Goal: Task Accomplishment & Management: Manage account settings

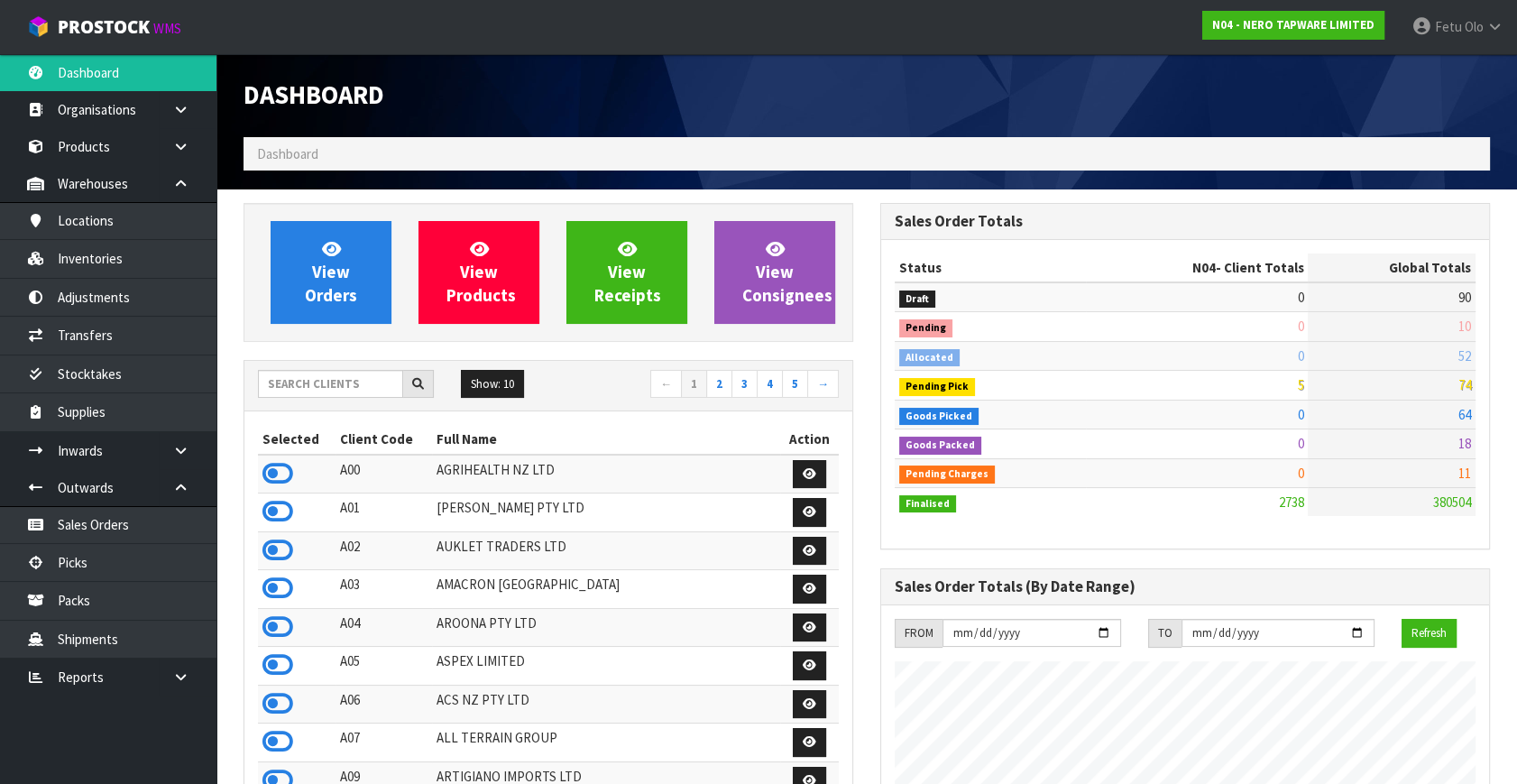
scroll to position [1422, 636]
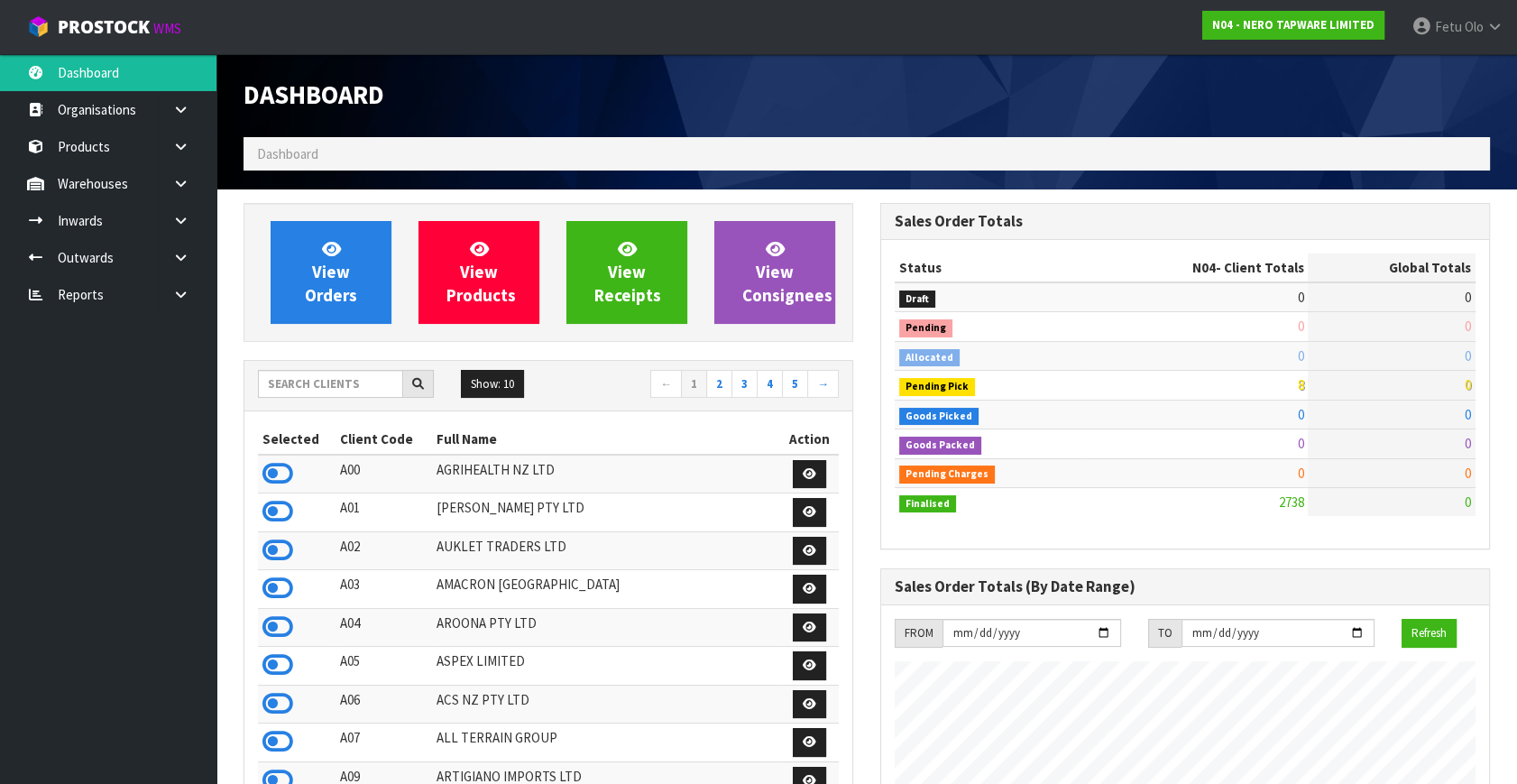
scroll to position [1440, 636]
click at [358, 381] on input "text" at bounding box center [330, 383] width 145 height 28
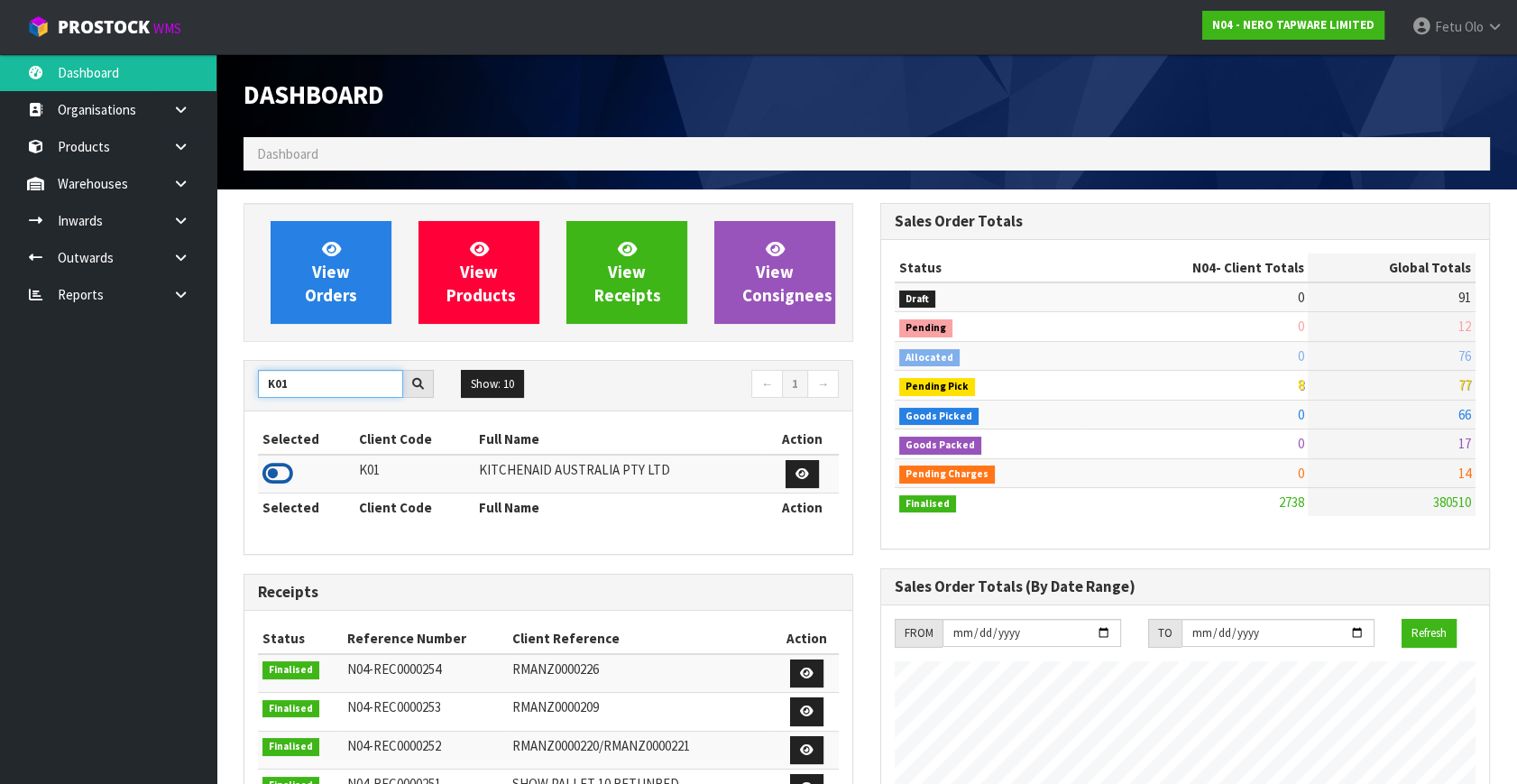
type input "K01"
click at [279, 461] on icon at bounding box center [277, 474] width 31 height 27
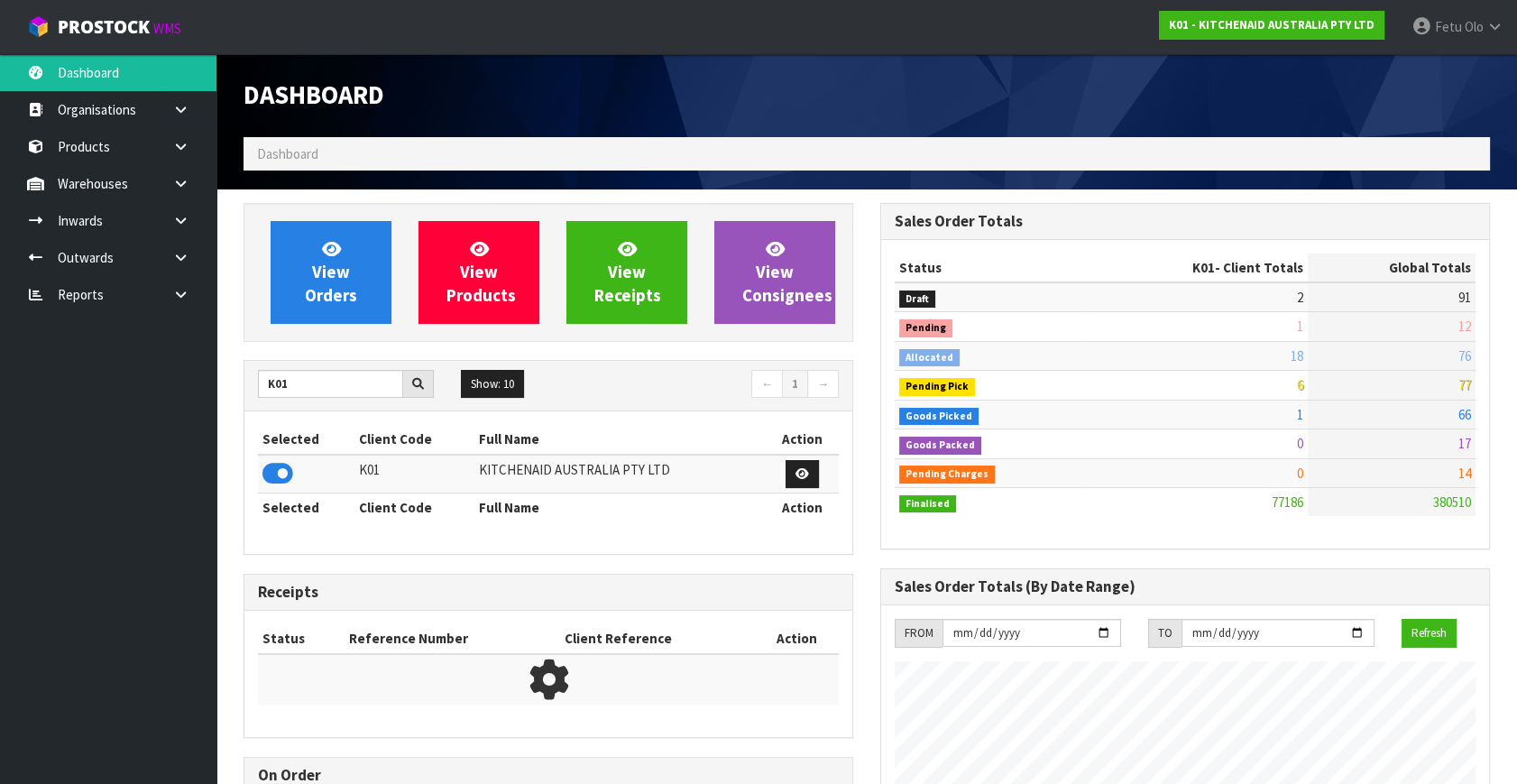
scroll to position [1364, 636]
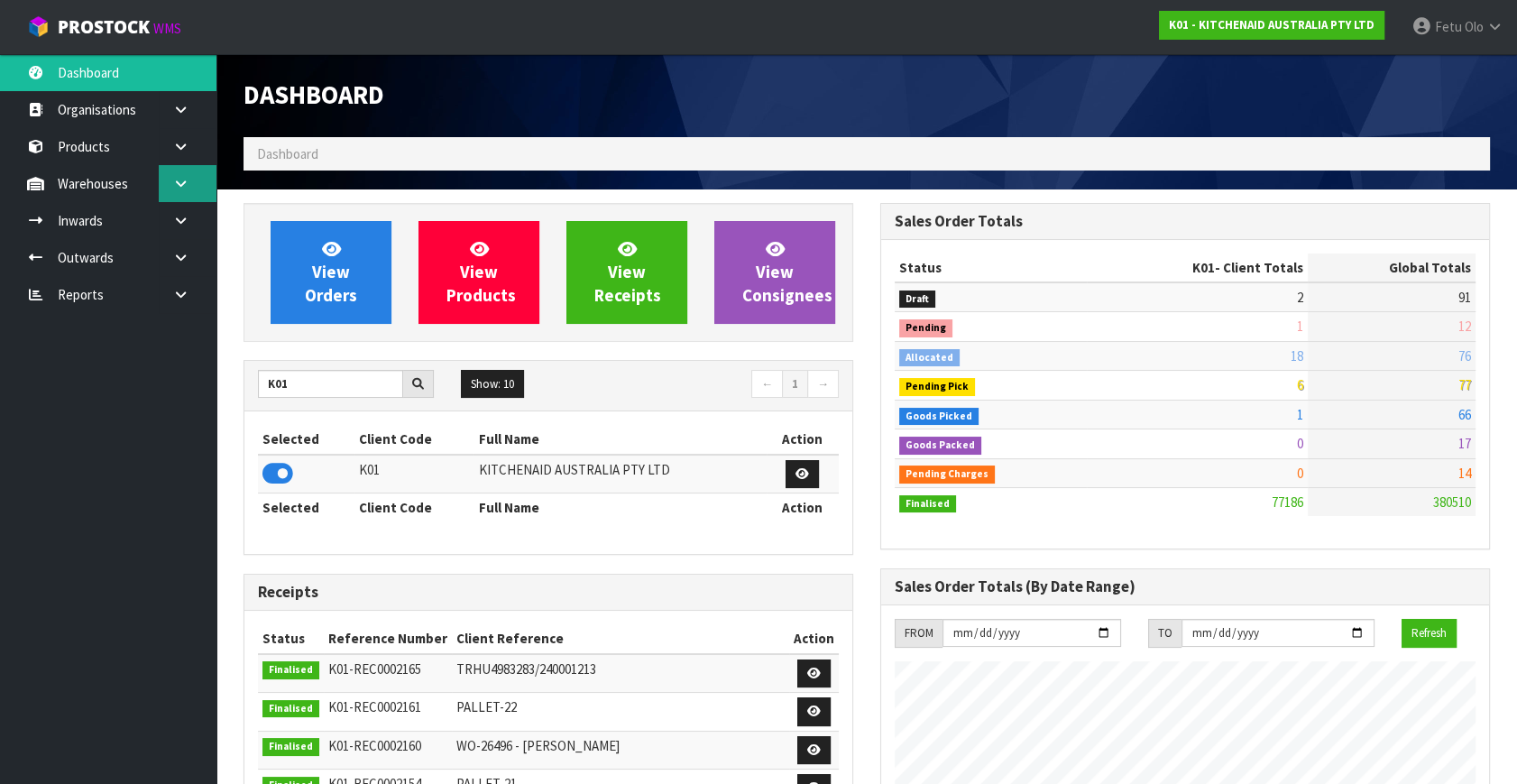
click at [185, 181] on icon at bounding box center [181, 184] width 17 height 13
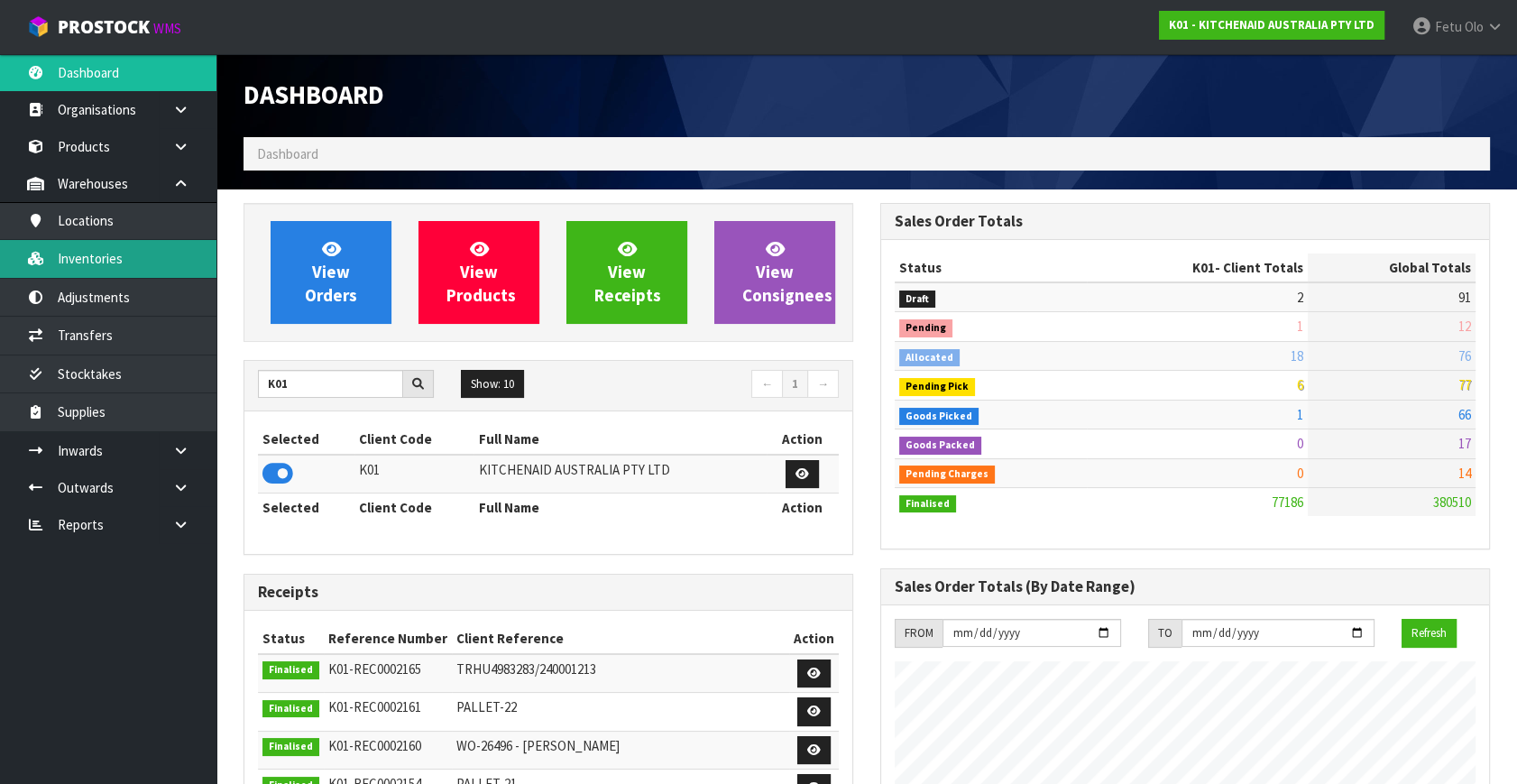
click at [107, 263] on link "Inventories" at bounding box center [108, 258] width 217 height 37
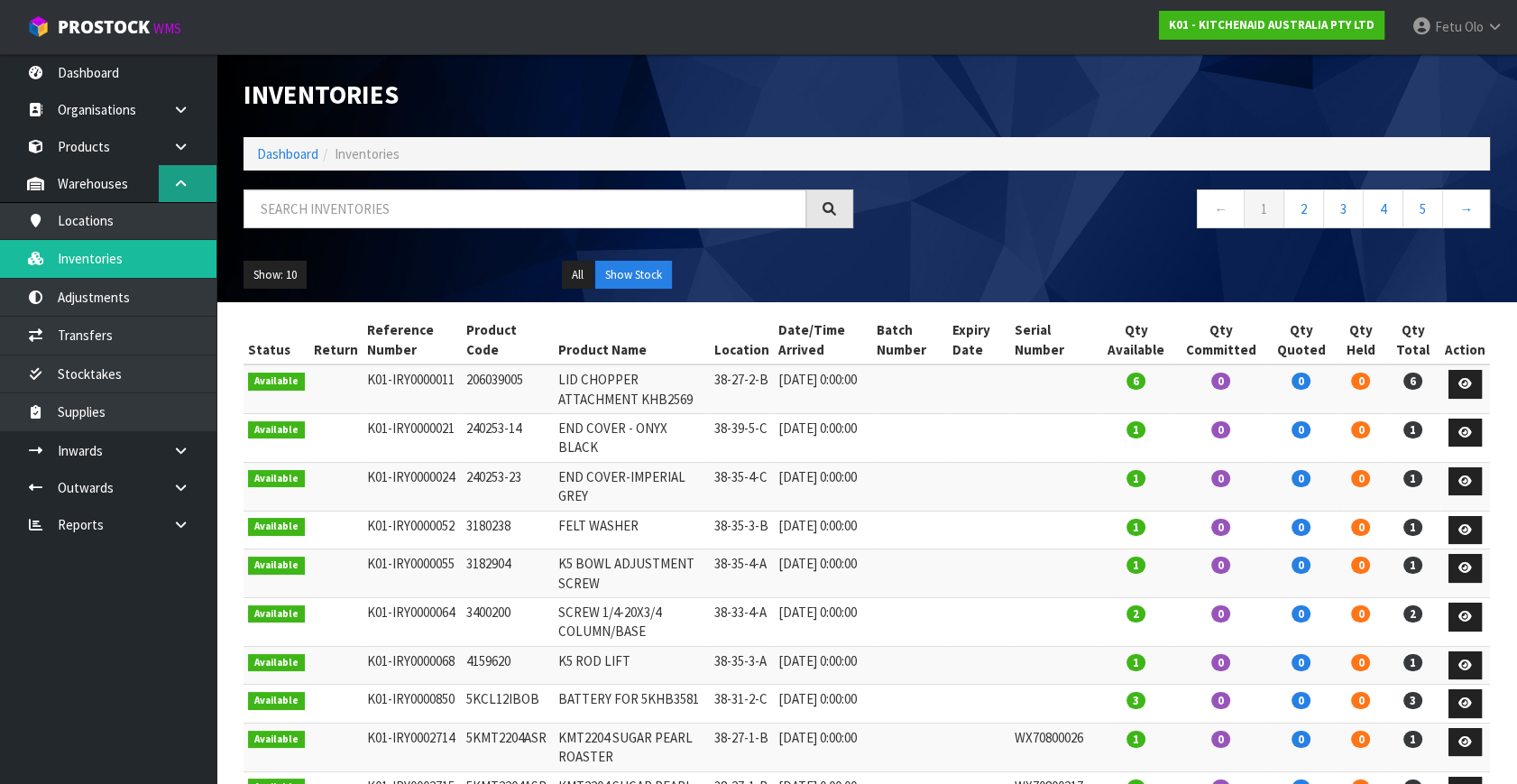
click at [178, 180] on icon at bounding box center [181, 184] width 17 height 13
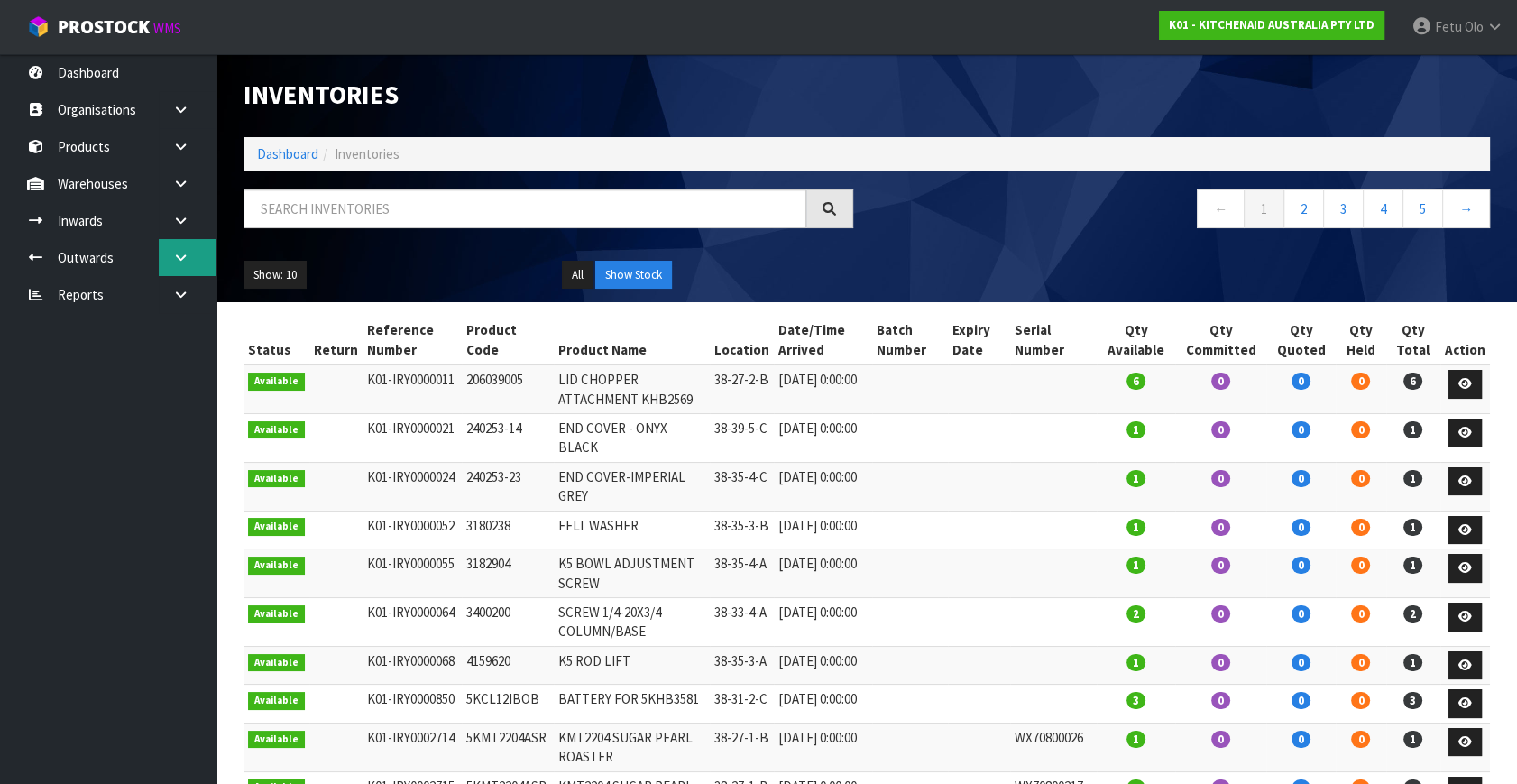
click at [170, 257] on link at bounding box center [188, 257] width 58 height 37
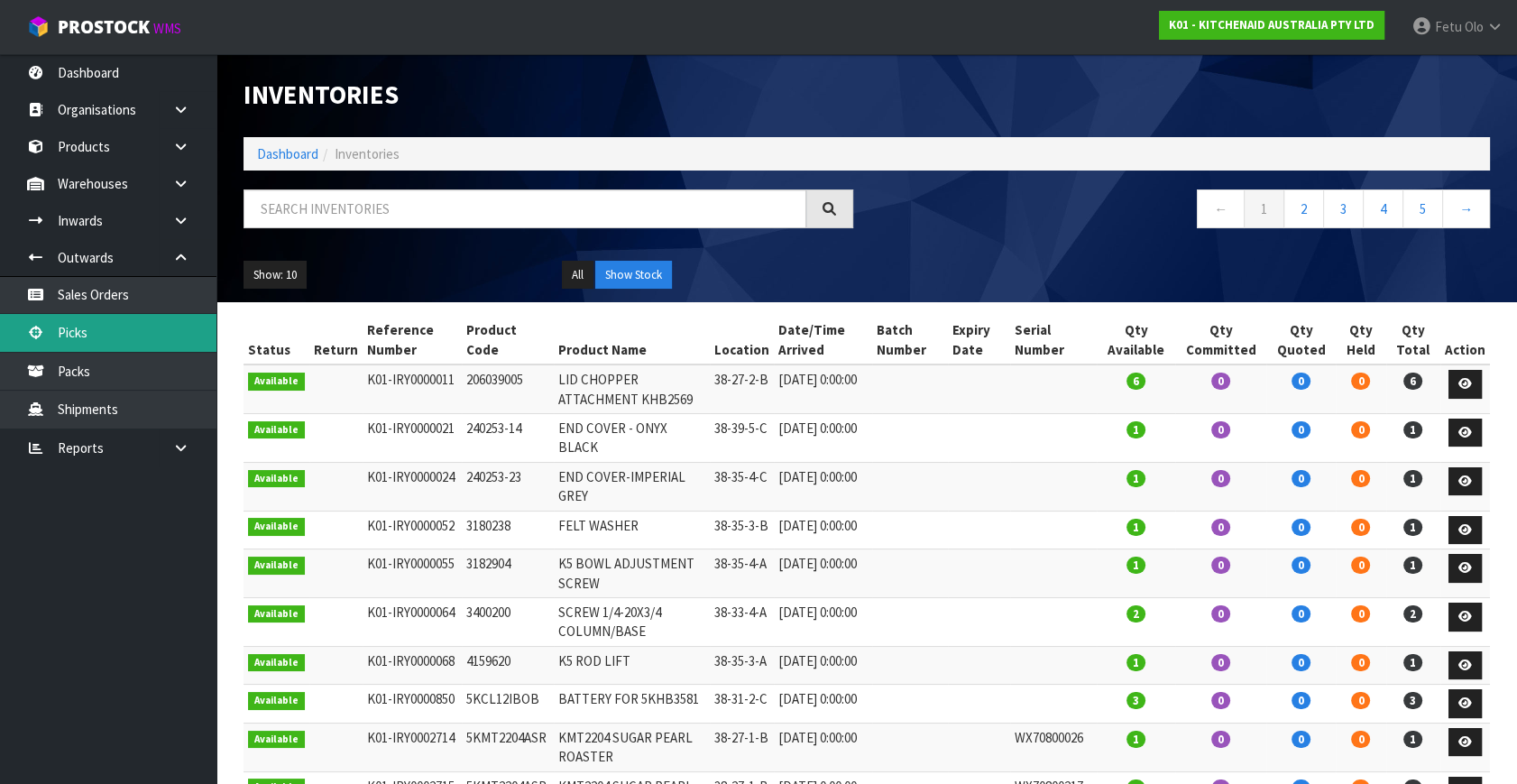
click at [79, 330] on link "Picks" at bounding box center [108, 332] width 217 height 37
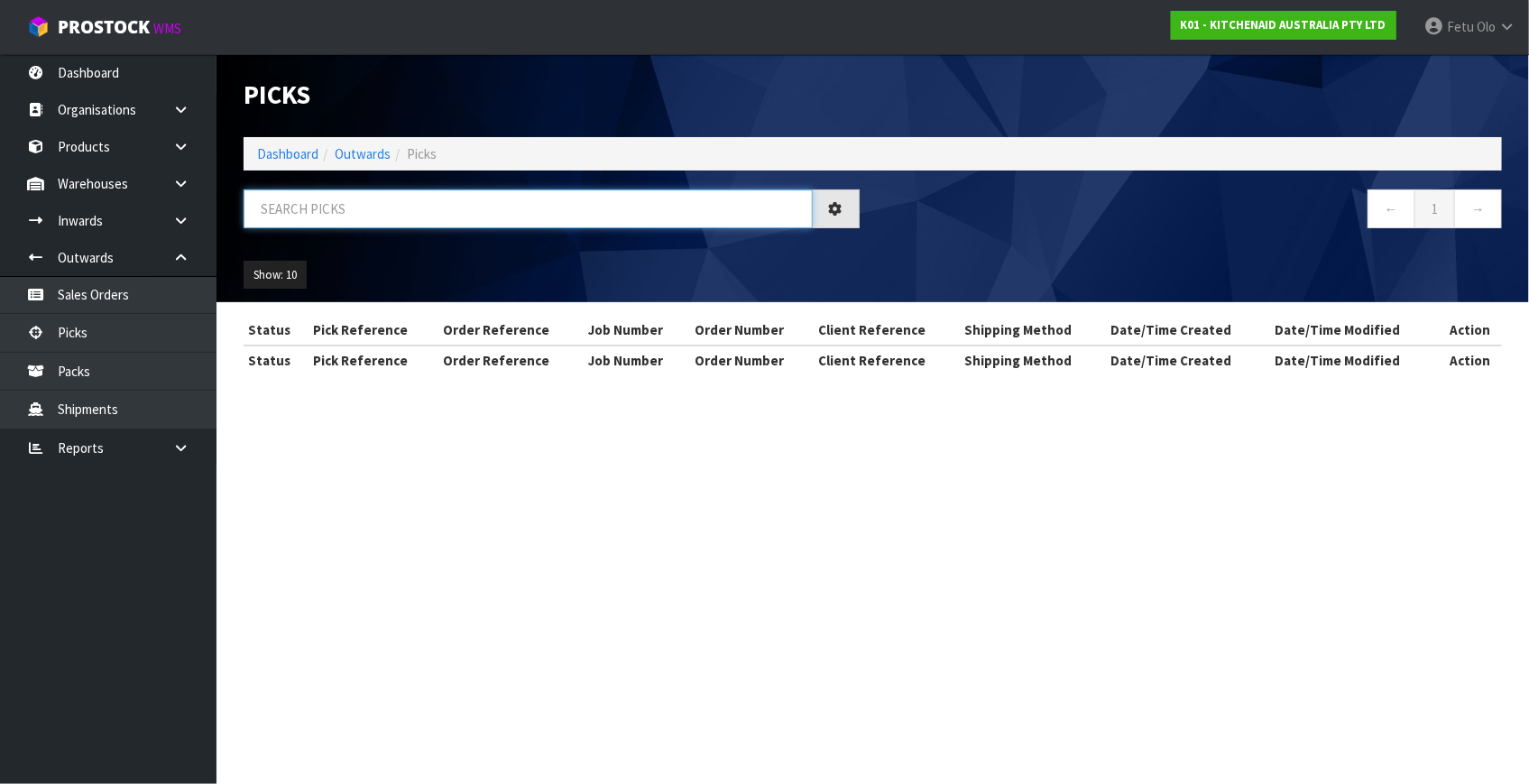
click at [405, 205] on input "text" at bounding box center [528, 209] width 569 height 39
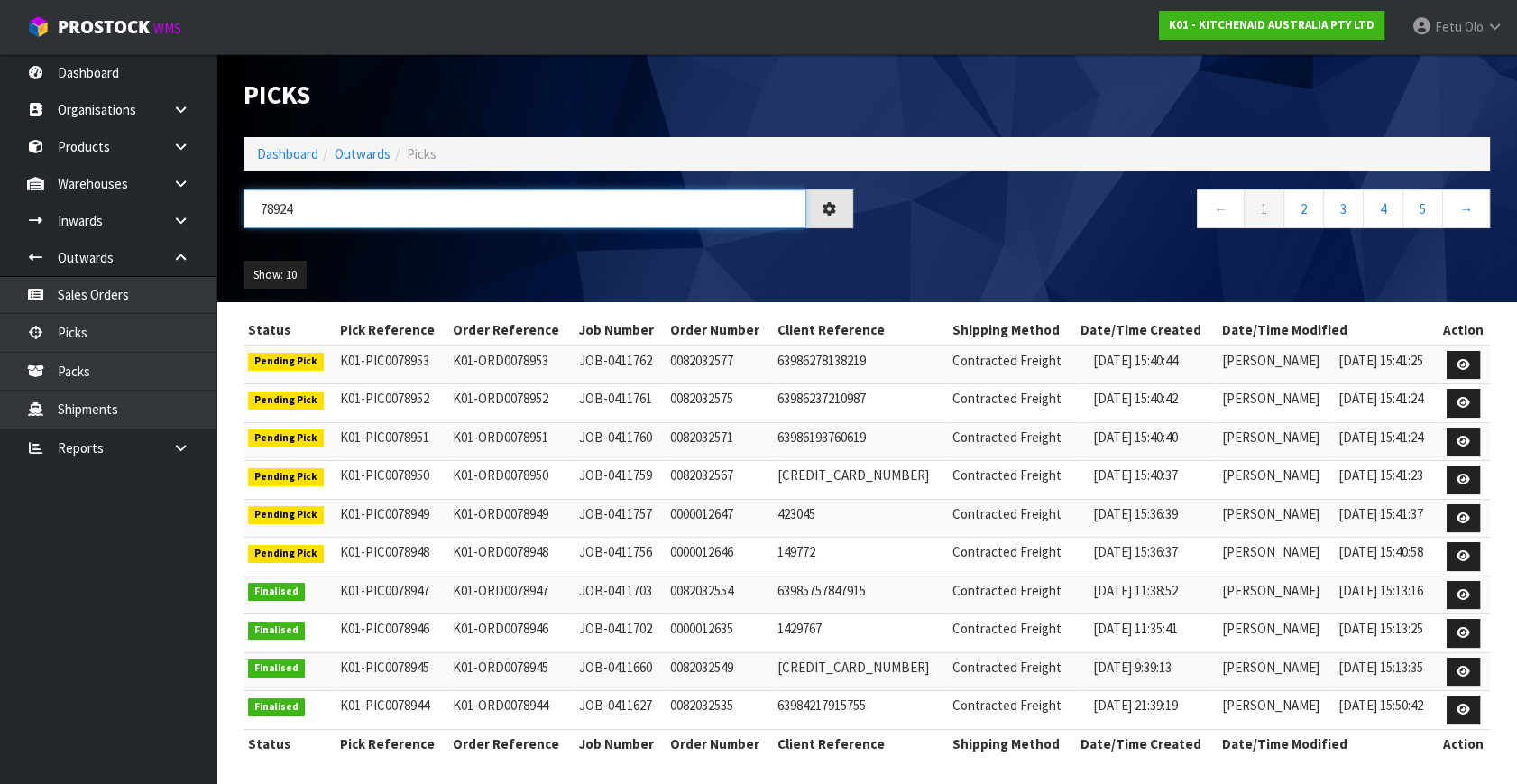
type input "78924"
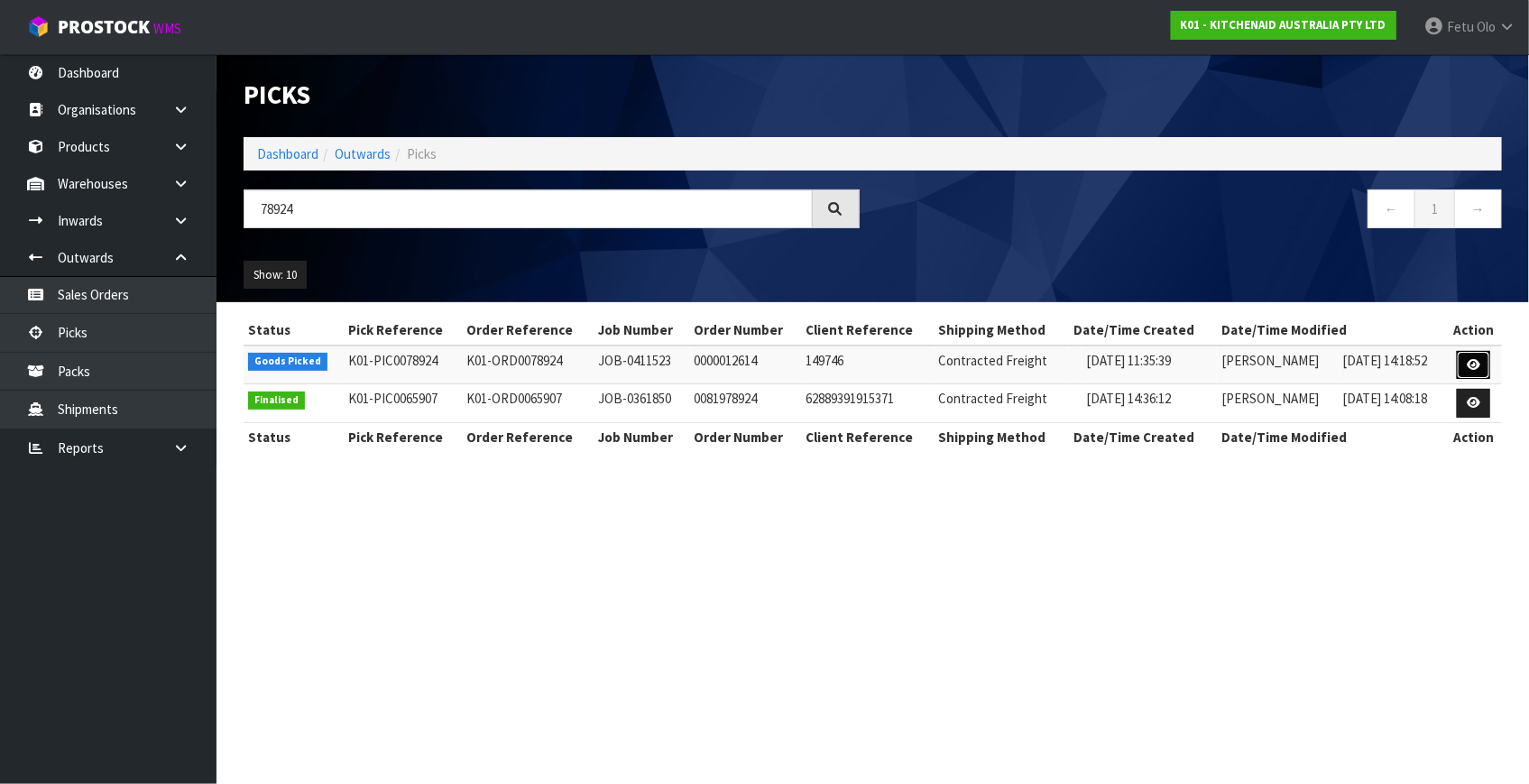
click at [1480, 360] on icon at bounding box center [1473, 365] width 13 height 12
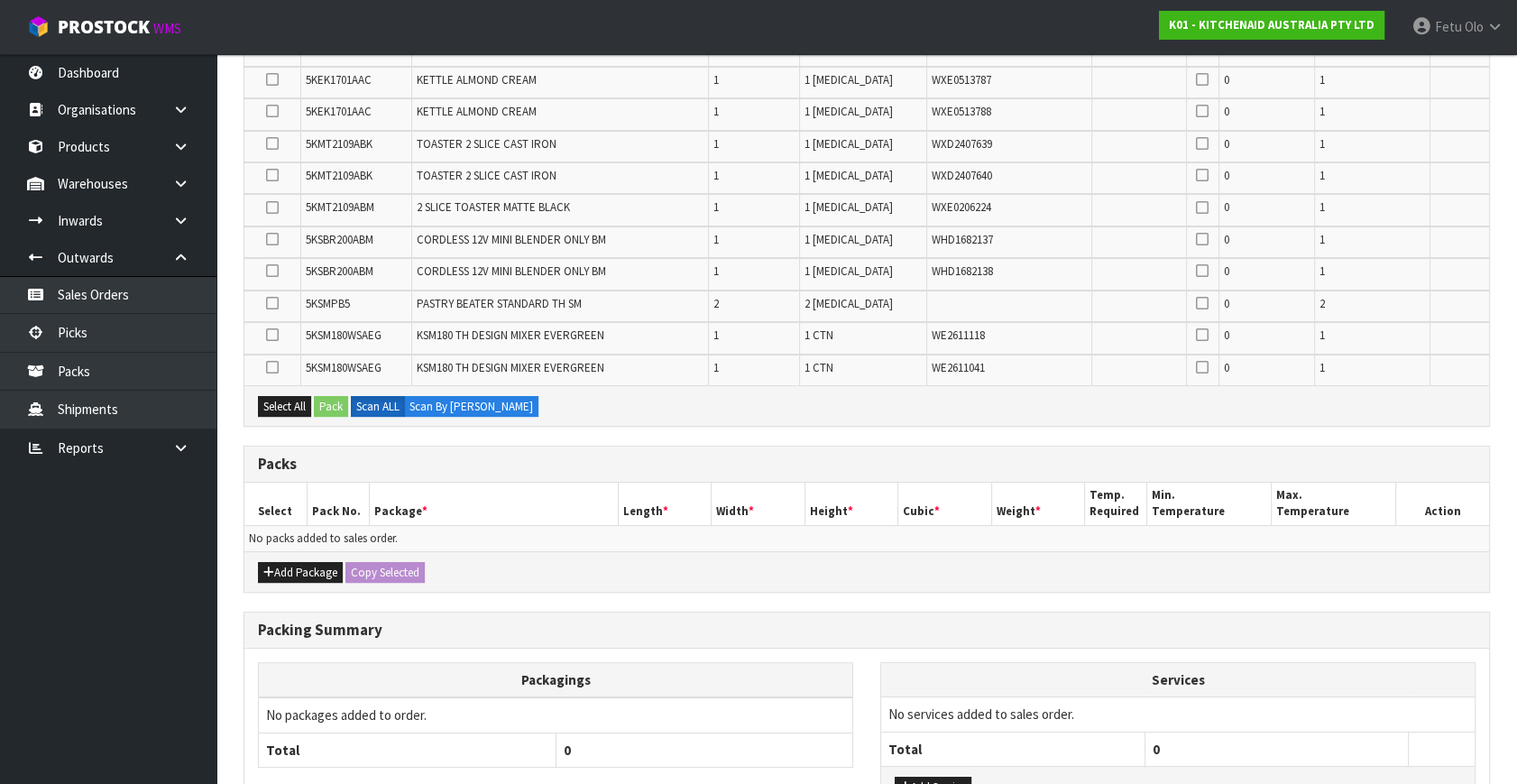
scroll to position [573, 0]
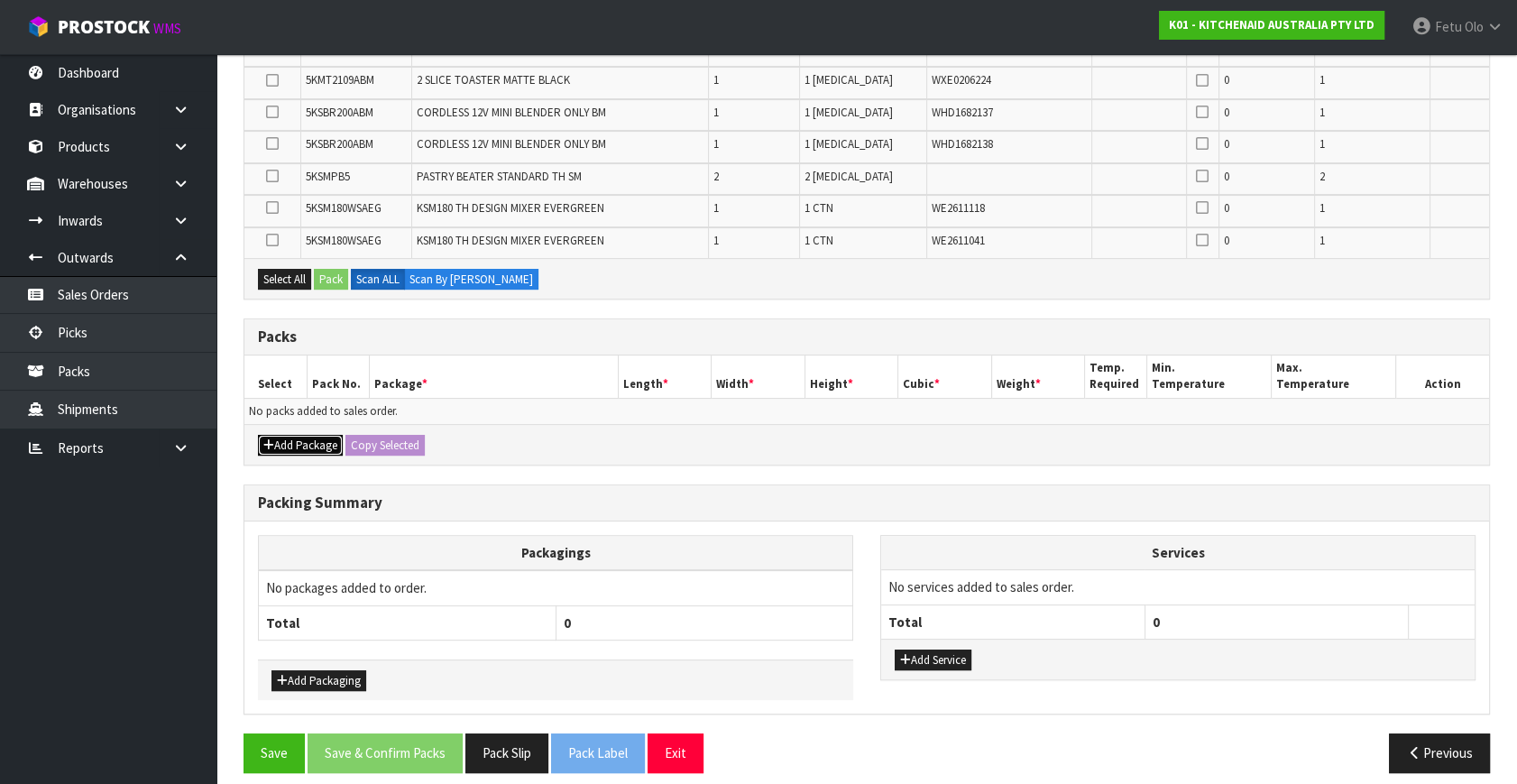
click at [286, 434] on button "Add Package" at bounding box center [301, 445] width 85 height 21
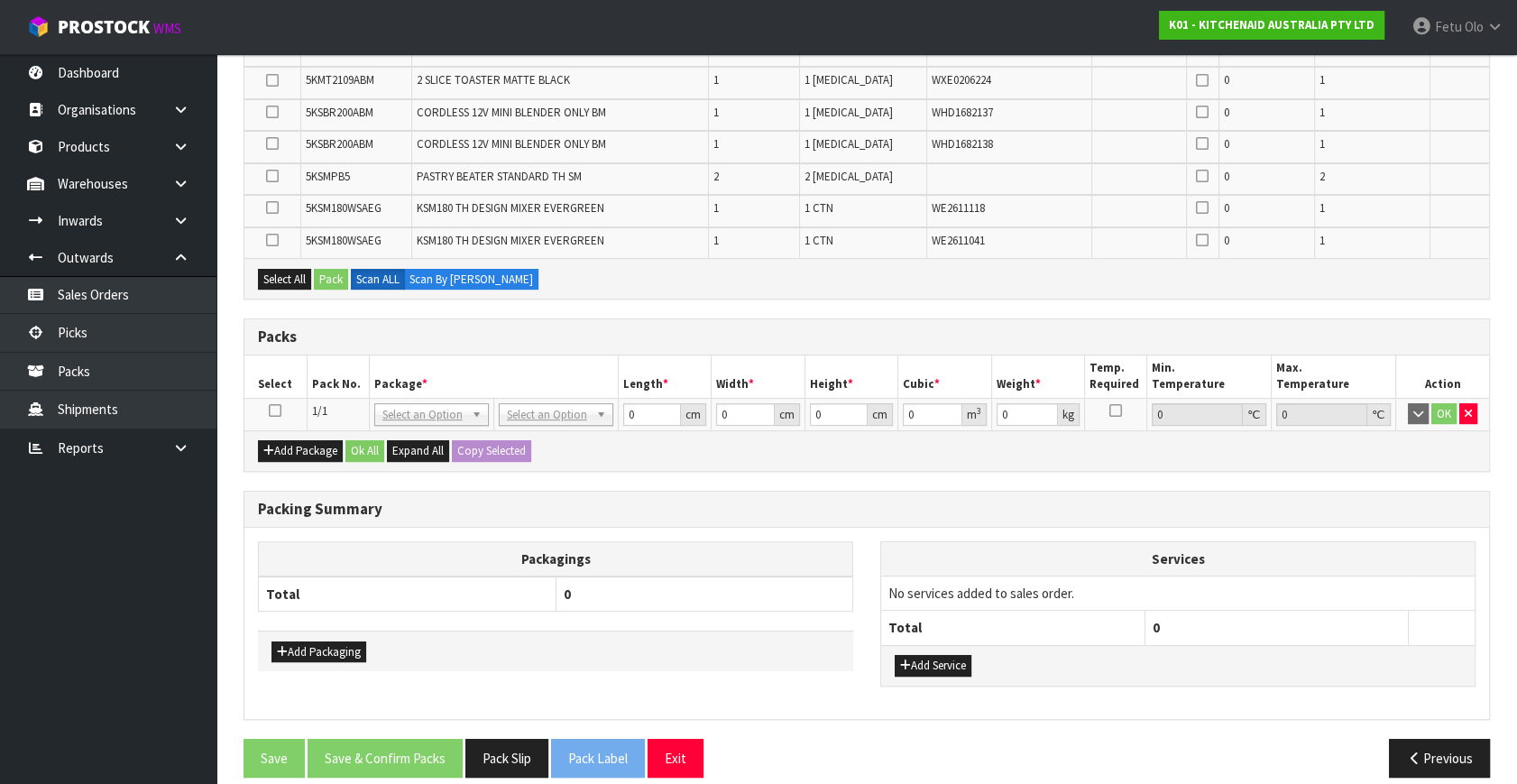
click at [272, 410] on icon at bounding box center [275, 410] width 13 height 1
click at [332, 378] on th "Pack No." at bounding box center [337, 377] width 63 height 42
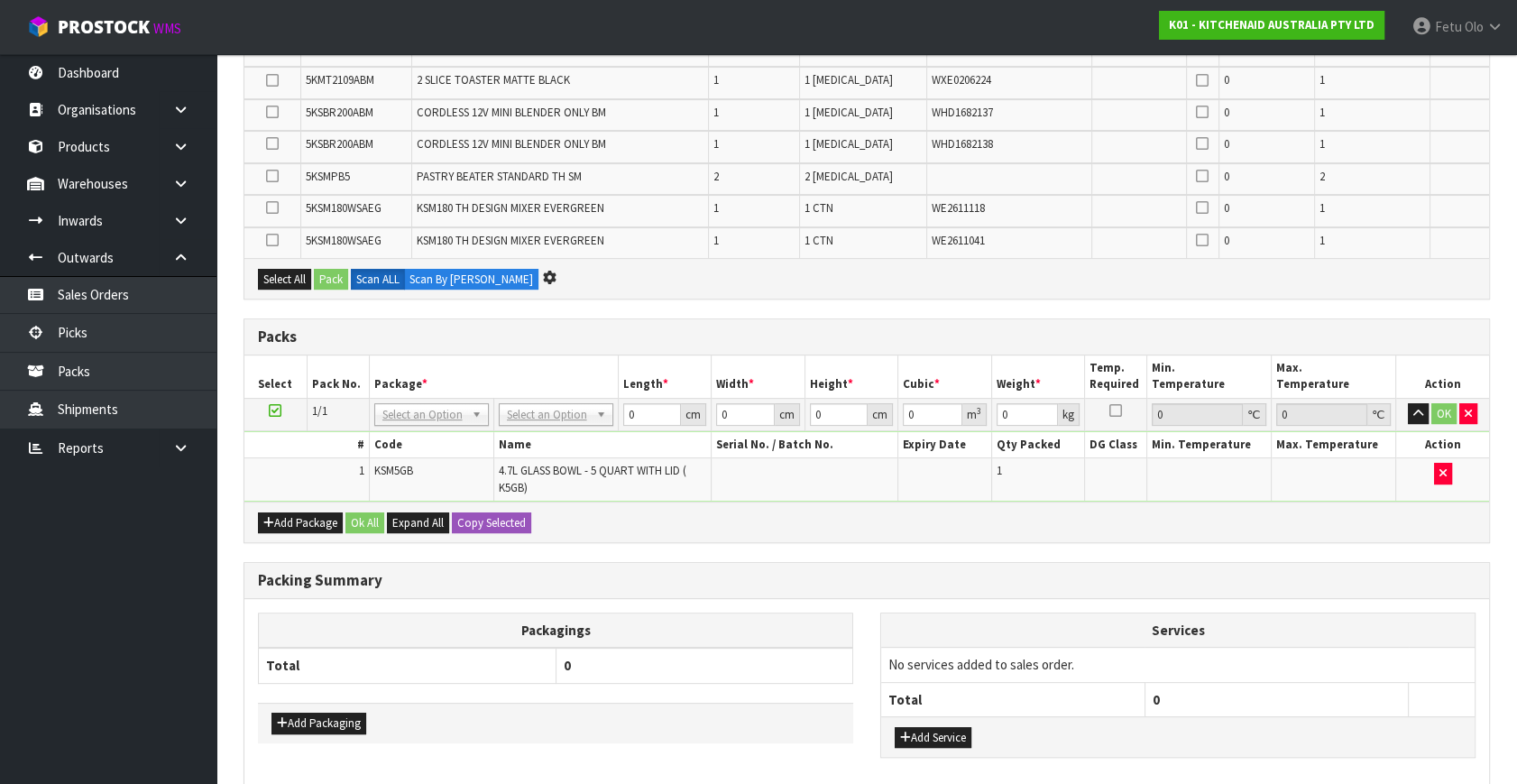
scroll to position [541, 0]
click at [892, 237] on td "1 CTN" at bounding box center [843, 243] width 132 height 31
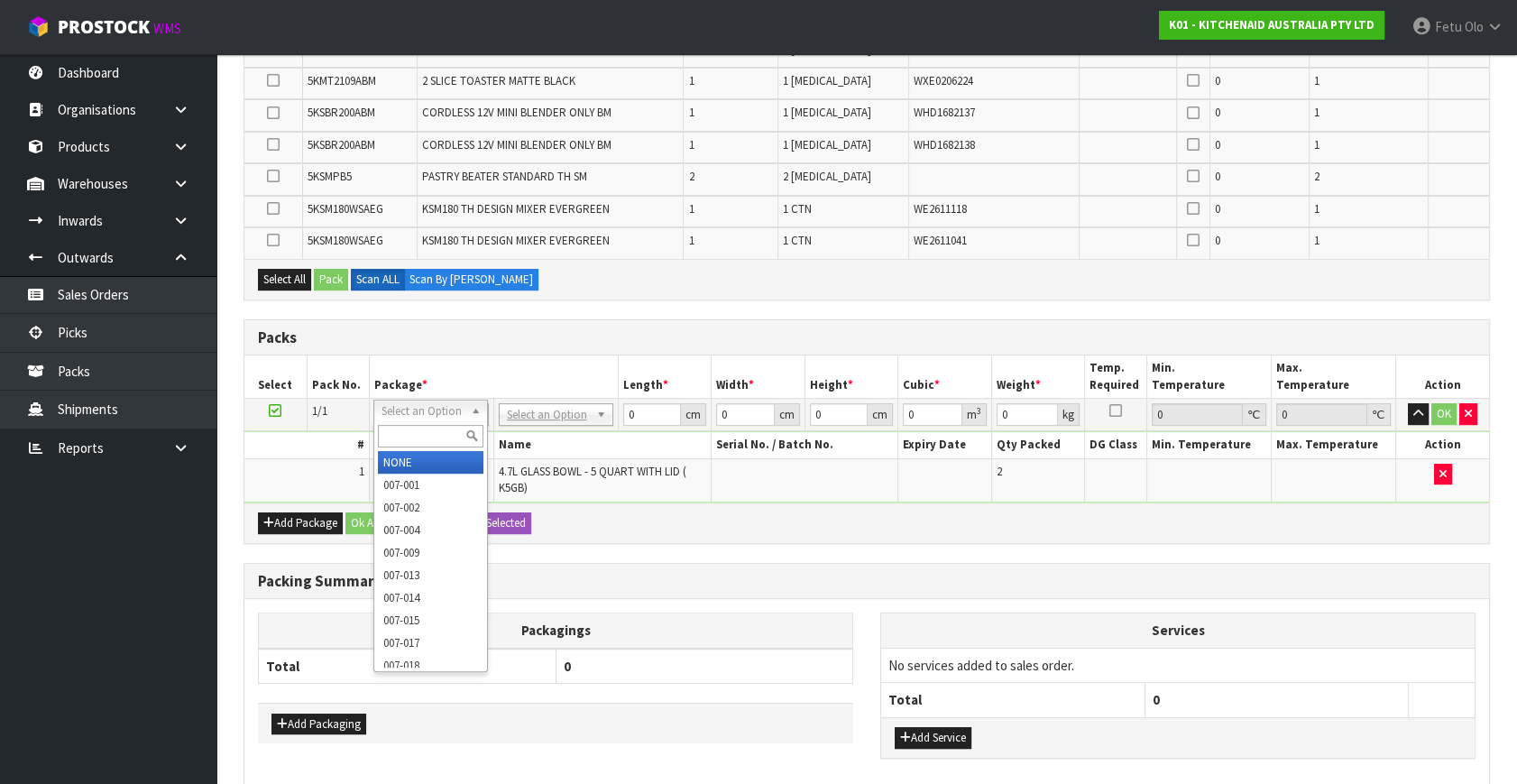
click at [433, 431] on input "text" at bounding box center [431, 435] width 106 height 22
type input "011-084"
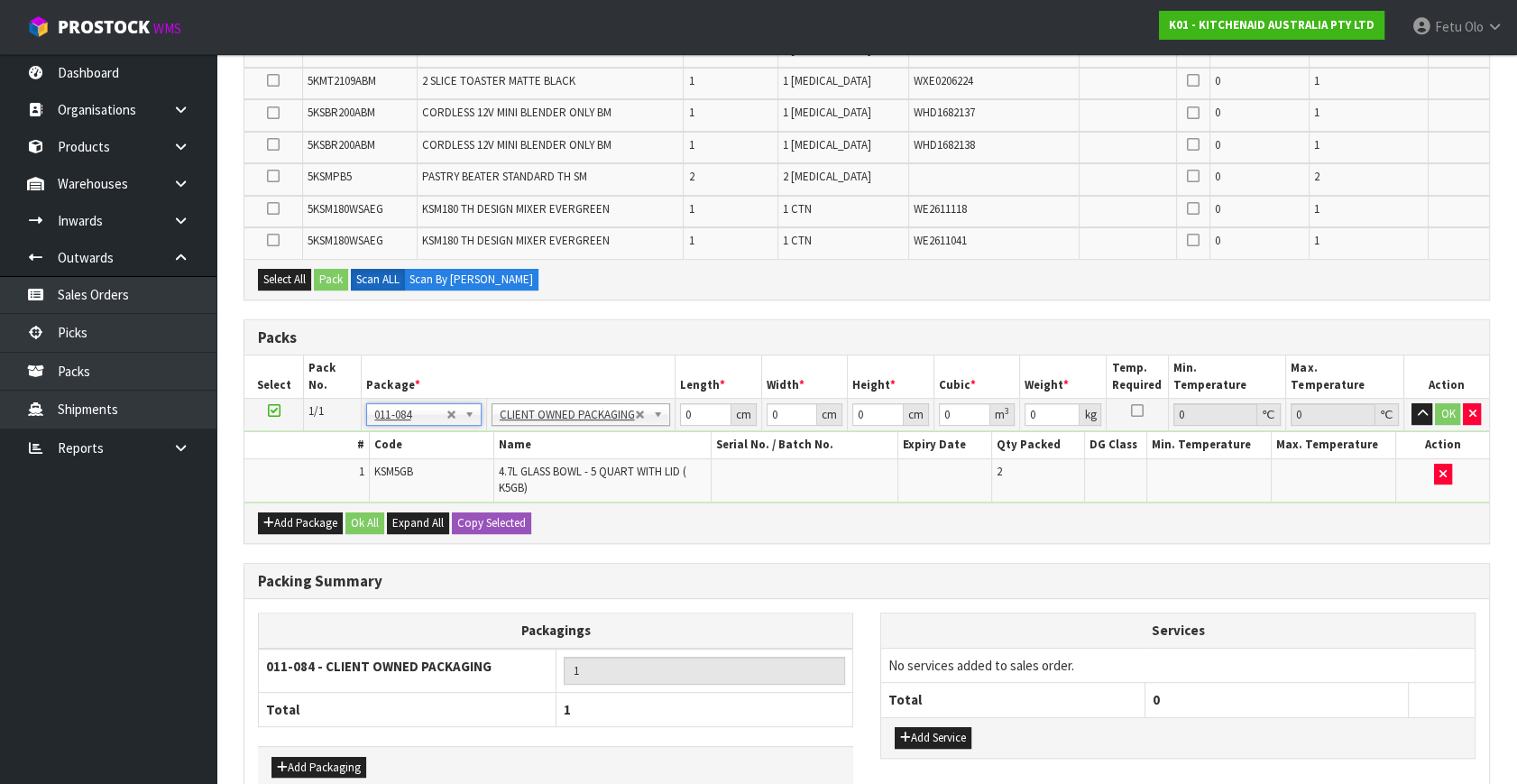
type input "6.5"
drag, startPoint x: 702, startPoint y: 413, endPoint x: 508, endPoint y: 461, distance: 199.8
click at [508, 461] on tbody "1/1 NONE 007-001 007-002 007-004 007-009 007-013 007-014 007-015 007-017 007-01…" at bounding box center [867, 451] width 1244 height 104
type input "57"
type input "37"
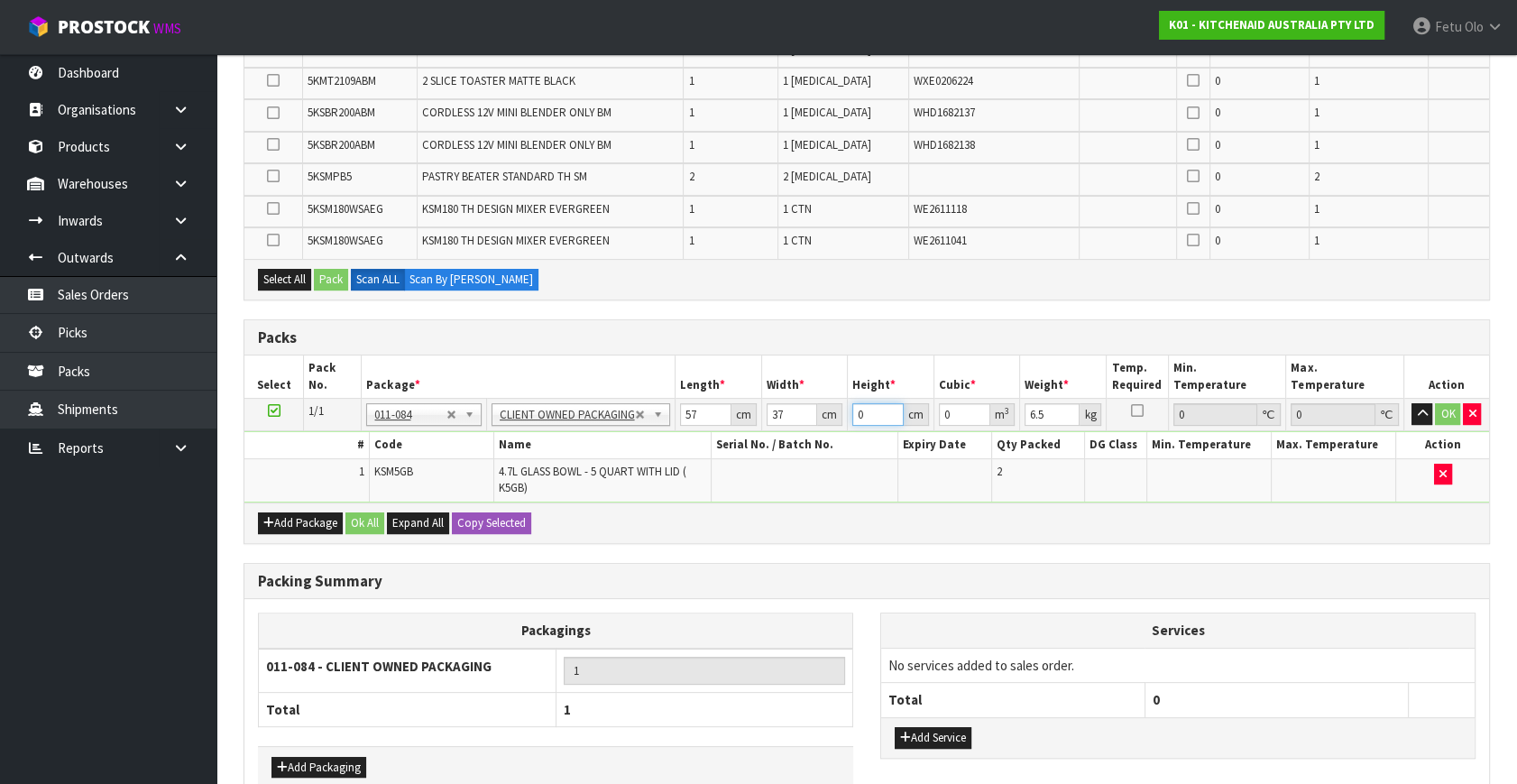
type input "3"
type input "0.006327"
type input "32"
type input "0.067488"
type input "32"
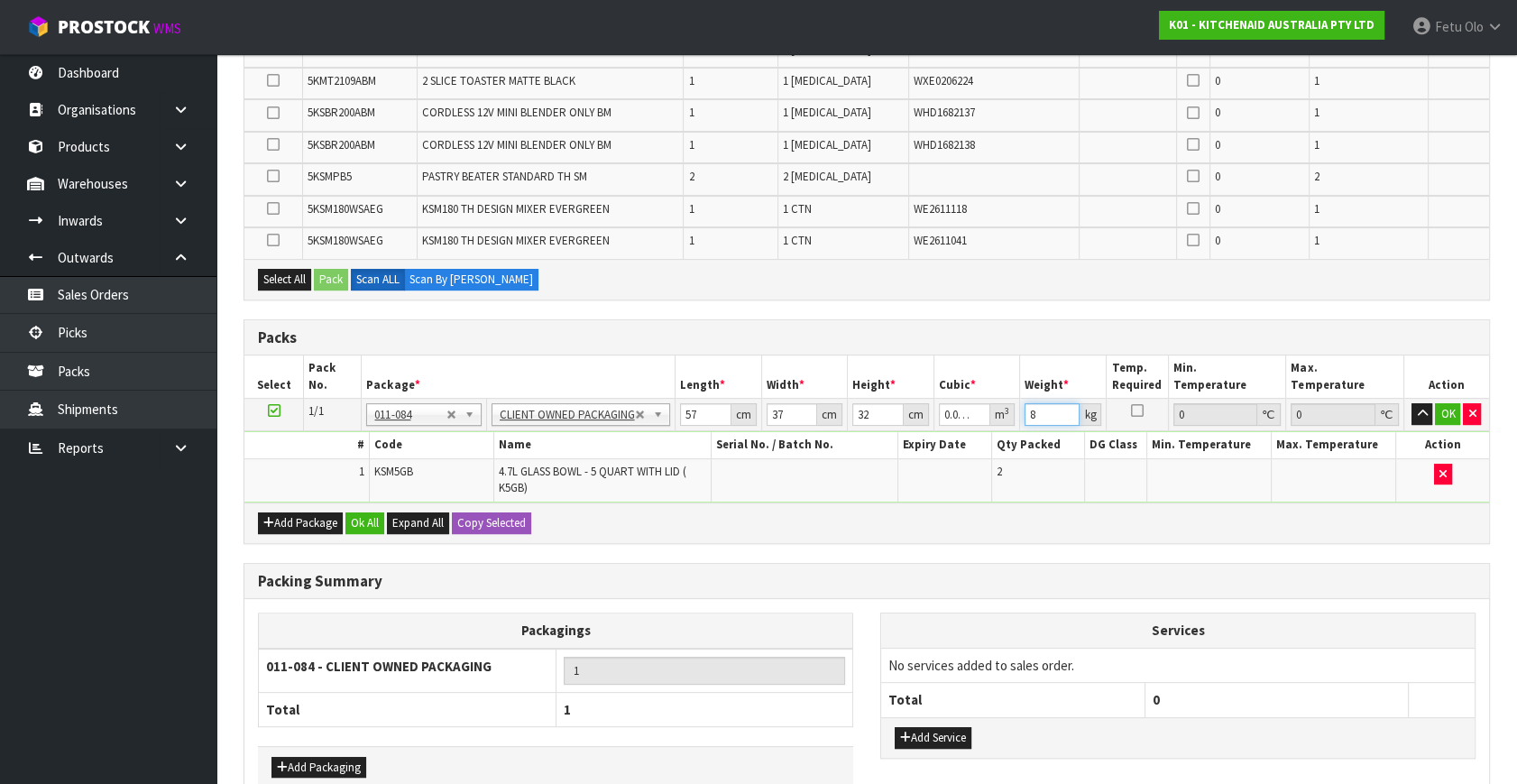
type input "8"
click button "OK" at bounding box center [1448, 414] width 25 height 21
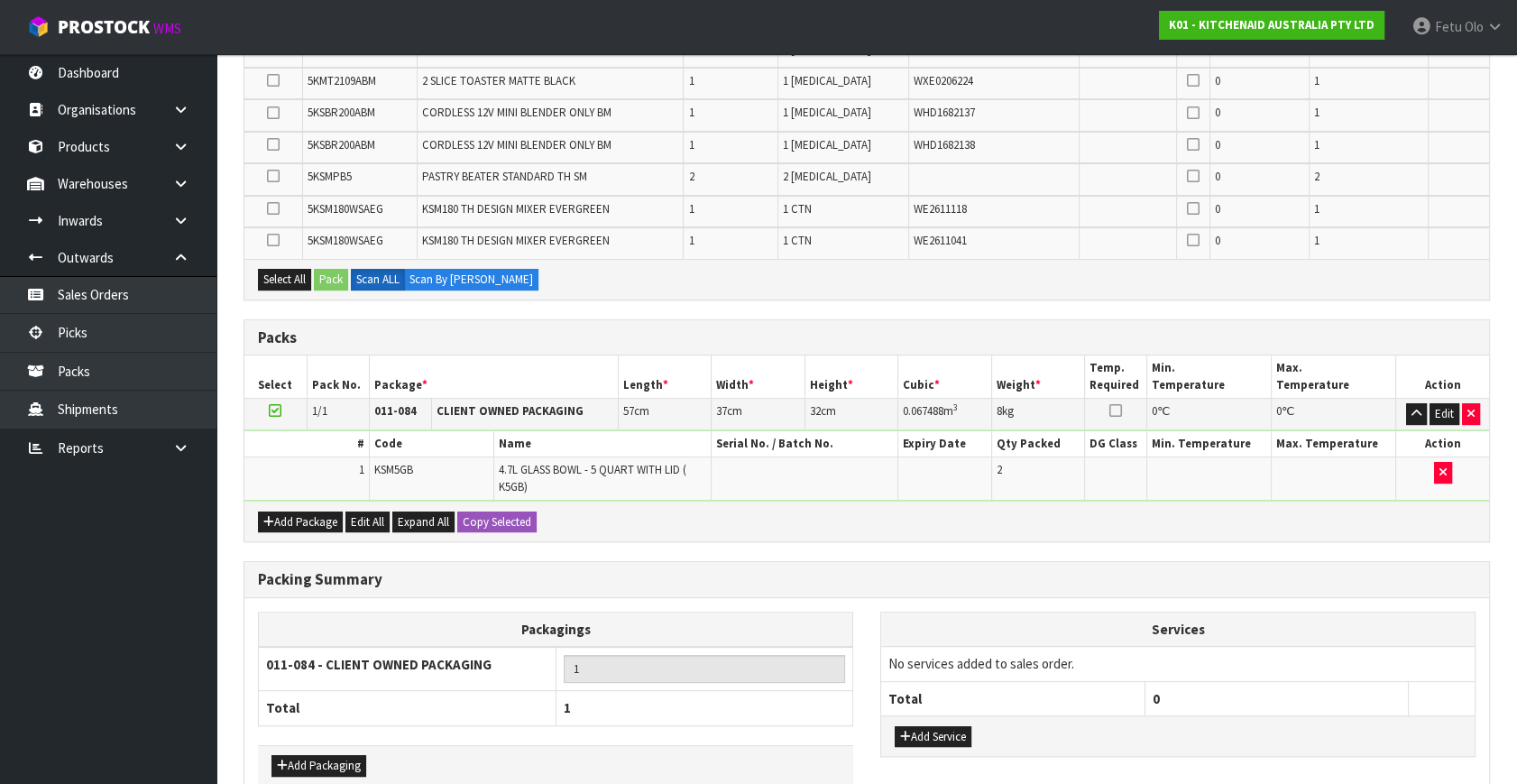
click at [278, 410] on icon at bounding box center [275, 410] width 13 height 1
click at [306, 518] on button "Add Package" at bounding box center [301, 522] width 85 height 21
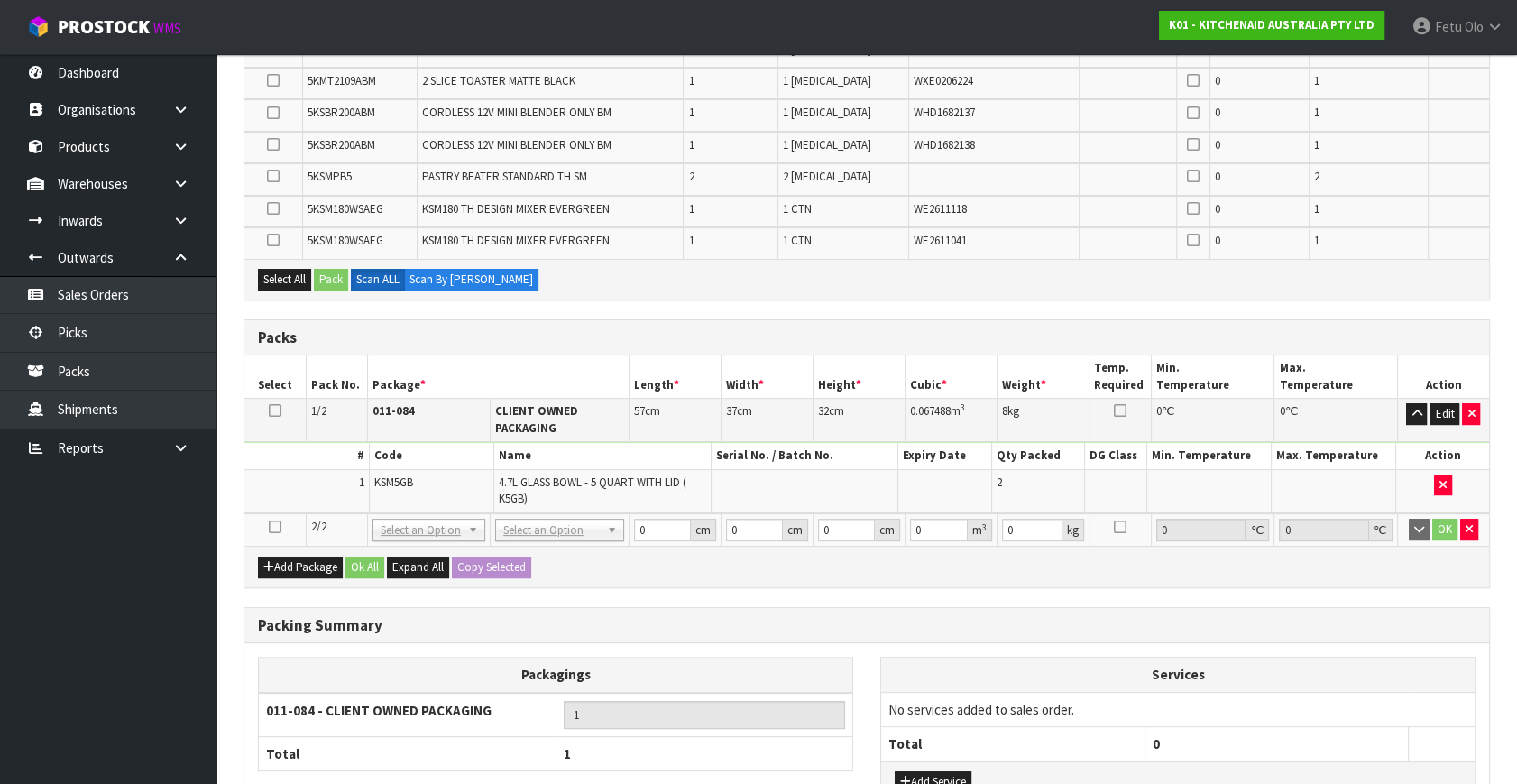
click at [279, 527] on icon at bounding box center [275, 527] width 13 height 1
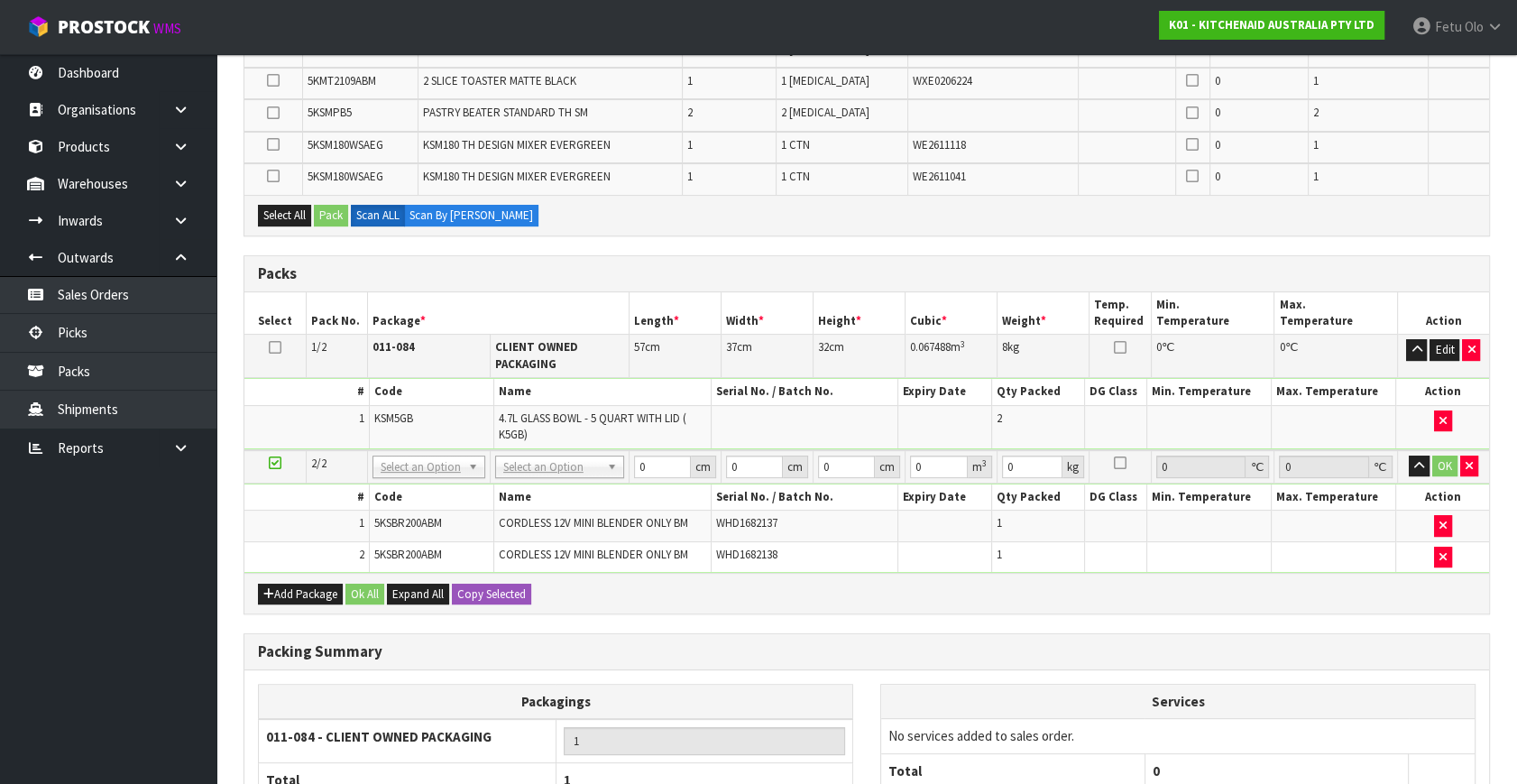
drag, startPoint x: 560, startPoint y: 464, endPoint x: 568, endPoint y: 494, distance: 31.0
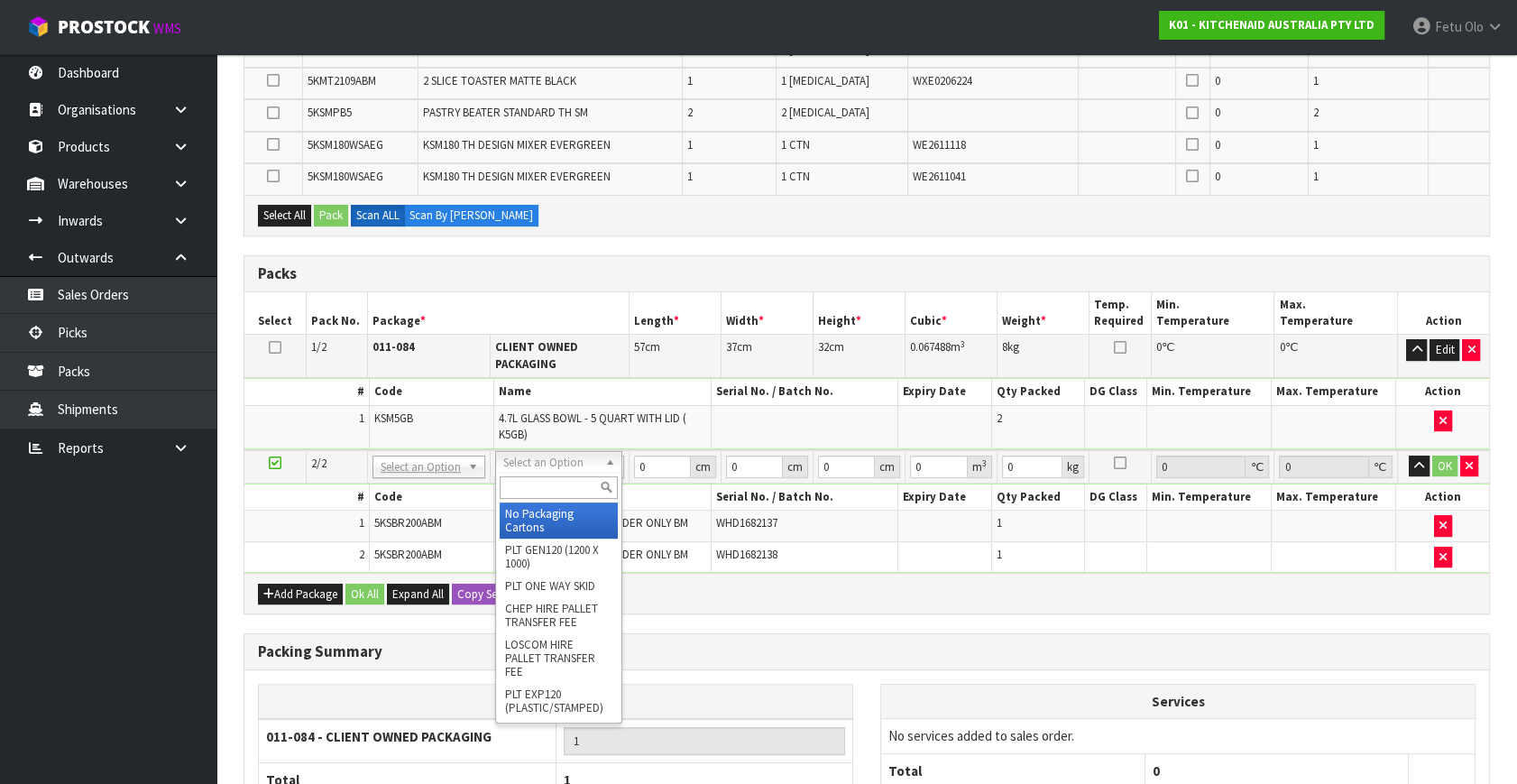
drag, startPoint x: 568, startPoint y: 494, endPoint x: 631, endPoint y: 487, distance: 63.4
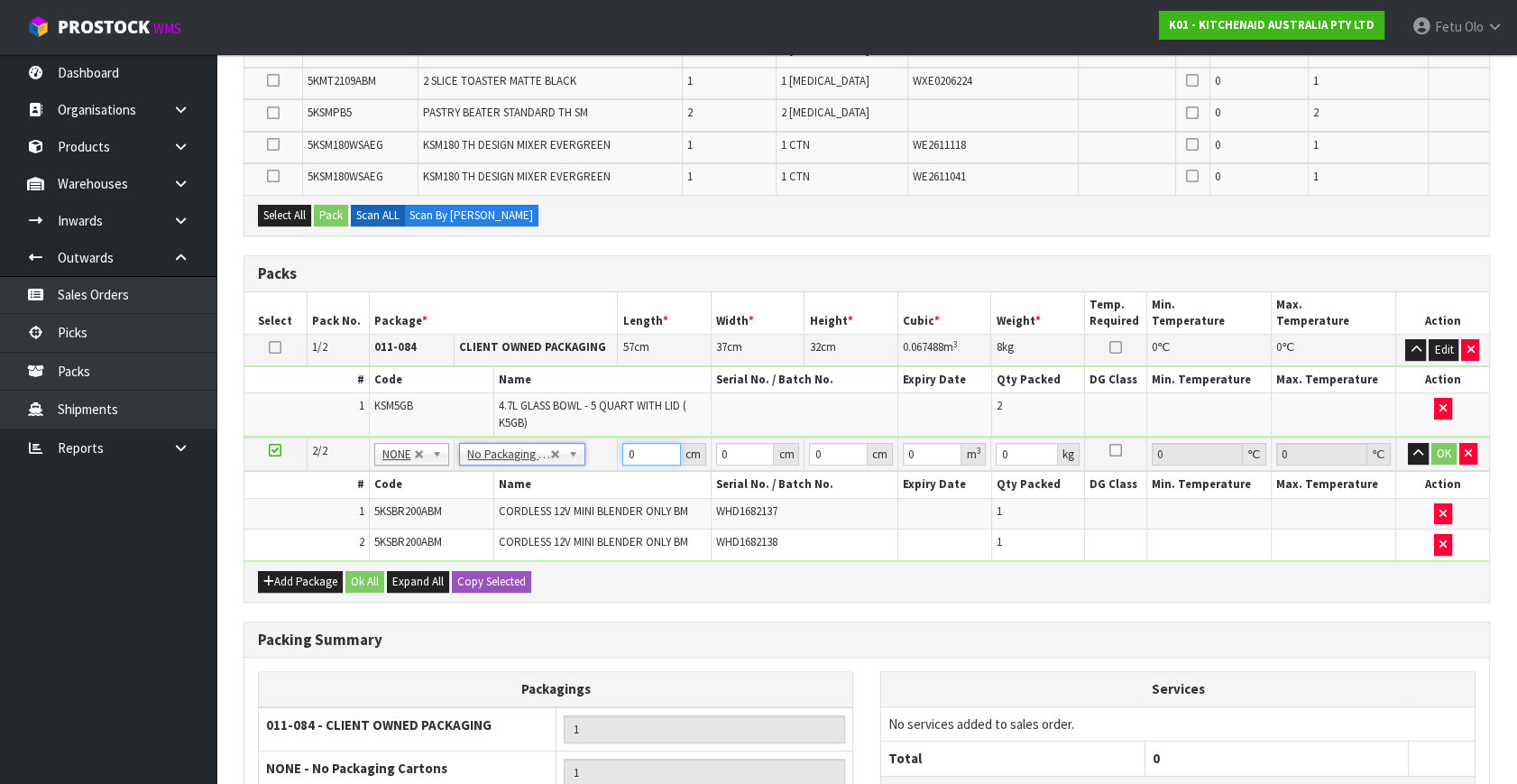
drag, startPoint x: 655, startPoint y: 450, endPoint x: 442, endPoint y: 507, distance: 220.5
click at [443, 507] on tbody "2/2 NONE 007-001 007-002 007-004 007-009 007-013 007-014 007-015 007-017 007-01…" at bounding box center [867, 498] width 1244 height 122
type input "30"
type input "27"
type input "2"
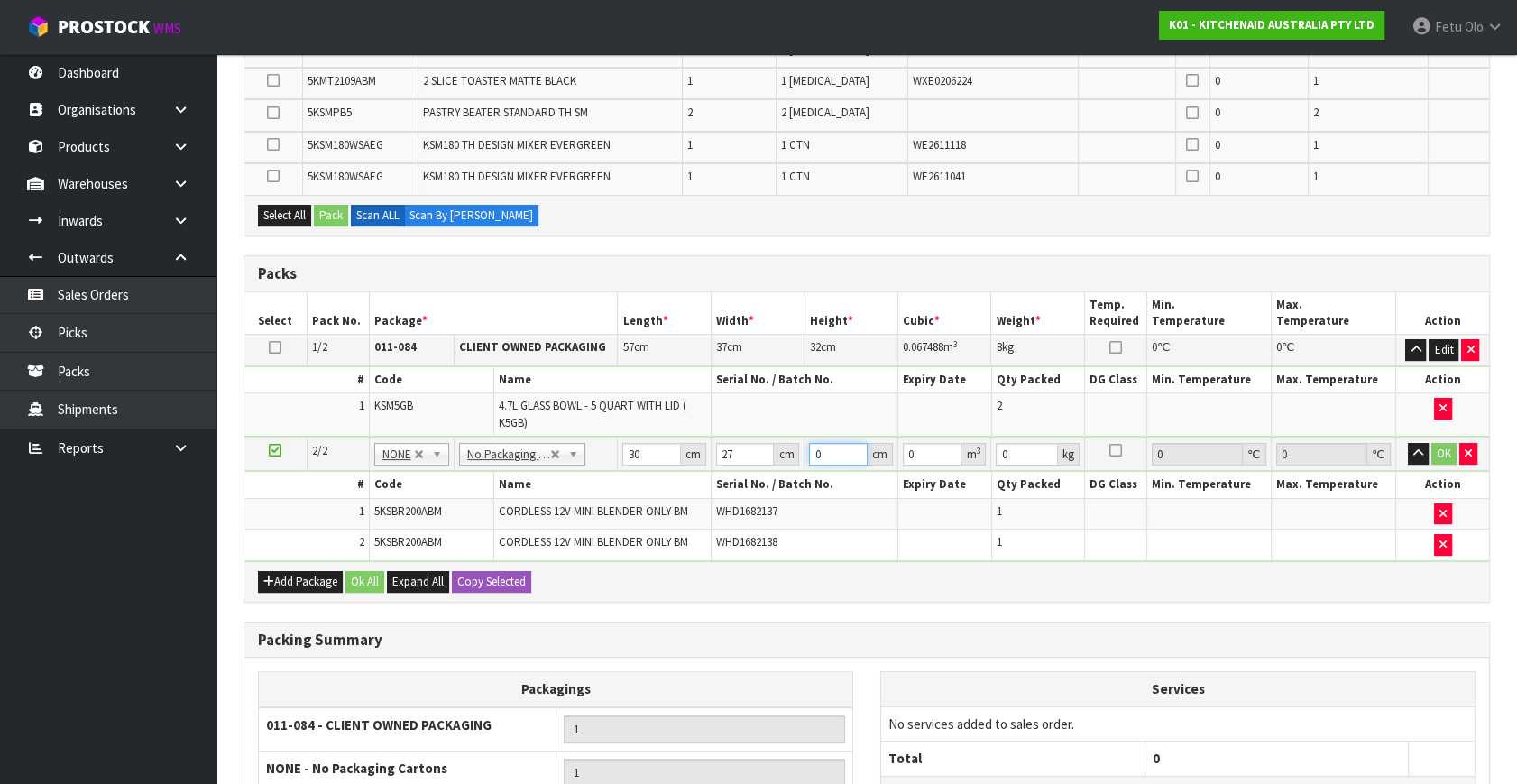
type input "0.00162"
type input "29"
type input "0.02349"
type input "29"
type input "4"
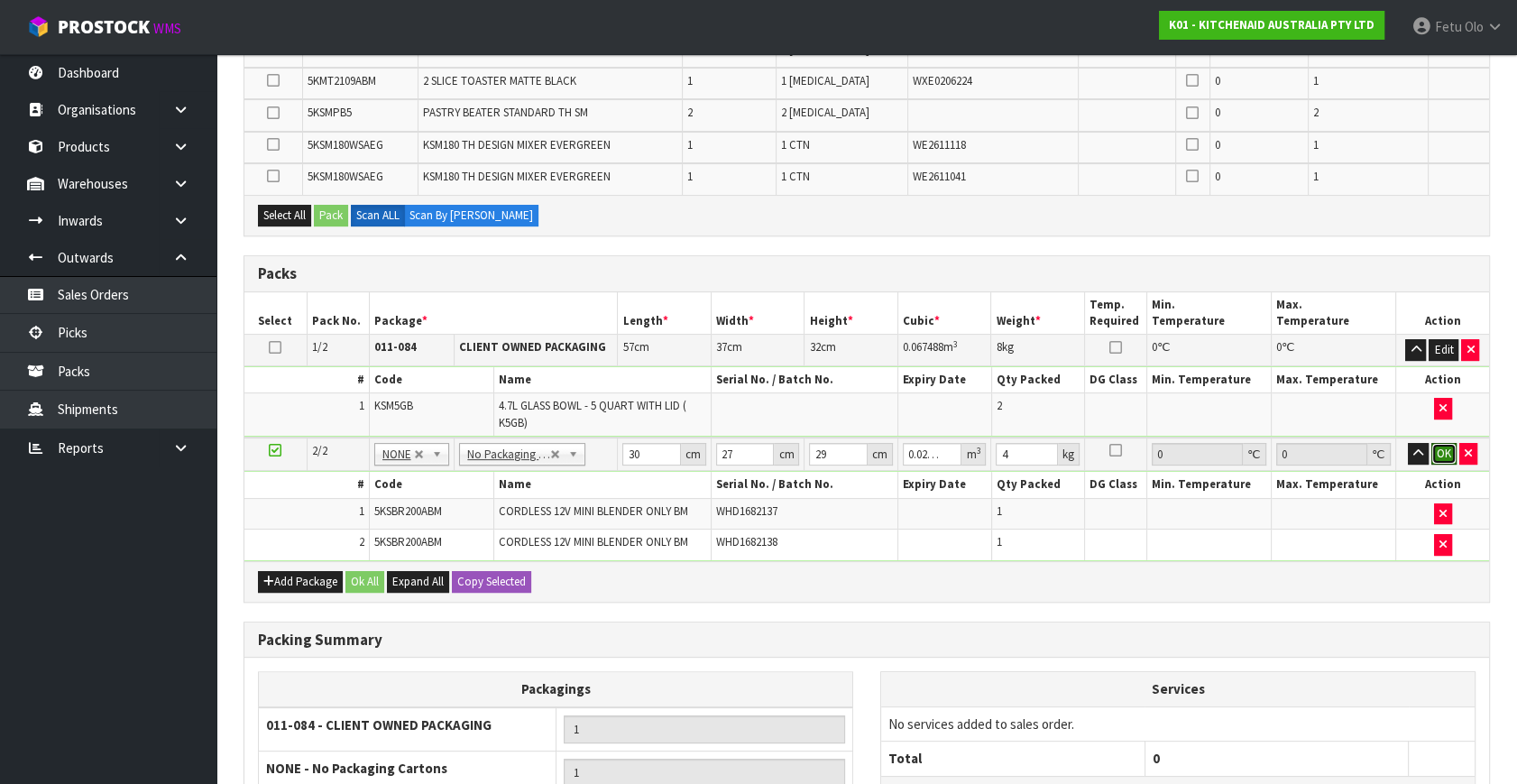
click button "OK" at bounding box center [1444, 454] width 25 height 21
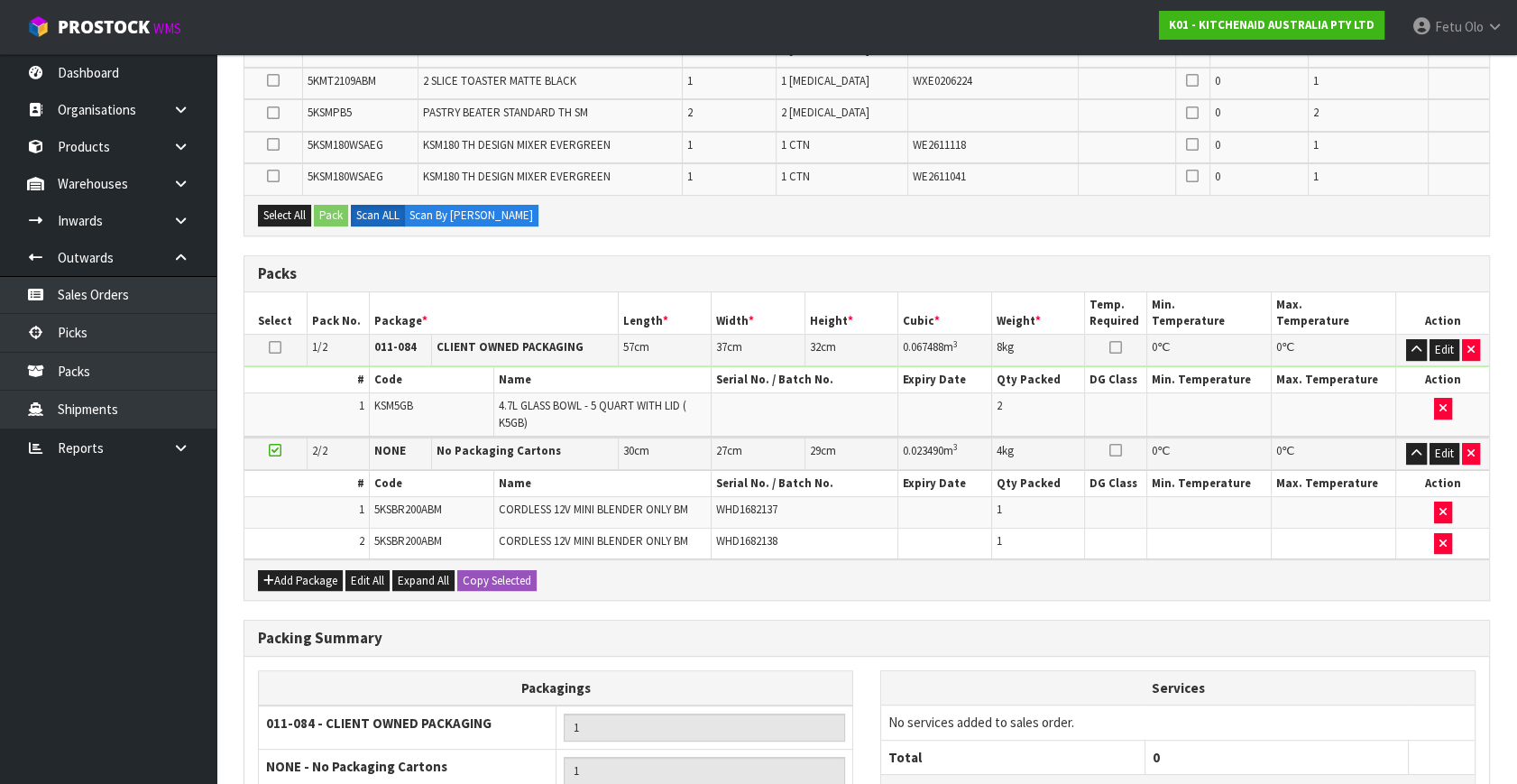
click at [274, 450] on icon at bounding box center [275, 450] width 13 height 1
click at [160, 679] on ul "Dashboard Organisations Clients Consignees Carriers Products Categories Serial …" at bounding box center [108, 418] width 217 height 729
click at [292, 577] on button "Add Package" at bounding box center [301, 581] width 85 height 21
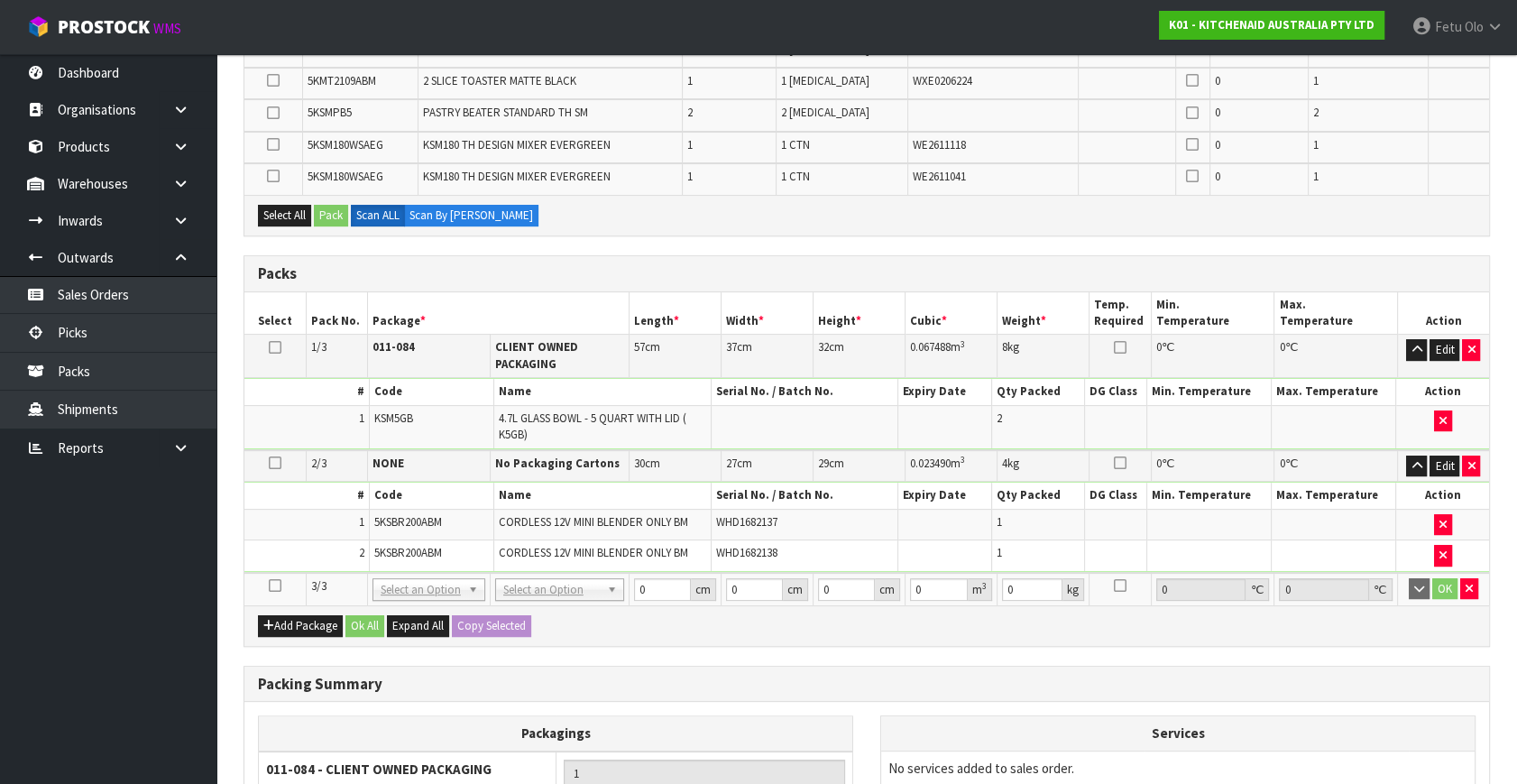
click at [271, 586] on icon at bounding box center [275, 586] width 13 height 1
click at [67, 642] on ul "Dashboard Organisations Clients Consignees Carriers Products Categories Serial …" at bounding box center [108, 418] width 217 height 729
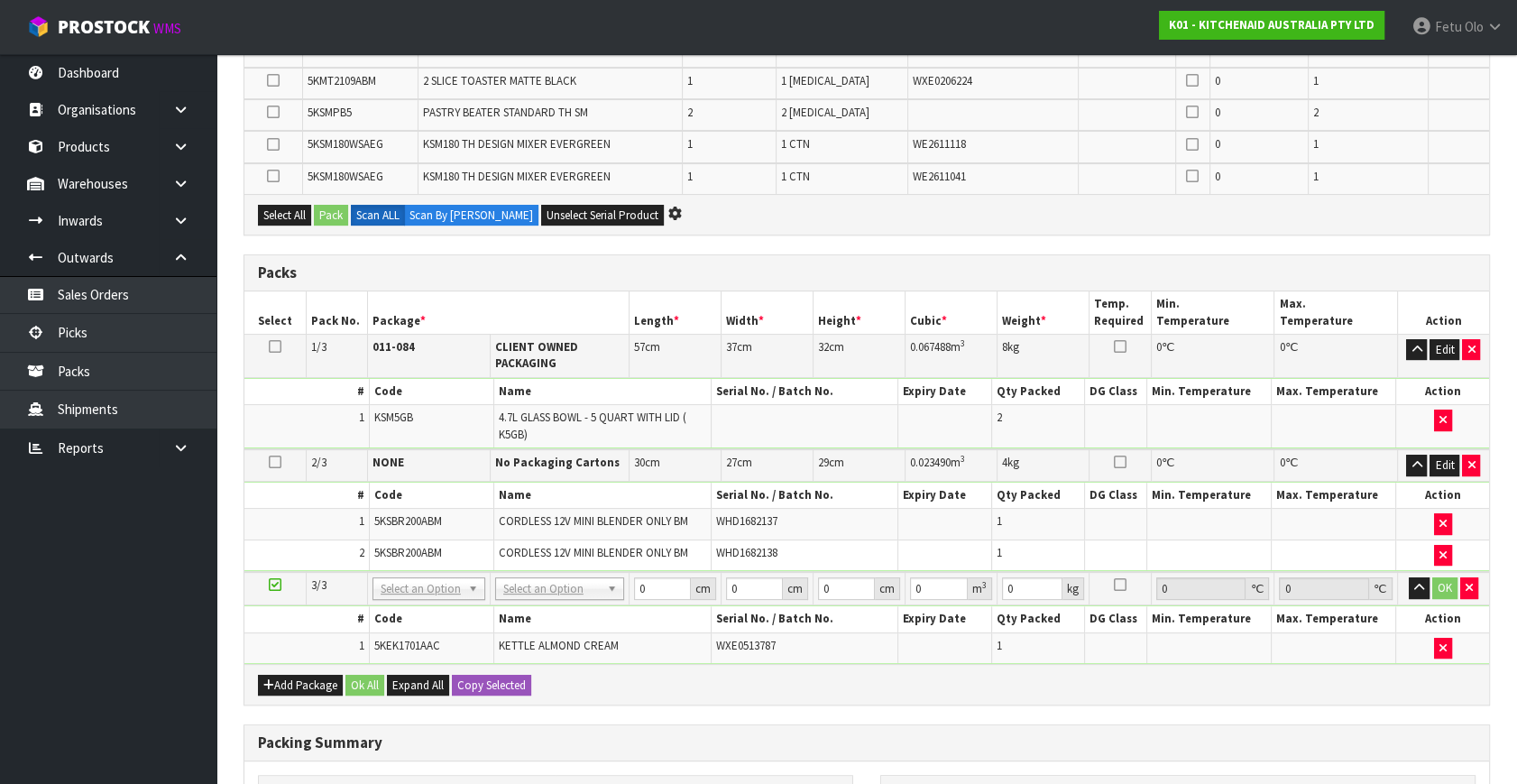
scroll to position [478, 0]
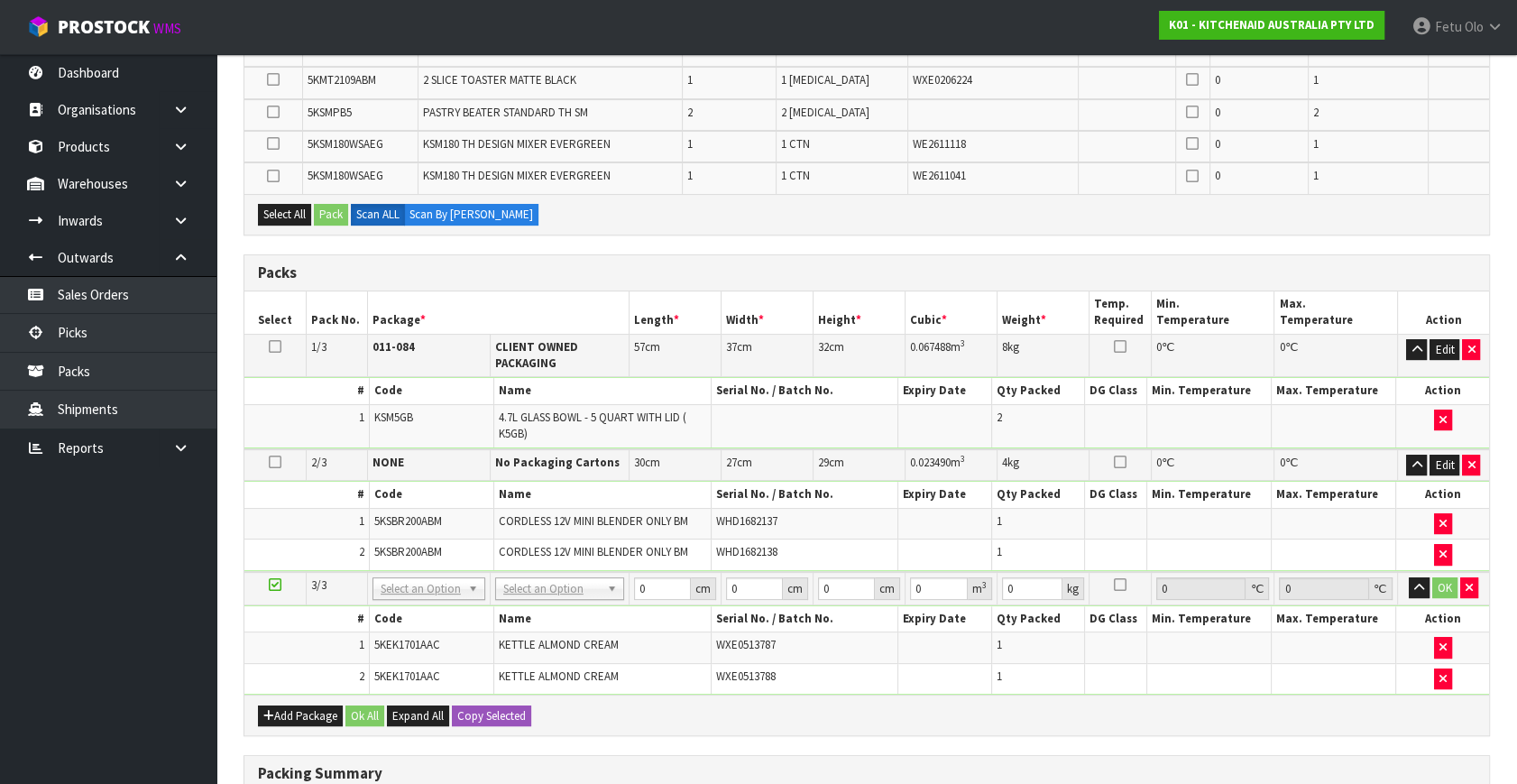
click at [268, 577] on td at bounding box center [275, 588] width 62 height 34
drag, startPoint x: 276, startPoint y: 581, endPoint x: 438, endPoint y: 594, distance: 162.5
click at [279, 585] on icon at bounding box center [275, 585] width 13 height 1
drag, startPoint x: 432, startPoint y: 622, endPoint x: 541, endPoint y: 622, distance: 109.0
type input "2"
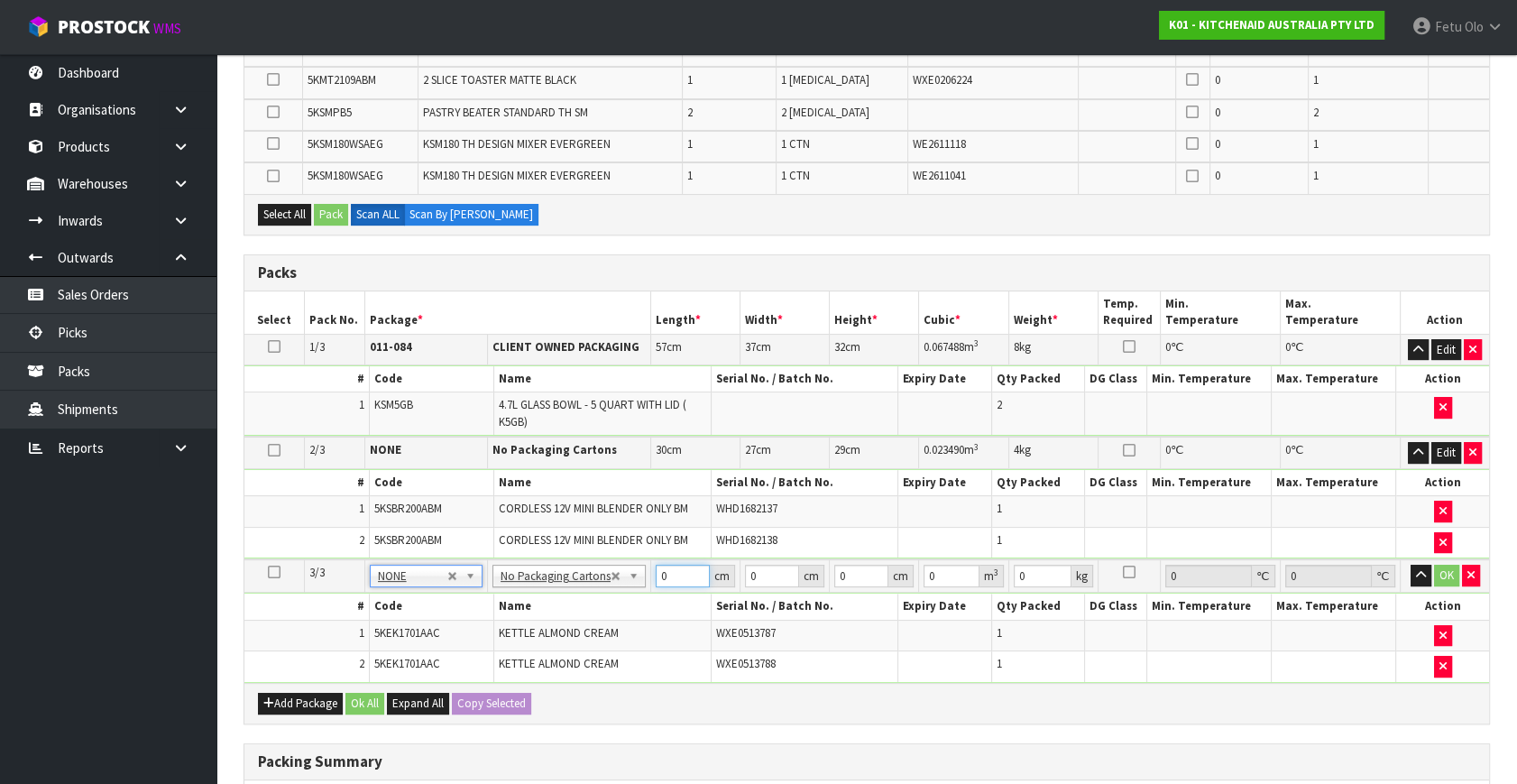
click at [532, 618] on tbody "3/3 NONE 007-001 007-002 007-004 007-009 007-013 007-014 007-015 007-017 007-01…" at bounding box center [867, 620] width 1244 height 122
type input "42"
type input "29"
type input "3"
type input "0.003654"
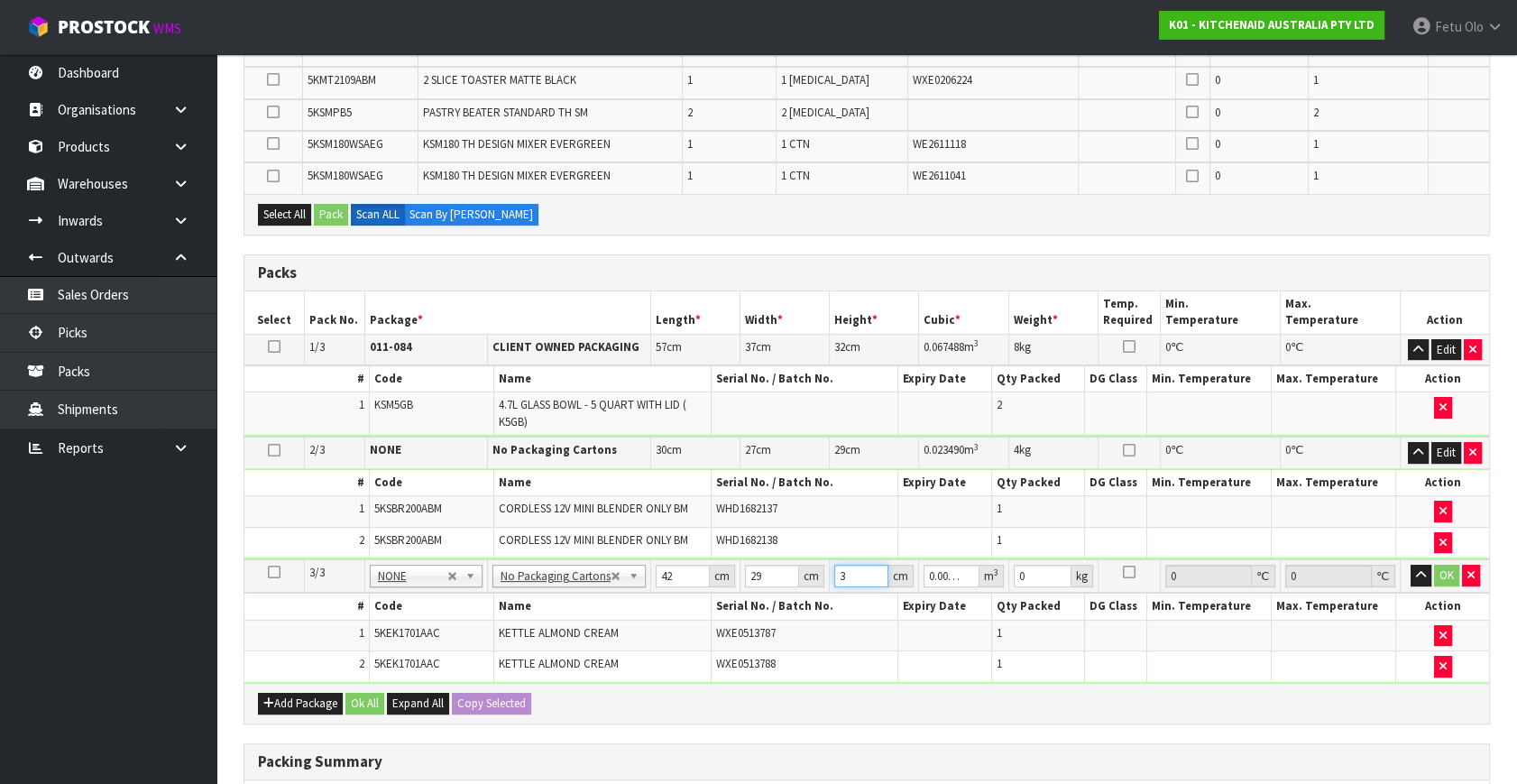
type input "35"
type input "0.04263"
type input "35"
type input "6"
click button "OK" at bounding box center [1447, 575] width 25 height 21
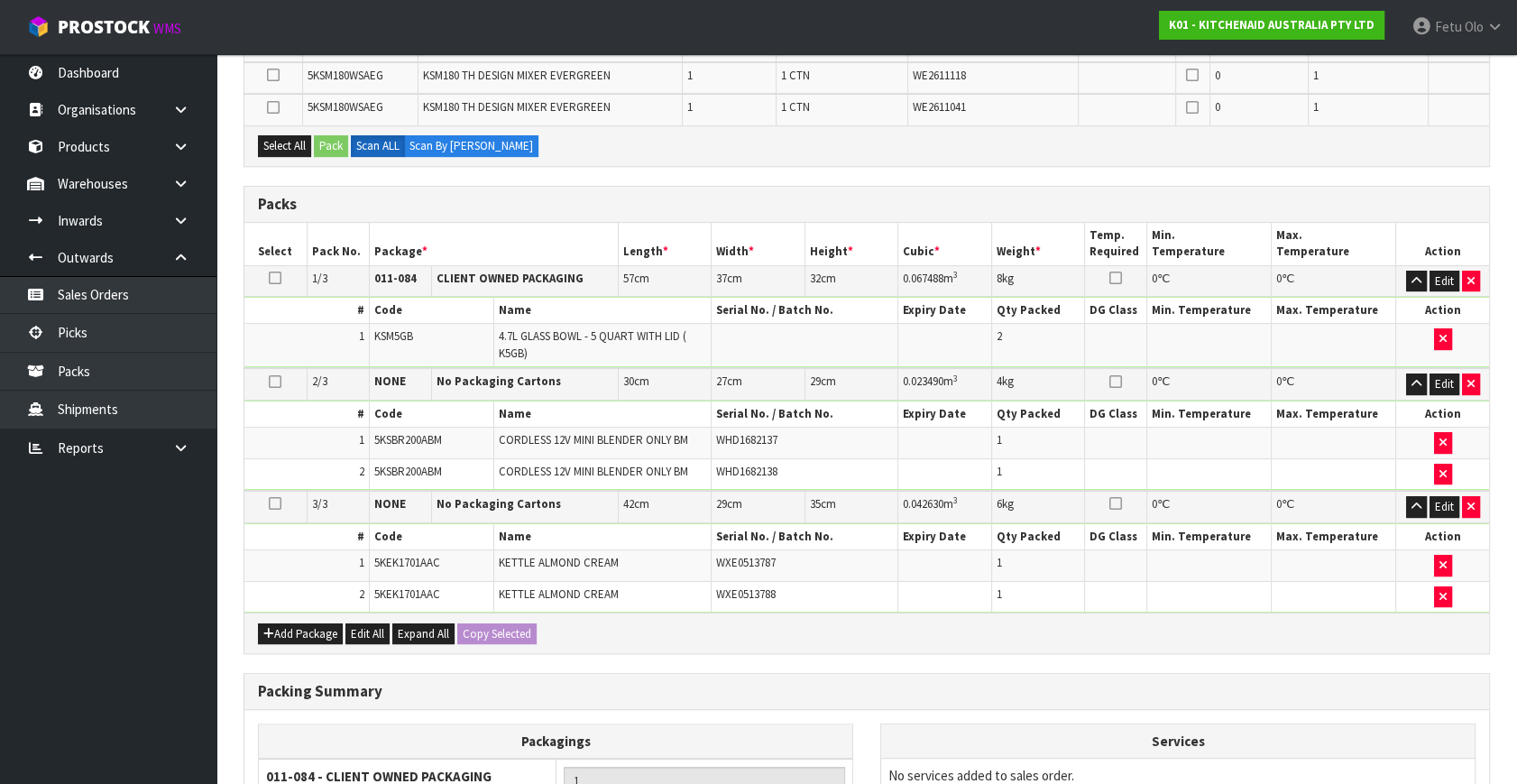
scroll to position [641, 0]
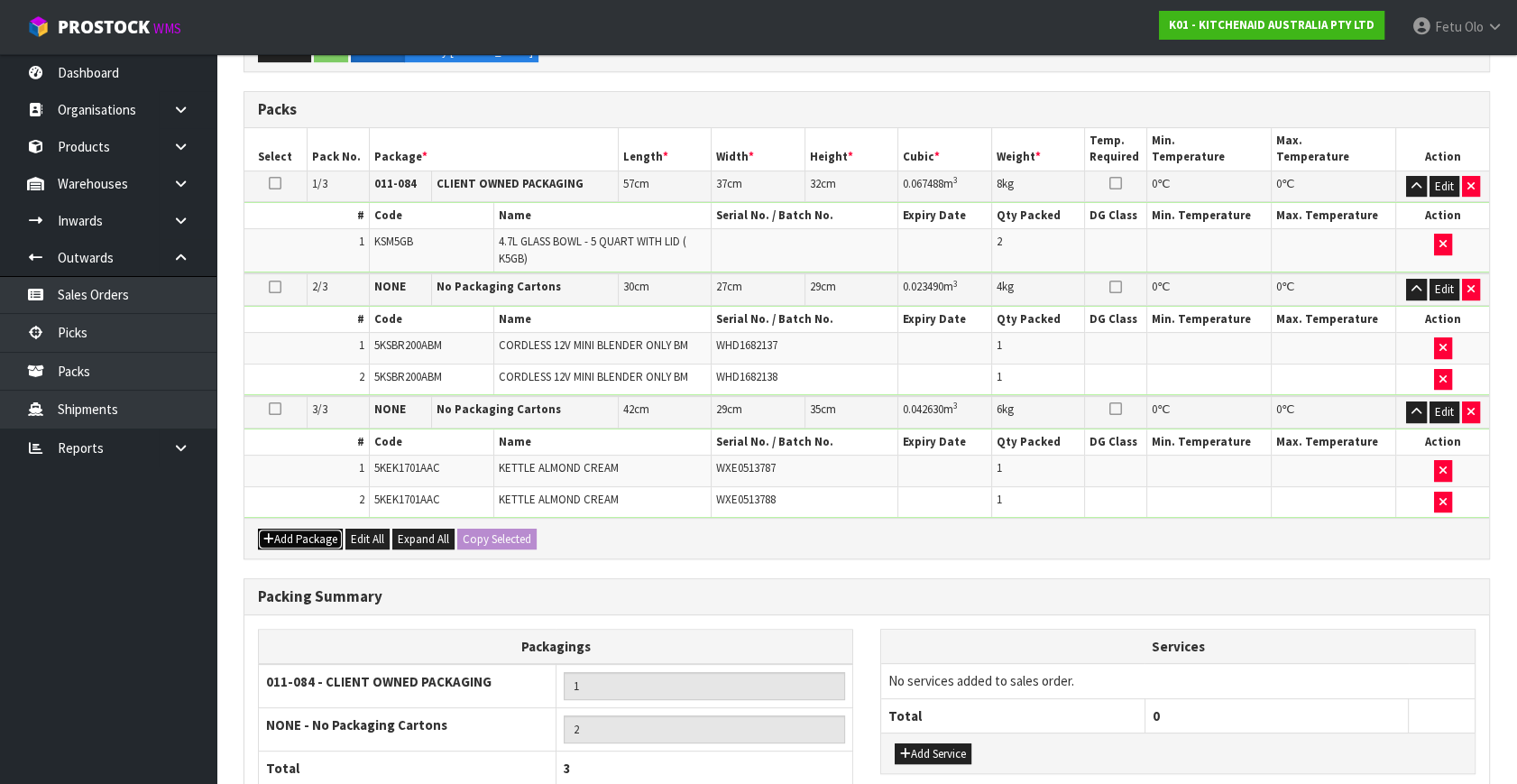
click at [292, 531] on button "Add Package" at bounding box center [301, 539] width 85 height 21
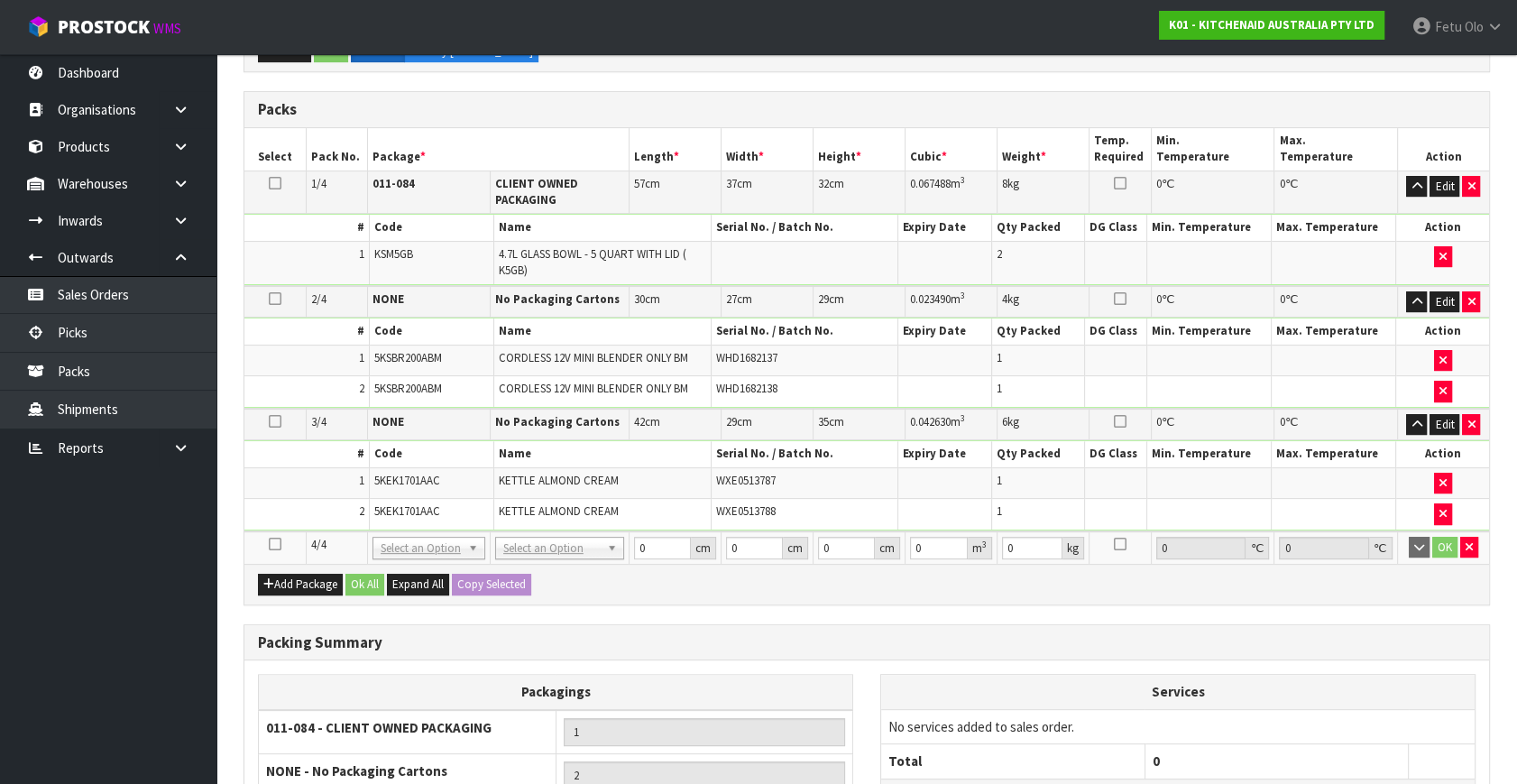
click at [273, 544] on icon at bounding box center [275, 544] width 13 height 1
click at [97, 644] on ul "Dashboard Organisations Clients Consignees Carriers Products Categories Serial …" at bounding box center [108, 418] width 217 height 729
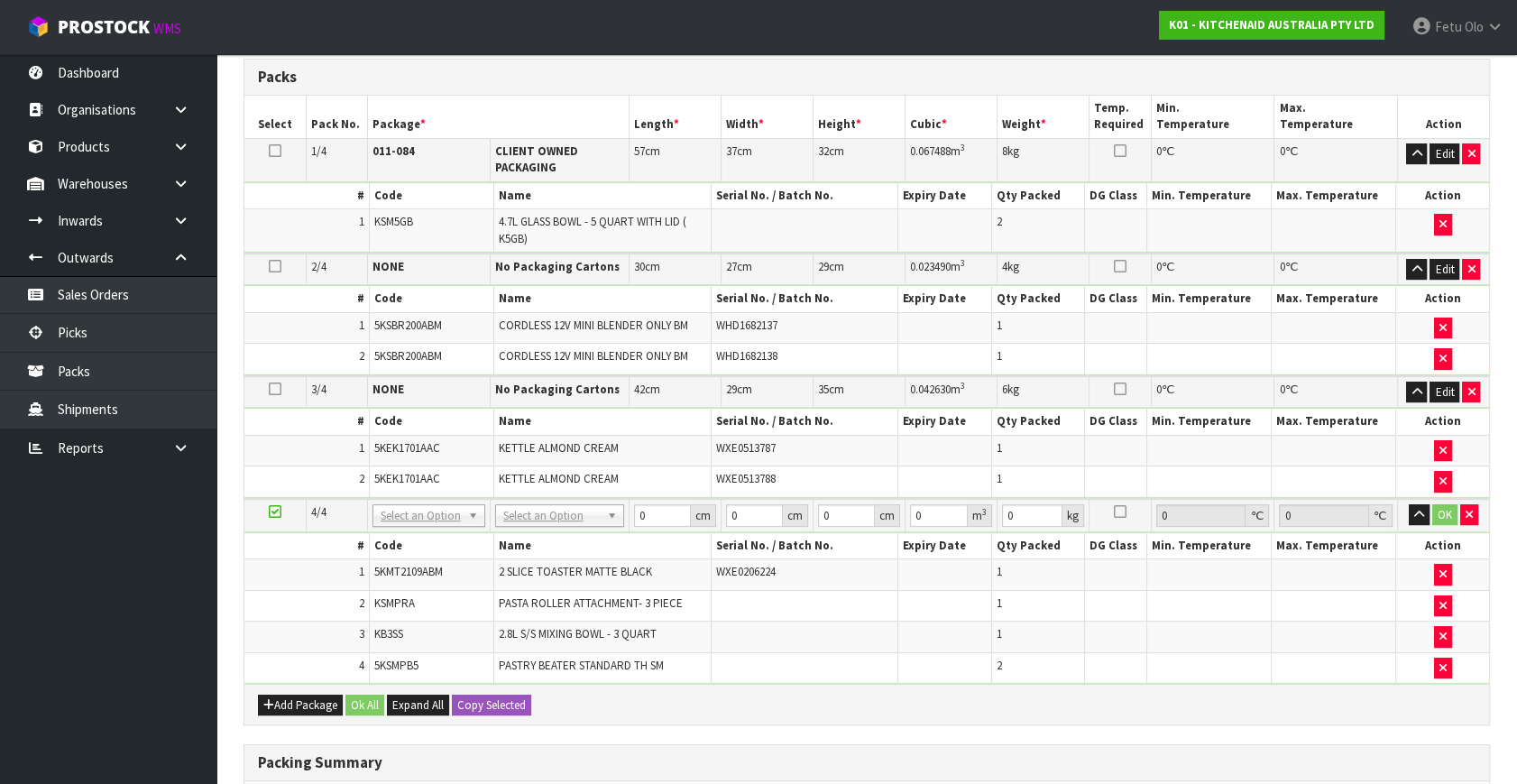
scroll to position [514, 0]
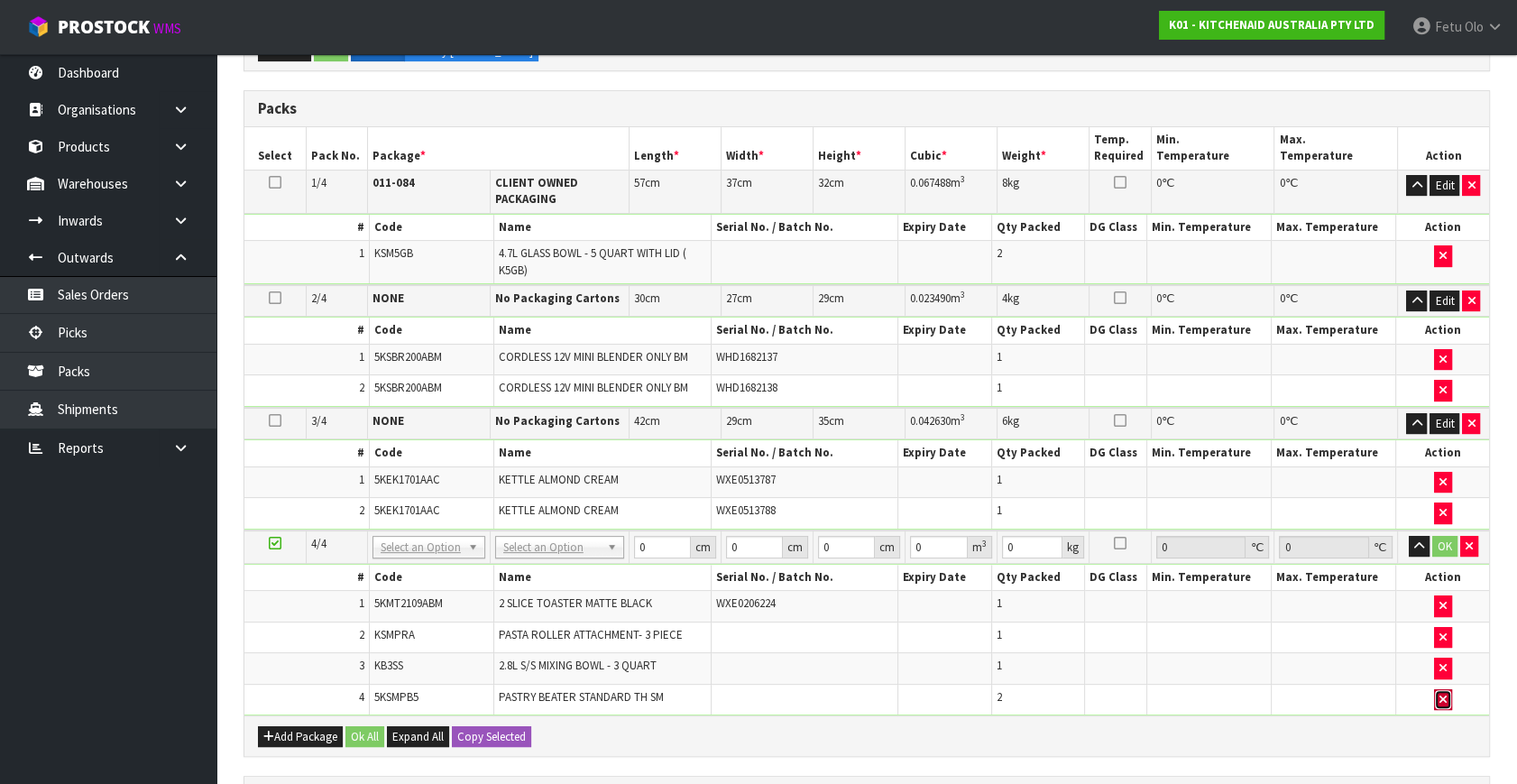
click at [1449, 689] on button "button" at bounding box center [1443, 699] width 18 height 21
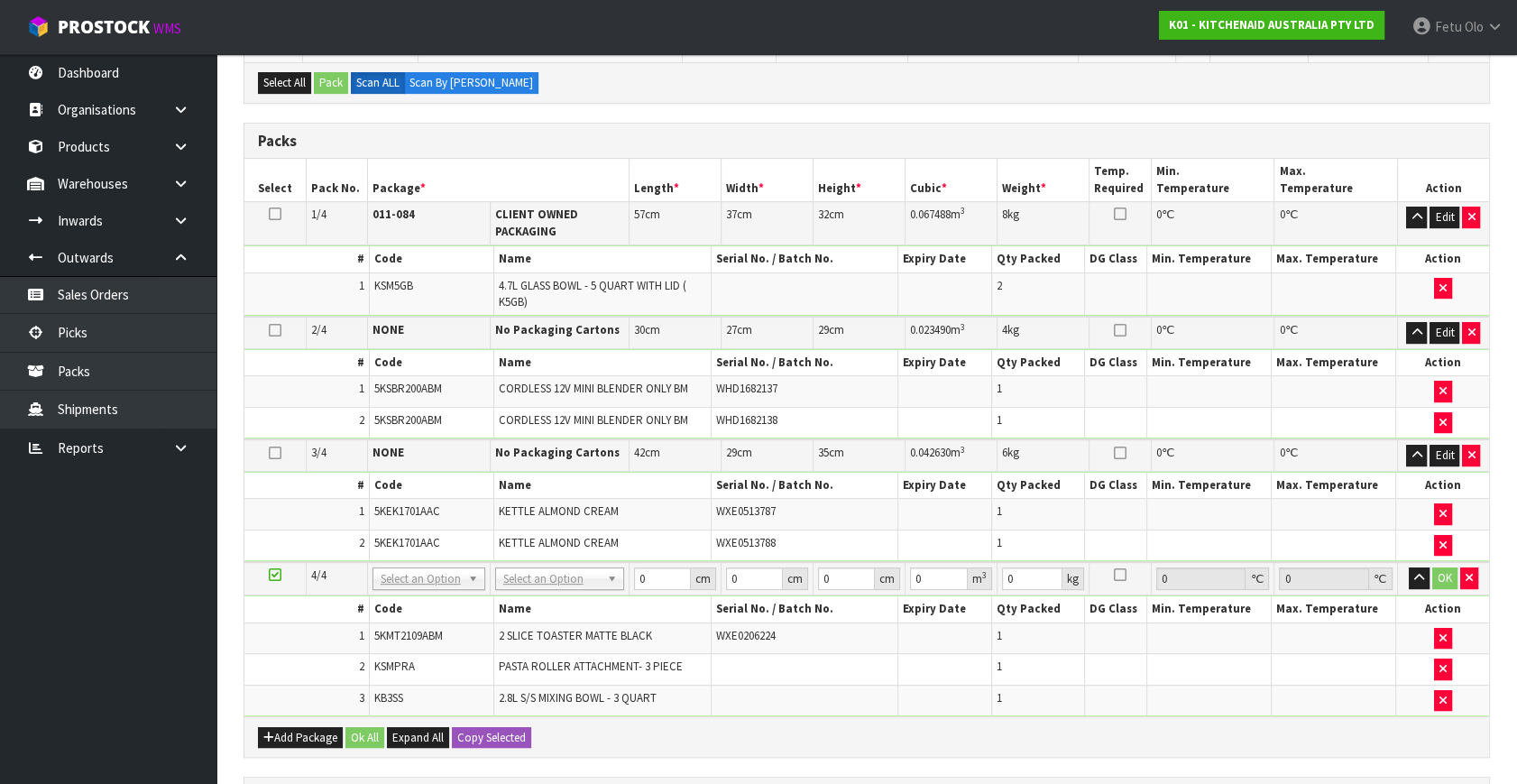
scroll to position [545, 0]
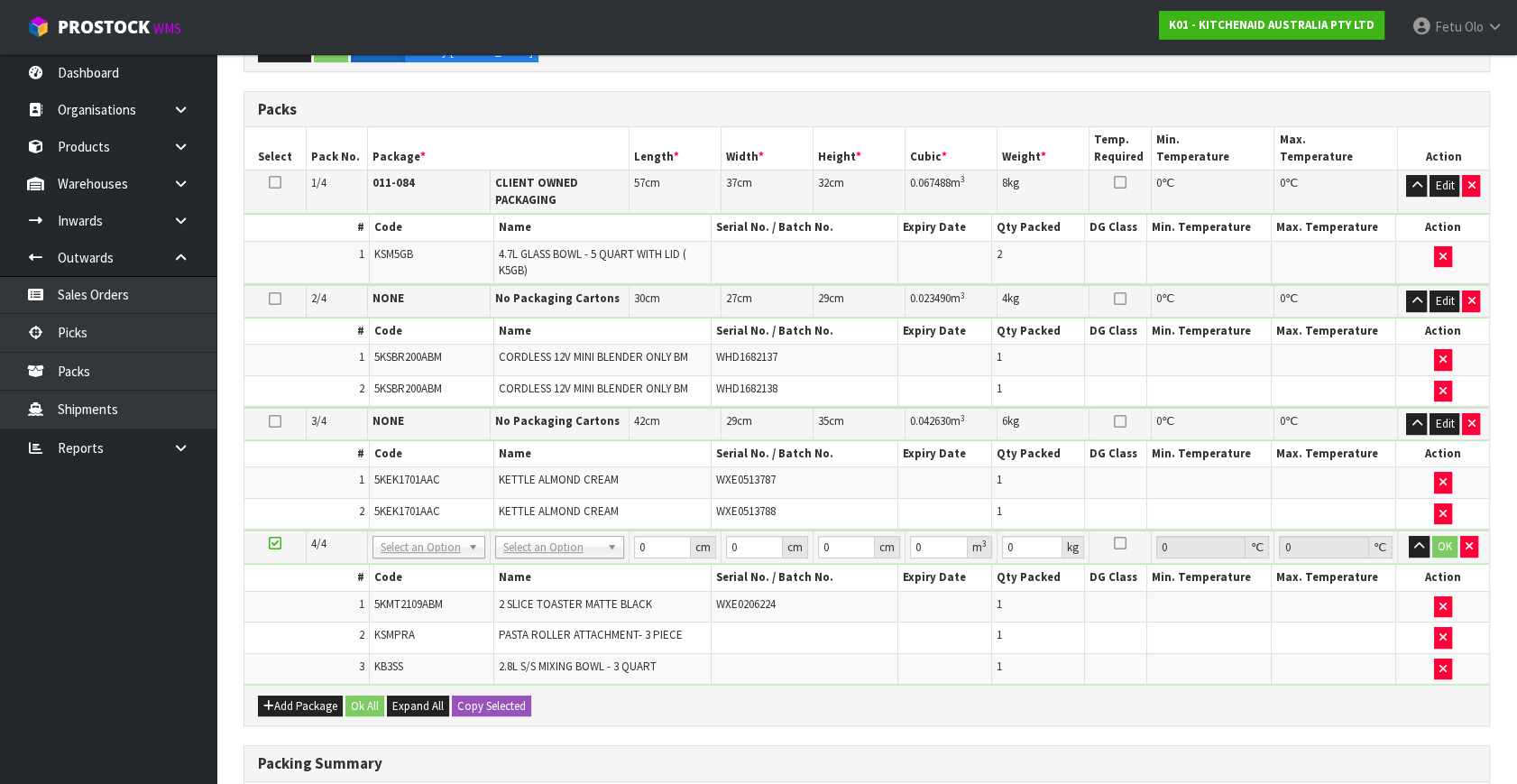
click at [273, 182] on icon at bounding box center [275, 182] width 13 height 1
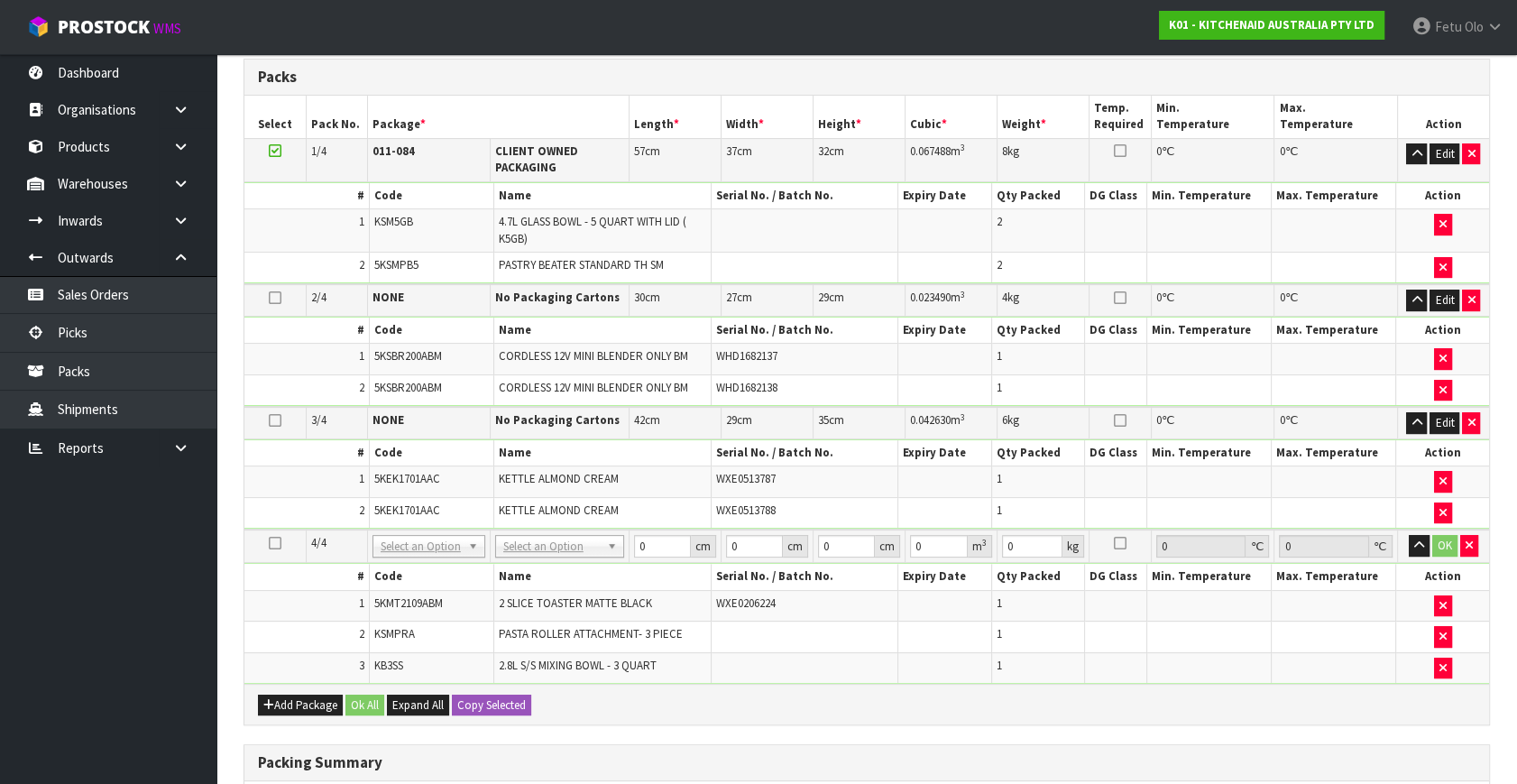
scroll to position [514, 0]
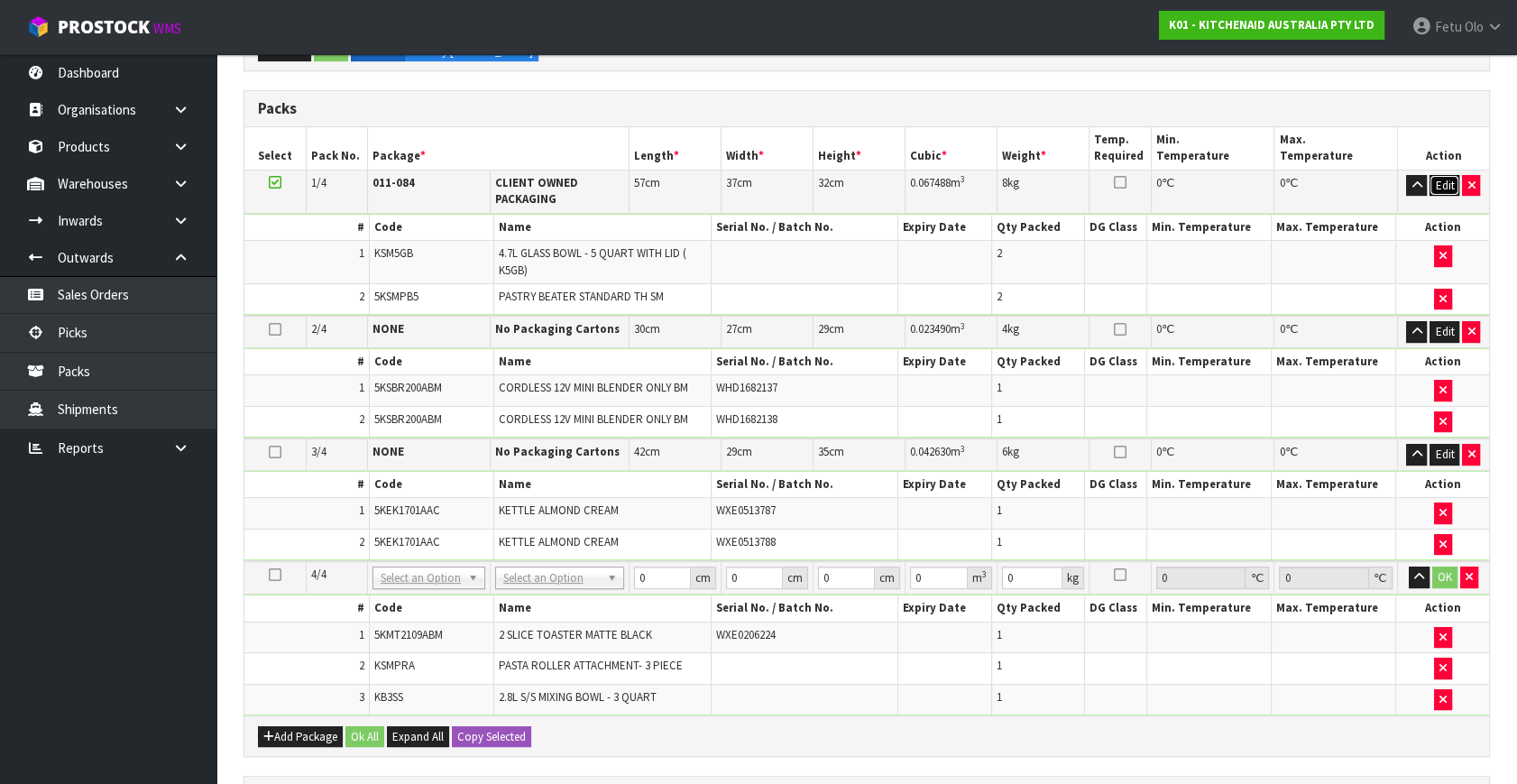
click at [1437, 182] on button "Edit" at bounding box center [1444, 186] width 30 height 21
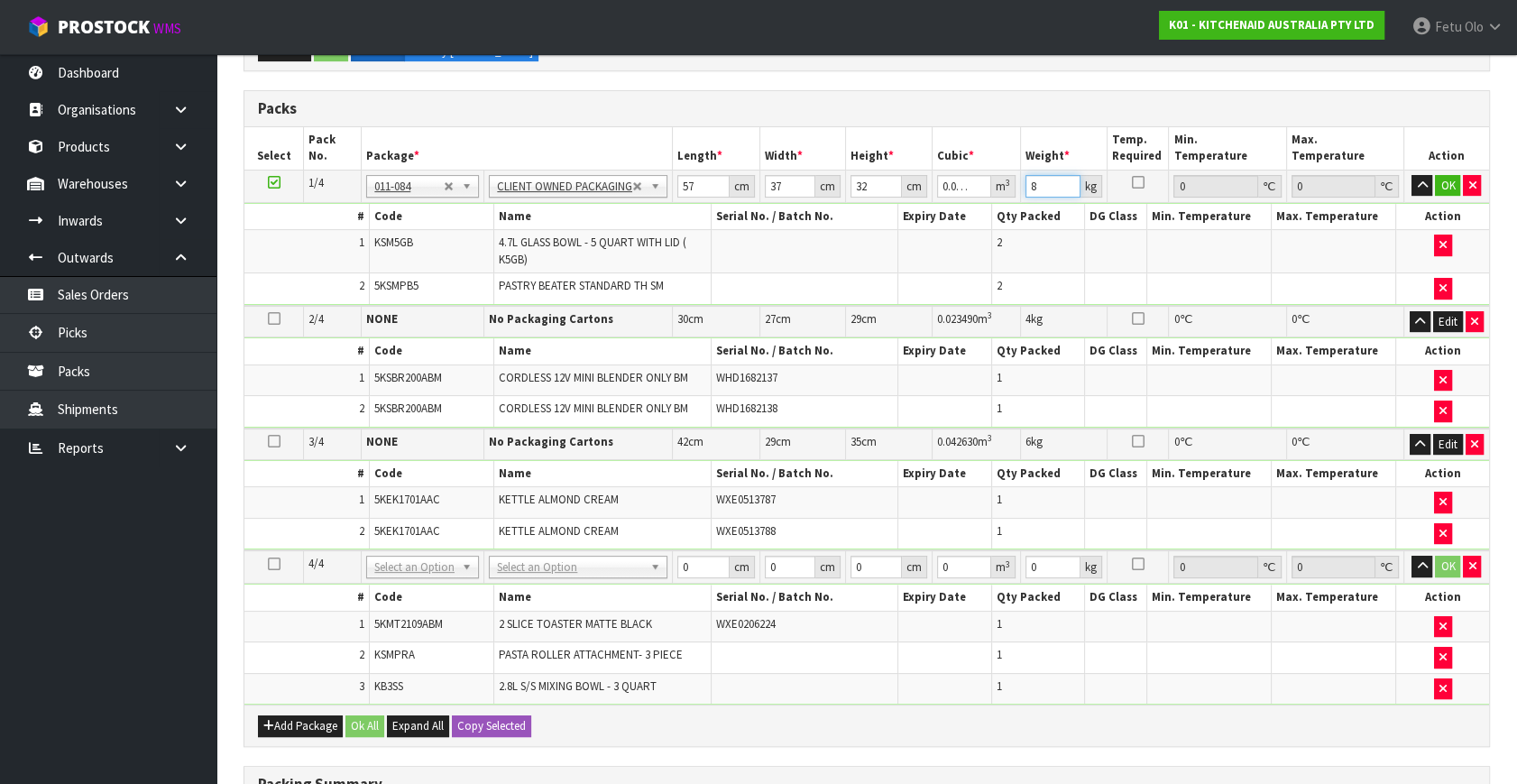
drag, startPoint x: 1038, startPoint y: 180, endPoint x: 983, endPoint y: 197, distance: 57.6
click at [983, 197] on tr "1/4 NONE 007-001 007-002 007-004 007-009 007-013 007-014 007-015 007-017 007-01…" at bounding box center [867, 186] width 1244 height 33
type input "10"
click button "OK" at bounding box center [1448, 186] width 25 height 21
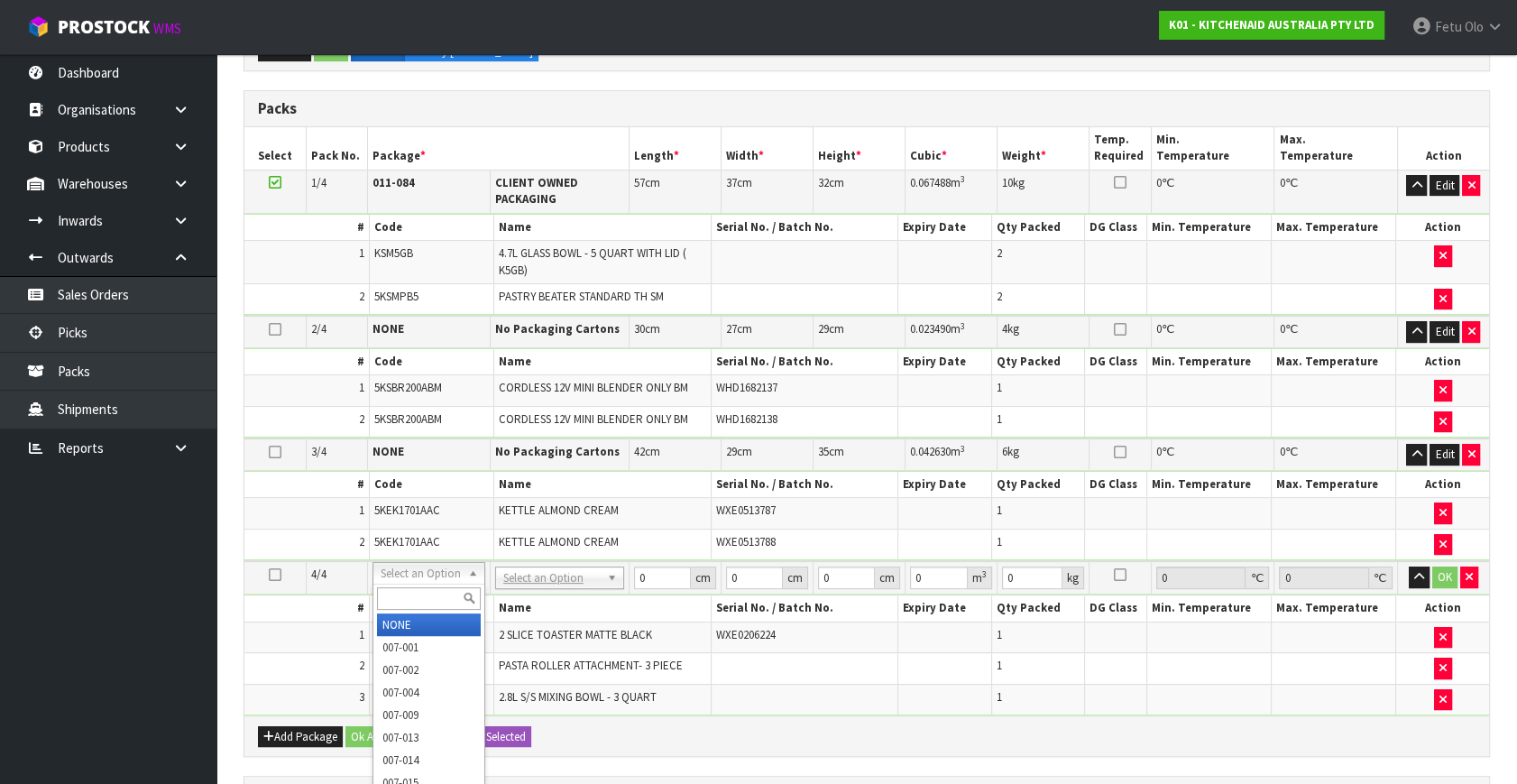
click at [429, 596] on input "text" at bounding box center [429, 598] width 104 height 22
type input "011"
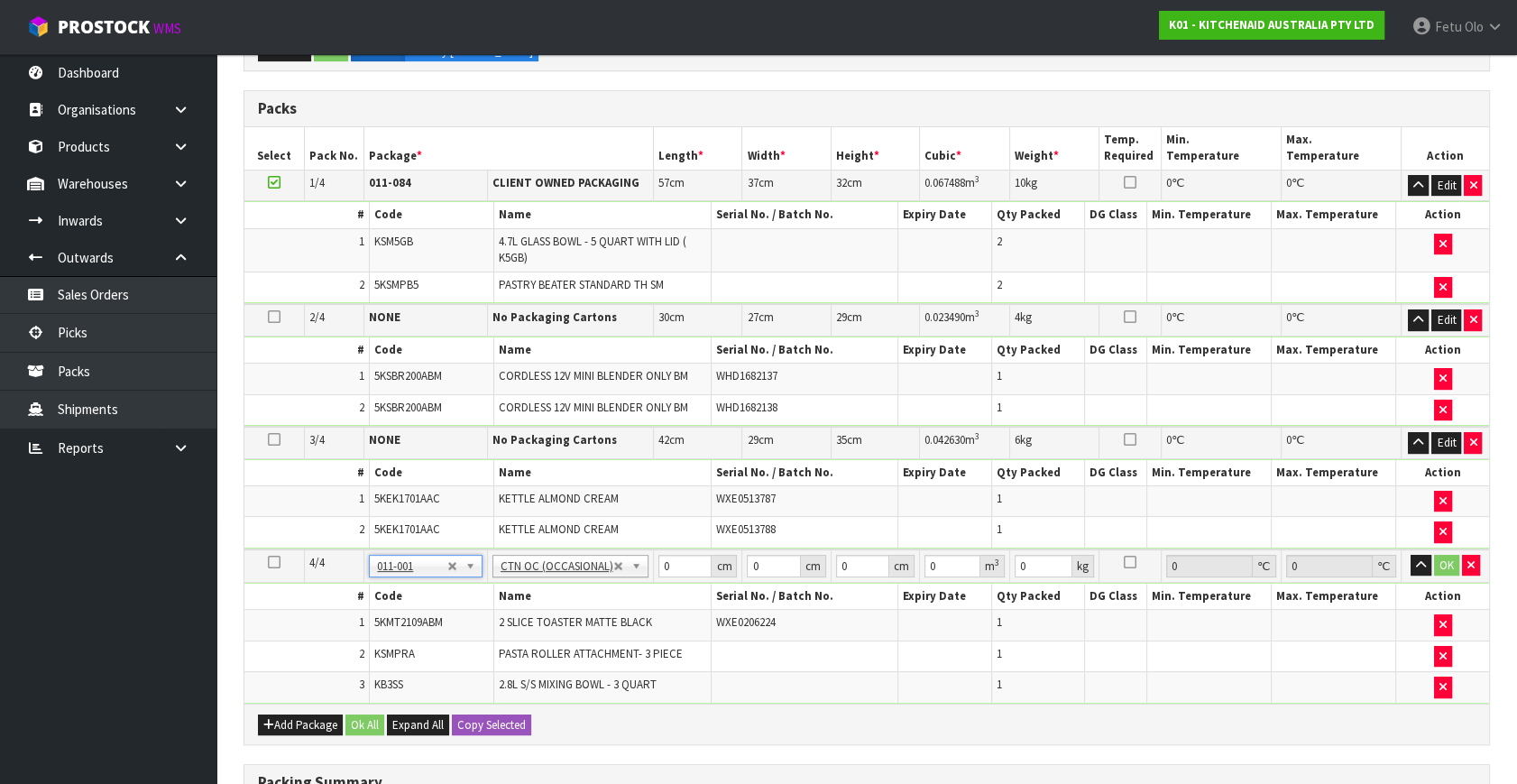
type input "7.05"
drag, startPoint x: 677, startPoint y: 567, endPoint x: 541, endPoint y: 604, distance: 140.9
click at [541, 604] on tbody "4/4 NONE 007-001 007-002 007-004 007-009 007-013 007-014 007-015 007-017 007-01…" at bounding box center [867, 626] width 1244 height 154
type input "45"
type input "40"
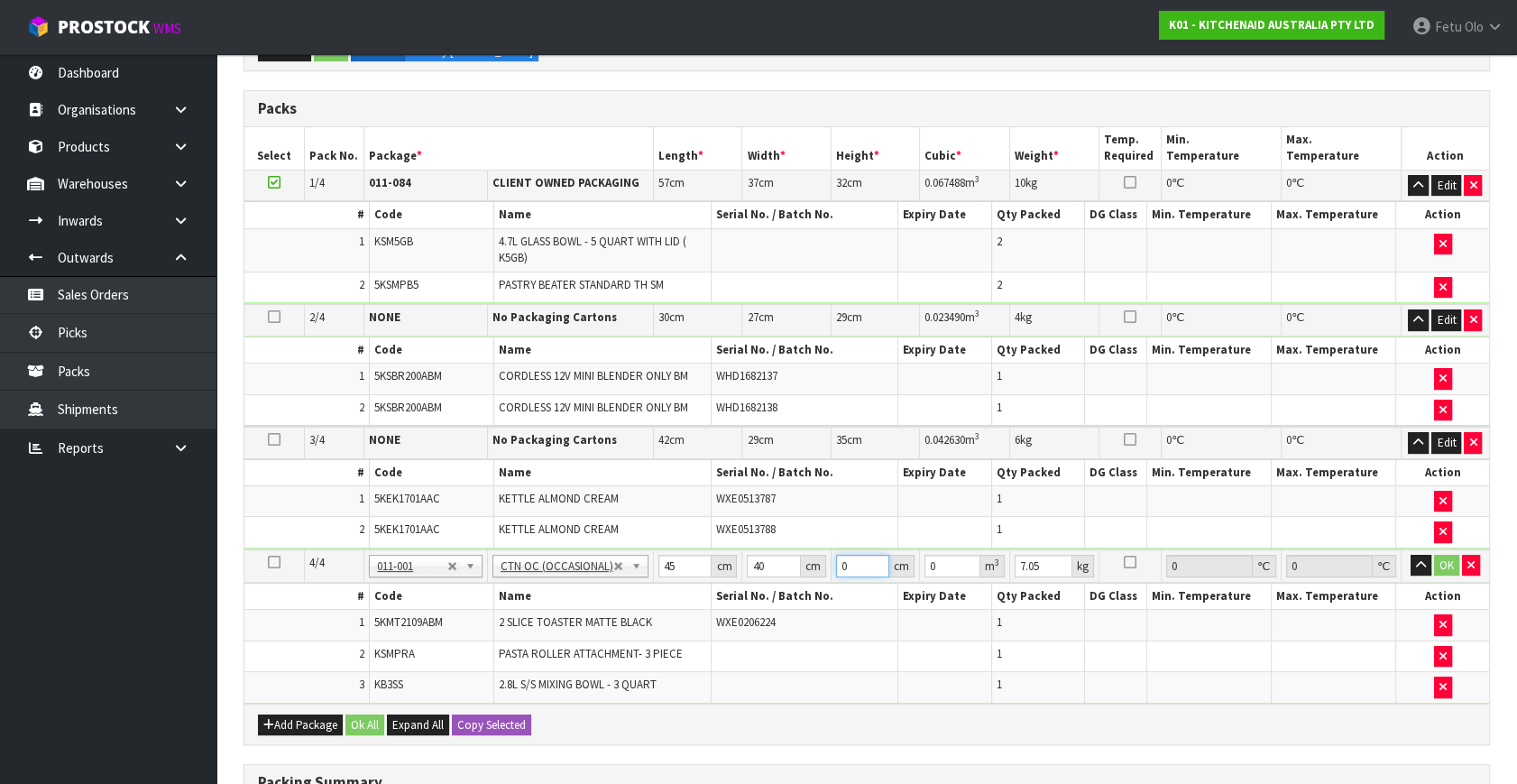
type input "2"
type input "0.0036"
type input "29"
type input "0.0522"
type input "29"
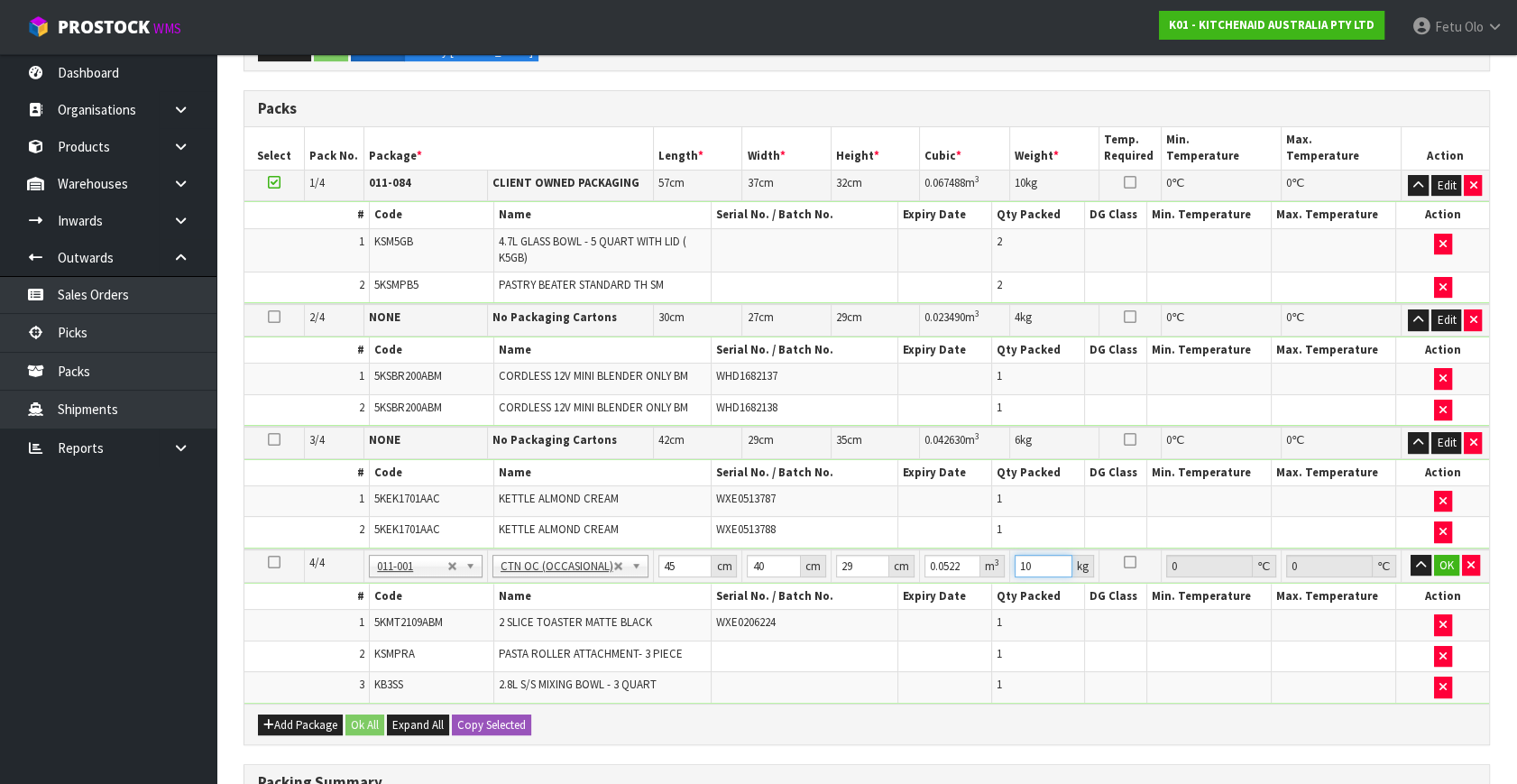
type input "10"
click button "OK" at bounding box center [1447, 565] width 25 height 21
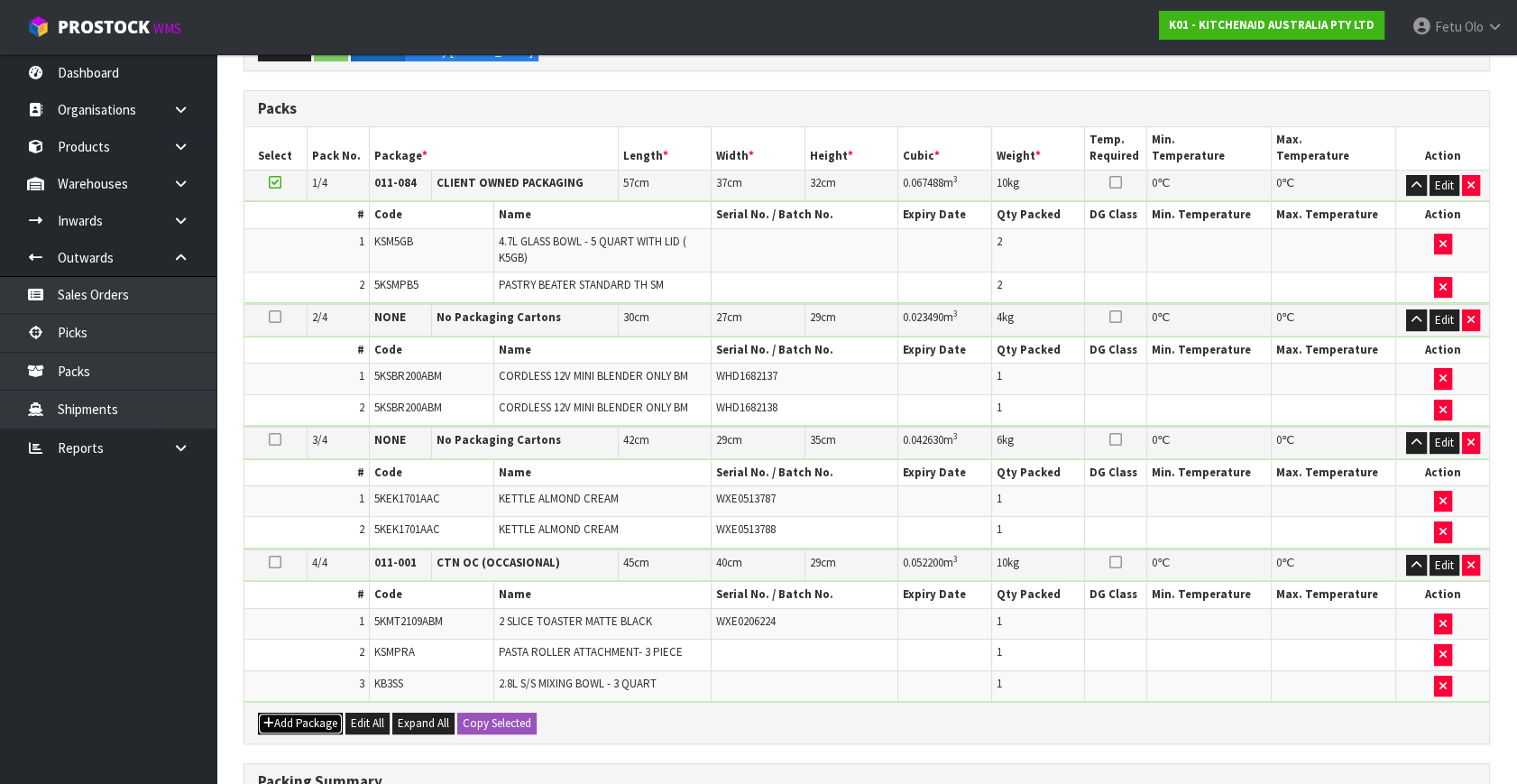
click at [305, 713] on button "Add Package" at bounding box center [301, 723] width 85 height 21
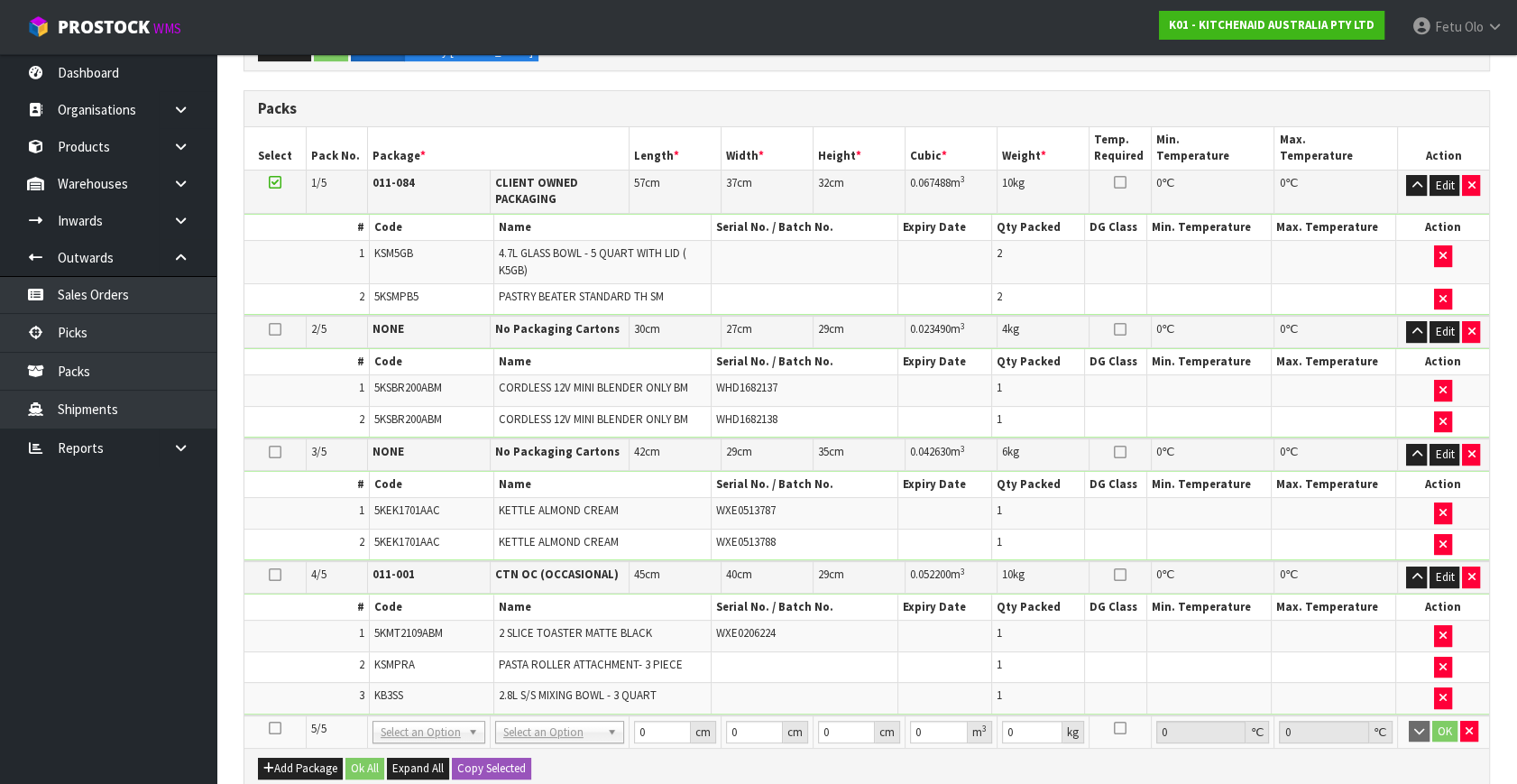
click at [275, 728] on icon at bounding box center [275, 728] width 13 height 1
click at [53, 703] on ul "Dashboard Organisations Clients Consignees Carriers Products Categories Serial …" at bounding box center [108, 418] width 217 height 729
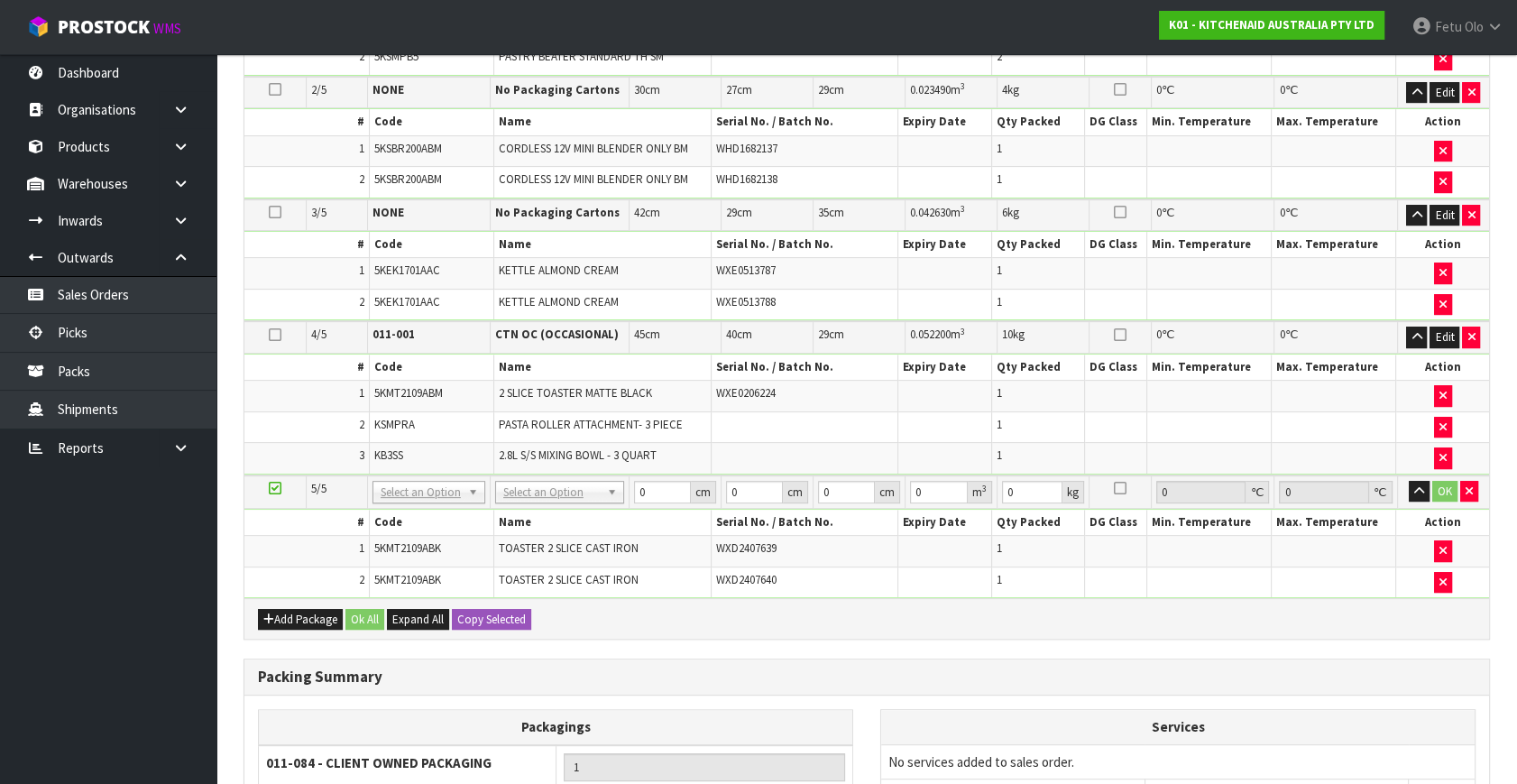
scroll to position [696, 0]
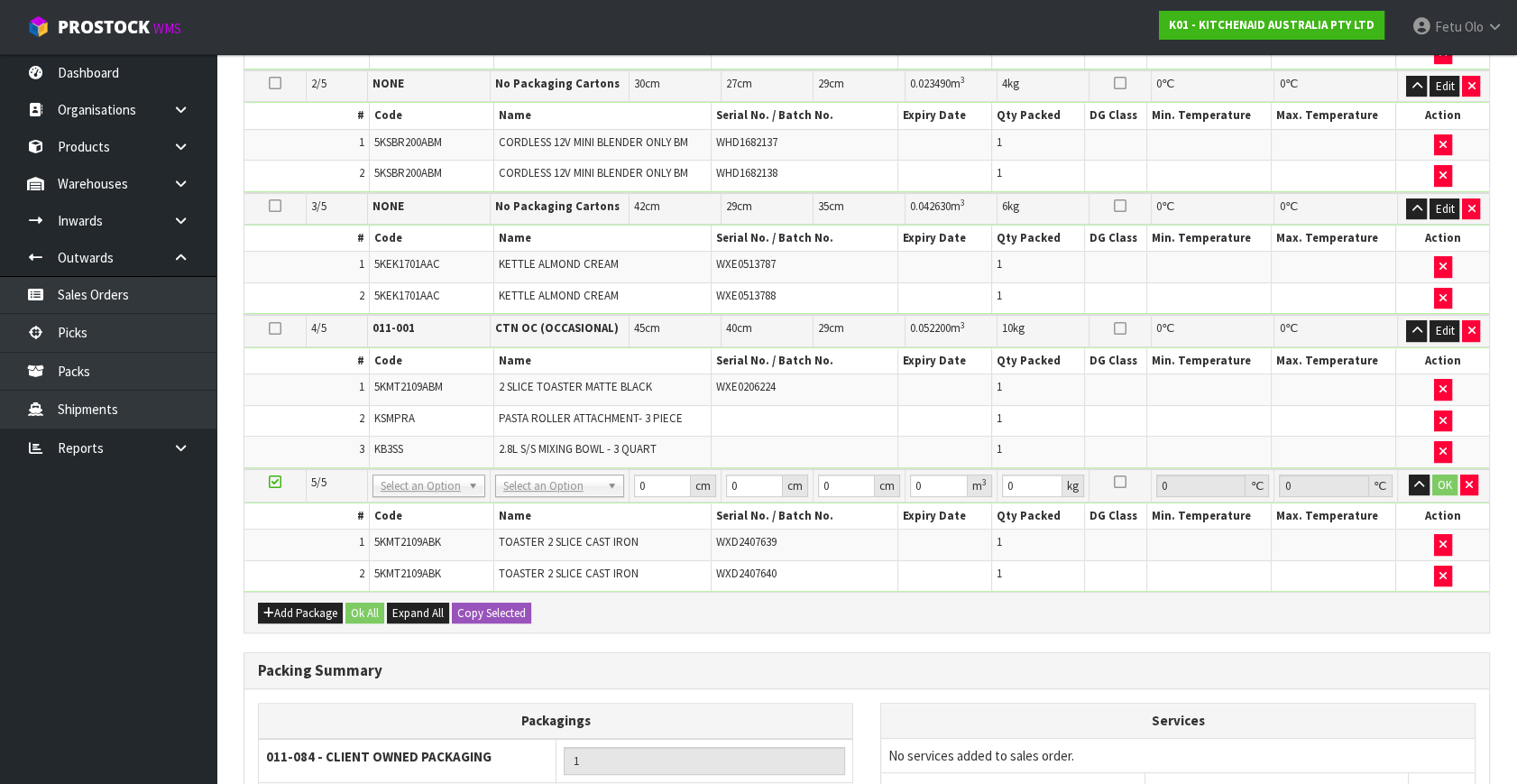
click at [276, 482] on icon at bounding box center [275, 482] width 13 height 1
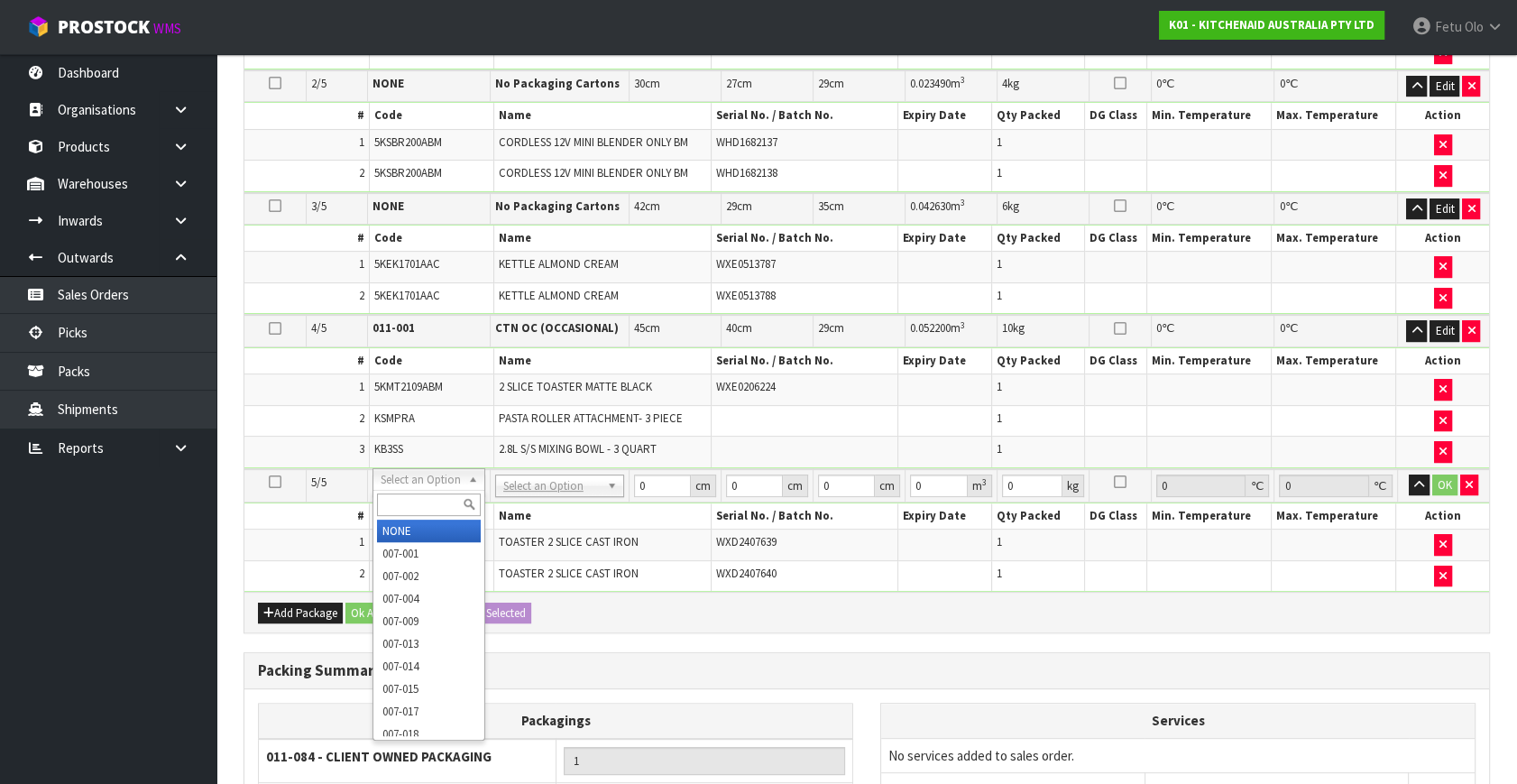
drag, startPoint x: 414, startPoint y: 474, endPoint x: 412, endPoint y: 516, distance: 42.0
drag, startPoint x: 410, startPoint y: 527, endPoint x: 467, endPoint y: 510, distance: 59.5
type input "3"
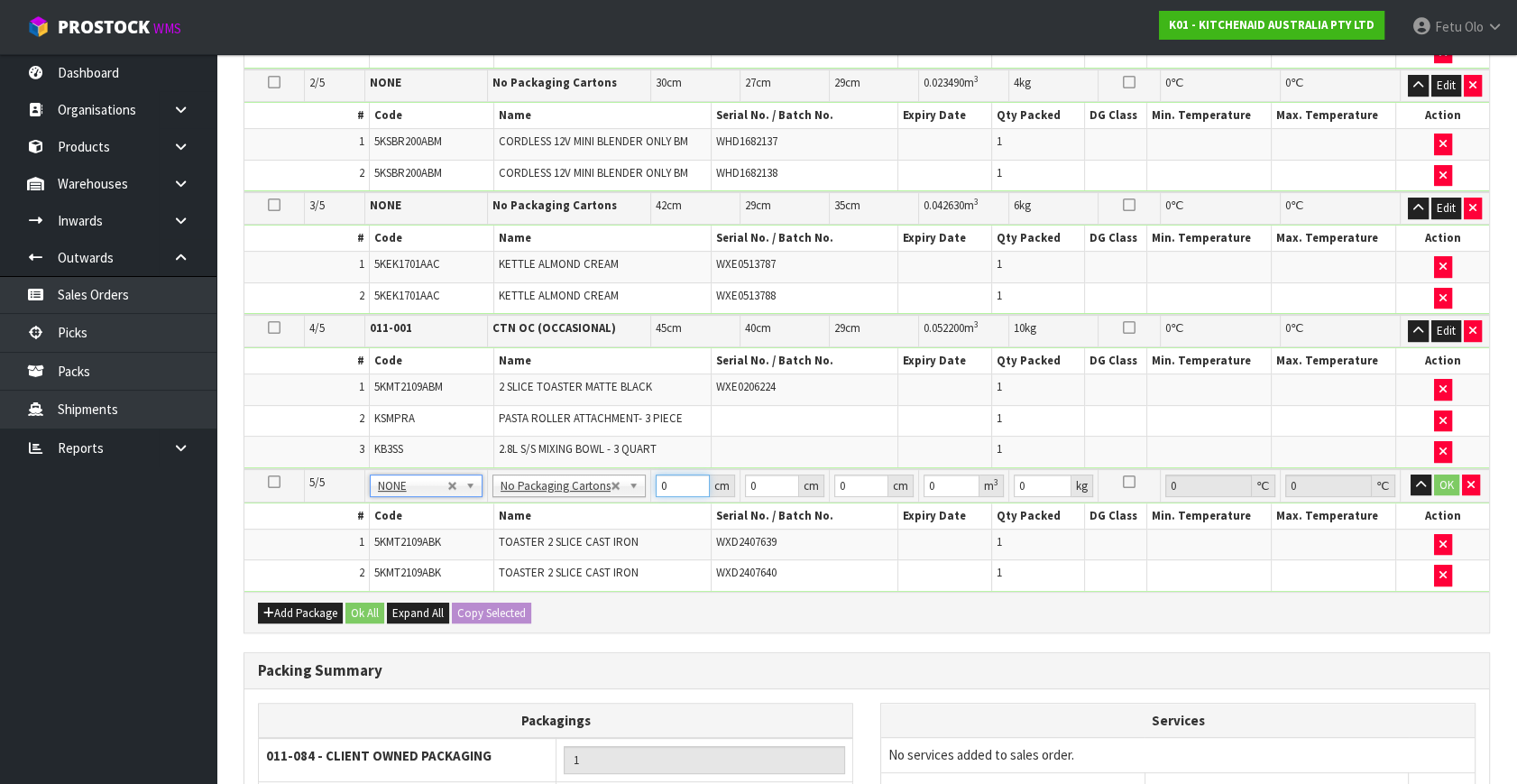
drag, startPoint x: 677, startPoint y: 482, endPoint x: 539, endPoint y: 510, distance: 140.8
click at [539, 510] on tbody "5/5 NONE 007-001 007-002 007-004 007-009 007-013 007-014 007-015 007-017 007-01…" at bounding box center [867, 530] width 1244 height 122
type input "45"
type input "40"
type input "2"
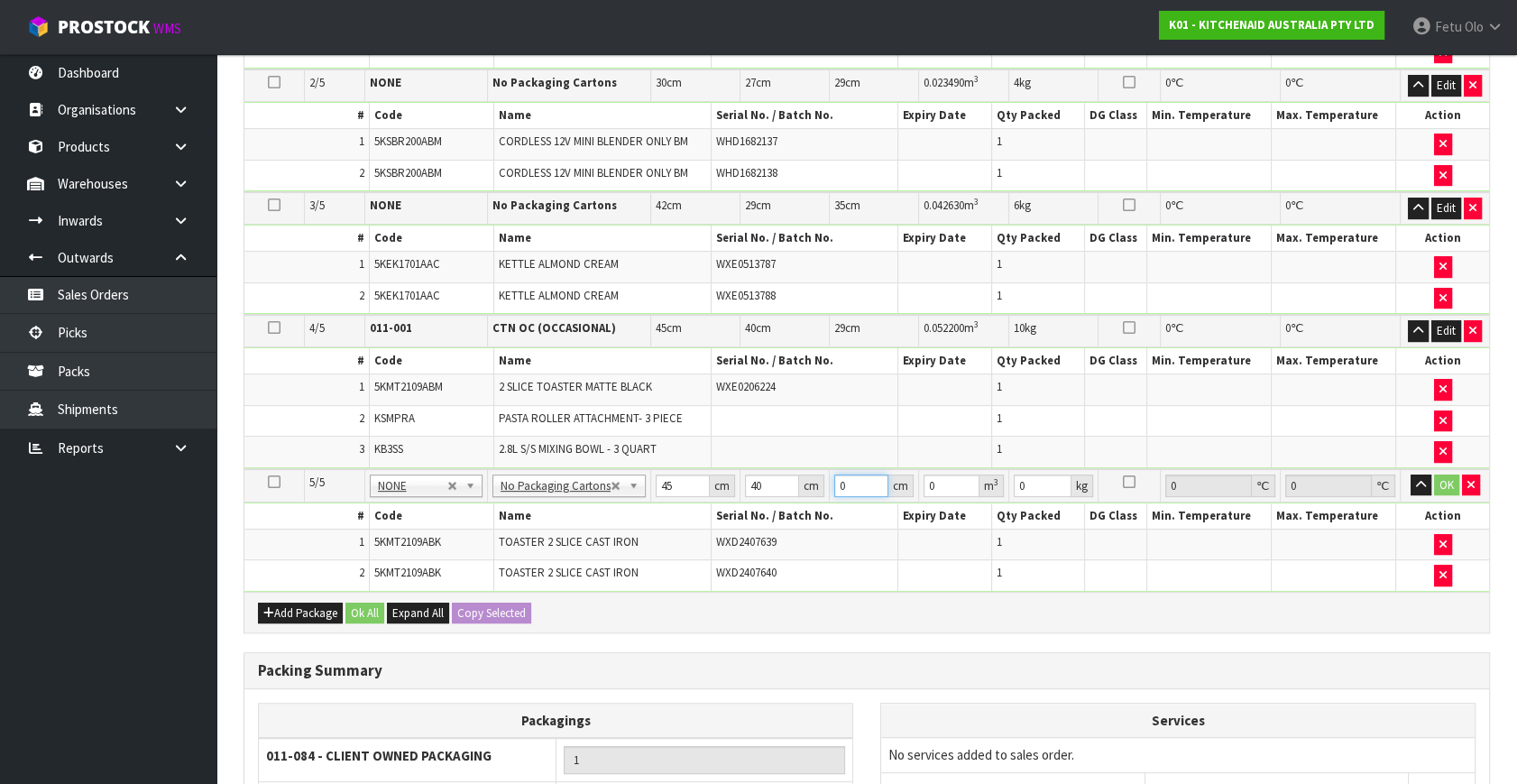
type input "0.0036"
type input "29"
type input "0.0522"
type input "29"
type input "8"
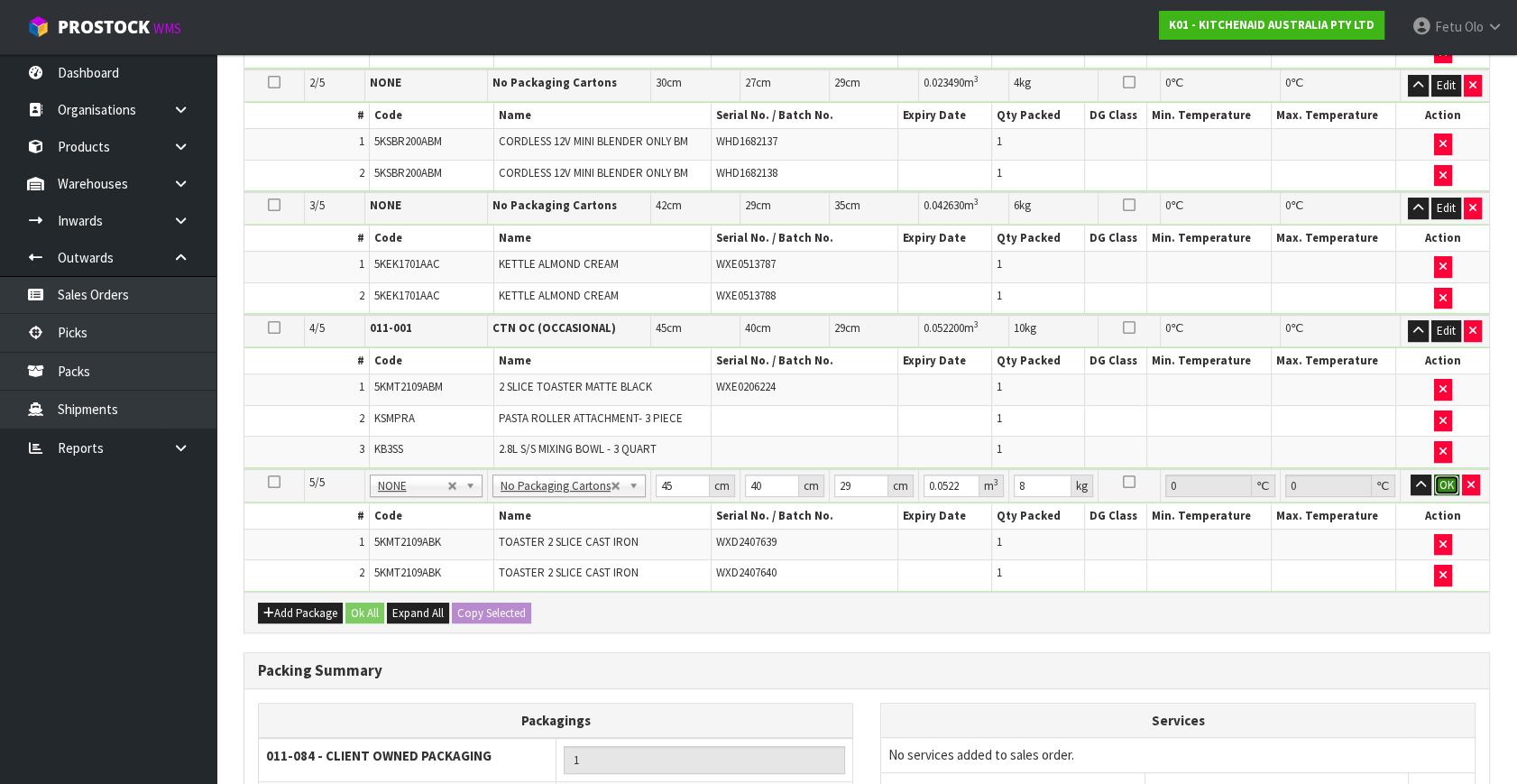
click button "OK" at bounding box center [1447, 484] width 25 height 21
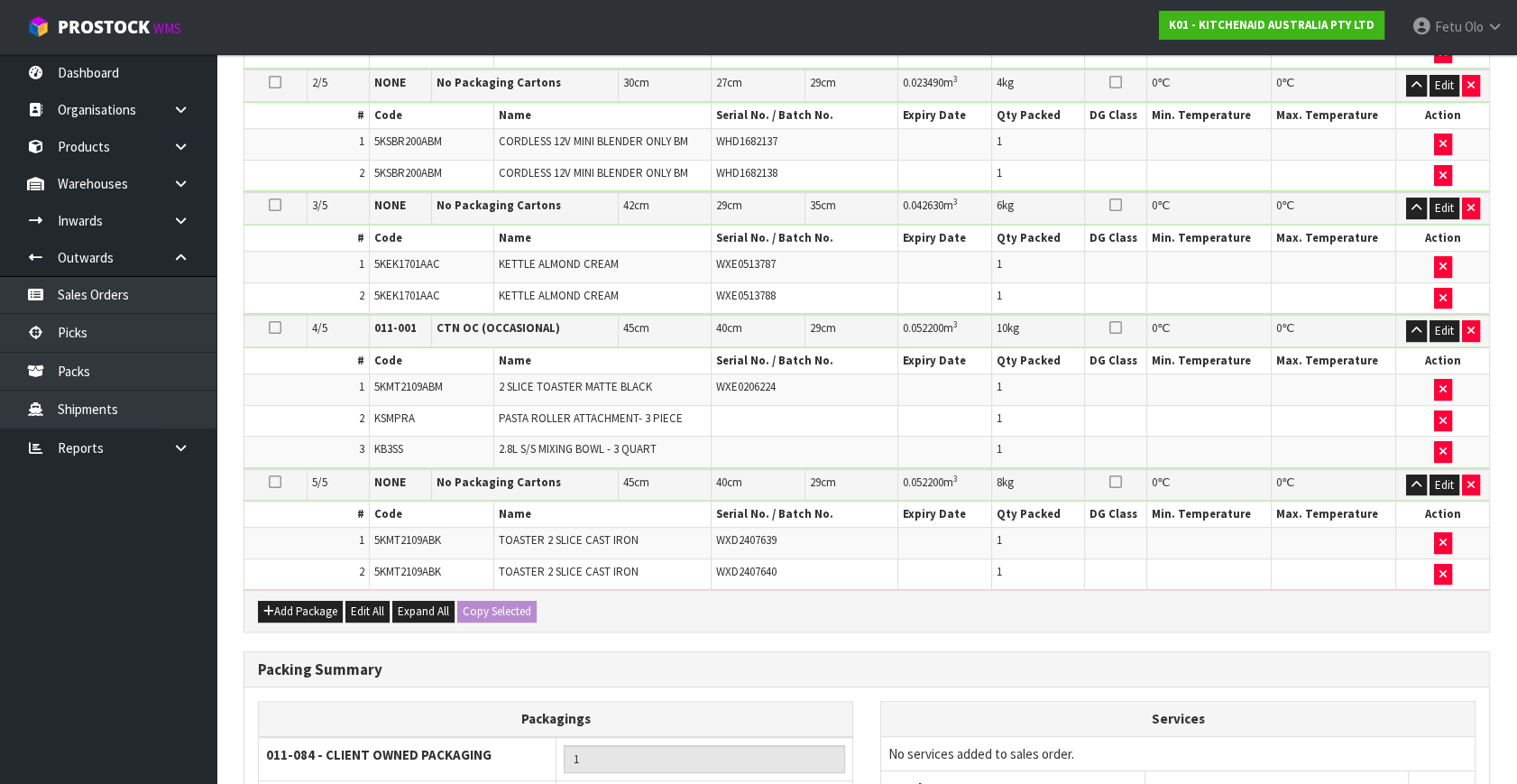
click at [153, 639] on ul "Dashboard Organisations Clients Consignees Carriers Products Categories Serial …" at bounding box center [108, 418] width 217 height 729
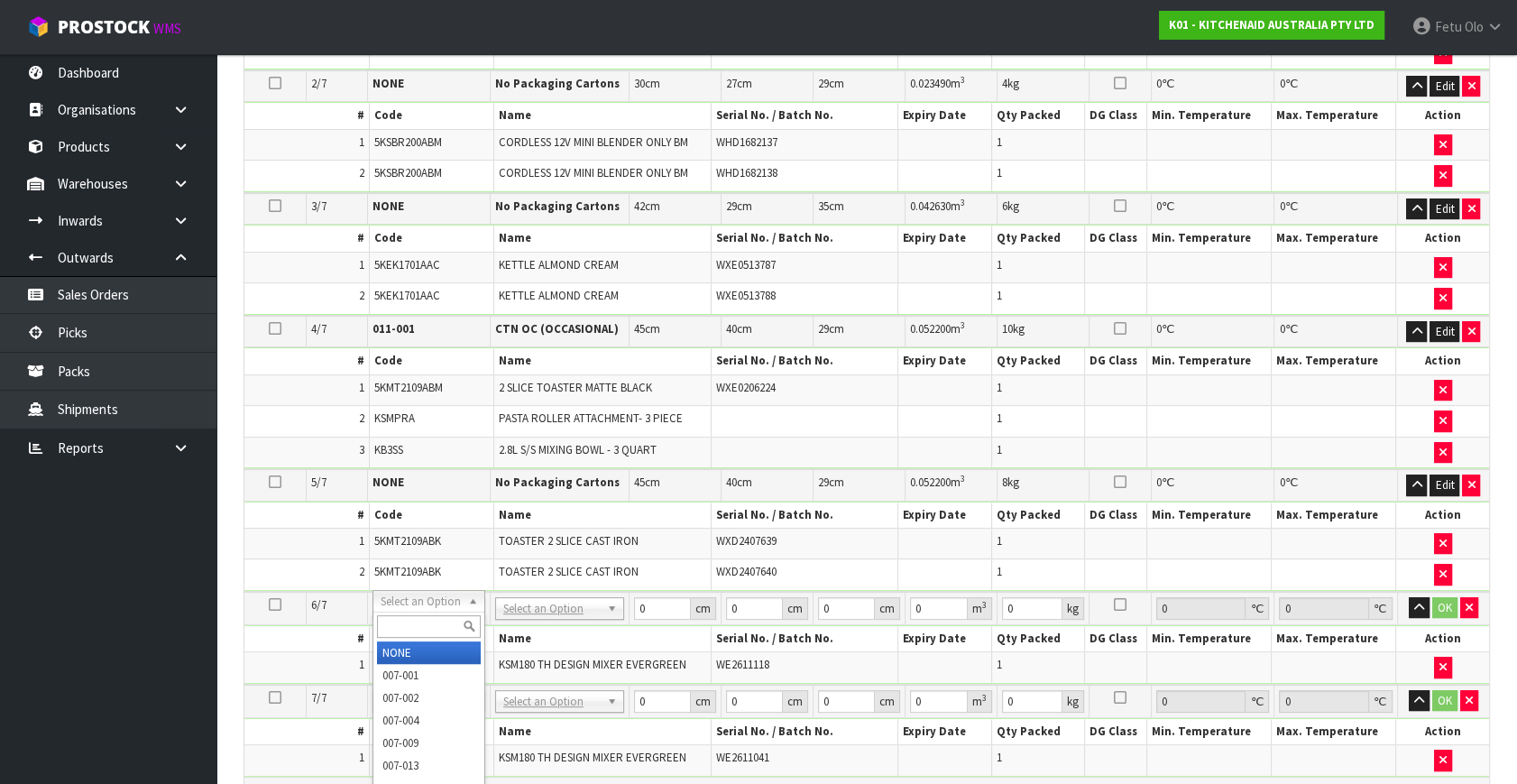
scroll to position [620, 0]
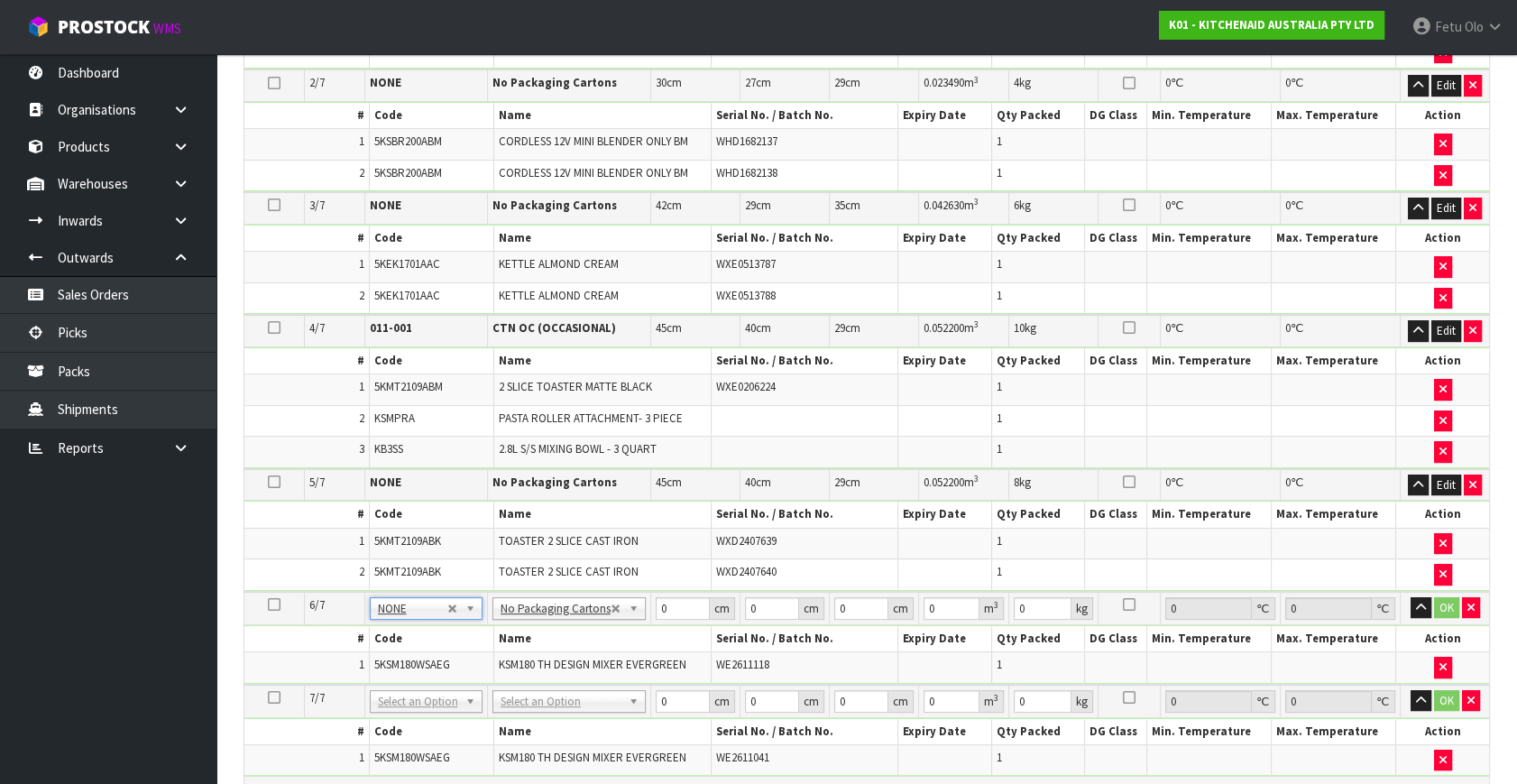
drag, startPoint x: 429, startPoint y: 713, endPoint x: 423, endPoint y: 733, distance: 20.9
click at [430, 719] on th "Code" at bounding box center [431, 731] width 124 height 26
drag, startPoint x: 424, startPoint y: 742, endPoint x: 653, endPoint y: 619, distance: 259.9
type input "5"
drag, startPoint x: 672, startPoint y: 600, endPoint x: 577, endPoint y: 635, distance: 101.2
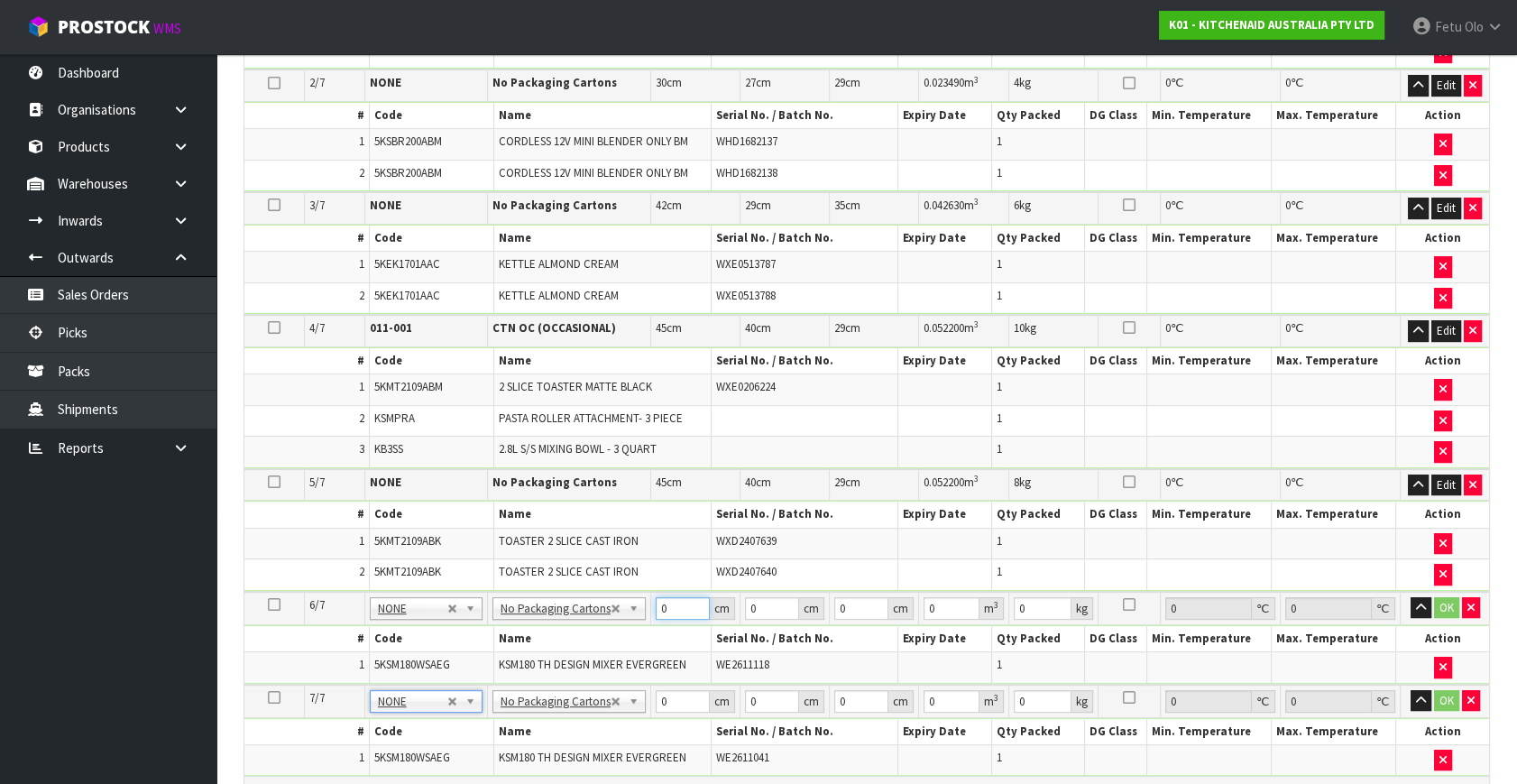
click at [577, 635] on tbody "6/7 NONE 007-001 007-002 007-004 007-009 007-013 007-014 007-015 007-017 007-01…" at bounding box center [867, 638] width 1244 height 92
type input "42"
type input "29"
type input "4"
type input "0.004872"
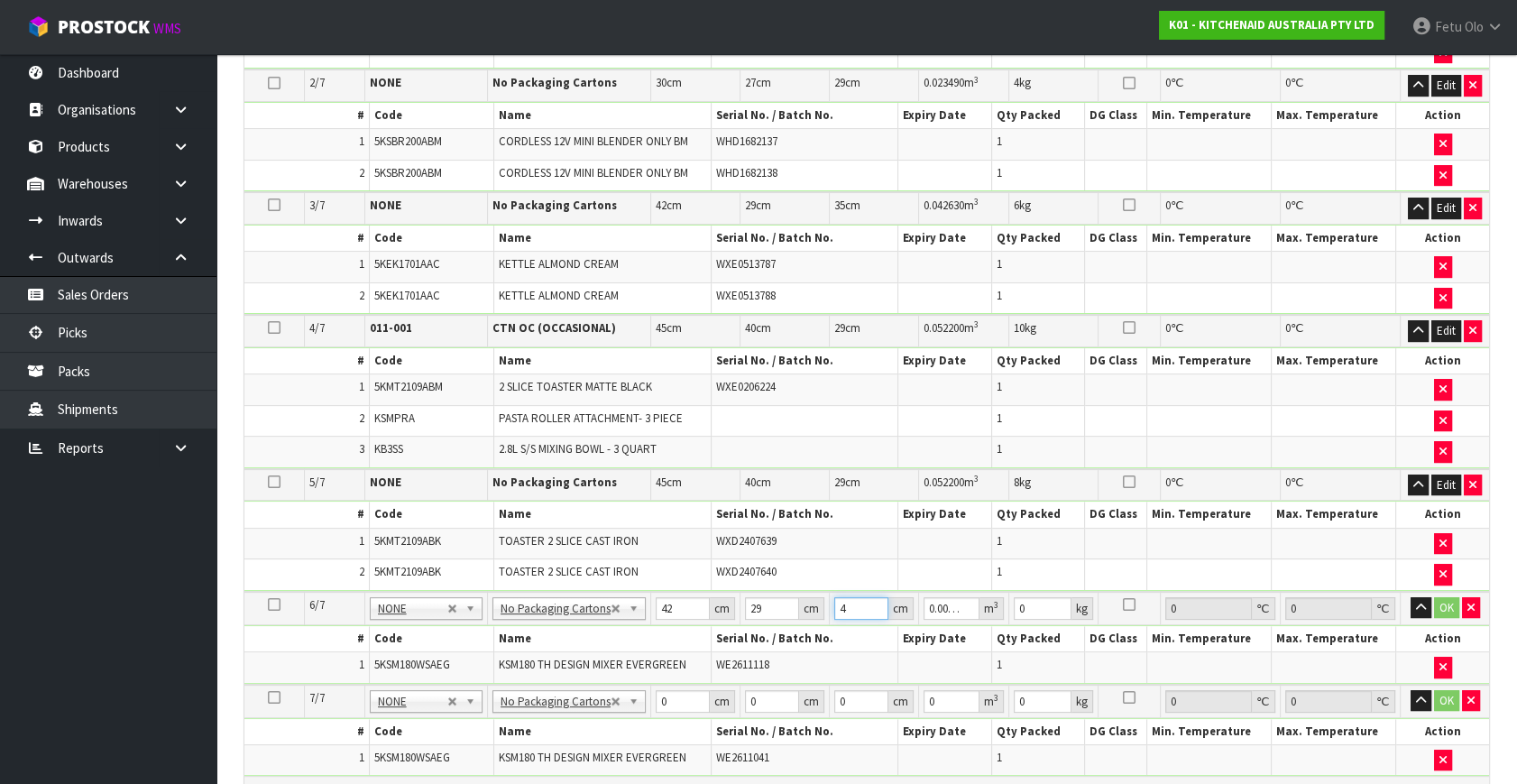
type input "43"
type input "0.052374"
type input "43"
type input "13"
click button "OK" at bounding box center [1447, 608] width 25 height 21
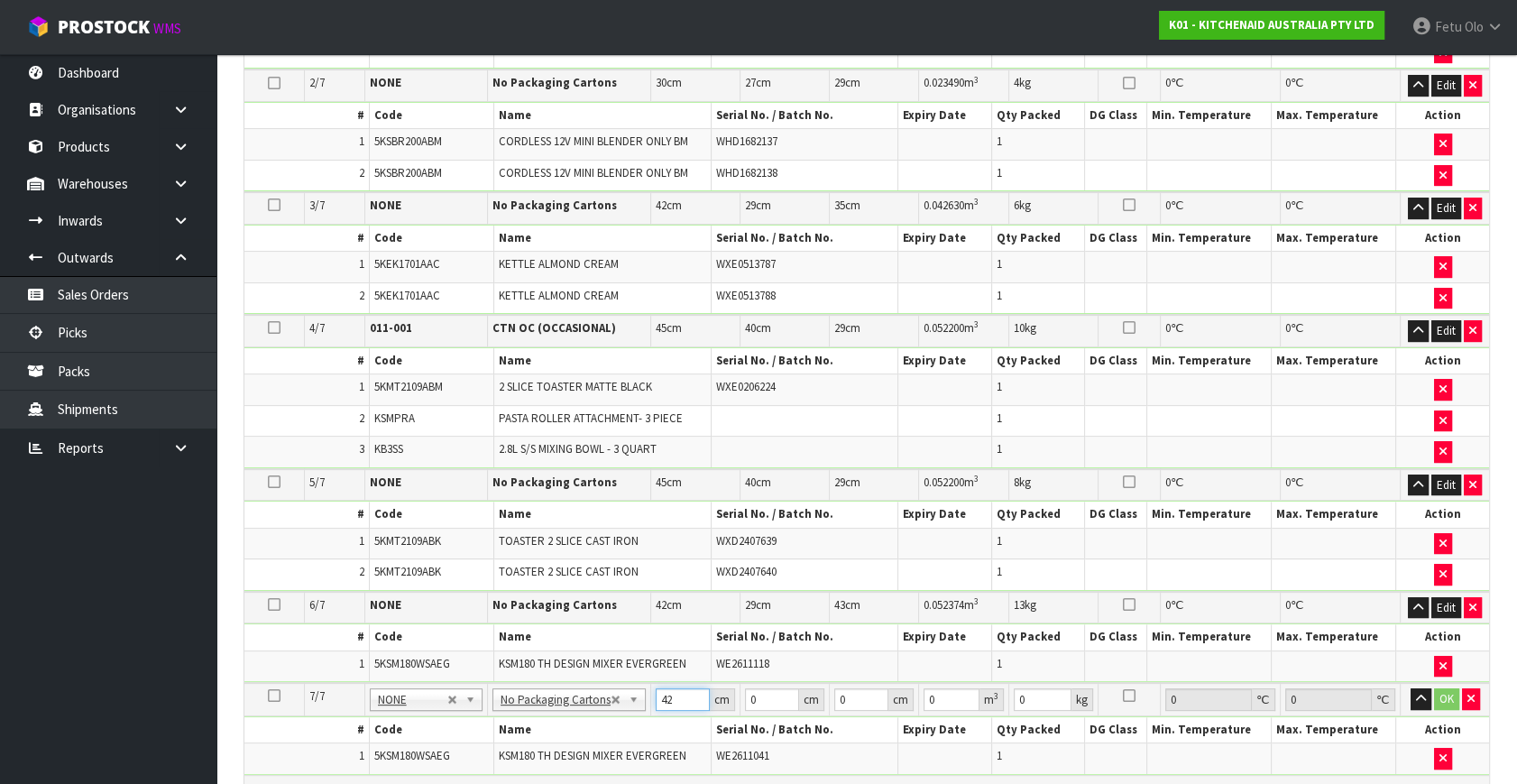
type input "42"
type input "29"
type input "4"
type input "0.004872"
type input "43"
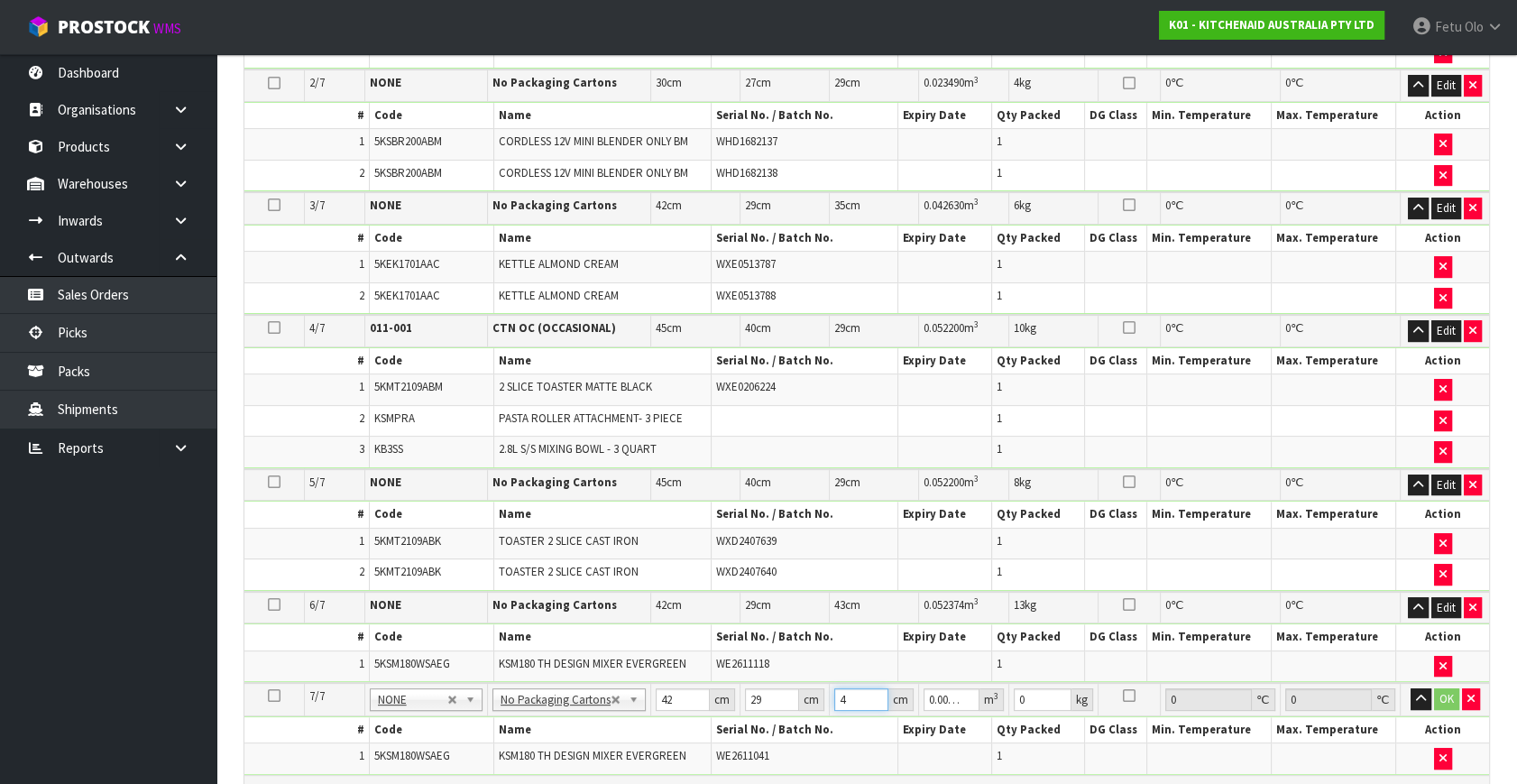
type input "0.052374"
type input "43"
type input "13"
click button "OK" at bounding box center [1447, 698] width 25 height 21
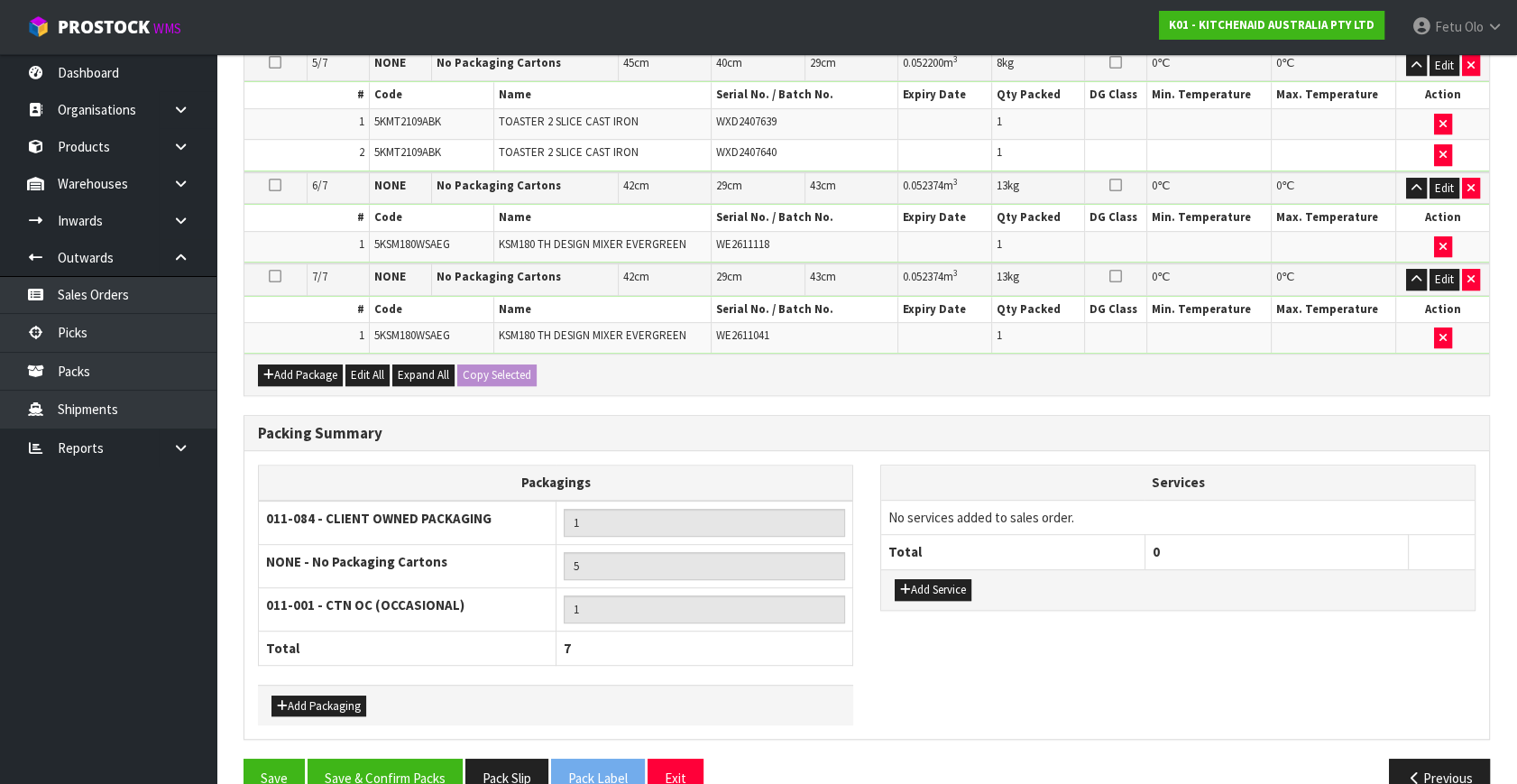
scroll to position [1069, 0]
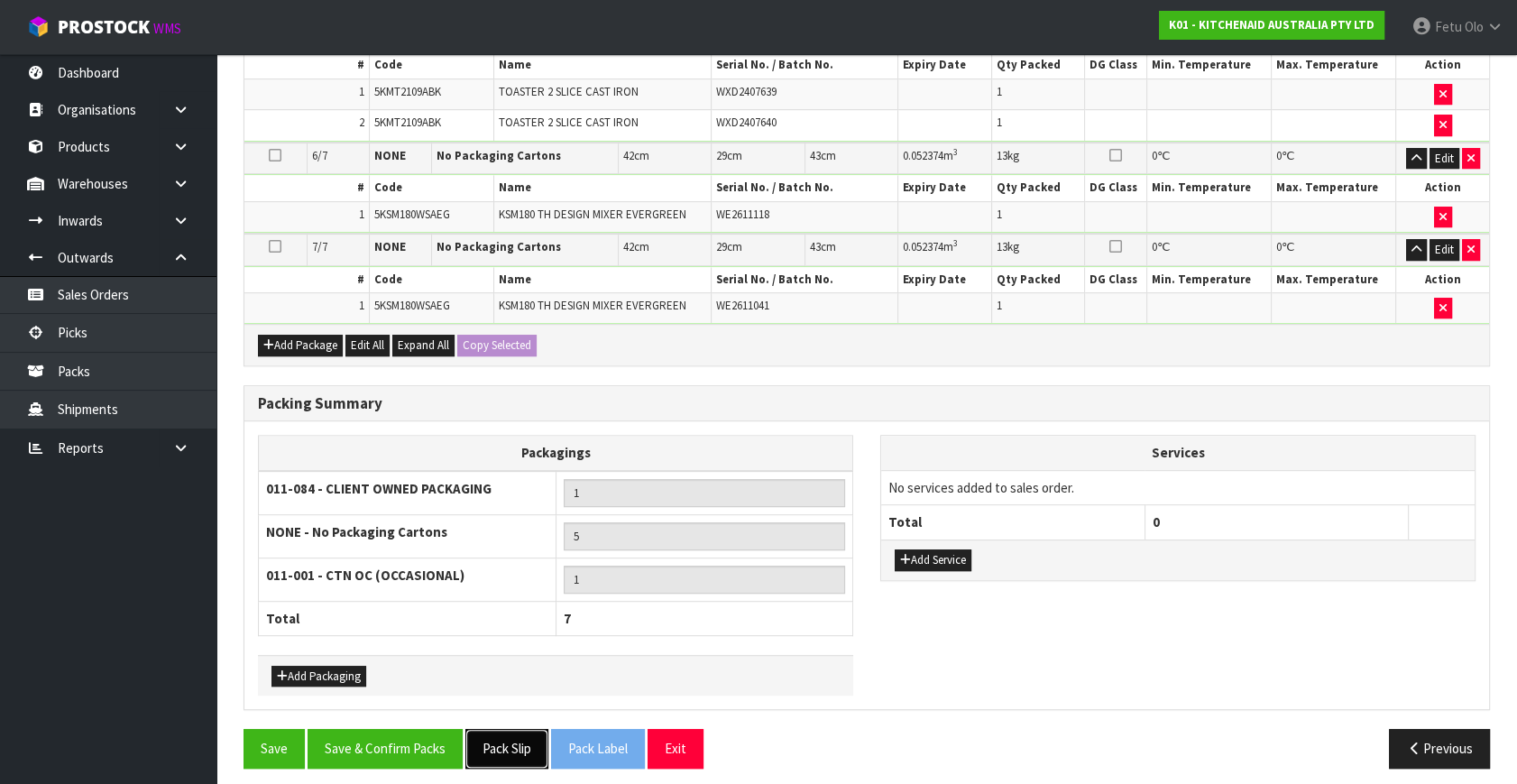
click at [503, 733] on button "Pack Slip" at bounding box center [507, 748] width 83 height 39
drag, startPoint x: 405, startPoint y: 738, endPoint x: 386, endPoint y: 731, distance: 20.2
click at [405, 738] on button "Save & Confirm Packs" at bounding box center [384, 748] width 155 height 39
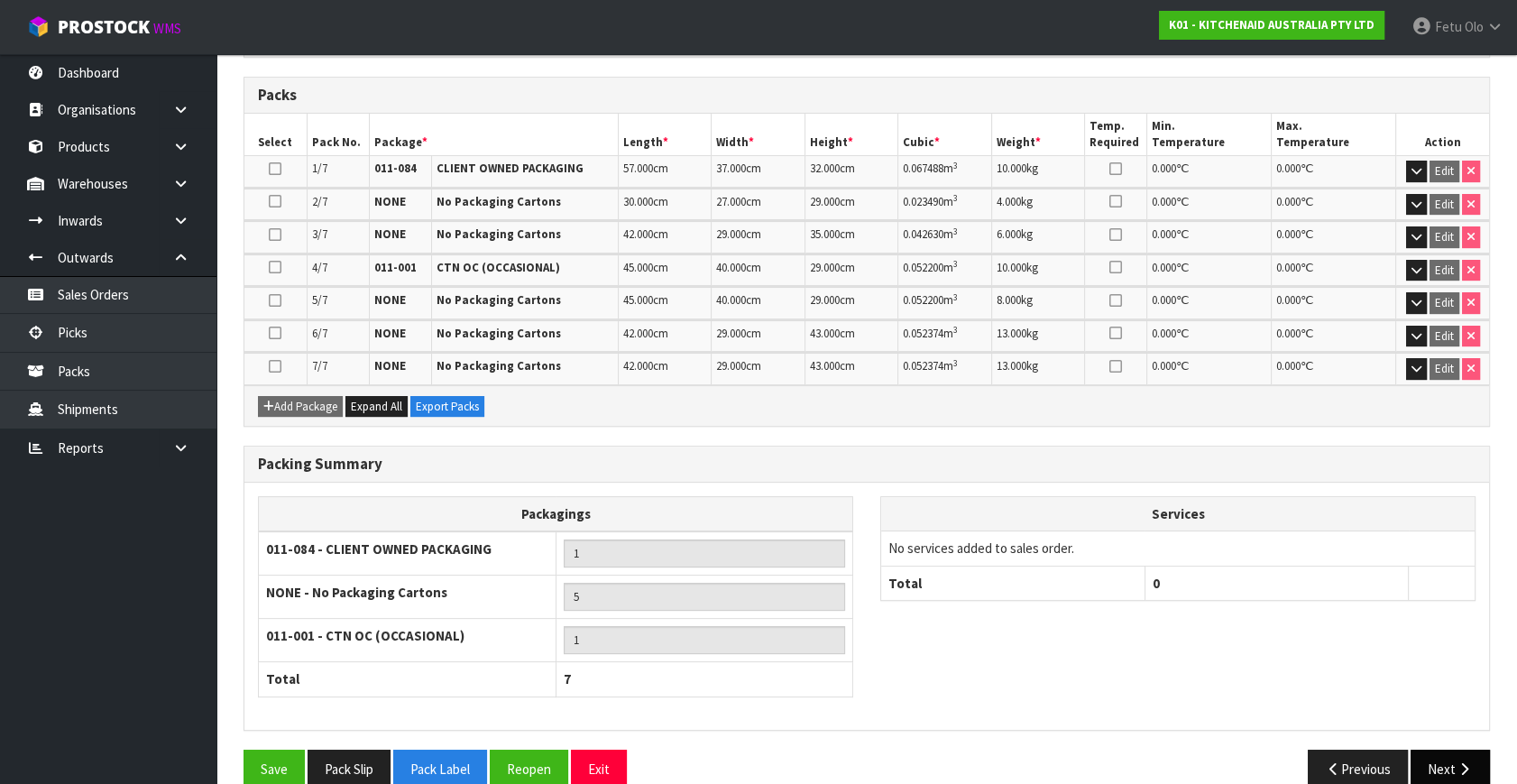
scroll to position [490, 0]
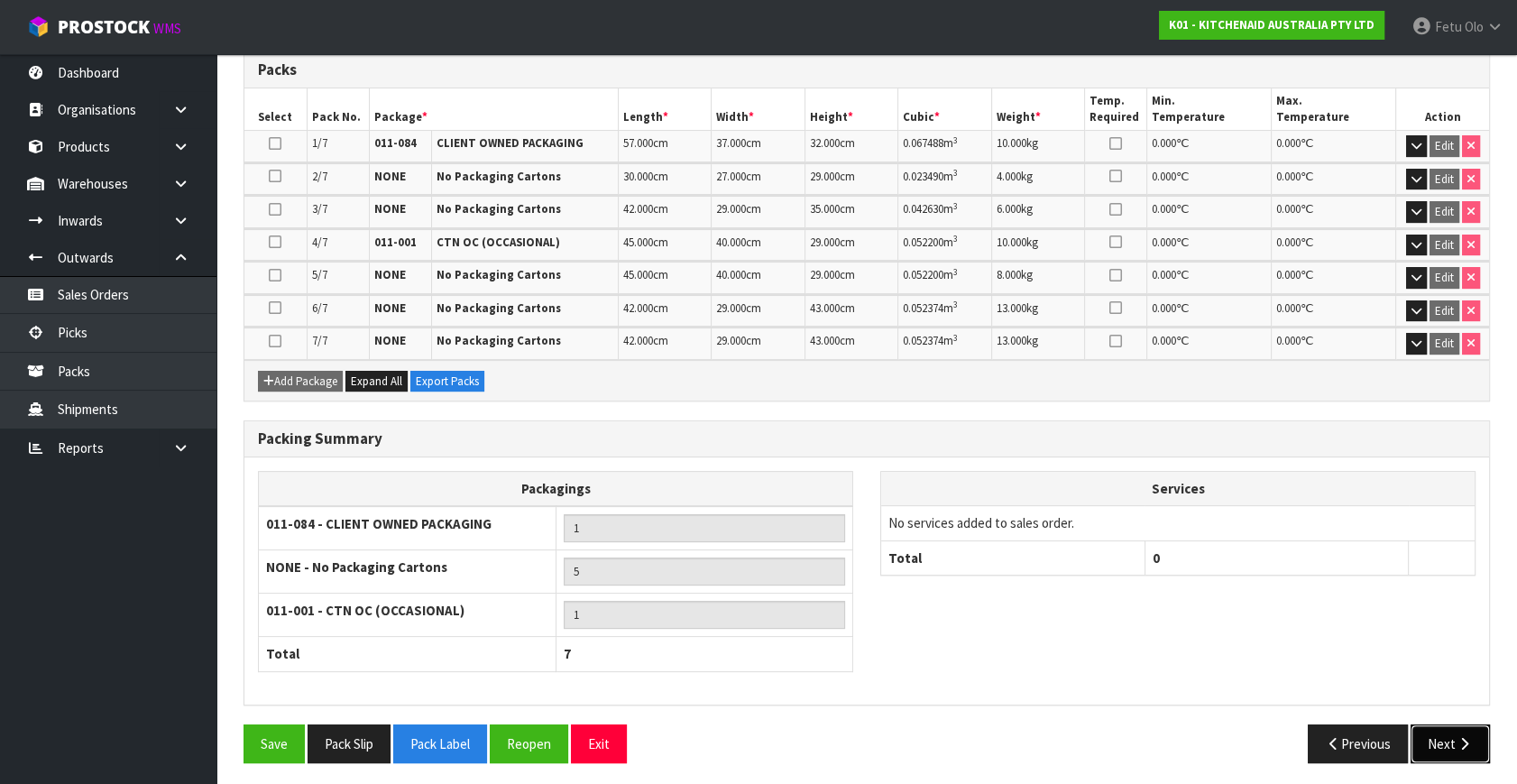
click at [1451, 738] on button "Next" at bounding box center [1450, 744] width 79 height 39
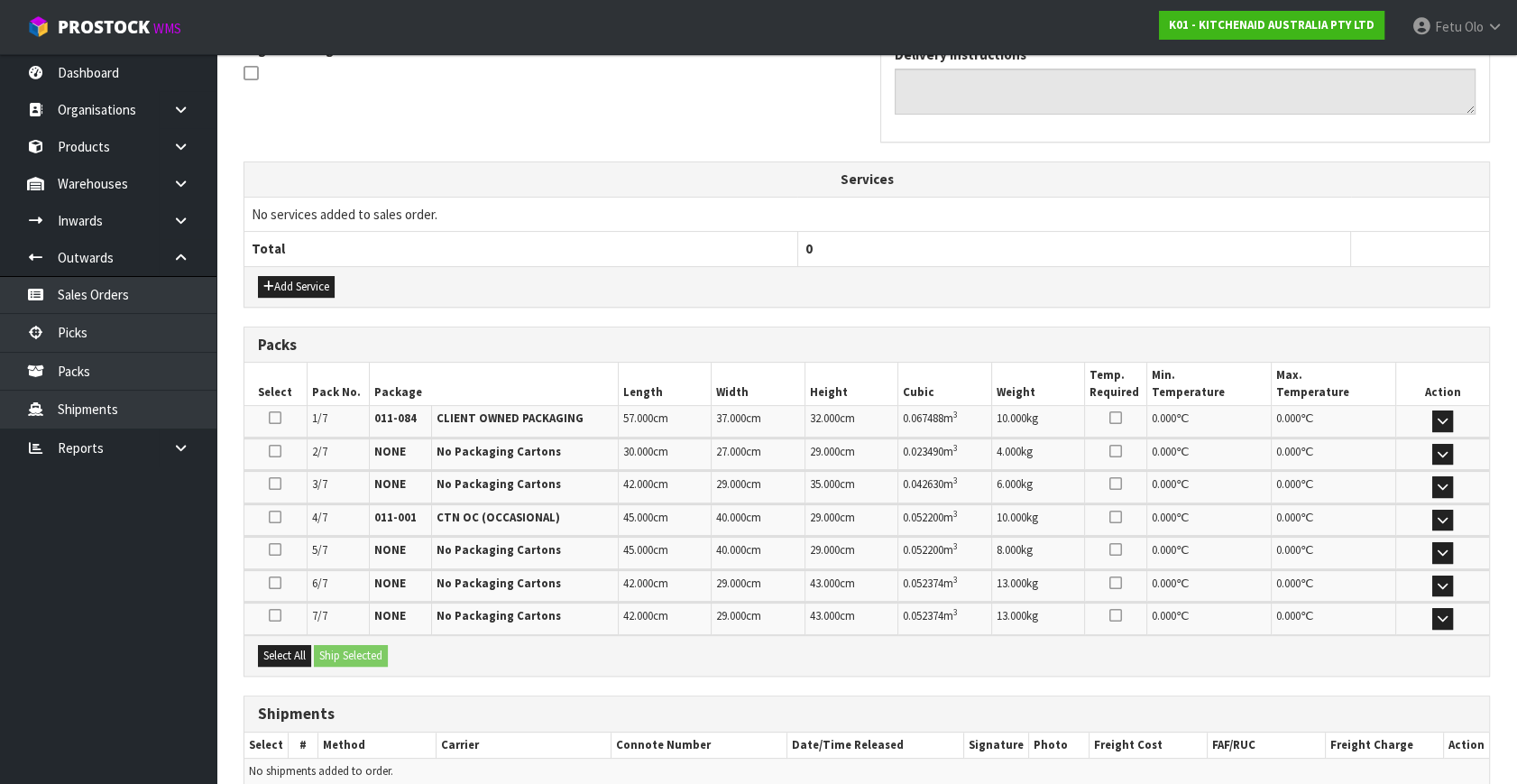
scroll to position [559, 0]
click at [298, 640] on div "Select All Ship Selected" at bounding box center [867, 656] width 1244 height 40
click at [295, 648] on button "Select All" at bounding box center [284, 656] width 53 height 21
click at [298, 645] on button "Select All" at bounding box center [284, 656] width 53 height 21
click at [364, 648] on button "Ship Selected" at bounding box center [351, 656] width 74 height 21
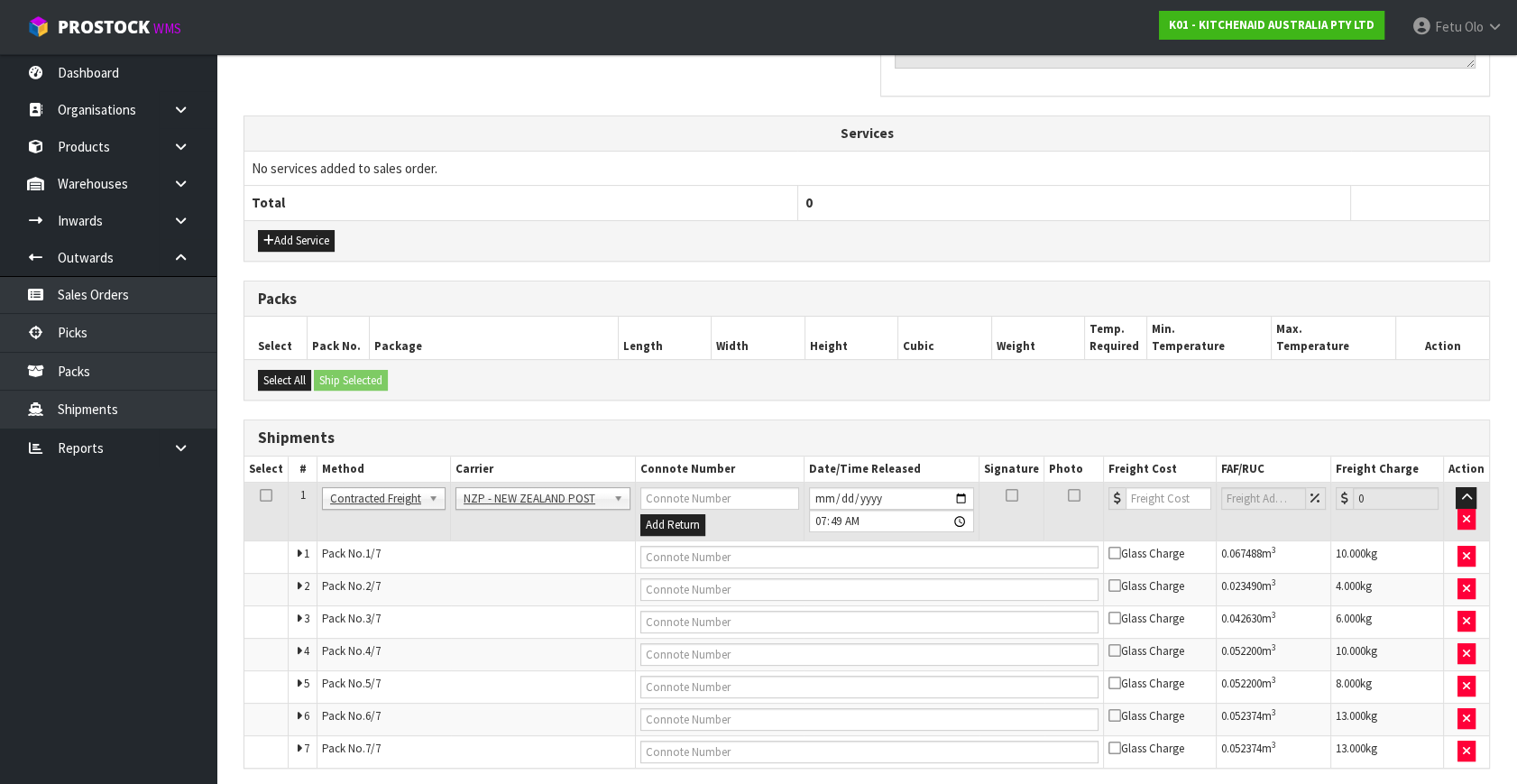
scroll to position [670, 0]
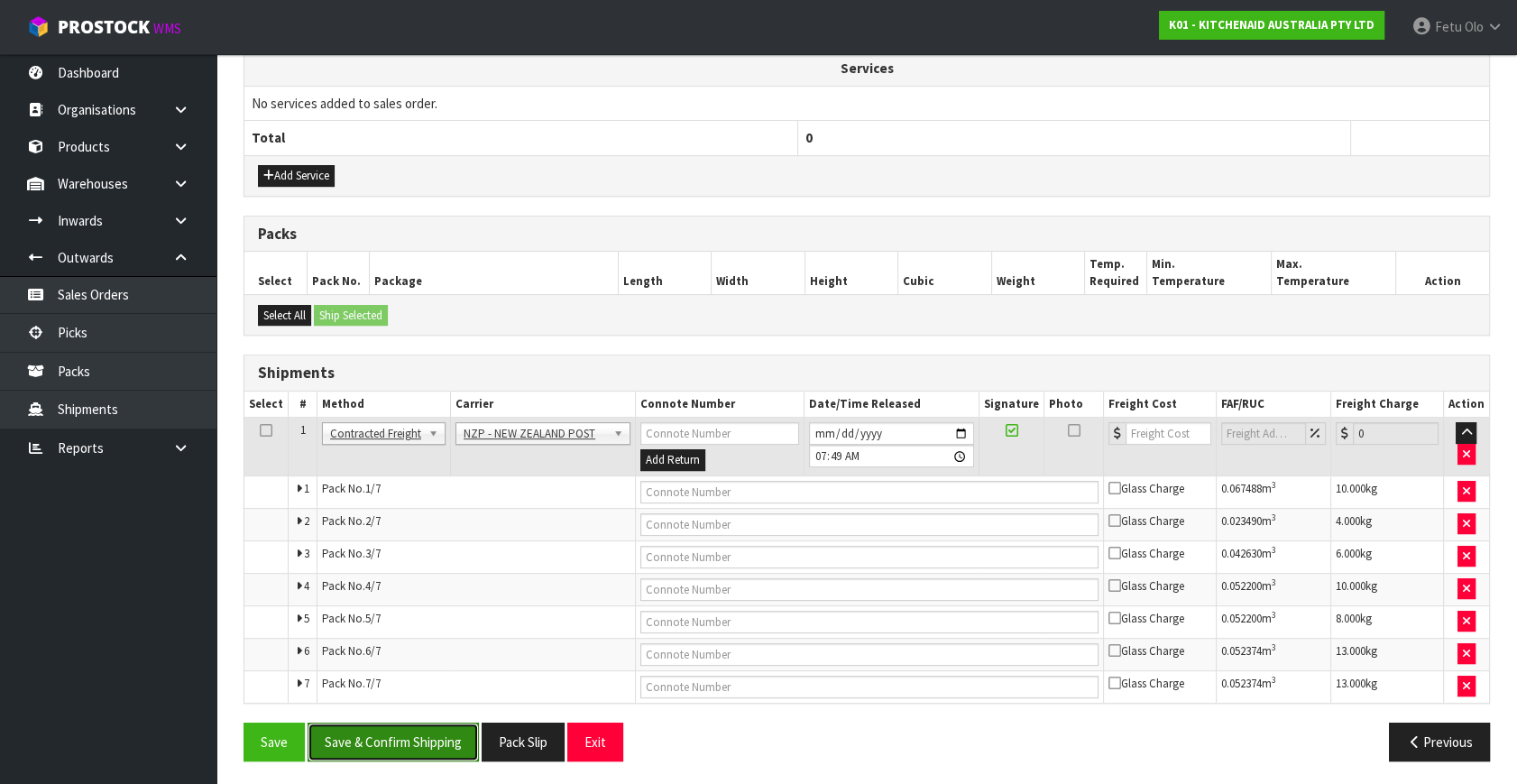
drag, startPoint x: 438, startPoint y: 745, endPoint x: 409, endPoint y: 735, distance: 30.7
click at [438, 744] on button "Save & Confirm Shipping" at bounding box center [393, 742] width 171 height 39
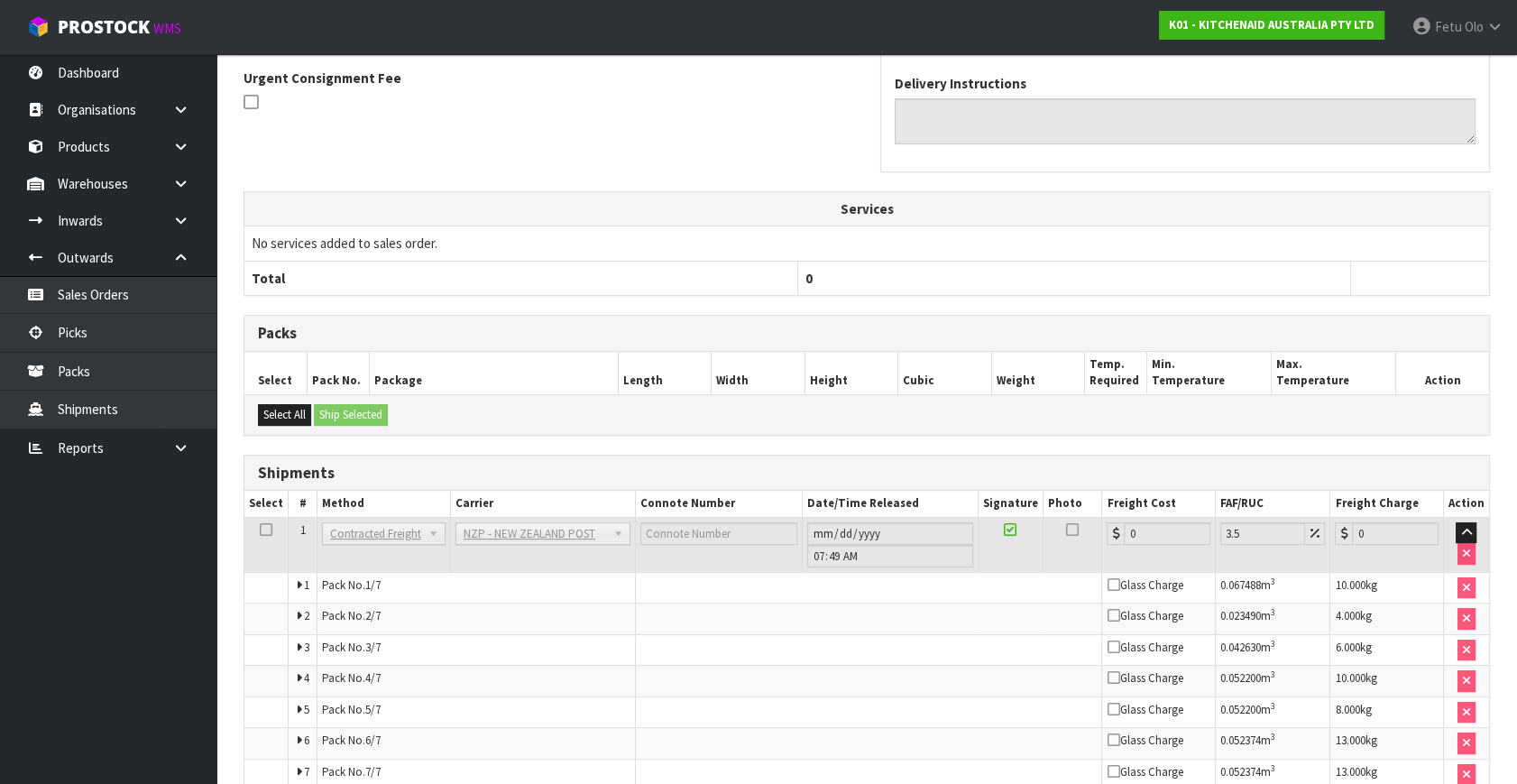
scroll to position [636, 0]
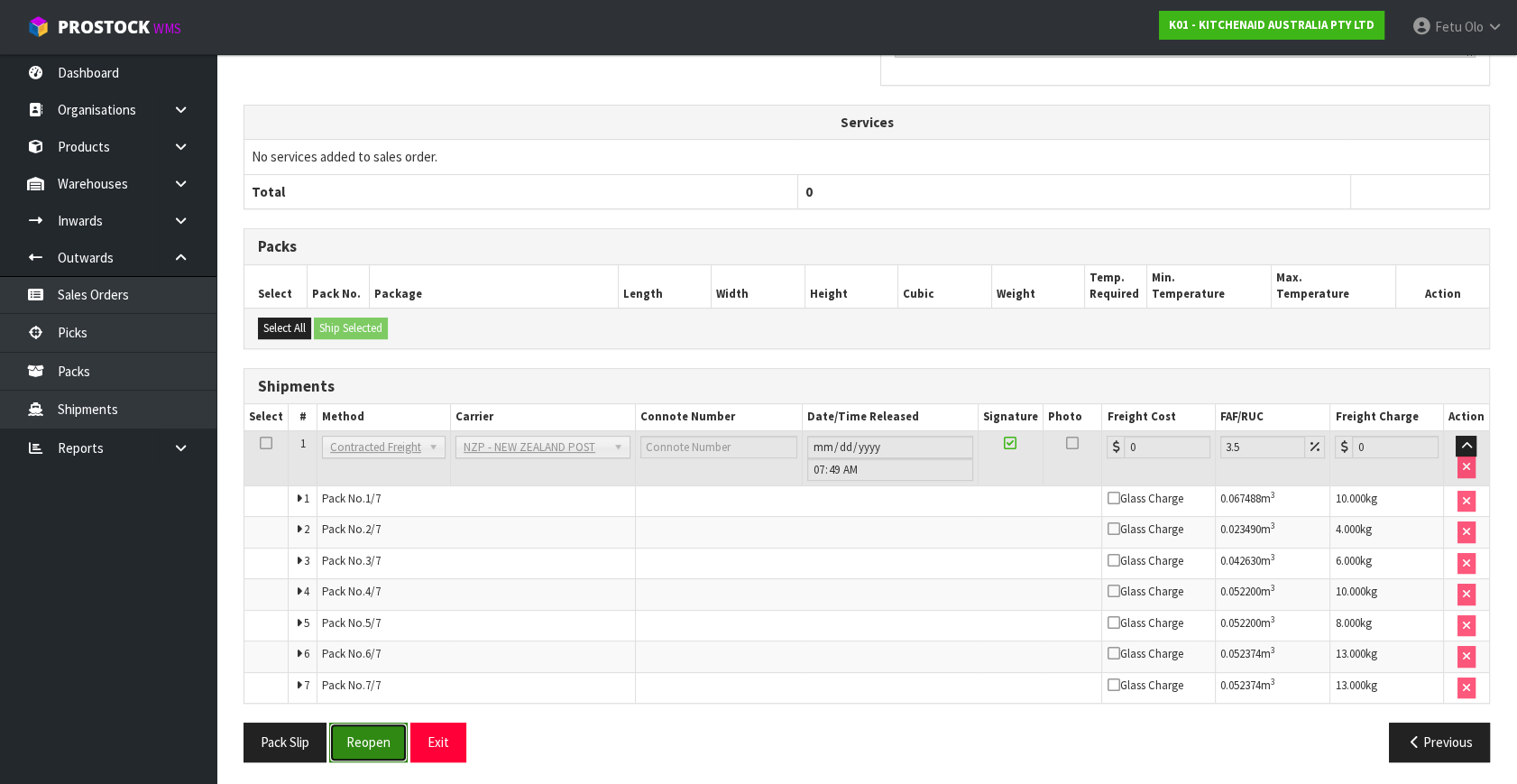
click at [366, 729] on button "Reopen" at bounding box center [368, 742] width 78 height 39
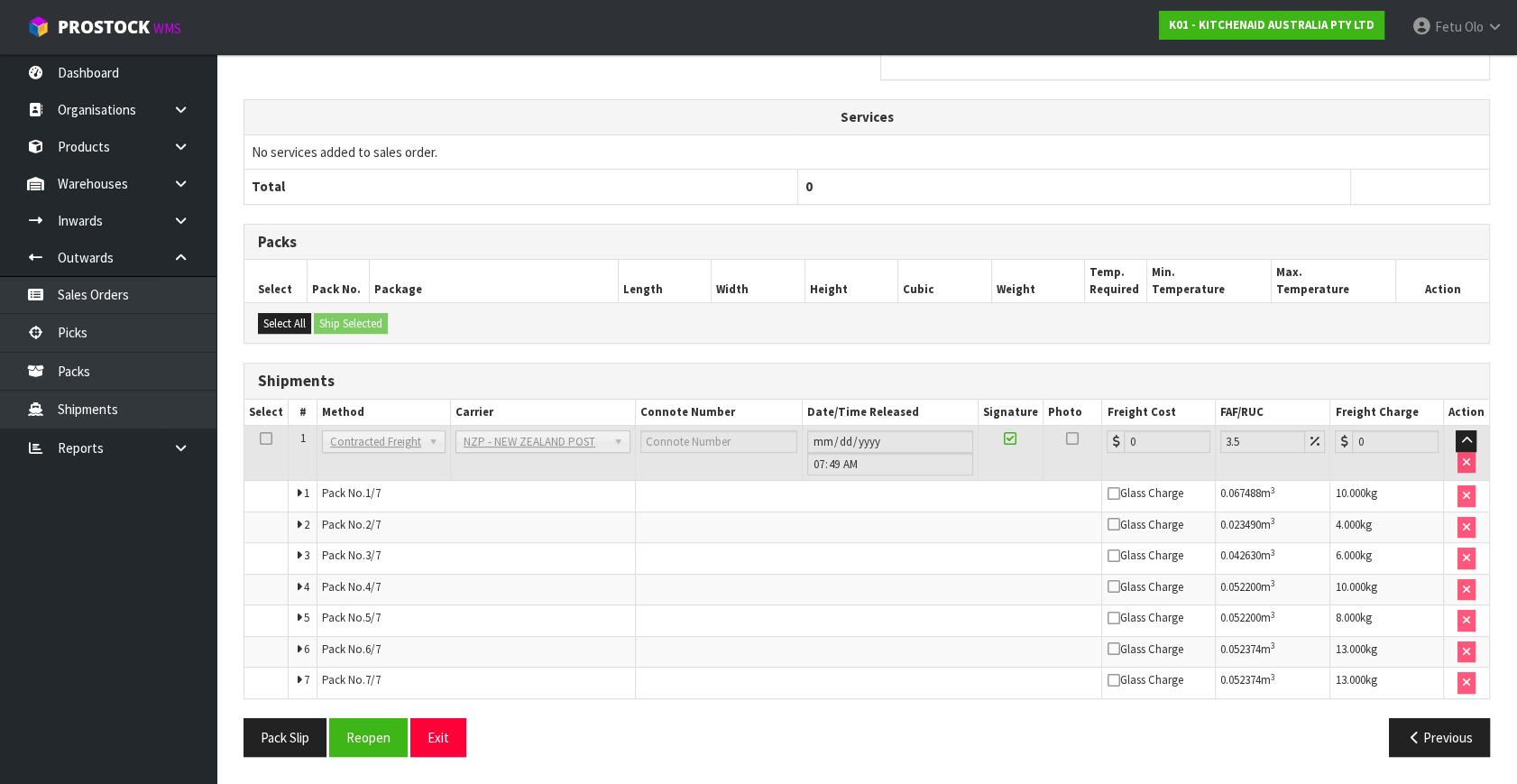
scroll to position [0, 0]
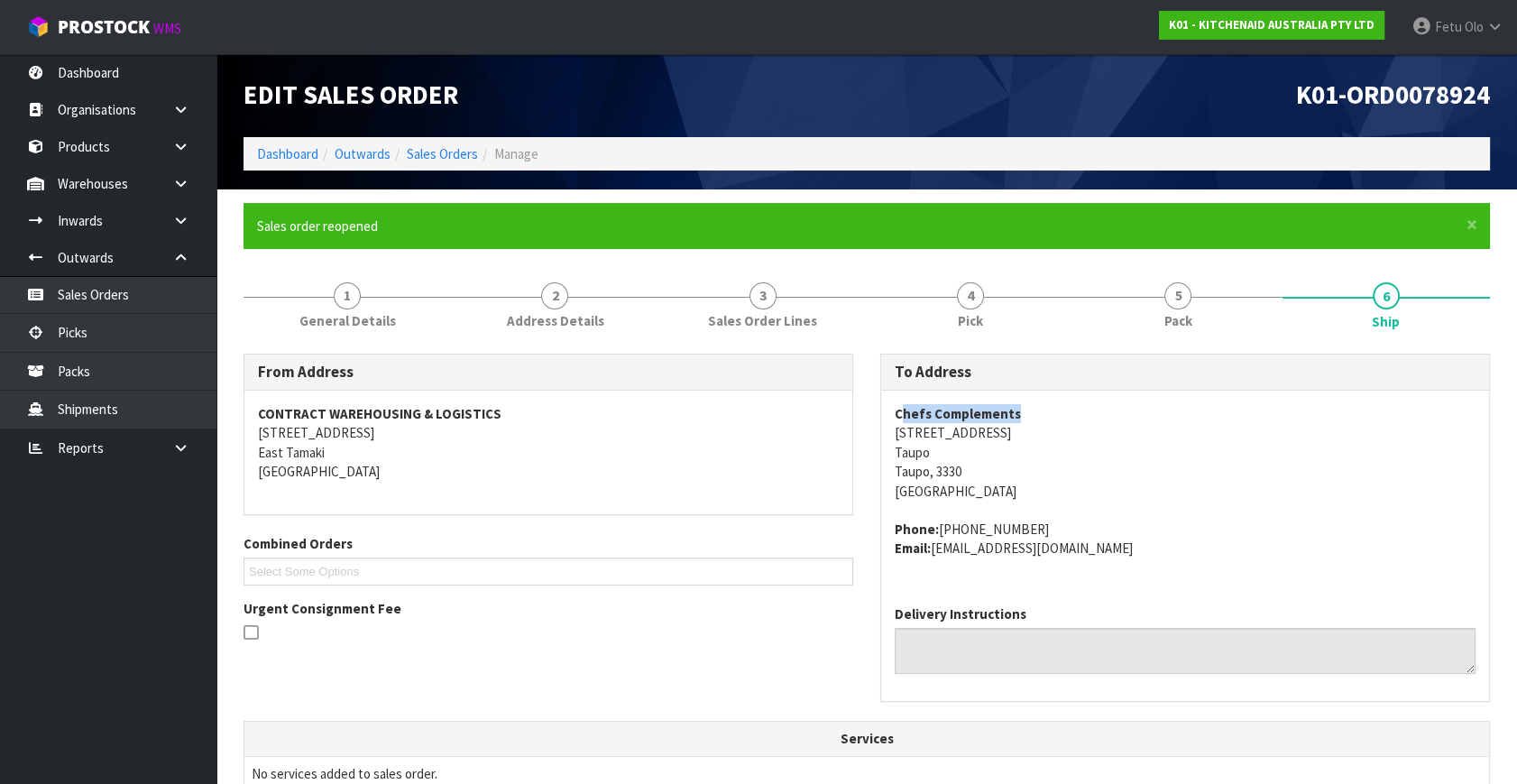
drag, startPoint x: 899, startPoint y: 415, endPoint x: 1027, endPoint y: 407, distance: 128.2
click at [1027, 407] on address "Chefs Complements 11 Gascoigne Street Taupo Taupo, 3330 New Zealand" at bounding box center [1185, 452] width 581 height 96
click at [1029, 407] on address "Chefs Complements 11 Gascoigne Street Taupo Taupo, 3330 New Zealand" at bounding box center [1185, 452] width 581 height 96
drag, startPoint x: 892, startPoint y: 414, endPoint x: 1104, endPoint y: 395, distance: 212.8
click at [1063, 413] on div "Chefs Complements 11 Gascoigne Street Taupo Taupo, 3330 New Zealand Phone: 64 (…" at bounding box center [1185, 490] width 608 height 200
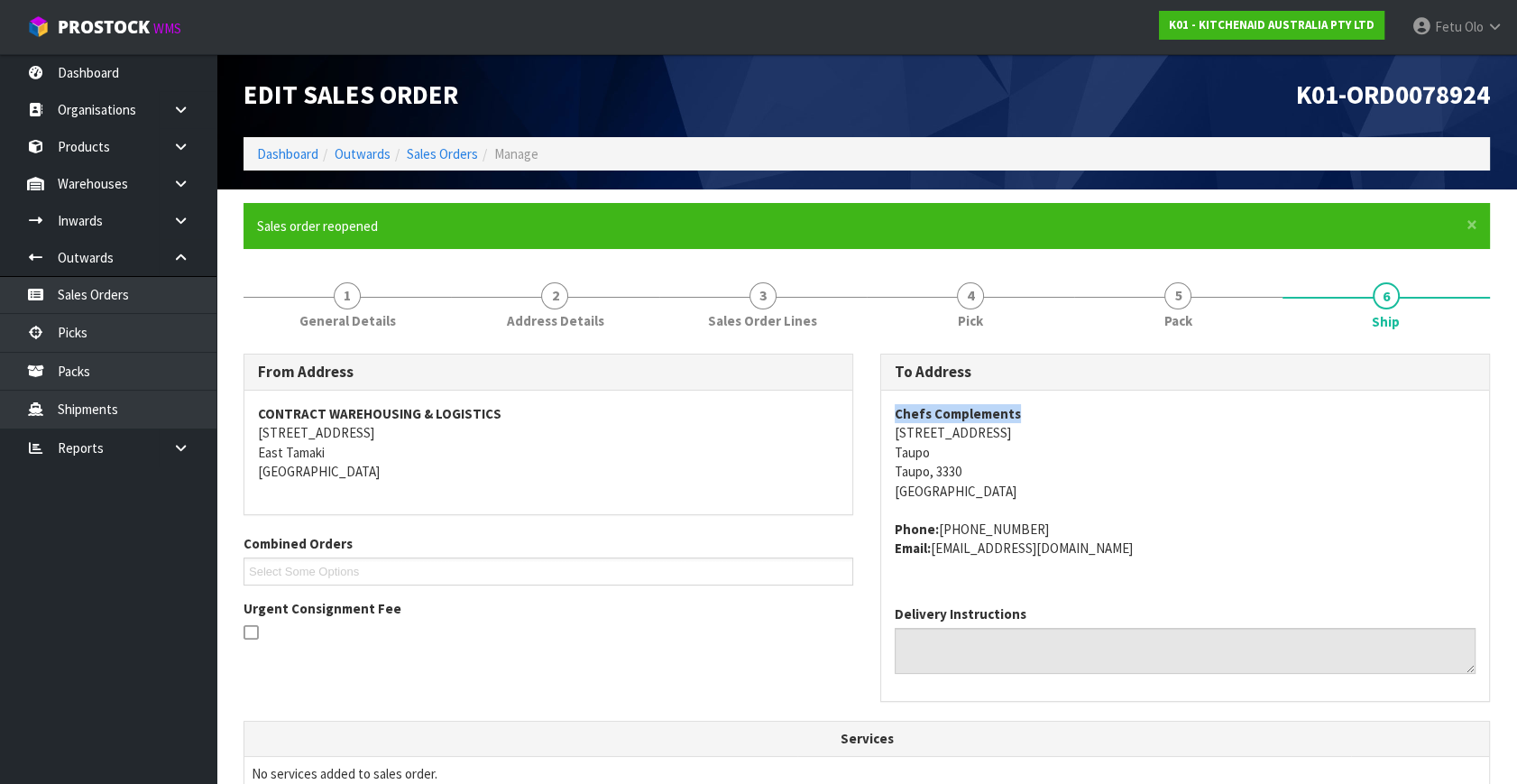
copy strong "Chefs Complements"
drag, startPoint x: 955, startPoint y: 530, endPoint x: 1094, endPoint y: 524, distance: 139.1
click at [1094, 524] on address "Phone: 64 (07) 377 4455 Email: claims@kitchenaid.com.au" at bounding box center [1185, 538] width 581 height 39
copy address "(07) 377 4455"
drag, startPoint x: 1261, startPoint y: 104, endPoint x: 1612, endPoint y: 102, distance: 351.0
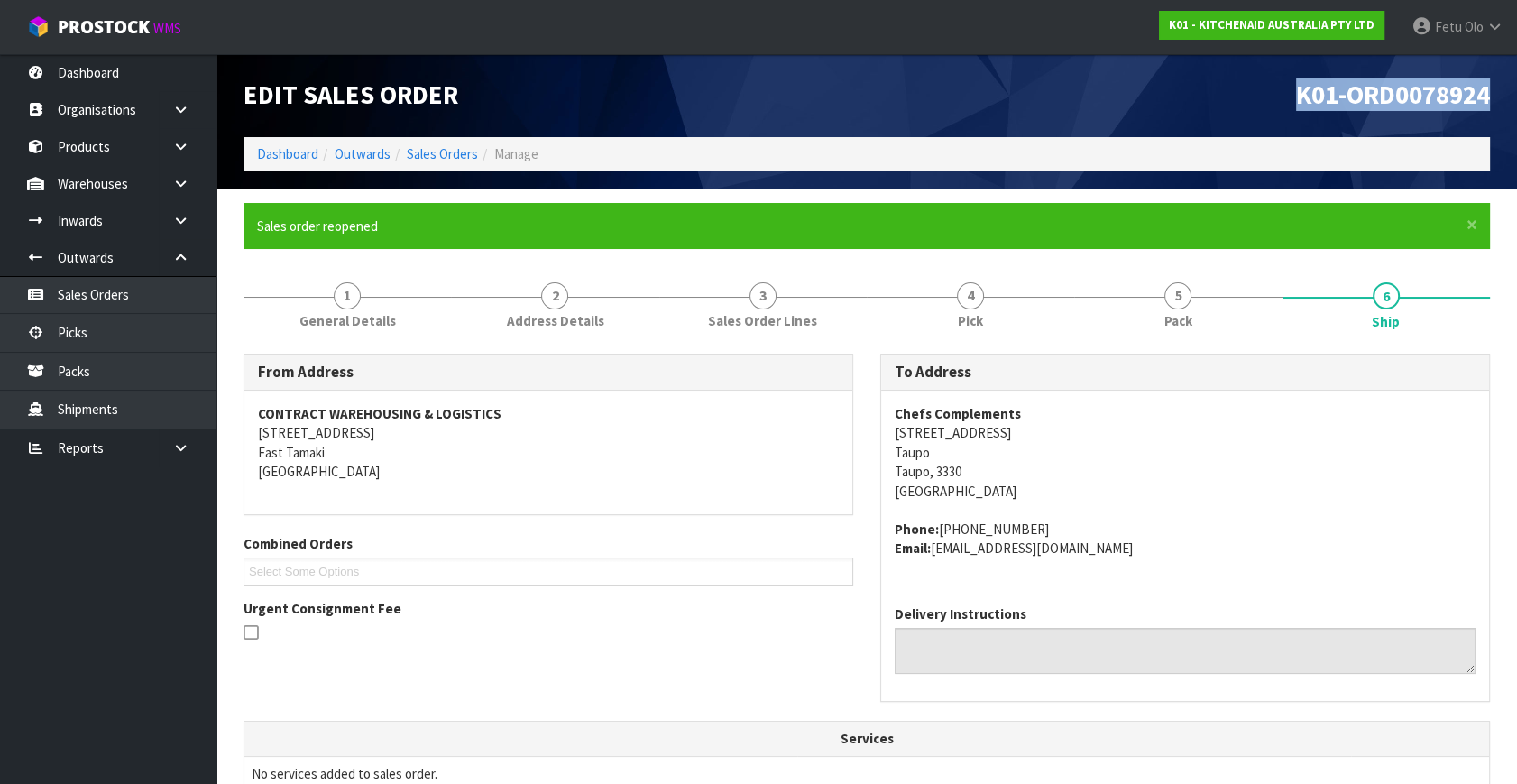
click at [1517, 102] on html "Toggle navigation ProStock WMS K01 - KITCHENAID AUSTRALIA PTY LTD Fetu Olo Logo…" at bounding box center [758, 392] width 1517 height 784
copy span "K01-ORD0078924"
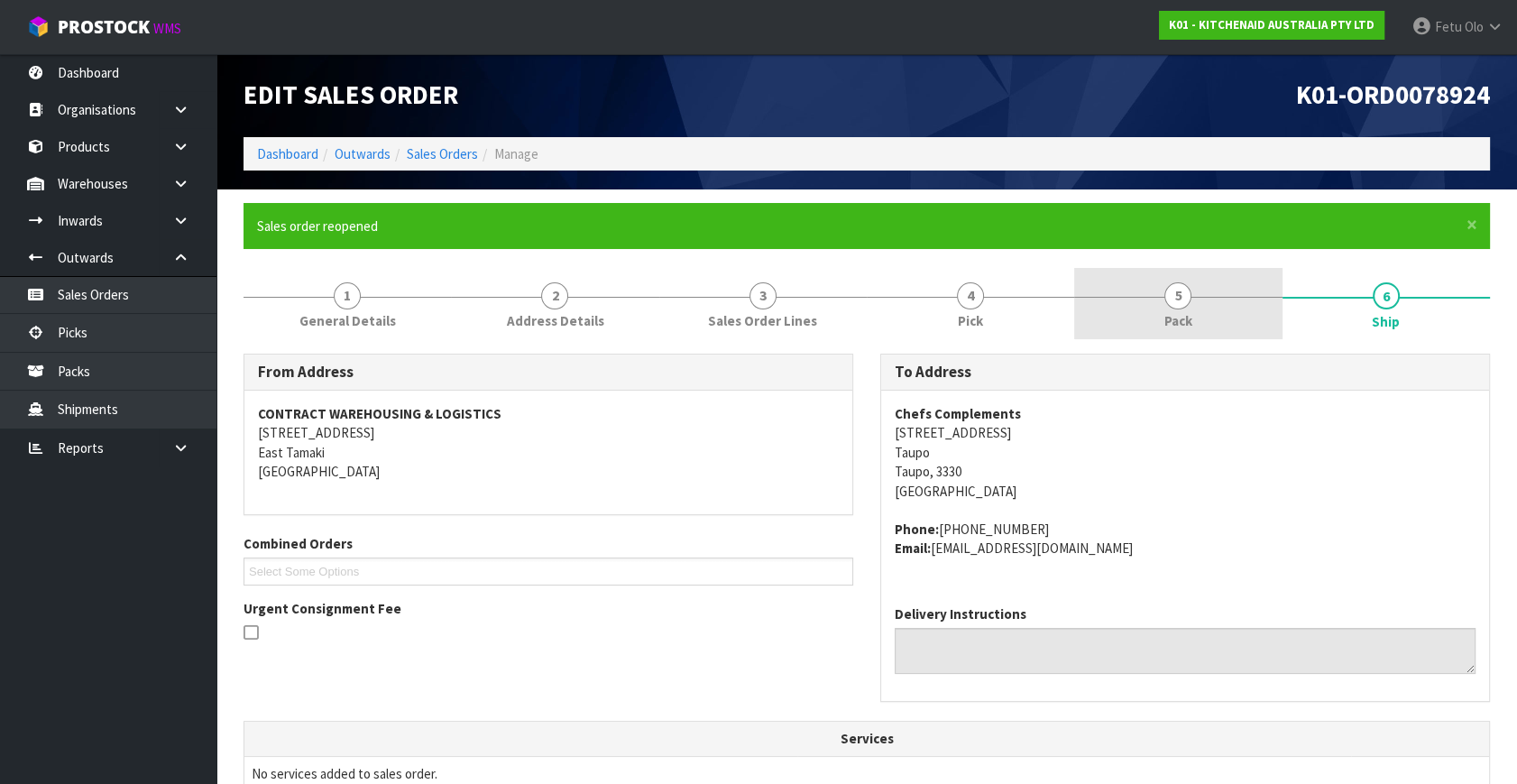
click at [1199, 327] on link "5 Pack" at bounding box center [1177, 303] width 207 height 71
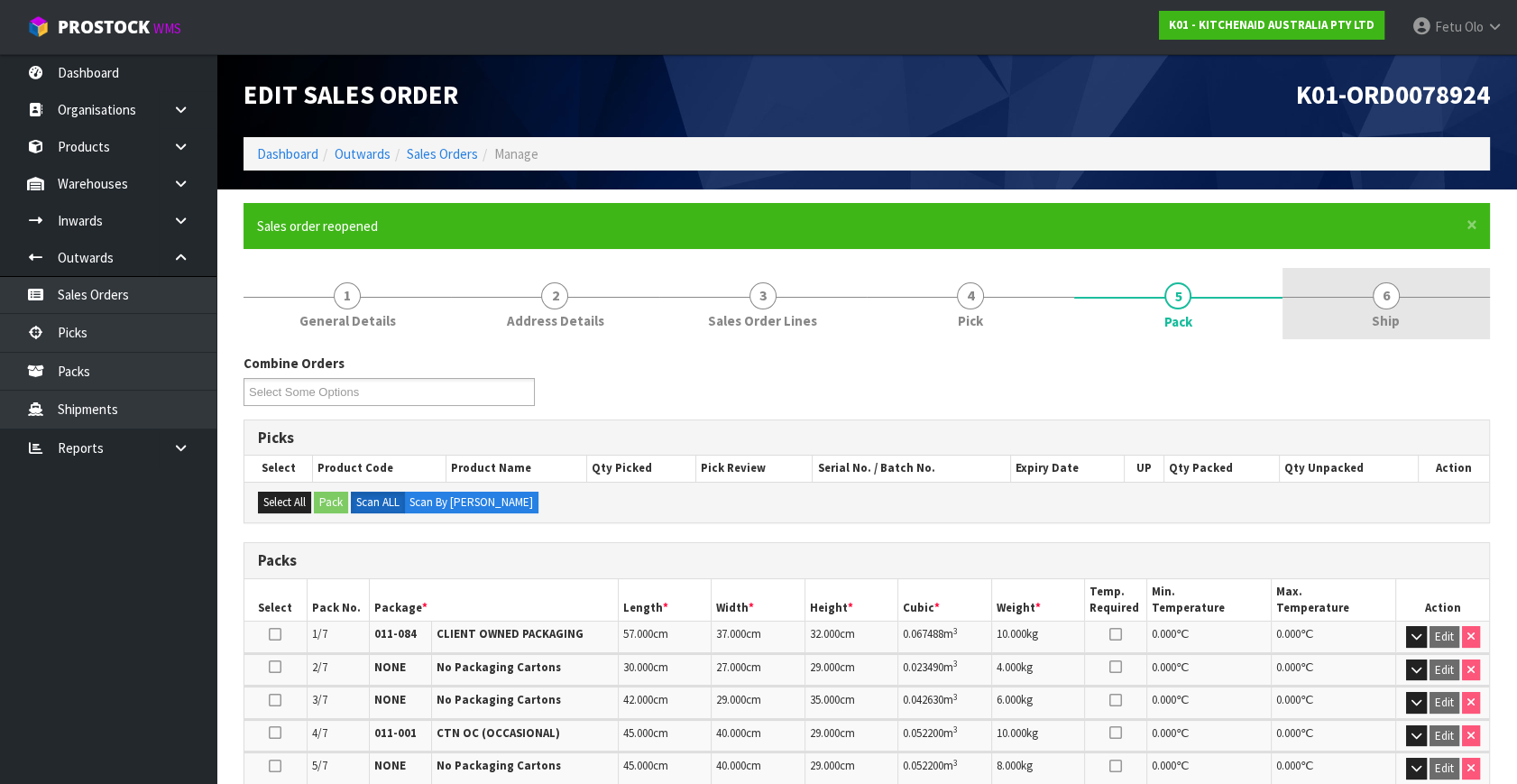
drag, startPoint x: 1416, startPoint y: 284, endPoint x: 1425, endPoint y: 333, distance: 49.8
click at [1416, 284] on link "6 Ship" at bounding box center [1385, 303] width 207 height 71
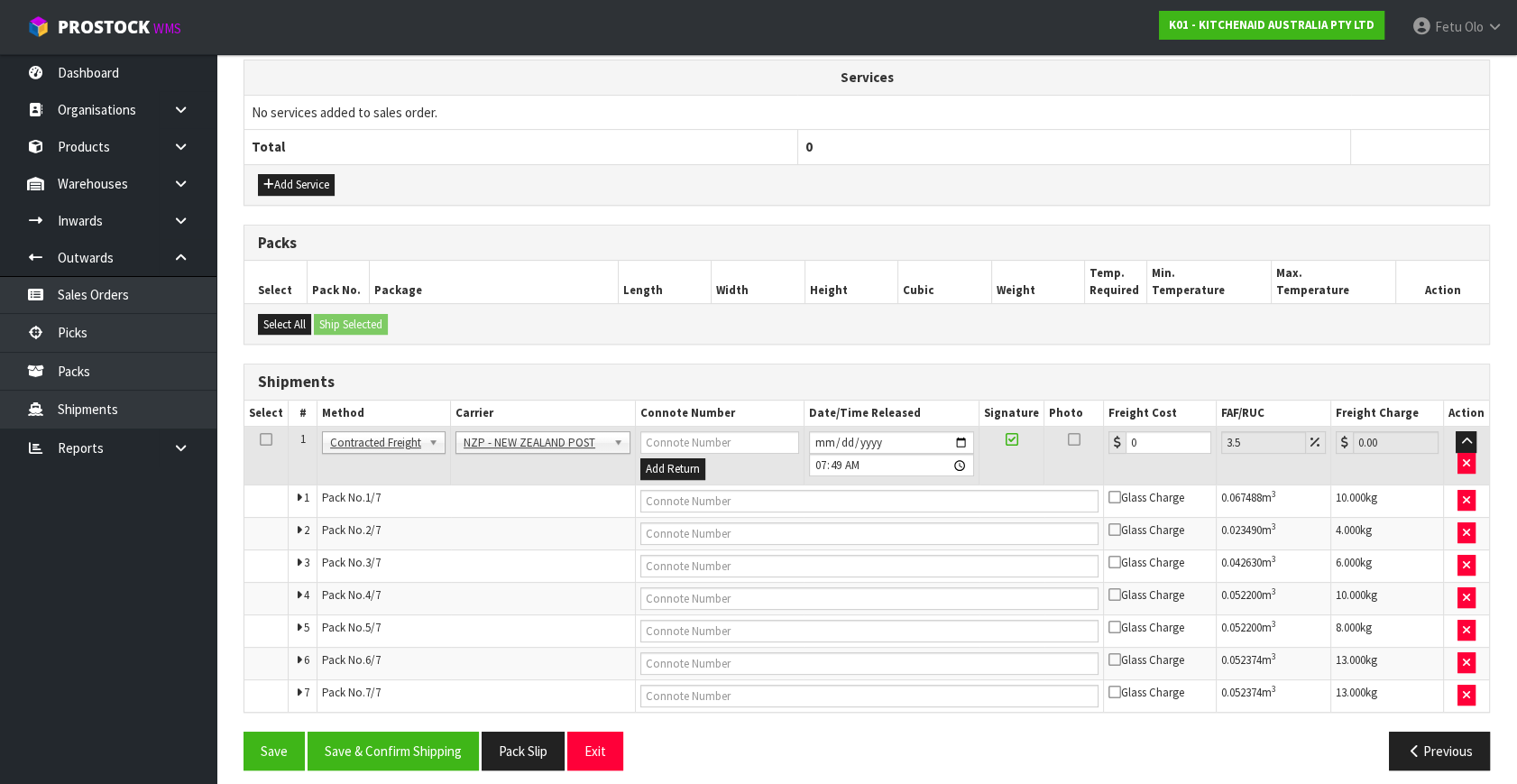
scroll to position [670, 0]
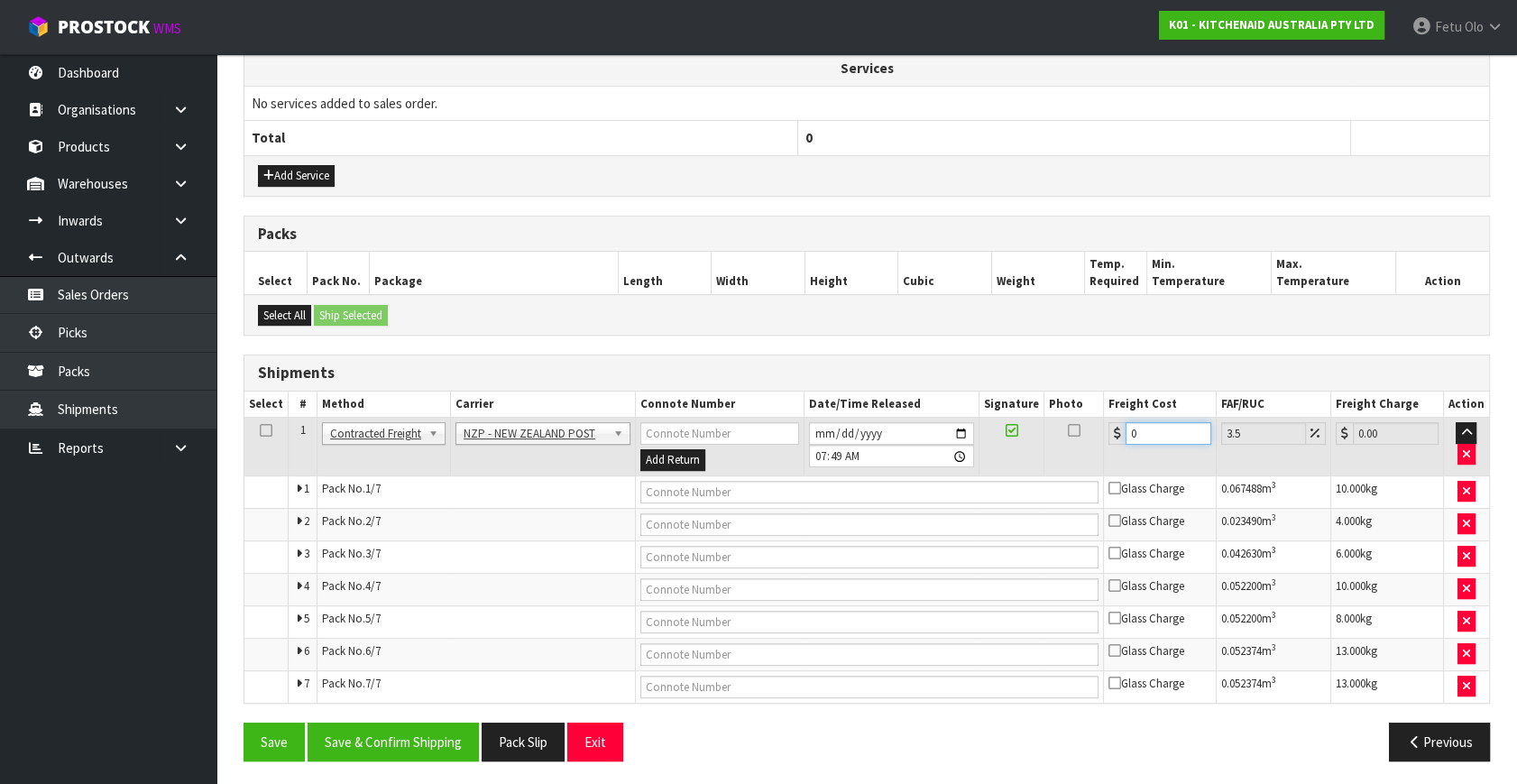
drag, startPoint x: 963, startPoint y: 447, endPoint x: 759, endPoint y: 456, distance: 204.2
click at [759, 456] on tr "1 Client Local Pickup Customer Local Pickup Company Freight Contracted Freight …" at bounding box center [867, 447] width 1244 height 59
type input "4"
type input "4.14"
type input "46"
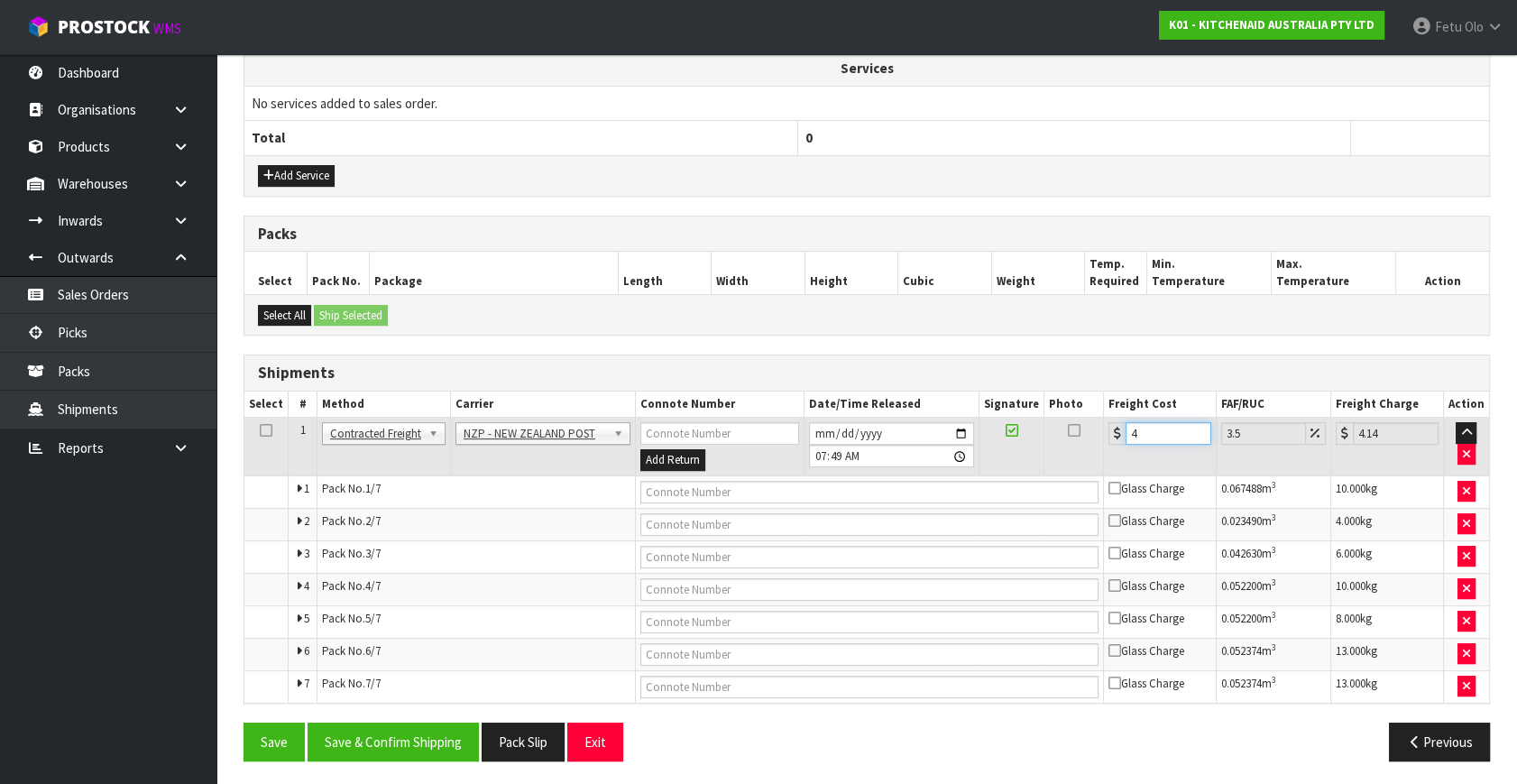
type input "47.61"
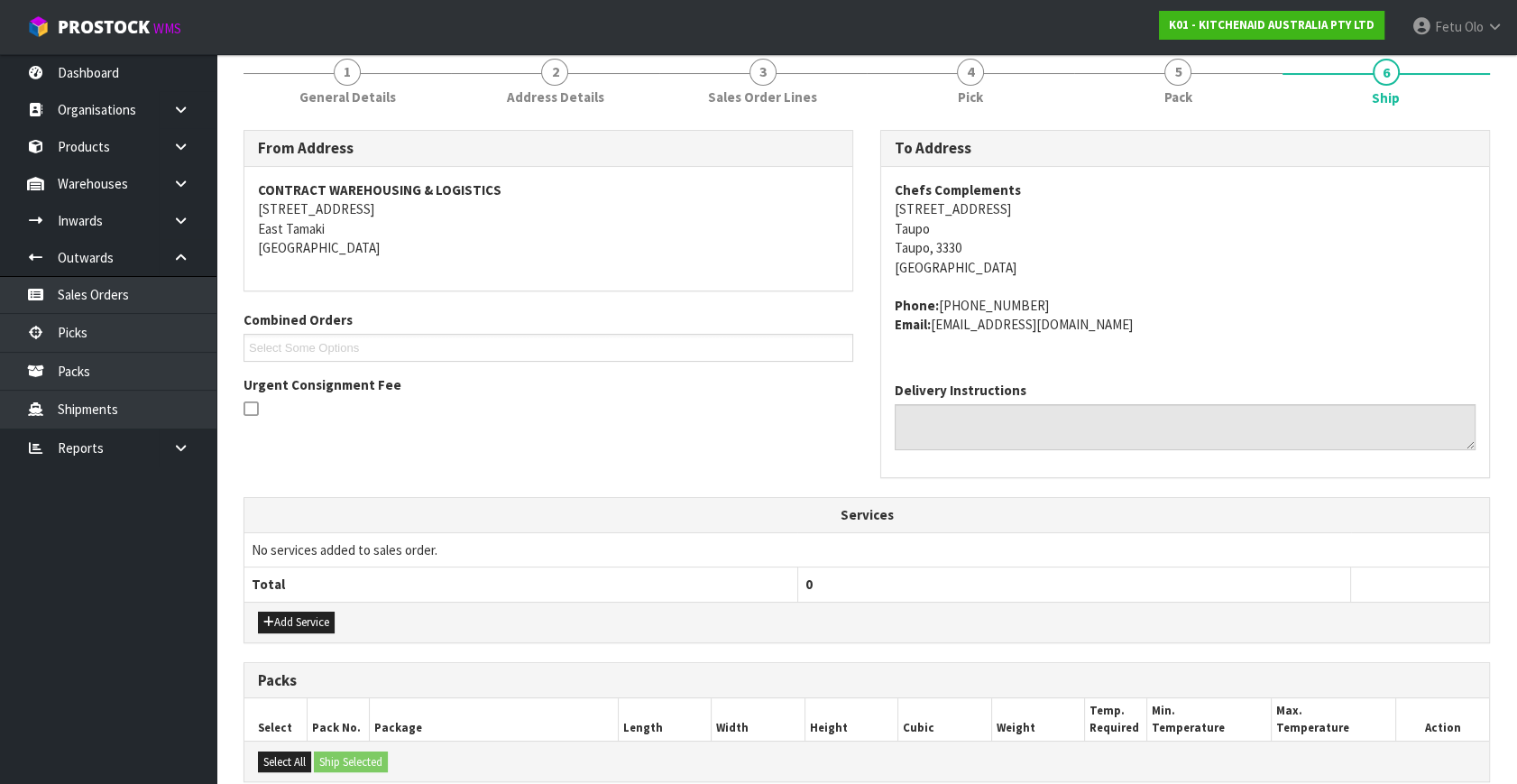
scroll to position [588, 0]
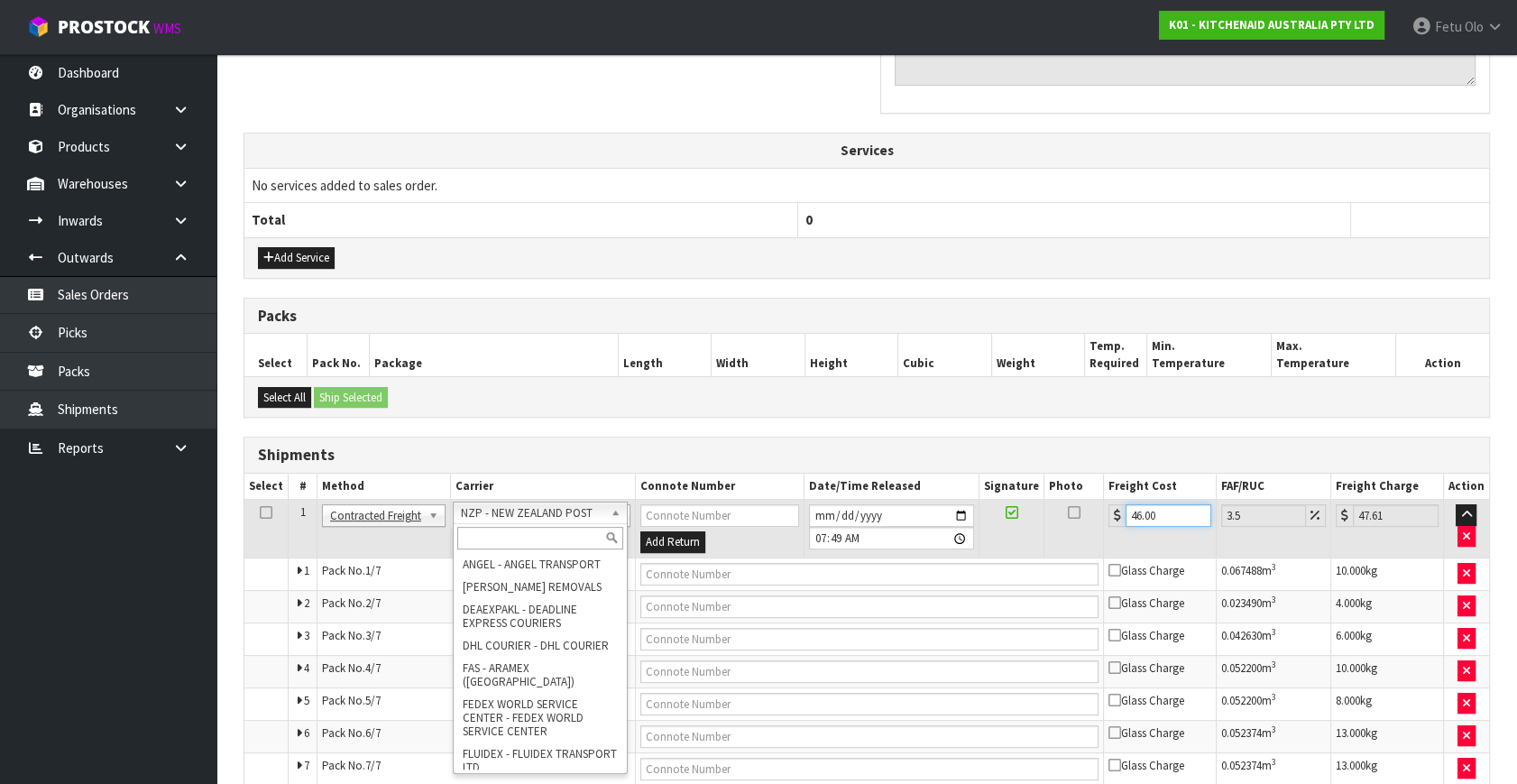
drag, startPoint x: 536, startPoint y: 509, endPoint x: 522, endPoint y: 531, distance: 26.1
type input "46.00"
click at [522, 528] on input "text" at bounding box center [540, 537] width 166 height 22
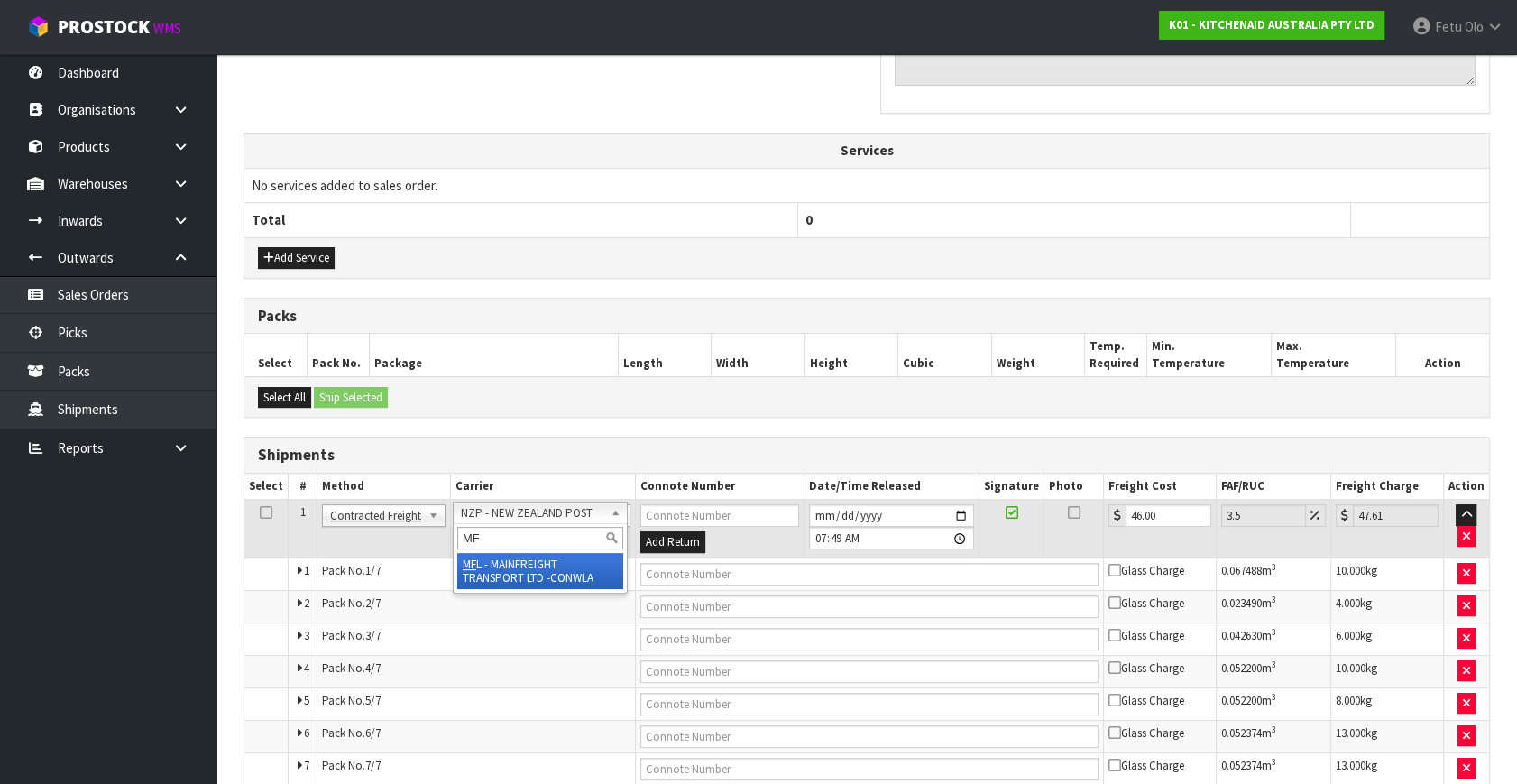
type input "MF"
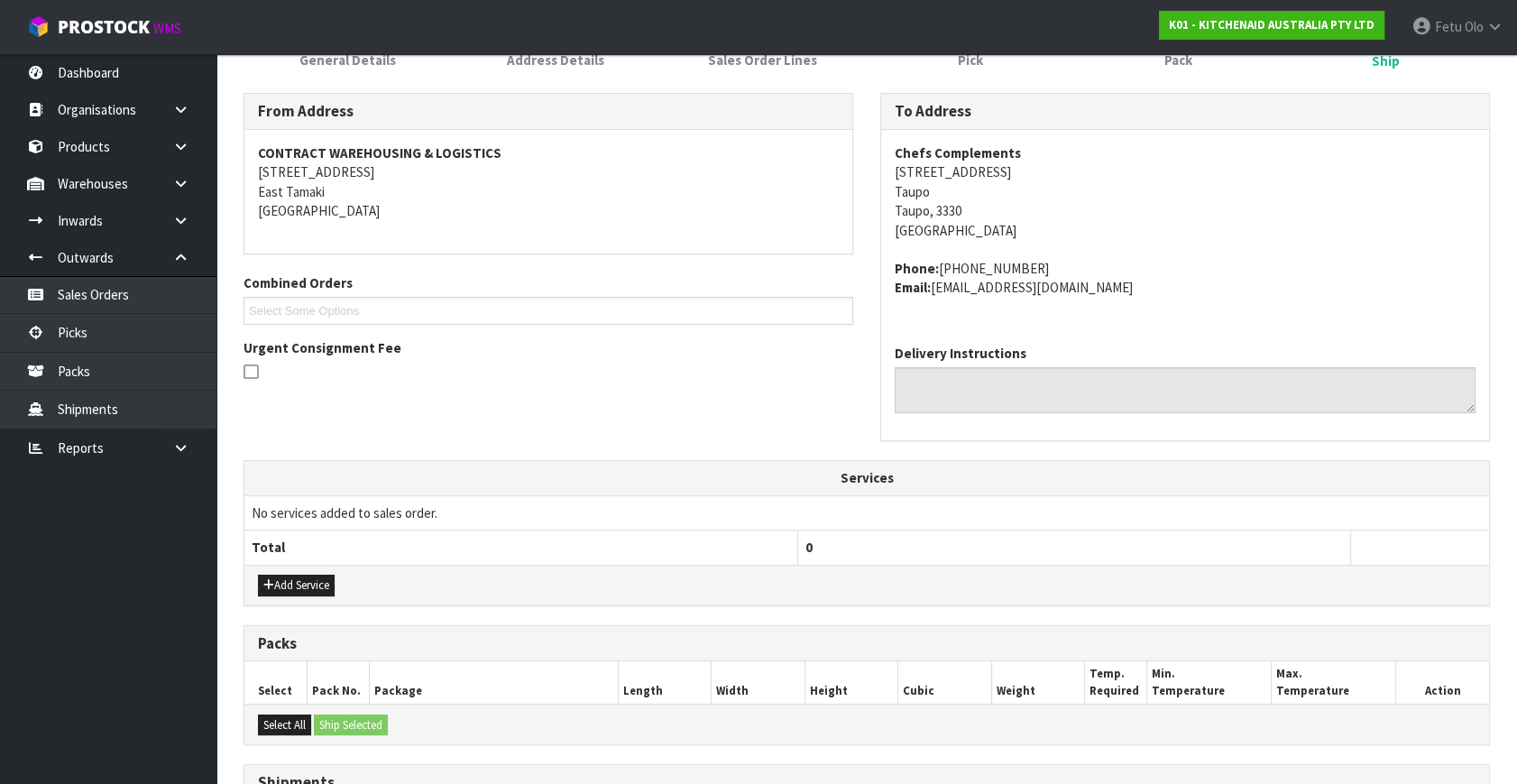
scroll to position [670, 0]
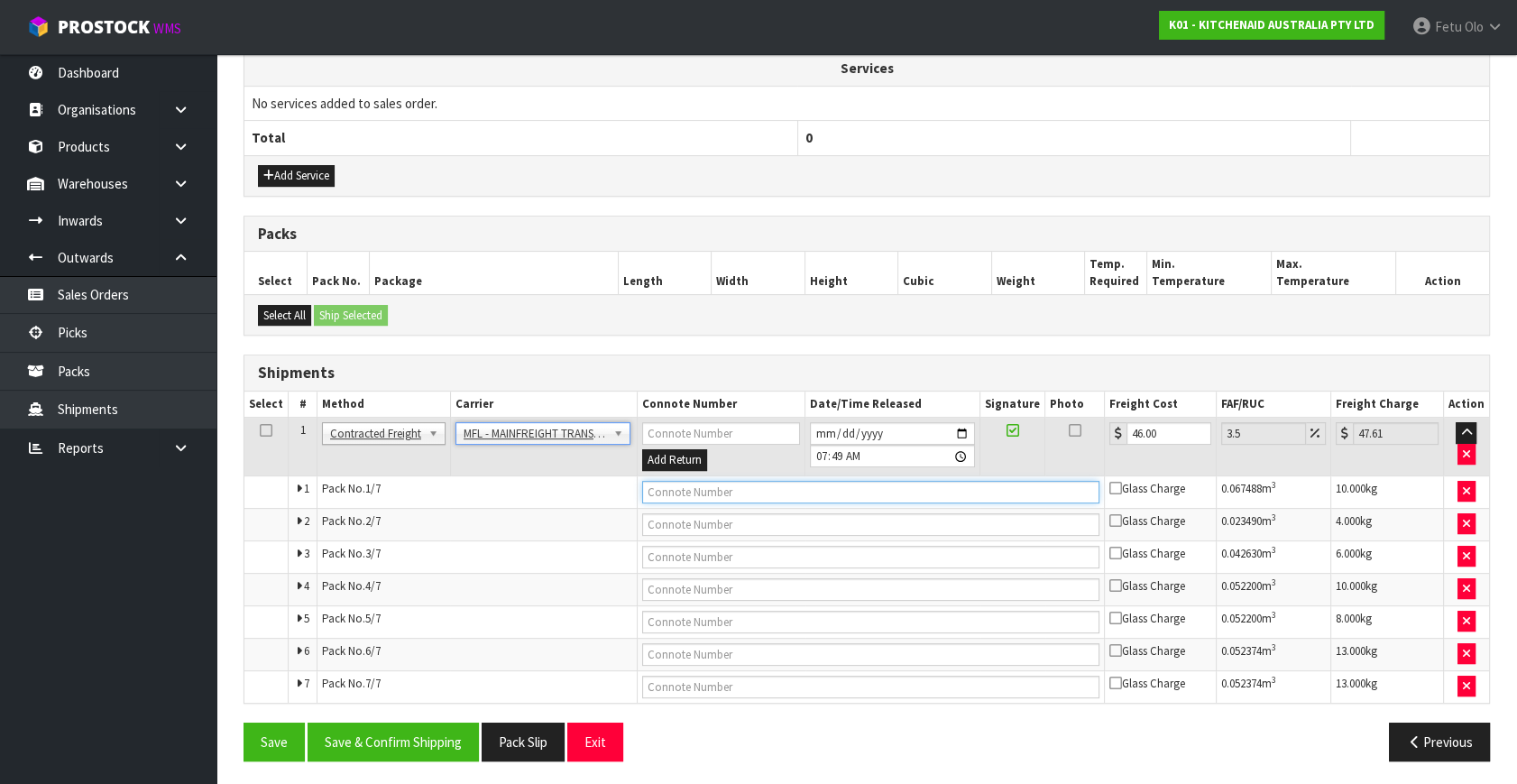
click at [658, 489] on input "text" at bounding box center [871, 491] width 458 height 22
type input "FWM58615776"
click at [244, 722] on button "Save" at bounding box center [275, 742] width 62 height 39
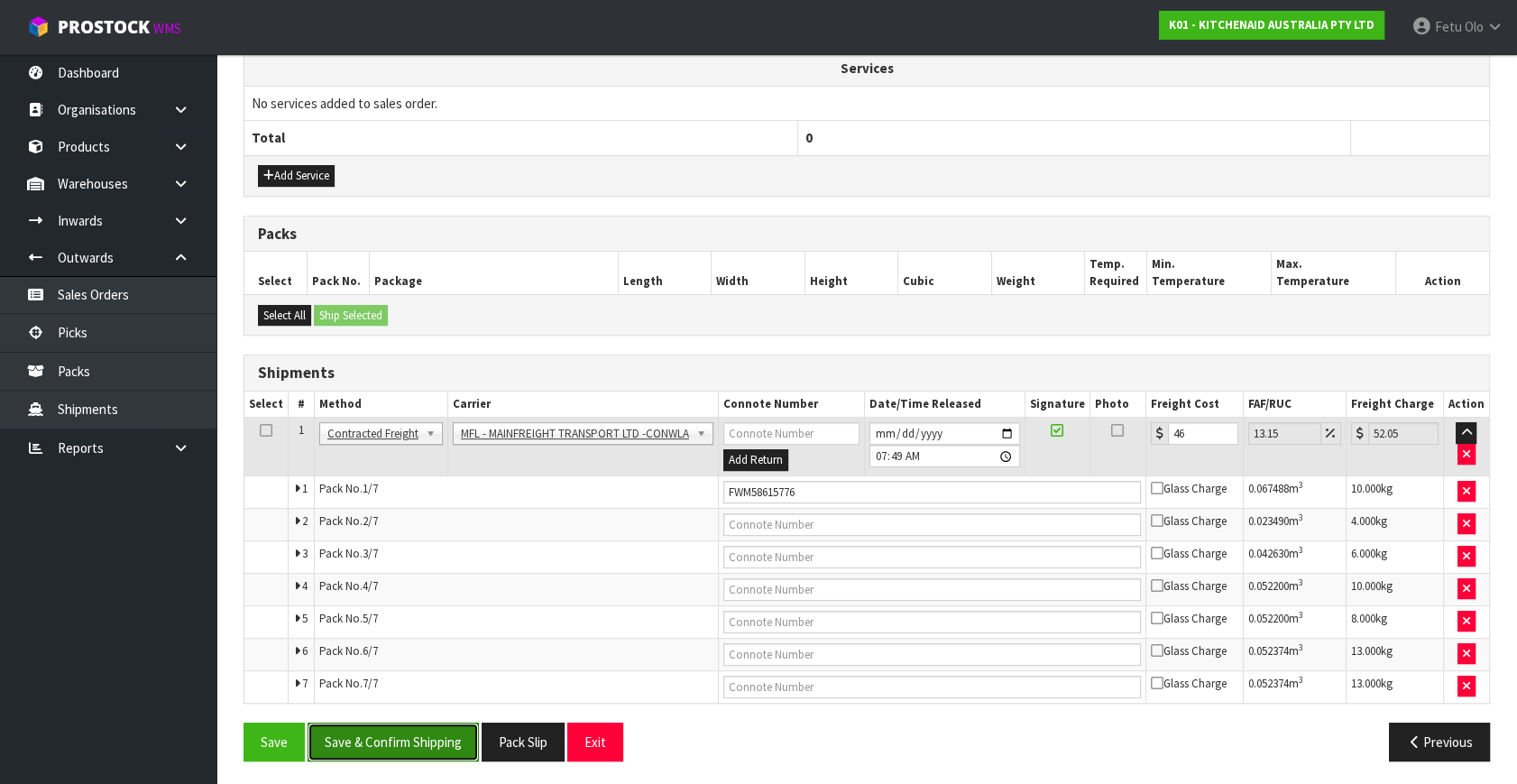
click at [460, 734] on button "Save & Confirm Shipping" at bounding box center [393, 742] width 171 height 39
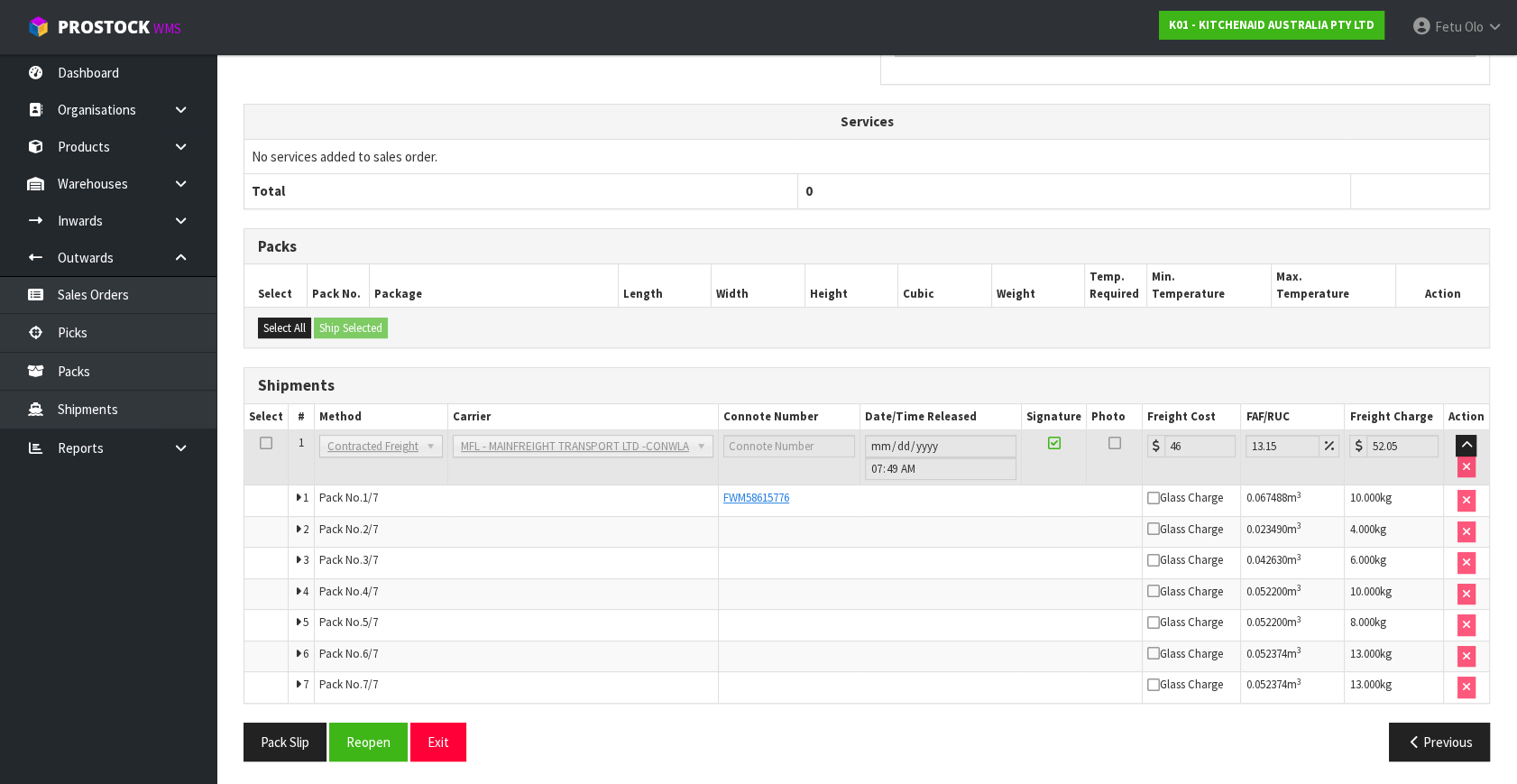
scroll to position [371, 0]
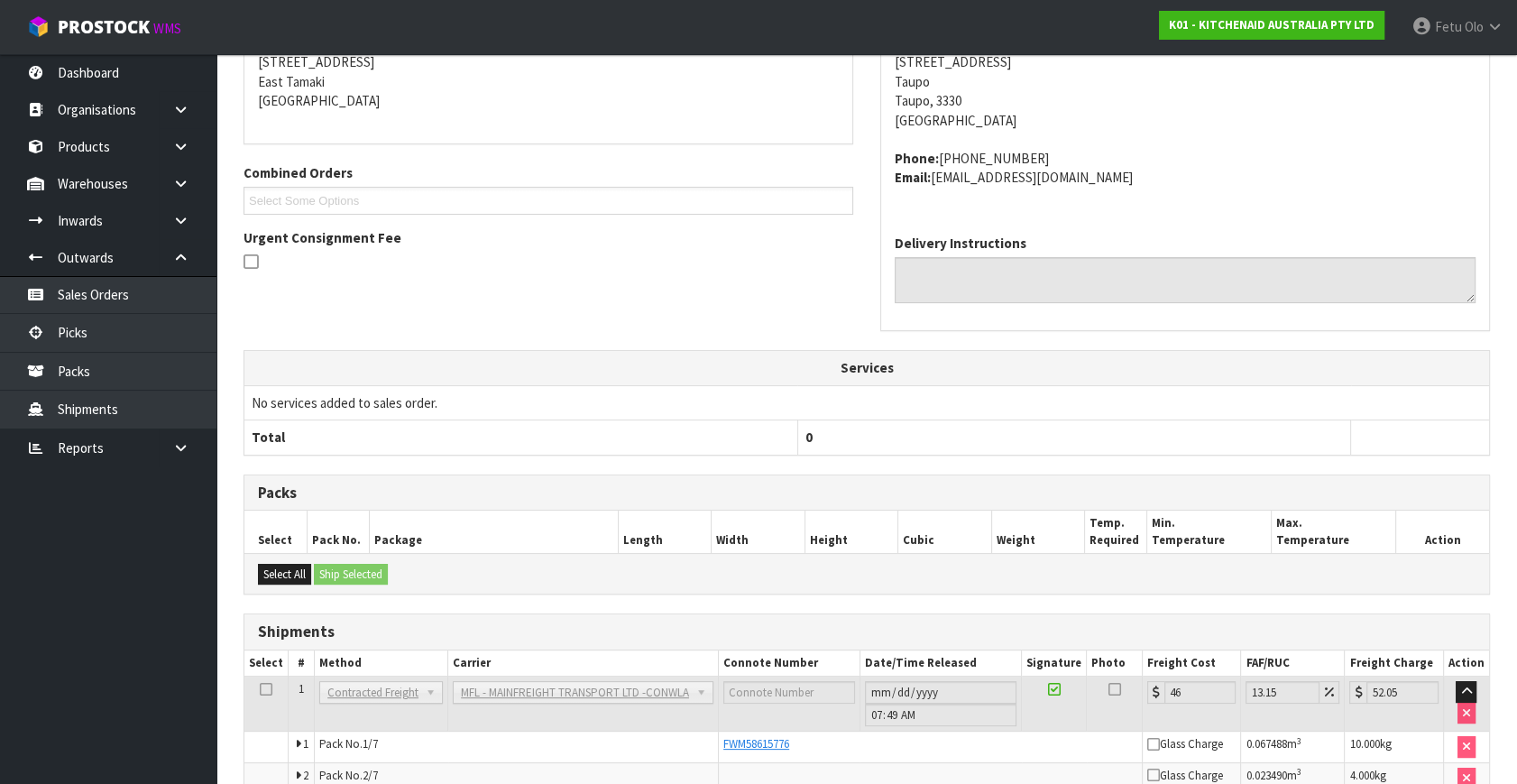
click at [696, 629] on h3 "Shipments" at bounding box center [867, 632] width 1217 height 17
click at [697, 629] on h3 "Shipments" at bounding box center [867, 632] width 1217 height 17
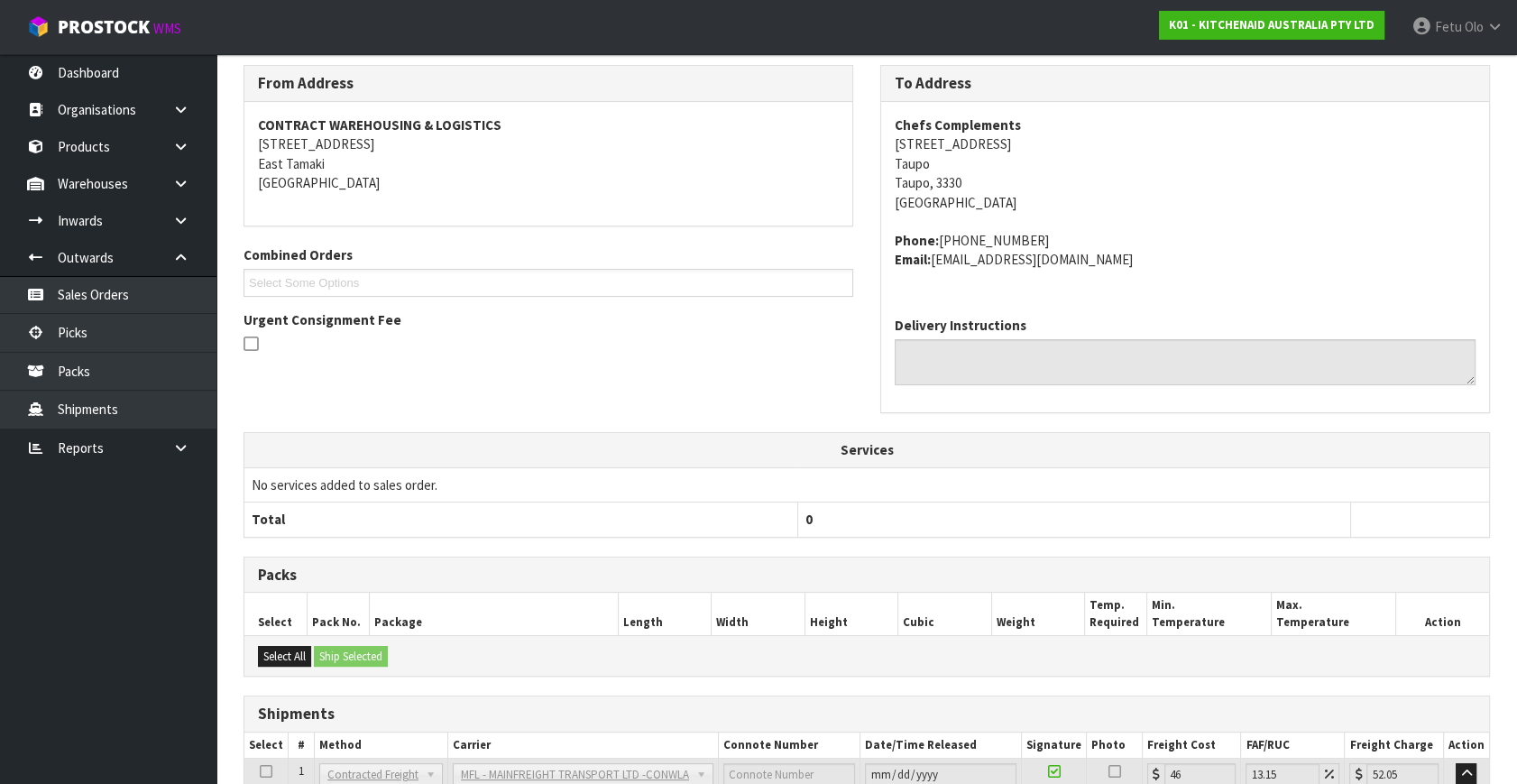
scroll to position [0, 0]
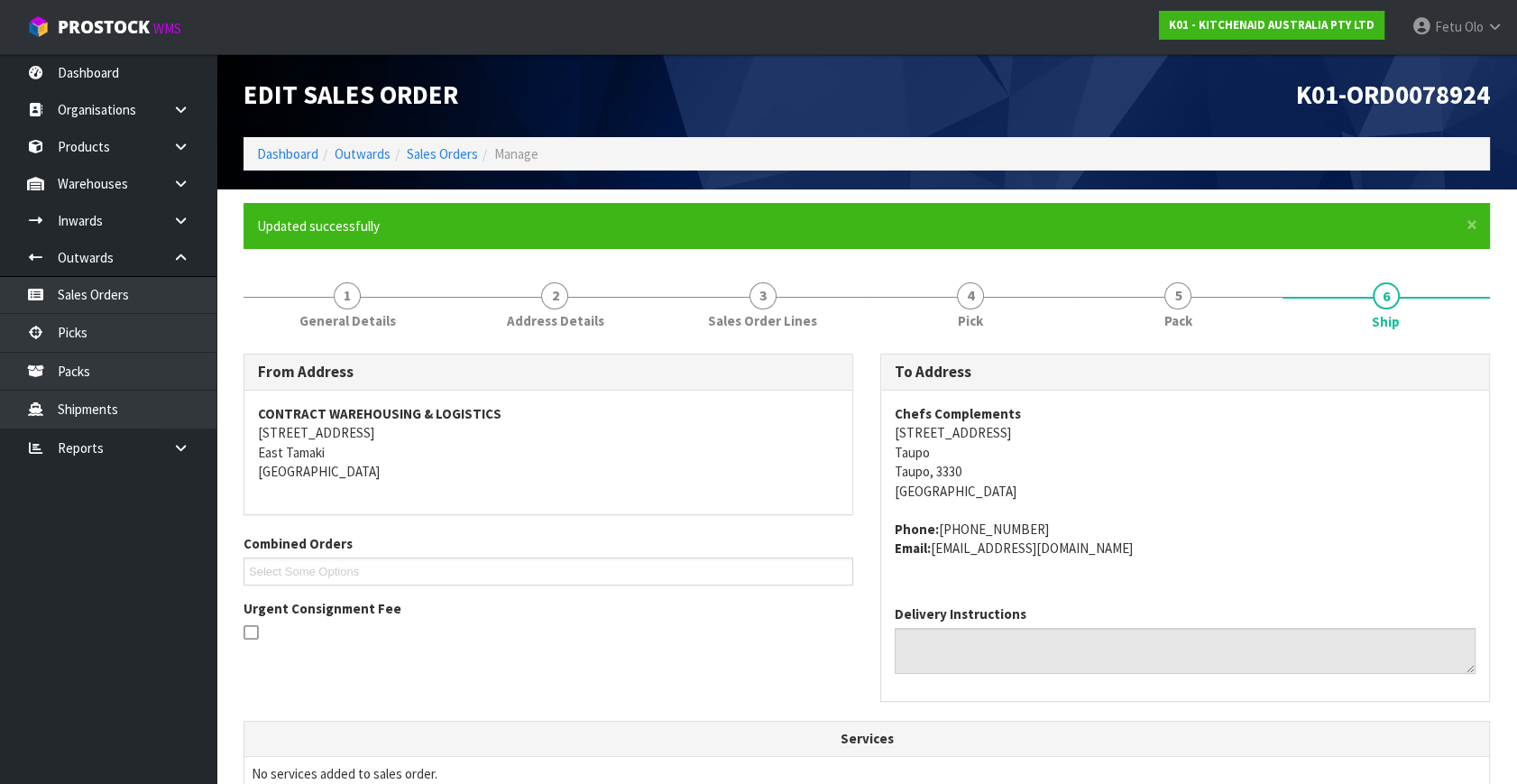
click at [289, 143] on ol "Dashboard Outwards Sales Orders Manage" at bounding box center [867, 153] width 1246 height 34
click at [292, 163] on li "Dashboard" at bounding box center [288, 154] width 62 height 19
click at [297, 145] on link "Dashboard" at bounding box center [288, 154] width 62 height 17
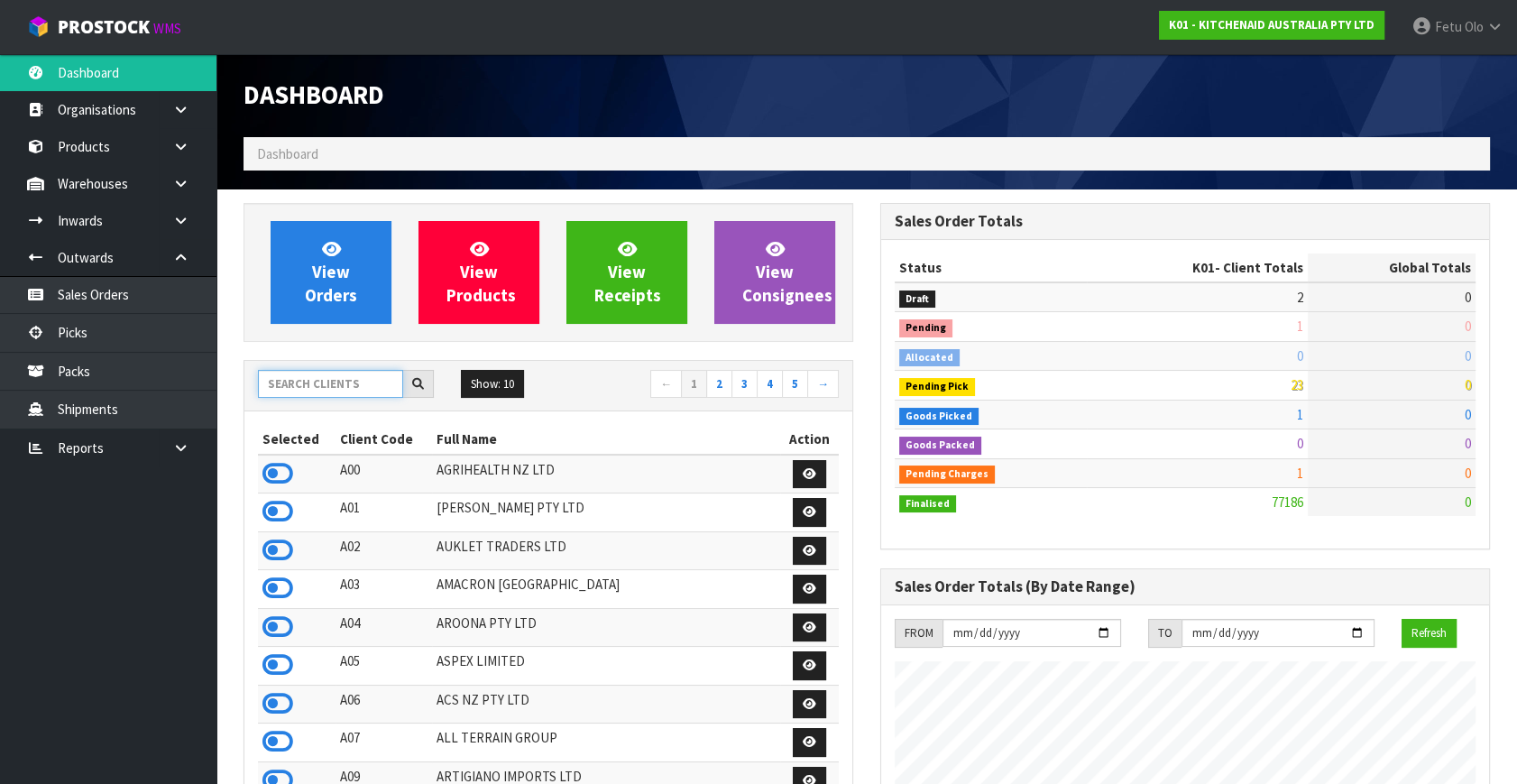
scroll to position [1123, 636]
click at [349, 387] on input "text" at bounding box center [330, 383] width 145 height 28
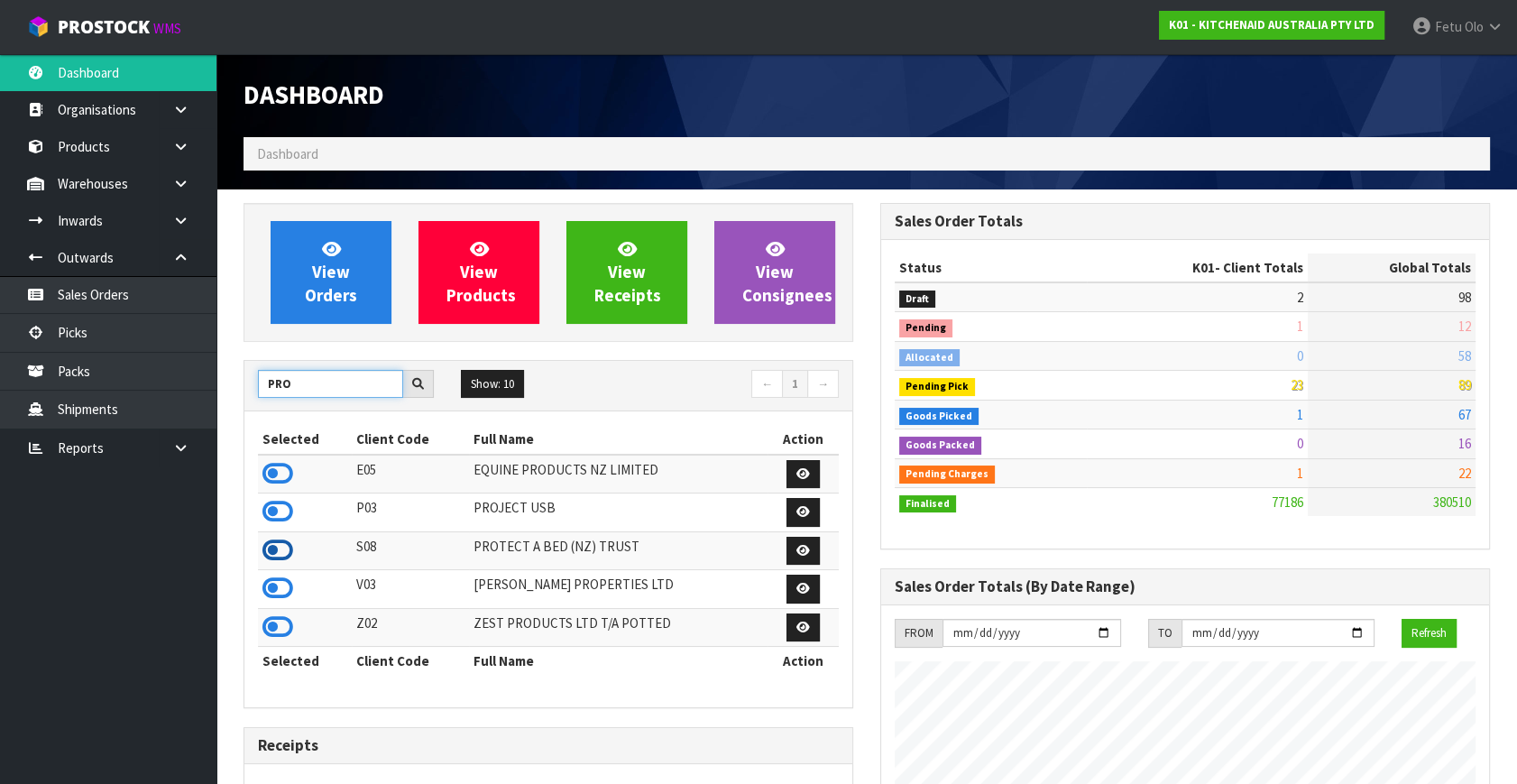
type input "PRO"
click at [284, 551] on icon at bounding box center [277, 550] width 31 height 27
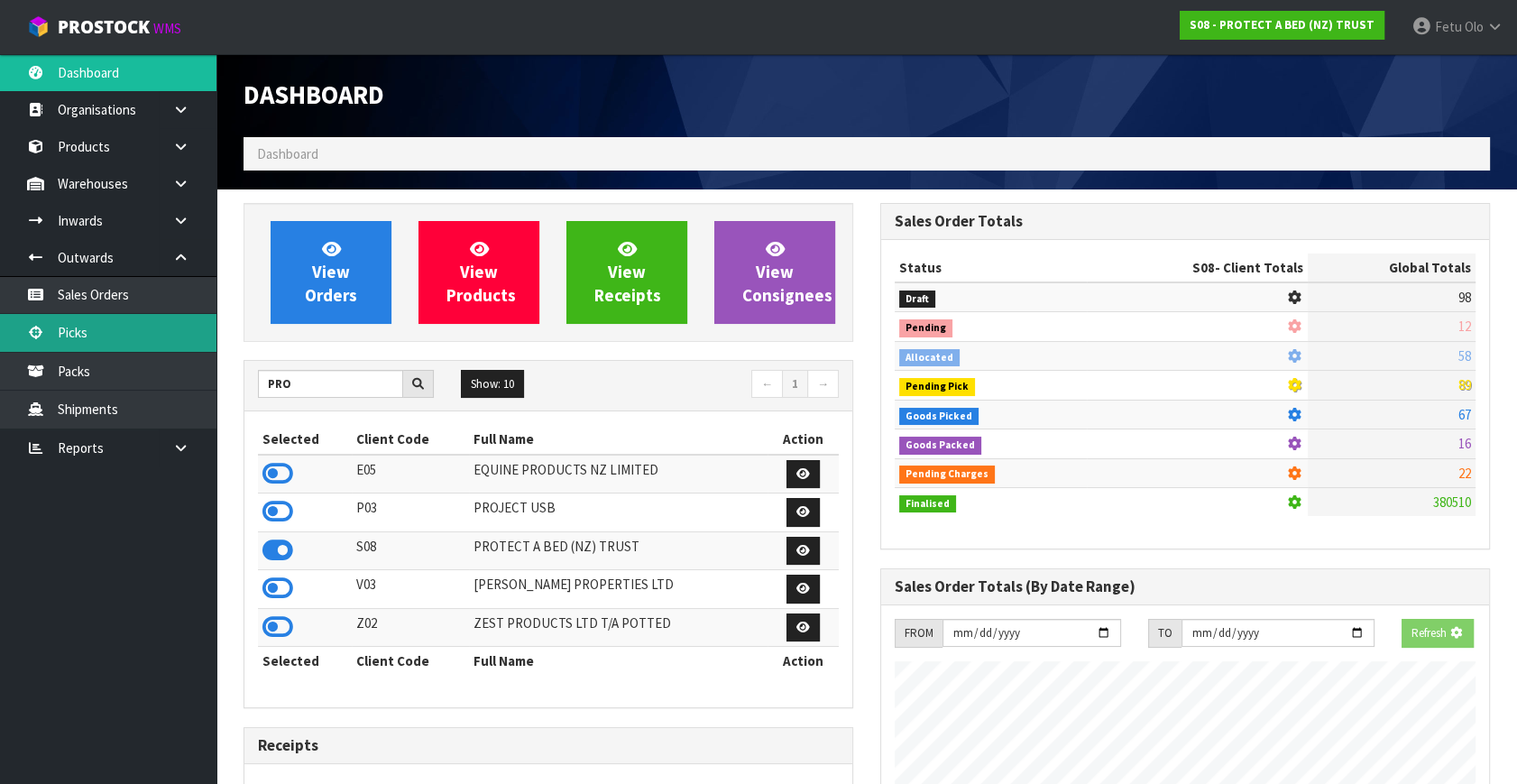
scroll to position [900666, 901178]
click at [77, 327] on link "Picks" at bounding box center [108, 332] width 217 height 37
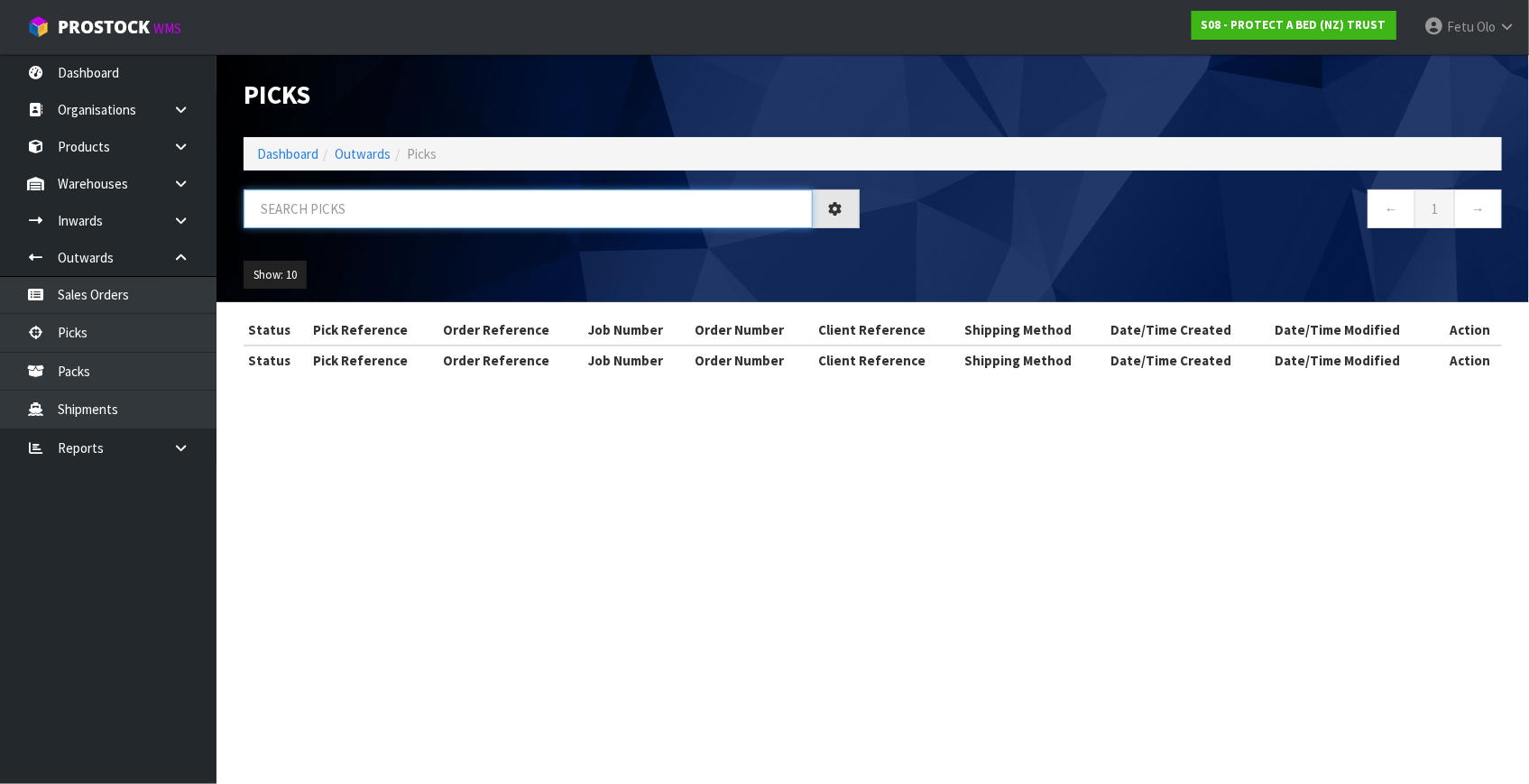
click at [261, 214] on input "text" at bounding box center [528, 209] width 569 height 39
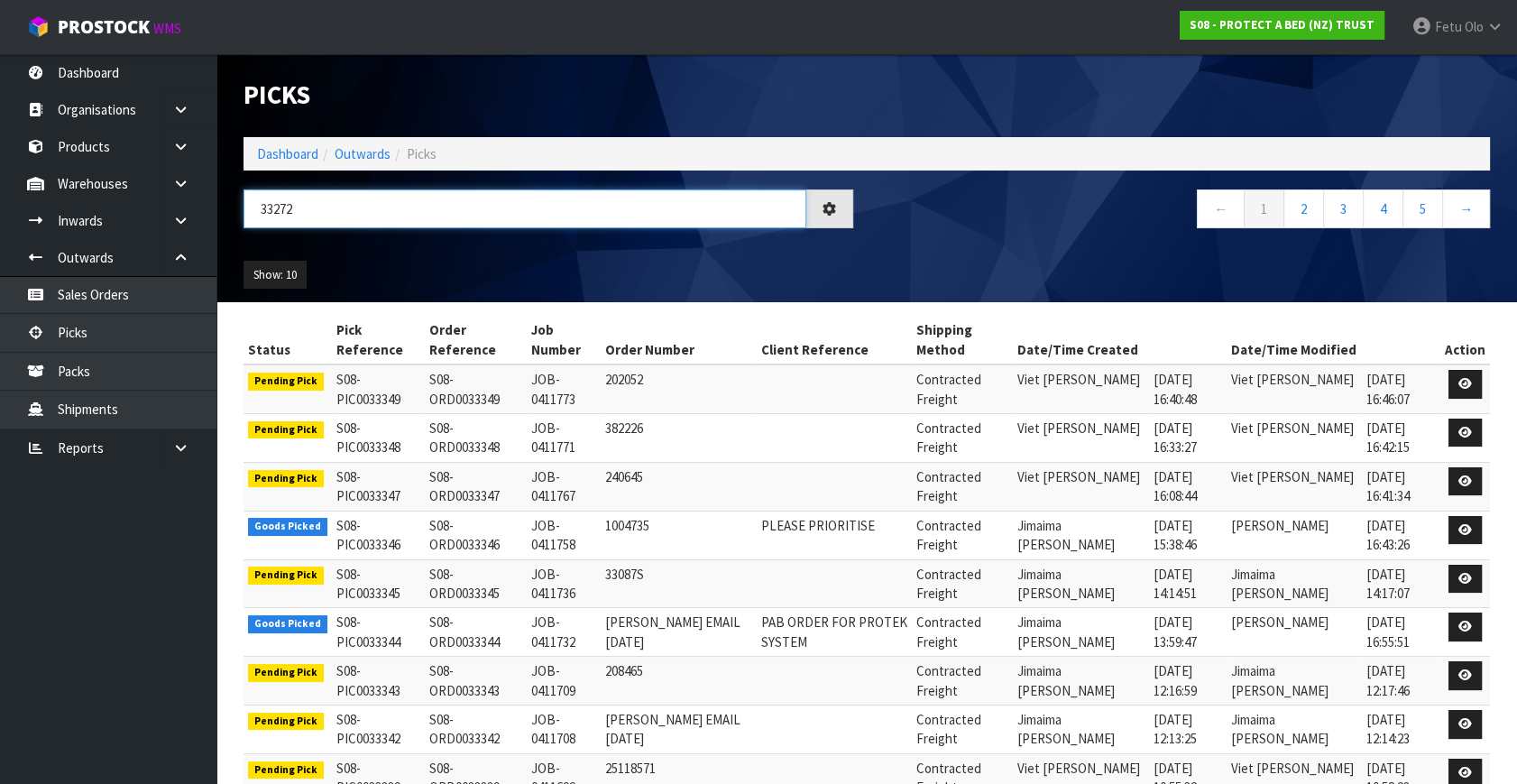
type input "33272"
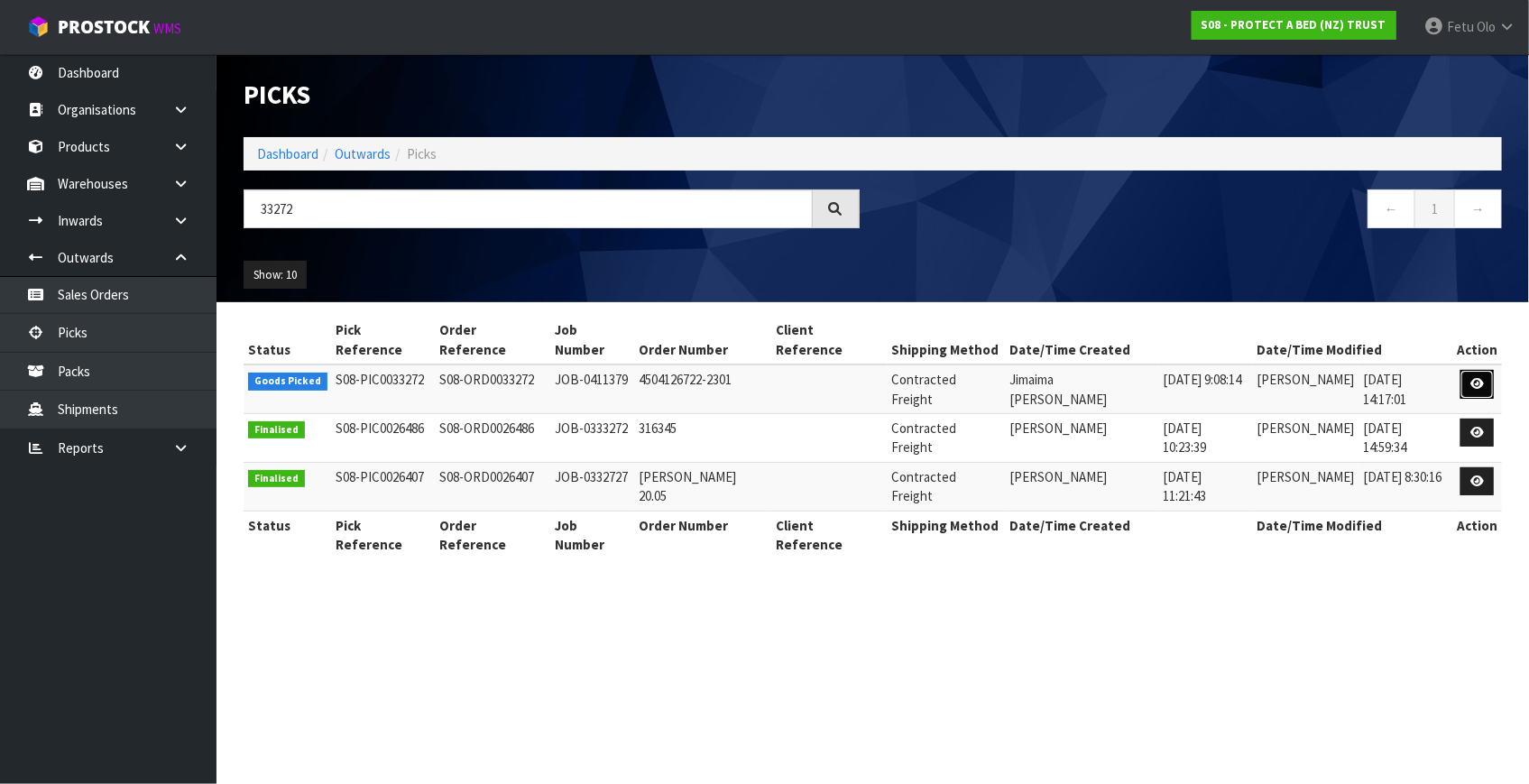
click at [1478, 370] on link at bounding box center [1477, 384] width 34 height 29
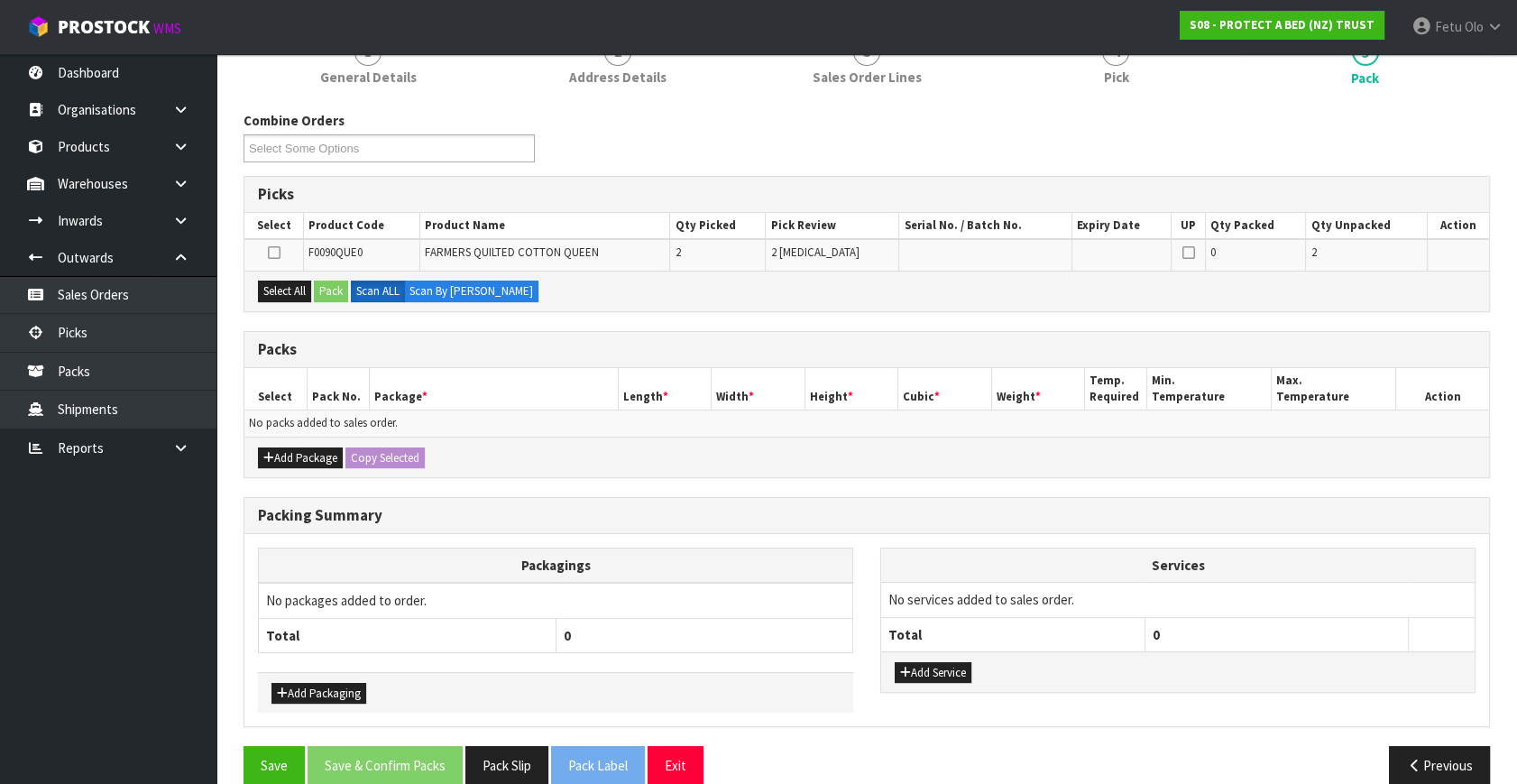
scroll to position [201, 0]
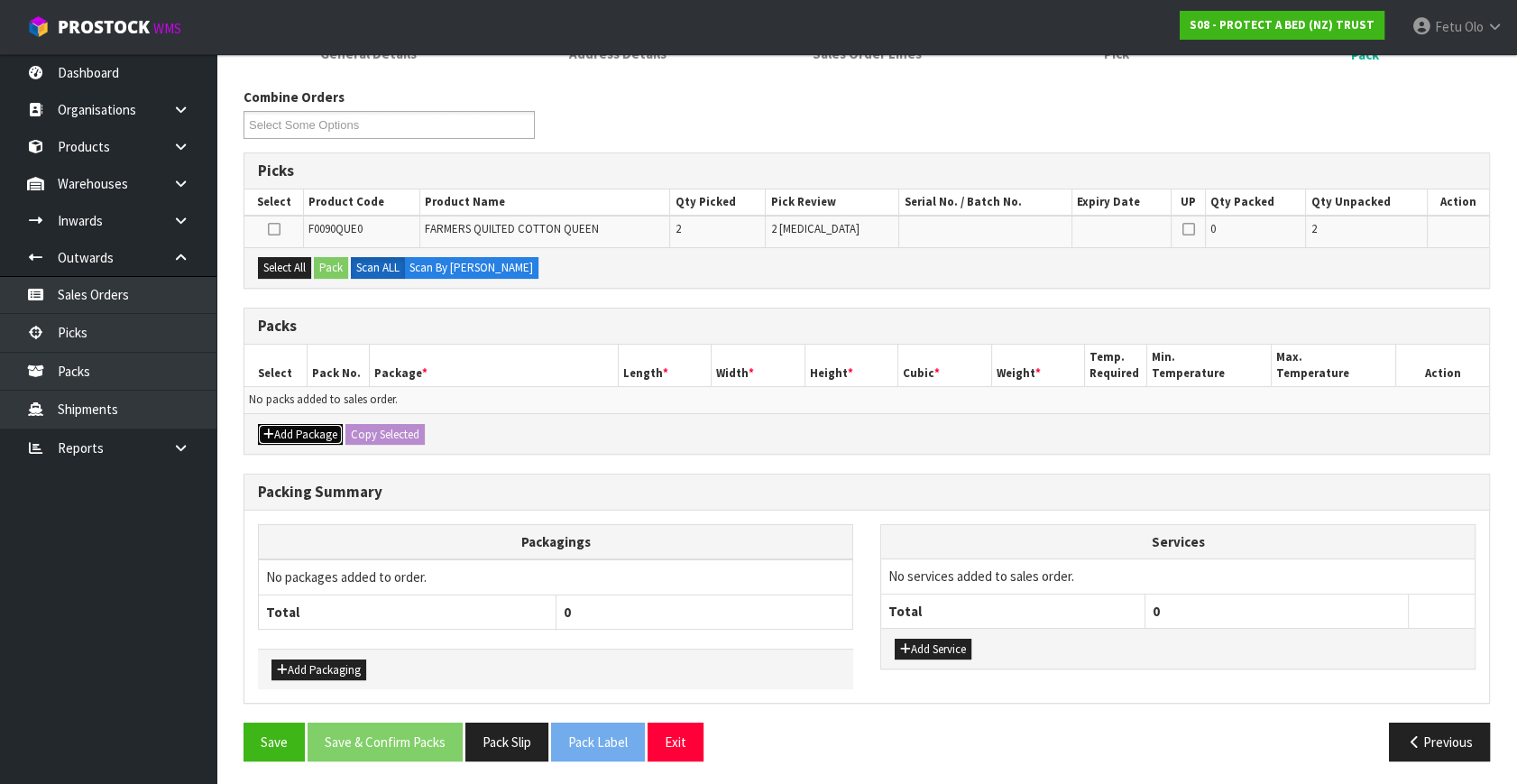
click at [302, 430] on button "Add Package" at bounding box center [301, 434] width 85 height 21
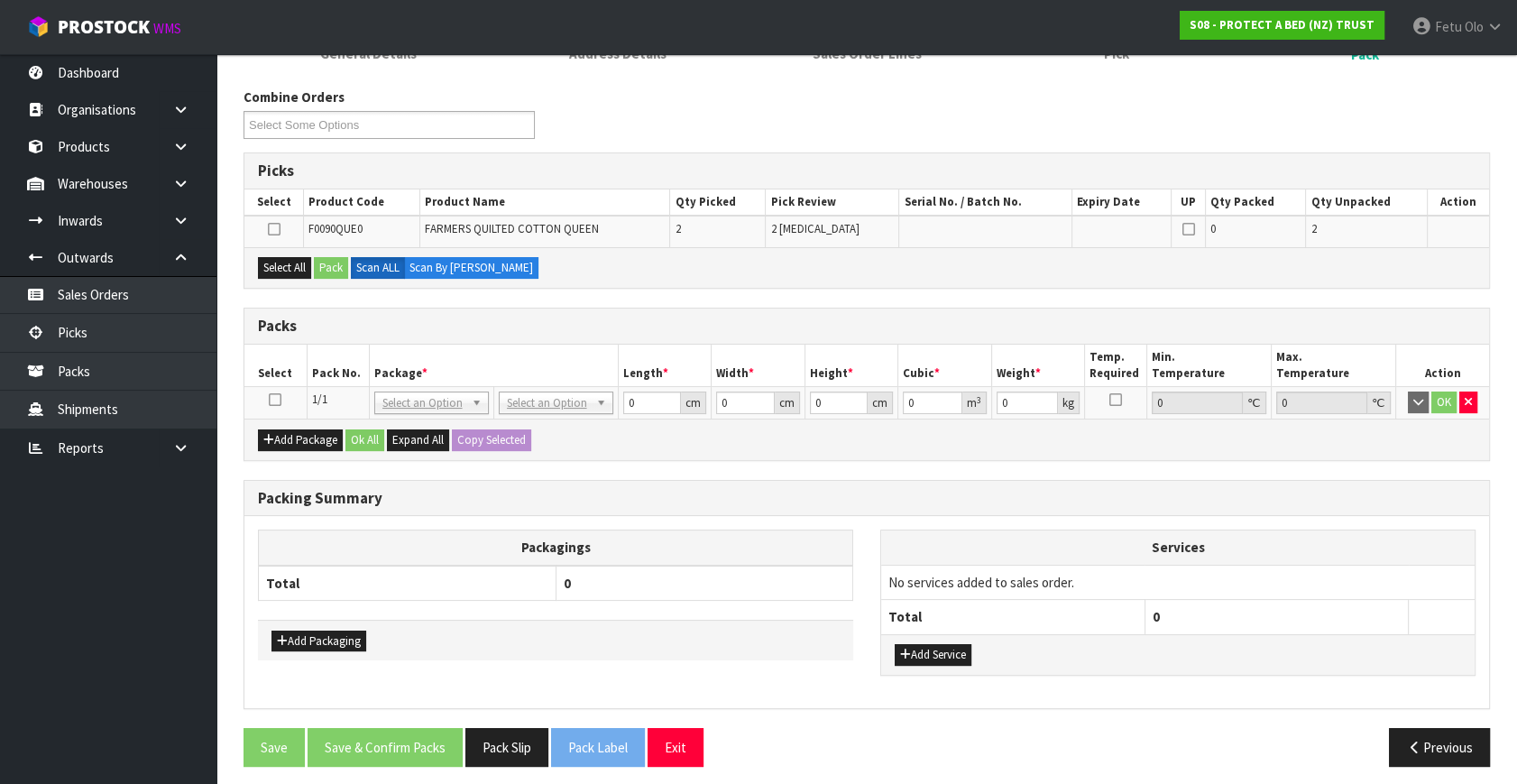
click at [275, 400] on icon at bounding box center [275, 400] width 13 height 1
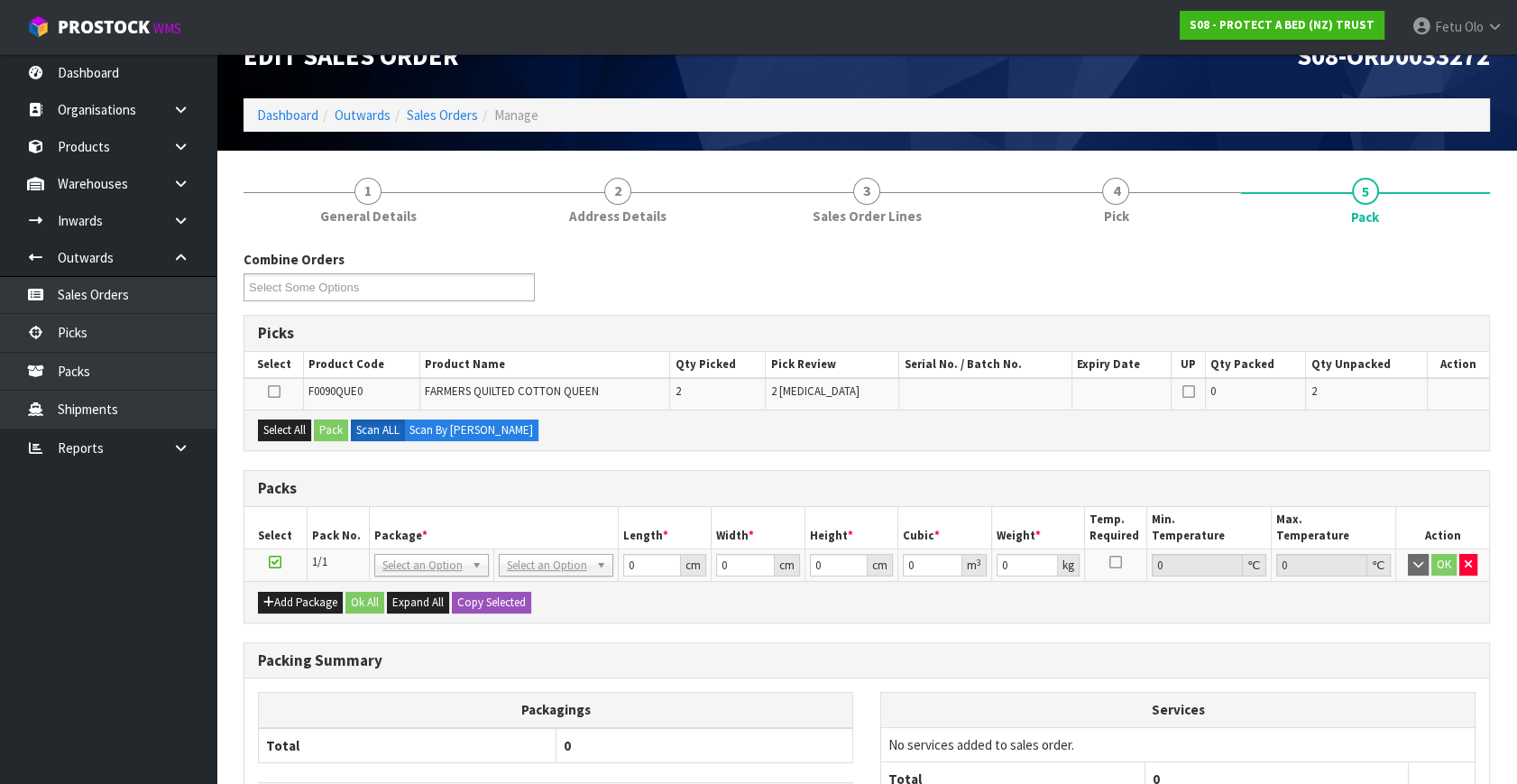
scroll to position [37, 0]
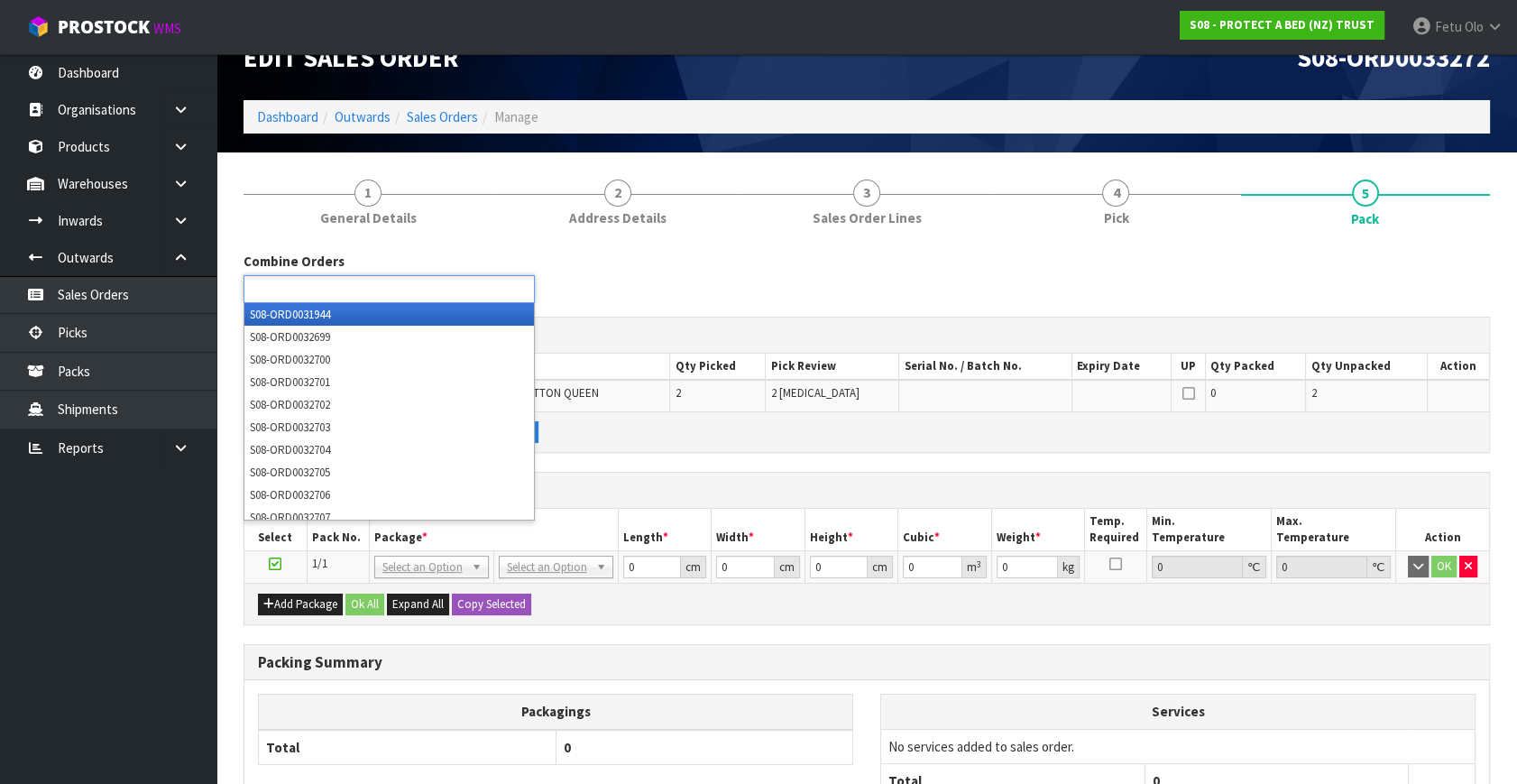
click at [376, 290] on input "text" at bounding box center [315, 288] width 133 height 22
type input "33304"
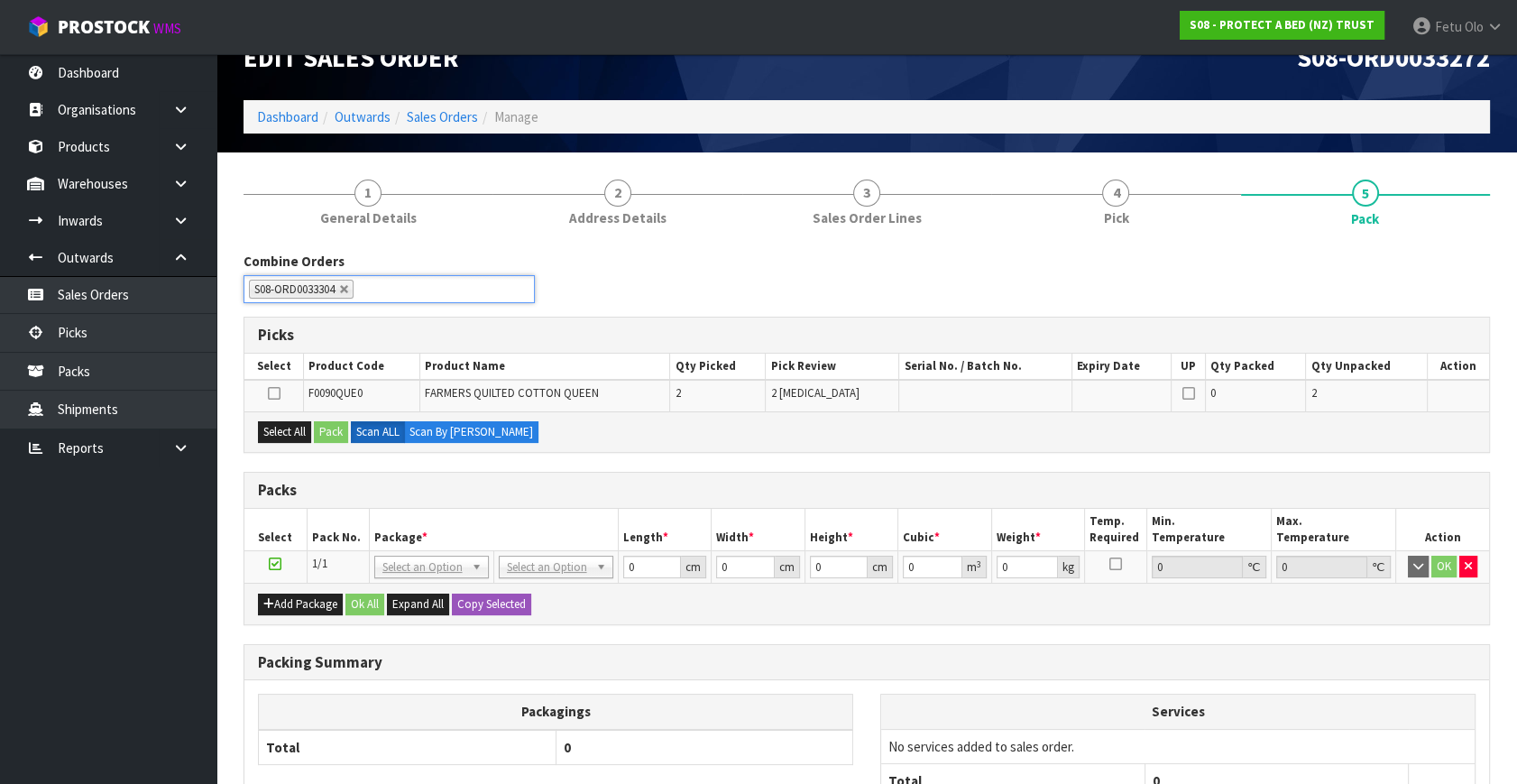
click at [448, 522] on th "Package *" at bounding box center [493, 530] width 248 height 42
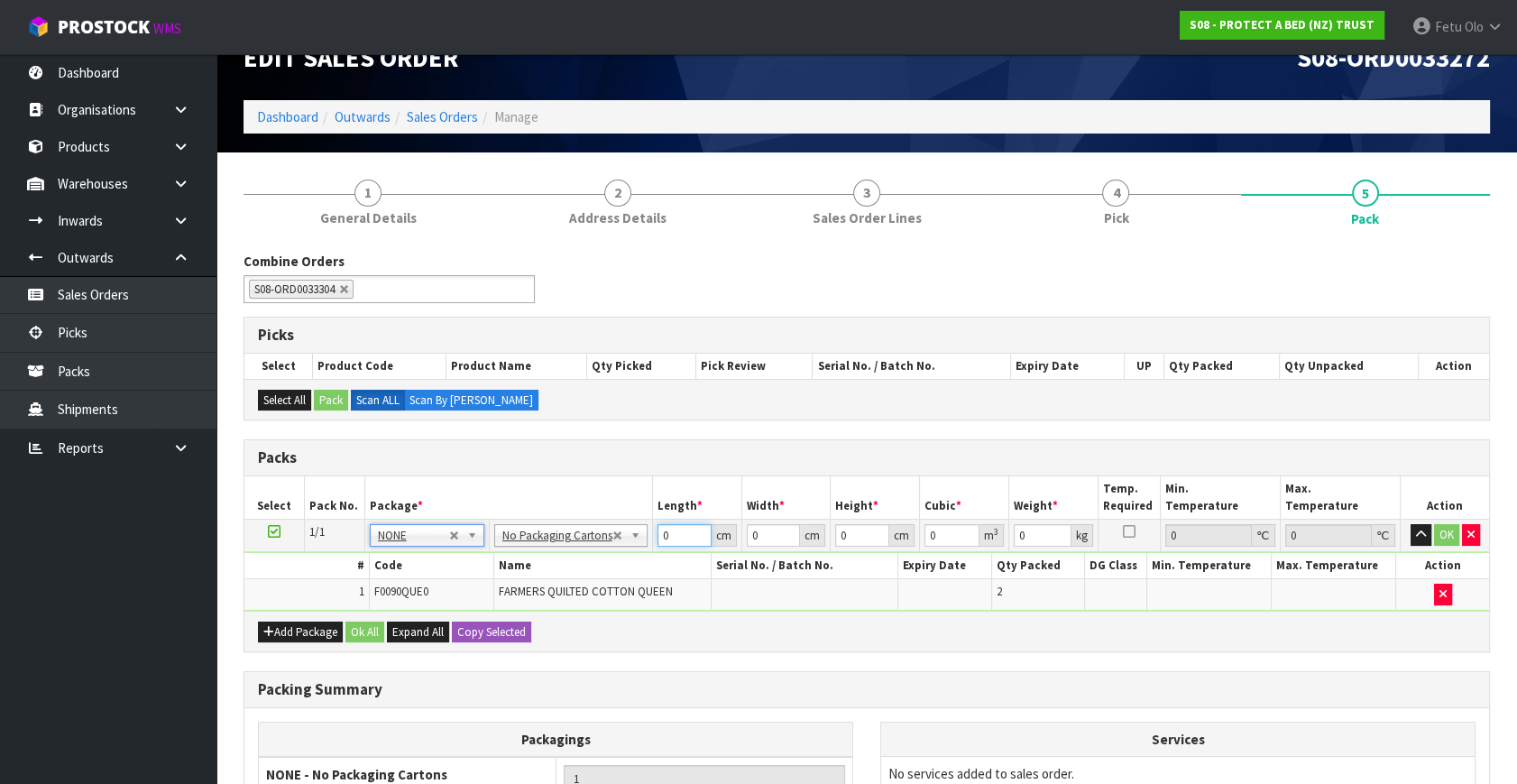
drag, startPoint x: 672, startPoint y: 534, endPoint x: 469, endPoint y: 601, distance: 213.8
click at [469, 601] on tbody "1/1 NONE 007-001 007-002 007-004 007-009 007-013 007-014 007-015 007-017 007-01…" at bounding box center [867, 564] width 1244 height 91
type input "10"
type input "1"
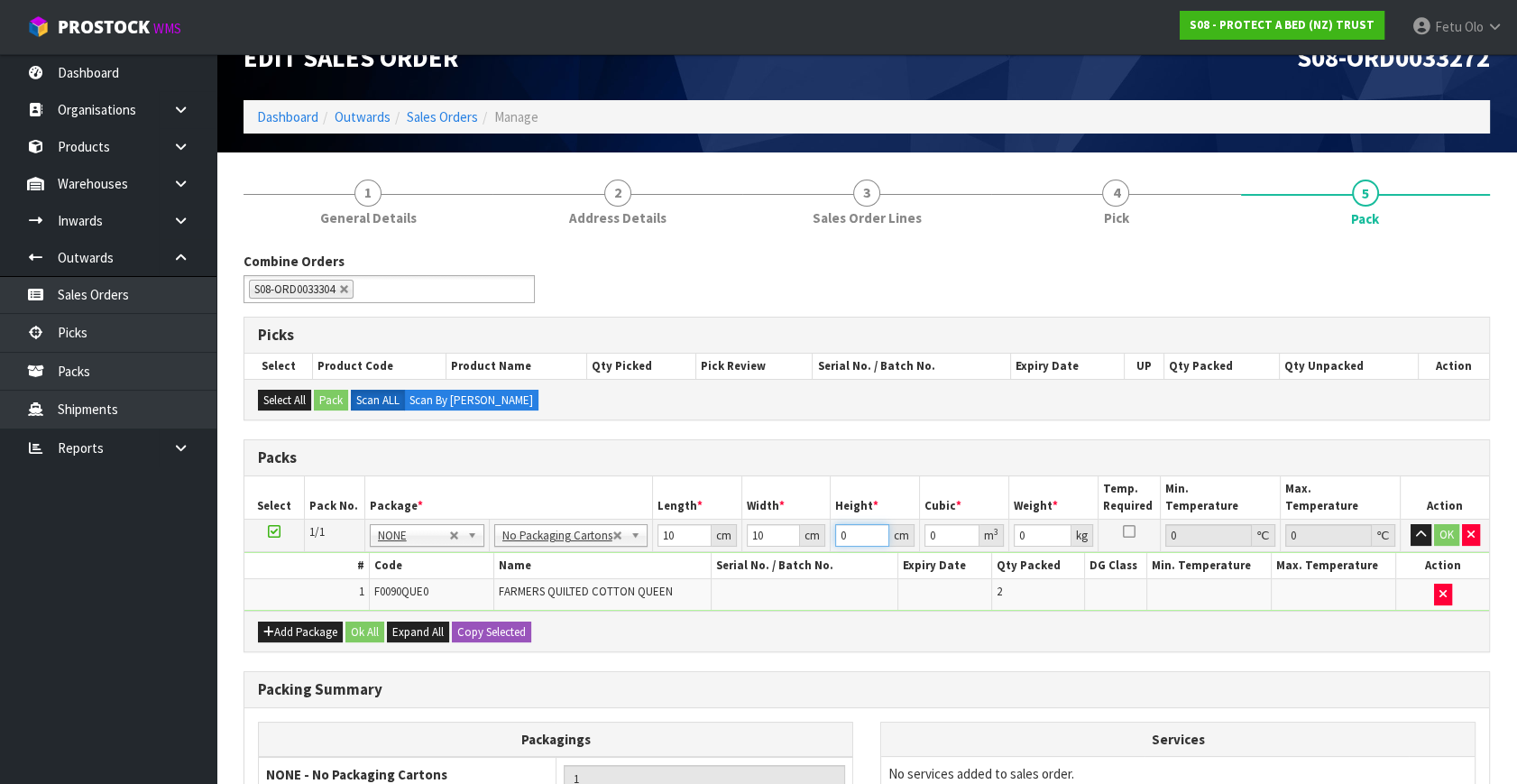
type input "0.0001"
type input "10"
type input "0.001"
type input "10"
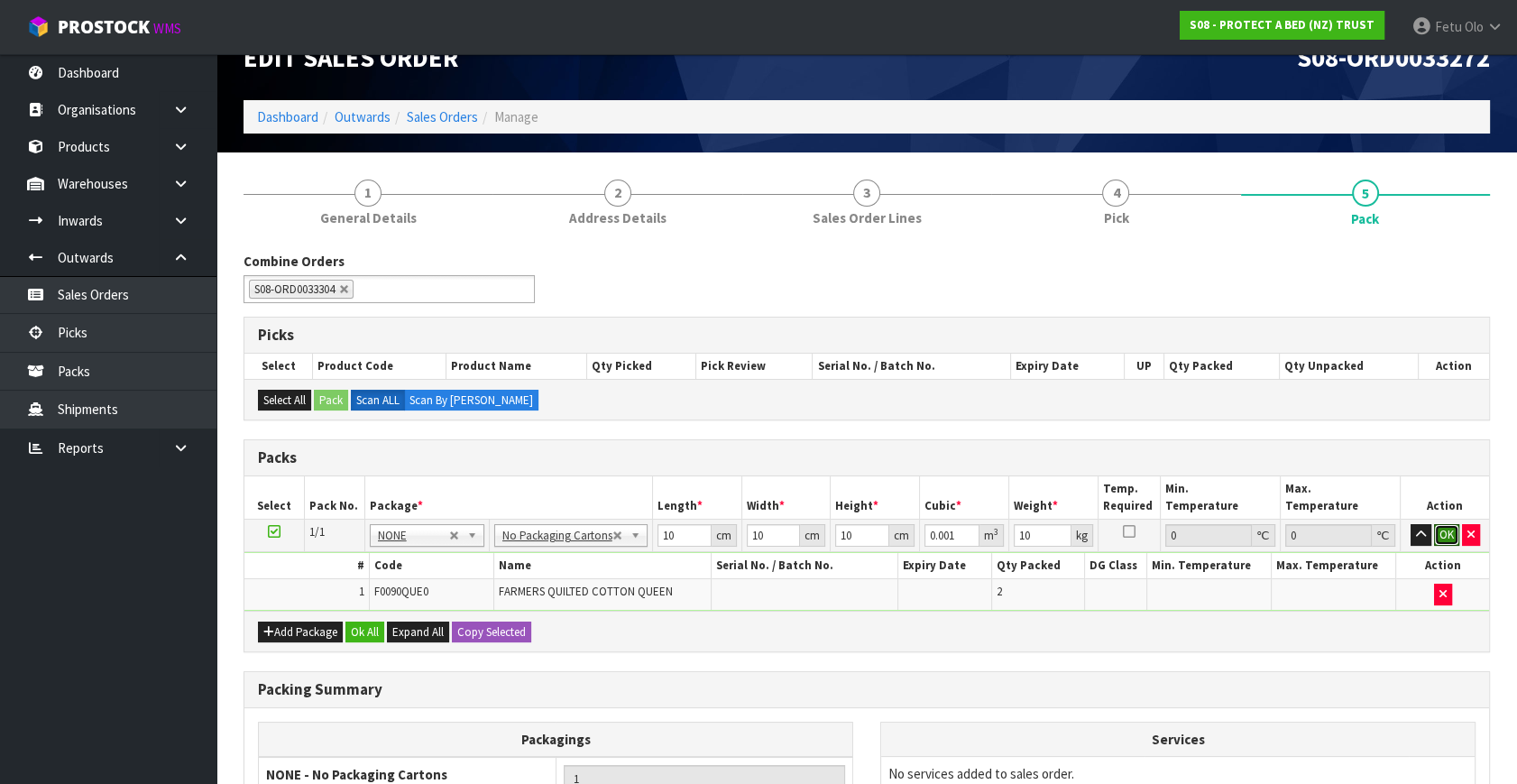
click button "OK" at bounding box center [1447, 535] width 25 height 21
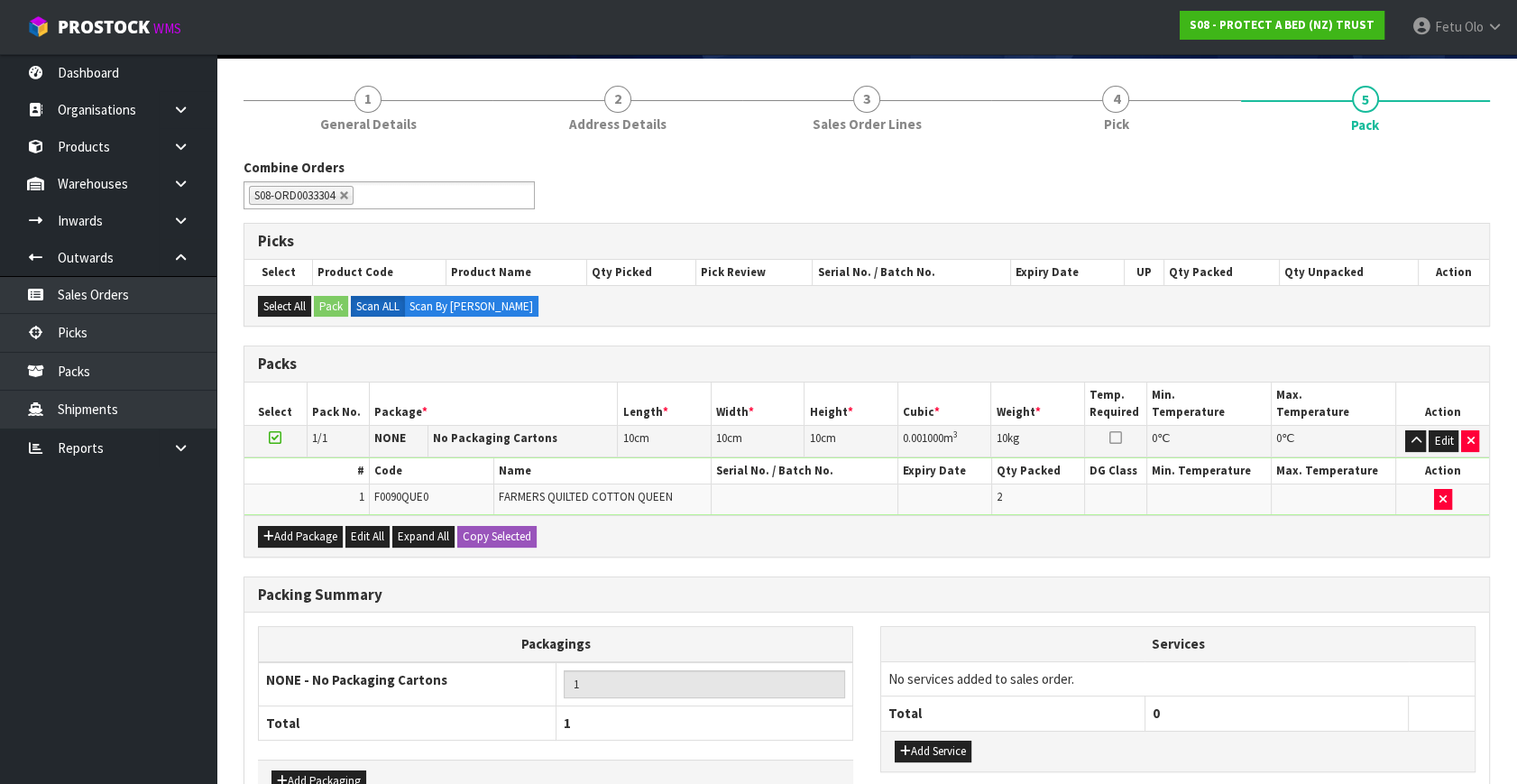
scroll to position [242, 0]
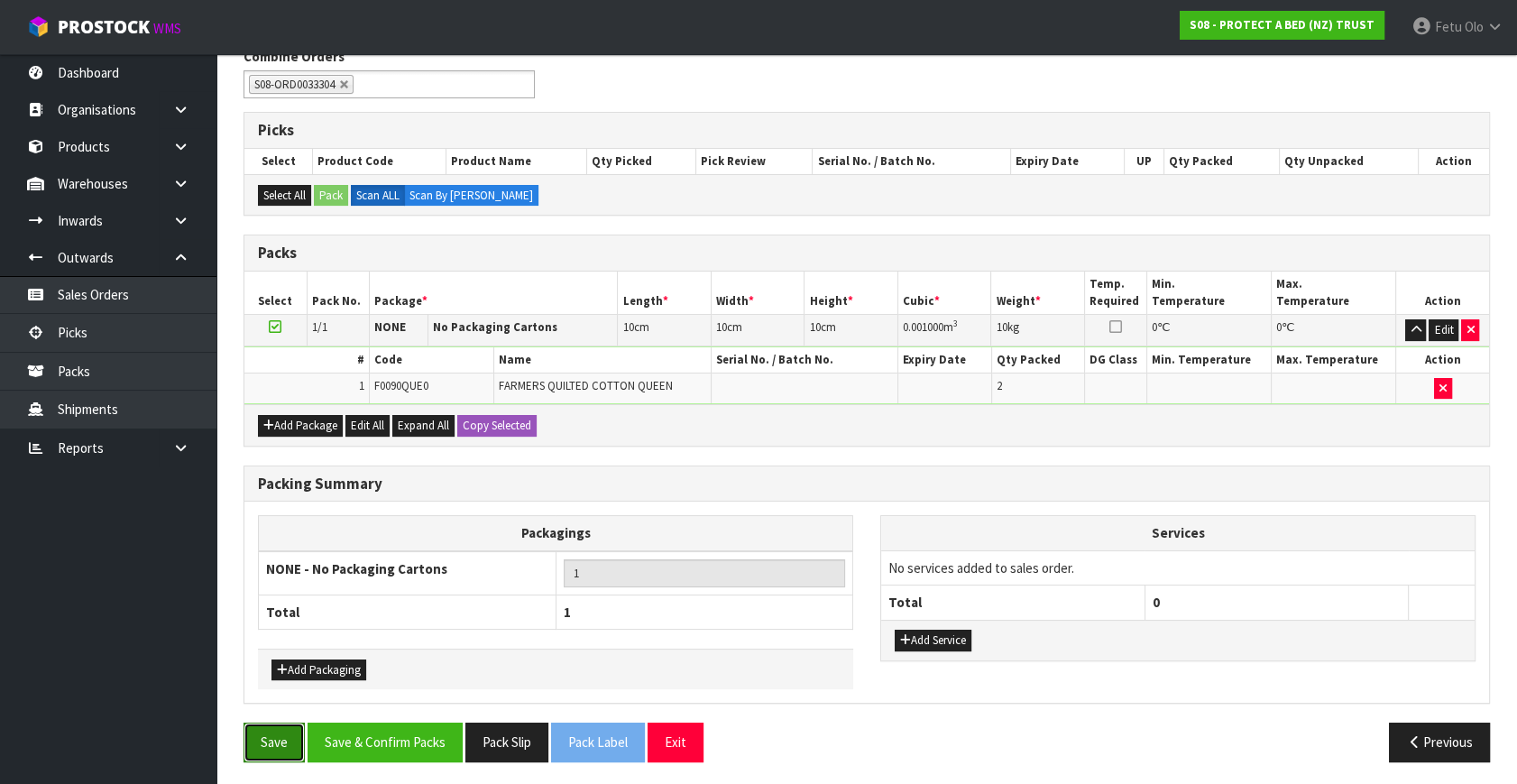
click at [289, 735] on button "Save" at bounding box center [275, 742] width 62 height 39
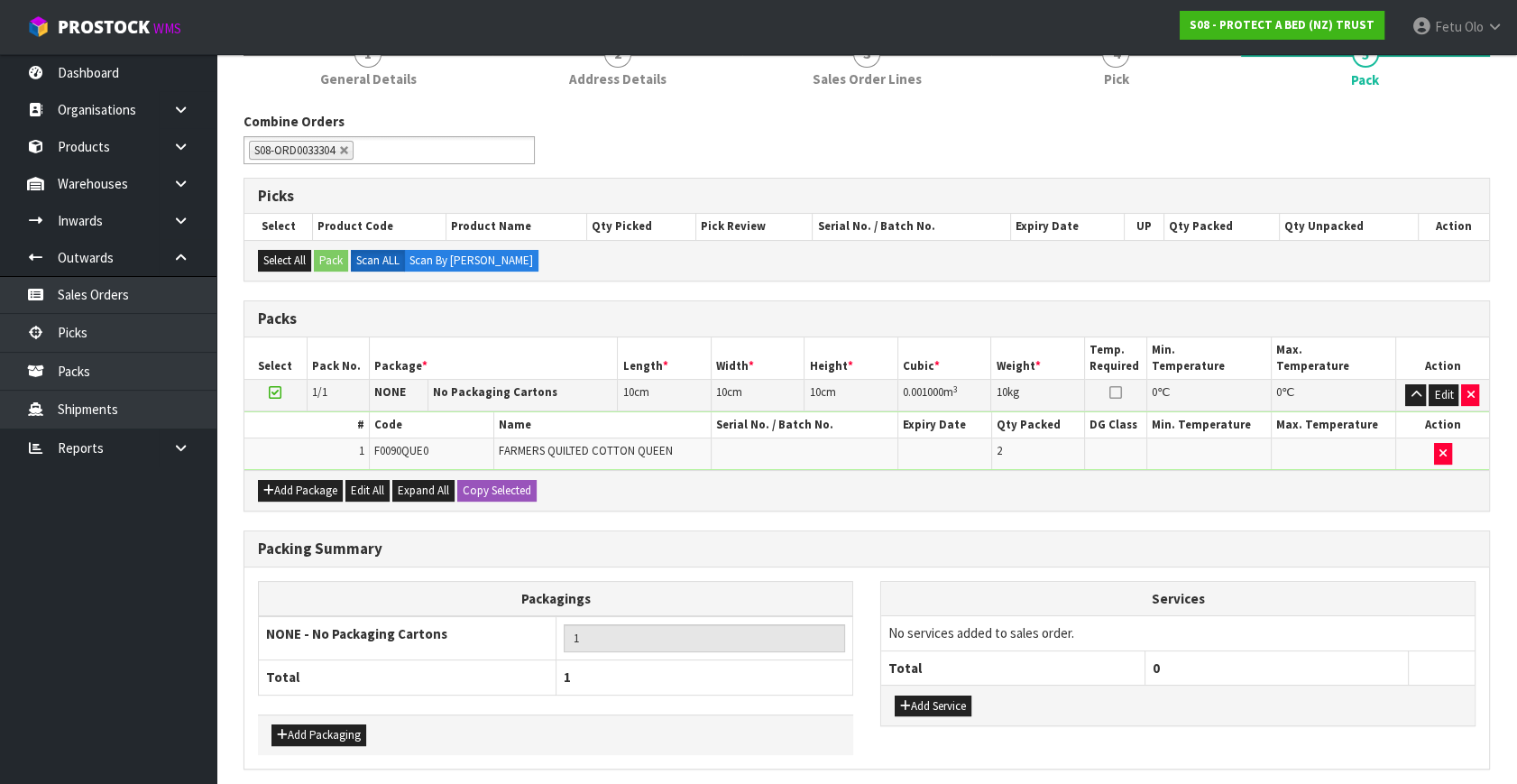
scroll to position [0, 0]
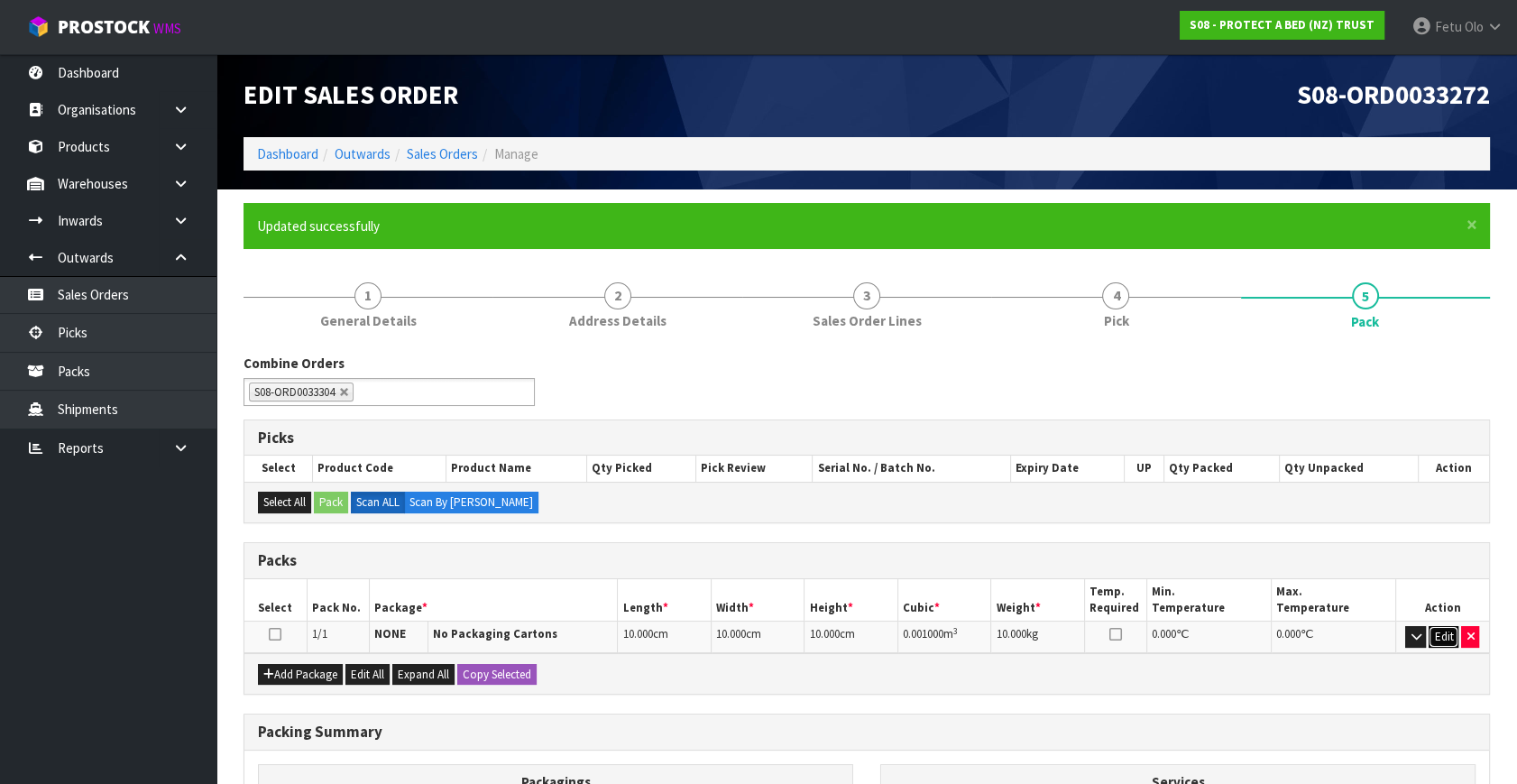
click at [1446, 640] on button "Edit" at bounding box center [1443, 637] width 30 height 21
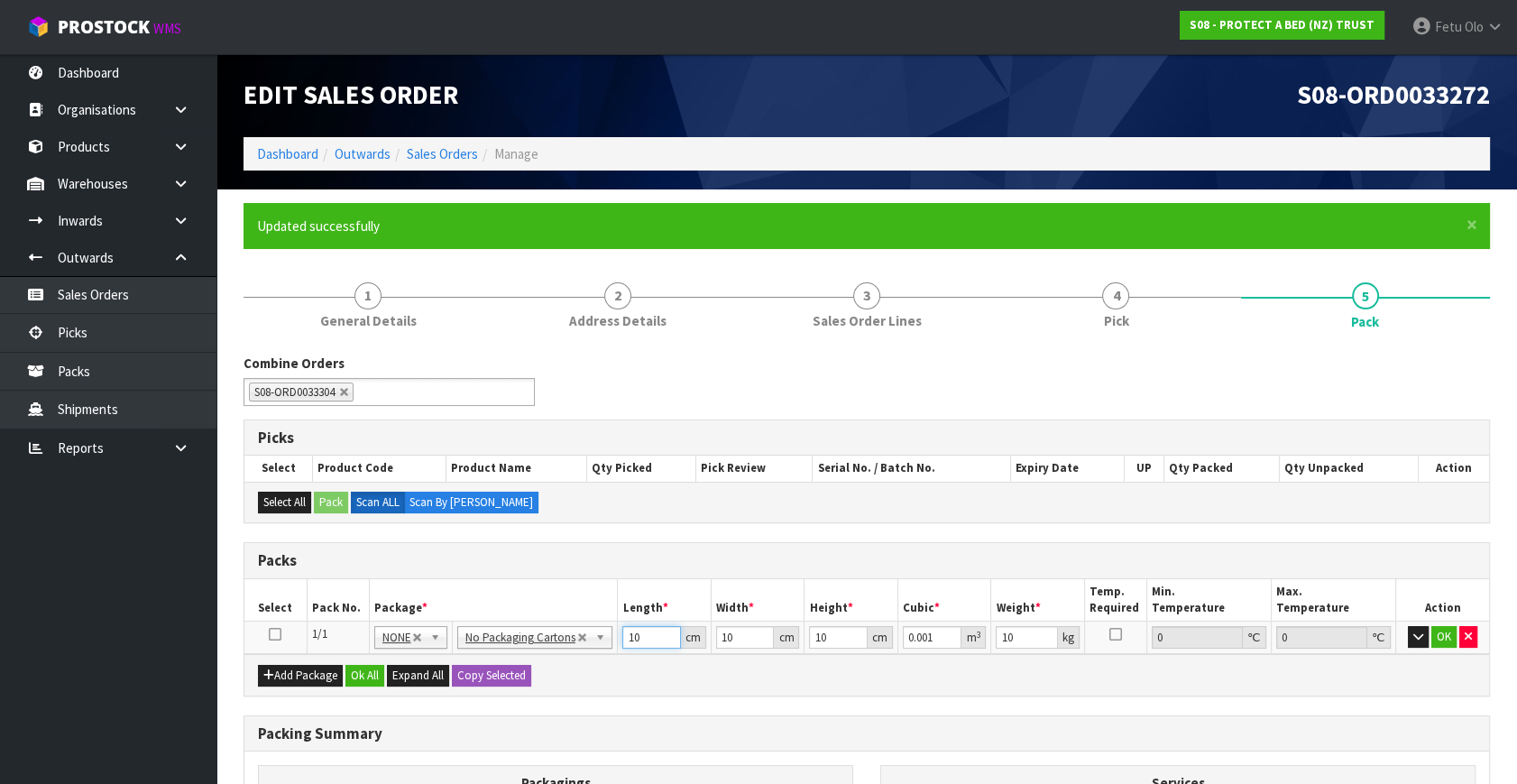
drag, startPoint x: 642, startPoint y: 636, endPoint x: 326, endPoint y: 684, distance: 319.6
click at [326, 684] on div "Packs Select Pack No. Package * Length * Width * Height * Cubic * Weight * Temp…" at bounding box center [867, 619] width 1246 height 154
type input "5"
type input "0.0005"
type input "57"
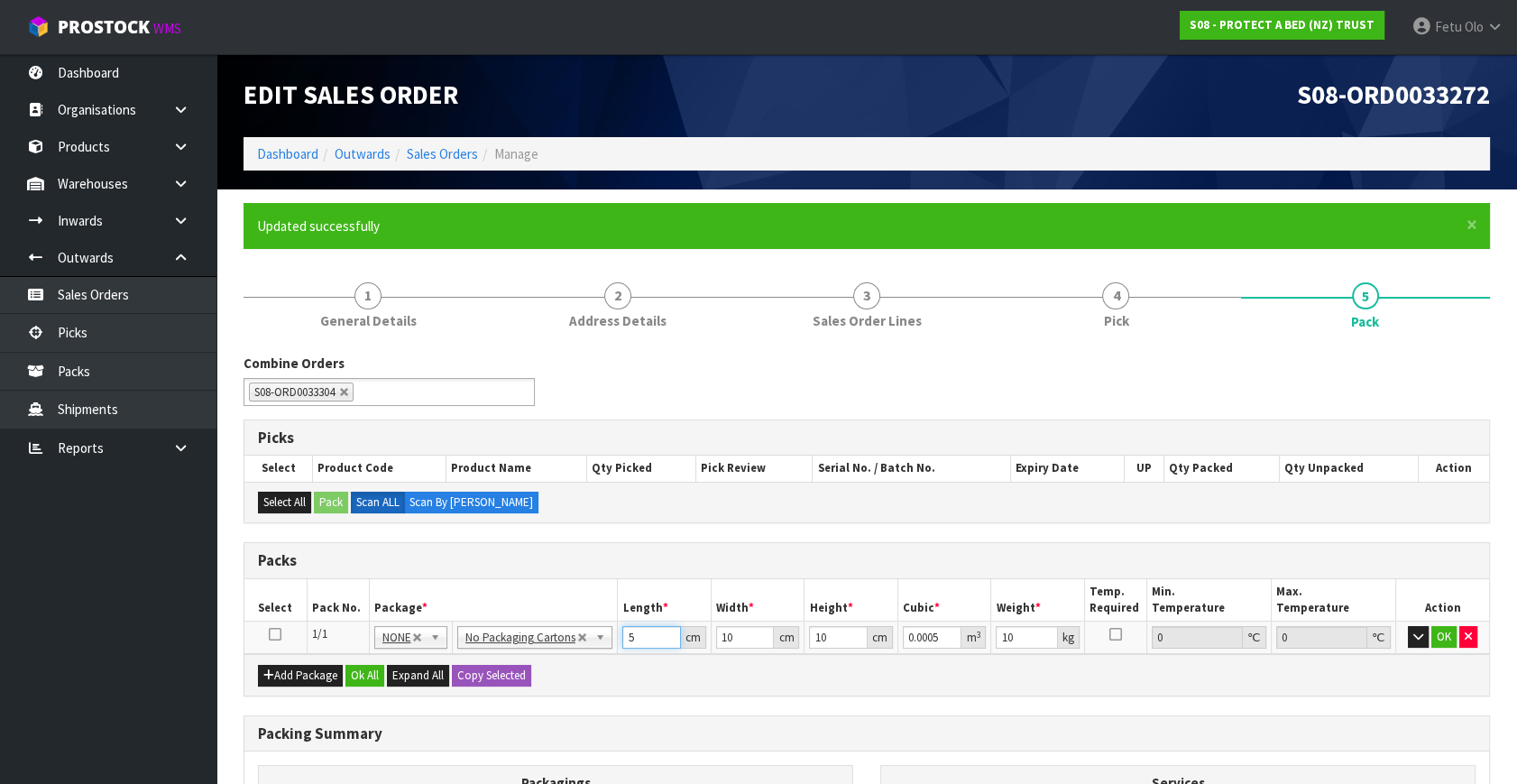
type input "0.0057"
type input "57"
type input "3"
type input "0.00171"
type input "34"
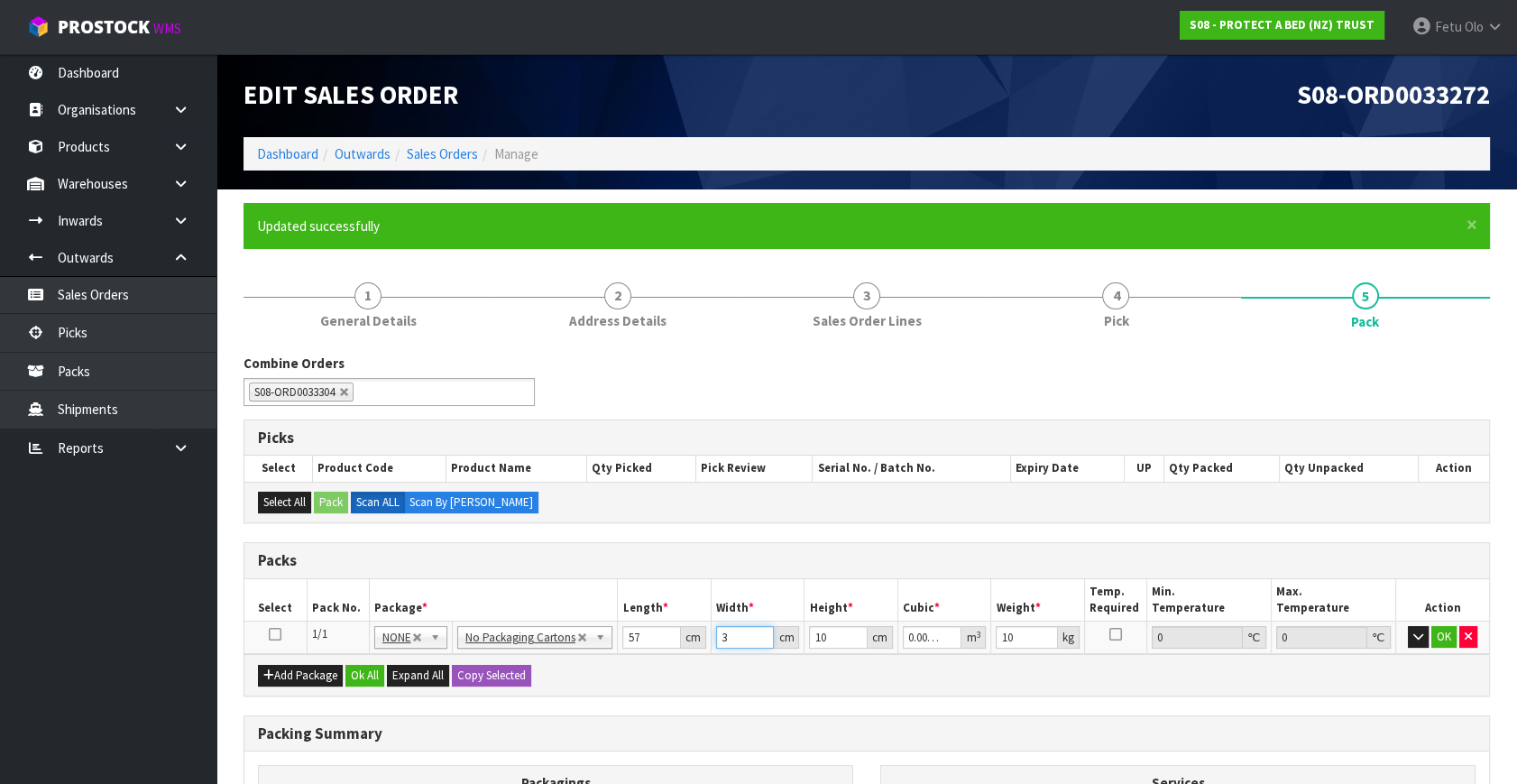
type input "0.01938"
type input "34"
type input "2"
type input "0.003876"
type input "26"
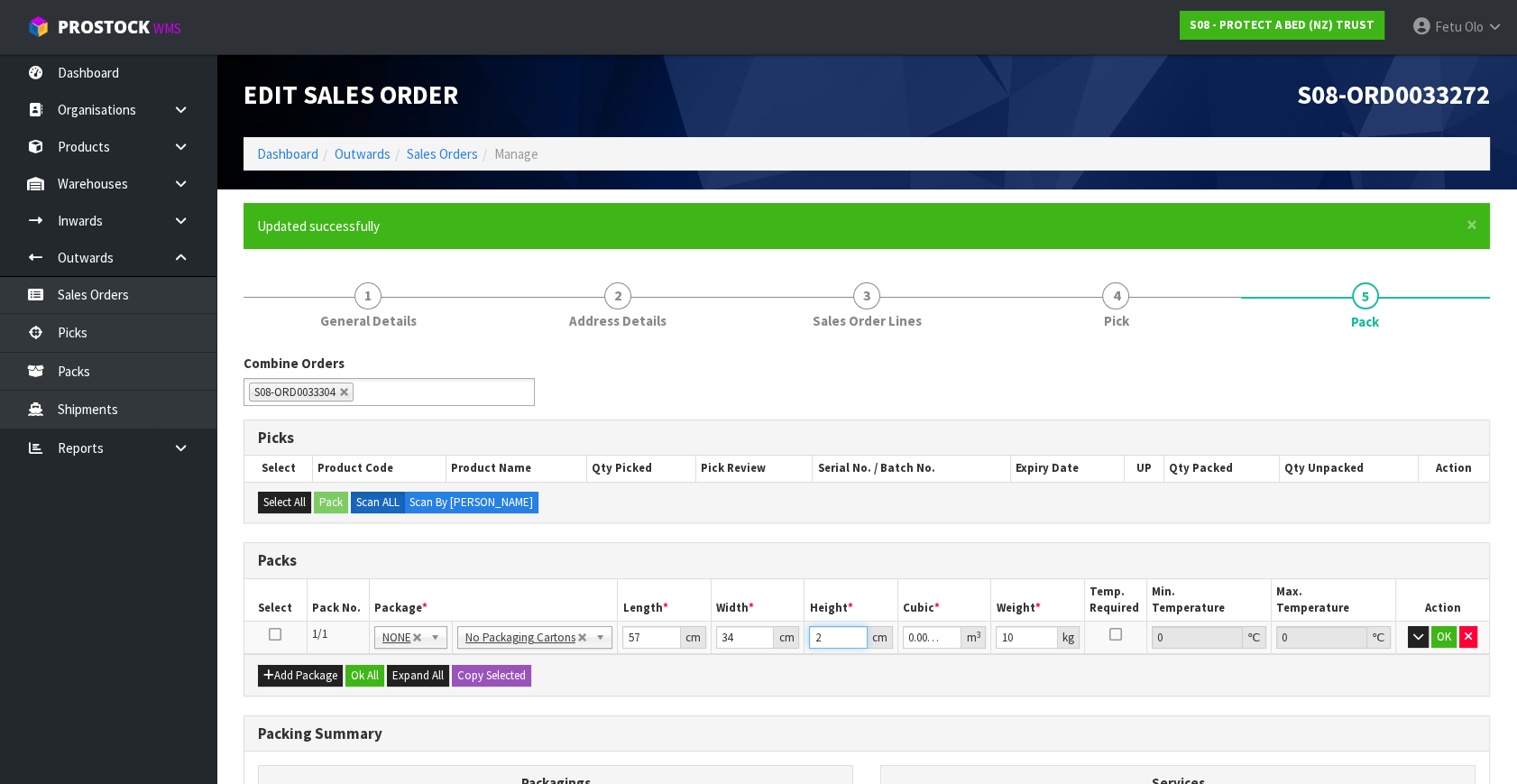
type input "0.050388"
type input "26"
type input "8"
click button "OK" at bounding box center [1444, 637] width 25 height 21
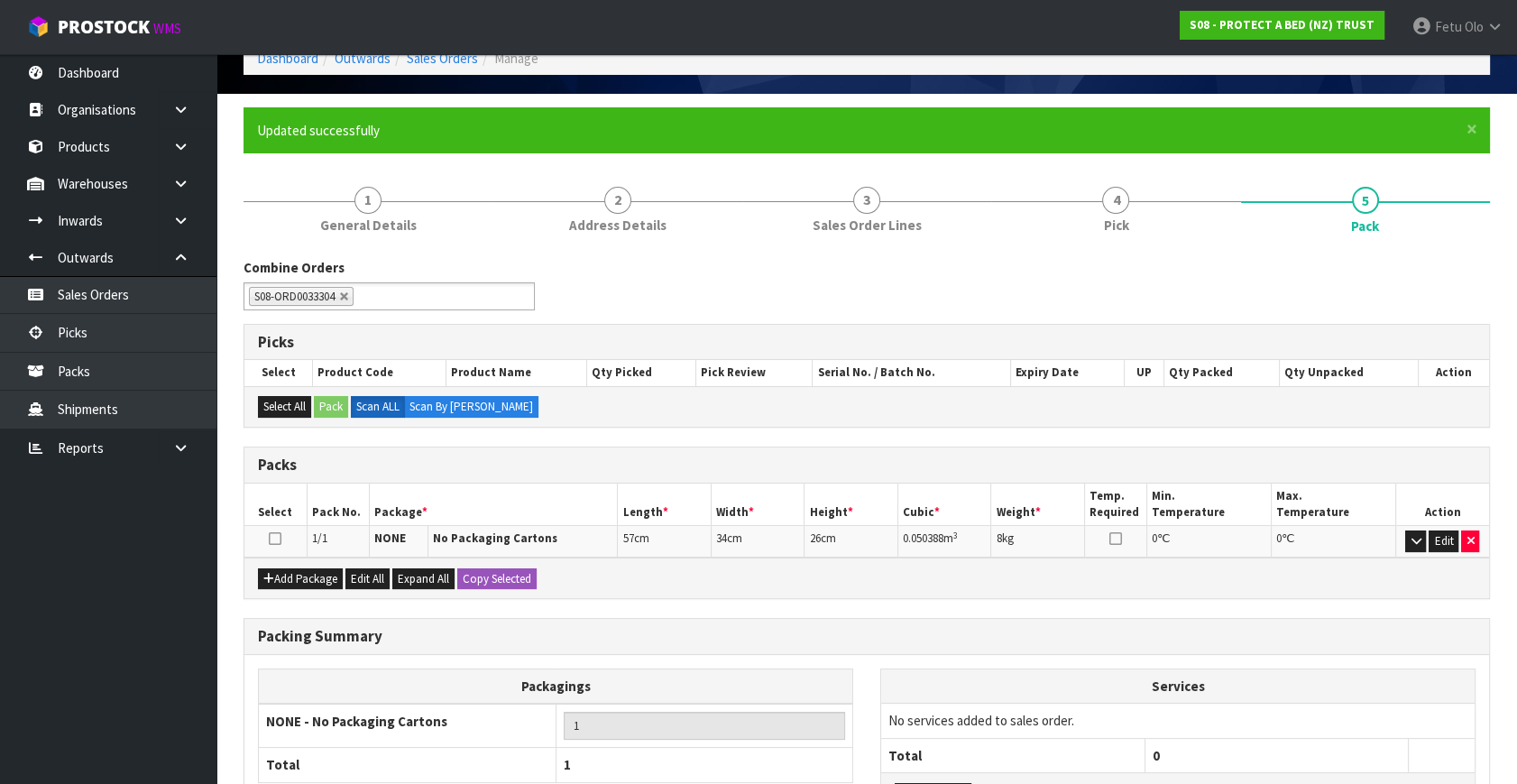
scroll to position [248, 0]
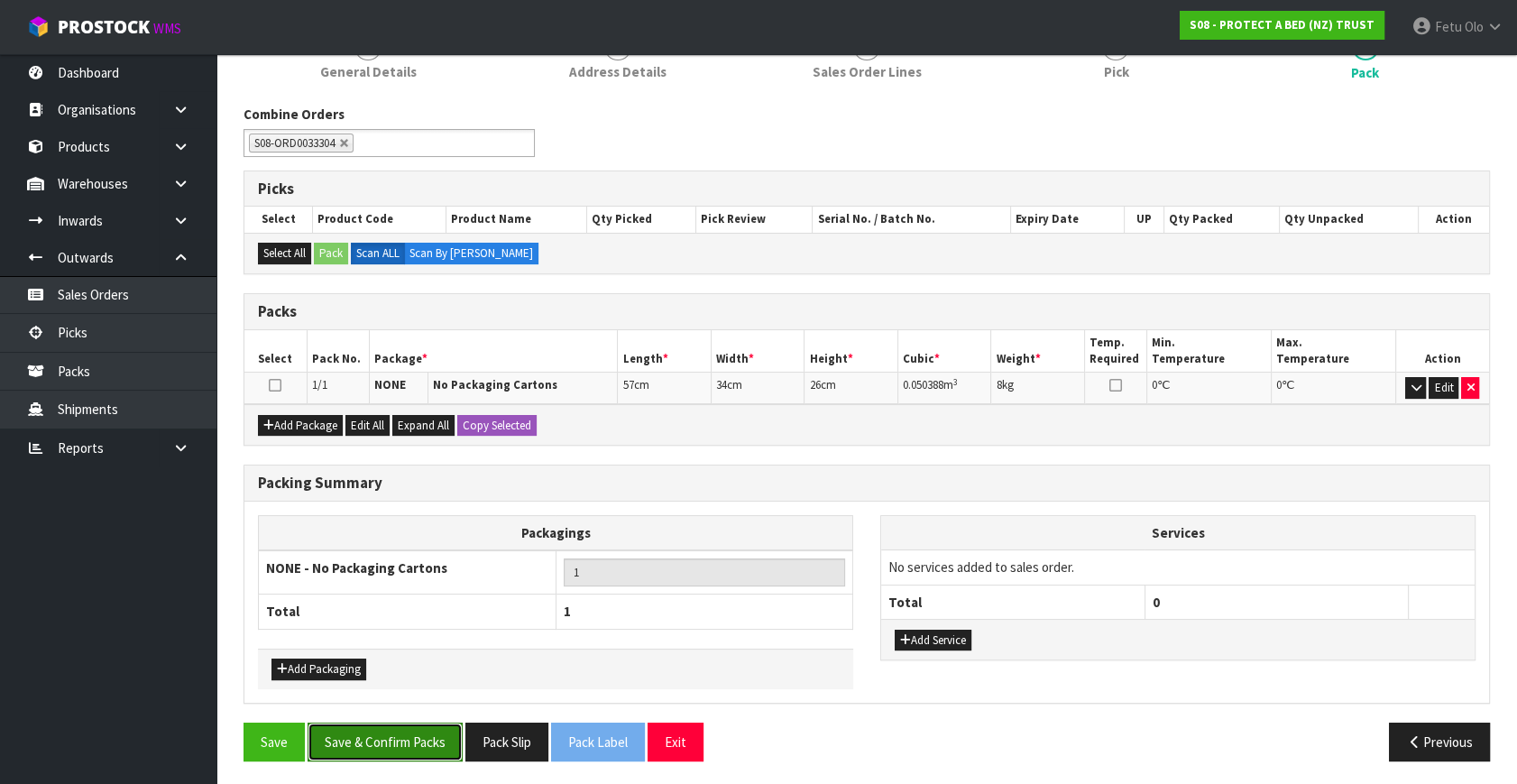
click at [434, 727] on button "Save & Confirm Packs" at bounding box center [384, 742] width 155 height 39
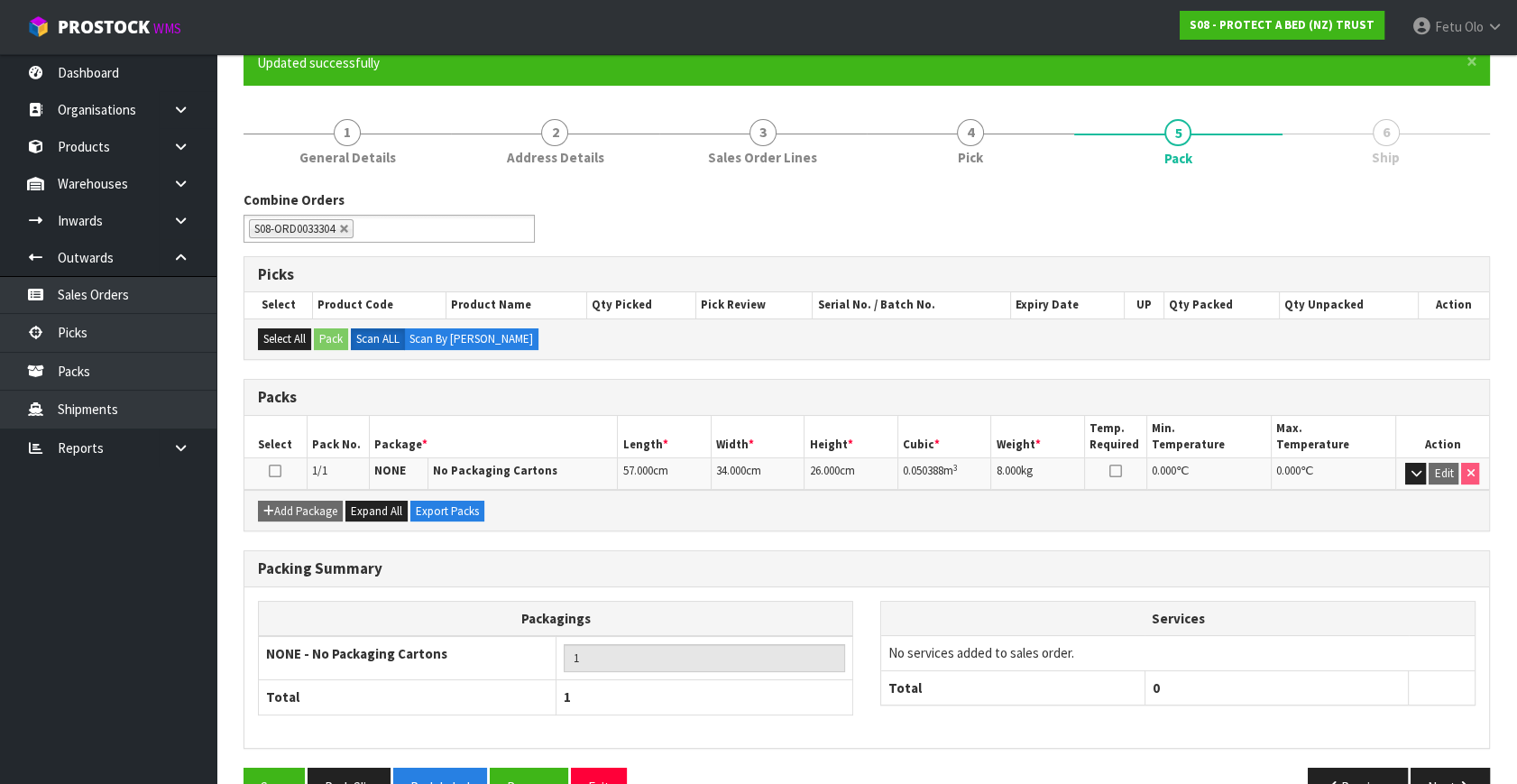
scroll to position [208, 0]
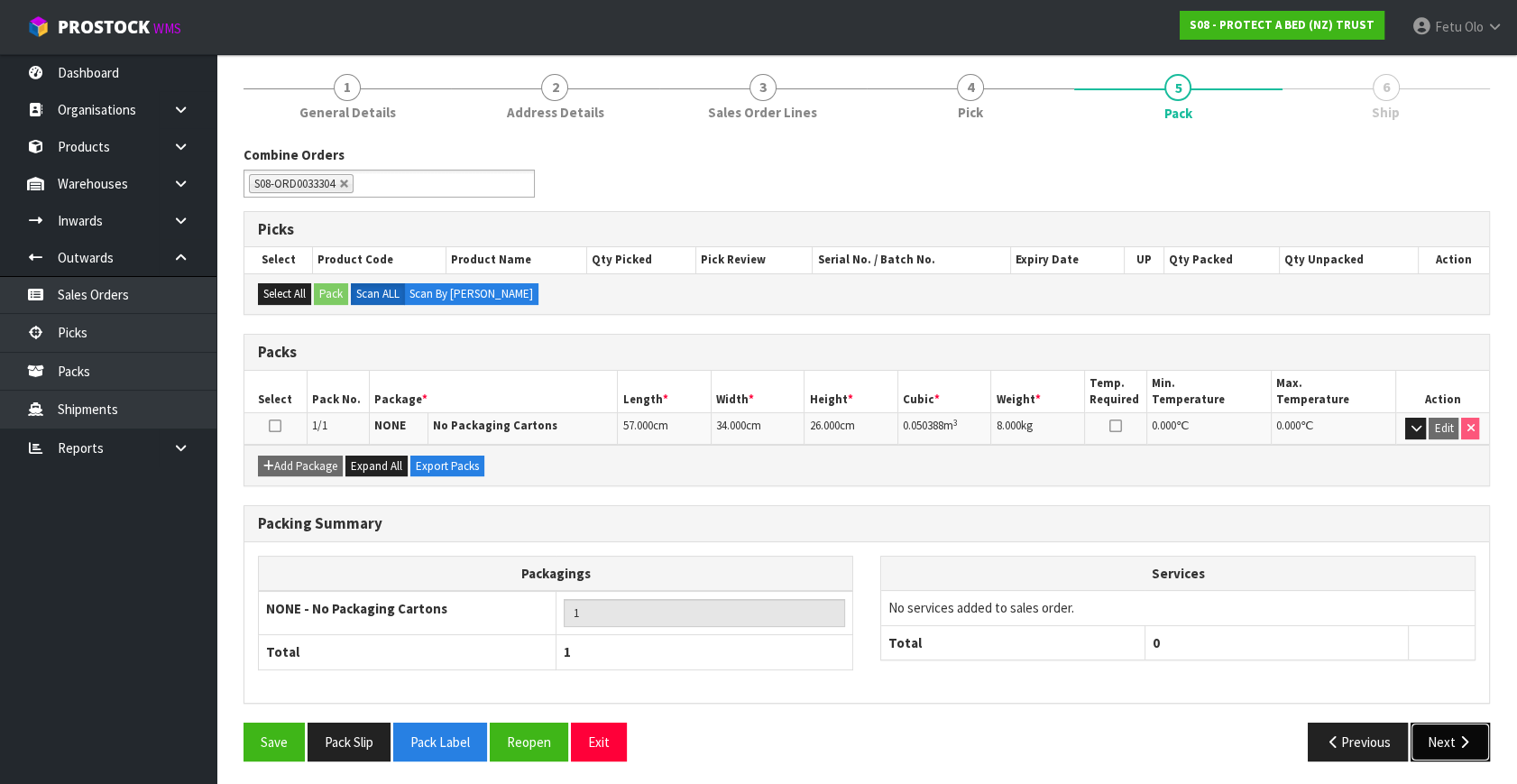
click at [1427, 724] on button "Next" at bounding box center [1450, 742] width 79 height 39
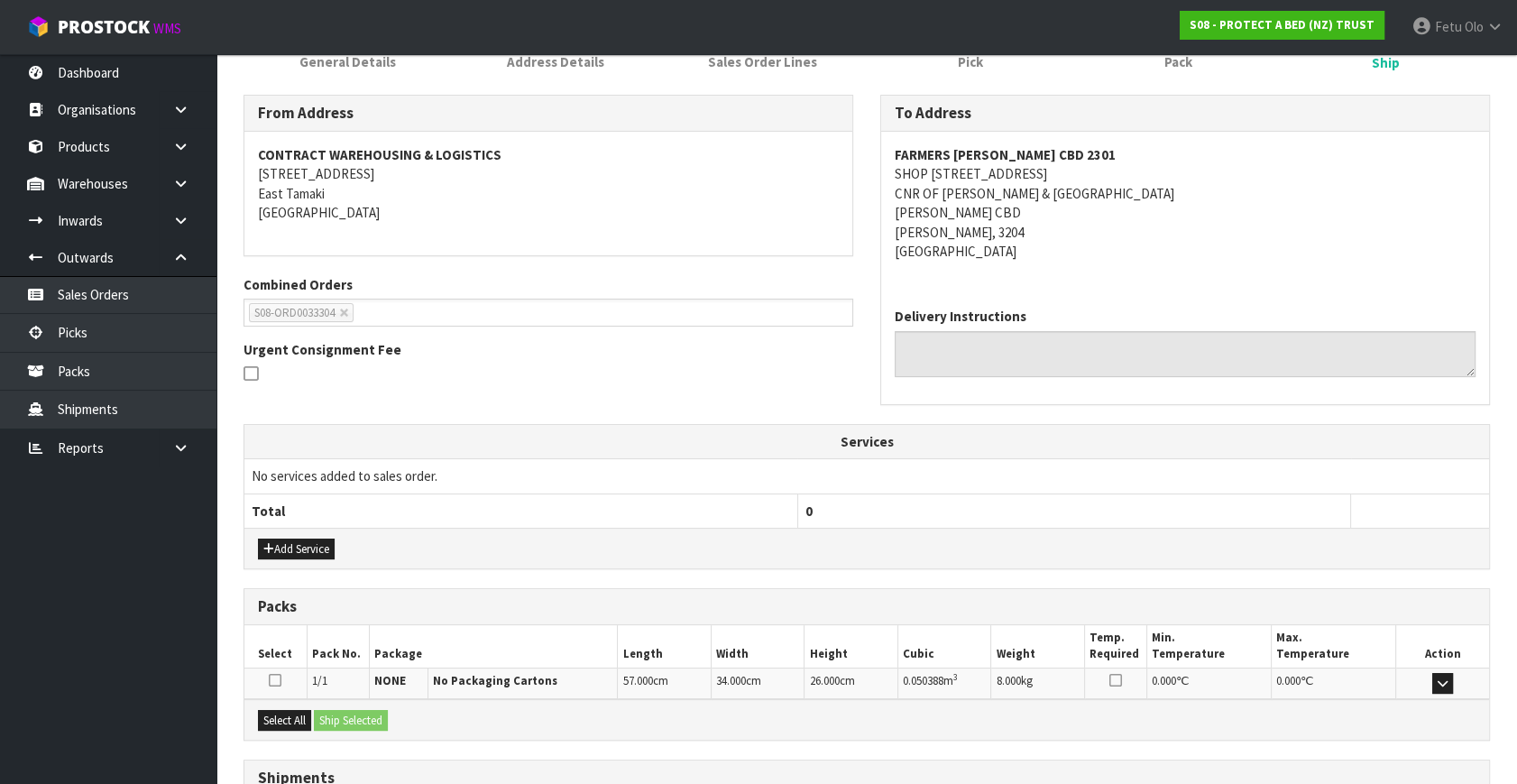
scroll to position [405, 0]
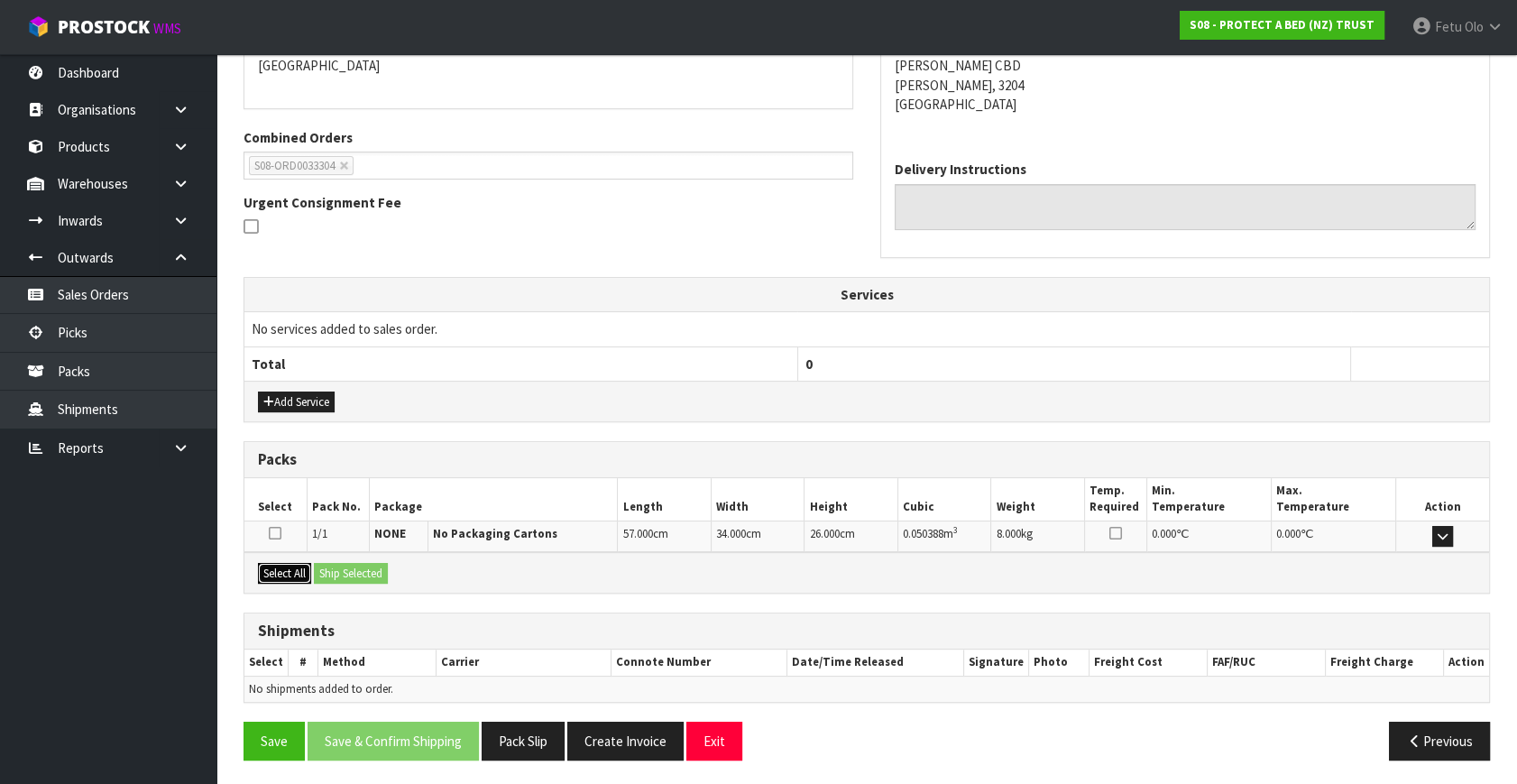
click at [289, 573] on button "Select All" at bounding box center [284, 573] width 53 height 21
drag, startPoint x: 355, startPoint y: 564, endPoint x: 395, endPoint y: 582, distance: 43.9
click at [356, 564] on button "Ship Selected" at bounding box center [351, 573] width 74 height 21
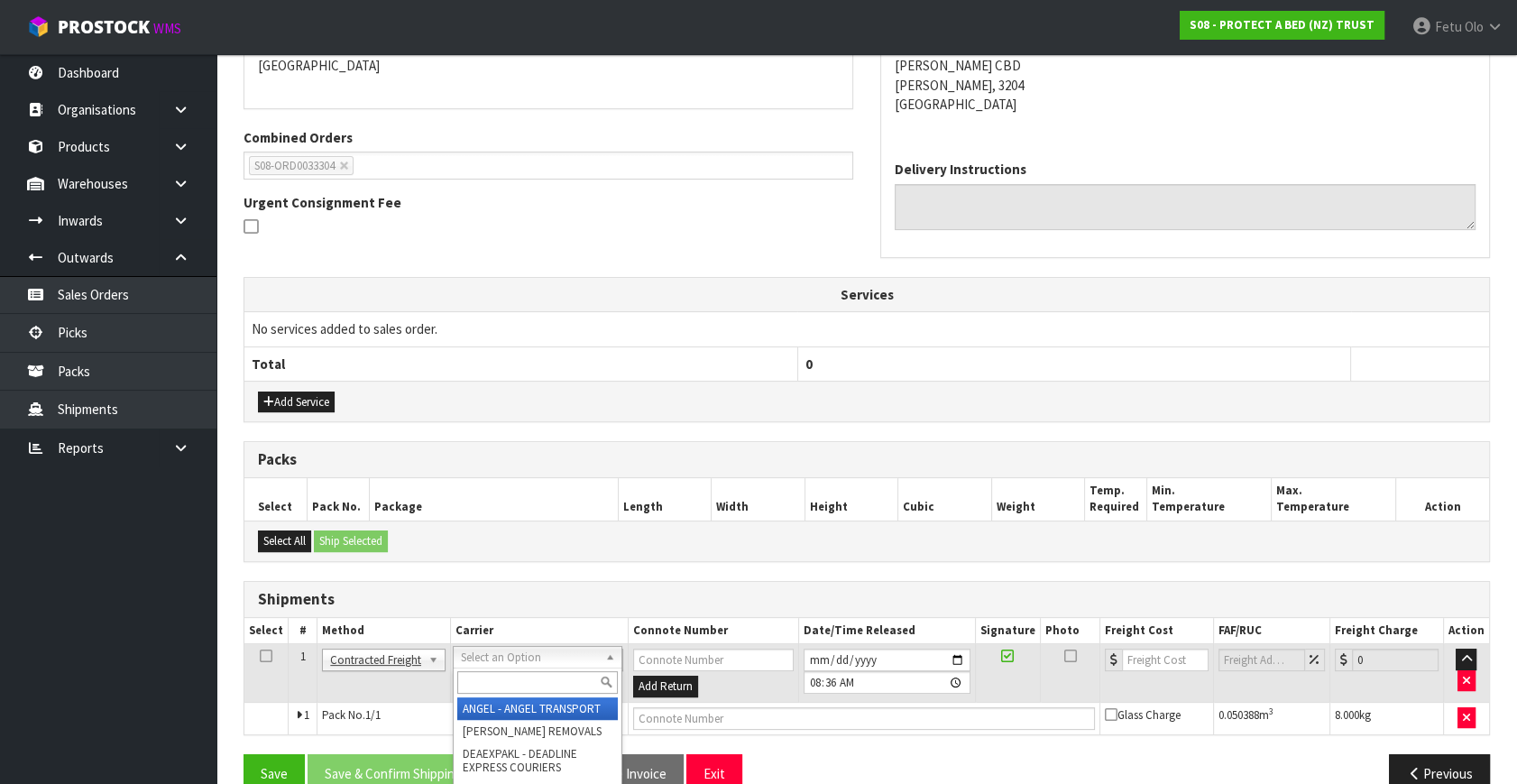
click at [518, 677] on input "text" at bounding box center [537, 682] width 160 height 22
type input "NZP"
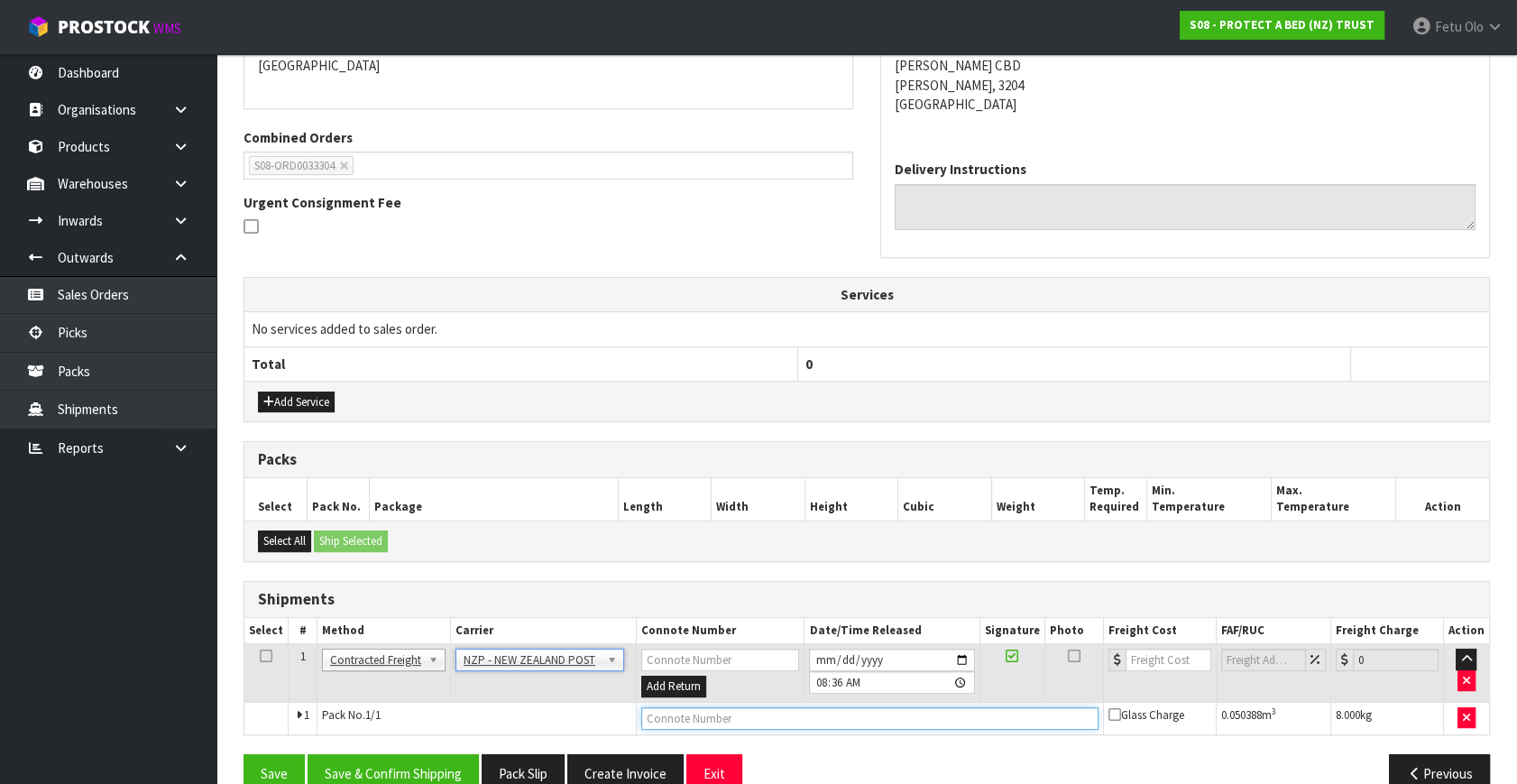
click at [698, 718] on input "text" at bounding box center [871, 718] width 458 height 22
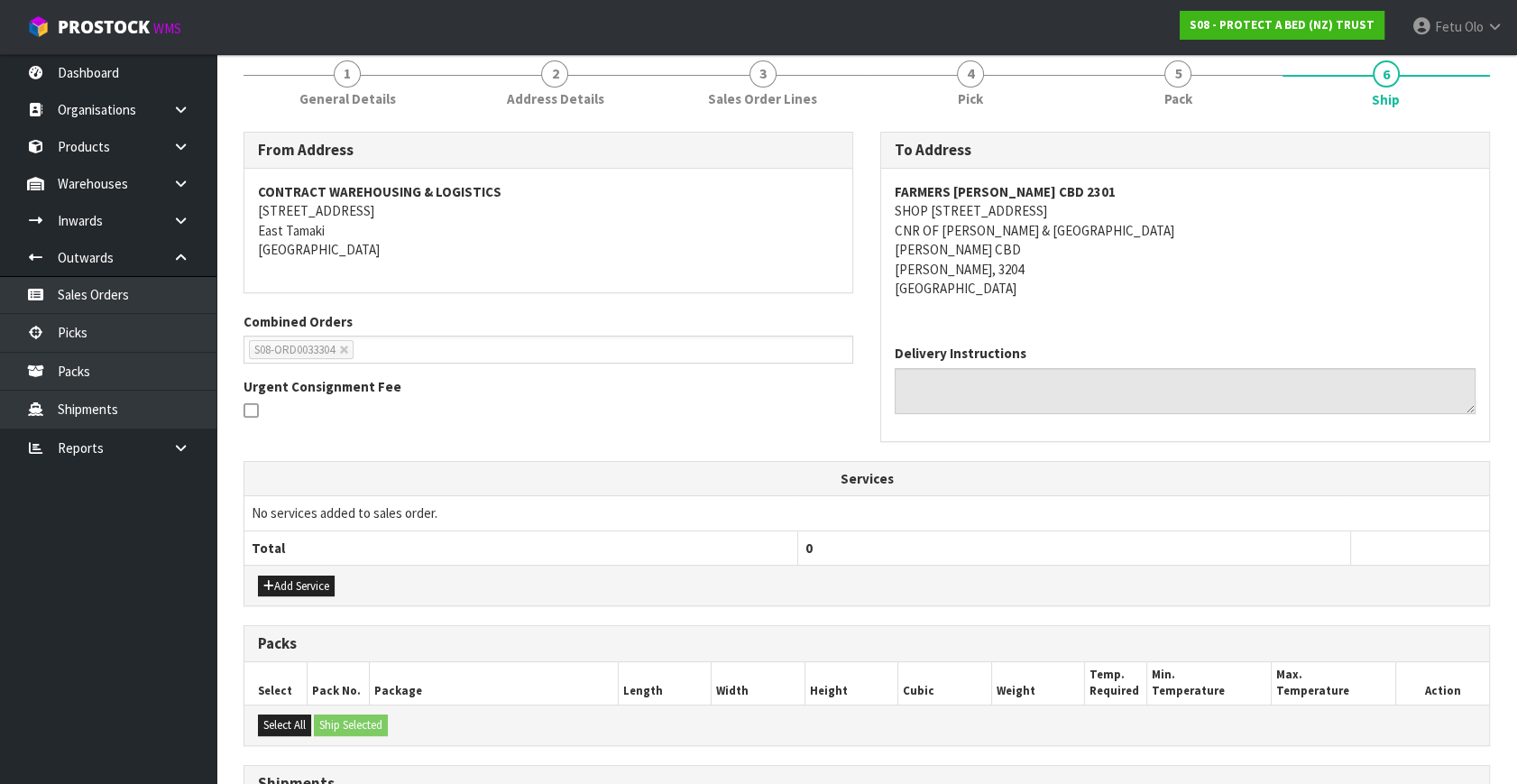
scroll to position [438, 0]
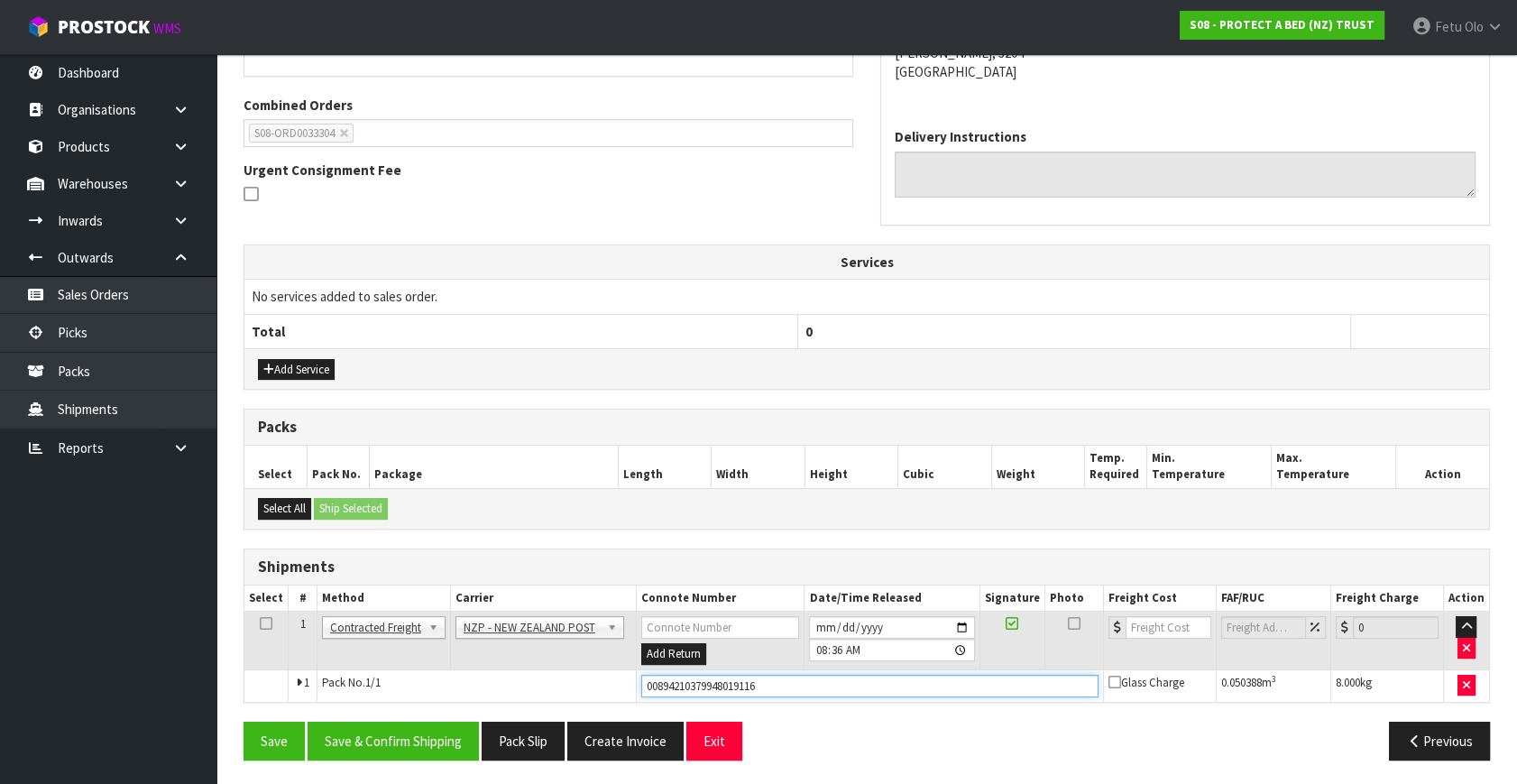
type input "00894210379948019116"
click at [244, 721] on button "Save" at bounding box center [275, 741] width 62 height 39
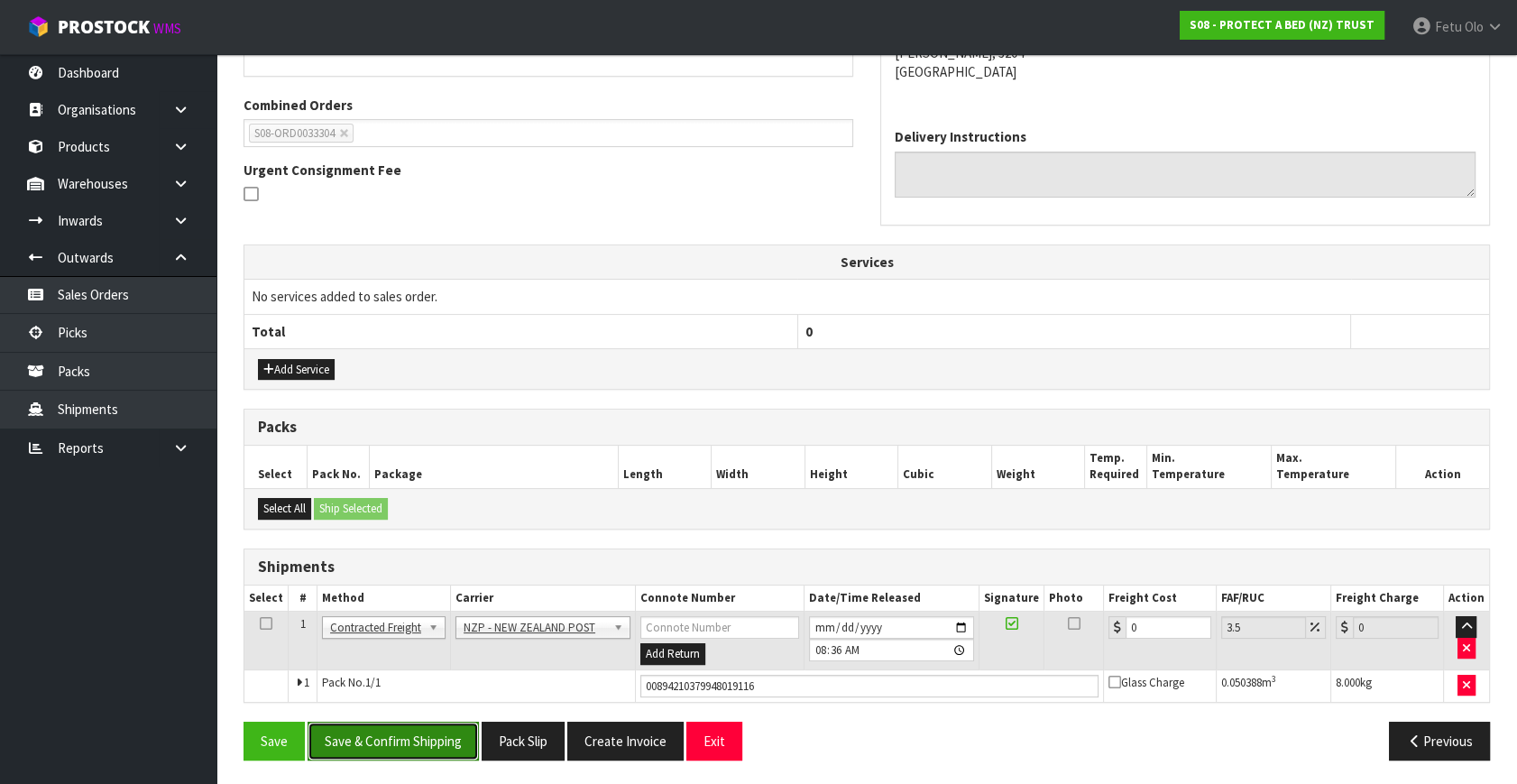
click at [363, 721] on button "Save & Confirm Shipping" at bounding box center [393, 741] width 171 height 39
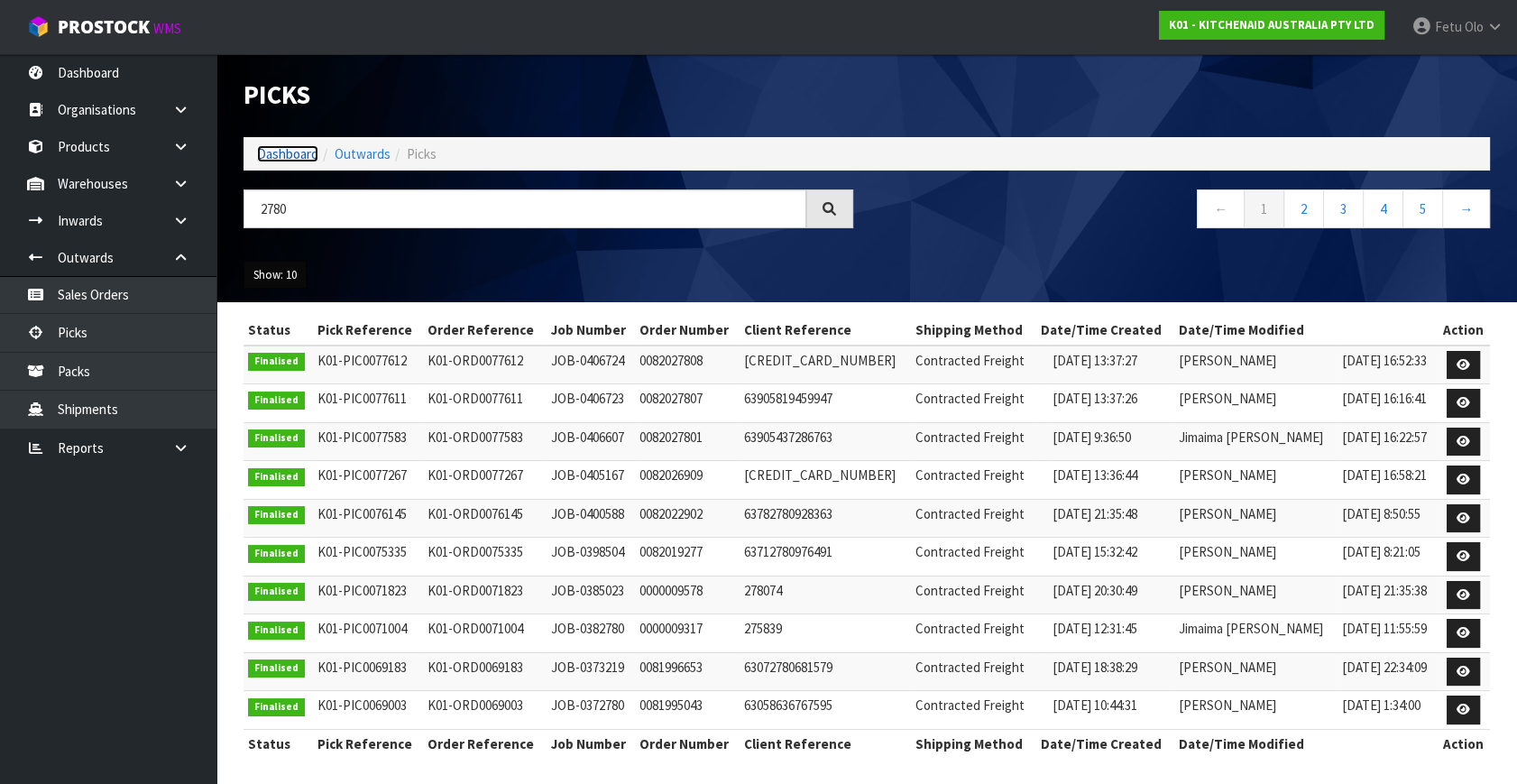
drag, startPoint x: 271, startPoint y: 148, endPoint x: 252, endPoint y: 272, distance: 125.4
click at [271, 148] on link "Dashboard" at bounding box center [288, 154] width 62 height 17
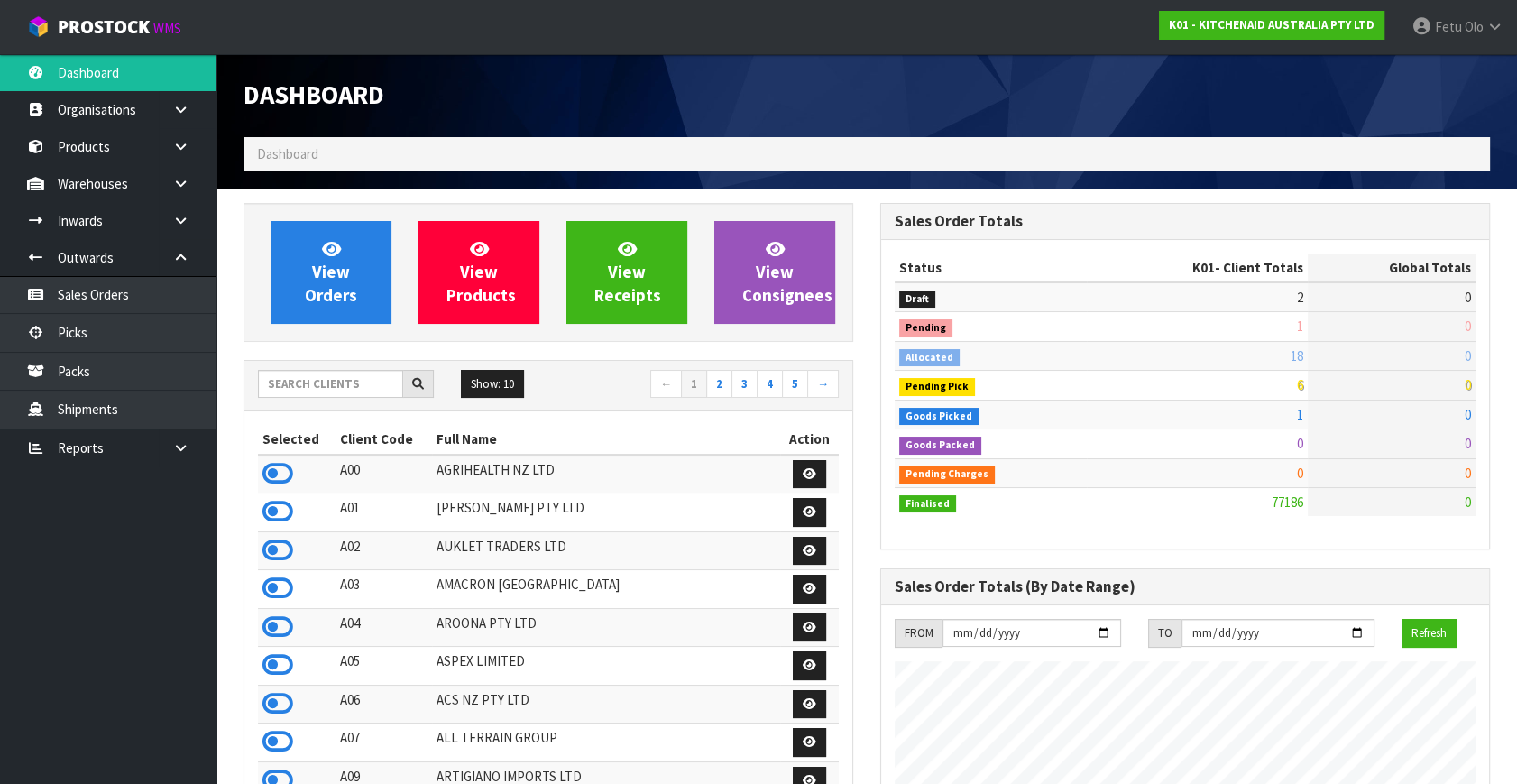
scroll to position [1364, 636]
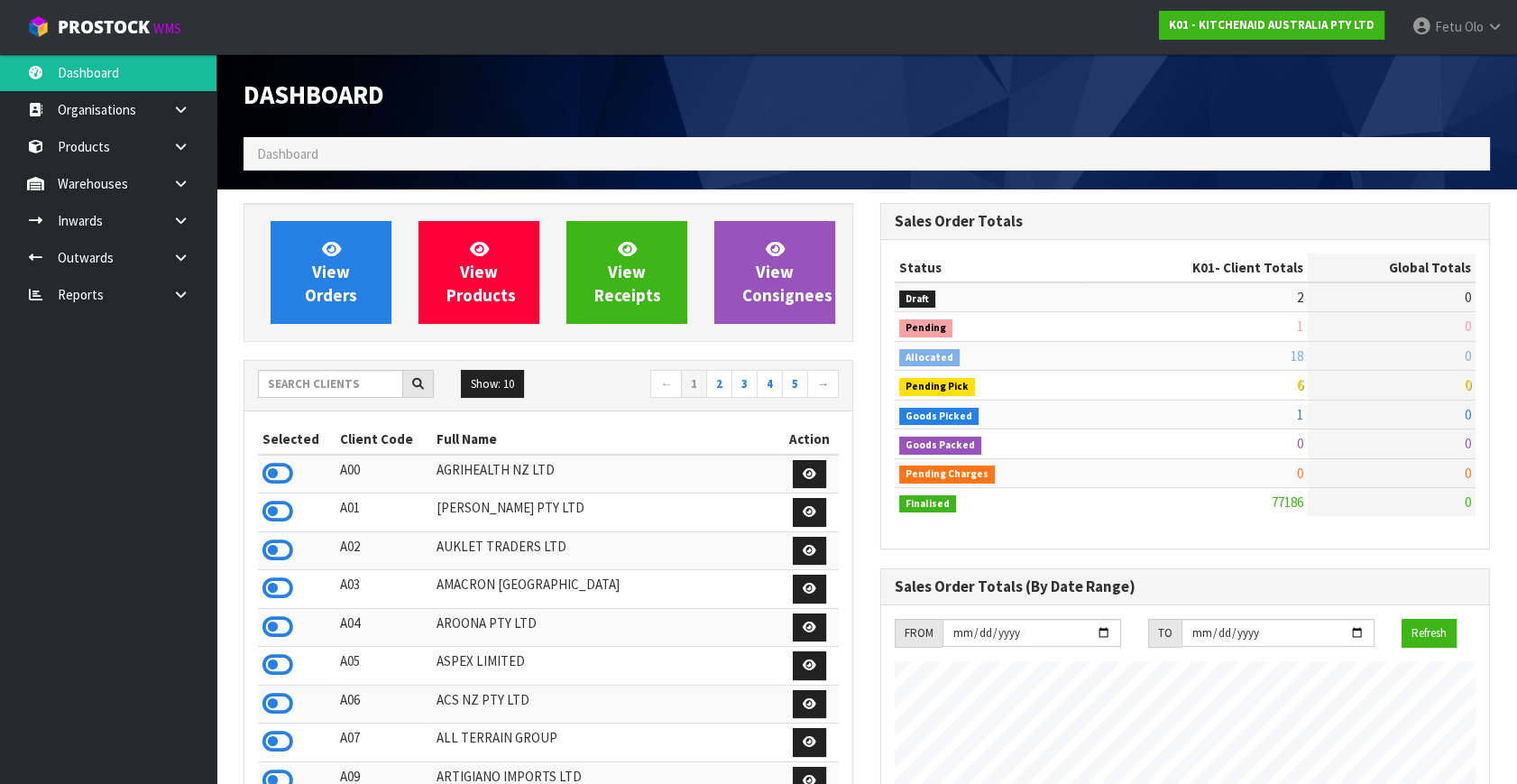
scroll to position [1364, 636]
click at [1138, 102] on div "Dashboard" at bounding box center [867, 95] width 1273 height 83
click at [343, 390] on input "text" at bounding box center [330, 383] width 145 height 28
click at [343, 389] on input "text" at bounding box center [330, 383] width 145 height 28
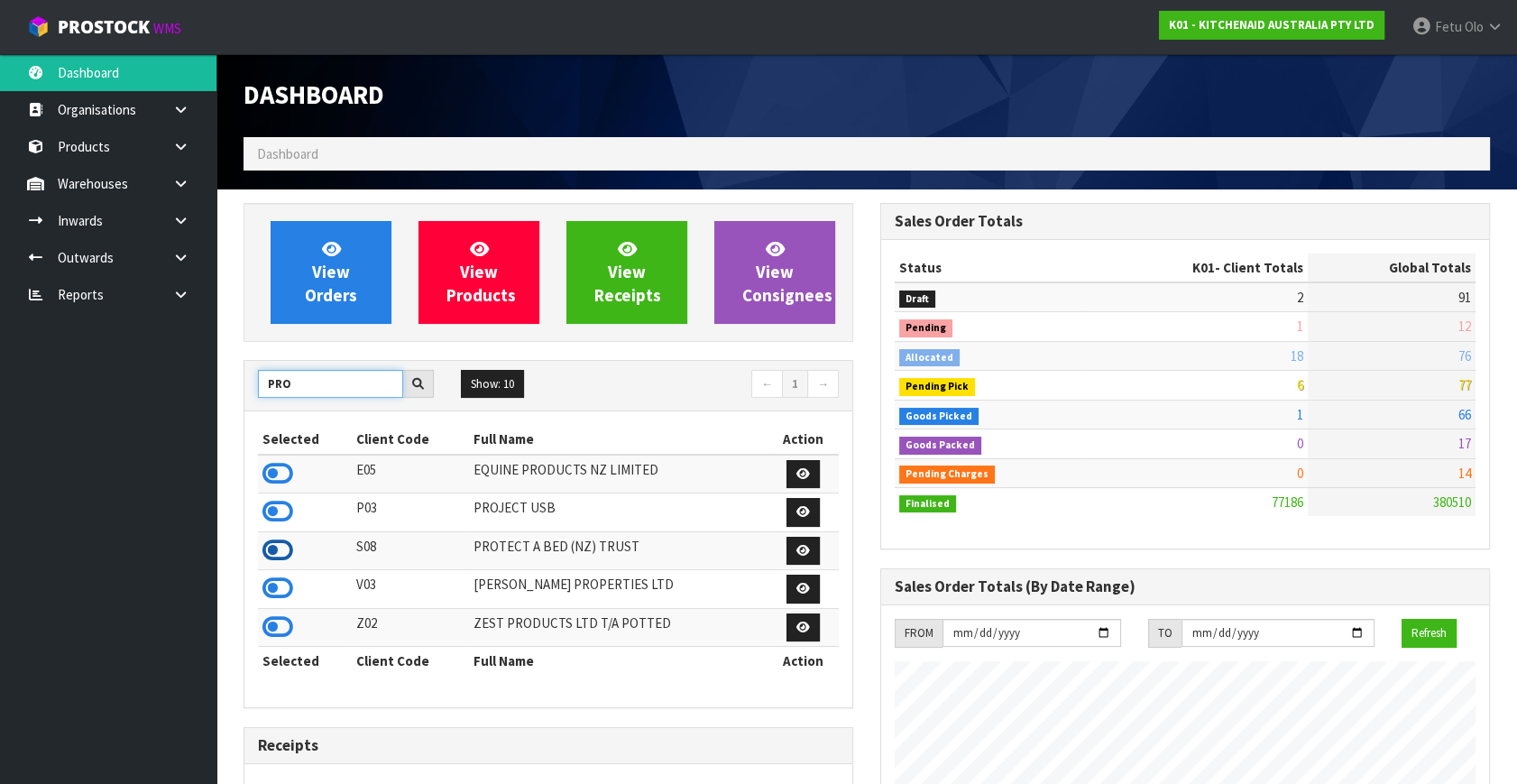
type input "PRO"
click at [285, 545] on icon at bounding box center [277, 550] width 31 height 27
drag, startPoint x: 321, startPoint y: 384, endPoint x: 245, endPoint y: 405, distance: 78.8
click at [245, 405] on div "PRO Show: 10 5 10 25 50 ← 1 →" at bounding box center [548, 386] width 608 height 50
click at [318, 389] on input "PRO" at bounding box center [330, 383] width 145 height 28
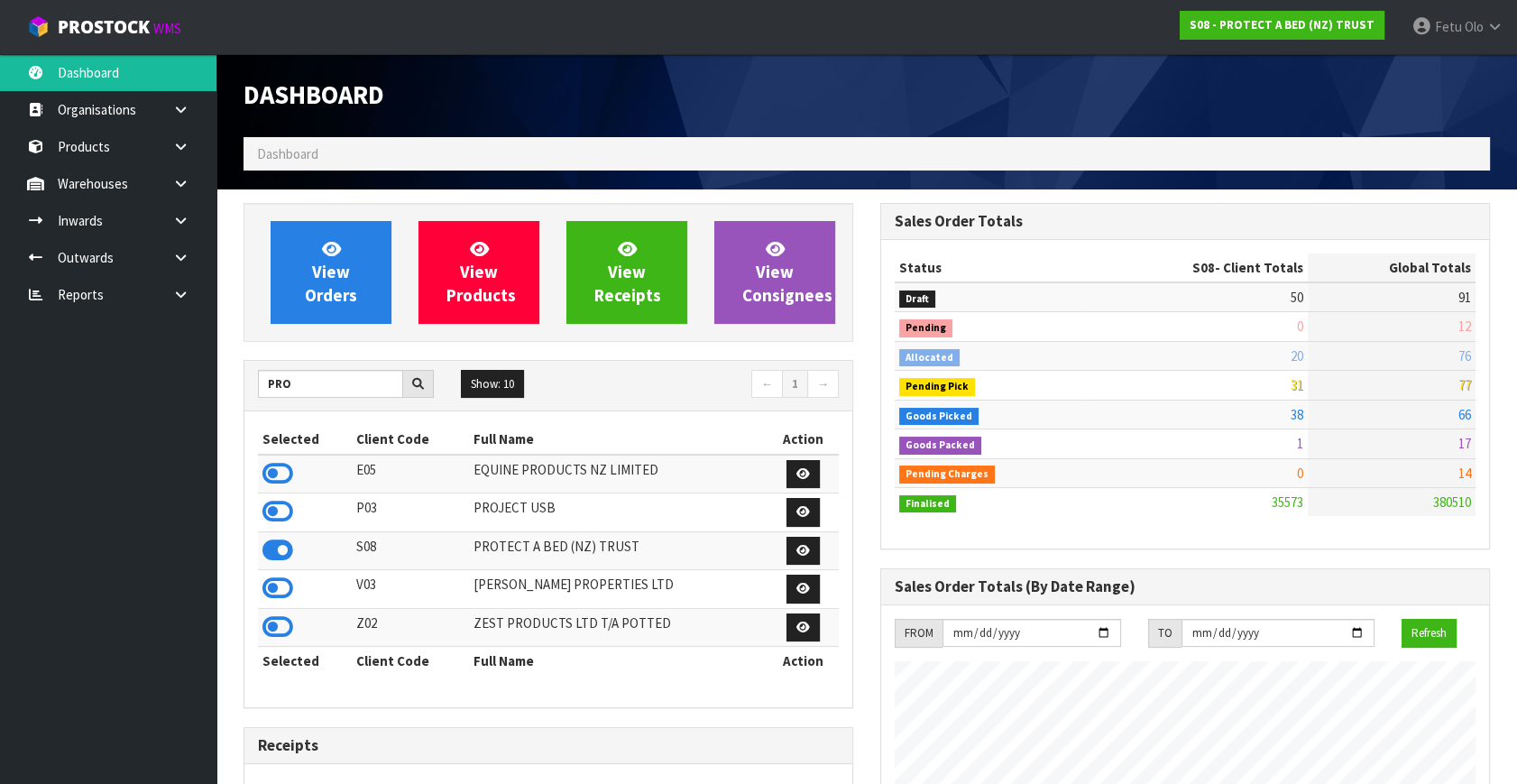
click at [161, 451] on ul "Dashboard Organisations Clients Consignees Carriers Products Categories Serial …" at bounding box center [108, 418] width 217 height 729
click at [117, 470] on ul "Dashboard Organisations Clients Consignees Carriers Products Categories Serial …" at bounding box center [108, 418] width 217 height 729
click at [821, 107] on h1 "Dashboard" at bounding box center [548, 95] width 610 height 29
click at [703, 441] on th "Full Name" at bounding box center [618, 439] width 299 height 29
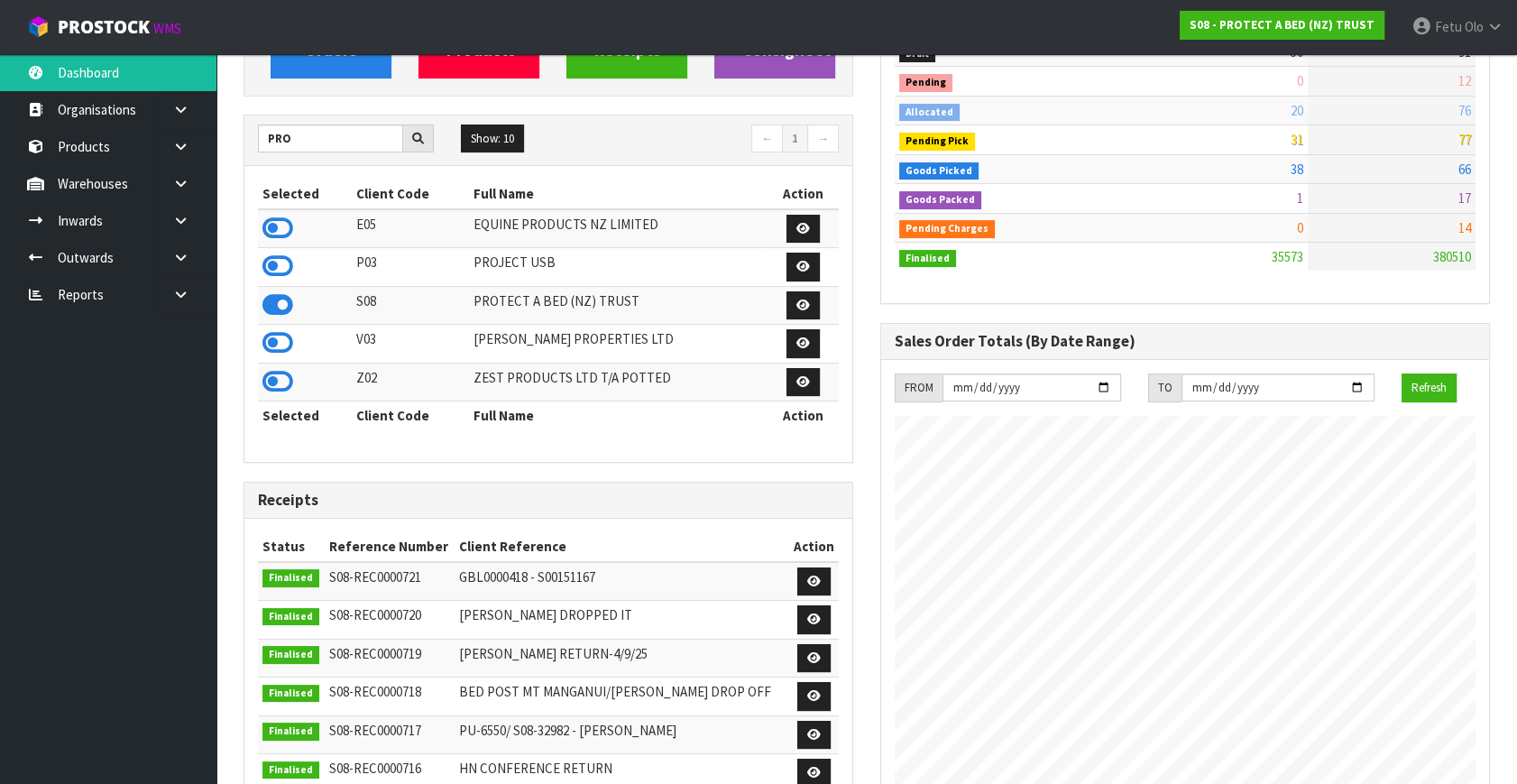
scroll to position [0, 0]
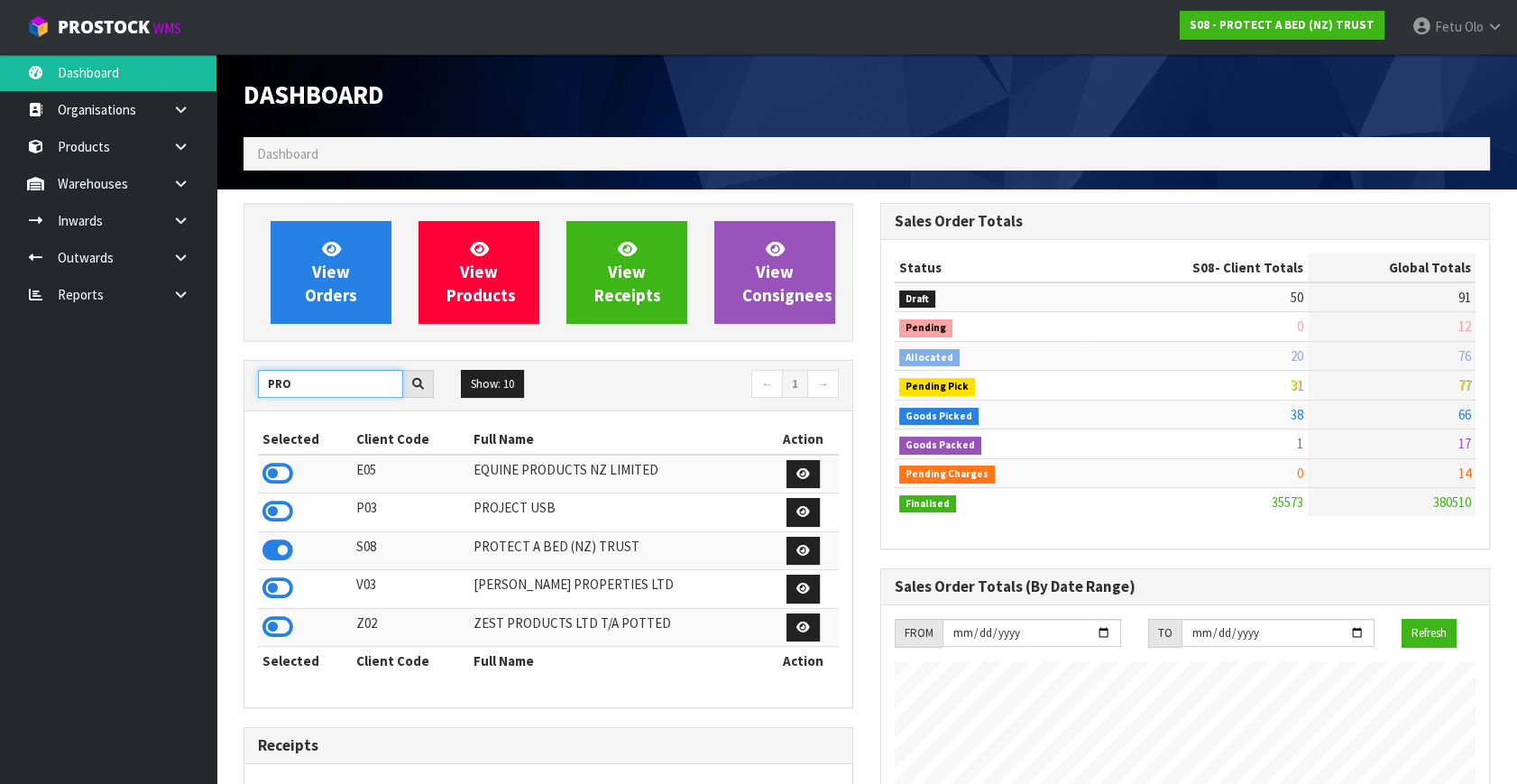
drag, startPoint x: 316, startPoint y: 387, endPoint x: 170, endPoint y: 401, distance: 146.7
click at [170, 401] on body "Toggle navigation ProStock WMS S08 - PROTECT A BED (NZ) TRUST Fetu Olo Logout D…" at bounding box center [758, 392] width 1517 height 784
click at [181, 258] on icon at bounding box center [181, 257] width 17 height 13
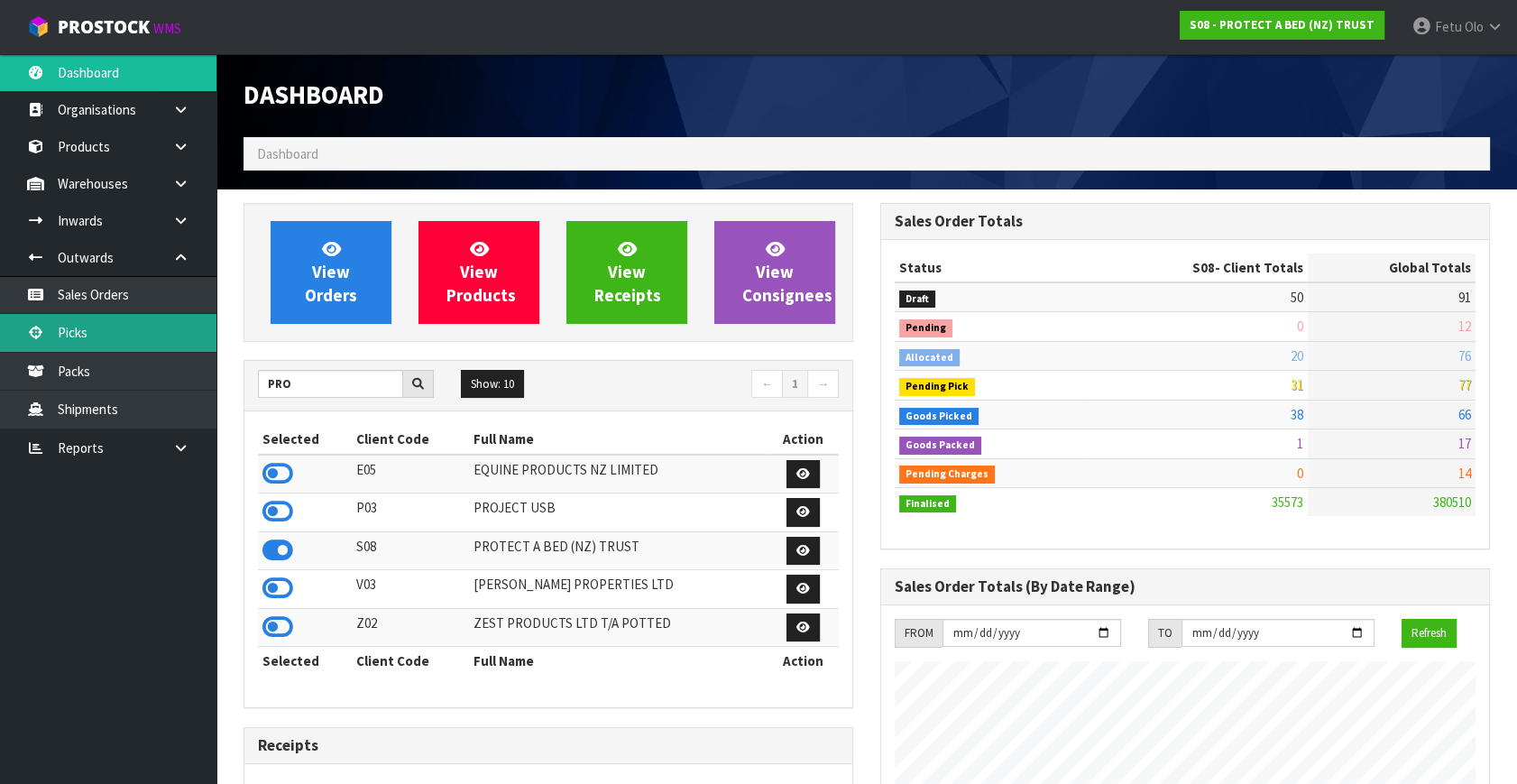
click at [93, 327] on link "Picks" at bounding box center [108, 332] width 217 height 37
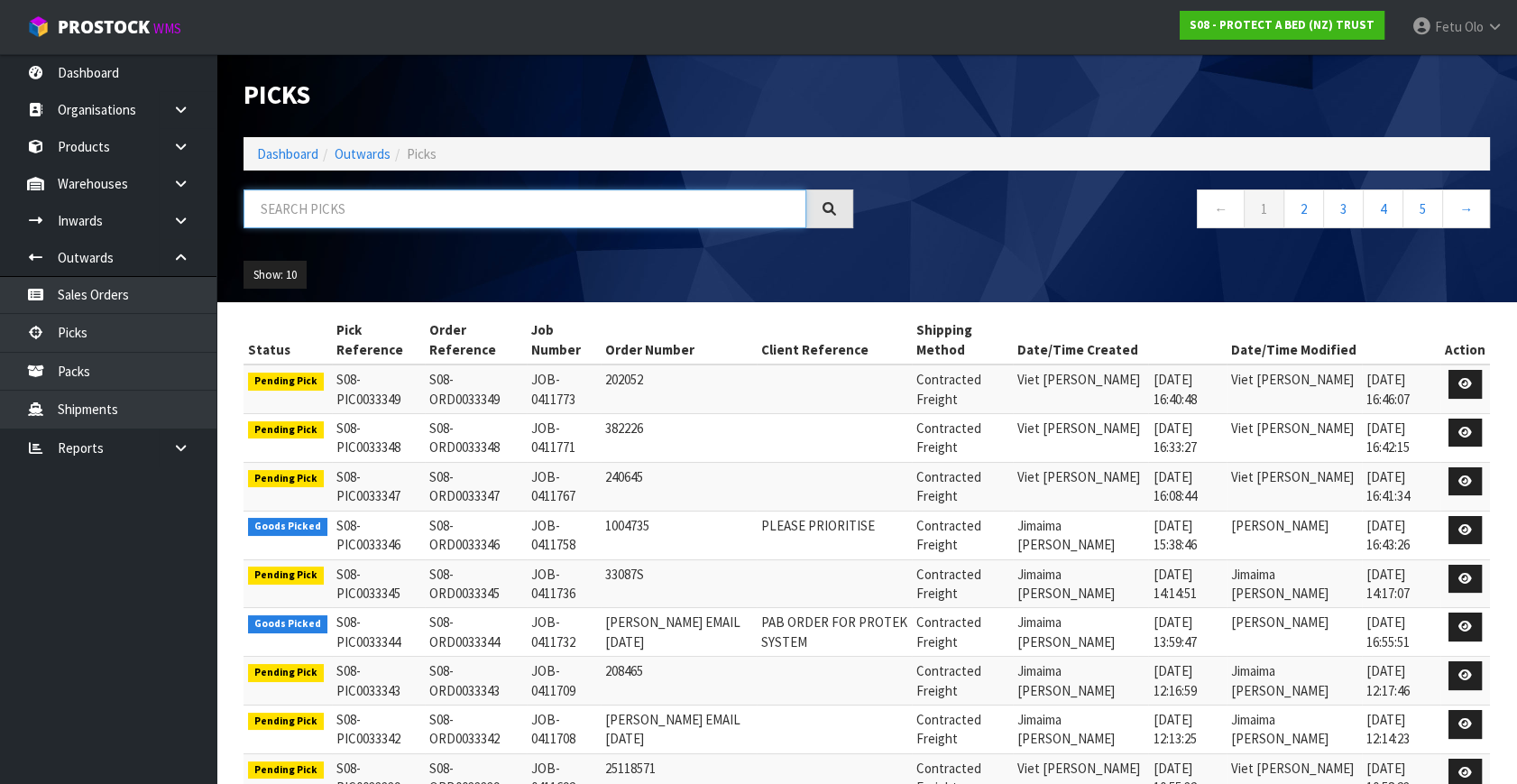
click at [303, 215] on input "text" at bounding box center [525, 209] width 562 height 39
type input "33289"
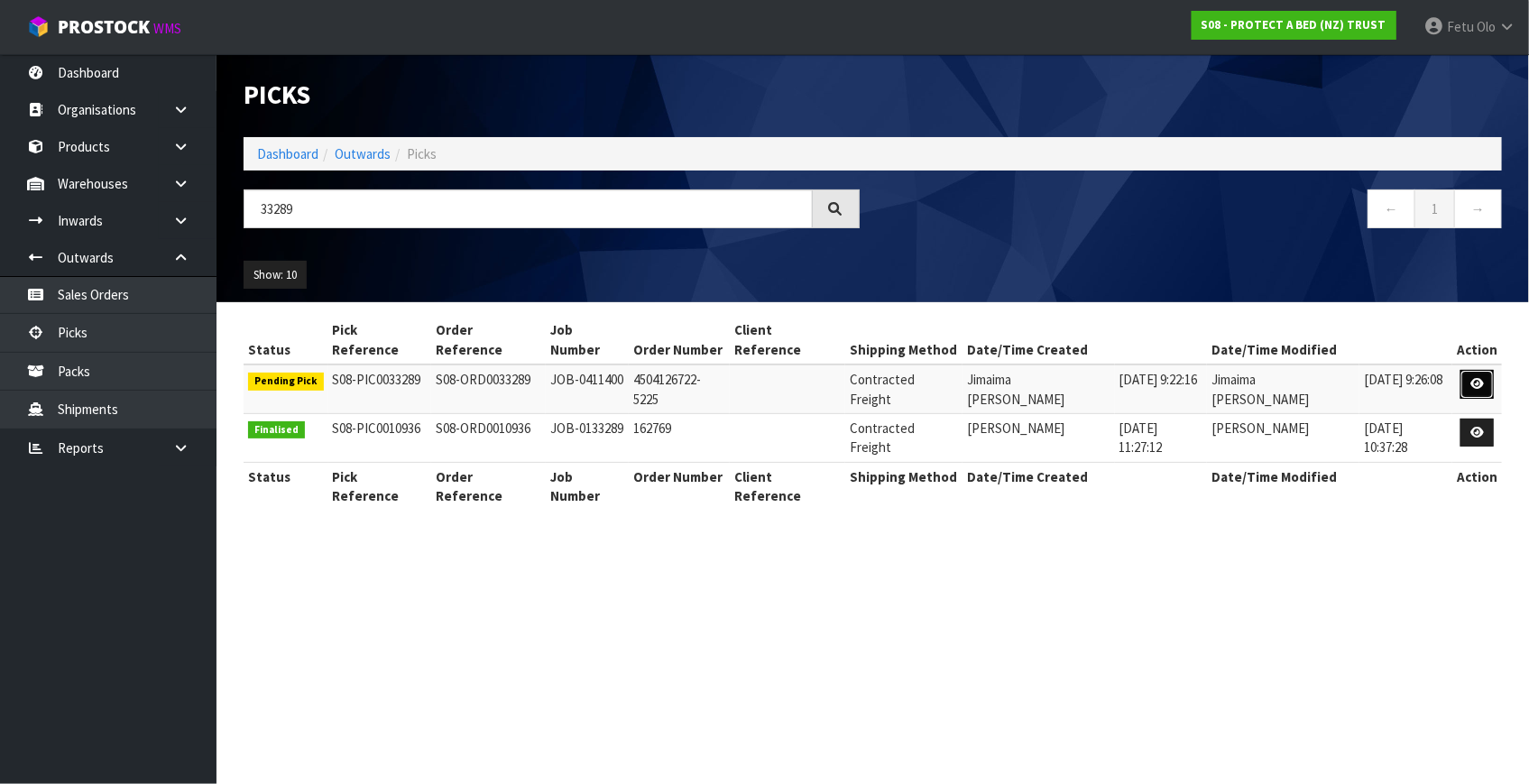
click at [1480, 378] on icon at bounding box center [1477, 383] width 13 height 12
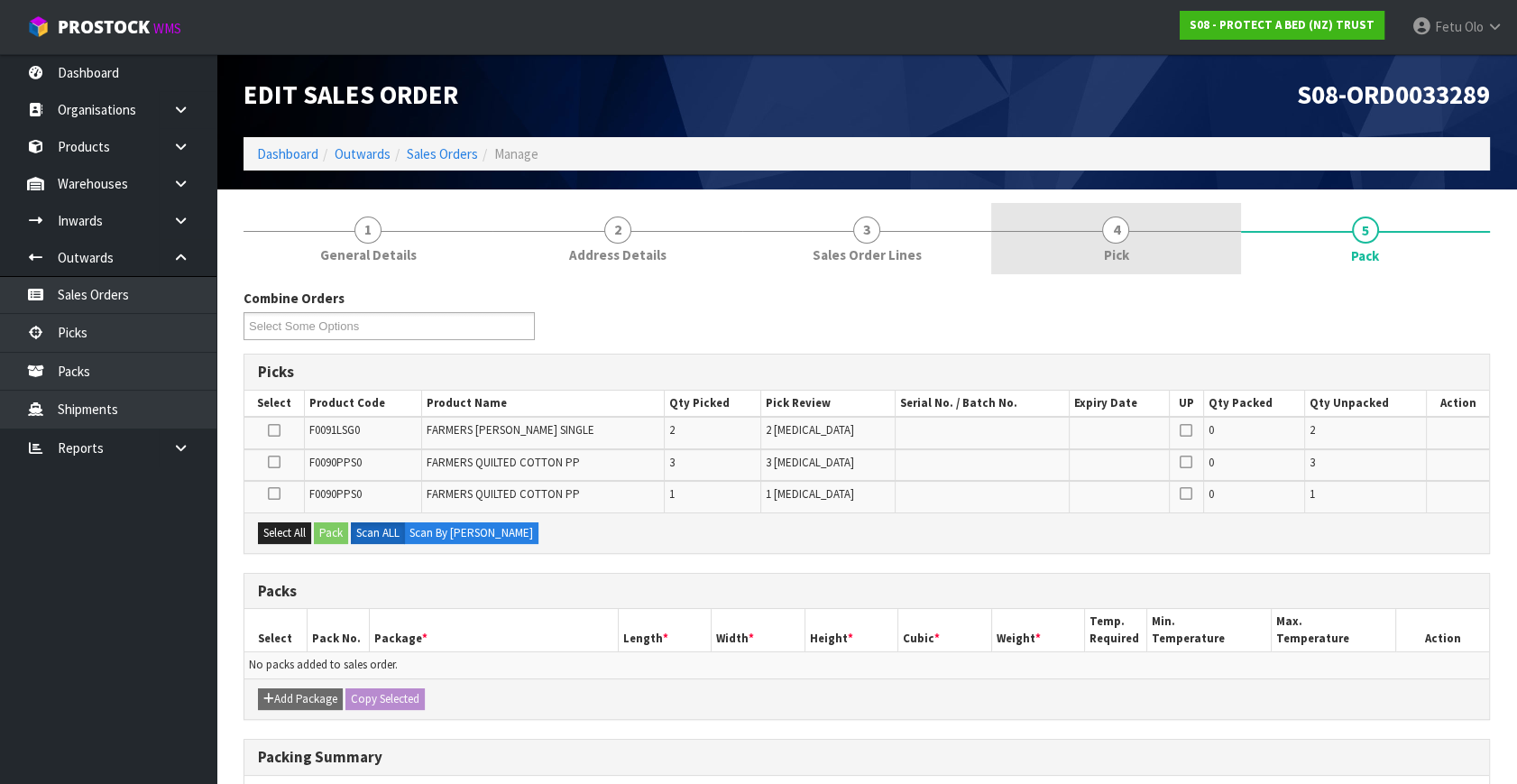
drag, startPoint x: 1156, startPoint y: 261, endPoint x: 1154, endPoint y: 271, distance: 10.2
click at [1156, 260] on link "4 Pick" at bounding box center [1115, 239] width 248 height 71
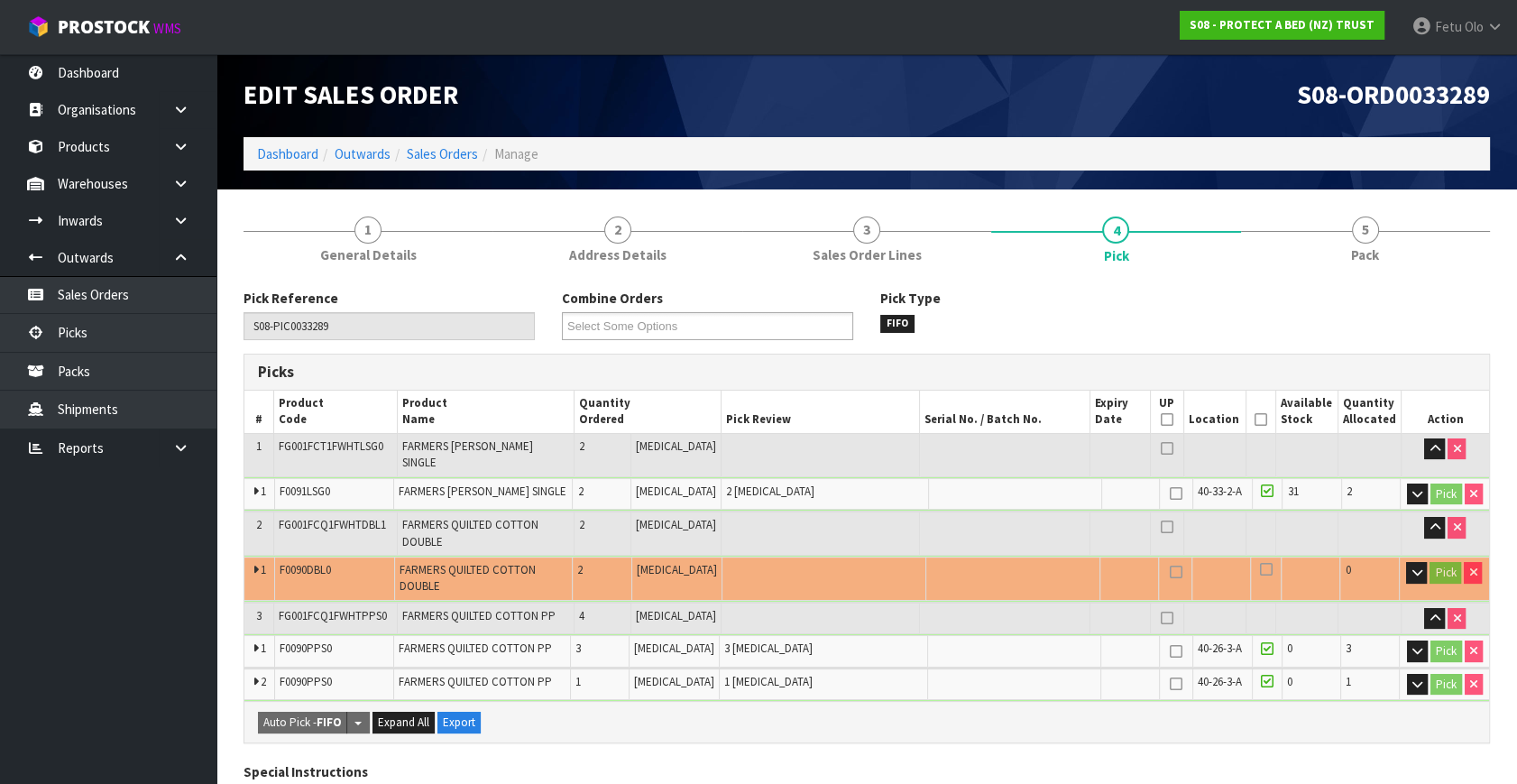
click at [1258, 419] on icon at bounding box center [1260, 419] width 13 height 1
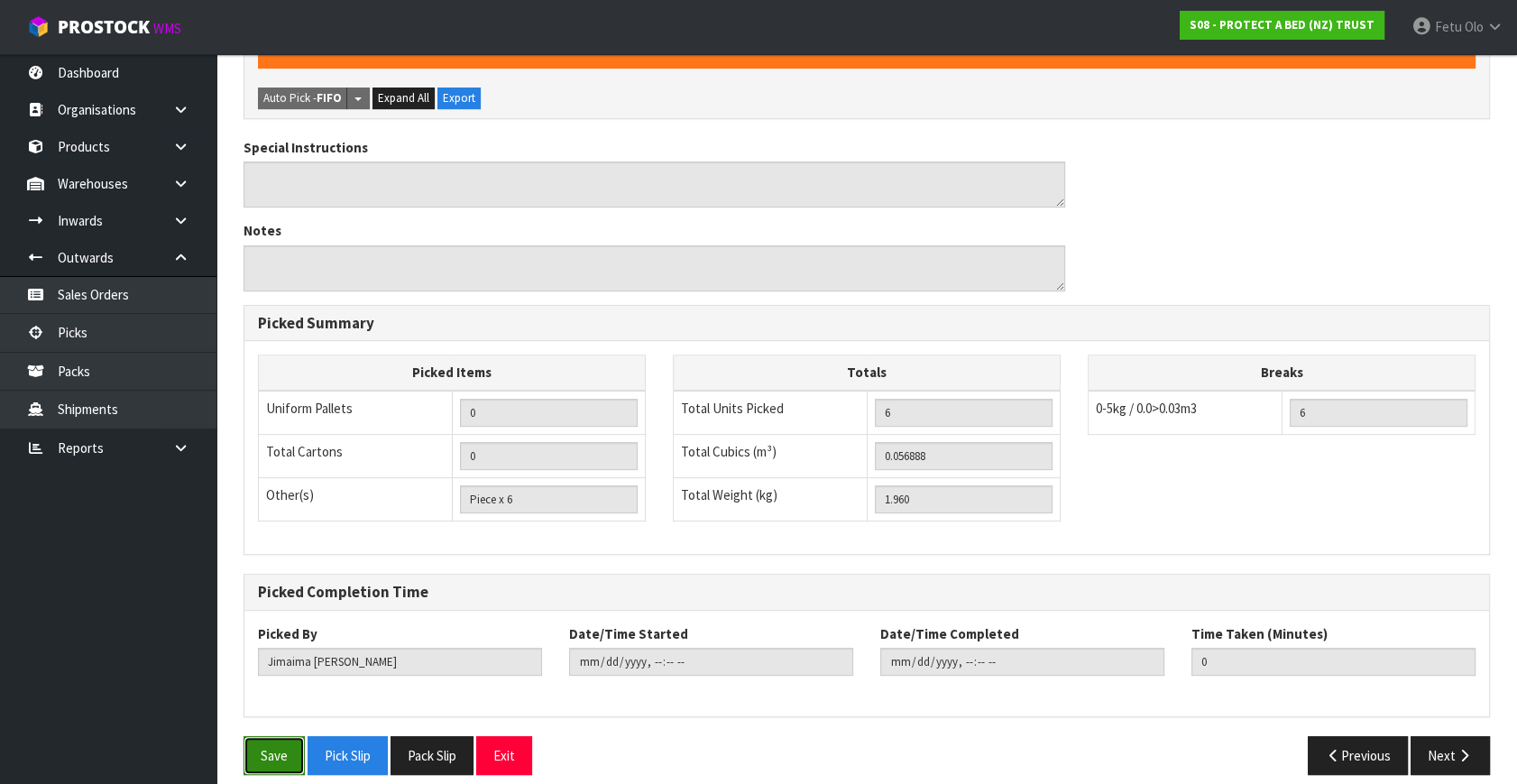
click at [254, 736] on button "Save" at bounding box center [275, 755] width 62 height 39
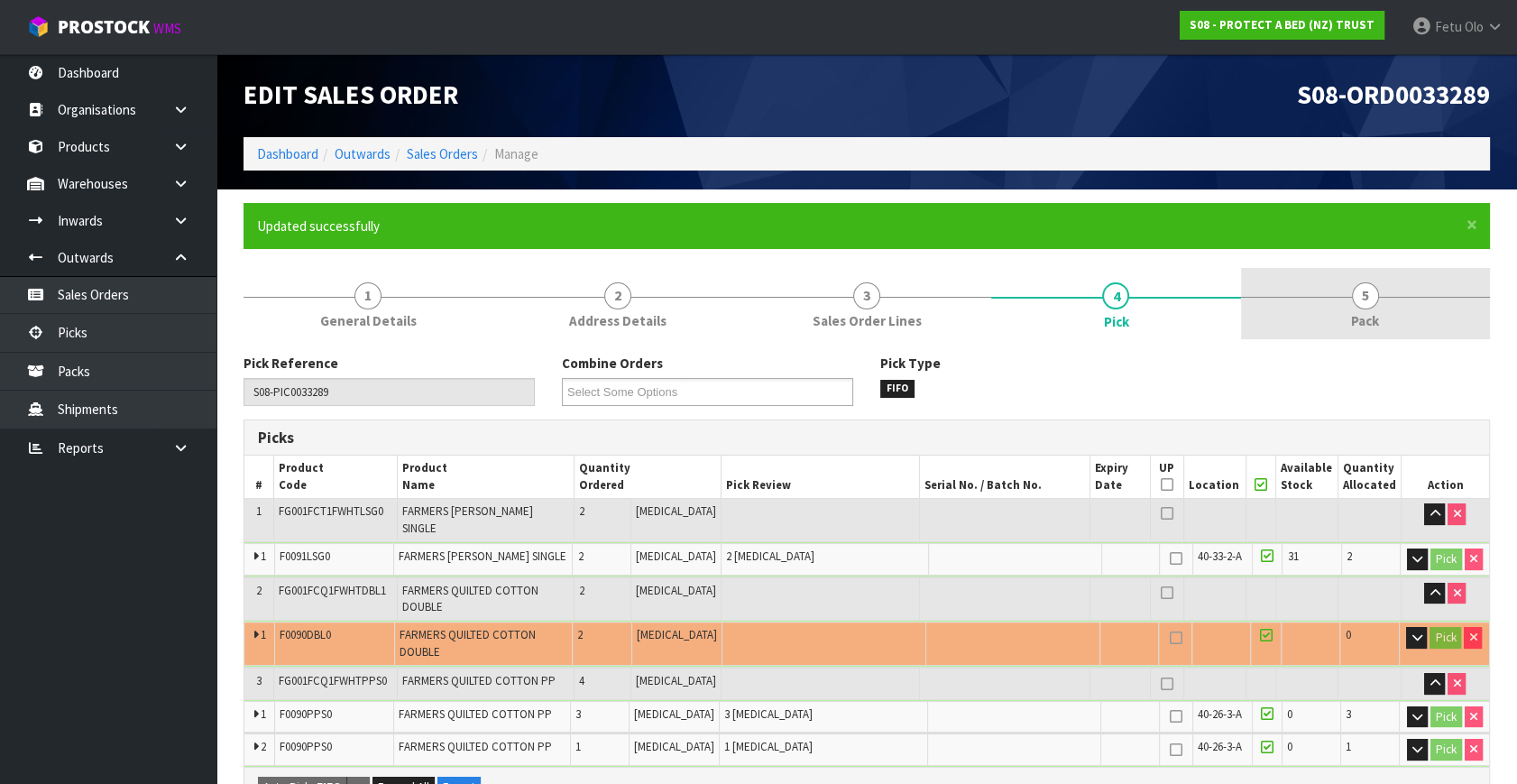
click at [1384, 306] on link "5 Pack" at bounding box center [1365, 303] width 248 height 71
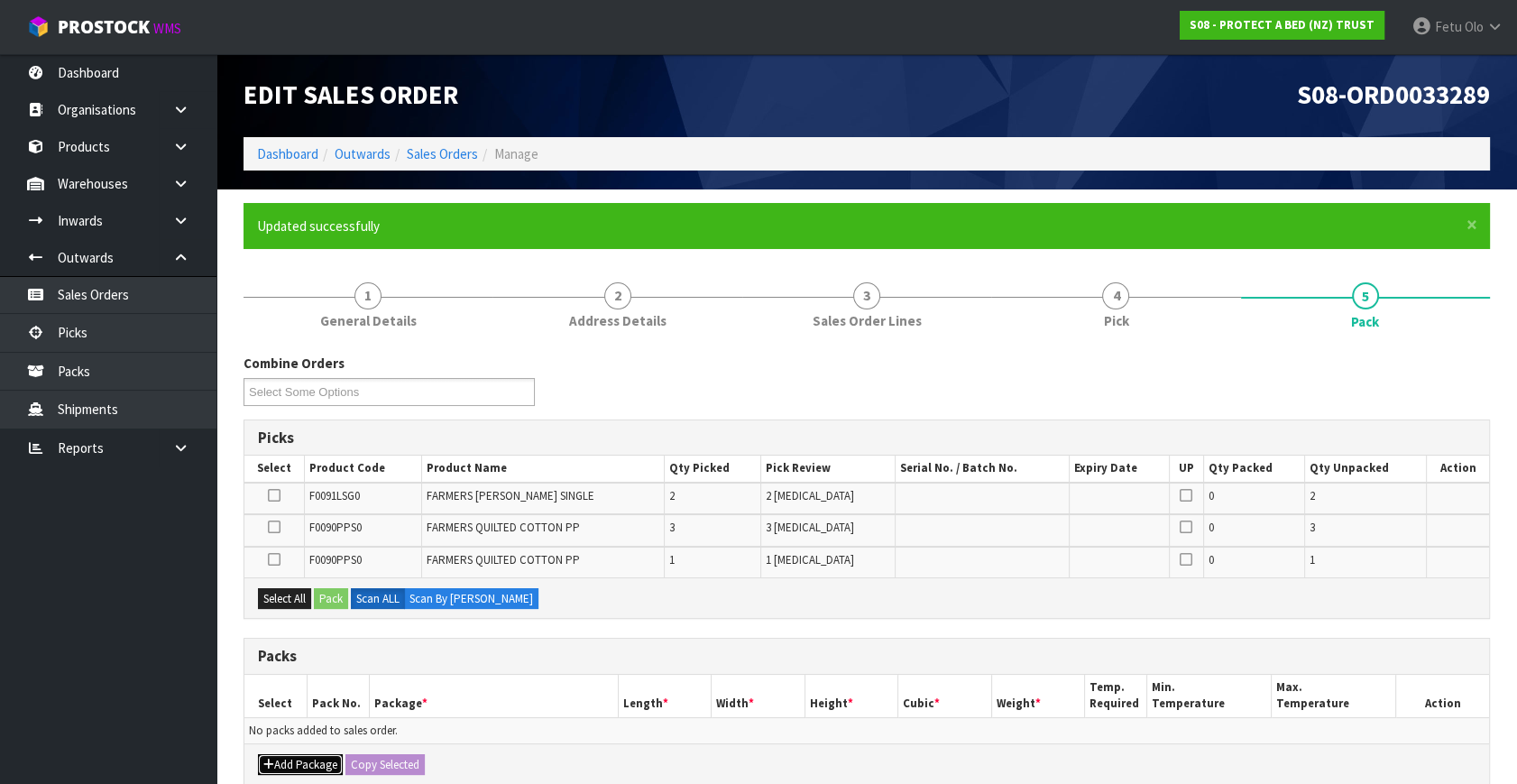
click at [281, 758] on button "Add Package" at bounding box center [301, 765] width 85 height 21
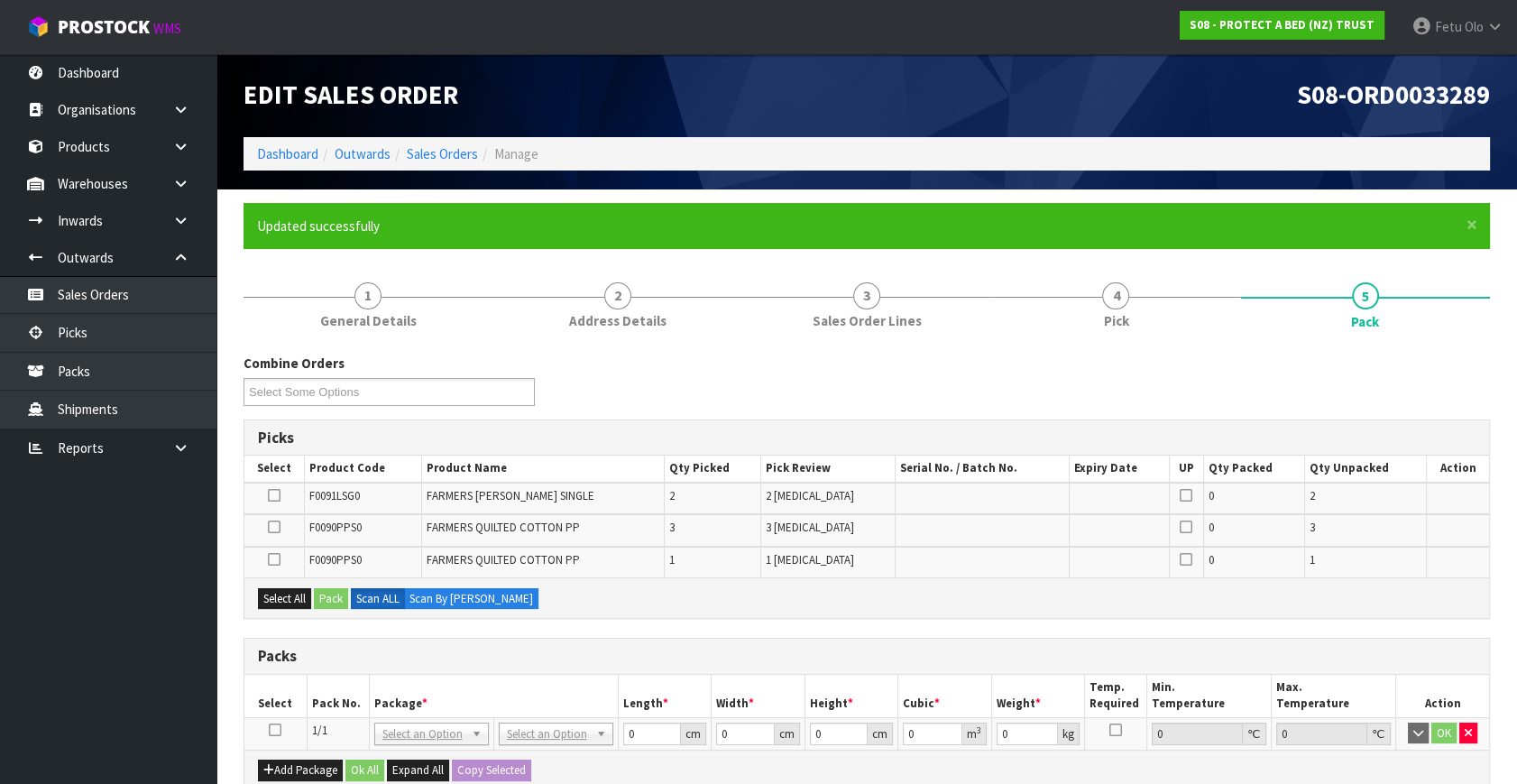
click at [275, 729] on icon at bounding box center [275, 729] width 13 height 1
click at [422, 689] on th "Package *" at bounding box center [493, 695] width 248 height 42
drag, startPoint x: 510, startPoint y: 655, endPoint x: 528, endPoint y: 686, distance: 35.8
click at [514, 655] on h3 "Packs" at bounding box center [867, 656] width 1217 height 17
click at [528, 686] on div "Packs Select Pack No. Package * Length * Width * Height * Cubic * Weight * Temp…" at bounding box center [867, 714] width 1246 height 153
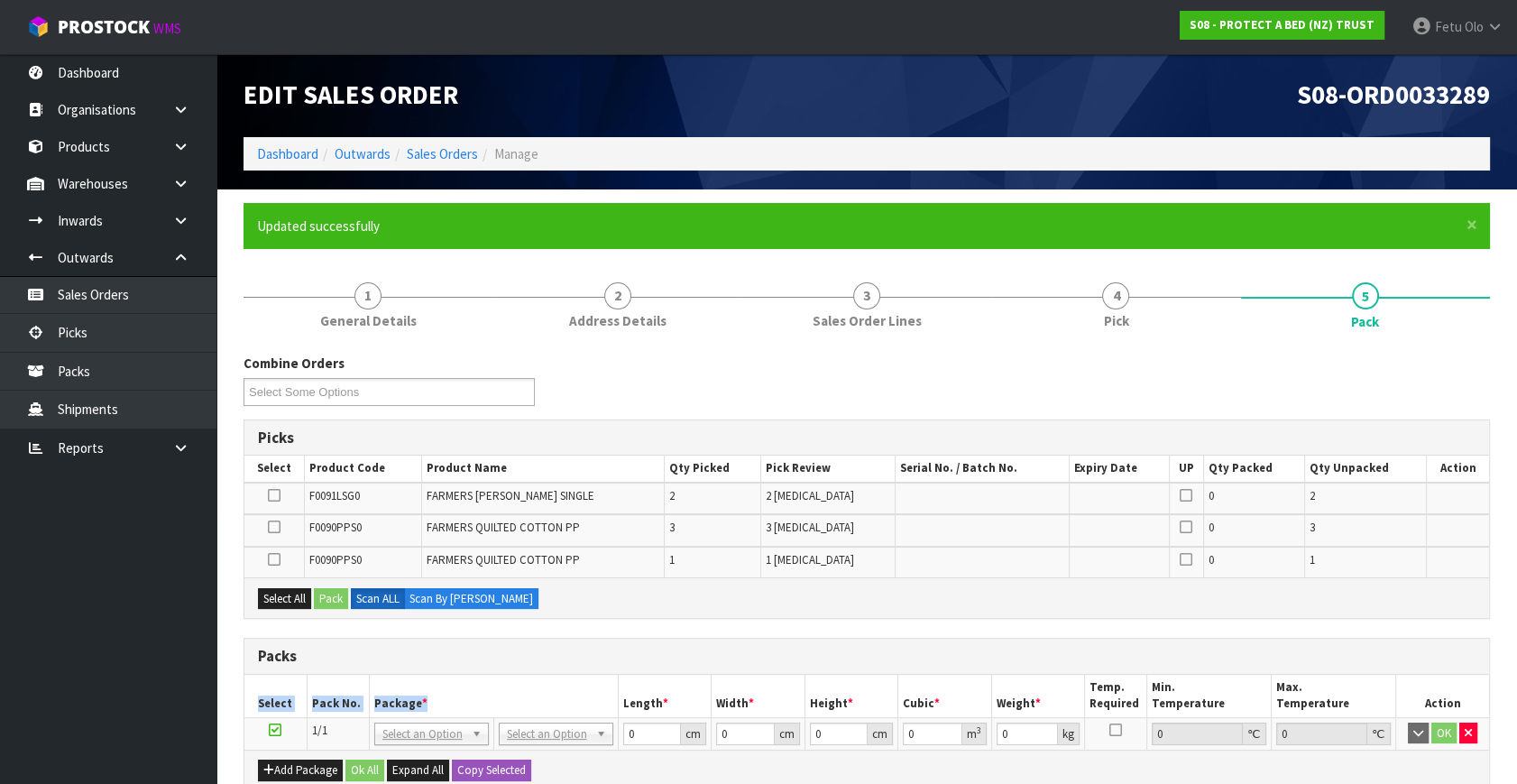
click at [536, 666] on div "Packs" at bounding box center [867, 656] width 1244 height 36
click at [516, 680] on th "Package *" at bounding box center [493, 695] width 248 height 42
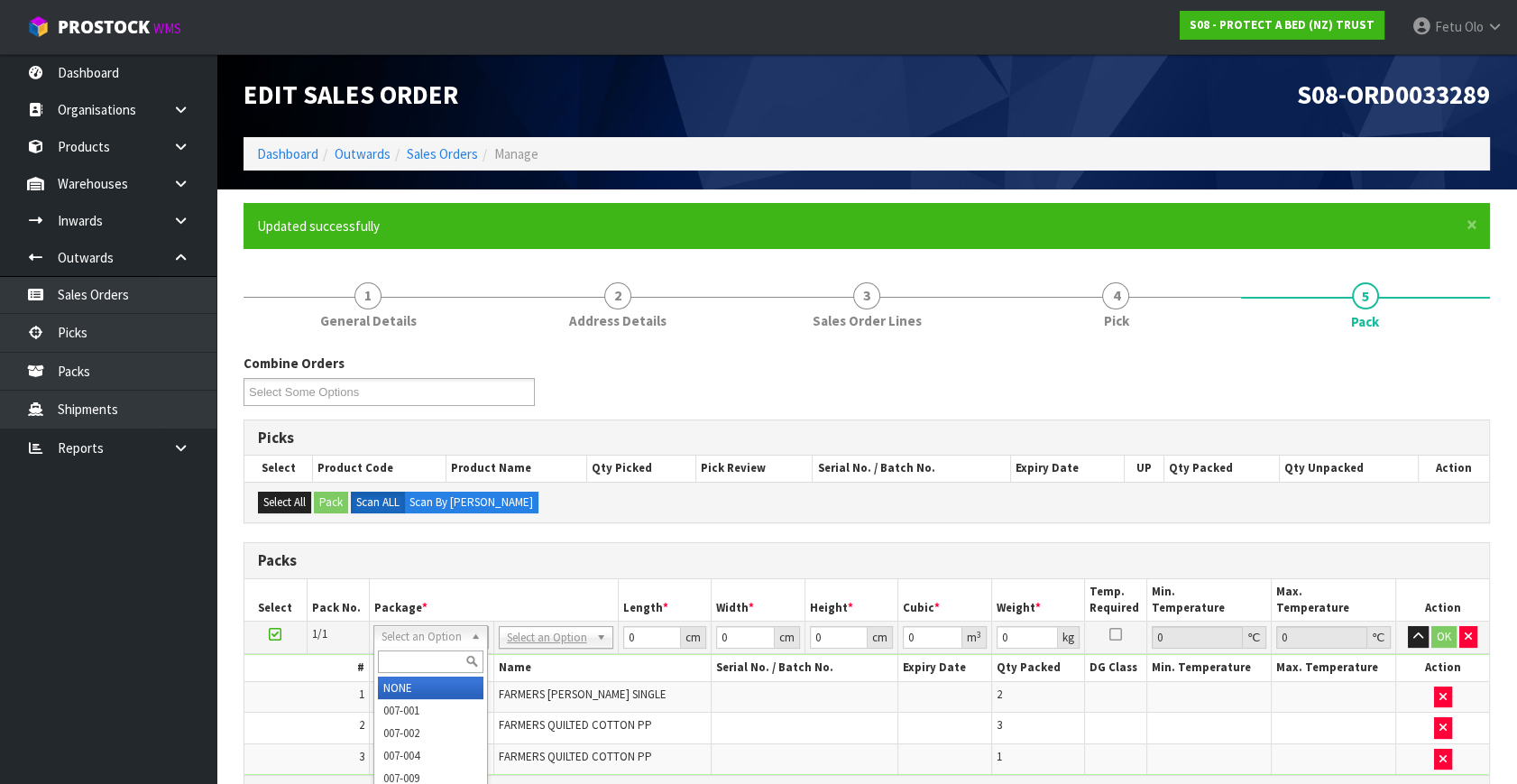
click at [429, 651] on input "text" at bounding box center [431, 661] width 106 height 22
type input "011"
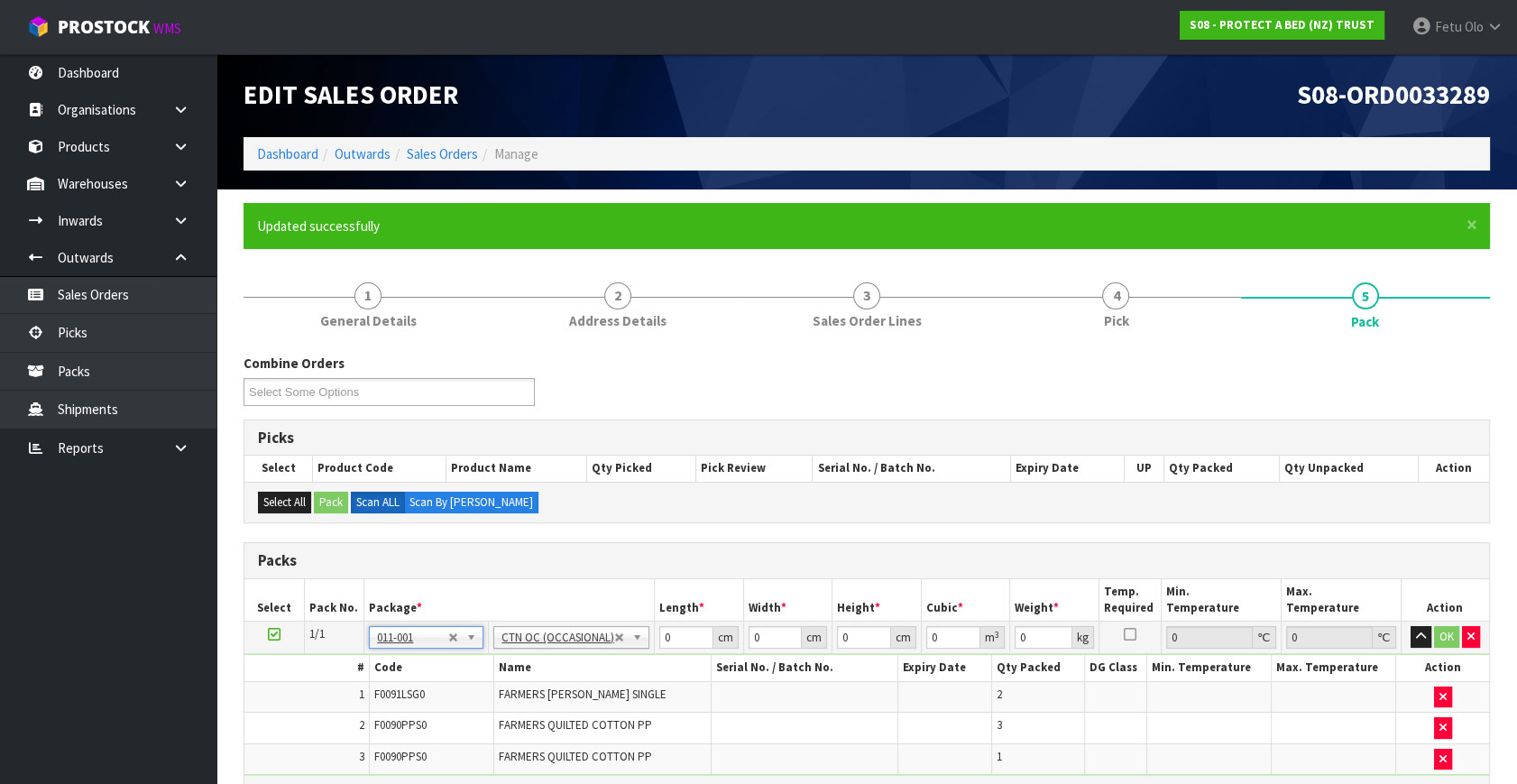
type input "1.96"
drag, startPoint x: 653, startPoint y: 639, endPoint x: 675, endPoint y: 641, distance: 22.1
click at [655, 639] on td "0 cm" at bounding box center [699, 638] width 90 height 33
drag, startPoint x: 672, startPoint y: 639, endPoint x: 561, endPoint y: 676, distance: 117.0
click at [560, 676] on tbody "1/1 NONE 007-001 007-002 007-004 007-009 007-013 007-014 007-015 007-017 007-01…" at bounding box center [867, 697] width 1244 height 153
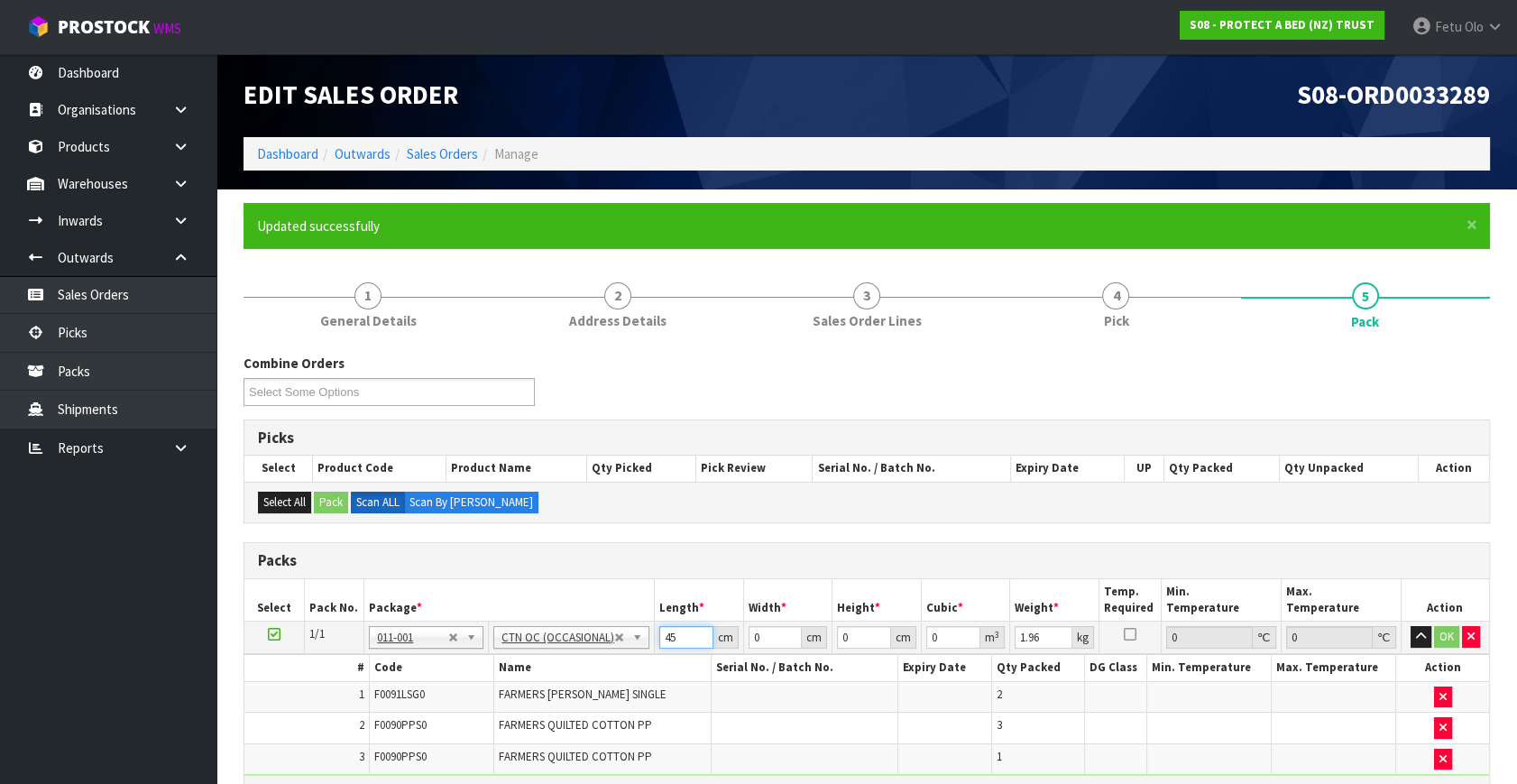
type input "45"
type input "30"
type input "2"
type input "0.0027"
type input "20"
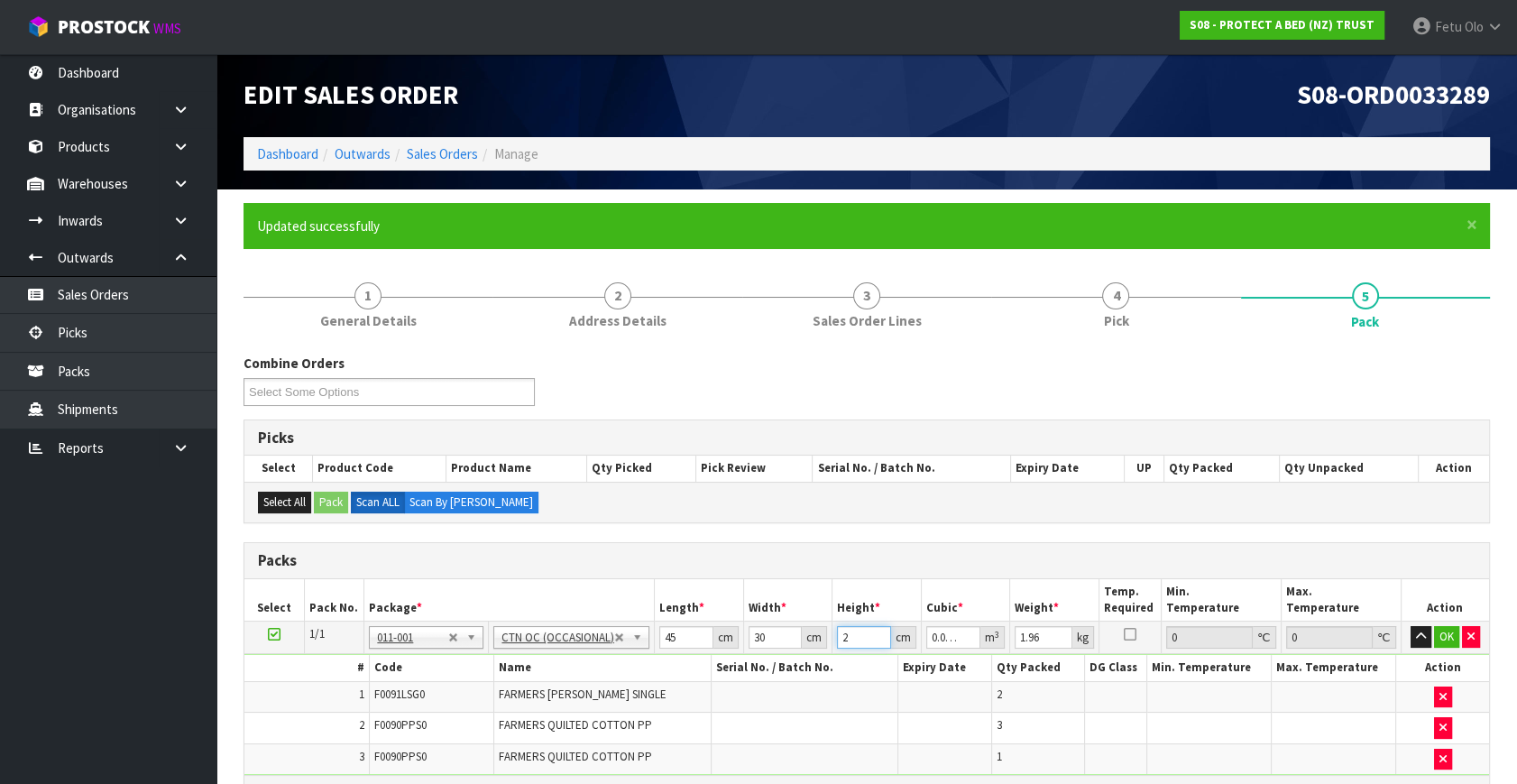
type input "0.027"
type input "20"
type input "4"
click button "OK" at bounding box center [1447, 637] width 25 height 21
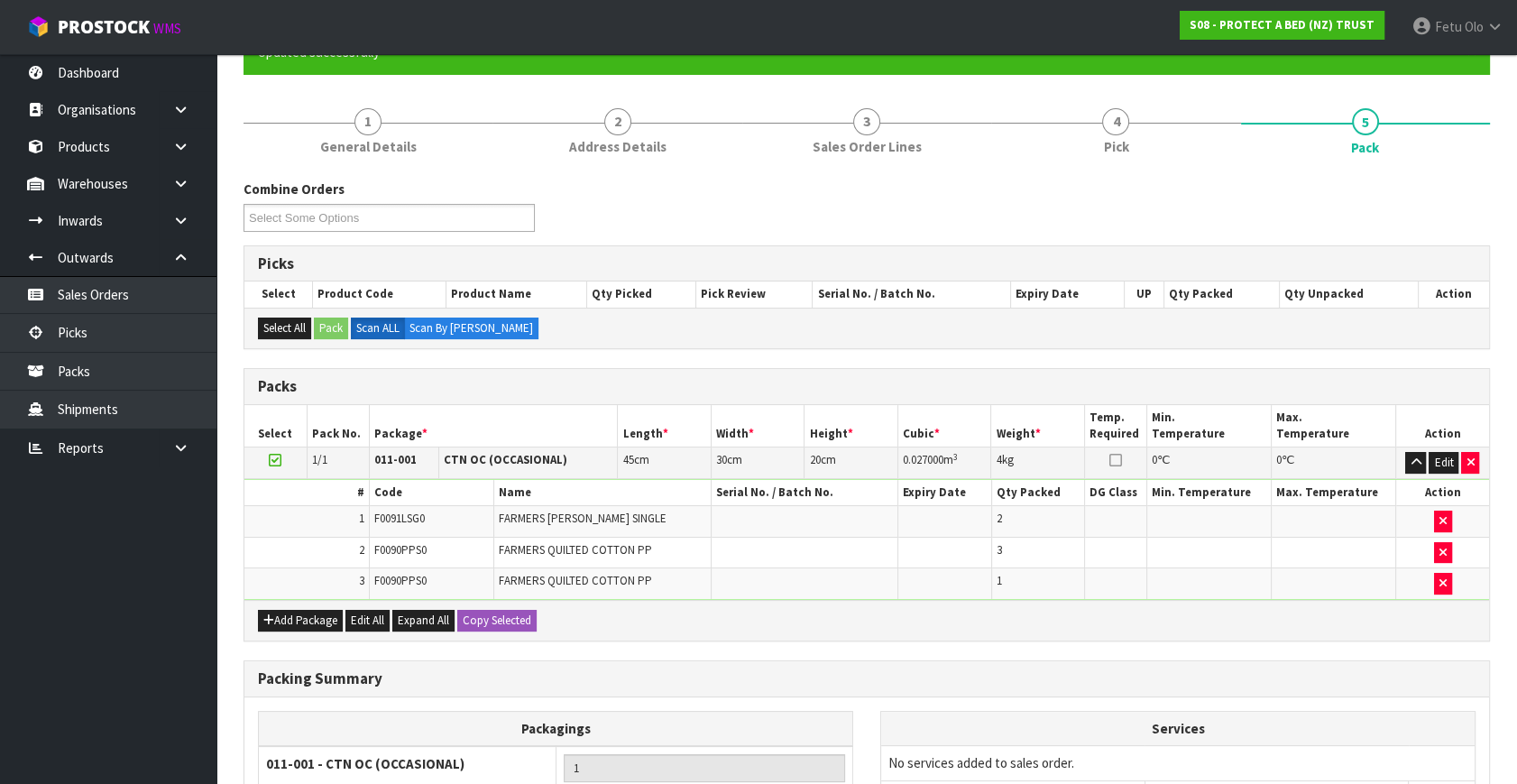
scroll to position [369, 0]
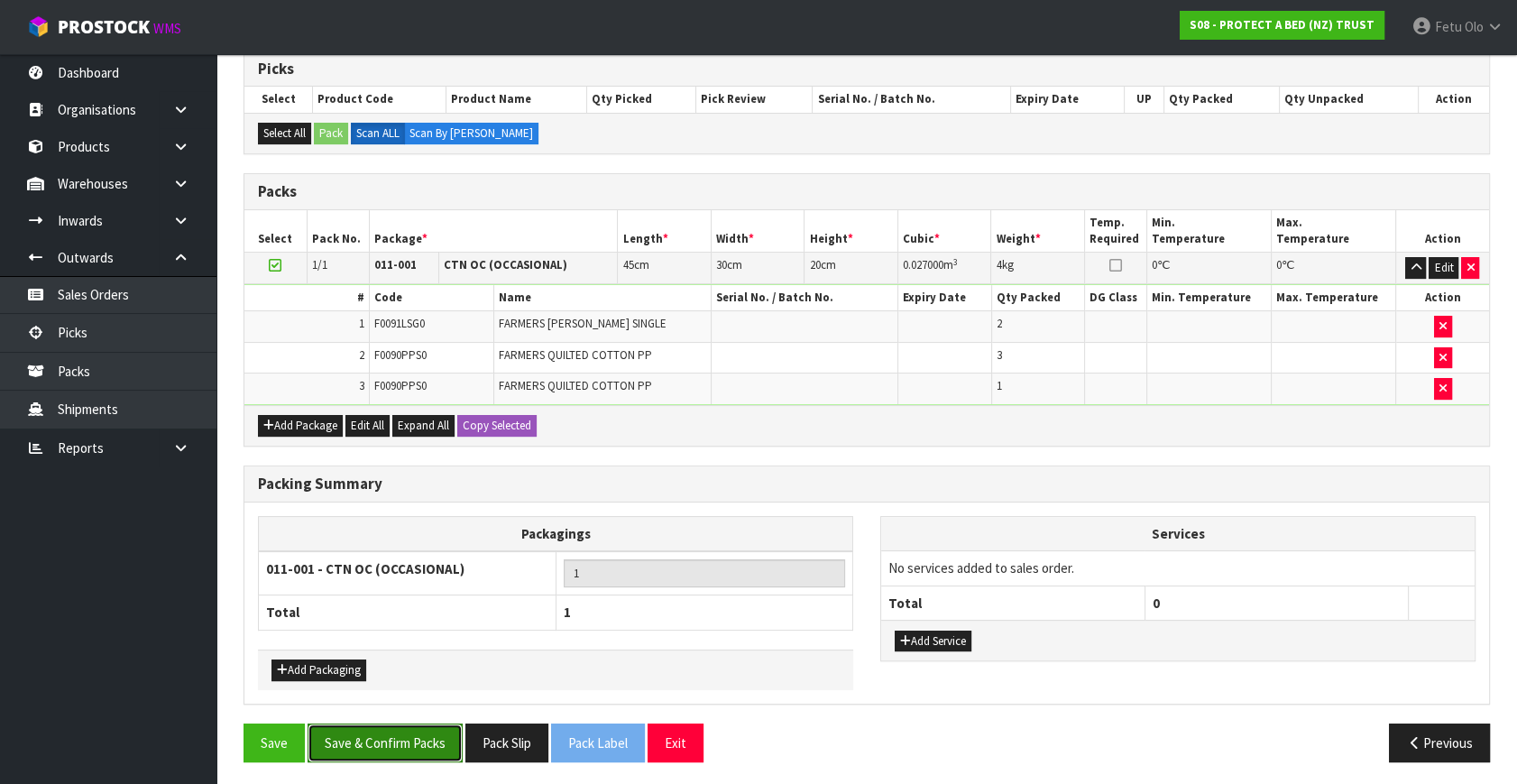
click at [429, 745] on button "Save & Confirm Packs" at bounding box center [384, 743] width 155 height 39
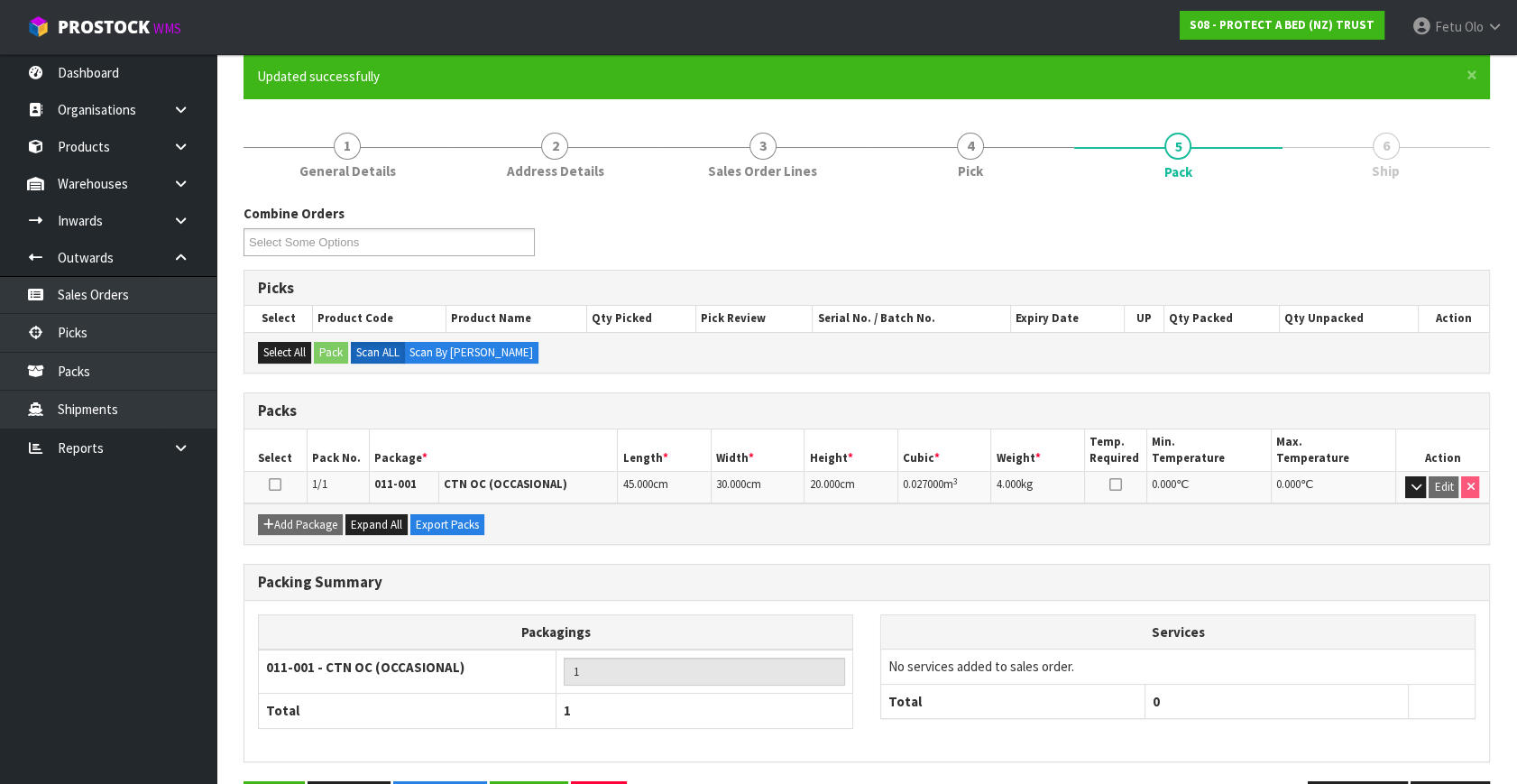
scroll to position [208, 0]
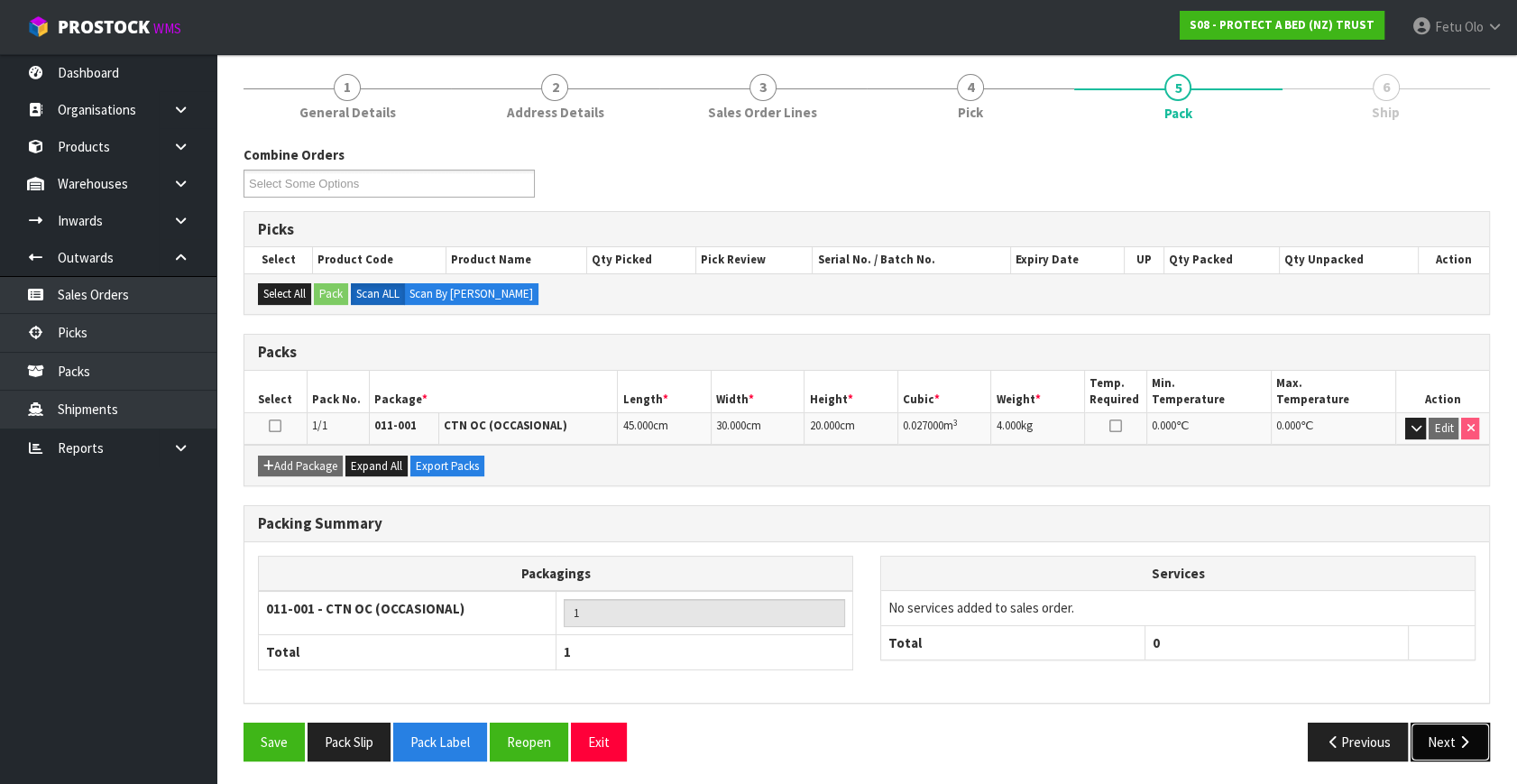
drag, startPoint x: 1444, startPoint y: 734, endPoint x: 1434, endPoint y: 731, distance: 10.4
click at [1444, 734] on button "Next" at bounding box center [1450, 742] width 79 height 39
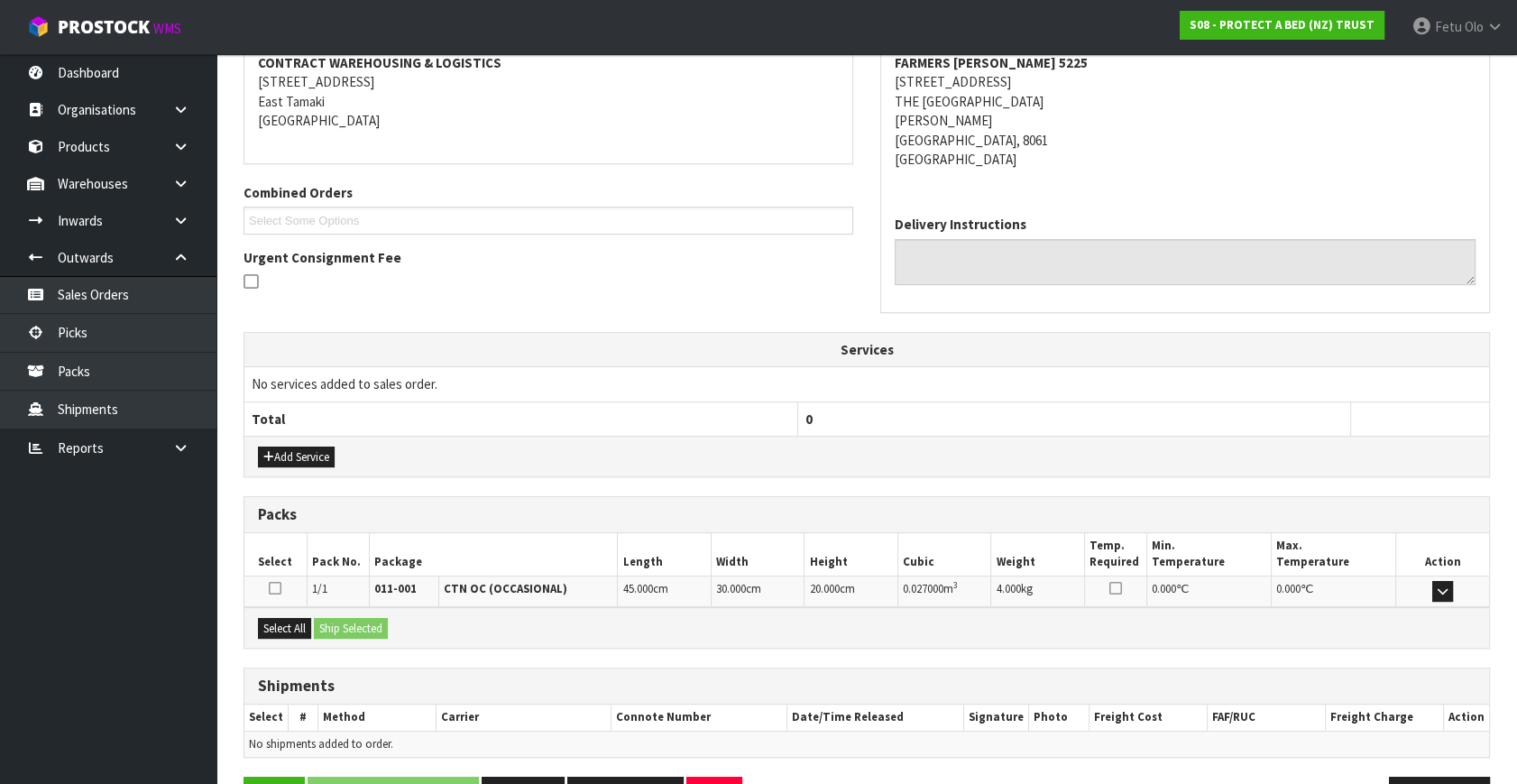
scroll to position [405, 0]
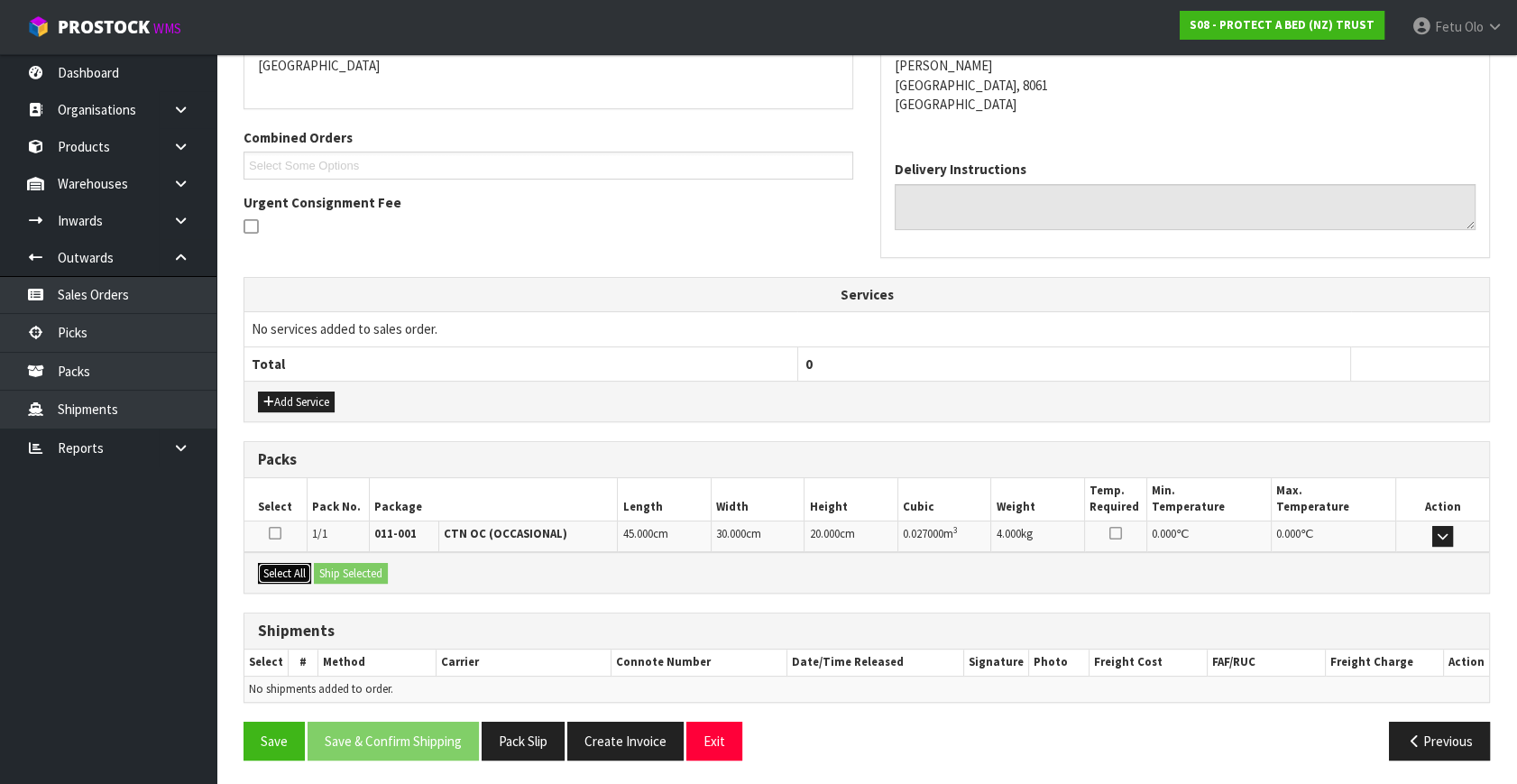
drag, startPoint x: 286, startPoint y: 562, endPoint x: 313, endPoint y: 560, distance: 27.1
click at [306, 562] on button "Select All" at bounding box center [284, 573] width 53 height 21
click at [319, 562] on button "Ship Selected" at bounding box center [351, 573] width 74 height 21
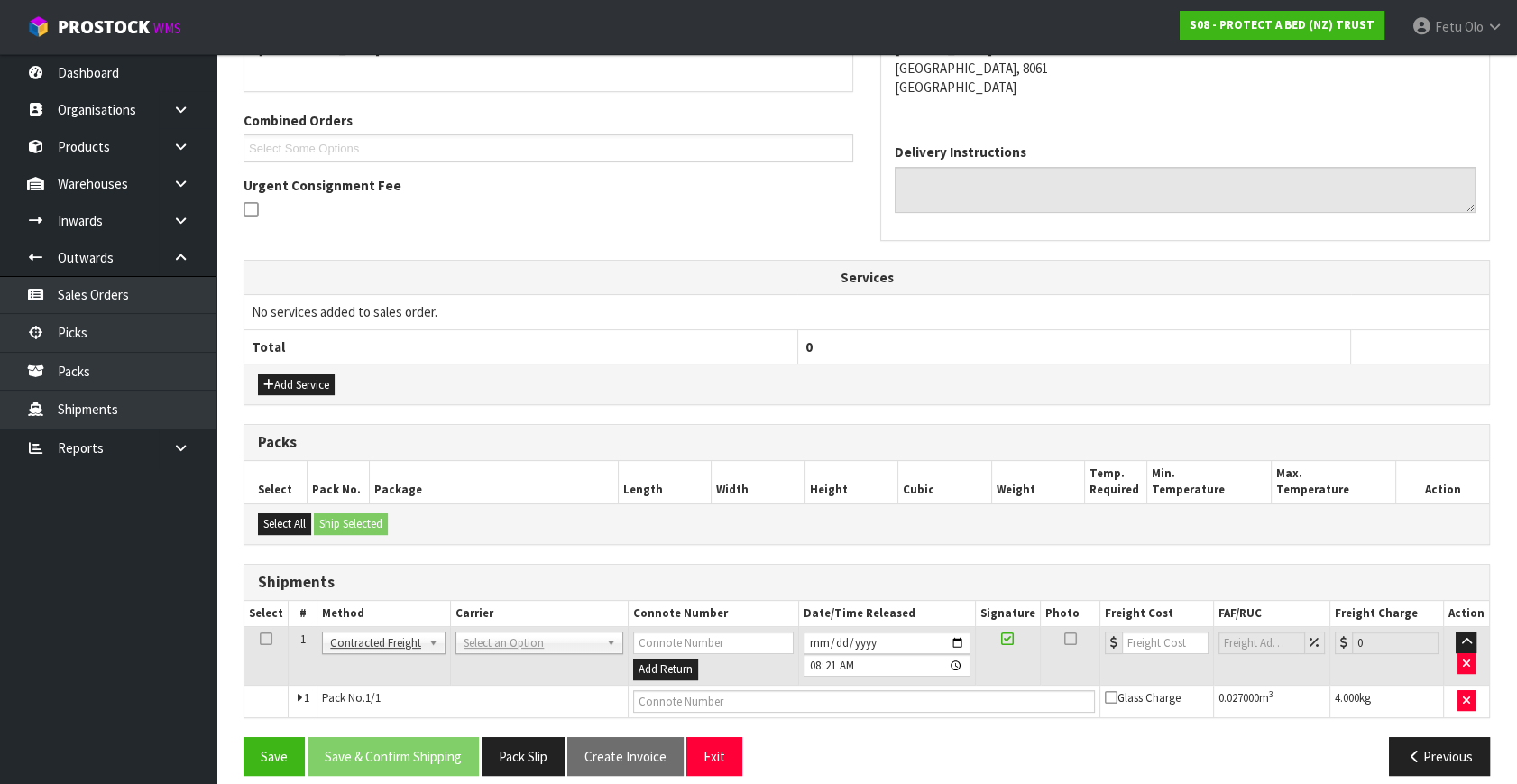
scroll to position [438, 0]
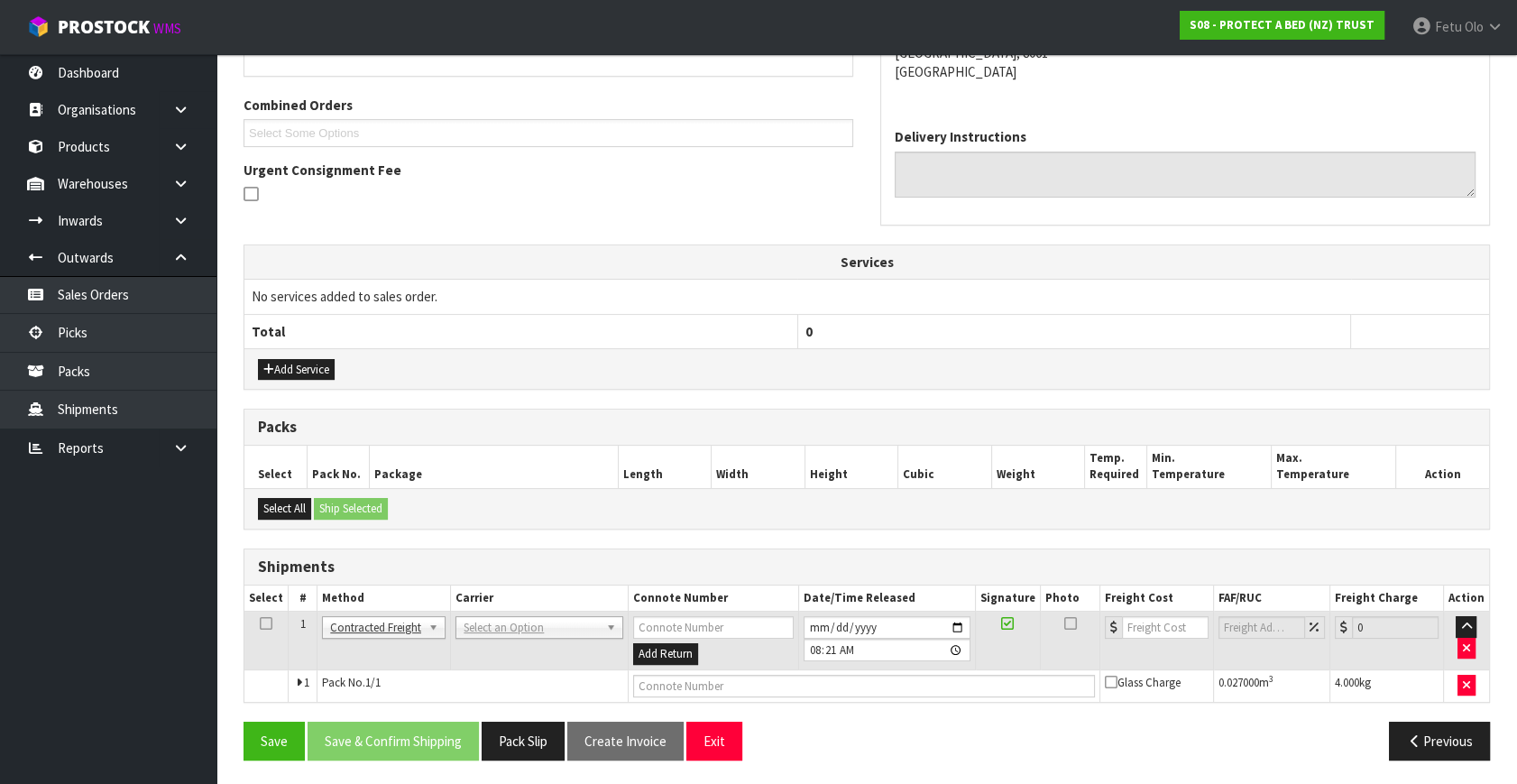
click at [538, 612] on td "ANGEL - ANGEL TRANSPORT CONROY - CONROY REMOVALS DEAEXPAKL - DEADLINE EXPRESS C…" at bounding box center [539, 640] width 177 height 59
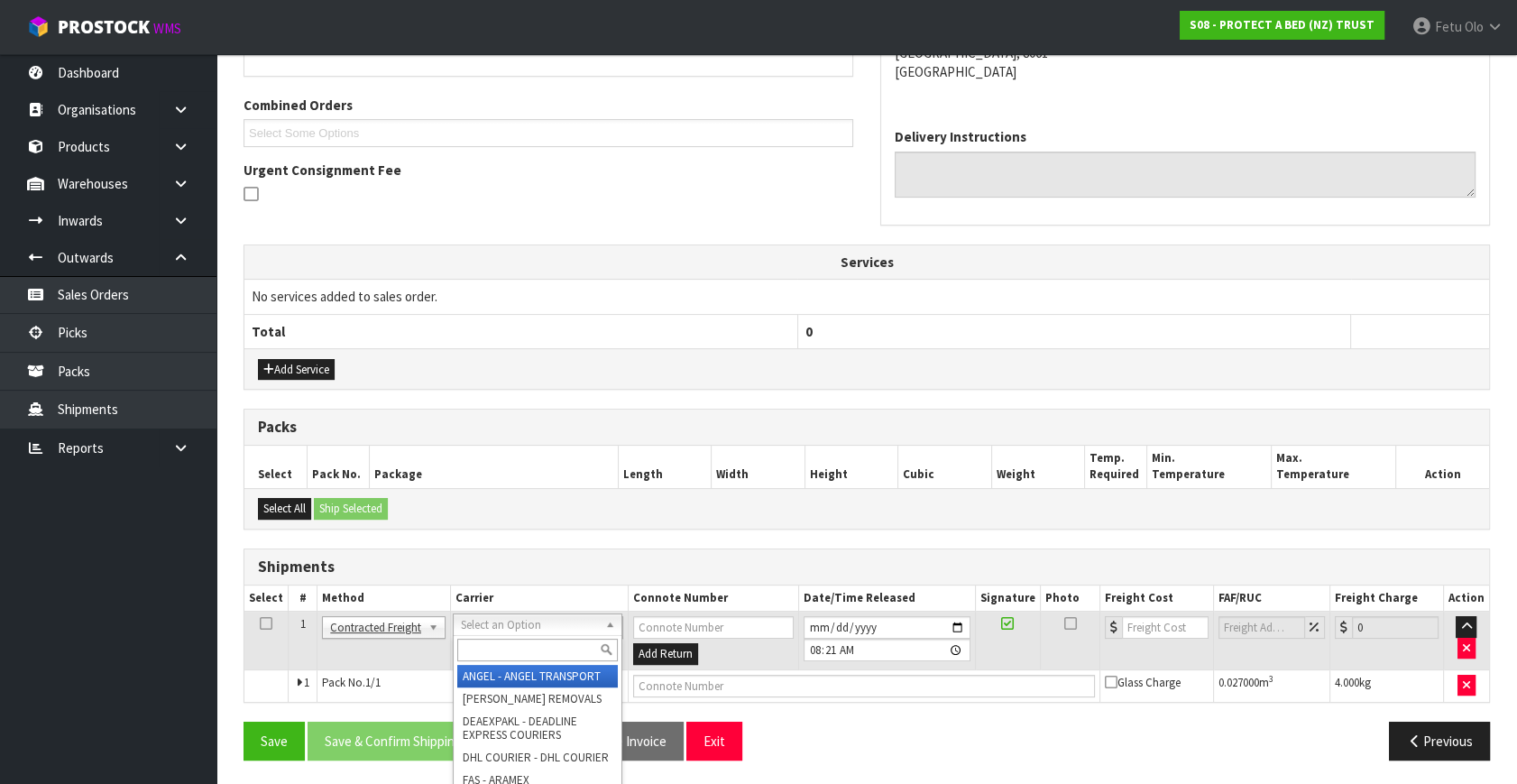
click at [503, 640] on input "text" at bounding box center [537, 649] width 160 height 22
type input "NzP"
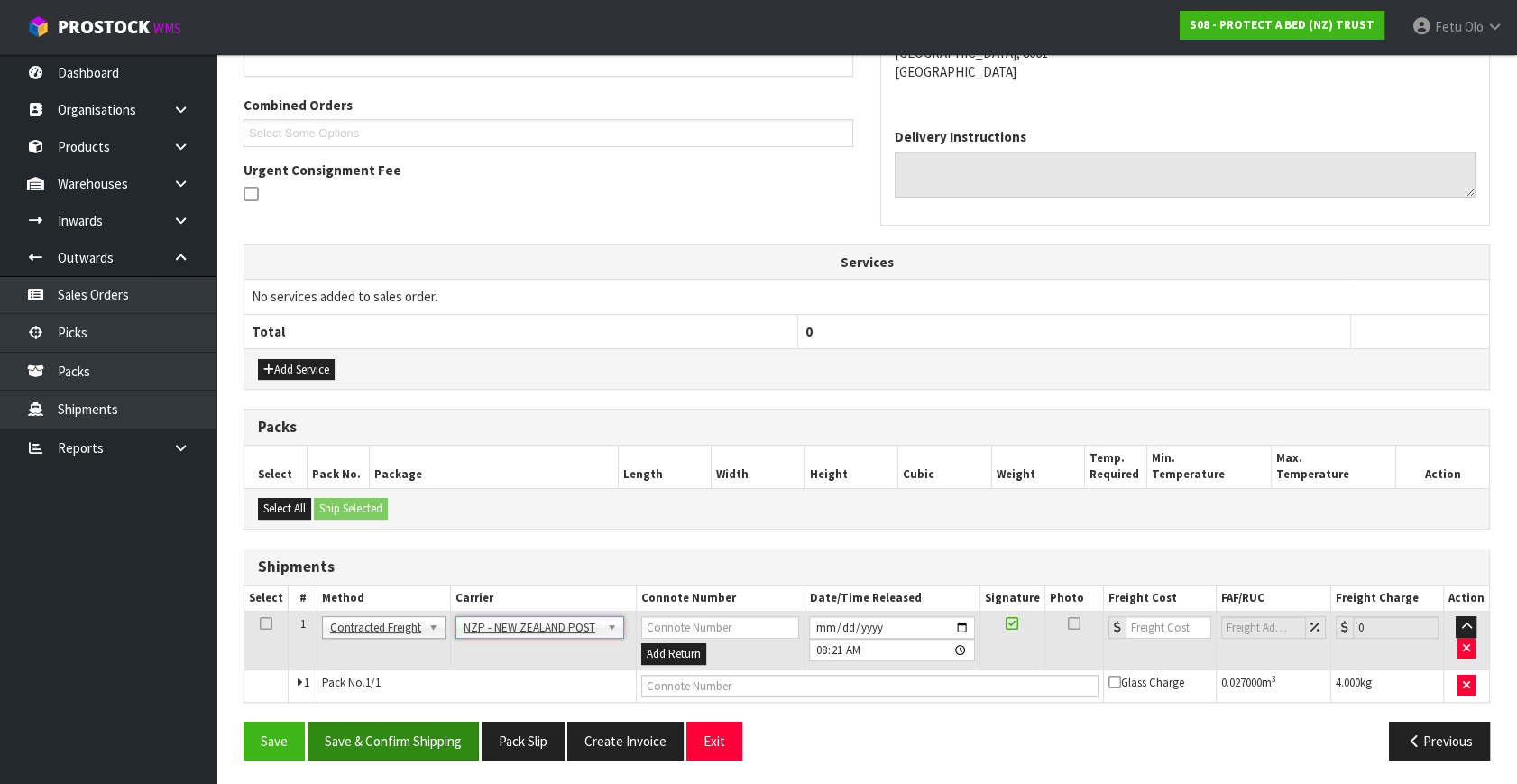
drag, startPoint x: 420, startPoint y: 759, endPoint x: 429, endPoint y: 744, distance: 17.5
click at [421, 758] on div "Save Save & Confirm Shipping Pack Slip Create Invoice Exit Previous" at bounding box center [867, 747] width 1273 height 52
click at [436, 733] on button "Save & Confirm Shipping" at bounding box center [393, 741] width 171 height 39
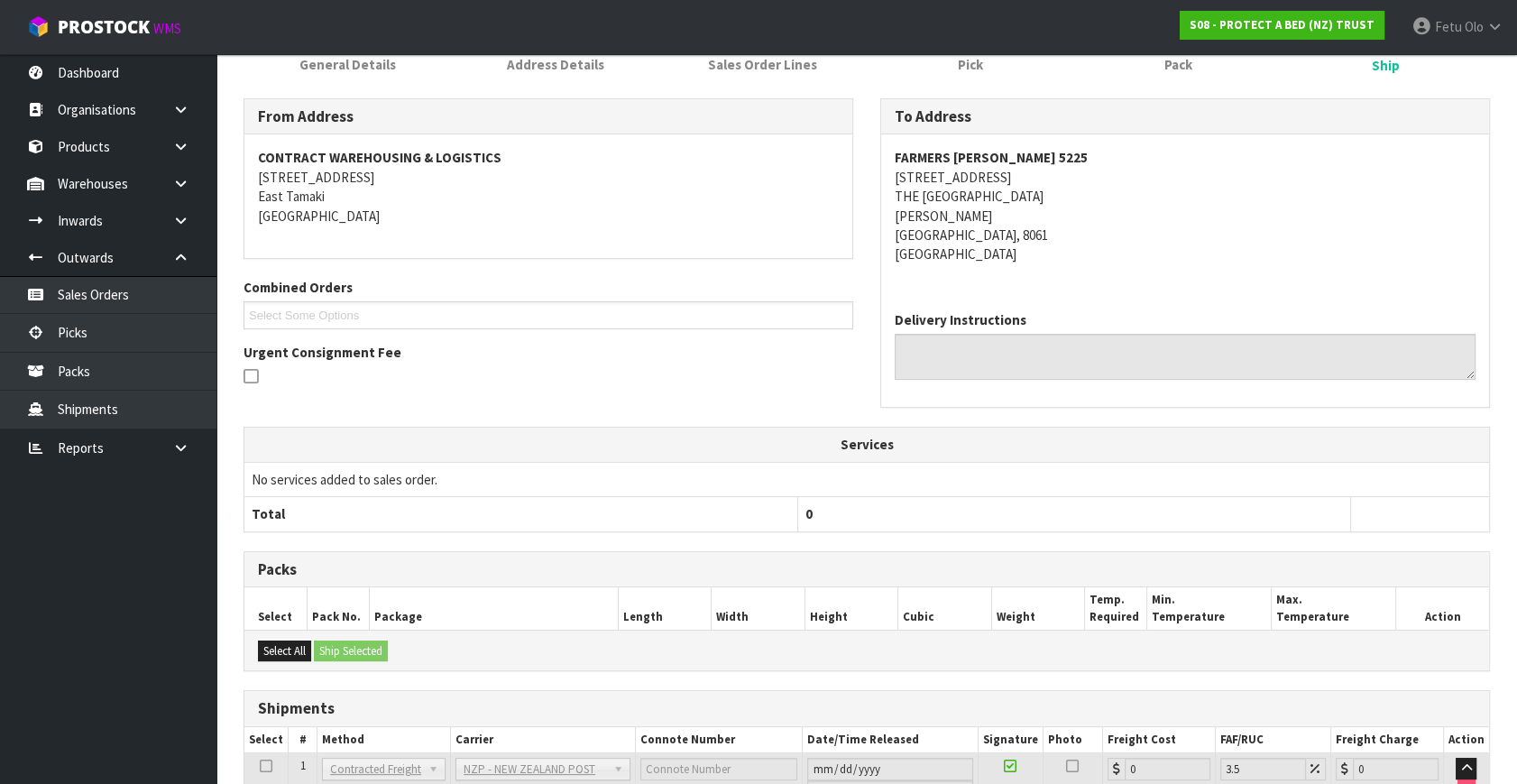
scroll to position [413, 0]
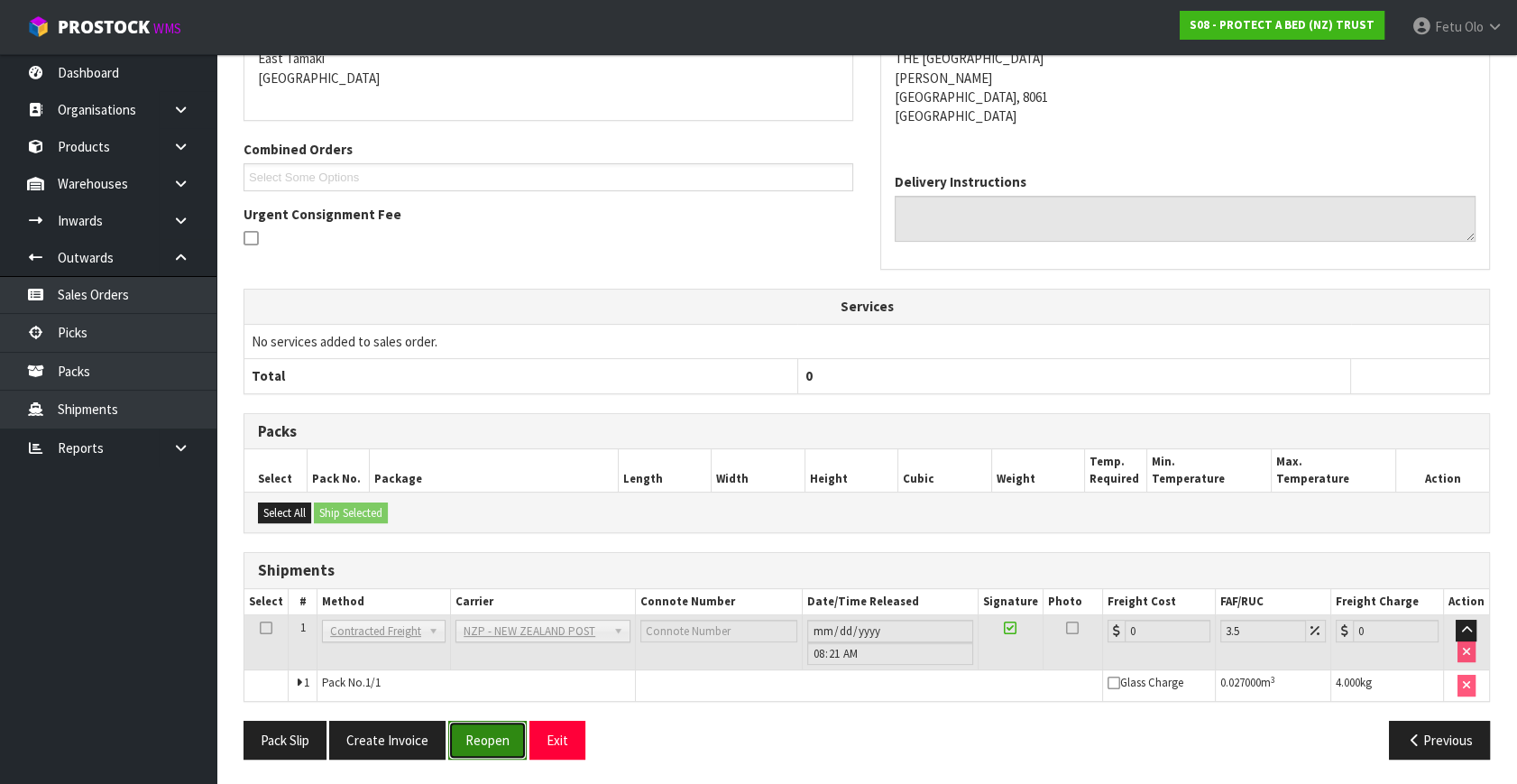
click at [494, 736] on button "Reopen" at bounding box center [486, 740] width 78 height 39
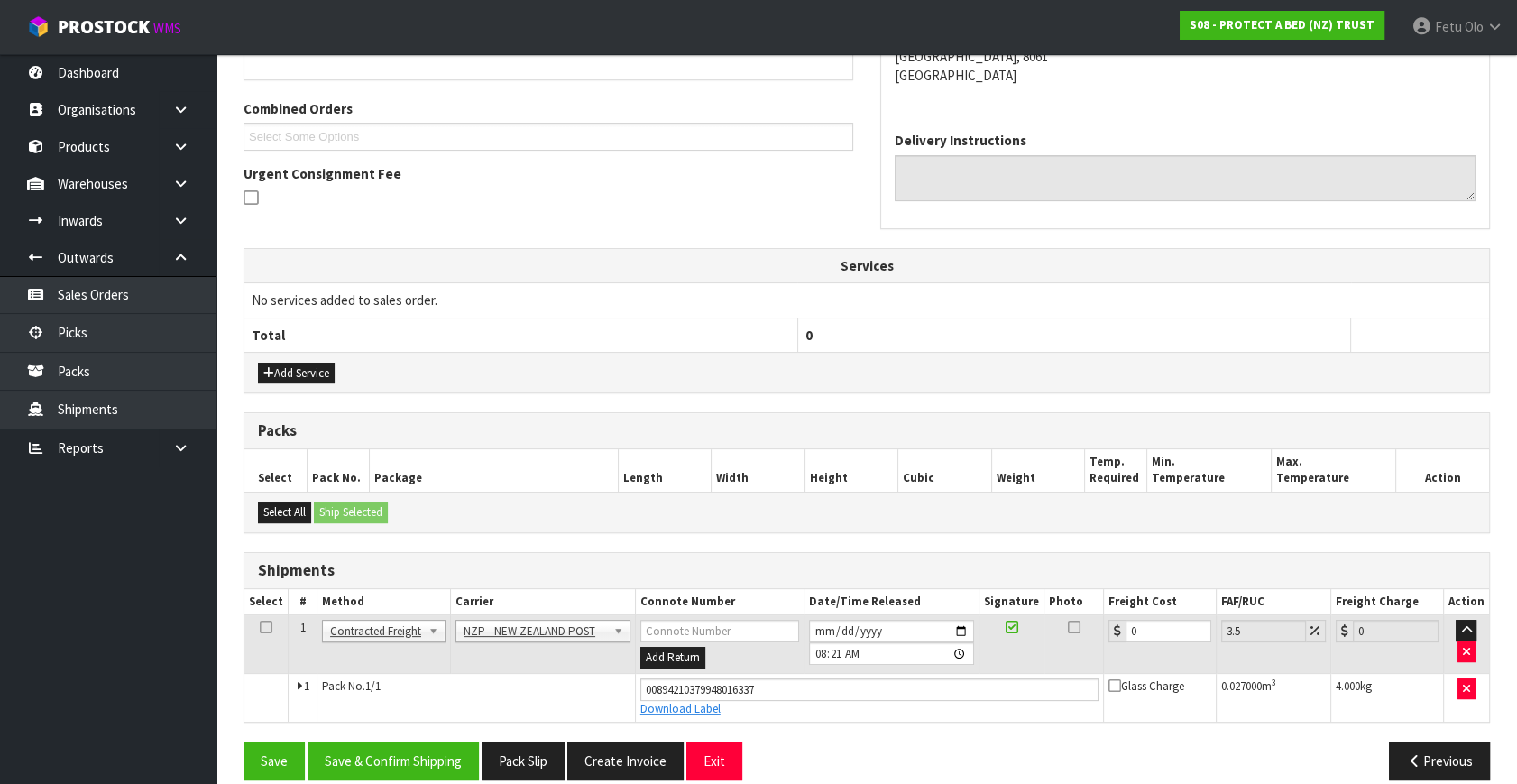
scroll to position [455, 0]
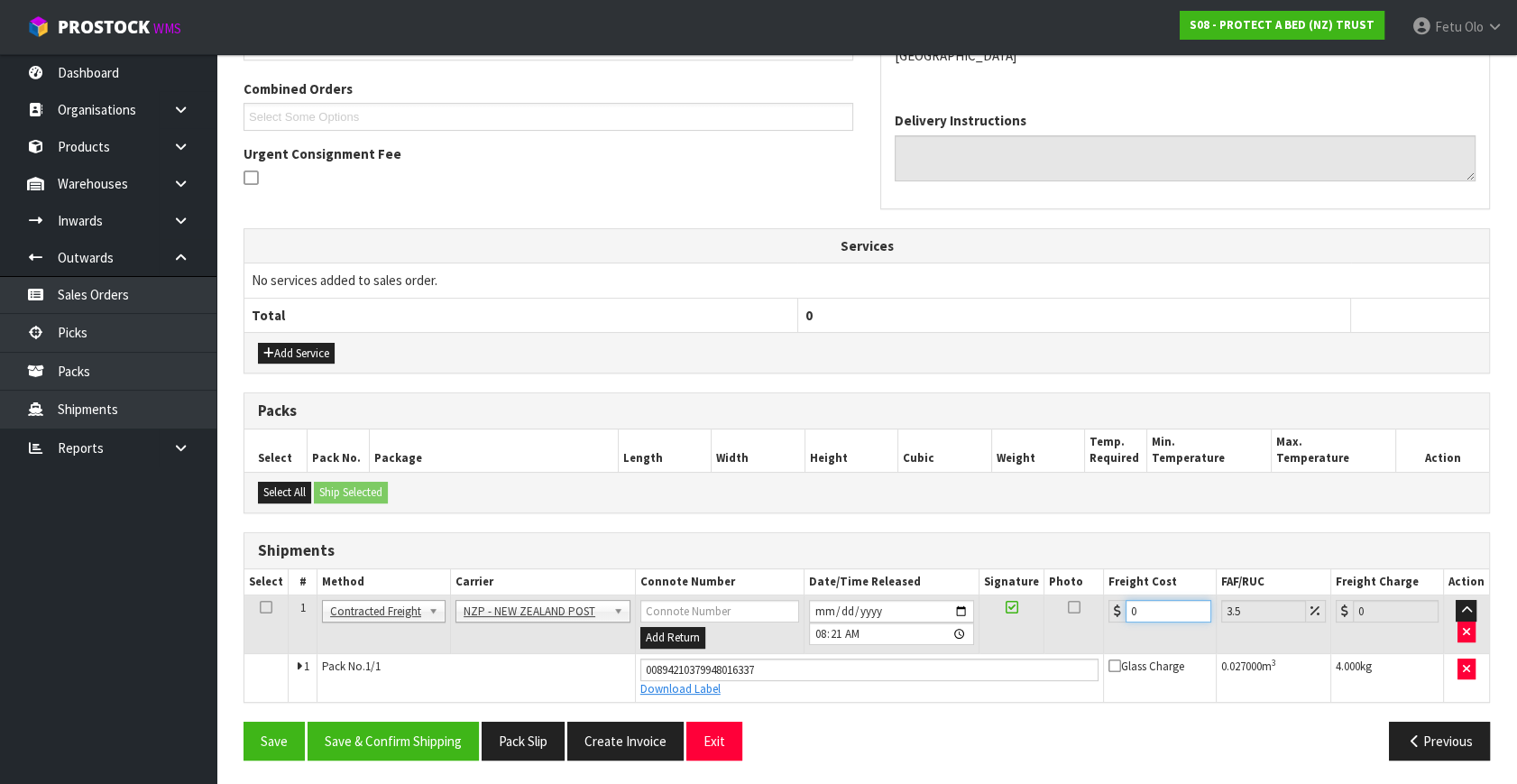
drag, startPoint x: 1168, startPoint y: 605, endPoint x: 928, endPoint y: 641, distance: 242.7
click at [928, 641] on tr "1 Client Local Pickup Customer Local Pickup Company Freight Contracted Freight …" at bounding box center [867, 624] width 1244 height 59
type input "1"
type input "1.03"
type input "11"
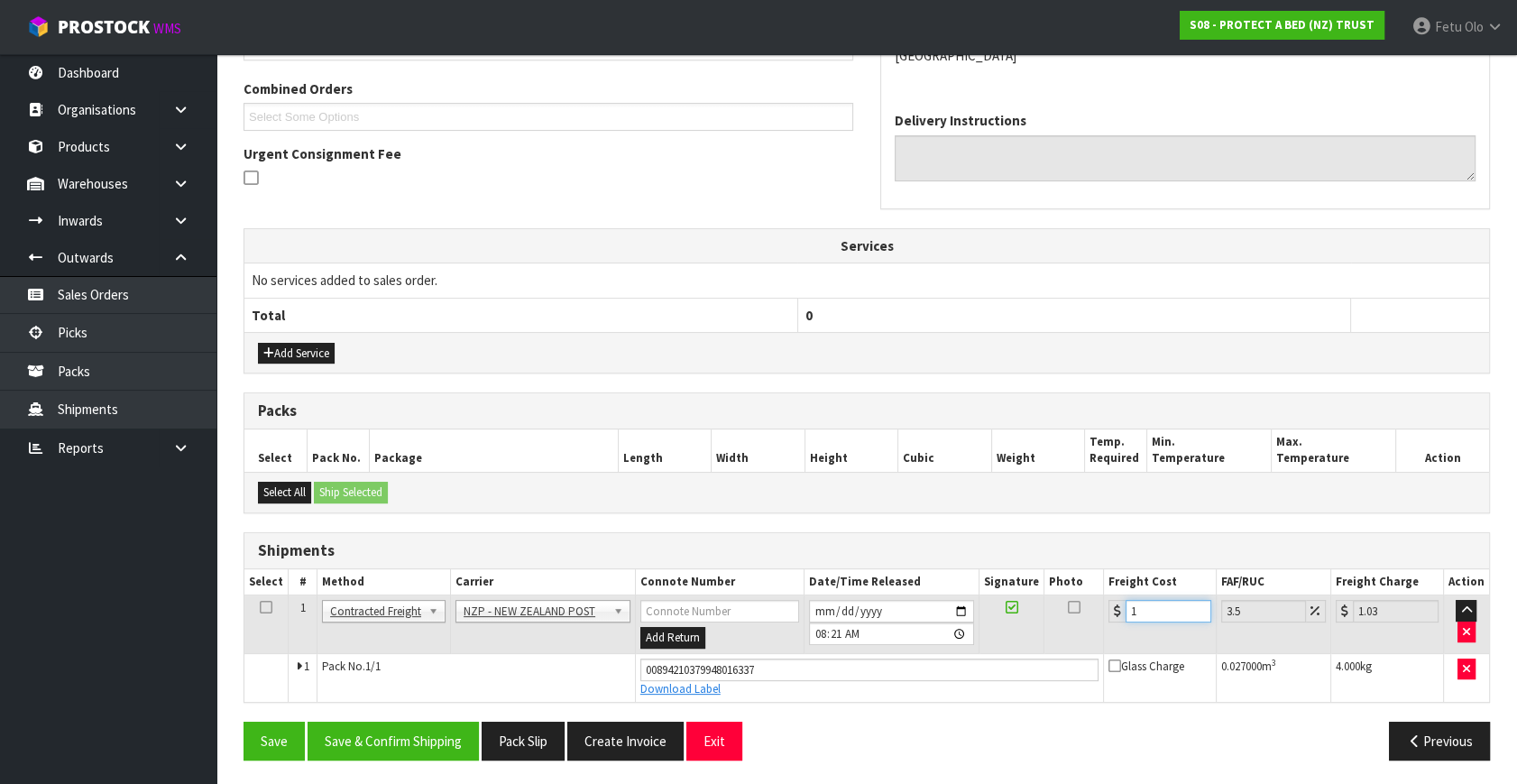
type input "11.38"
type input "11.6"
type input "12.01"
type input "11.61"
type input "12.02"
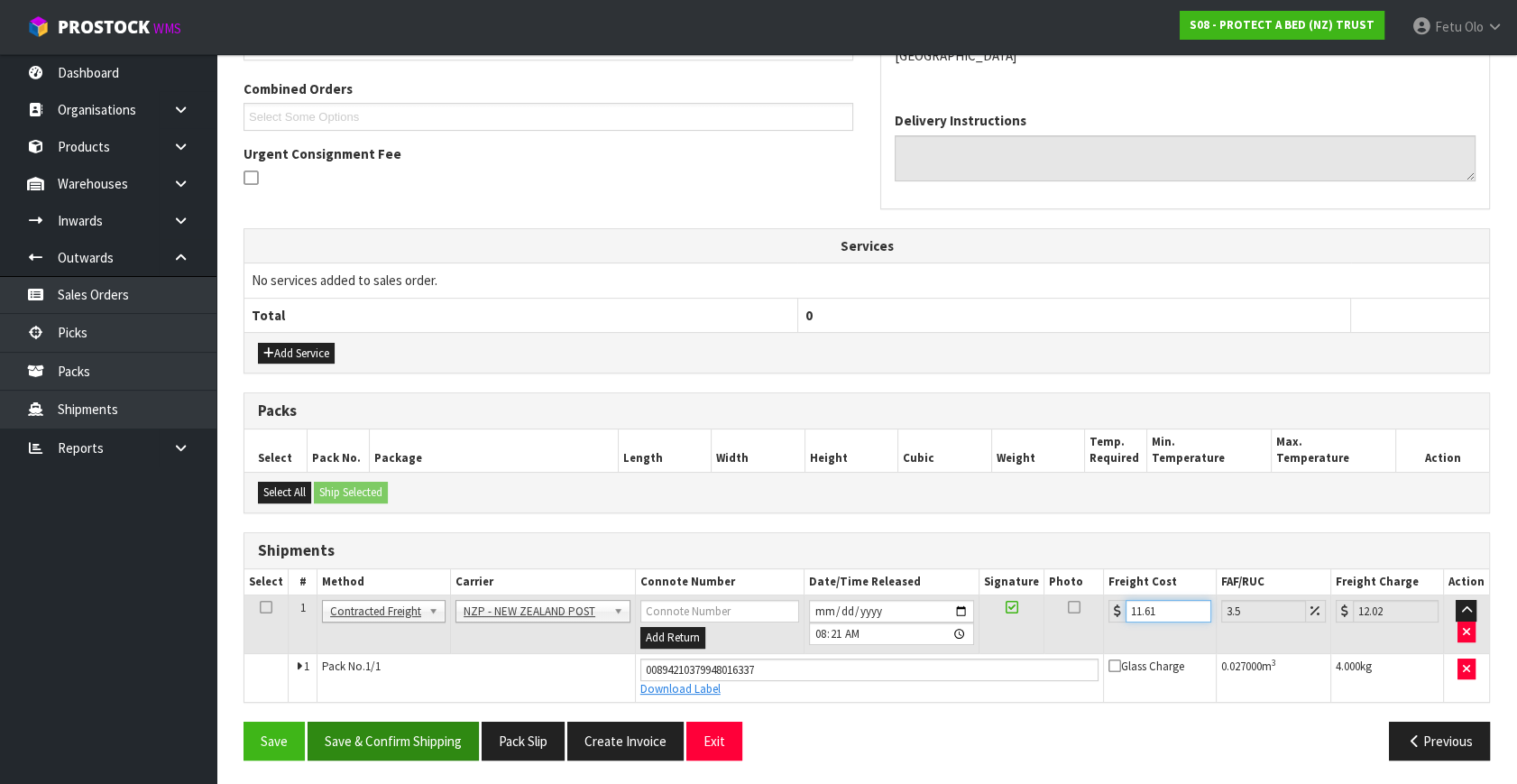
type input "11.61"
click at [374, 721] on button "Save & Confirm Shipping" at bounding box center [393, 741] width 171 height 39
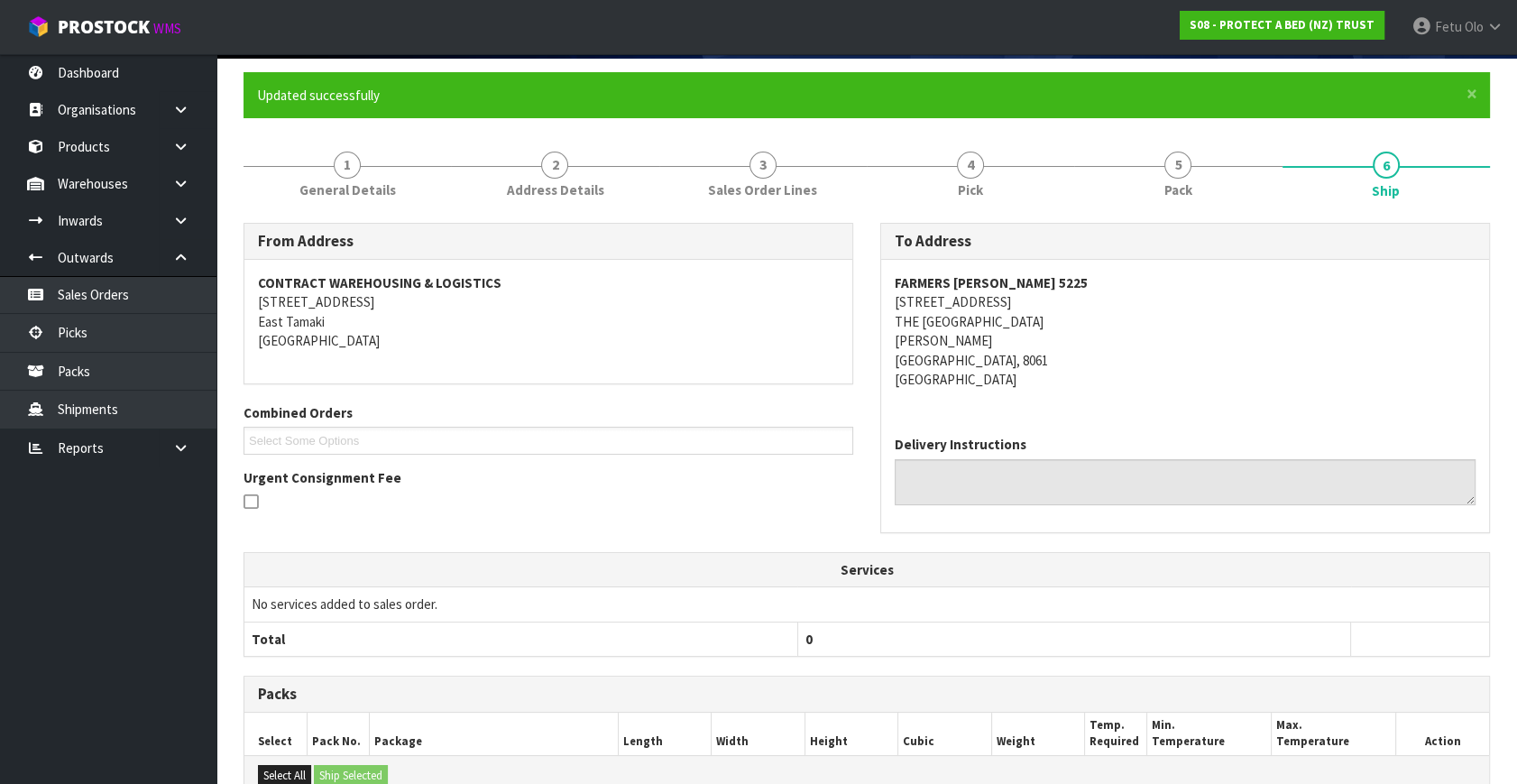
scroll to position [405, 0]
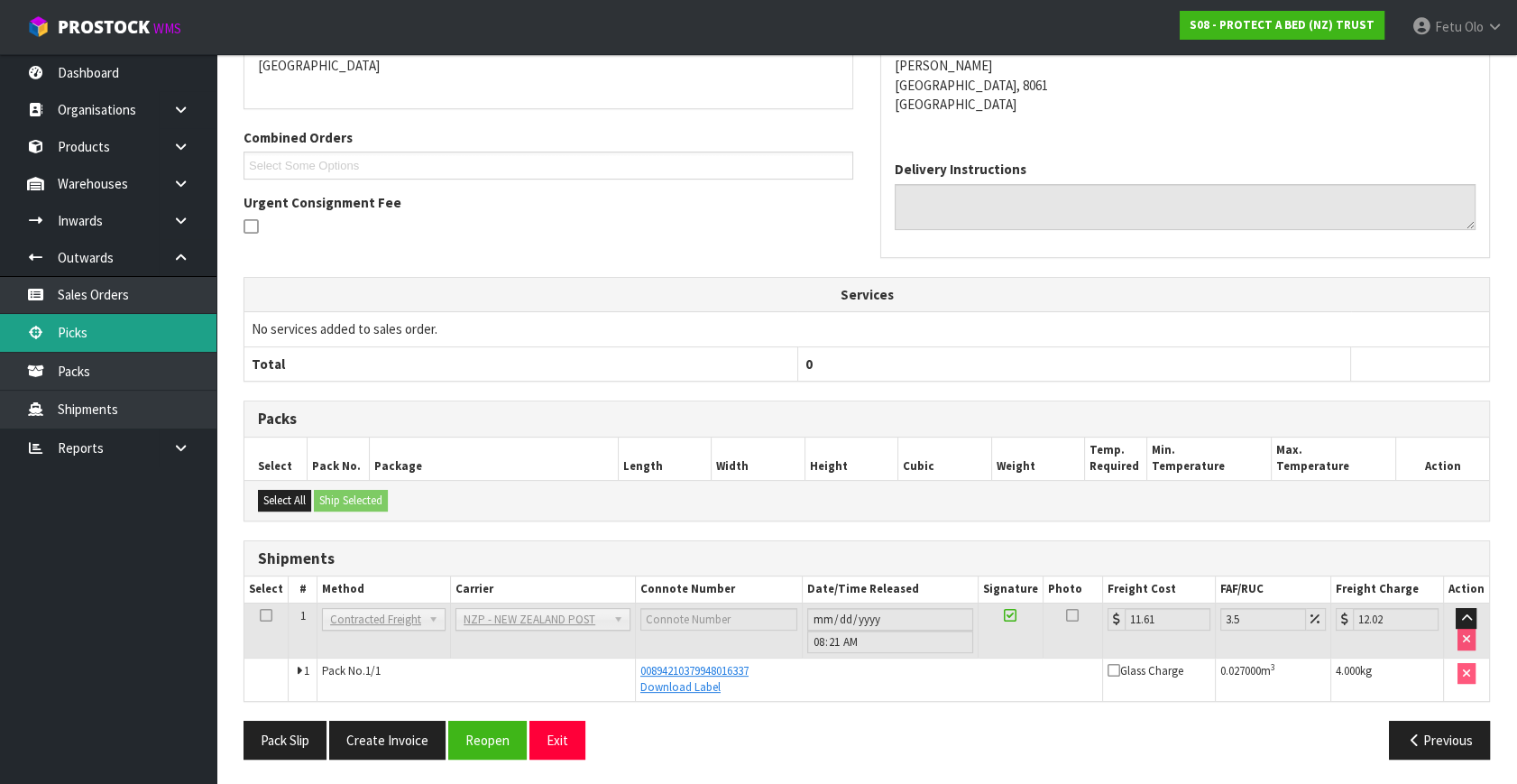
click at [92, 338] on link "Picks" at bounding box center [108, 332] width 217 height 37
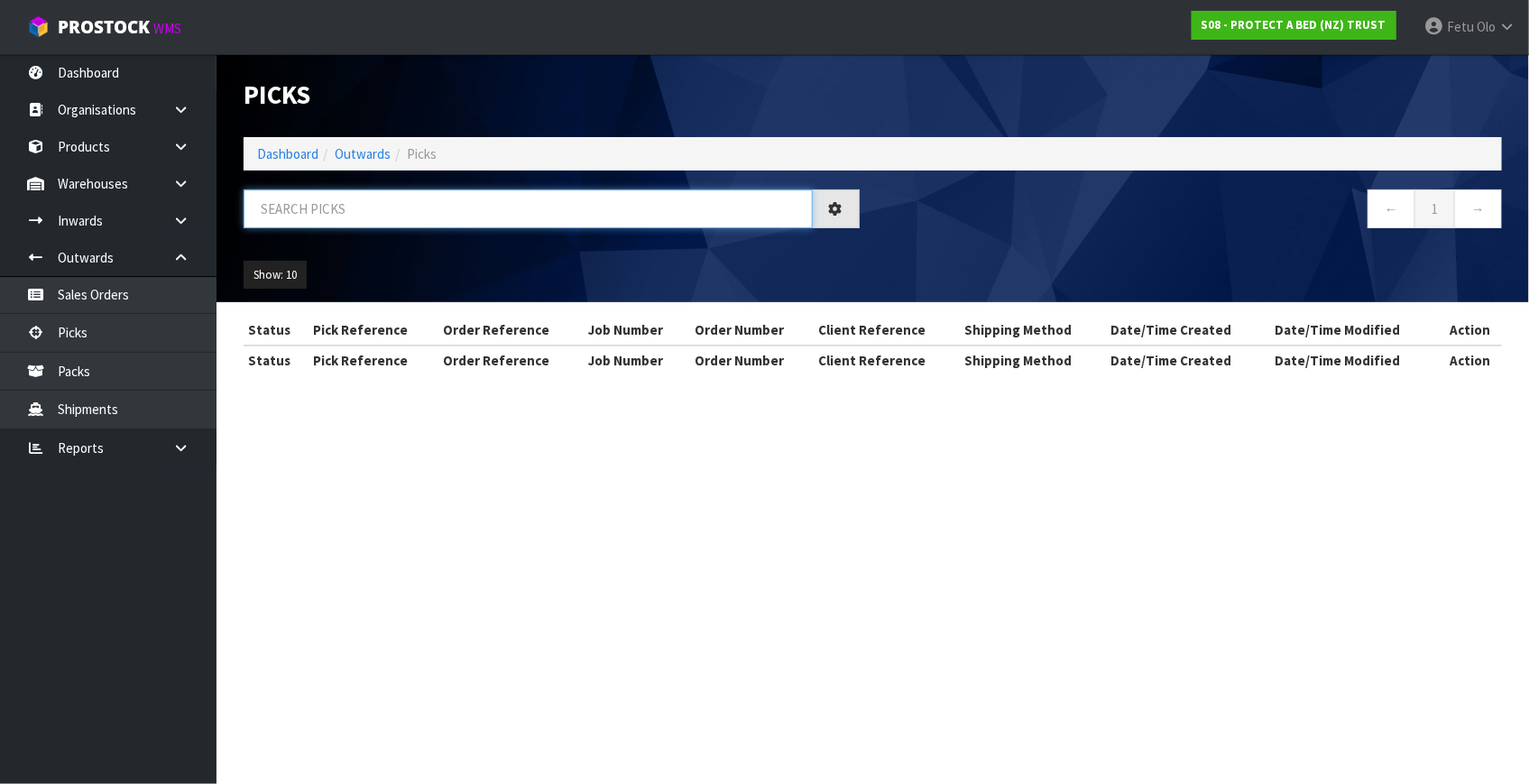
click at [306, 211] on input "text" at bounding box center [528, 209] width 569 height 39
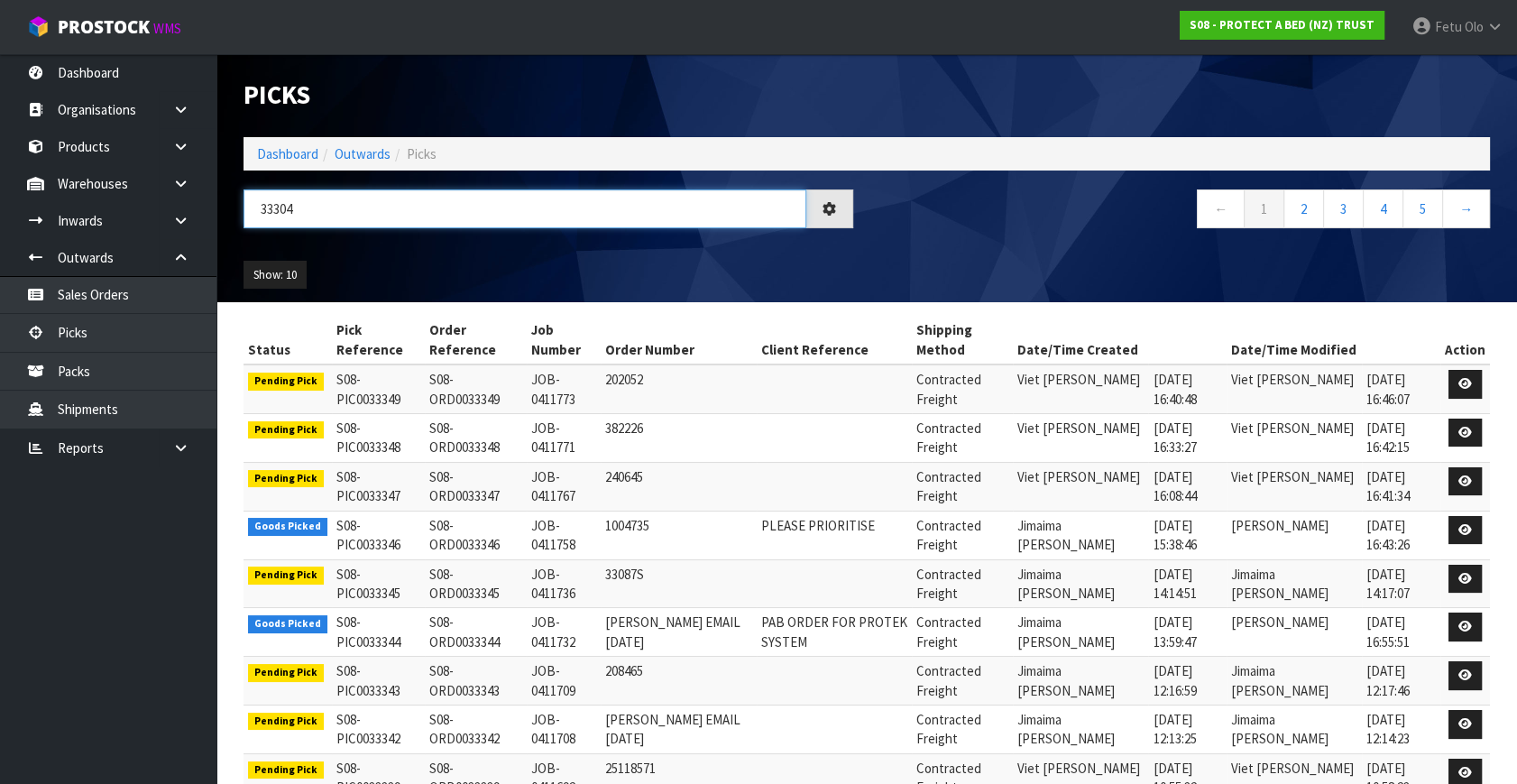
type input "33304"
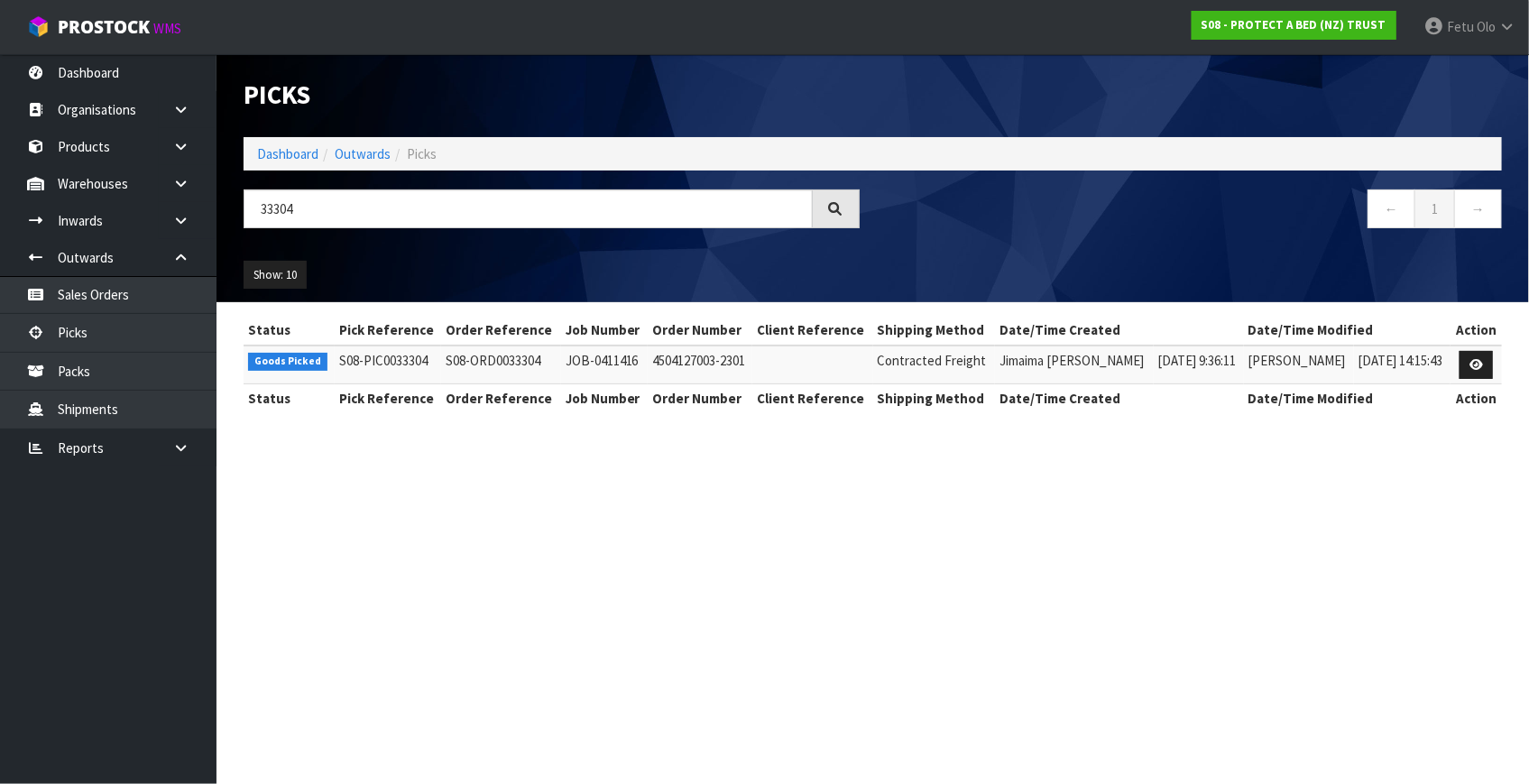
click at [1487, 342] on th "Action" at bounding box center [1476, 330] width 51 height 29
click at [1490, 361] on link at bounding box center [1476, 365] width 34 height 29
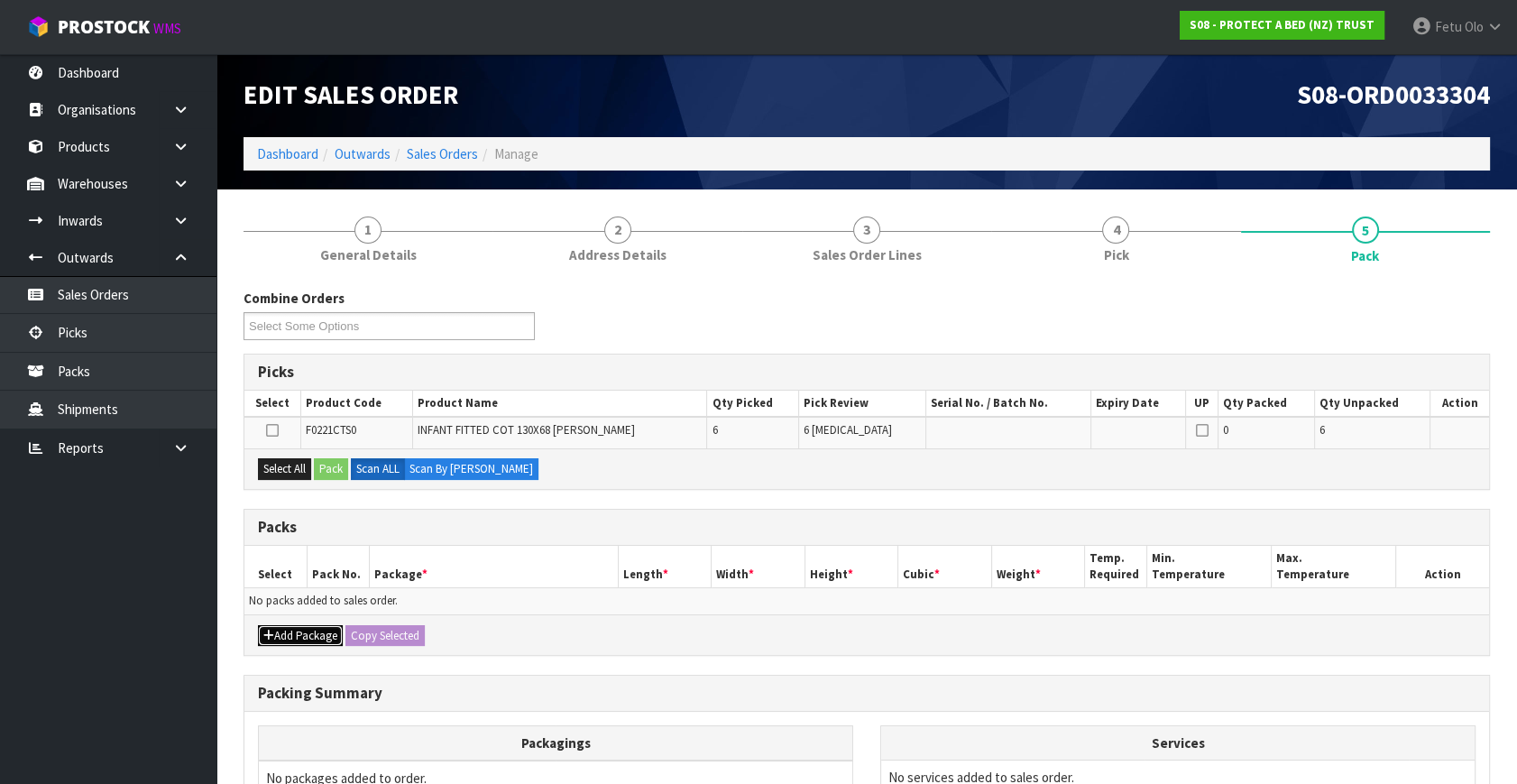
click at [287, 635] on button "Add Package" at bounding box center [301, 636] width 85 height 21
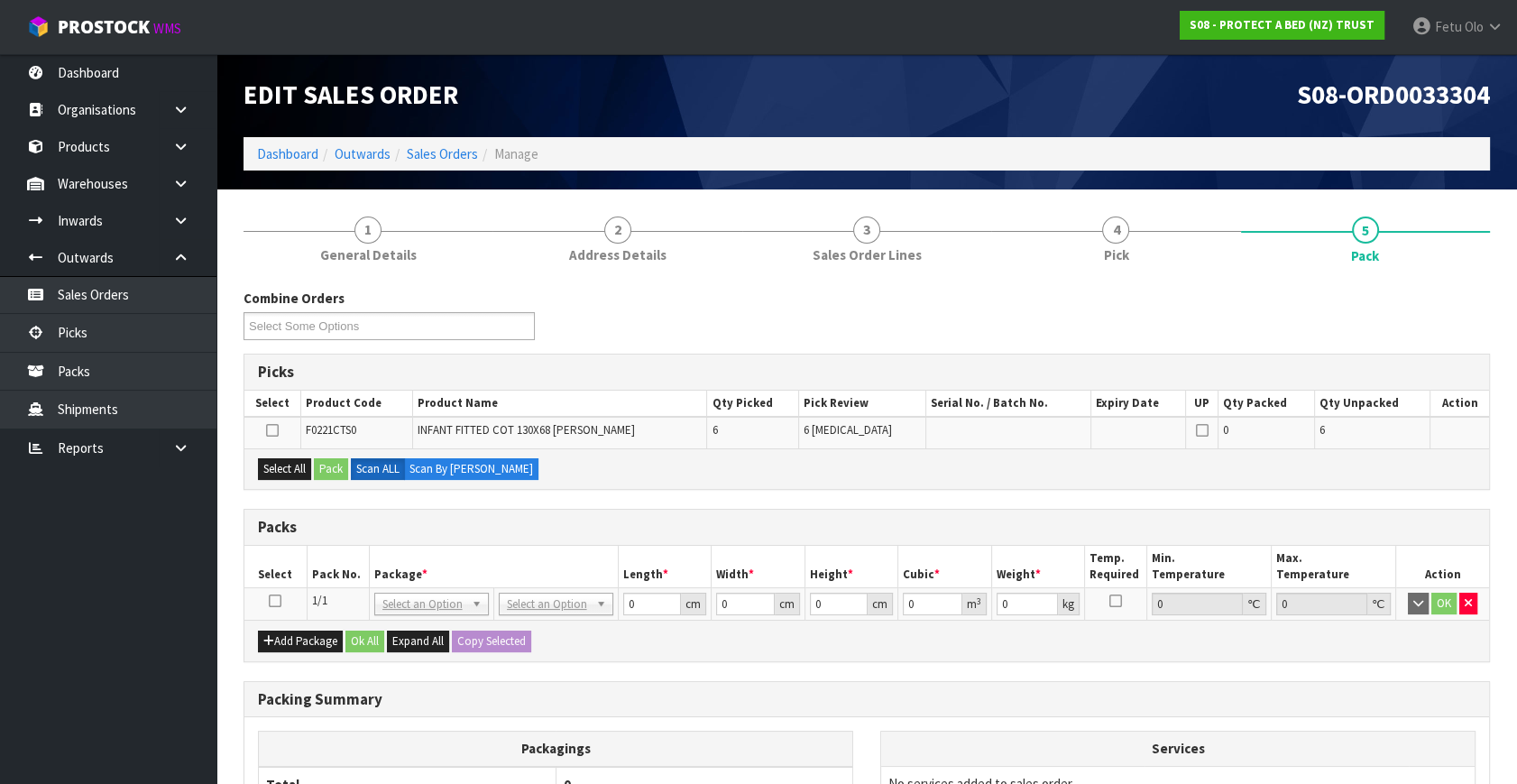
click at [272, 601] on icon at bounding box center [275, 601] width 13 height 1
click at [374, 577] on th "Package *" at bounding box center [493, 566] width 248 height 42
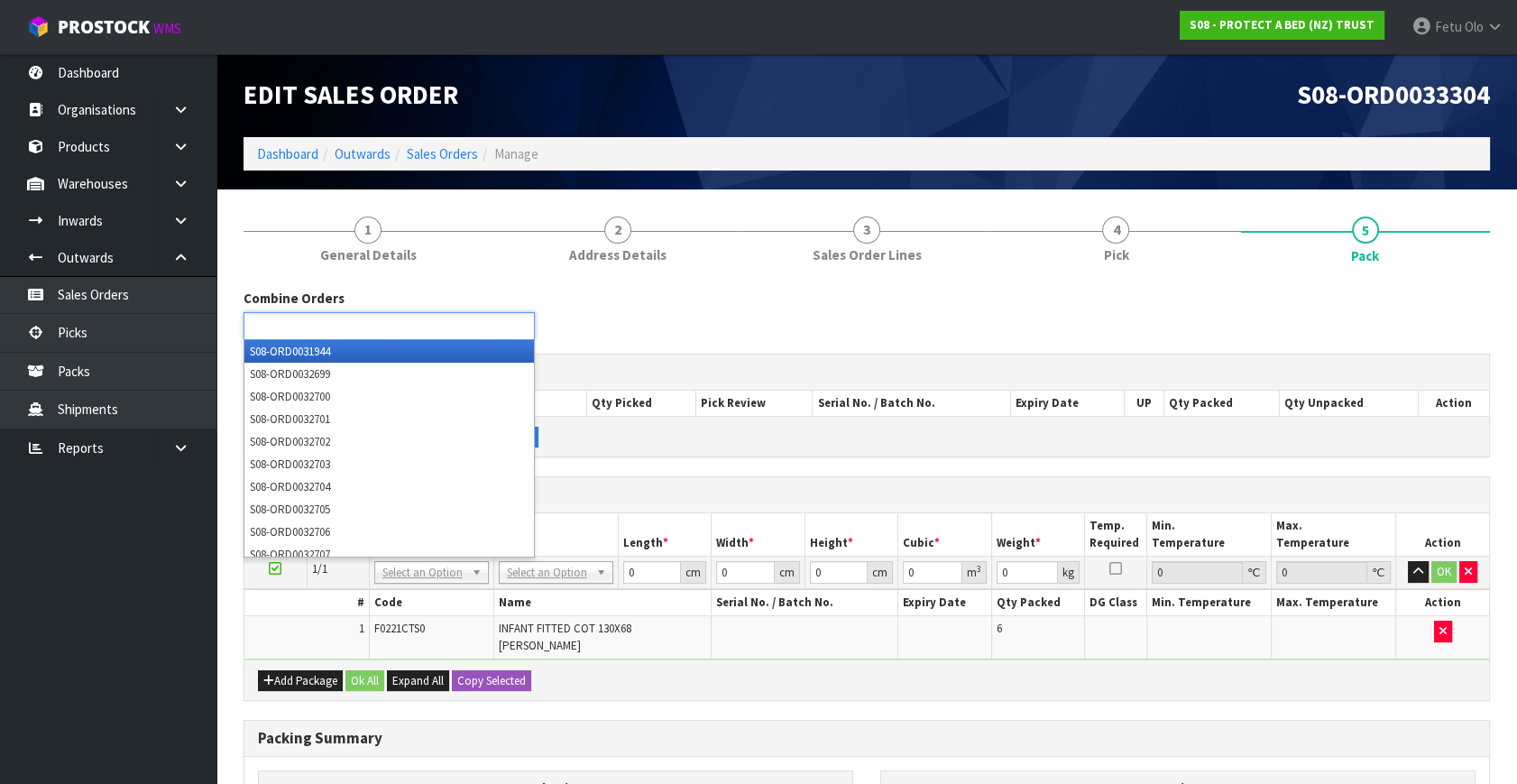
click at [349, 328] on input "text" at bounding box center [315, 326] width 133 height 22
type input "33272"
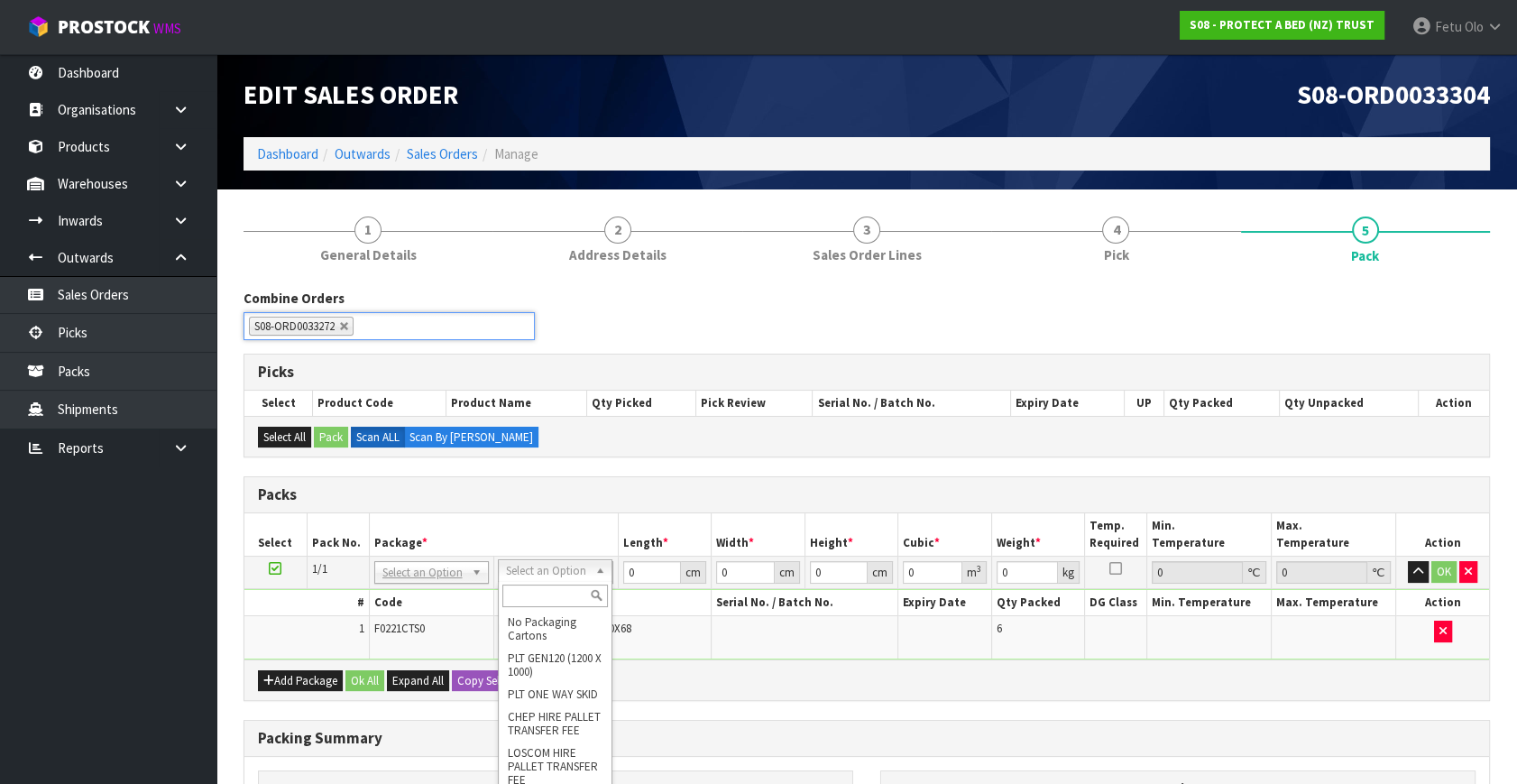
drag, startPoint x: 460, startPoint y: 568, endPoint x: 432, endPoint y: 600, distance: 42.5
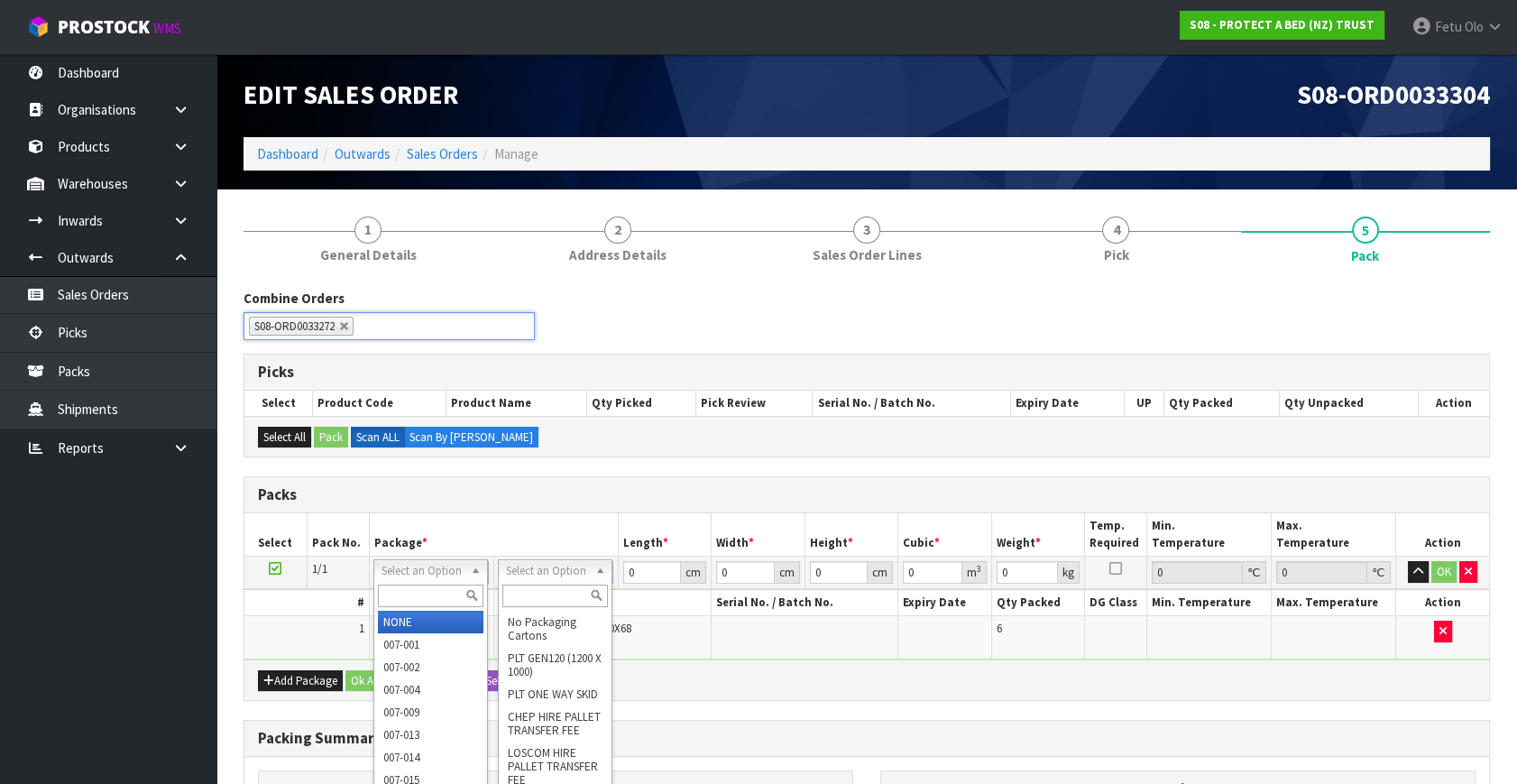
click at [429, 602] on input "text" at bounding box center [431, 595] width 106 height 22
type input "011"
type input "1.68"
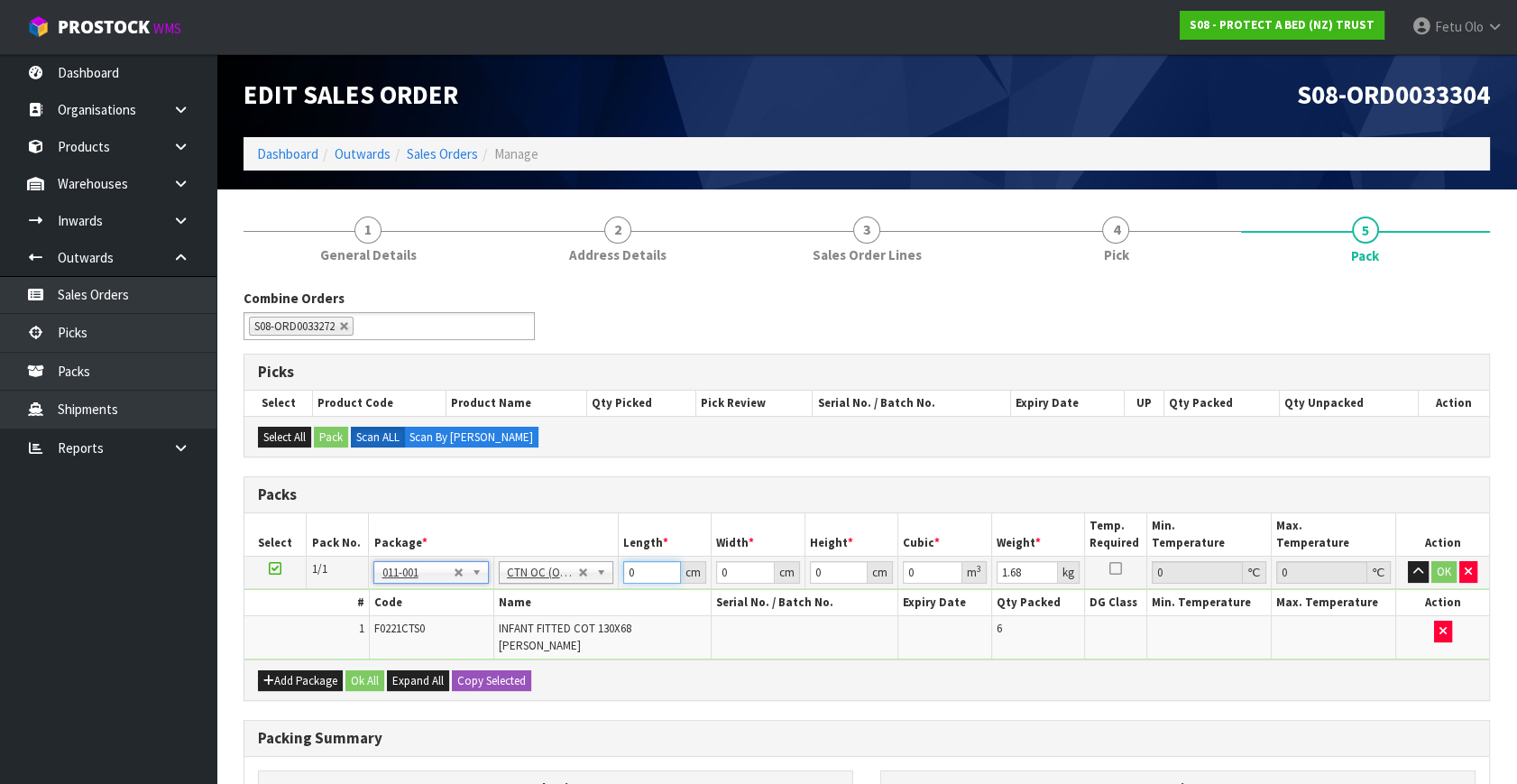
drag, startPoint x: 645, startPoint y: 569, endPoint x: 498, endPoint y: 635, distance: 161.1
click at [498, 635] on tbody "1/1 NONE 007-001 007-002 007-004 007-009 007-013 007-014 007-015 007-017 007-01…" at bounding box center [867, 609] width 1244 height 104
type input "10"
type input "1"
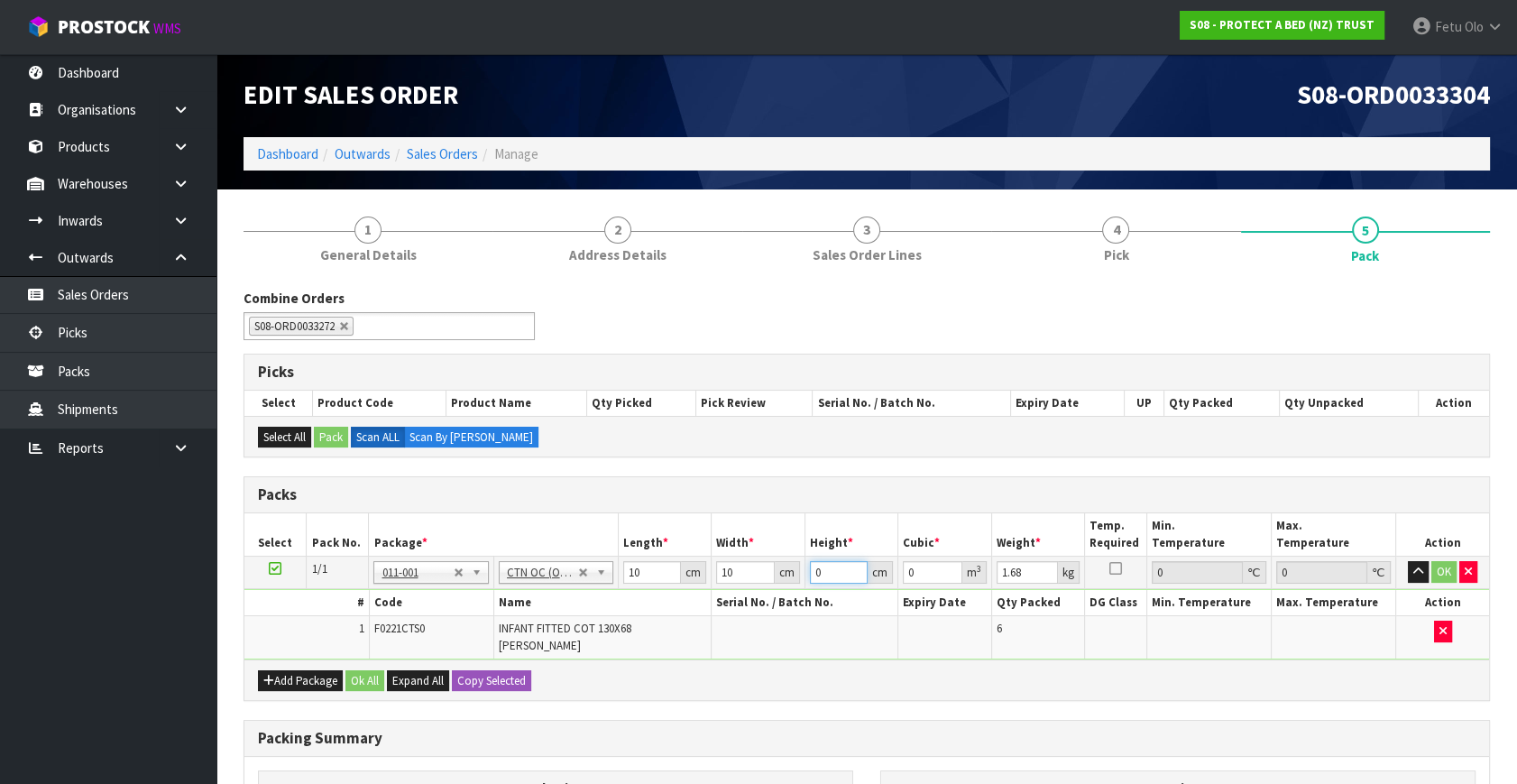
type input "0.0001"
type input "10"
type input "0.001"
type input "10"
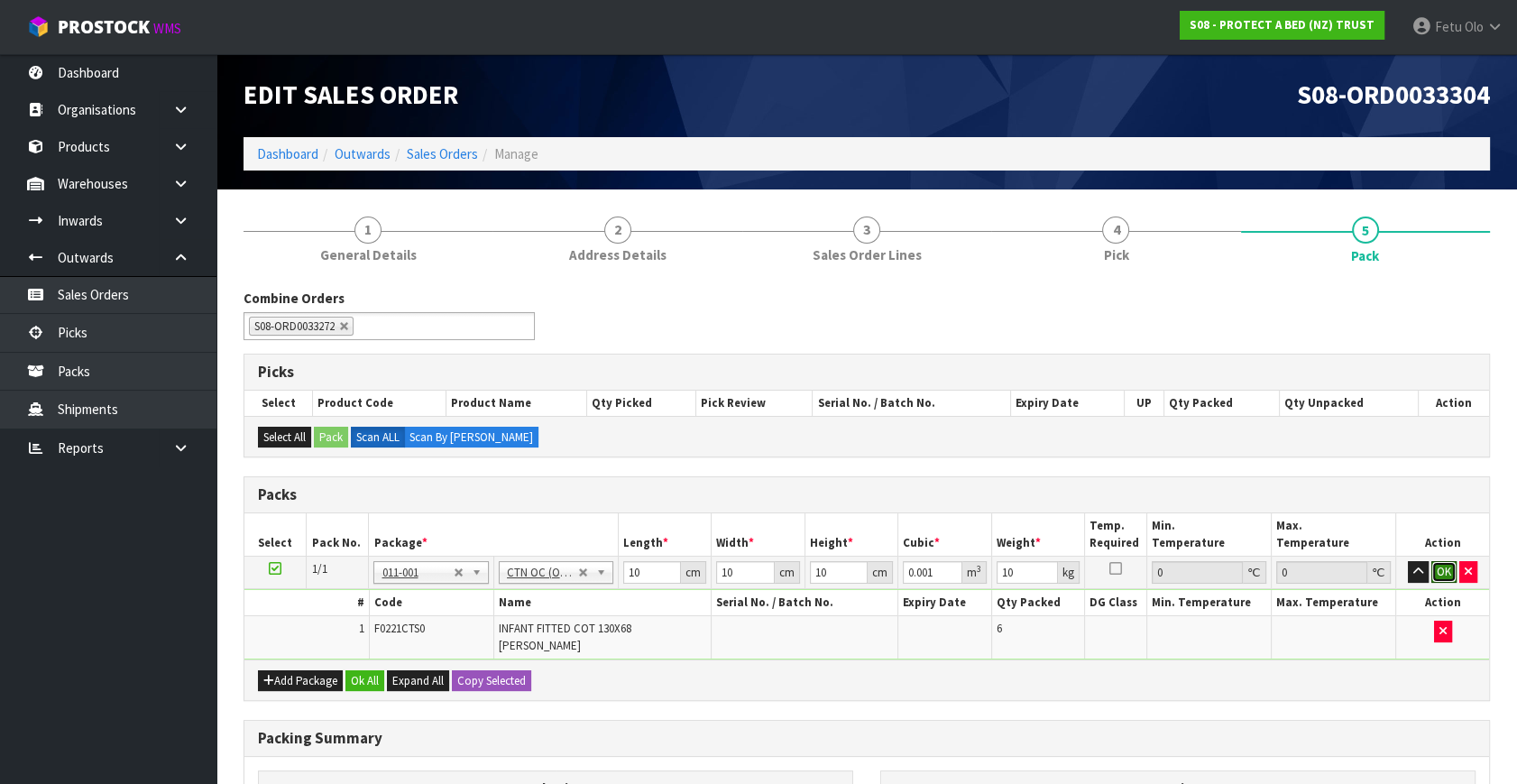
click button "OK" at bounding box center [1444, 571] width 25 height 21
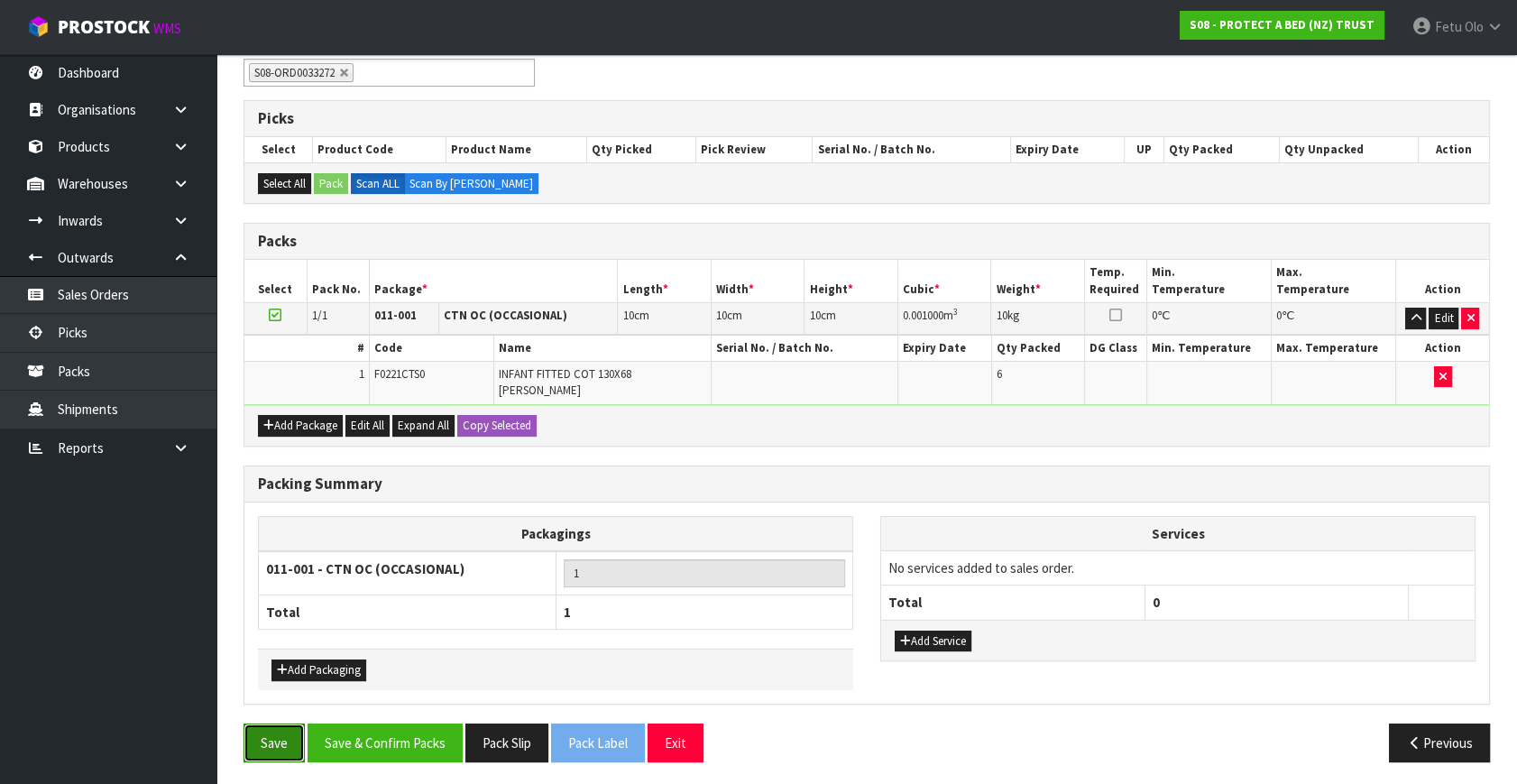
click at [272, 723] on button "Save" at bounding box center [275, 743] width 62 height 39
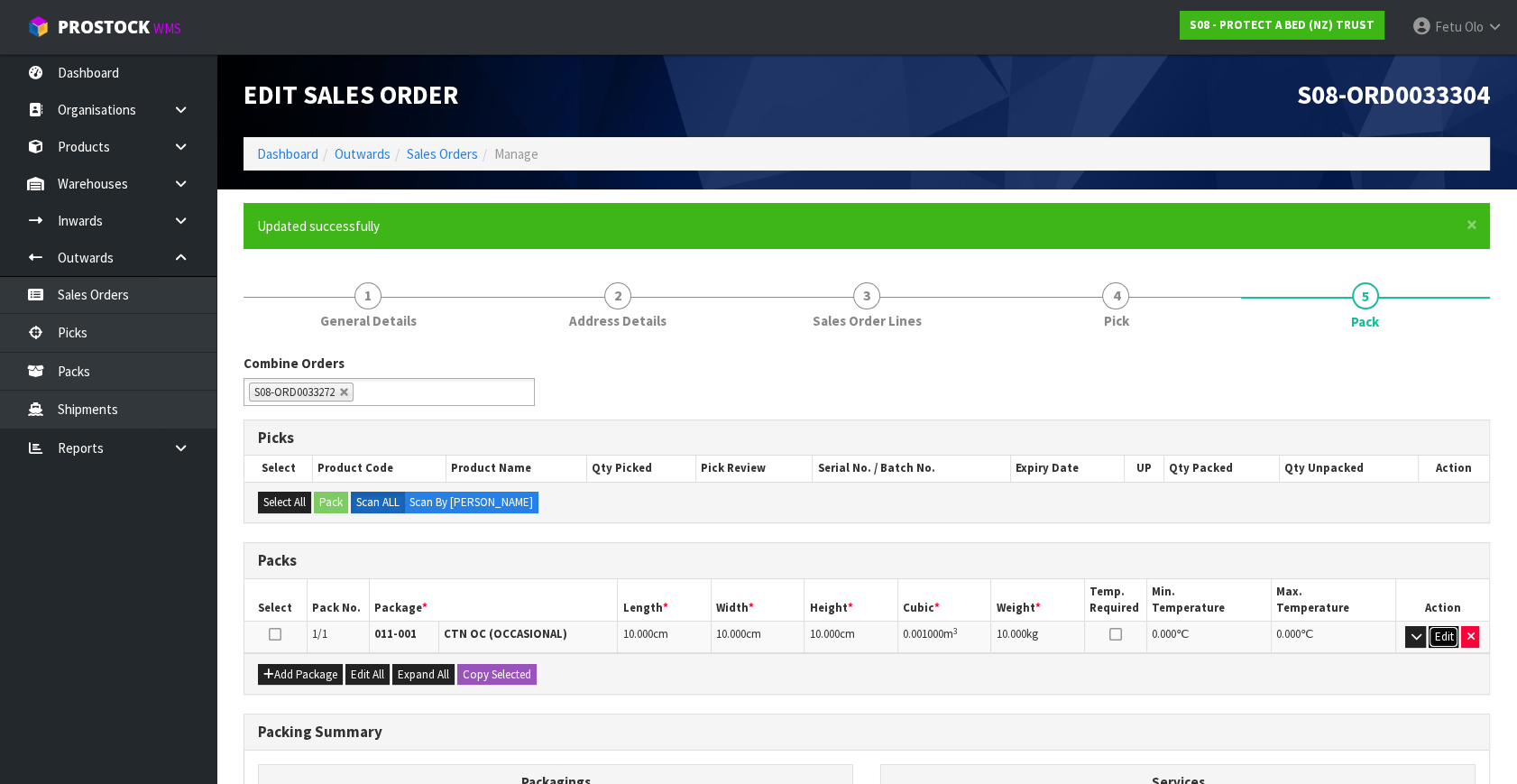
click at [1447, 631] on button "Edit" at bounding box center [1443, 637] width 30 height 21
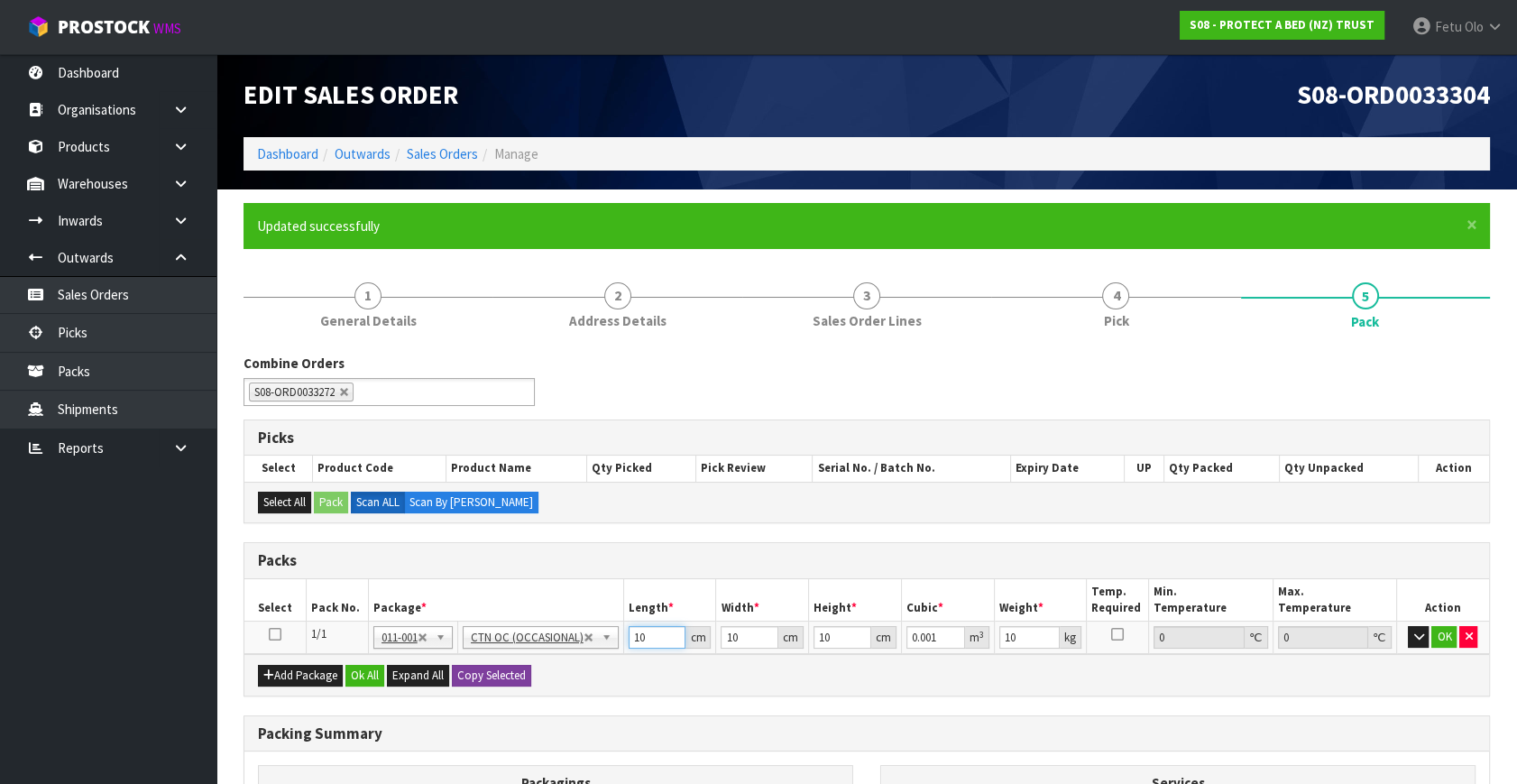
drag, startPoint x: 651, startPoint y: 635, endPoint x: 455, endPoint y: 682, distance: 201.6
click at [455, 682] on div "Packs Select Pack No. Package * Length * Width * Height * Cubic * Weight * Temp…" at bounding box center [867, 619] width 1246 height 154
type input "5"
type input "0.0005"
type input "57"
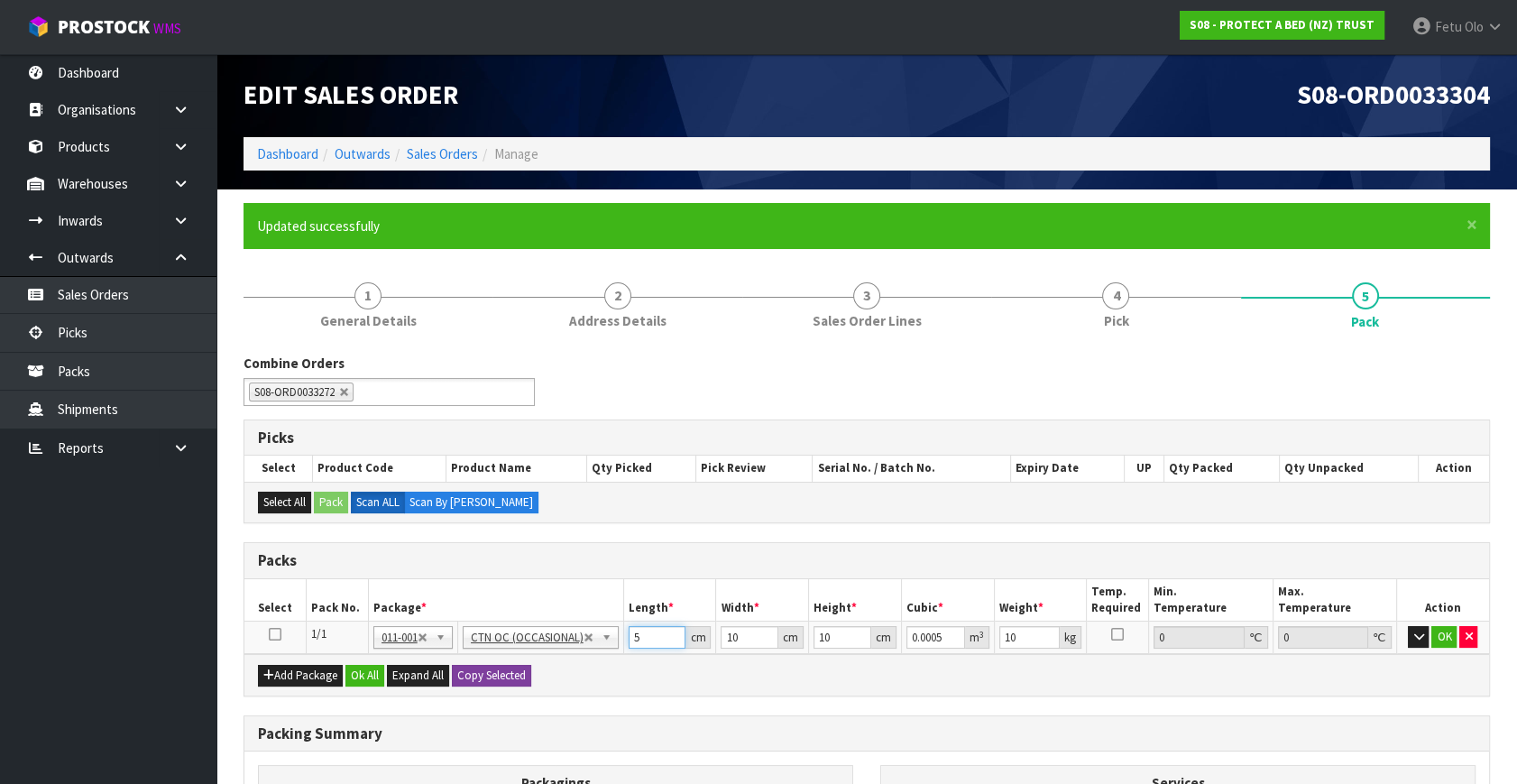
type input "0.0057"
type input "57"
type input "3"
type input "0.00171"
type input "34"
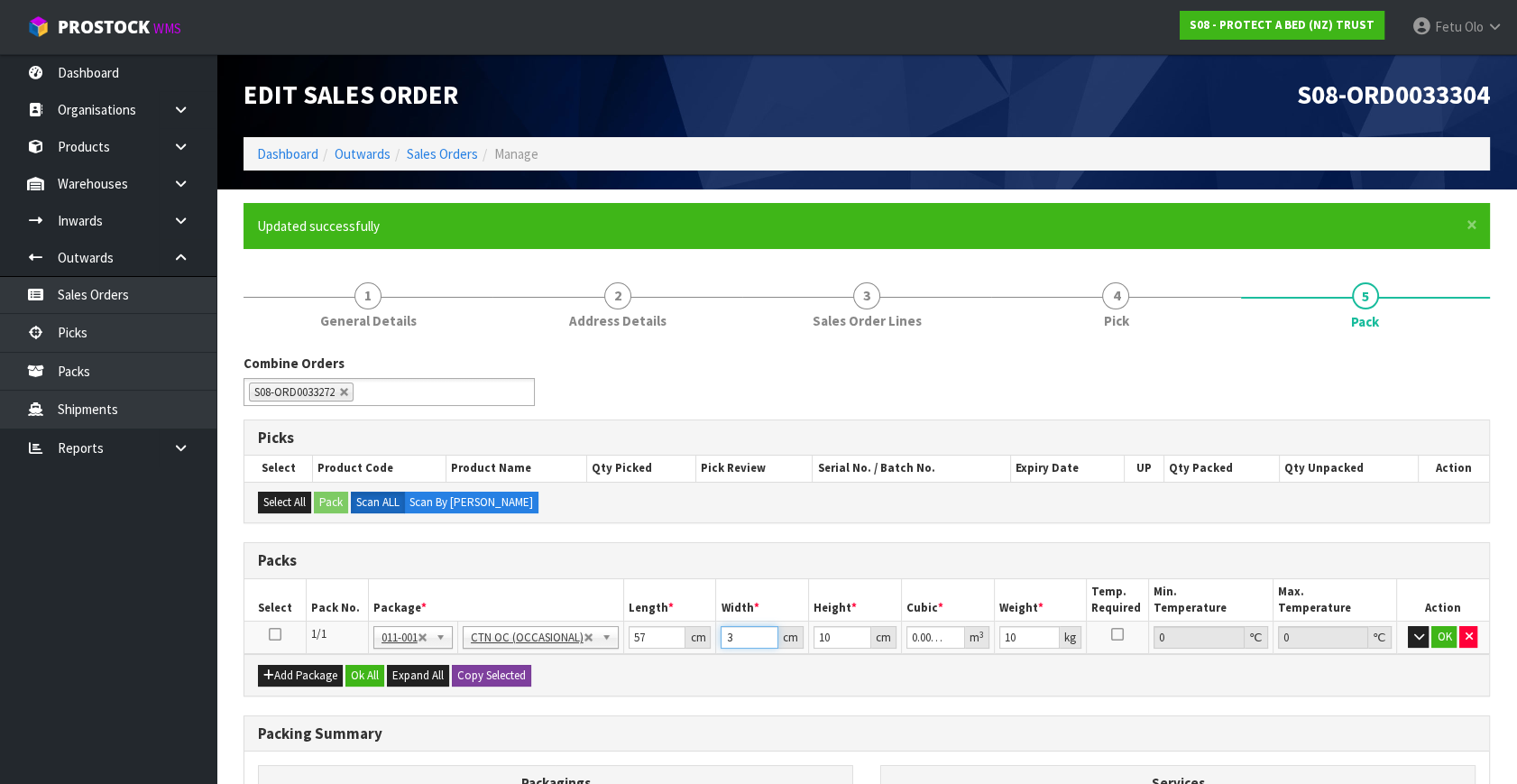
type input "0.01938"
type input "34"
type input "2"
type input "0.003876"
type input "26"
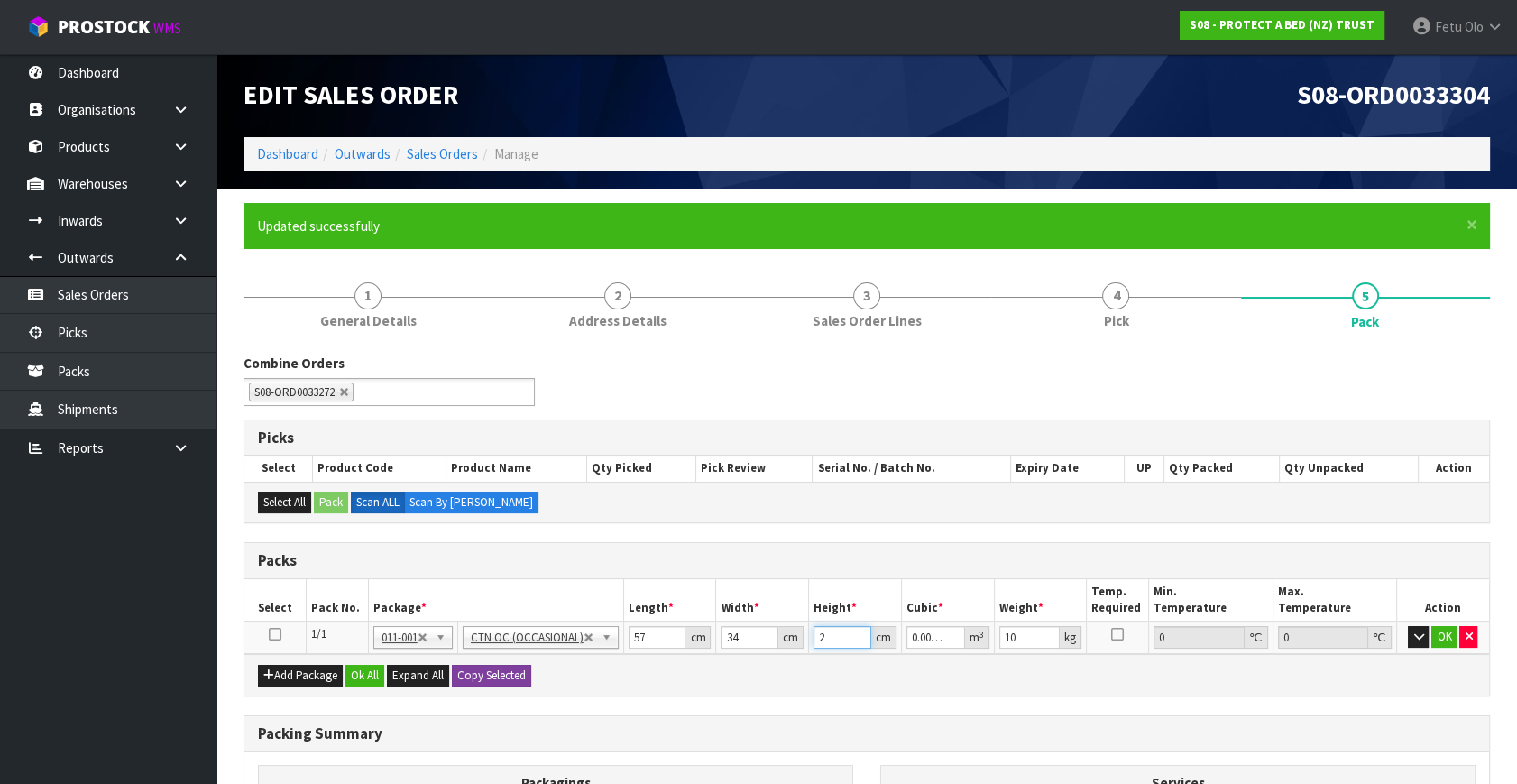
type input "0.050388"
type input "26"
type input "8"
click button "OK" at bounding box center [1444, 637] width 25 height 21
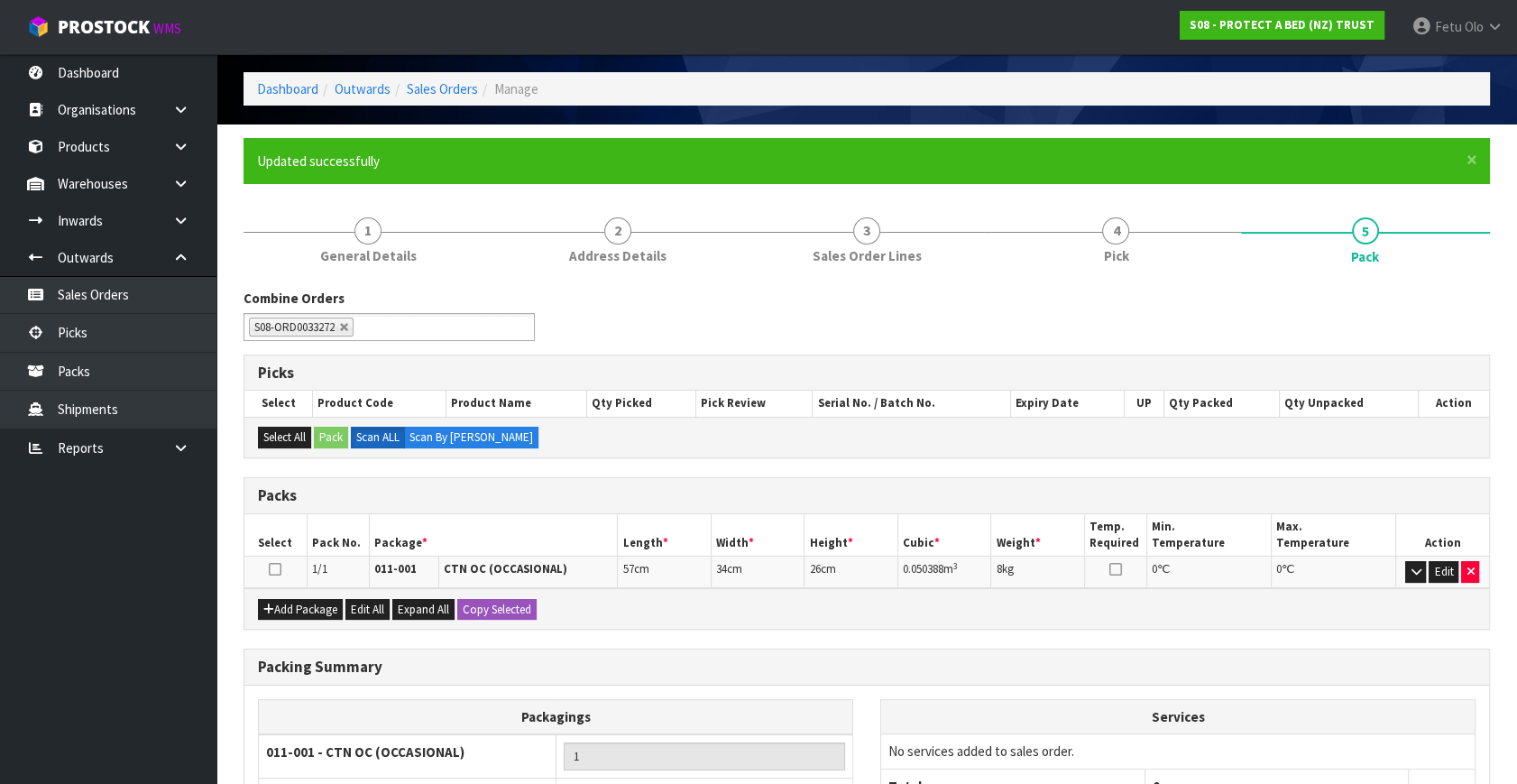
scroll to position [248, 0]
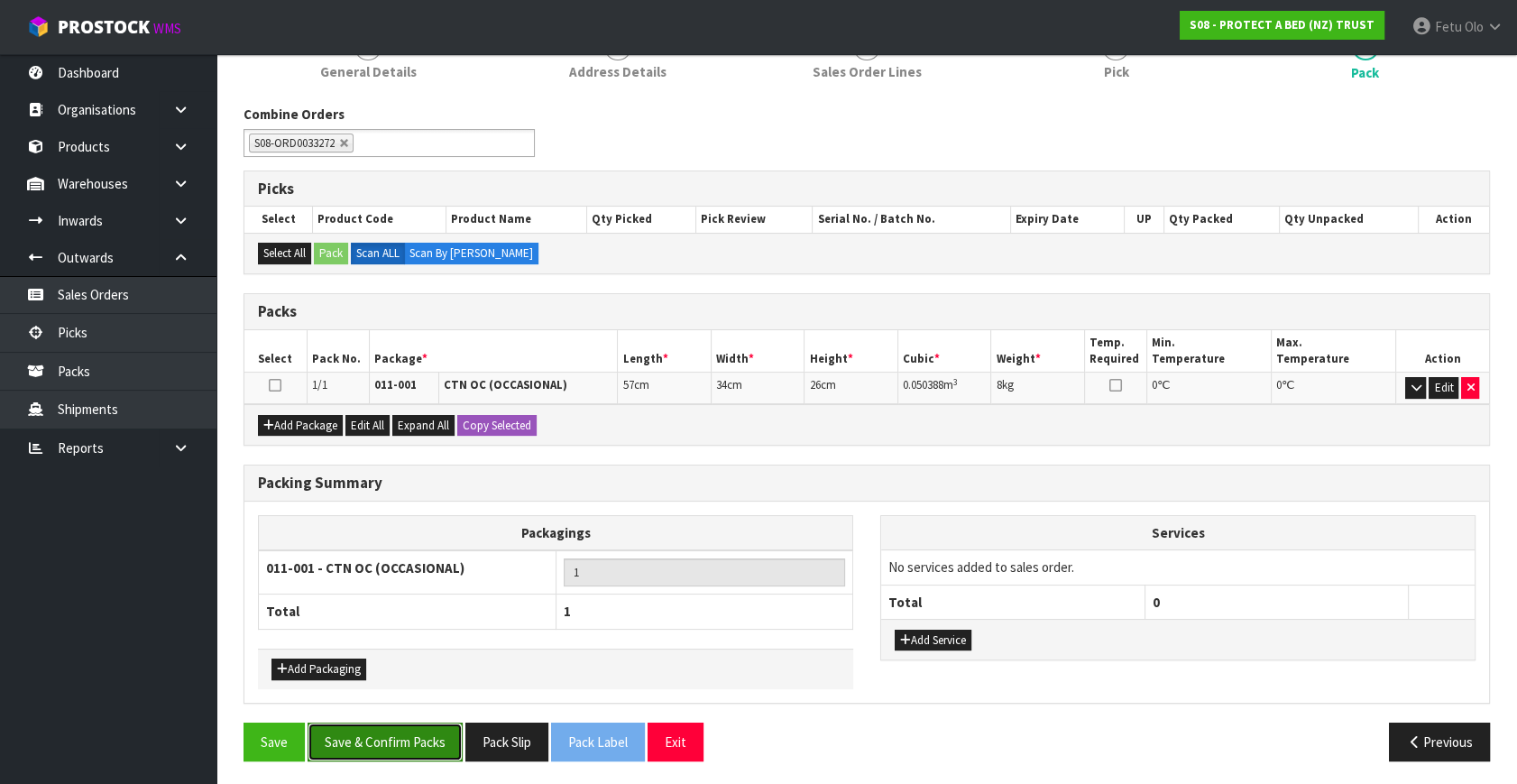
click at [380, 743] on button "Save & Confirm Packs" at bounding box center [384, 742] width 155 height 39
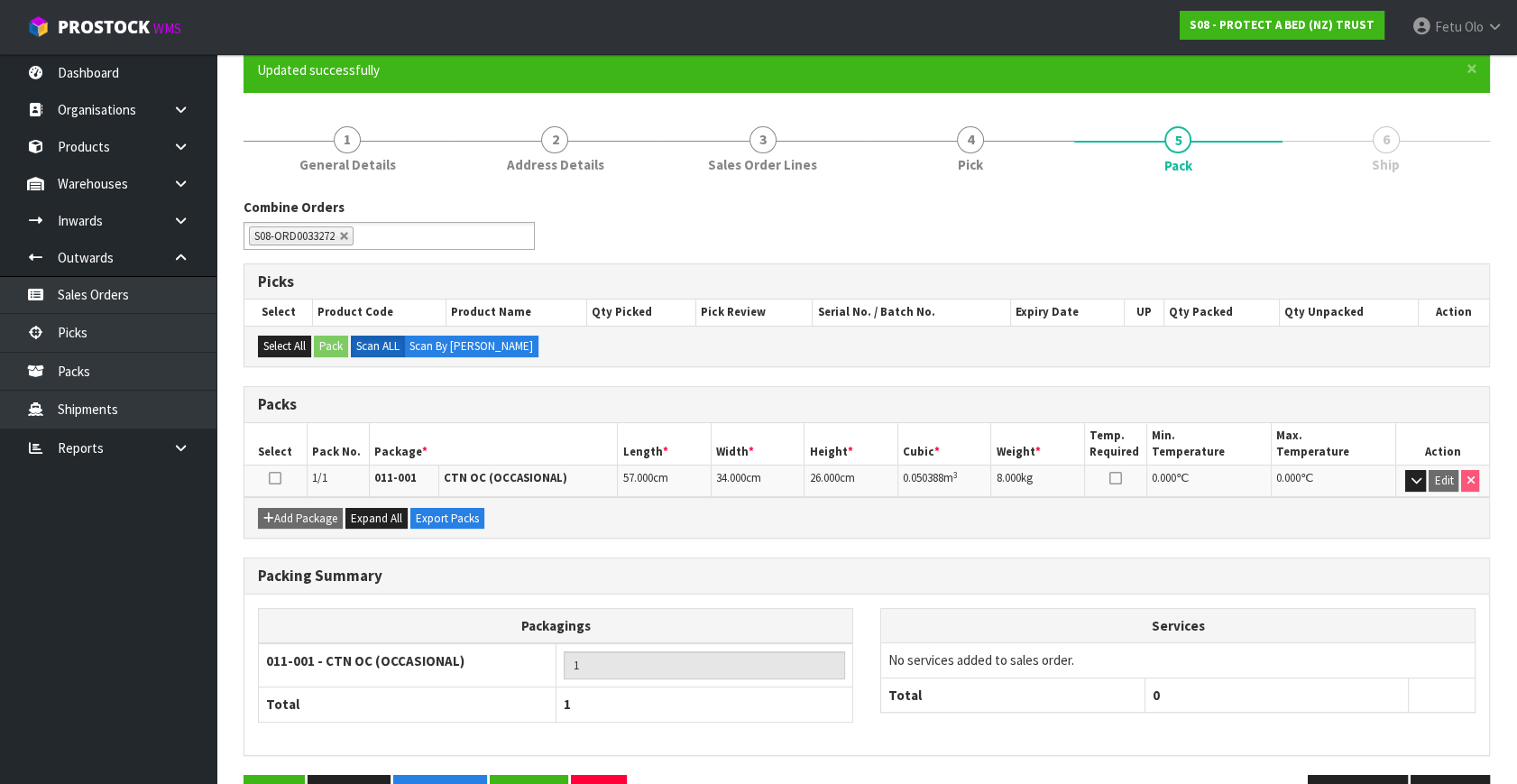
scroll to position [208, 0]
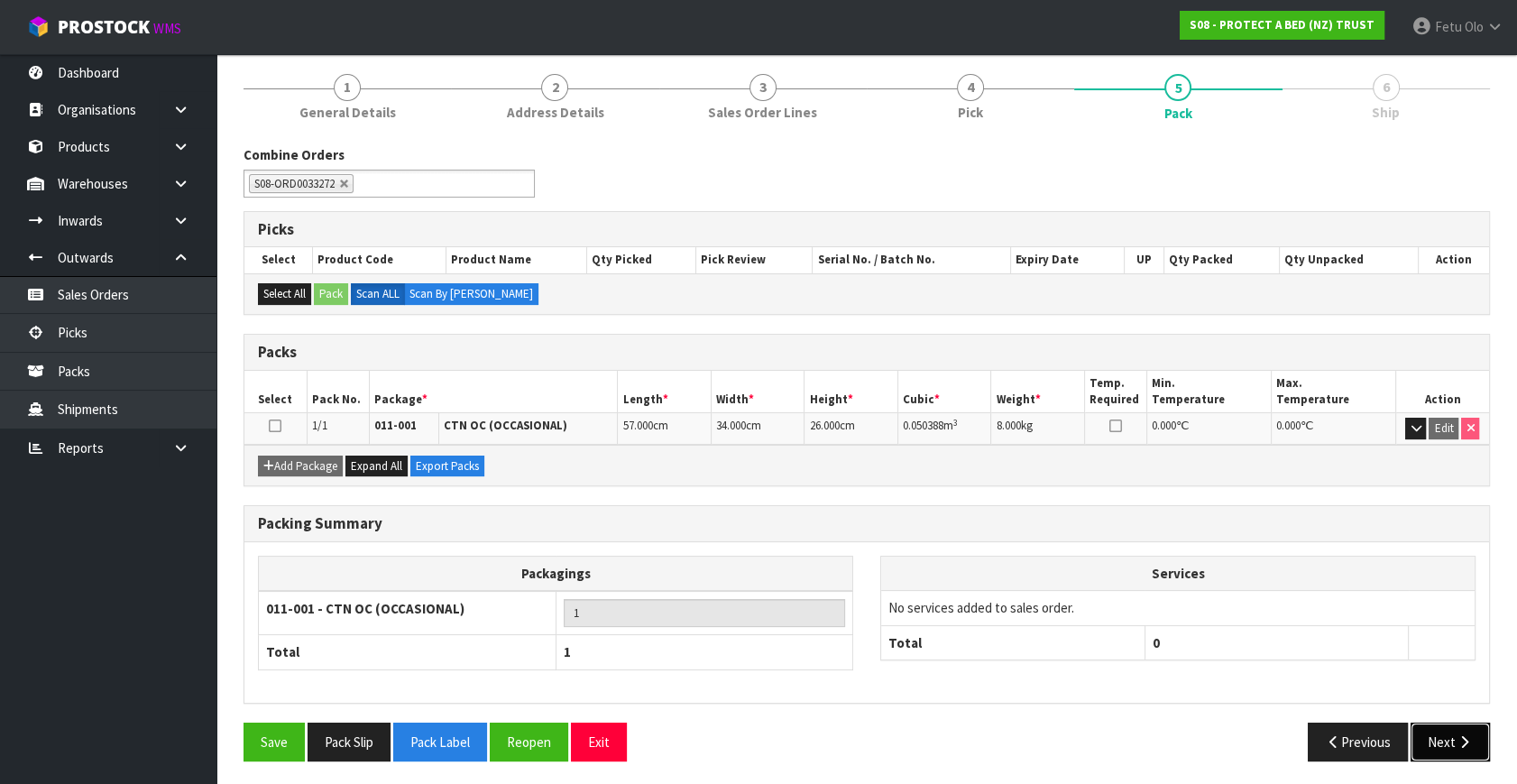
click at [1425, 745] on button "Next" at bounding box center [1450, 742] width 79 height 39
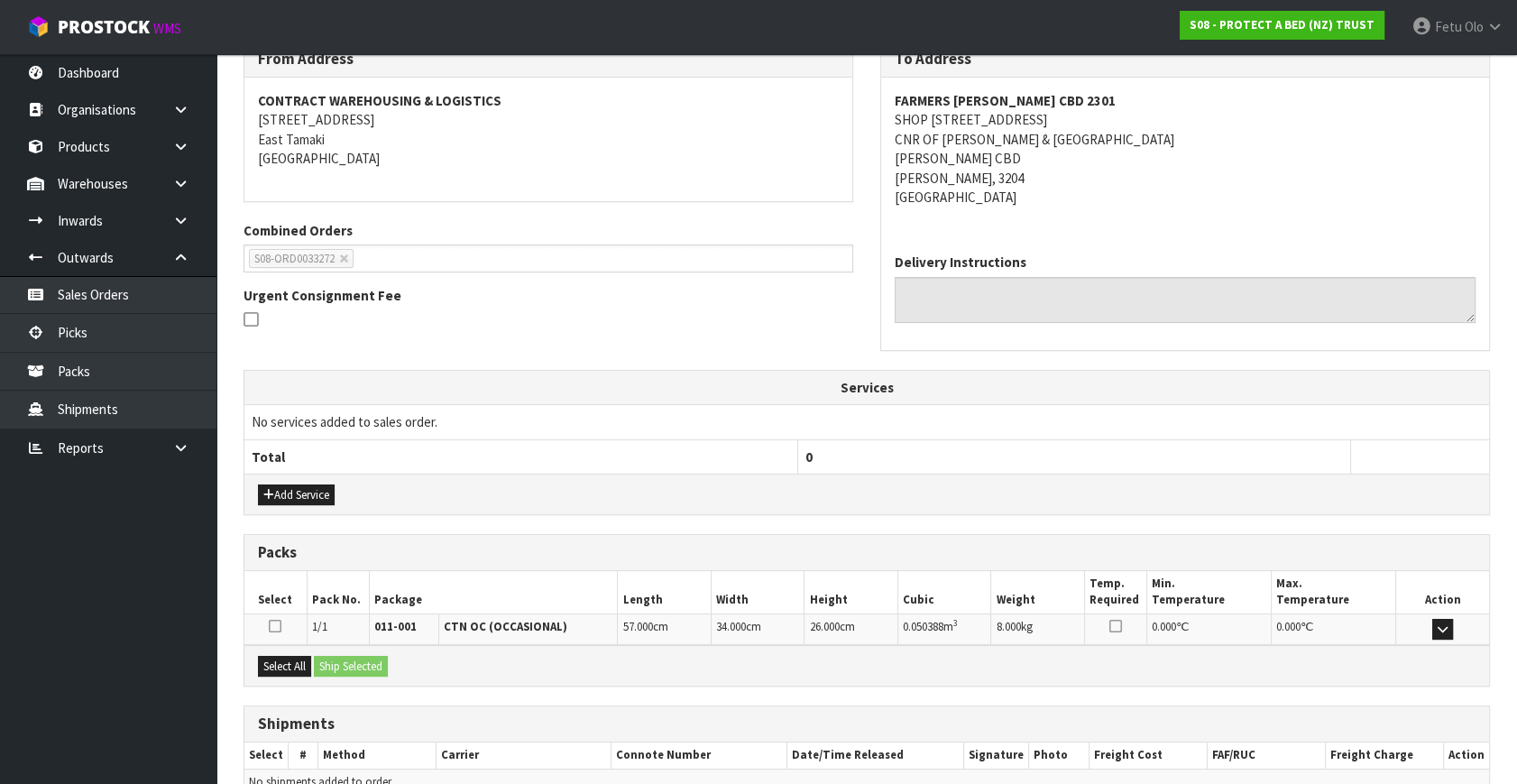
scroll to position [405, 0]
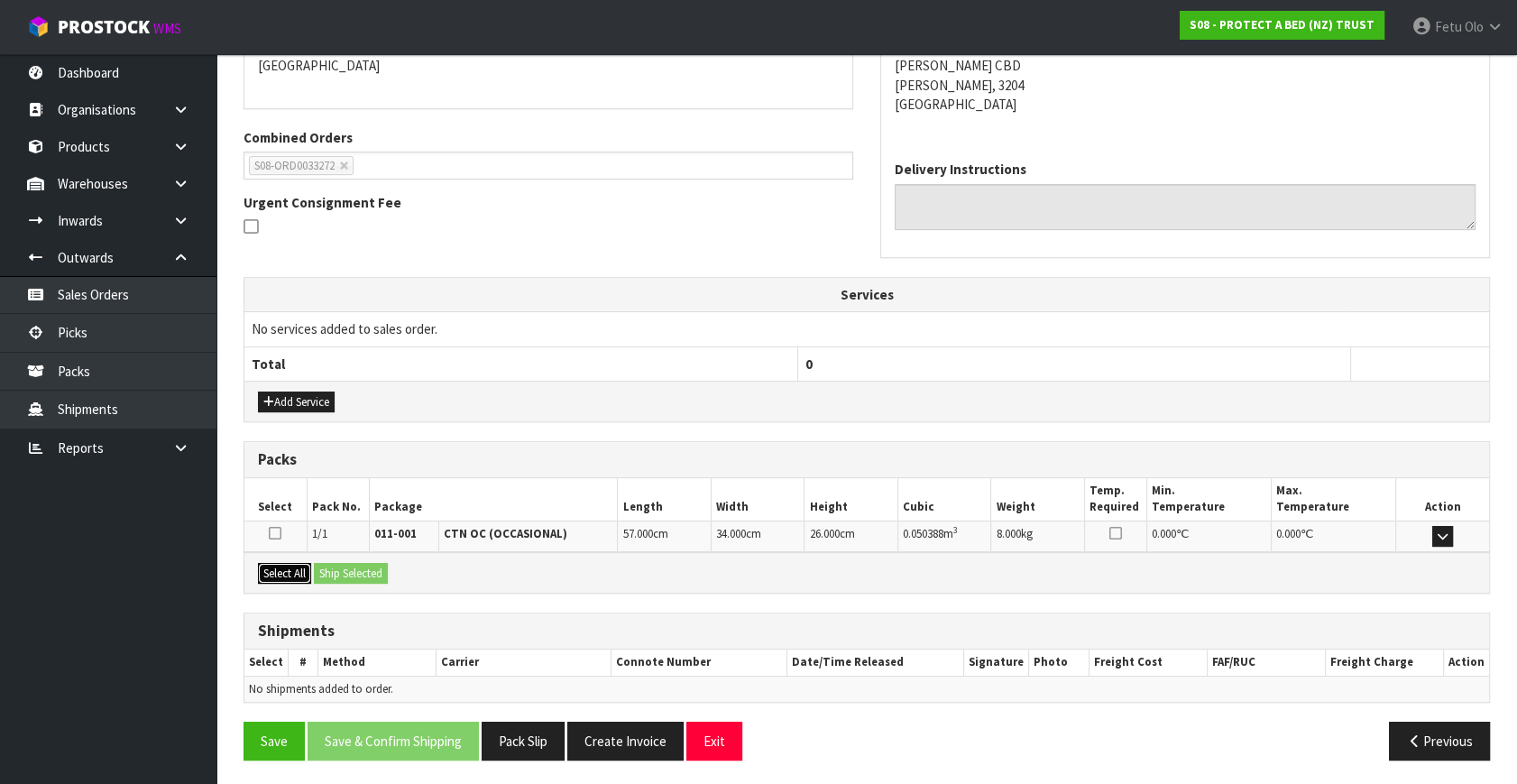
click at [287, 567] on button "Select All" at bounding box center [284, 573] width 53 height 21
click at [352, 573] on button "Ship Selected" at bounding box center [351, 573] width 74 height 21
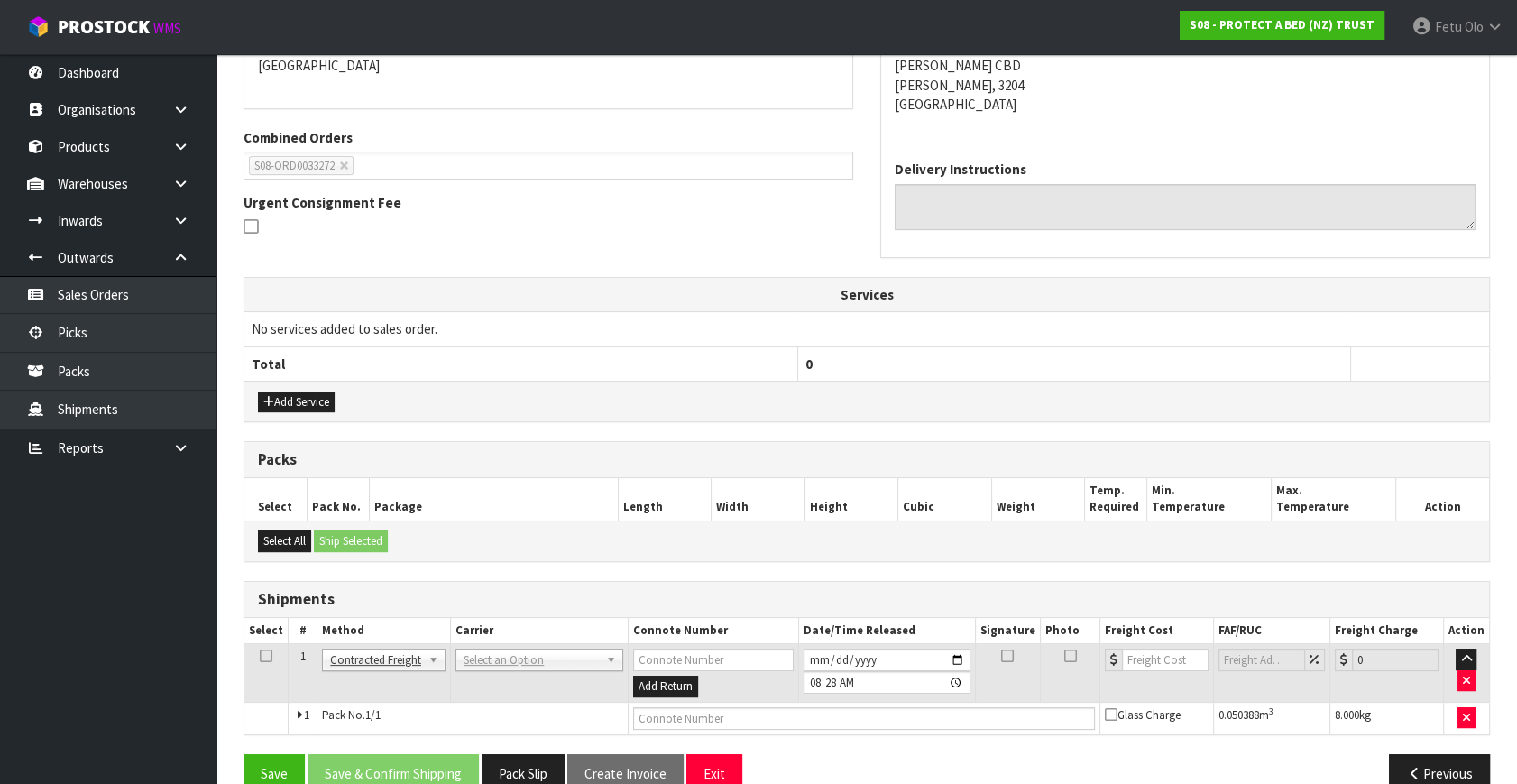
scroll to position [438, 0]
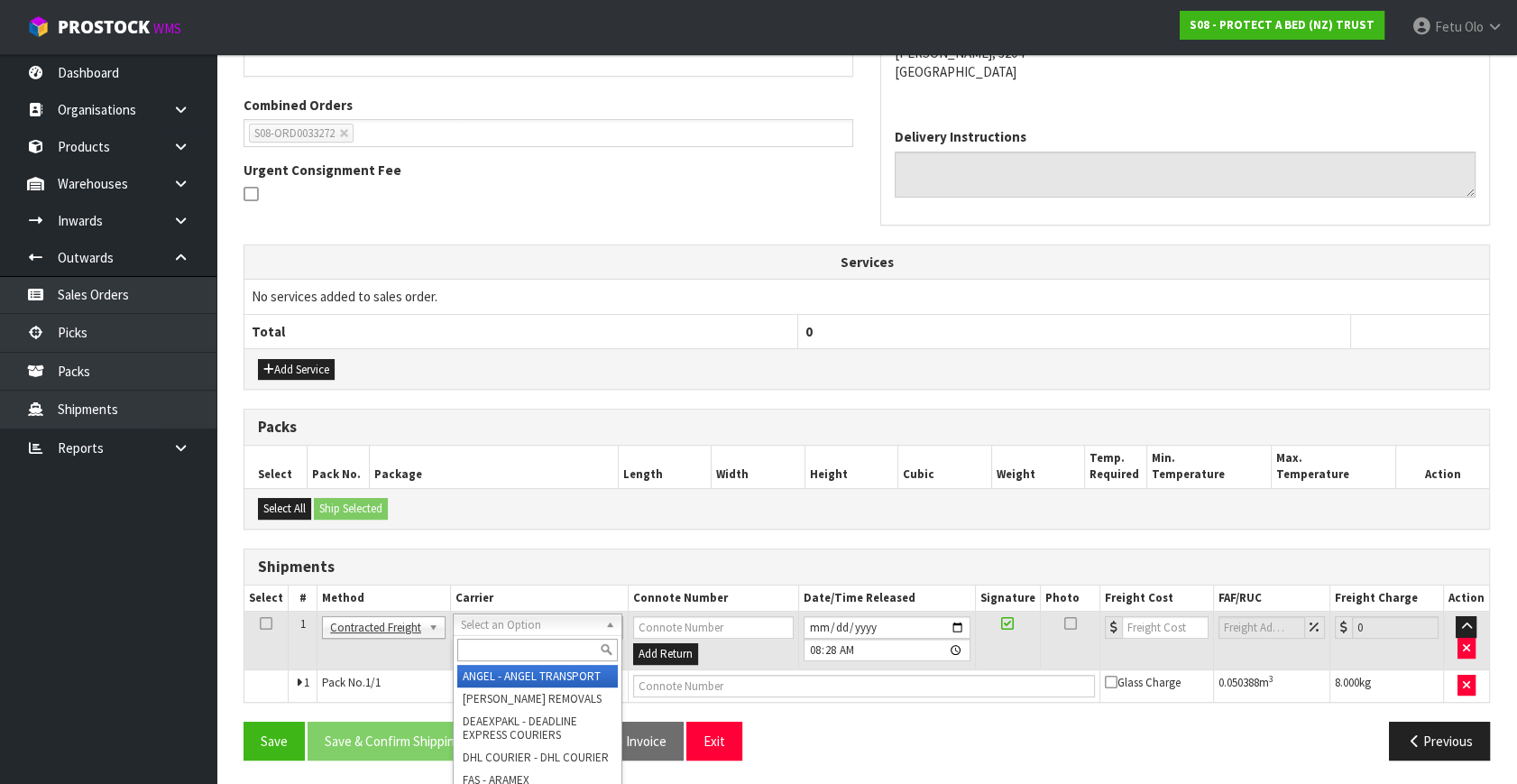
click at [493, 640] on input "text" at bounding box center [537, 649] width 160 height 22
type input "NZP"
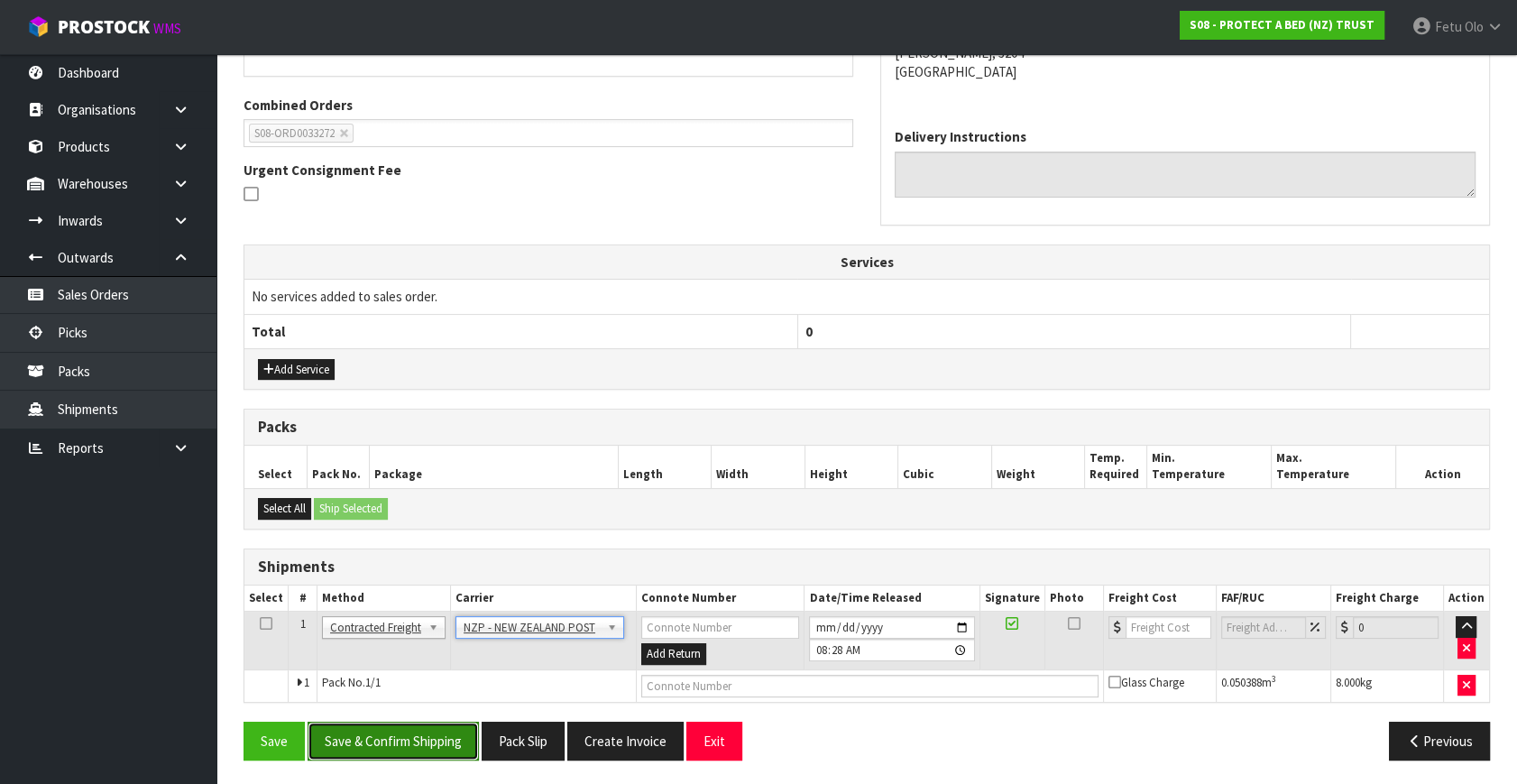
click at [432, 736] on button "Save & Confirm Shipping" at bounding box center [393, 741] width 171 height 39
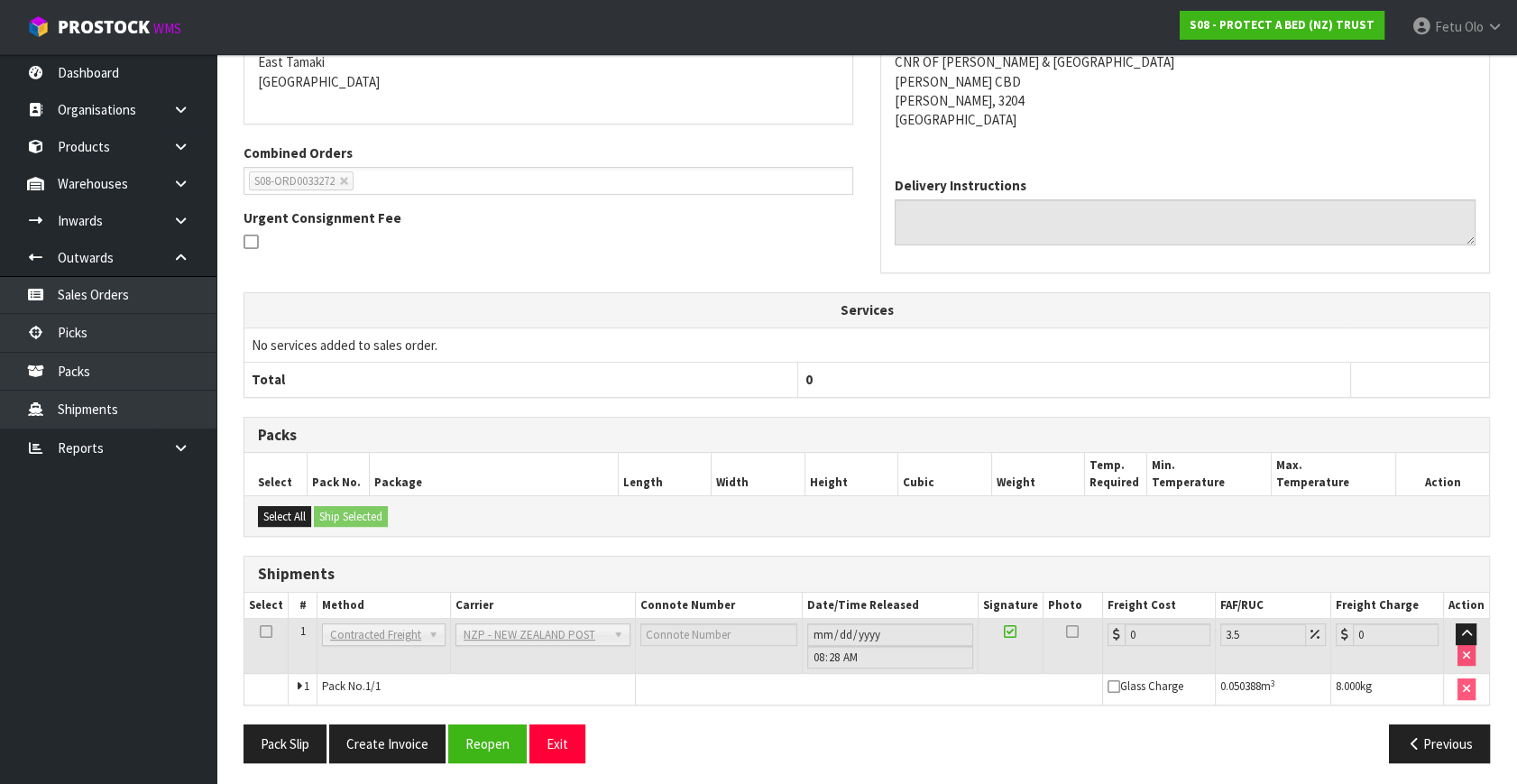
scroll to position [413, 0]
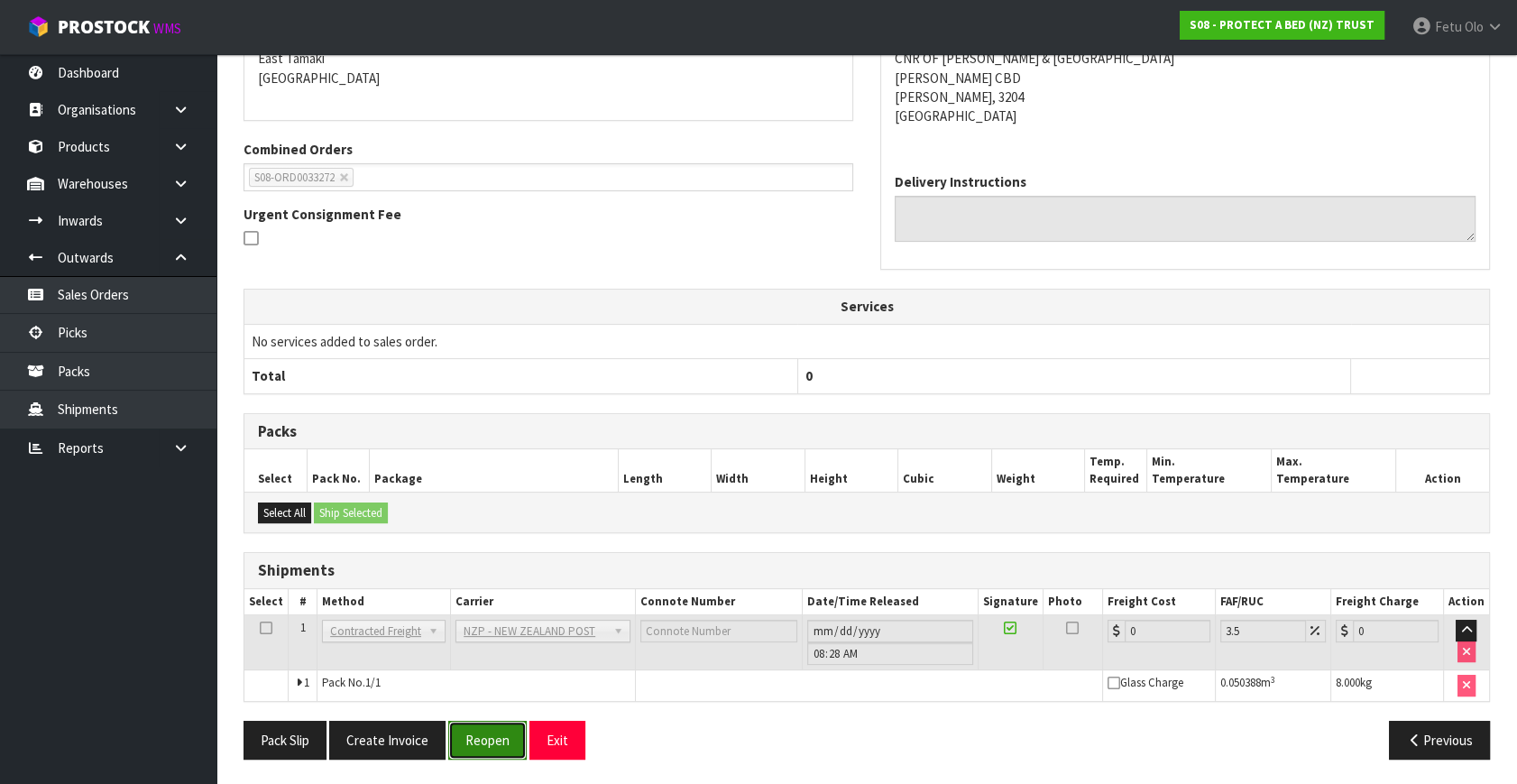
click at [466, 734] on button "Reopen" at bounding box center [486, 740] width 78 height 39
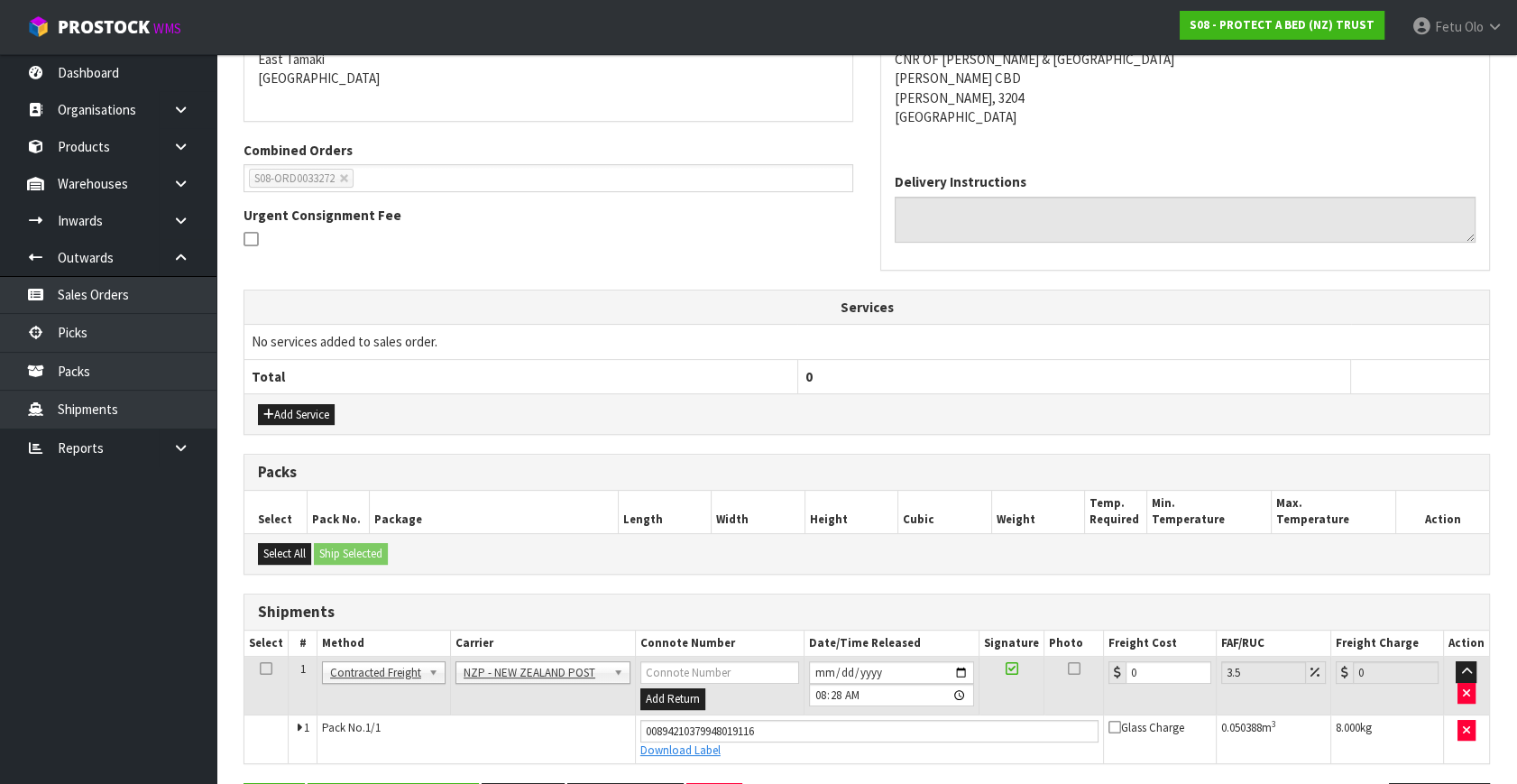
scroll to position [455, 0]
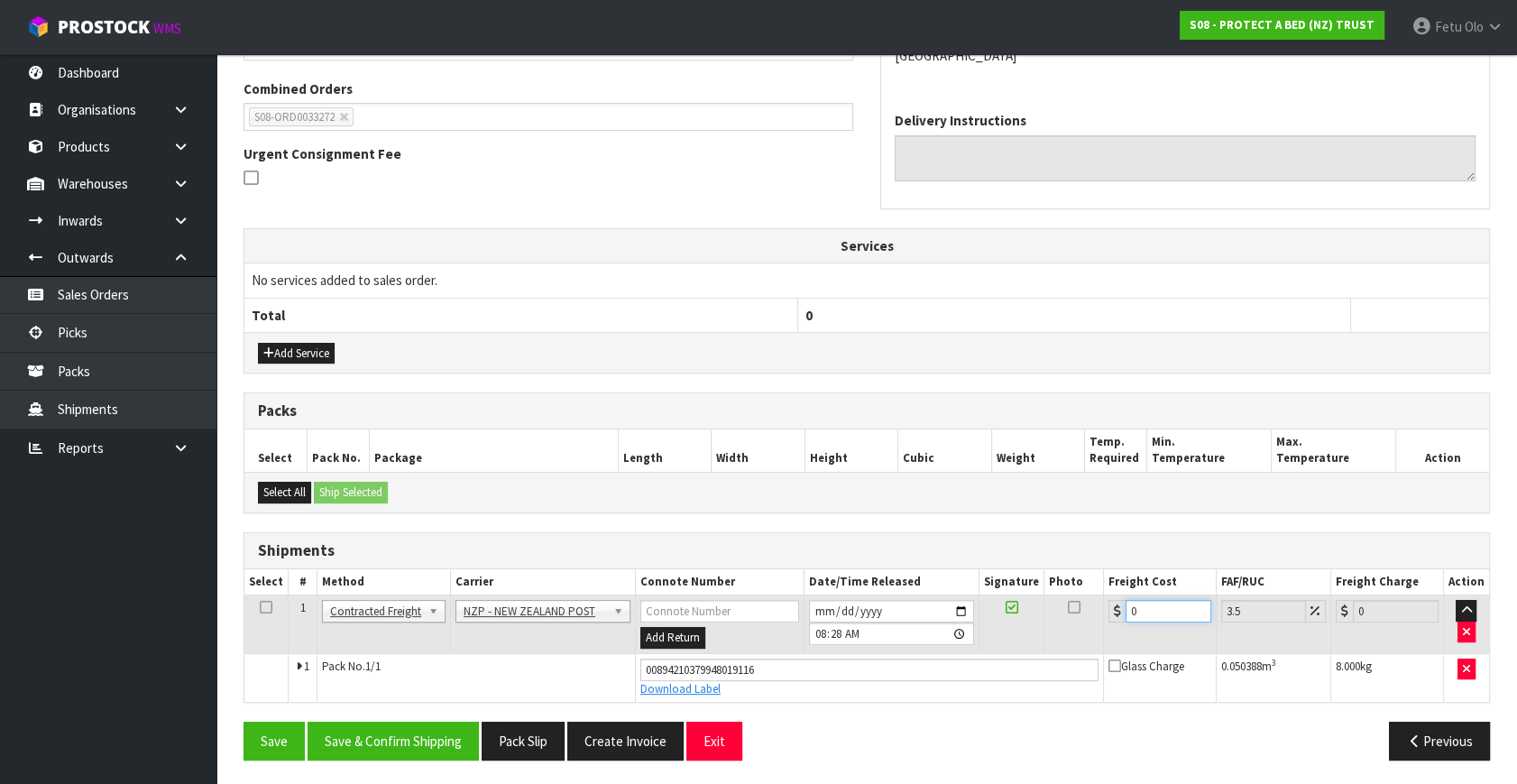
drag, startPoint x: 1152, startPoint y: 615, endPoint x: 788, endPoint y: 686, distance: 370.9
click at [788, 686] on tbody "1 Client Local Pickup Customer Local Pickup Company Freight Contracted Freight …" at bounding box center [867, 648] width 1244 height 106
type input "7"
type input "7.24"
type input "7.3"
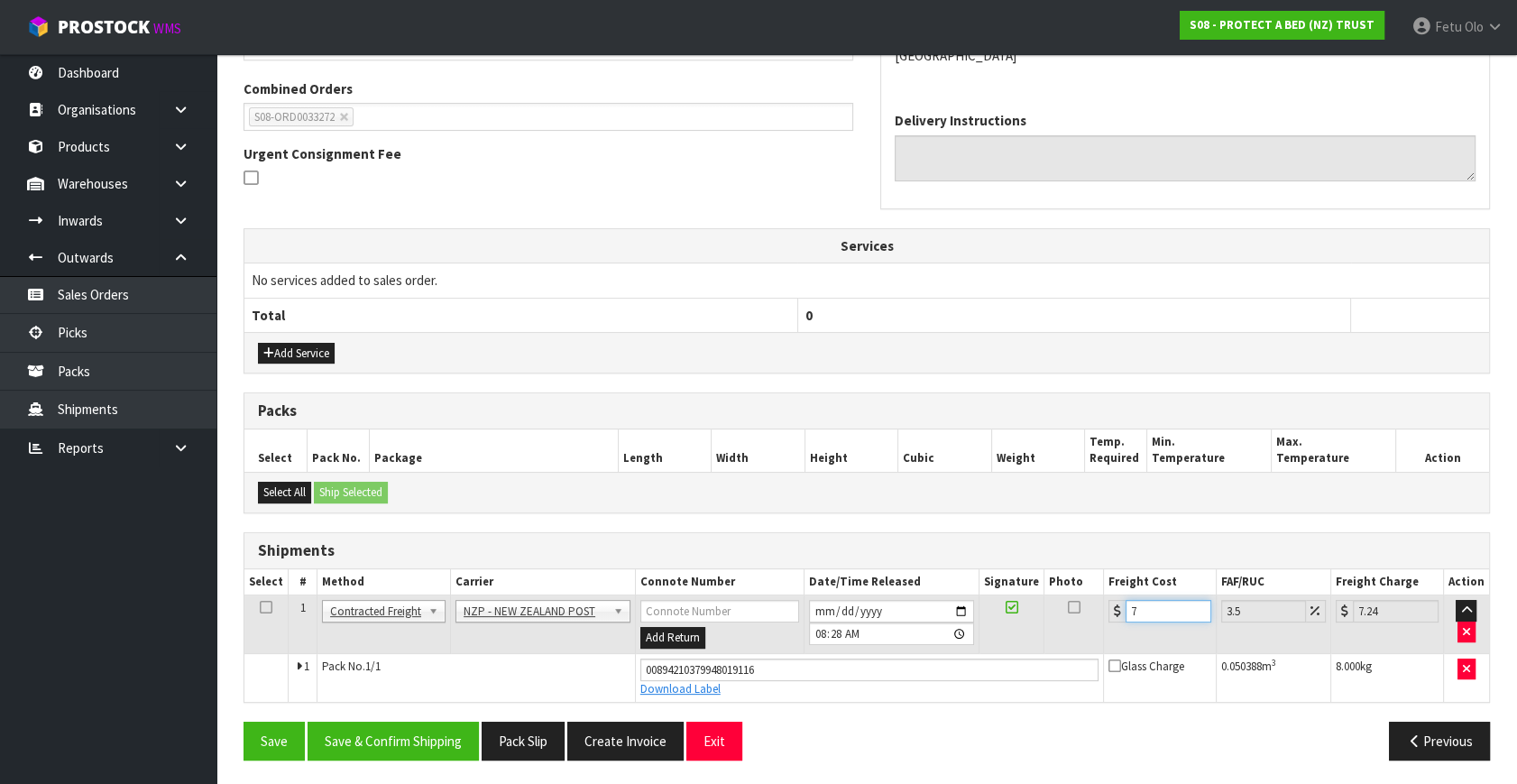
type input "7.56"
type input "7.31"
type input "7.57"
type input "7.31"
click at [427, 729] on button "Save & Confirm Shipping" at bounding box center [393, 741] width 171 height 39
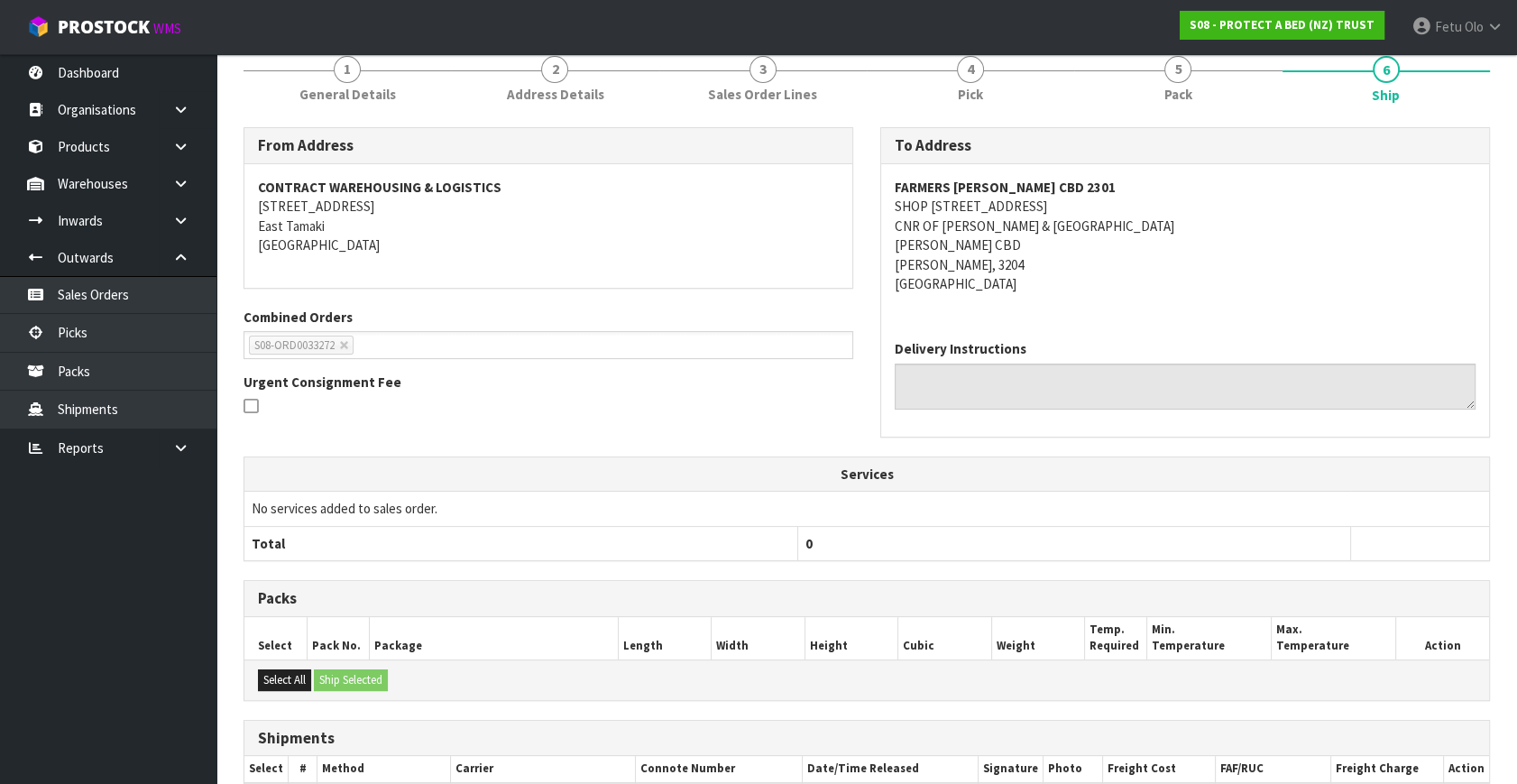
scroll to position [405, 0]
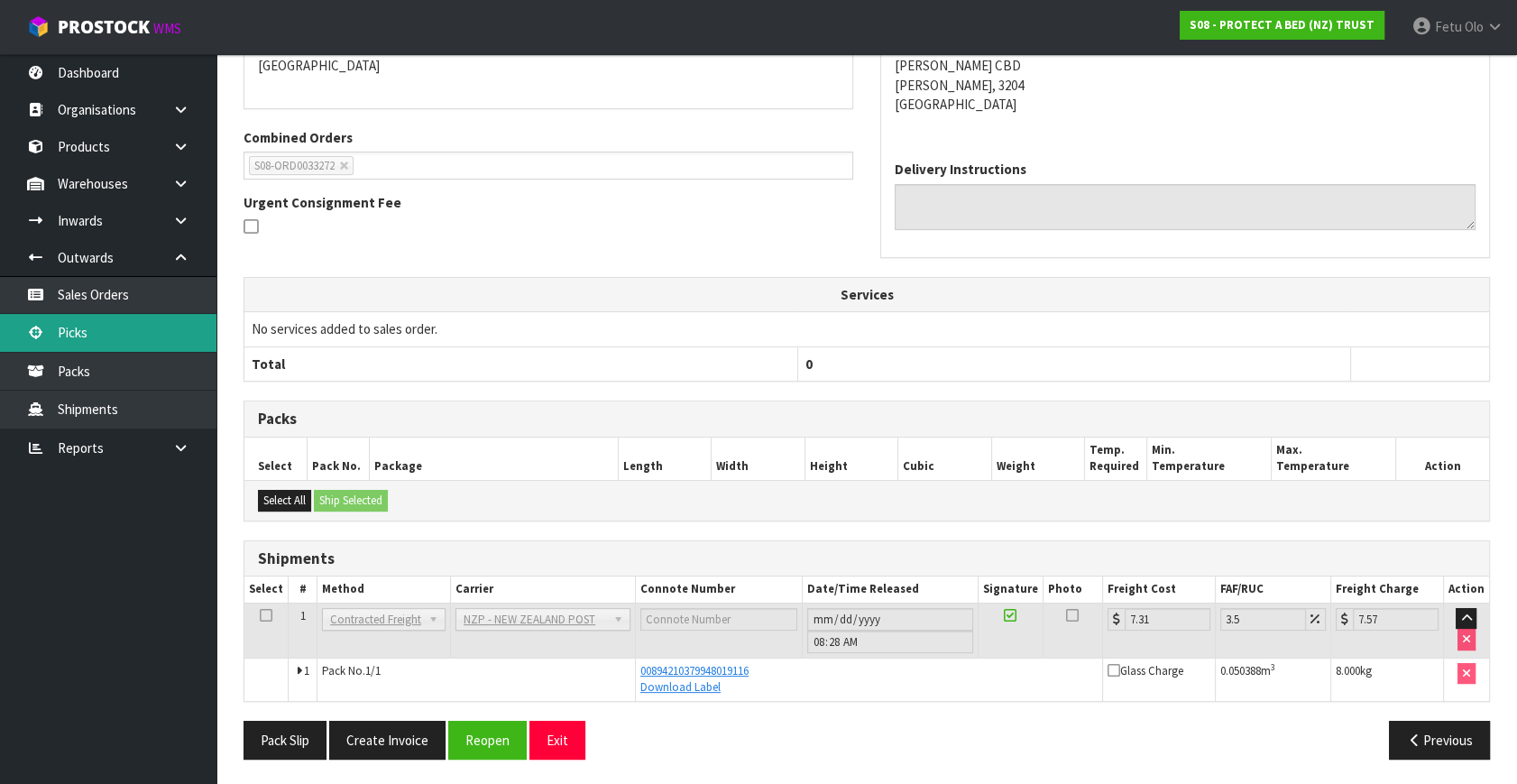
click at [100, 331] on link "Picks" at bounding box center [108, 332] width 217 height 37
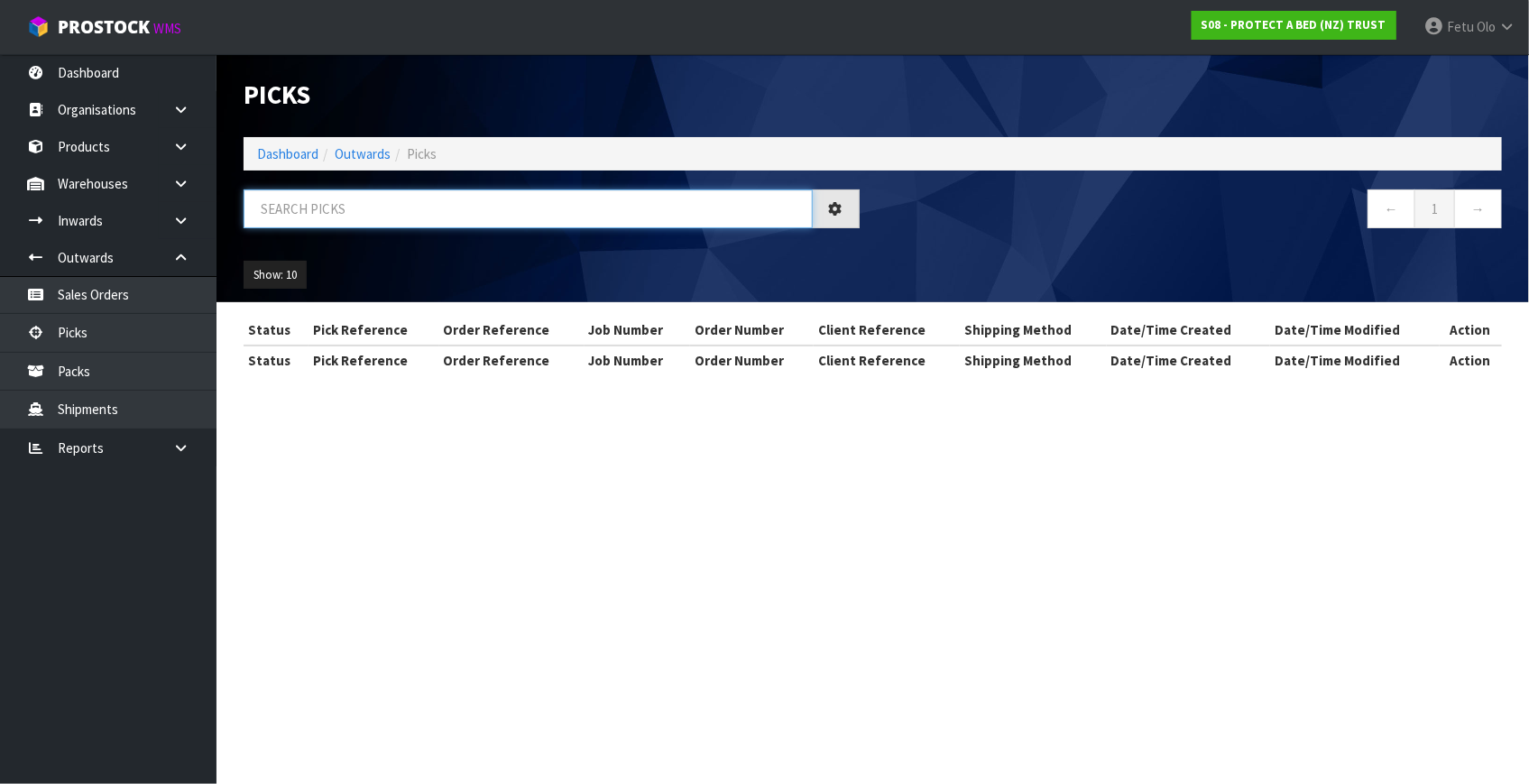
click at [505, 214] on input "text" at bounding box center [528, 209] width 569 height 39
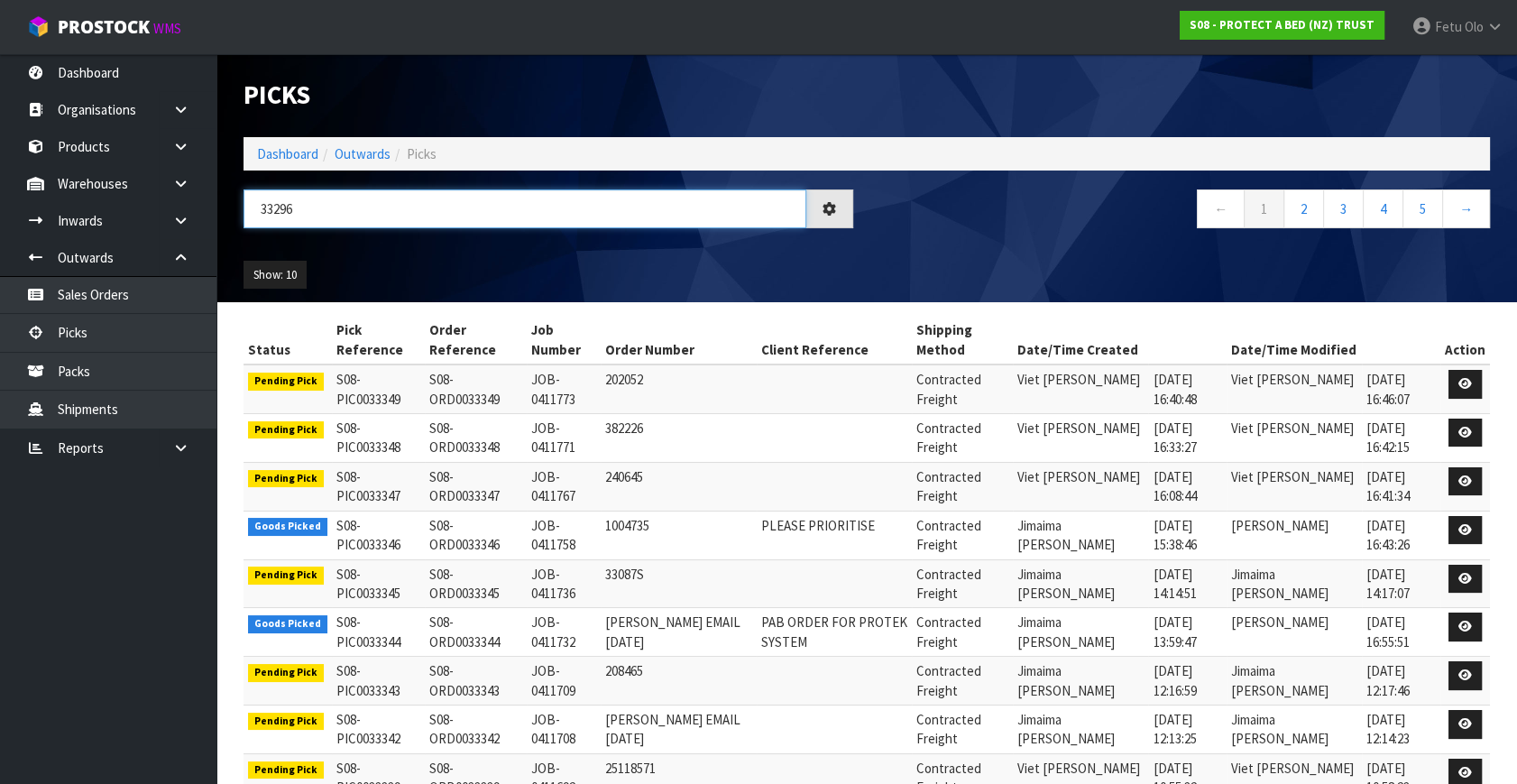
type input "33296"
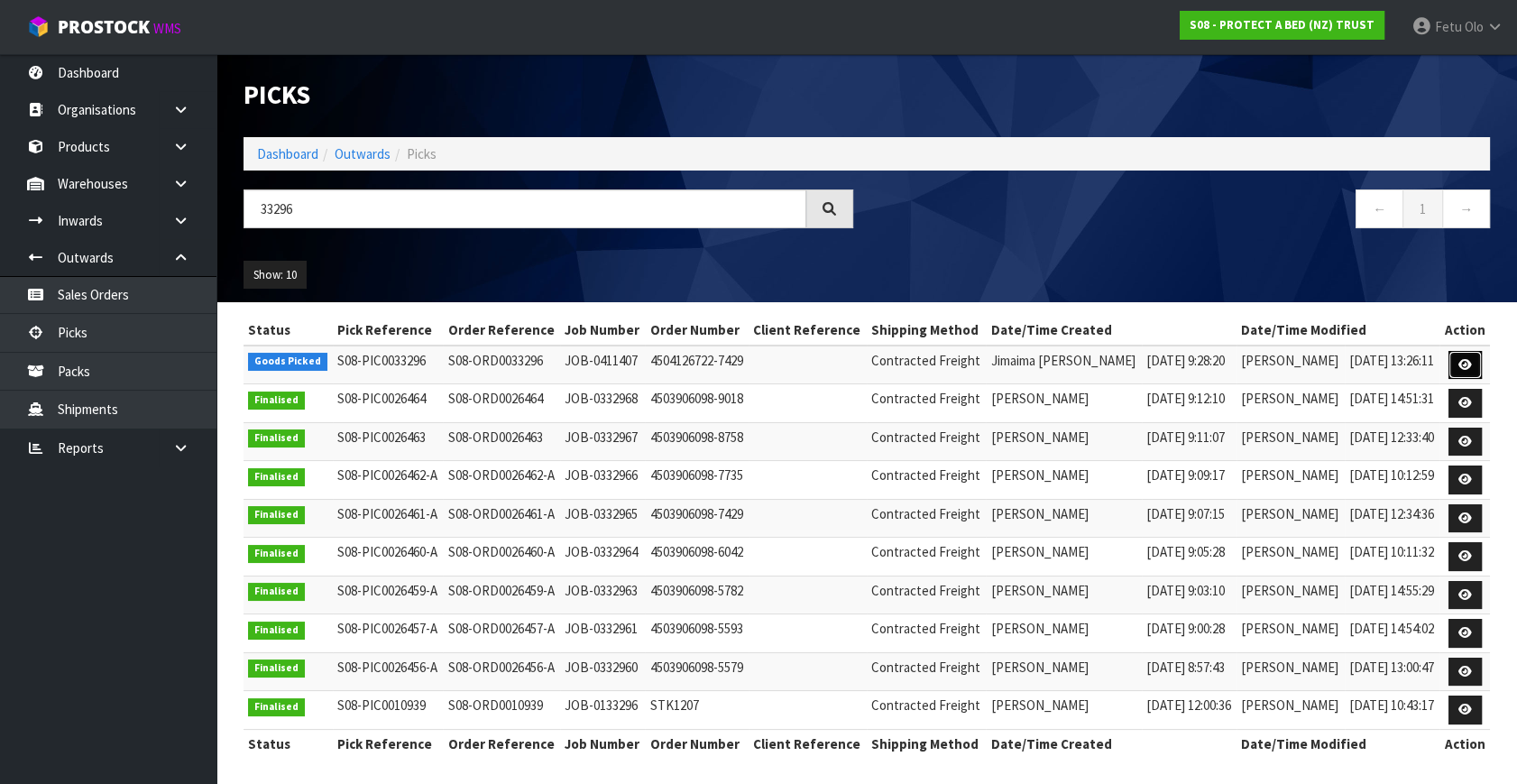
click at [1458, 370] on link at bounding box center [1465, 365] width 34 height 29
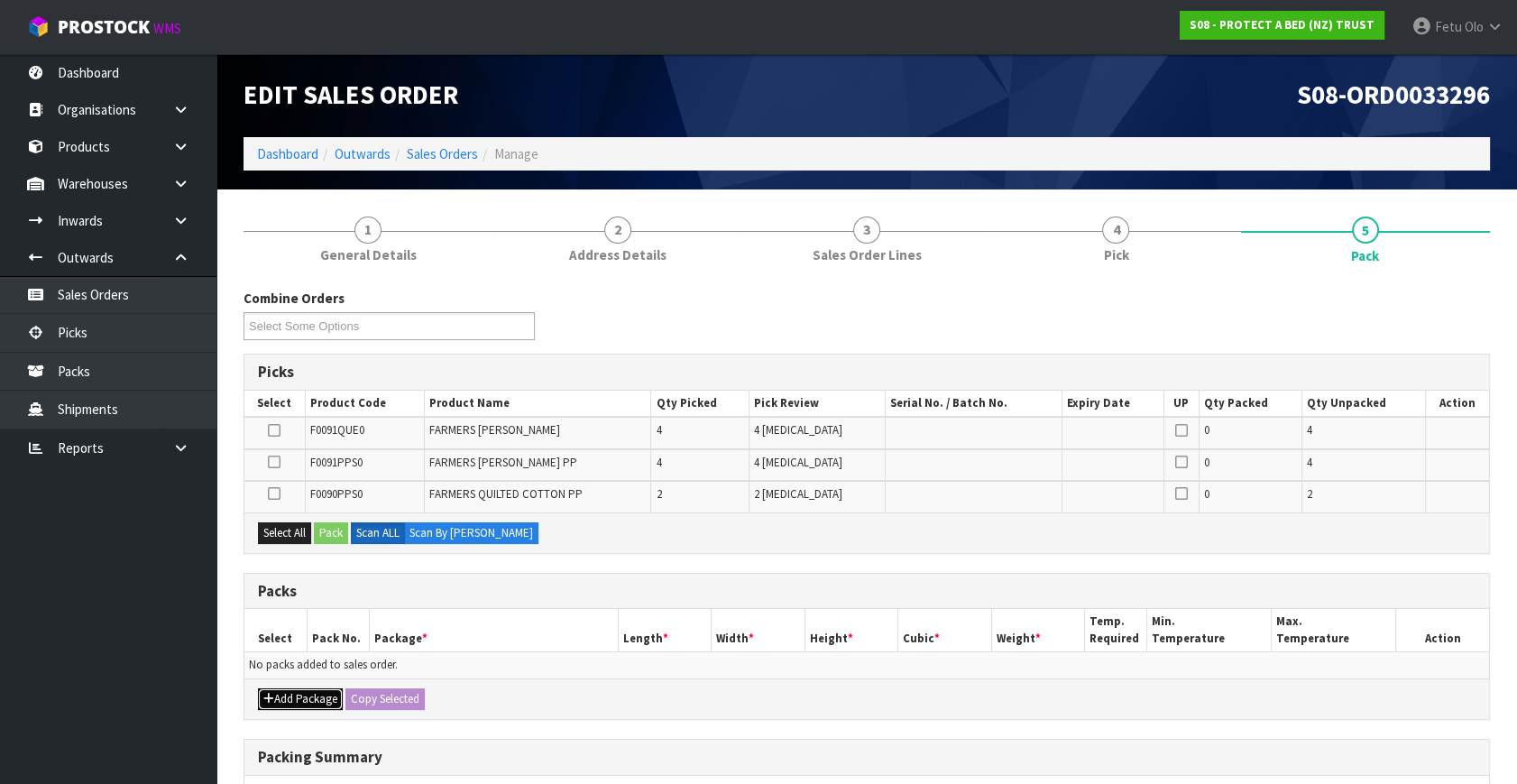
click at [276, 696] on button "Add Package" at bounding box center [301, 698] width 85 height 21
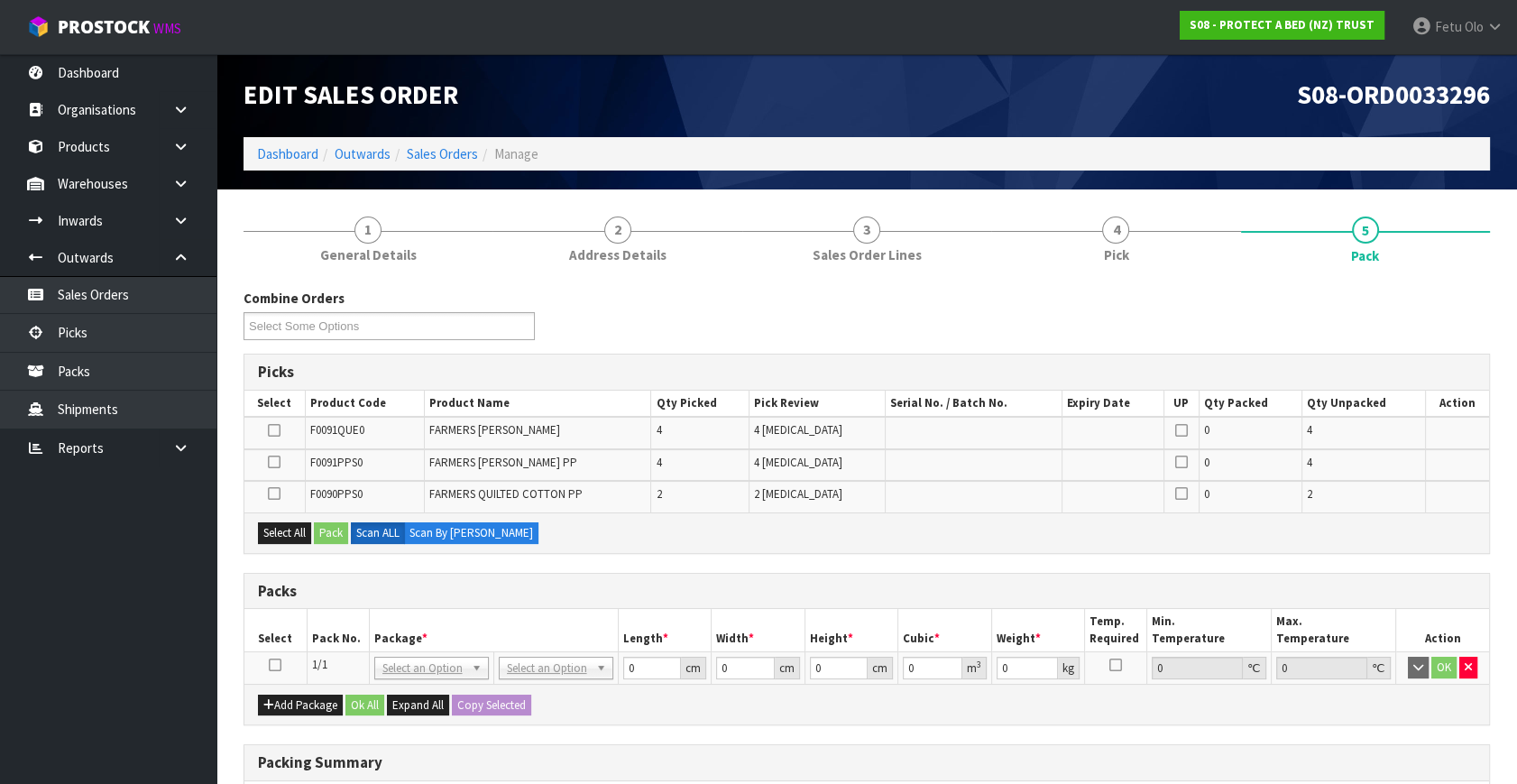
click at [276, 665] on icon at bounding box center [275, 665] width 13 height 1
click at [494, 646] on th "Package *" at bounding box center [493, 630] width 248 height 42
click at [1037, 546] on div "Select All Pack Scan ALL Scan By Quantity" at bounding box center [867, 533] width 1244 height 40
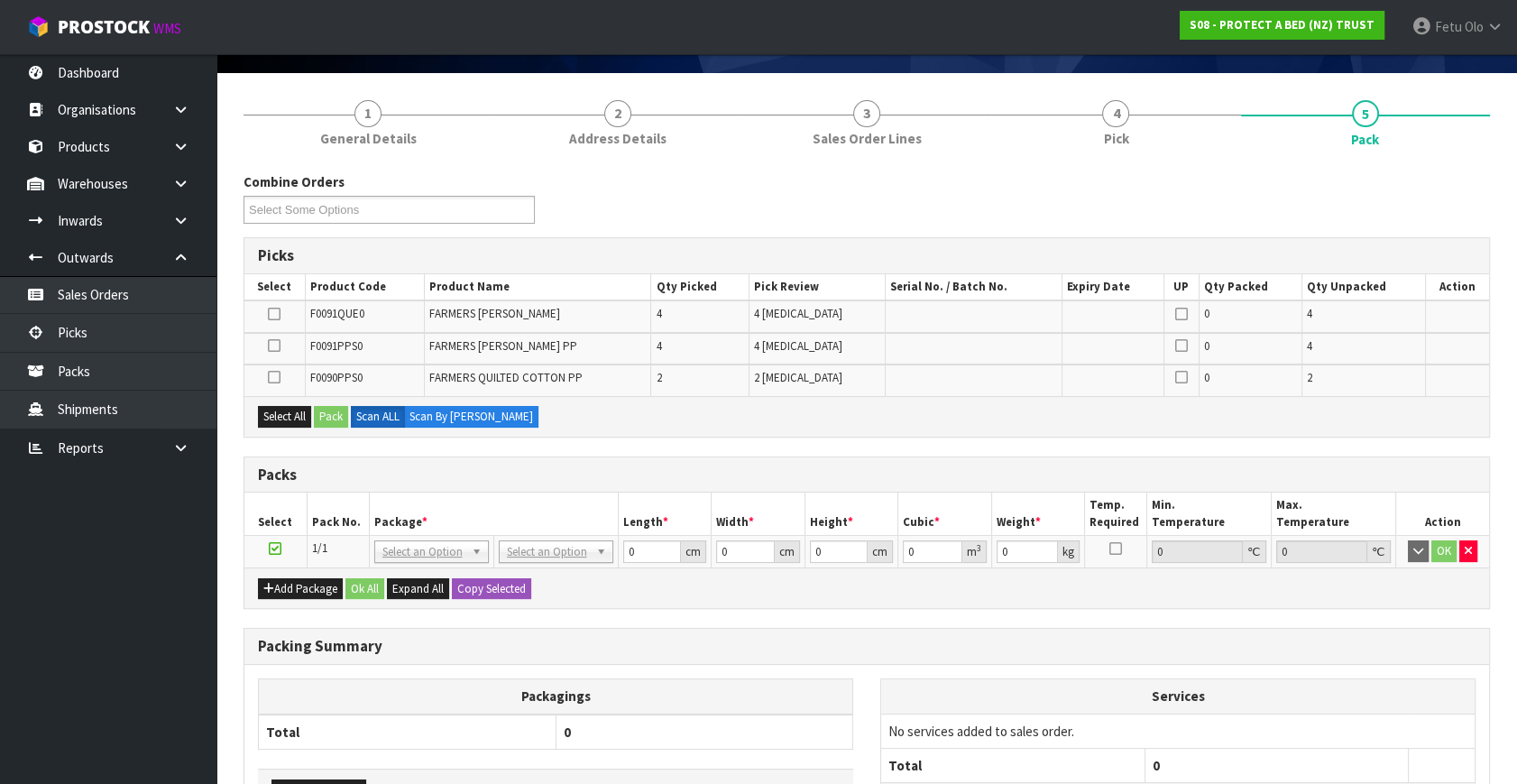
scroll to position [271, 0]
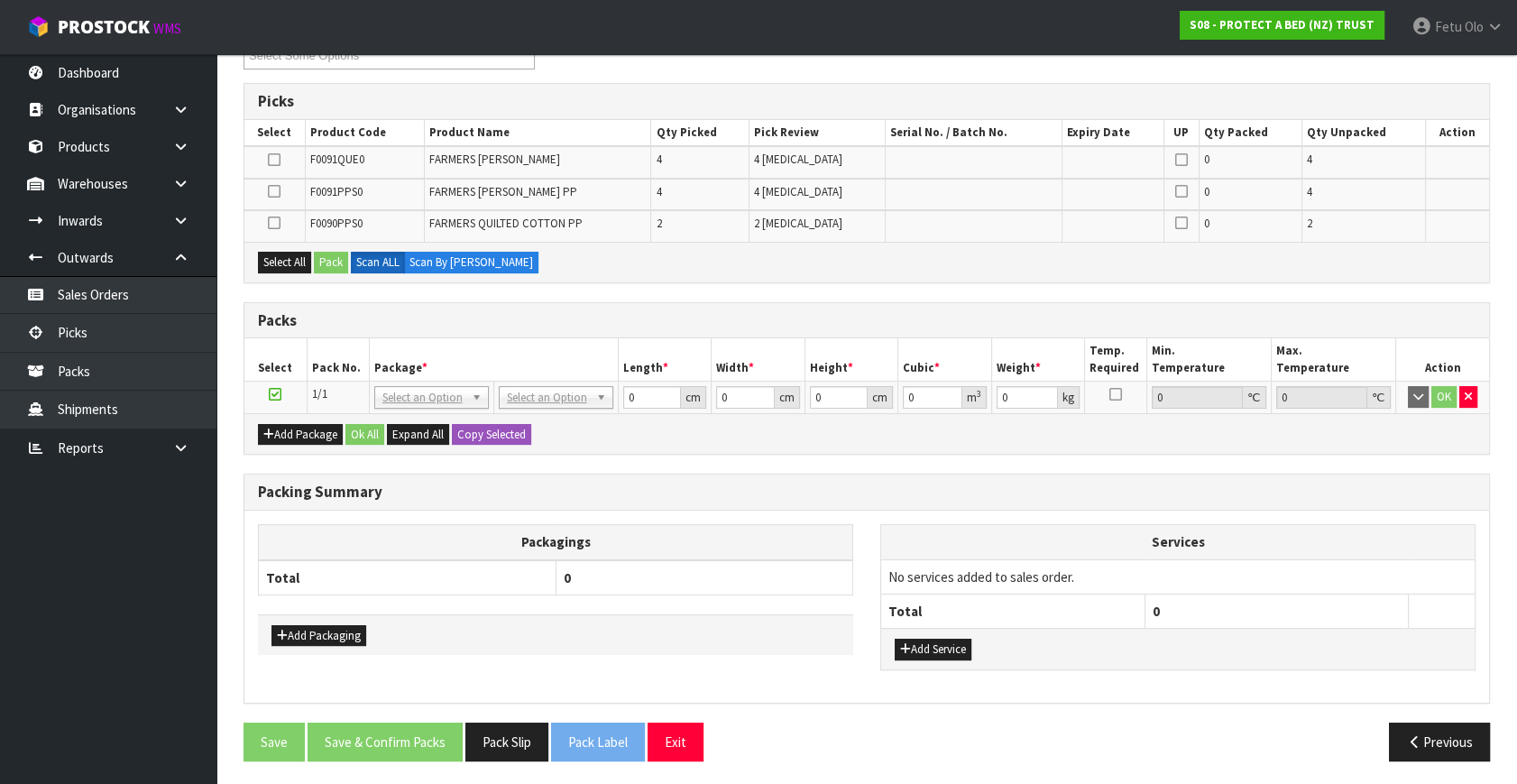
click at [968, 525] on th "Services" at bounding box center [1178, 542] width 593 height 35
click at [856, 526] on div "Packagings Total 0 Add Packaging" at bounding box center [556, 589] width 622 height 131
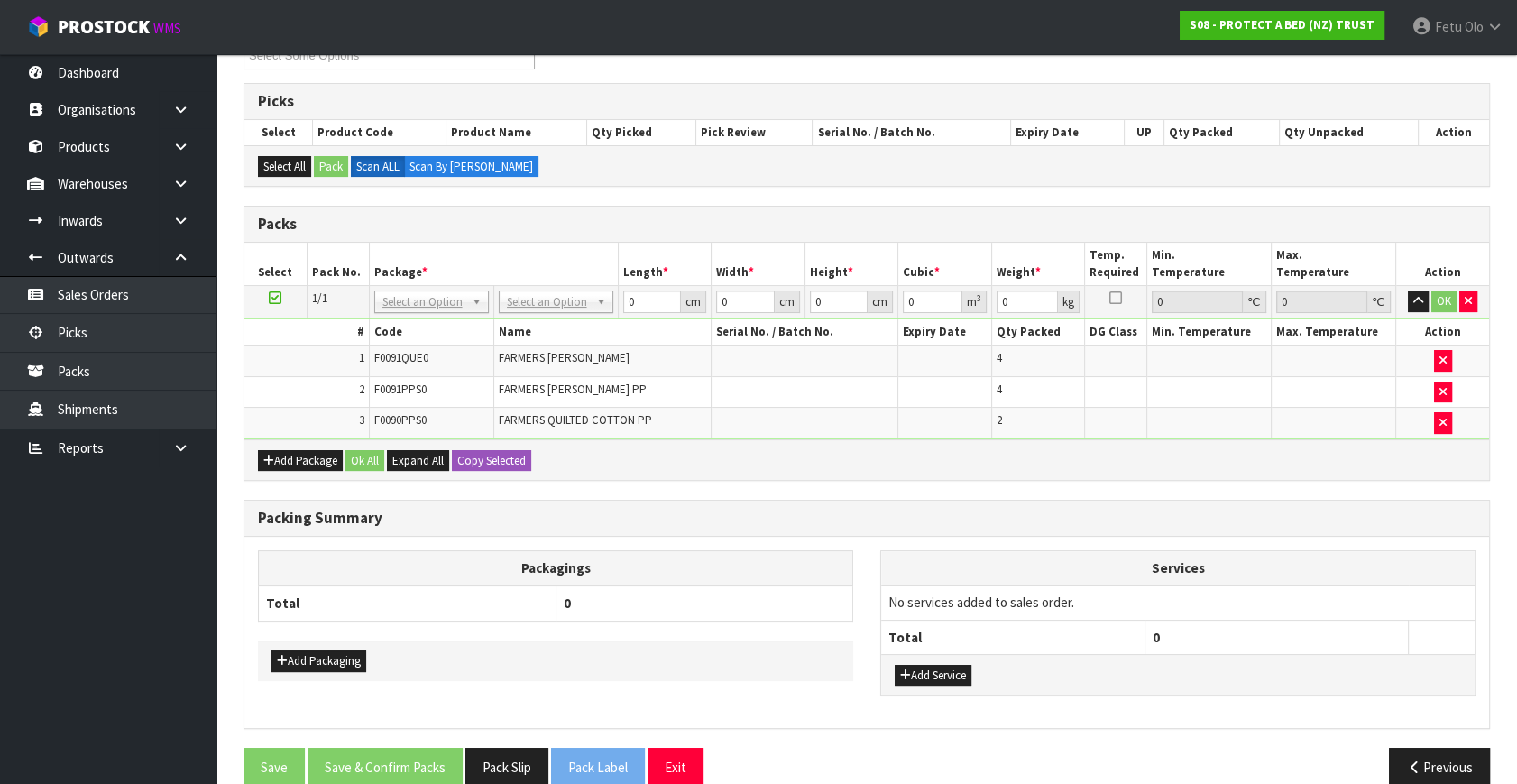
scroll to position [106, 0]
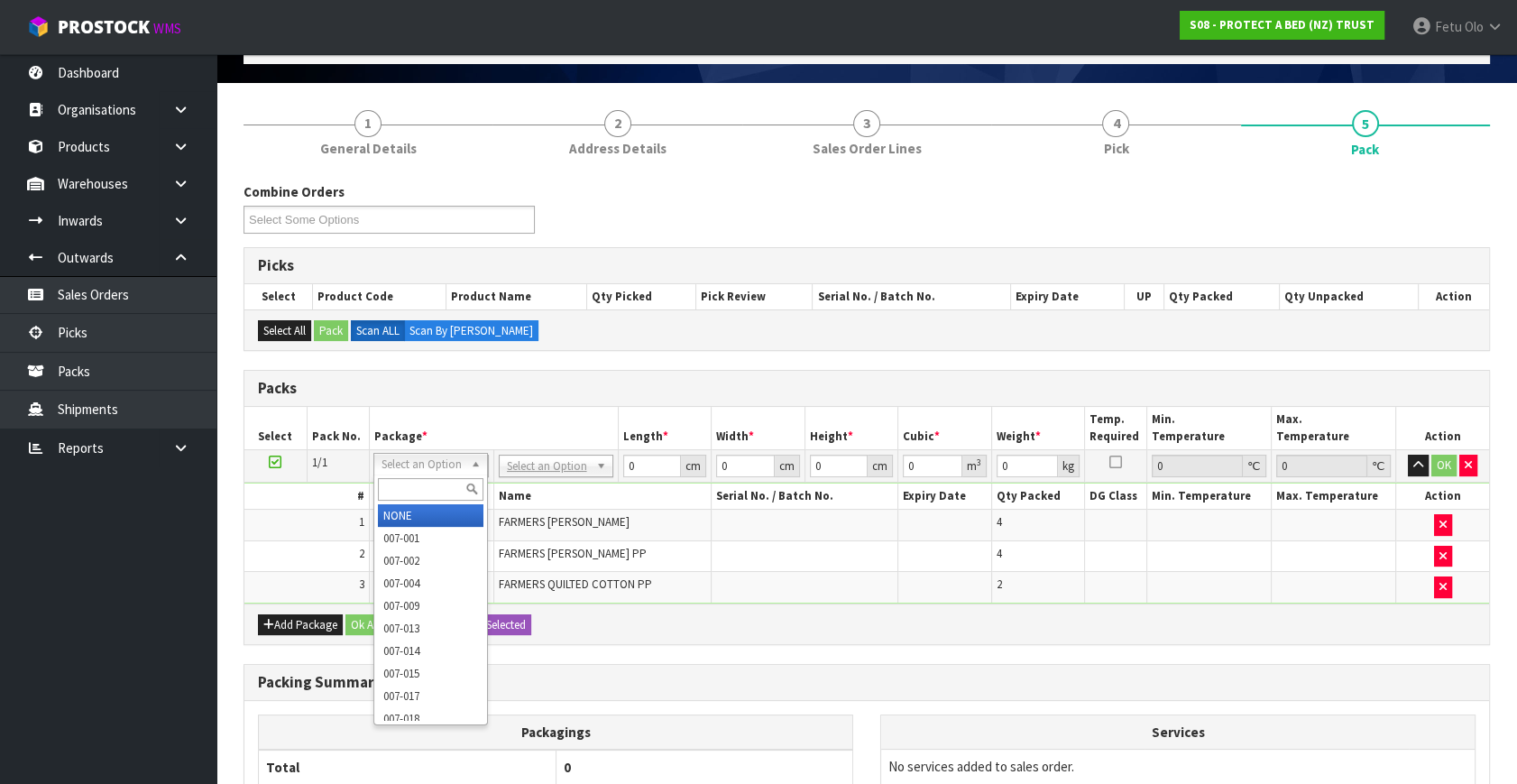
click at [413, 488] on input "text" at bounding box center [431, 488] width 106 height 22
type input "011"
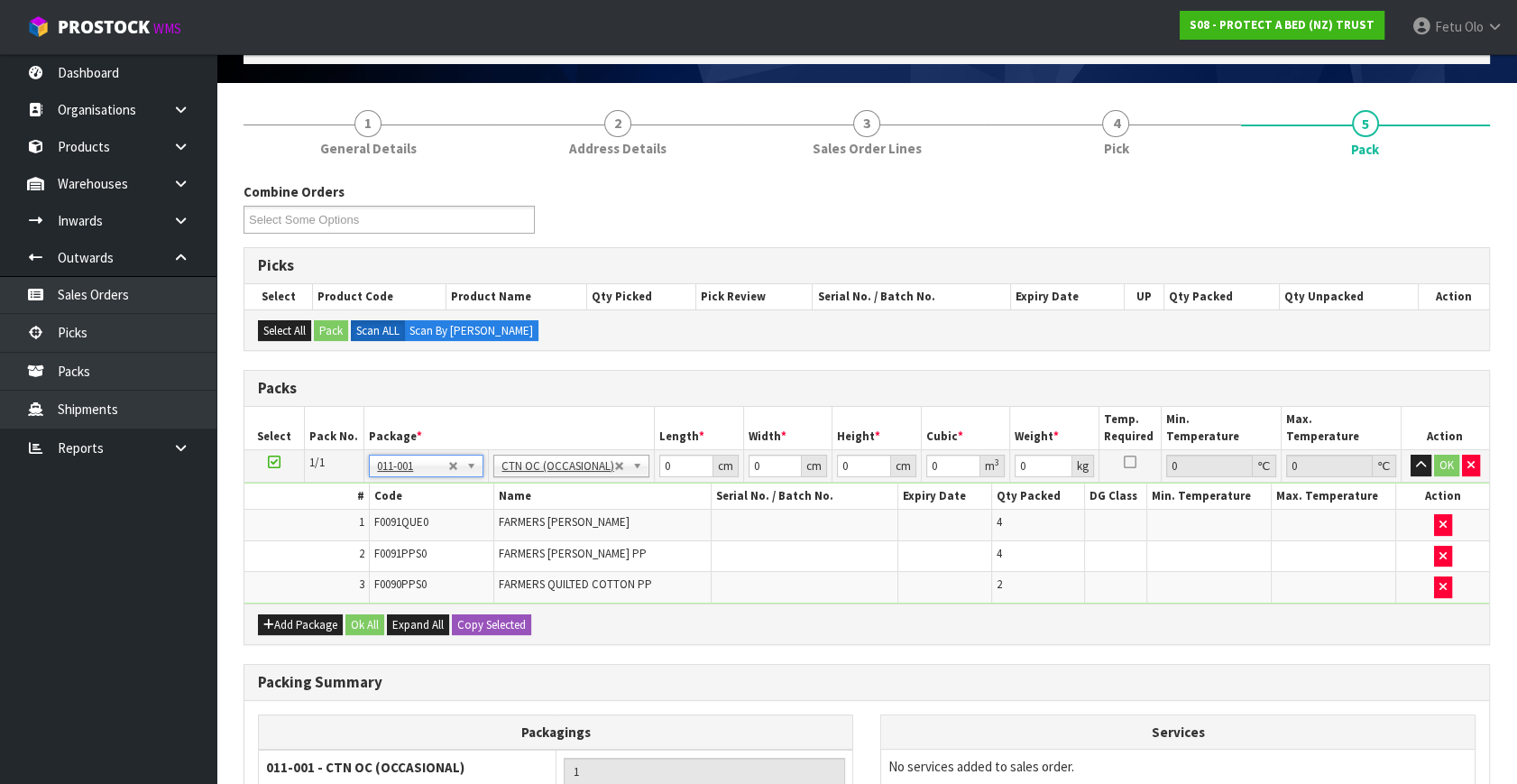
type input "5.432"
drag, startPoint x: 680, startPoint y: 465, endPoint x: 373, endPoint y: 579, distance: 327.5
click at [373, 579] on tbody "1/1 NONE 007-001 007-002 007-004 007-009 007-013 007-014 007-015 007-017 007-01…" at bounding box center [867, 526] width 1244 height 153
type input "57"
type input "40"
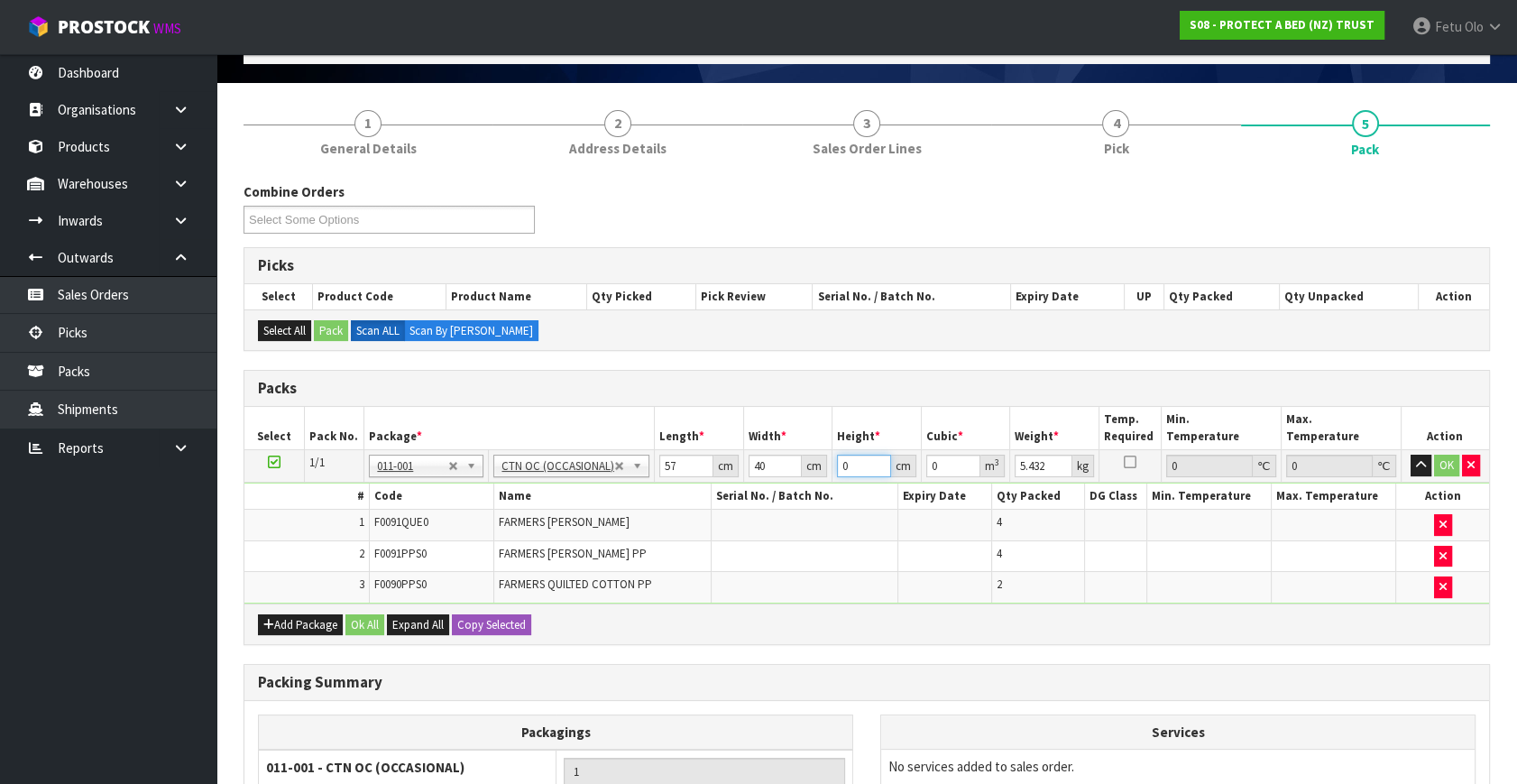
type input "2"
type input "0.00456"
type input "24"
type input "0.05472"
type input "24"
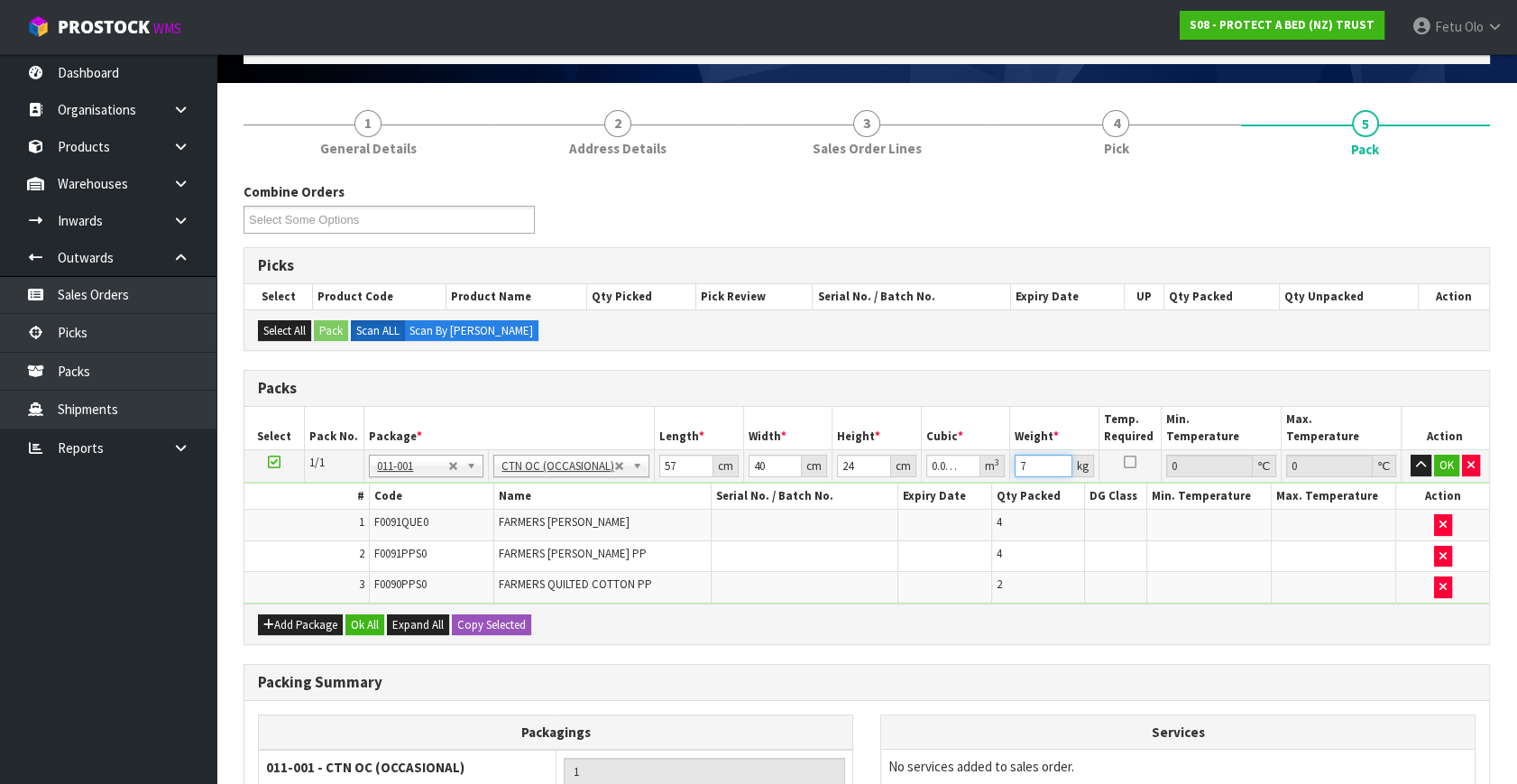
type input "7"
click button "OK" at bounding box center [1447, 465] width 25 height 21
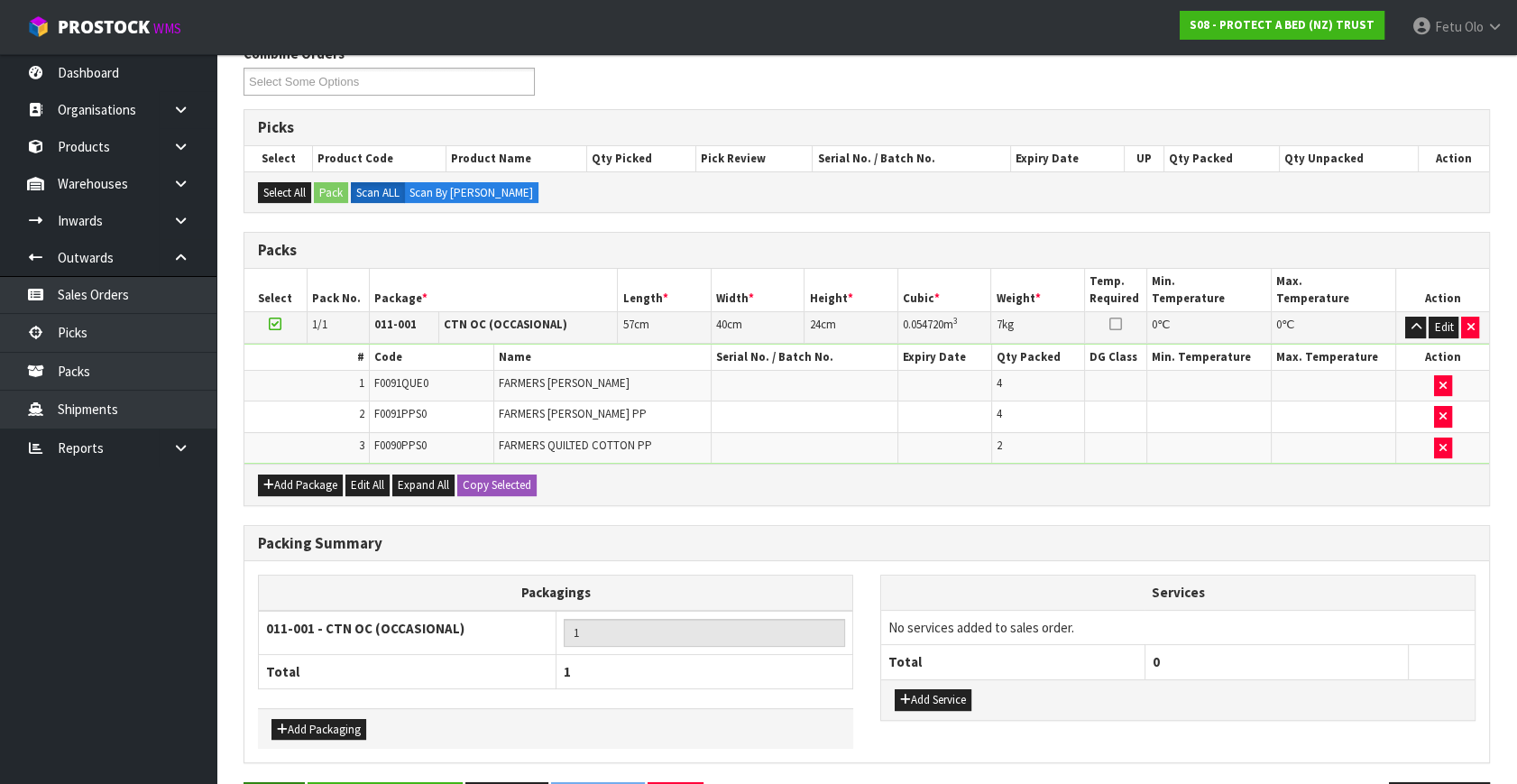
scroll to position [304, 0]
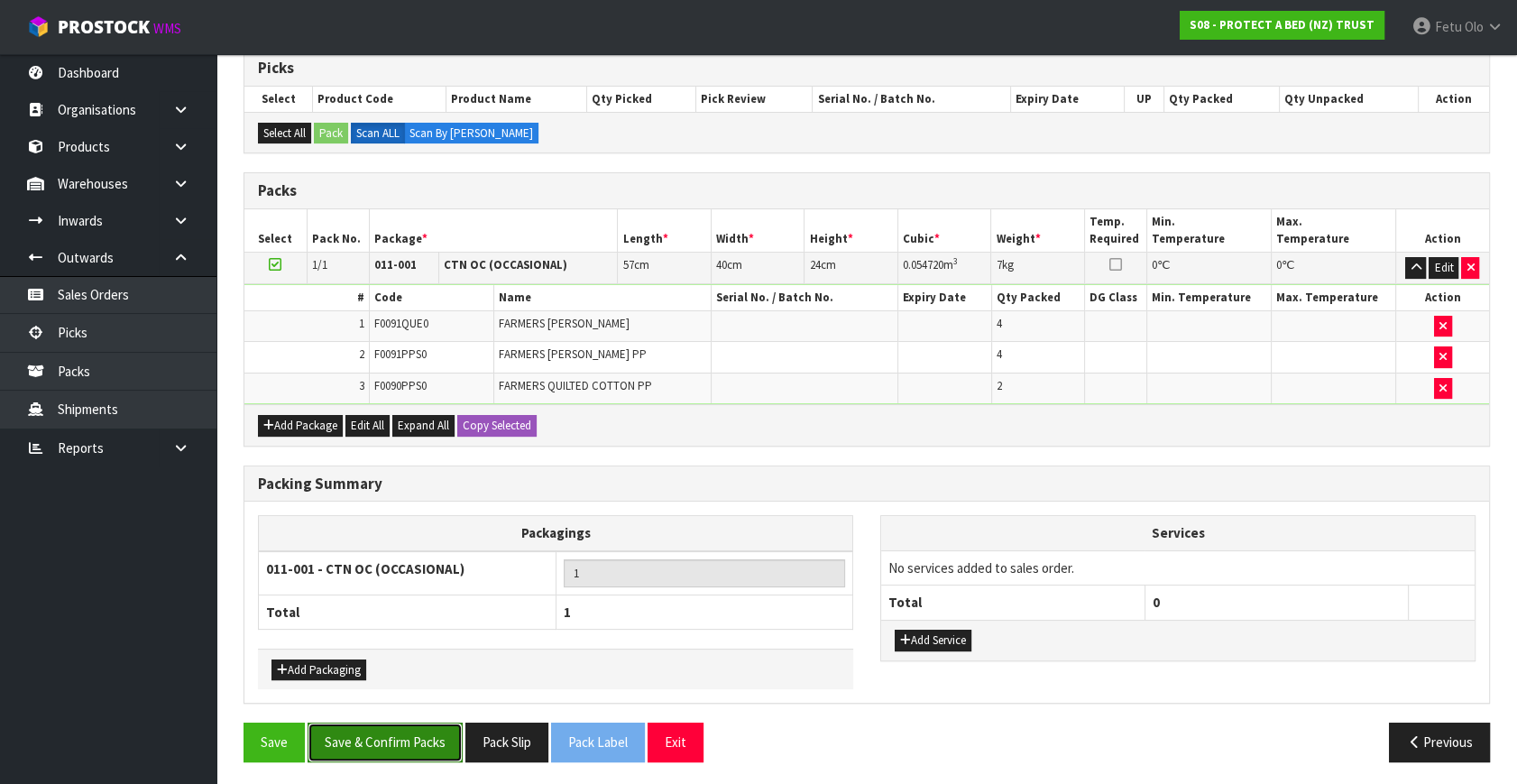
click at [388, 726] on button "Save & Confirm Packs" at bounding box center [384, 742] width 155 height 39
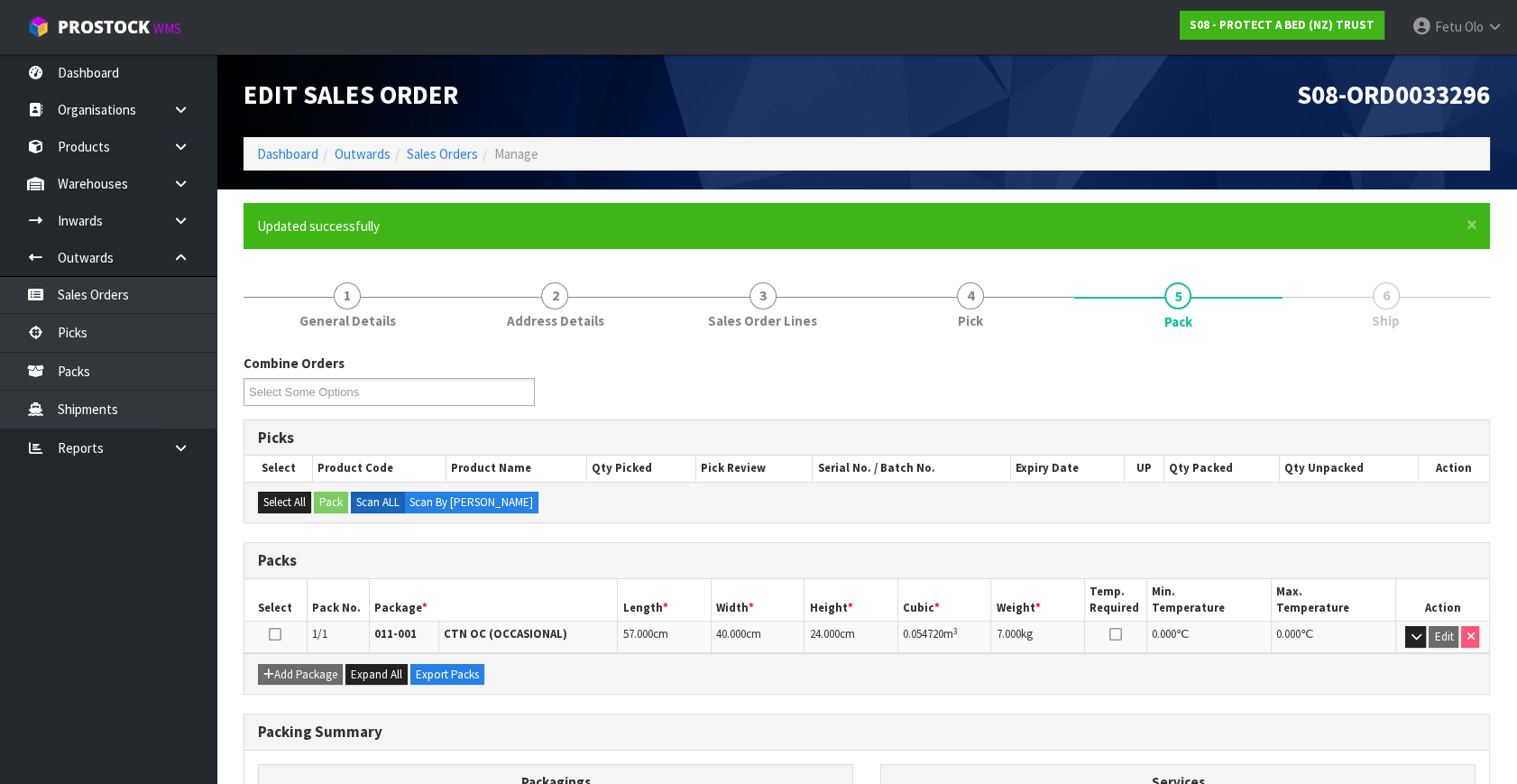
scroll to position [208, 0]
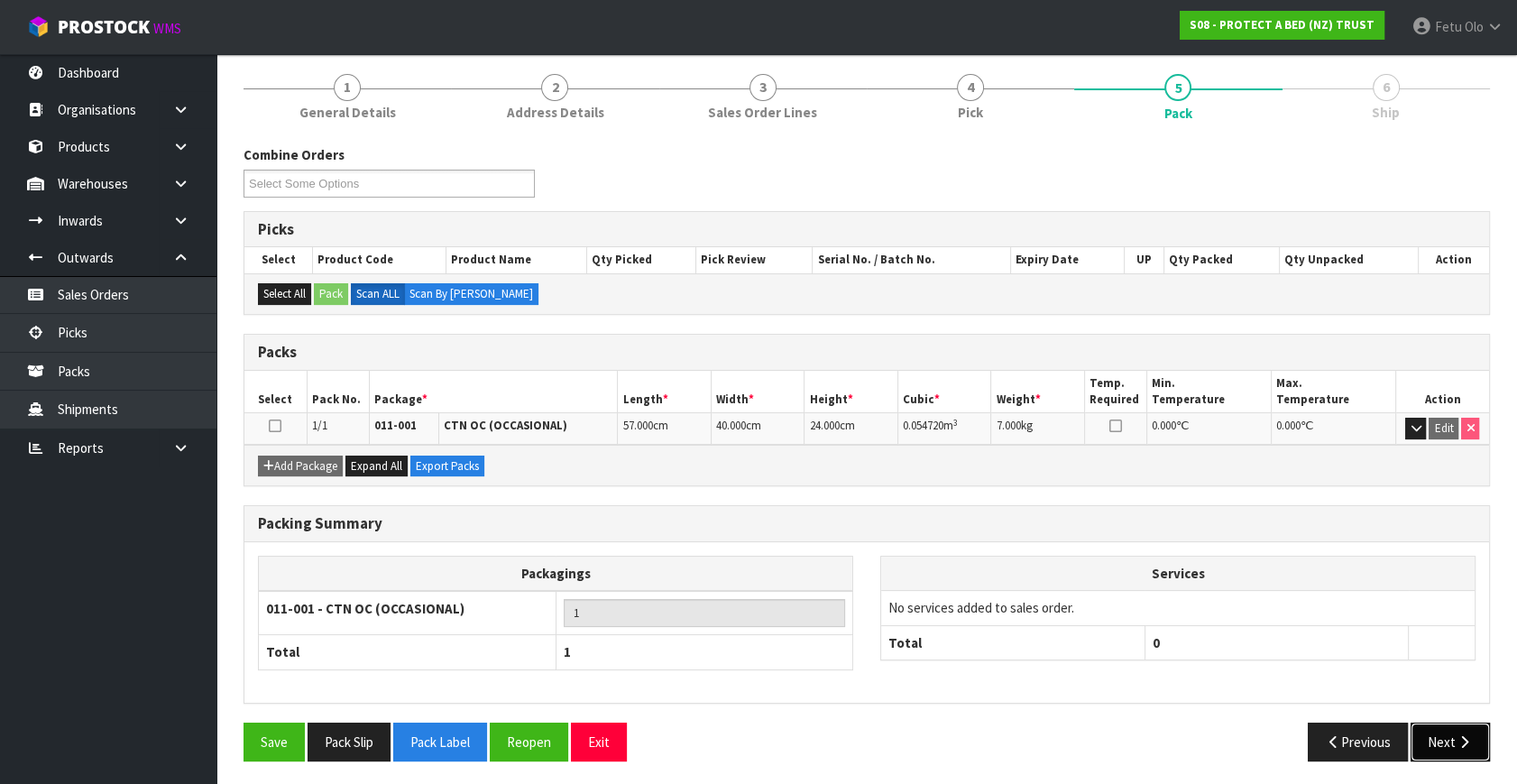
click at [1443, 744] on button "Next" at bounding box center [1450, 742] width 79 height 39
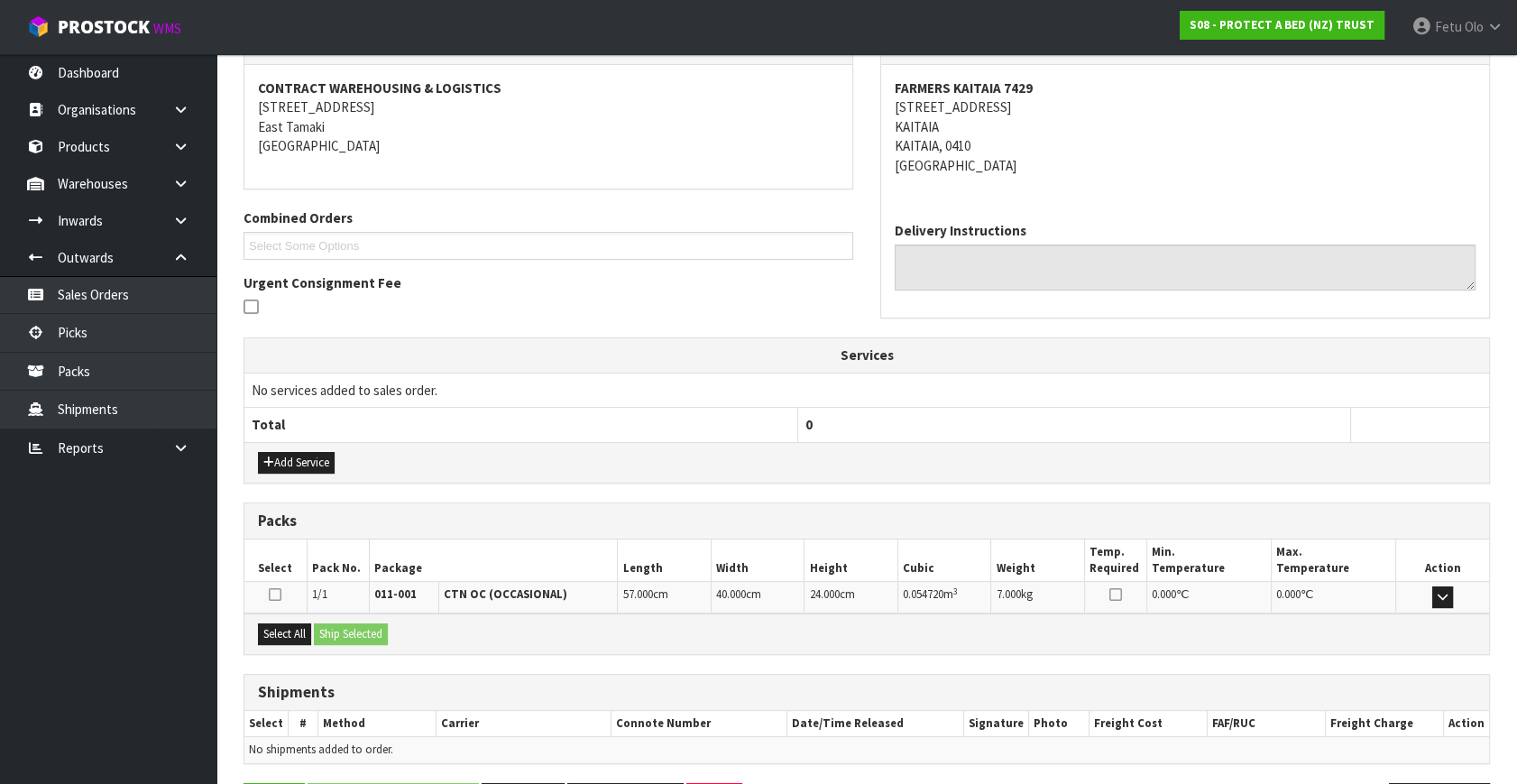
scroll to position [387, 0]
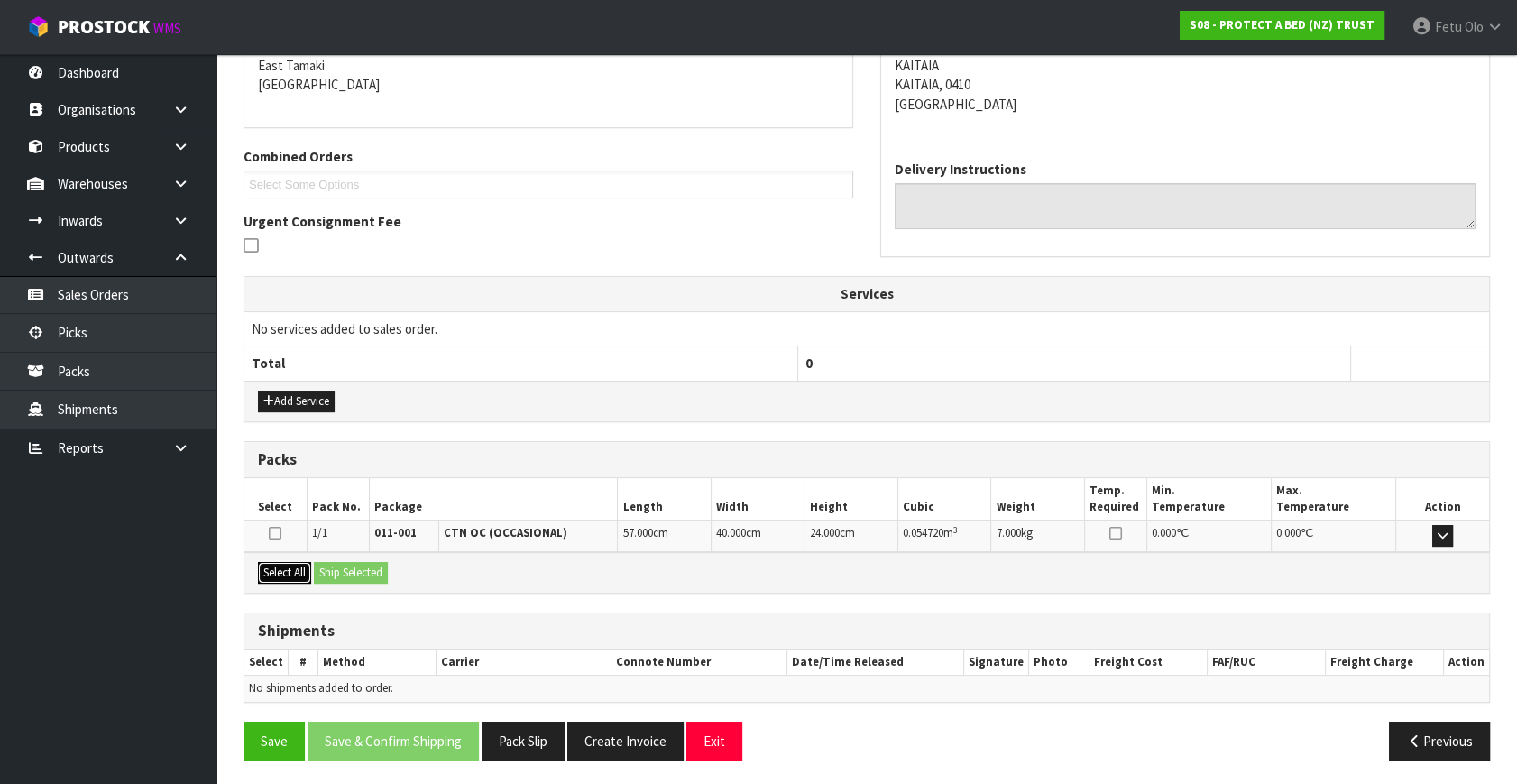
click at [294, 567] on button "Select All" at bounding box center [284, 572] width 53 height 21
click at [333, 567] on button "Ship Selected" at bounding box center [351, 572] width 74 height 21
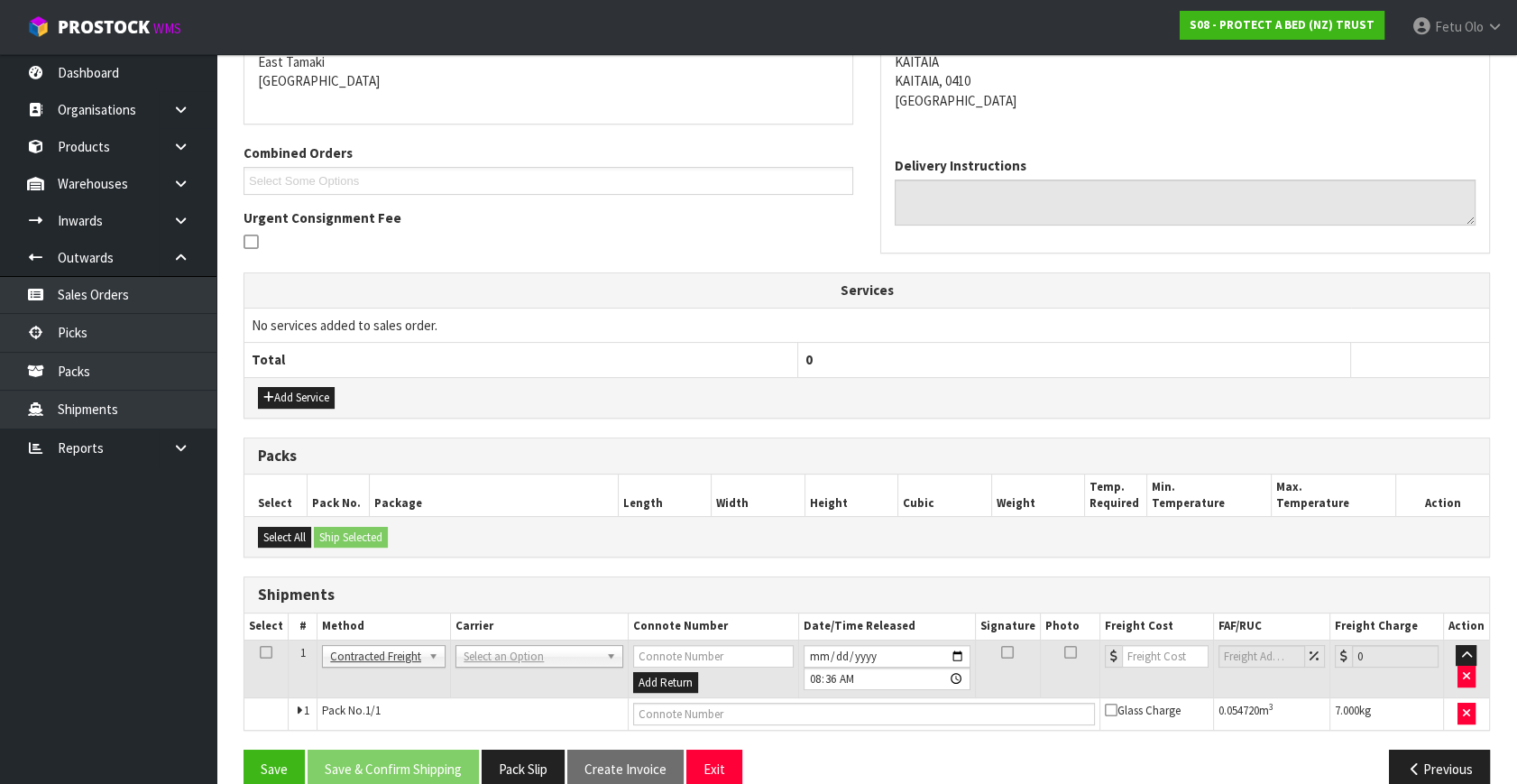
scroll to position [418, 0]
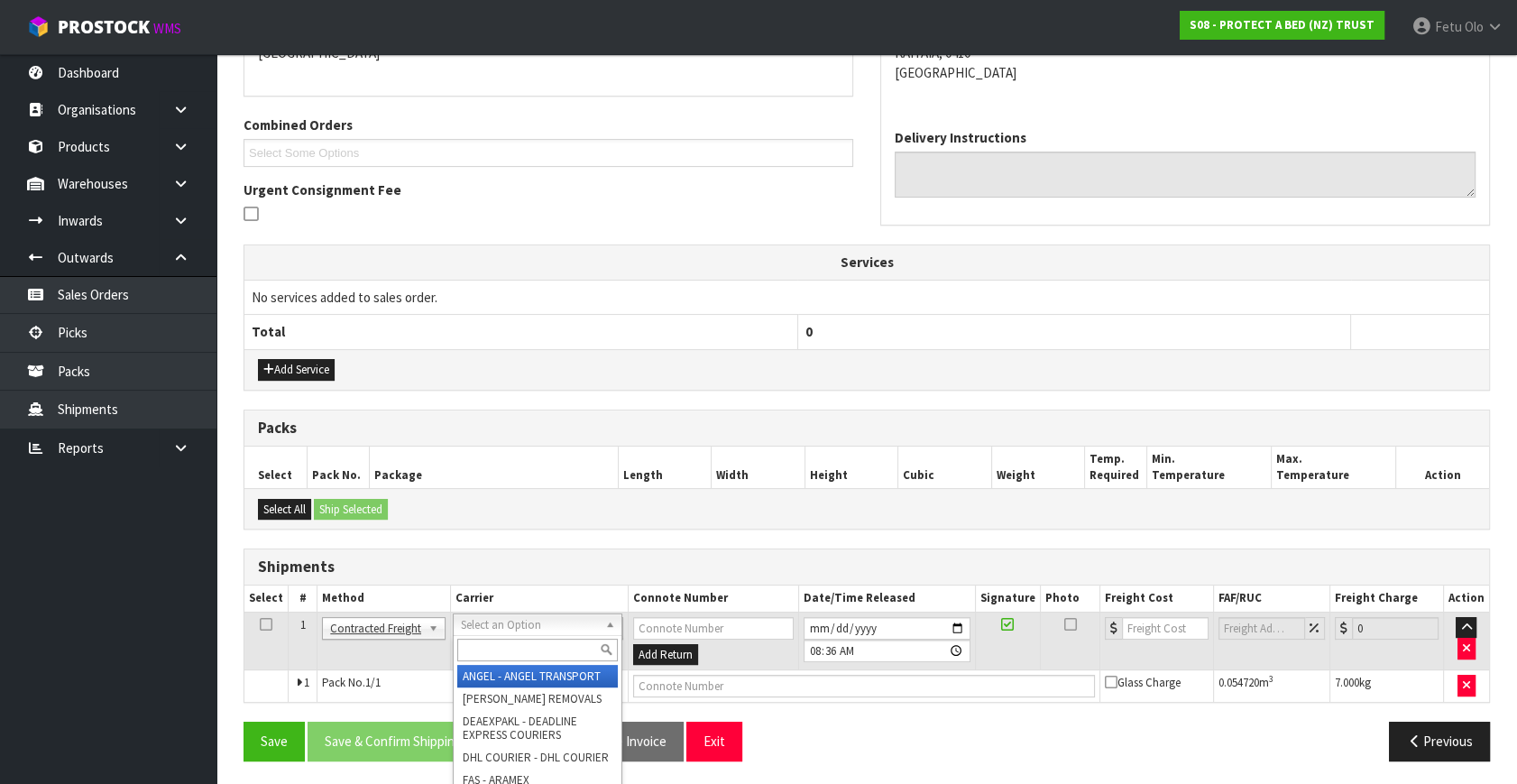
drag, startPoint x: 518, startPoint y: 620, endPoint x: 497, endPoint y: 662, distance: 47.0
click at [496, 651] on input "text" at bounding box center [537, 649] width 160 height 22
type input "NZP"
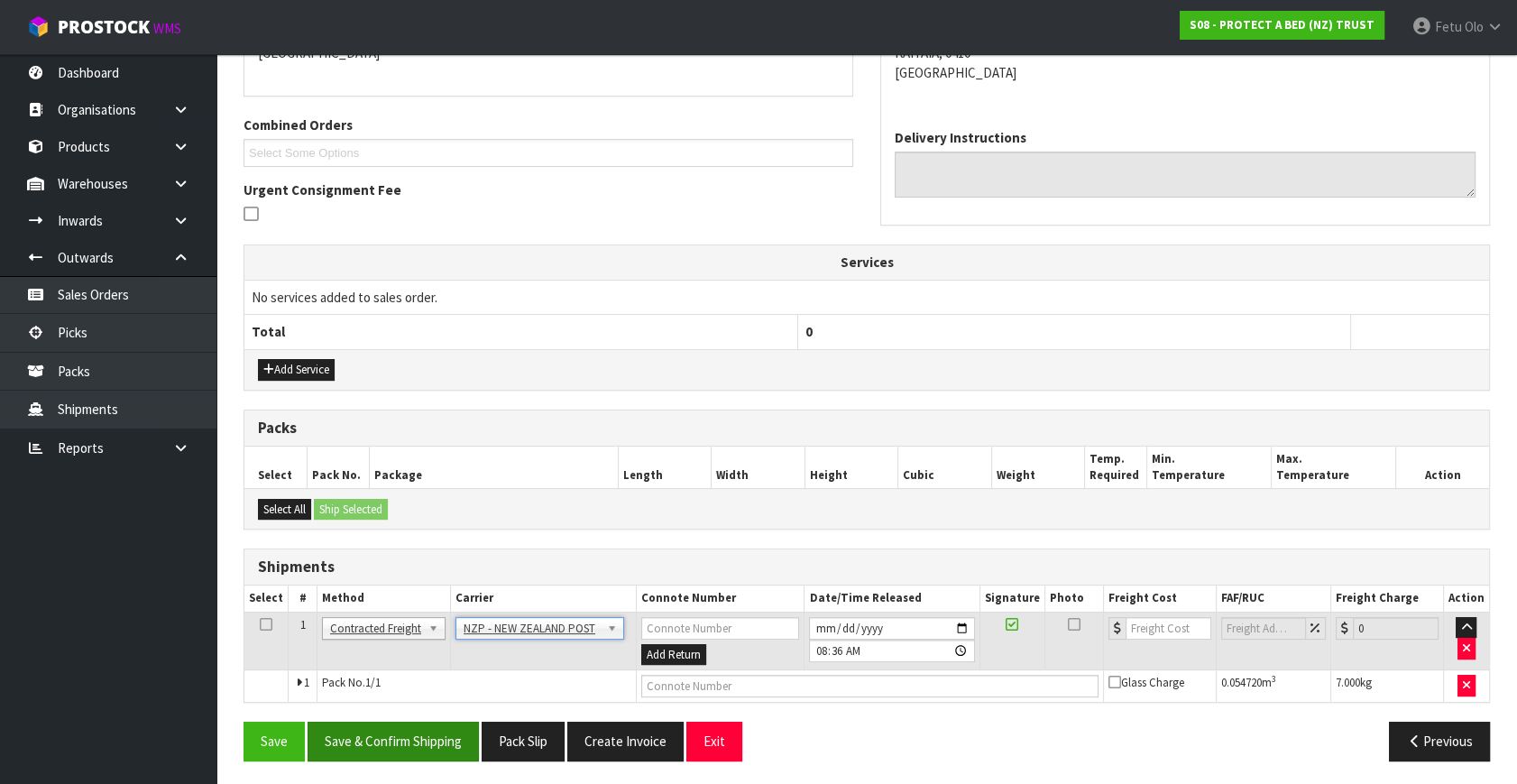
click at [450, 717] on div "From Address CONTRACT WAREHOUSING & LOGISTICS 17 Allens Road East Tamaki Auckla…" at bounding box center [867, 354] width 1246 height 839
click at [449, 735] on button "Save & Confirm Shipping" at bounding box center [393, 741] width 171 height 39
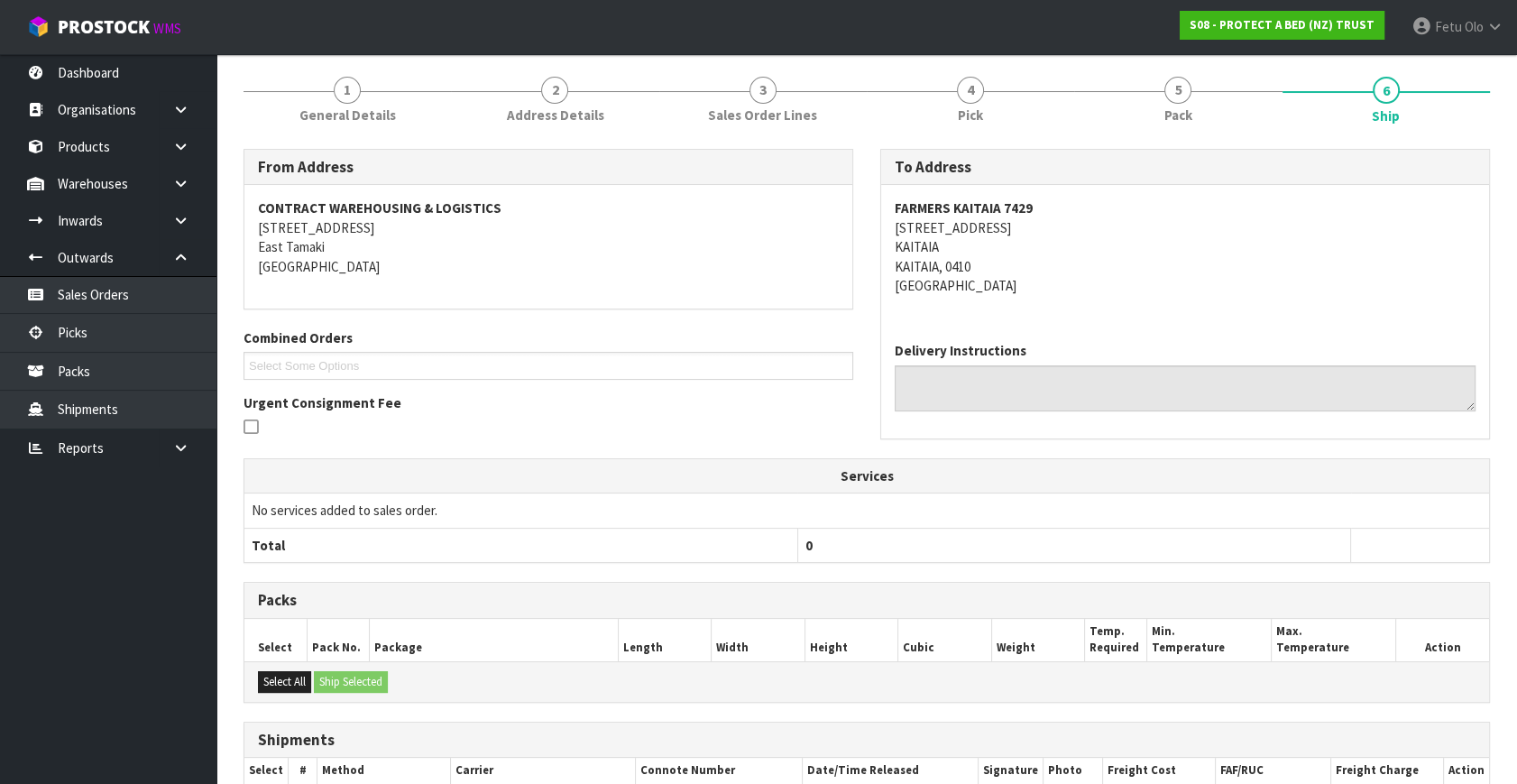
scroll to position [393, 0]
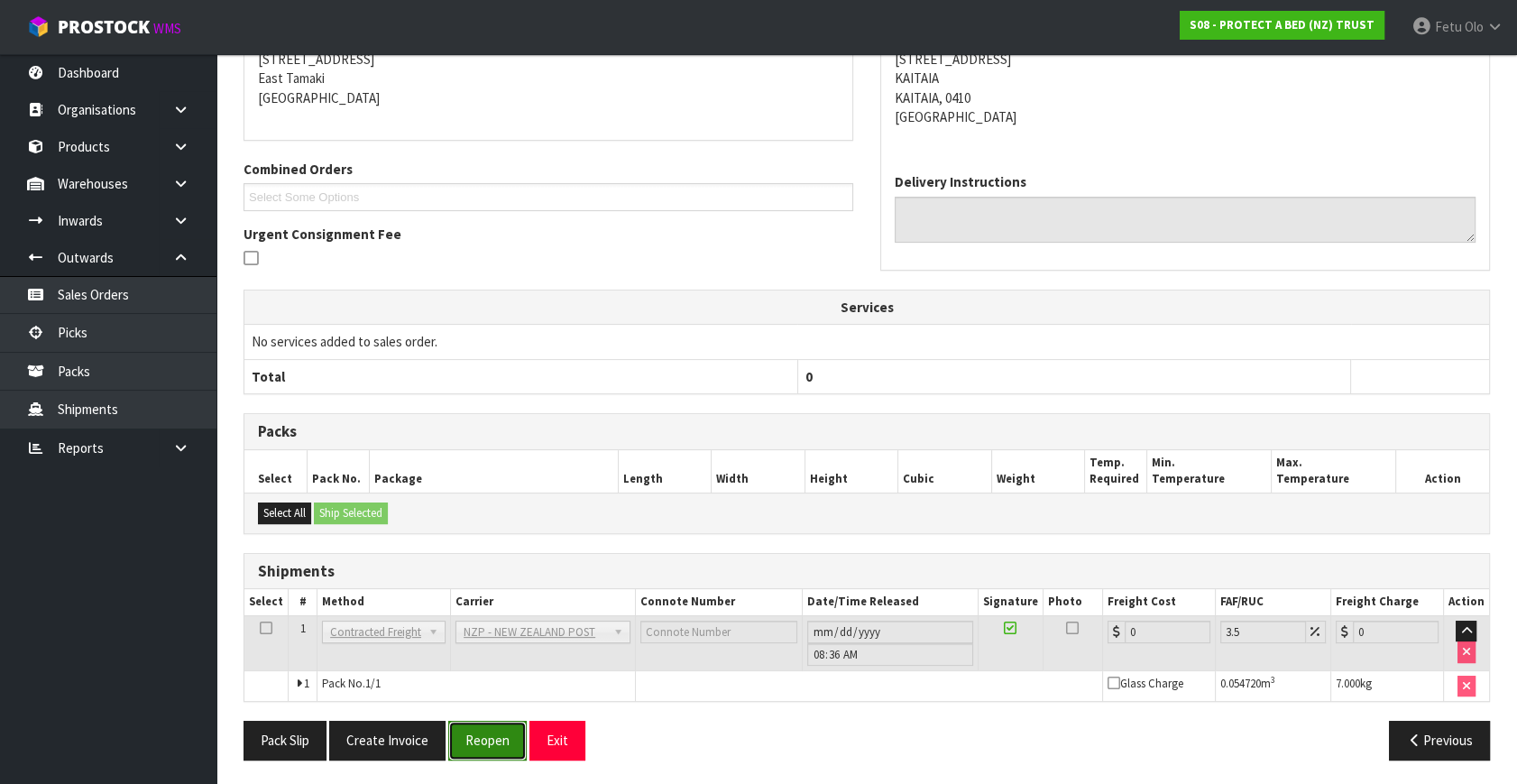
click at [483, 743] on button "Reopen" at bounding box center [486, 740] width 78 height 39
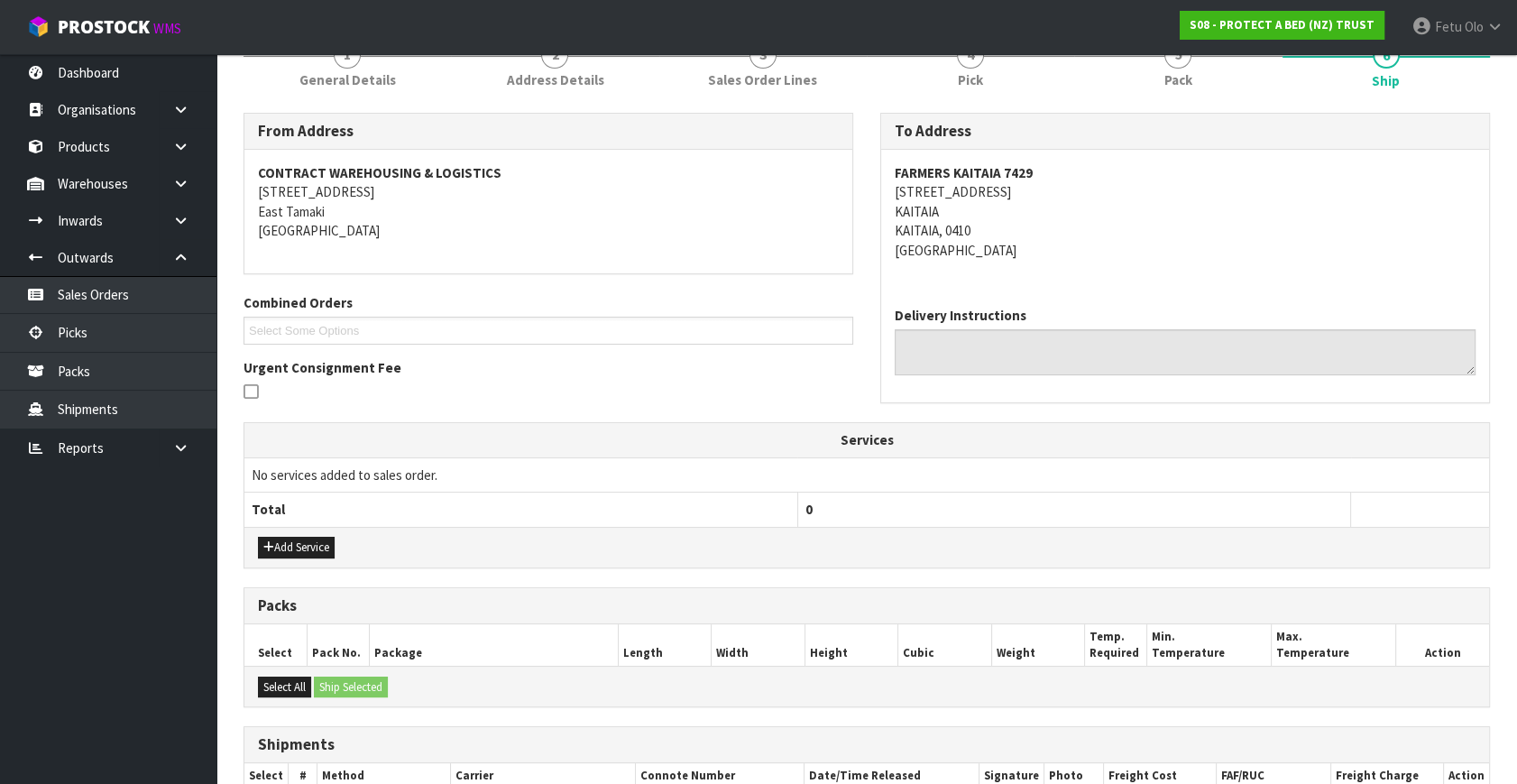
scroll to position [434, 0]
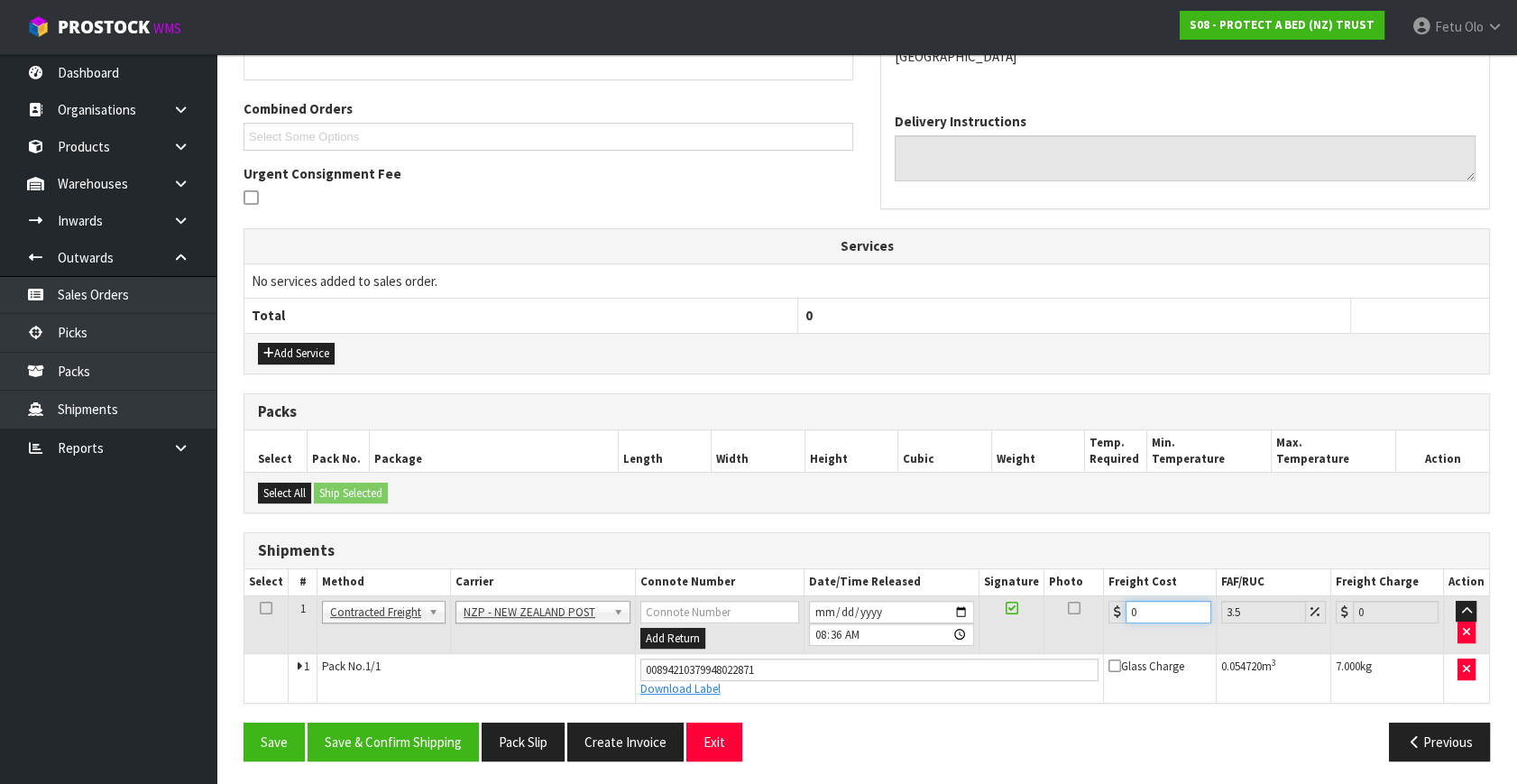
drag, startPoint x: 1145, startPoint y: 608, endPoint x: 898, endPoint y: 680, distance: 257.3
click at [898, 680] on tbody "1 Client Local Pickup Customer Local Pickup Company Freight Contracted Freight …" at bounding box center [867, 648] width 1244 height 106
type input "9"
type input "9.31"
type input "9.2"
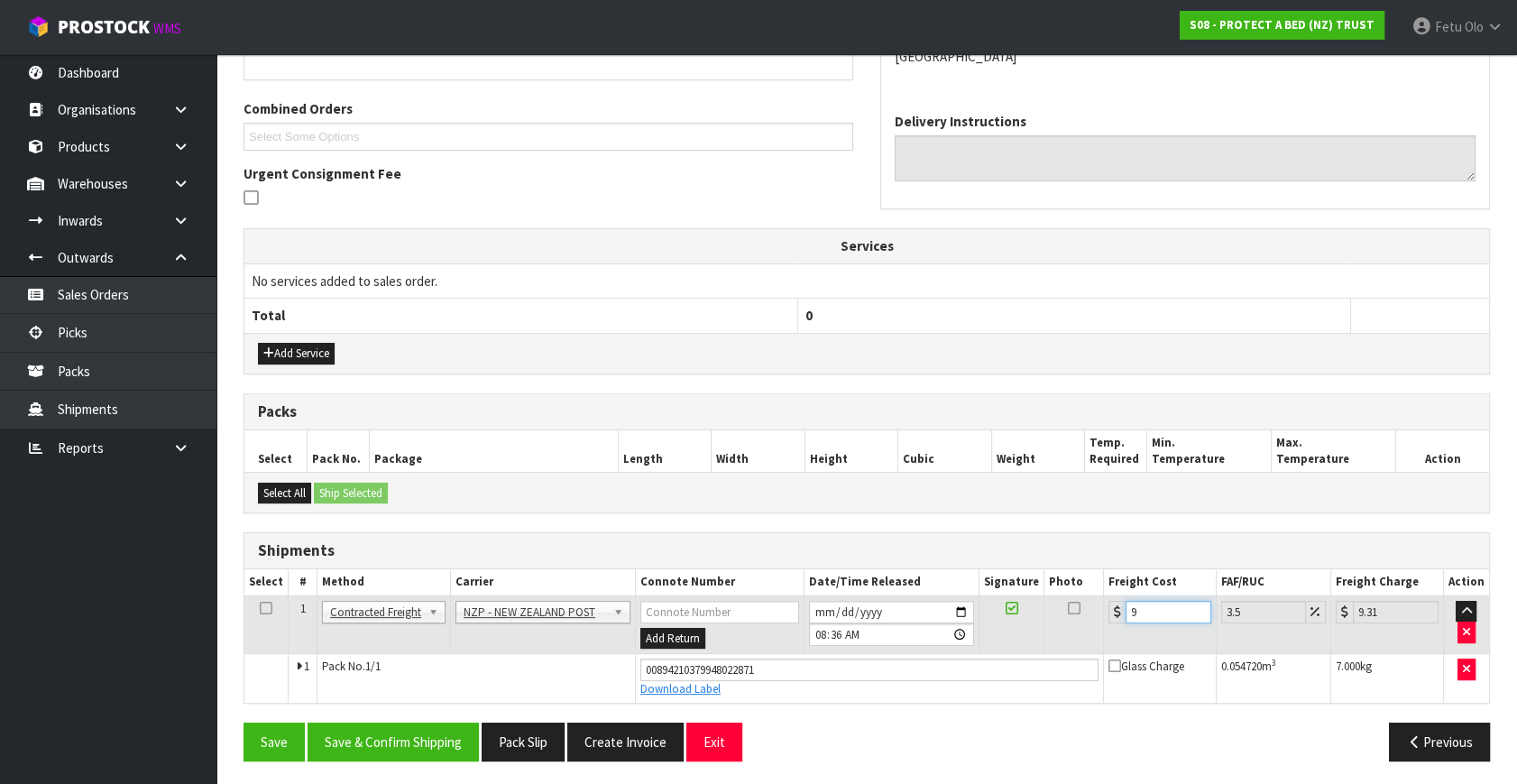
type input "9.52"
type input "9.26"
type input "9.58"
type input "9.26"
click at [401, 744] on button "Save & Confirm Shipping" at bounding box center [393, 742] width 171 height 39
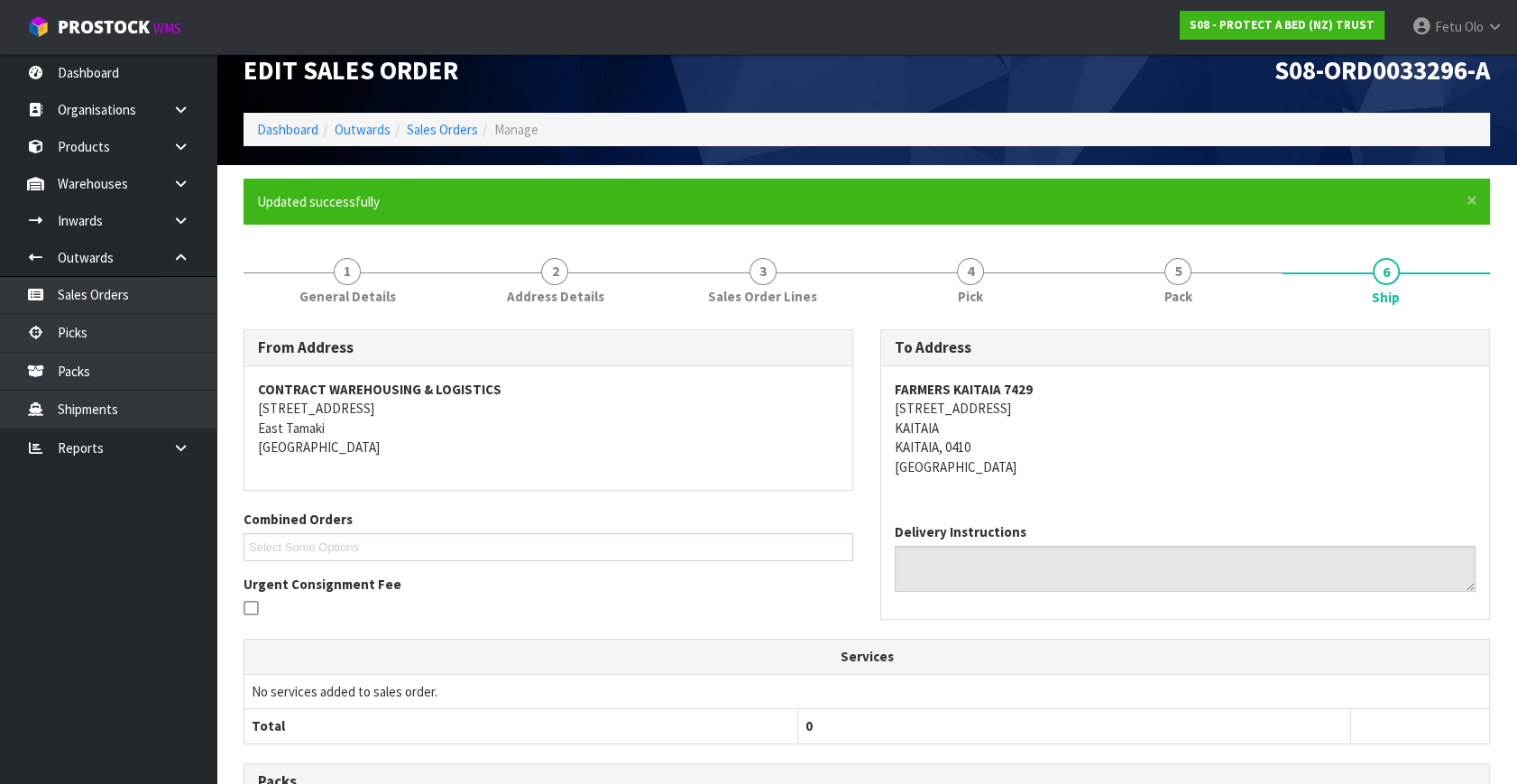
scroll to position [387, 0]
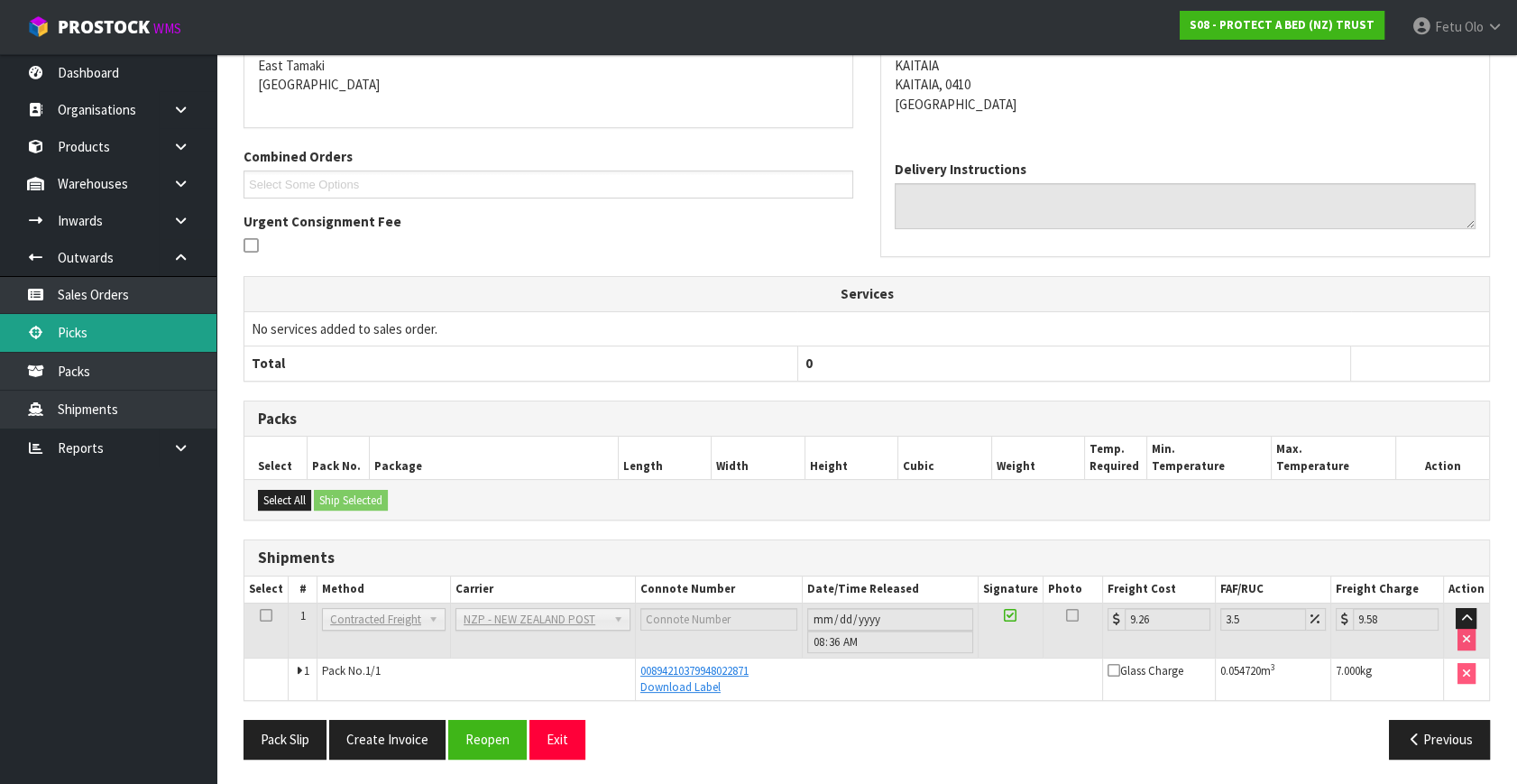
click at [111, 337] on link "Picks" at bounding box center [108, 332] width 217 height 37
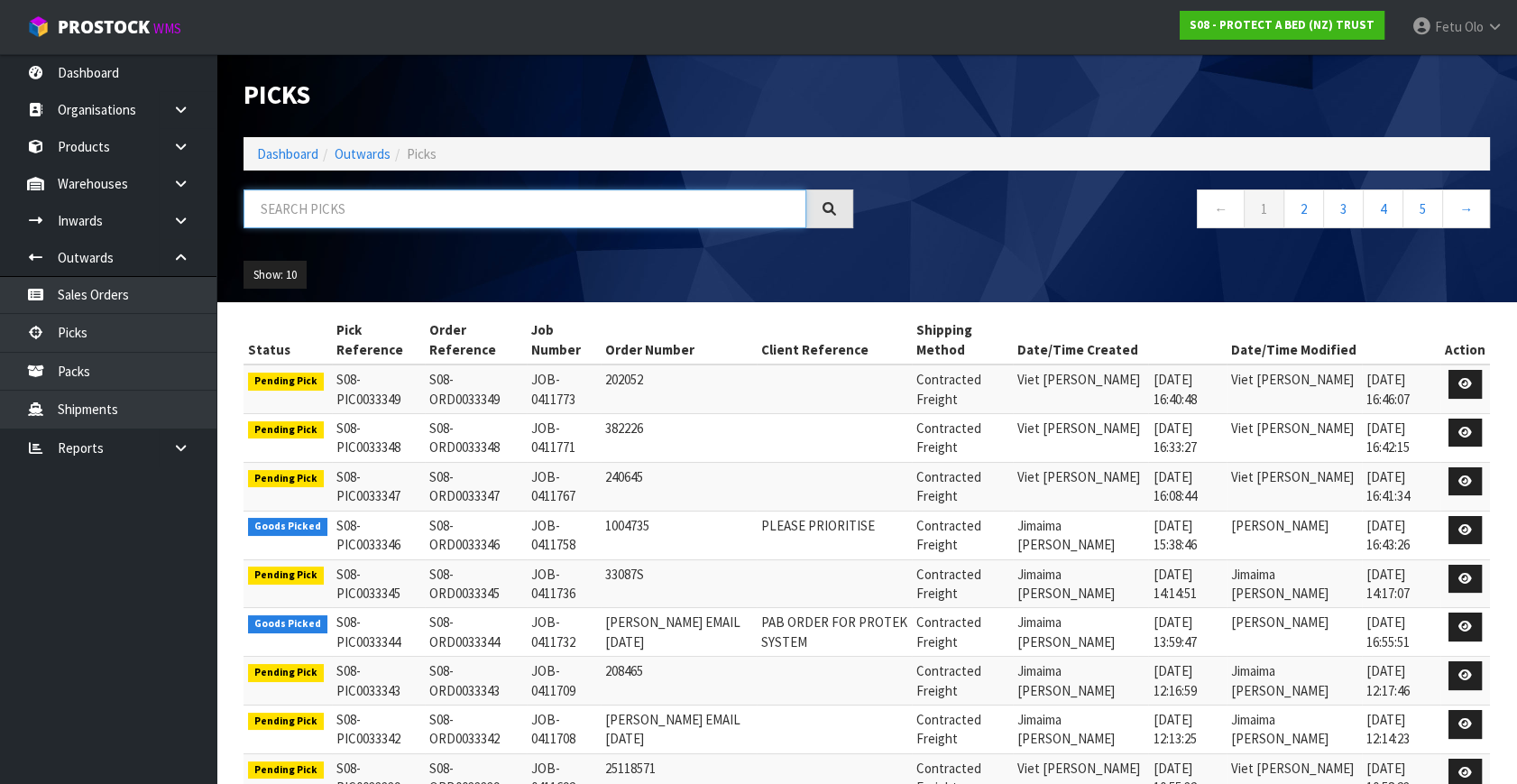
click at [535, 223] on input "text" at bounding box center [525, 209] width 562 height 39
type input "3330"
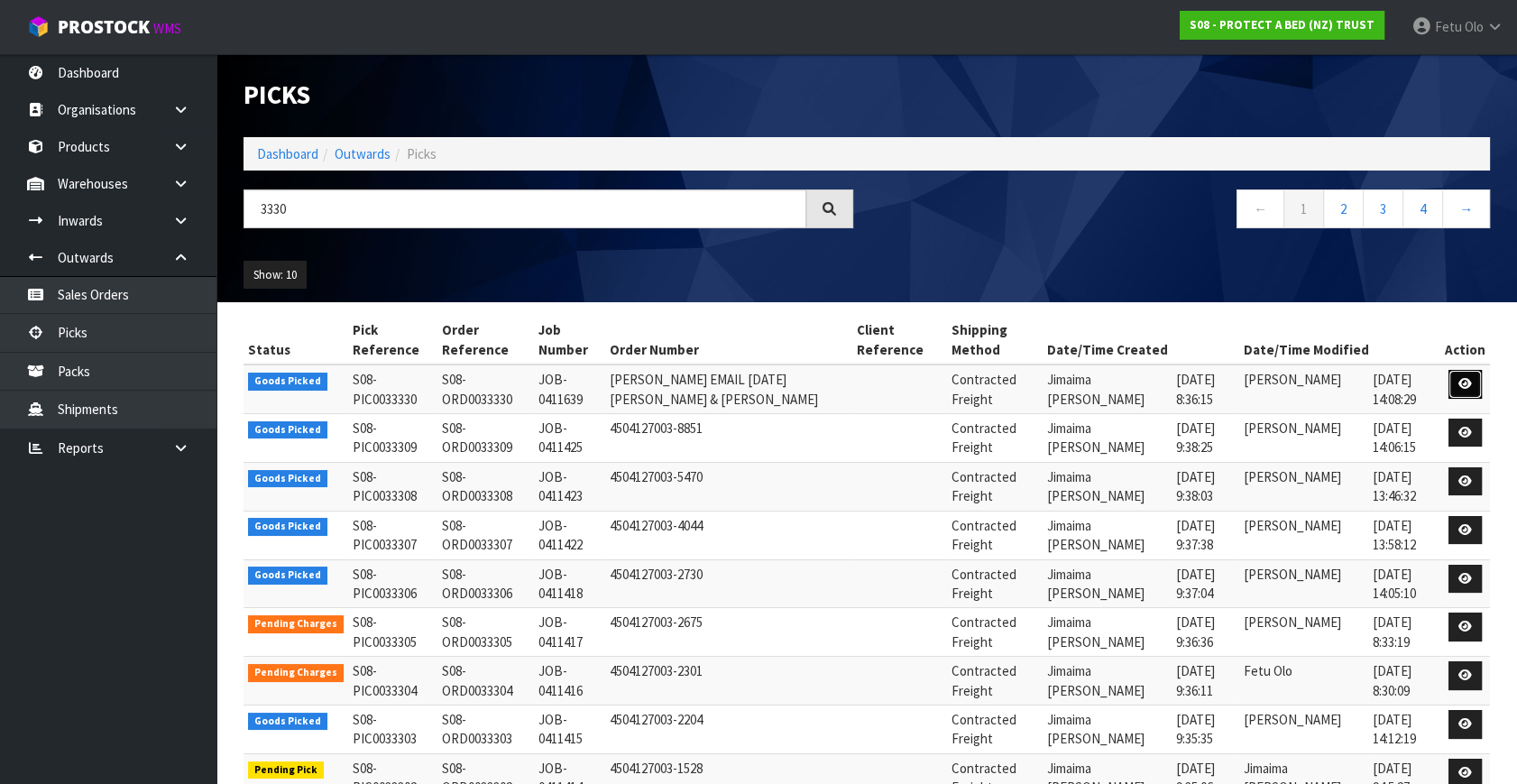
click at [1468, 382] on icon at bounding box center [1465, 383] width 13 height 12
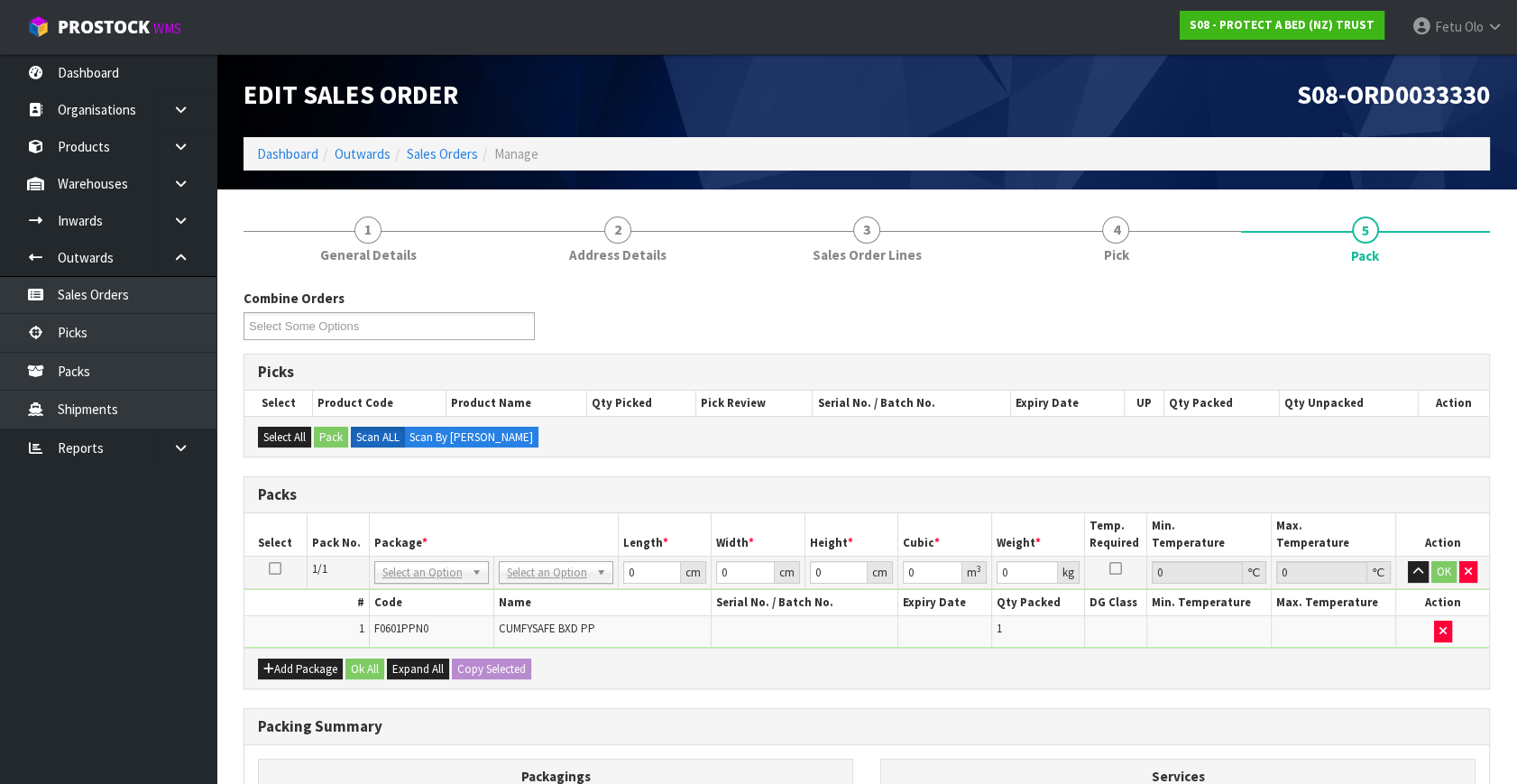
drag, startPoint x: 441, startPoint y: 563, endPoint x: 436, endPoint y: 579, distance: 16.8
click at [426, 586] on input "text" at bounding box center [431, 595] width 106 height 22
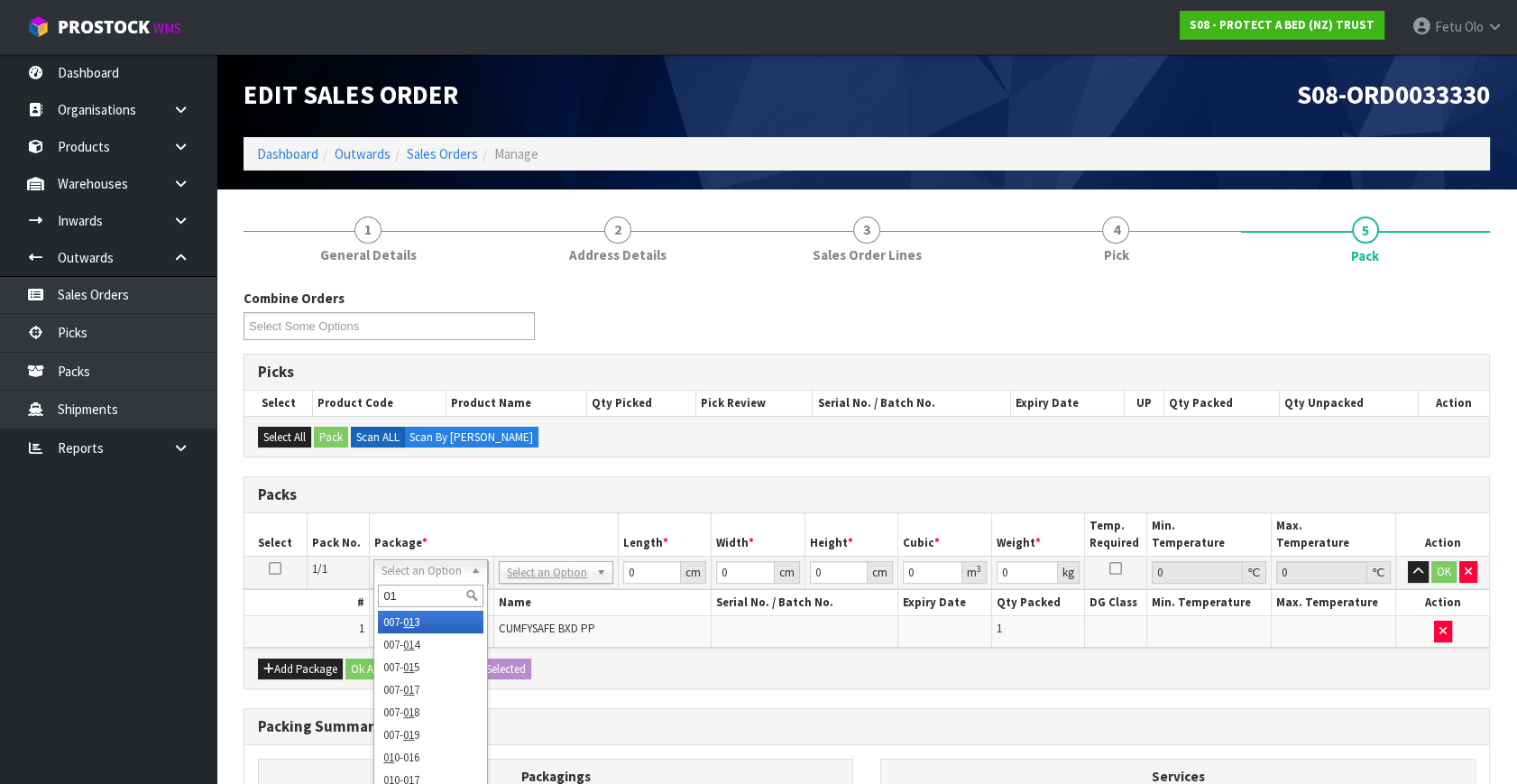
type input "011"
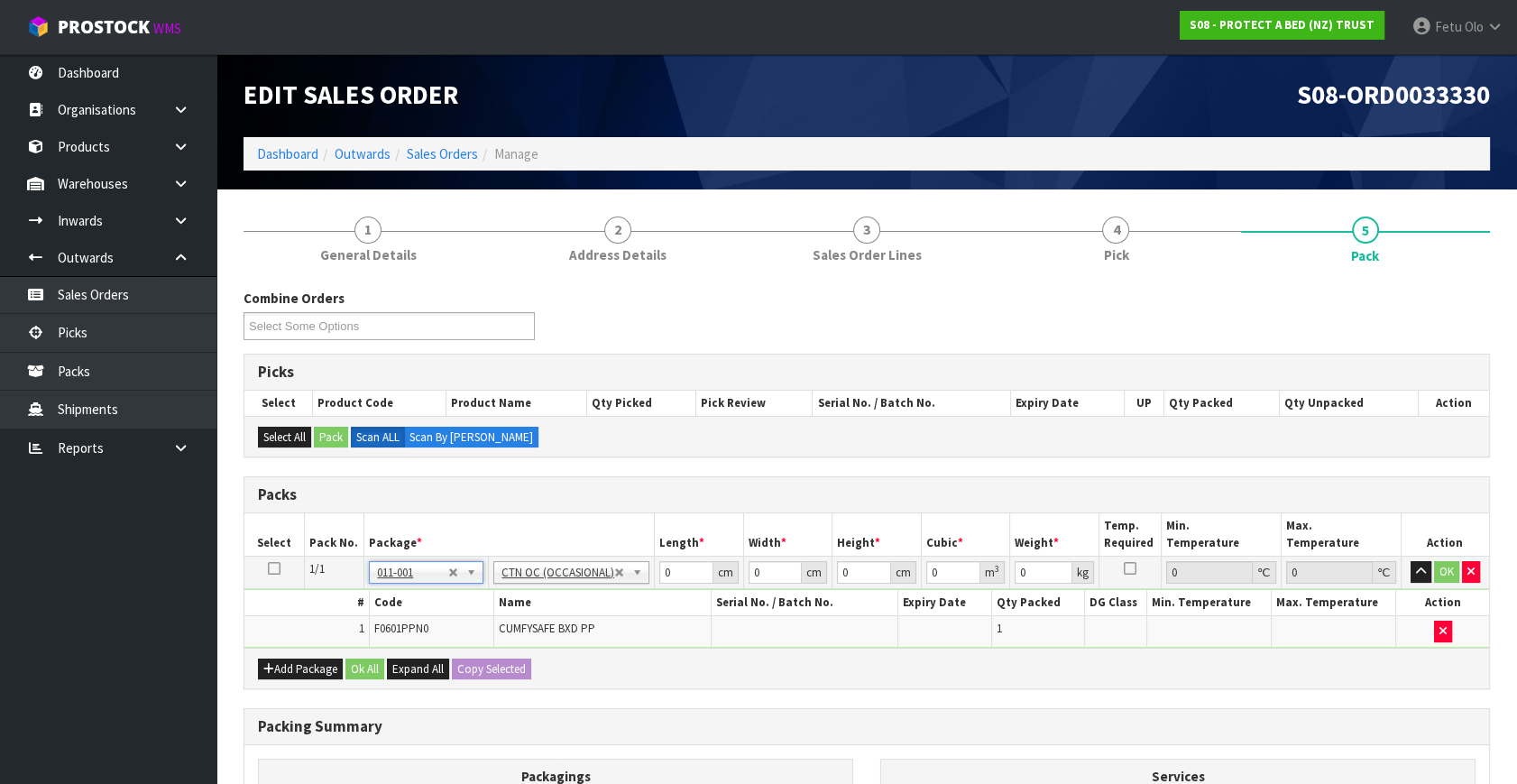
type input "0.2"
drag, startPoint x: 670, startPoint y: 573, endPoint x: 514, endPoint y: 632, distance: 166.8
click at [514, 632] on tbody "1/1 NONE 007-001 007-002 007-004 007-009 007-013 007-014 007-015 007-017 007-01…" at bounding box center [867, 602] width 1244 height 91
type input "32"
type input "21"
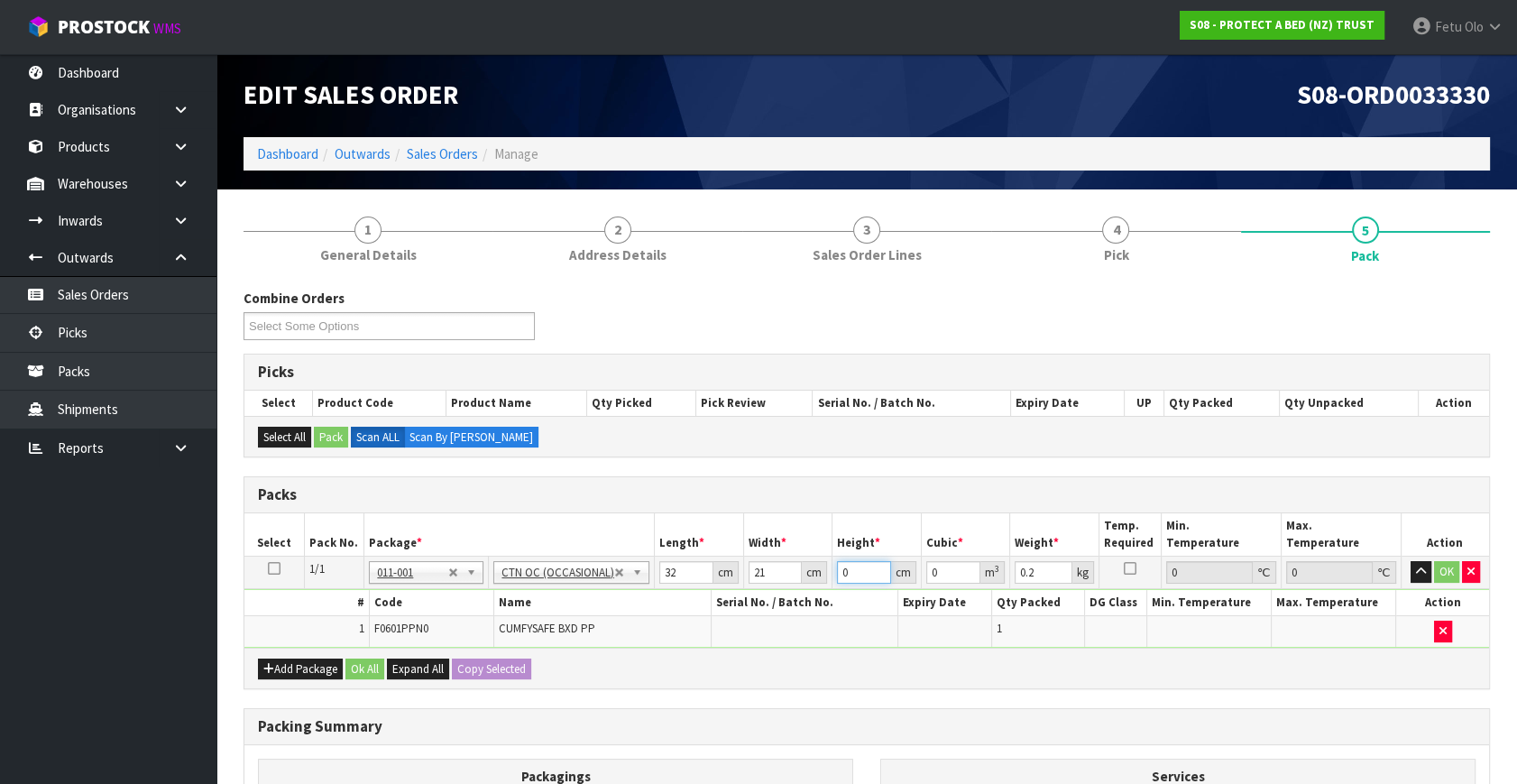
type input "1"
type input "0.000672"
type input "15"
type input "0.01008"
type input "15"
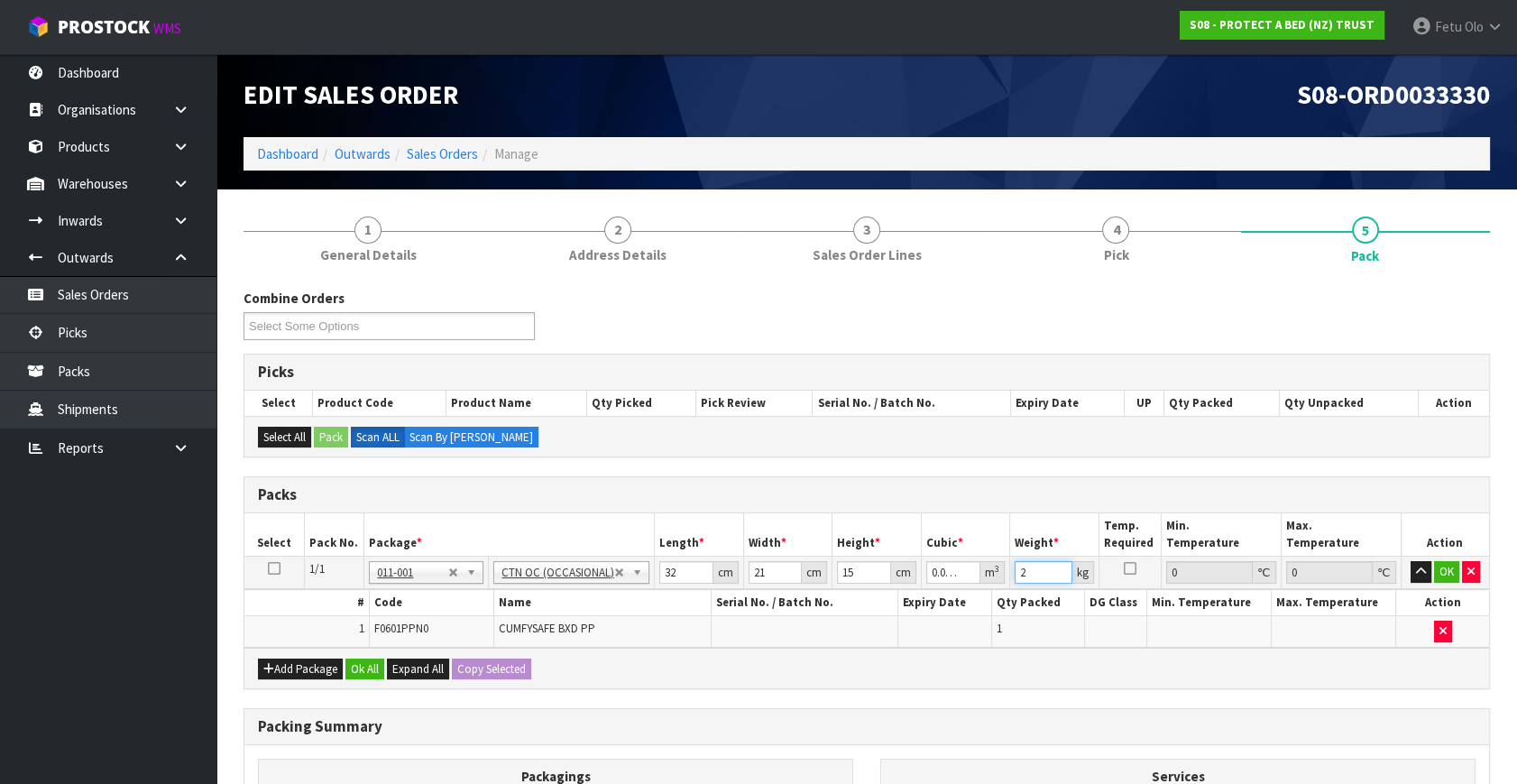
type input "2"
click button "OK" at bounding box center [1447, 571] width 25 height 21
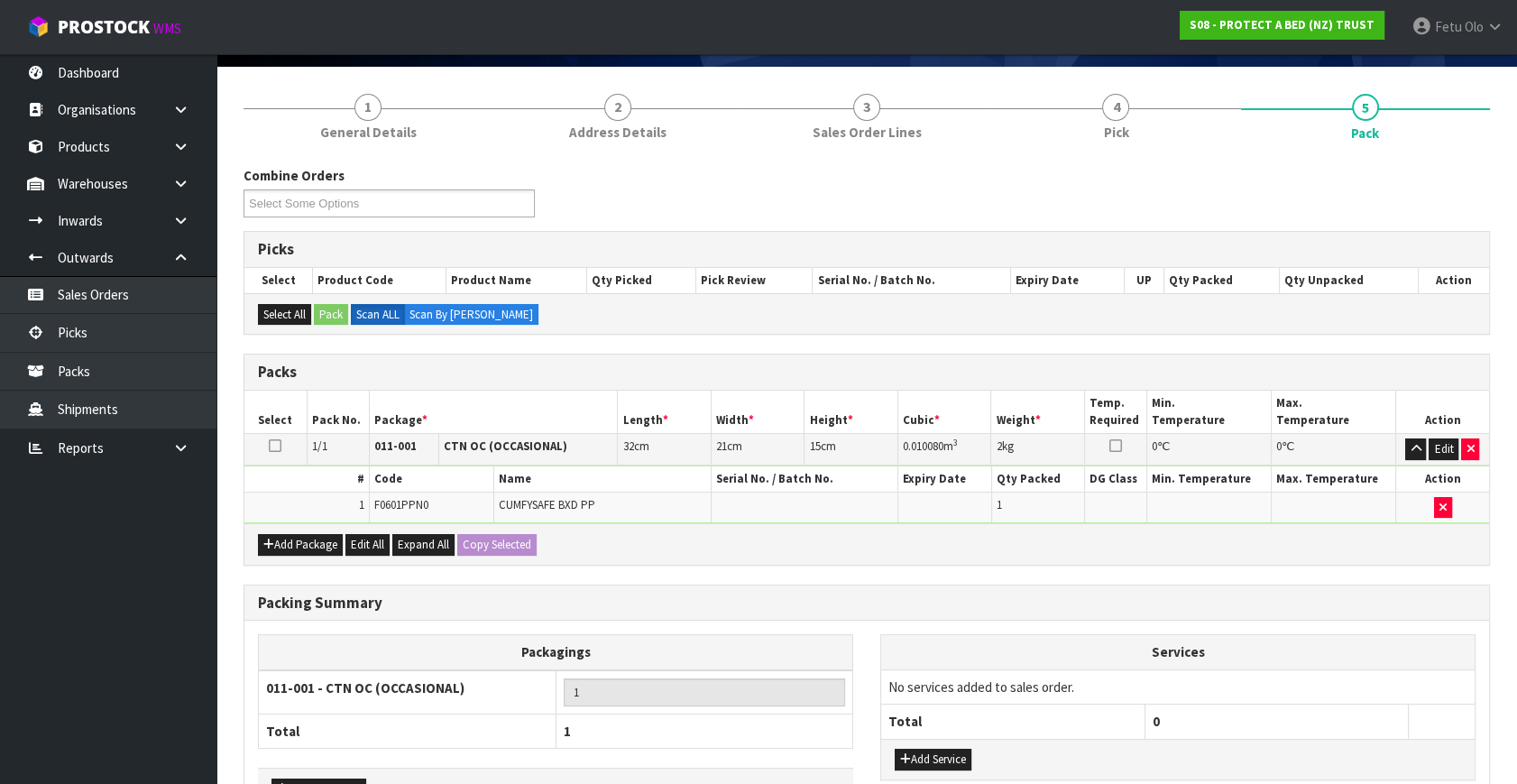
scroll to position [242, 0]
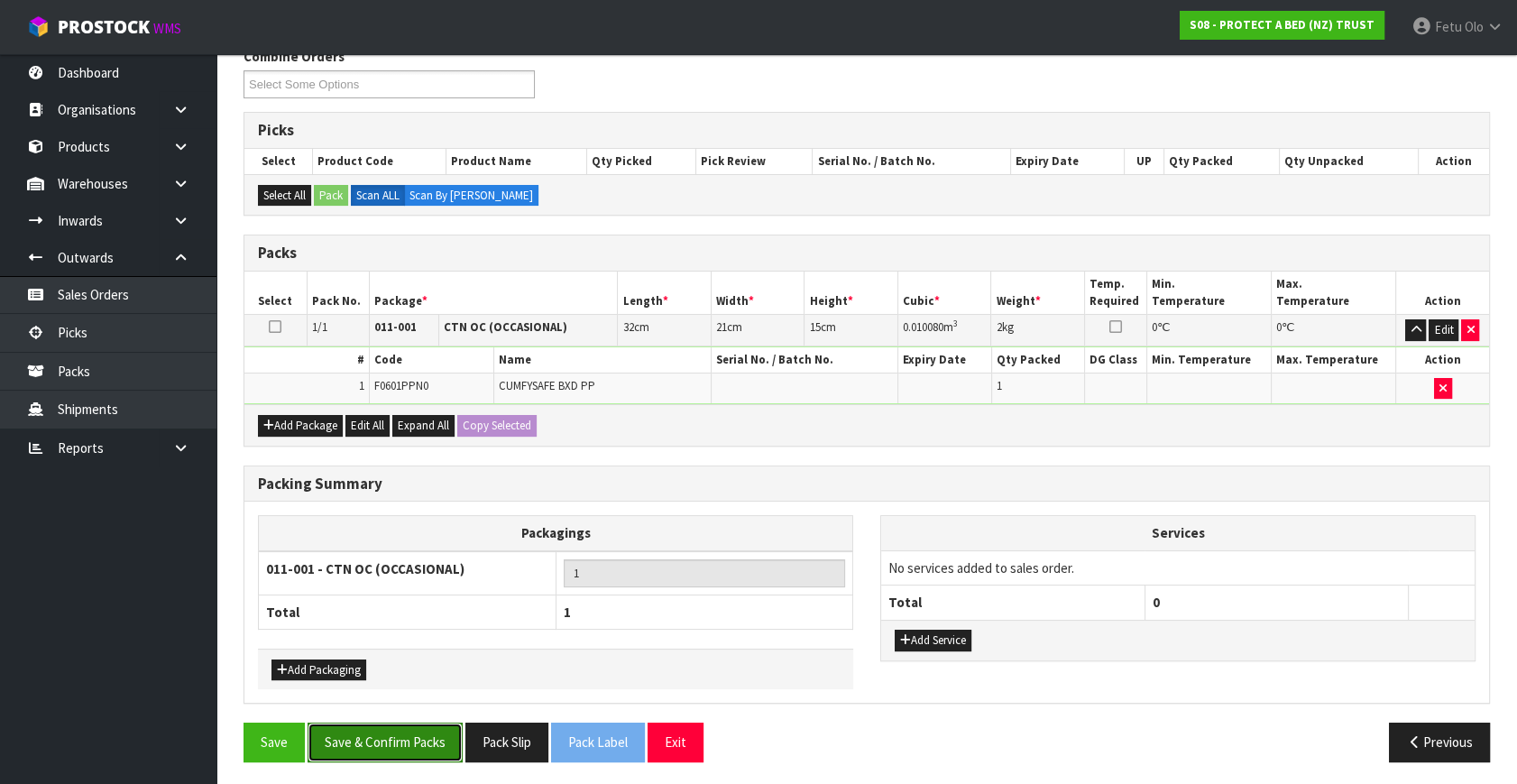
click at [382, 730] on button "Save & Confirm Packs" at bounding box center [384, 742] width 155 height 39
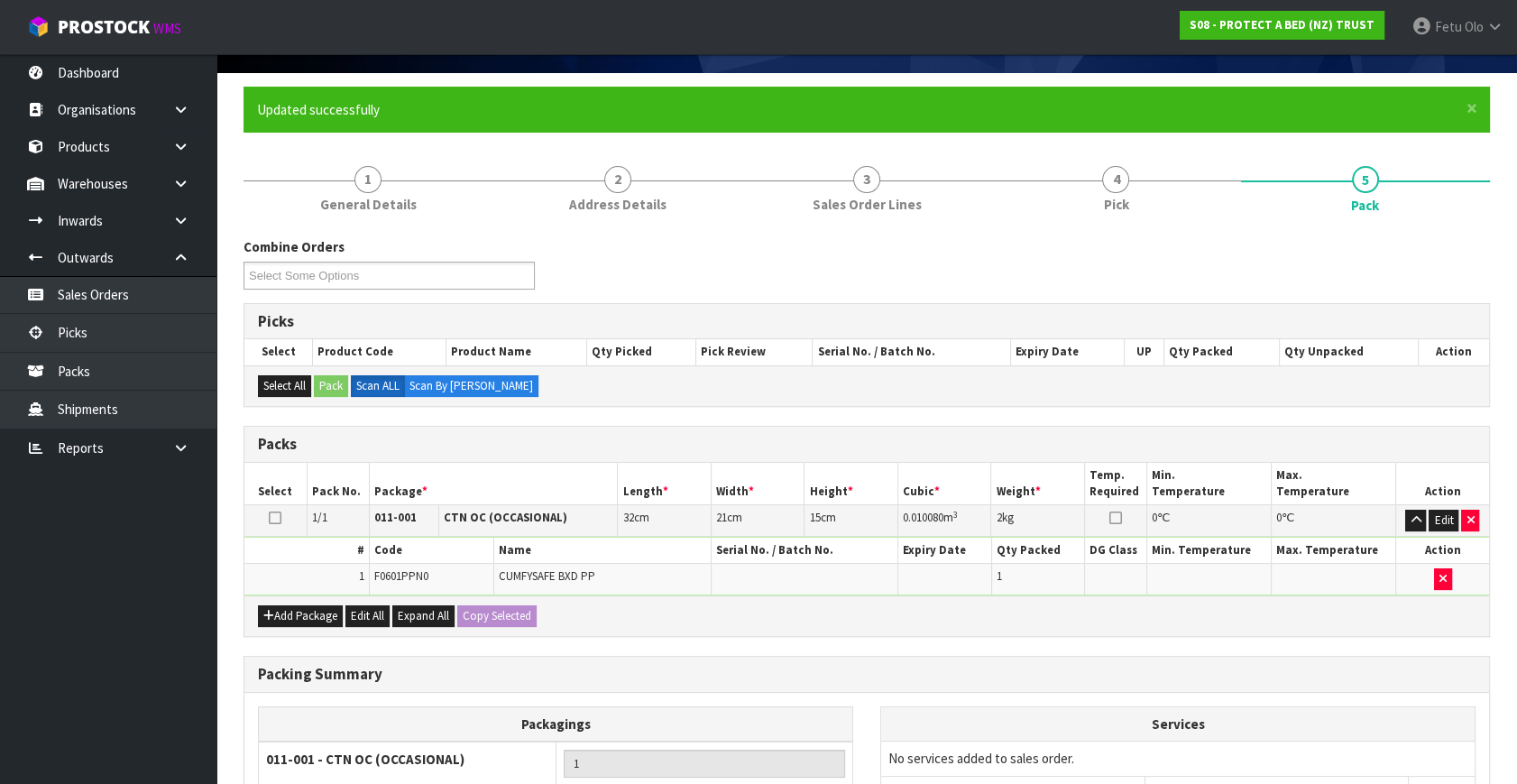
scroll to position [208, 0]
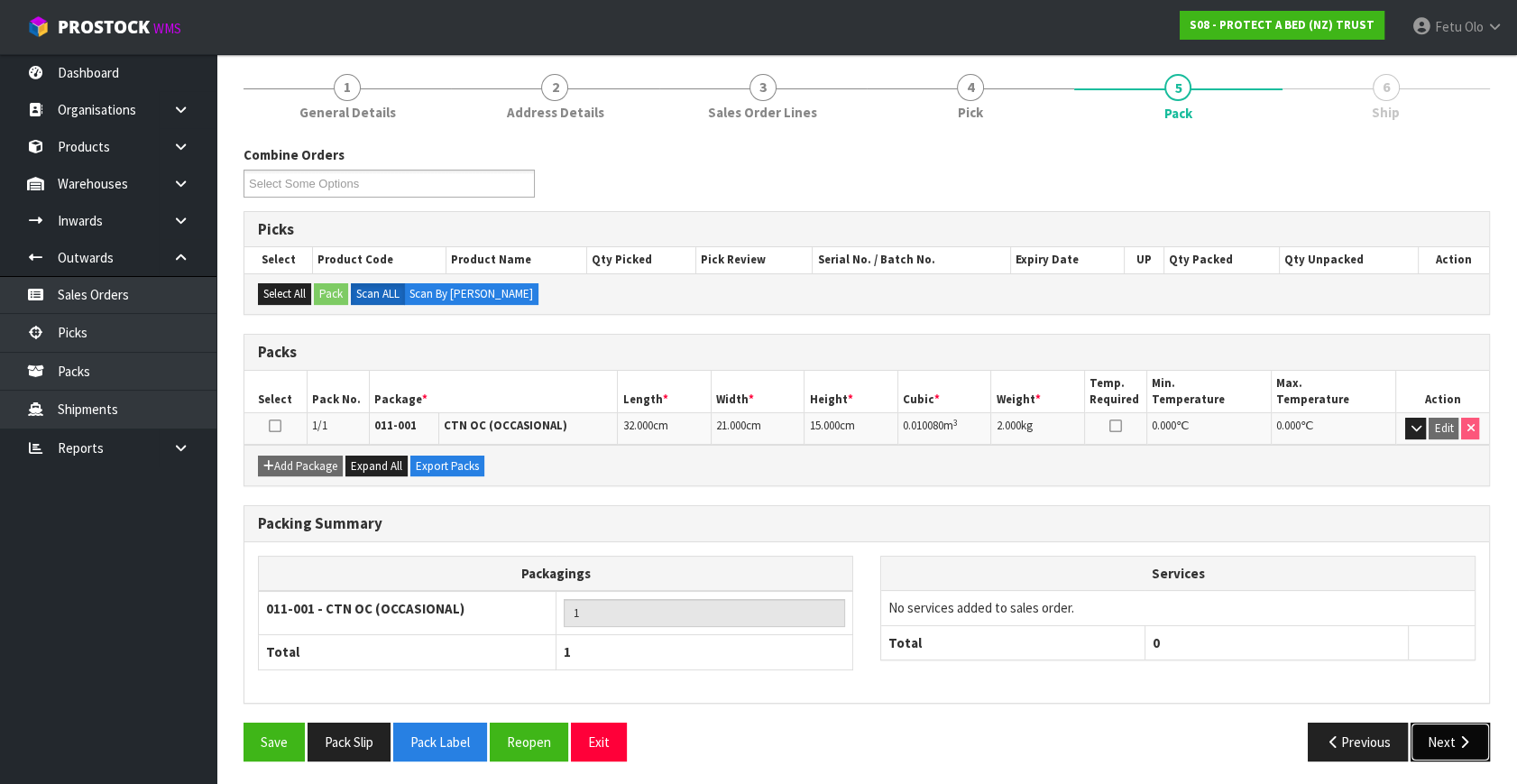
click at [1431, 734] on button "Next" at bounding box center [1450, 742] width 79 height 39
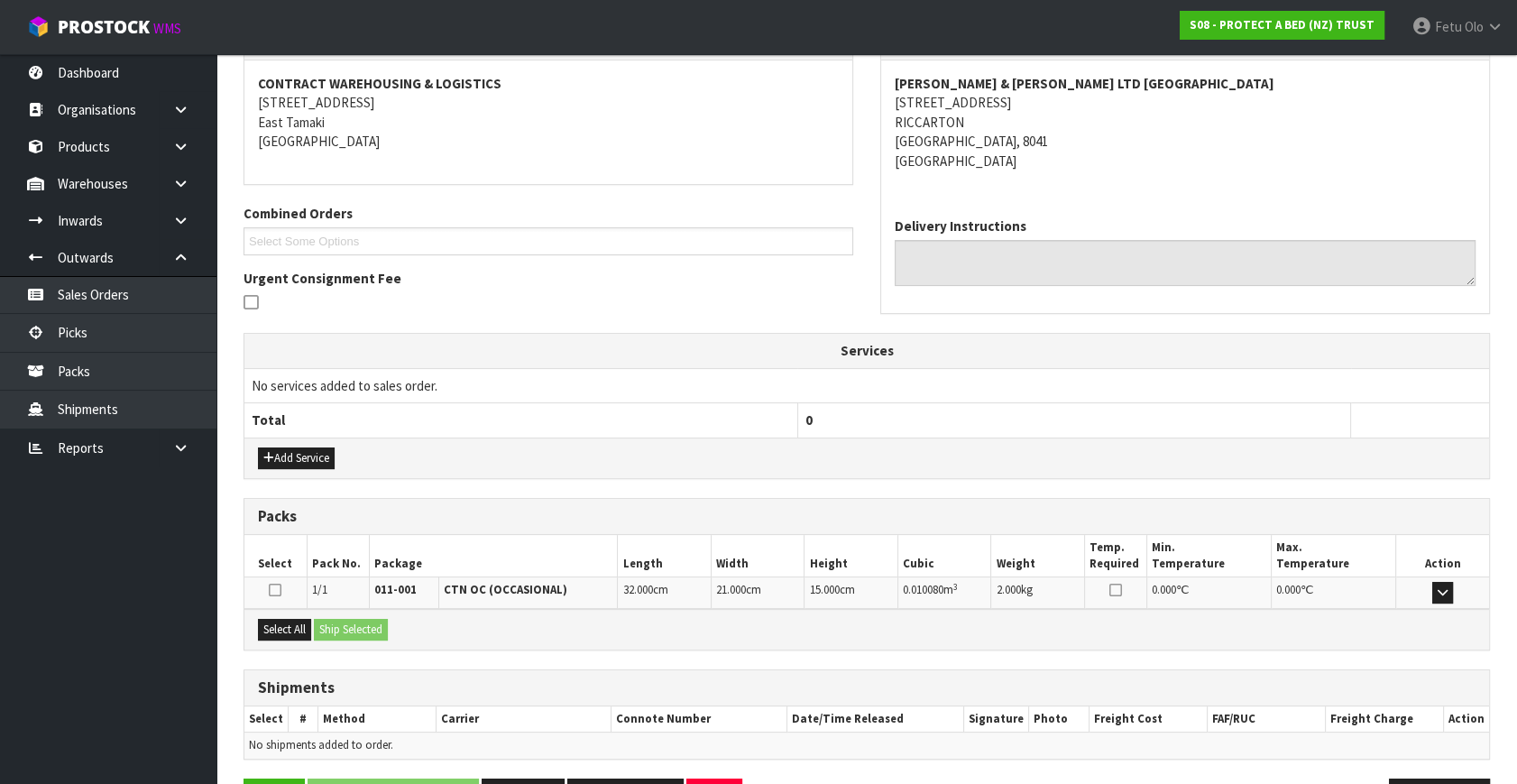
scroll to position [387, 0]
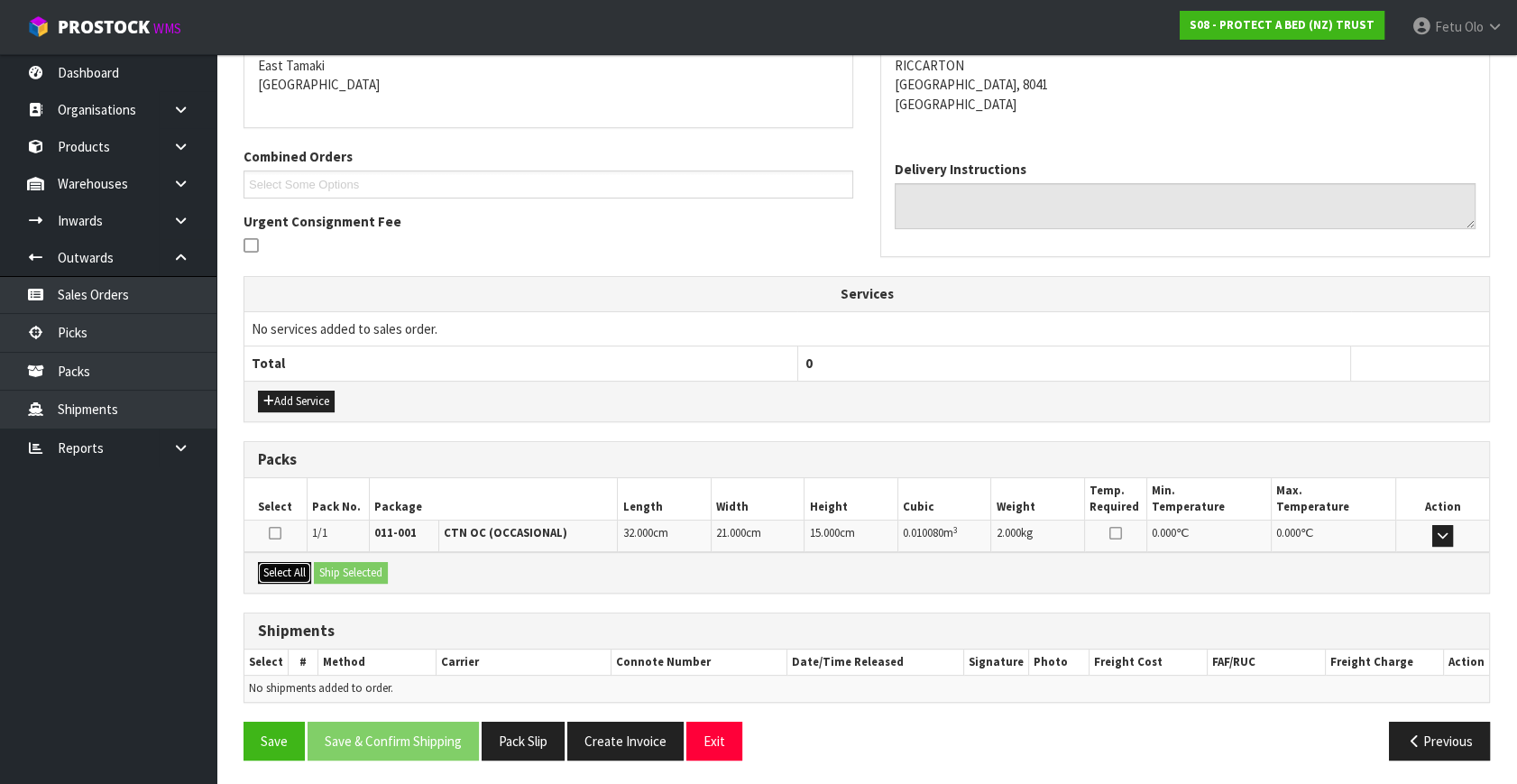
drag, startPoint x: 280, startPoint y: 566, endPoint x: 324, endPoint y: 563, distance: 44.1
click at [288, 565] on button "Select All" at bounding box center [284, 572] width 53 height 21
click at [324, 563] on button "Ship Selected" at bounding box center [351, 572] width 74 height 21
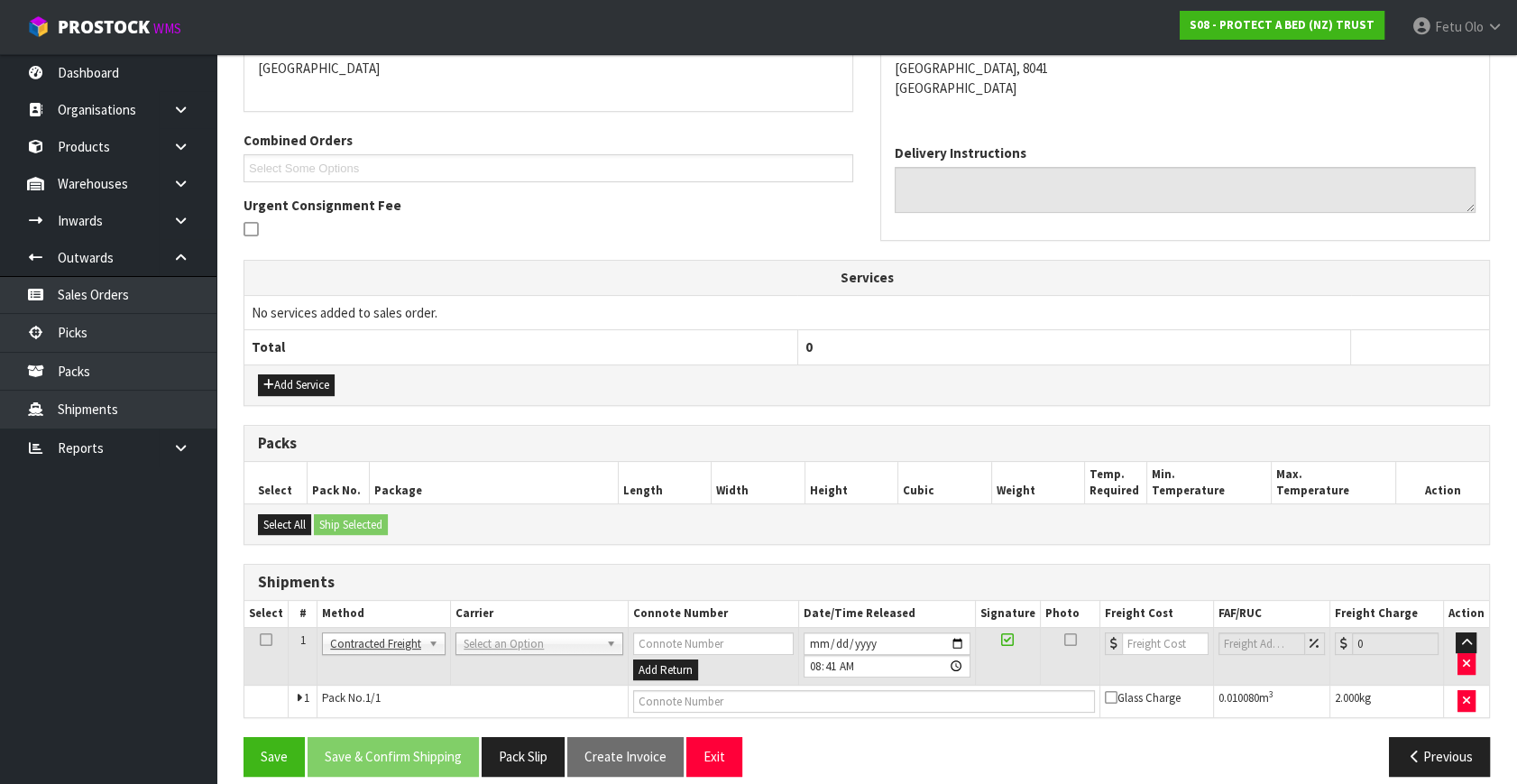
scroll to position [418, 0]
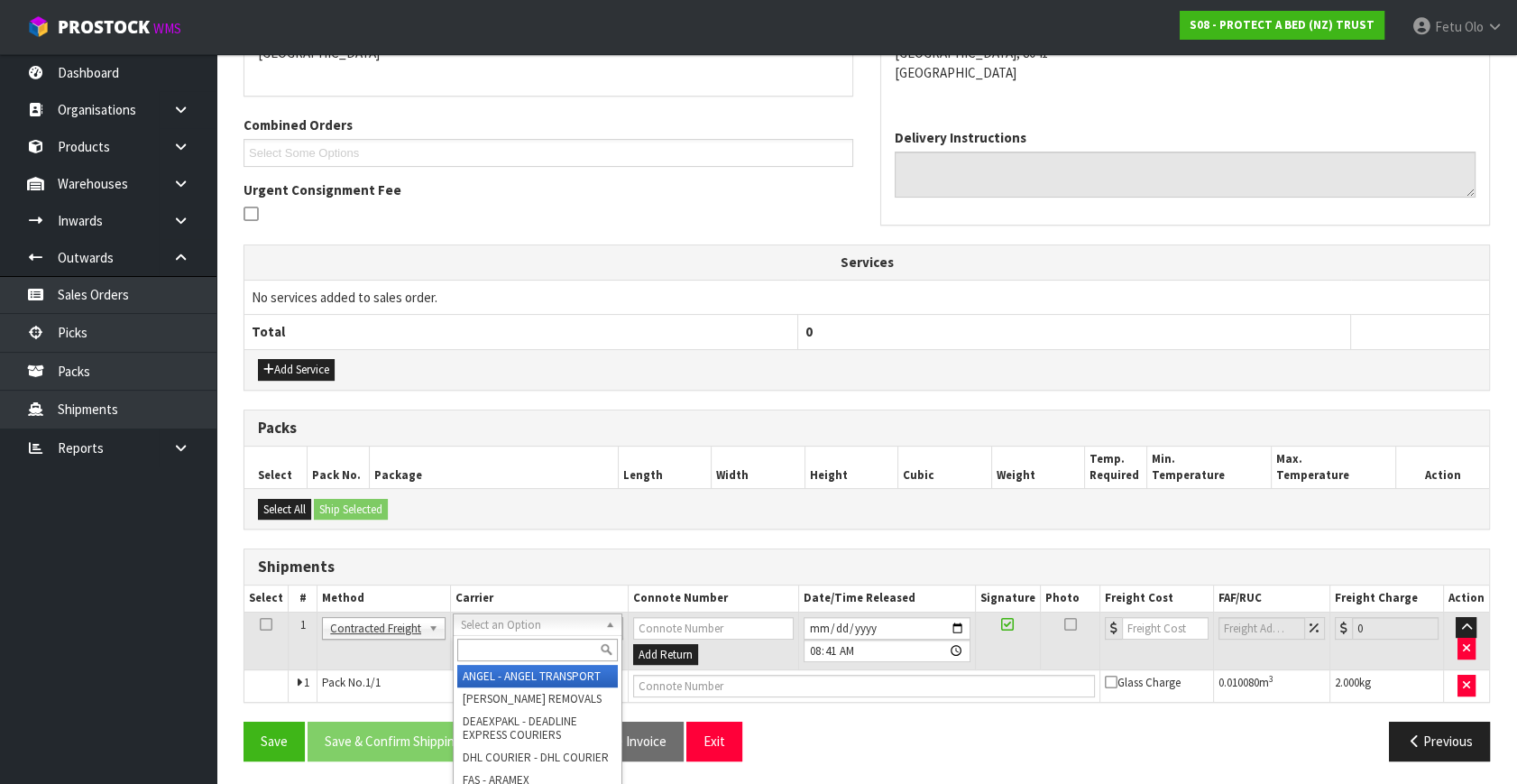
drag, startPoint x: 510, startPoint y: 625, endPoint x: 501, endPoint y: 651, distance: 27.5
click at [501, 649] on input "text" at bounding box center [537, 649] width 160 height 22
type input "NZP"
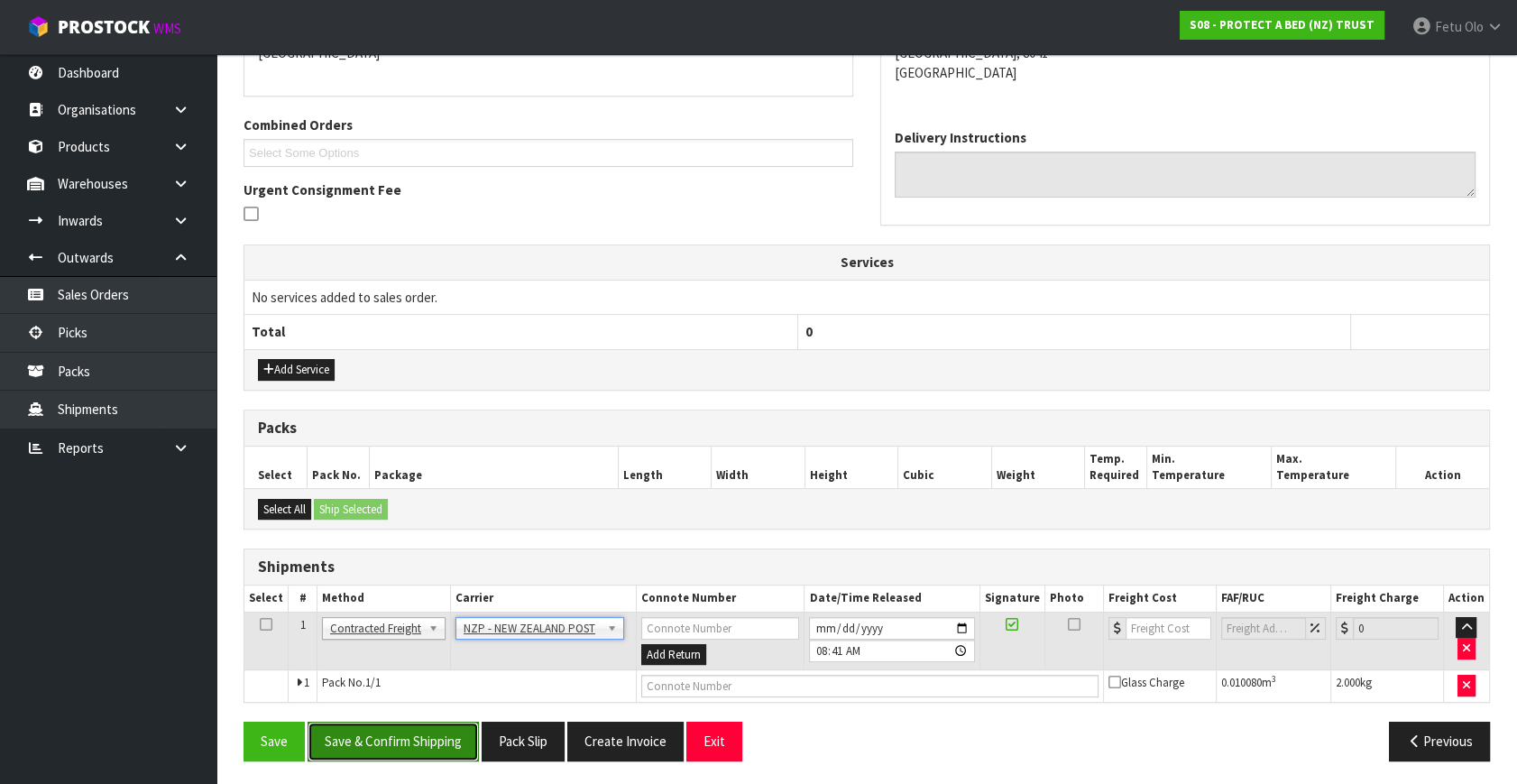
click at [421, 735] on button "Save & Confirm Shipping" at bounding box center [393, 741] width 171 height 39
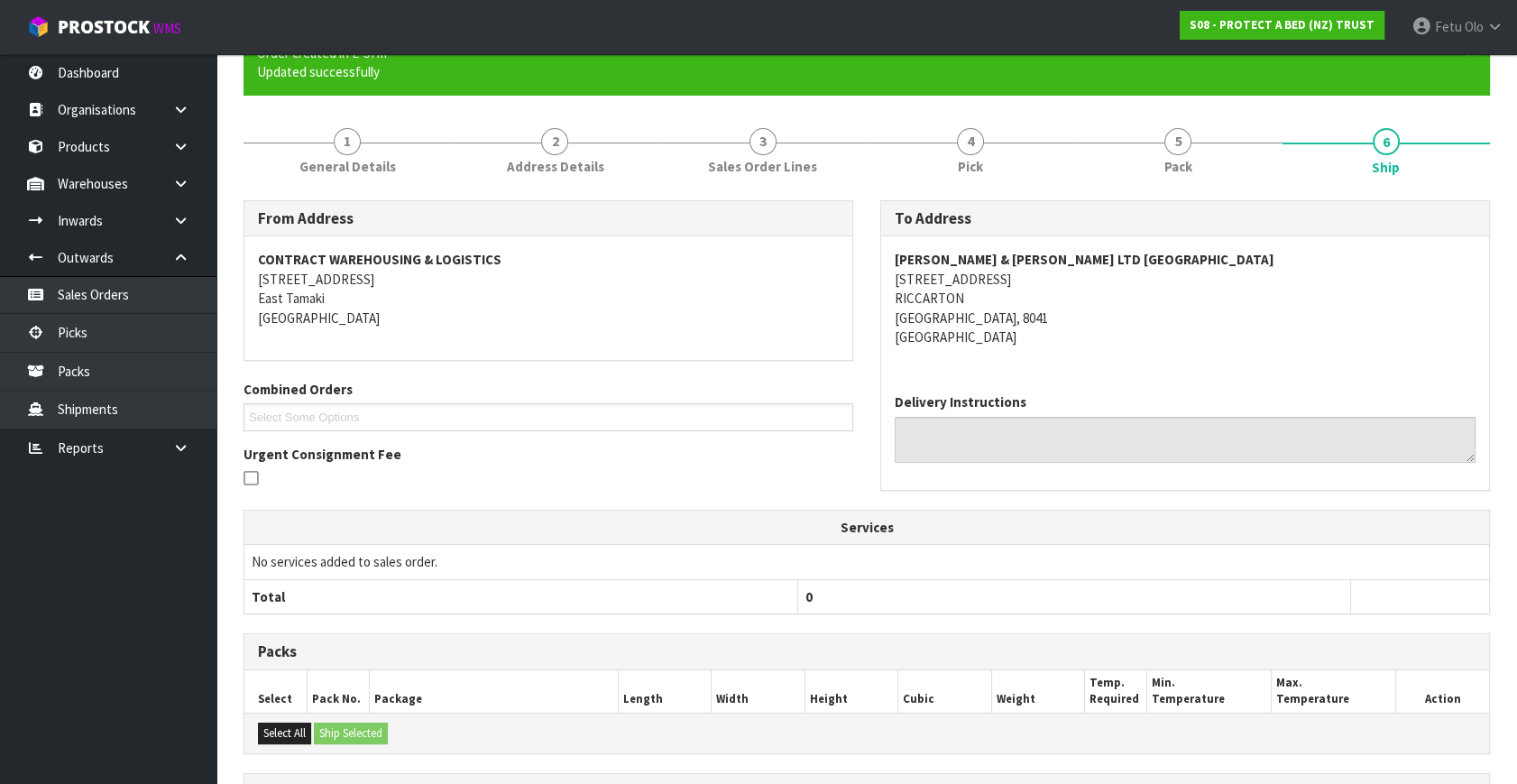
scroll to position [393, 0]
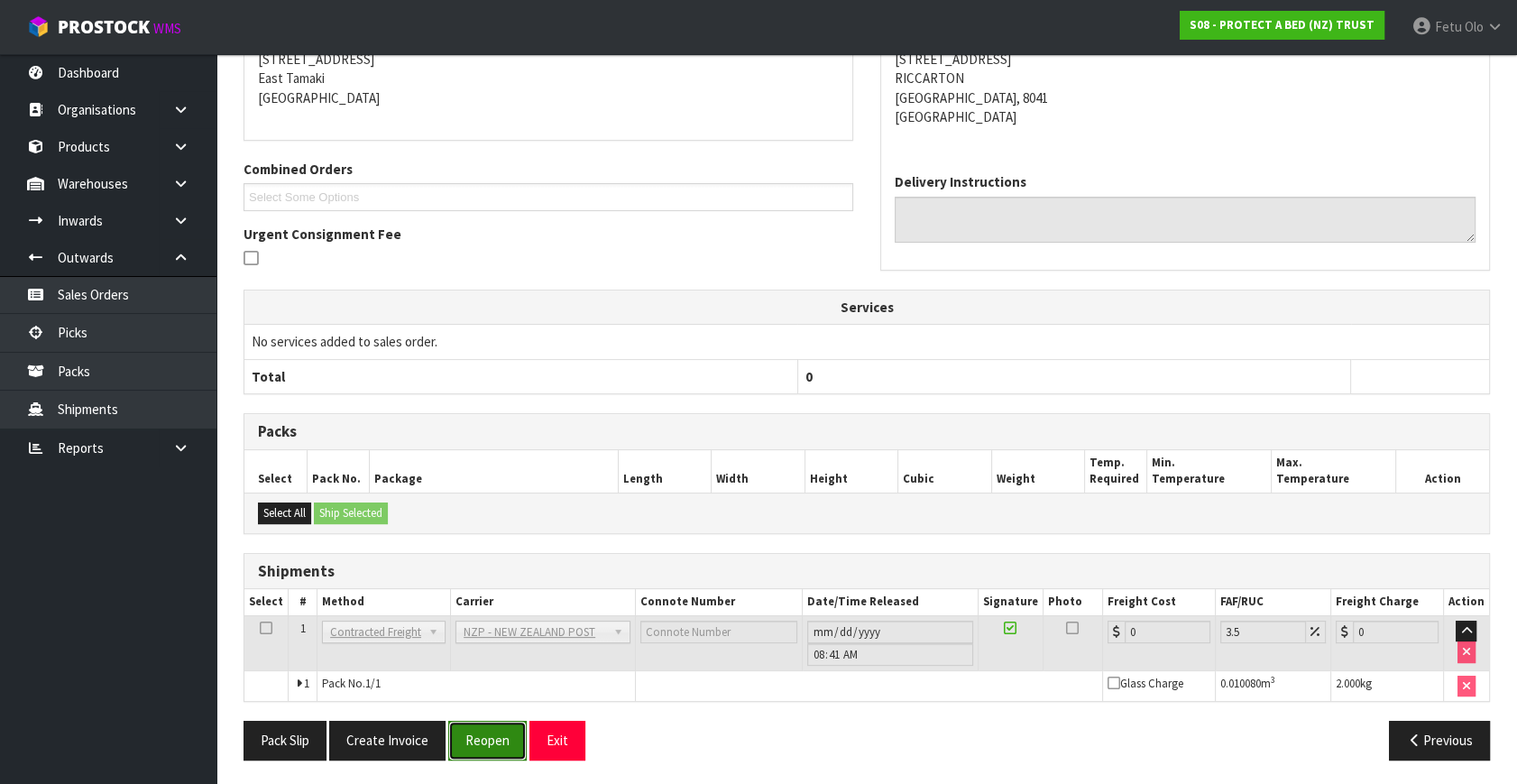
click at [476, 741] on button "Reopen" at bounding box center [486, 740] width 78 height 39
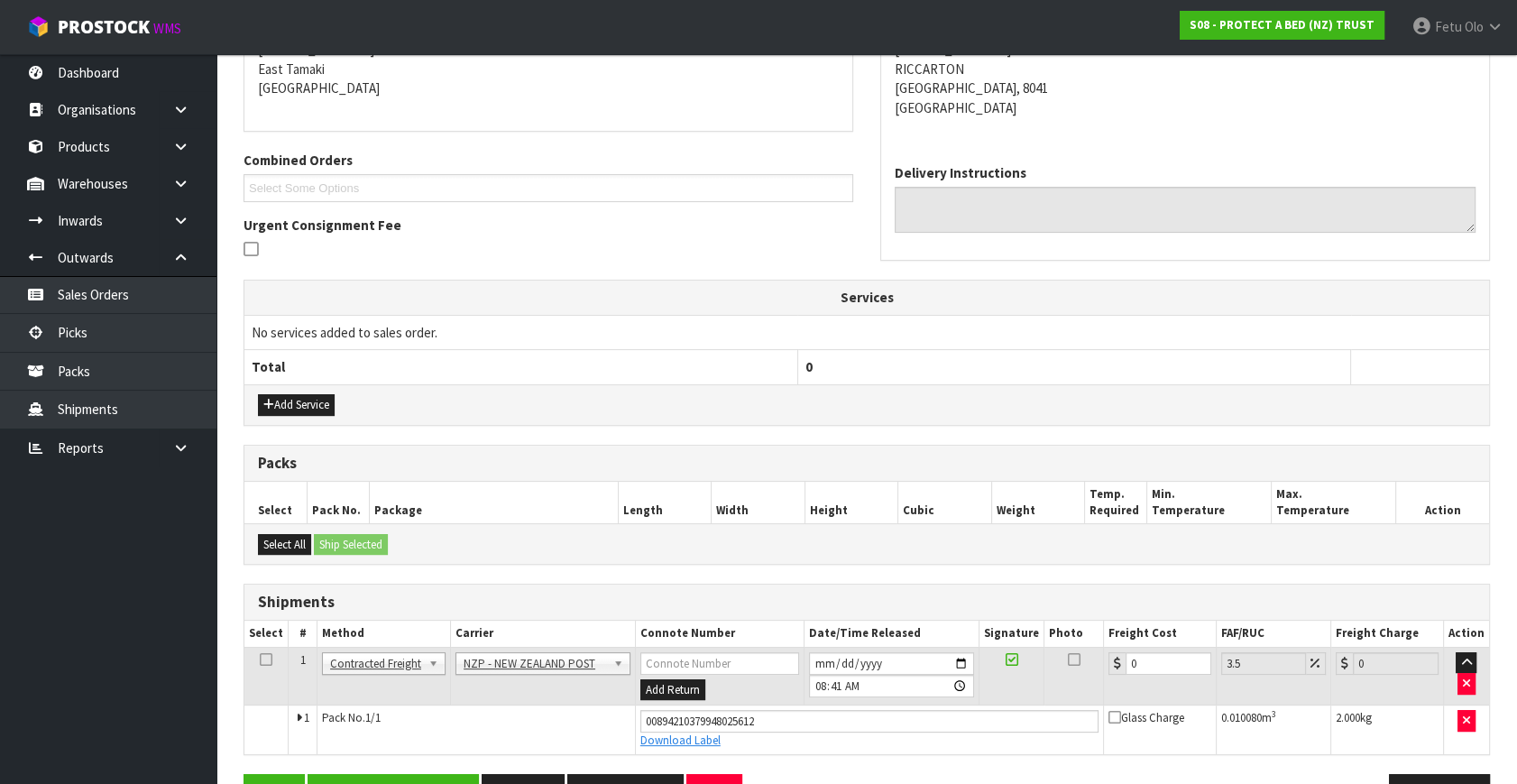
scroll to position [434, 0]
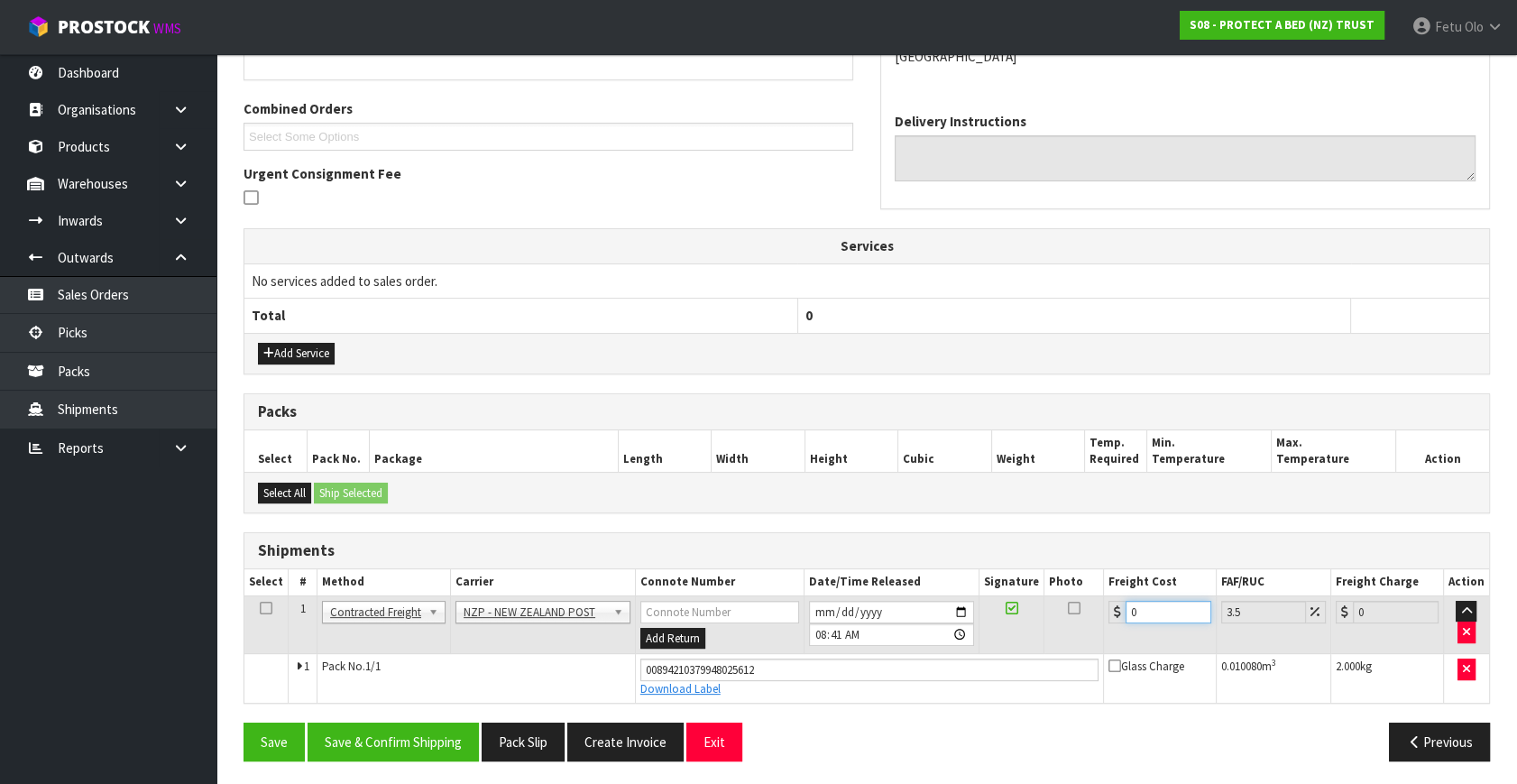
drag, startPoint x: 1150, startPoint y: 603, endPoint x: 631, endPoint y: 702, distance: 528.4
click at [631, 702] on div "From Address CONTRACT WAREHOUSING & LOGISTICS 17 Allens Road East Tamaki Auckla…" at bounding box center [867, 347] width 1246 height 856
type input "1"
type input "1.03"
type input "11"
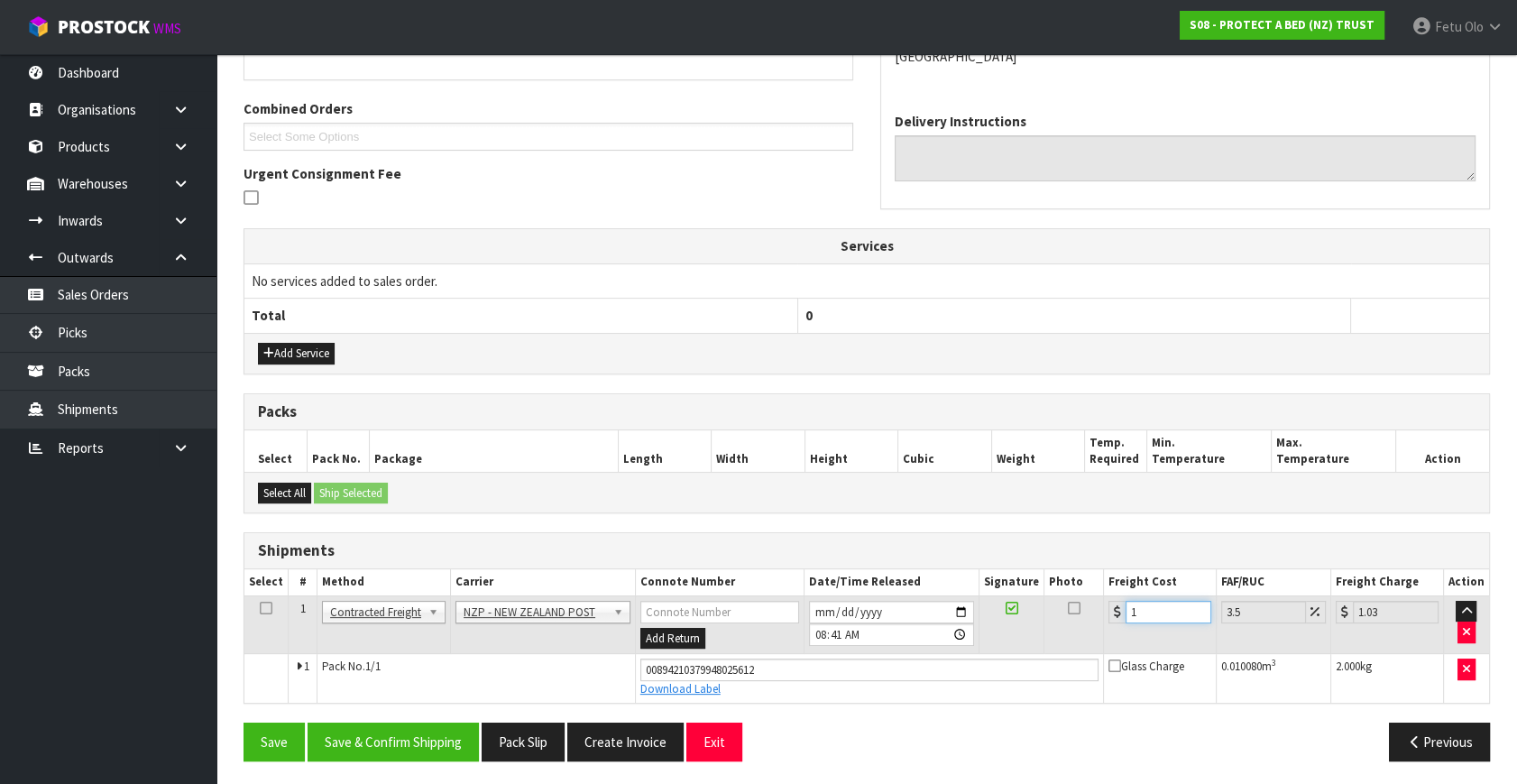
type input "11.38"
type input "11.6"
type input "12.01"
type input "11.61"
type input "12.02"
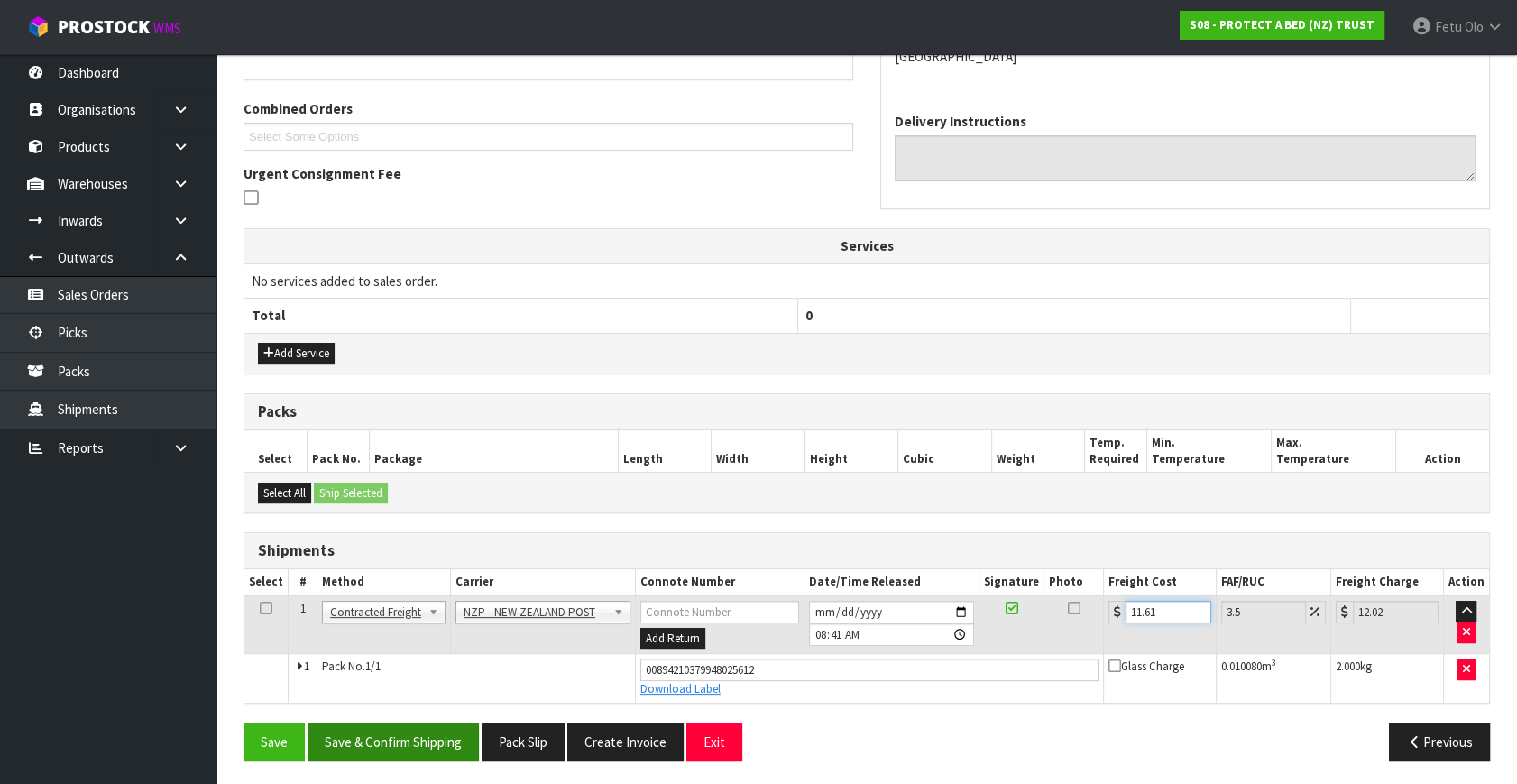
type input "11.61"
drag, startPoint x: 439, startPoint y: 740, endPoint x: 429, endPoint y: 731, distance: 13.5
click at [439, 739] on button "Save & Confirm Shipping" at bounding box center [393, 742] width 171 height 39
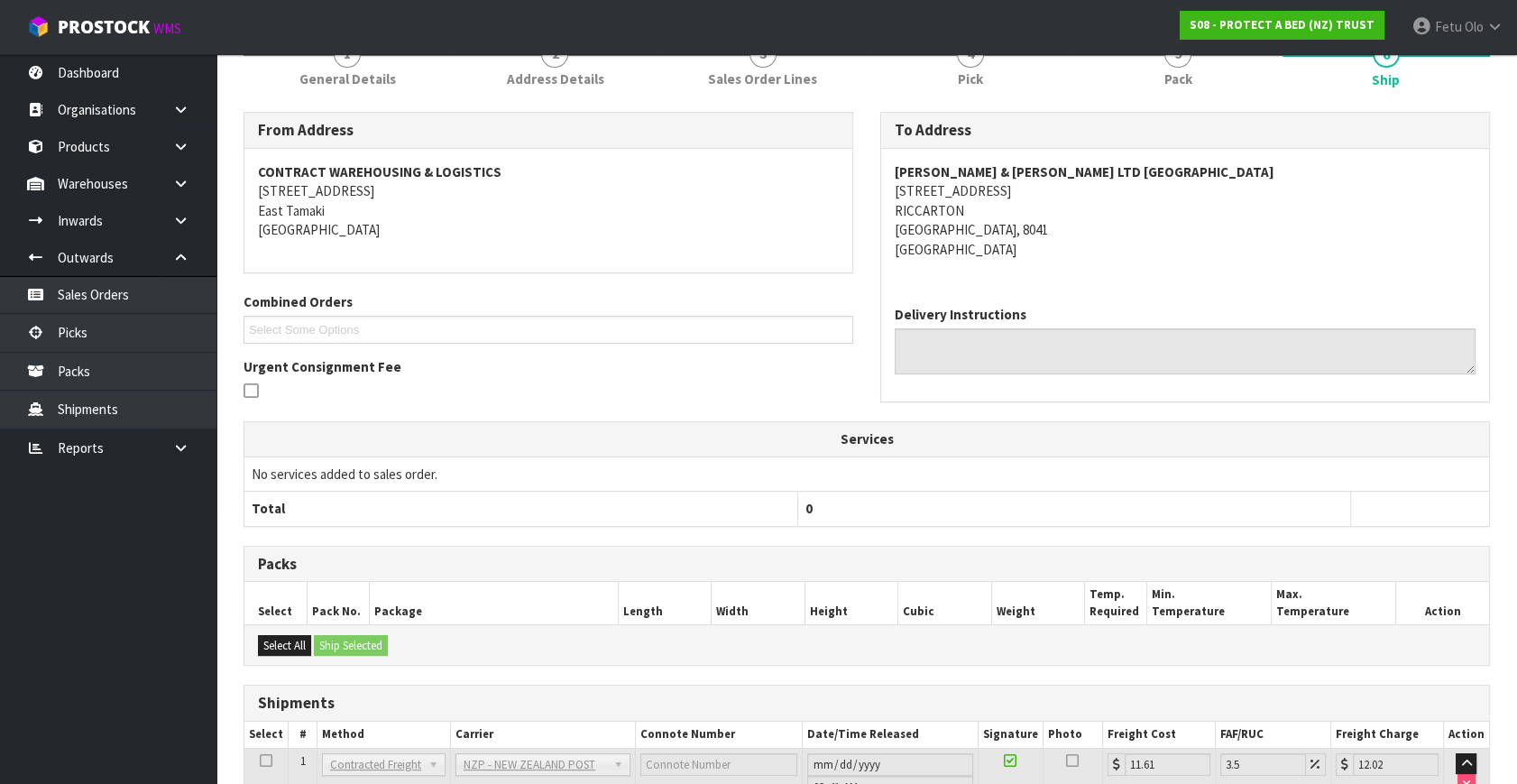
scroll to position [387, 0]
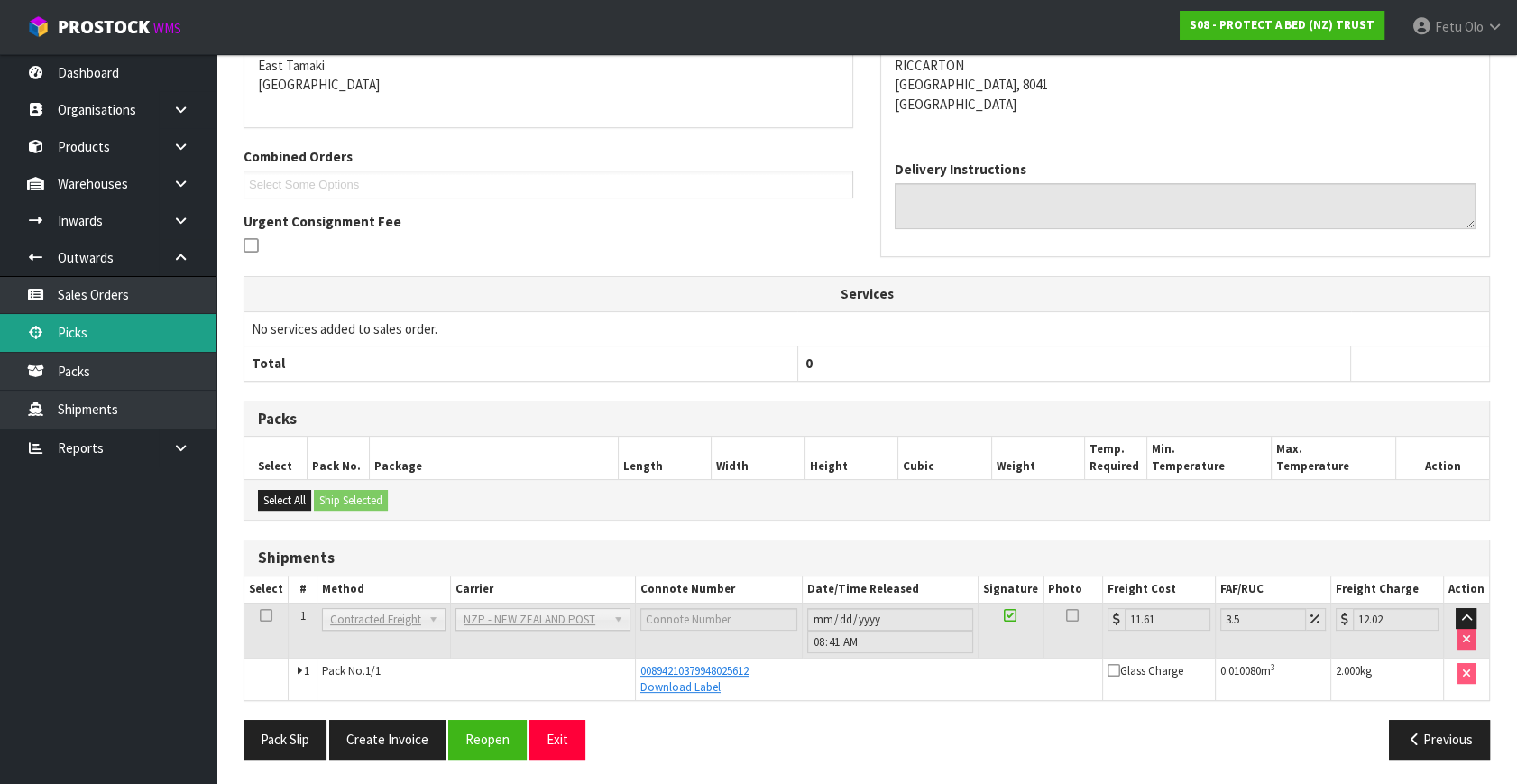
click at [90, 333] on link "Picks" at bounding box center [108, 332] width 217 height 37
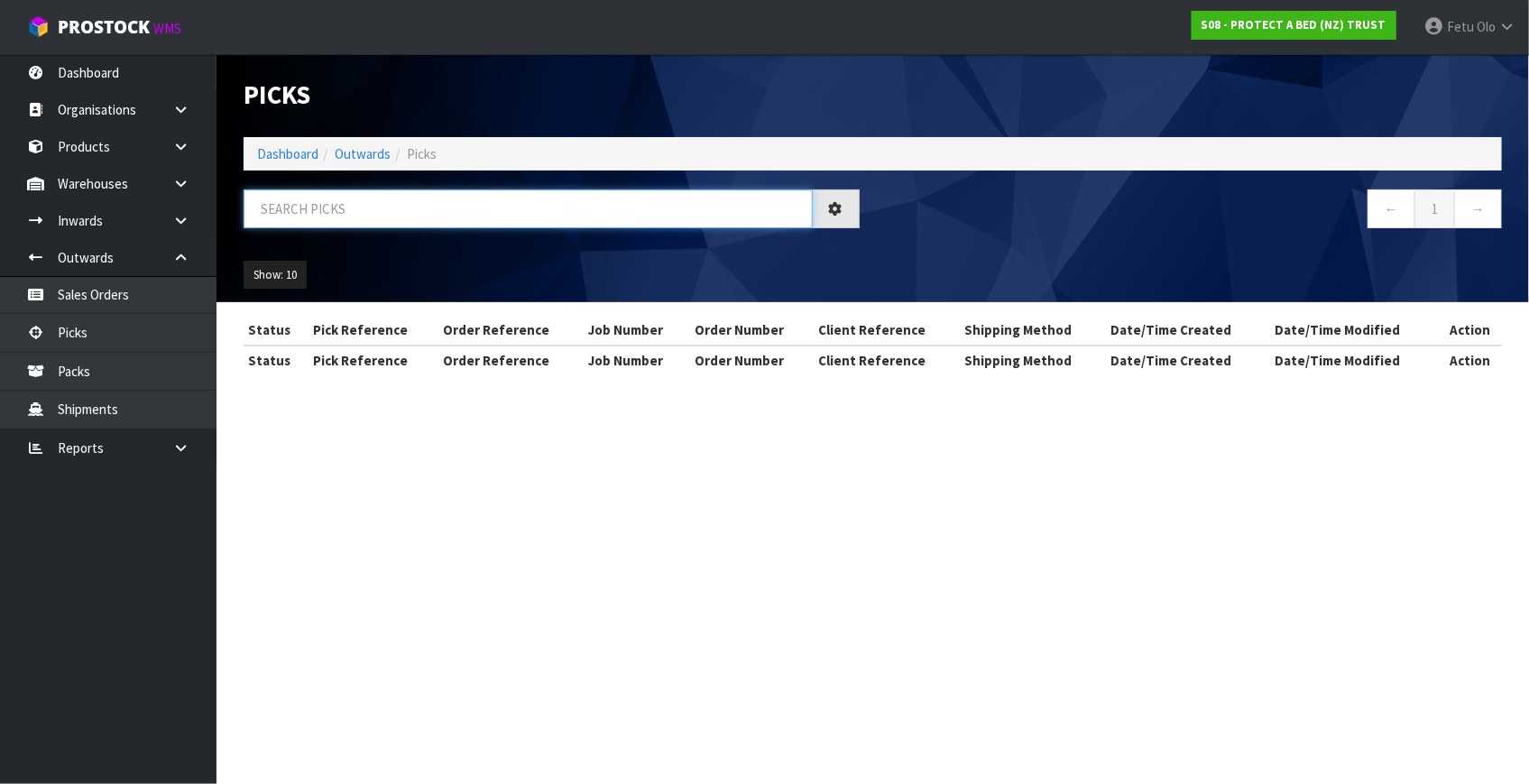
click at [379, 220] on input "text" at bounding box center [528, 209] width 569 height 39
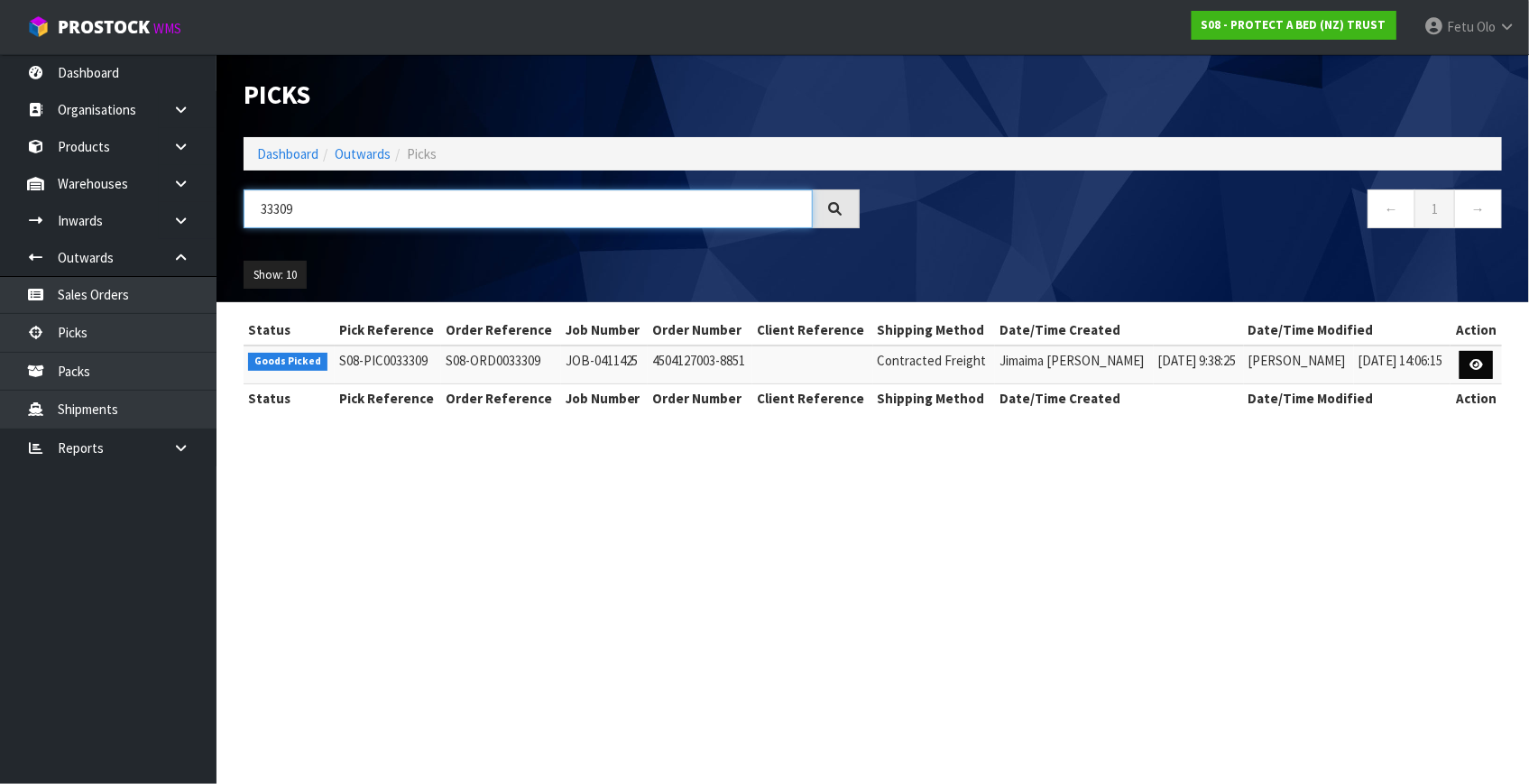
type input "33309"
click at [1480, 359] on icon at bounding box center [1476, 365] width 13 height 12
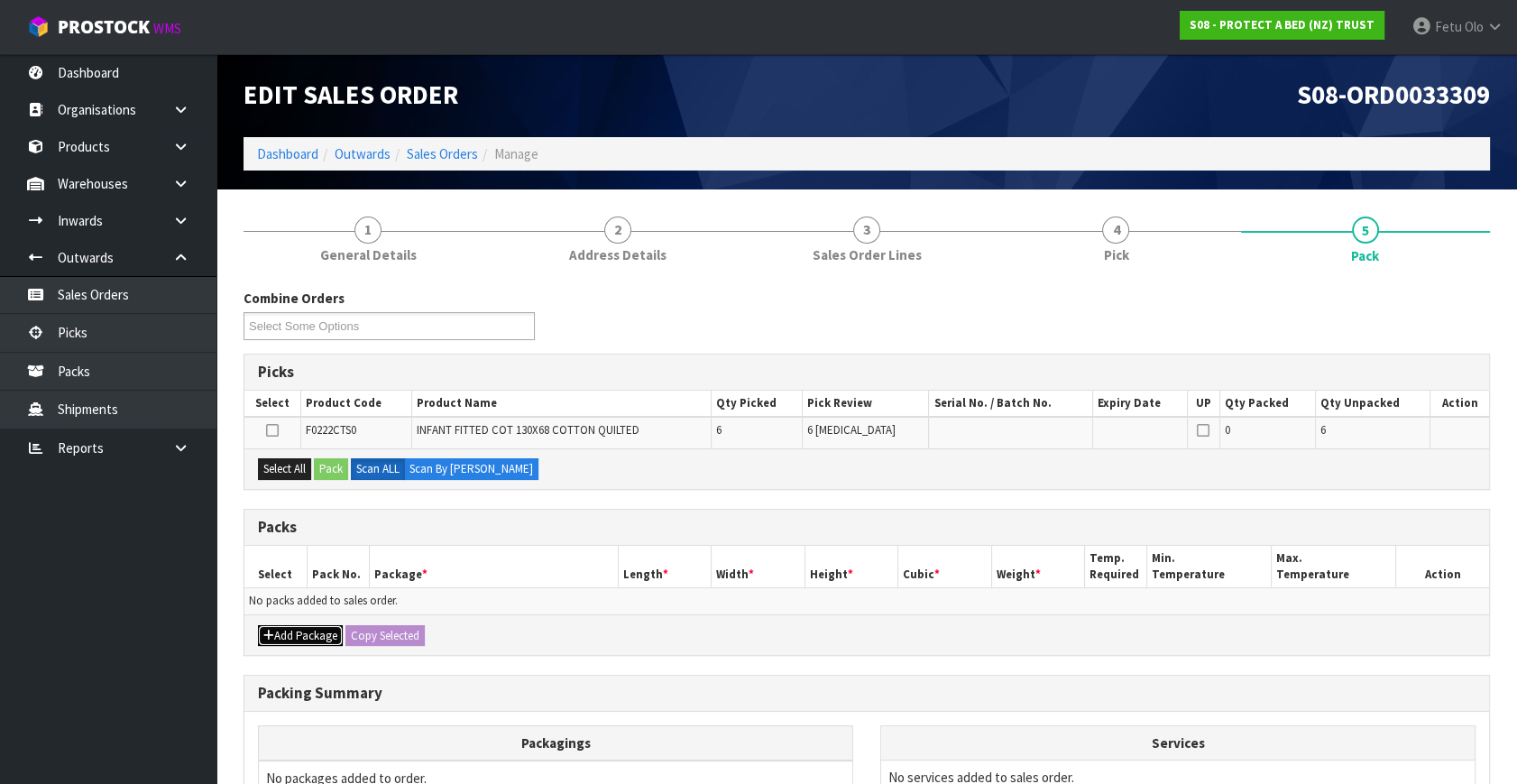
drag, startPoint x: 279, startPoint y: 628, endPoint x: 277, endPoint y: 618, distance: 10.2
click at [280, 627] on button "Add Package" at bounding box center [301, 636] width 85 height 21
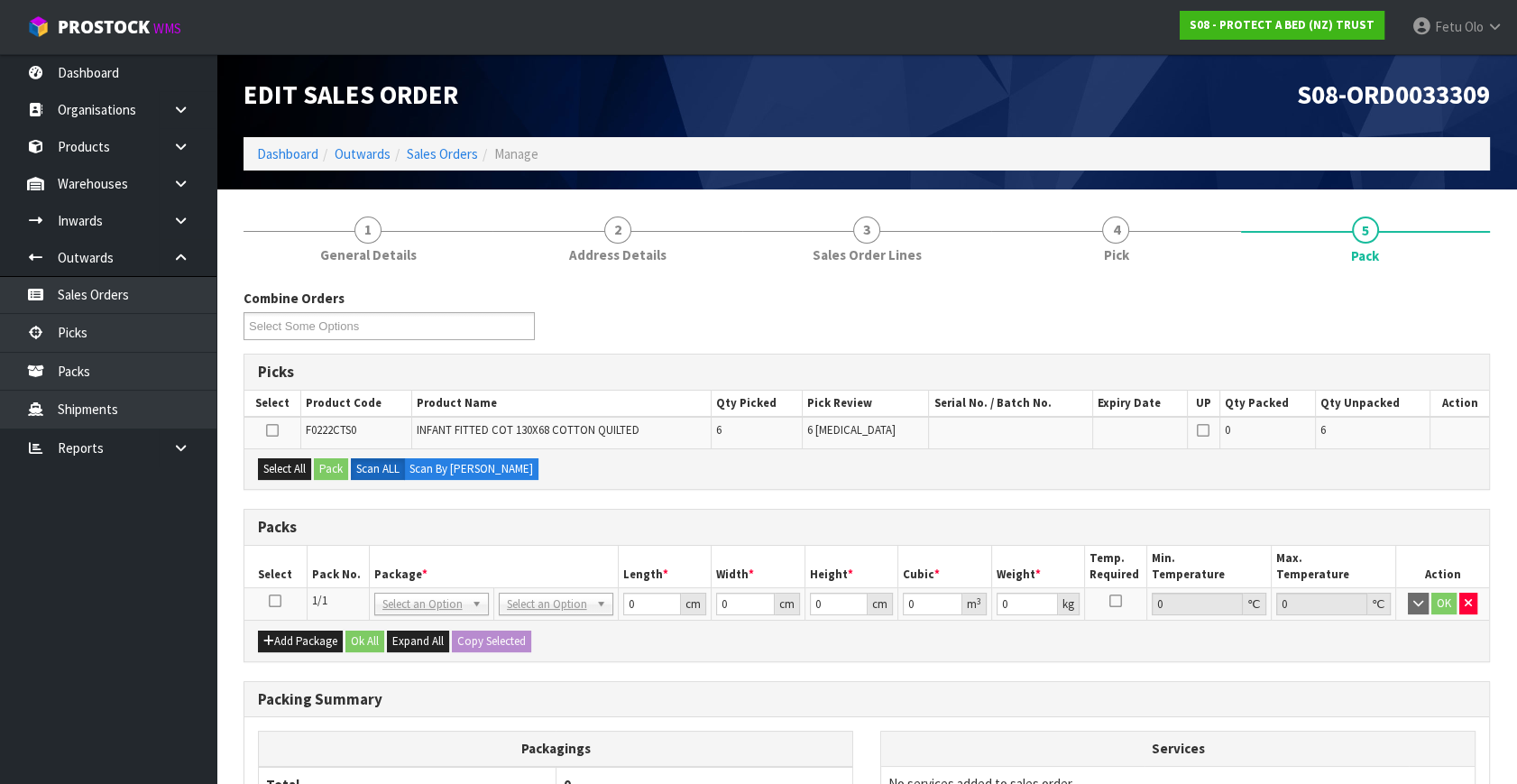
click at [272, 601] on icon at bounding box center [275, 601] width 13 height 1
click at [408, 578] on th "Package *" at bounding box center [493, 566] width 248 height 42
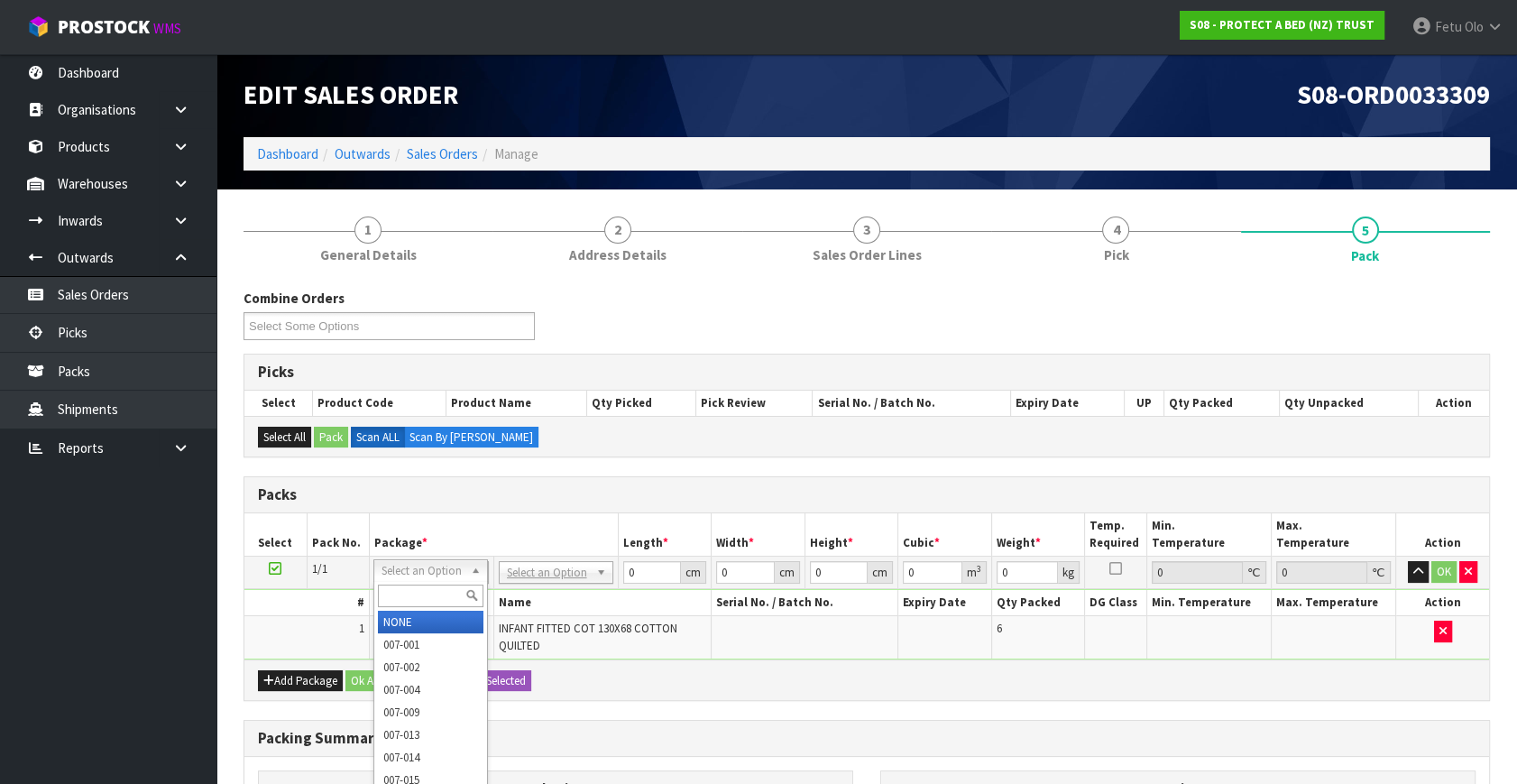
click at [407, 593] on input "text" at bounding box center [431, 595] width 106 height 22
type input "011"
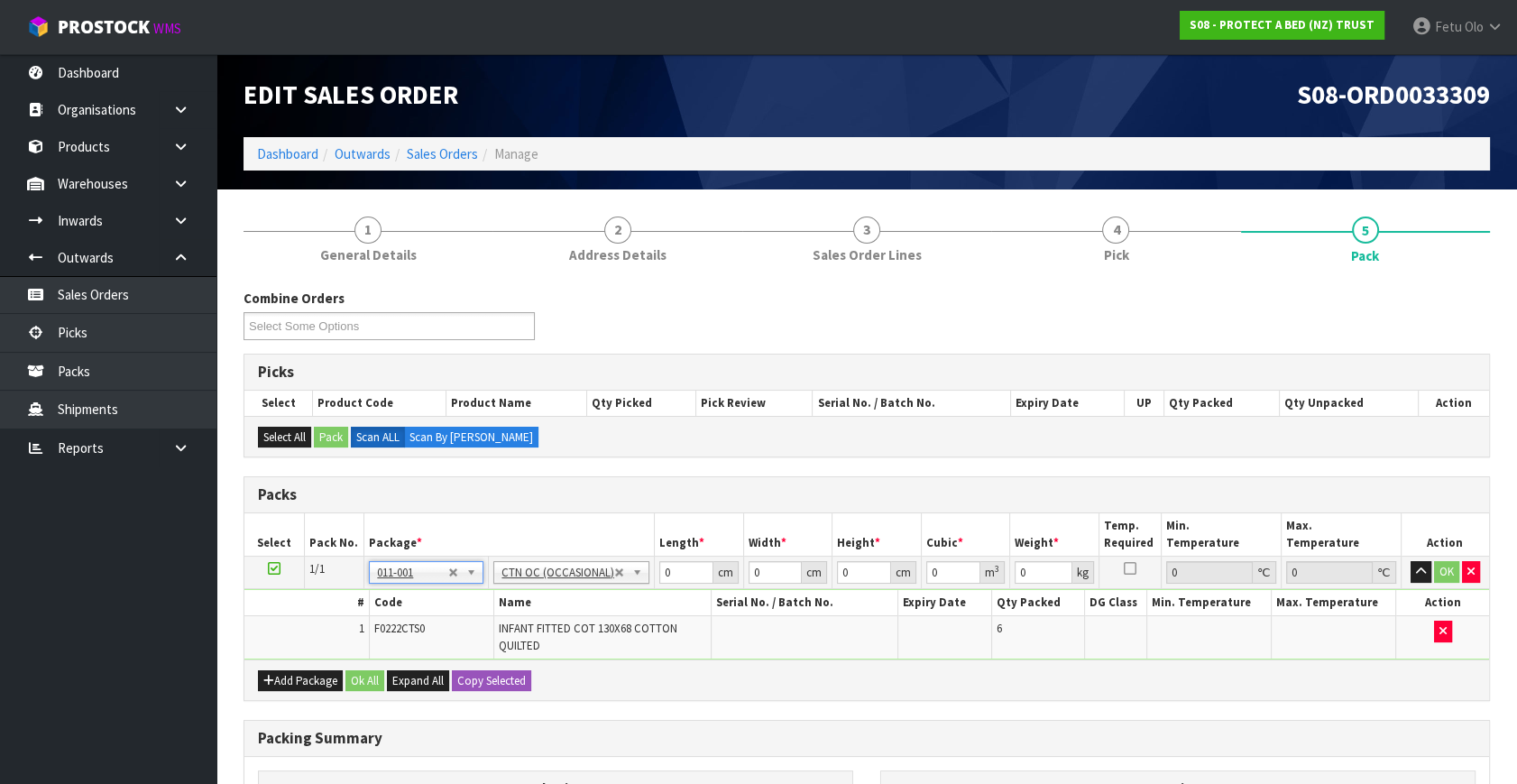
type input "2.76"
click at [835, 684] on div "Add Package Ok All Expand All Copy Selected" at bounding box center [867, 679] width 1244 height 40
drag, startPoint x: 1112, startPoint y: 711, endPoint x: 1102, endPoint y: 739, distance: 29.7
click at [1112, 711] on div "Combine Orders S08-ORD0031944 S08-ORD0032699 S08-ORD0032700 S08-ORD0032701 S08-…" at bounding box center [867, 660] width 1246 height 743
drag, startPoint x: 642, startPoint y: 580, endPoint x: 495, endPoint y: 604, distance: 148.9
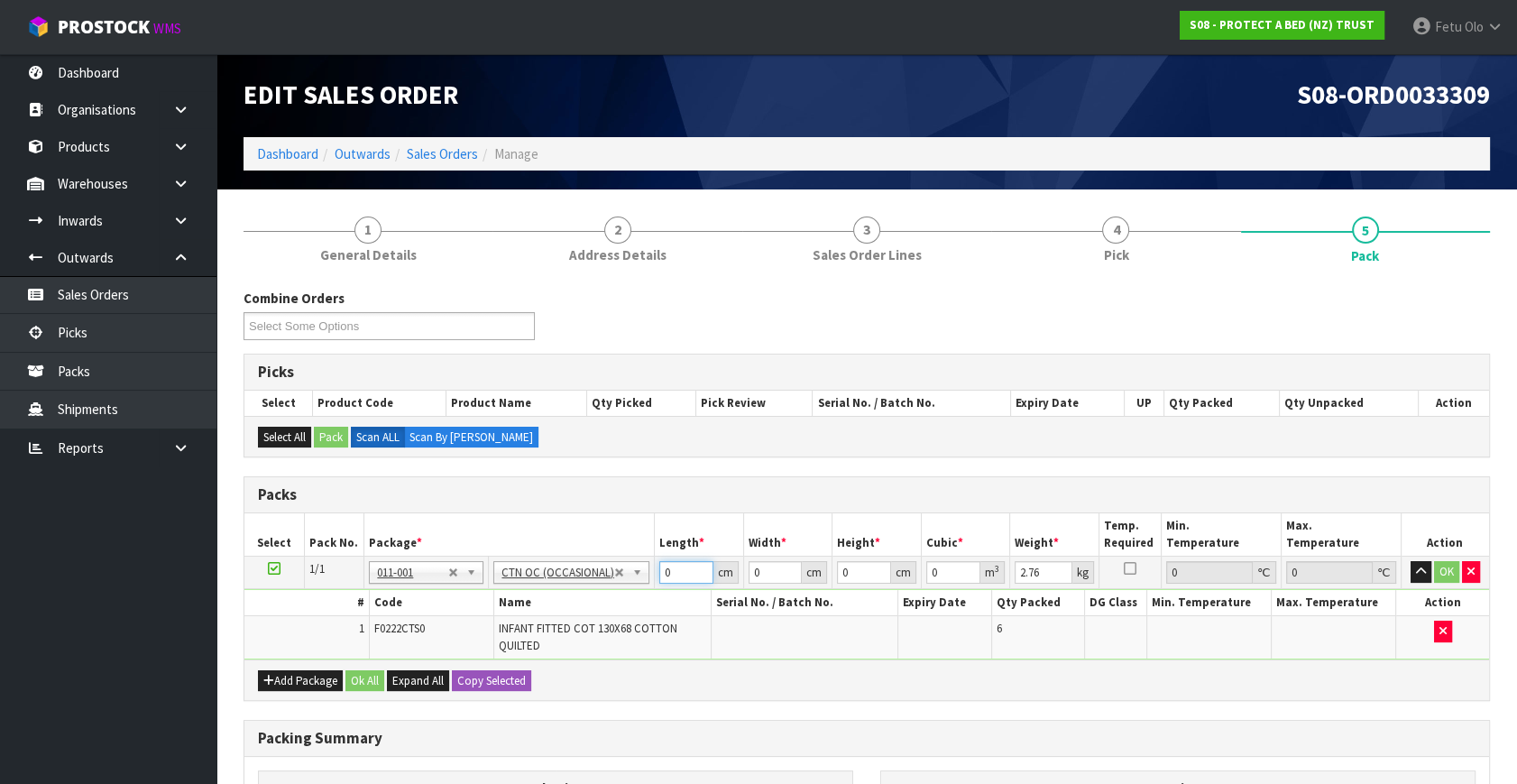
click at [495, 604] on tbody "1/1 NONE 007-001 007-002 007-004 007-009 007-013 007-014 007-015 007-017 007-01…" at bounding box center [867, 609] width 1244 height 104
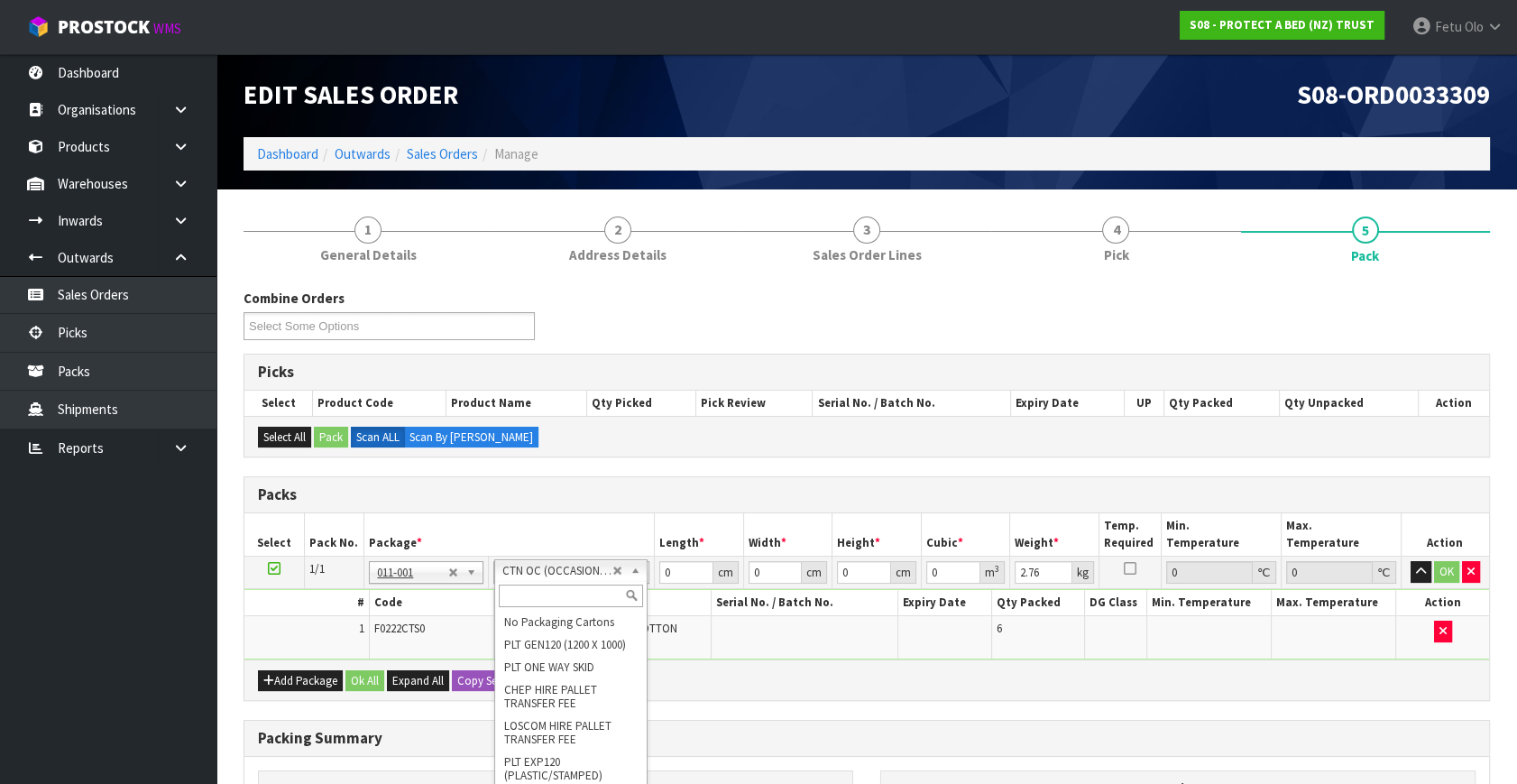
click at [518, 595] on input "text" at bounding box center [571, 595] width 144 height 22
type input "A4"
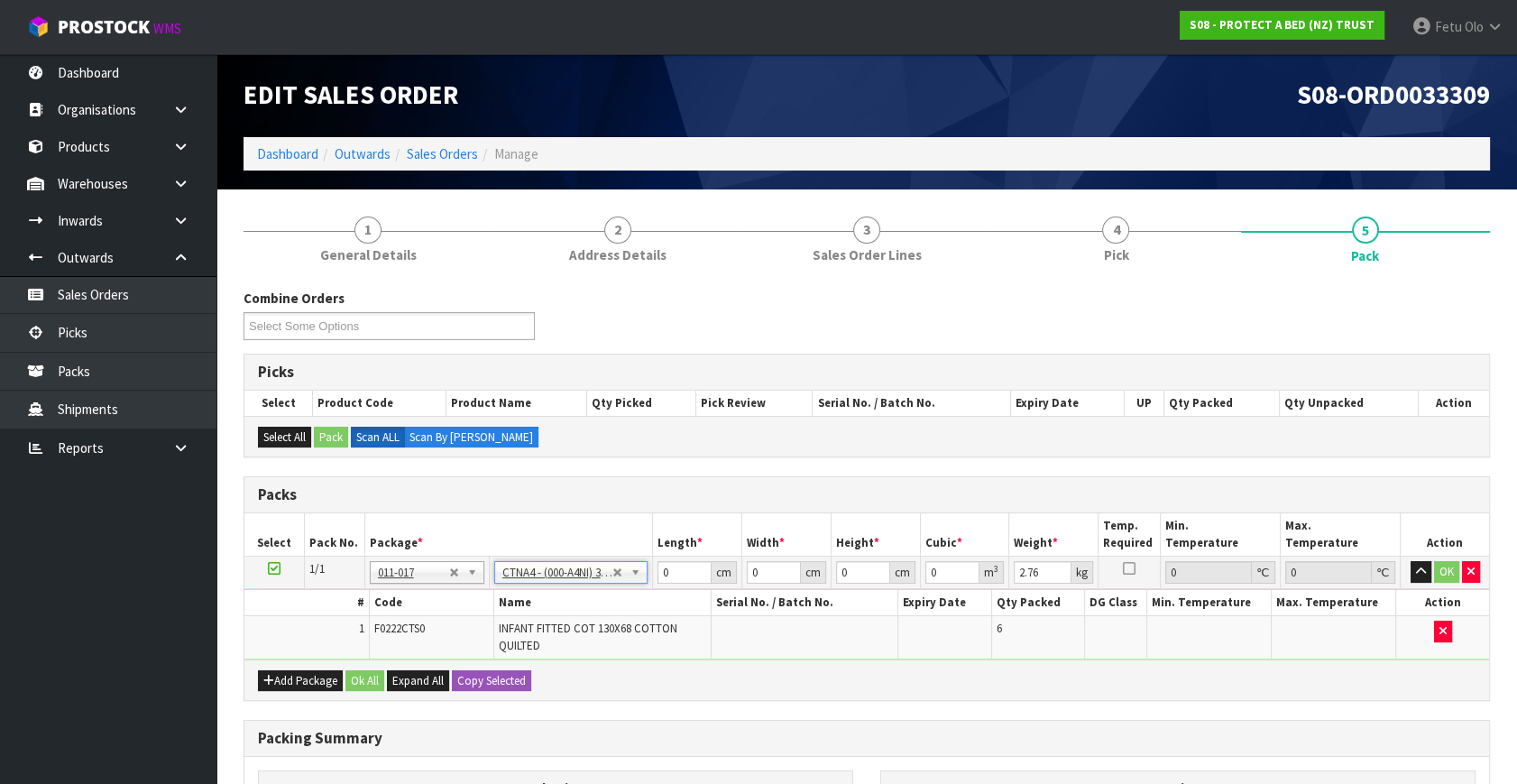
type input "31"
type input "22.5"
type input "25"
type input "0.017438"
type input "2.96"
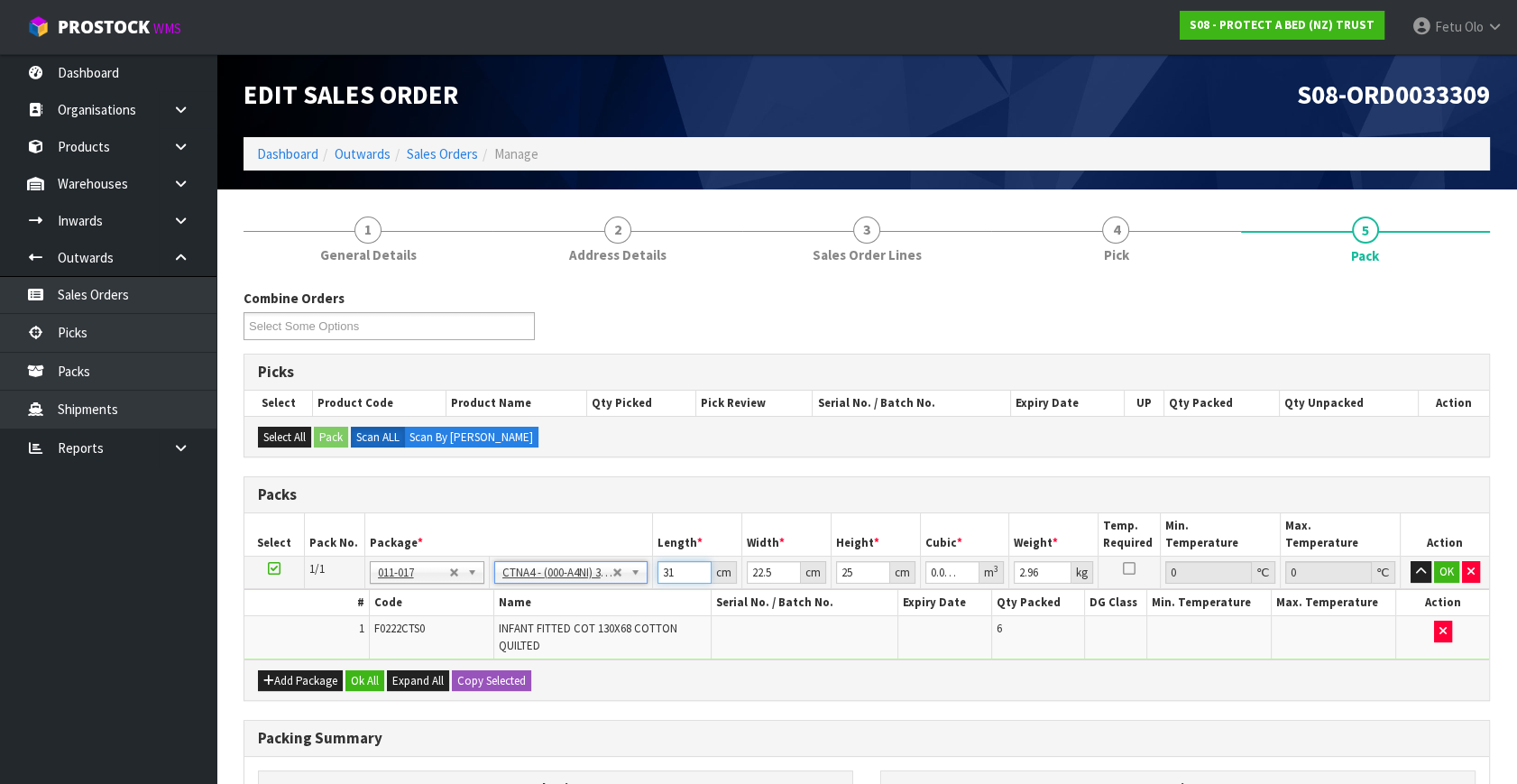
drag, startPoint x: 671, startPoint y: 569, endPoint x: 588, endPoint y: 601, distance: 89.0
click at [588, 601] on tbody "1/1 NONE 007-001 007-002 007-004 007-009 007-013 007-014 007-015 007-017 007-01…" at bounding box center [867, 609] width 1244 height 104
type input "3"
type input "0.001687"
type input "32"
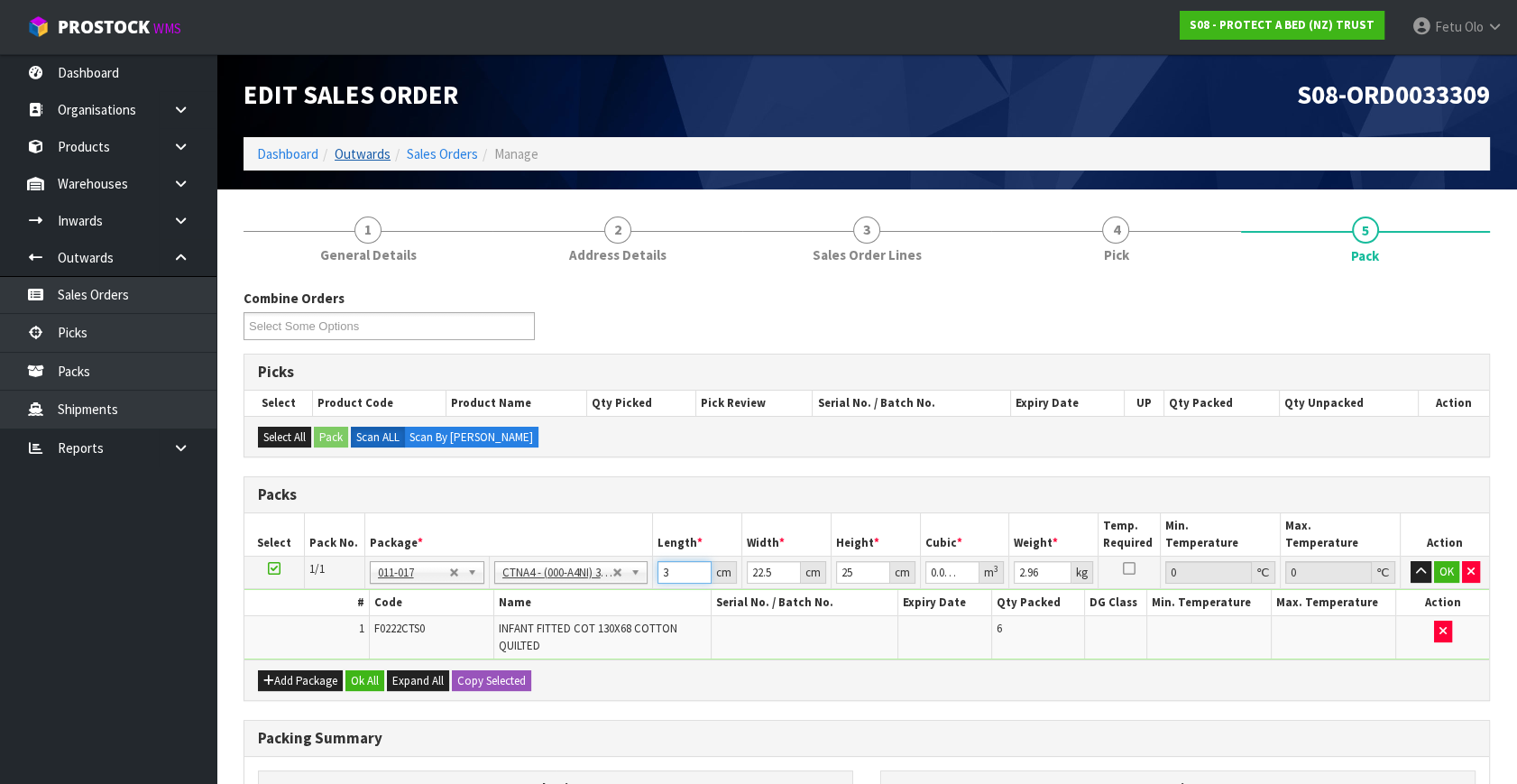
type input "0.018"
type input "32"
type input "2"
type input "0.0016"
type input "24"
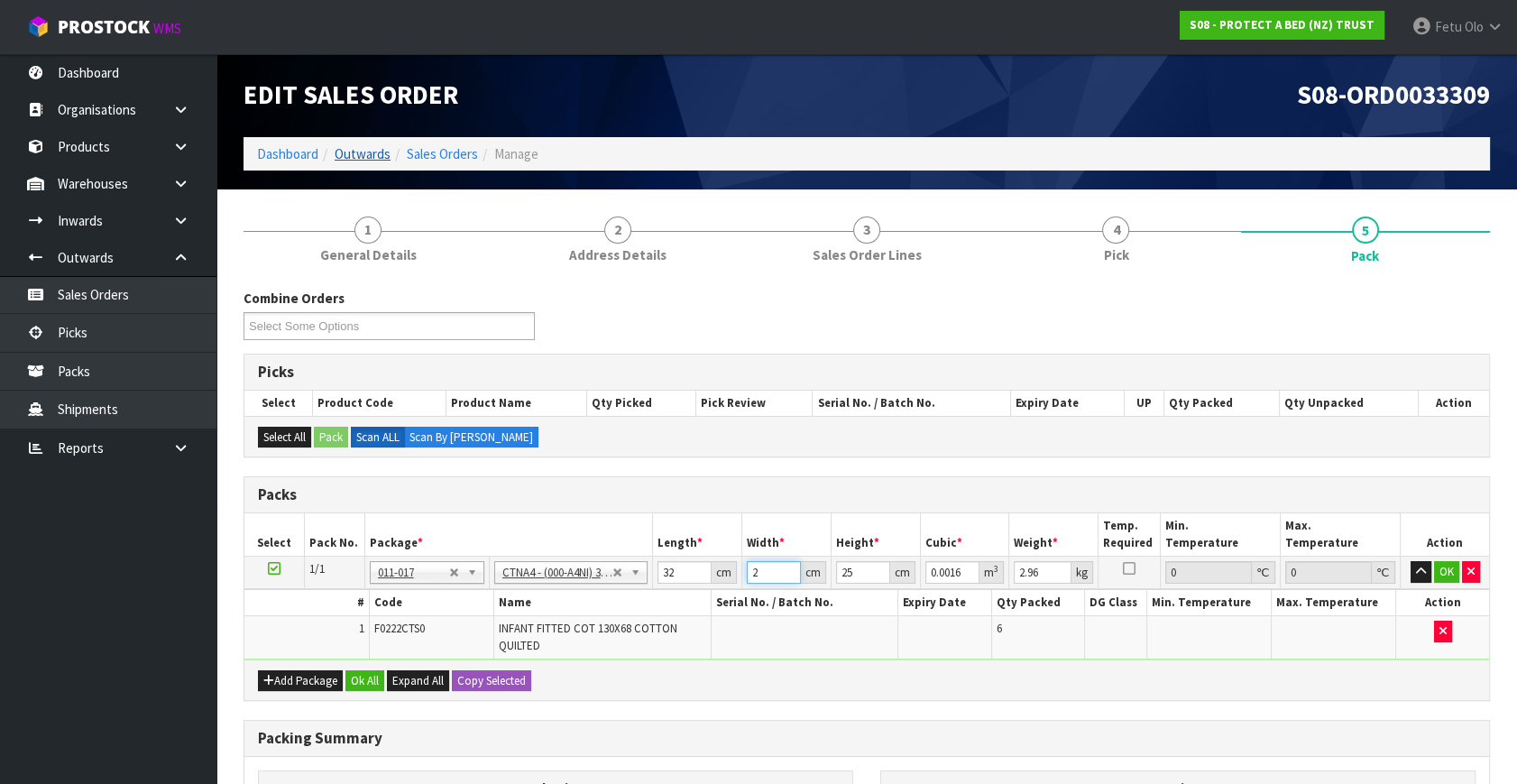
type input "0.0192"
type input "24"
type input "2"
type input "0.001536"
type input "27"
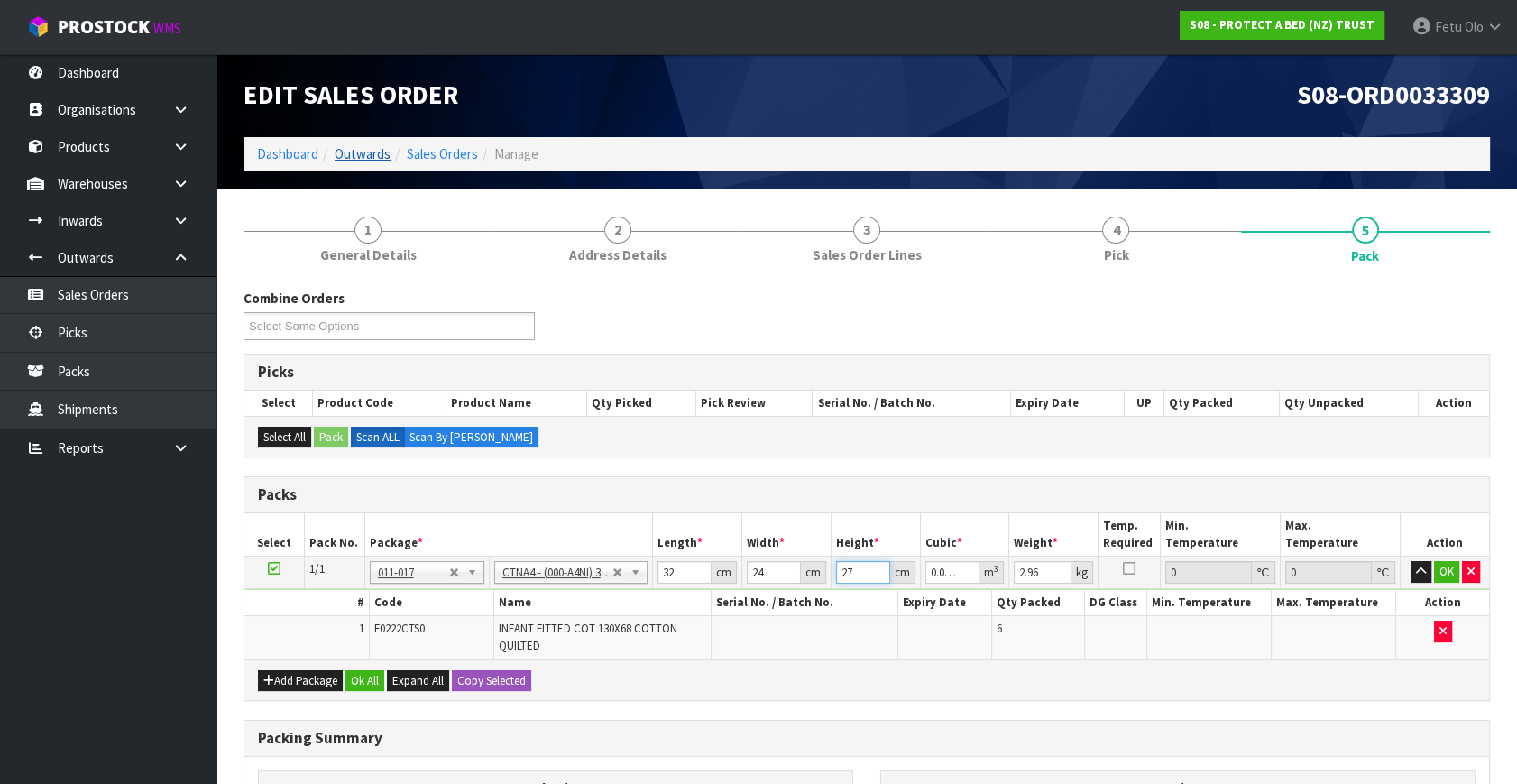
type input "0.020736"
type input "27"
click at [1132, 695] on div "Add Package Ok All Expand All Copy Selected" at bounding box center [867, 679] width 1244 height 40
click at [1087, 703] on div "Combine Orders S08-ORD0031944 S08-ORD0032699 S08-ORD0032700 S08-ORD0032701 S08-…" at bounding box center [867, 660] width 1246 height 743
type input "0.001"
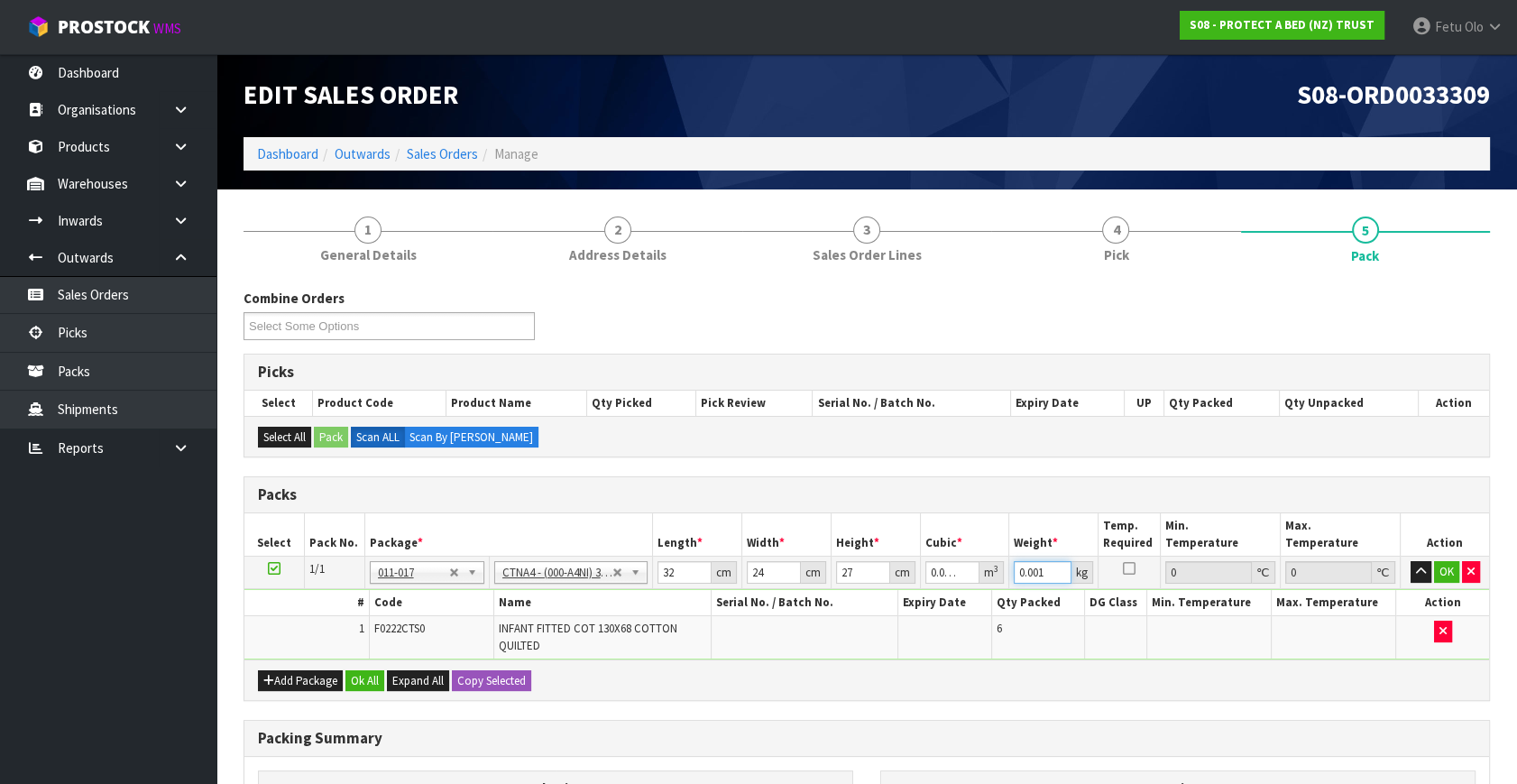
click at [1056, 569] on input "0.001" at bounding box center [1042, 571] width 58 height 22
drag, startPoint x: 867, startPoint y: 573, endPoint x: 766, endPoint y: 618, distance: 110.6
click at [766, 618] on tbody "1/1 NONE 007-001 007-002 007-004 007-009 007-013 007-014 007-015 007-017 007-01…" at bounding box center [867, 609] width 1244 height 104
type input "2"
type input "0.001536"
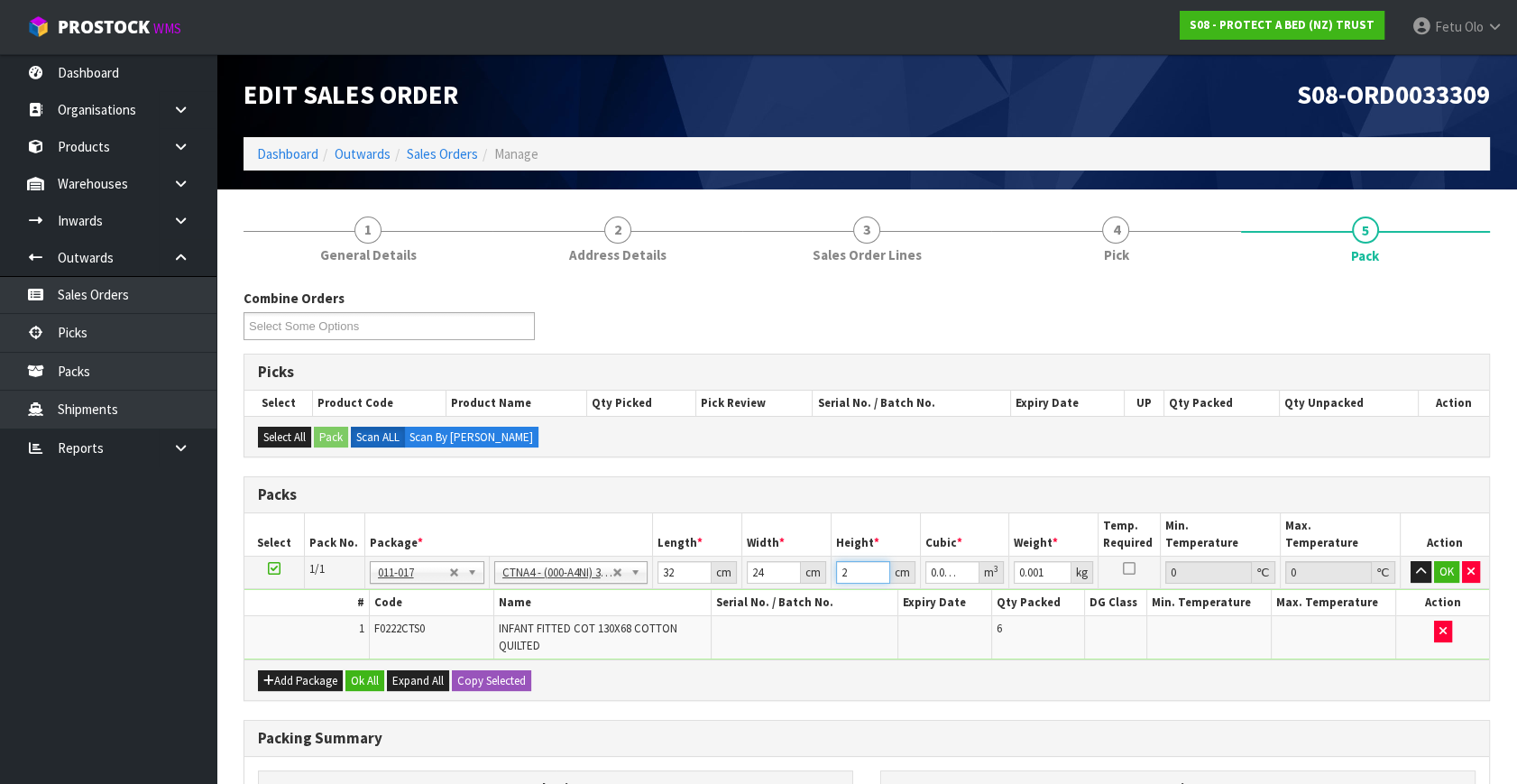
type input "27"
type input "0.020736"
click at [1020, 576] on input "0.001" at bounding box center [1042, 571] width 58 height 22
click at [1030, 573] on input "0.001" at bounding box center [1042, 571] width 58 height 22
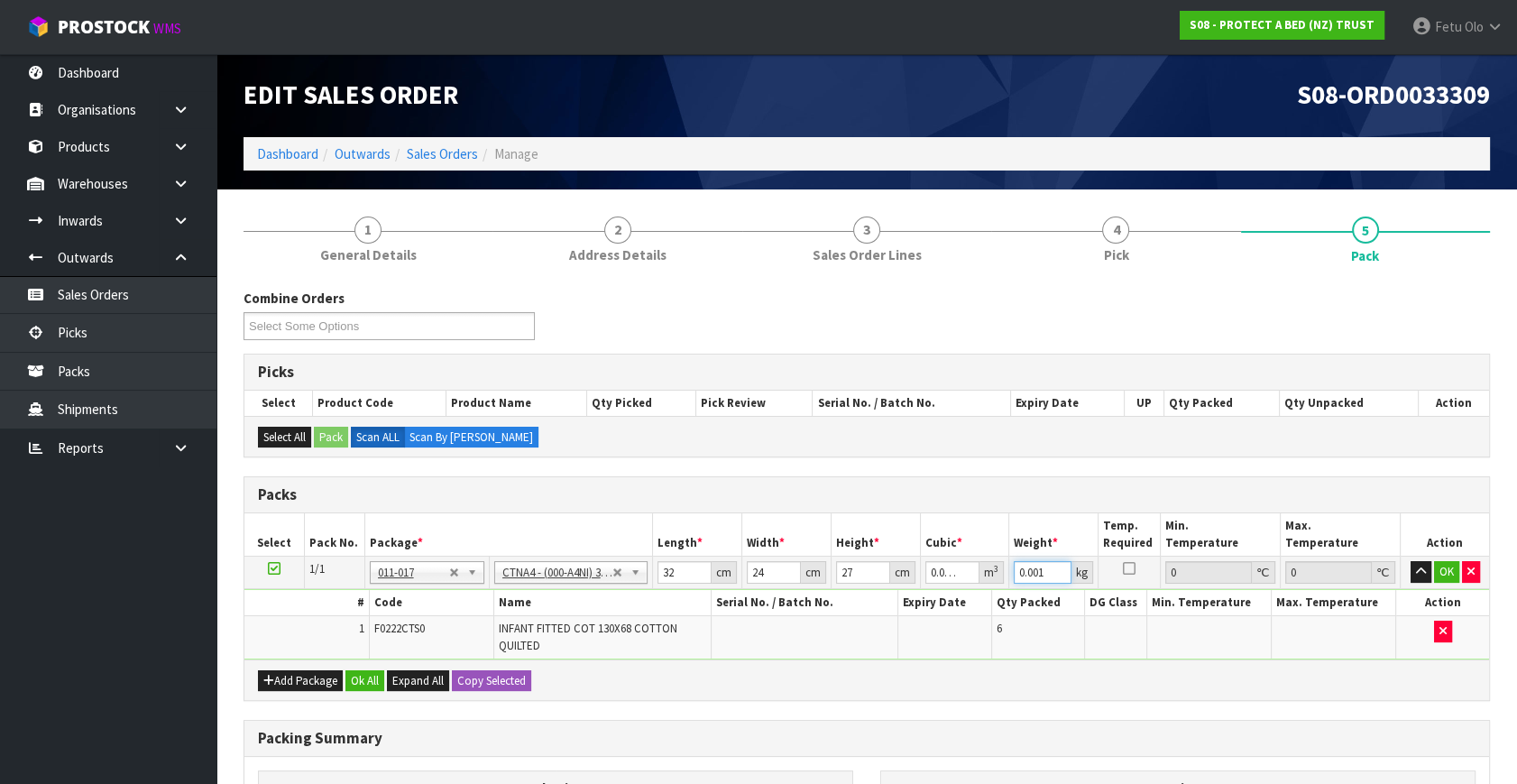
click at [1030, 573] on input "0.001" at bounding box center [1042, 571] width 58 height 22
click at [1059, 707] on div "Combine Orders S08-ORD0031944 S08-ORD0032699 S08-ORD0032700 S08-ORD0032701 S08-…" at bounding box center [867, 660] width 1246 height 743
click at [1032, 583] on td "0.001 kg" at bounding box center [1053, 573] width 90 height 33
click at [1030, 568] on input "0.001" at bounding box center [1042, 571] width 58 height 22
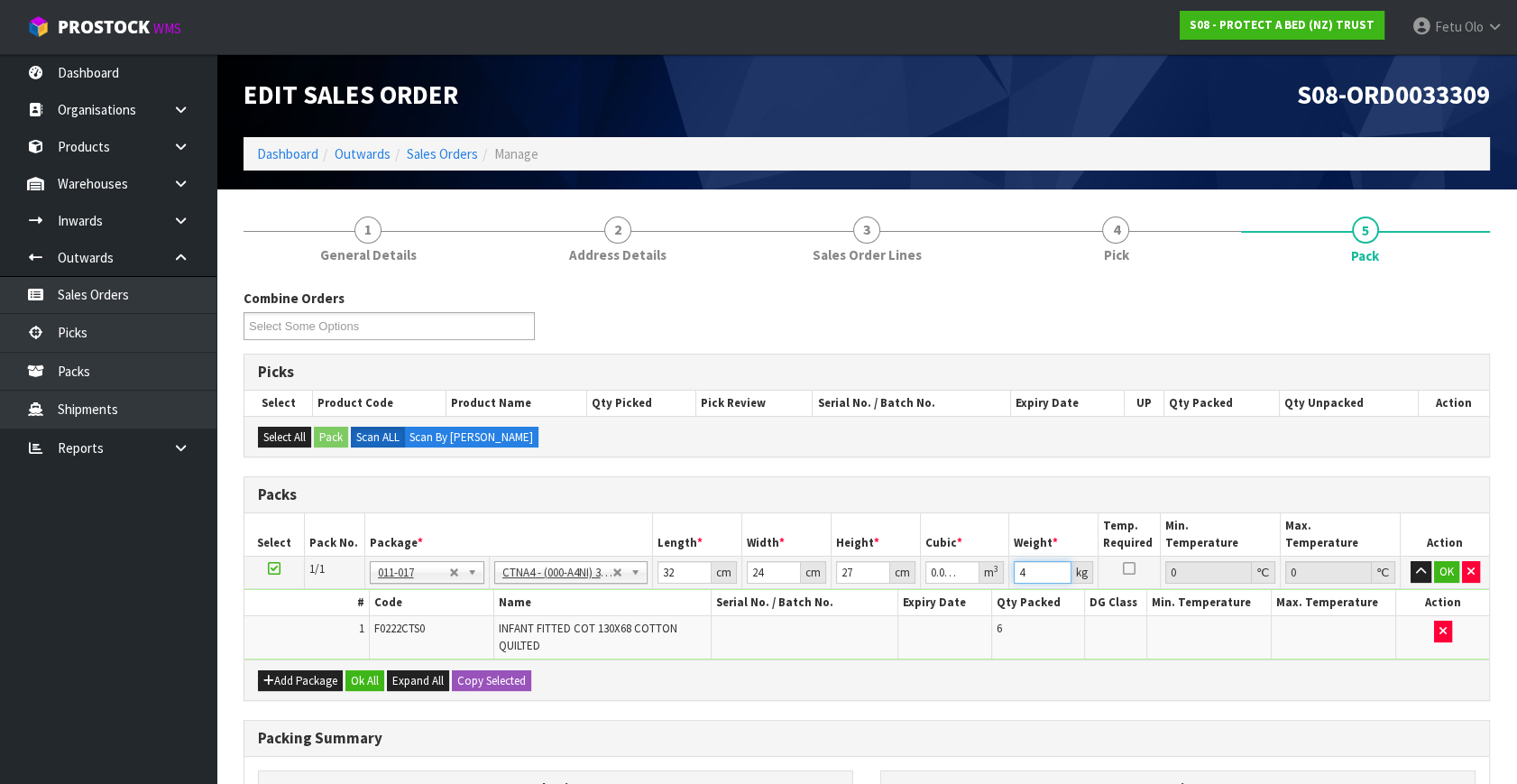
type input "4"
click button "OK" at bounding box center [1447, 571] width 25 height 21
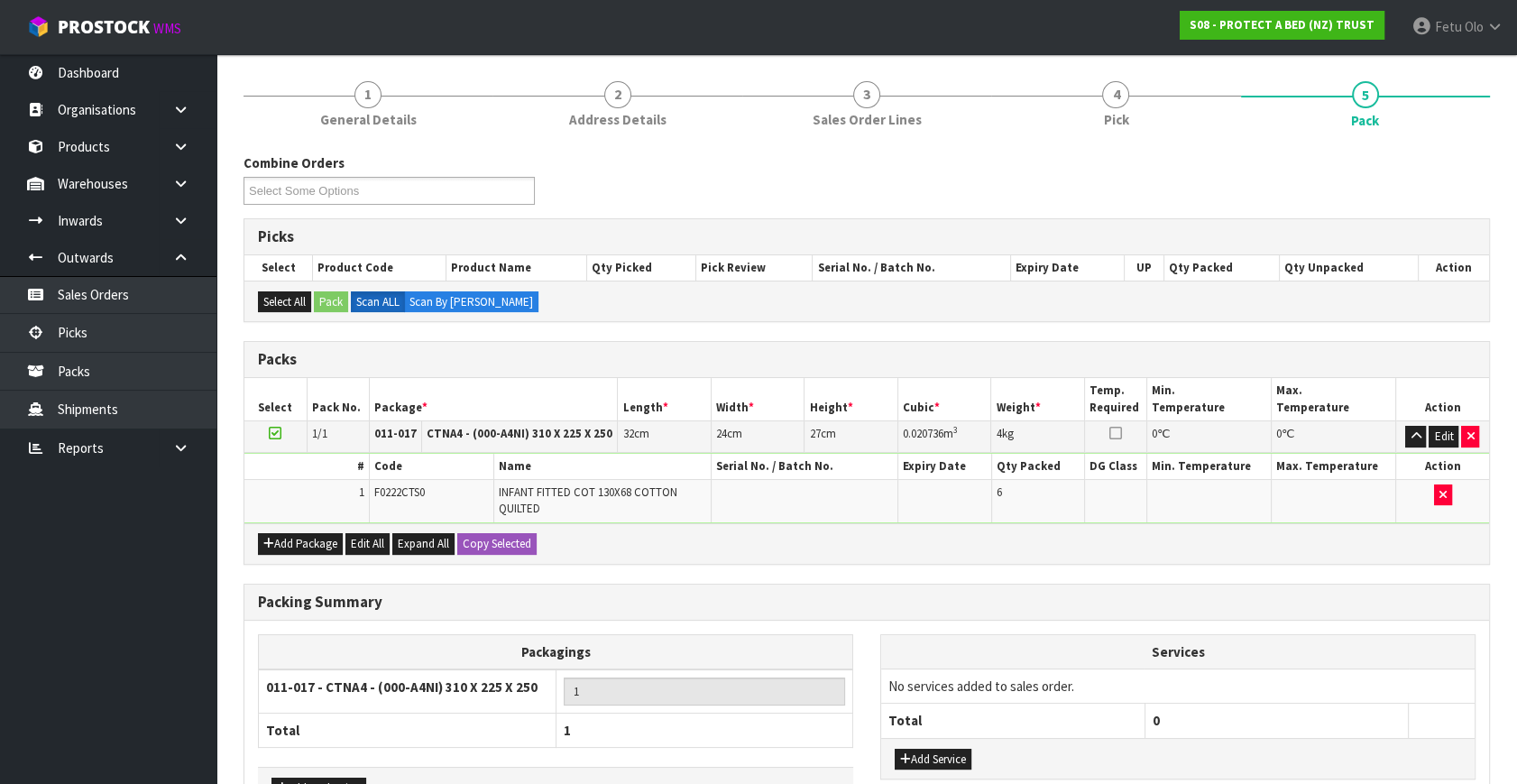
scroll to position [253, 0]
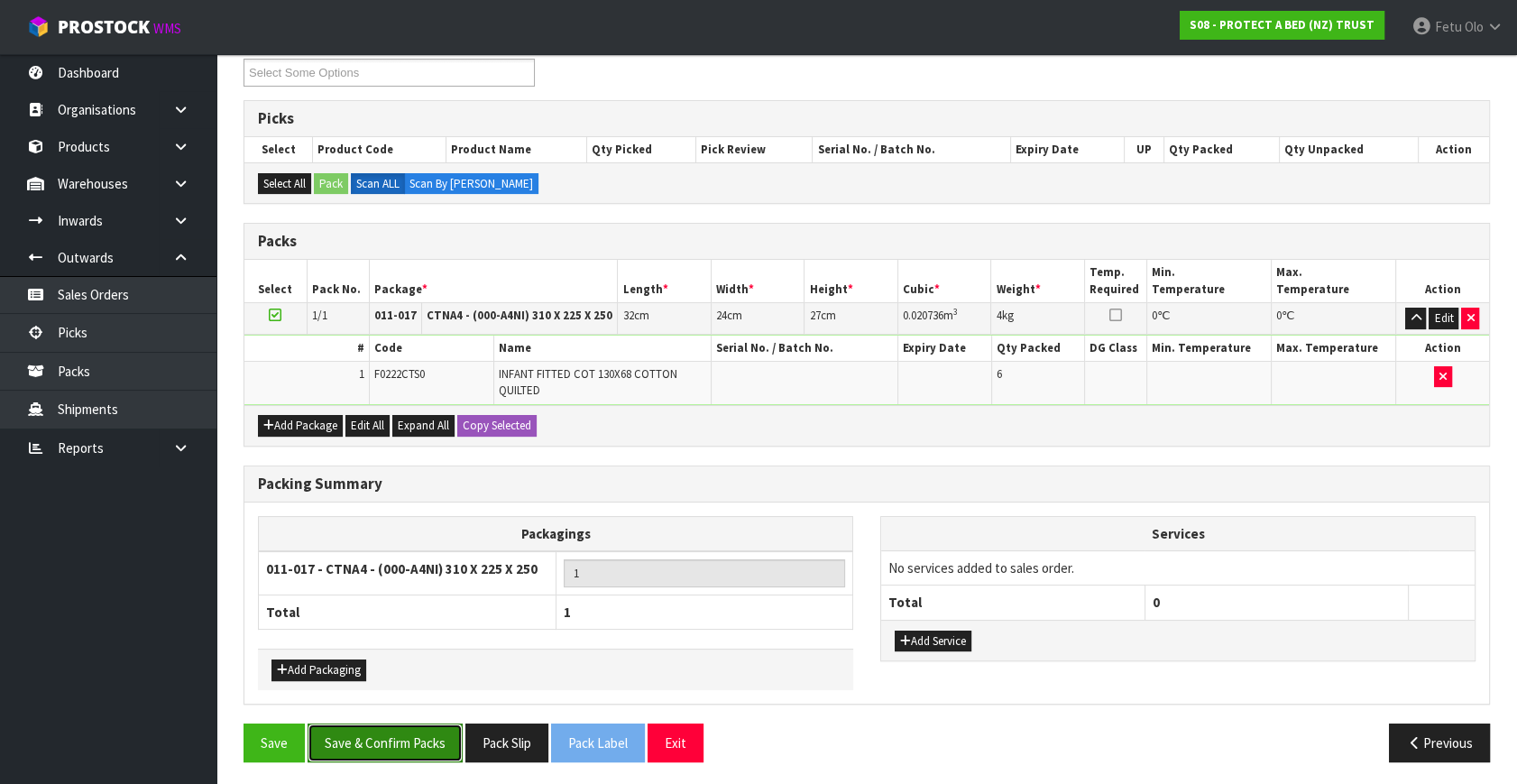
click at [432, 729] on button "Save & Confirm Packs" at bounding box center [384, 743] width 155 height 39
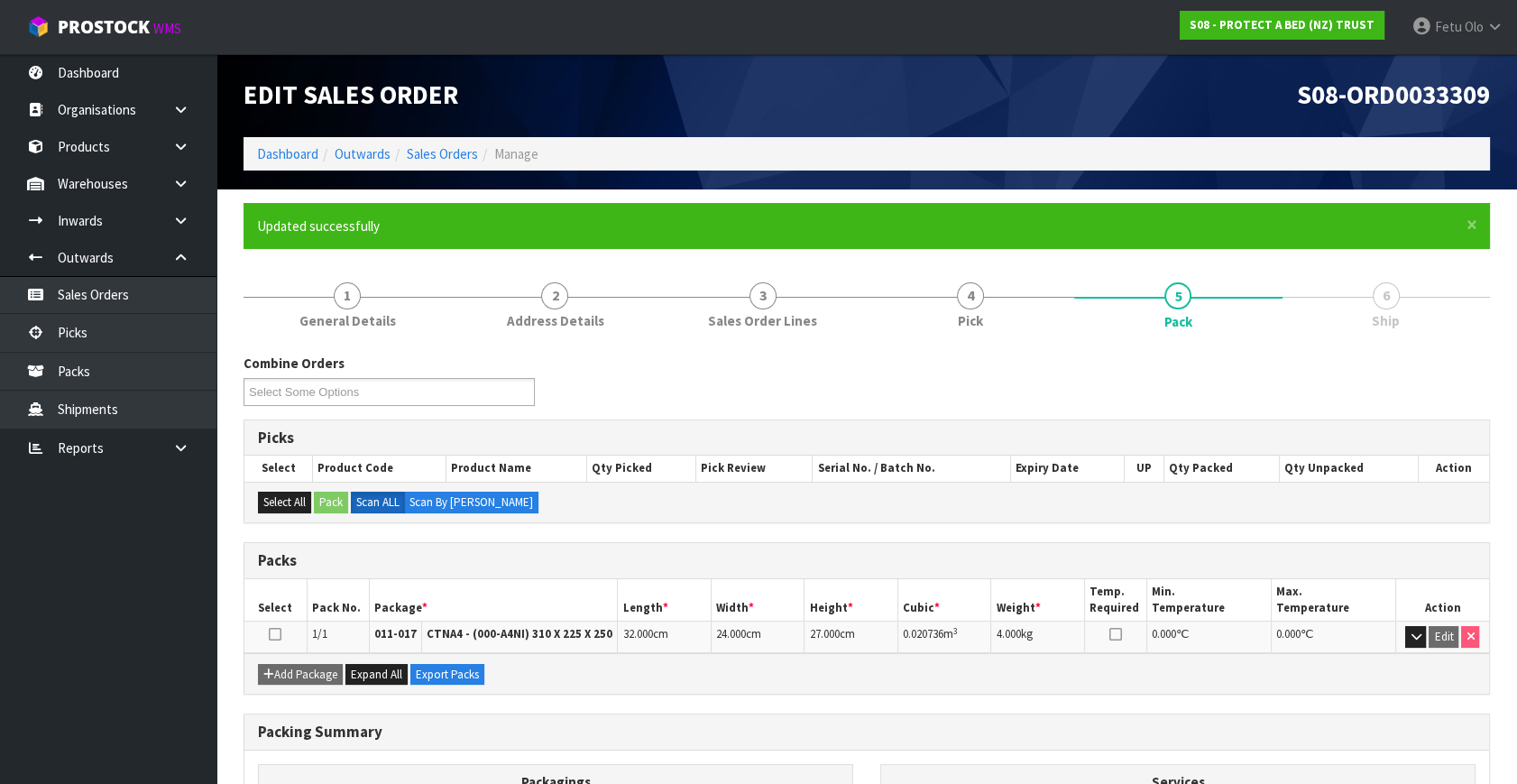
scroll to position [0, 0]
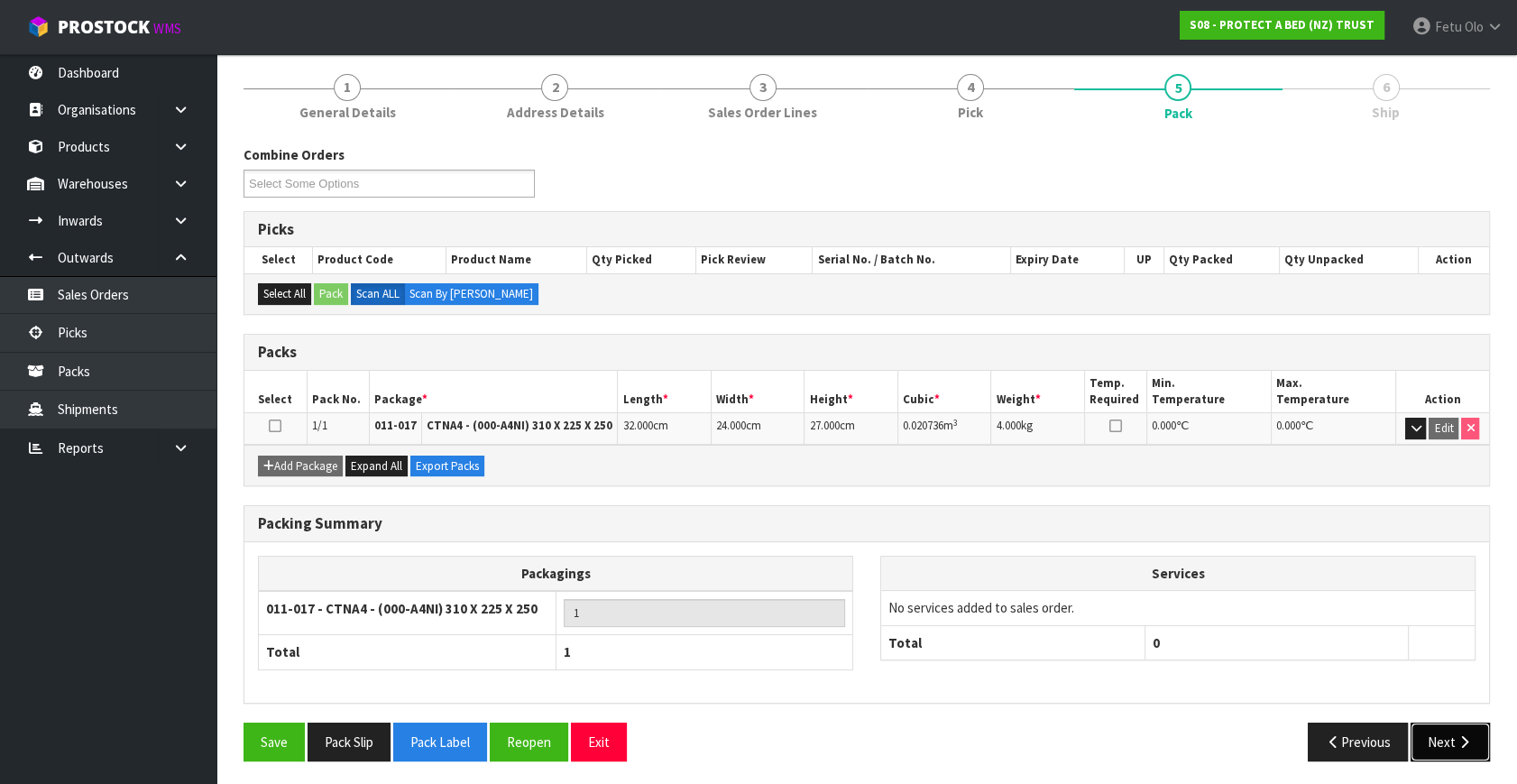
click at [1444, 740] on button "Next" at bounding box center [1450, 742] width 79 height 39
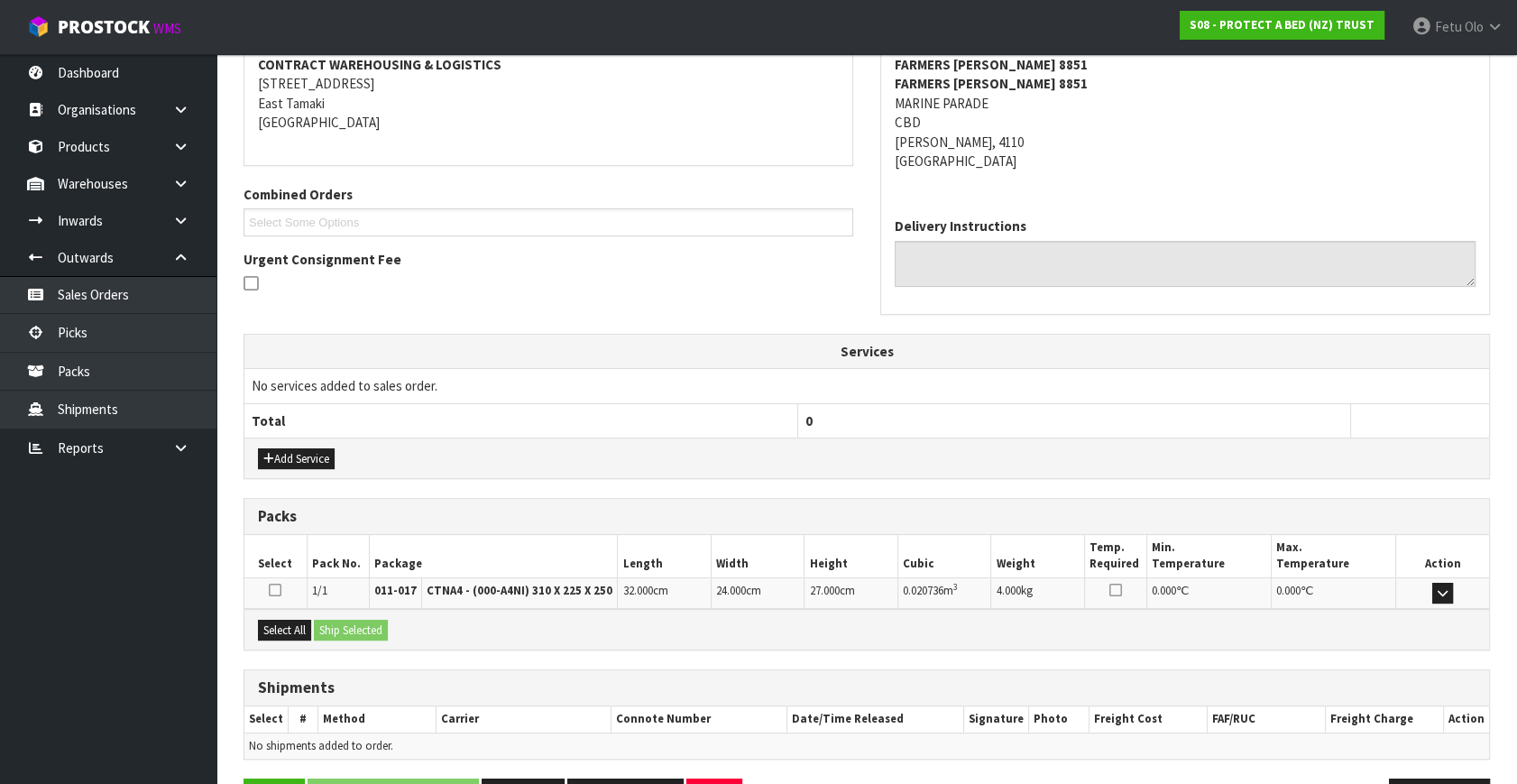
scroll to position [405, 0]
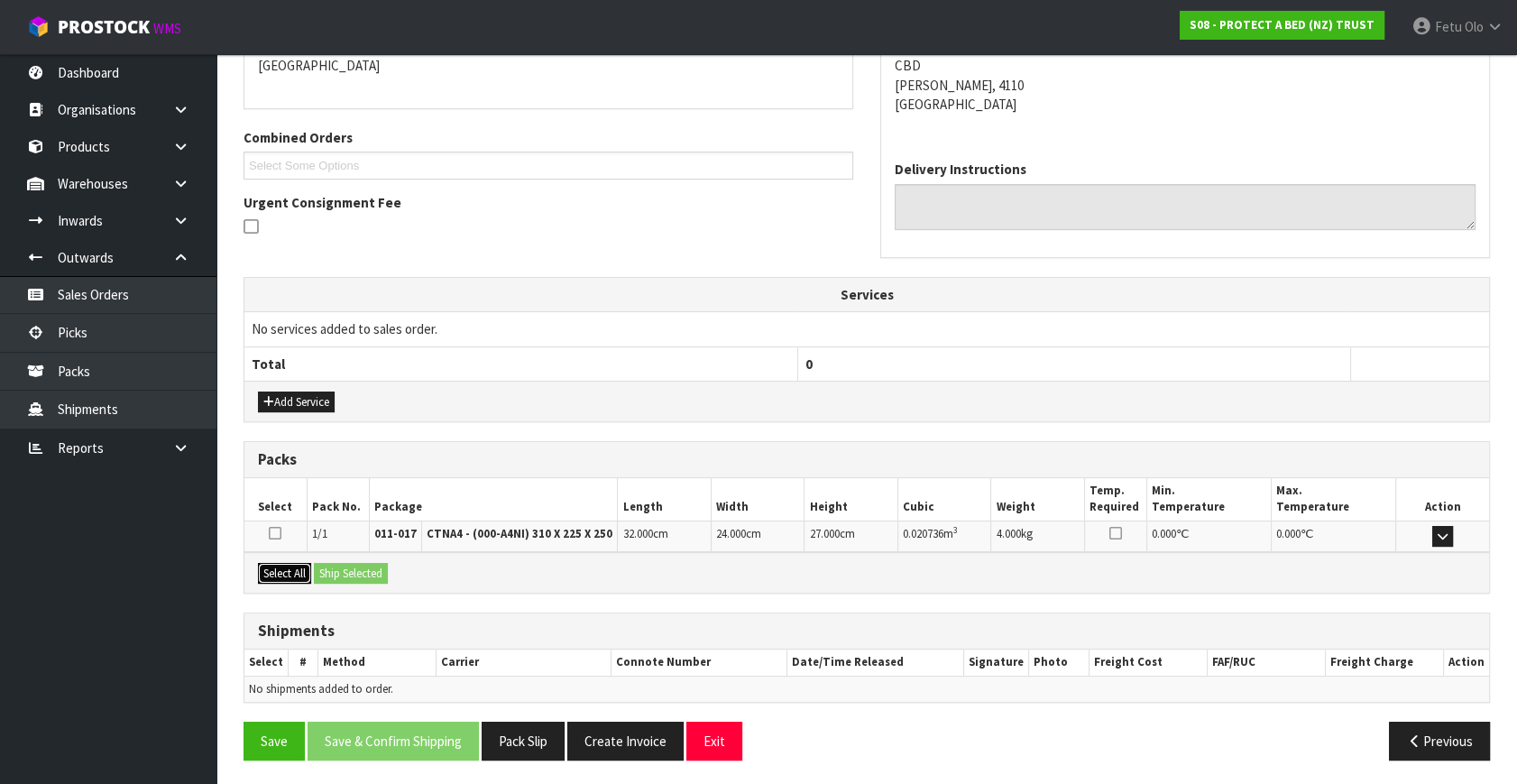
click at [291, 571] on button "Select All" at bounding box center [284, 573] width 53 height 21
click at [328, 570] on button "Ship Selected" at bounding box center [351, 573] width 74 height 21
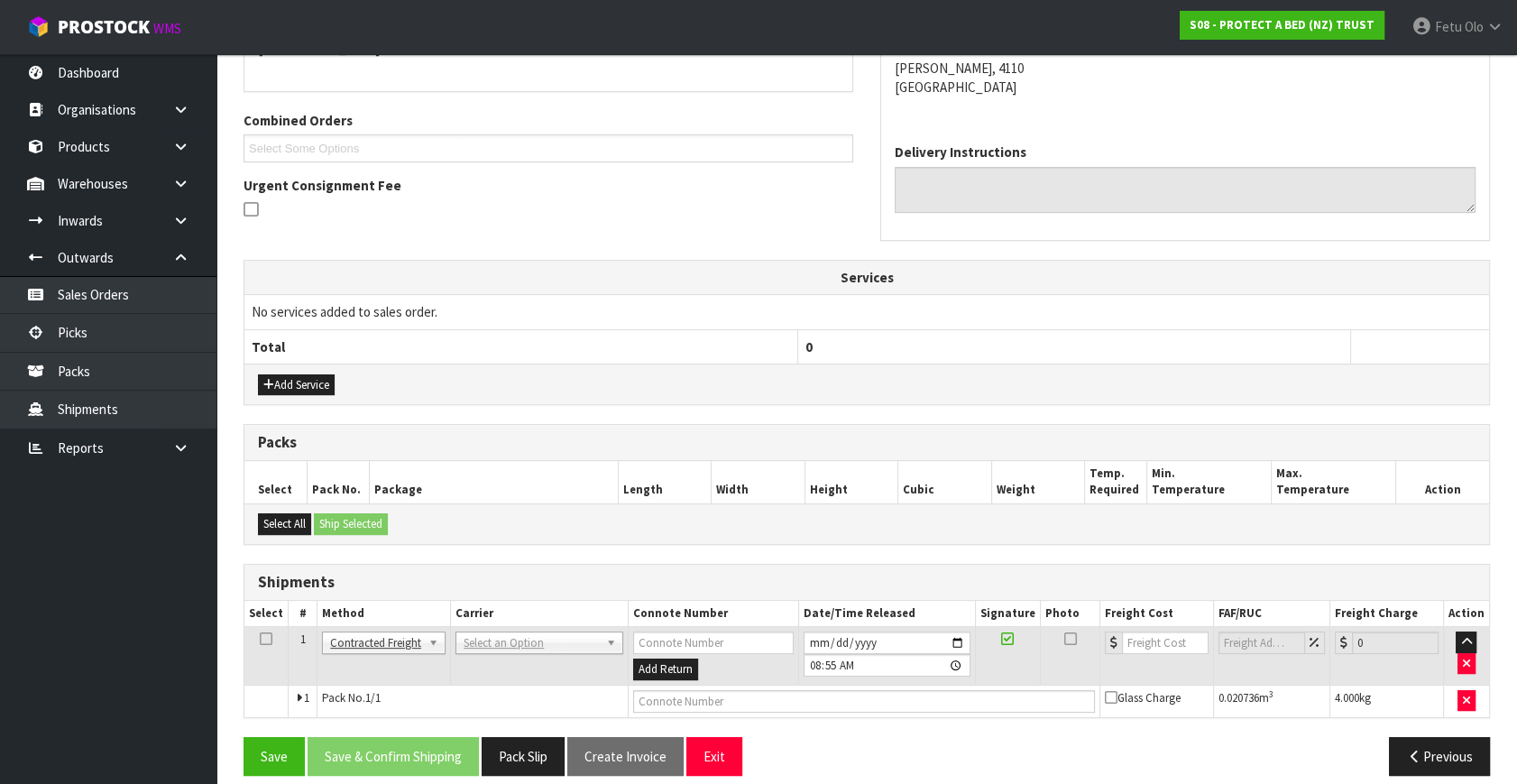
scroll to position [438, 0]
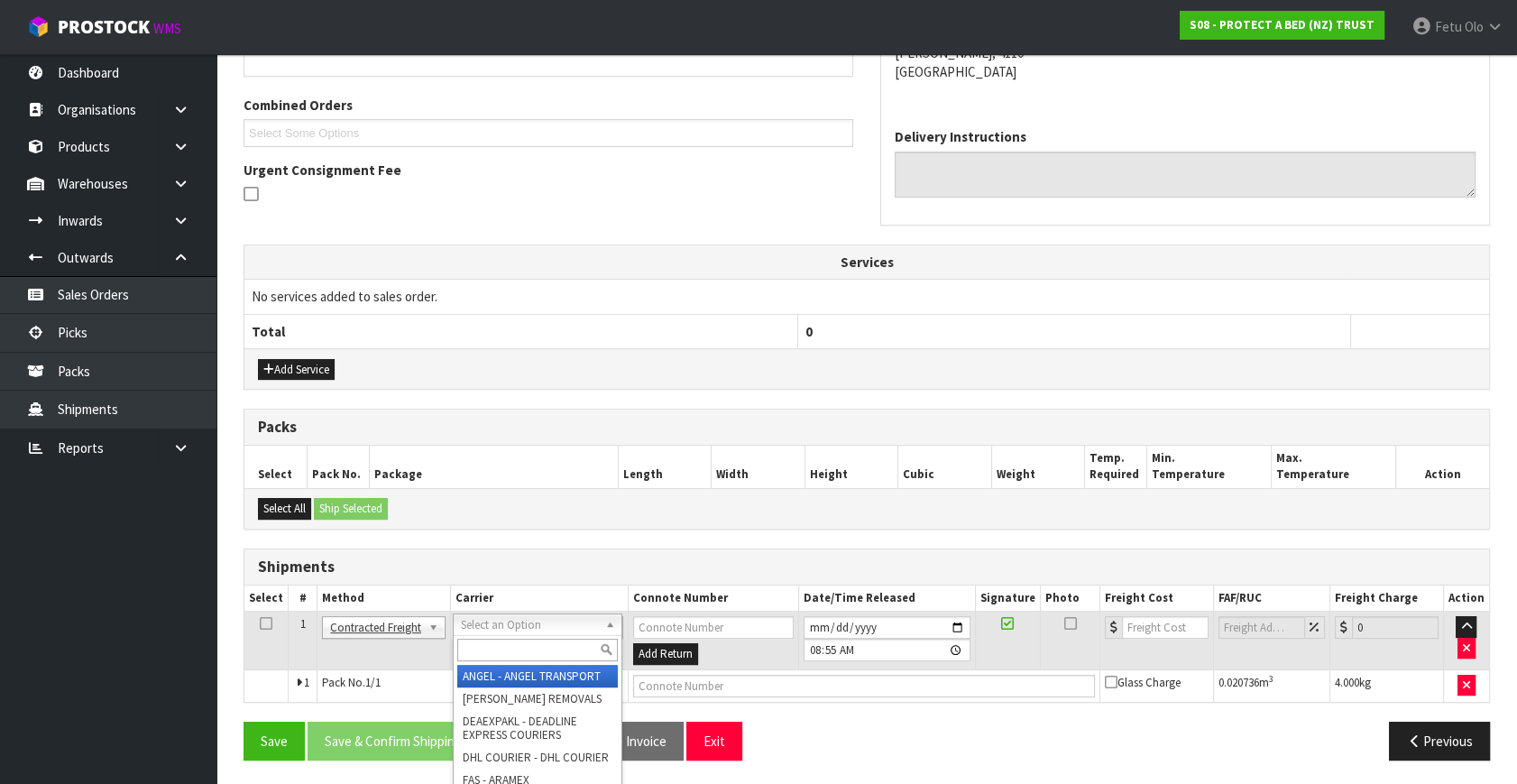
click at [491, 644] on input "text" at bounding box center [537, 649] width 160 height 22
type input "NZP"
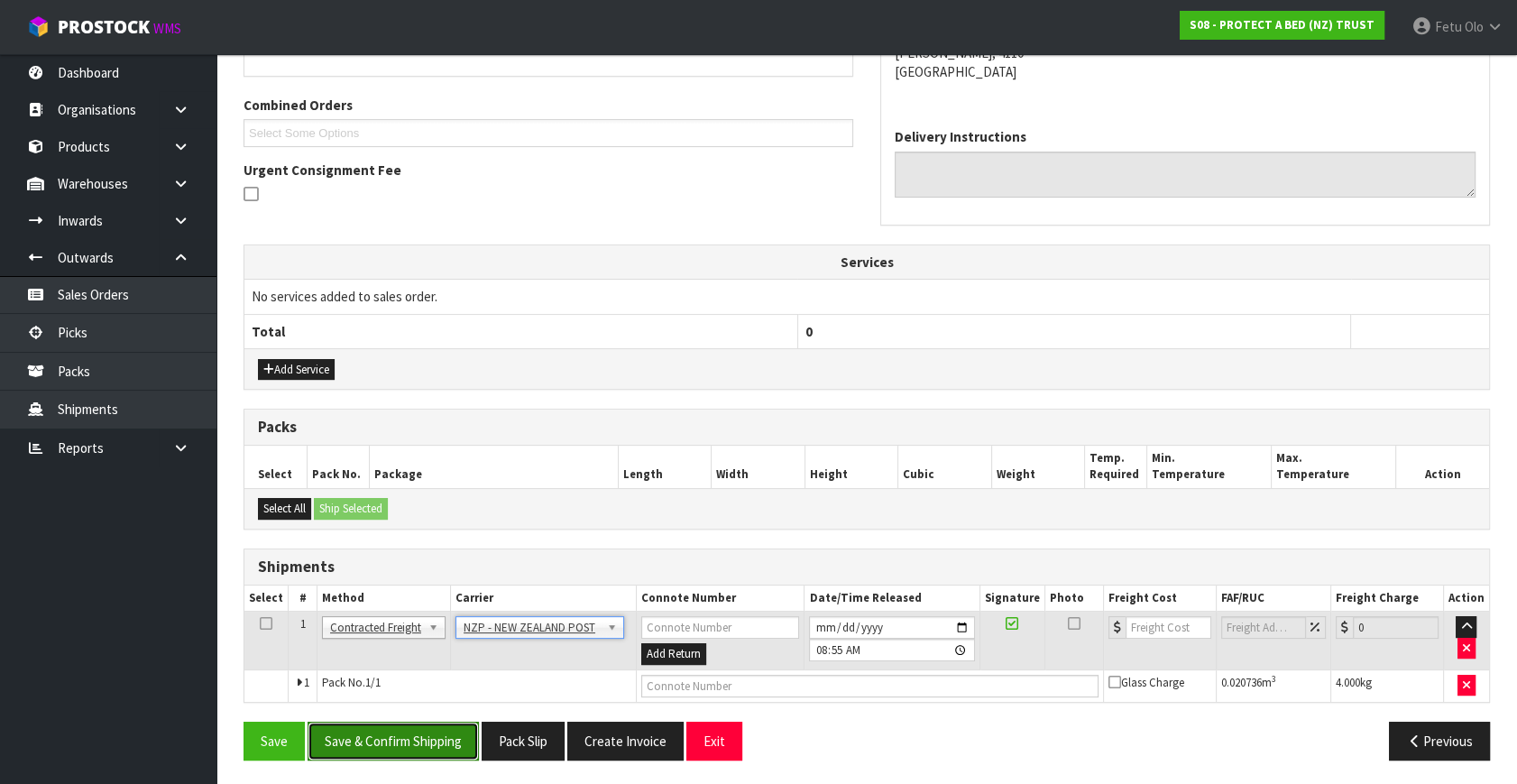
click at [422, 721] on button "Save & Confirm Shipping" at bounding box center [393, 741] width 171 height 39
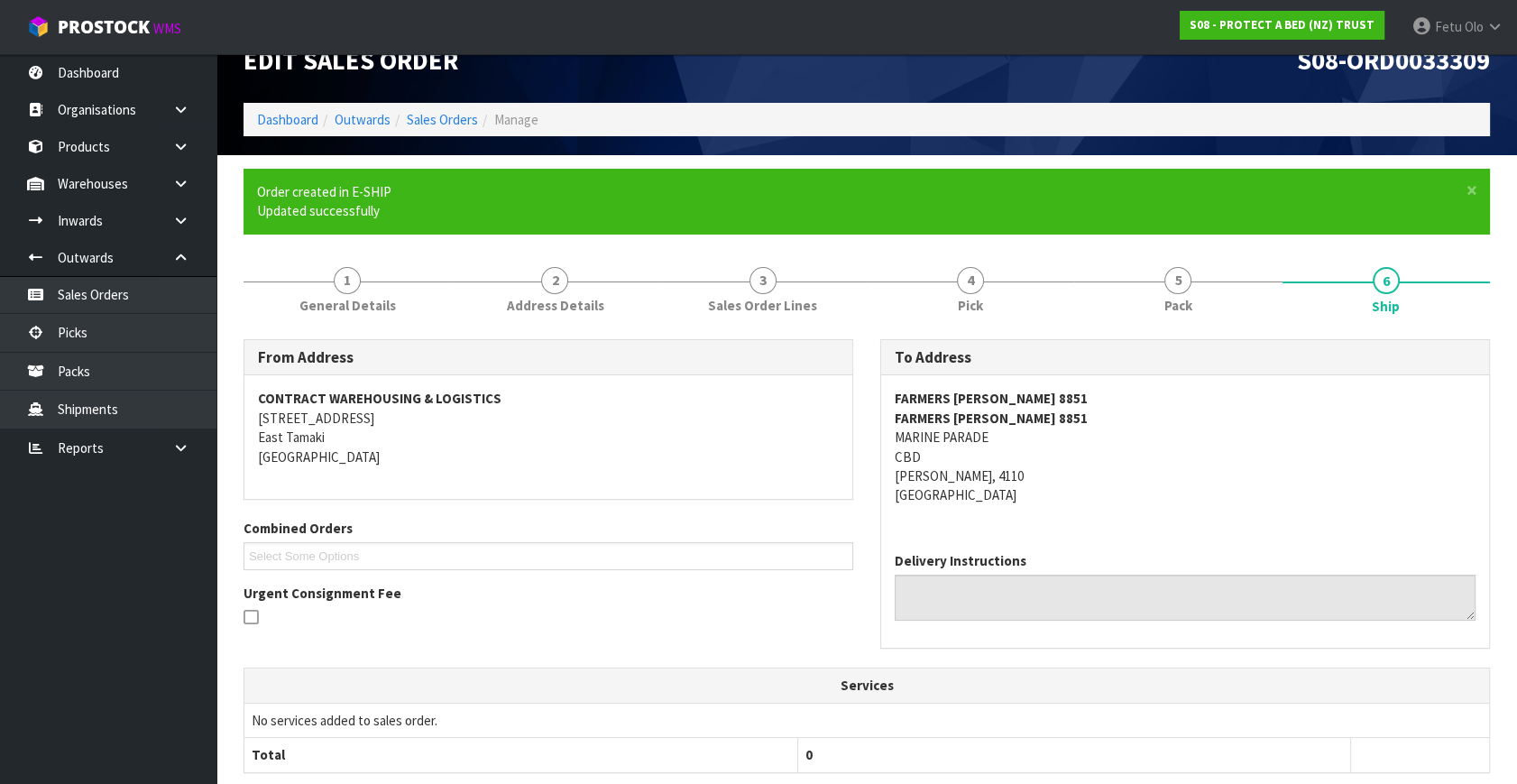
scroll to position [413, 0]
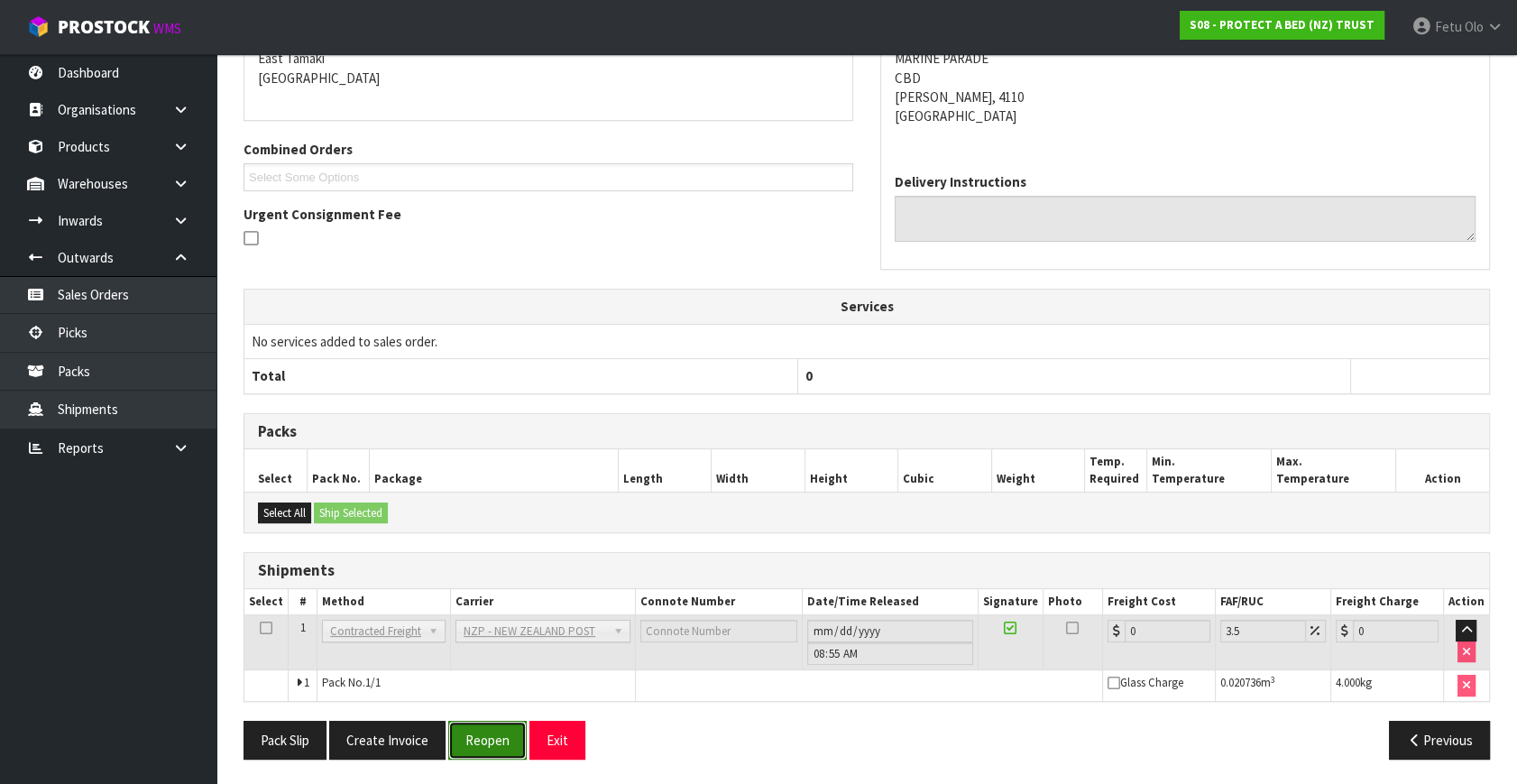
click at [496, 730] on button "Reopen" at bounding box center [486, 740] width 78 height 39
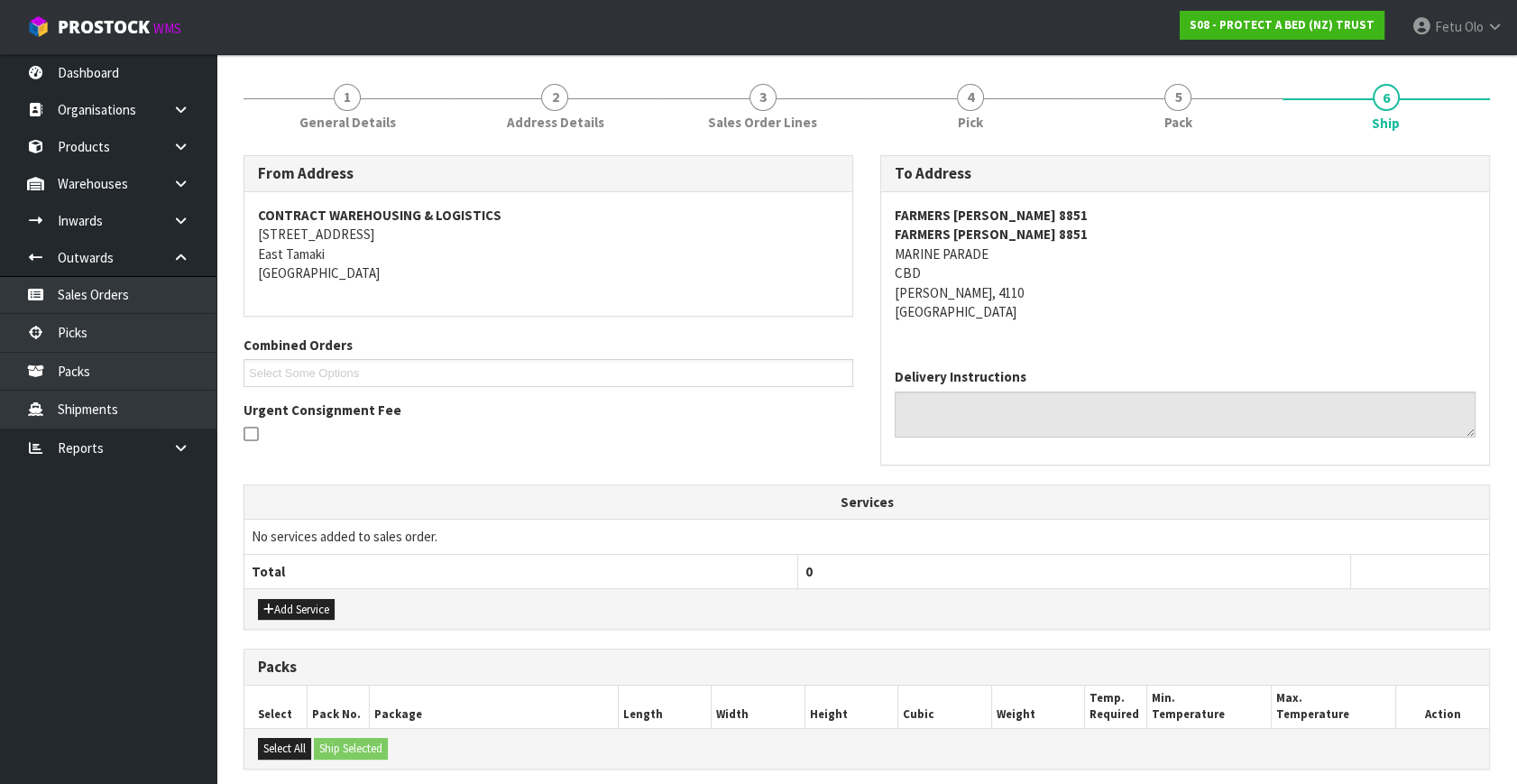
scroll to position [455, 0]
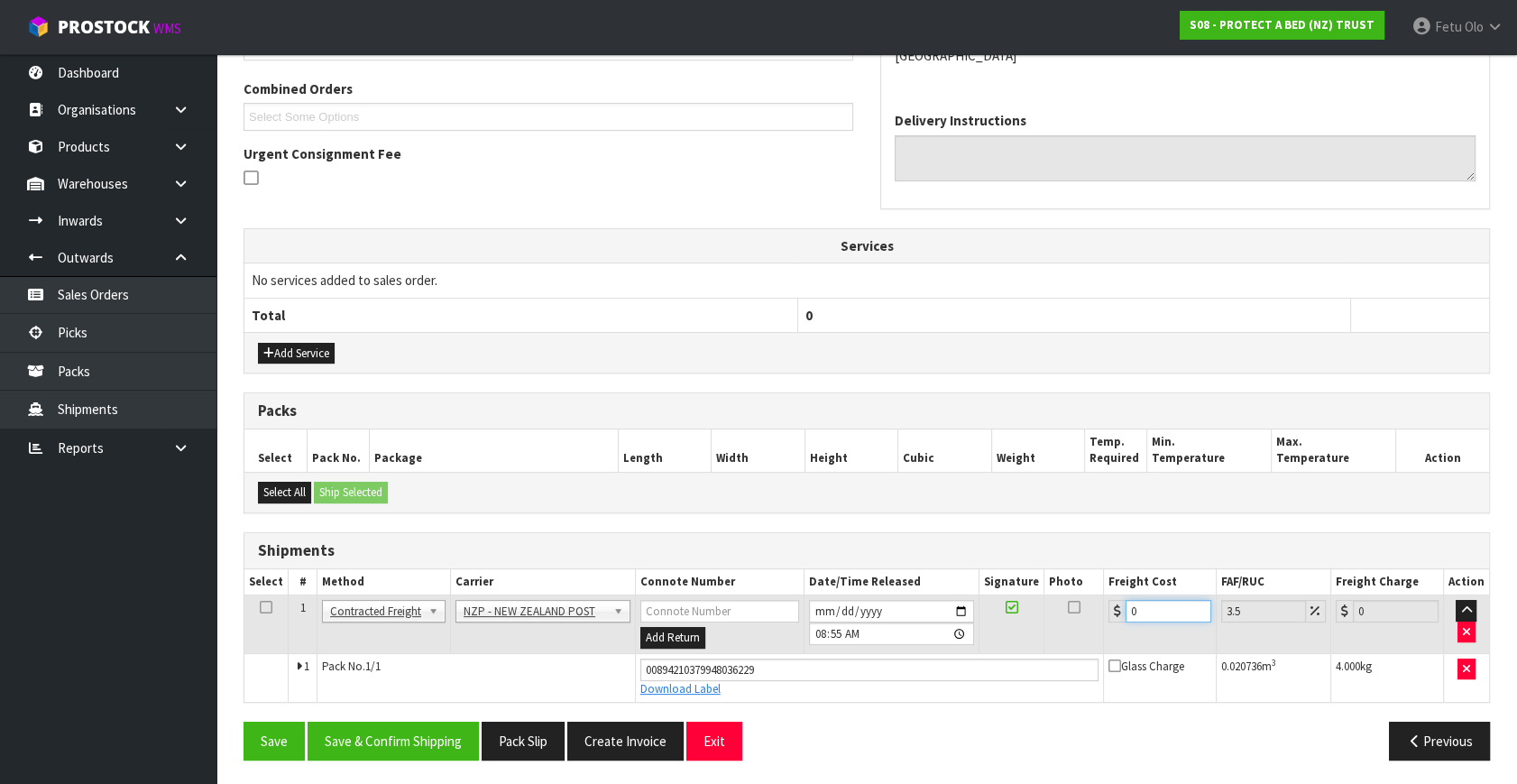
click at [943, 679] on tbody "1 Client Local Pickup Customer Local Pickup Company Freight Contracted Freight …" at bounding box center [867, 648] width 1244 height 106
type input "8"
type input "8.28"
type input "8.4"
type input "8.69"
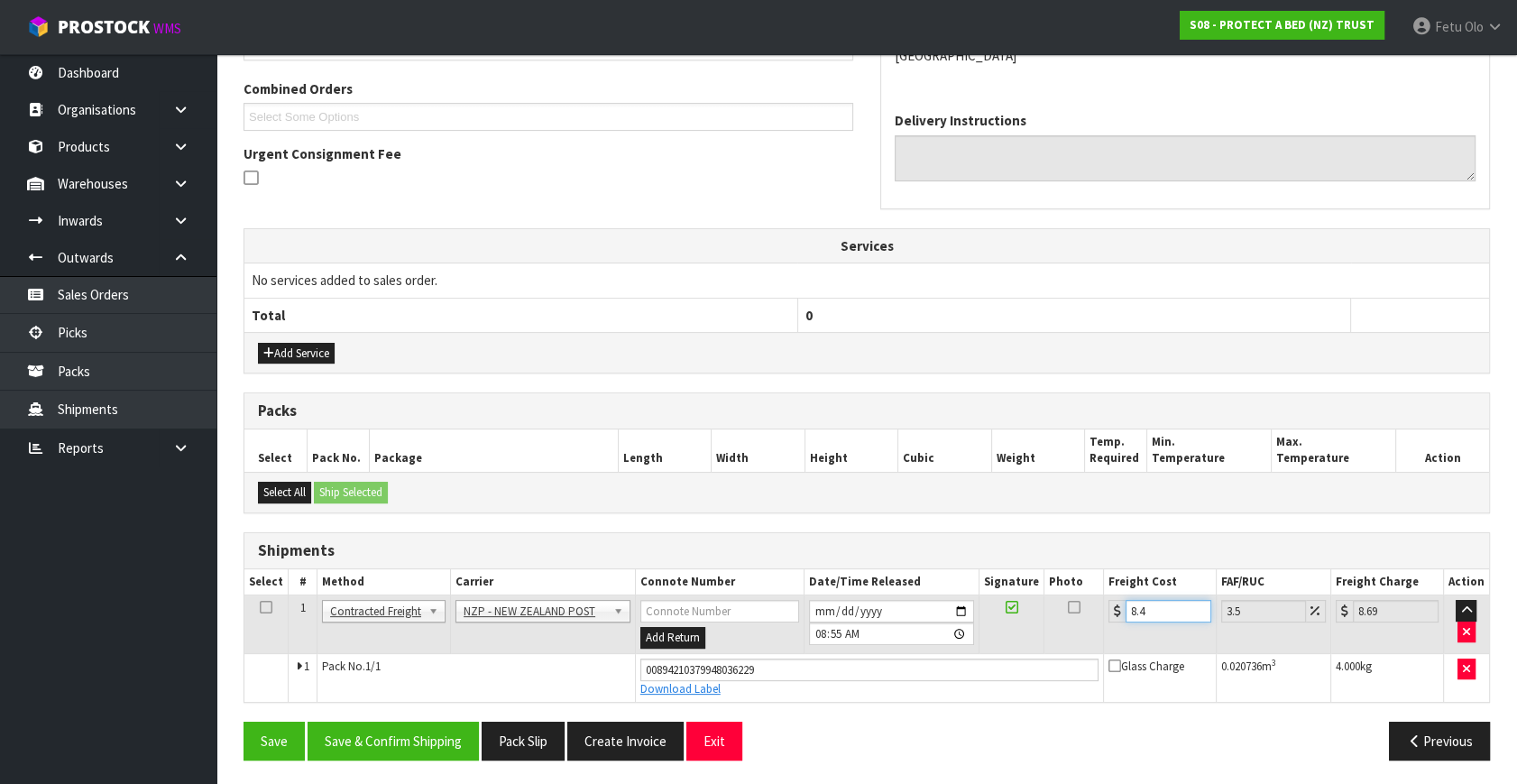
type input "8.45"
type input "8.75"
type input "8.45"
click at [466, 744] on button "Save & Confirm Shipping" at bounding box center [393, 741] width 171 height 39
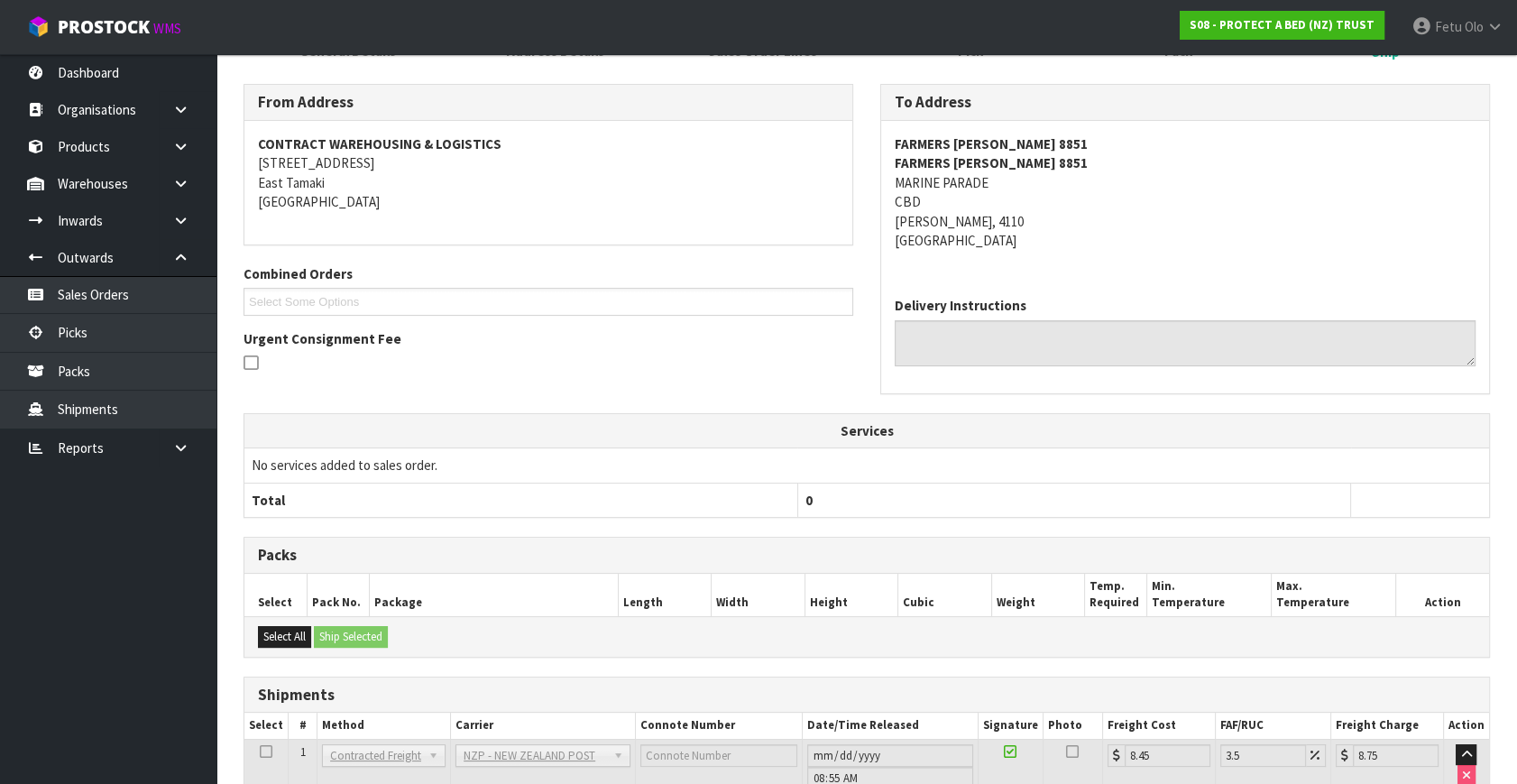
scroll to position [405, 0]
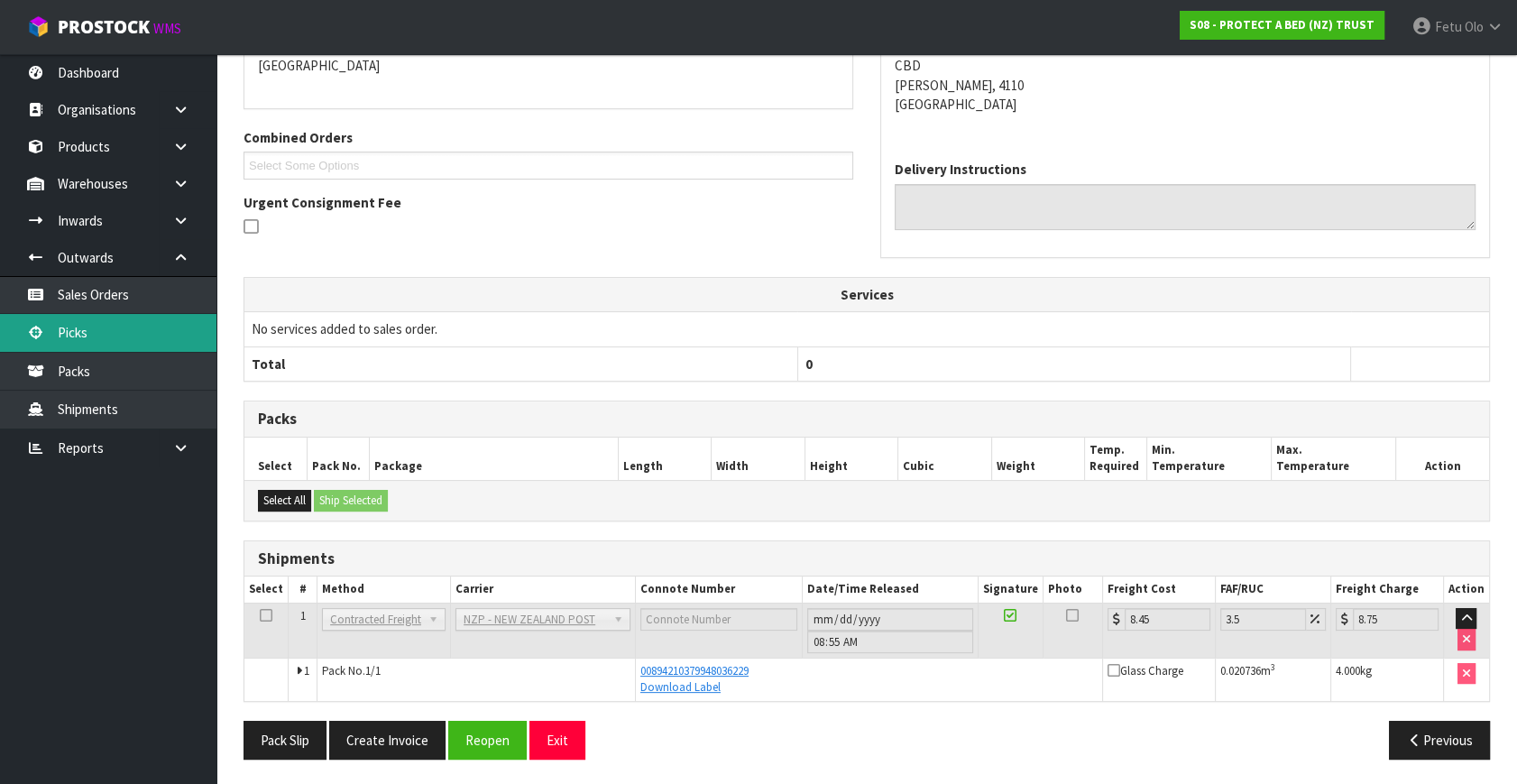
click at [76, 333] on link "Picks" at bounding box center [108, 332] width 217 height 37
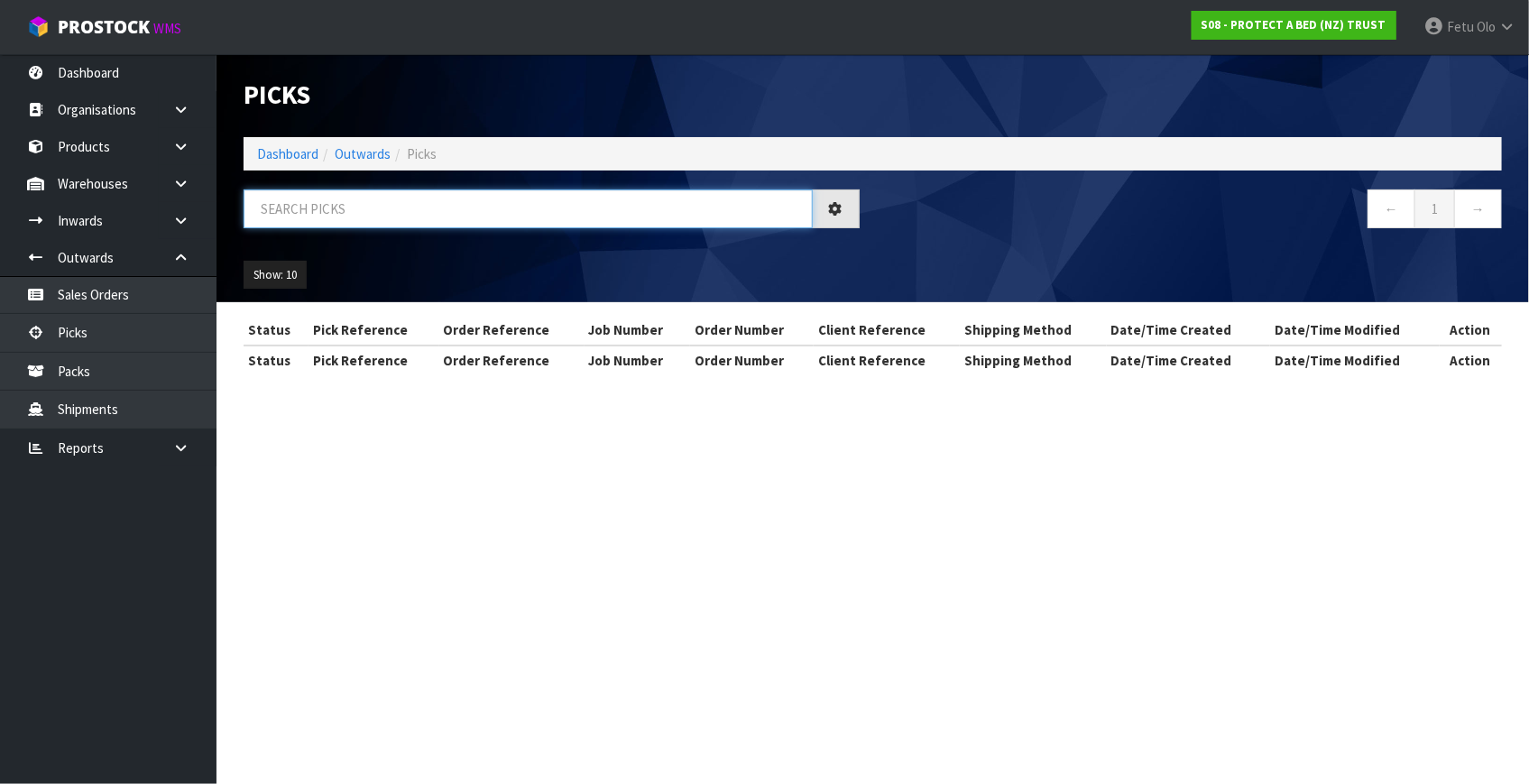
click at [449, 220] on input "text" at bounding box center [528, 209] width 569 height 39
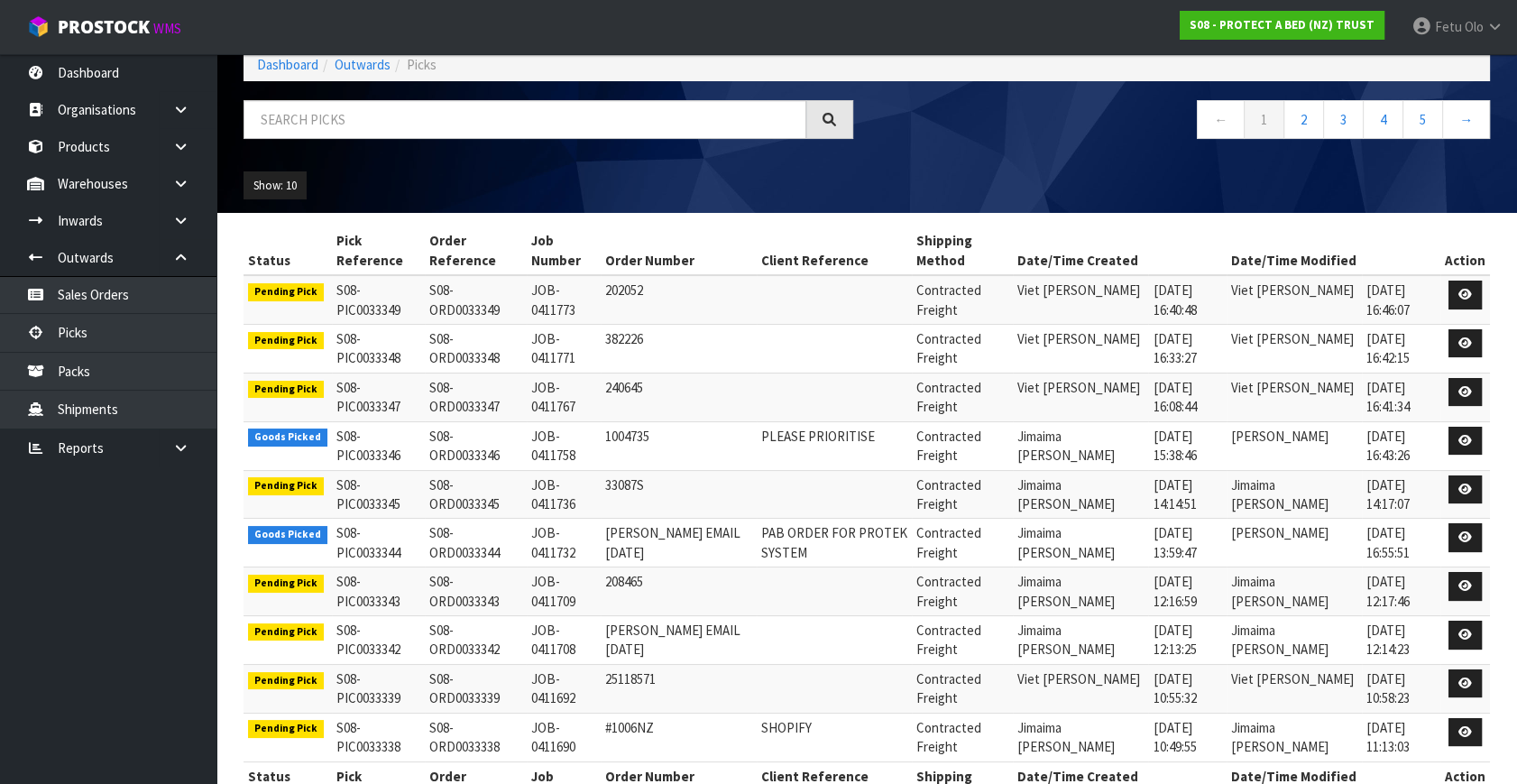
scroll to position [146, 0]
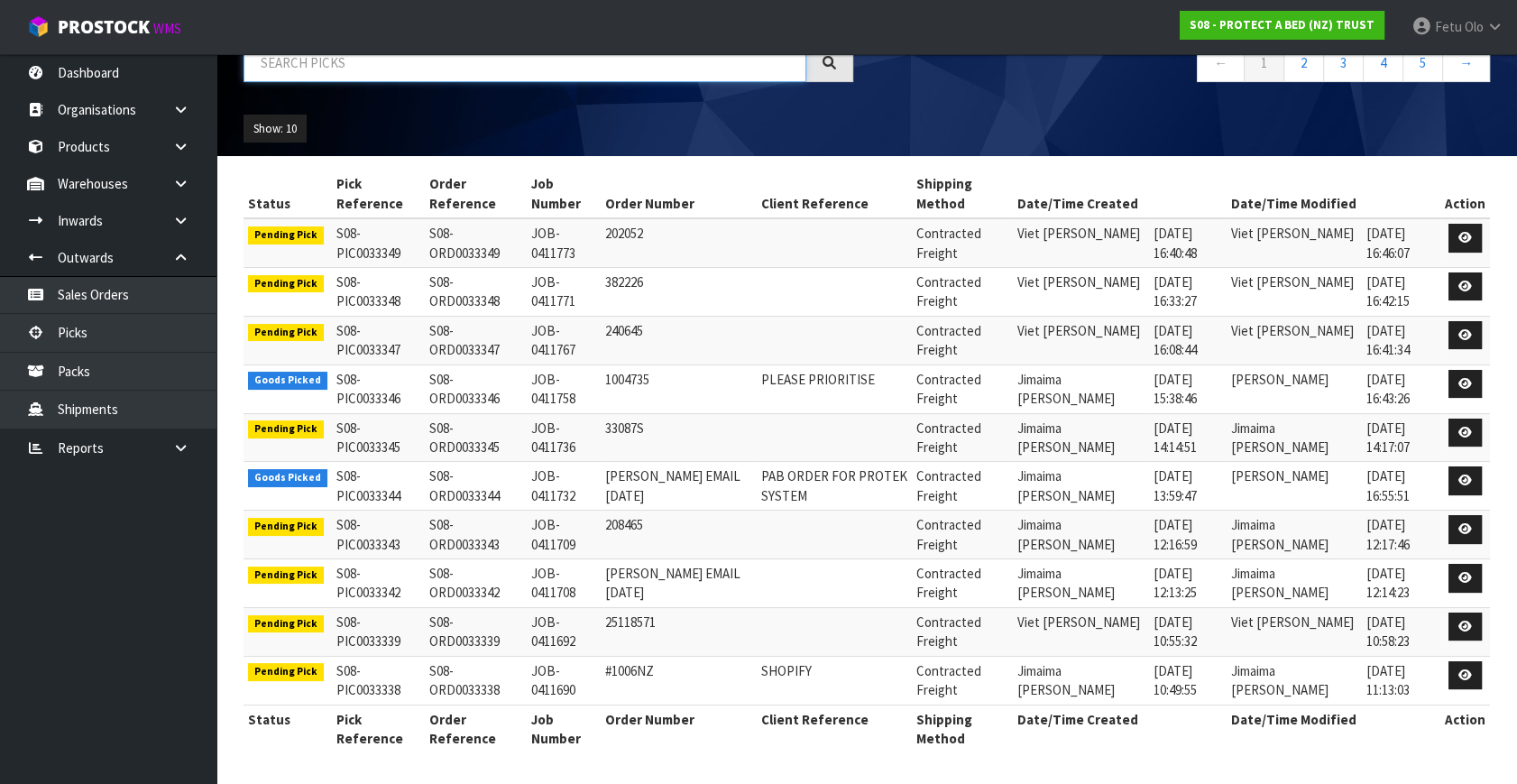
click at [408, 72] on input "text" at bounding box center [525, 63] width 562 height 39
type input "33291"
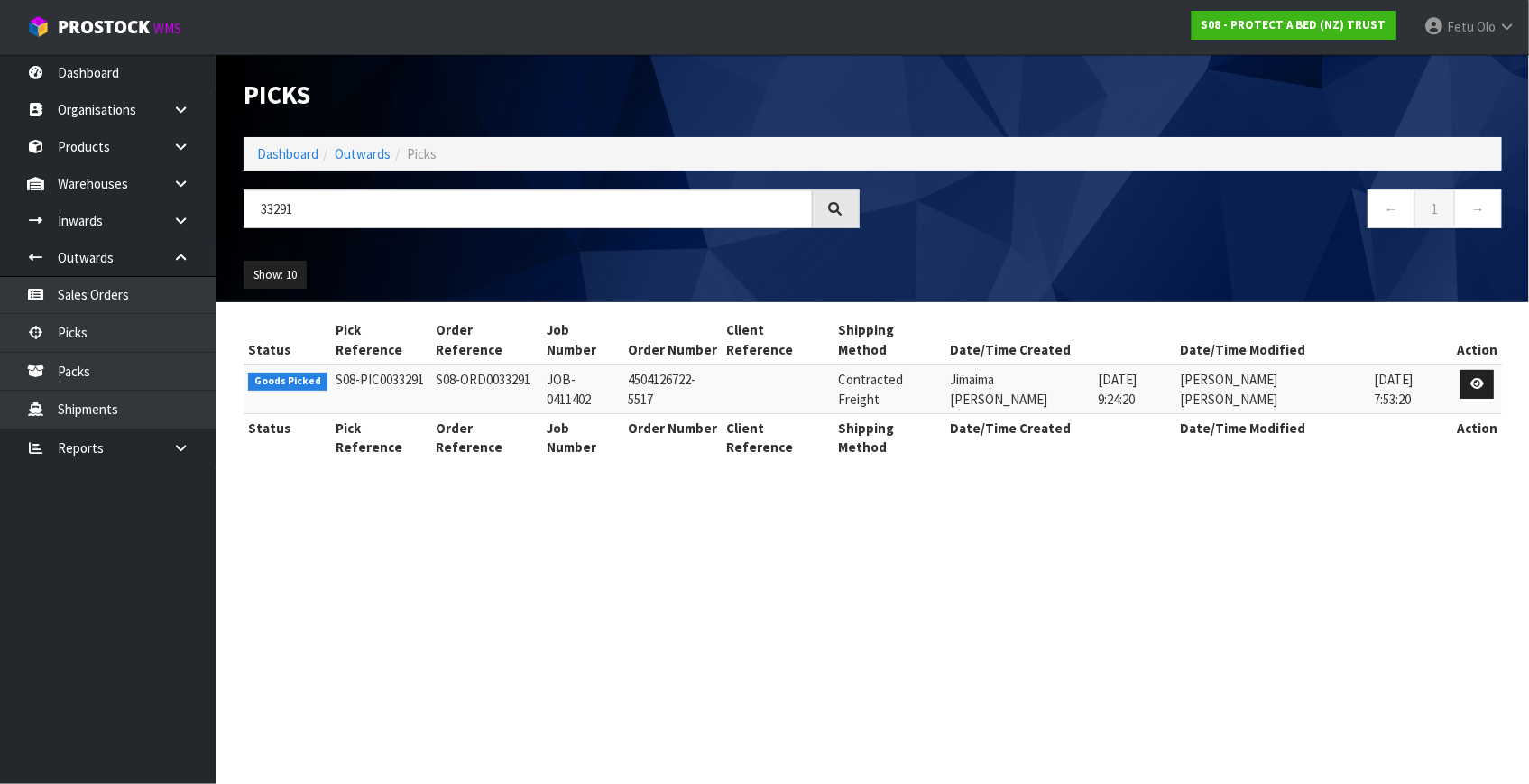
click at [1494, 364] on td at bounding box center [1476, 388] width 49 height 49
click at [1493, 370] on link at bounding box center [1477, 384] width 34 height 29
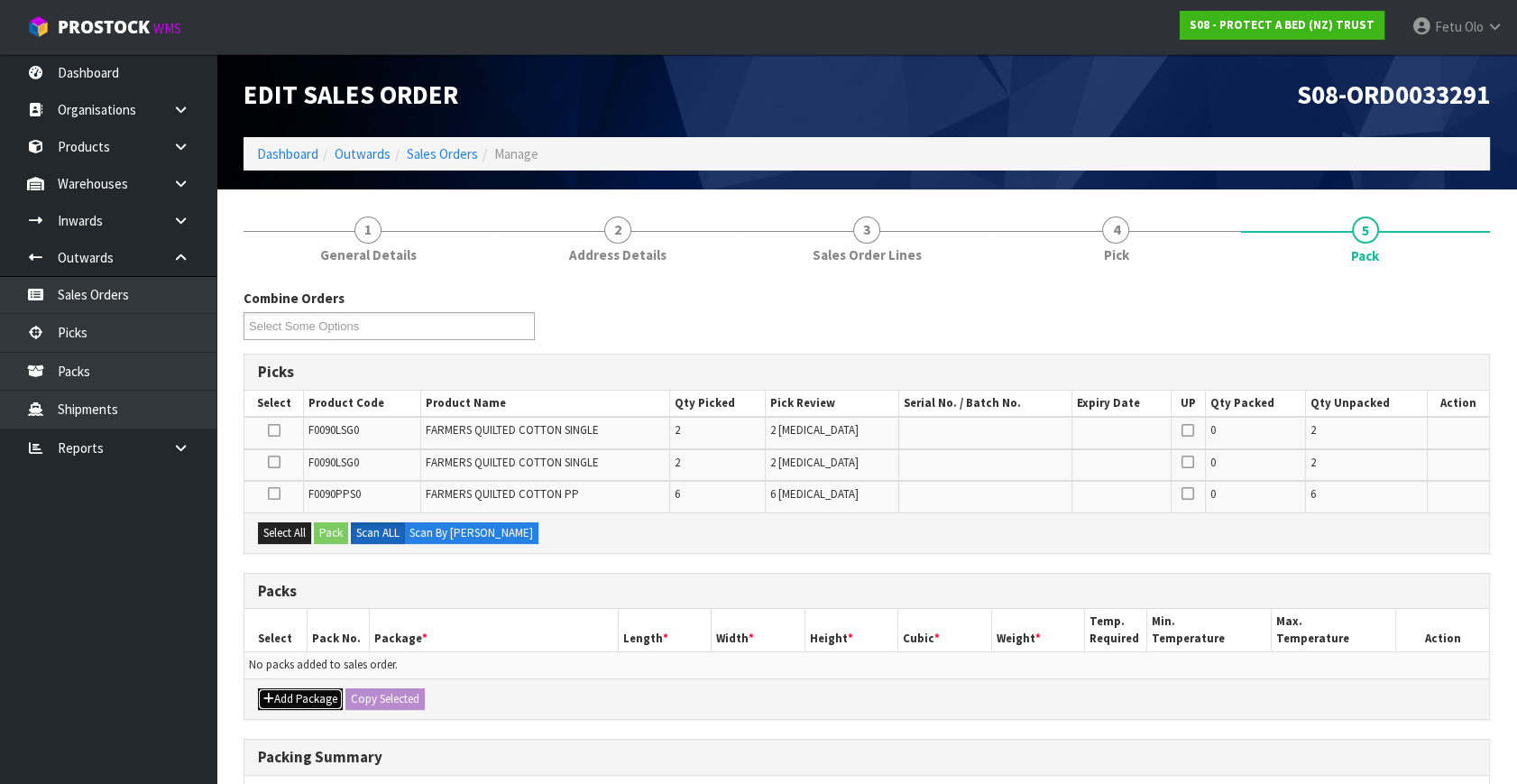
click at [274, 698] on button "Add Package" at bounding box center [301, 698] width 85 height 21
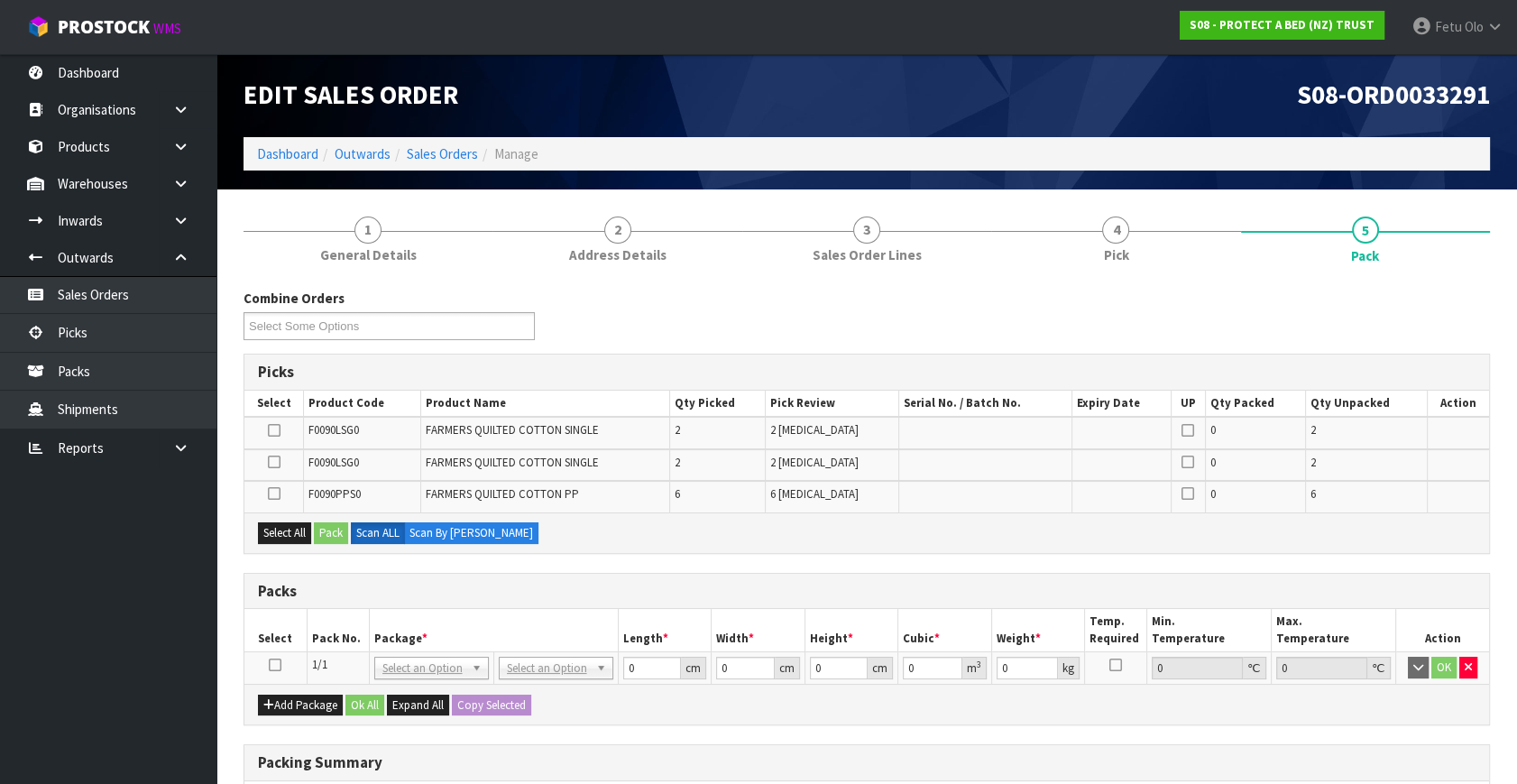
click at [276, 665] on icon at bounding box center [275, 665] width 13 height 1
click at [406, 629] on th "Package *" at bounding box center [493, 630] width 248 height 42
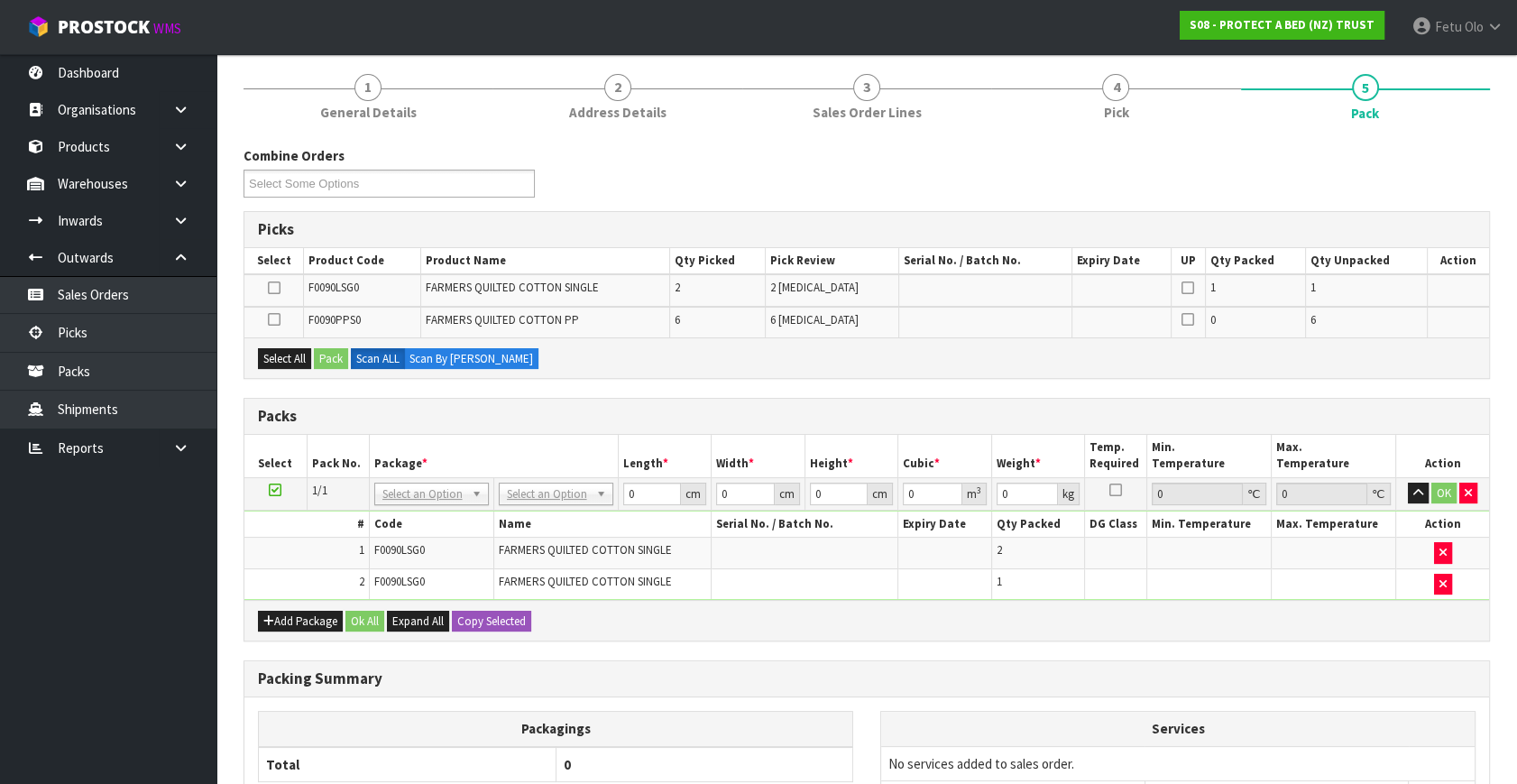
scroll to position [163, 0]
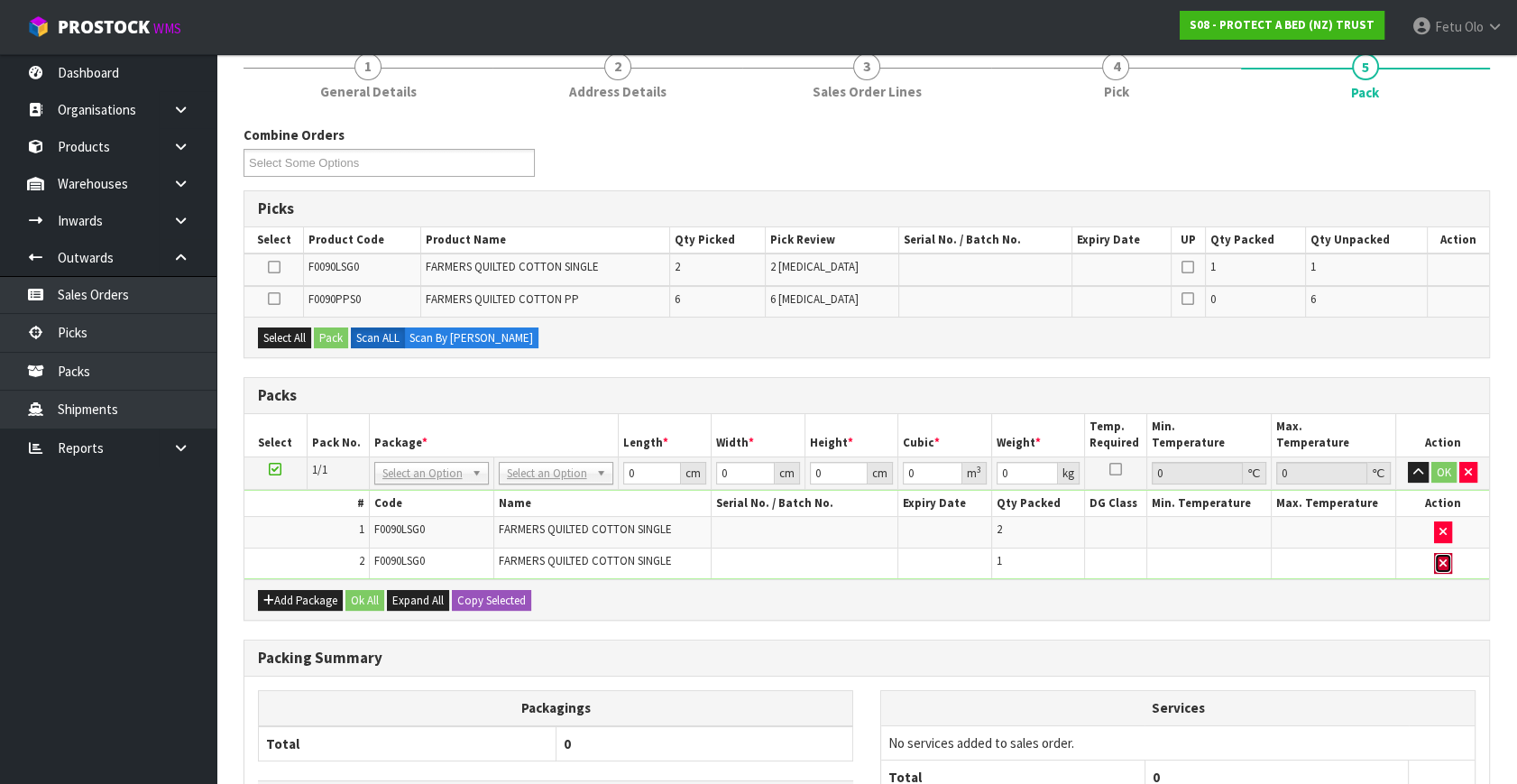
click at [1434, 558] on button "button" at bounding box center [1443, 563] width 18 height 21
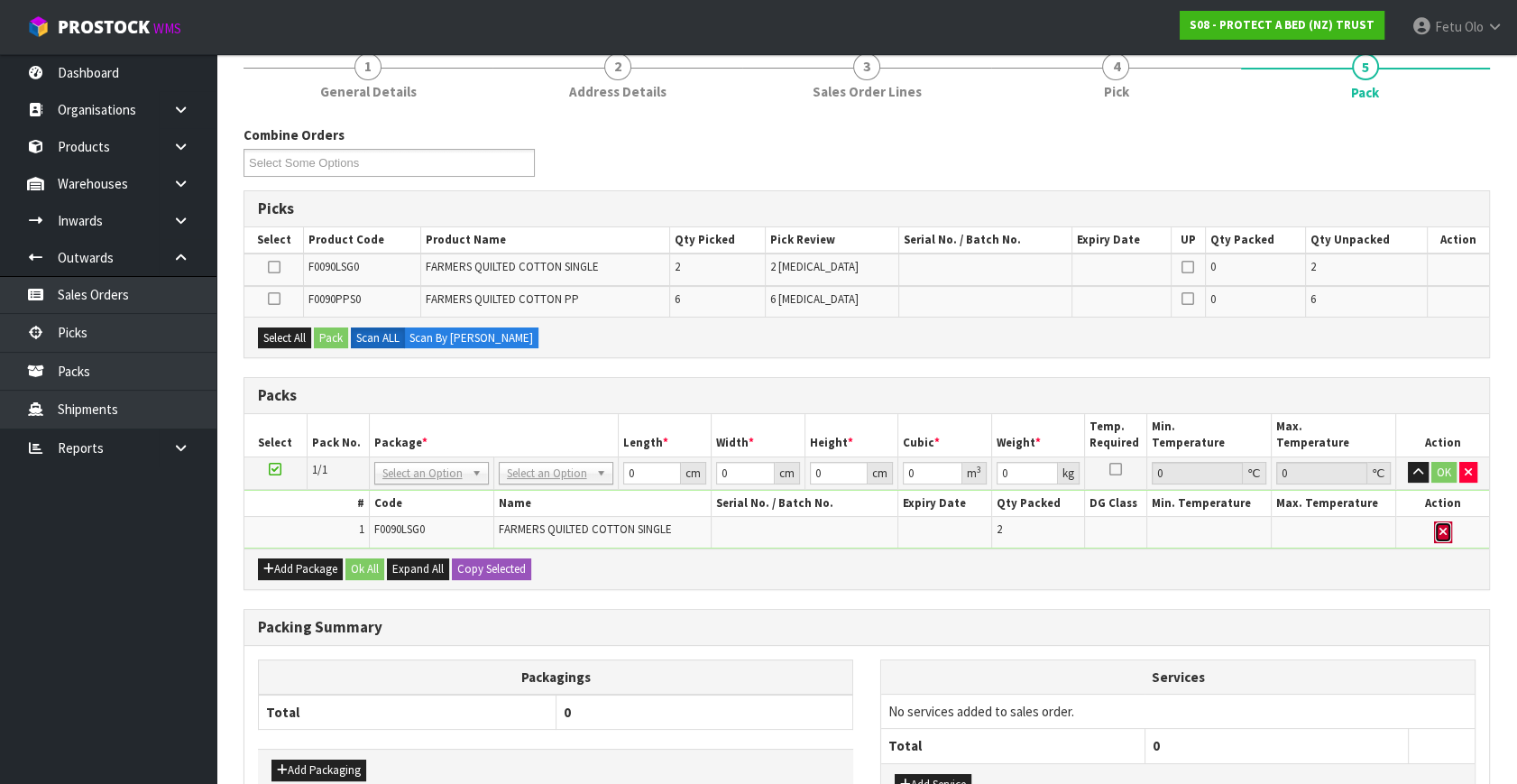
click at [1442, 529] on icon "button" at bounding box center [1442, 532] width 7 height 12
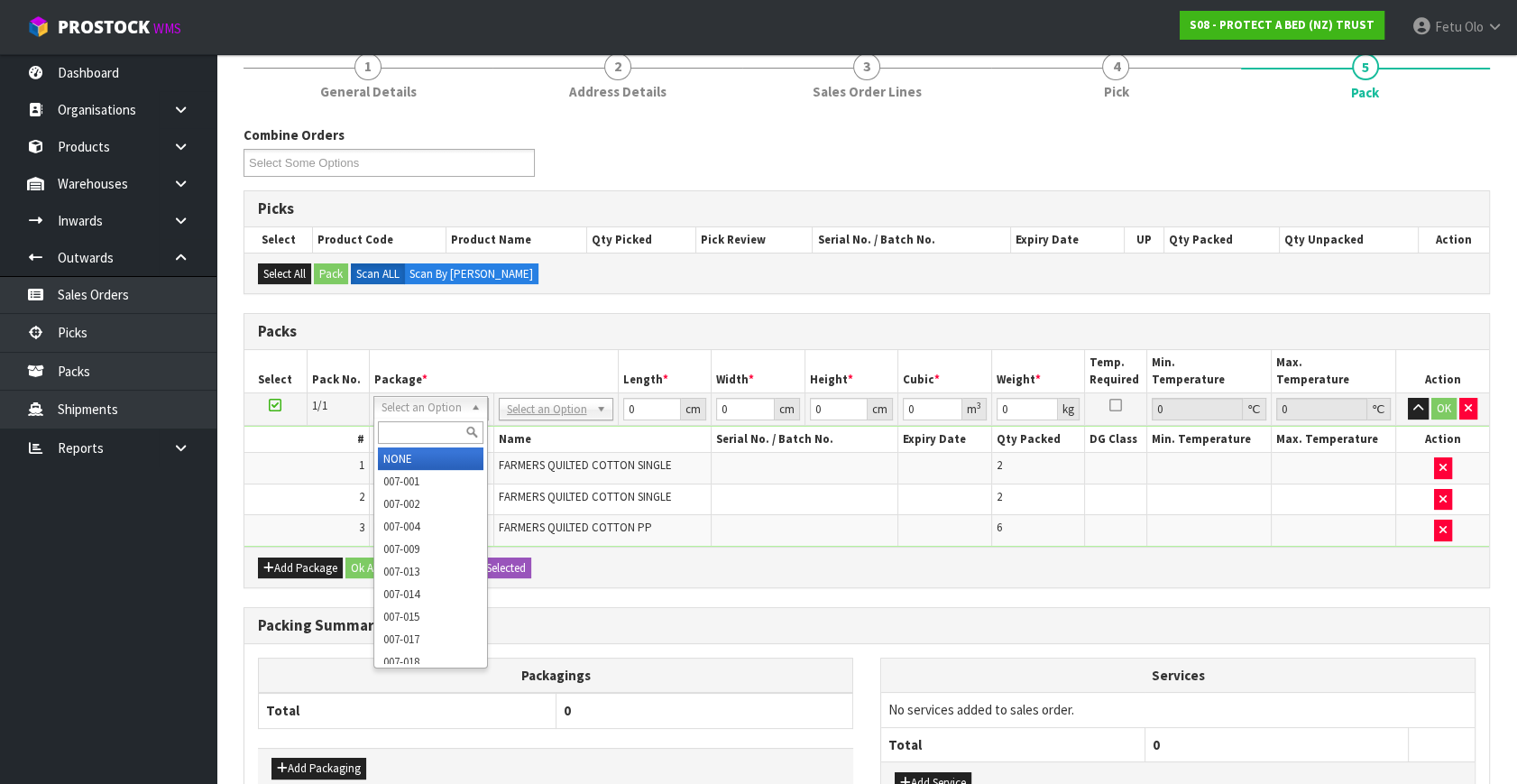
click at [414, 431] on input "text" at bounding box center [431, 431] width 106 height 22
type input "011"
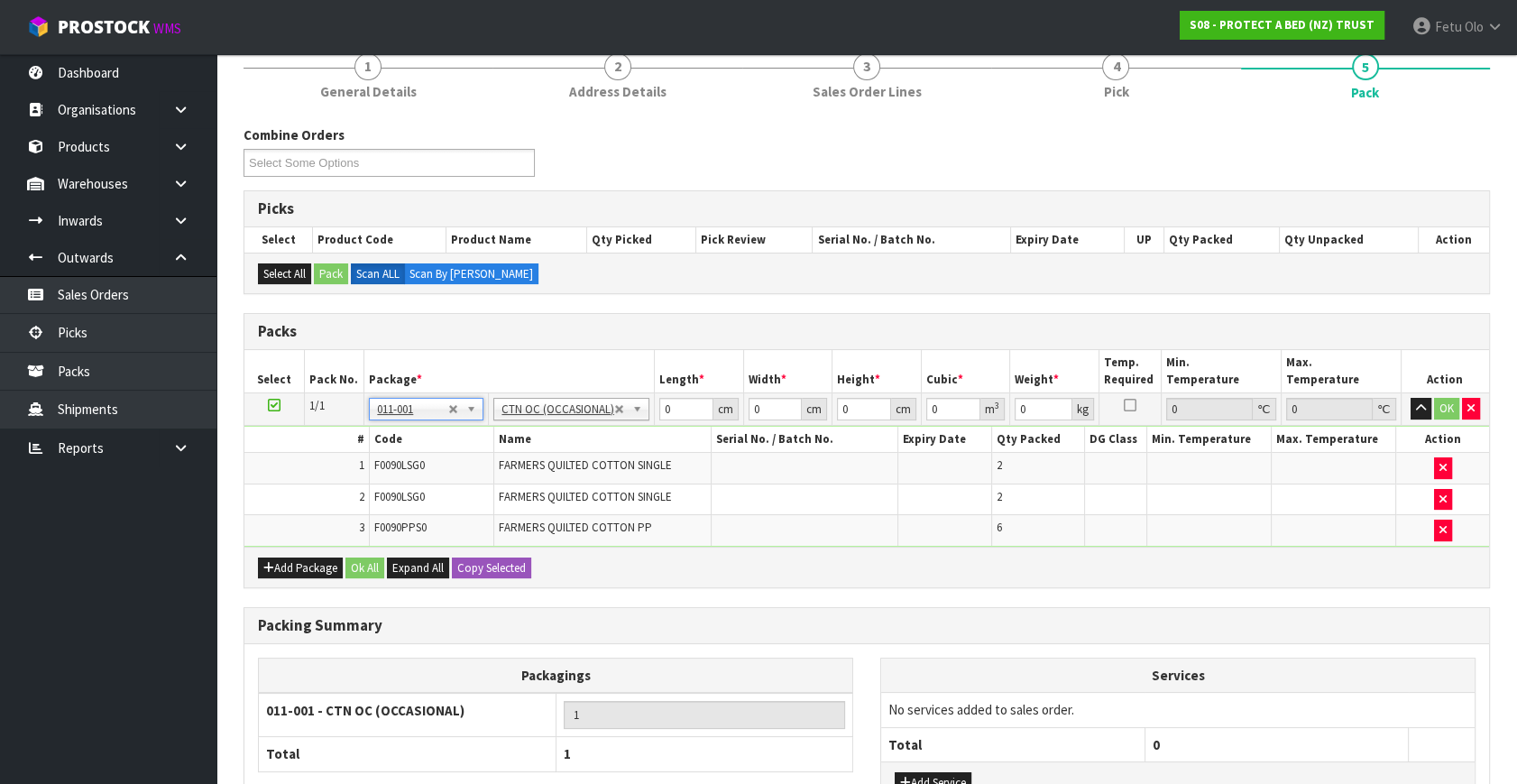
type input "9.168"
drag, startPoint x: 966, startPoint y: 577, endPoint x: 837, endPoint y: 514, distance: 143.6
click at [947, 567] on div "Add Package Ok All Expand All Copy Selected" at bounding box center [867, 566] width 1244 height 40
drag, startPoint x: 595, startPoint y: 419, endPoint x: 584, endPoint y: 422, distance: 11.4
click at [584, 422] on tbody "1/1 NONE 007-001 007-002 007-004 007-009 007-013 007-014 007-015 007-017 007-01…" at bounding box center [867, 469] width 1244 height 153
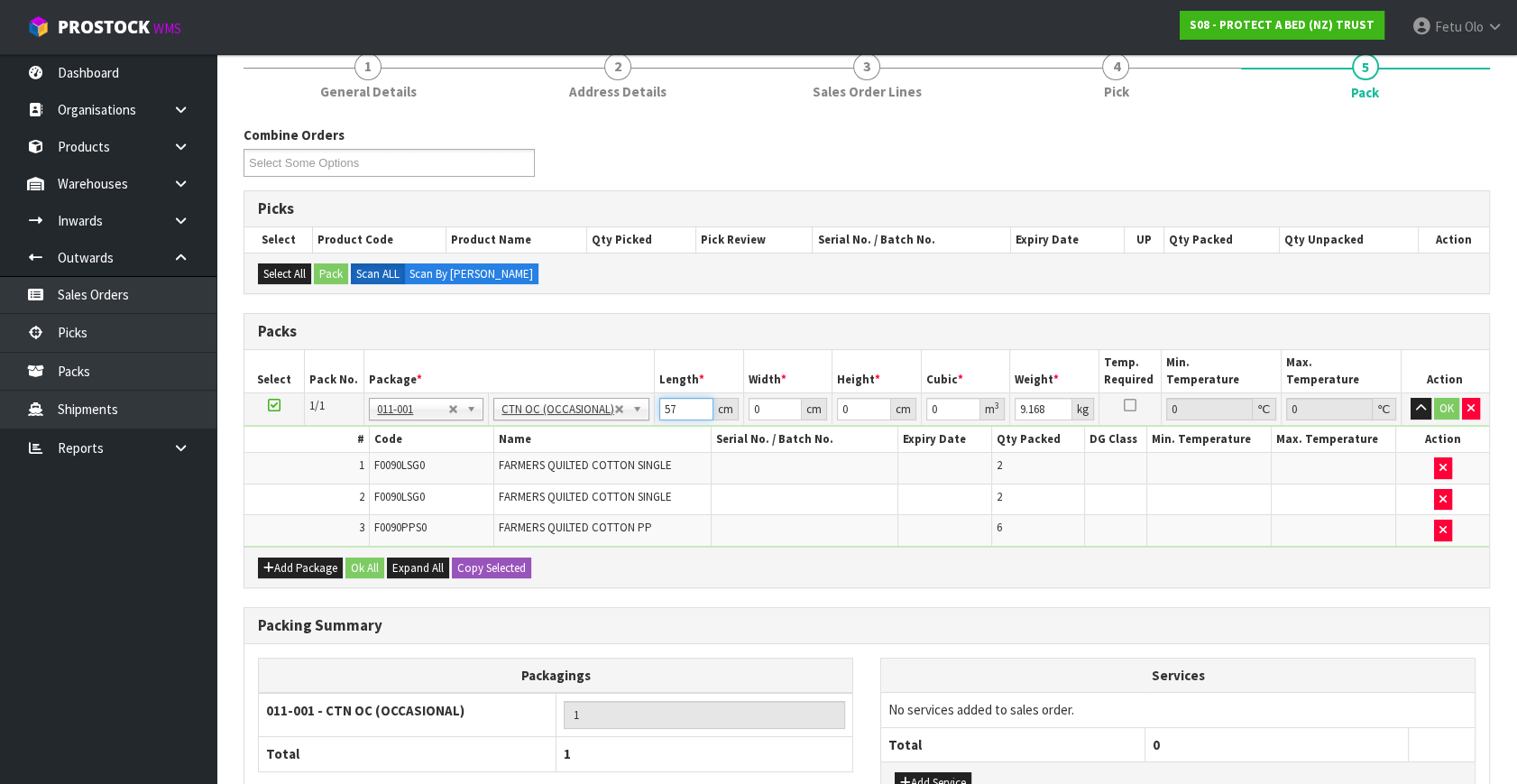
type input "57"
type input "40"
type input "3"
type input "0.00684"
type input "31"
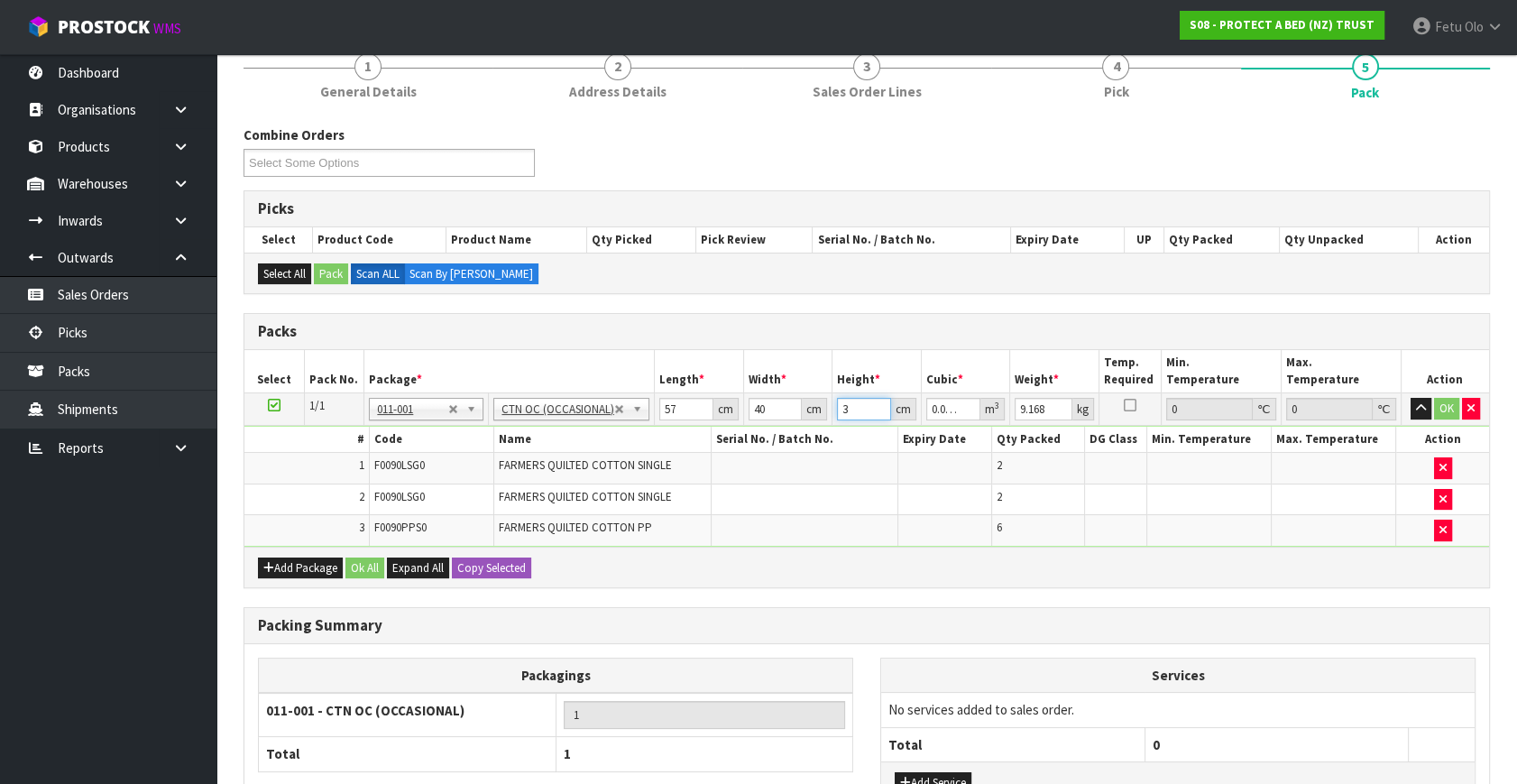
type input "0.07068"
type input "31"
type input "12"
click button "OK" at bounding box center [1447, 408] width 25 height 21
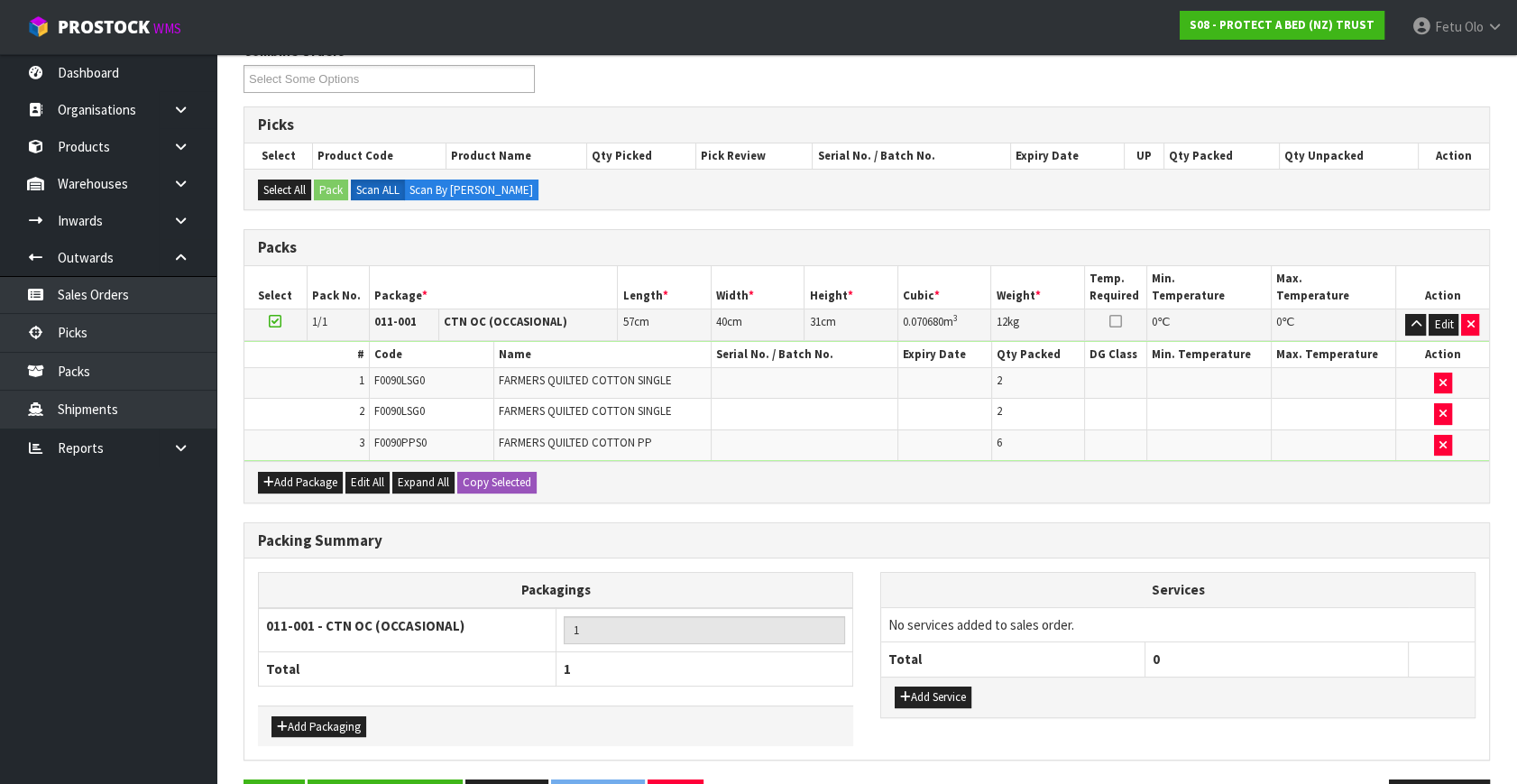
scroll to position [304, 0]
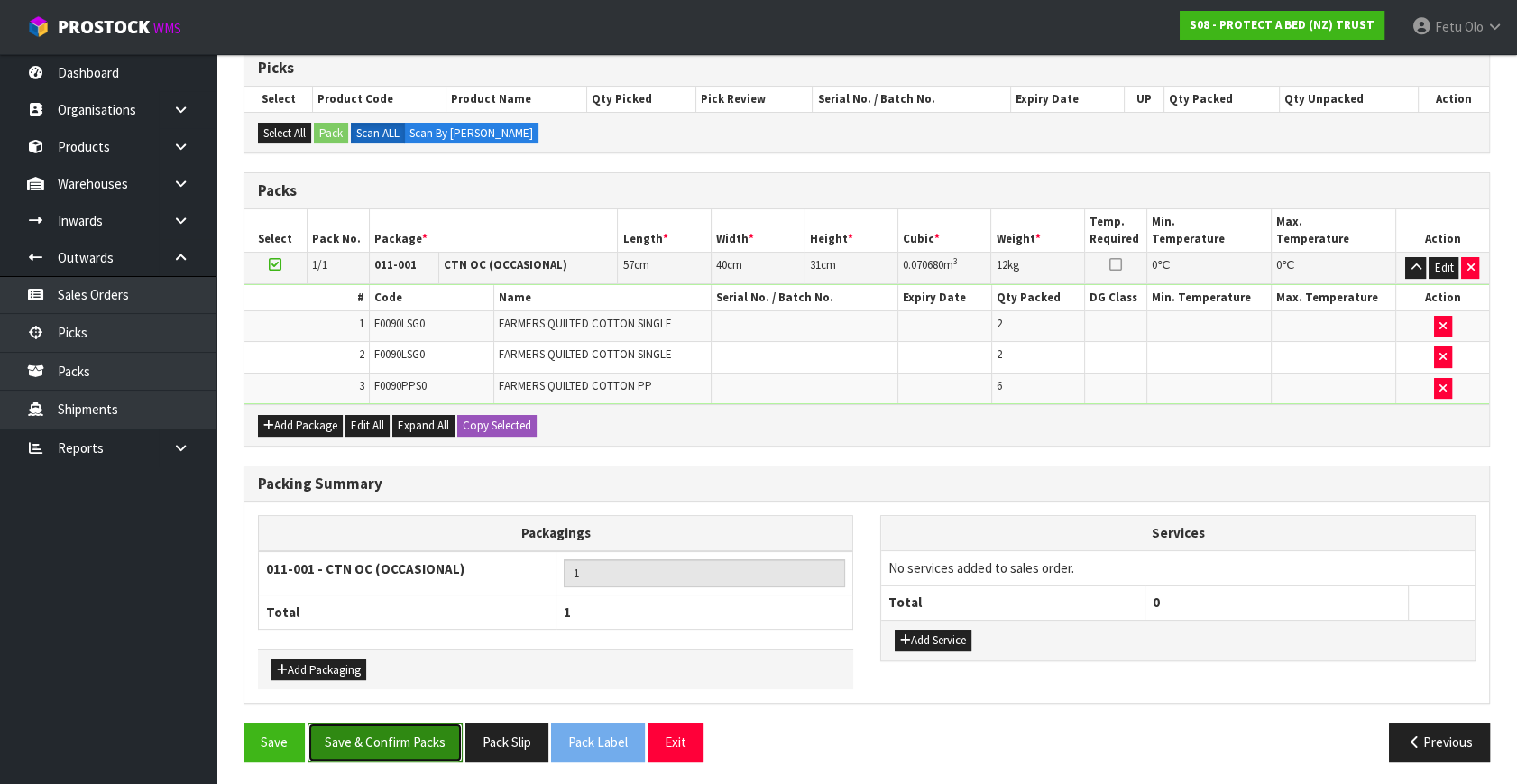
click at [439, 738] on button "Save & Confirm Packs" at bounding box center [384, 742] width 155 height 39
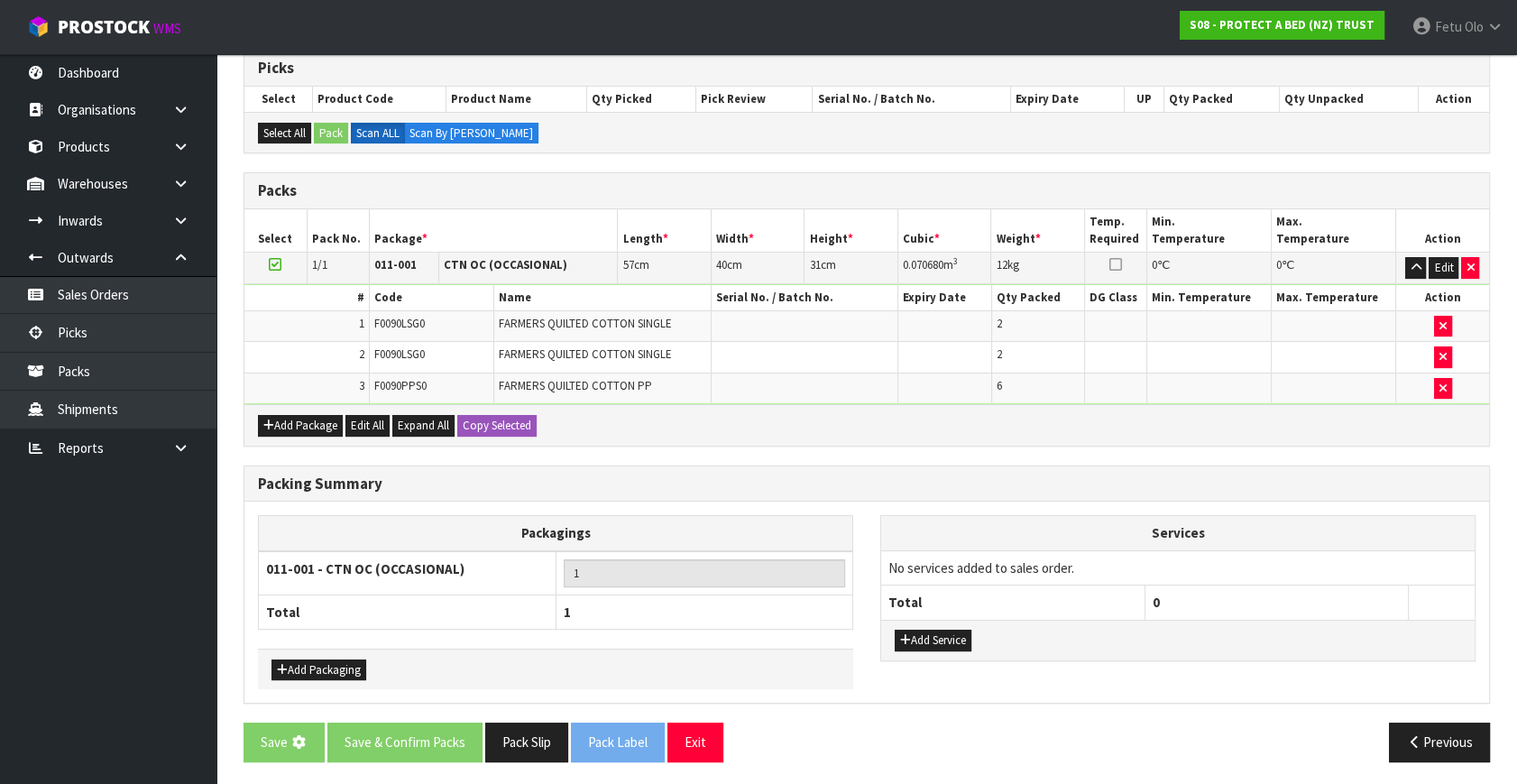
scroll to position [0, 0]
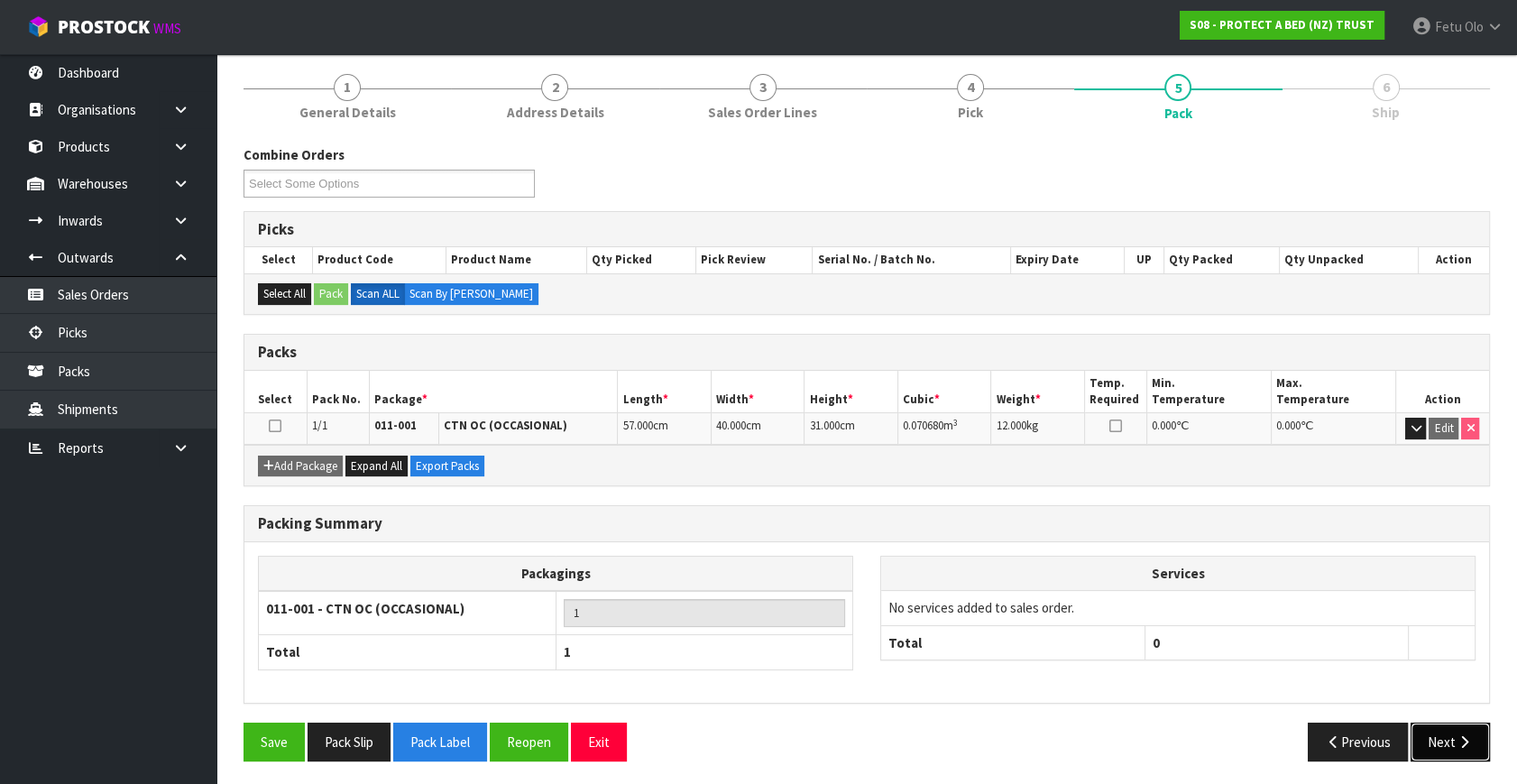
click at [1450, 743] on button "Next" at bounding box center [1450, 742] width 79 height 39
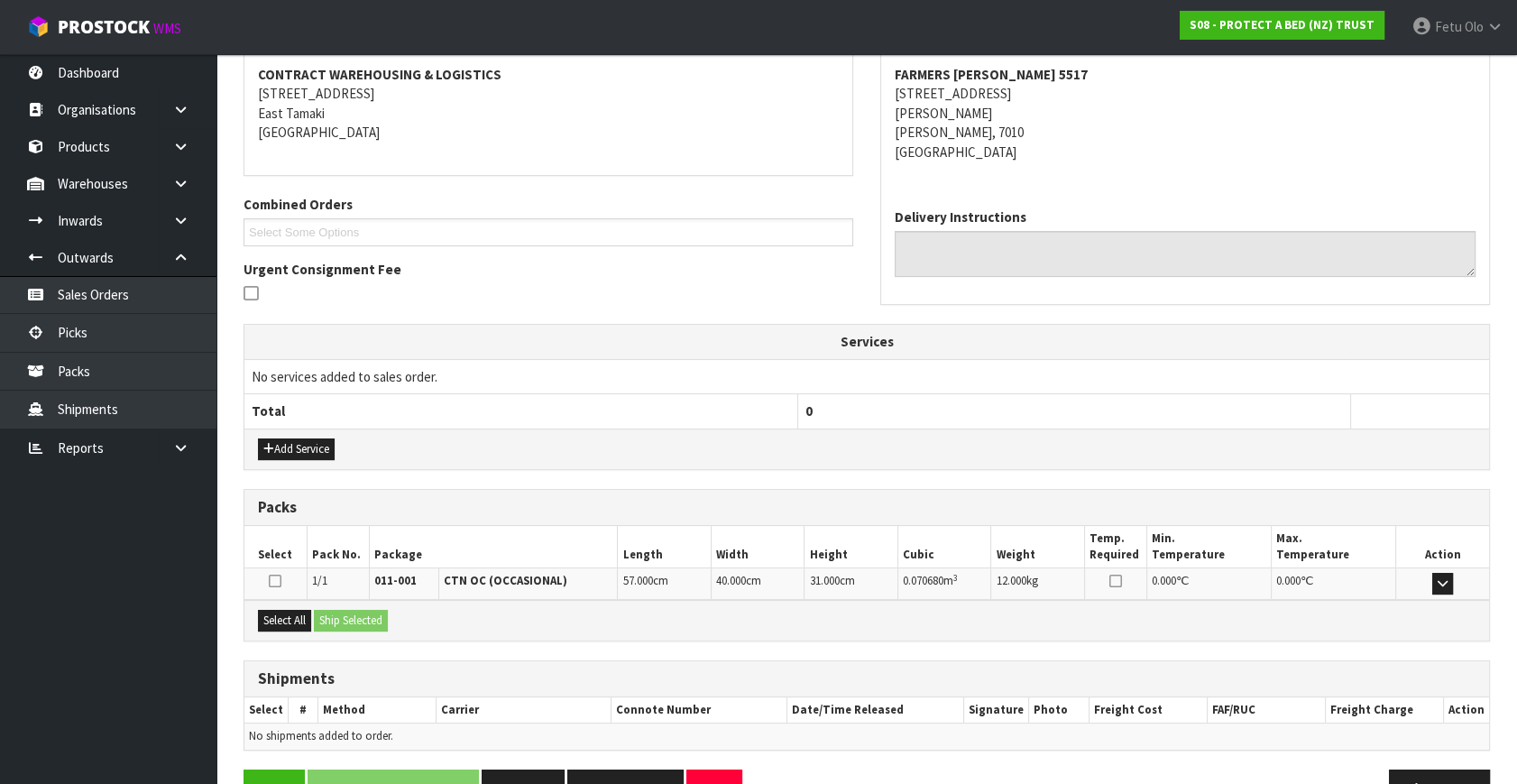
scroll to position [387, 0]
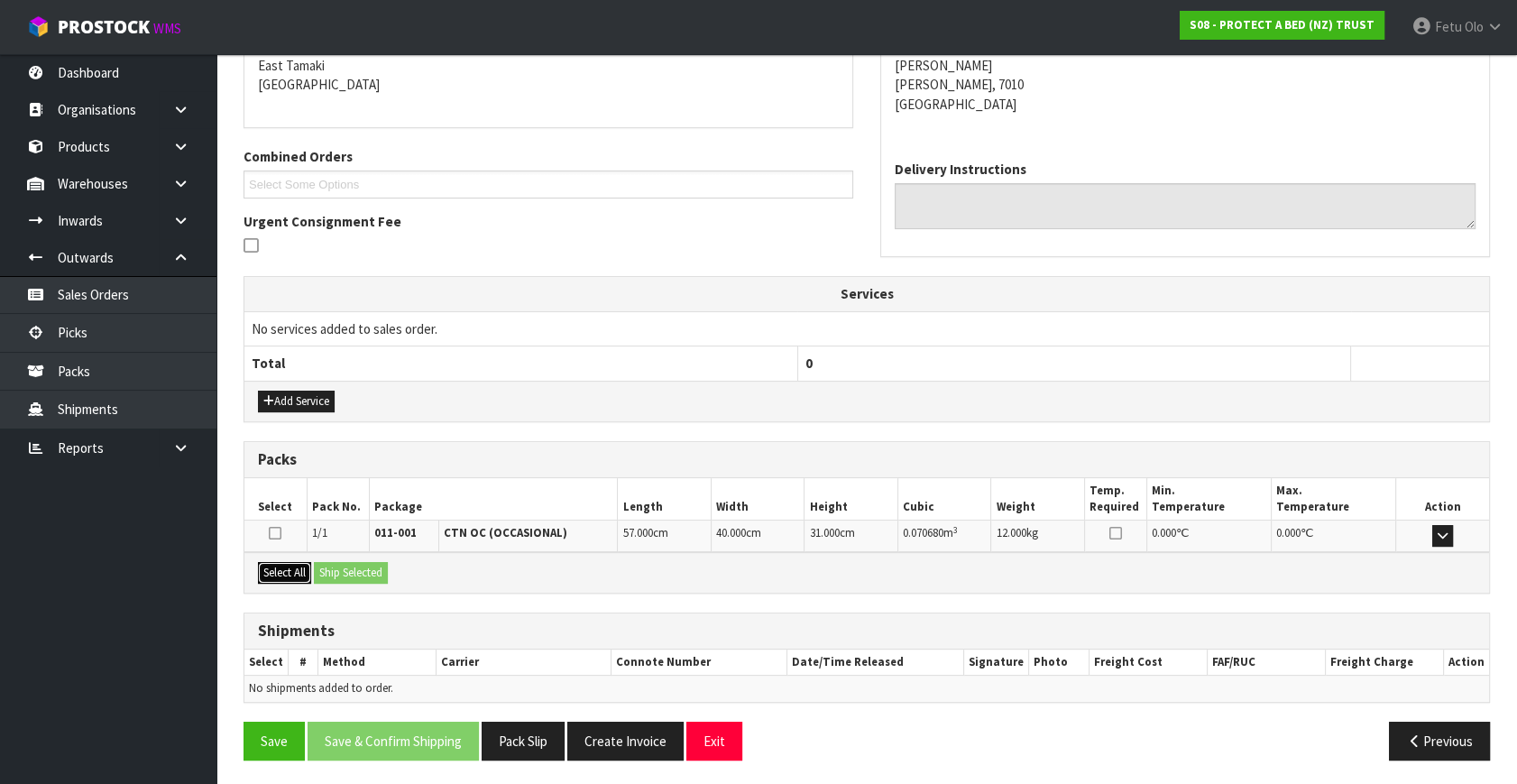
click at [275, 564] on button "Select All" at bounding box center [284, 572] width 53 height 21
click at [355, 568] on button "Ship Selected" at bounding box center [351, 572] width 74 height 21
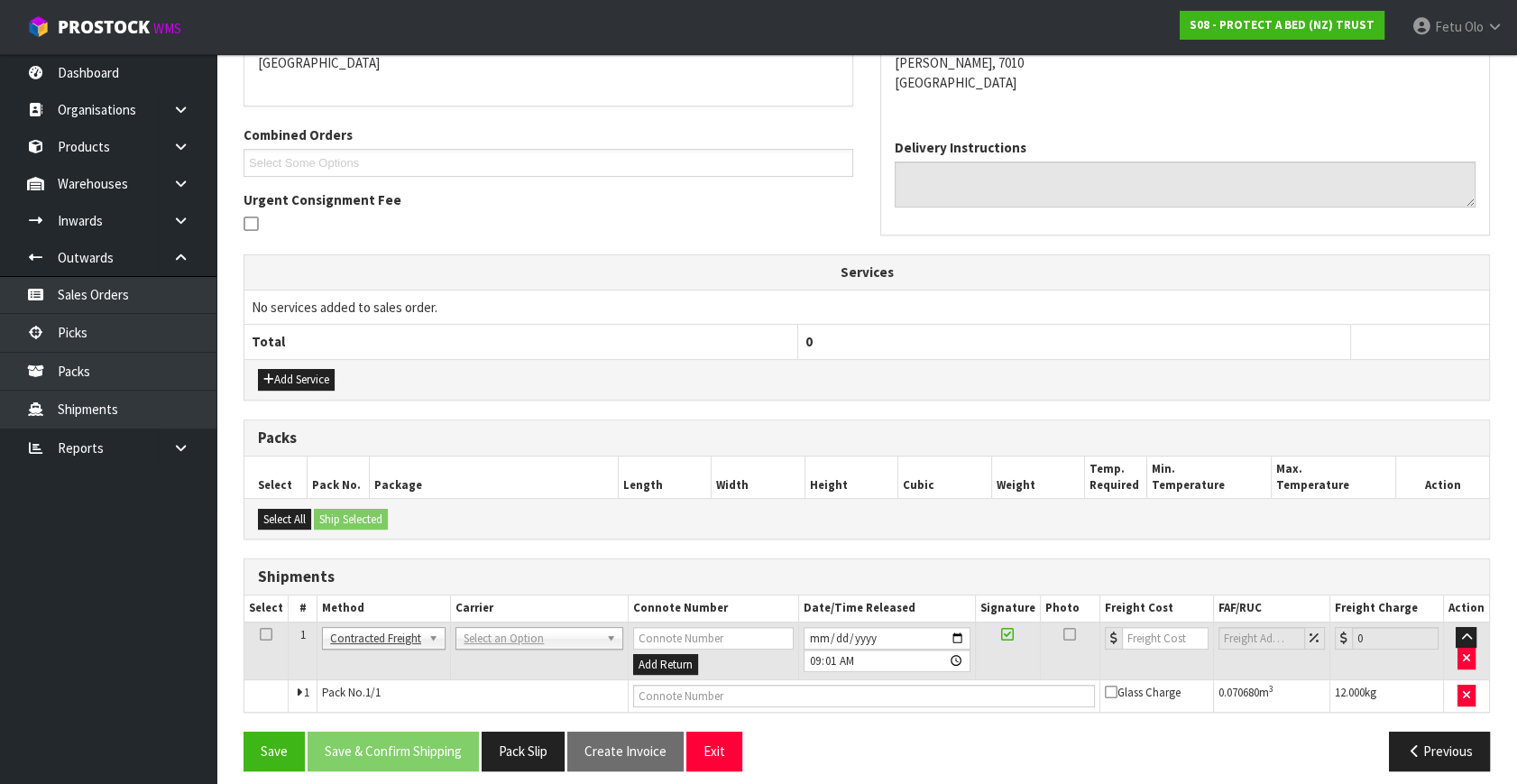
scroll to position [418, 0]
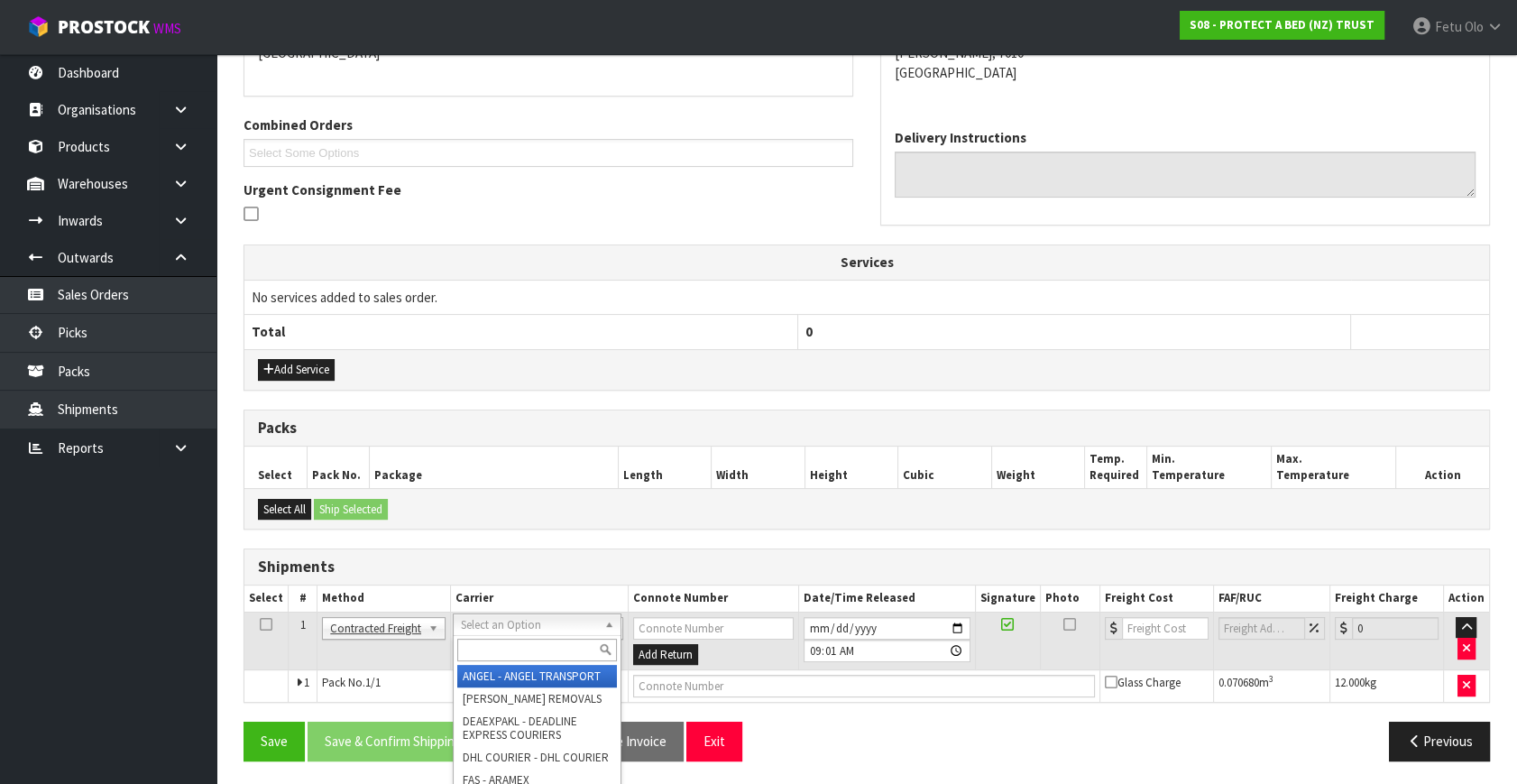
click at [516, 639] on input "text" at bounding box center [537, 649] width 160 height 22
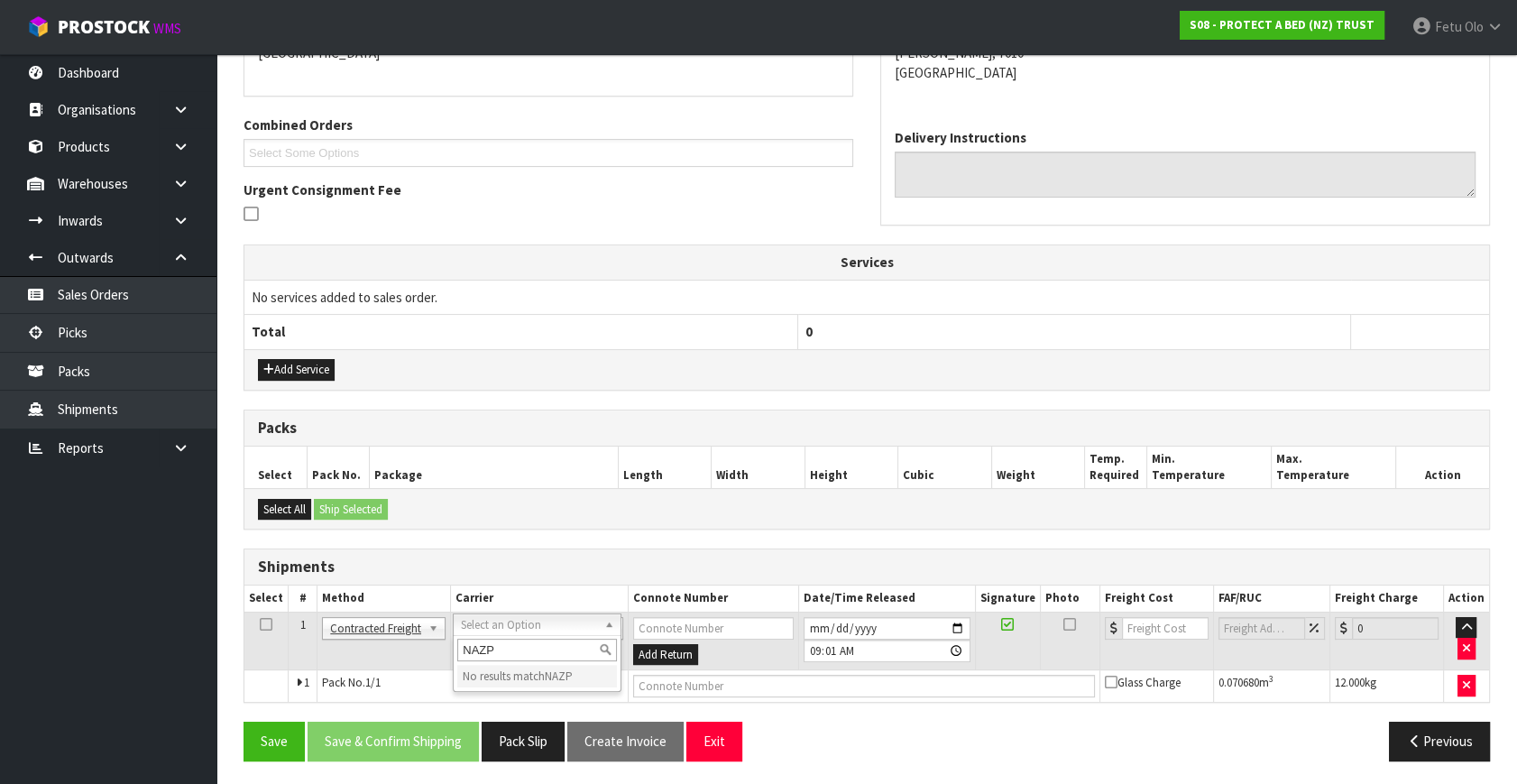
type input "NAZP"
click at [498, 636] on td "ANGEL - ANGEL TRANSPORT CONROY - CONROY REMOVALS DEAEXPAKL - DEADLINE EXPRESS C…" at bounding box center [542, 640] width 186 height 59
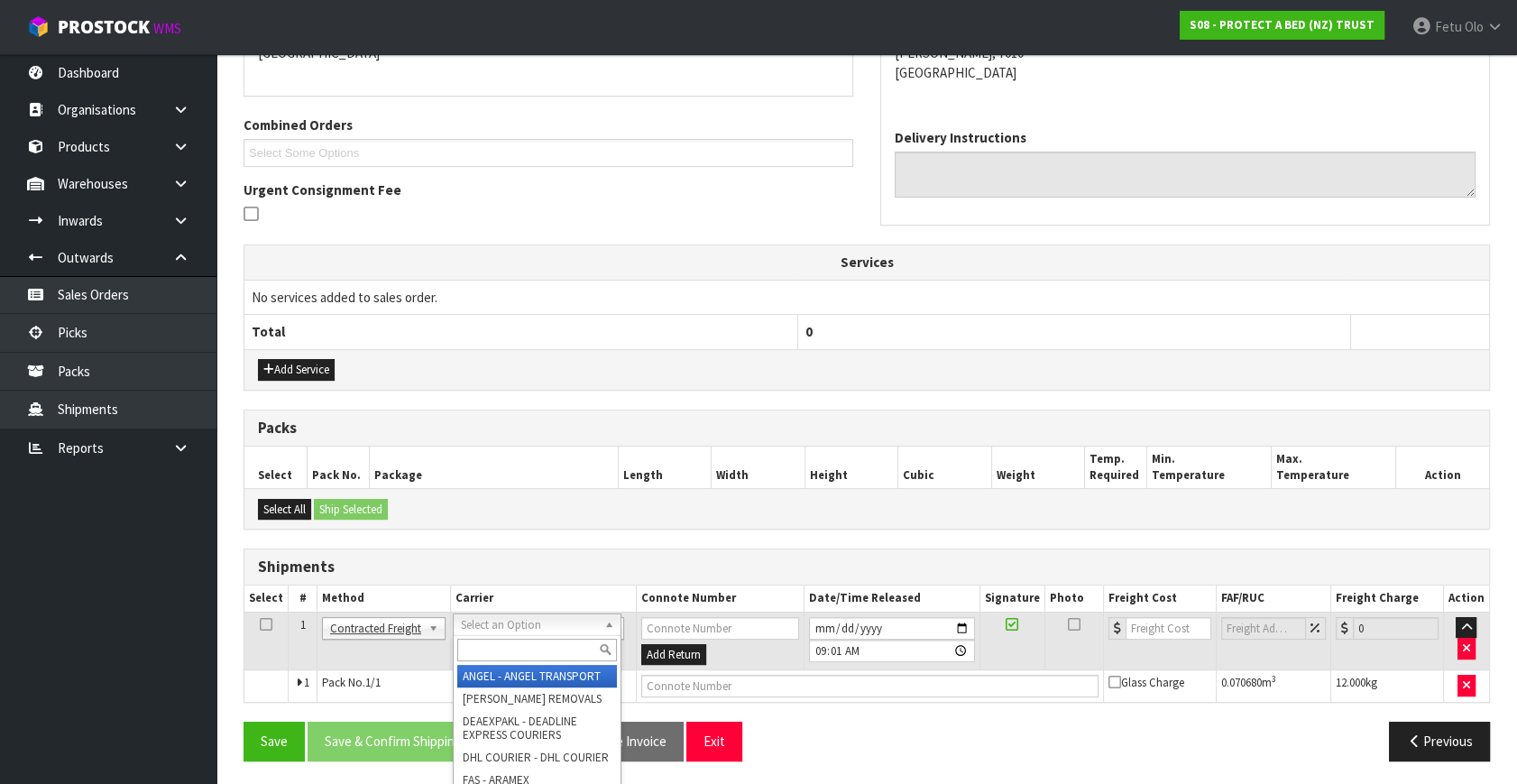
click at [499, 642] on input "text" at bounding box center [537, 649] width 160 height 22
type input "NZP"
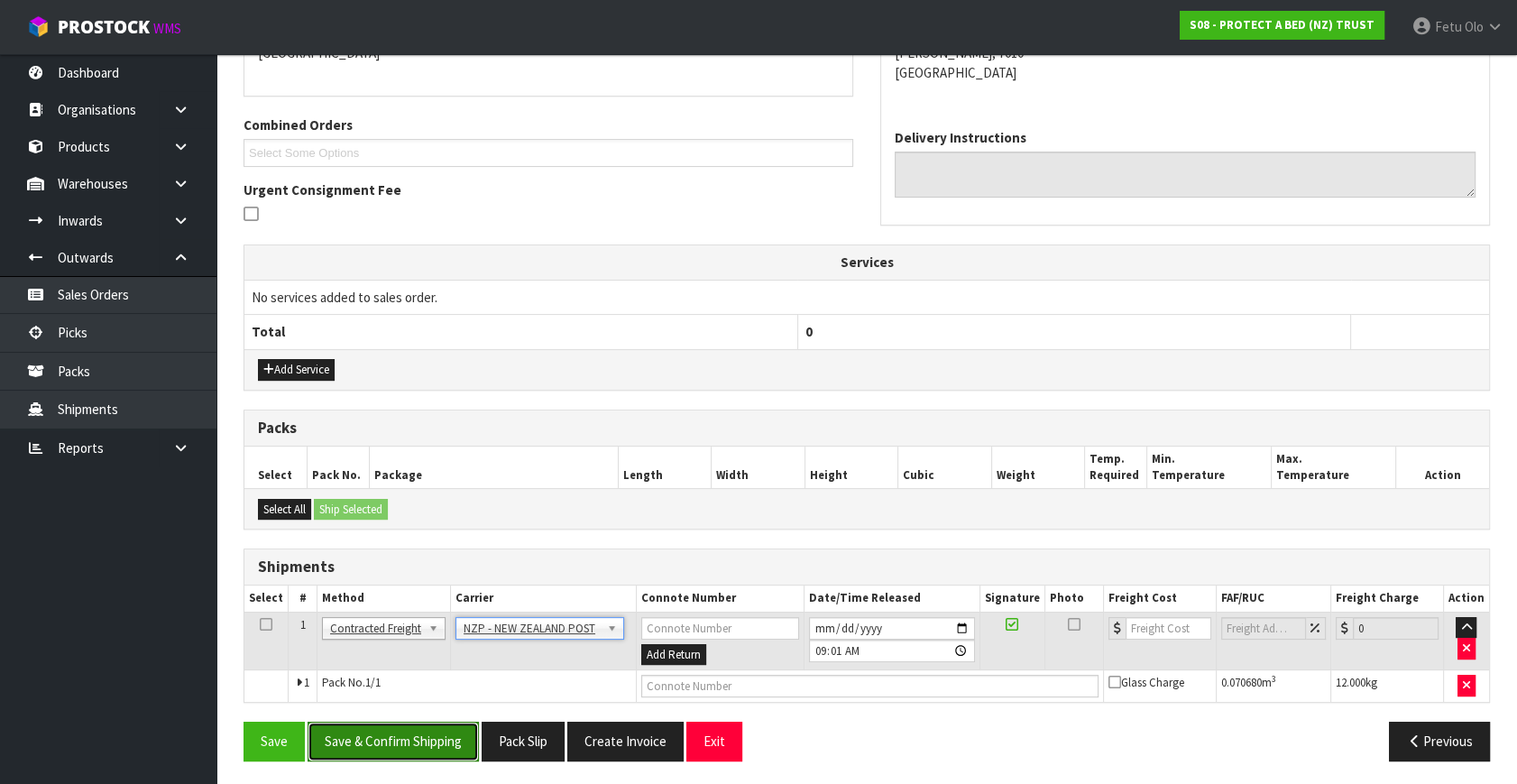
drag, startPoint x: 433, startPoint y: 729, endPoint x: 433, endPoint y: 743, distance: 14.0
click at [433, 729] on button "Save & Confirm Shipping" at bounding box center [393, 741] width 171 height 39
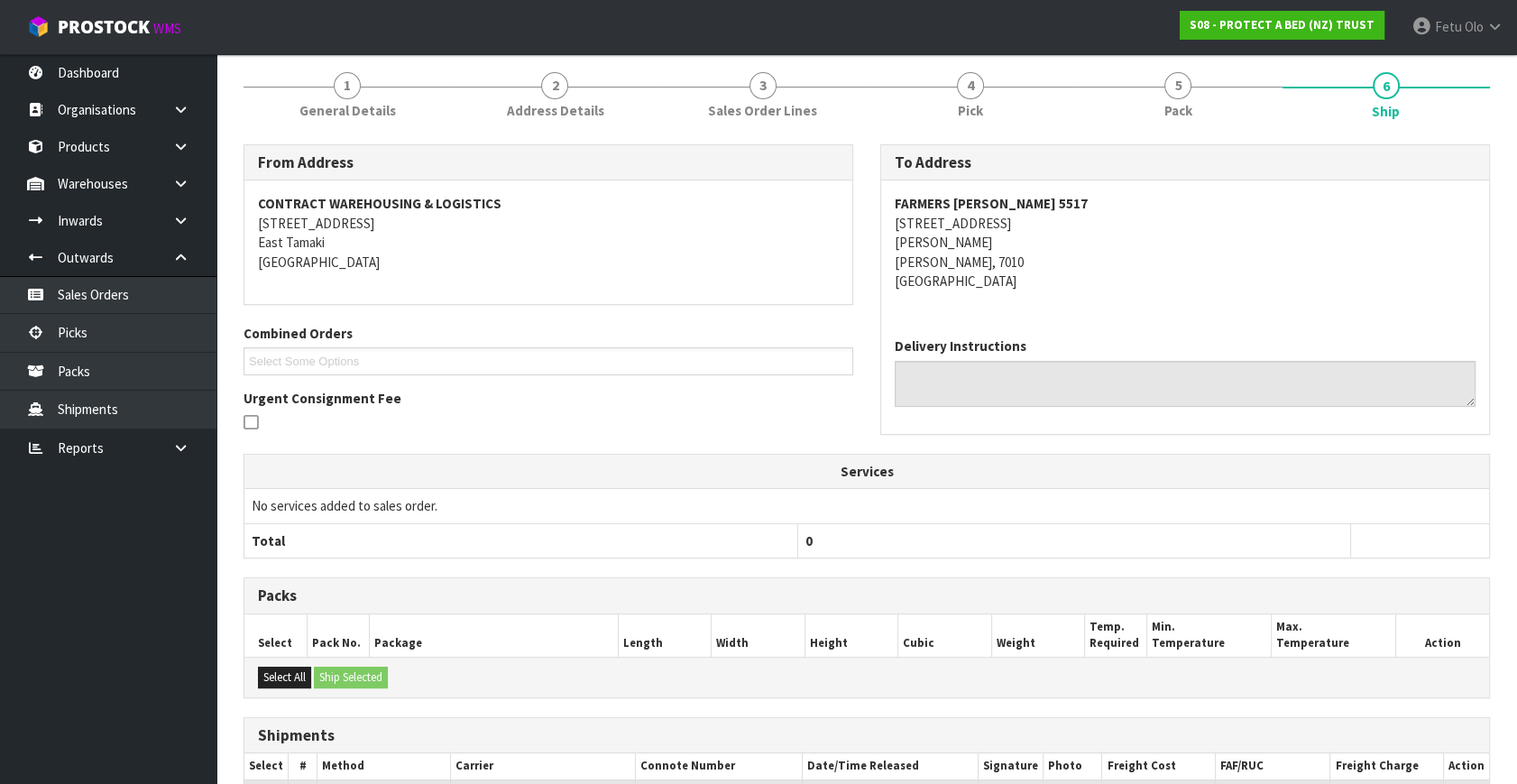
scroll to position [393, 0]
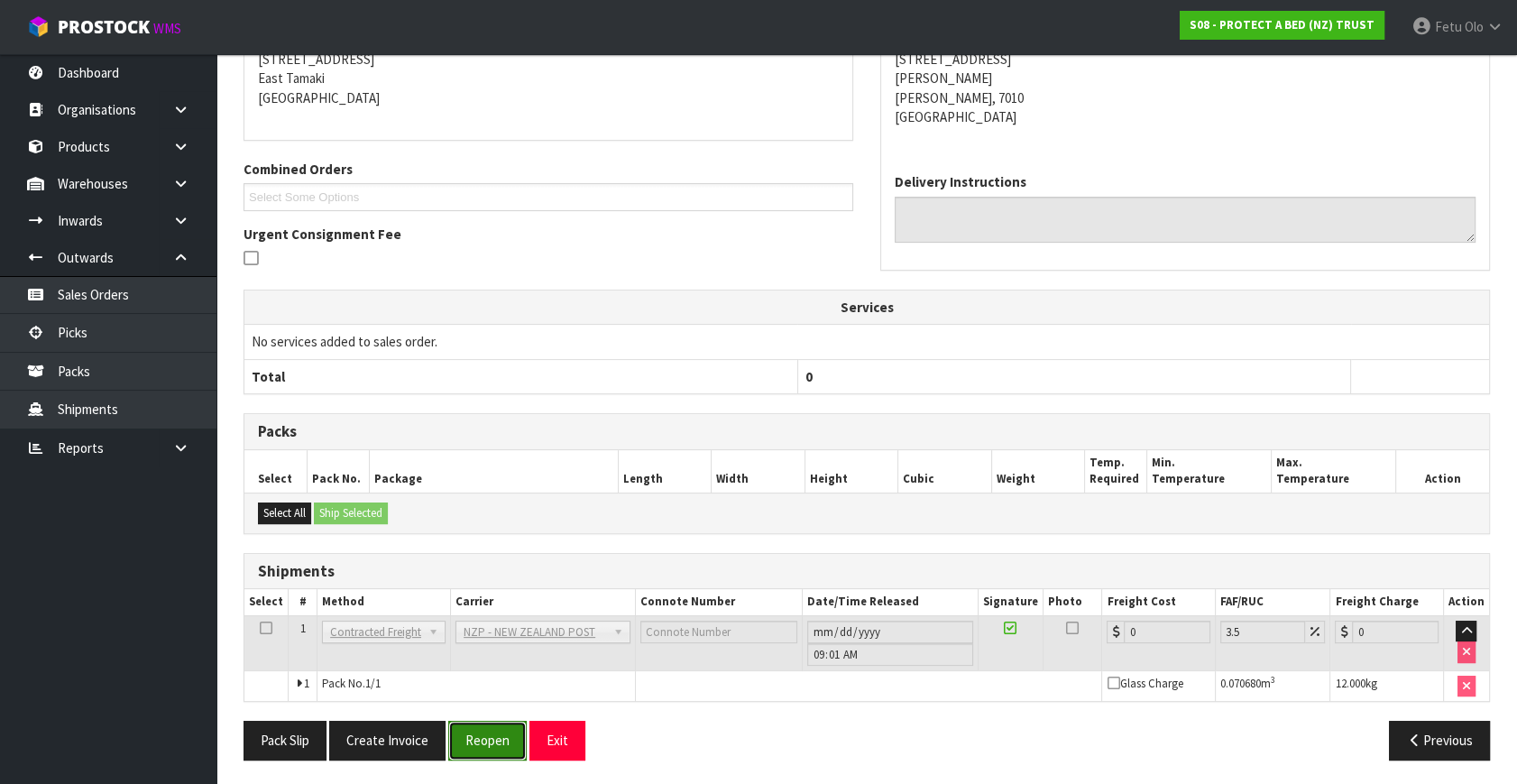
click at [481, 729] on button "Reopen" at bounding box center [486, 740] width 78 height 39
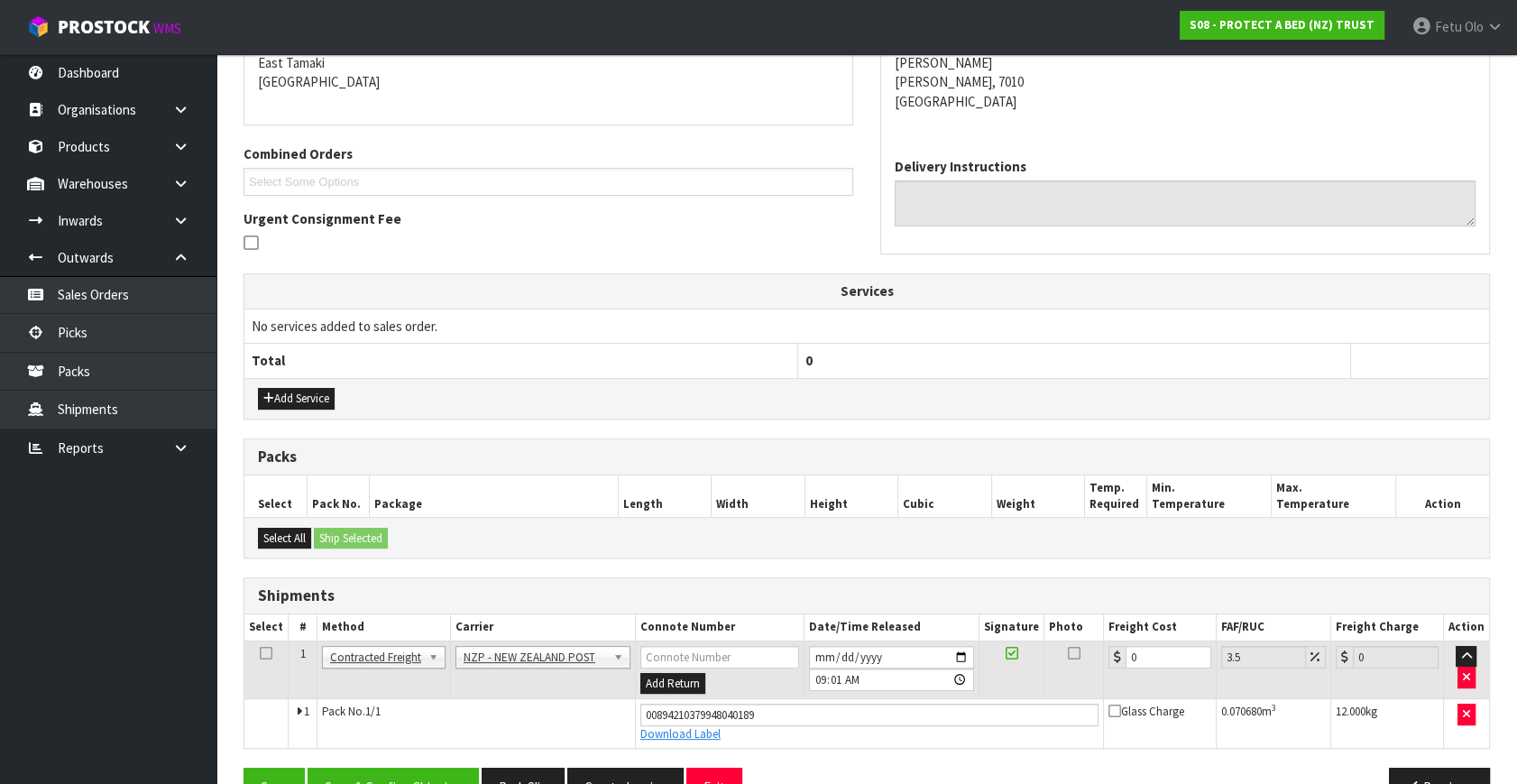
scroll to position [434, 0]
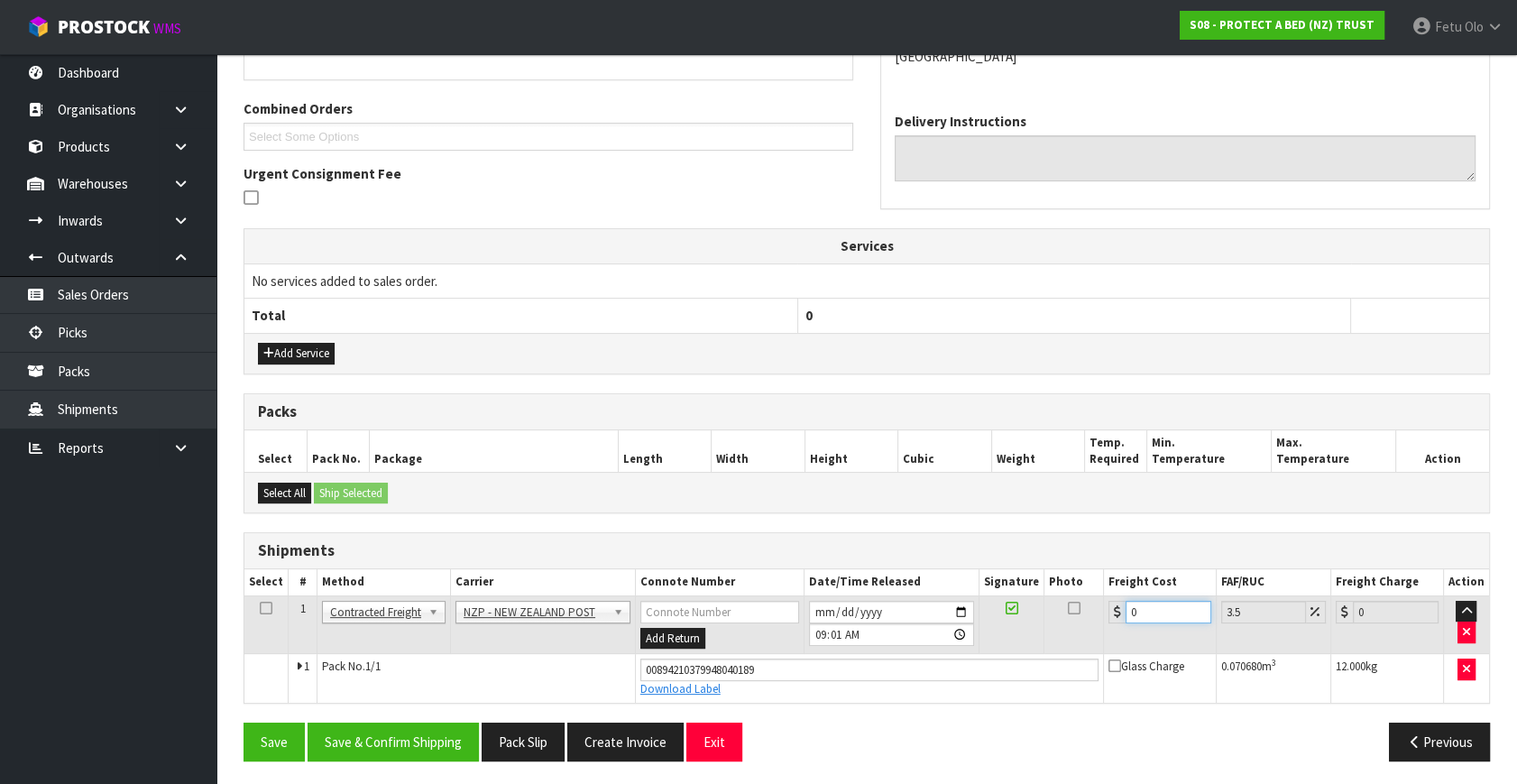
drag, startPoint x: 1128, startPoint y: 615, endPoint x: 840, endPoint y: 664, distance: 292.1
click at [840, 664] on tbody "1 Client Local Pickup Customer Local Pickup Company Freight Contracted Freight …" at bounding box center [867, 648] width 1244 height 106
type input "1"
type input "1.03"
type input "19"
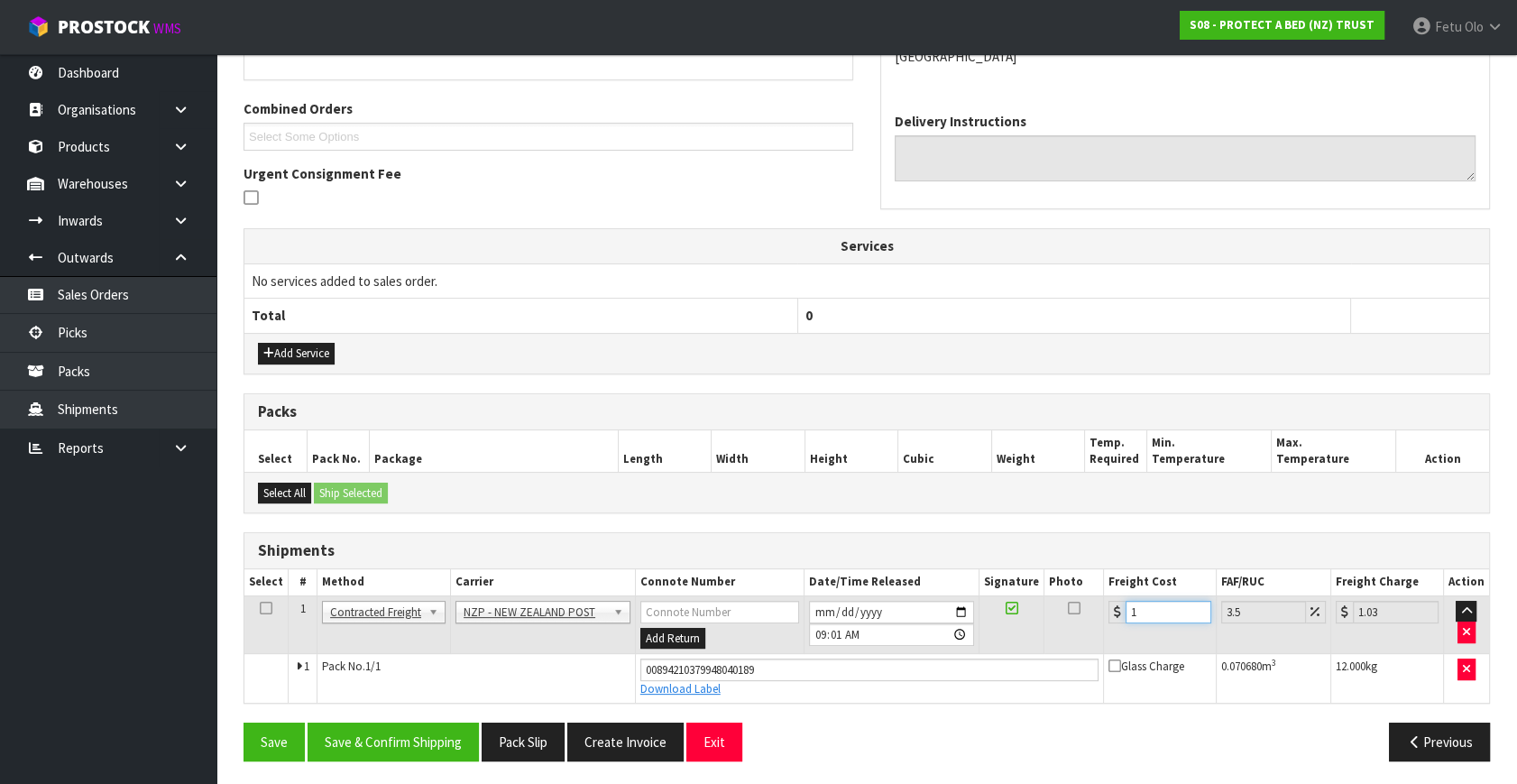
type input "19.66"
type input "19.9"
type input "20.6"
type input "19.94"
type input "20.64"
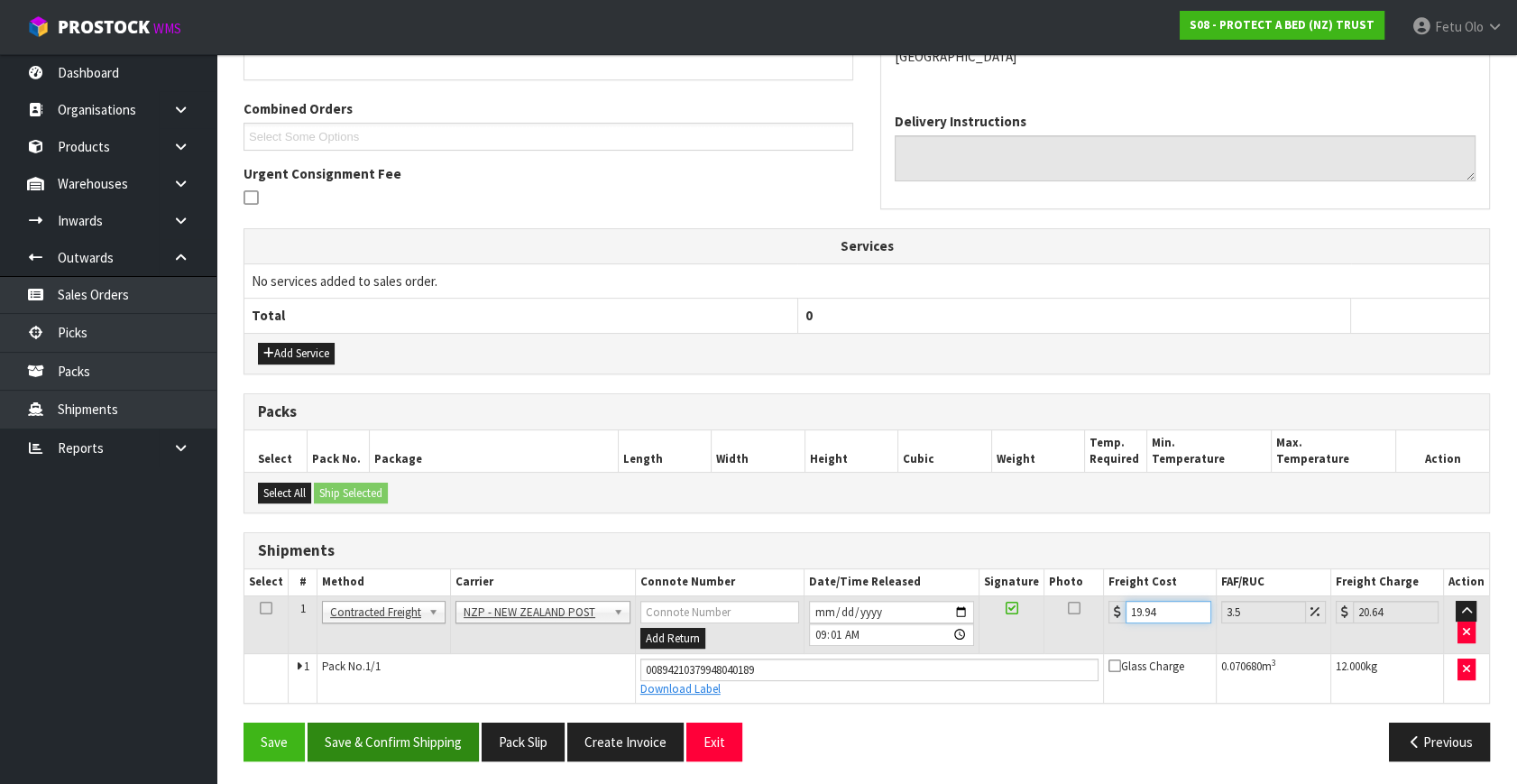
type input "19.94"
click at [465, 722] on button "Save & Confirm Shipping" at bounding box center [393, 742] width 171 height 39
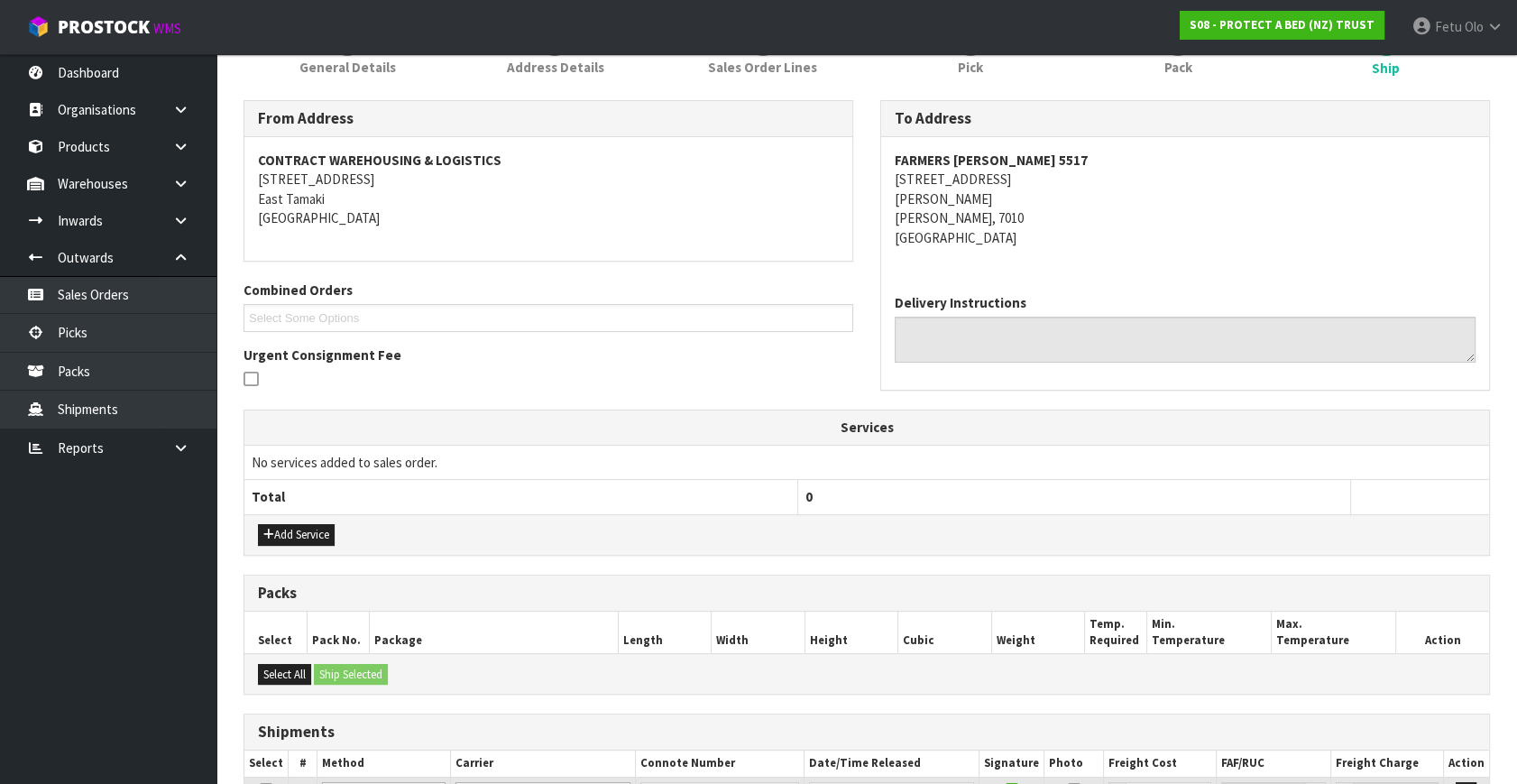
scroll to position [0, 0]
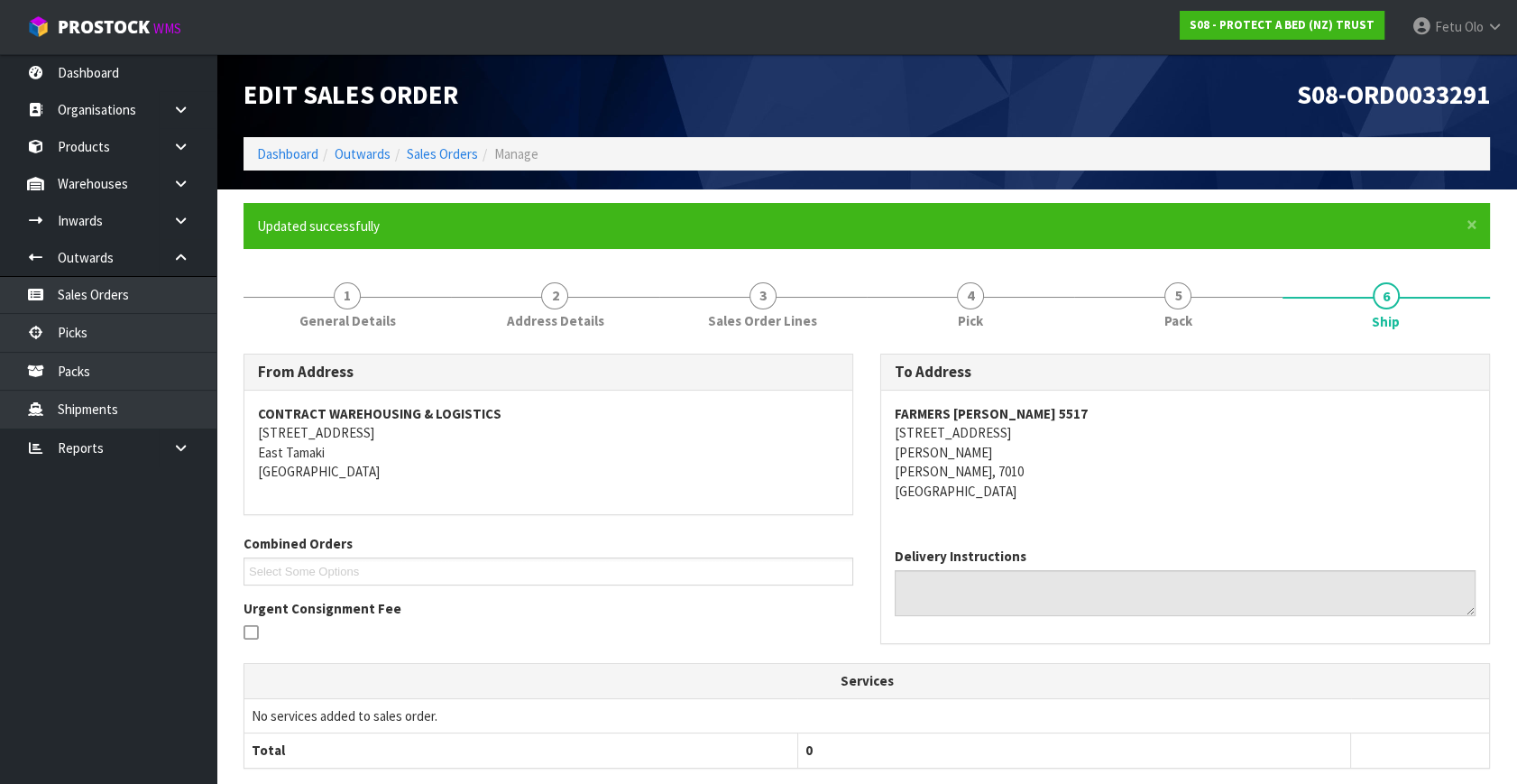
click at [1164, 713] on td "No services added to sales order." at bounding box center [867, 716] width 1244 height 35
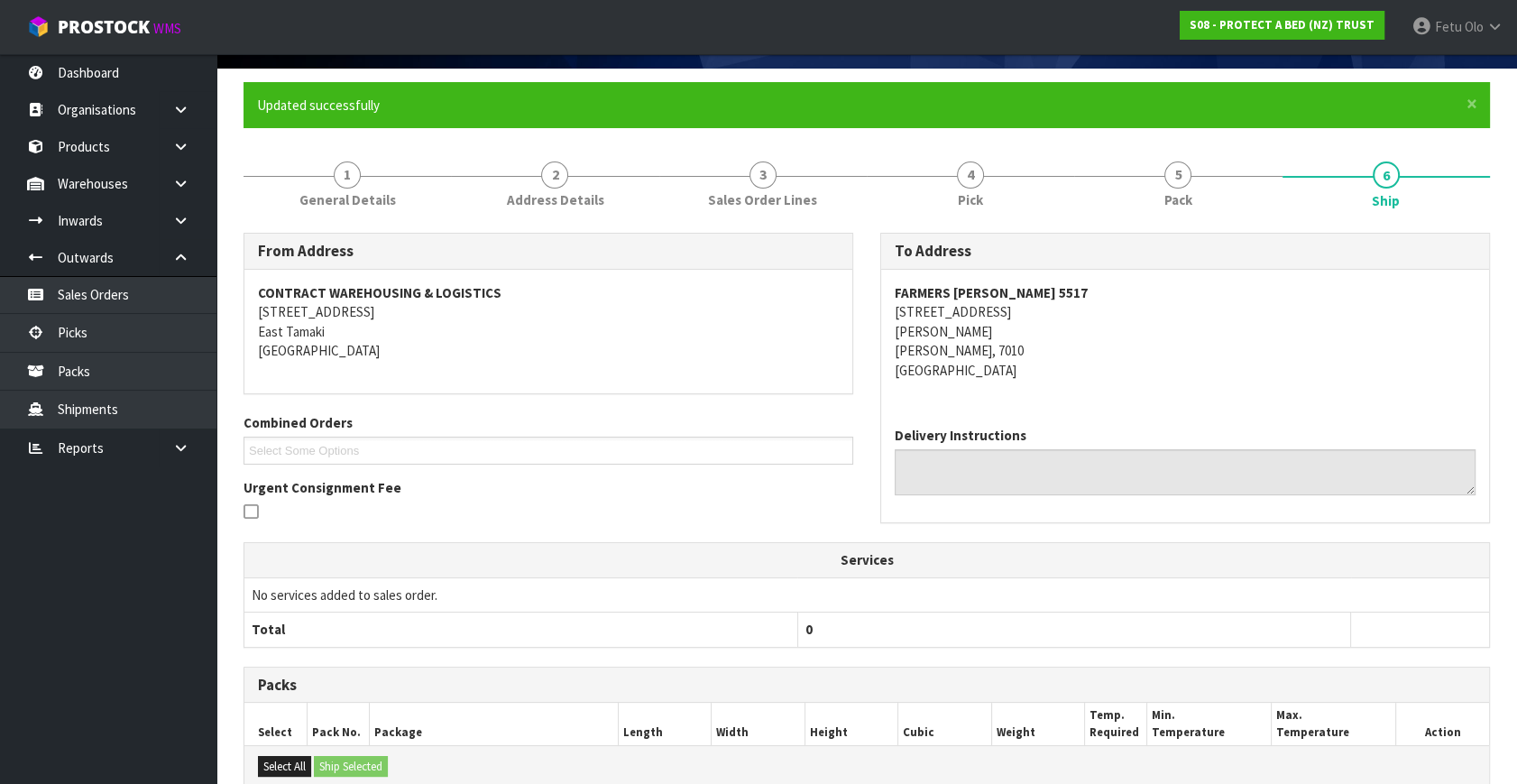
scroll to position [387, 0]
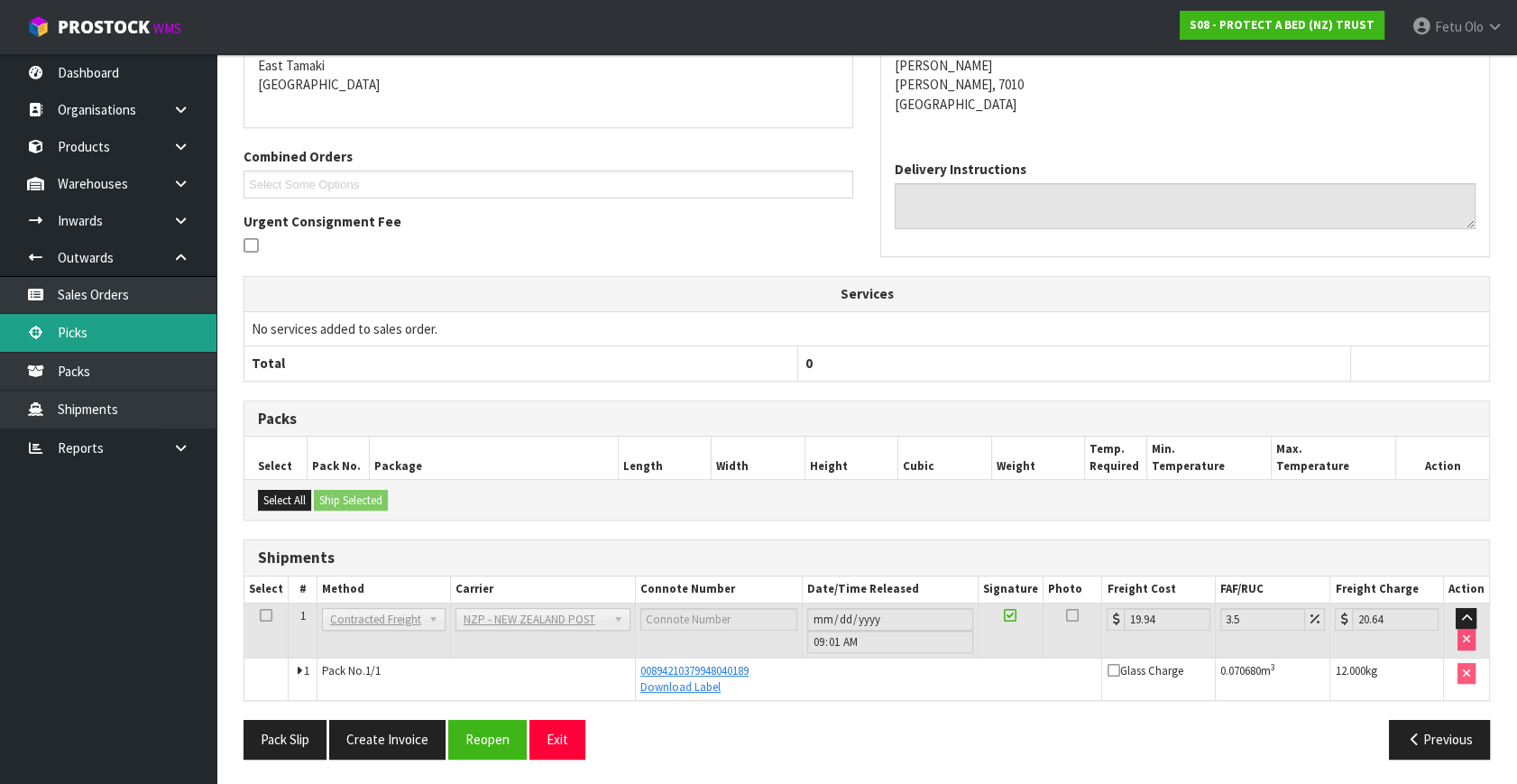
click at [54, 340] on link "Picks" at bounding box center [108, 332] width 217 height 37
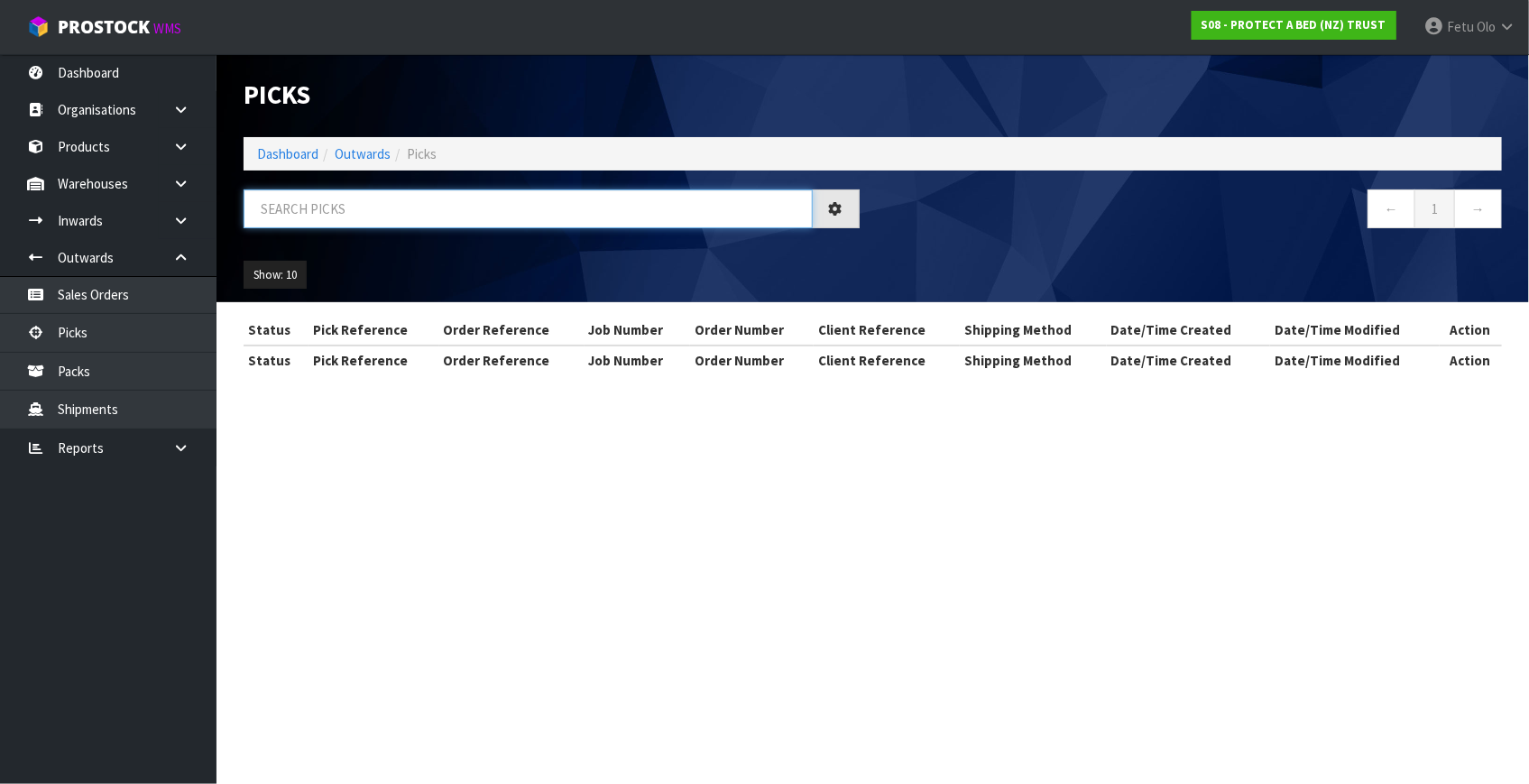
click at [478, 201] on input "text" at bounding box center [528, 209] width 569 height 39
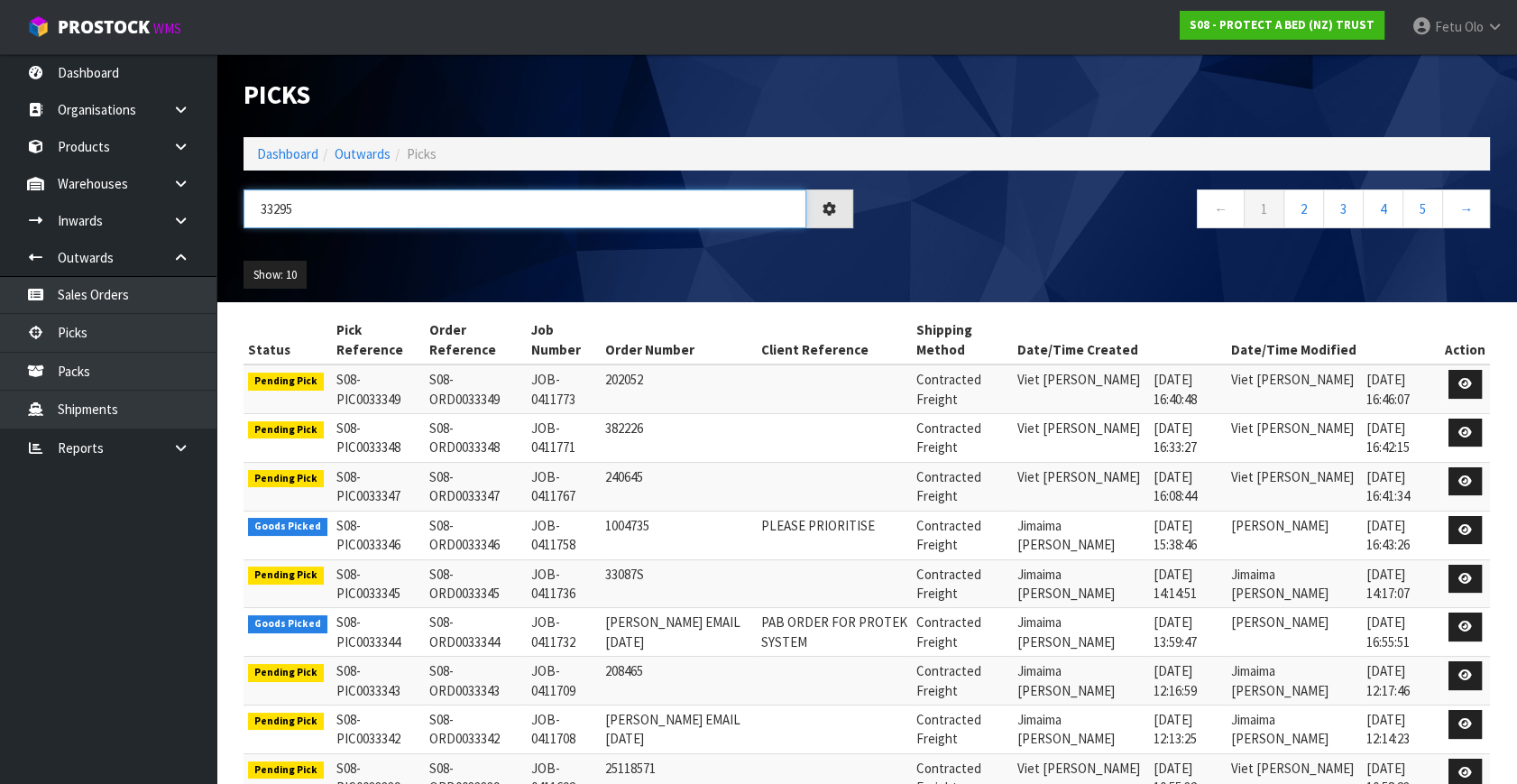
type input "33295"
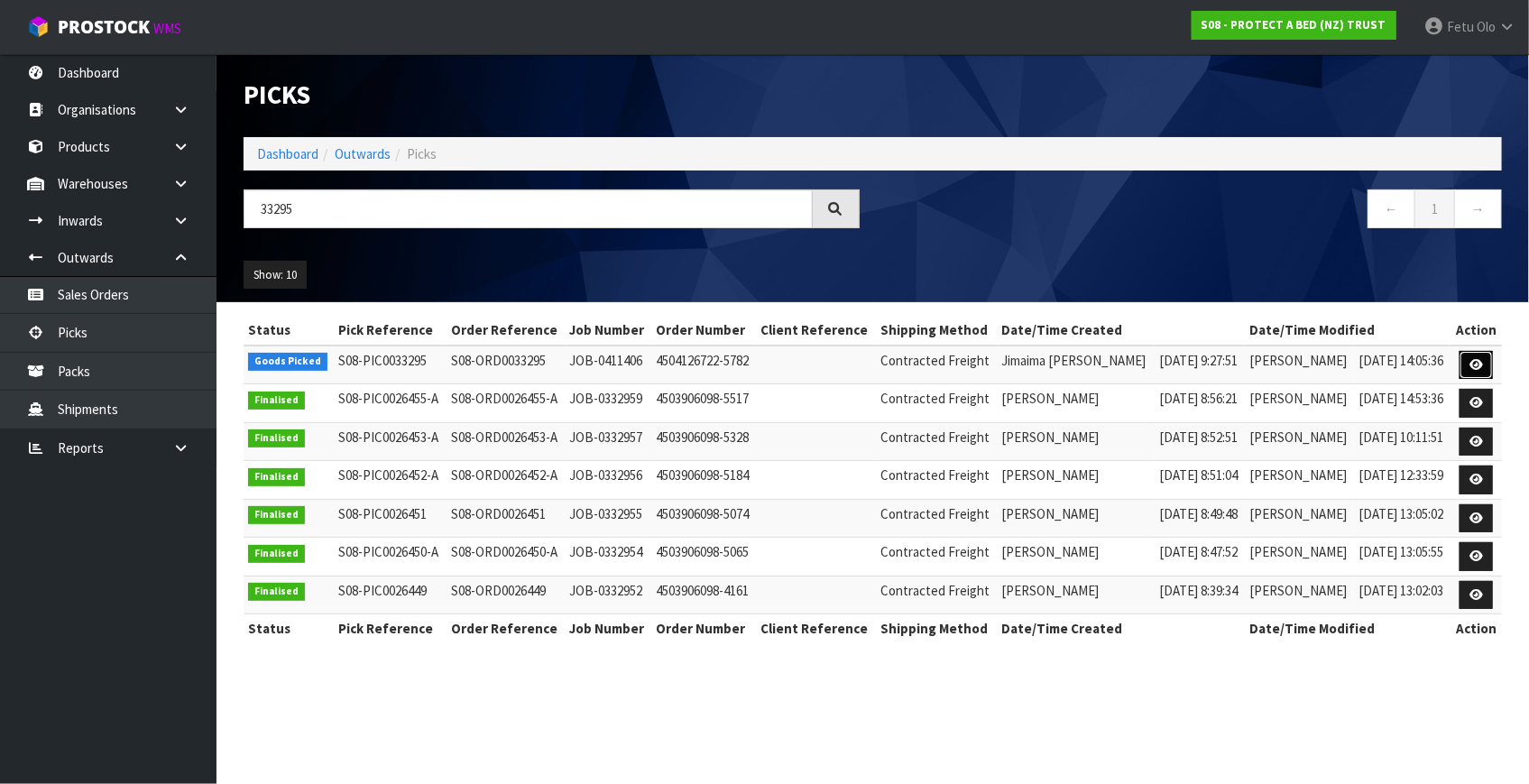
click at [1474, 359] on icon at bounding box center [1476, 365] width 13 height 12
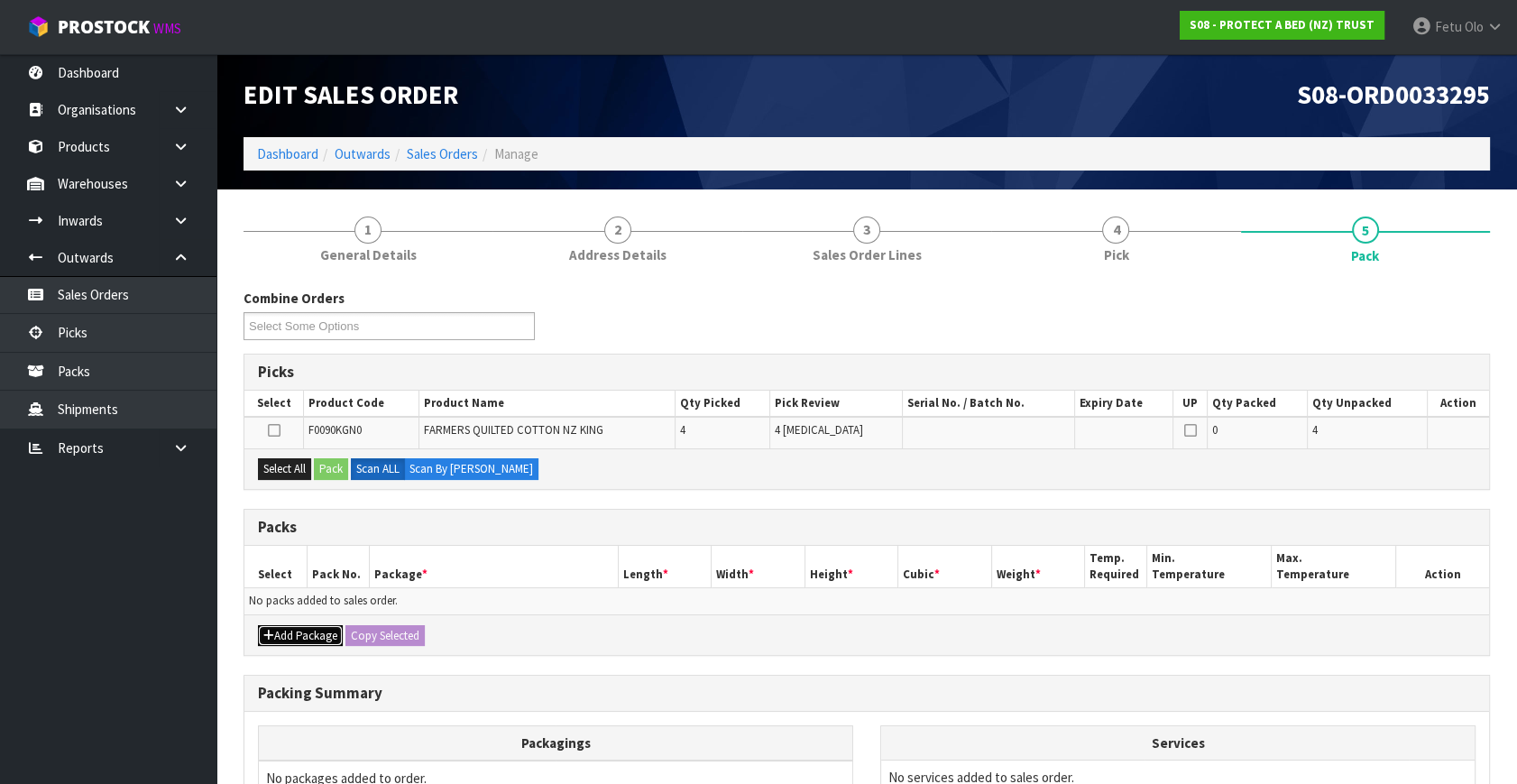
click at [284, 631] on button "Add Package" at bounding box center [301, 636] width 85 height 21
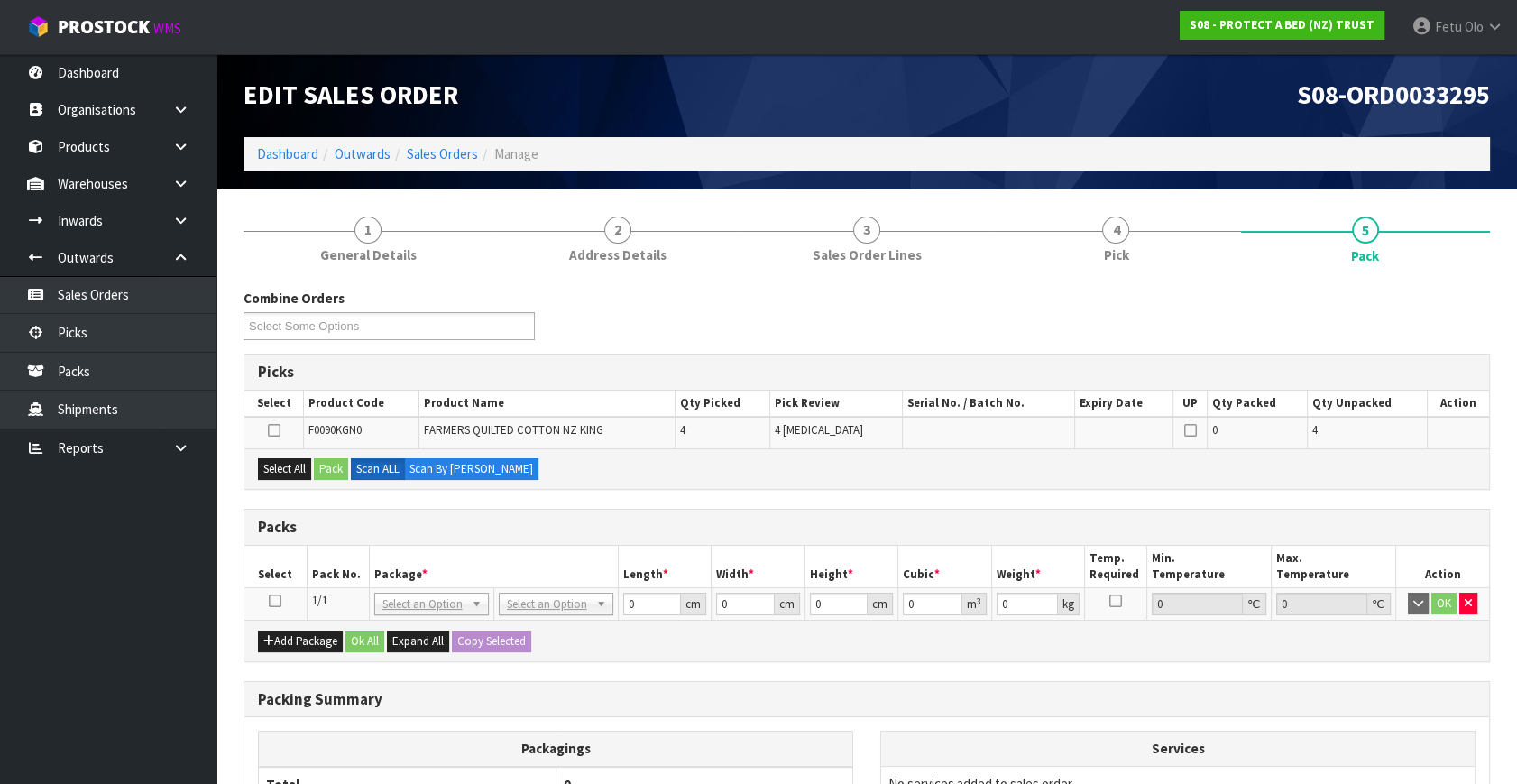
click at [273, 601] on icon at bounding box center [275, 601] width 13 height 1
click at [375, 574] on th "Package *" at bounding box center [493, 566] width 248 height 42
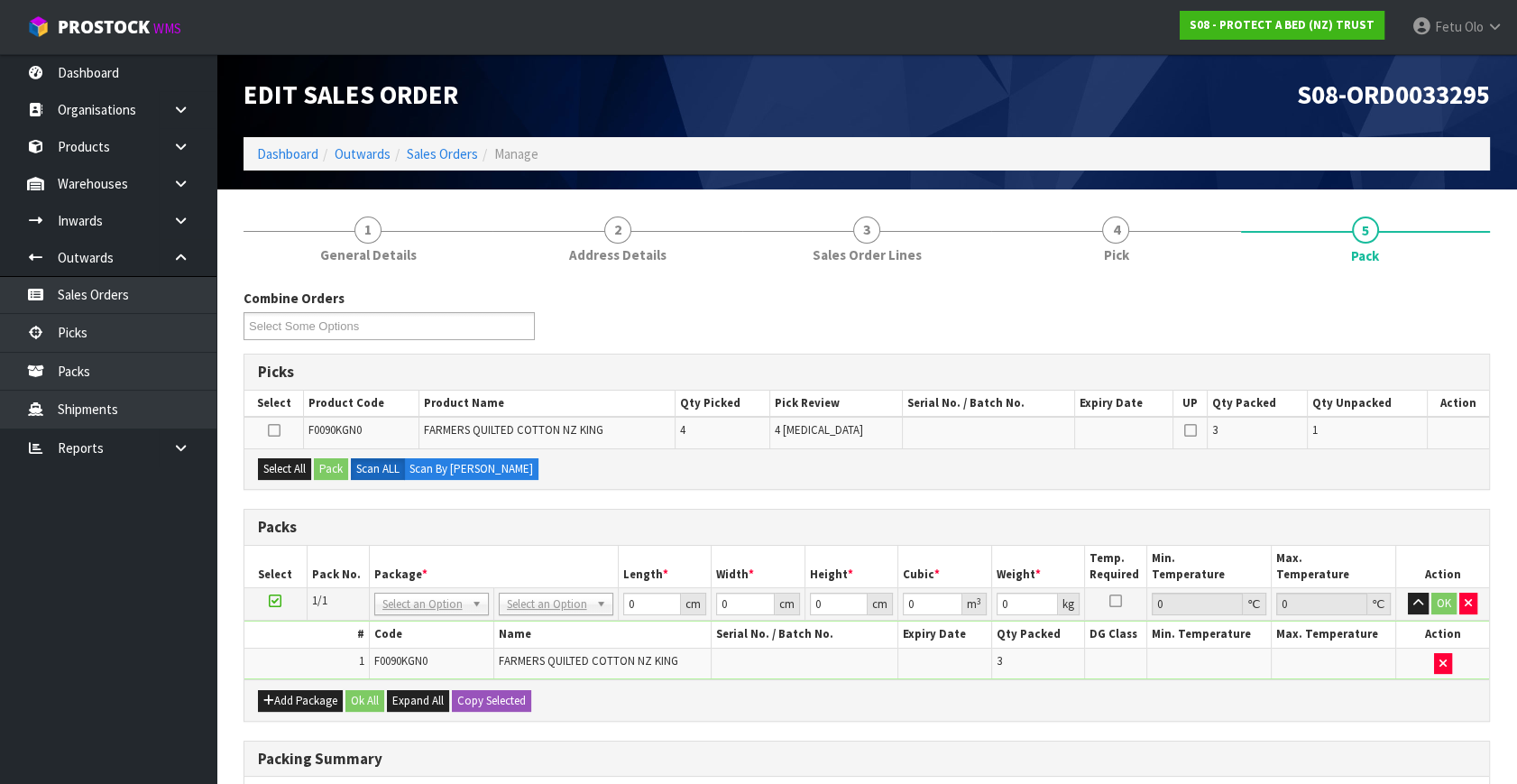
click at [649, 530] on h3 "Packs" at bounding box center [867, 527] width 1217 height 17
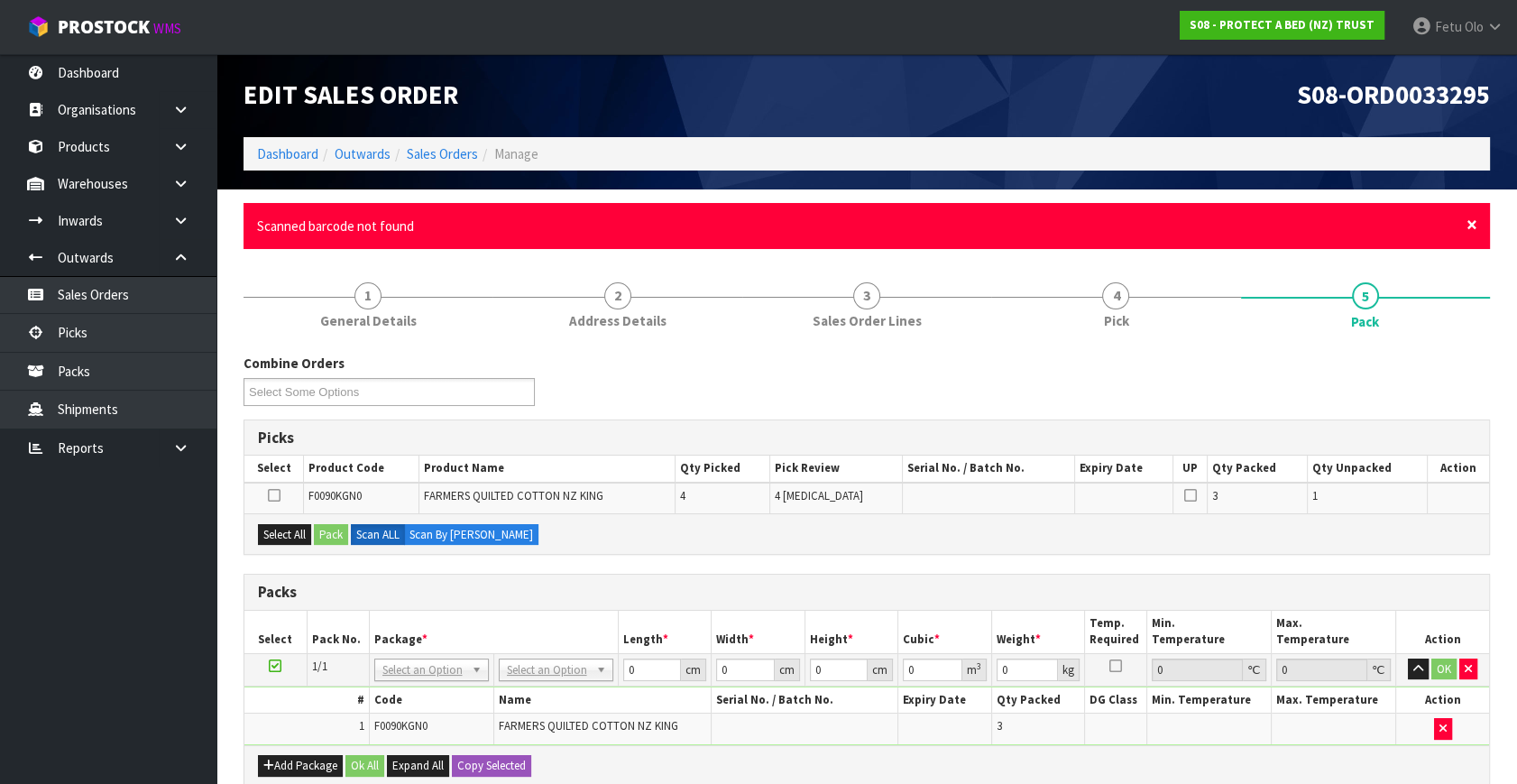
click at [1470, 222] on span "×" at bounding box center [1471, 224] width 11 height 25
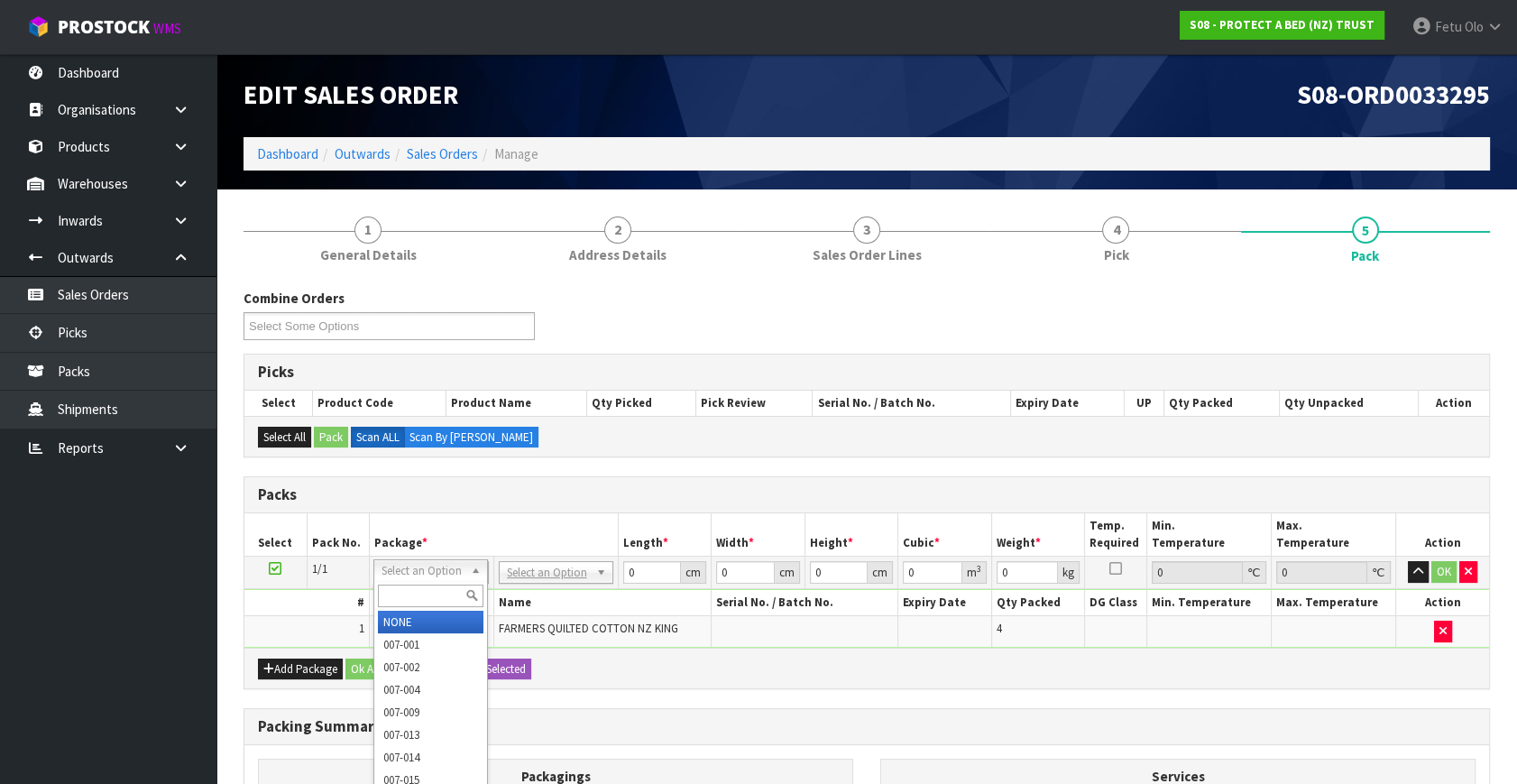
click at [410, 595] on input "text" at bounding box center [431, 595] width 106 height 22
type input "011"
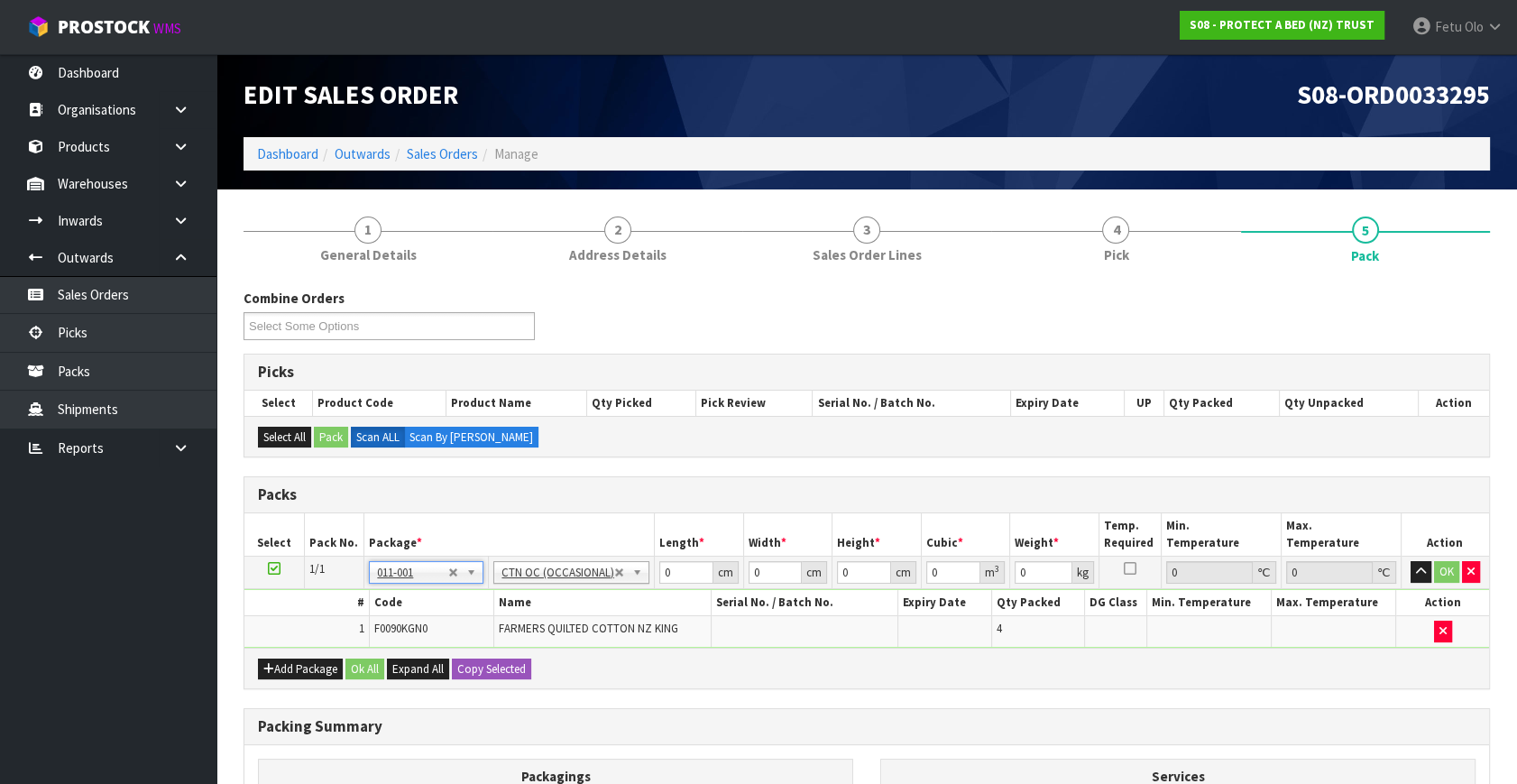
type input "7.24"
drag, startPoint x: 510, startPoint y: 614, endPoint x: 389, endPoint y: 634, distance: 122.6
click at [389, 634] on tbody "1/1 NONE 007-001 007-002 007-004 007-009 007-013 007-014 007-015 007-017 007-01…" at bounding box center [867, 602] width 1244 height 91
type input "58"
type input "40"
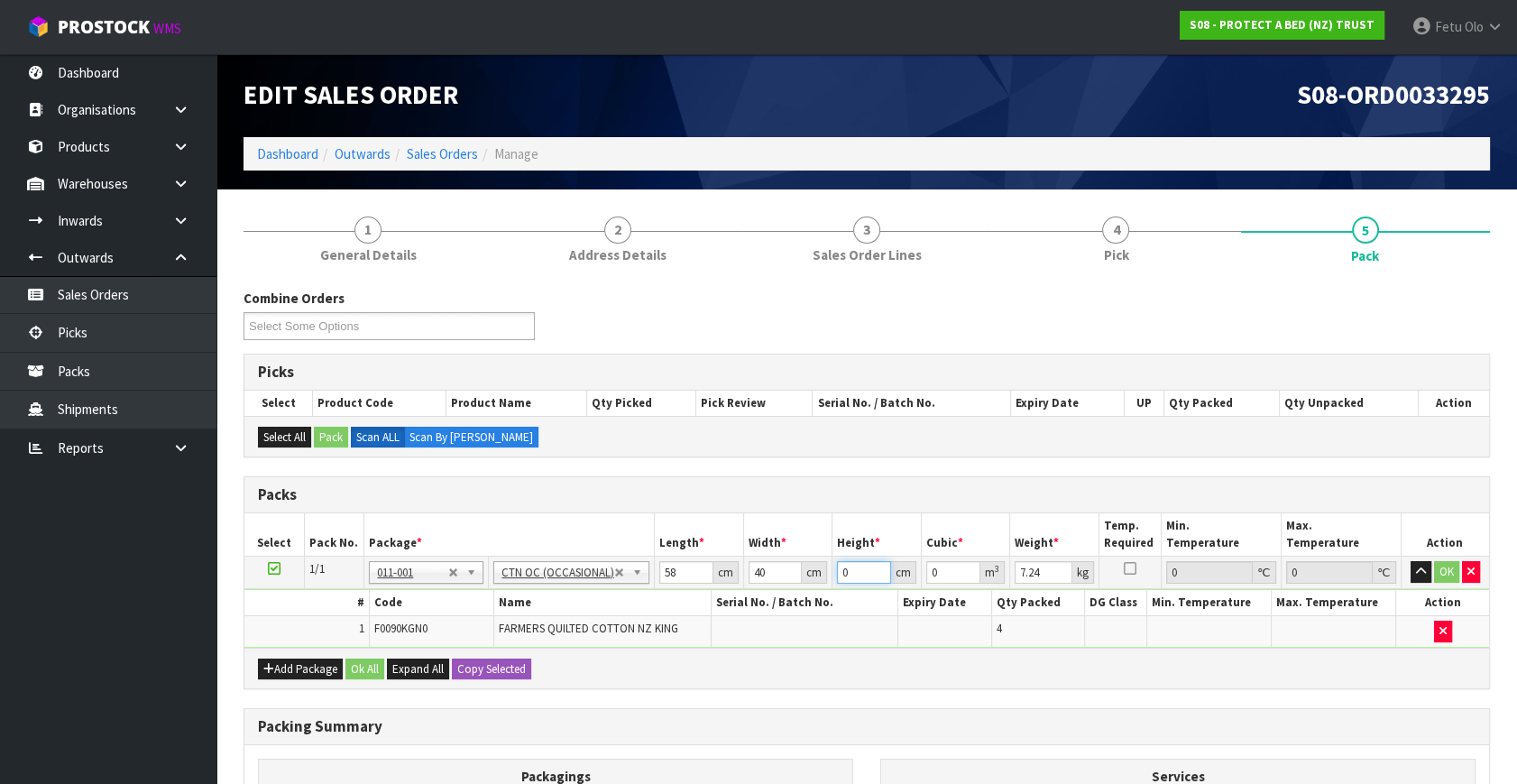
type input "3"
type input "0.00696"
type input "31"
type input "0.07192"
type input "31"
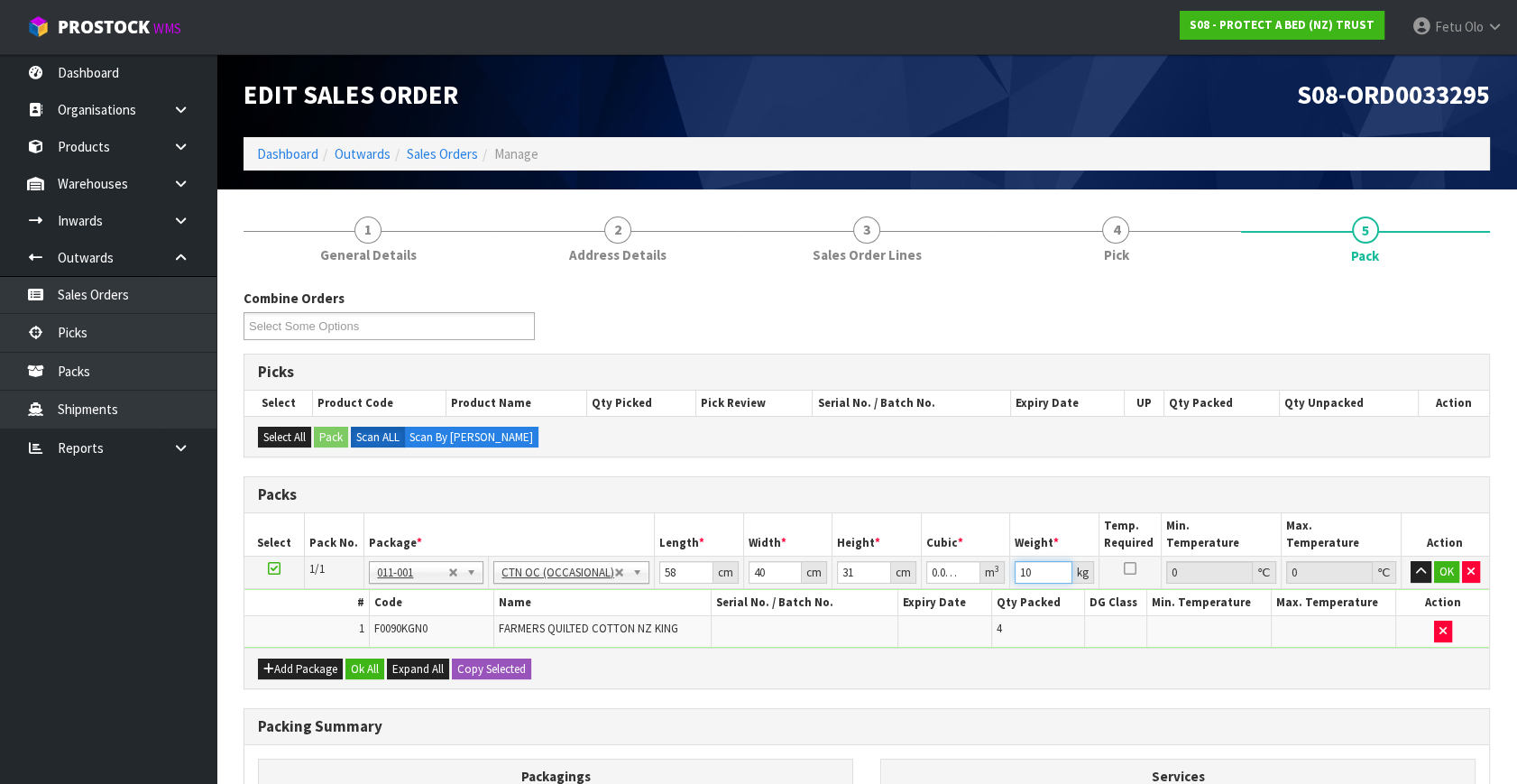
type input "10"
click button "OK" at bounding box center [1447, 571] width 25 height 21
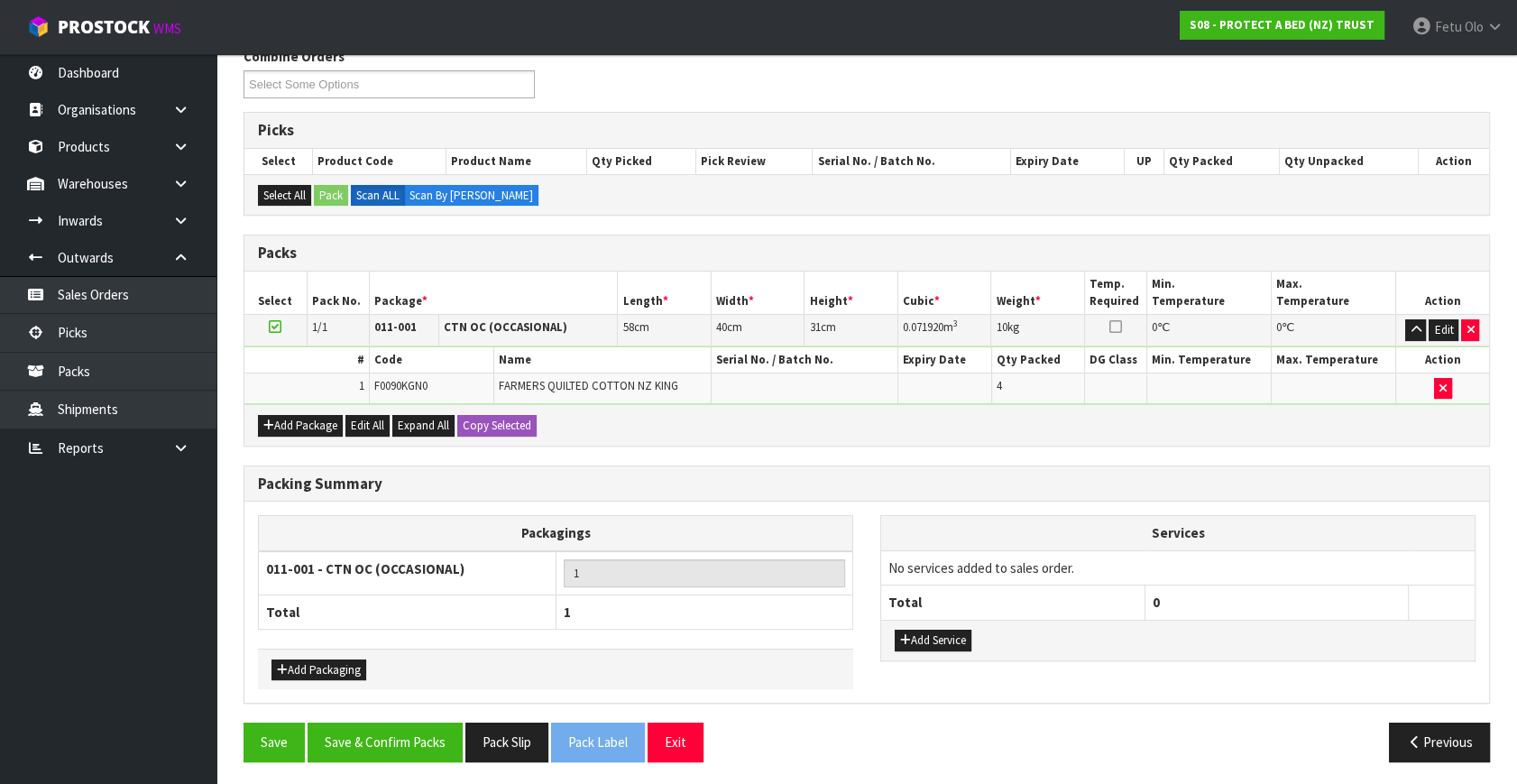
click at [390, 705] on div "Packing Summary Packagings 011-001 - CTN OC (OCCASIONAL) 1 Total 1 Add Packagin…" at bounding box center [867, 594] width 1273 height 258
click at [405, 732] on button "Save & Confirm Packs" at bounding box center [384, 742] width 155 height 39
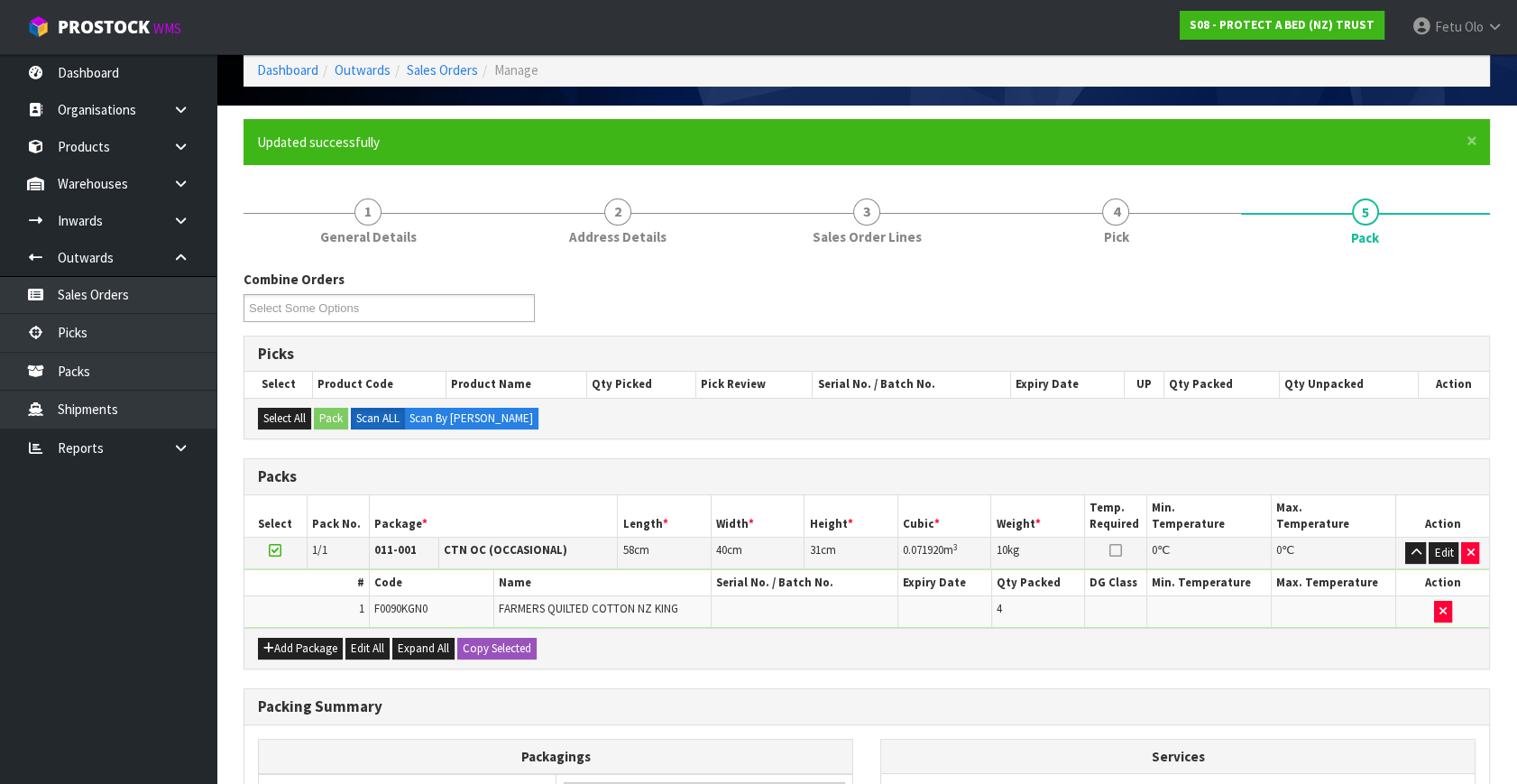
scroll to position [208, 0]
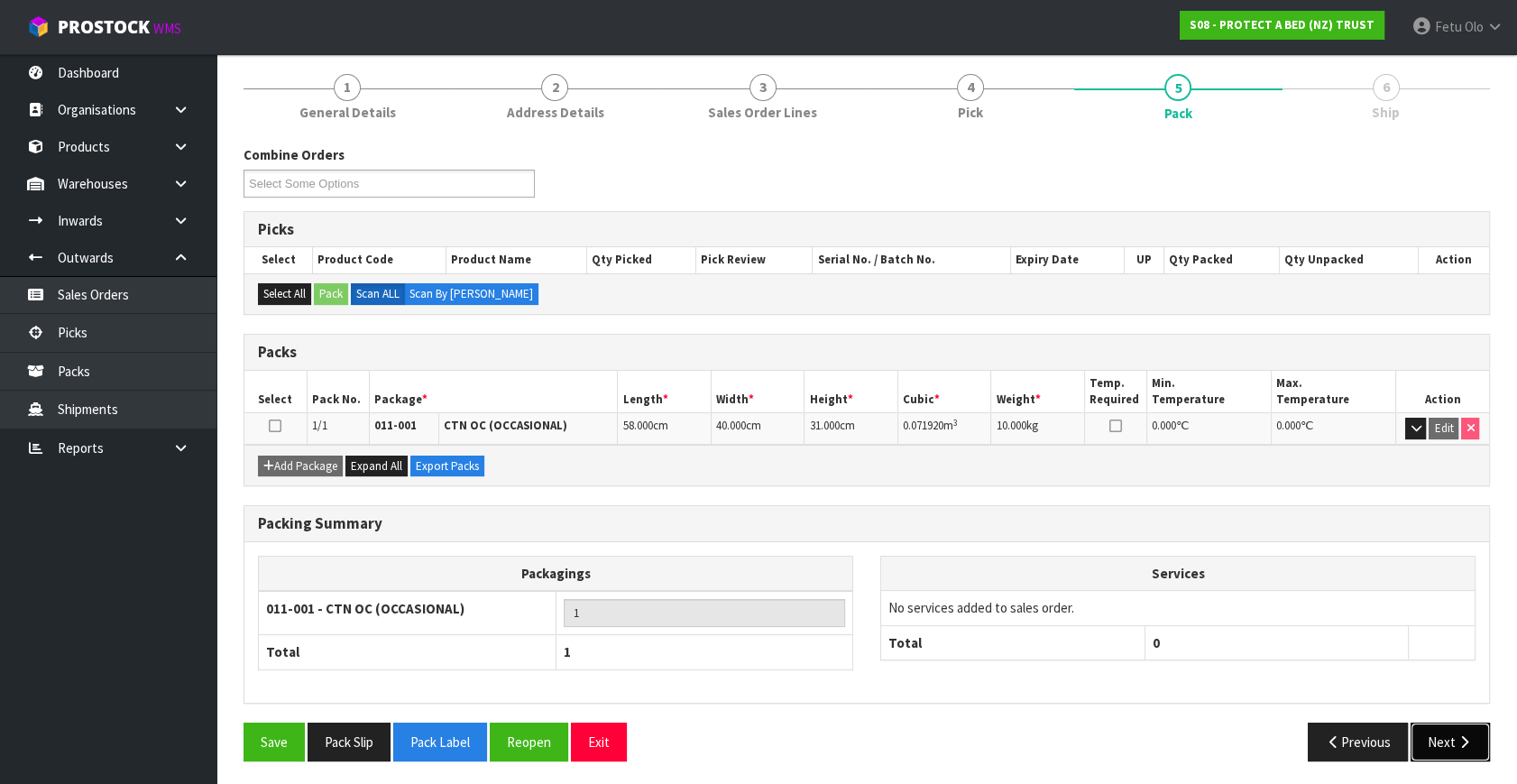
click at [1455, 741] on icon "button" at bounding box center [1464, 742] width 17 height 13
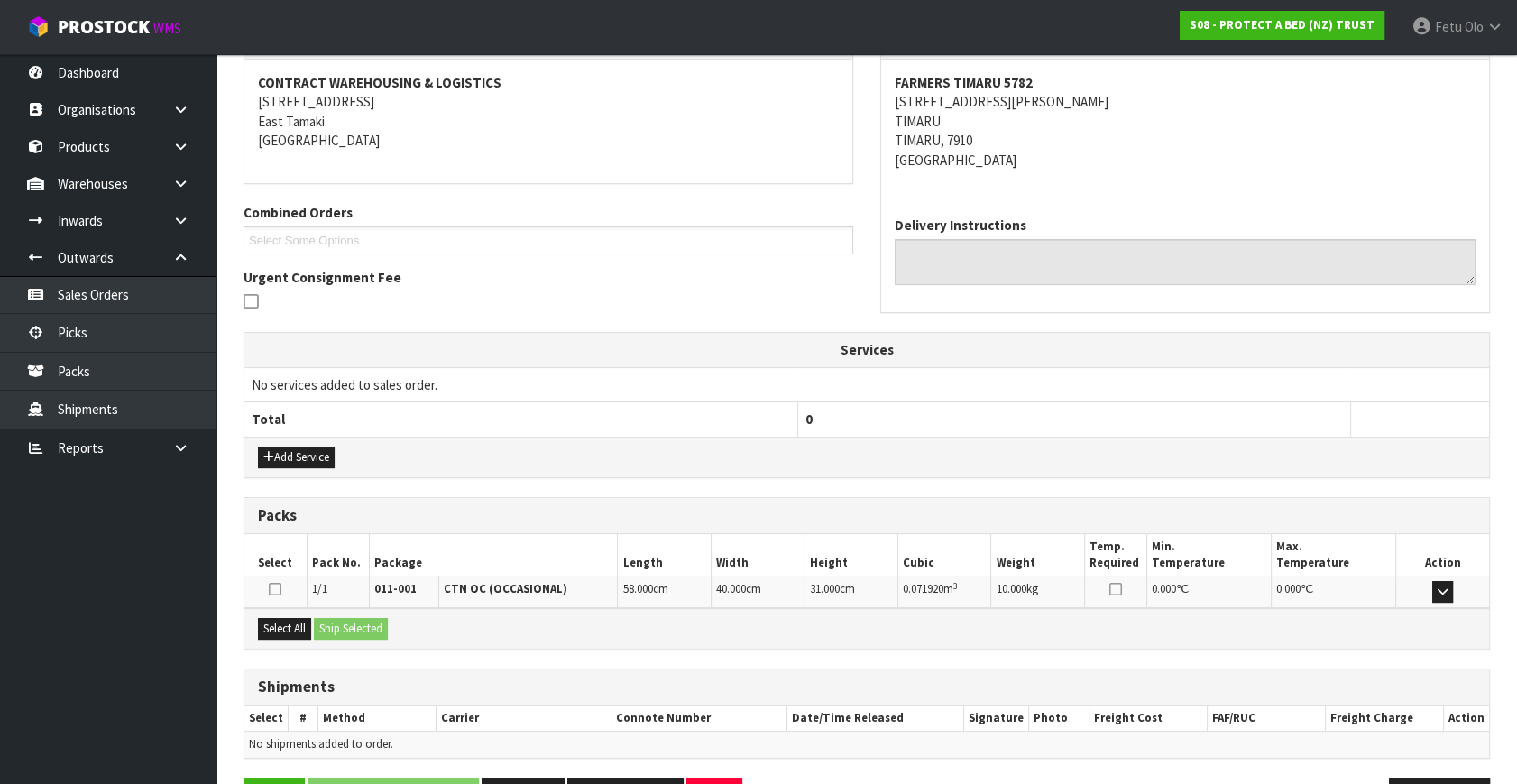
scroll to position [387, 0]
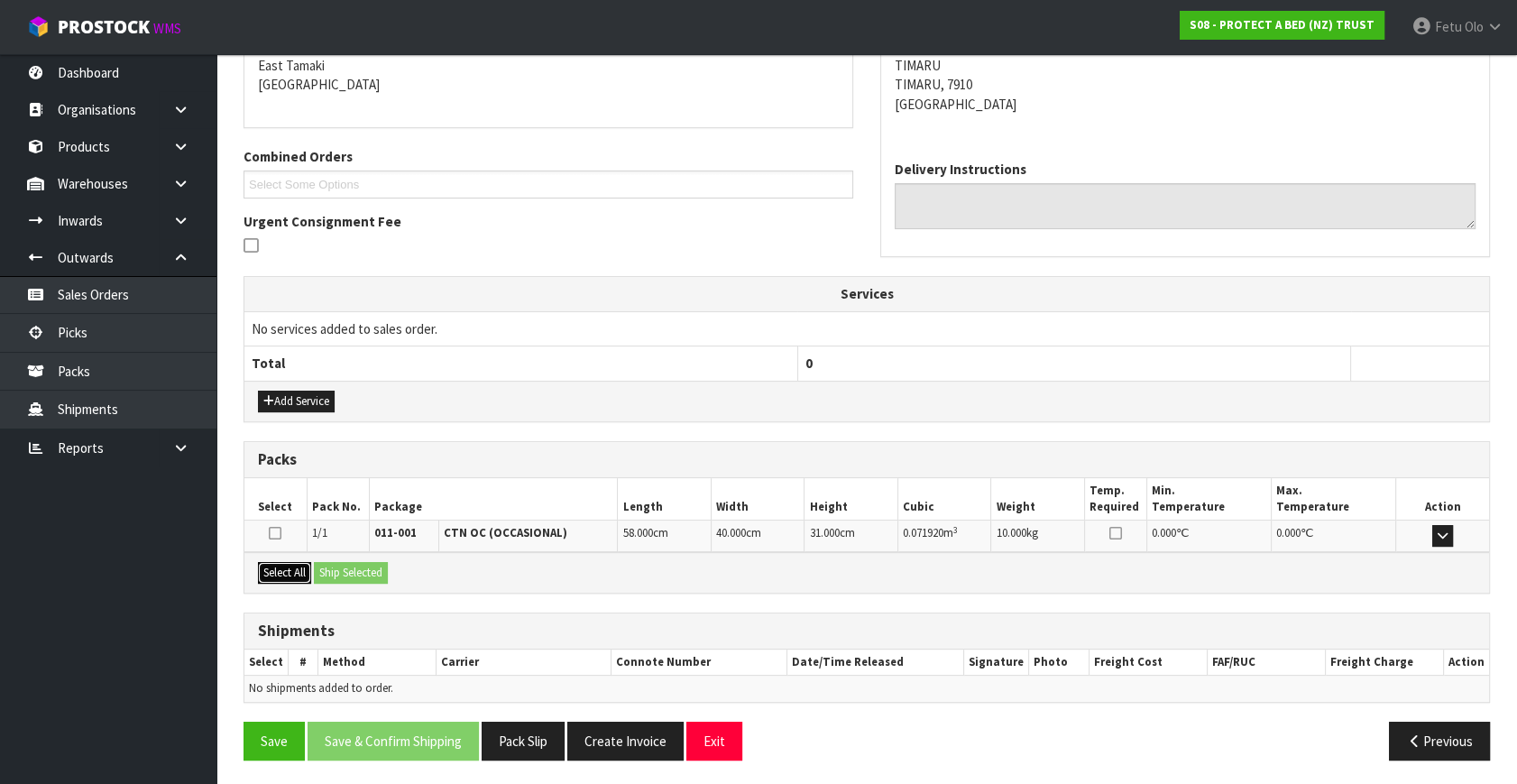
click at [281, 565] on button "Select All" at bounding box center [284, 572] width 53 height 21
click at [339, 564] on button "Ship Selected" at bounding box center [351, 572] width 74 height 21
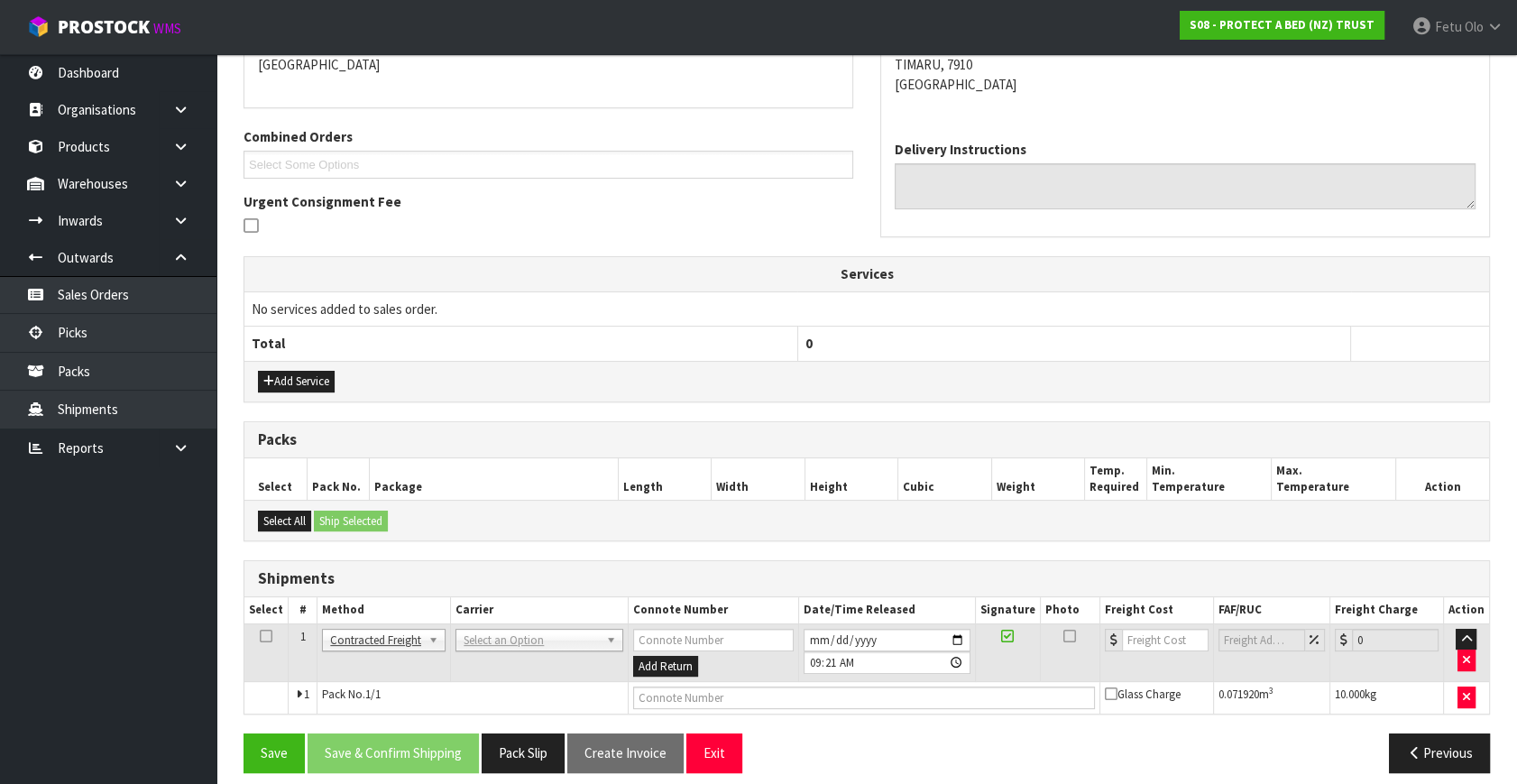
scroll to position [418, 0]
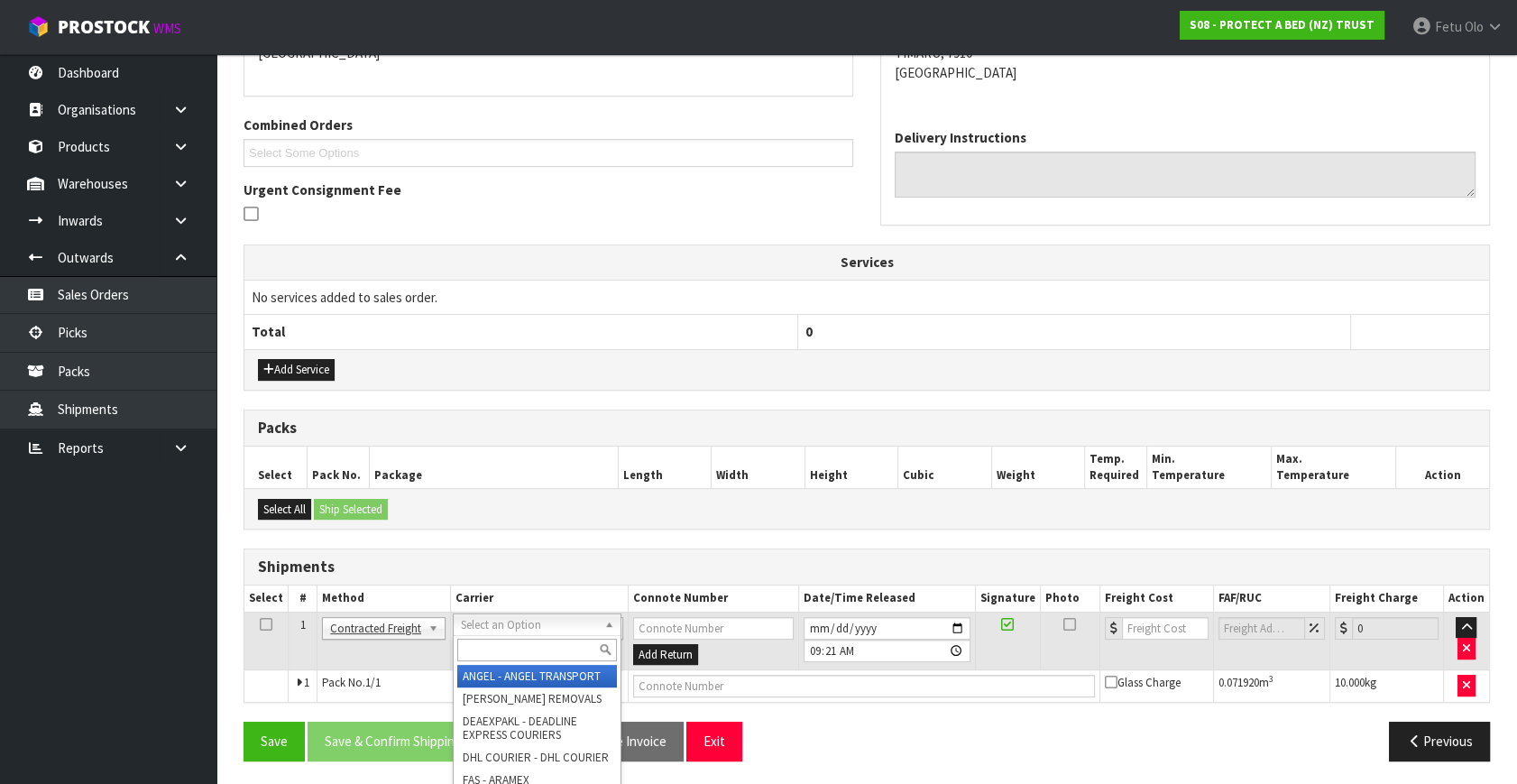
click at [502, 644] on input "text" at bounding box center [537, 649] width 160 height 22
type input "NZP"
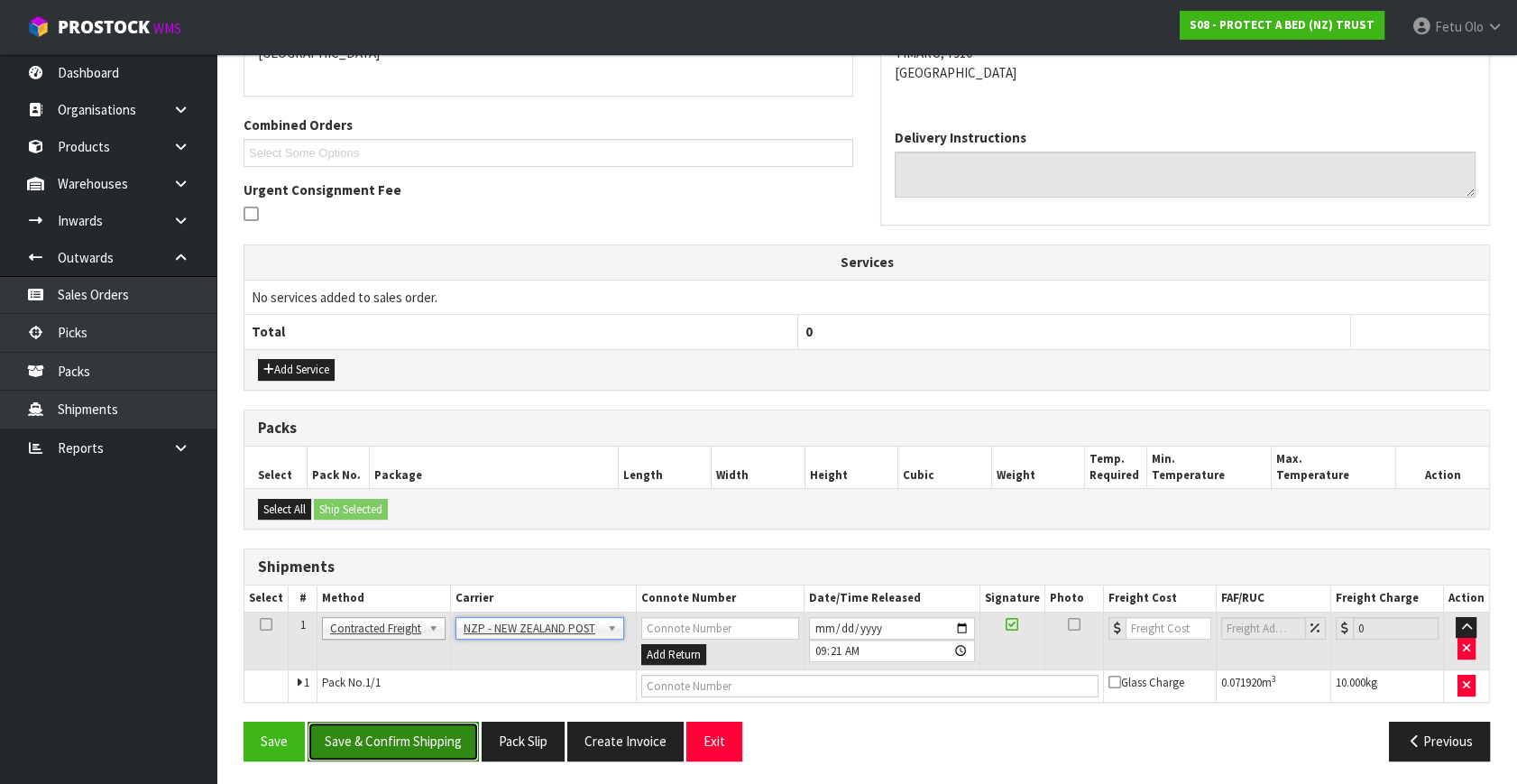
click at [410, 728] on button "Save & Confirm Shipping" at bounding box center [393, 741] width 171 height 39
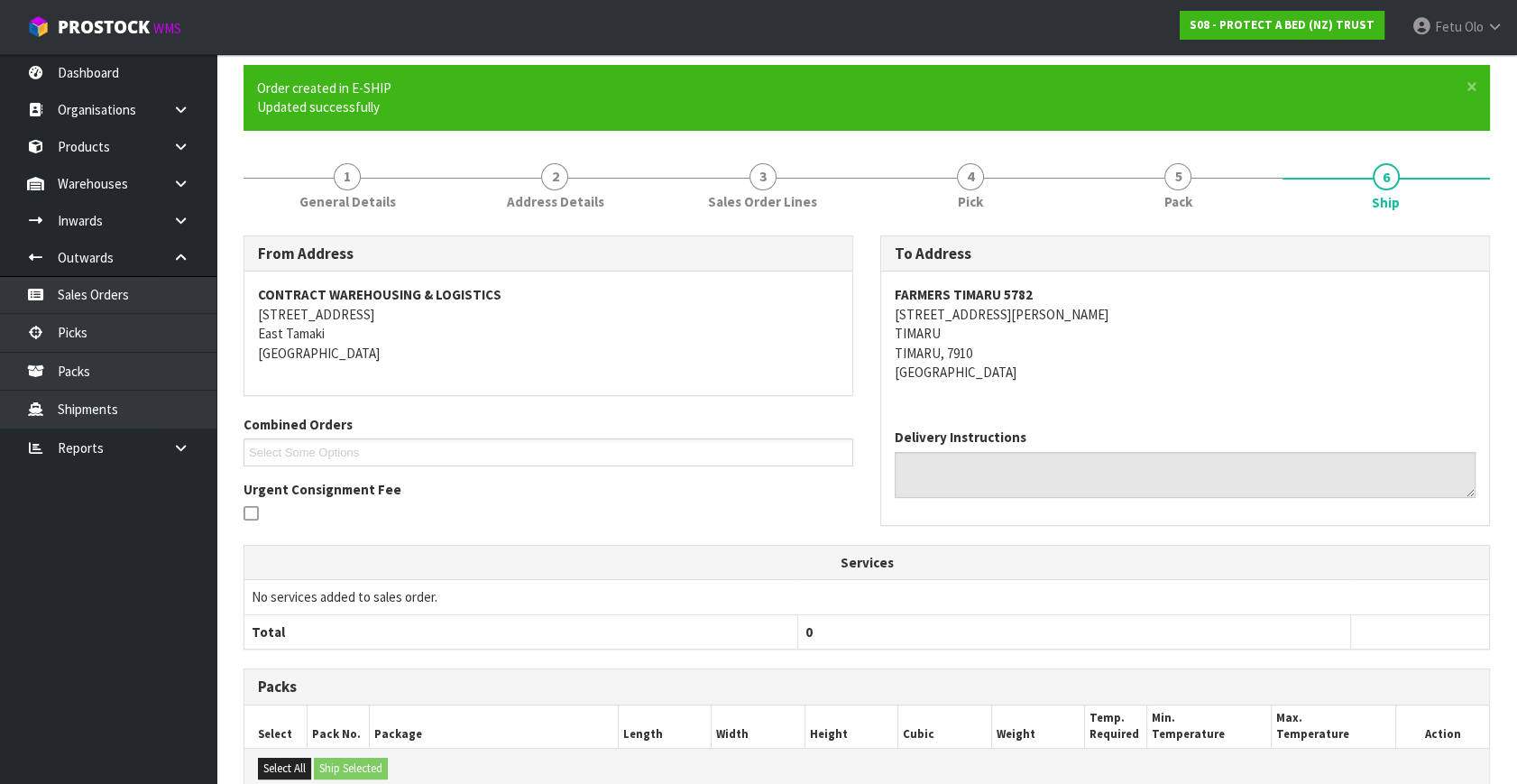
scroll to position [393, 0]
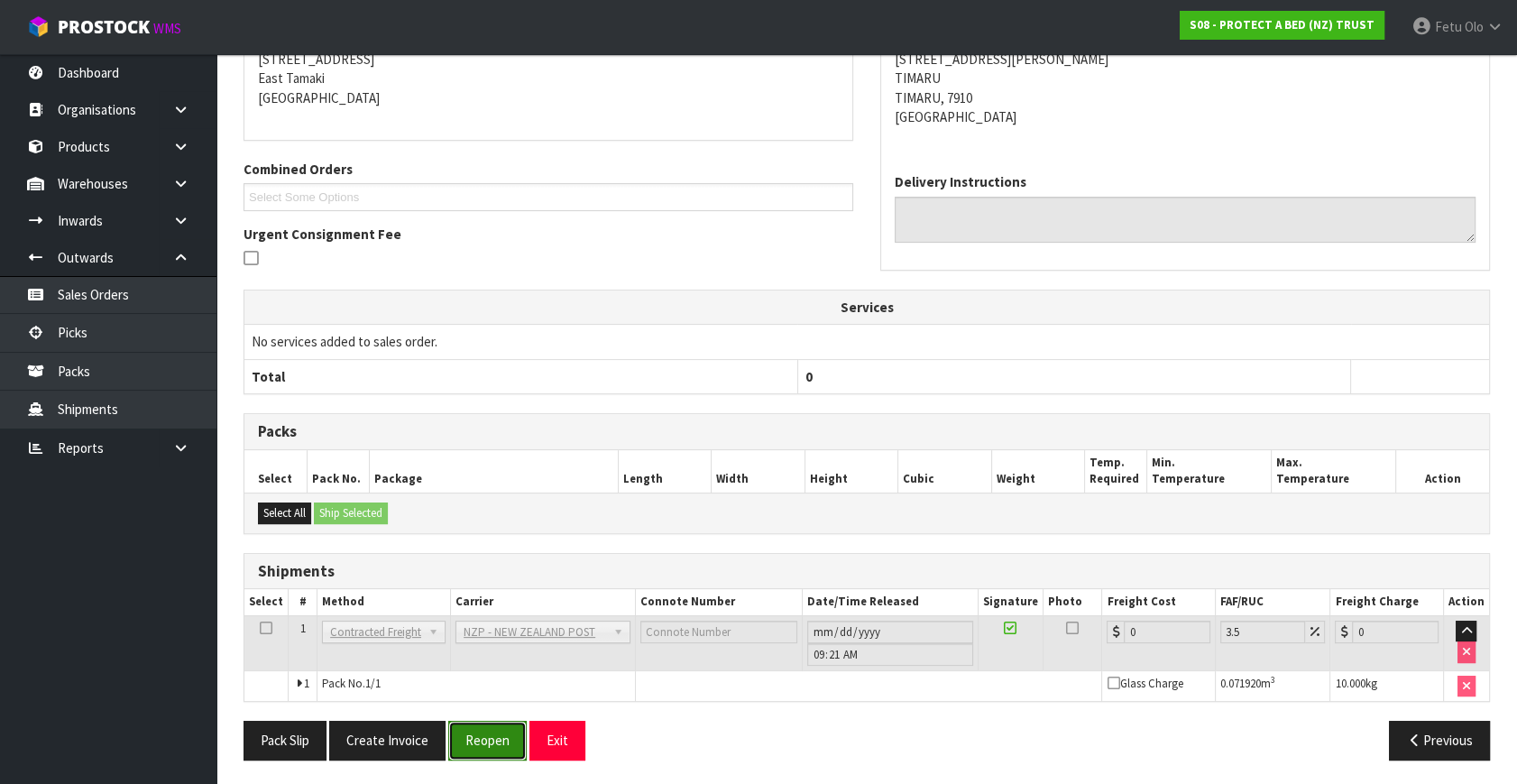
click at [499, 749] on button "Reopen" at bounding box center [486, 740] width 78 height 39
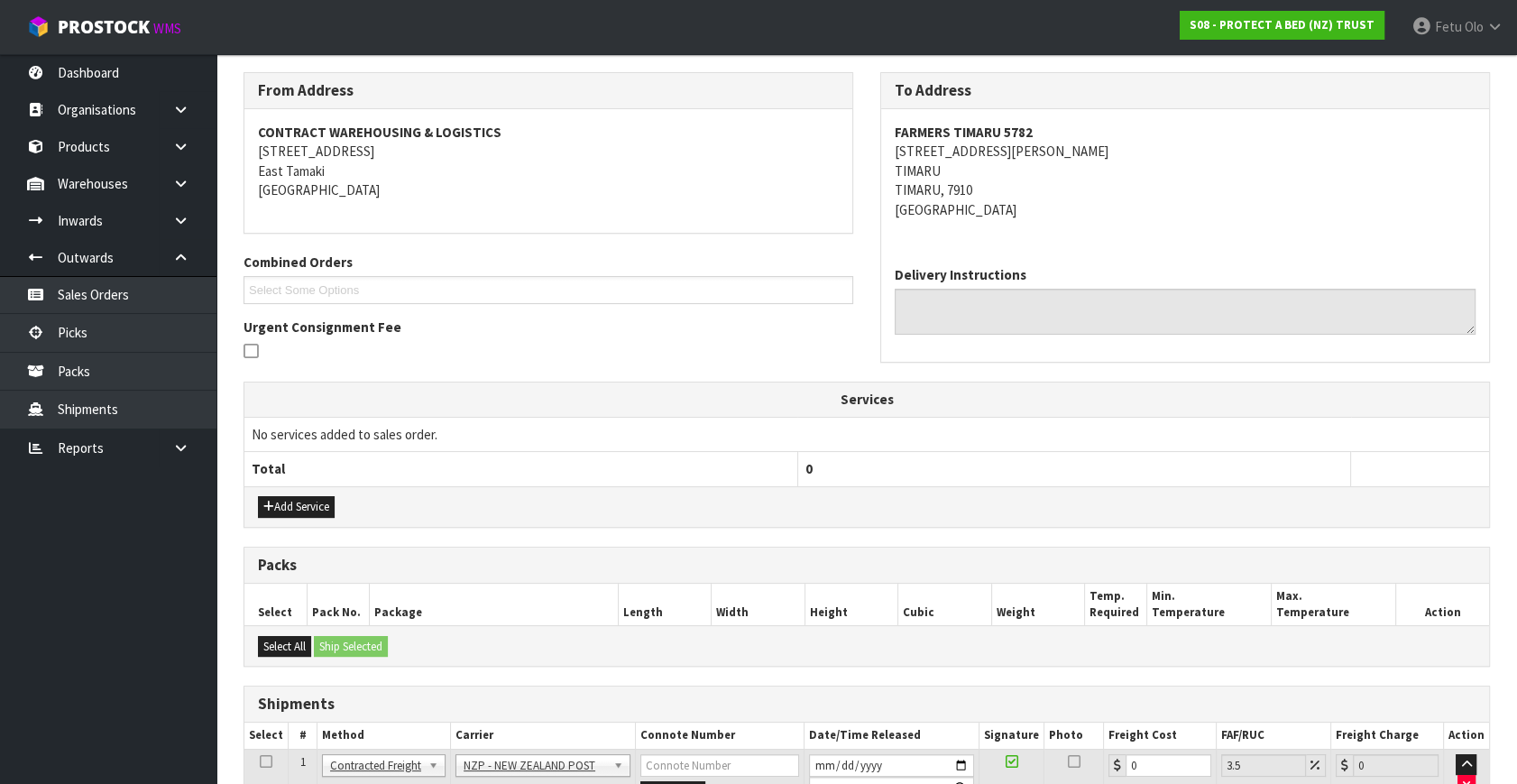
scroll to position [418, 0]
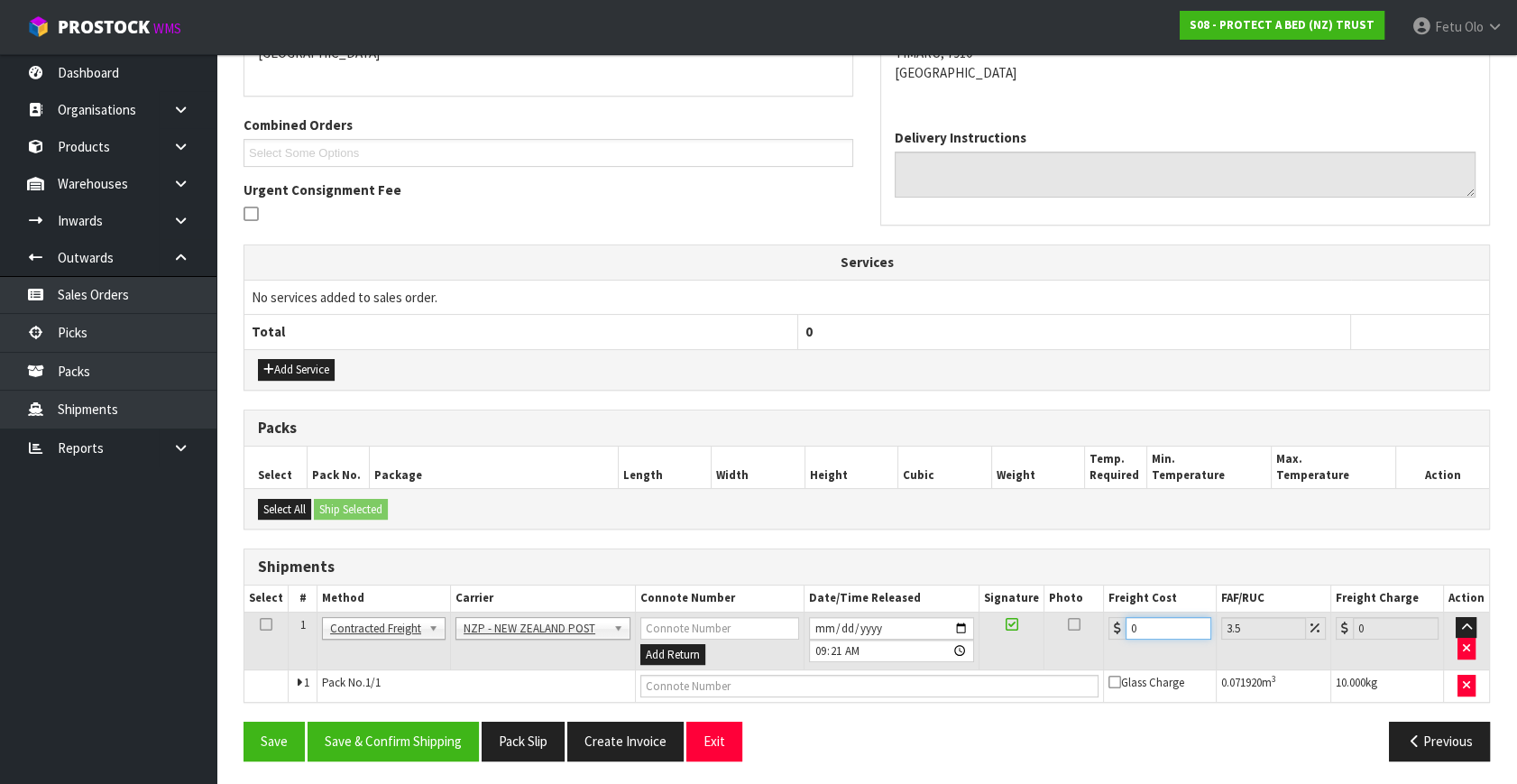
drag, startPoint x: 1146, startPoint y: 618, endPoint x: 877, endPoint y: 721, distance: 288.0
click at [877, 721] on div "From Address CONTRACT WAREHOUSING & LOGISTICS 17 Allens Road East Tamaki Auckla…" at bounding box center [867, 354] width 1246 height 839
type input "1"
type input "1.03"
type input "19"
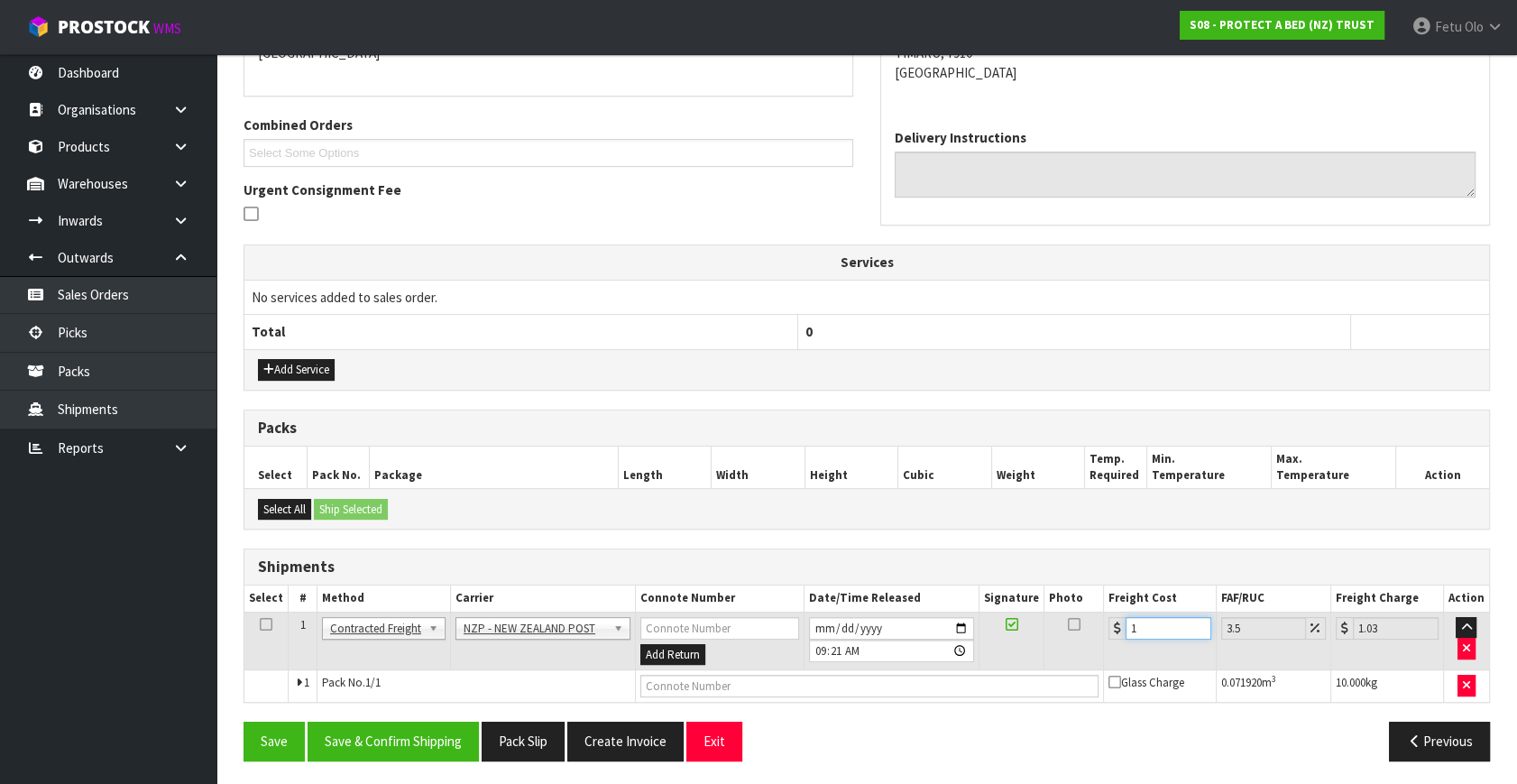
type input "19.66"
type input "19.9"
type input "0"
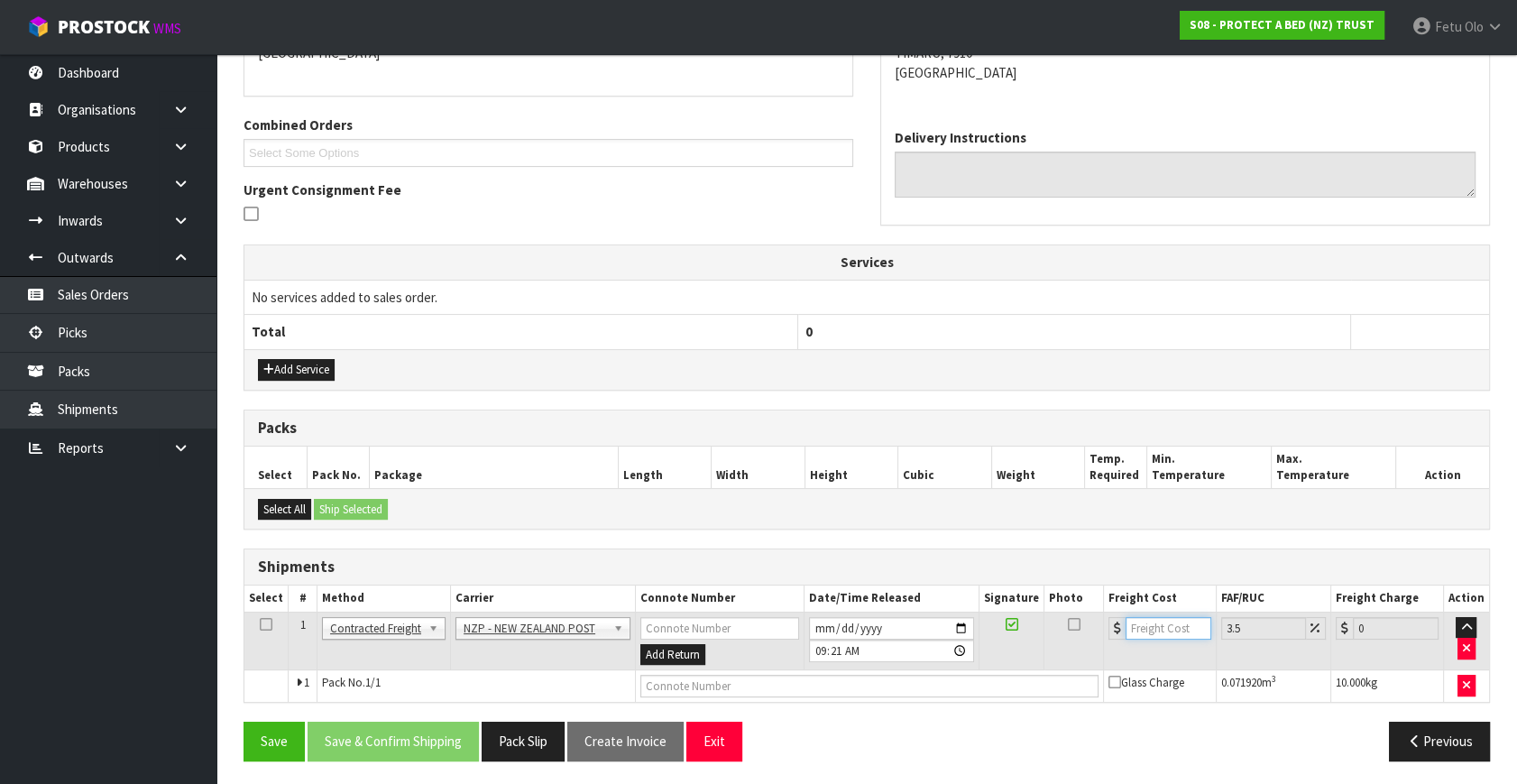
type input "19.9"
type input "20.6"
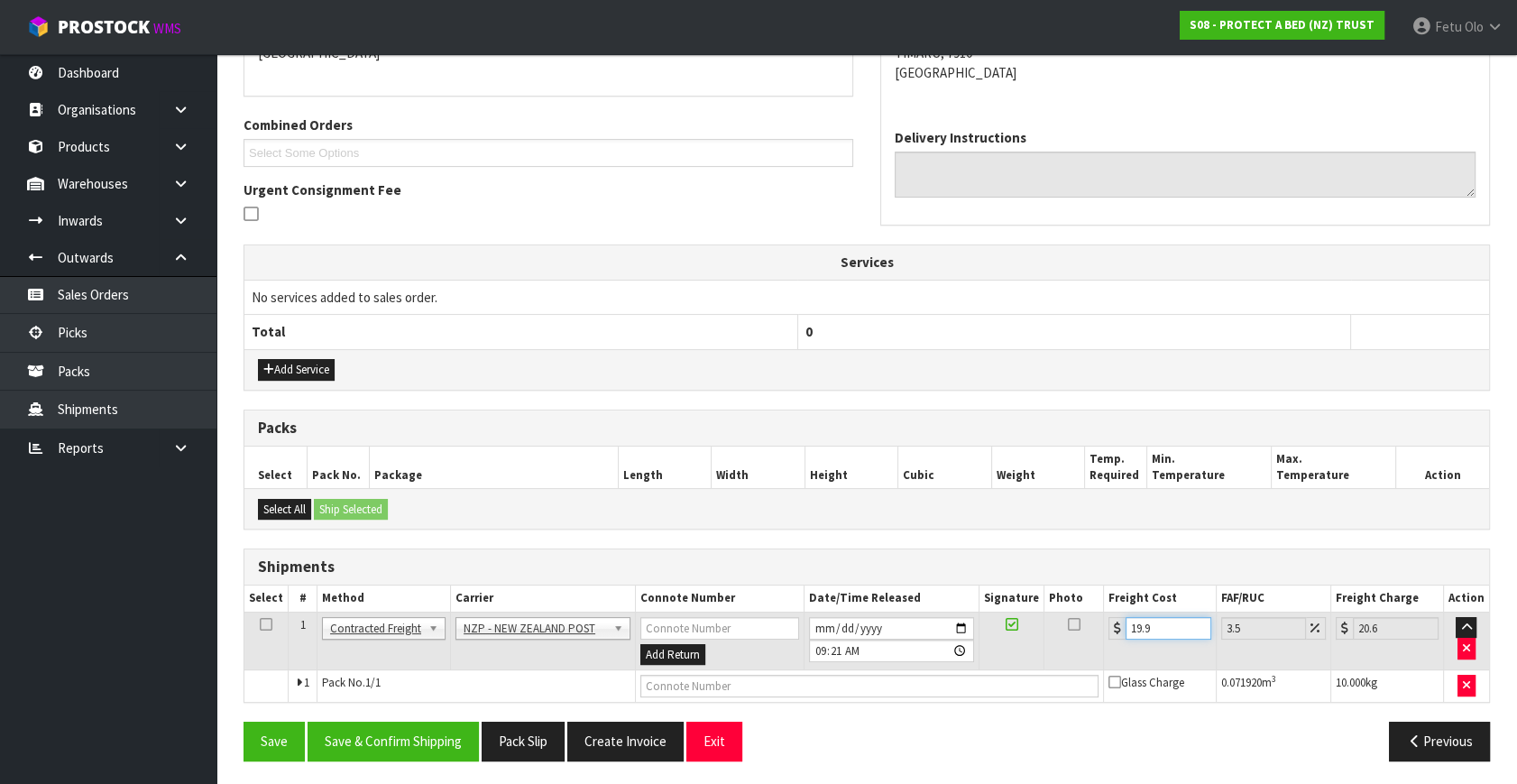
type input "19.94"
type input "20.64"
type input "19.94"
click at [423, 732] on button "Save & Confirm Shipping" at bounding box center [393, 741] width 171 height 39
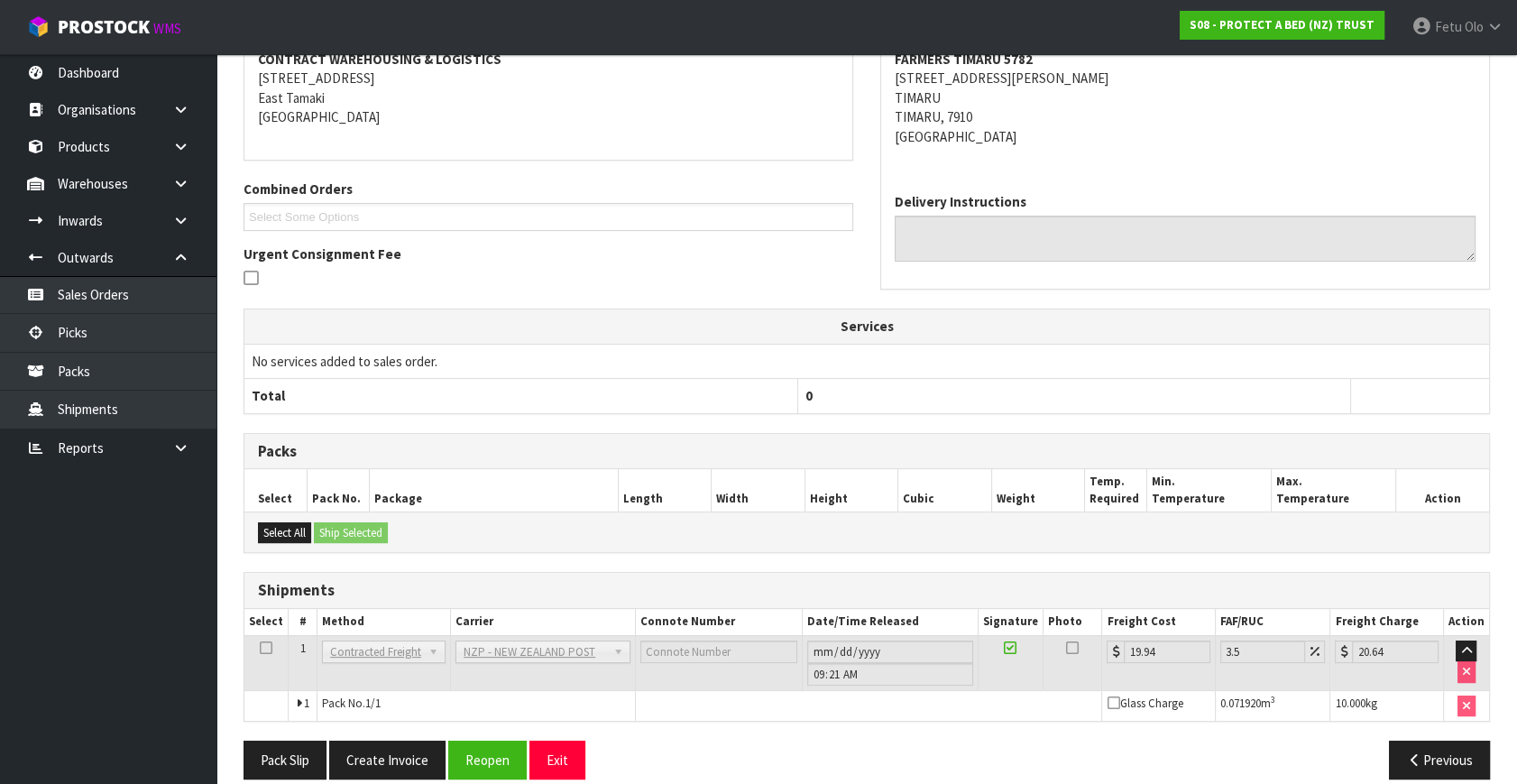
scroll to position [375, 0]
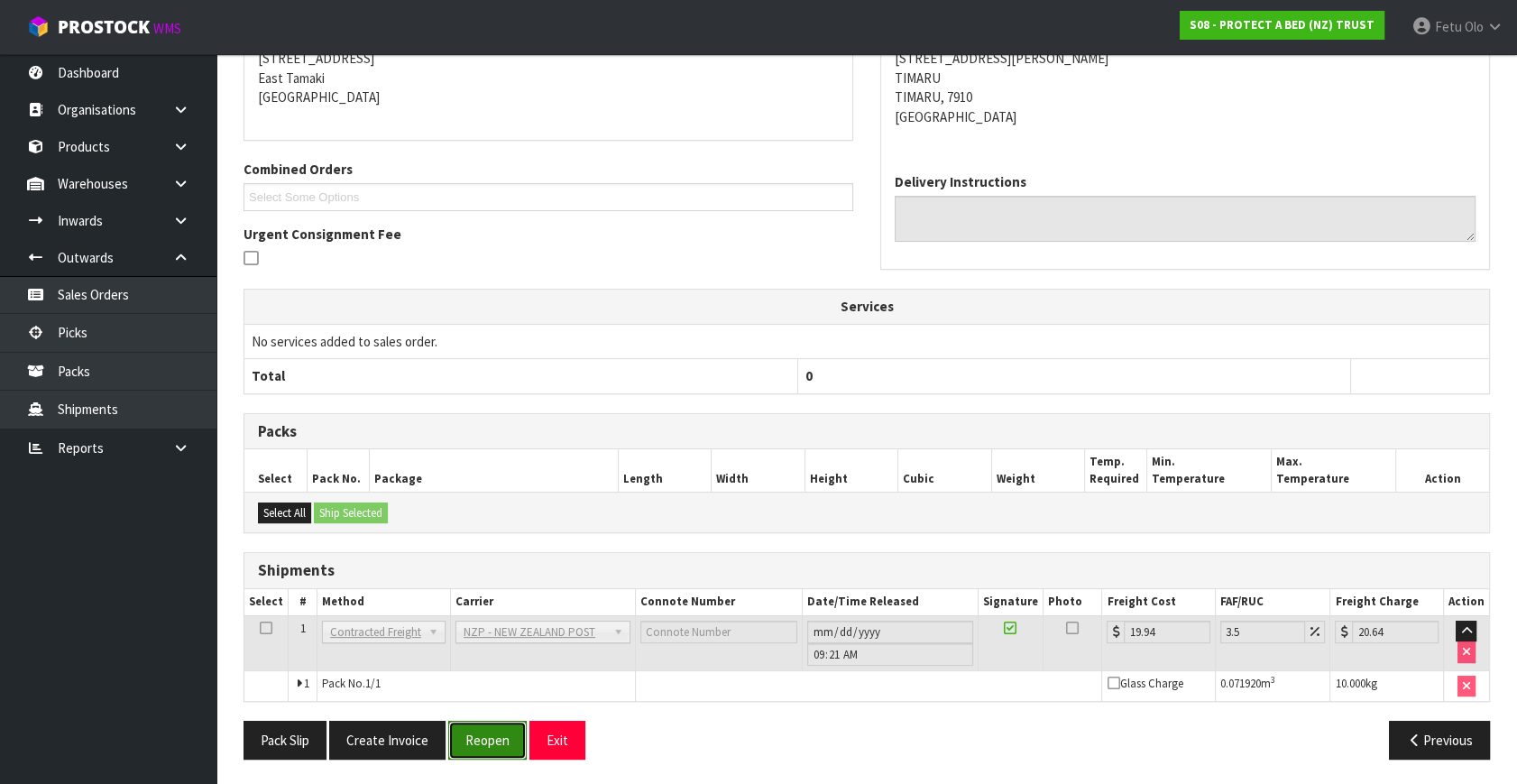
click at [469, 722] on button "Reopen" at bounding box center [486, 740] width 78 height 39
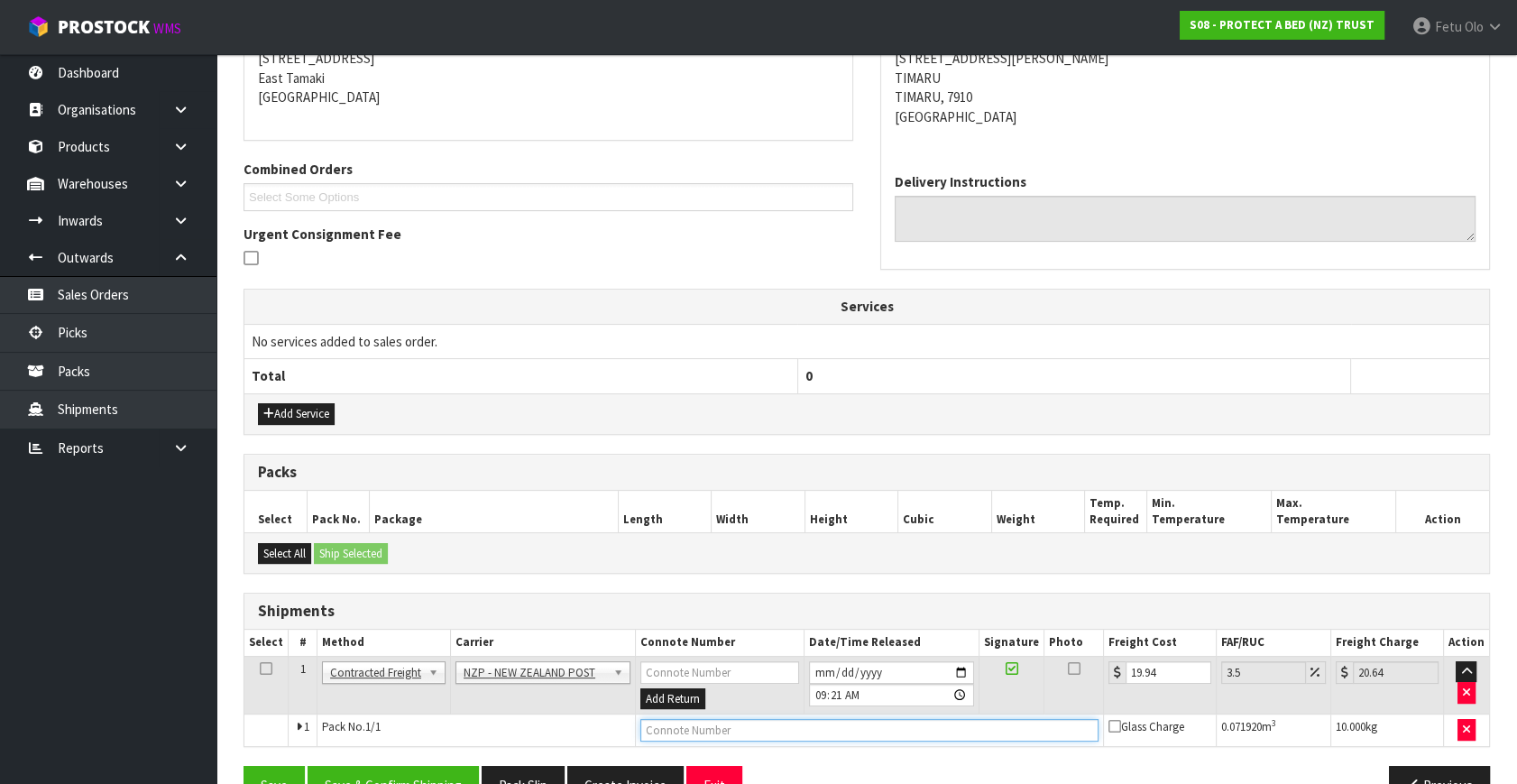
click at [714, 729] on input "text" at bounding box center [870, 729] width 458 height 22
type input "00894210379948054261"
click at [244, 766] on button "Save" at bounding box center [275, 785] width 62 height 39
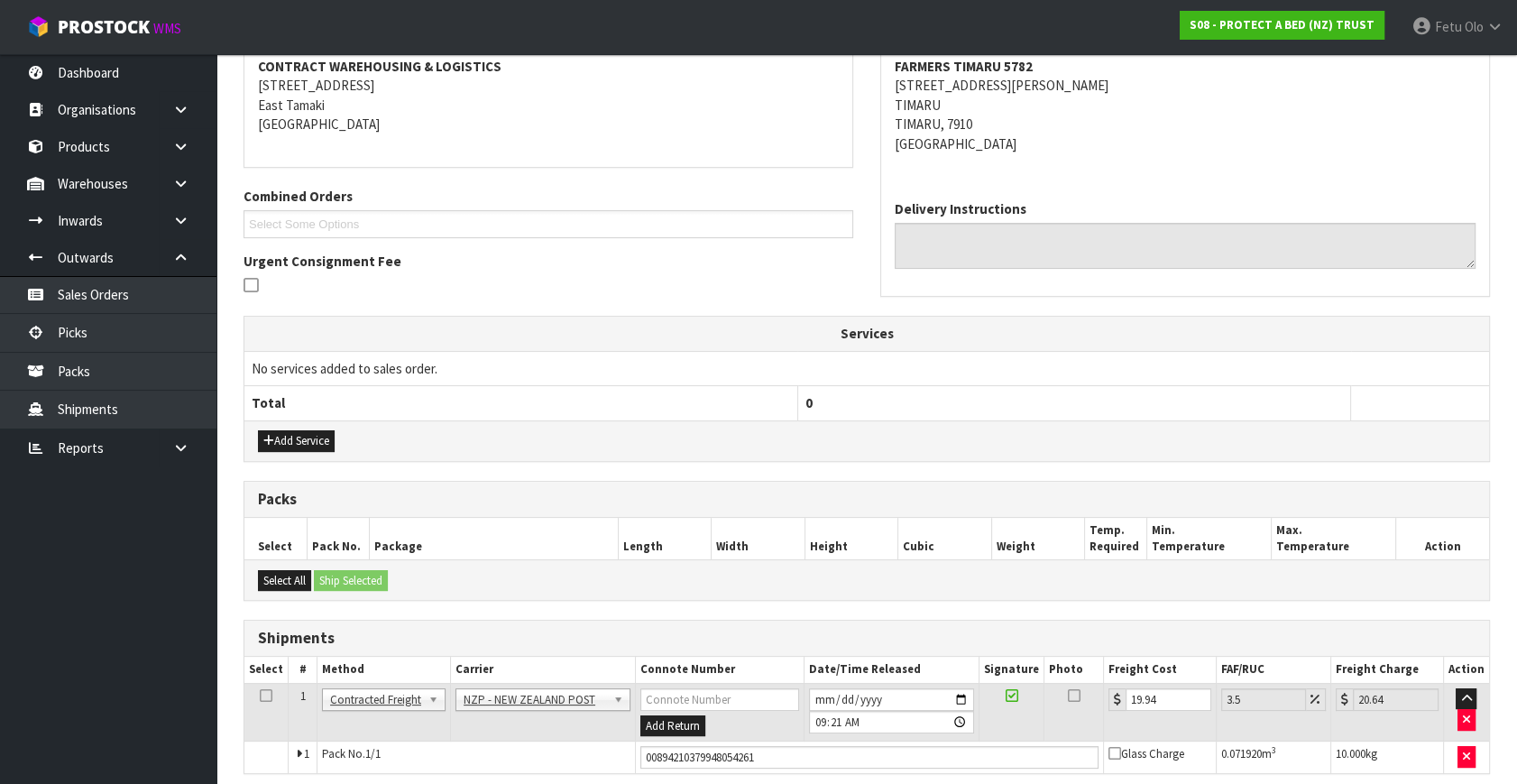
scroll to position [418, 0]
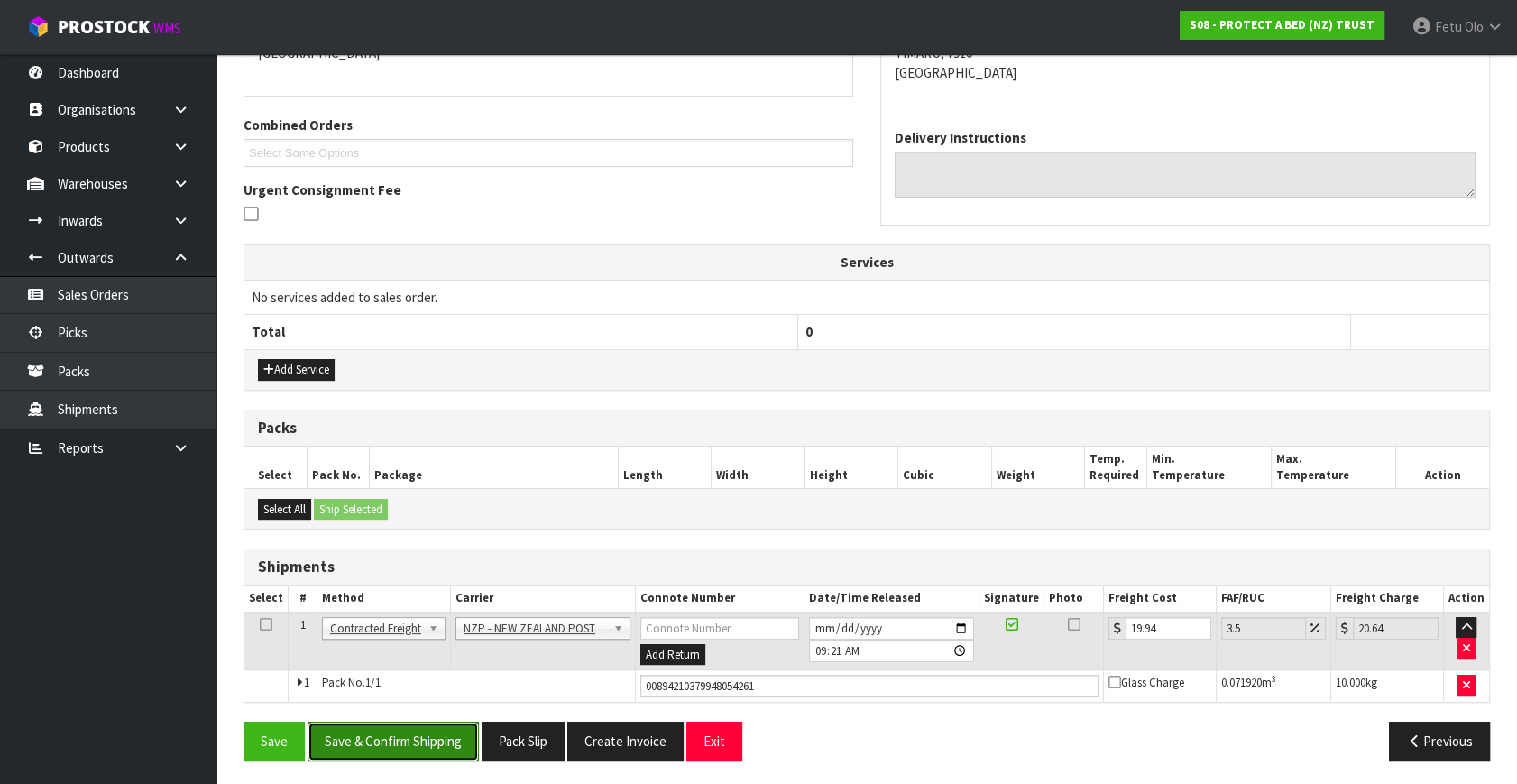
click at [395, 725] on button "Save & Confirm Shipping" at bounding box center [393, 741] width 171 height 39
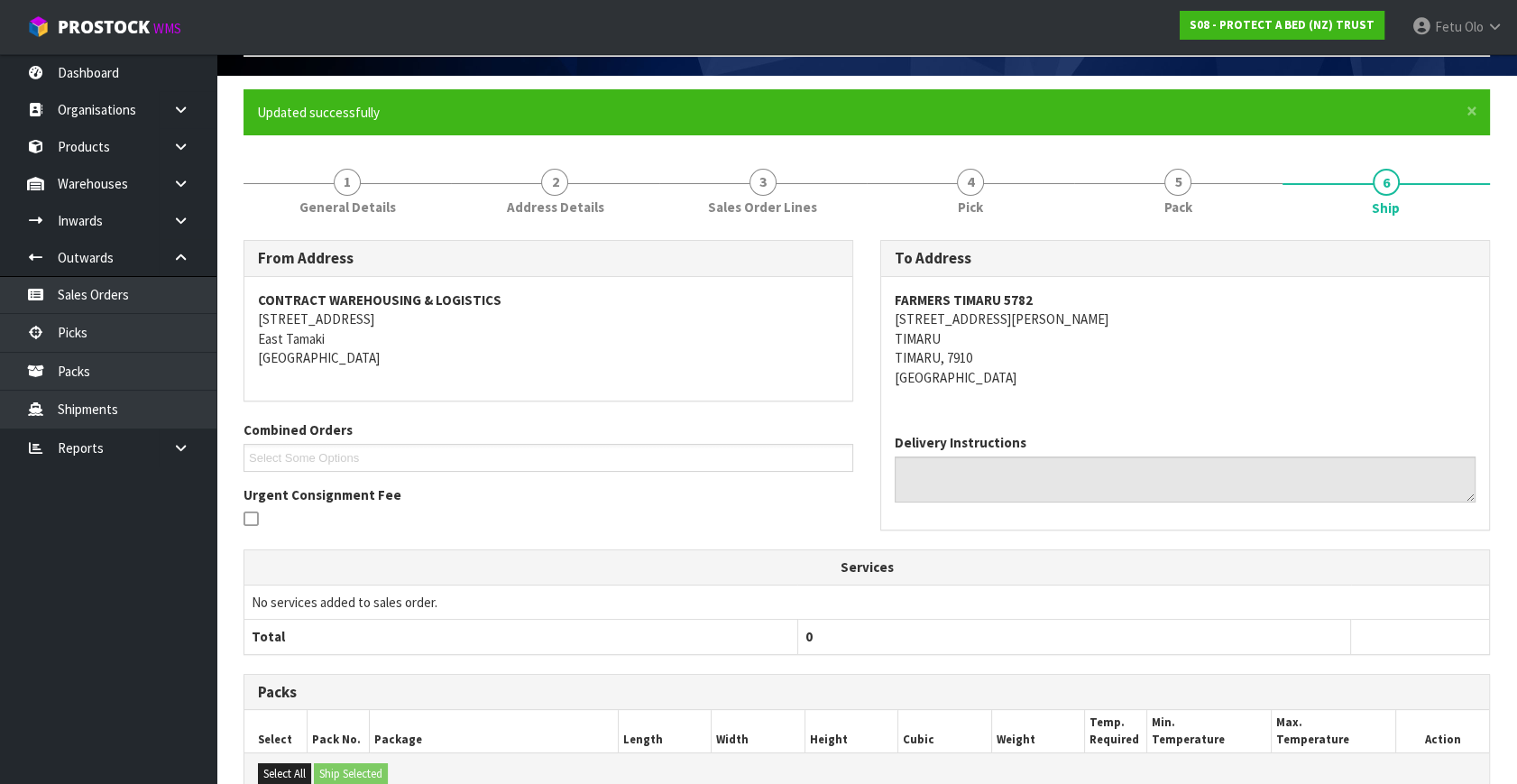
scroll to position [0, 0]
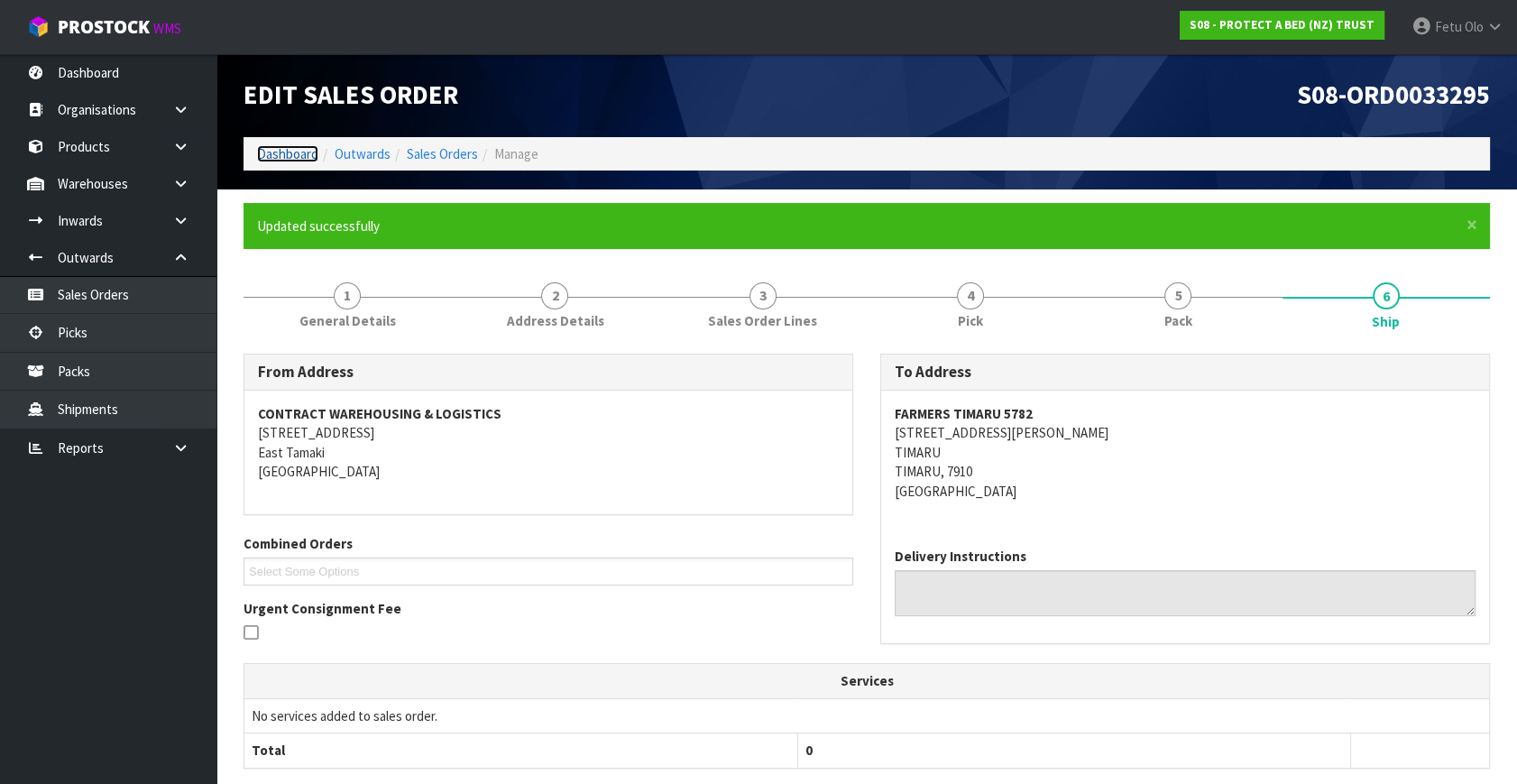
click at [288, 153] on link "Dashboard" at bounding box center [288, 154] width 62 height 17
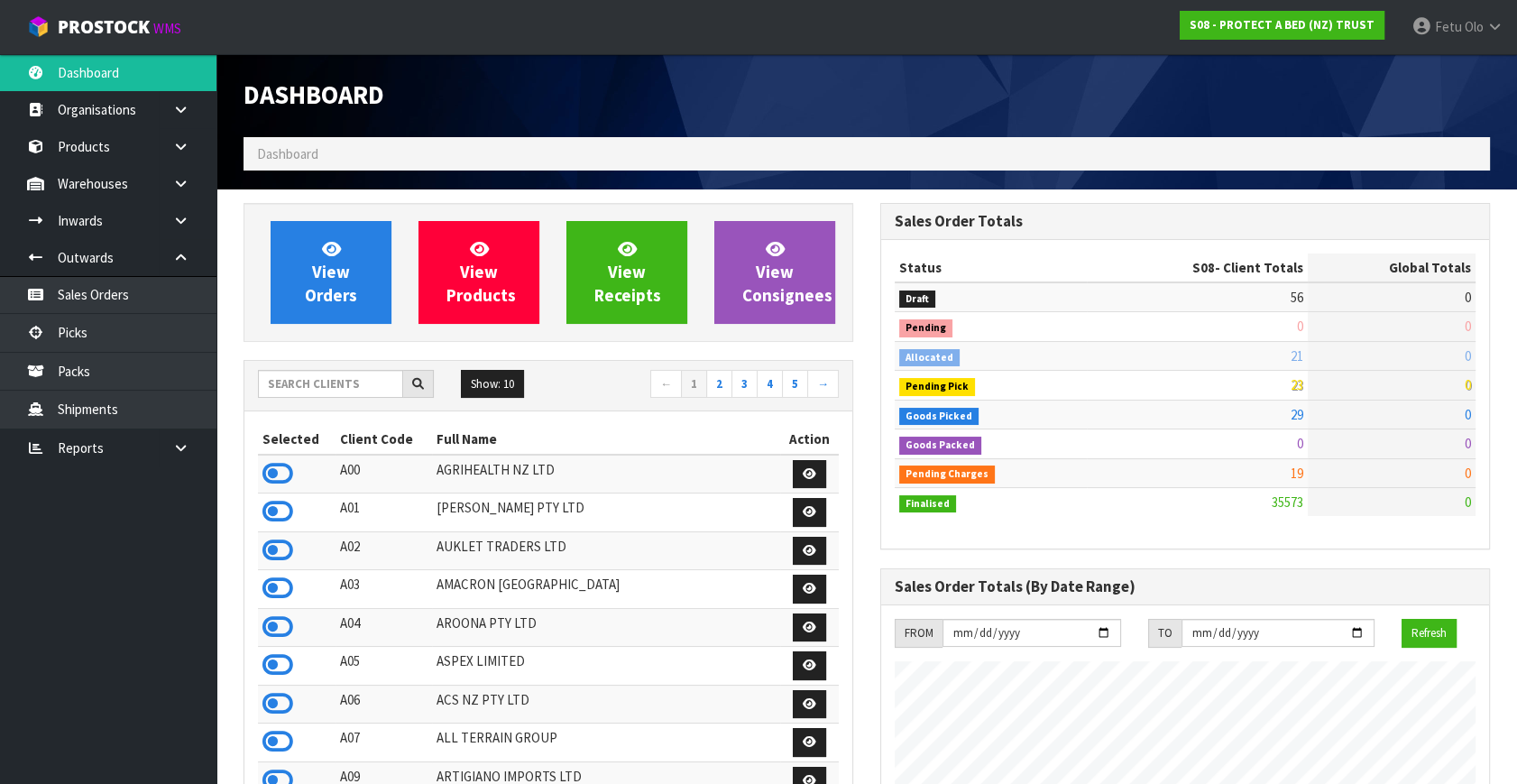
scroll to position [1364, 636]
click at [288, 389] on input "text" at bounding box center [330, 383] width 145 height 28
click at [303, 392] on input "text" at bounding box center [330, 383] width 145 height 28
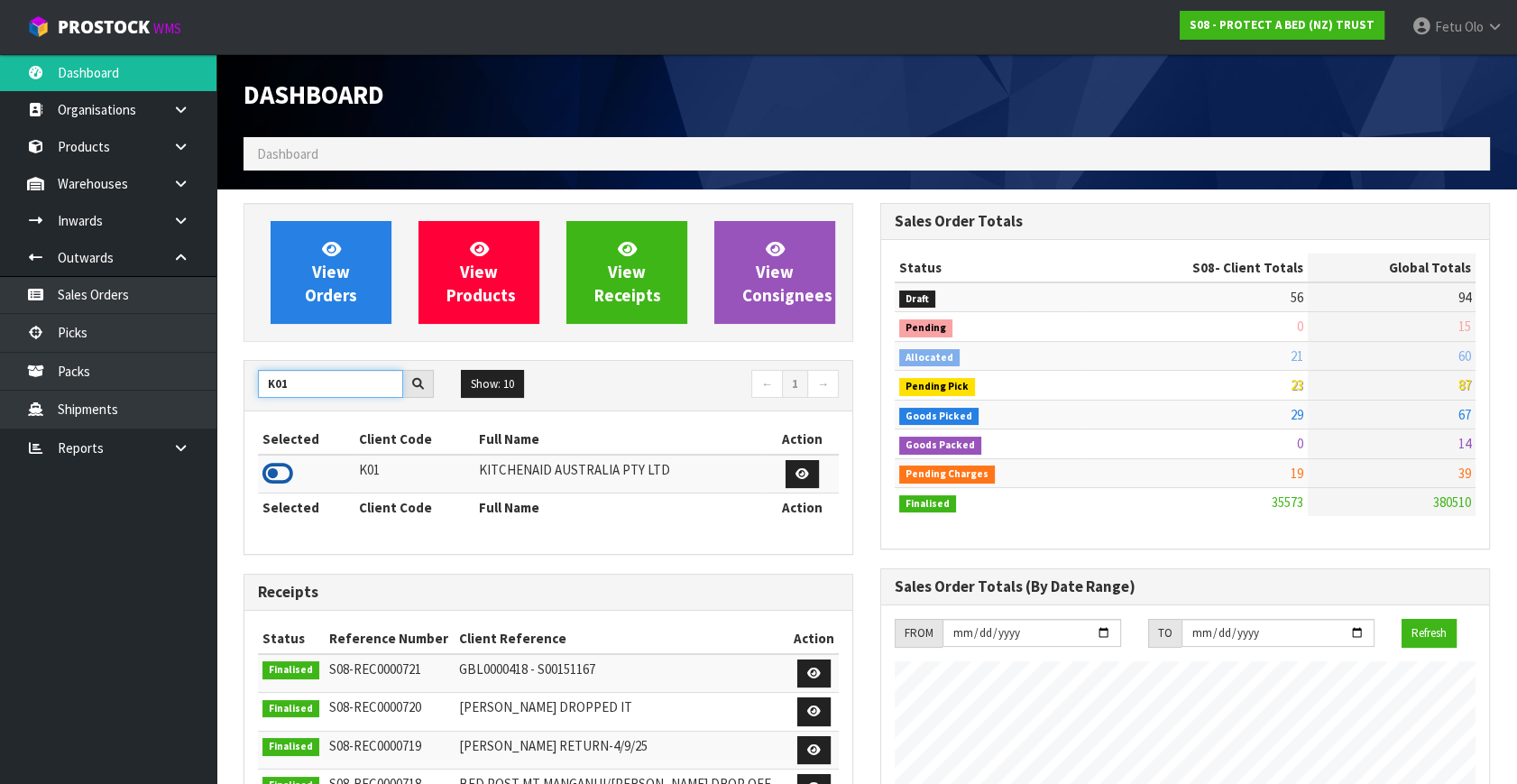
type input "K01"
click at [276, 468] on icon at bounding box center [277, 474] width 31 height 27
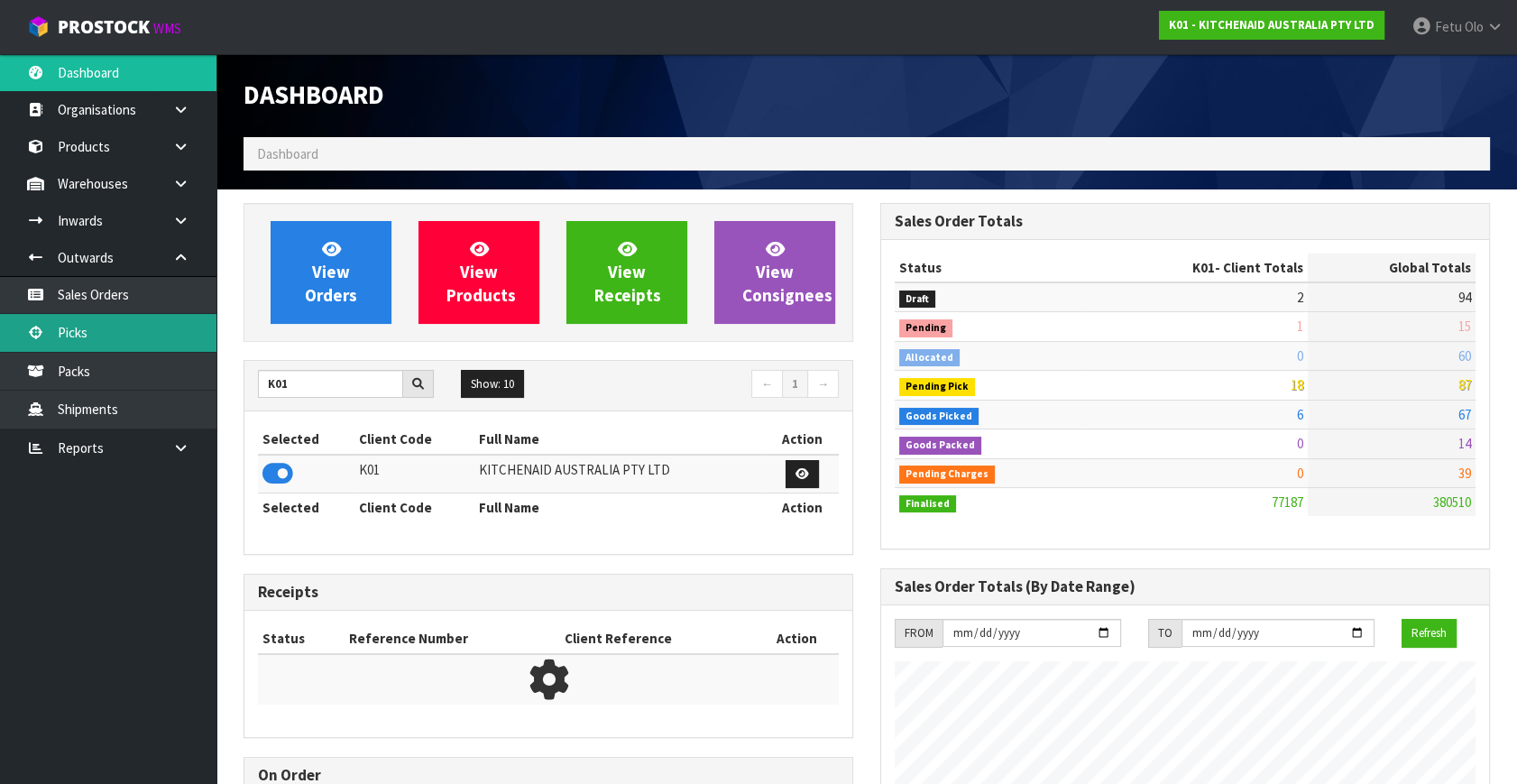
click at [96, 331] on link "Picks" at bounding box center [108, 332] width 217 height 37
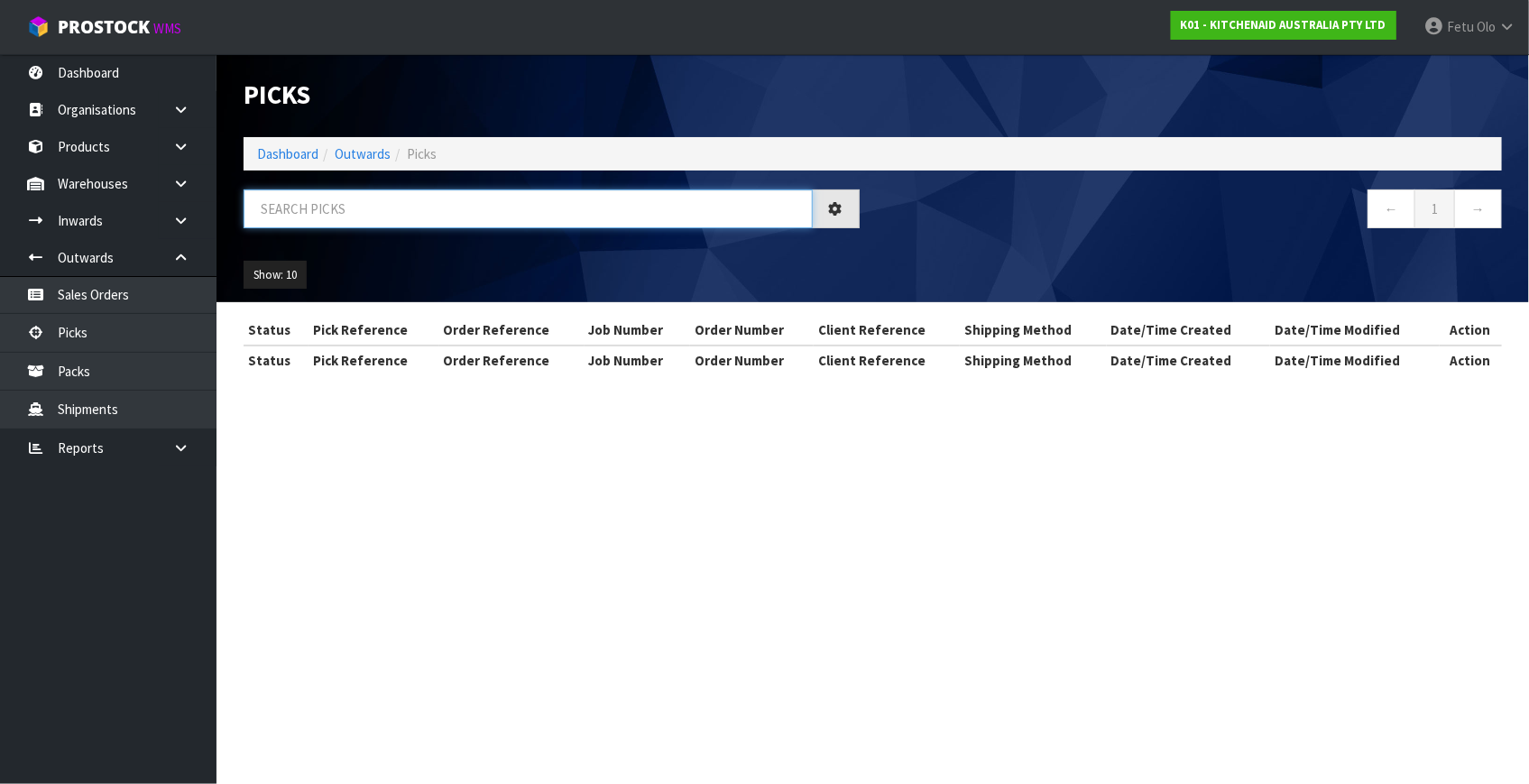
click at [308, 215] on input "text" at bounding box center [528, 209] width 569 height 39
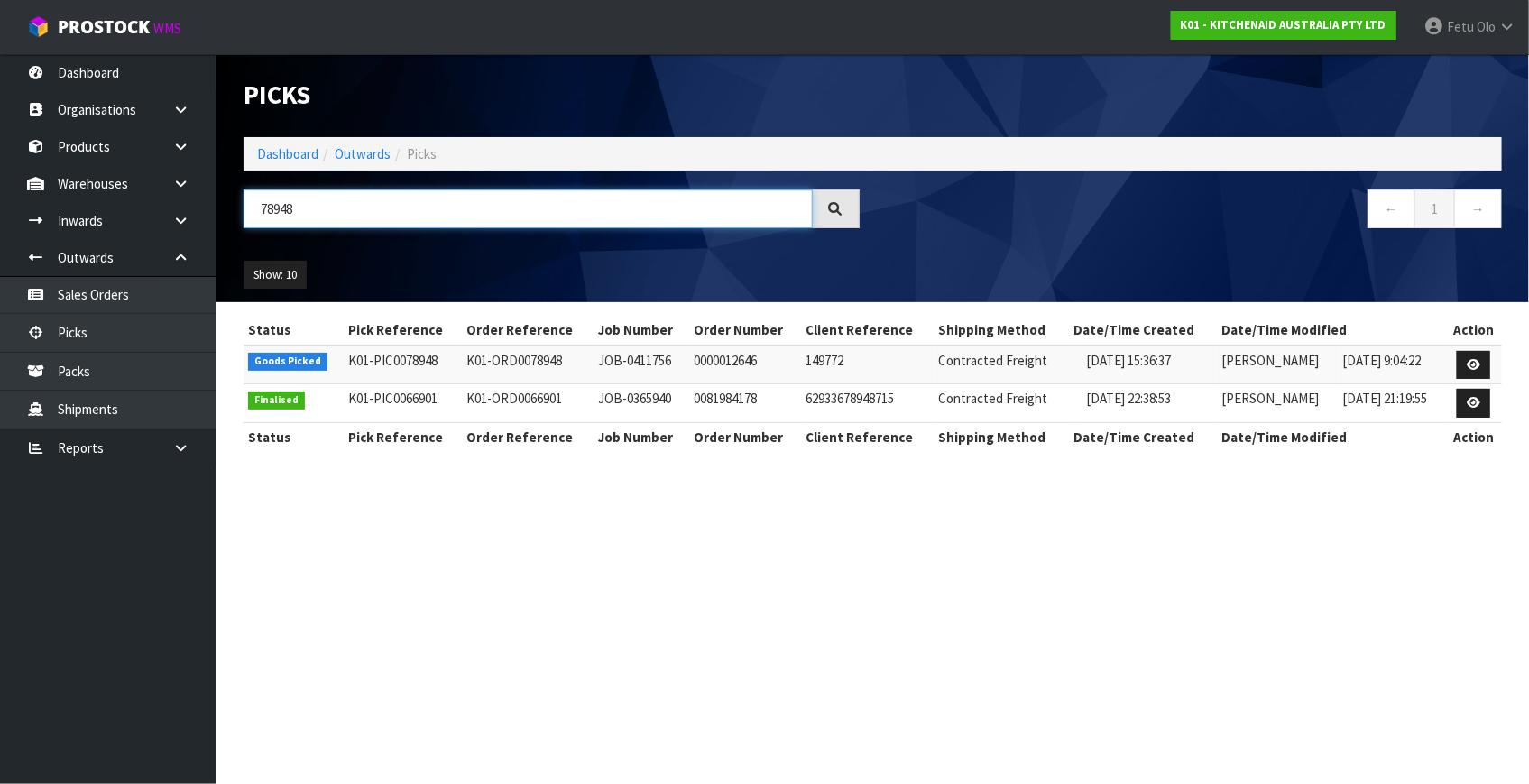
drag, startPoint x: 301, startPoint y: 218, endPoint x: 320, endPoint y: 196, distance: 29.1
type input "78948"
drag, startPoint x: 320, startPoint y: 196, endPoint x: 1035, endPoint y: 532, distance: 790.0
click at [703, 581] on section "Picks Dashboard Outwards Picks 78948 ← 1 → Show: 10 5 10 25 50 Status Pick Refe…" at bounding box center [764, 392] width 1529 height 784
click at [1482, 359] on link at bounding box center [1473, 365] width 34 height 29
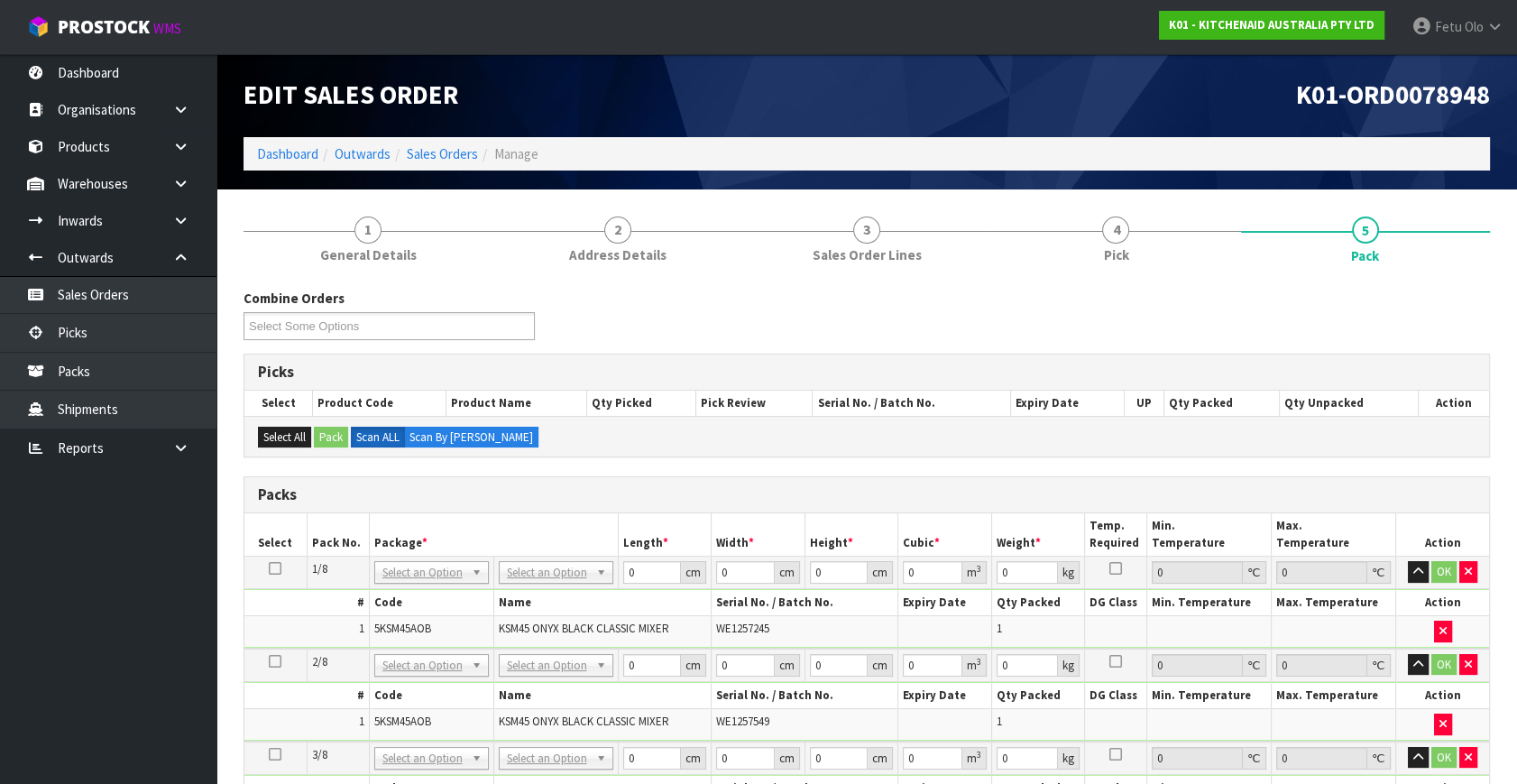
click at [274, 569] on icon at bounding box center [275, 568] width 13 height 1
drag, startPoint x: 388, startPoint y: 566, endPoint x: 451, endPoint y: 614, distance: 79.2
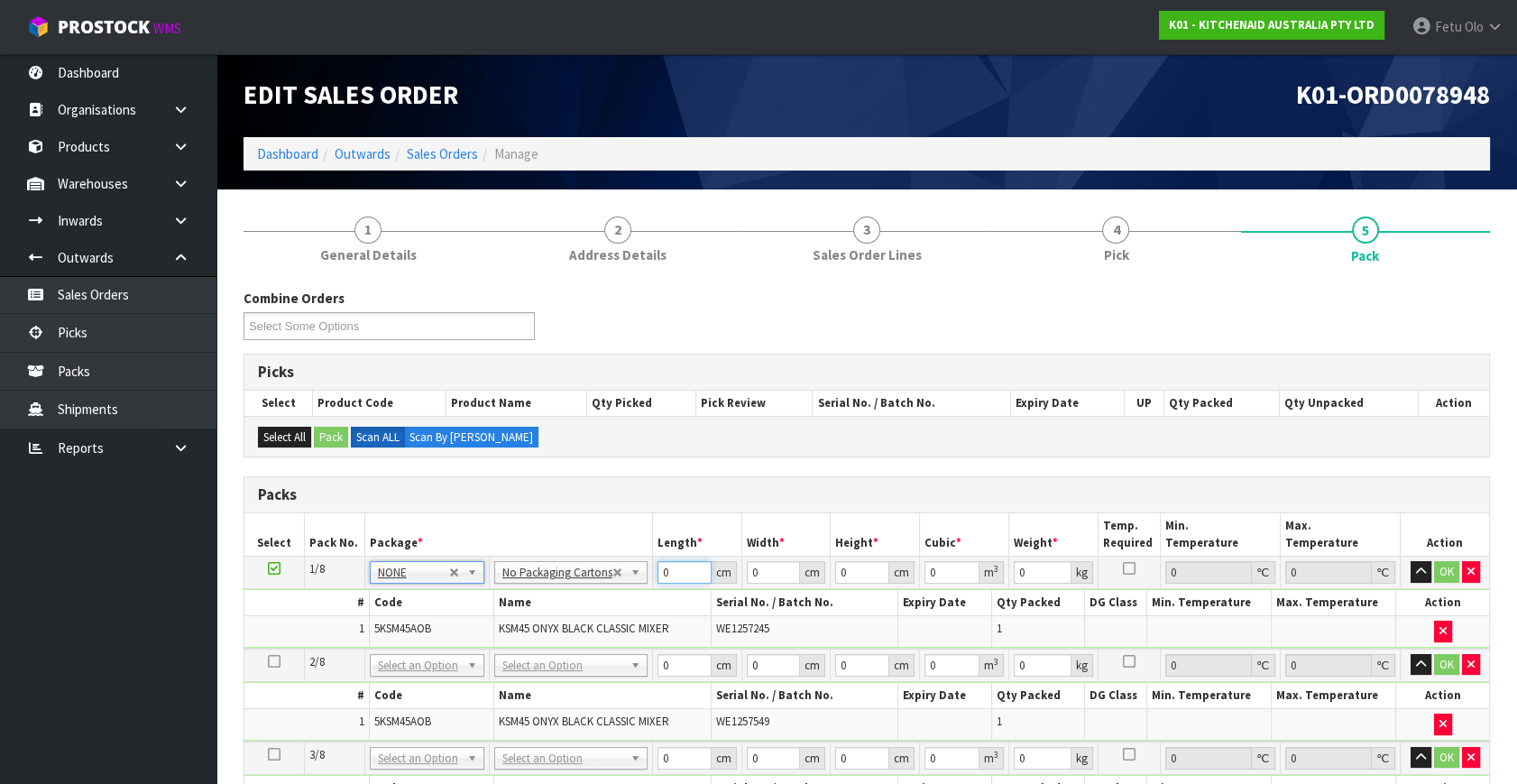
drag, startPoint x: 684, startPoint y: 570, endPoint x: 532, endPoint y: 604, distance: 155.8
click at [532, 604] on tbody "1/8 NONE 007-001 007-002 007-004 007-009 007-013 007-014 007-015 007-017 007-01…" at bounding box center [867, 603] width 1244 height 92
type input "42"
type input "29"
type input "4"
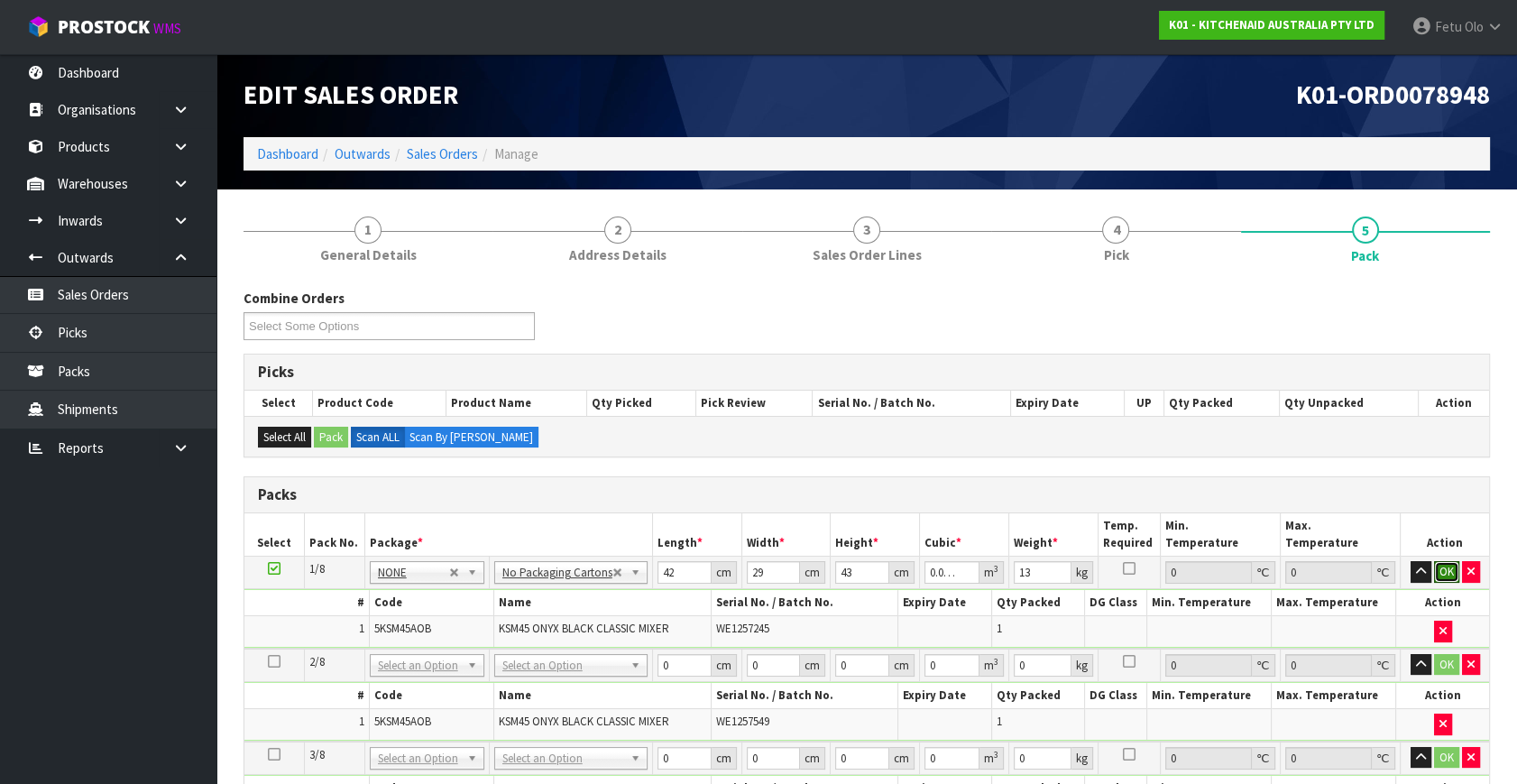
click button "OK" at bounding box center [1447, 571] width 25 height 21
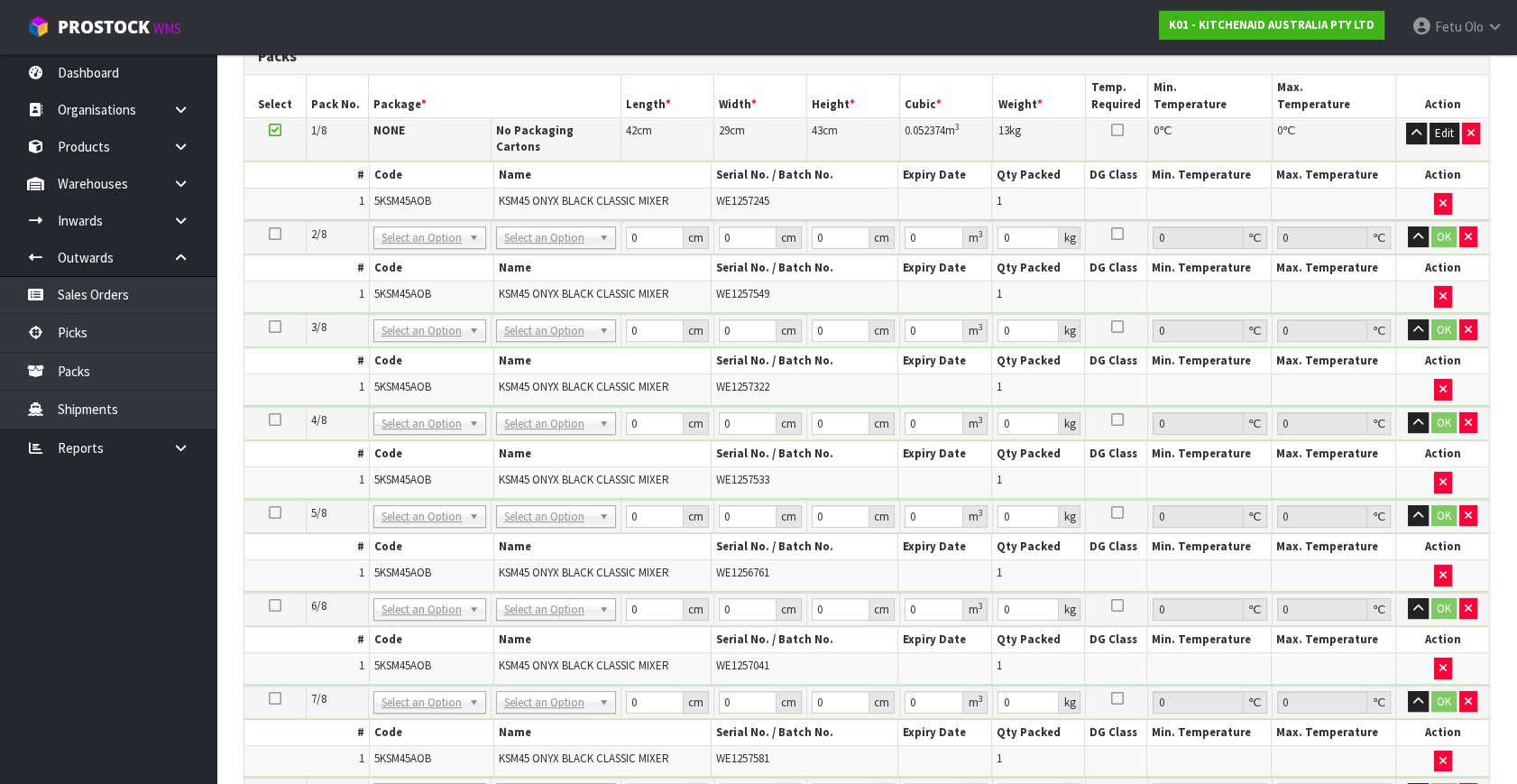
scroll to position [656, 0]
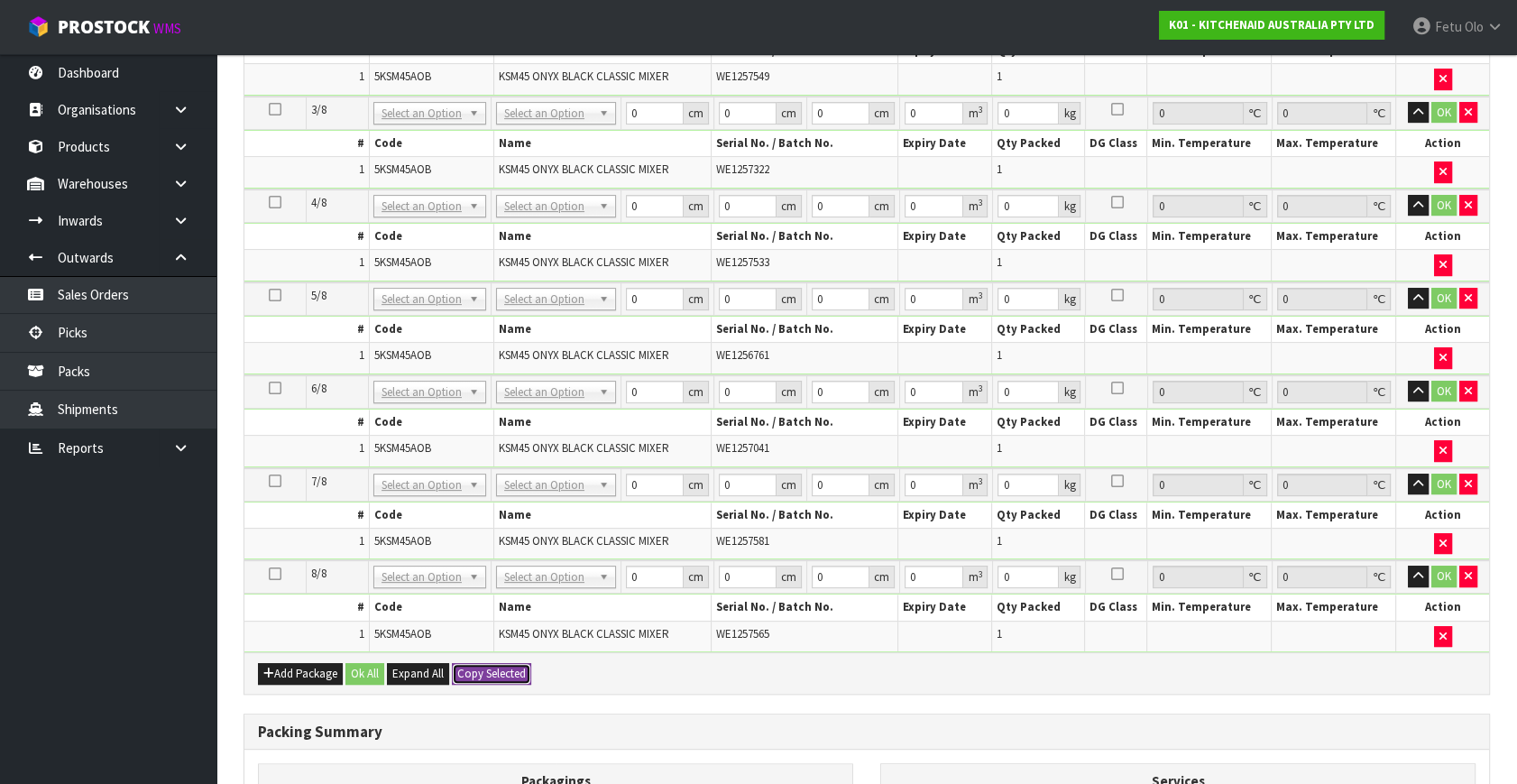
click at [514, 663] on button "Copy Selected" at bounding box center [491, 673] width 79 height 21
click at [514, 663] on button "Confirm Copy Selected" at bounding box center [511, 673] width 119 height 21
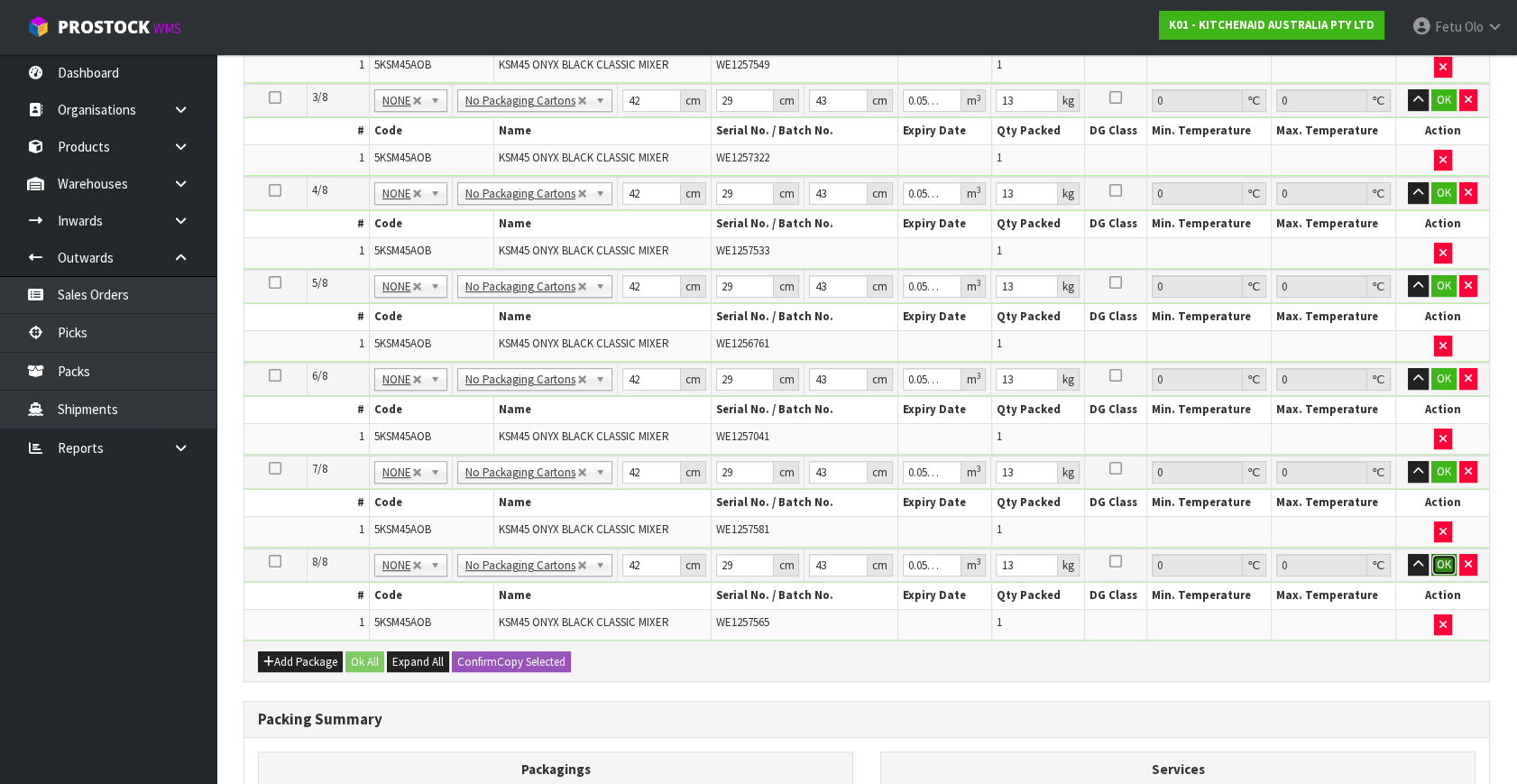
click at [1435, 555] on button "OK" at bounding box center [1444, 564] width 25 height 21
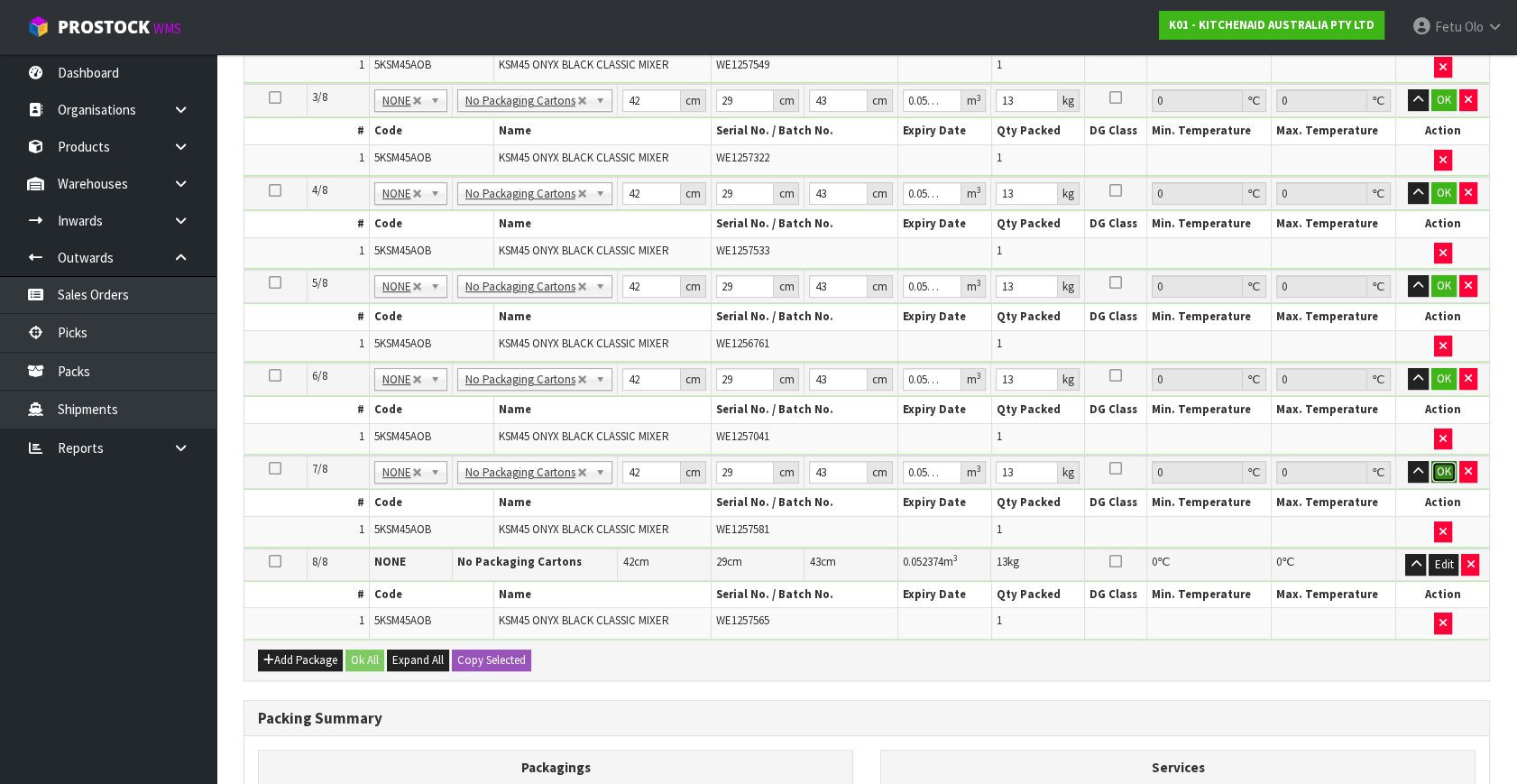
click at [1445, 461] on button "OK" at bounding box center [1444, 471] width 25 height 21
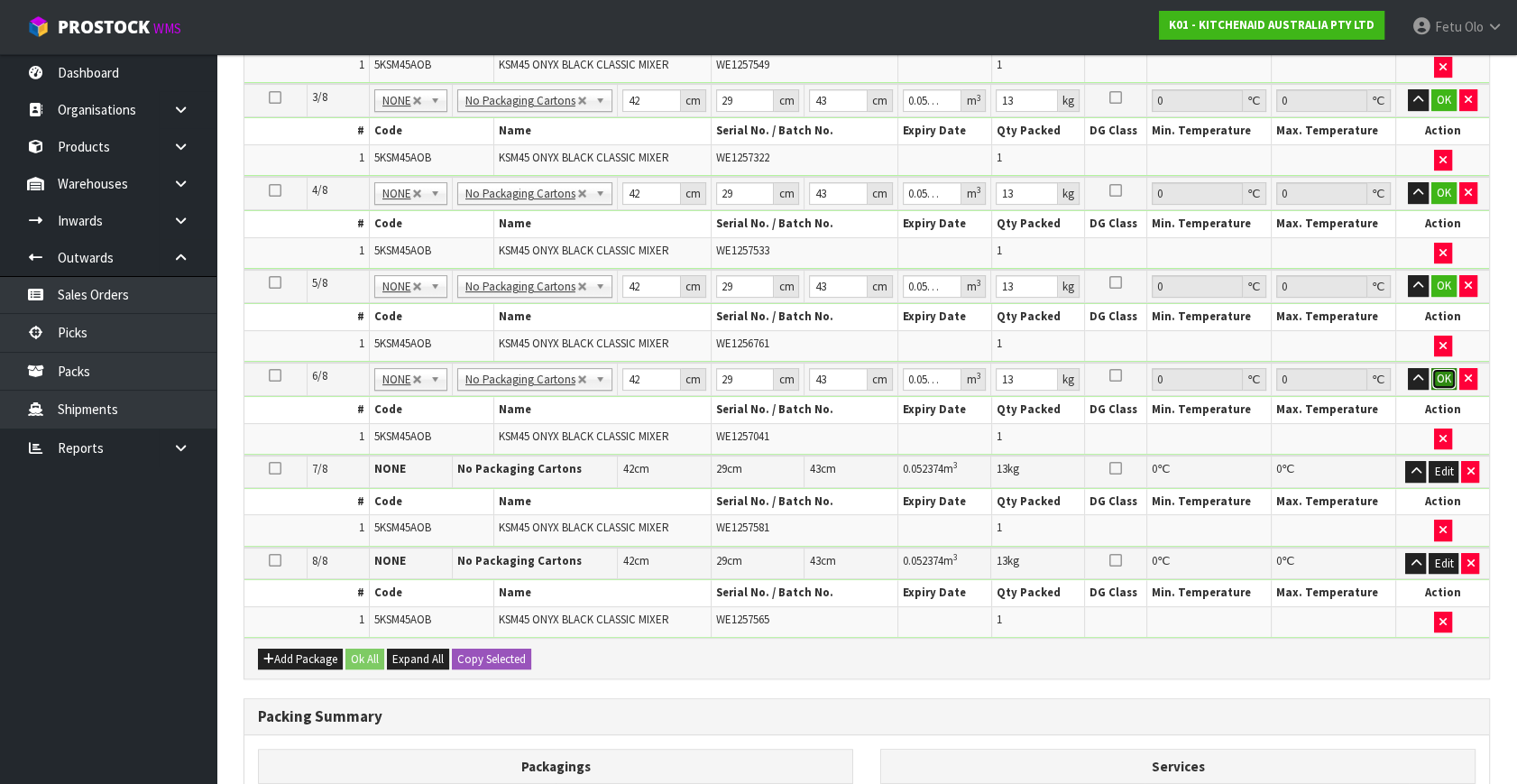
drag, startPoint x: 1445, startPoint y: 377, endPoint x: 1450, endPoint y: 348, distance: 29.4
click at [1445, 375] on button "OK" at bounding box center [1444, 379] width 25 height 21
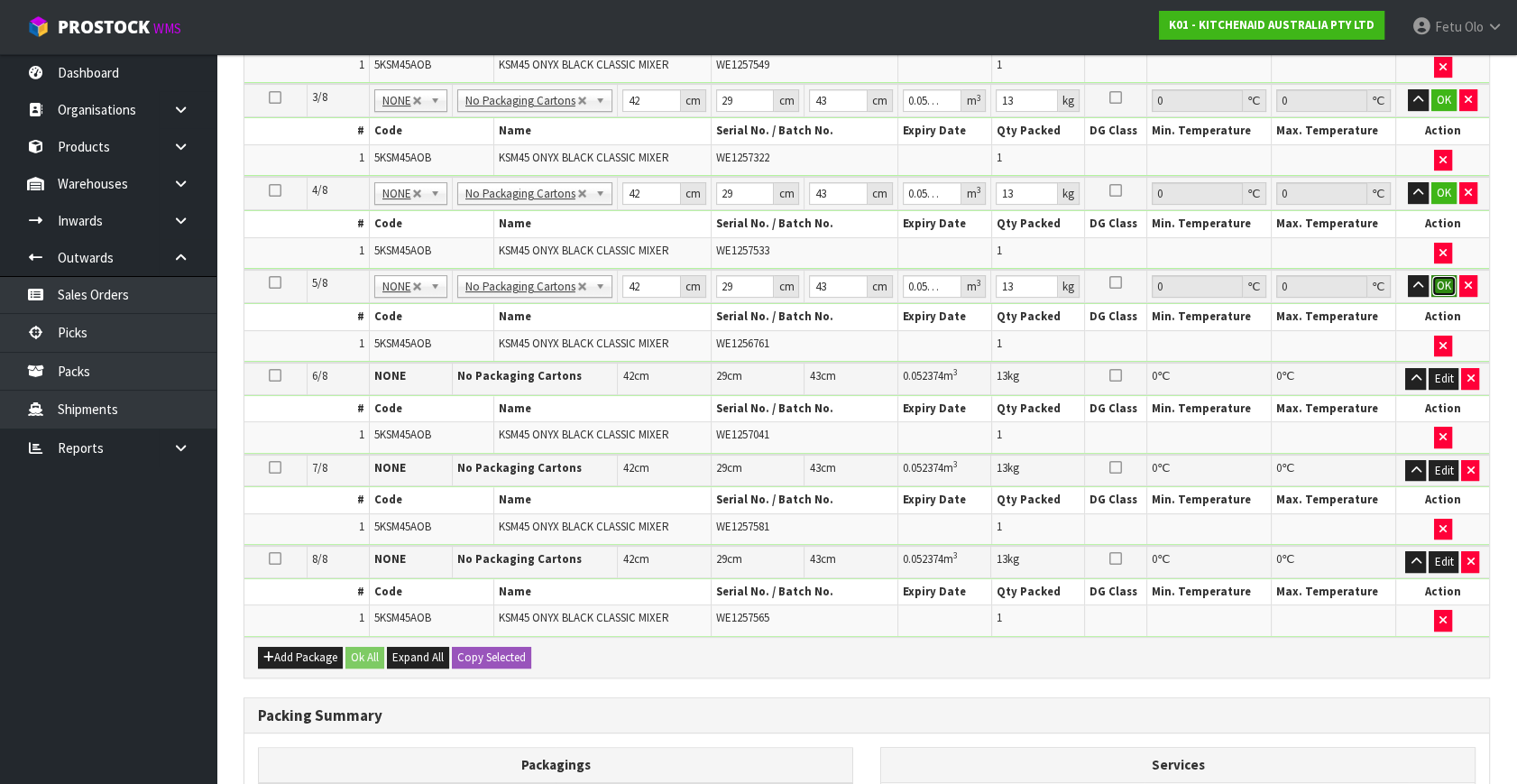
click at [1443, 289] on button "OK" at bounding box center [1444, 286] width 25 height 21
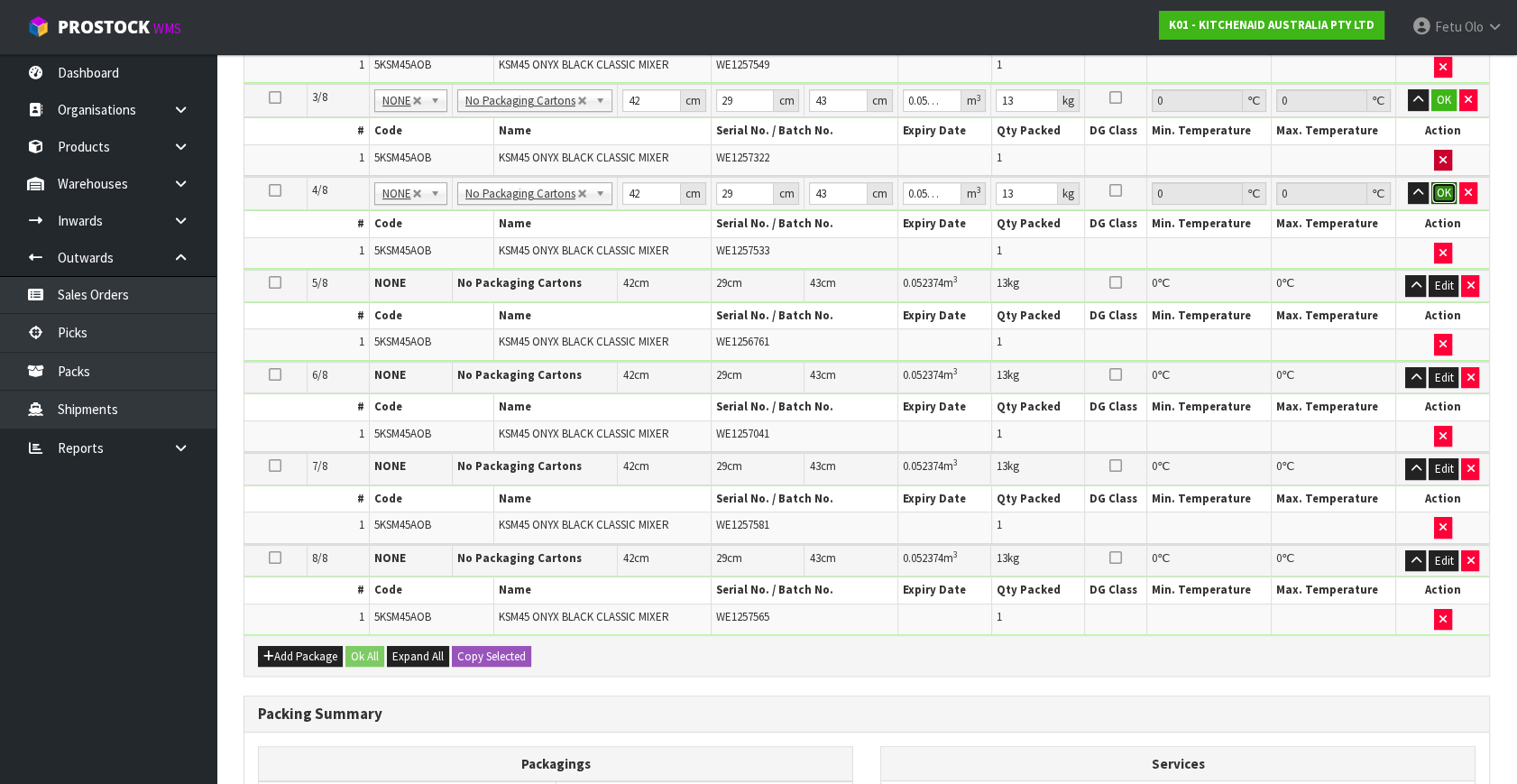
drag, startPoint x: 1443, startPoint y: 179, endPoint x: 1443, endPoint y: 149, distance: 30.0
click at [1443, 182] on button "OK" at bounding box center [1444, 193] width 25 height 21
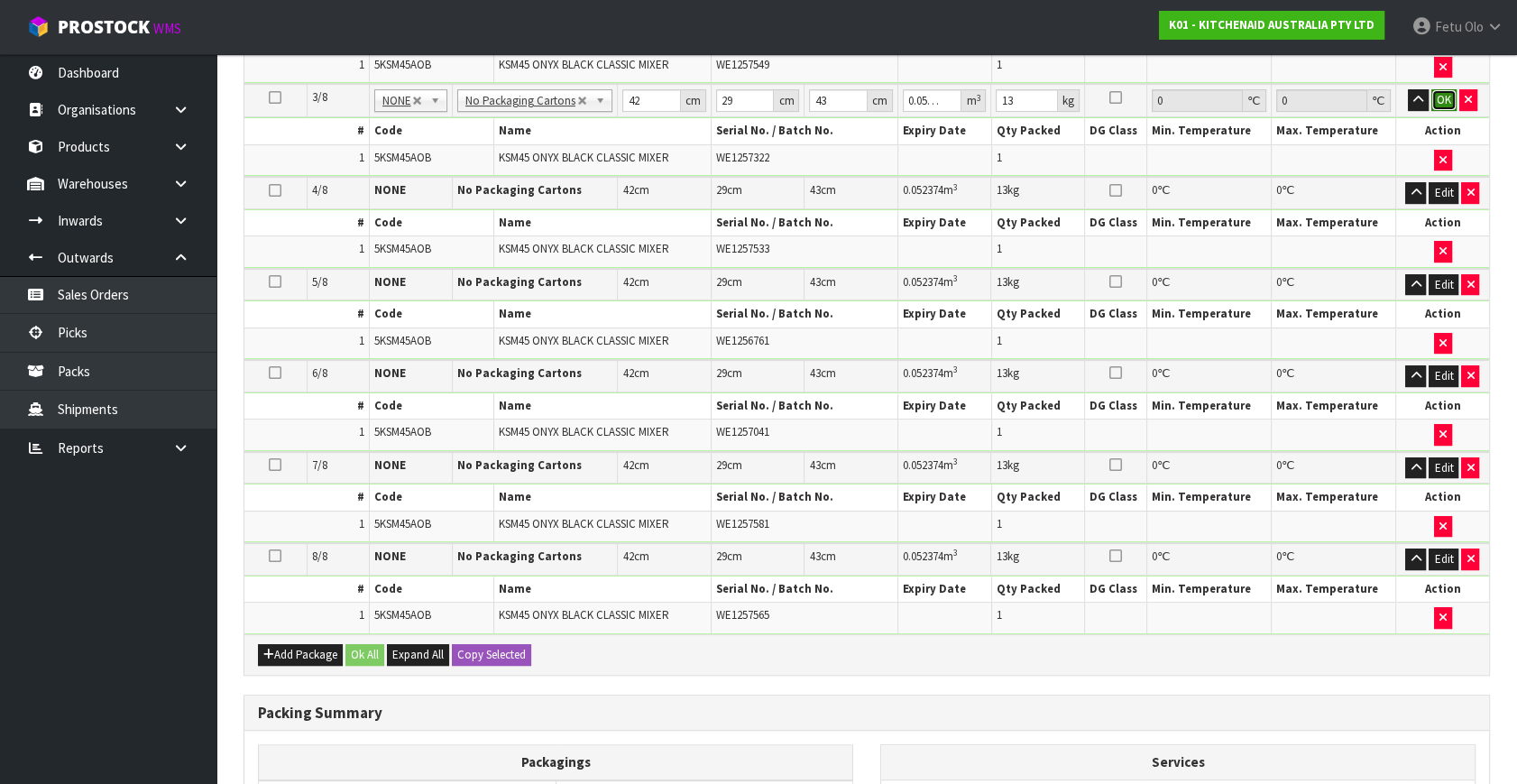
click at [1443, 91] on button "OK" at bounding box center [1444, 100] width 25 height 21
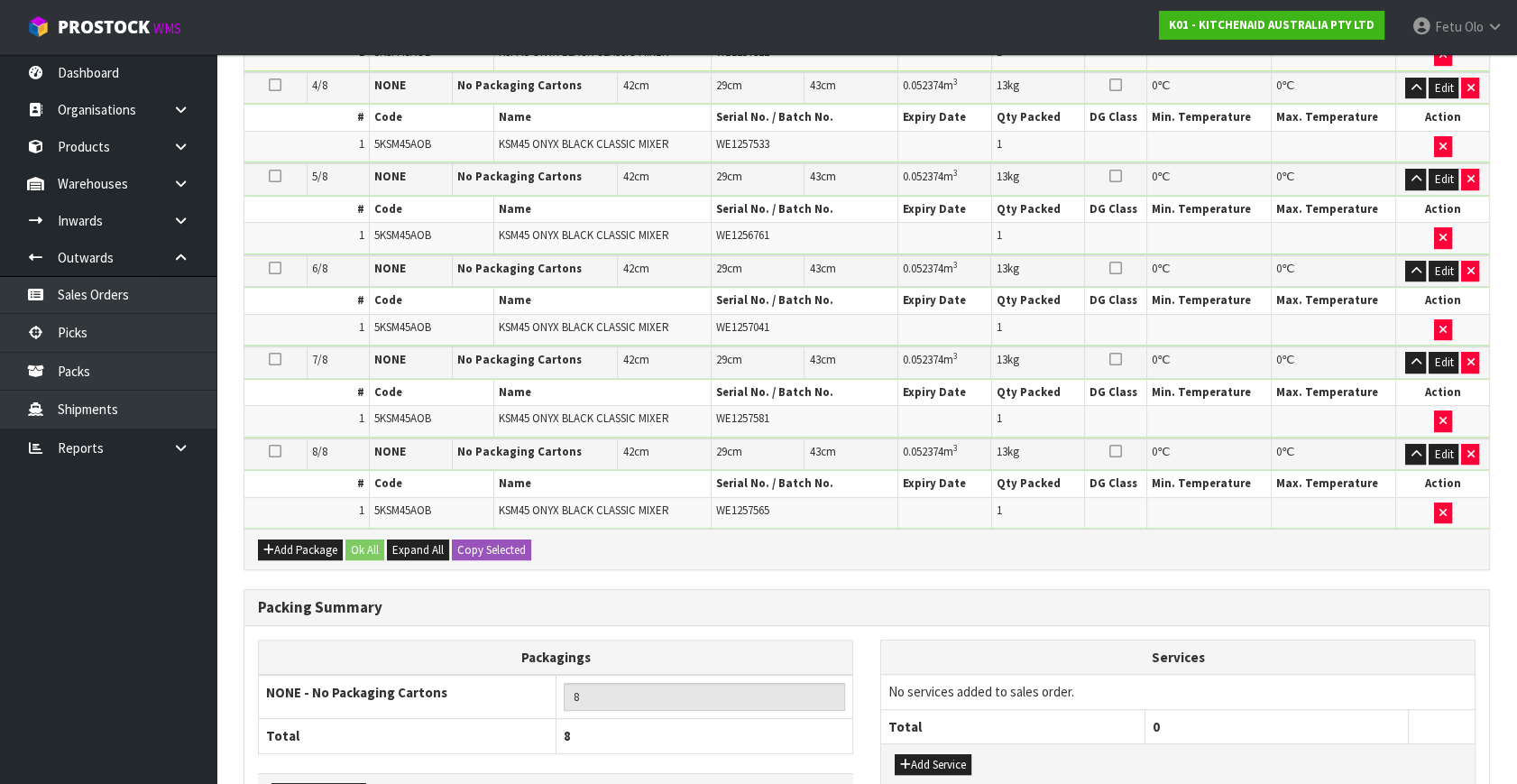
scroll to position [878, 0]
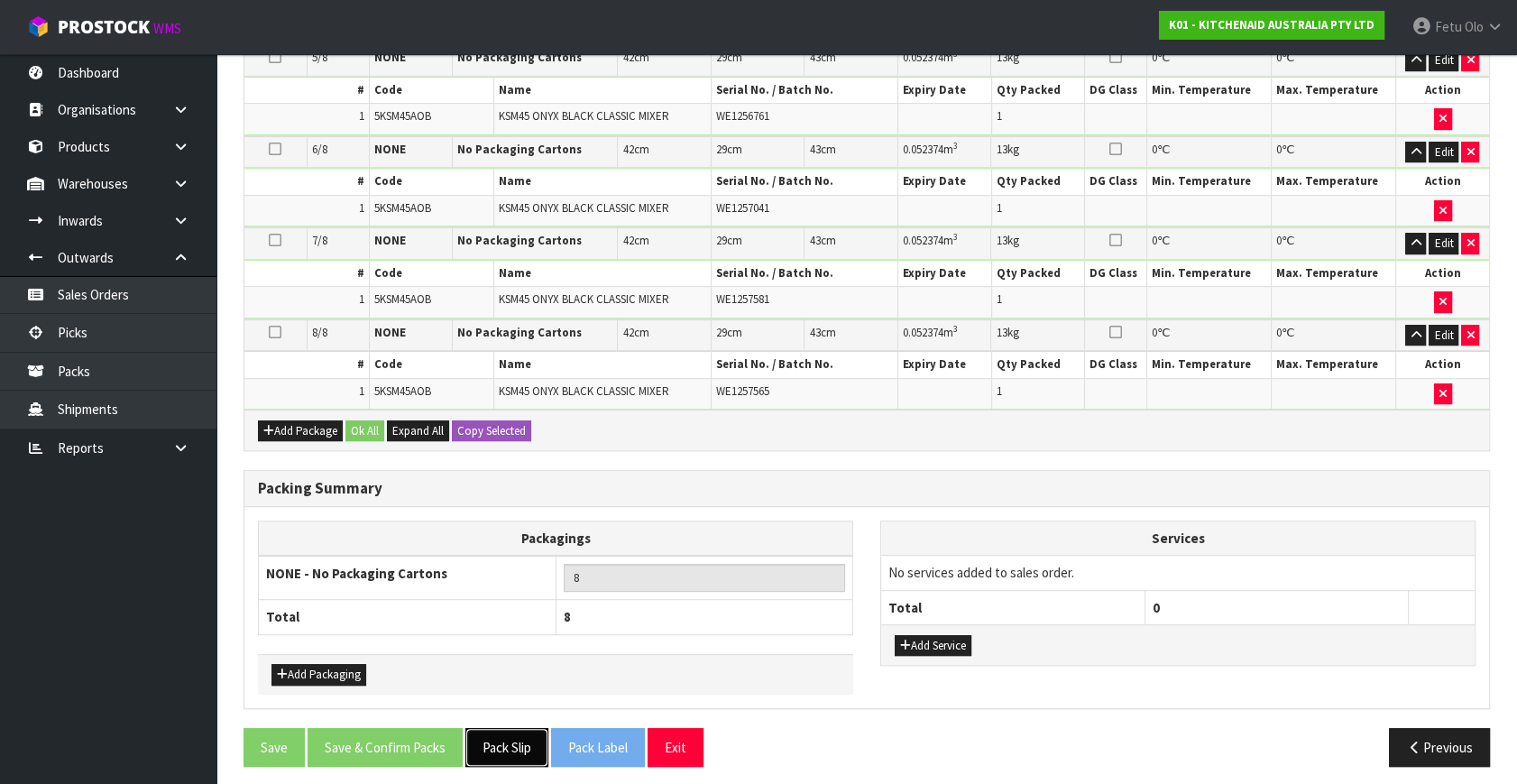
click at [520, 728] on button "Pack Slip" at bounding box center [507, 747] width 83 height 39
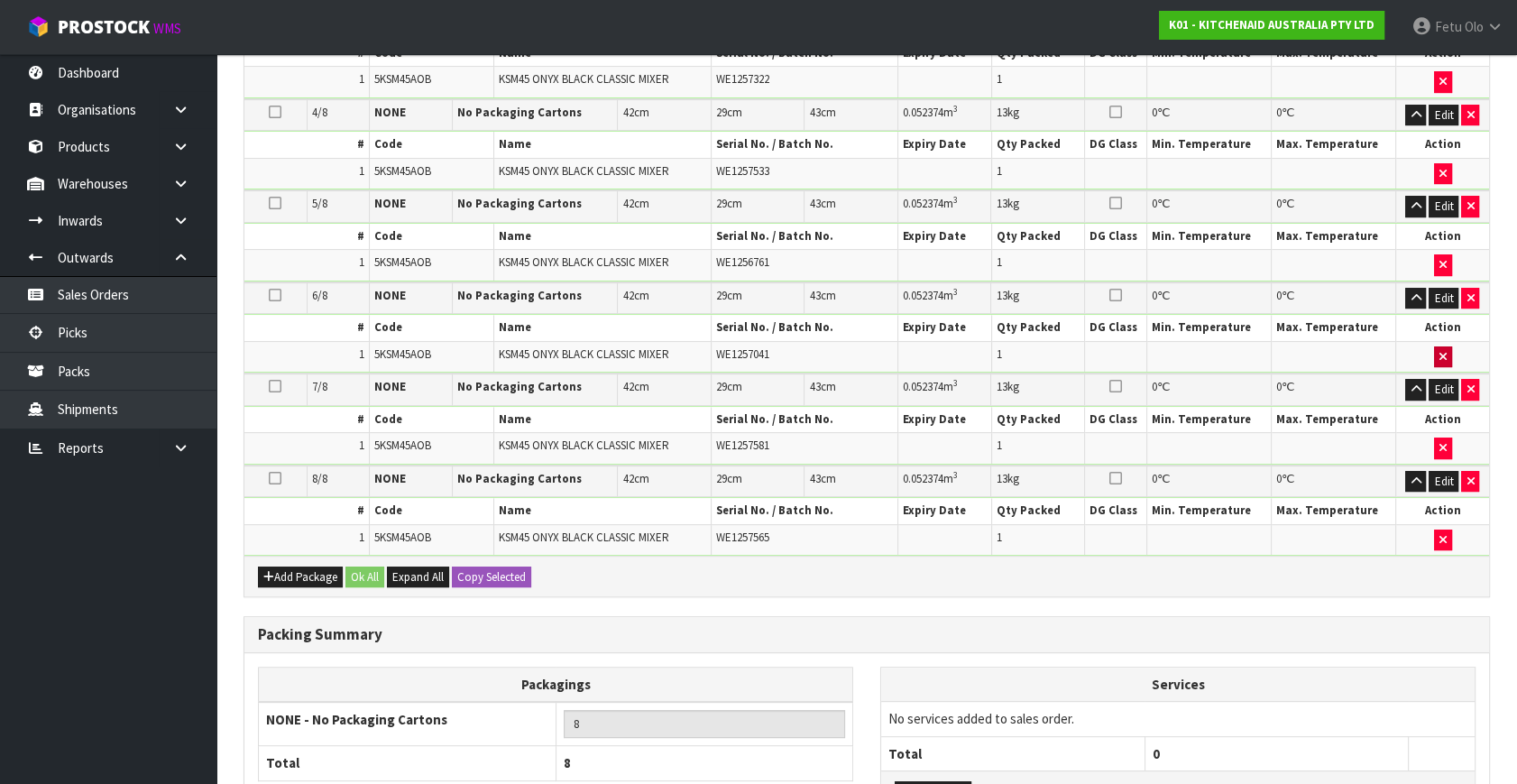
scroll to position [550, 0]
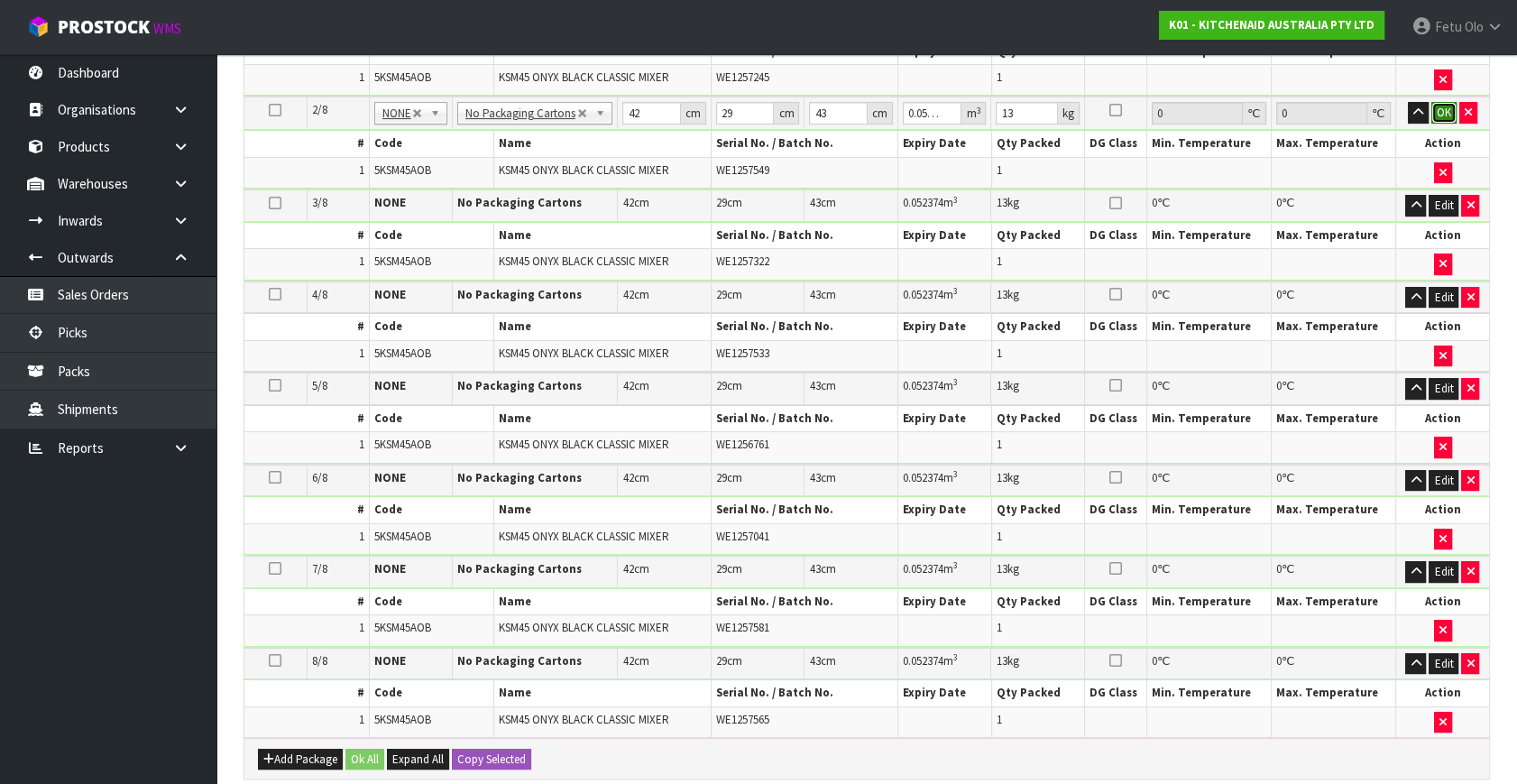
click at [1446, 107] on button "OK" at bounding box center [1444, 113] width 25 height 21
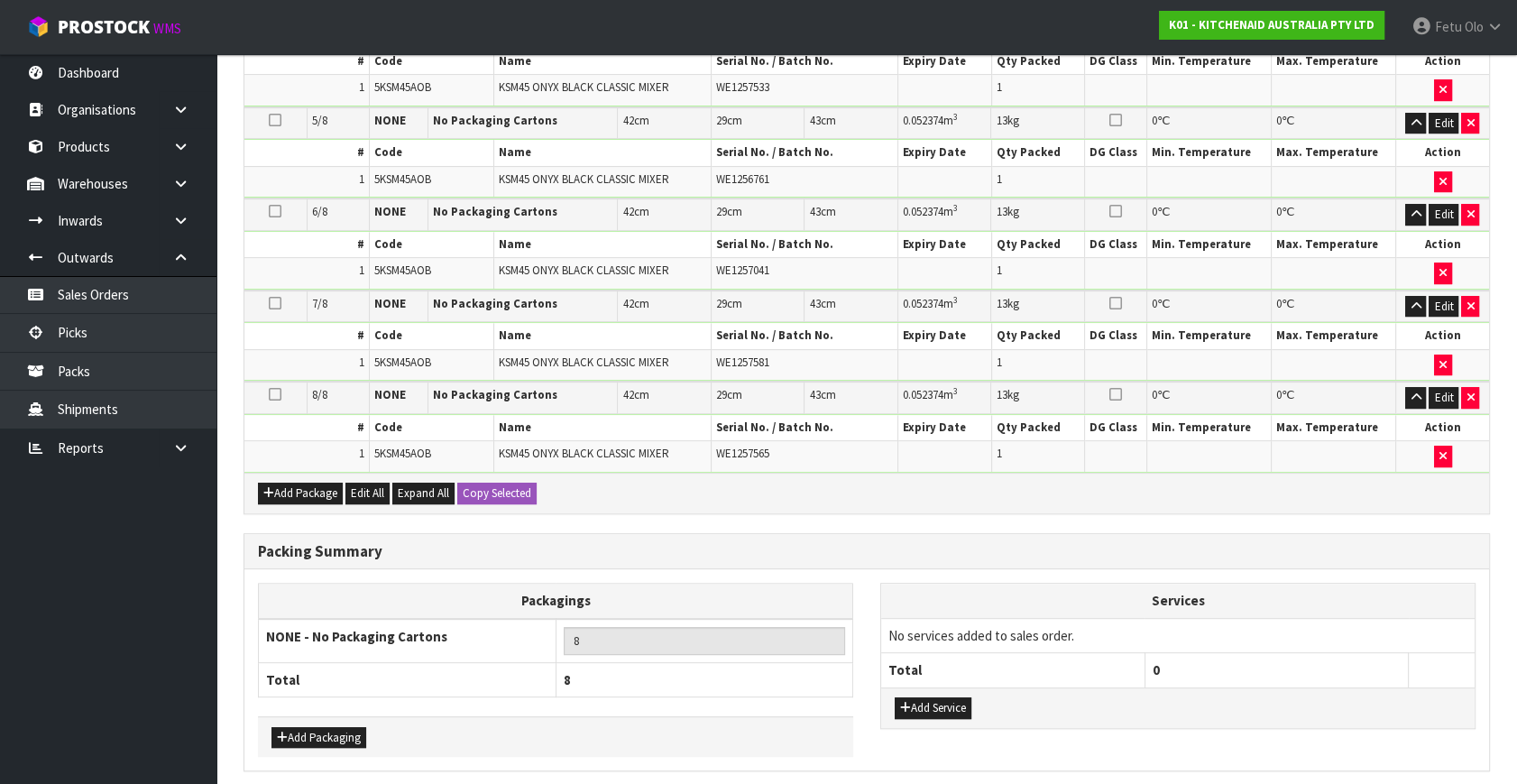
scroll to position [876, 0]
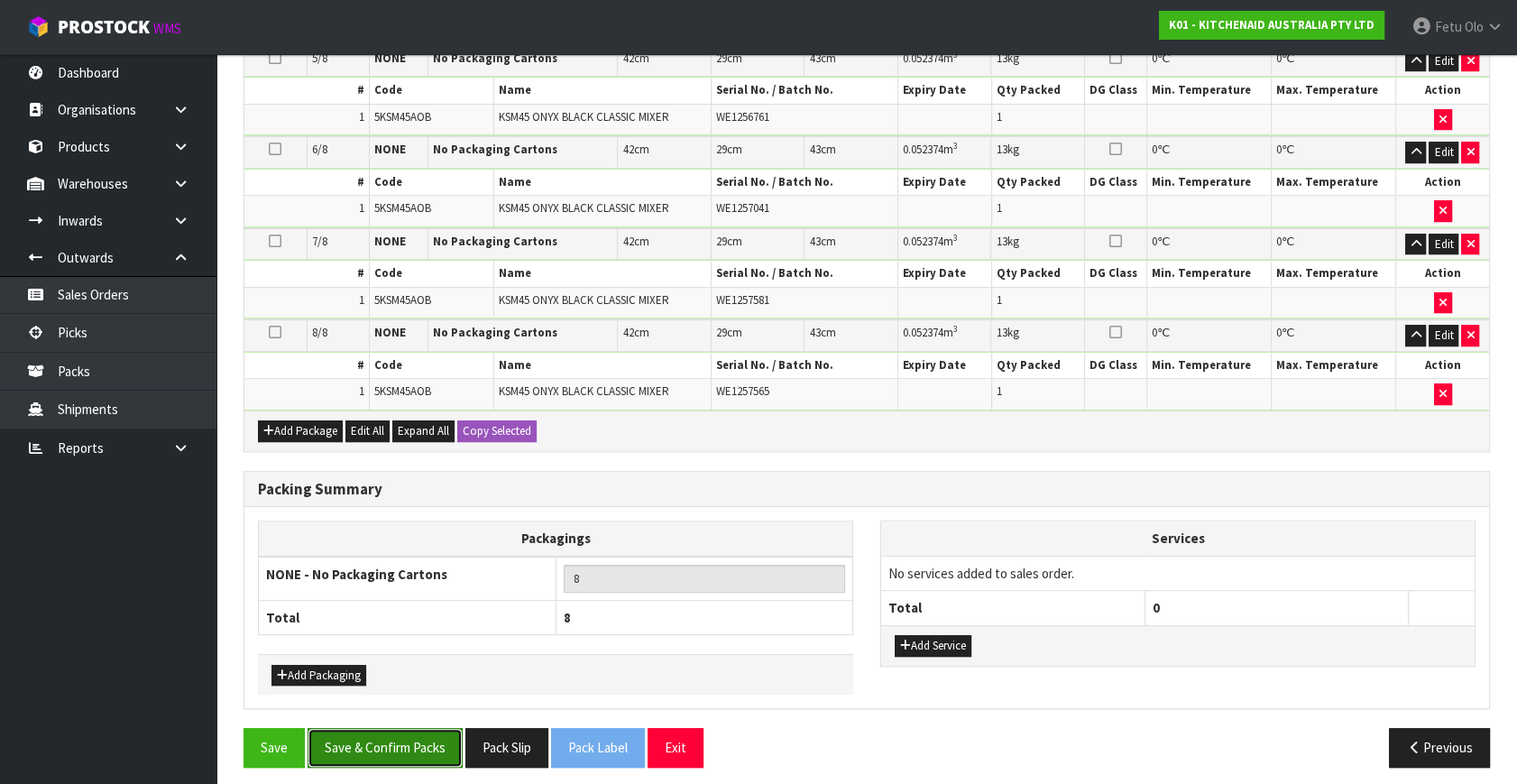
click at [371, 729] on button "Save & Confirm Packs" at bounding box center [384, 747] width 155 height 39
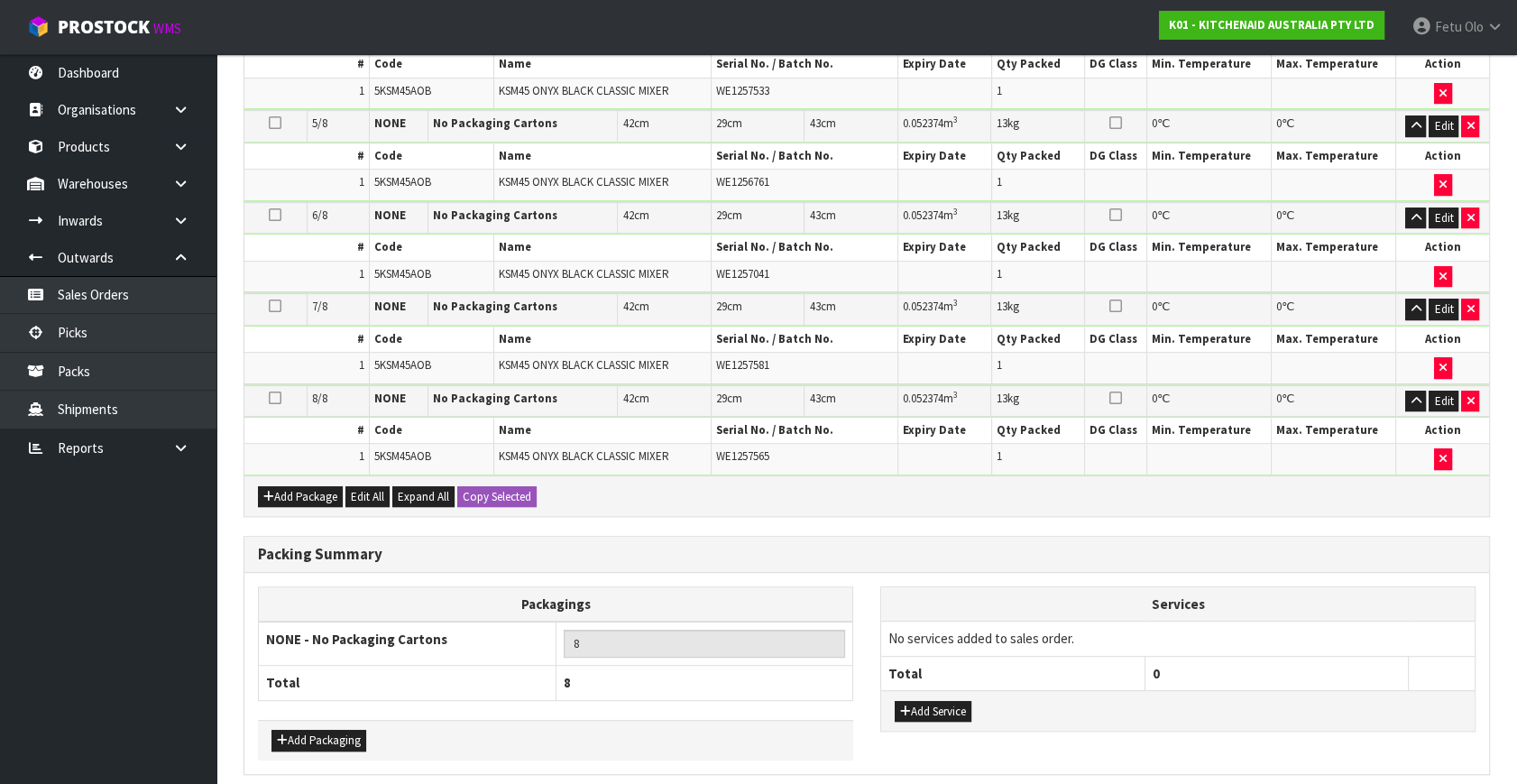
scroll to position [0, 0]
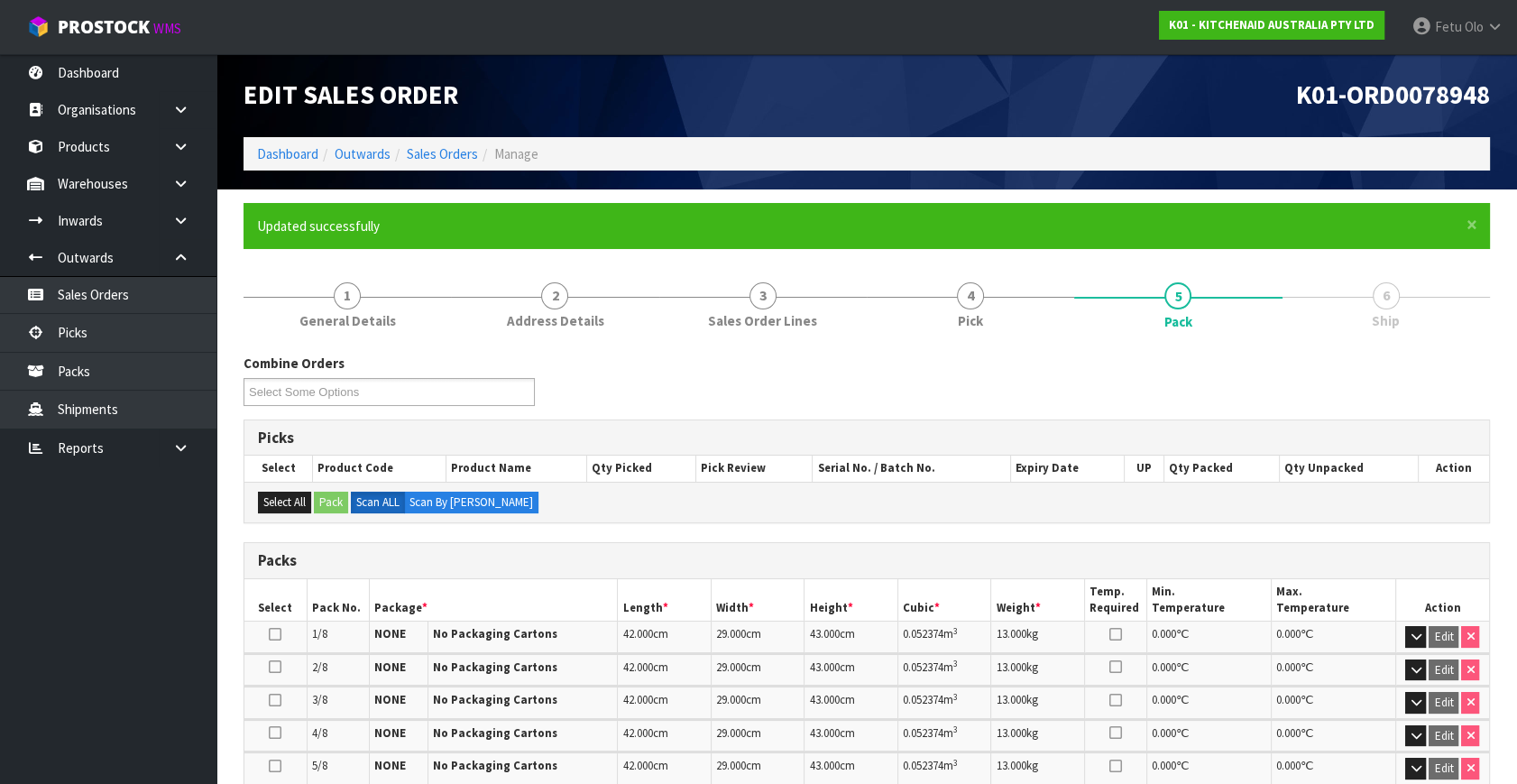
click at [827, 408] on div "Combine Orders K01-ORD0078948 K01-ORD0078949 K01-ORD0078950 K01-ORD0078951 K01-…" at bounding box center [867, 385] width 1273 height 65
click at [819, 420] on div "Picks" at bounding box center [867, 437] width 1244 height 36
click at [812, 431] on h3 "Picks" at bounding box center [867, 438] width 1217 height 17
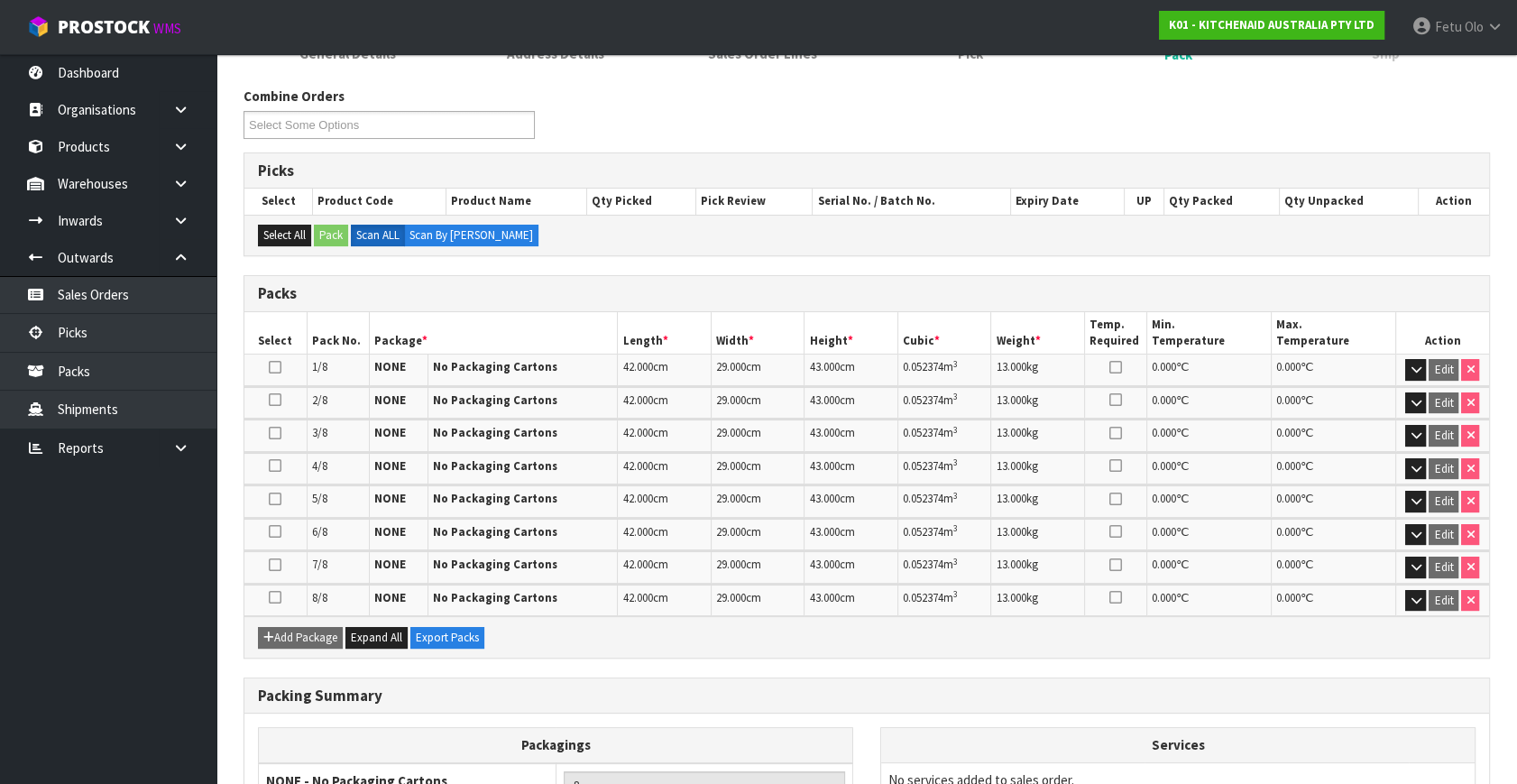
scroll to position [27, 0]
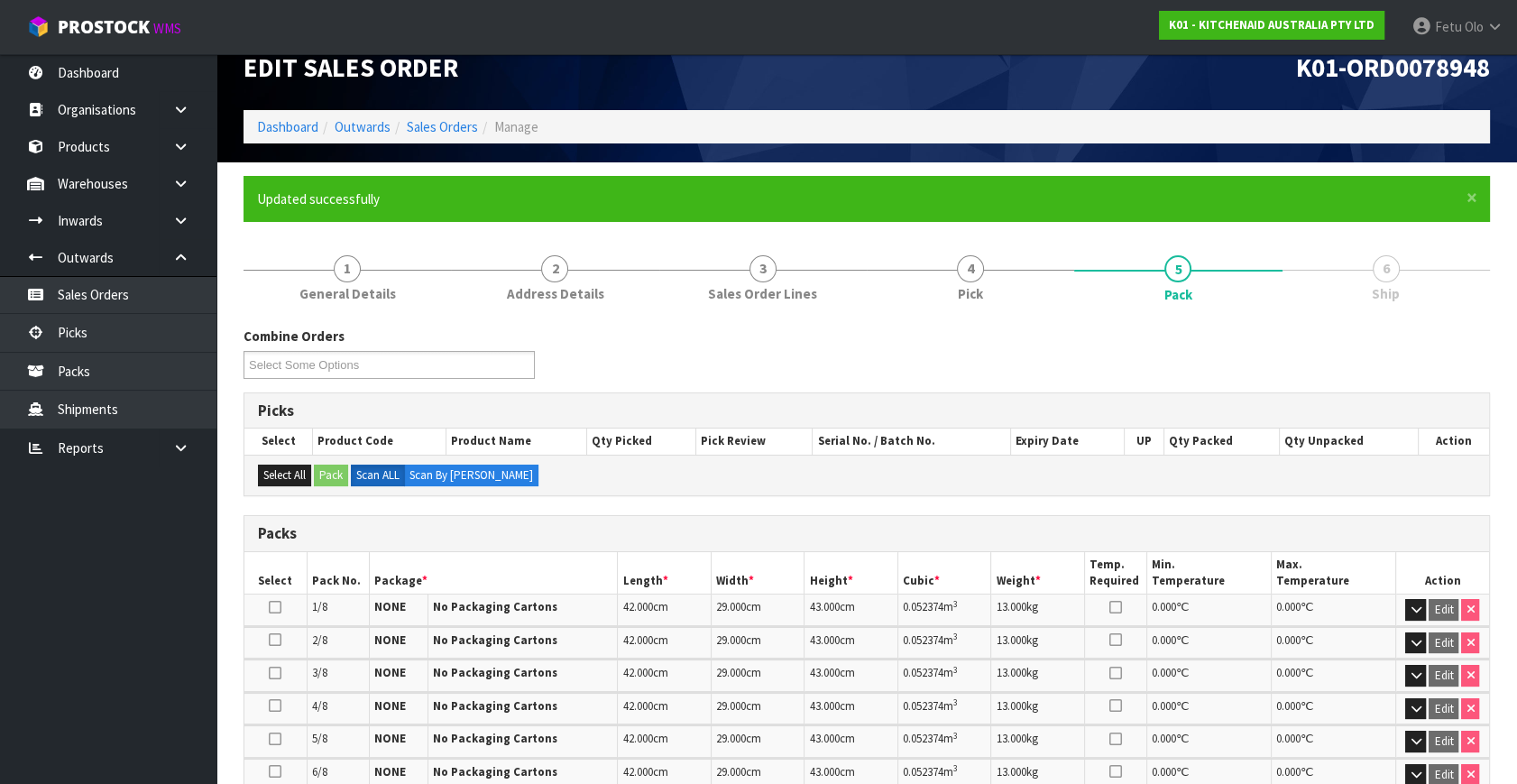
click at [301, 135] on ol "Dashboard Outwards Sales Orders Manage" at bounding box center [867, 126] width 1246 height 34
click at [296, 124] on link "Dashboard" at bounding box center [288, 127] width 62 height 17
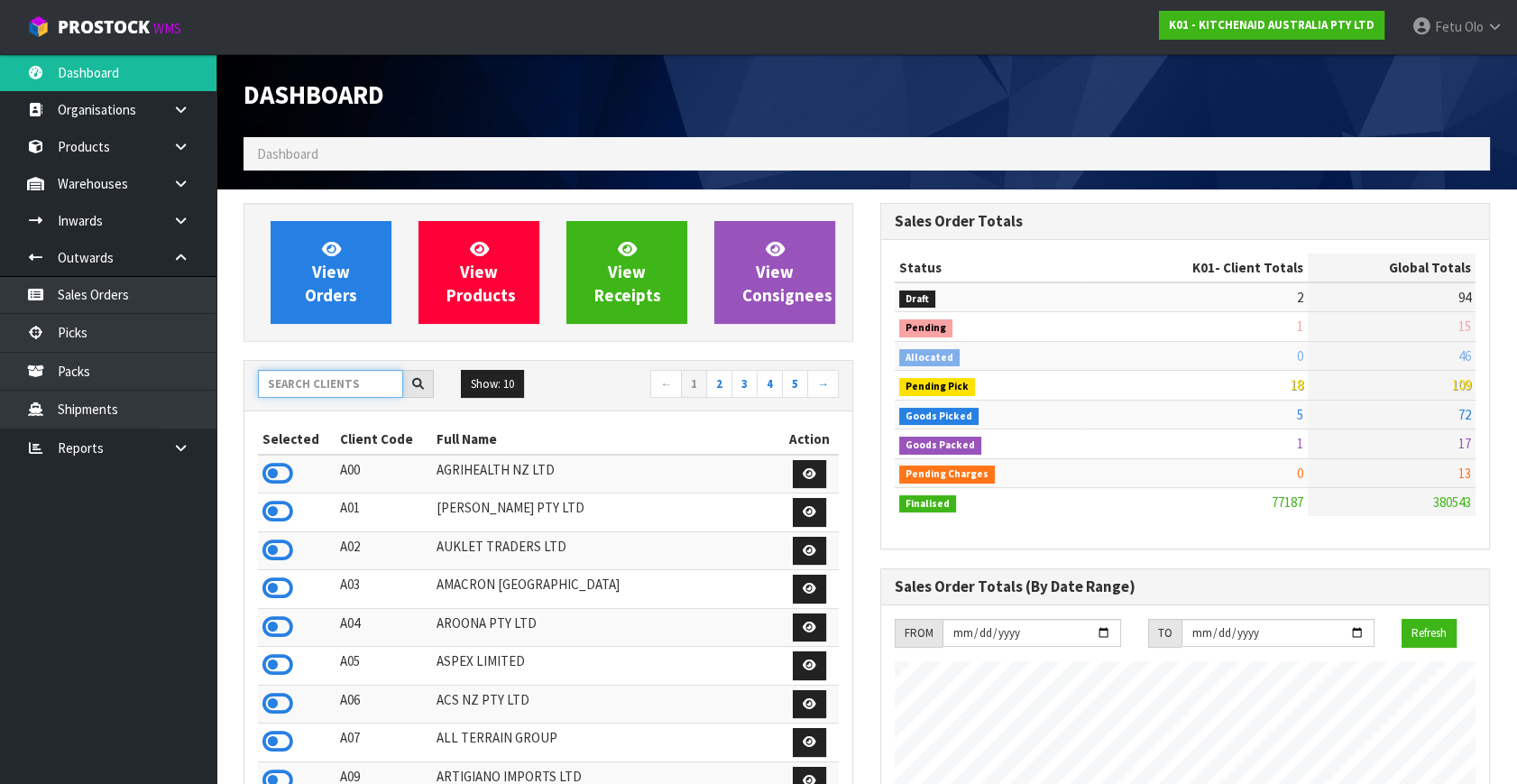
click at [325, 381] on input "text" at bounding box center [330, 383] width 145 height 28
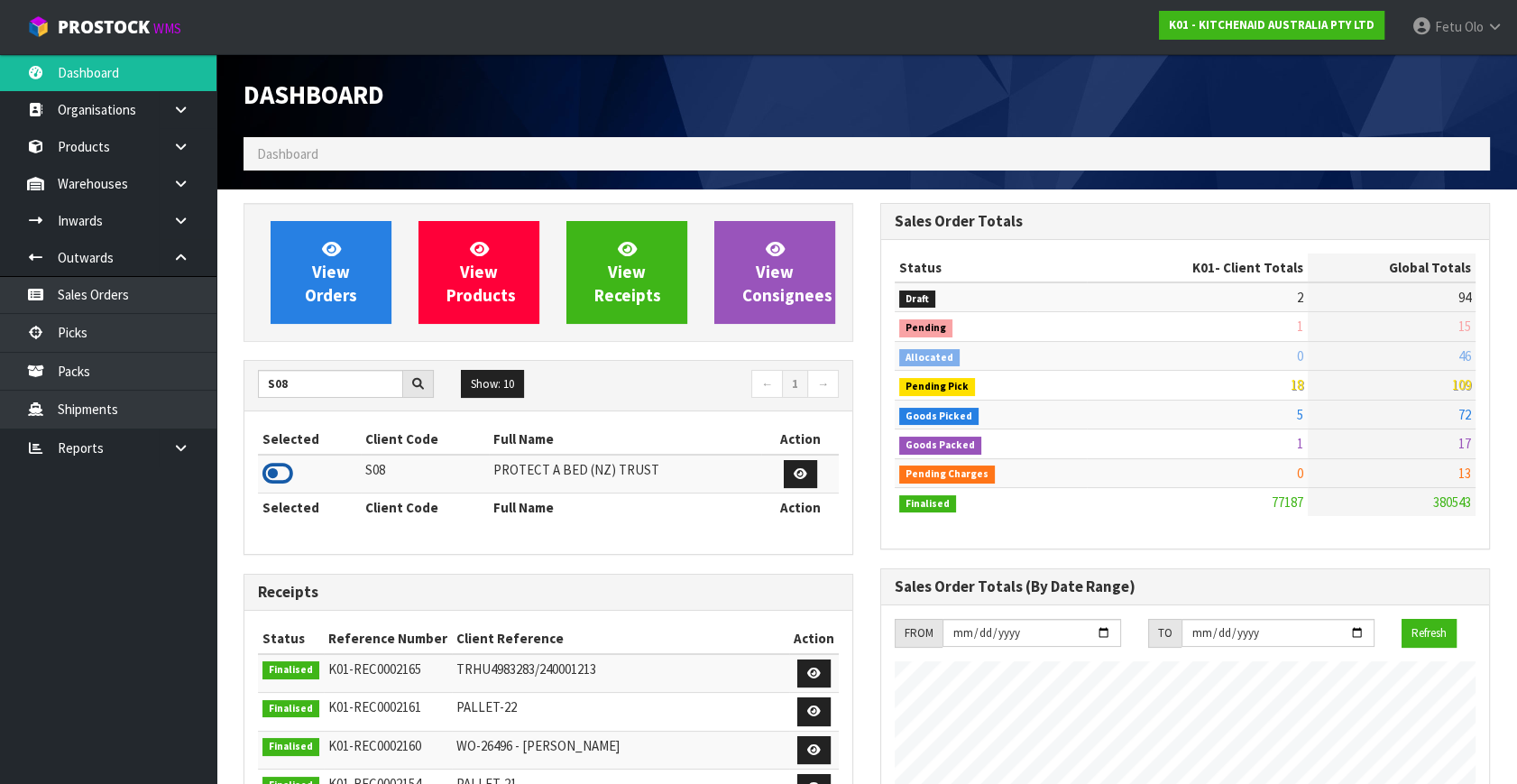
click at [283, 466] on icon at bounding box center [277, 474] width 31 height 27
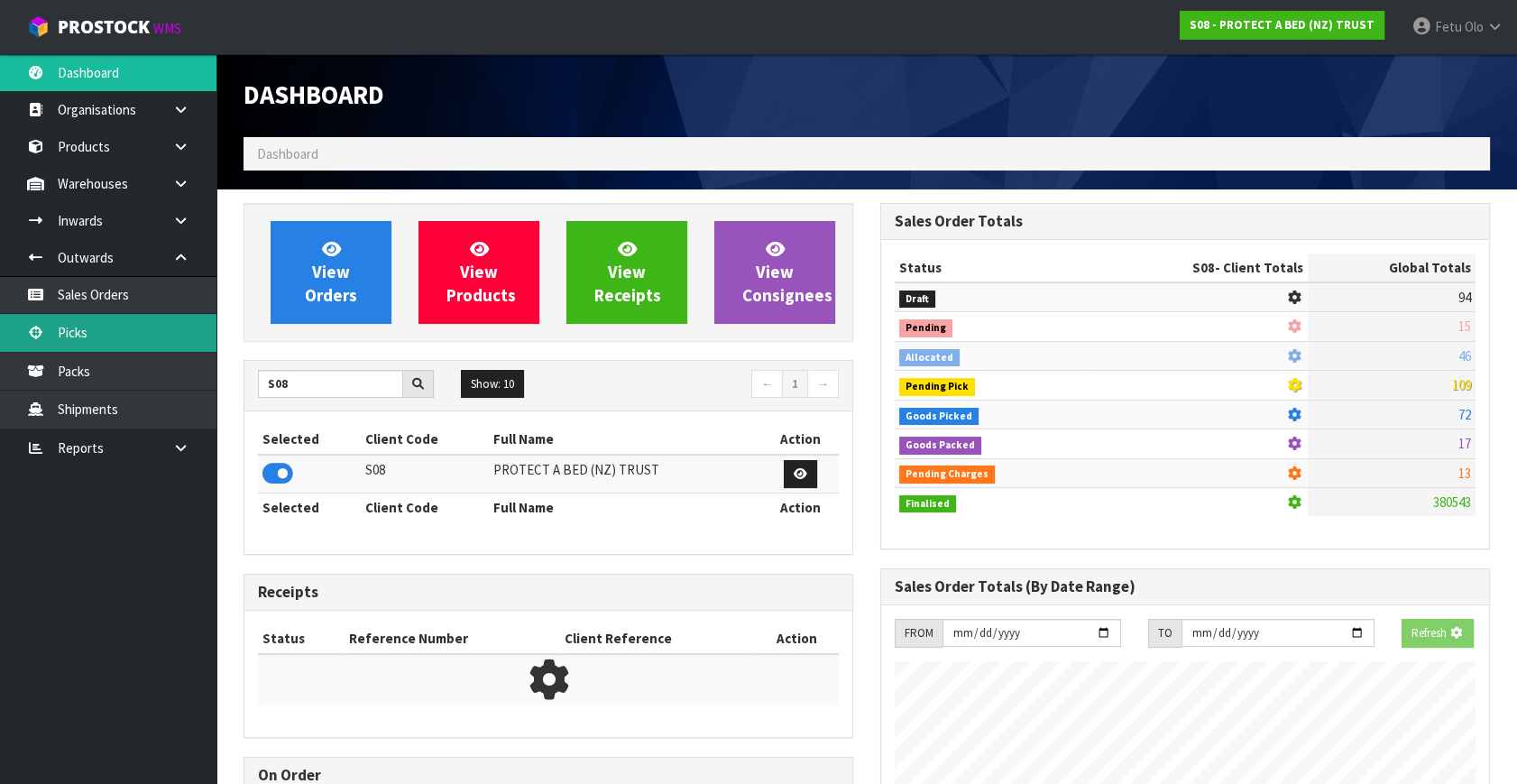
scroll to position [900666, 901178]
click at [58, 327] on link "Picks" at bounding box center [108, 332] width 217 height 37
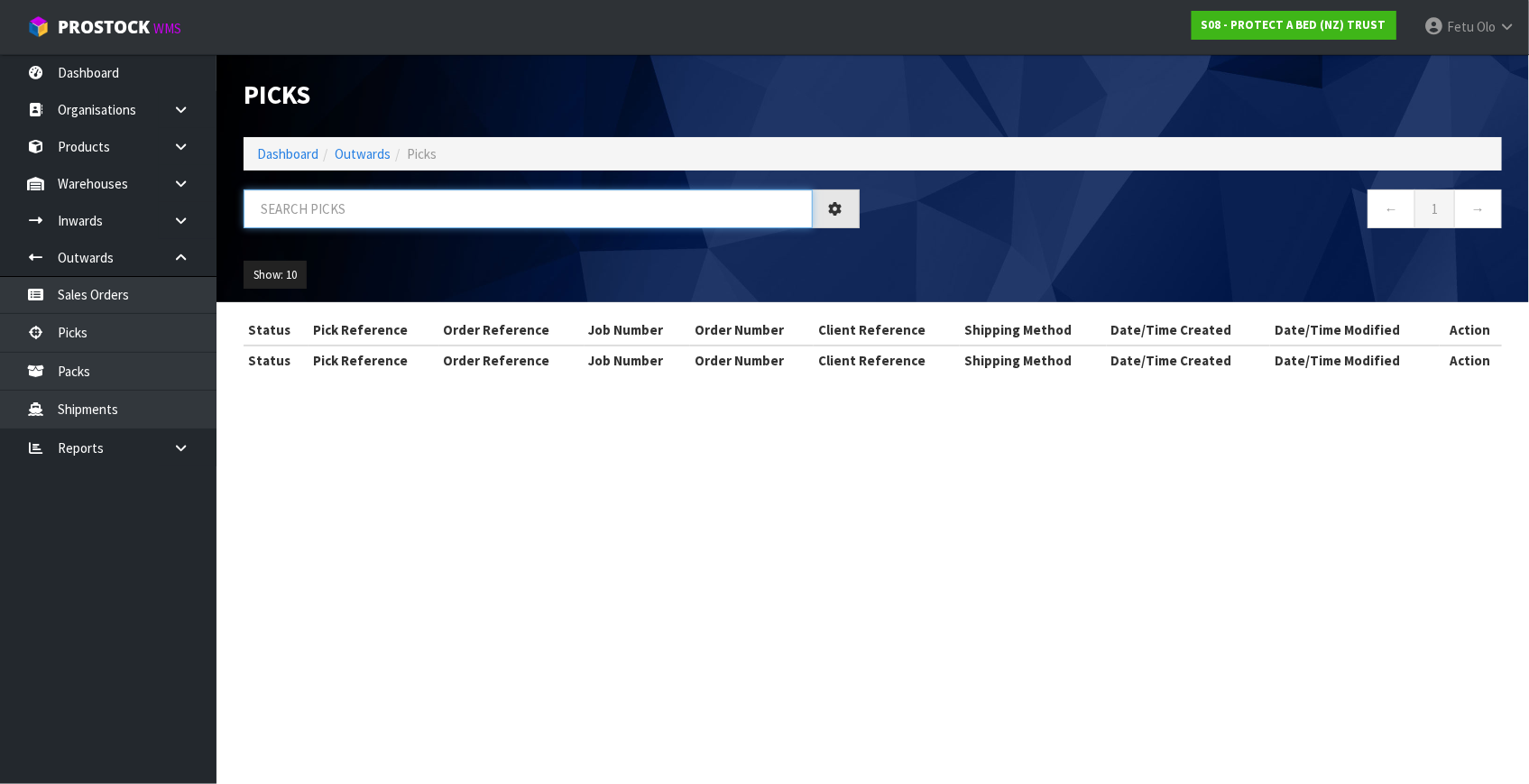
click at [461, 208] on input "text" at bounding box center [528, 209] width 569 height 39
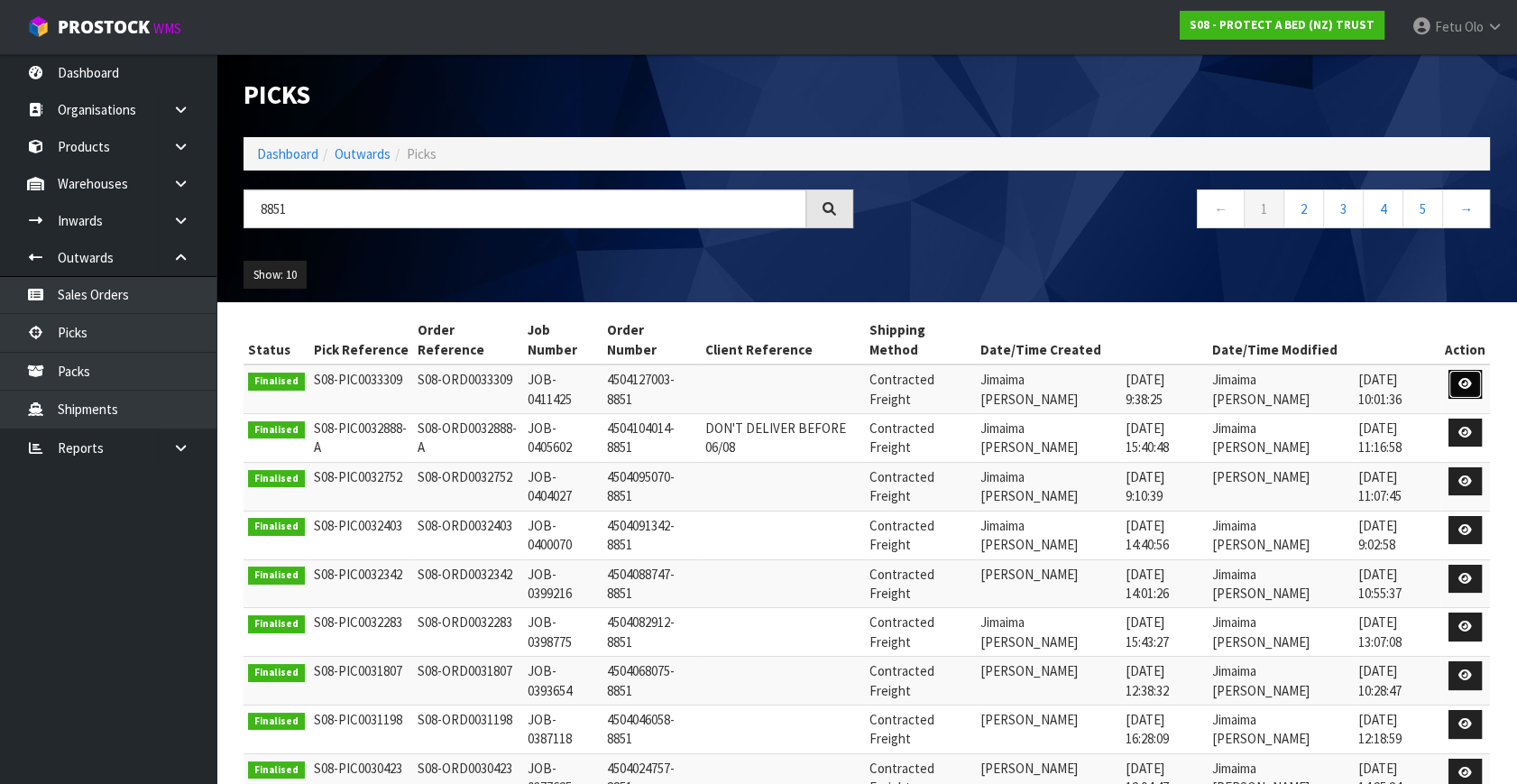
click at [1463, 378] on icon at bounding box center [1465, 383] width 13 height 12
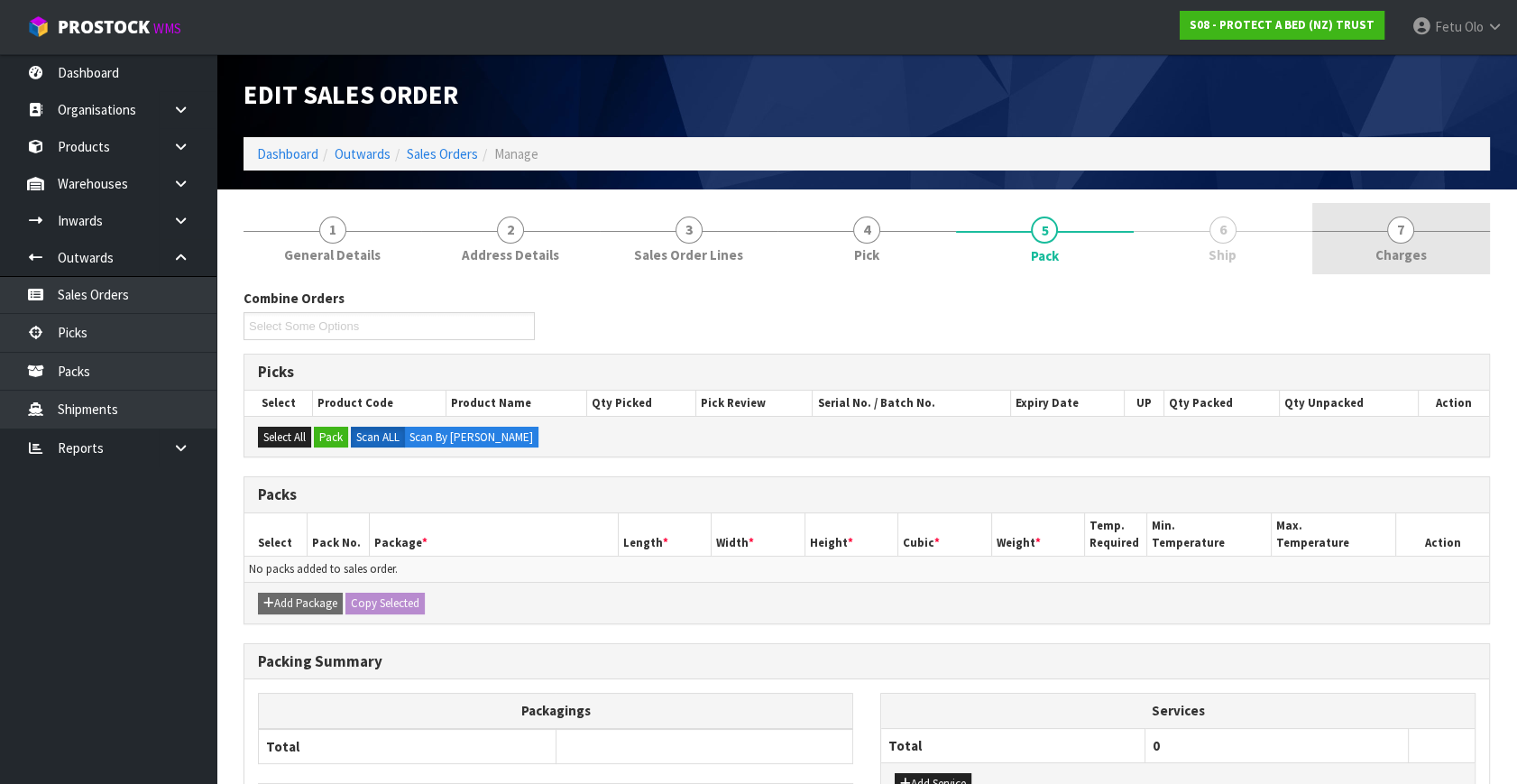
click at [1237, 250] on span "Ship" at bounding box center [1222, 255] width 28 height 19
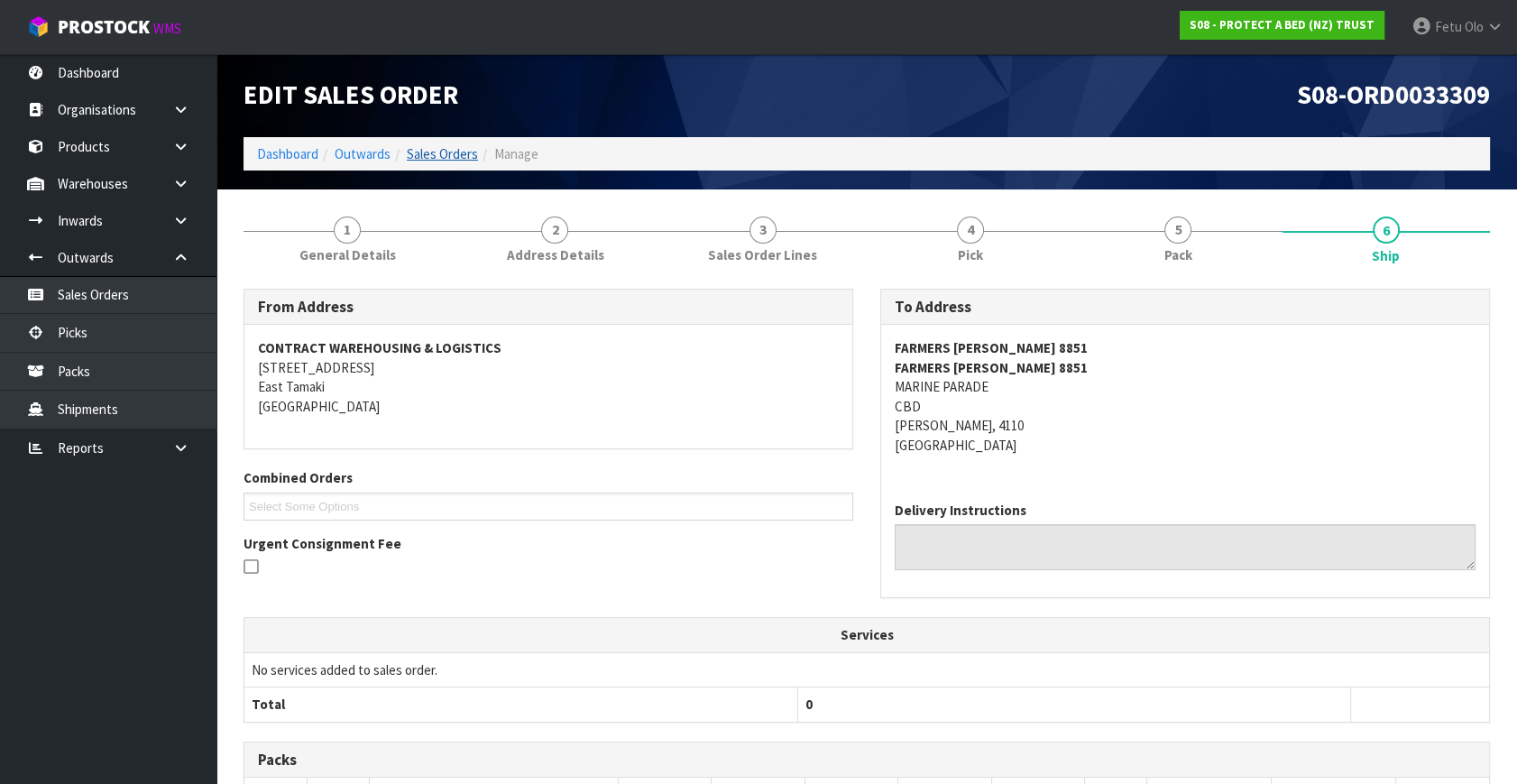
drag, startPoint x: 0, startPoint y: 66, endPoint x: 425, endPoint y: 145, distance: 432.3
click at [497, 121] on div "Edit Sales Order" at bounding box center [548, 95] width 637 height 83
drag, startPoint x: 287, startPoint y: 156, endPoint x: 299, endPoint y: 178, distance: 25.1
click at [287, 156] on link "Dashboard" at bounding box center [288, 154] width 62 height 17
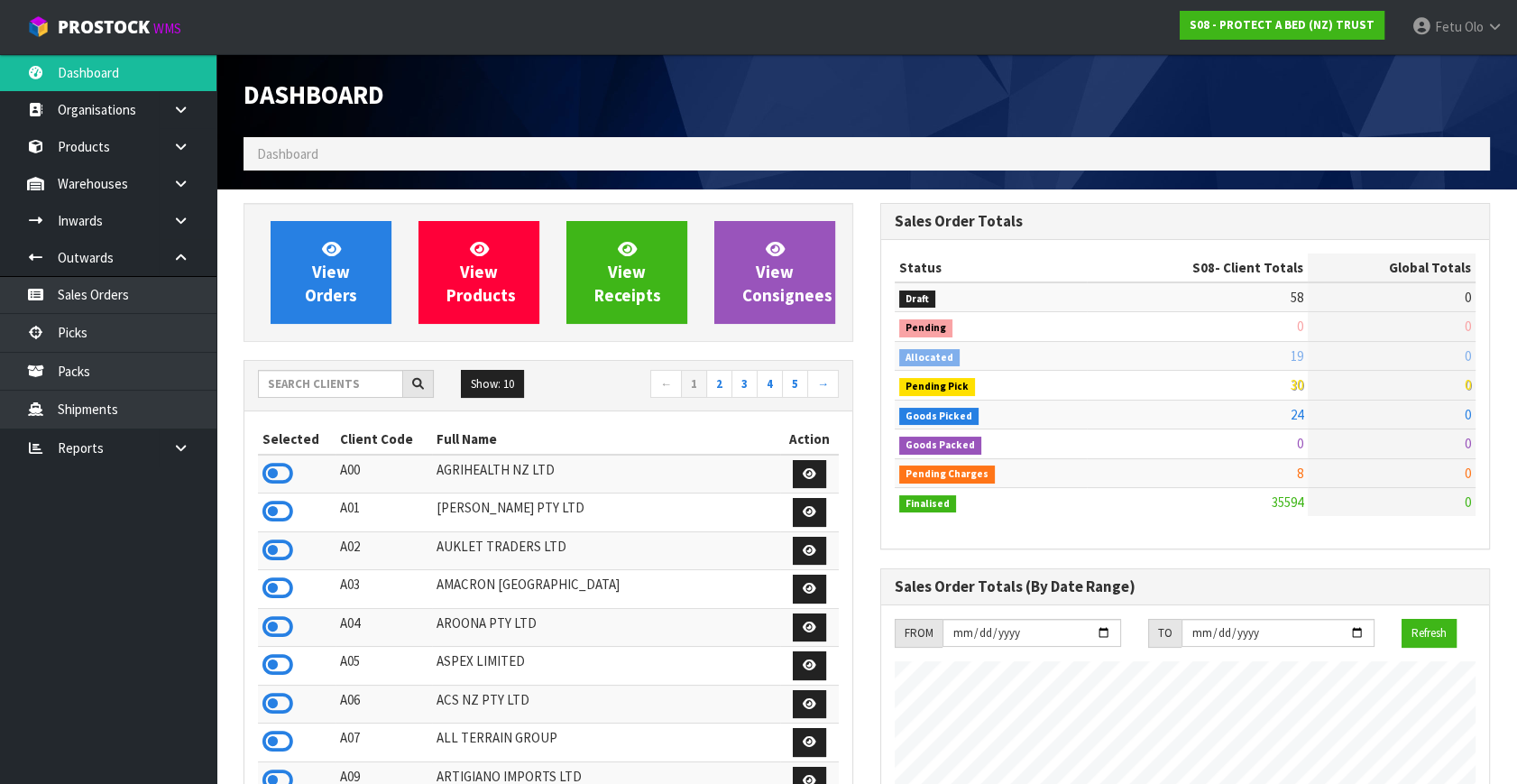
scroll to position [1123, 636]
click at [338, 379] on input "text" at bounding box center [330, 383] width 145 height 28
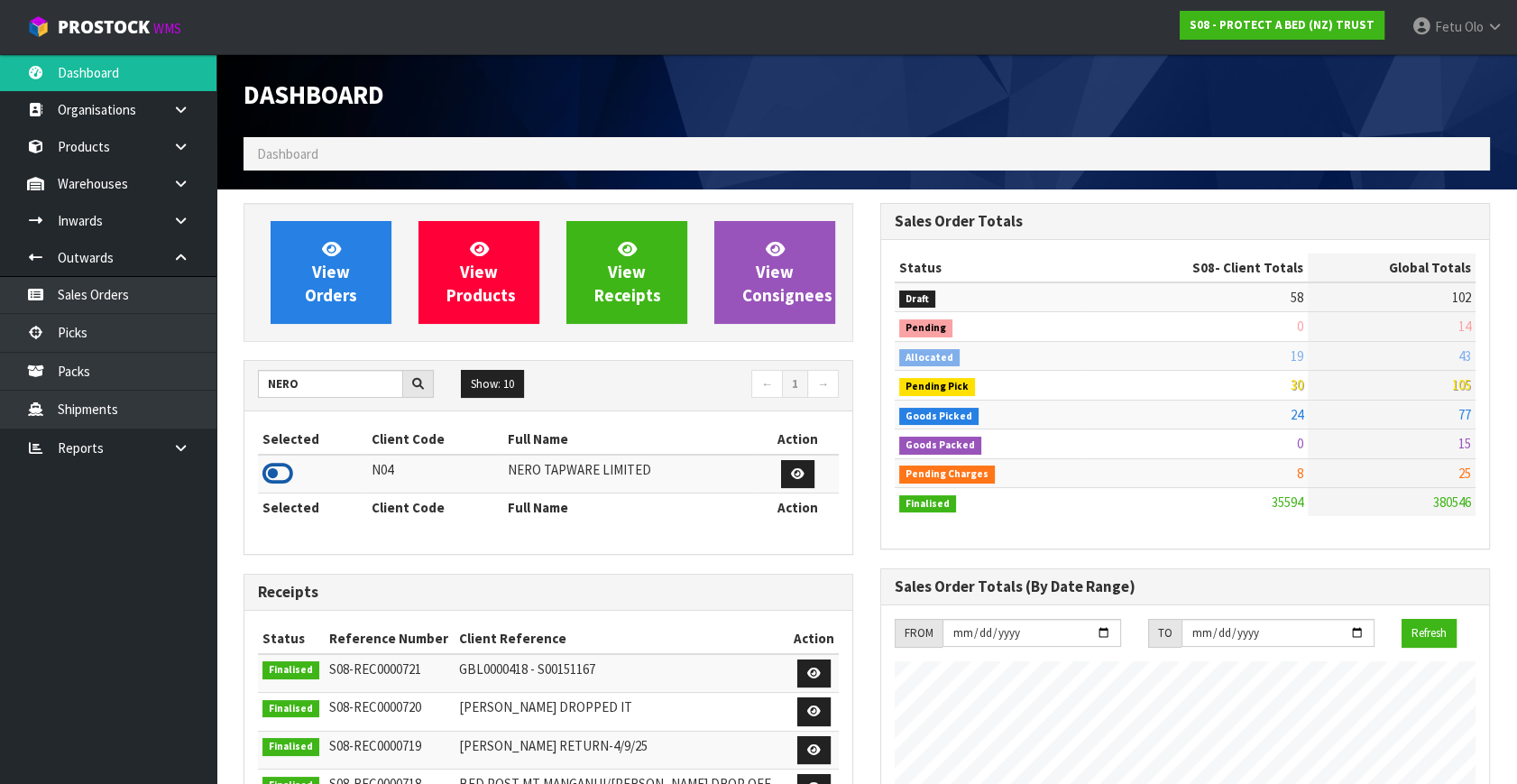
click at [279, 471] on icon at bounding box center [277, 474] width 31 height 27
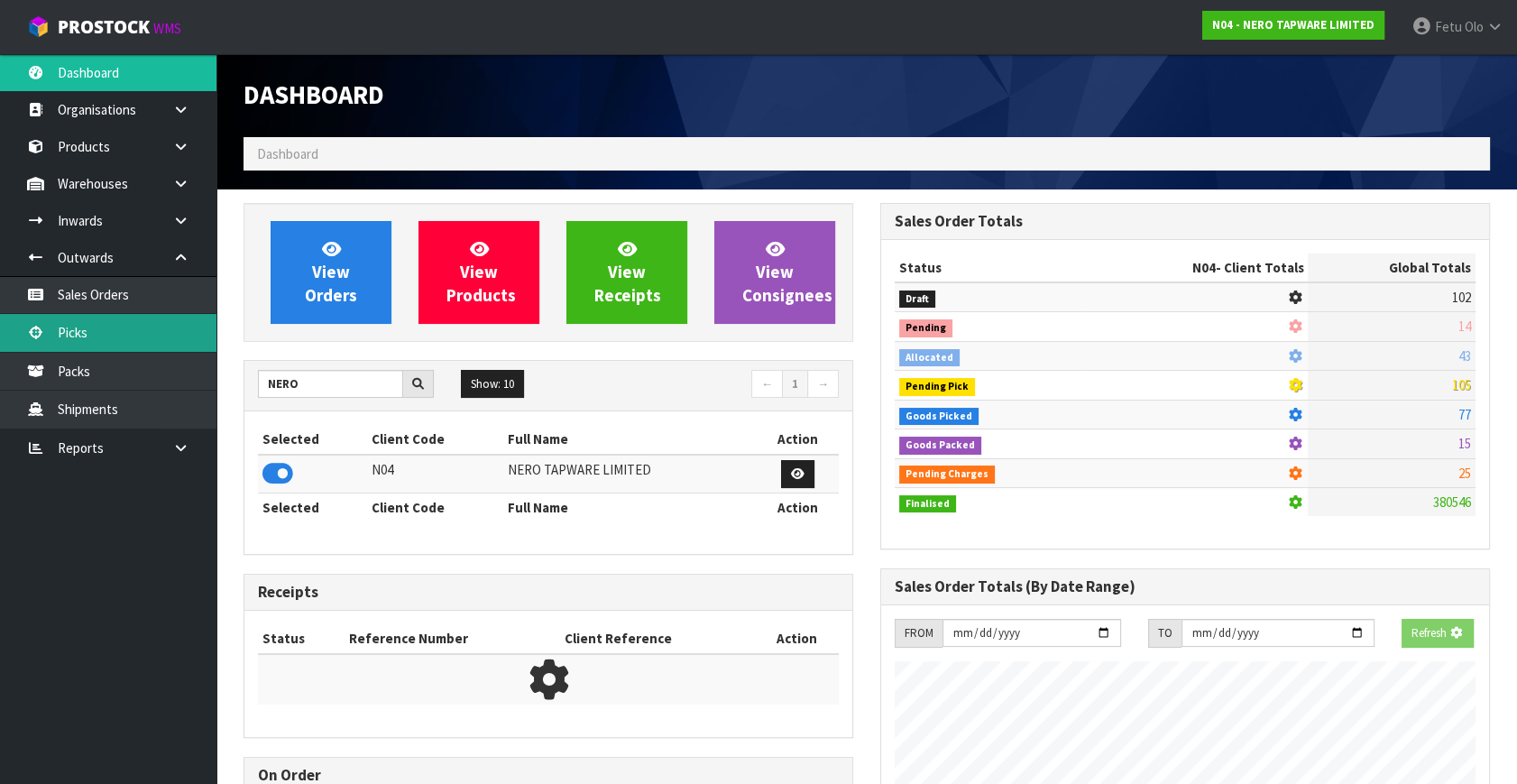
scroll to position [1422, 636]
click at [120, 333] on link "Picks" at bounding box center [108, 332] width 217 height 37
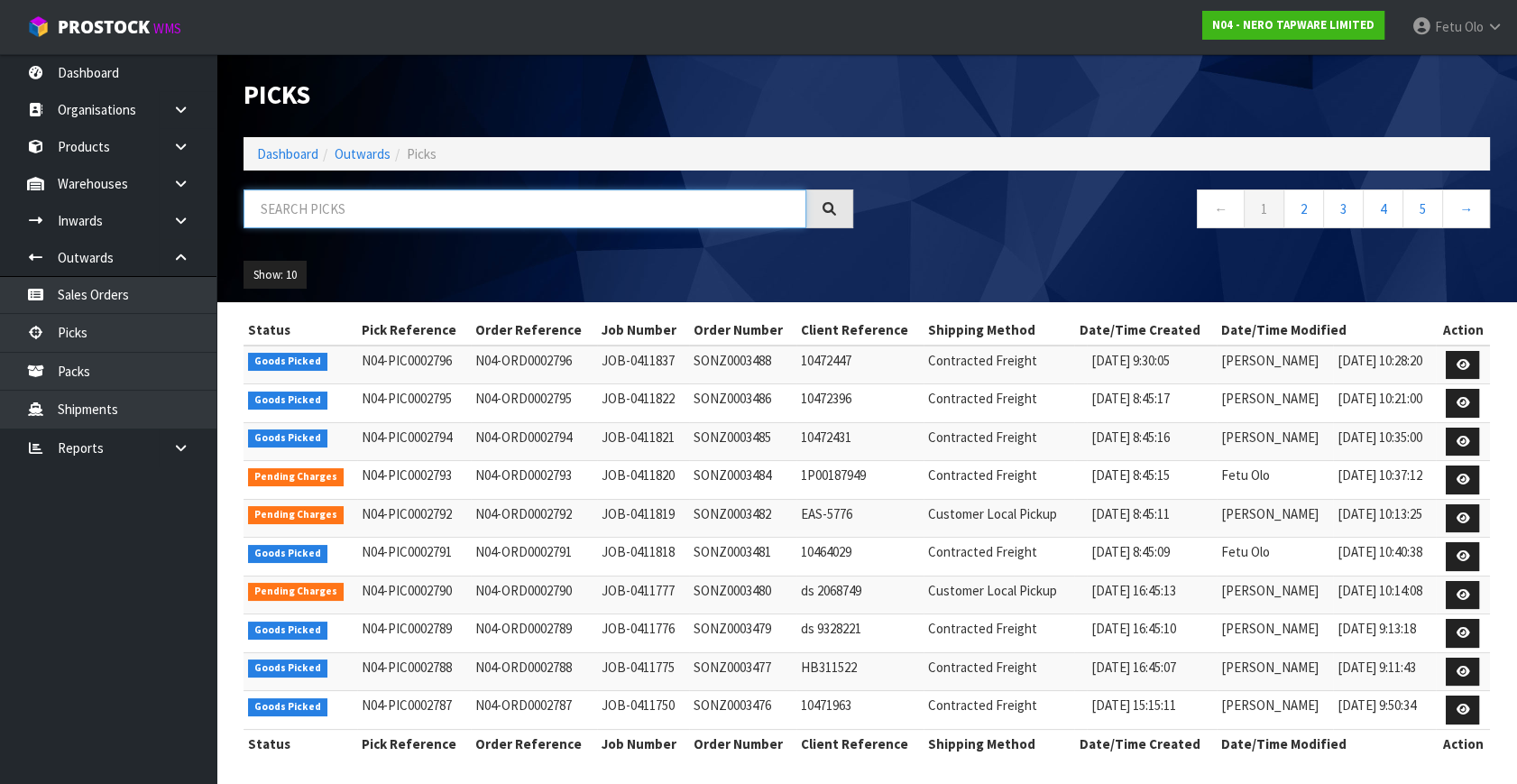
click at [347, 205] on input "text" at bounding box center [525, 209] width 562 height 39
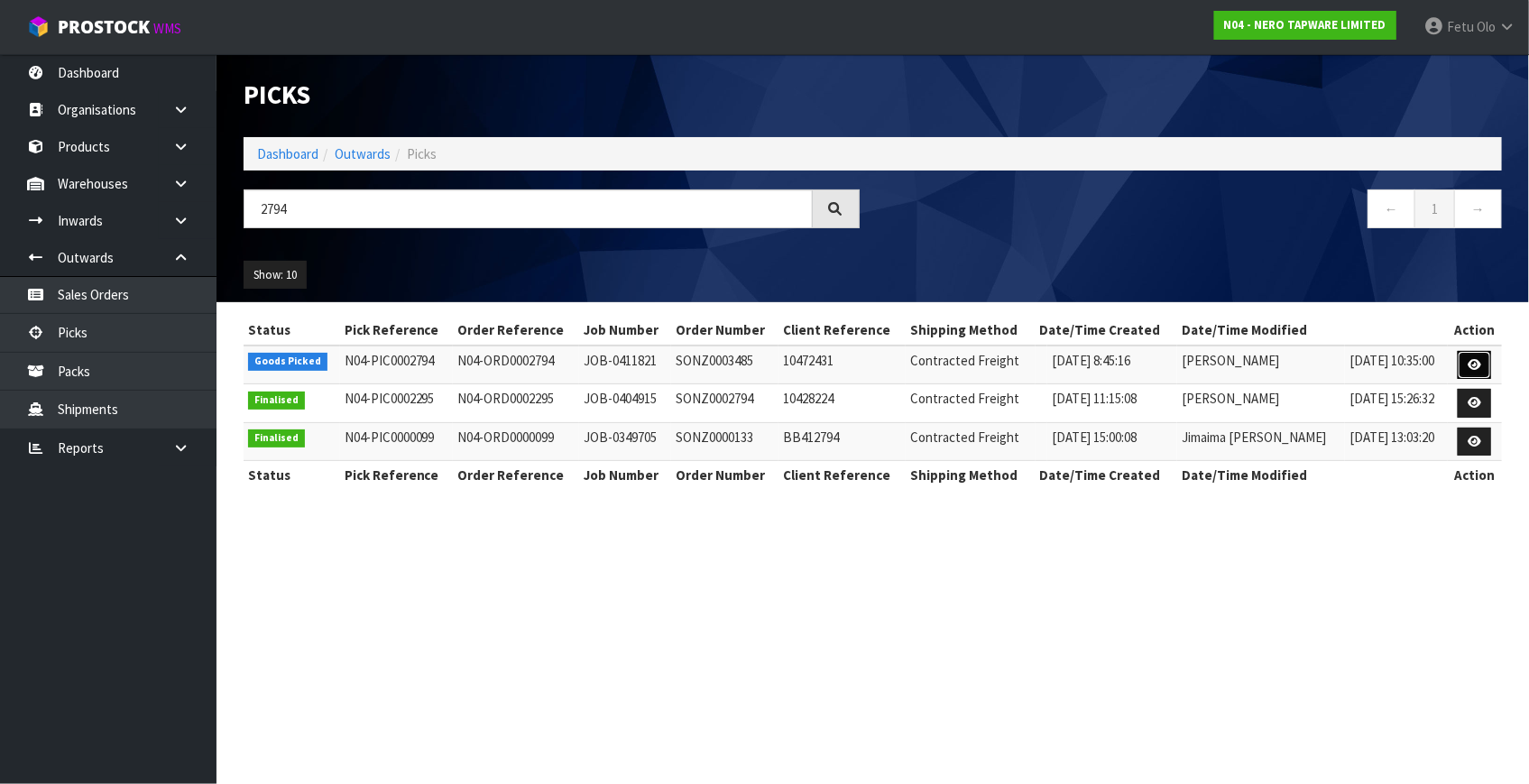
click at [1462, 360] on link at bounding box center [1474, 365] width 34 height 29
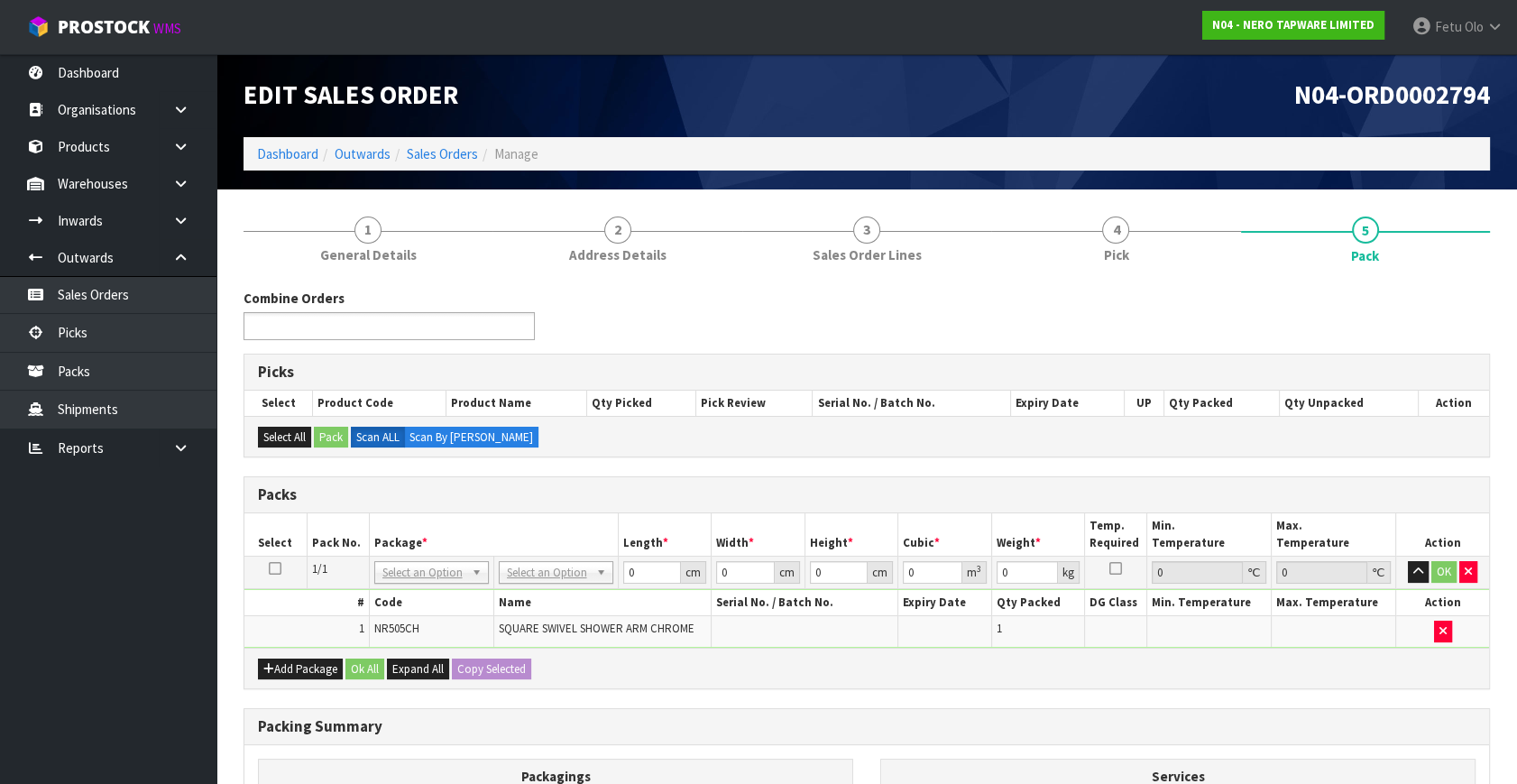
click at [366, 321] on input "text" at bounding box center [315, 326] width 133 height 22
click at [454, 558] on td "NONE 007-001 007-002 007-004 007-009 007-013 007-014 007-015 007-017 007-018 00…" at bounding box center [431, 573] width 124 height 33
drag, startPoint x: 446, startPoint y: 572, endPoint x: 438, endPoint y: 589, distance: 18.8
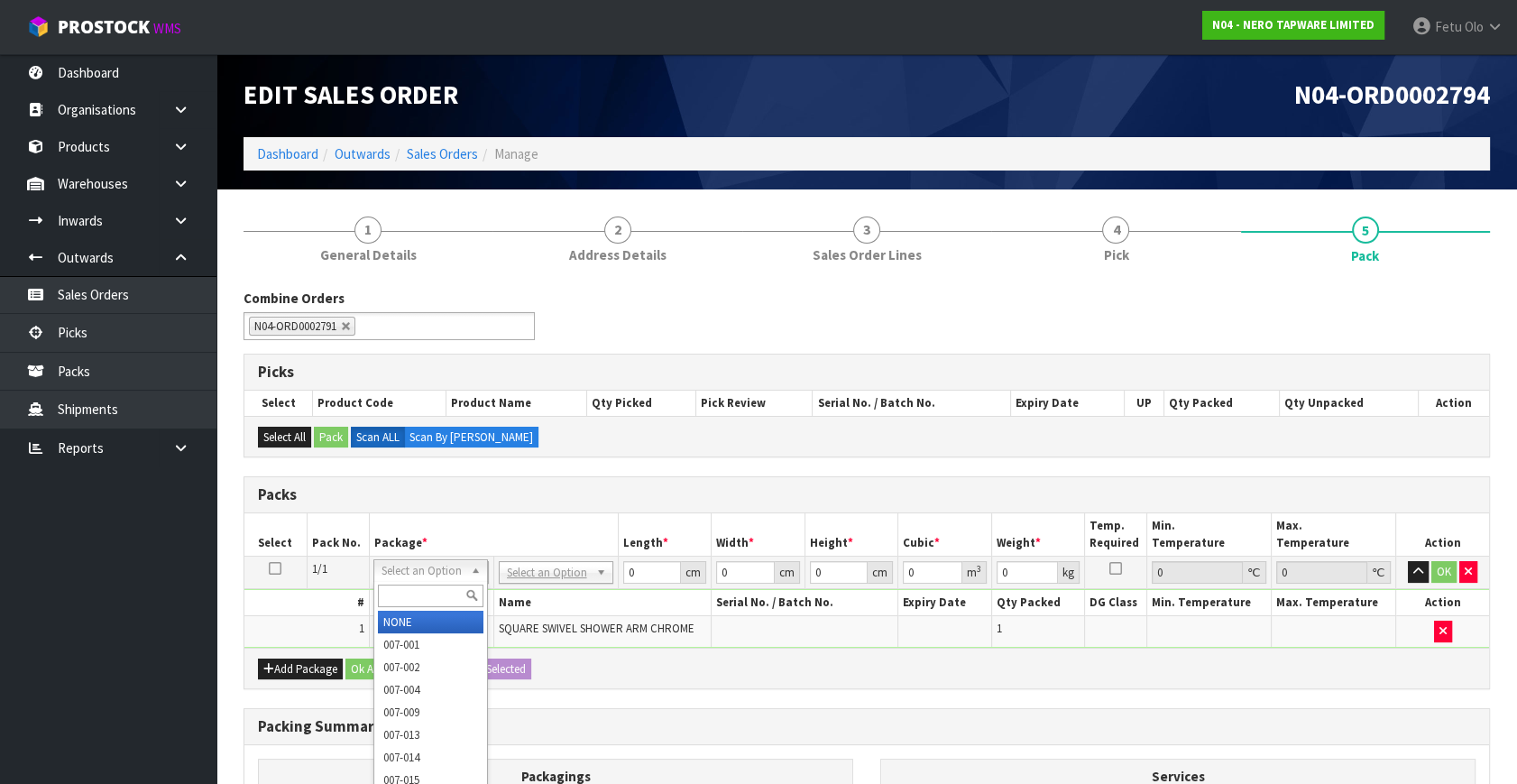
click at [430, 596] on input "text" at bounding box center [431, 595] width 106 height 22
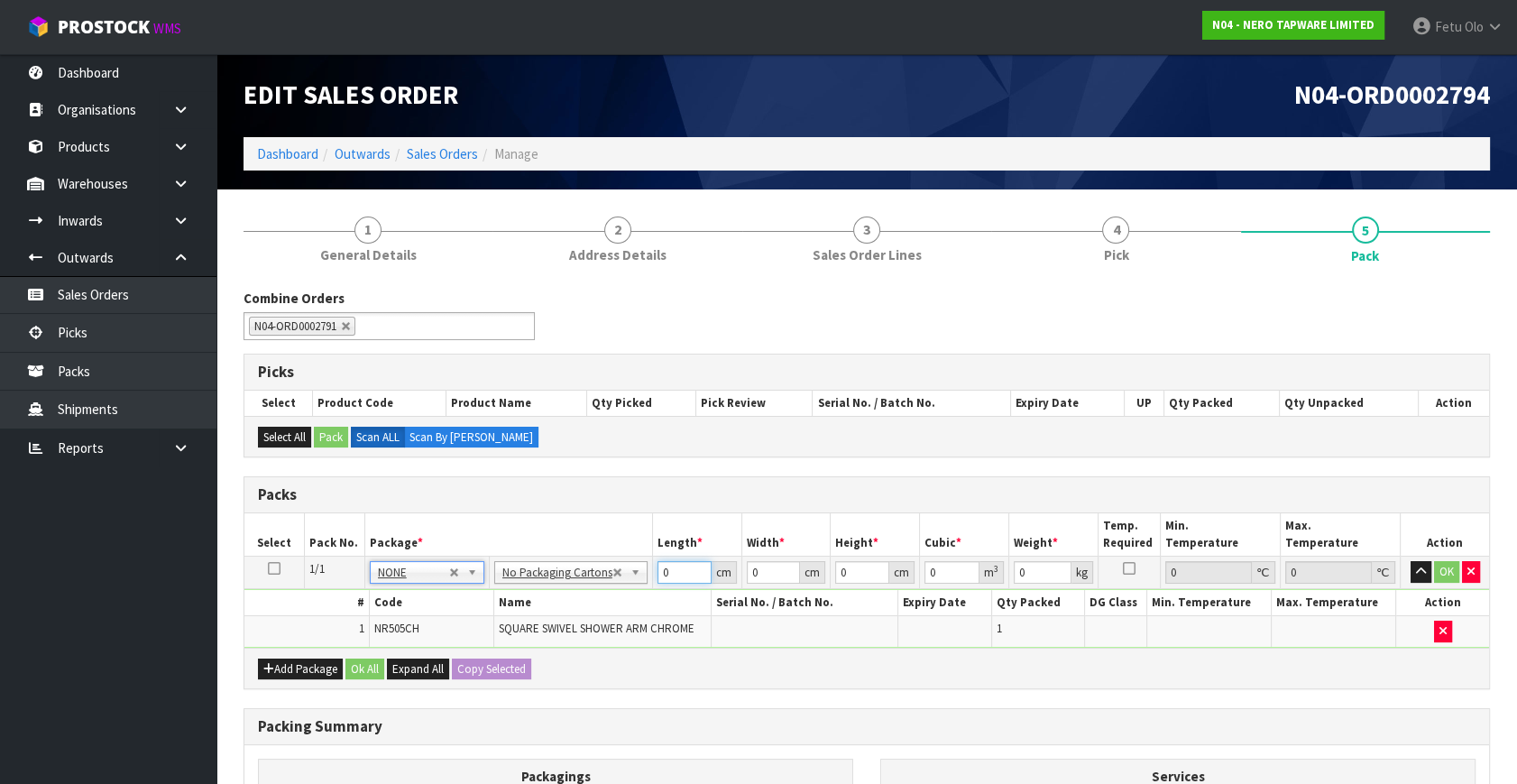
drag, startPoint x: 667, startPoint y: 568, endPoint x: 247, endPoint y: 617, distance: 422.8
click at [247, 617] on tbody "1/1 NONE 007-001 007-002 007-004 007-009 007-013 007-014 007-015 007-017 007-01…" at bounding box center [867, 602] width 1244 height 91
click button "OK" at bounding box center [1447, 571] width 25 height 21
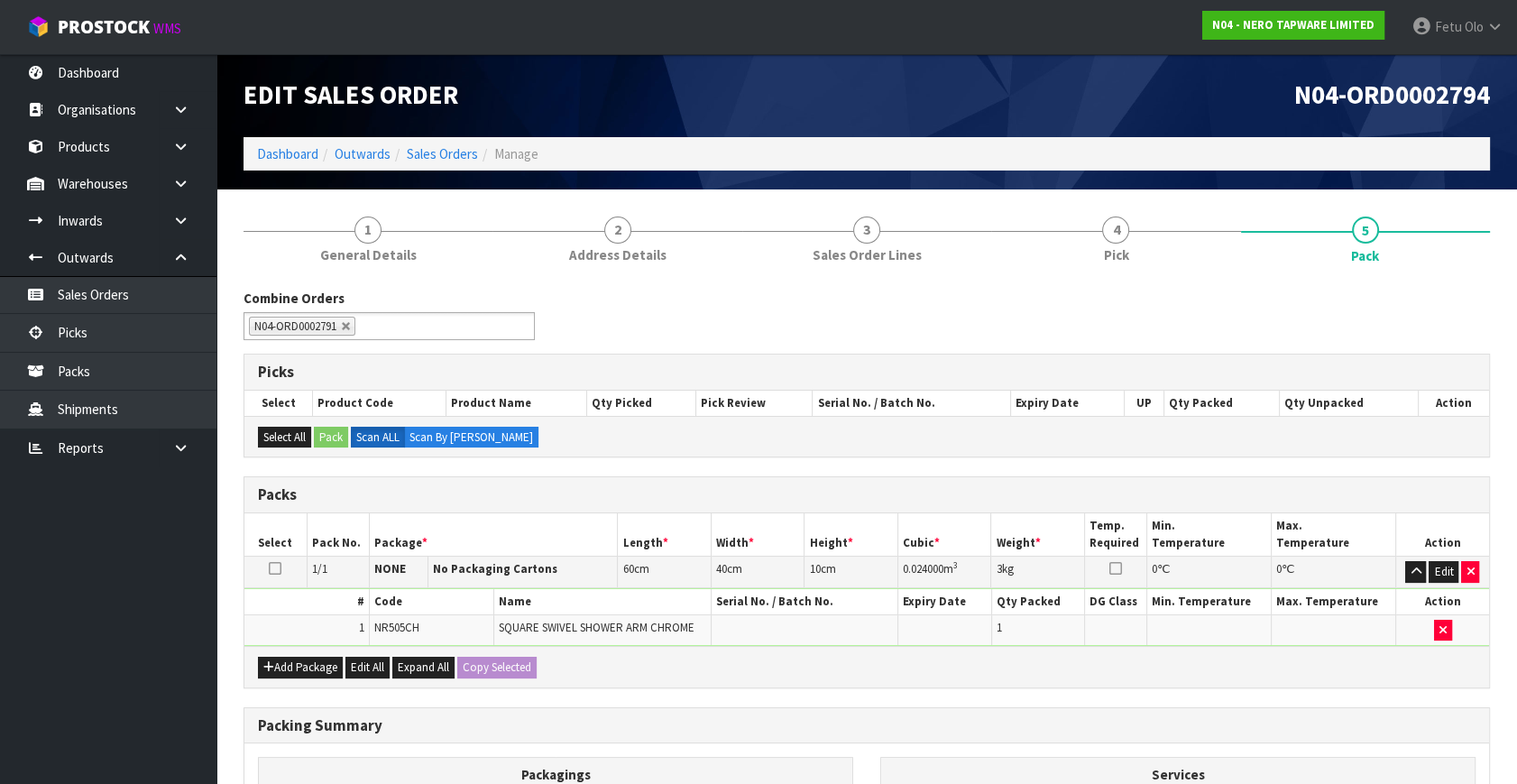
scroll to position [242, 0]
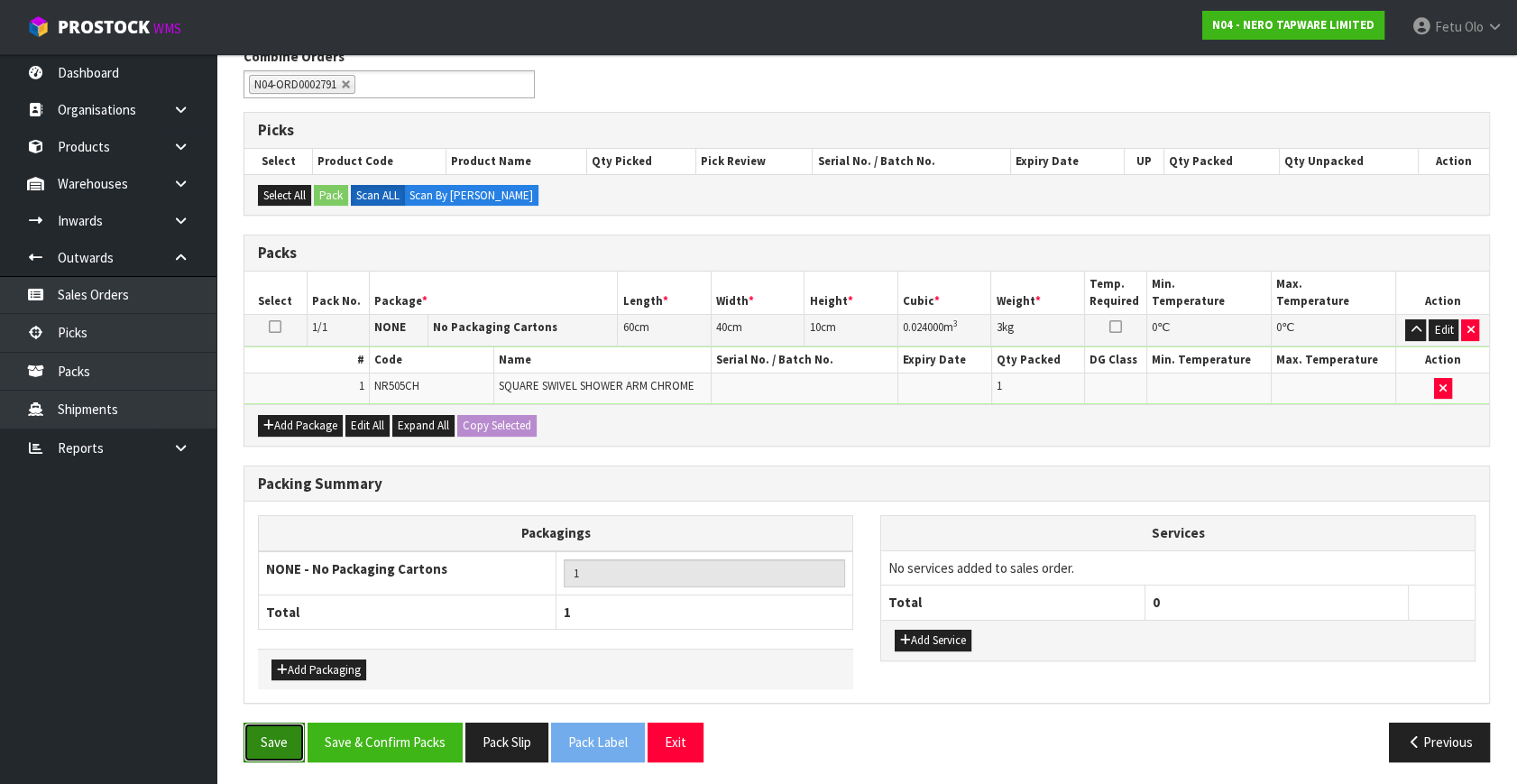
click at [288, 722] on button "Save" at bounding box center [275, 742] width 62 height 39
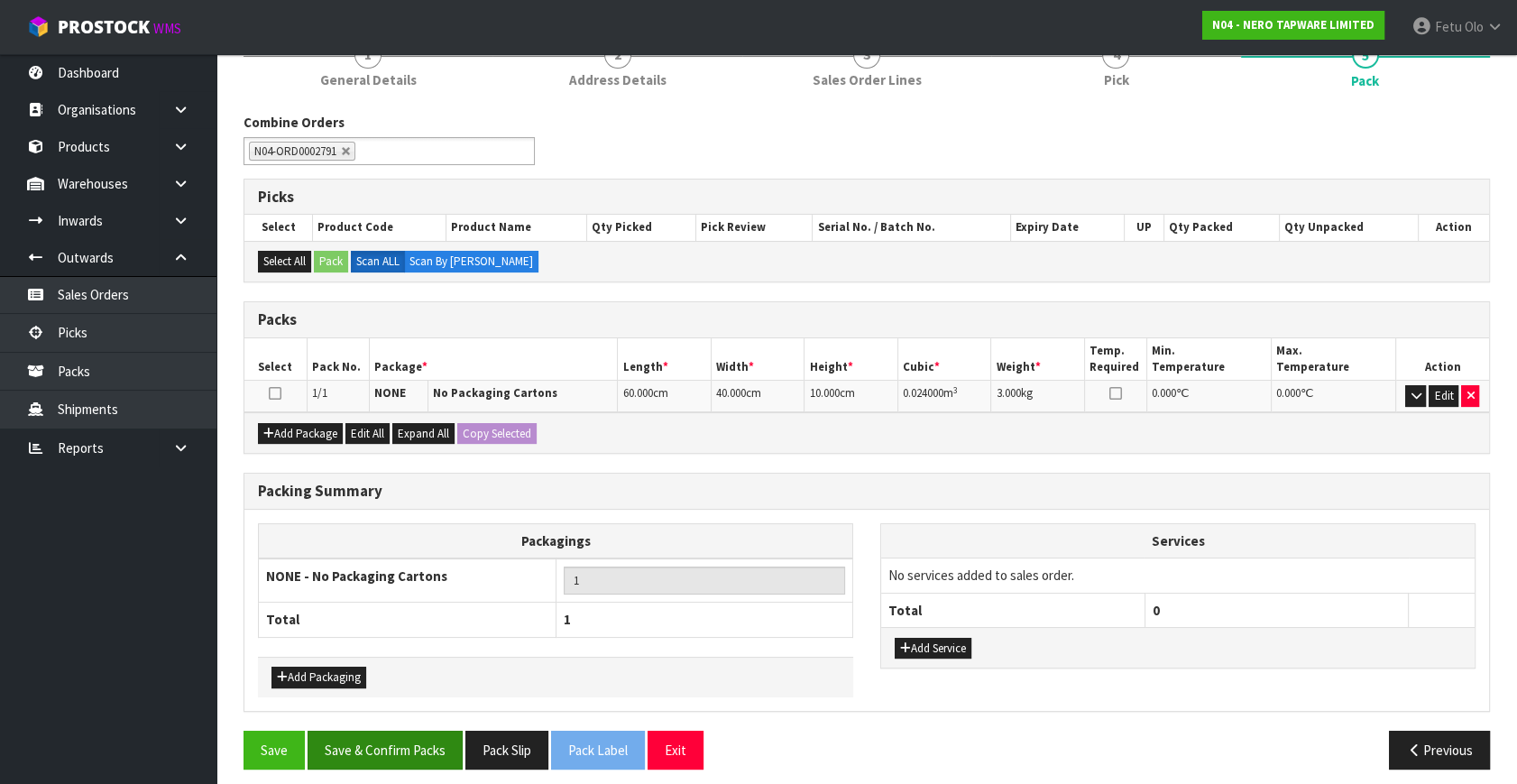
scroll to position [248, 0]
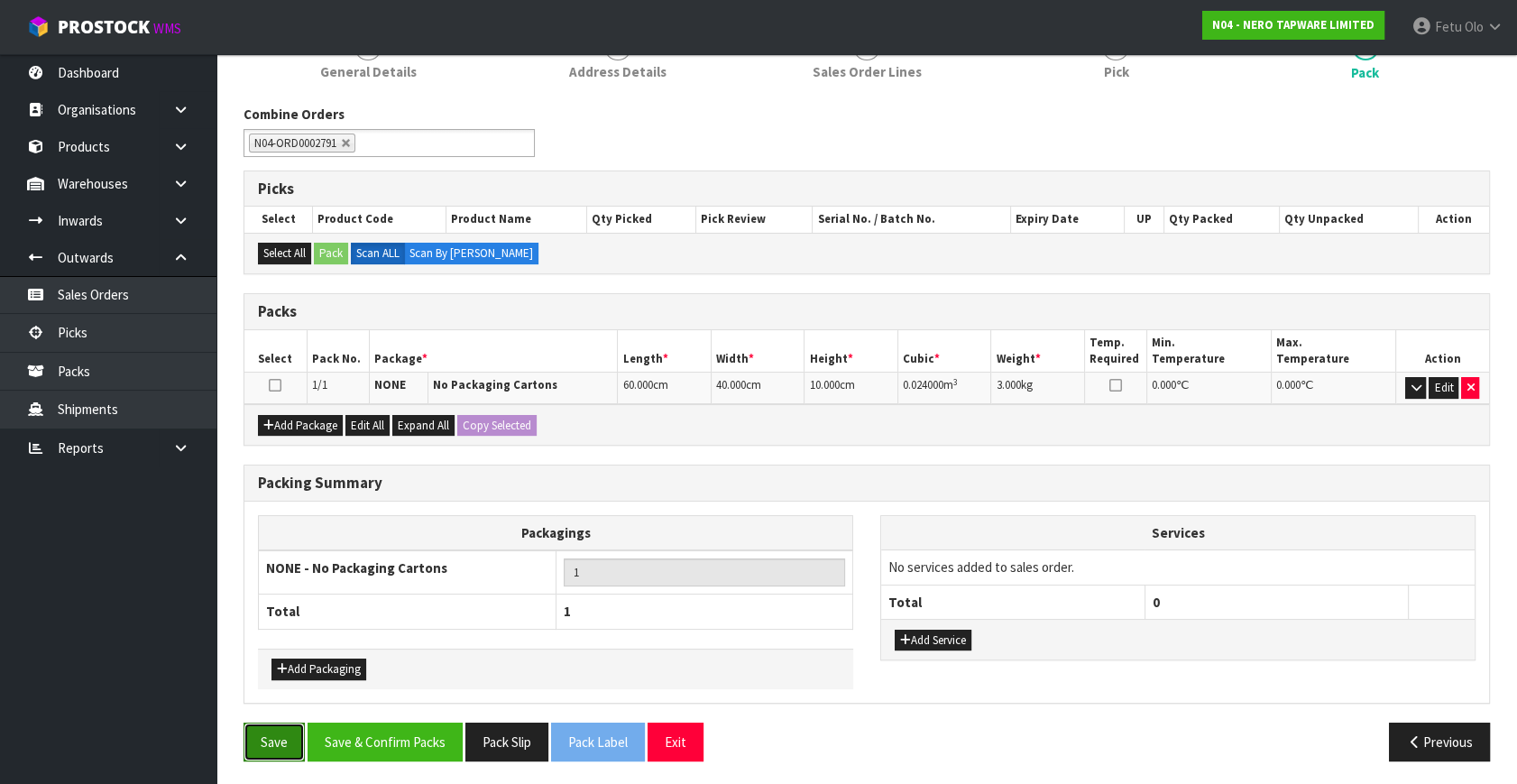
click at [284, 736] on button "Save" at bounding box center [275, 742] width 62 height 39
click at [441, 722] on button "Save & Confirm Packs" at bounding box center [384, 742] width 155 height 39
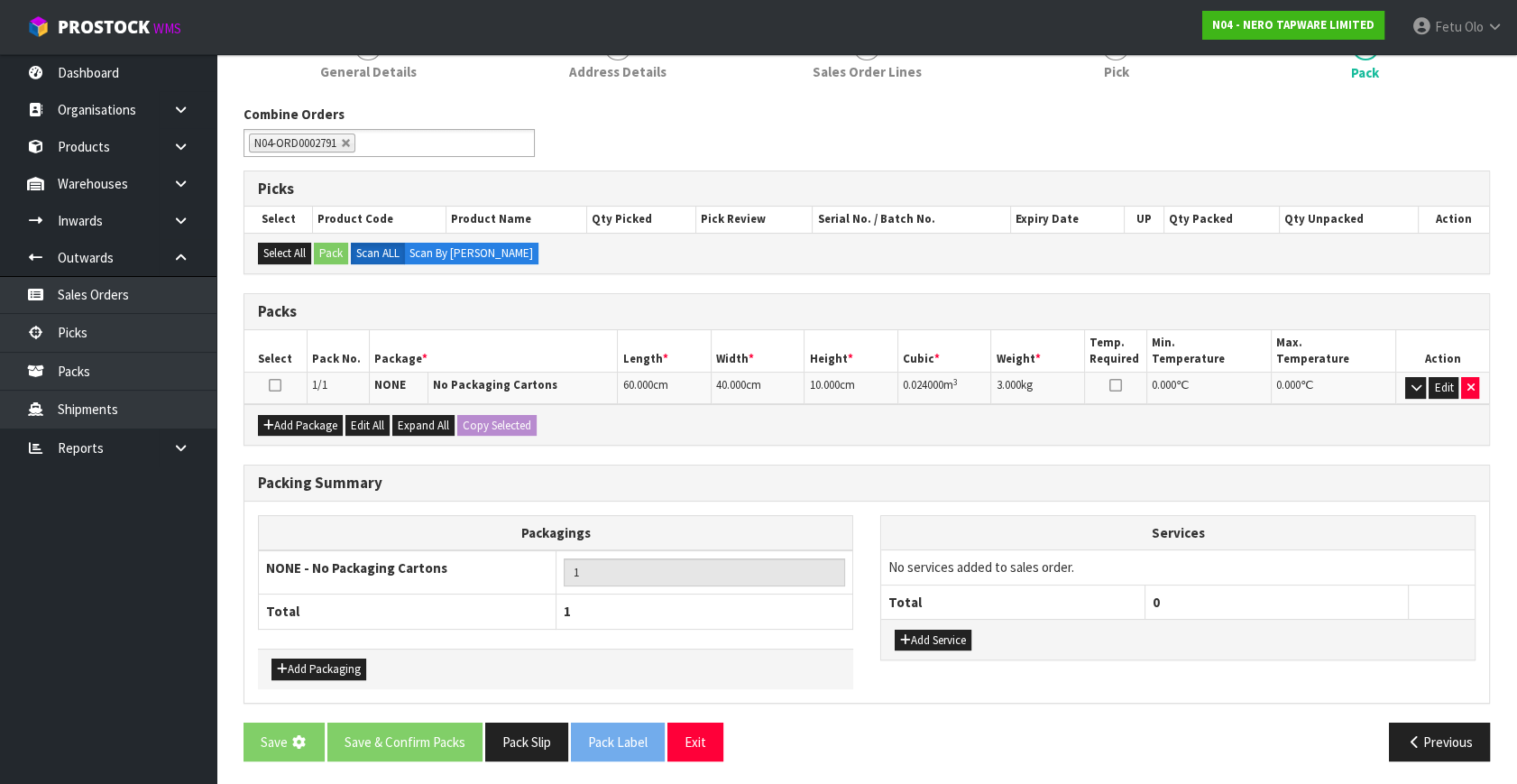
scroll to position [0, 0]
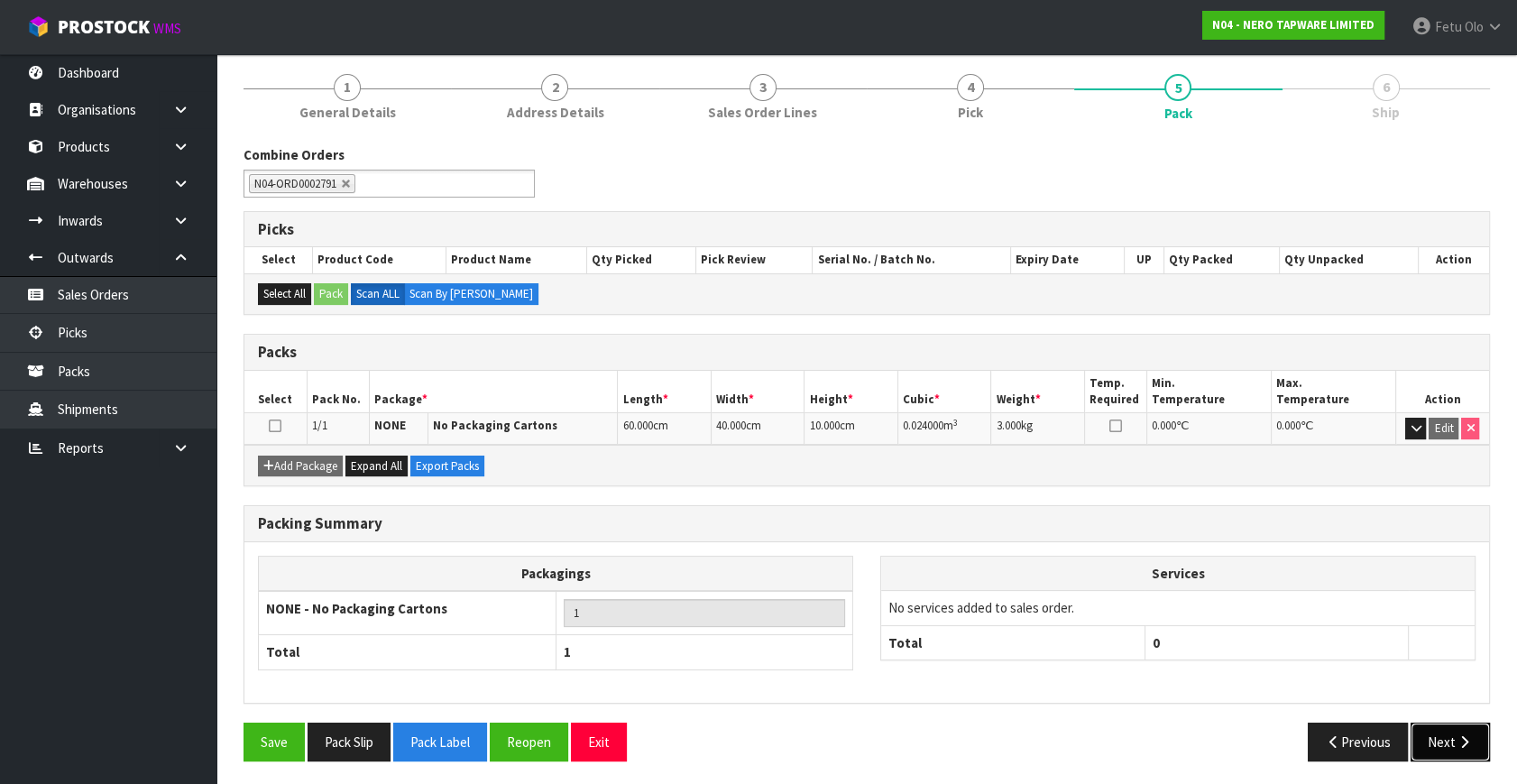
click at [1438, 754] on button "Next" at bounding box center [1450, 742] width 79 height 39
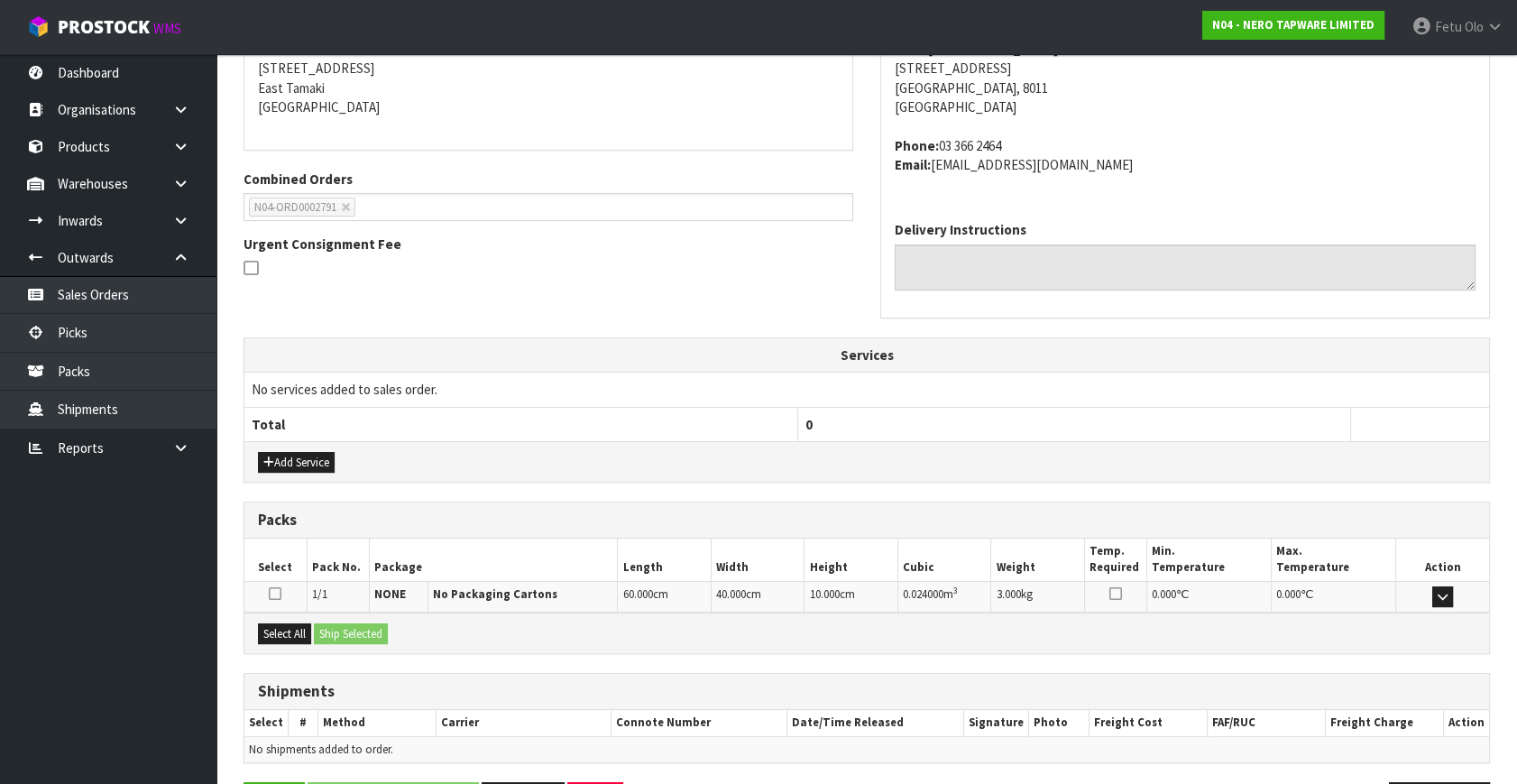
scroll to position [425, 0]
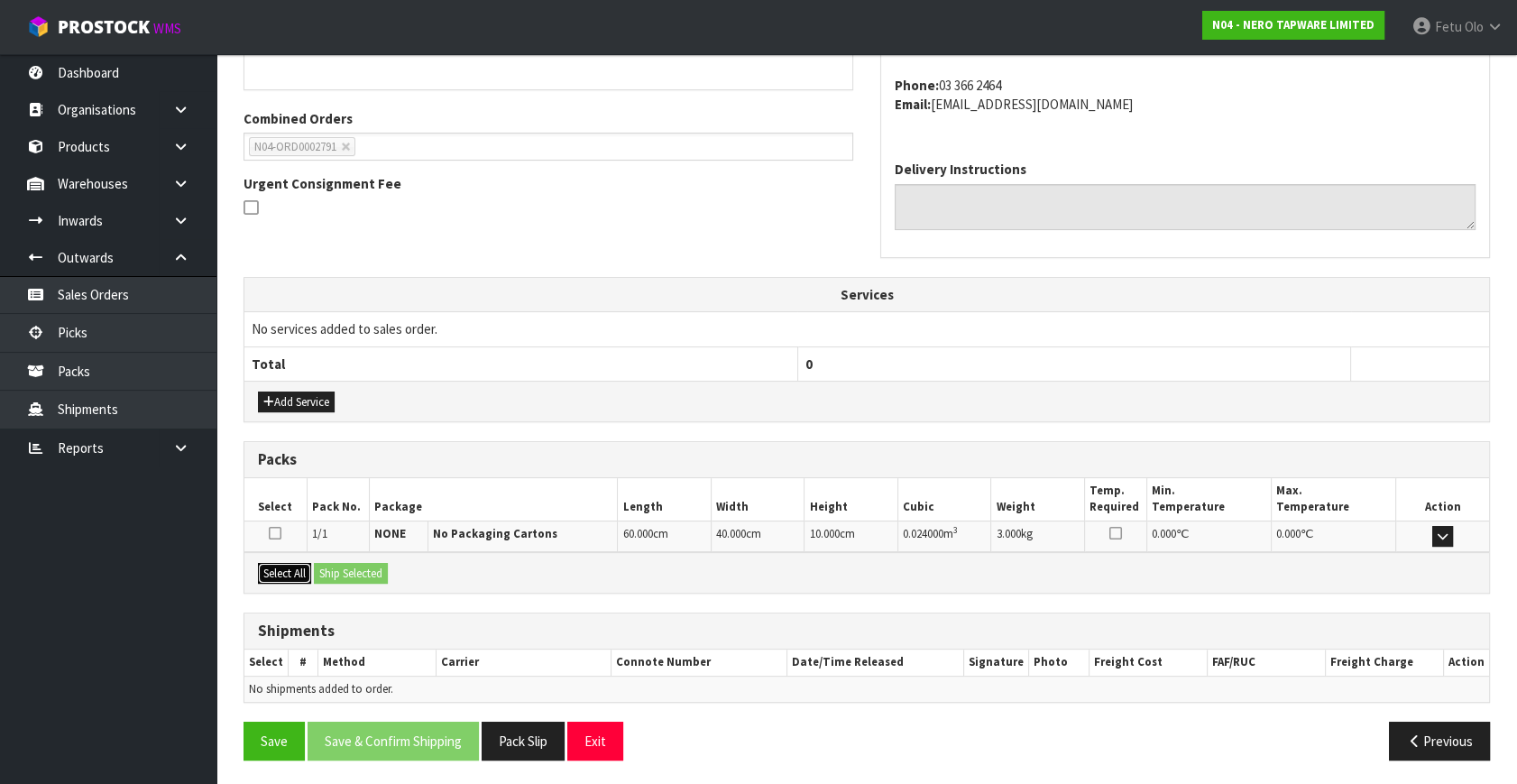
drag, startPoint x: 292, startPoint y: 569, endPoint x: 326, endPoint y: 568, distance: 34.0
click at [301, 569] on button "Select All" at bounding box center [284, 573] width 53 height 21
click at [326, 568] on button "Ship Selected" at bounding box center [351, 573] width 74 height 21
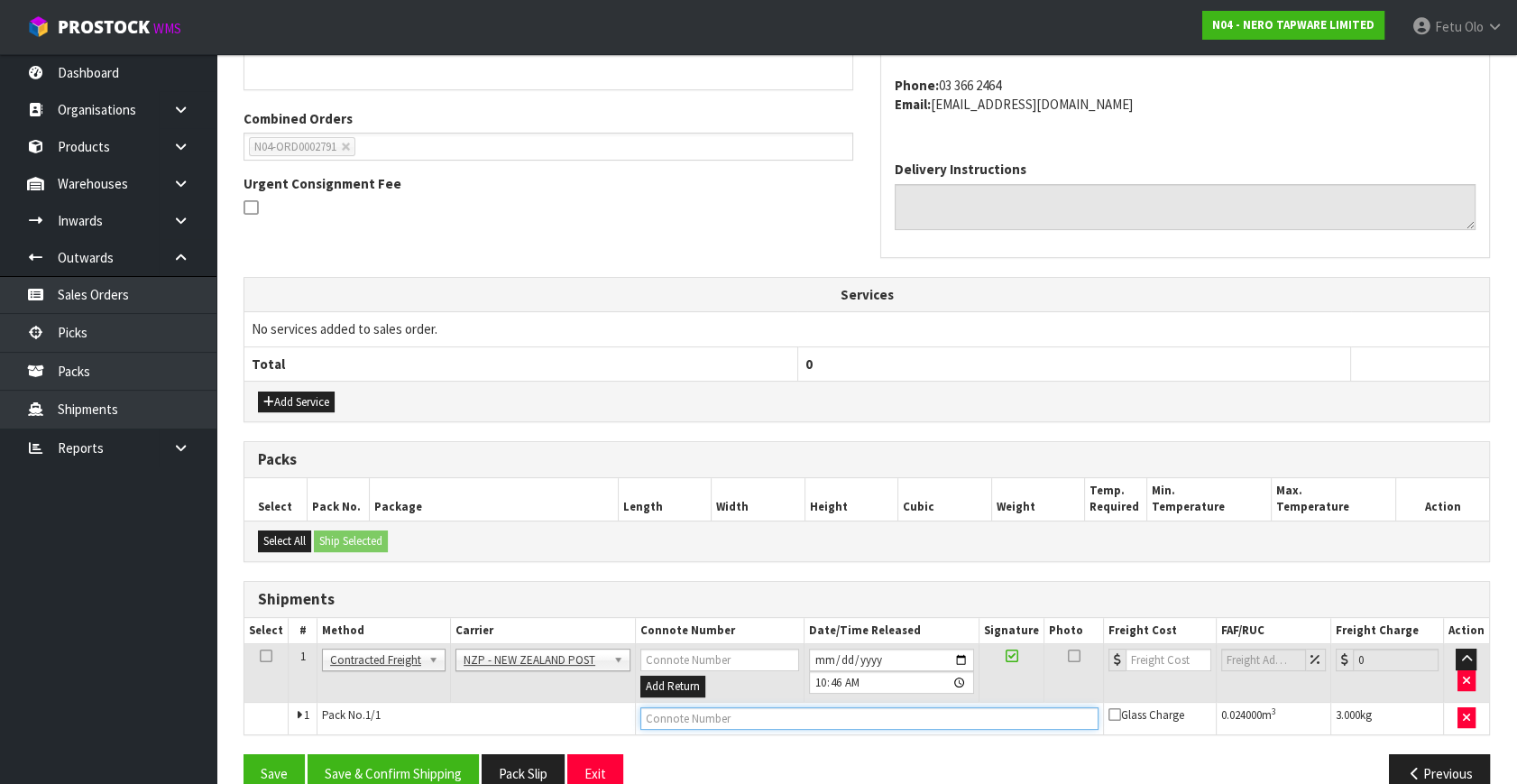
click at [708, 711] on input "text" at bounding box center [870, 718] width 458 height 22
click at [244, 754] on button "Save" at bounding box center [275, 773] width 62 height 39
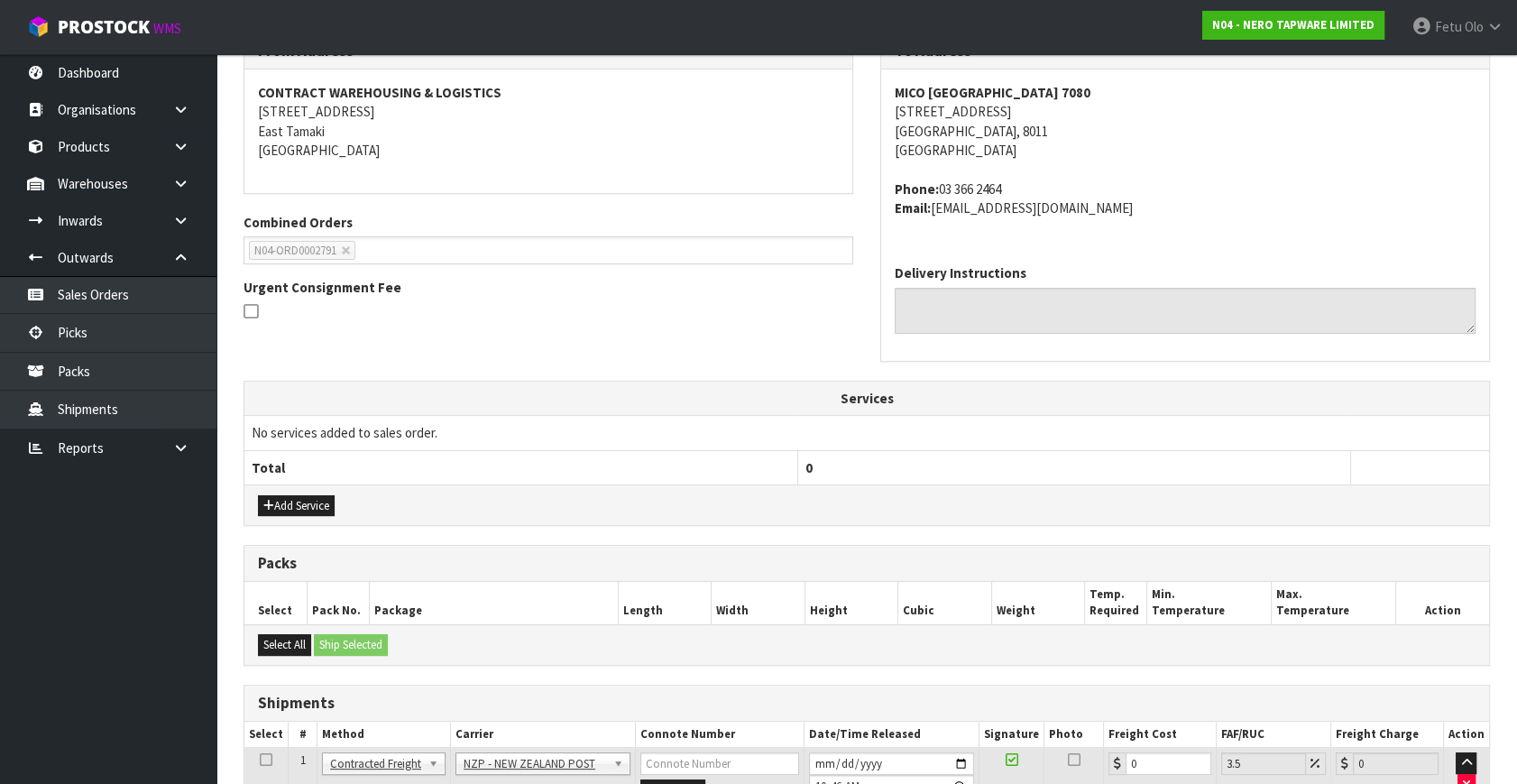
scroll to position [457, 0]
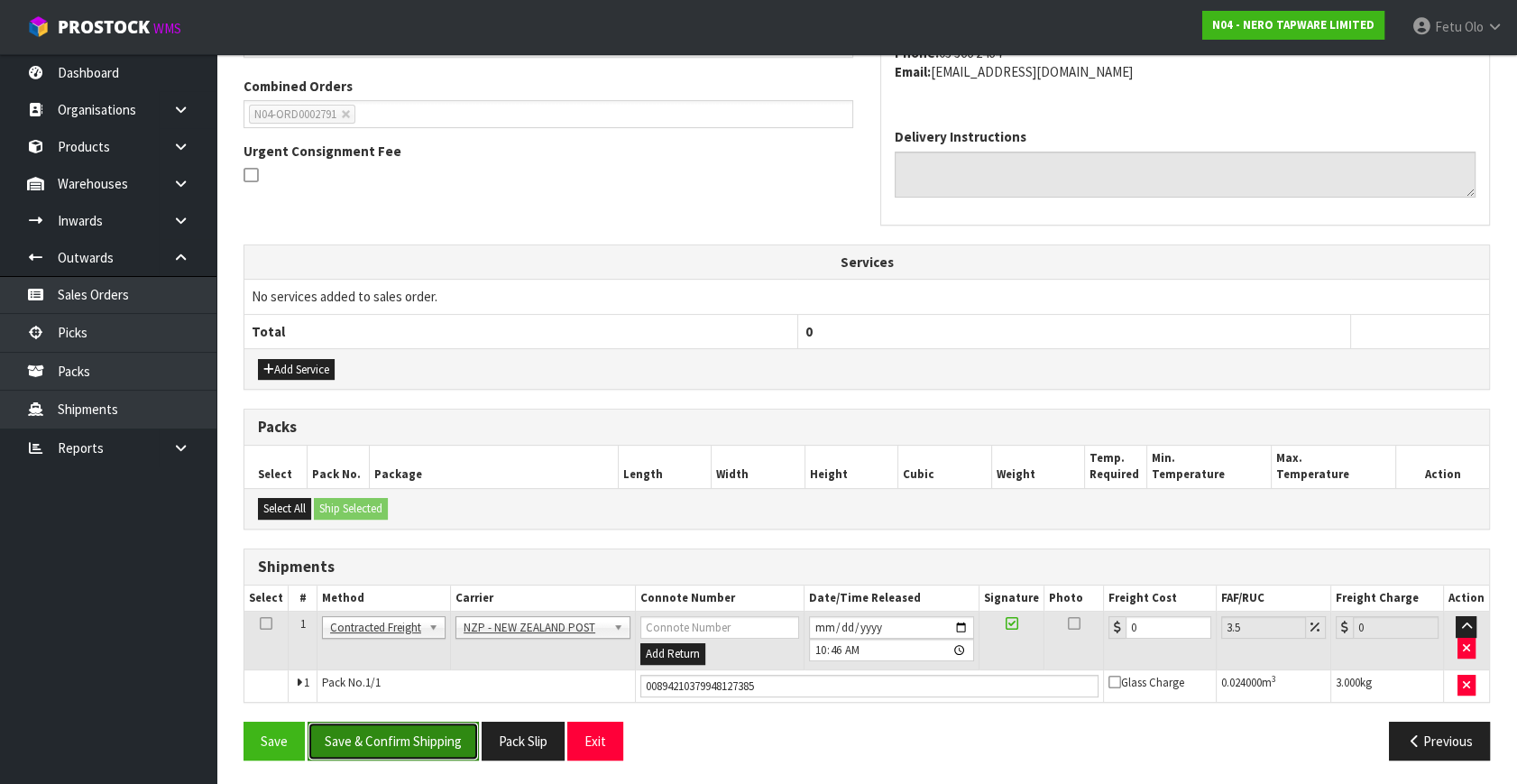
click at [390, 735] on button "Save & Confirm Shipping" at bounding box center [393, 741] width 171 height 39
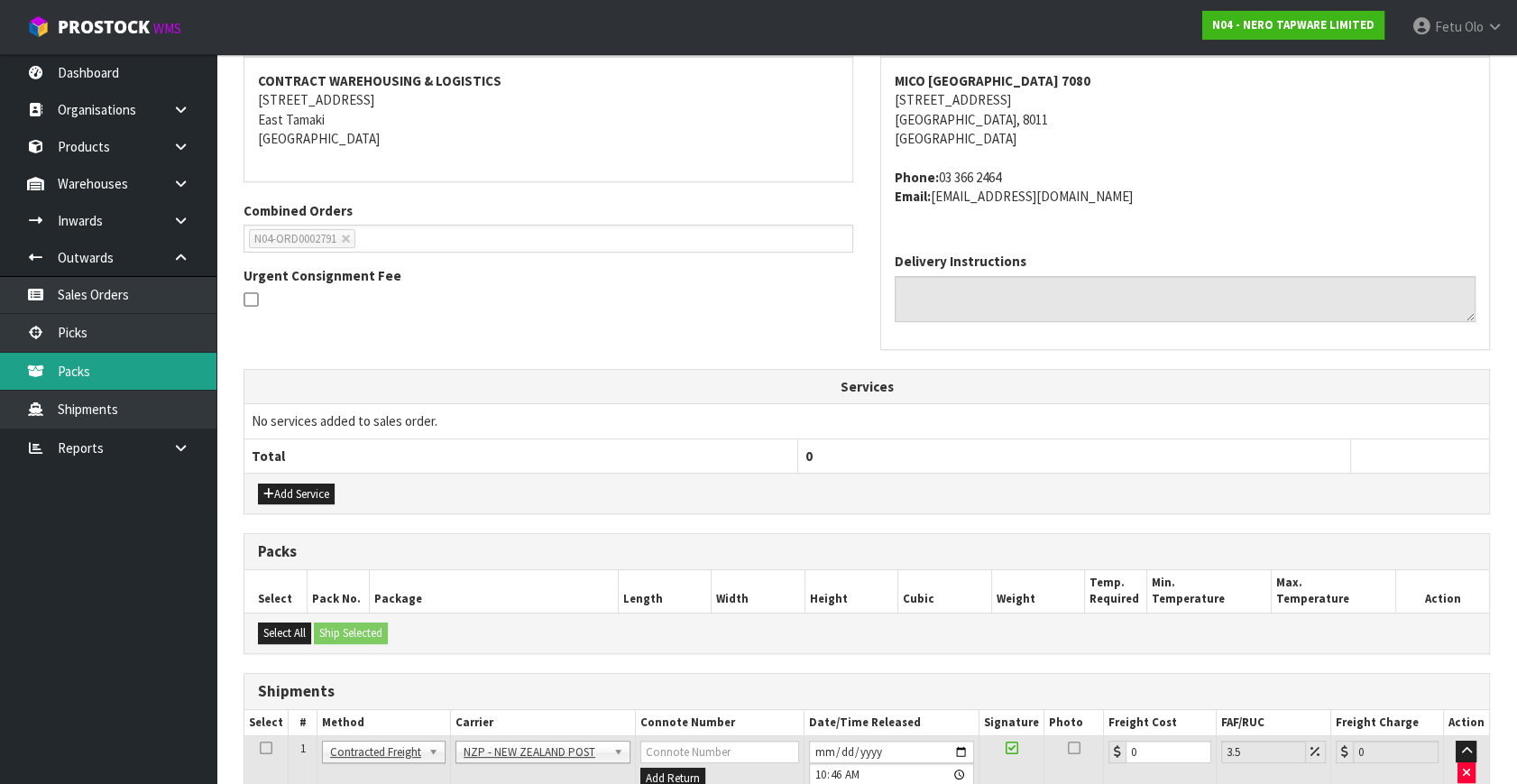
scroll to position [293, 0]
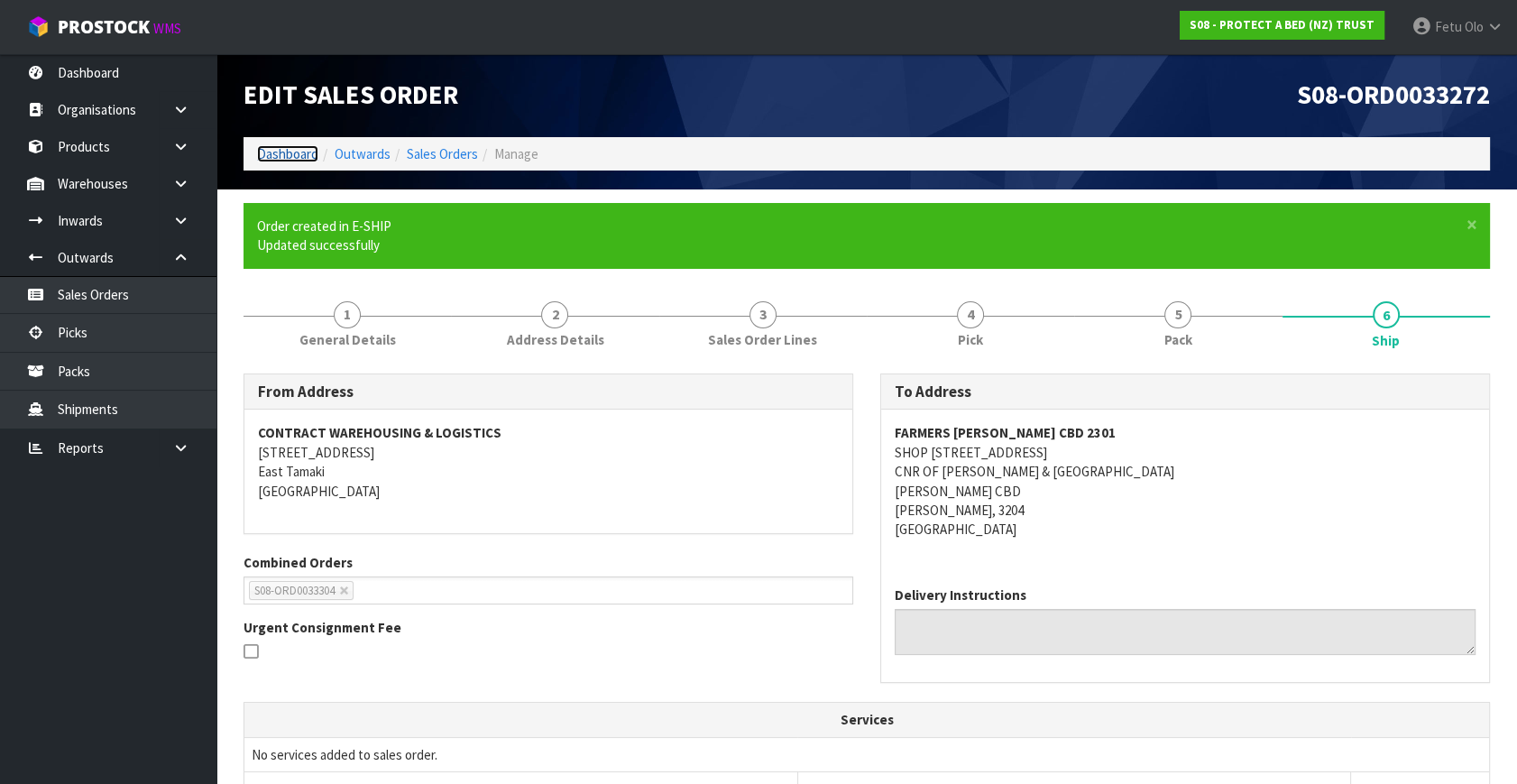
click at [283, 154] on link "Dashboard" at bounding box center [288, 154] width 62 height 17
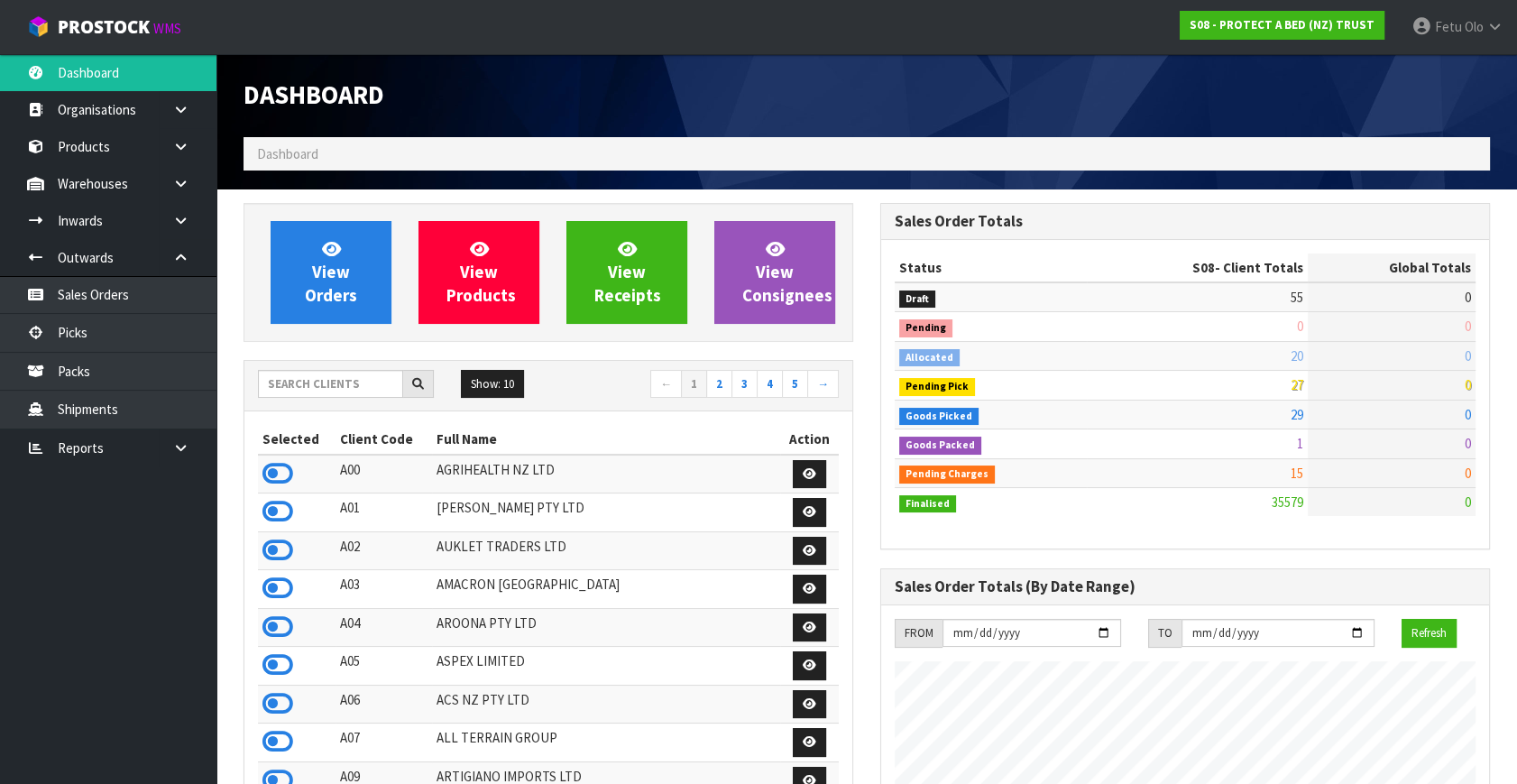
scroll to position [1123, 636]
click at [354, 370] on input "text" at bounding box center [330, 383] width 145 height 28
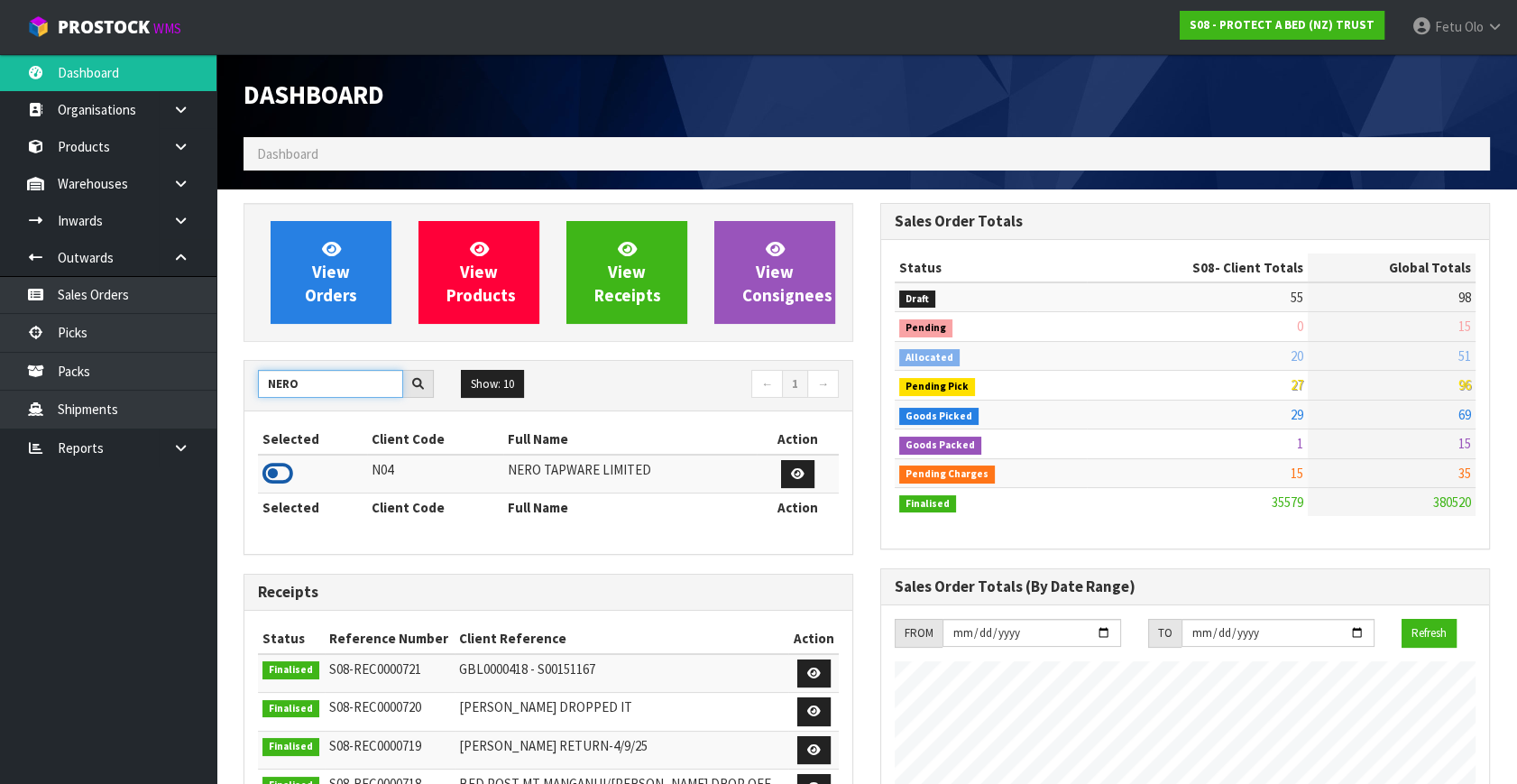
type input "NERO"
click at [282, 474] on icon at bounding box center [277, 474] width 31 height 27
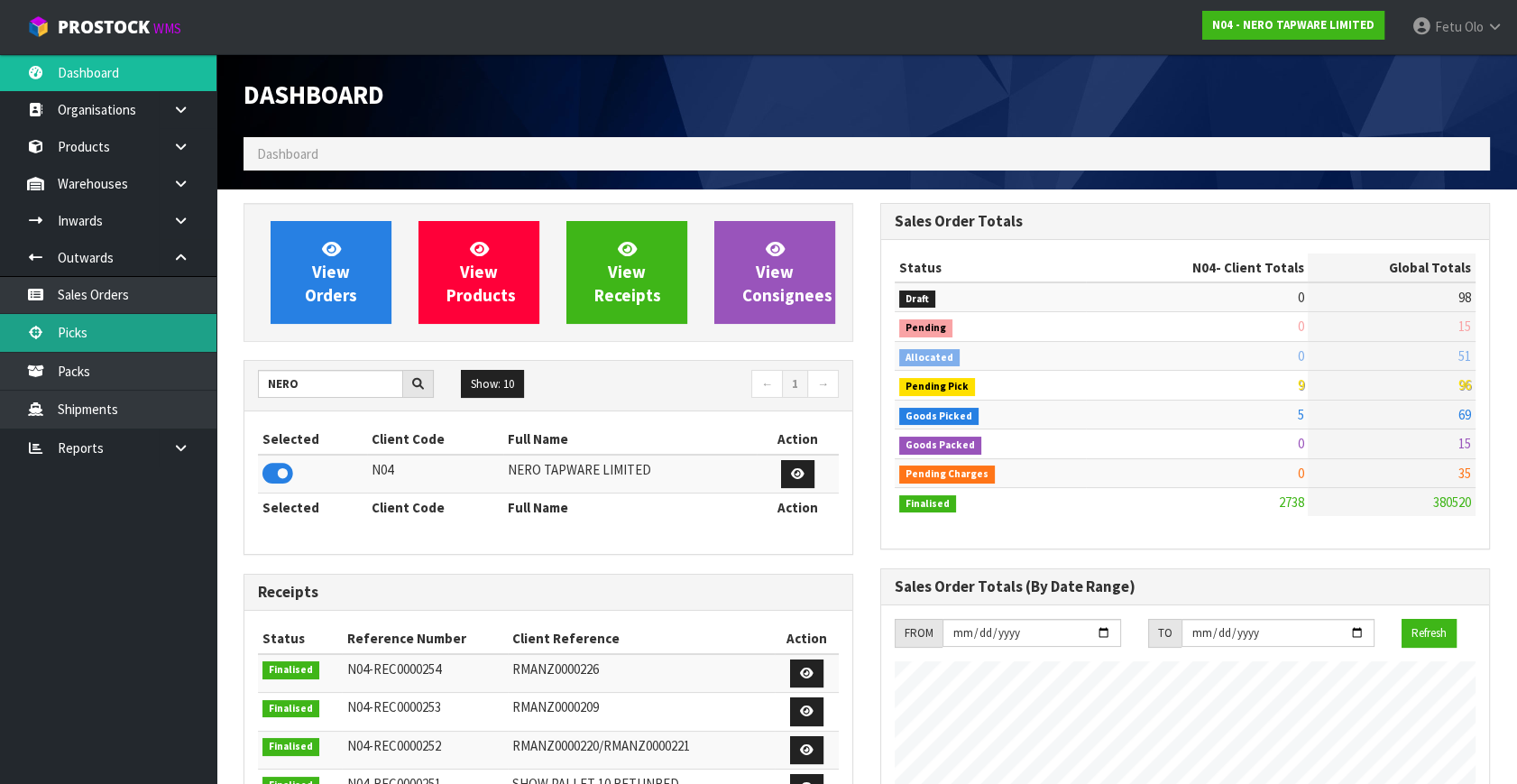
scroll to position [1499, 636]
click at [112, 342] on link "Picks" at bounding box center [108, 332] width 217 height 37
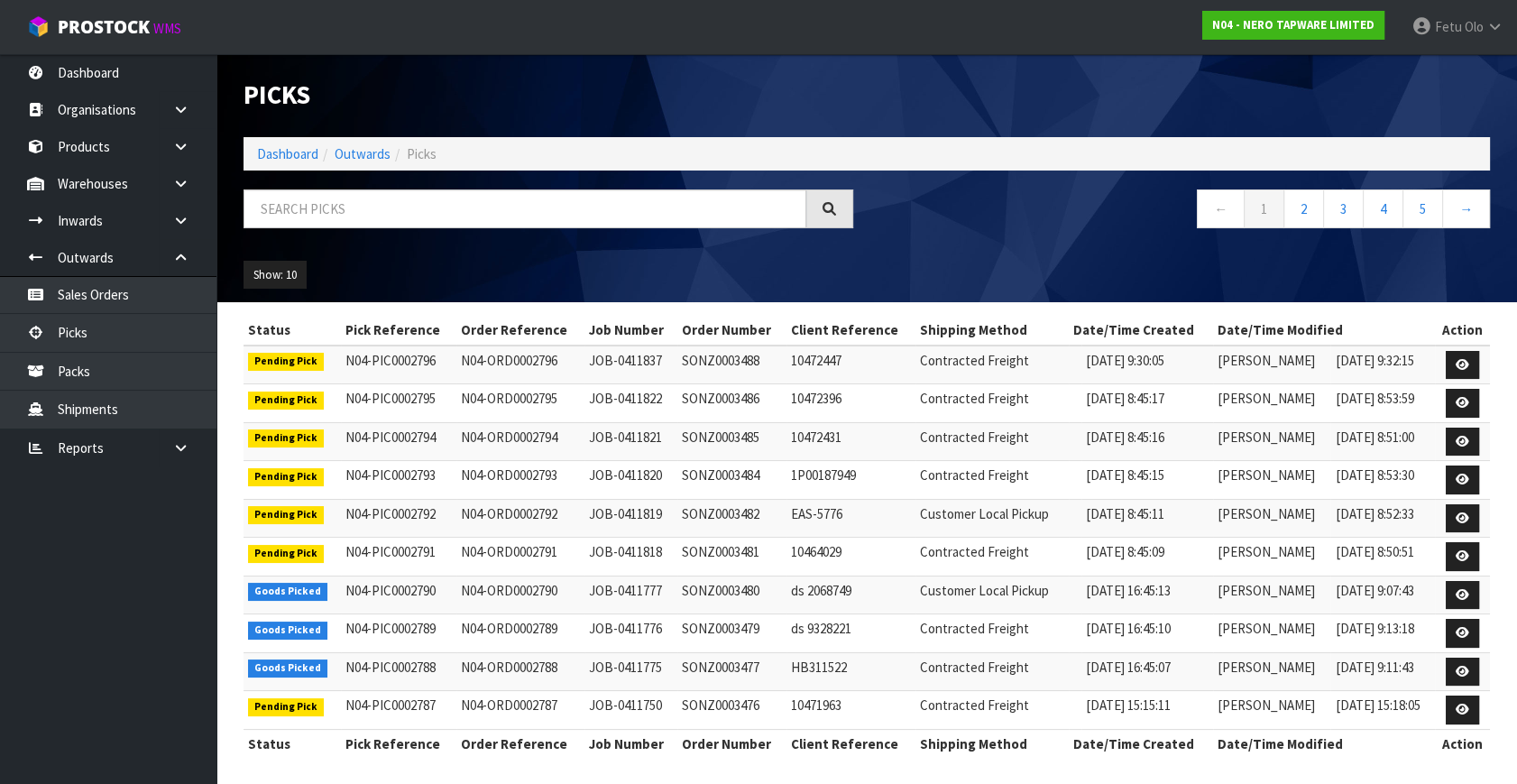
click at [369, 185] on div "Picks Dashboard Outwards Picks ← 1 2 3 4 5 → Show: 10 5 10 25 50" at bounding box center [867, 177] width 1273 height 248
click at [368, 190] on input "text" at bounding box center [525, 209] width 562 height 39
click at [375, 218] on input "text" at bounding box center [525, 209] width 562 height 39
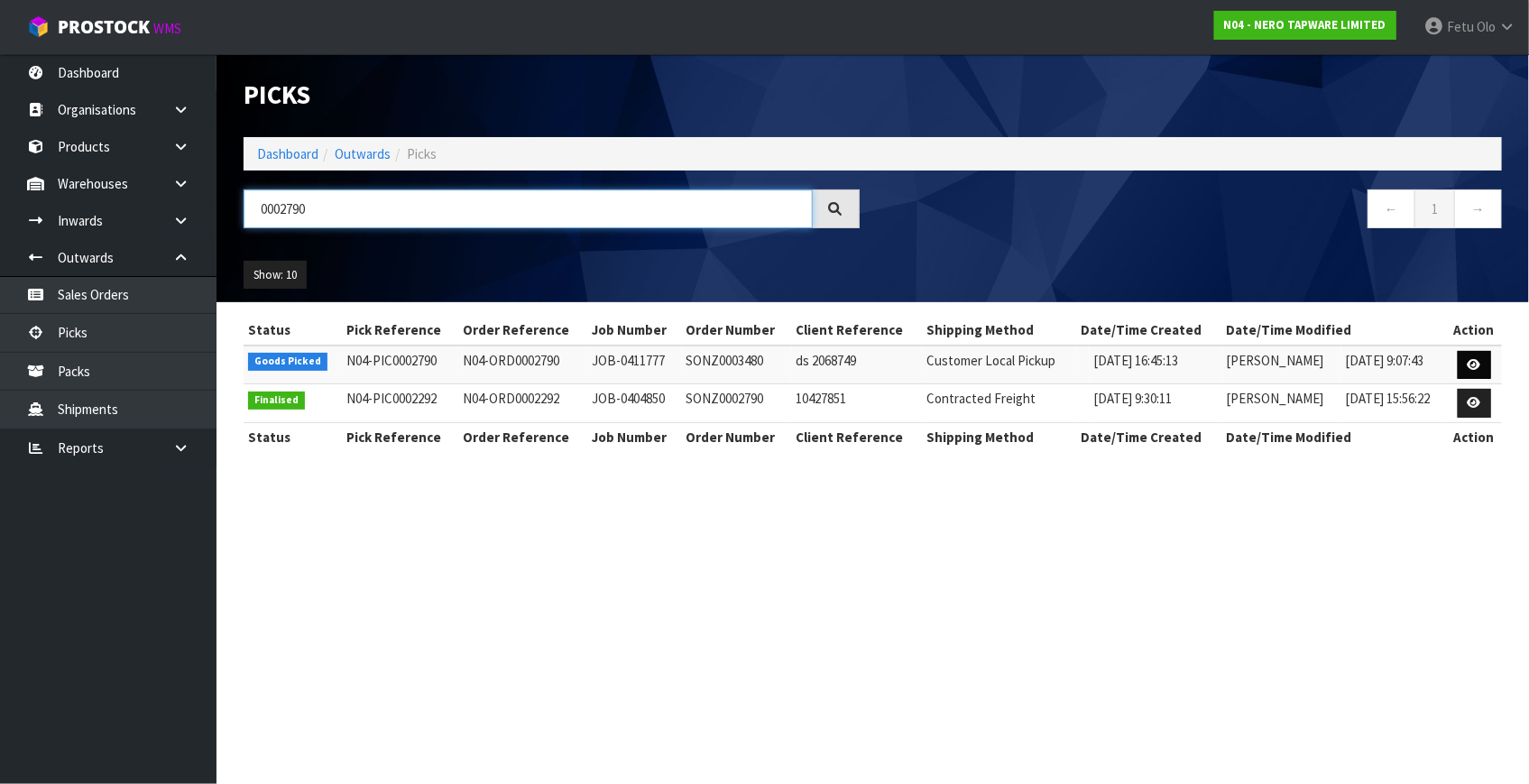
type input "0002790"
click at [1476, 366] on icon at bounding box center [1474, 365] width 13 height 12
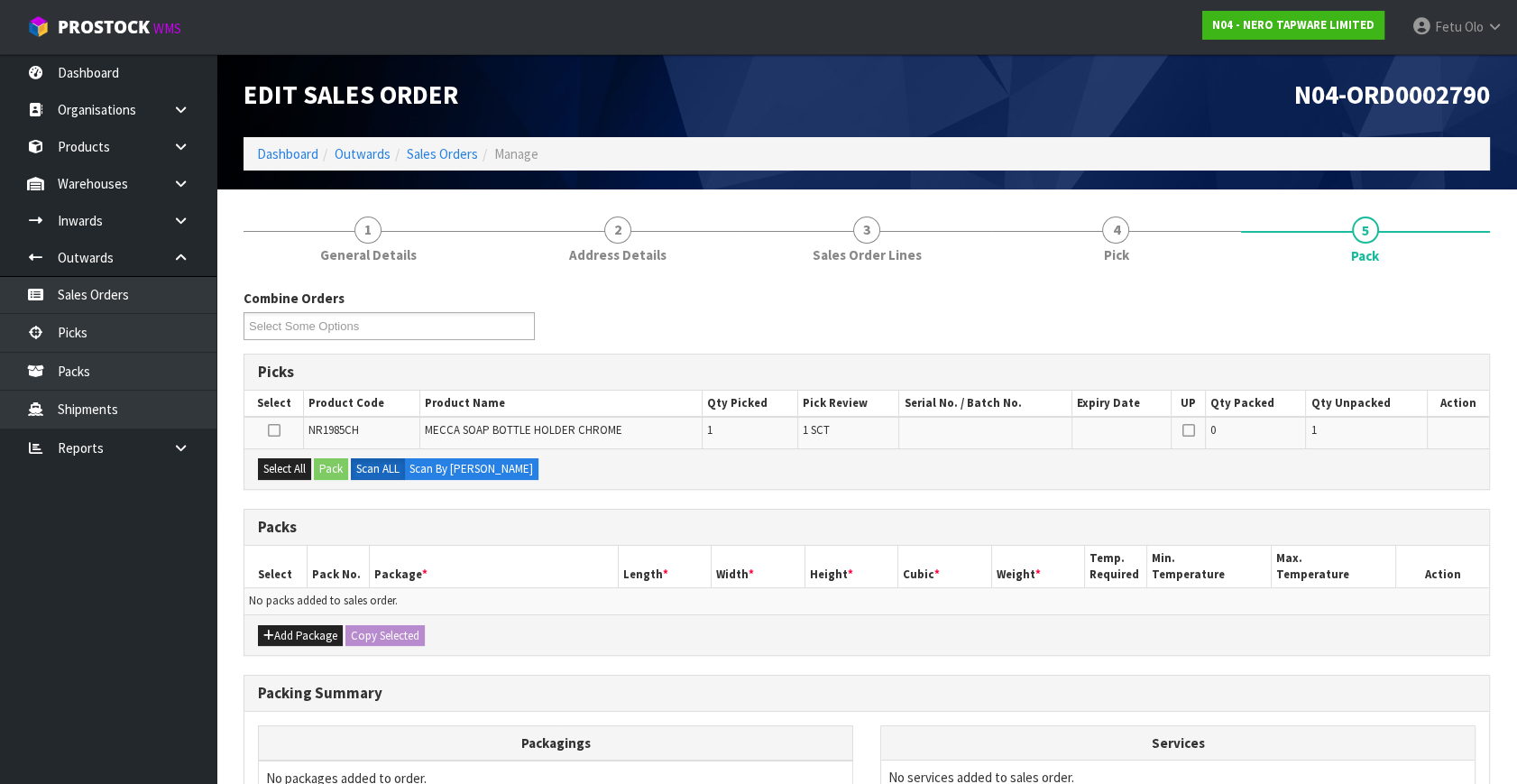
click at [516, 545] on th "Package *" at bounding box center [493, 566] width 248 height 42
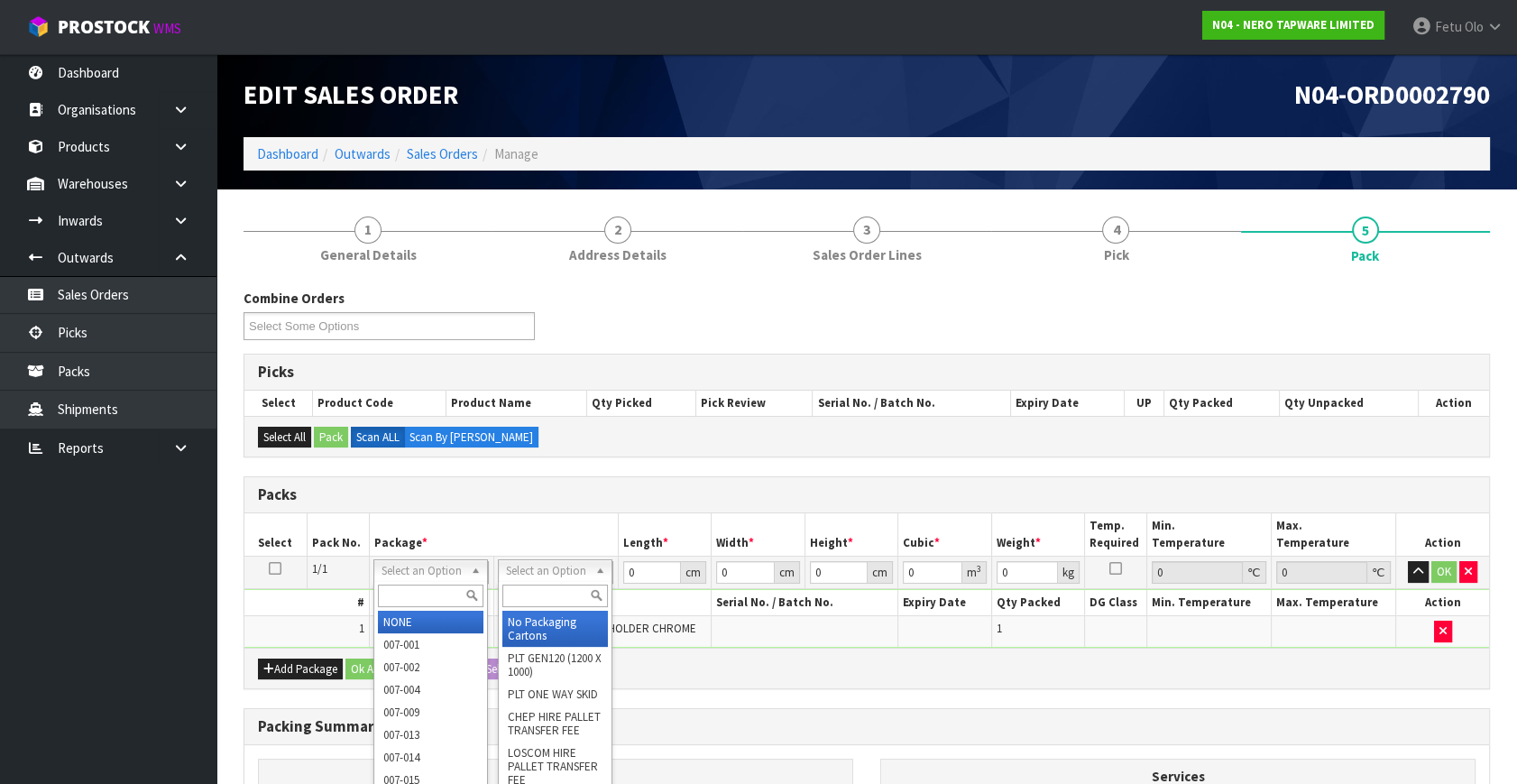
click at [435, 593] on input "text" at bounding box center [431, 595] width 106 height 22
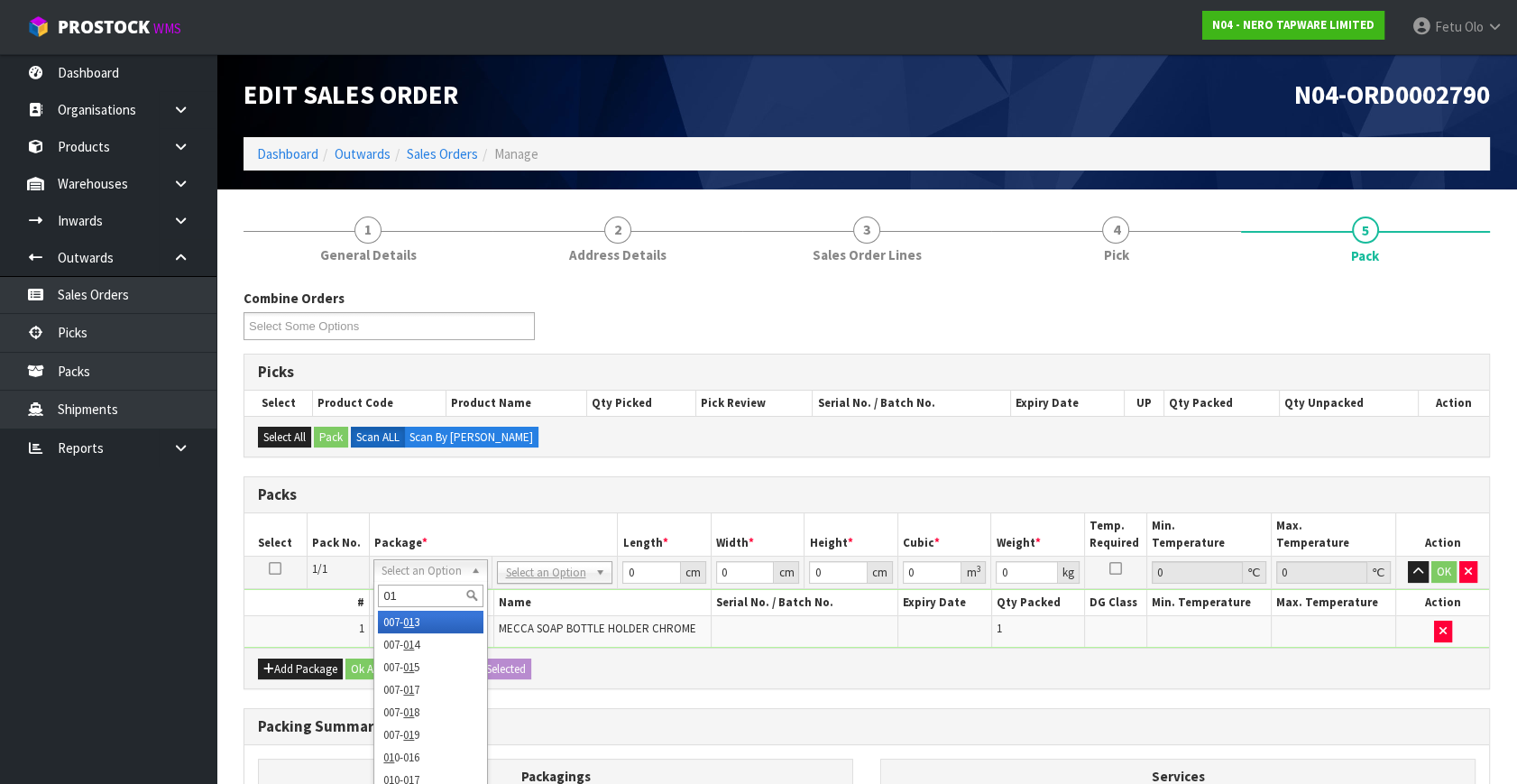
type input "011"
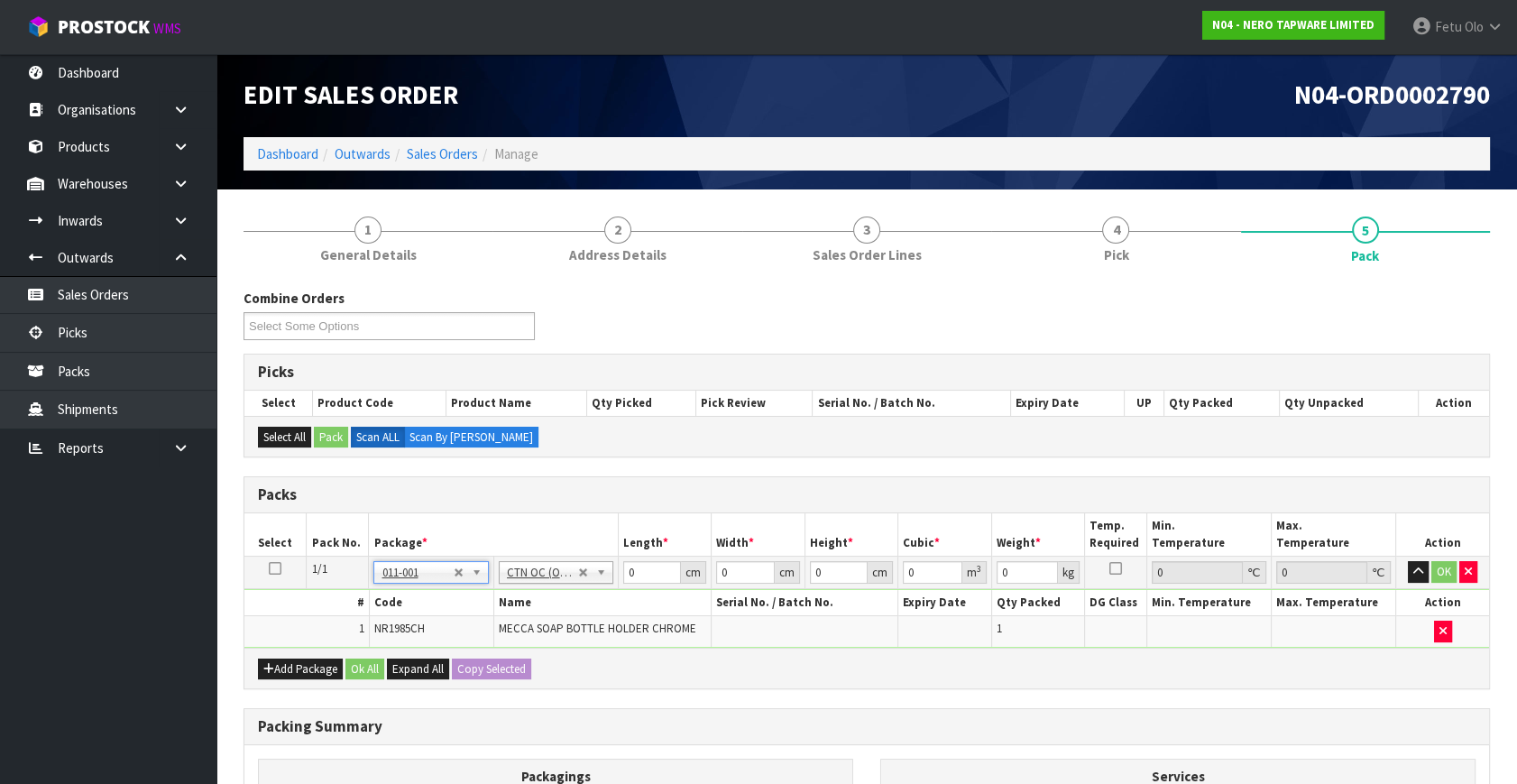
type input "0.18"
click at [666, 687] on div "Combine Orders N04-ORD0002783 N04-ORD0002784 N04-ORD0002785 N04-ORD0002786 N04-…" at bounding box center [867, 653] width 1246 height 729
click at [524, 585] on div at bounding box center [555, 595] width 113 height 30
click at [524, 585] on input "text" at bounding box center [556, 595] width 106 height 22
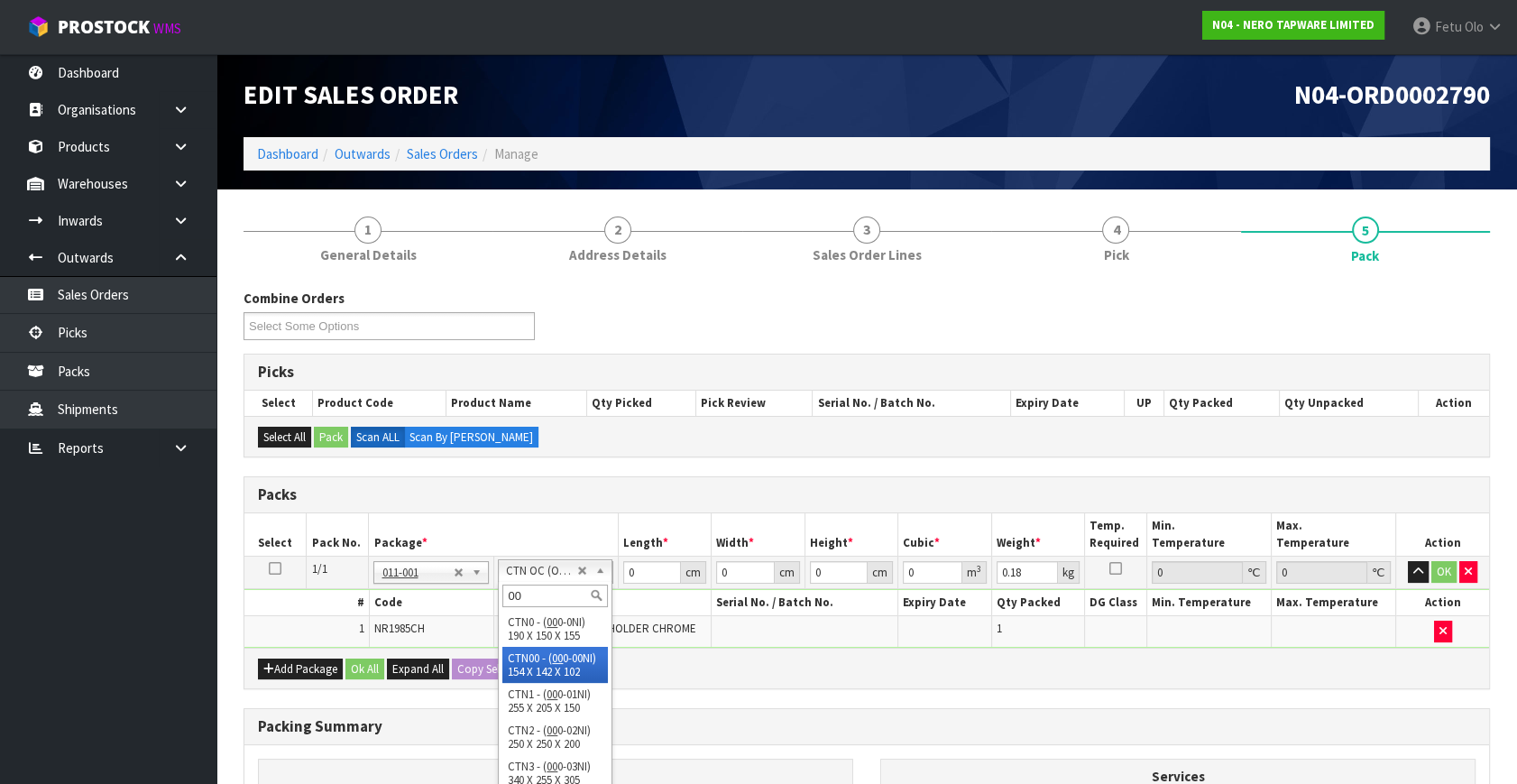
type input "00"
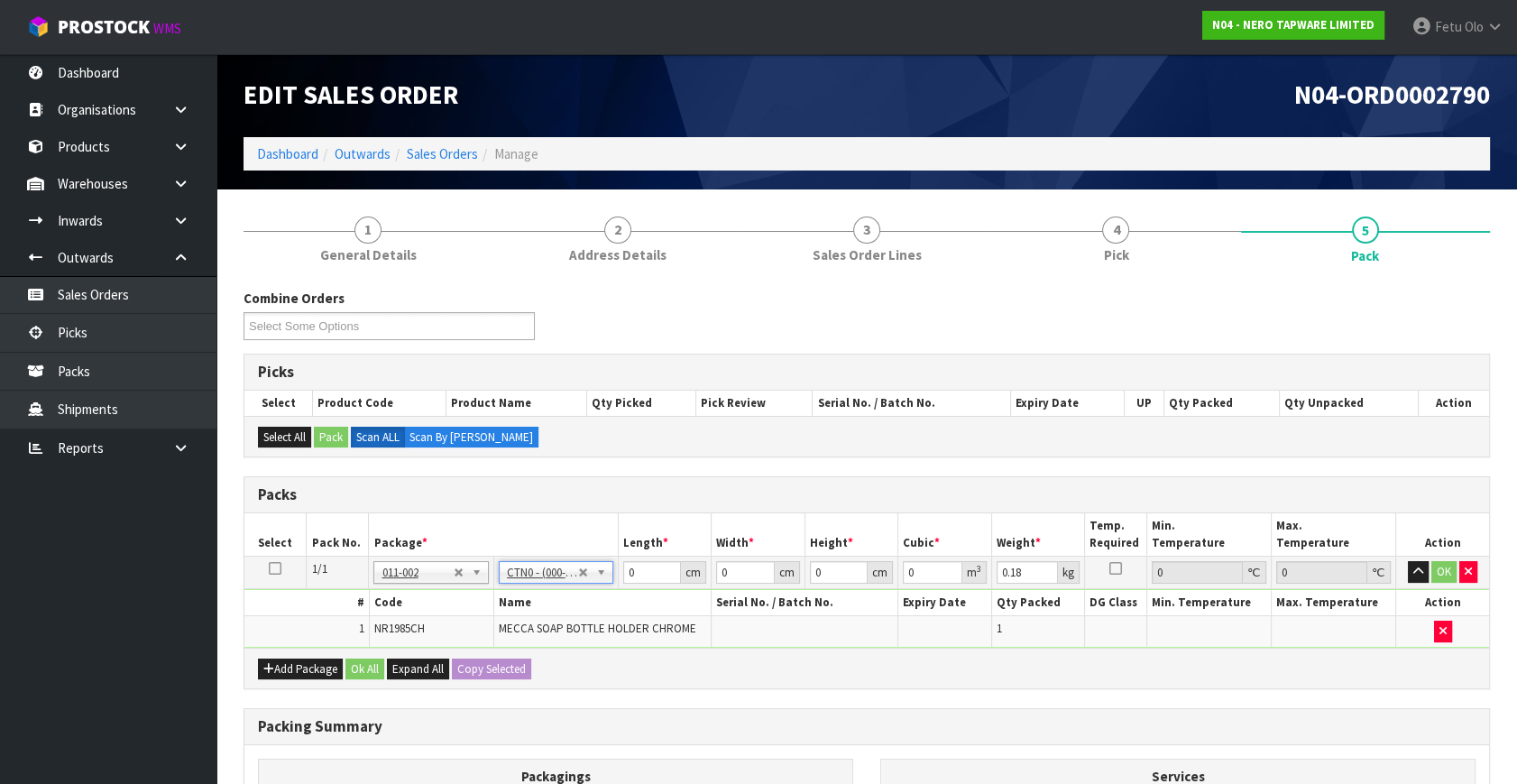
type input "19"
type input "15"
type input "15.5"
type input "0.004417"
type input "0.38"
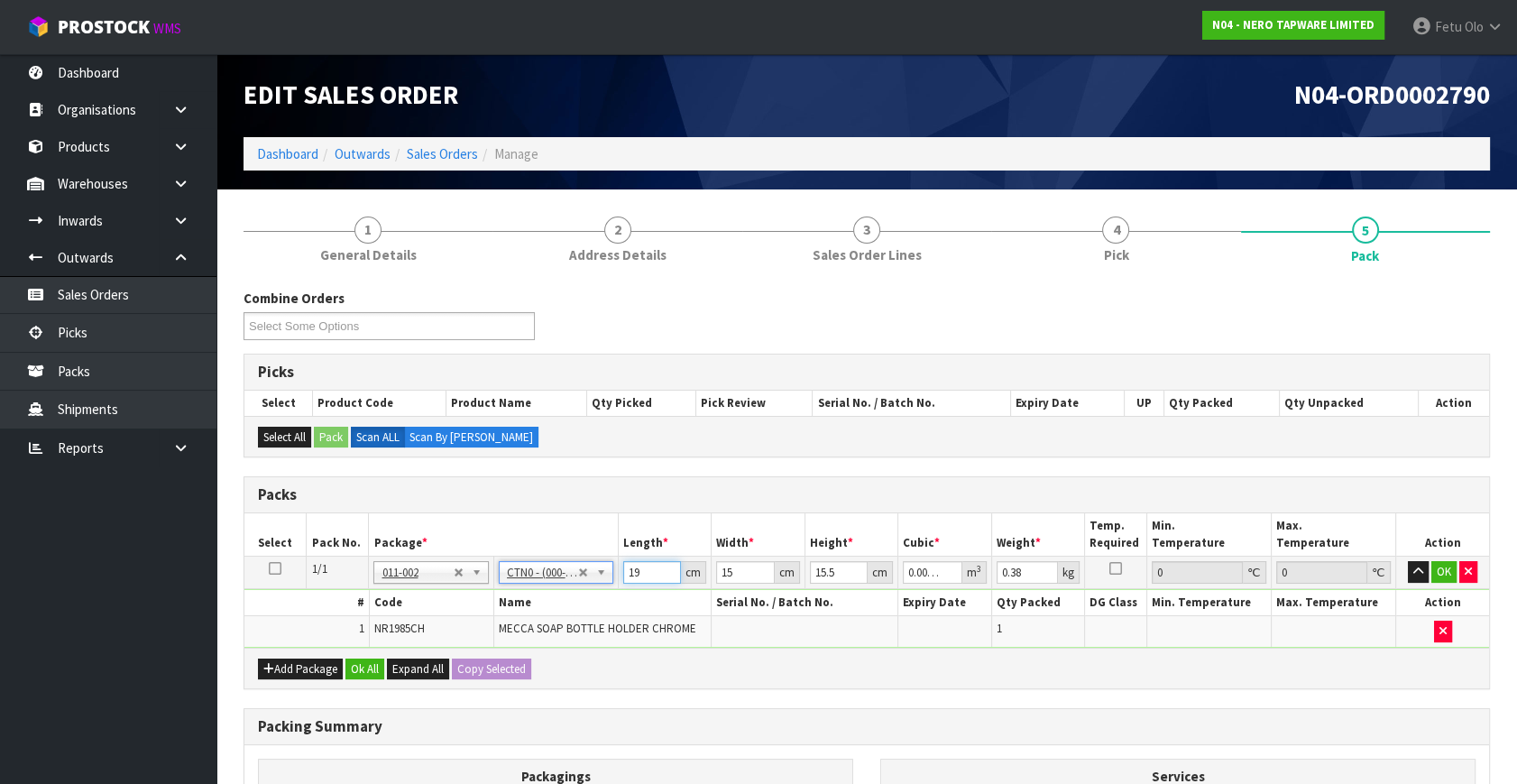
drag, startPoint x: 648, startPoint y: 569, endPoint x: 531, endPoint y: 615, distance: 125.7
click at [531, 615] on tbody "1/1 NONE 007-001 007-002 007-004 007-009 007-013 007-014 007-015 007-017 007-01…" at bounding box center [867, 602] width 1244 height 91
click at [546, 595] on input "text" at bounding box center [556, 595] width 106 height 22
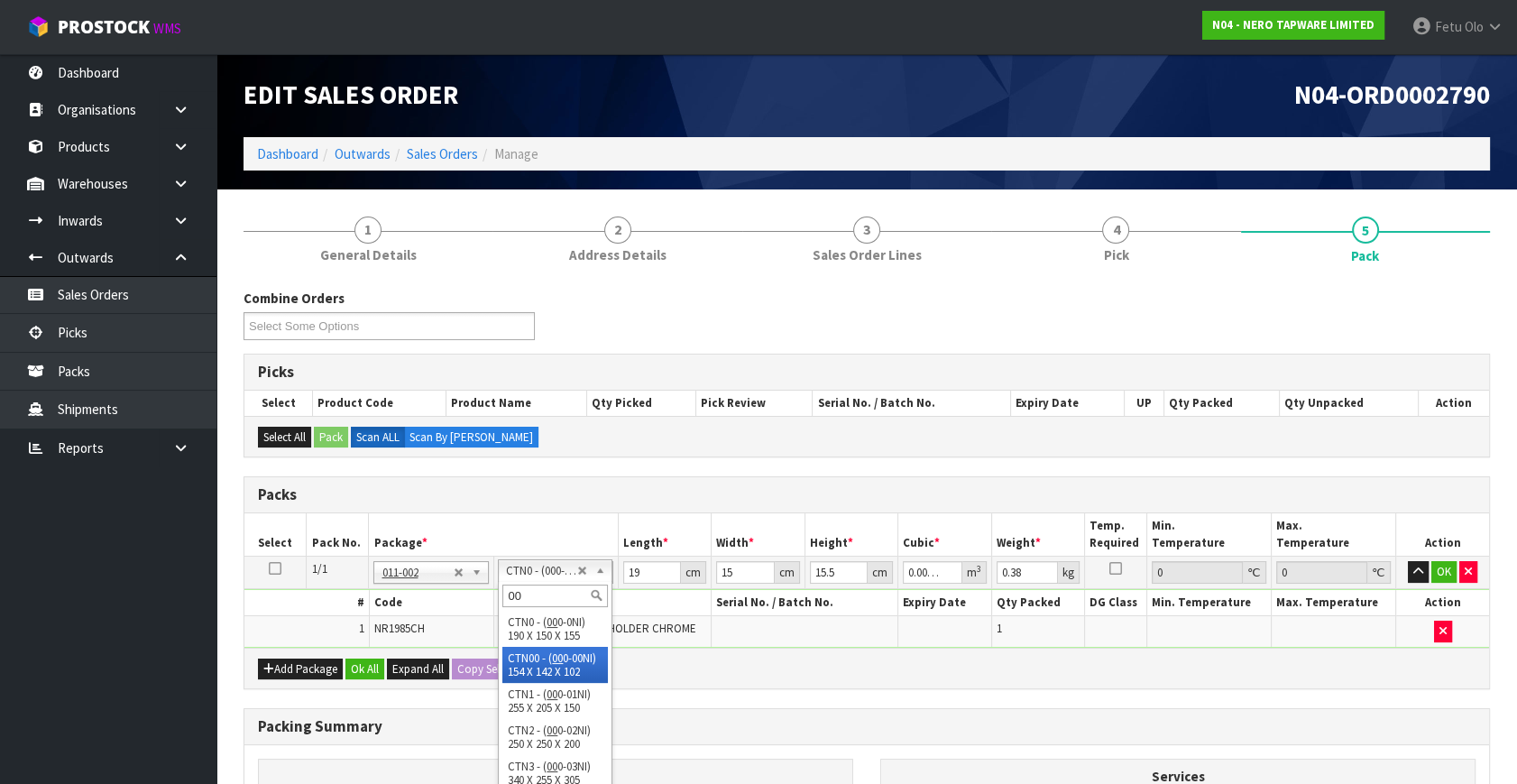
type input "00"
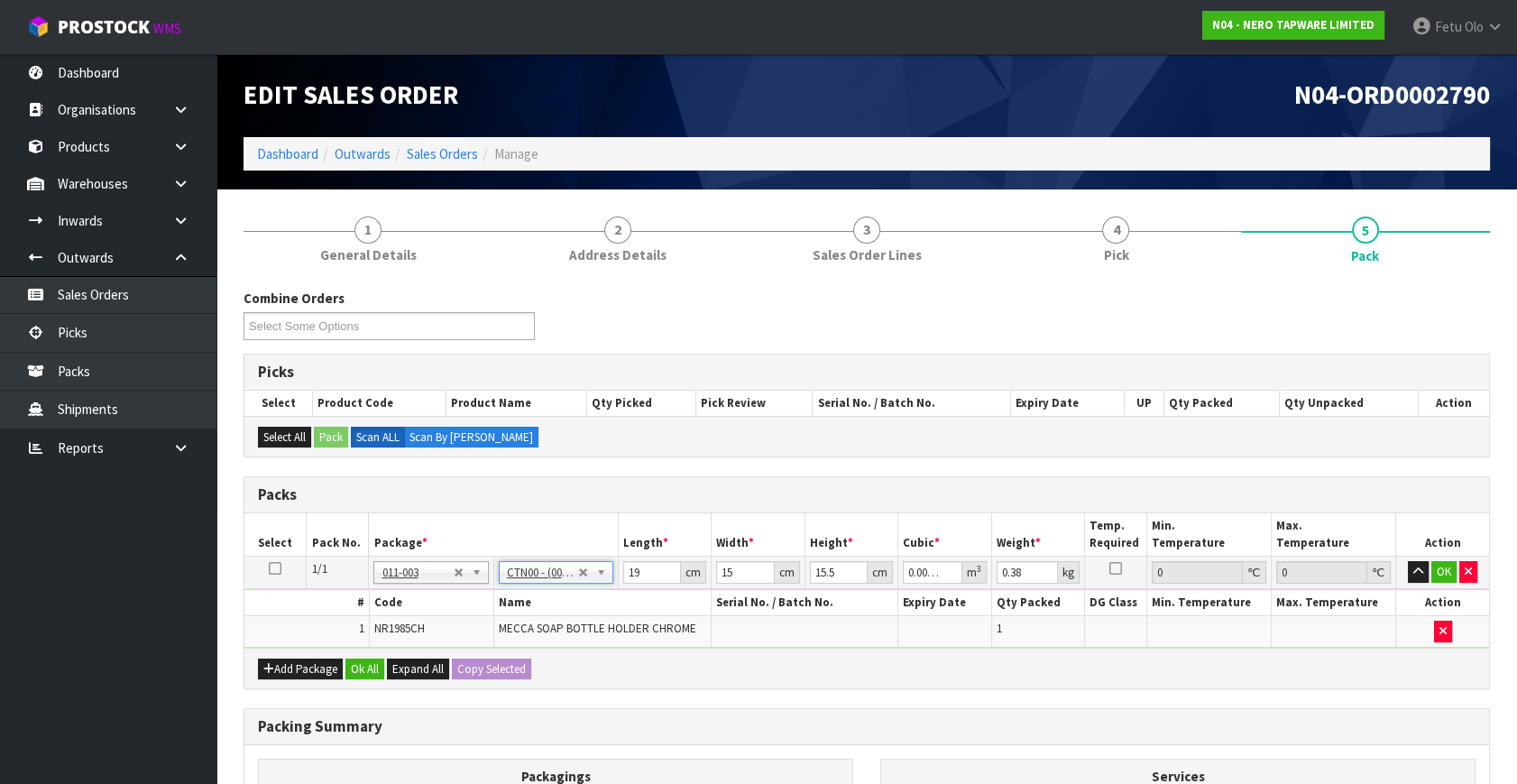
type input "15.4"
type input "14.2"
type input "10.2"
type input "0.002231"
click at [644, 568] on input "15.4" at bounding box center [652, 571] width 58 height 22
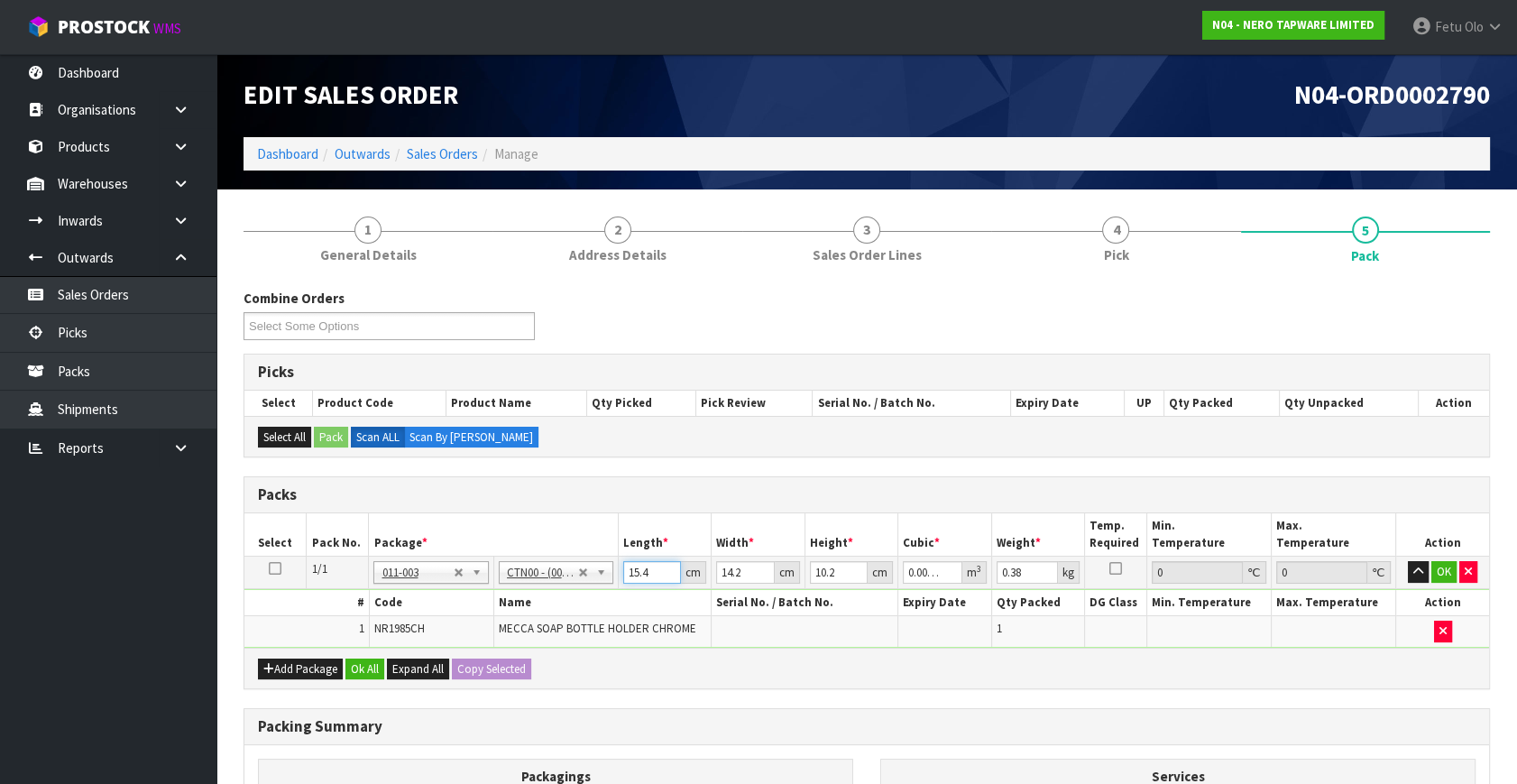
click at [644, 568] on input "15.4" at bounding box center [652, 571] width 58 height 22
type input "1"
type input "0.000145"
type input "16"
type input "0.002317"
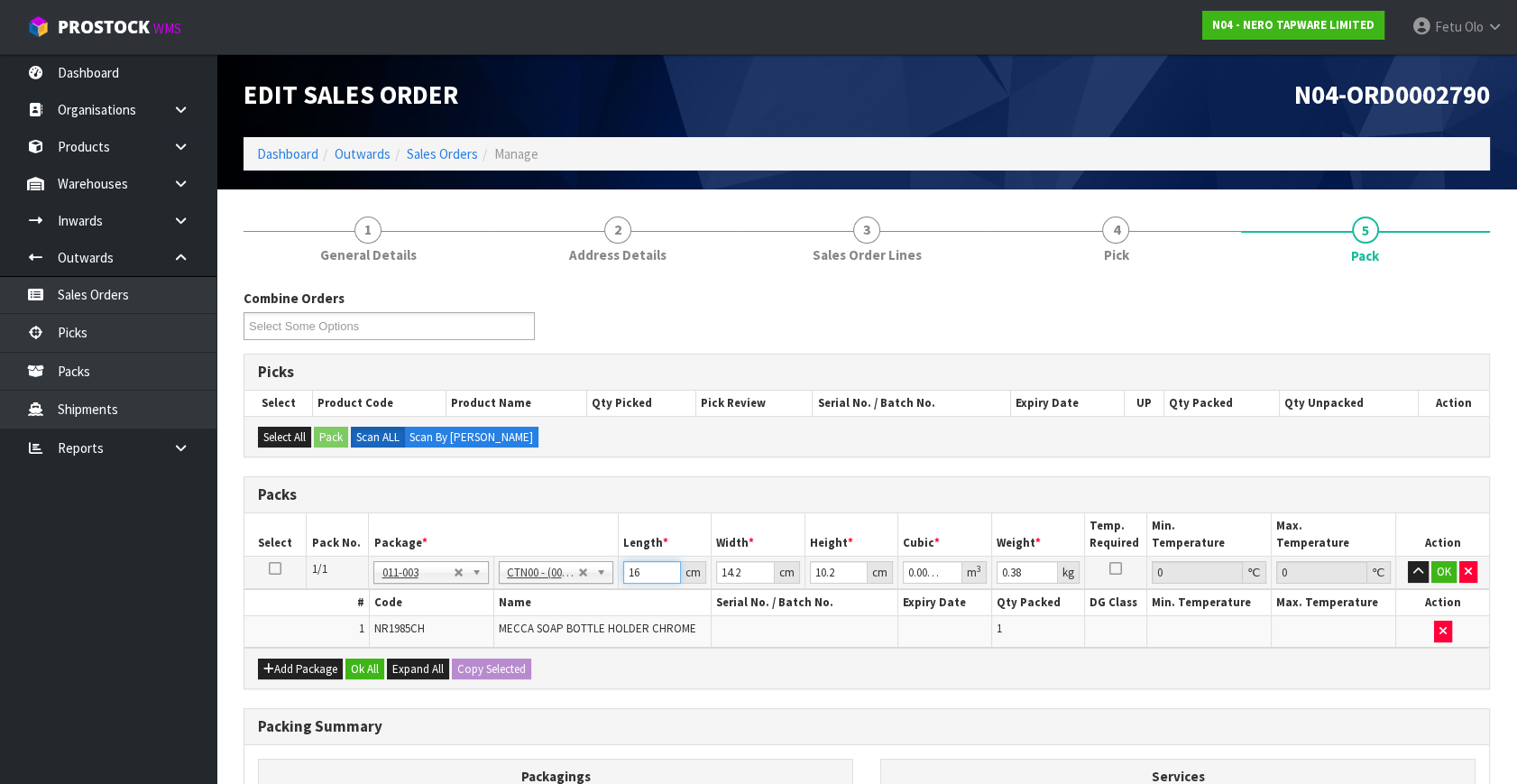
type input "16"
type input "1"
type input "0.000163"
type input "15"
type input "0.002448"
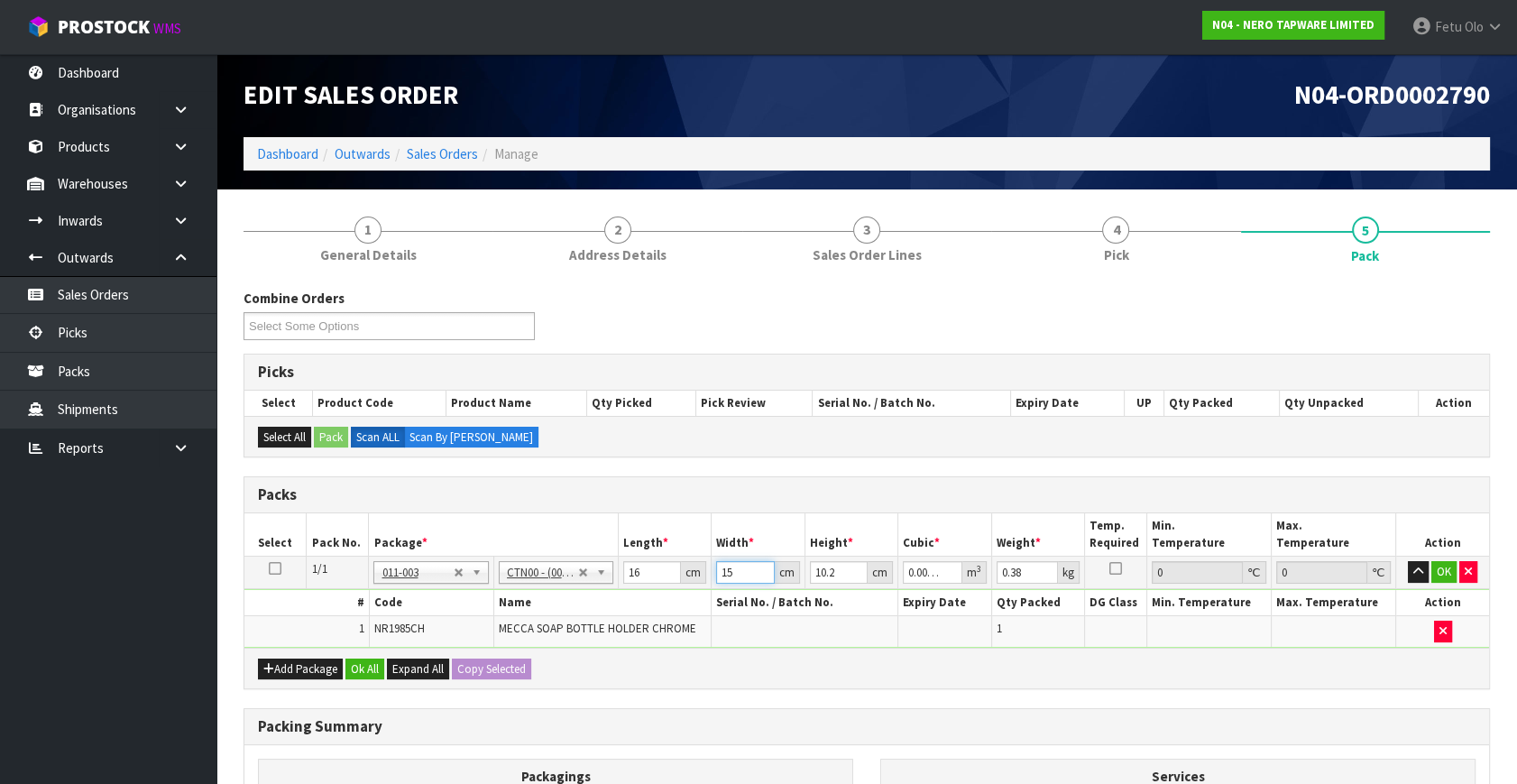
type input "15"
type input "1"
type input "0.00024"
type input "11"
type input "0.00264"
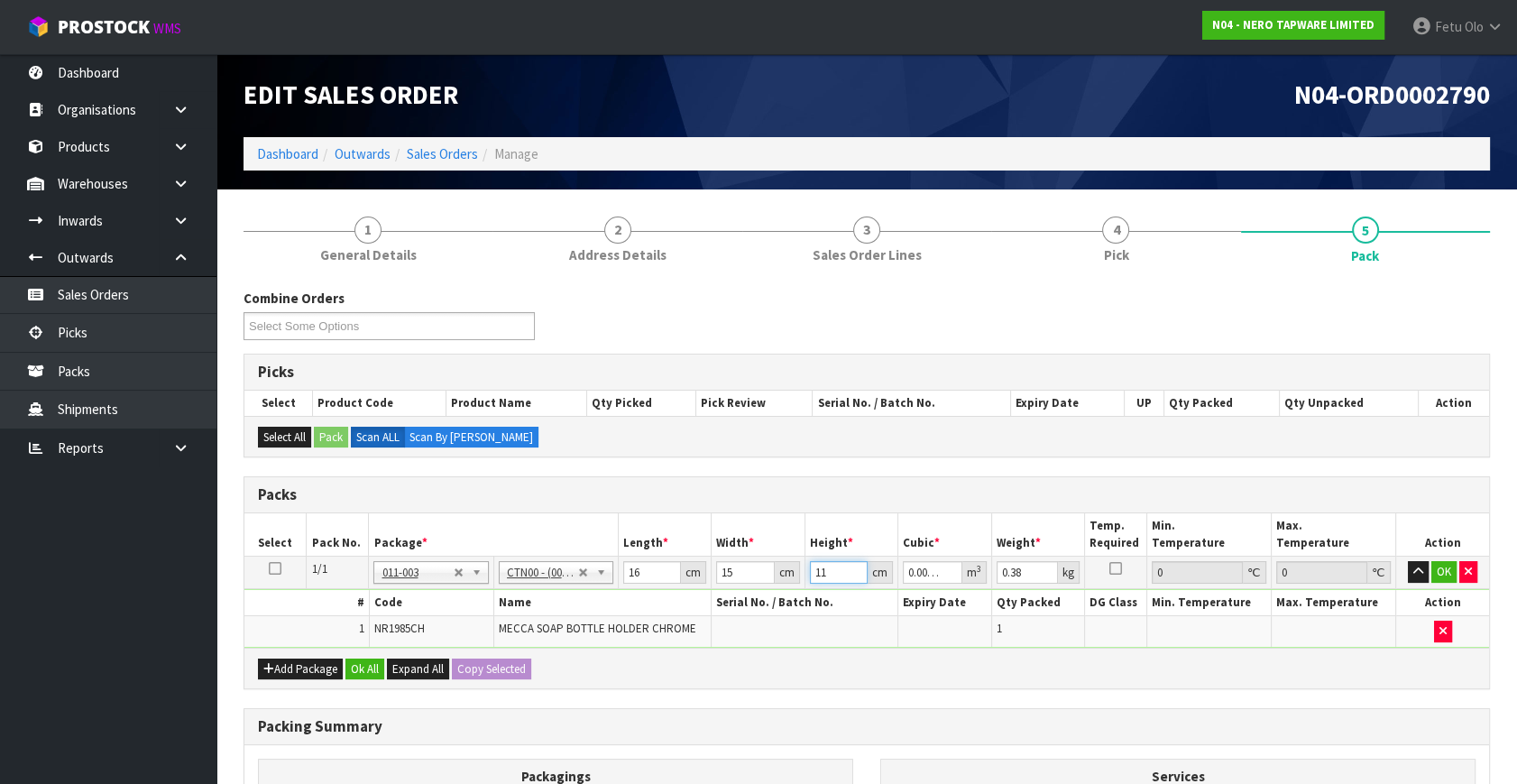
type input "11"
type input "1"
click button "OK" at bounding box center [1444, 571] width 25 height 21
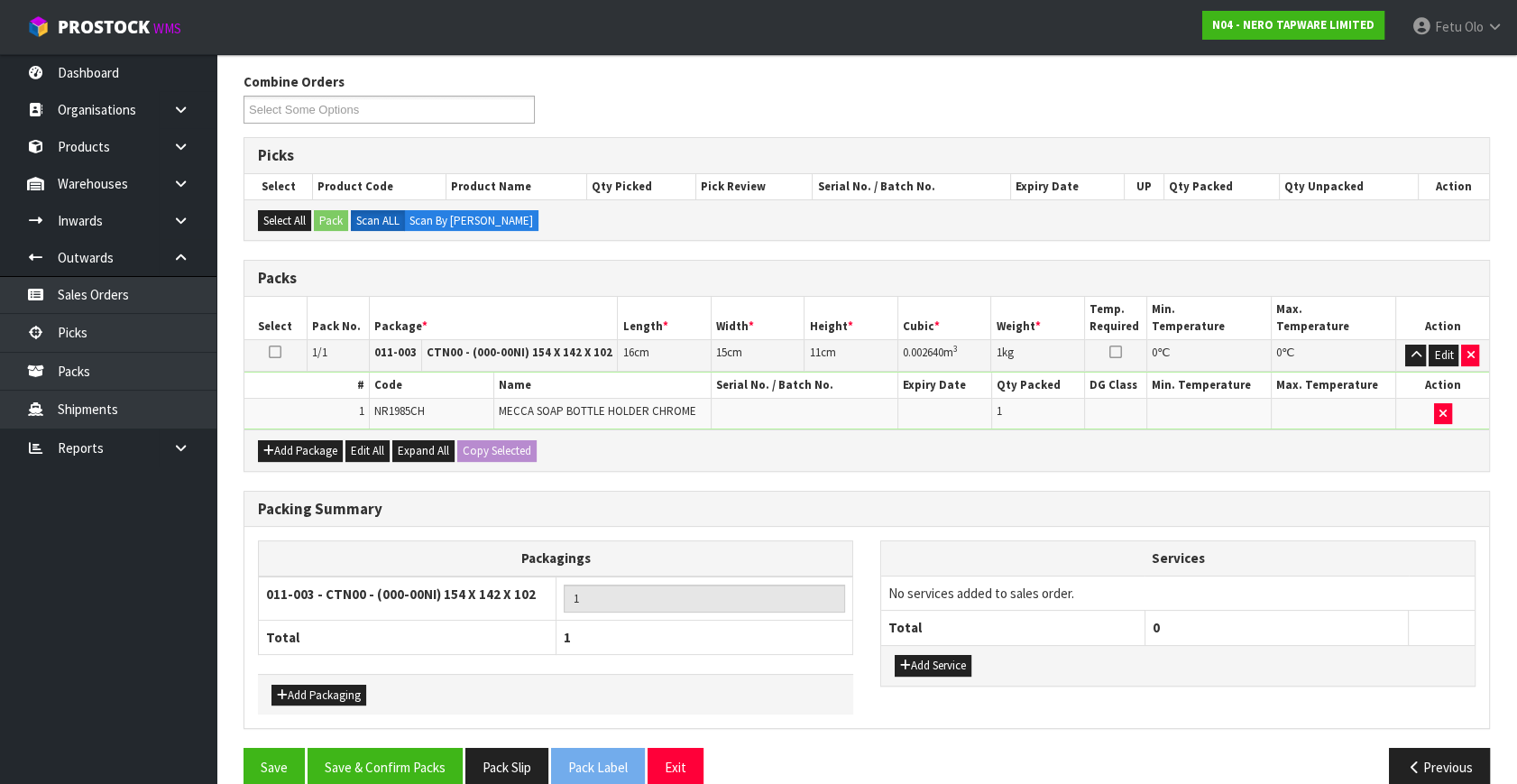
scroll to position [242, 0]
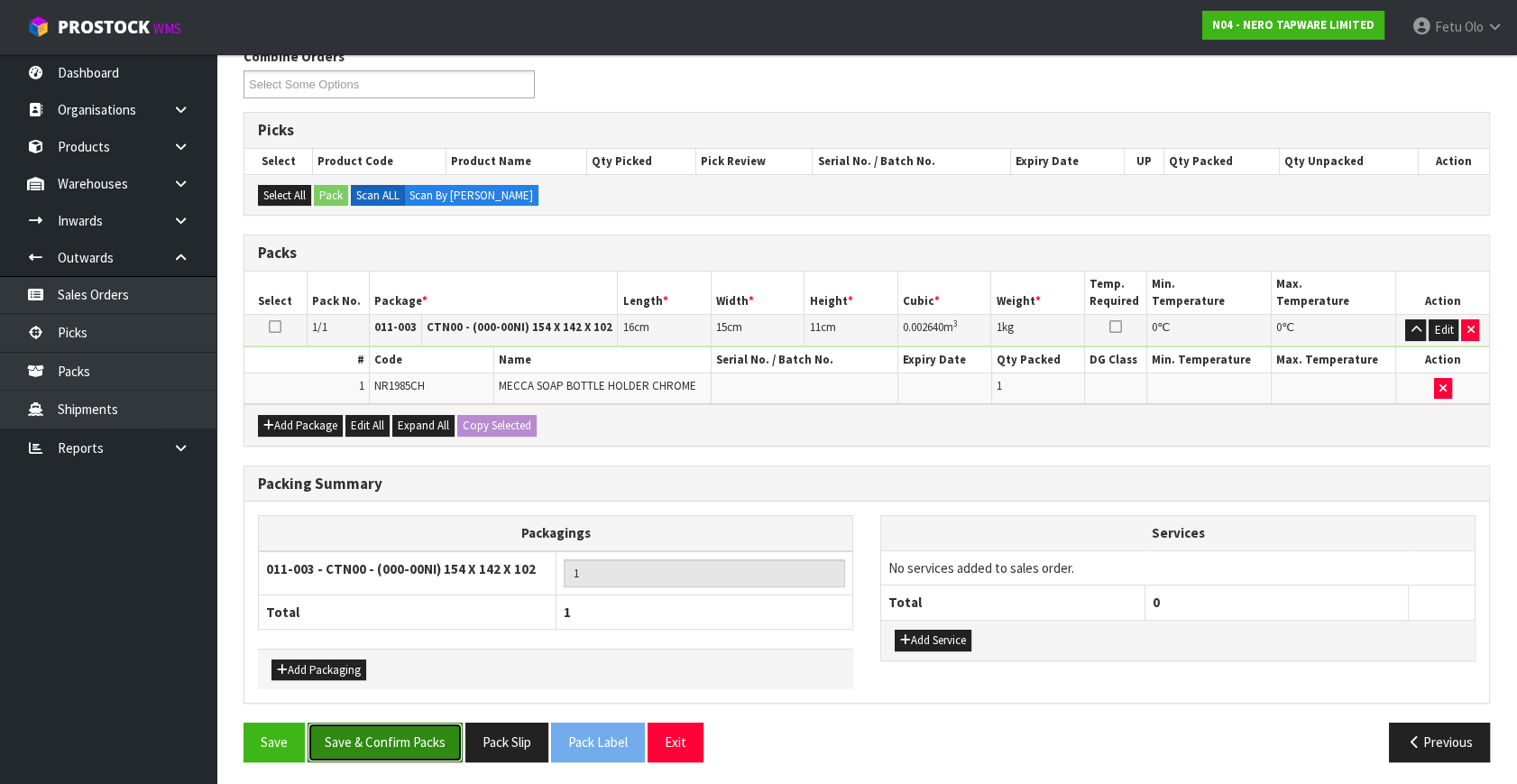
click at [423, 741] on button "Save & Confirm Packs" at bounding box center [384, 742] width 155 height 39
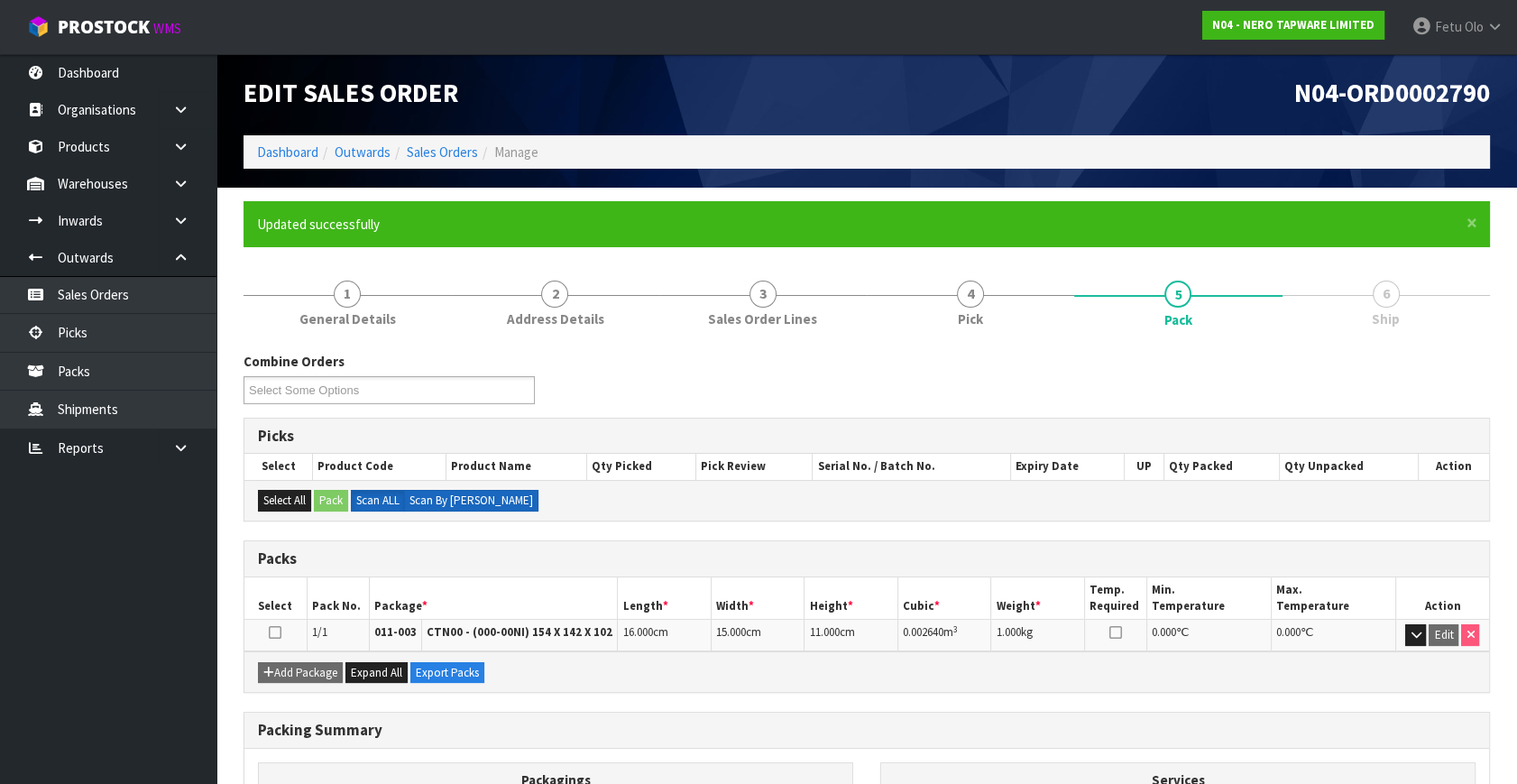
scroll to position [0, 0]
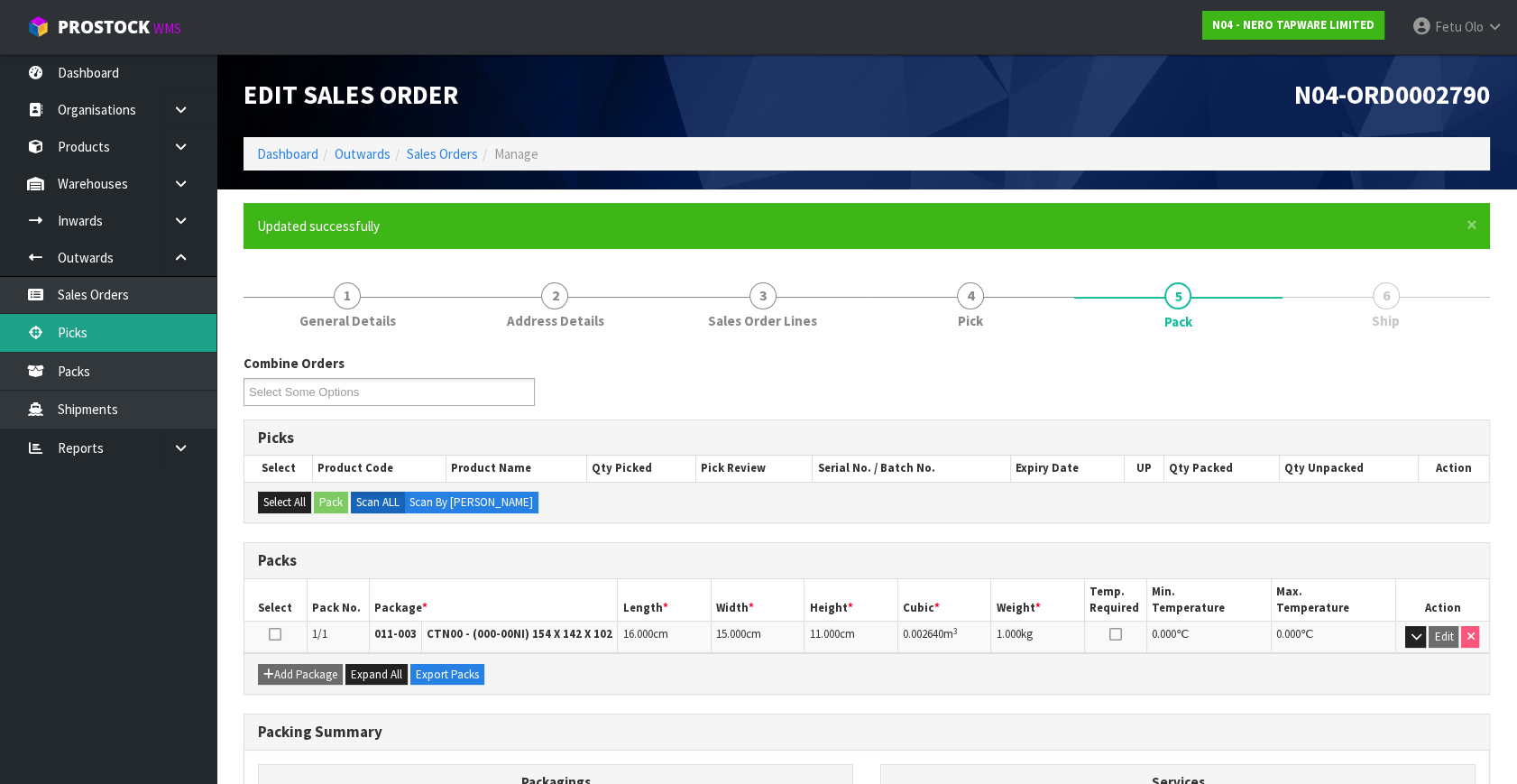
click at [118, 321] on link "Picks" at bounding box center [108, 332] width 217 height 37
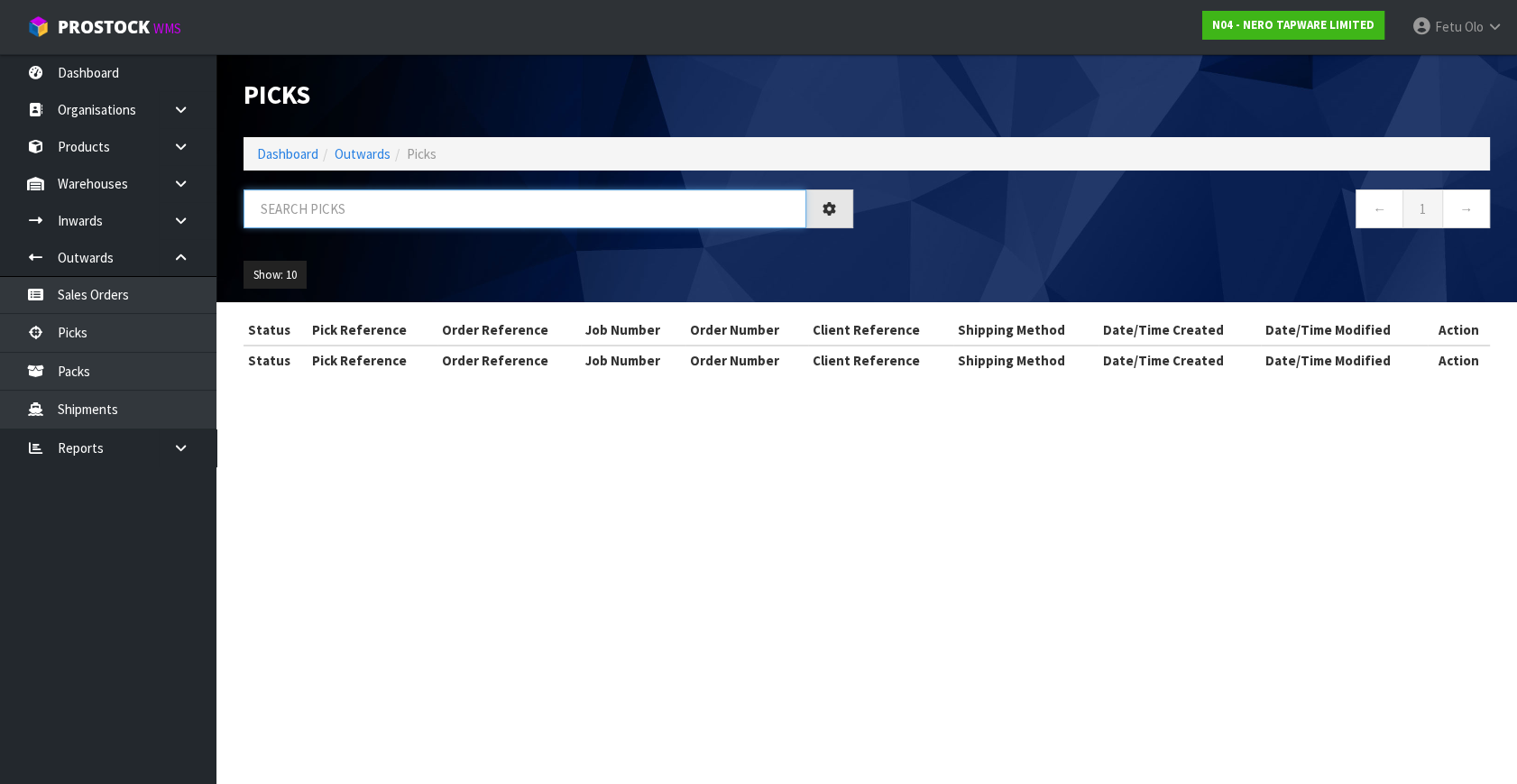
click at [340, 220] on input "text" at bounding box center [525, 209] width 562 height 39
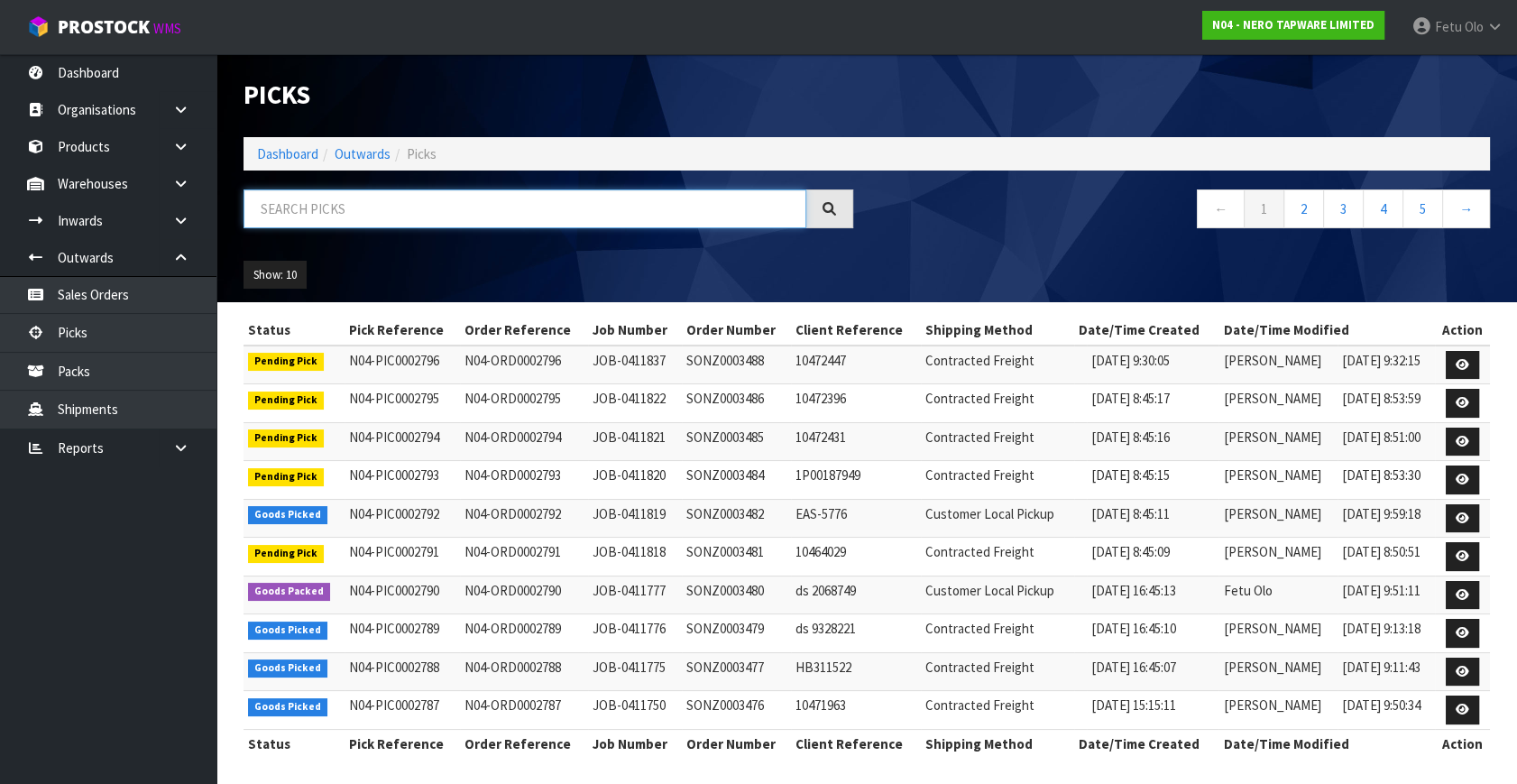
click at [340, 220] on input "text" at bounding box center [525, 209] width 562 height 39
click at [422, 222] on input "text" at bounding box center [525, 209] width 562 height 39
click at [422, 222] on input "text" at bounding box center [525, 209] width 562 height 39
type input "002792"
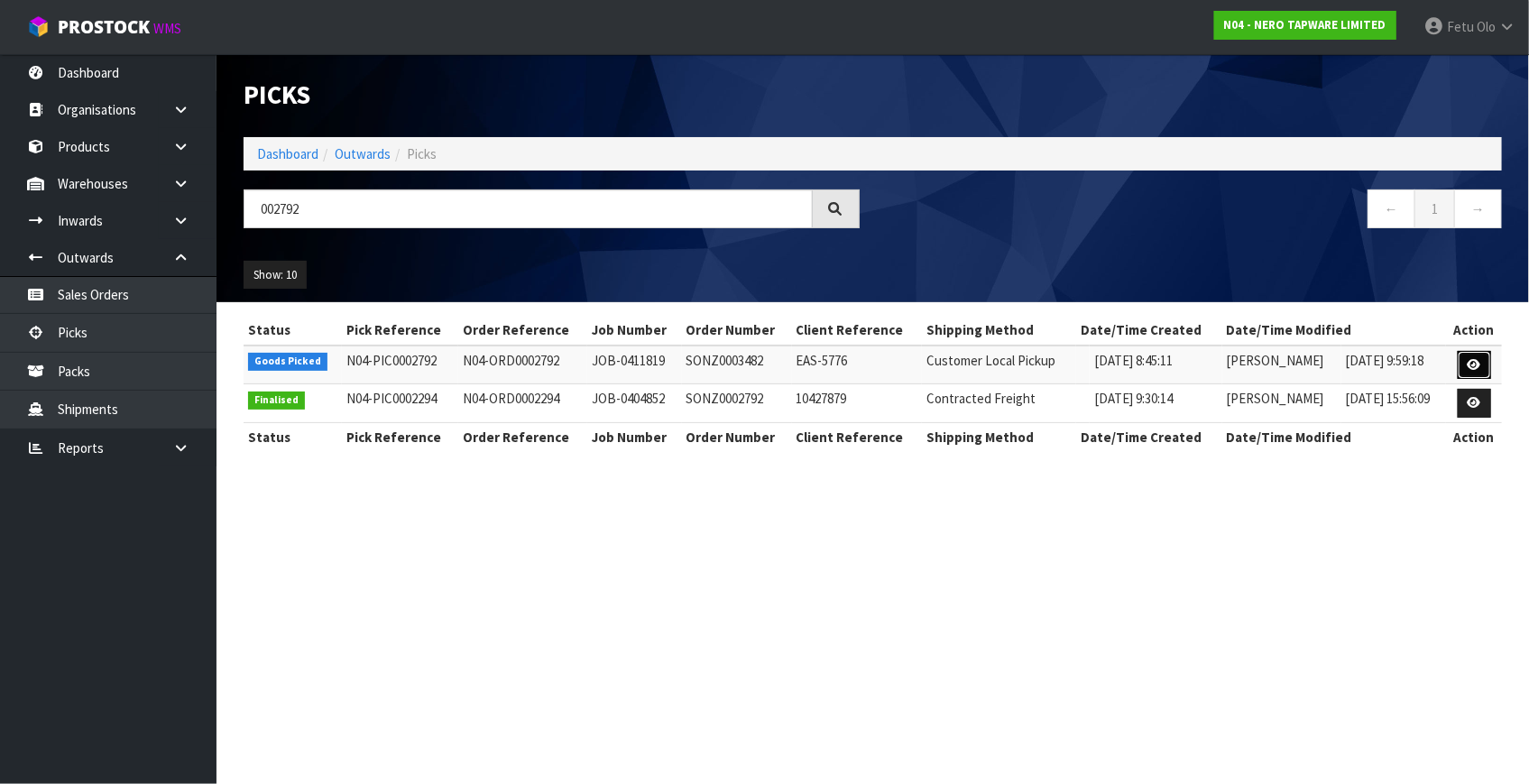
drag, startPoint x: 1484, startPoint y: 374, endPoint x: 1507, endPoint y: 370, distance: 23.3
click at [1484, 372] on link at bounding box center [1474, 365] width 34 height 29
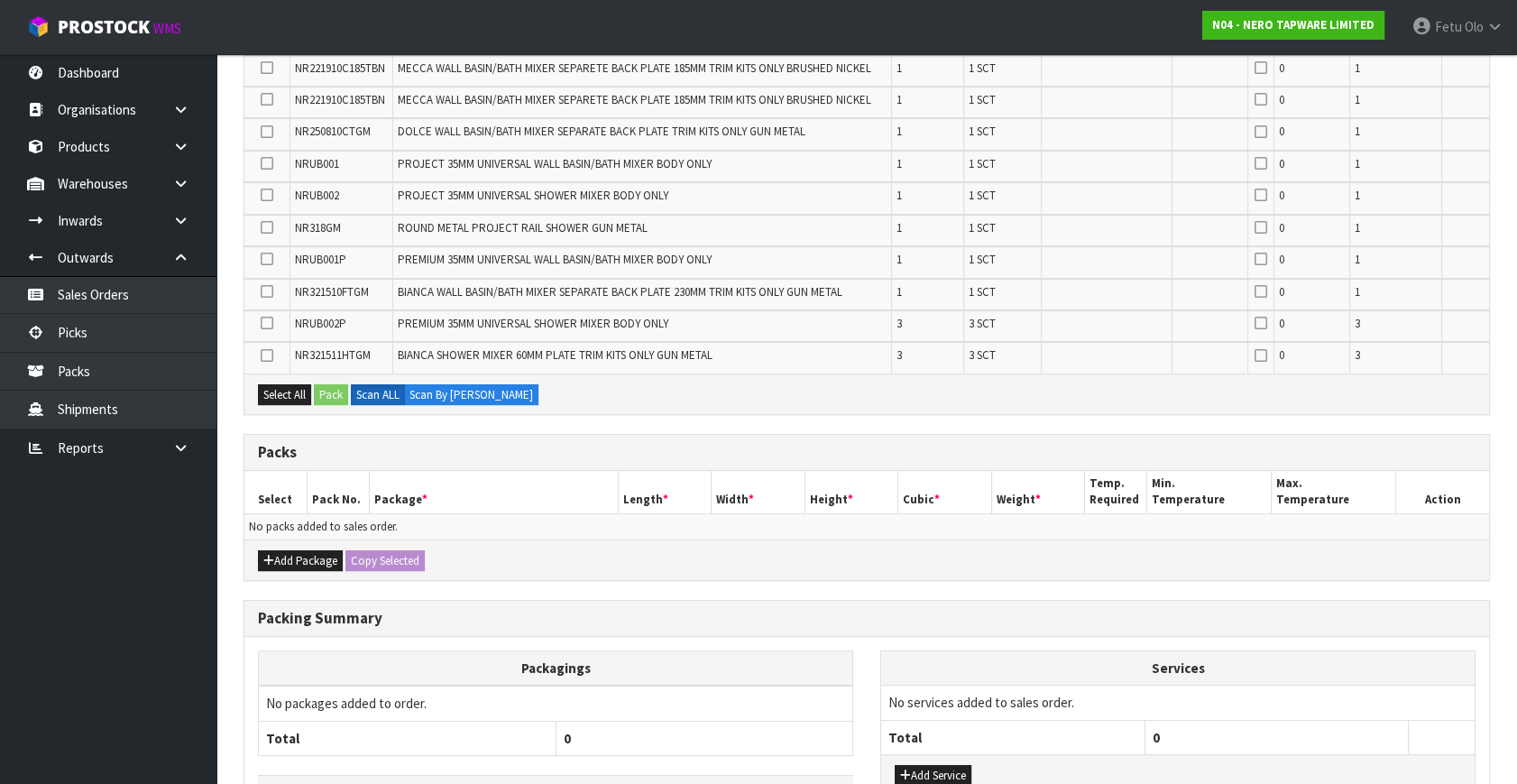
scroll to position [646, 0]
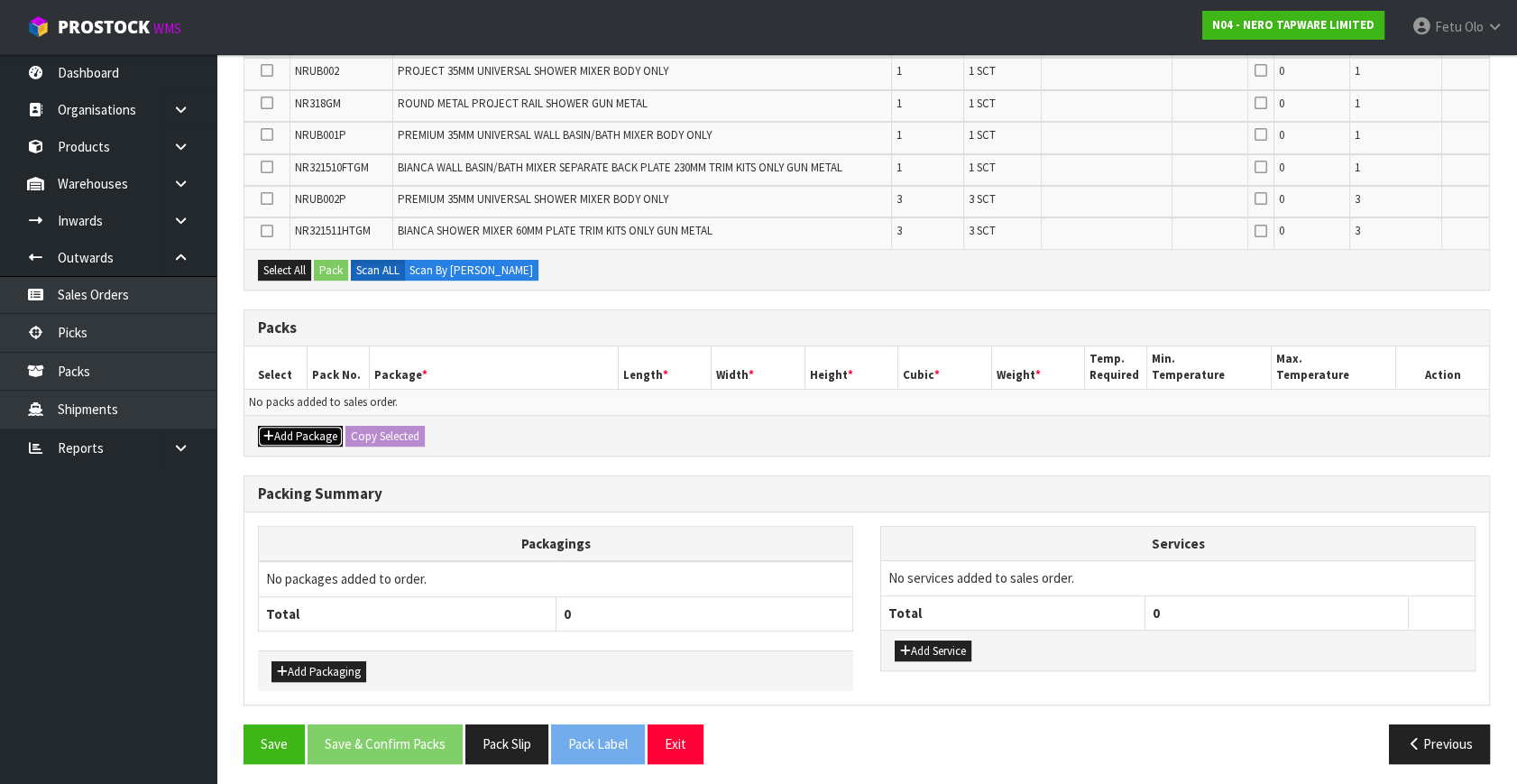
click at [286, 435] on button "Add Package" at bounding box center [301, 436] width 85 height 21
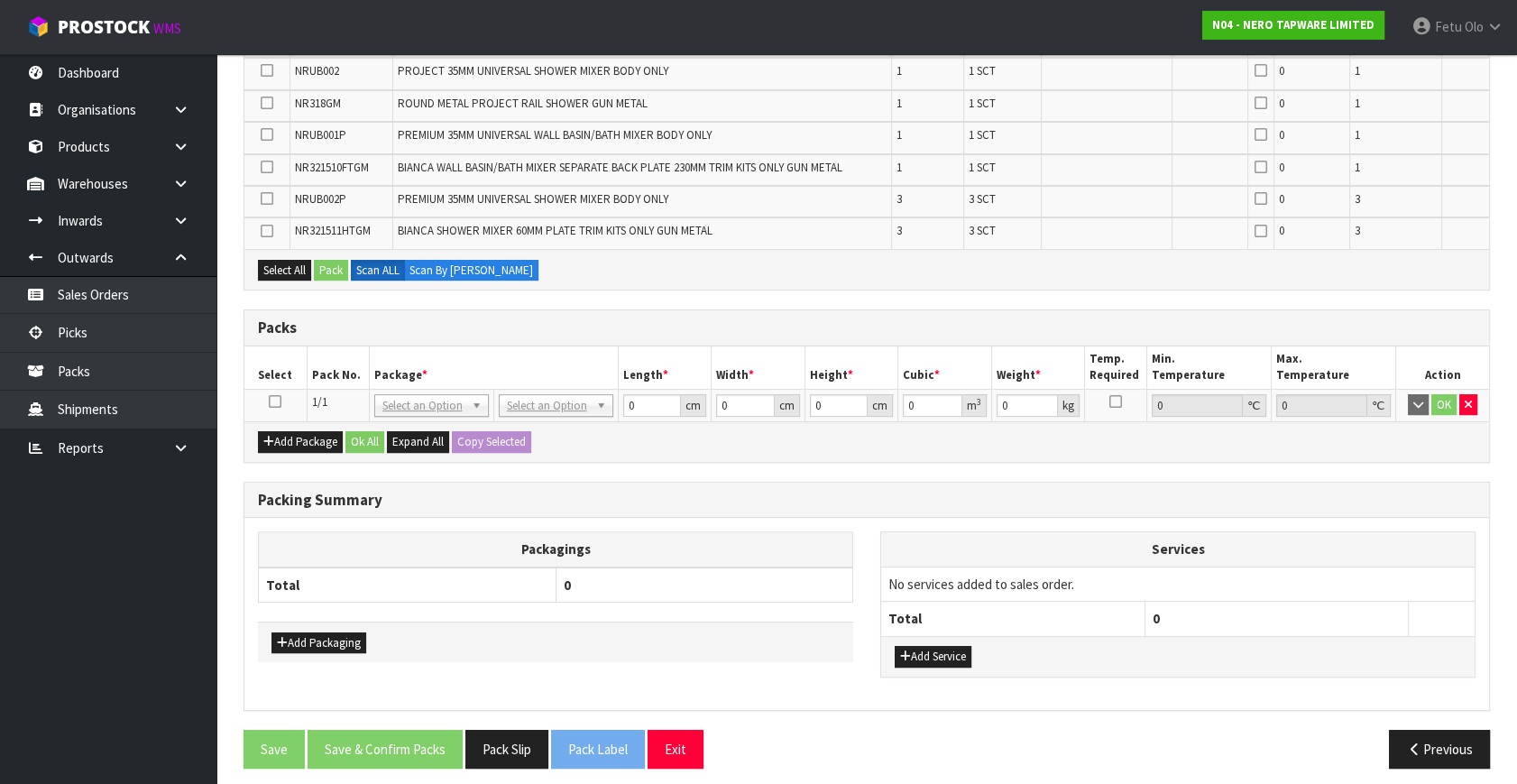
click at [276, 402] on icon at bounding box center [275, 402] width 13 height 1
click at [496, 350] on th "Package *" at bounding box center [493, 368] width 248 height 42
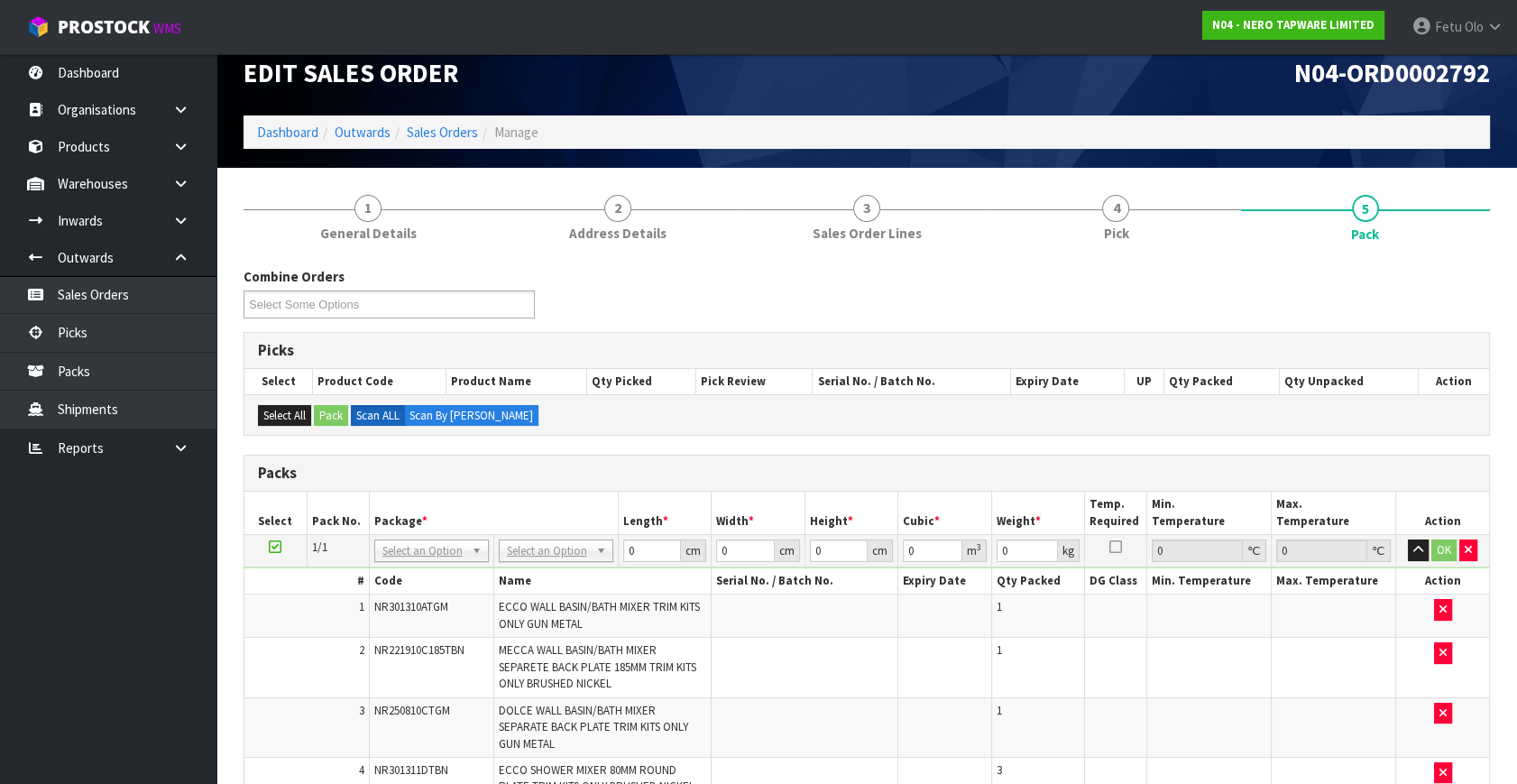
scroll to position [0, 0]
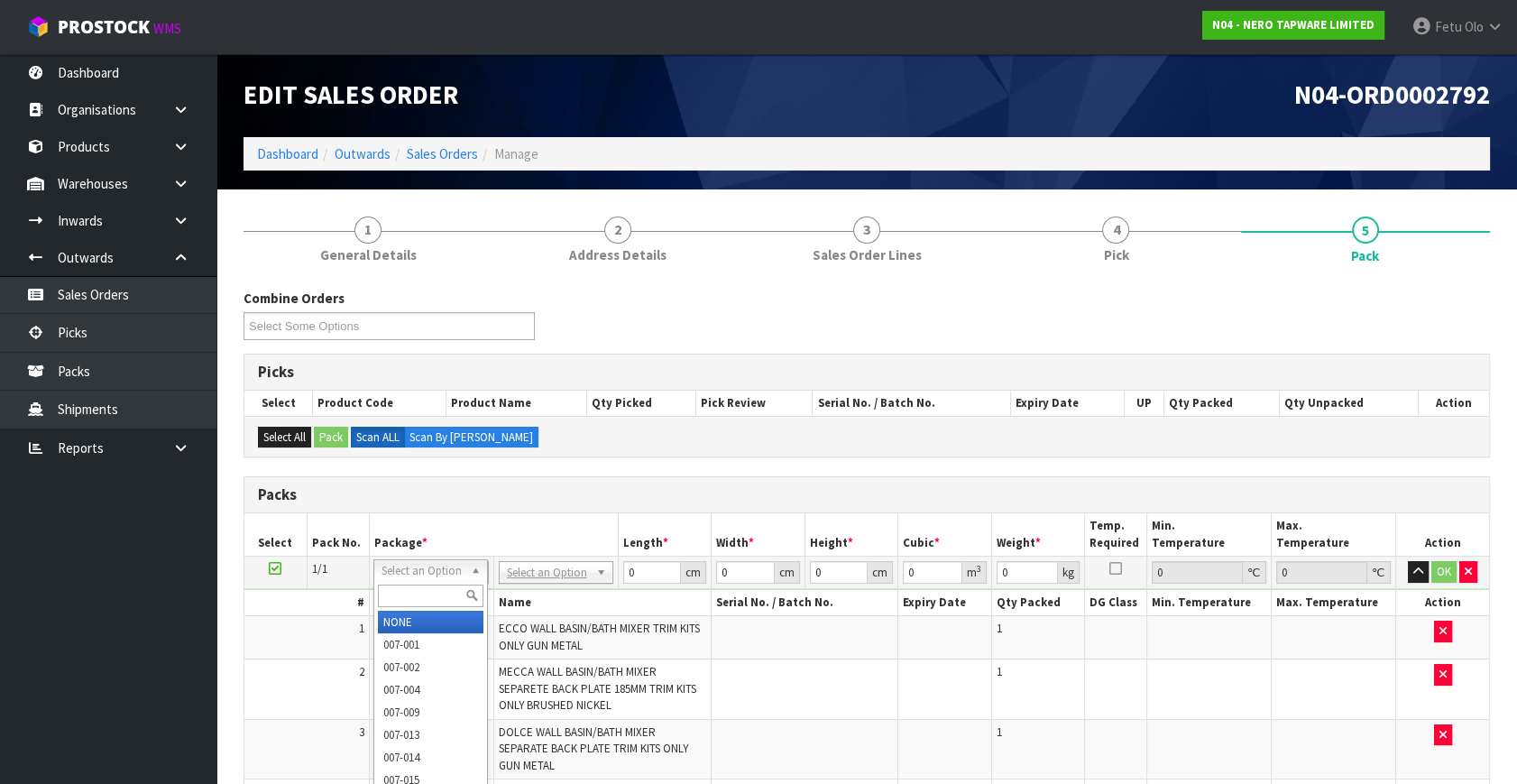
drag, startPoint x: 439, startPoint y: 568, endPoint x: 410, endPoint y: 596, distance: 40.3
click at [403, 595] on input "text" at bounding box center [431, 595] width 106 height 22
type input "011"
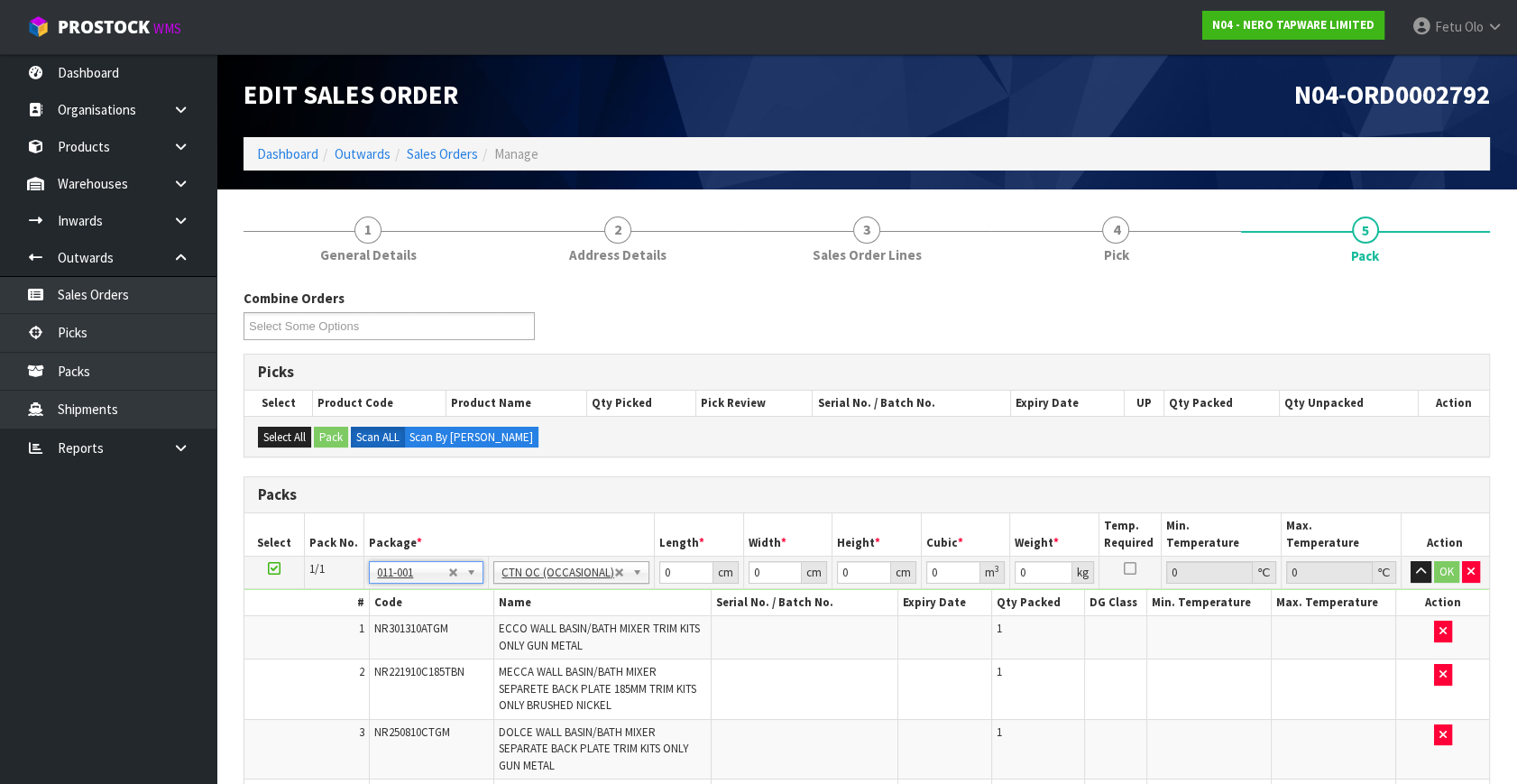
type input "17.77"
click at [842, 655] on td at bounding box center [805, 637] width 187 height 43
click at [781, 580] on input "0" at bounding box center [774, 571] width 53 height 22
drag, startPoint x: 446, startPoint y: 627, endPoint x: 319, endPoint y: 650, distance: 129.1
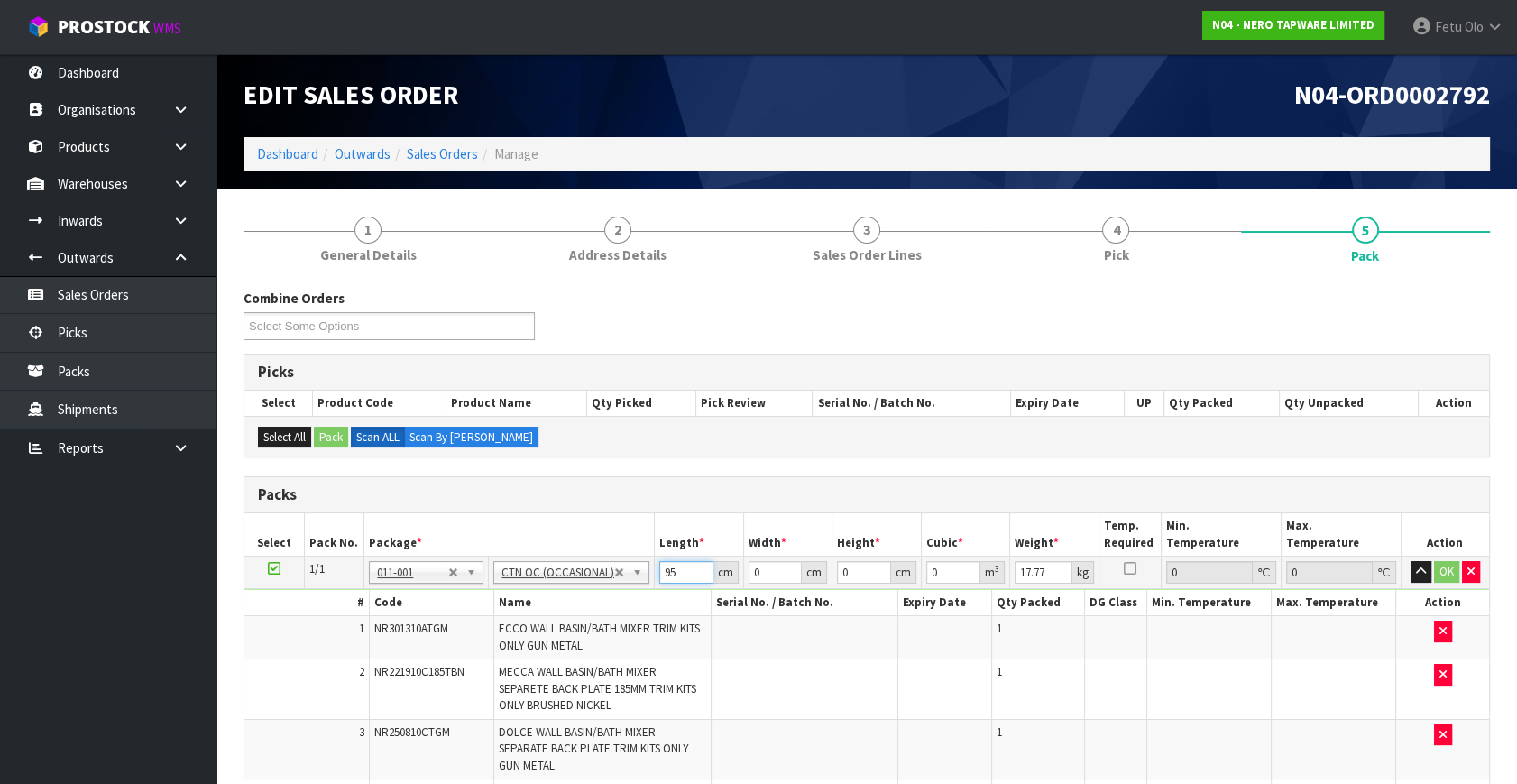
type input "95"
type input "33"
type input "3"
type input "0.009405"
type input "30"
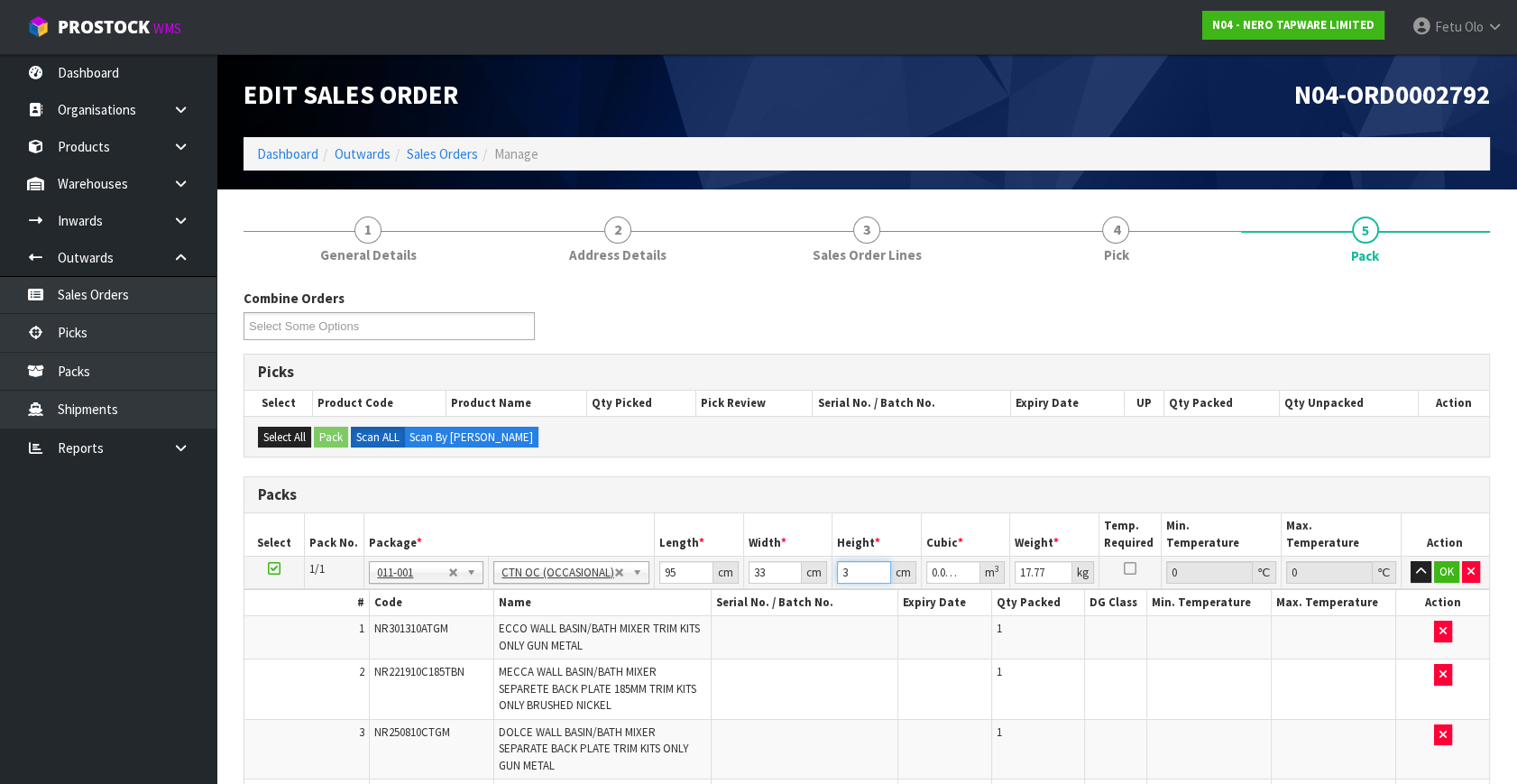
type input "0.09405"
type input "30"
type input "20"
drag, startPoint x: 1443, startPoint y: 563, endPoint x: 853, endPoint y: 619, distance: 592.7
click at [1436, 565] on button "OK" at bounding box center [1447, 571] width 25 height 21
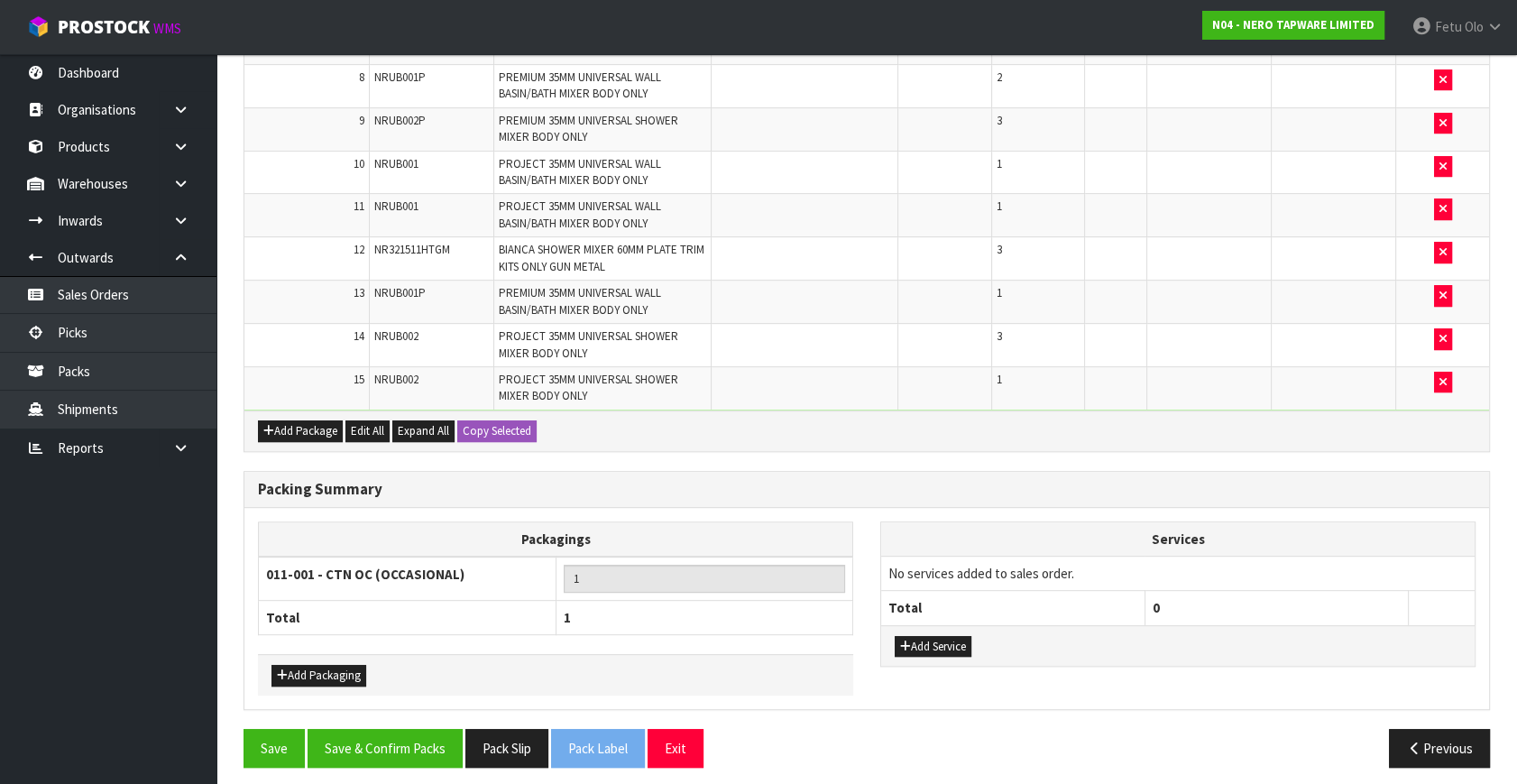
scroll to position [924, 0]
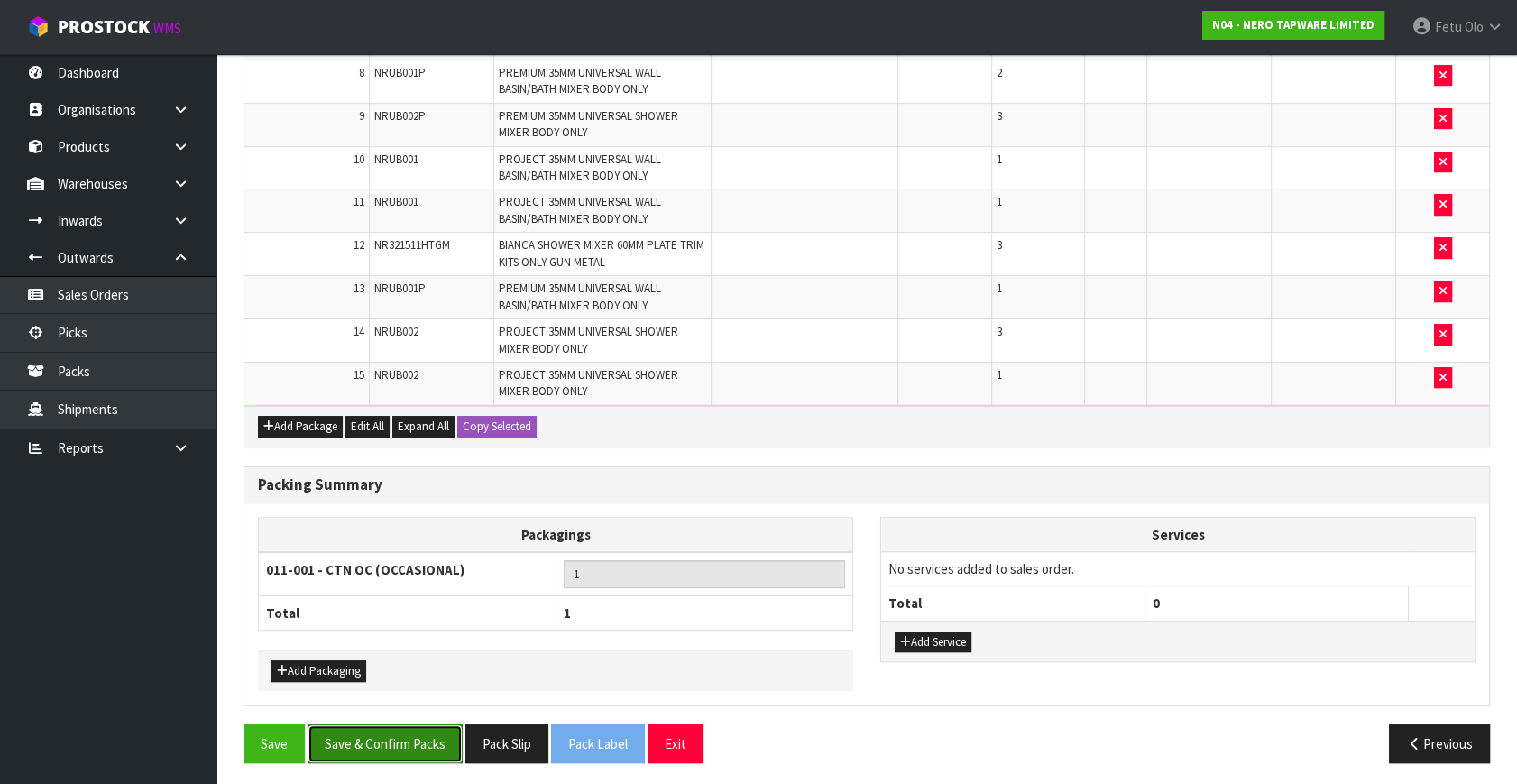
click at [368, 726] on button "Save & Confirm Packs" at bounding box center [384, 744] width 155 height 39
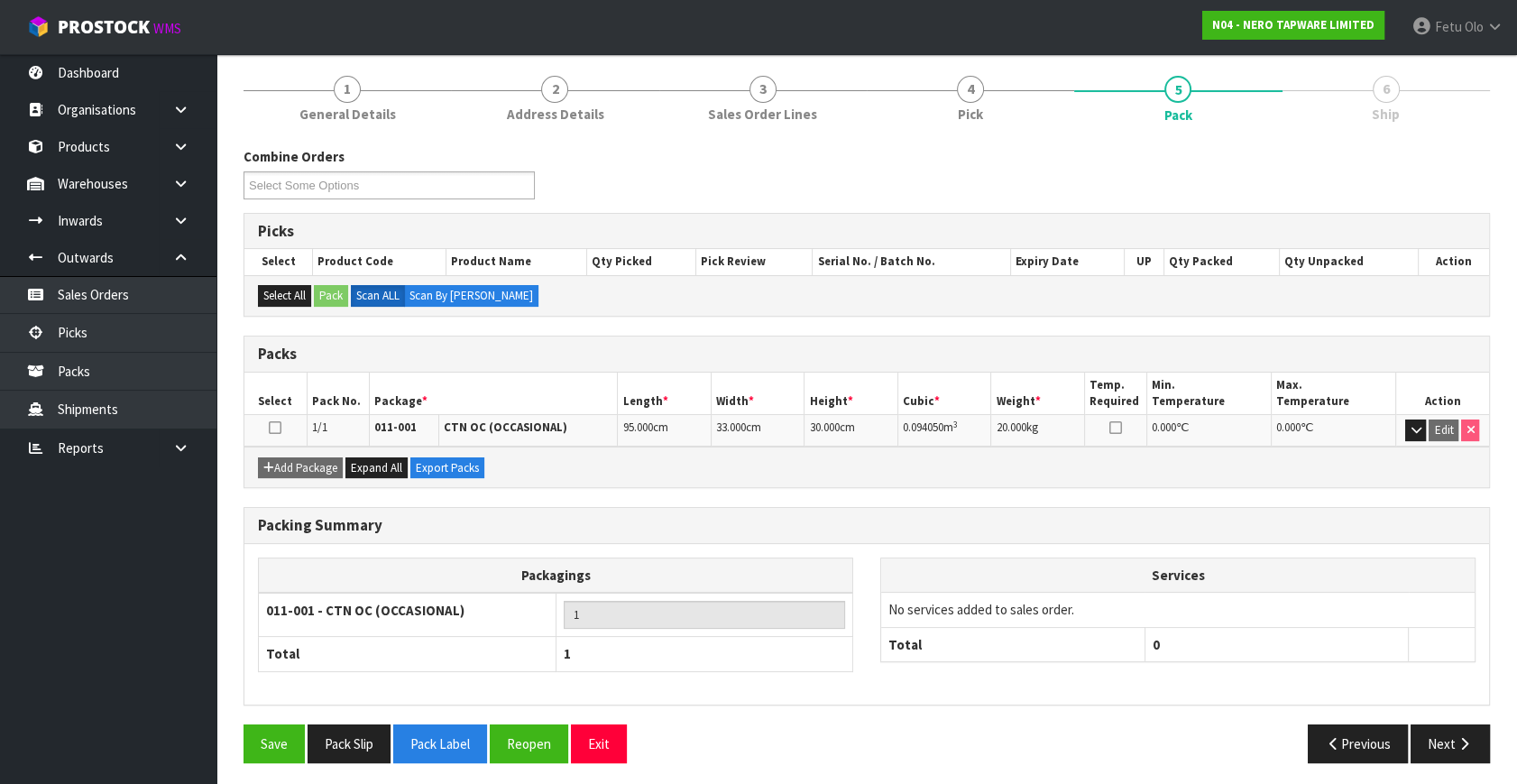
scroll to position [208, 0]
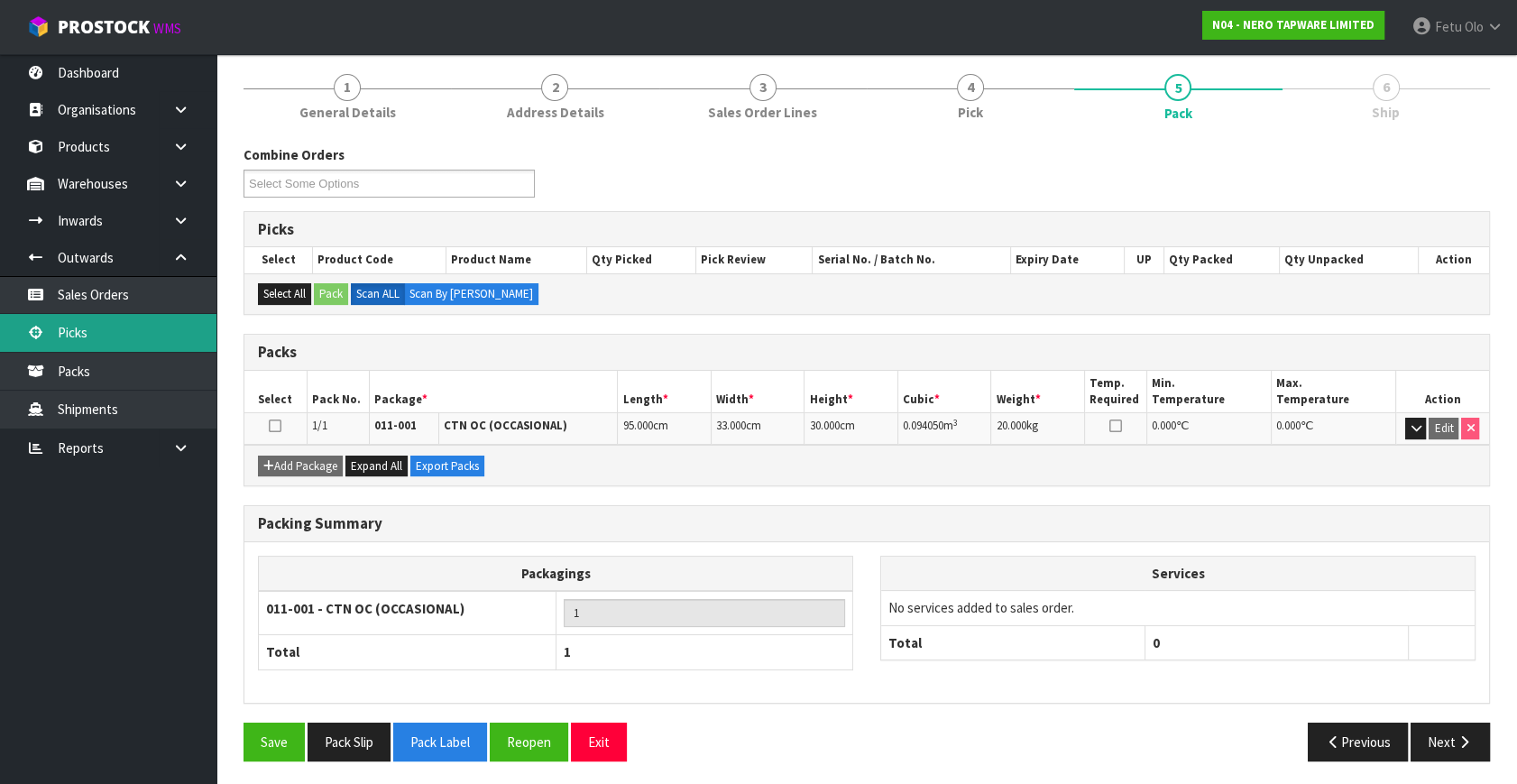
click at [64, 332] on link "Picks" at bounding box center [108, 332] width 217 height 37
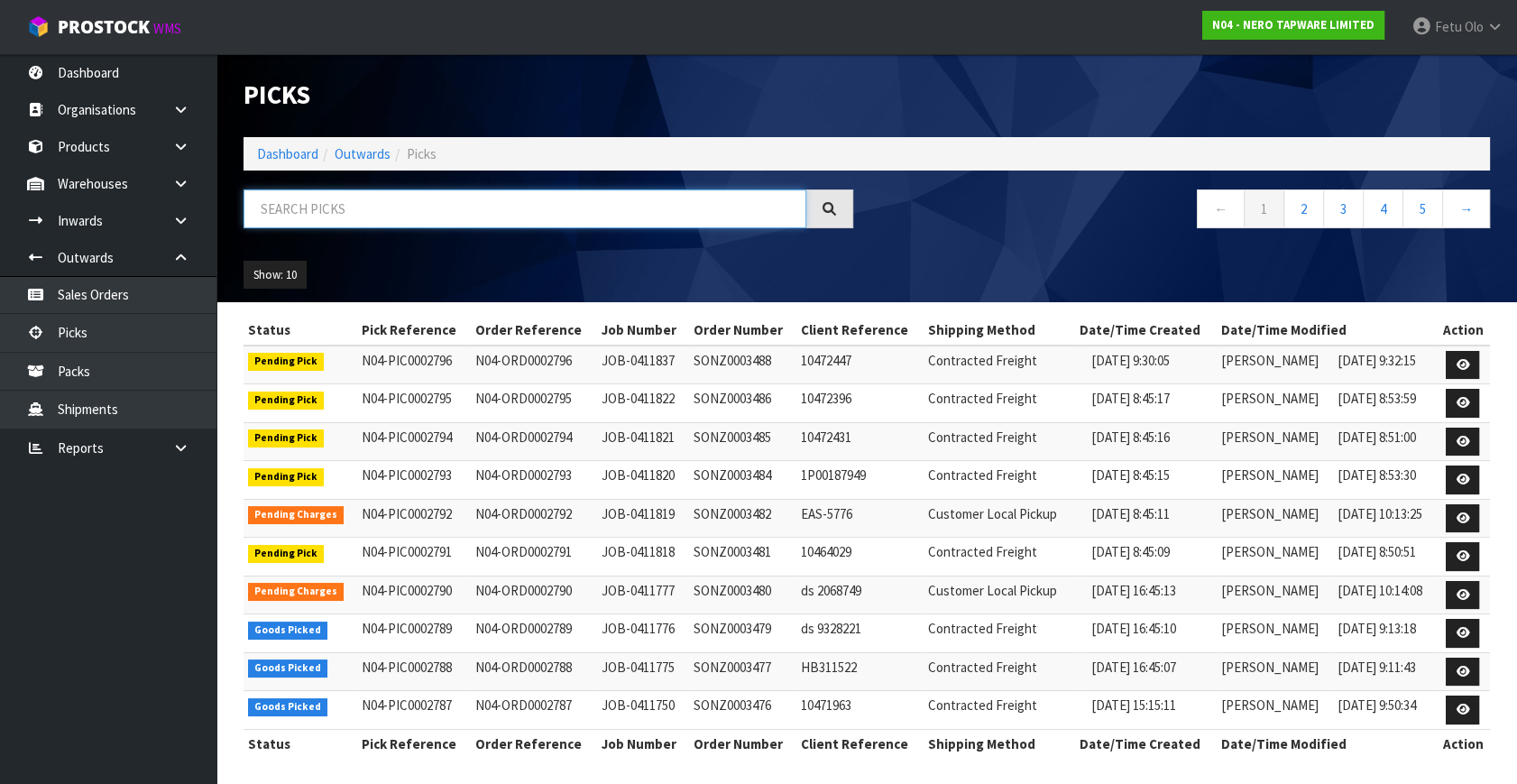
click at [383, 218] on input "text" at bounding box center [525, 209] width 562 height 39
click at [415, 216] on input "text" at bounding box center [525, 209] width 562 height 39
type input "0002784"
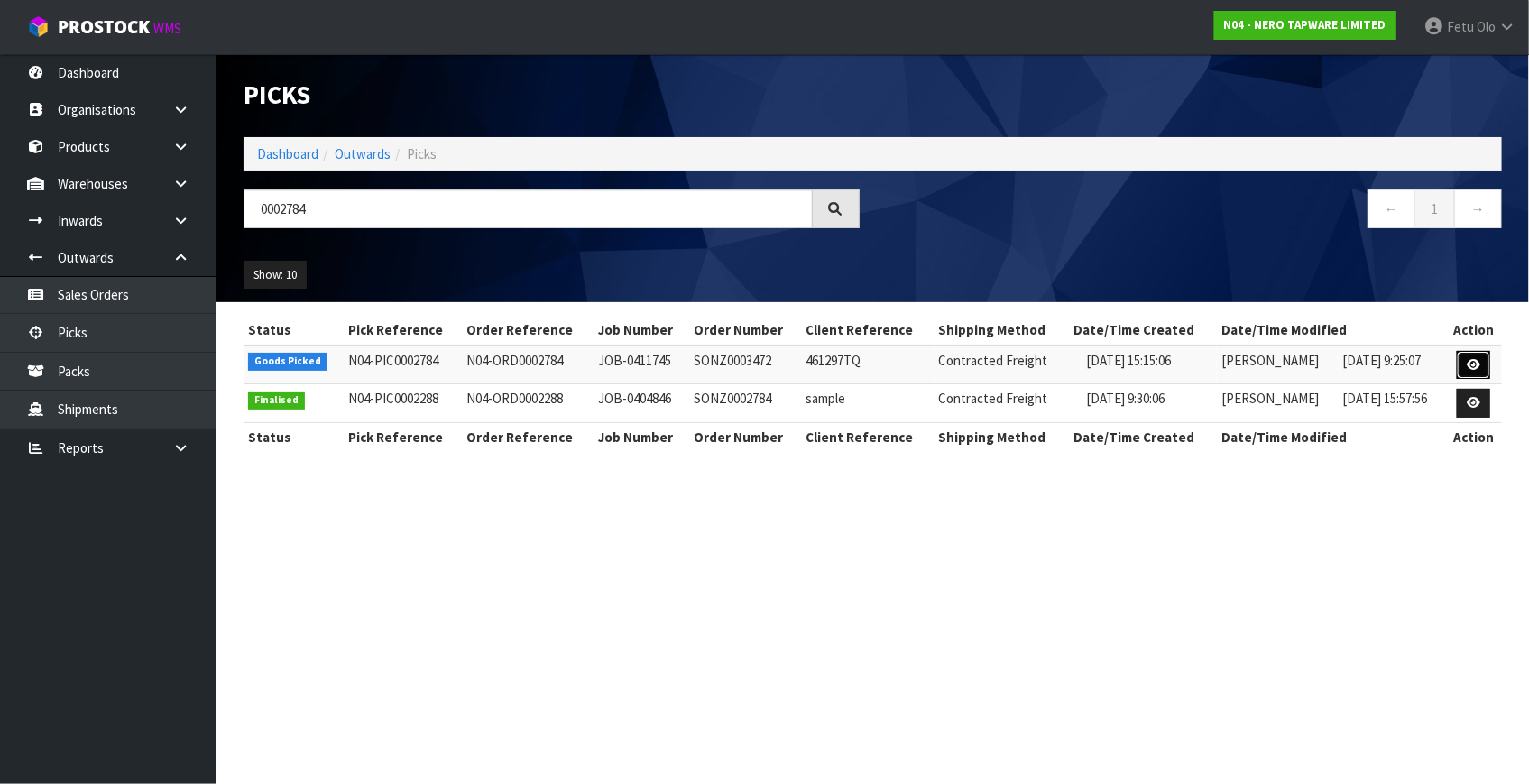
click at [1471, 363] on icon at bounding box center [1473, 365] width 13 height 12
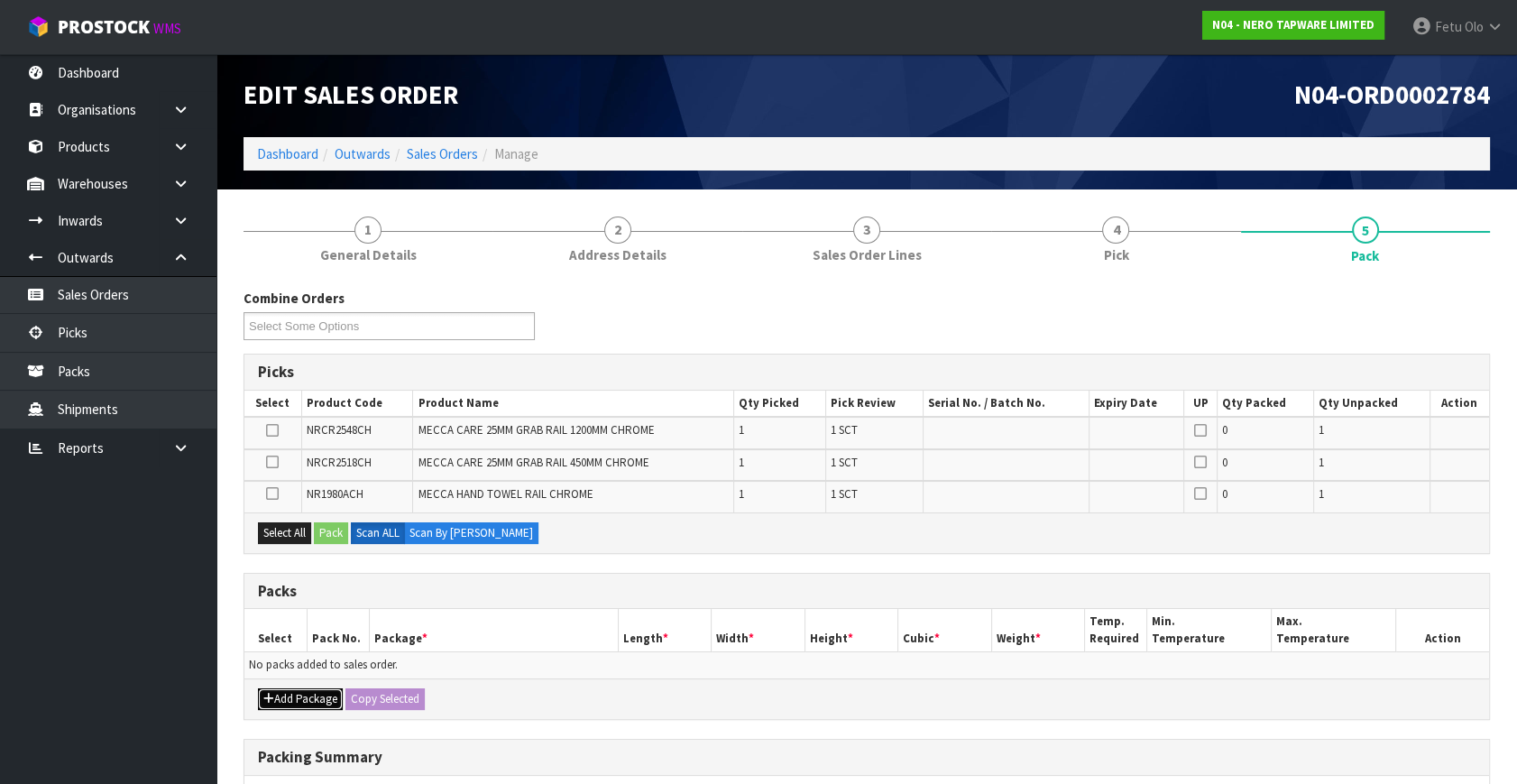
click at [278, 700] on button "Add Package" at bounding box center [301, 698] width 85 height 21
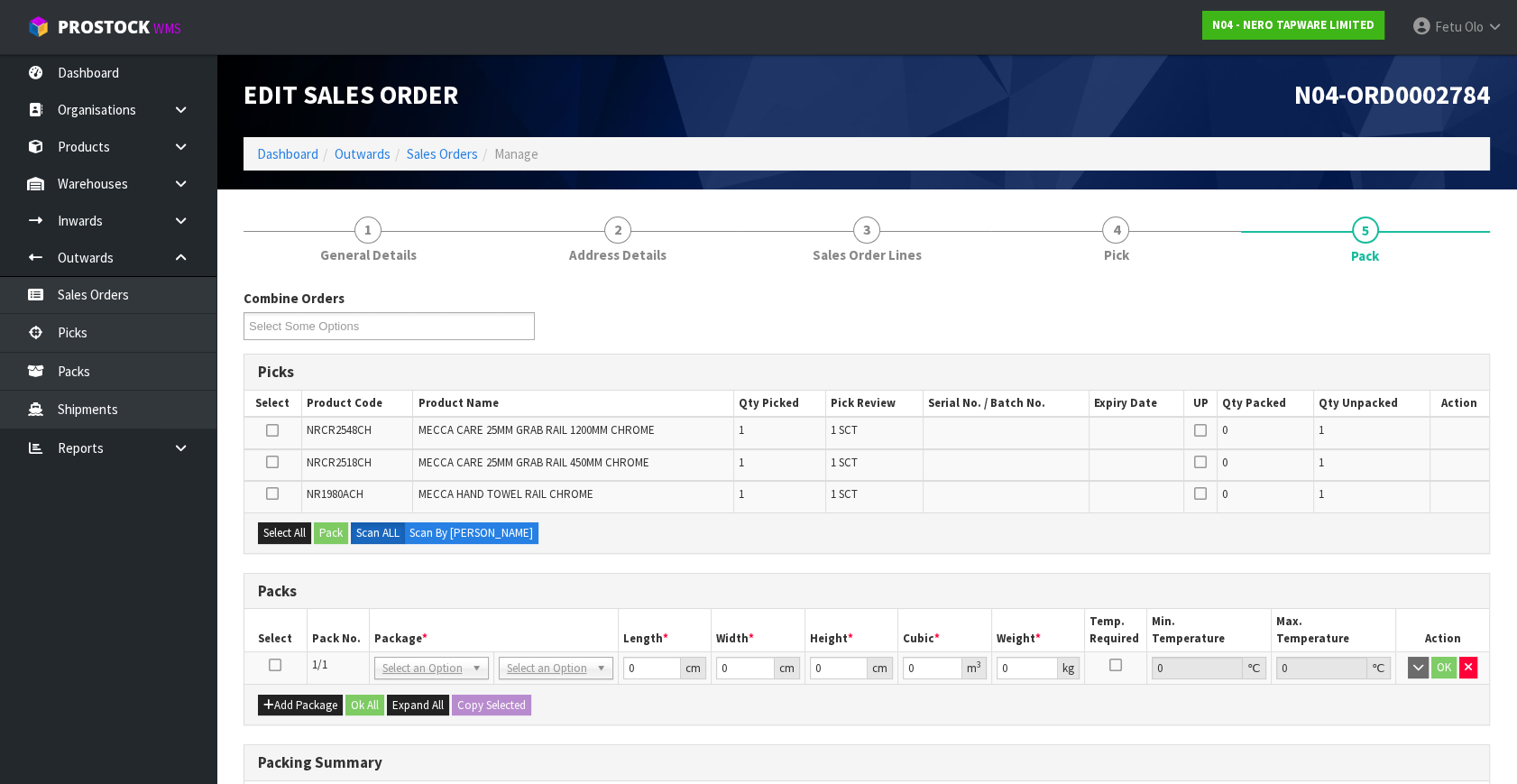
click at [270, 665] on icon at bounding box center [275, 665] width 13 height 1
click at [343, 637] on th "Pack No." at bounding box center [337, 630] width 63 height 42
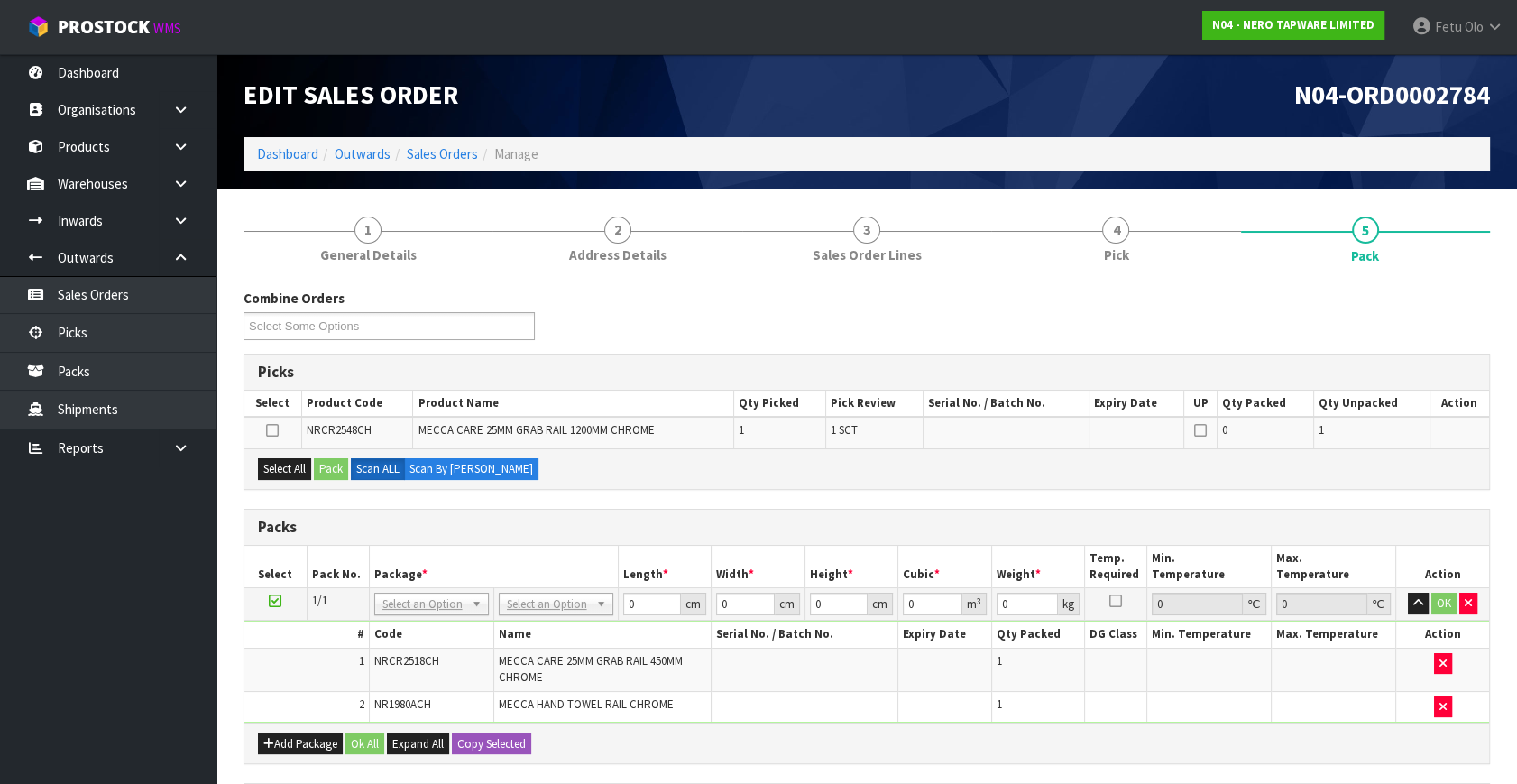
click at [268, 597] on td at bounding box center [275, 604] width 63 height 33
click at [275, 602] on icon at bounding box center [275, 601] width 13 height 1
click at [111, 635] on ul "Dashboard Organisations Clients Consignees Carriers Products Categories Serial …" at bounding box center [108, 418] width 217 height 729
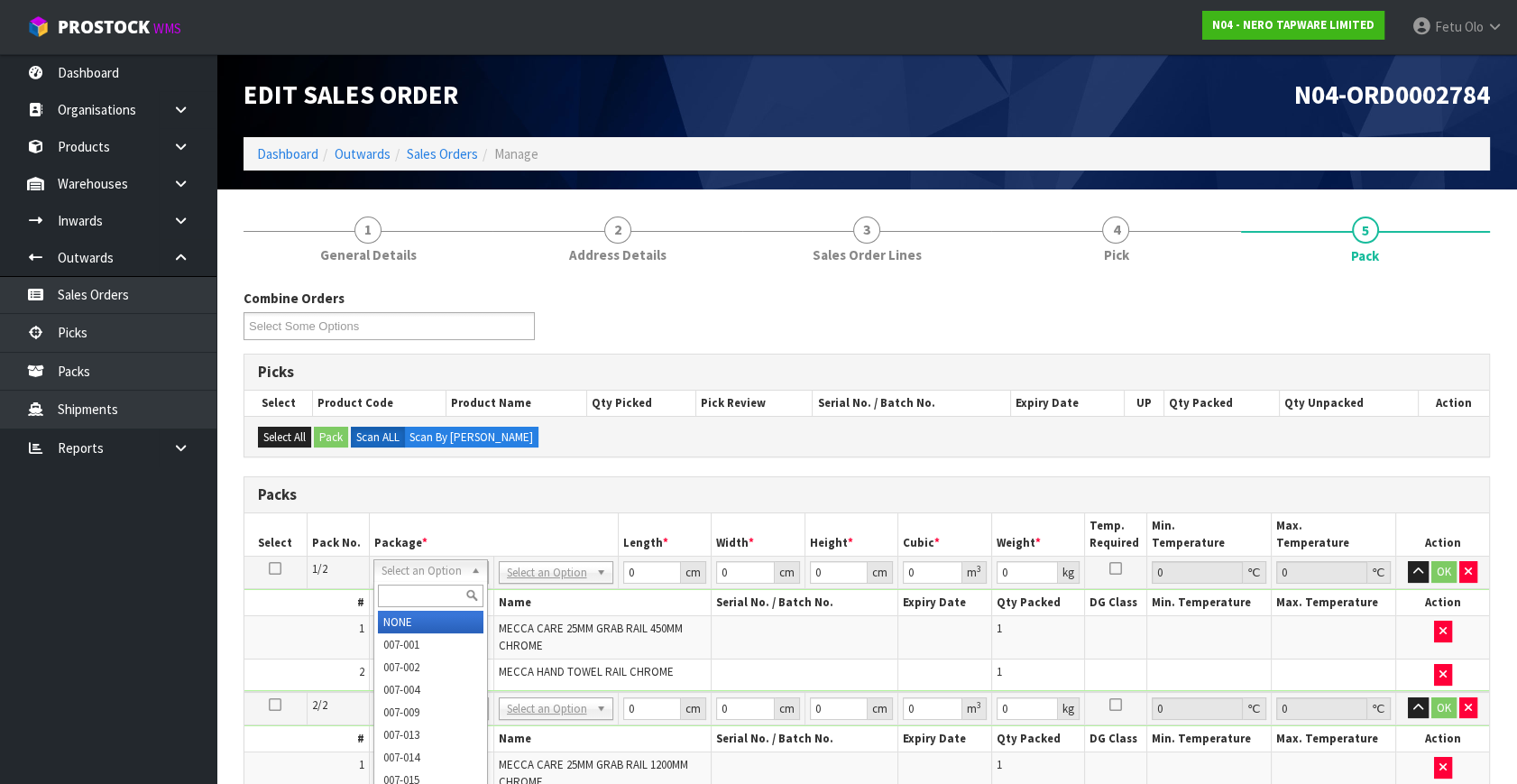
click at [439, 600] on input "text" at bounding box center [431, 595] width 106 height 22
type input "011"
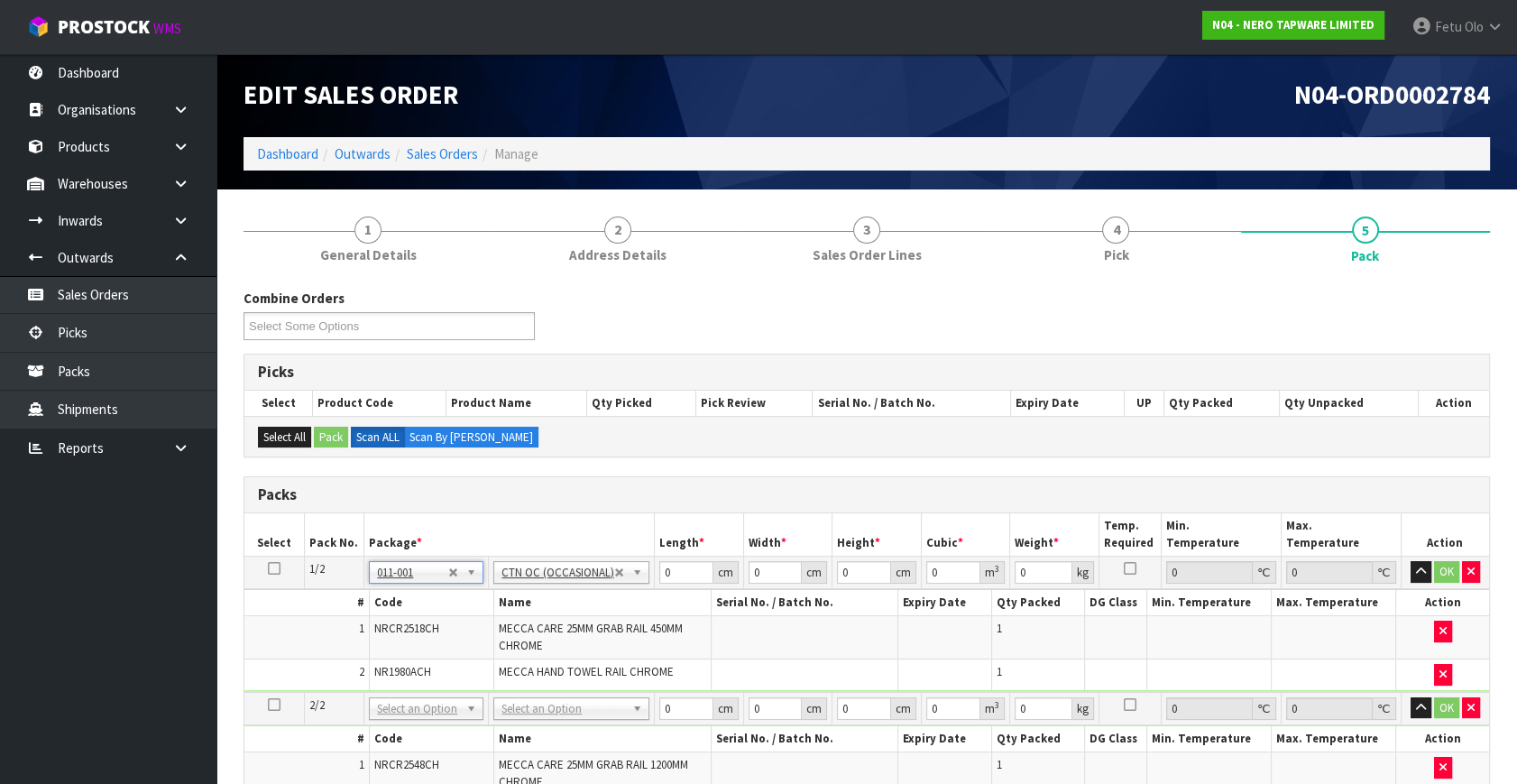
type input "2.3"
drag, startPoint x: 677, startPoint y: 568, endPoint x: 376, endPoint y: 645, distance: 310.7
click at [376, 645] on tbody "1/2 NONE 007-001 007-002 007-004 007-009 007-013 007-014 007-015 007-017 007-01…" at bounding box center [867, 624] width 1244 height 135
type input "60"
type input "40"
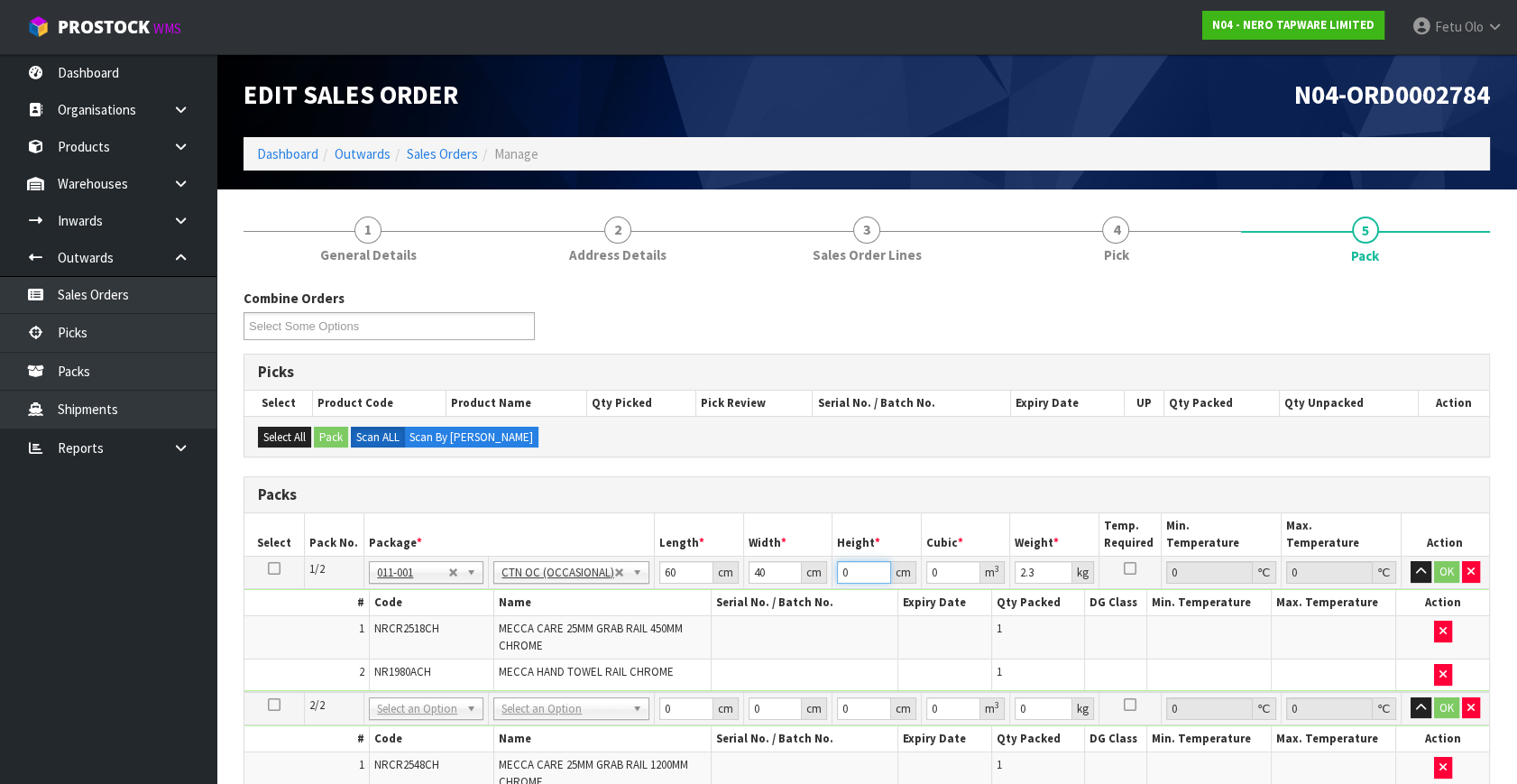
type input "1"
type input "0.0024"
type input "10"
type input "0.024"
type input "10"
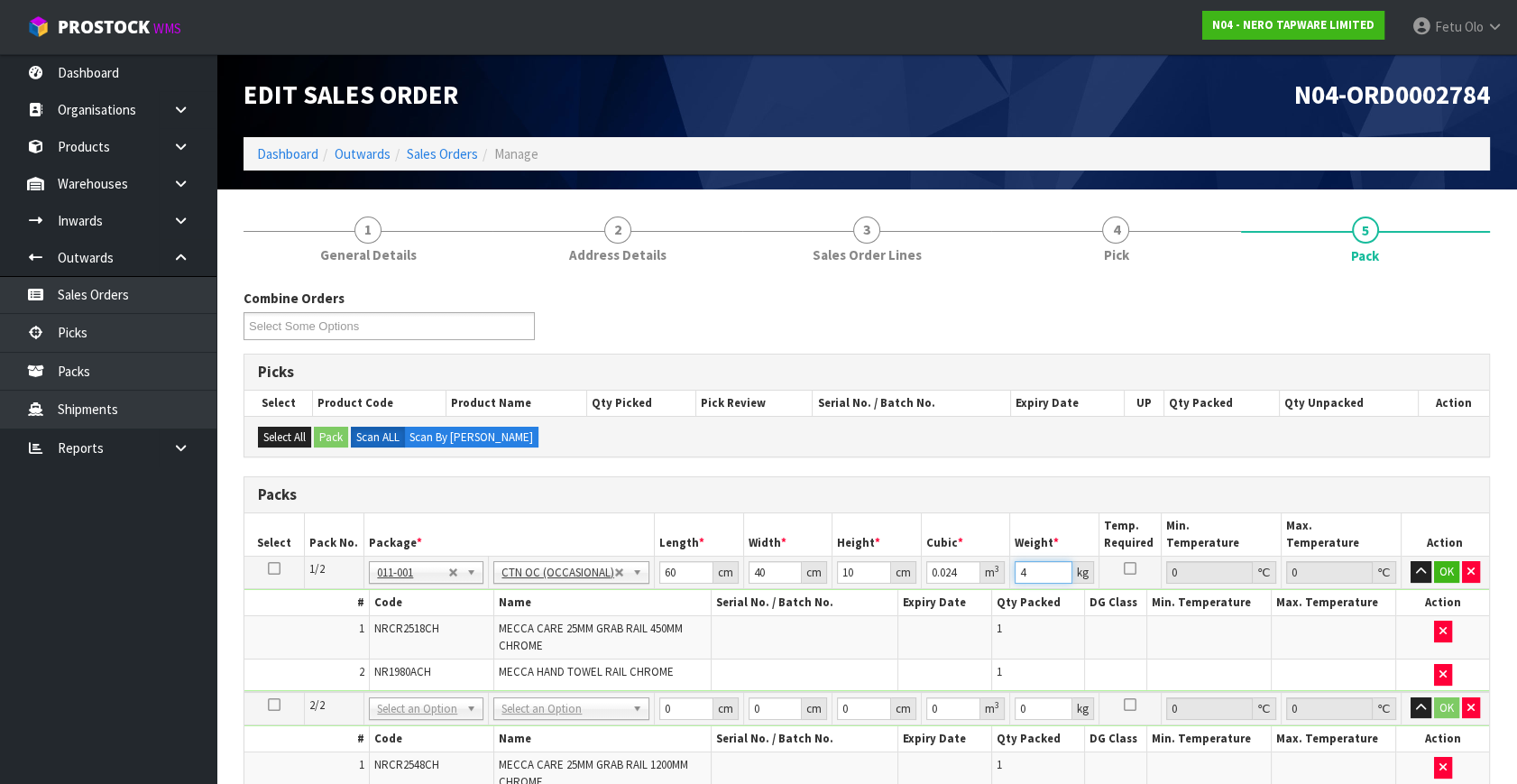
type input "4"
click button "OK" at bounding box center [1447, 571] width 25 height 21
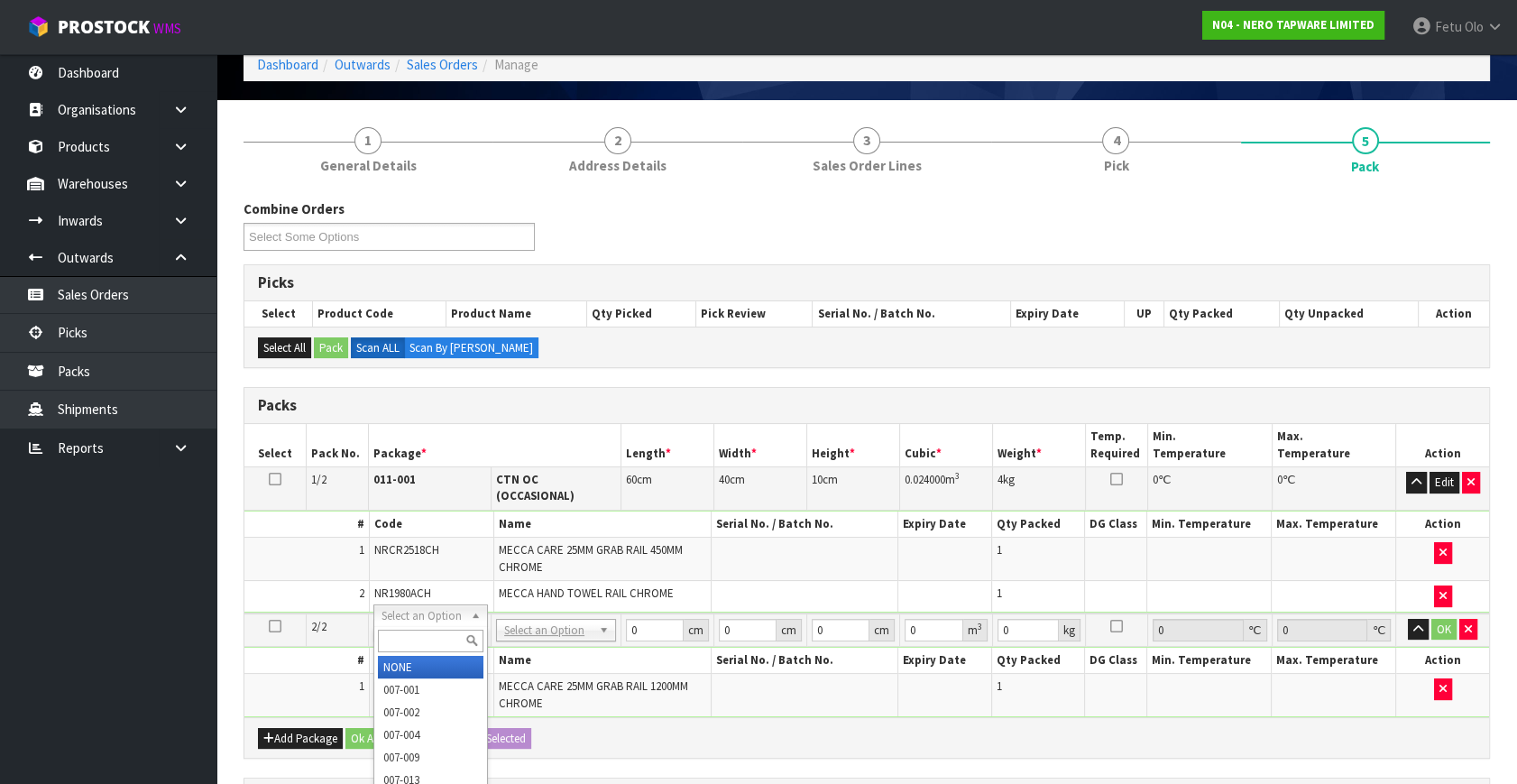
scroll to position [327, 0]
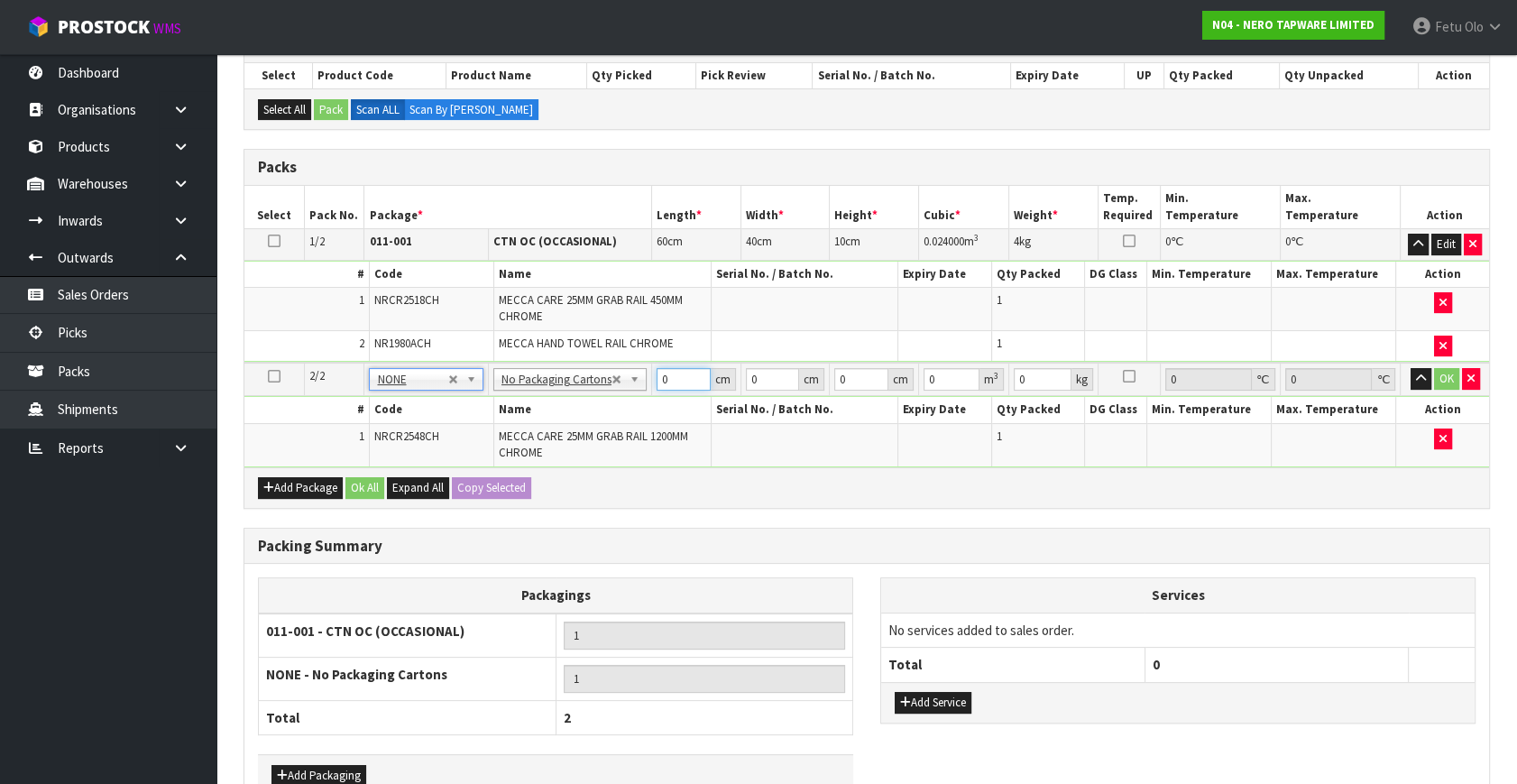
drag, startPoint x: 667, startPoint y: 378, endPoint x: 579, endPoint y: 418, distance: 96.7
click at [579, 418] on tbody "2/2 NONE 007-001 007-002 007-004 007-009 007-013 007-014 007-015 007-017 007-01…" at bounding box center [867, 414] width 1244 height 104
type input "129"
type input "12"
type input "7"
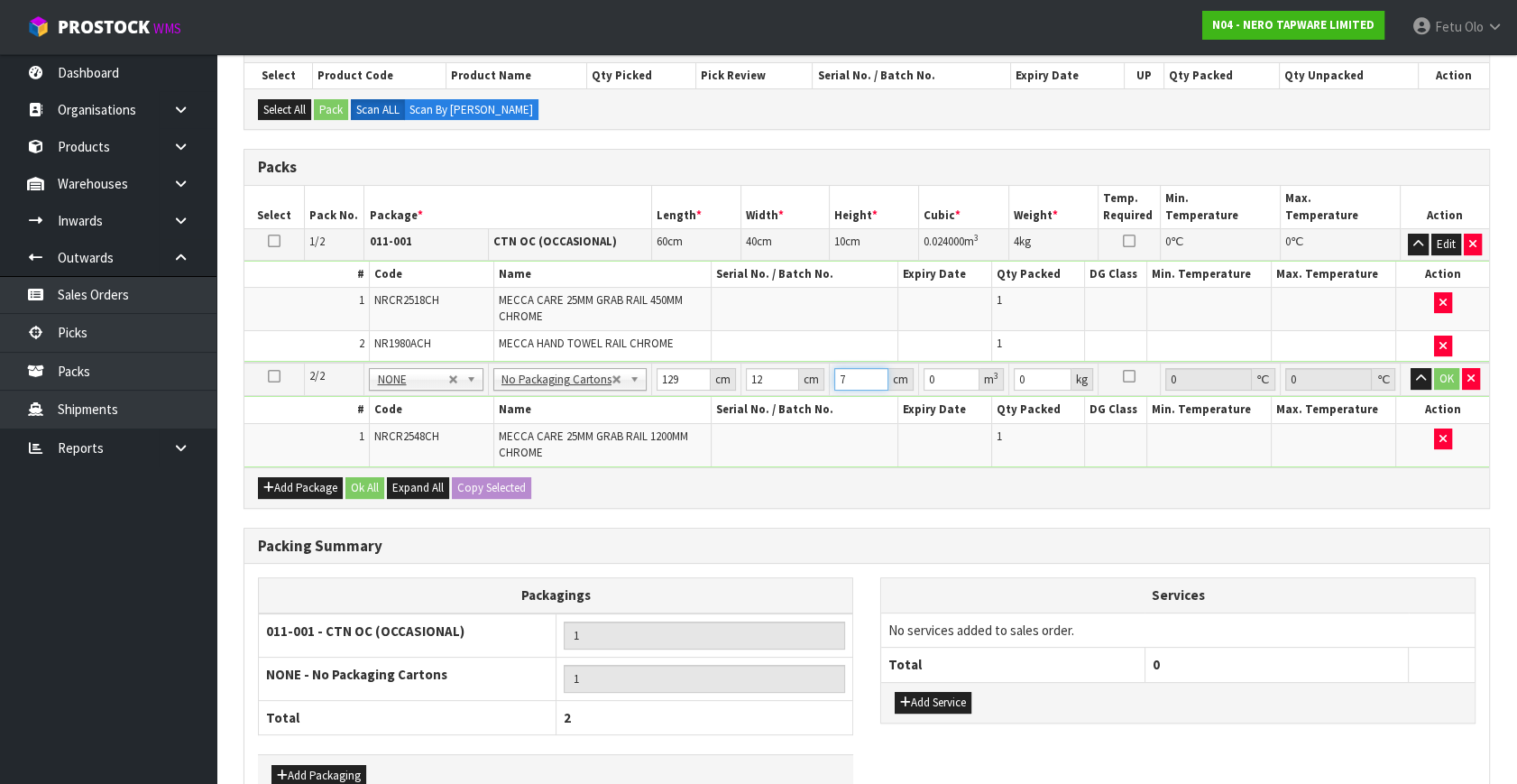
type input "0.010836"
type input "7"
type input "3"
click button "OK" at bounding box center [1447, 379] width 25 height 21
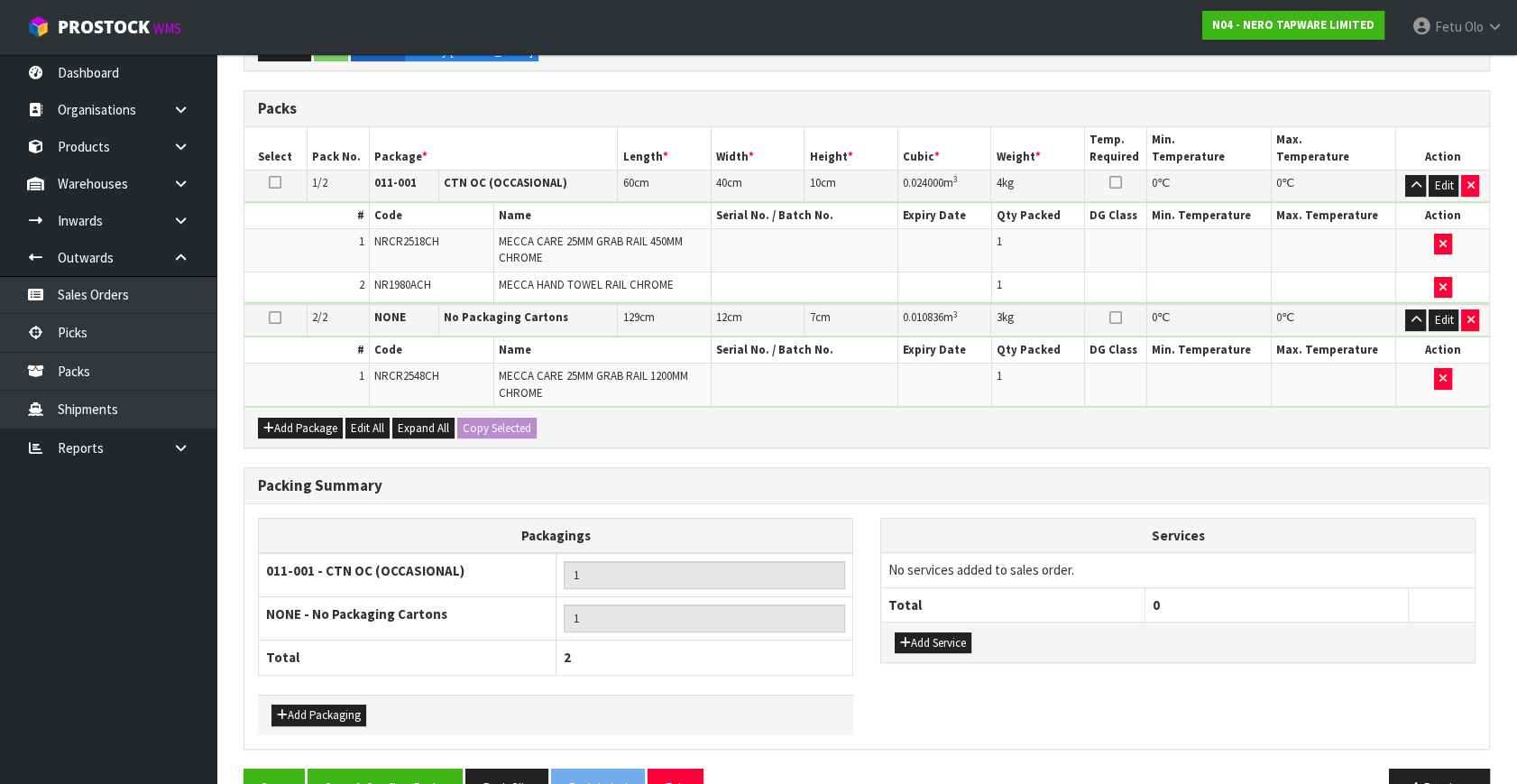
scroll to position [431, 0]
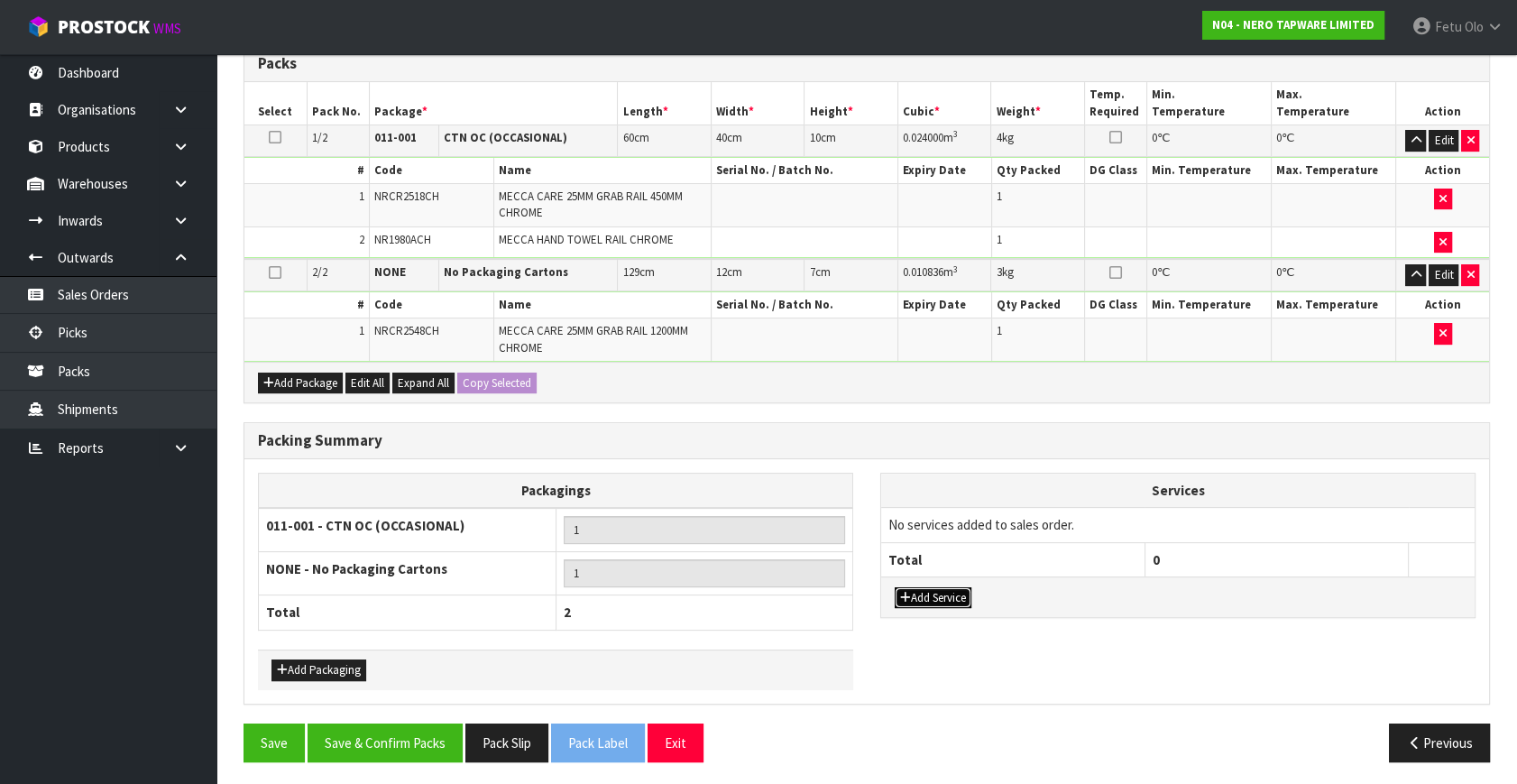
click at [937, 598] on button "Add Service" at bounding box center [933, 598] width 77 height 21
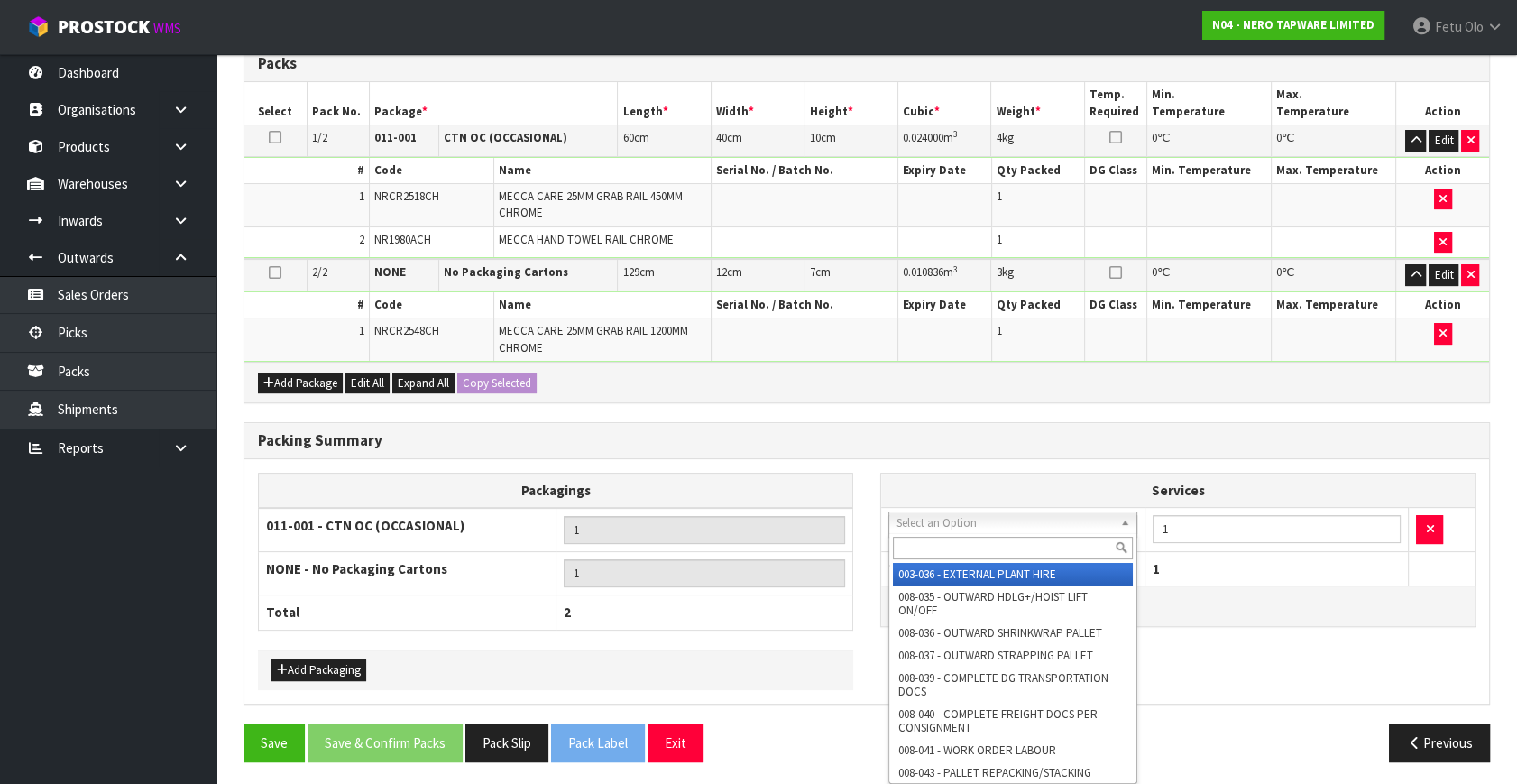
drag, startPoint x: 943, startPoint y: 546, endPoint x: 951, endPoint y: 539, distance: 10.6
click at [950, 540] on input "text" at bounding box center [1012, 547] width 240 height 22
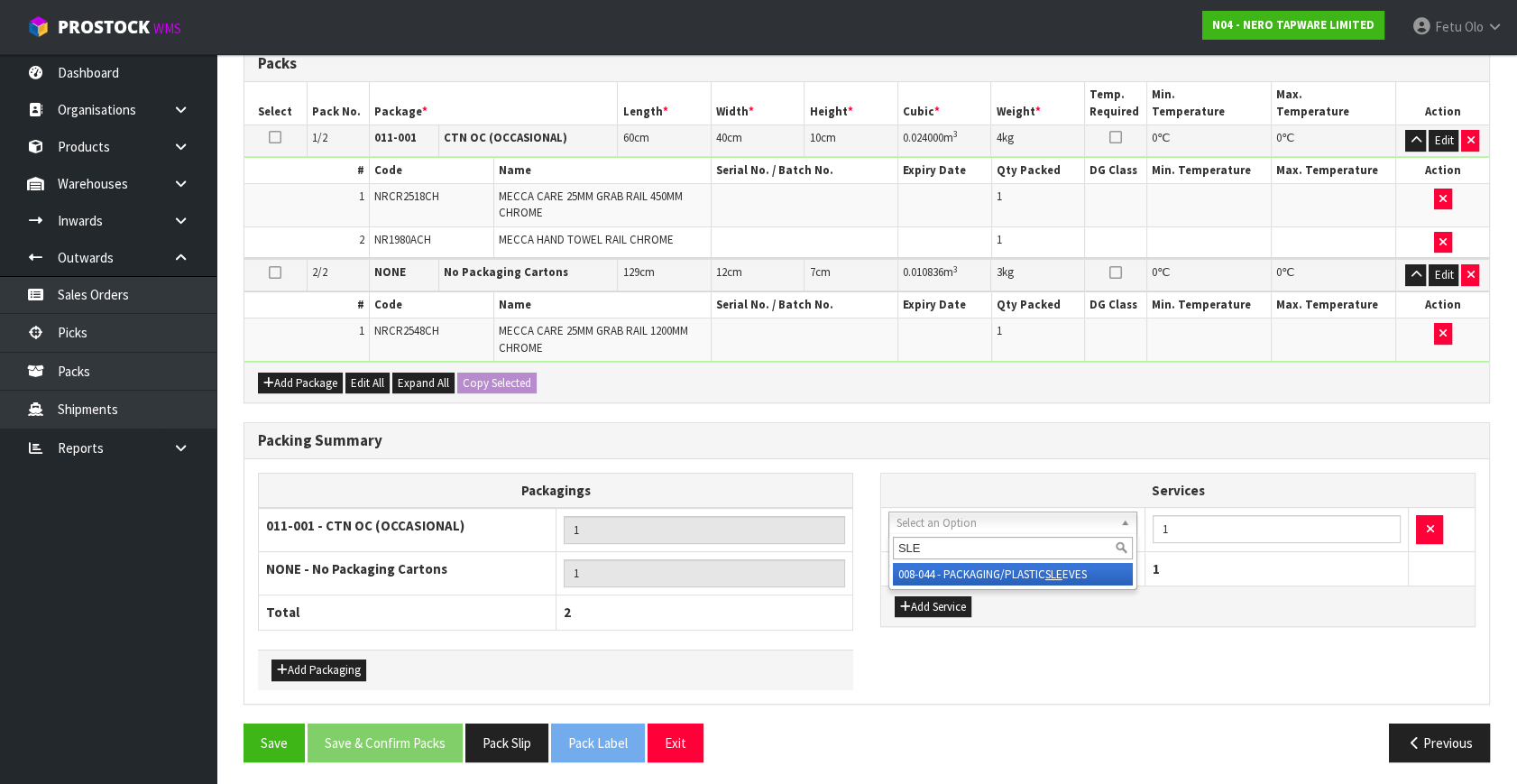
type input "SLE"
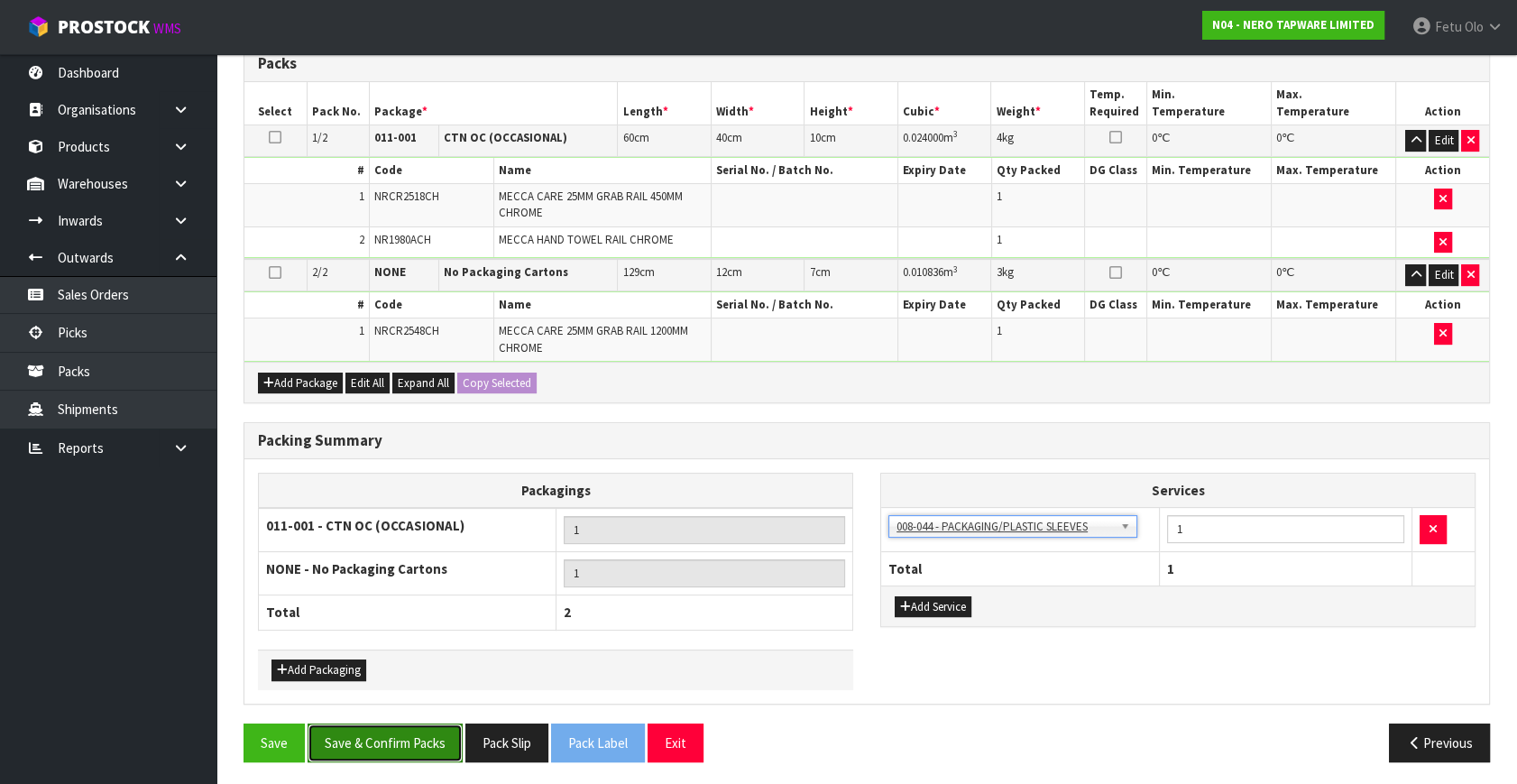
click at [410, 732] on button "Save & Confirm Packs" at bounding box center [384, 743] width 155 height 39
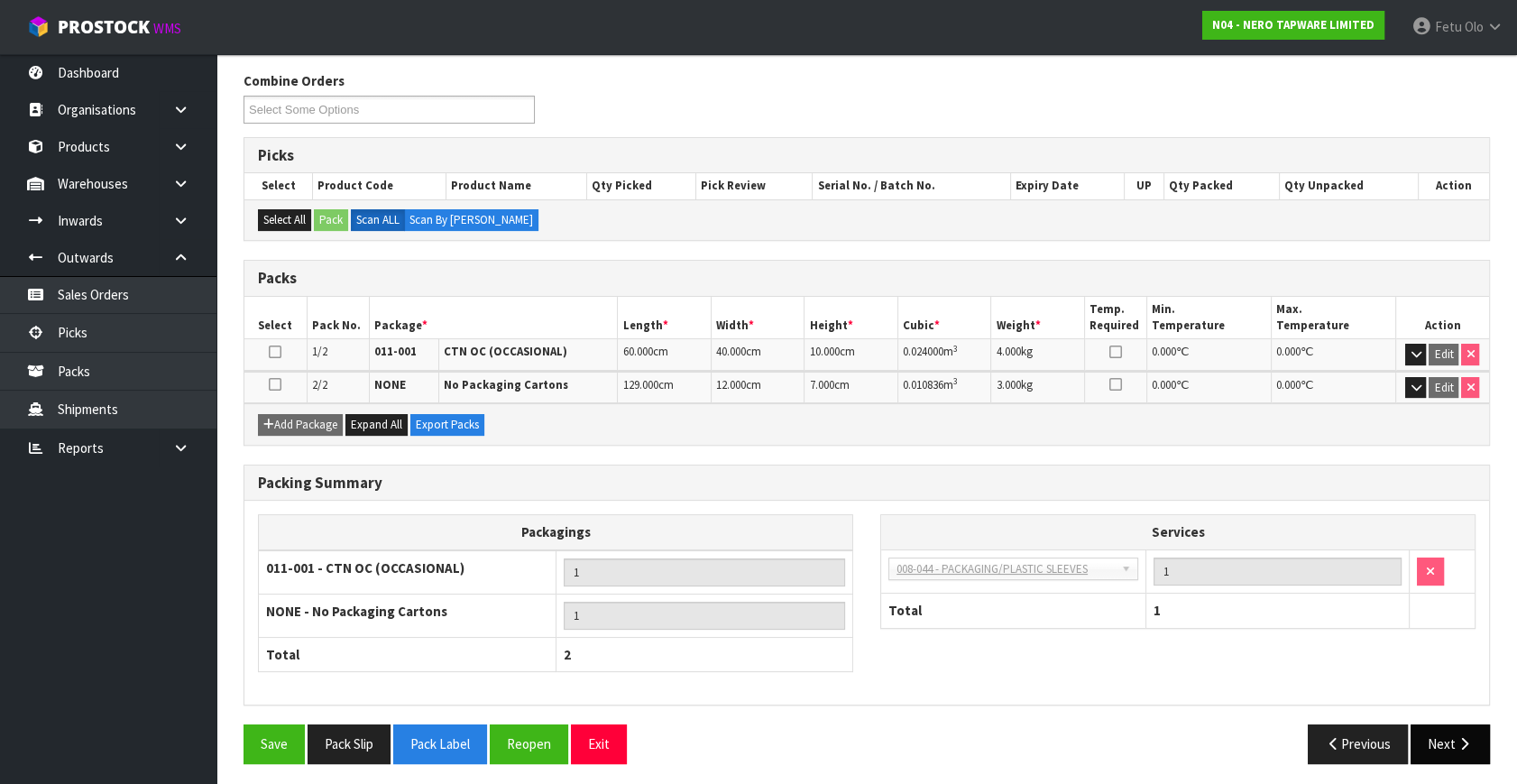
scroll to position [285, 0]
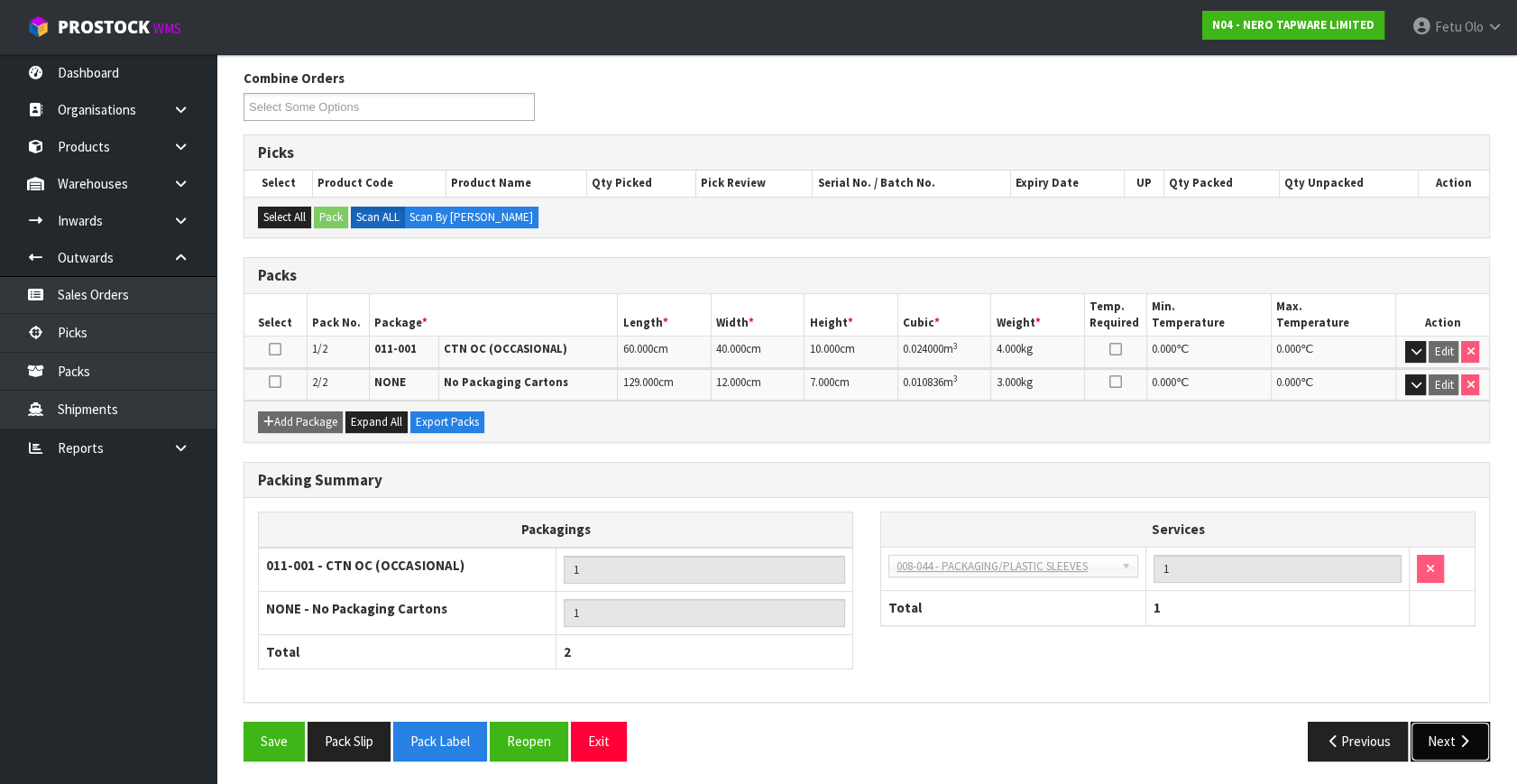
drag, startPoint x: 1469, startPoint y: 723, endPoint x: 1154, endPoint y: 613, distance: 333.7
click at [1452, 715] on div "Combine Orders N04-ORD0002783 N04-ORD0002784 N04-ORD0002785 N04-ORD0002786 N04-…" at bounding box center [867, 421] width 1246 height 705
drag, startPoint x: 1452, startPoint y: 736, endPoint x: 1441, endPoint y: 733, distance: 11.4
click at [1441, 733] on button "Next" at bounding box center [1450, 741] width 79 height 39
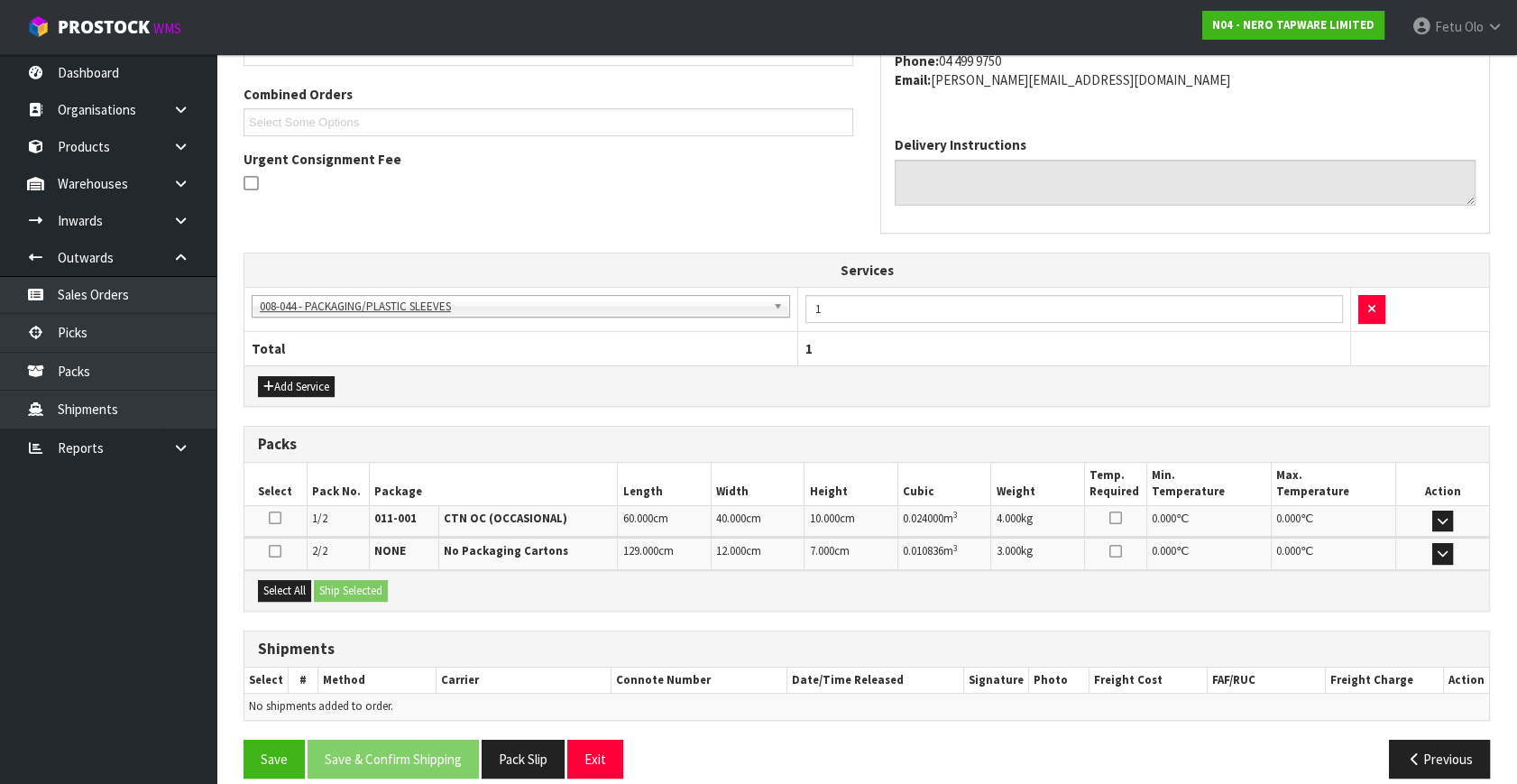
scroll to position [384, 0]
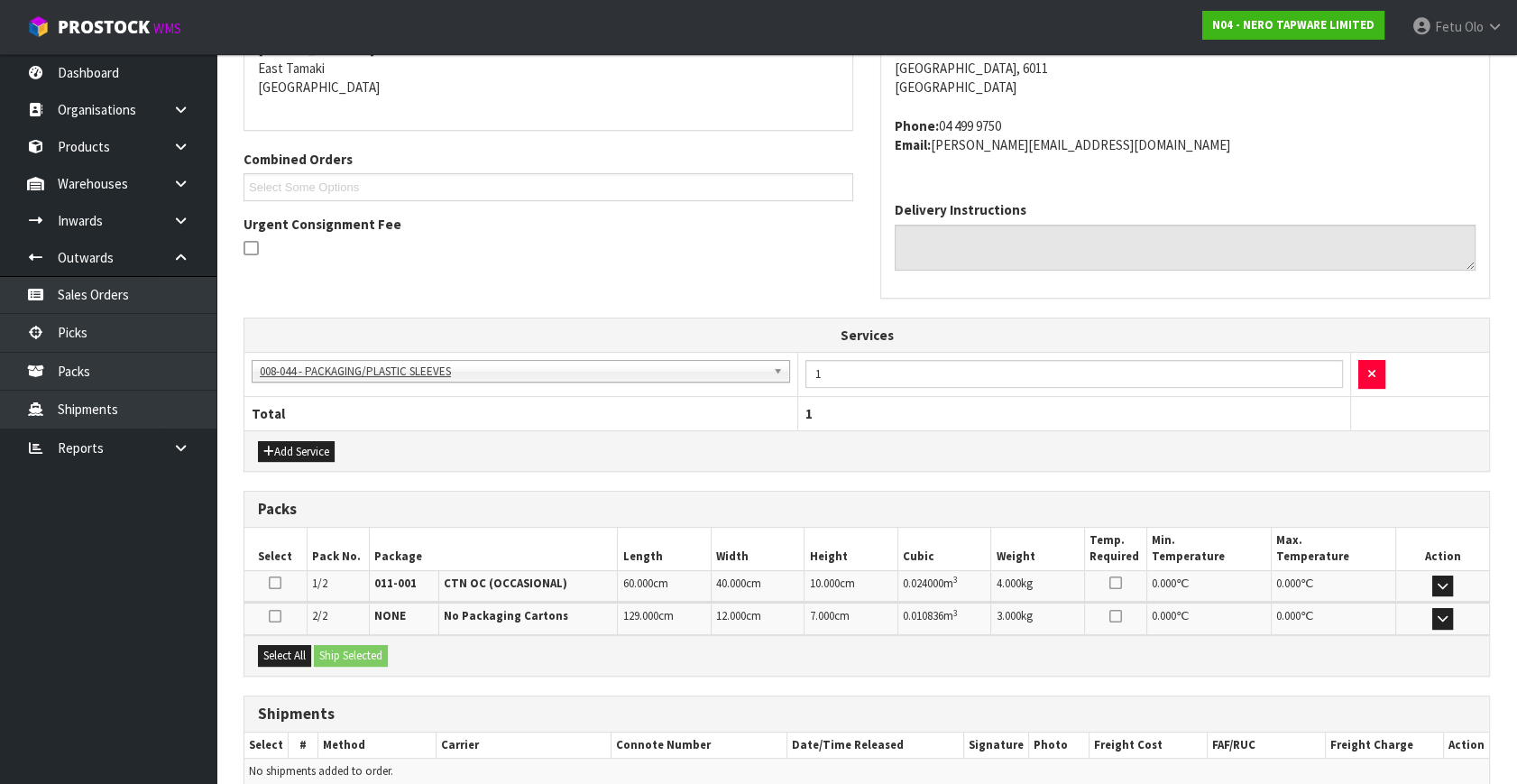
click at [296, 640] on div "Select All Ship Selected" at bounding box center [867, 655] width 1244 height 40
drag, startPoint x: 270, startPoint y: 650, endPoint x: 361, endPoint y: 669, distance: 93.0
click at [284, 657] on button "Select All" at bounding box center [284, 655] width 53 height 21
click at [361, 669] on div "Select All Ship Selected" at bounding box center [867, 655] width 1244 height 40
click at [370, 644] on button "Ship Selected" at bounding box center [351, 655] width 74 height 21
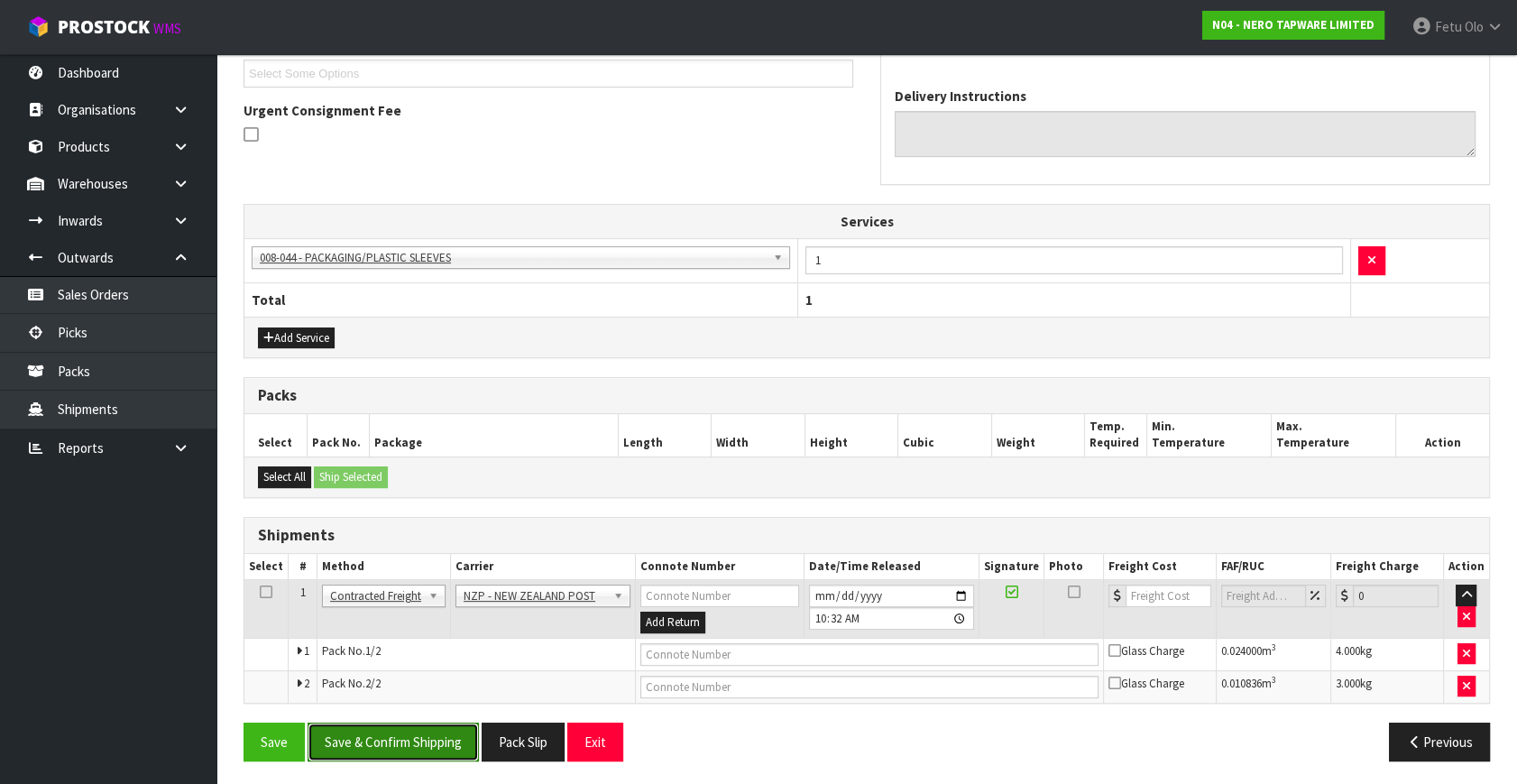
click at [434, 740] on button "Save & Confirm Shipping" at bounding box center [393, 742] width 171 height 39
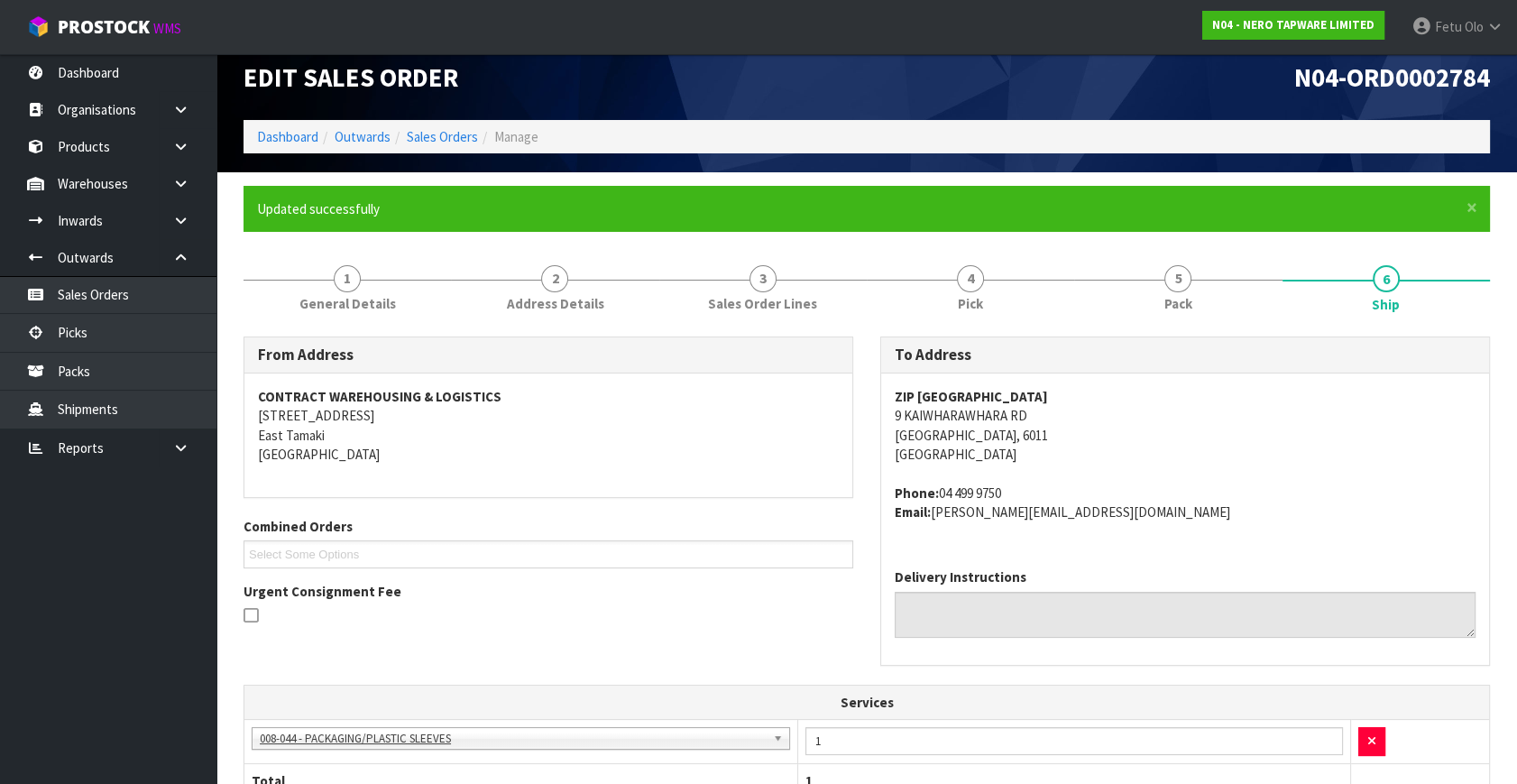
scroll to position [0, 0]
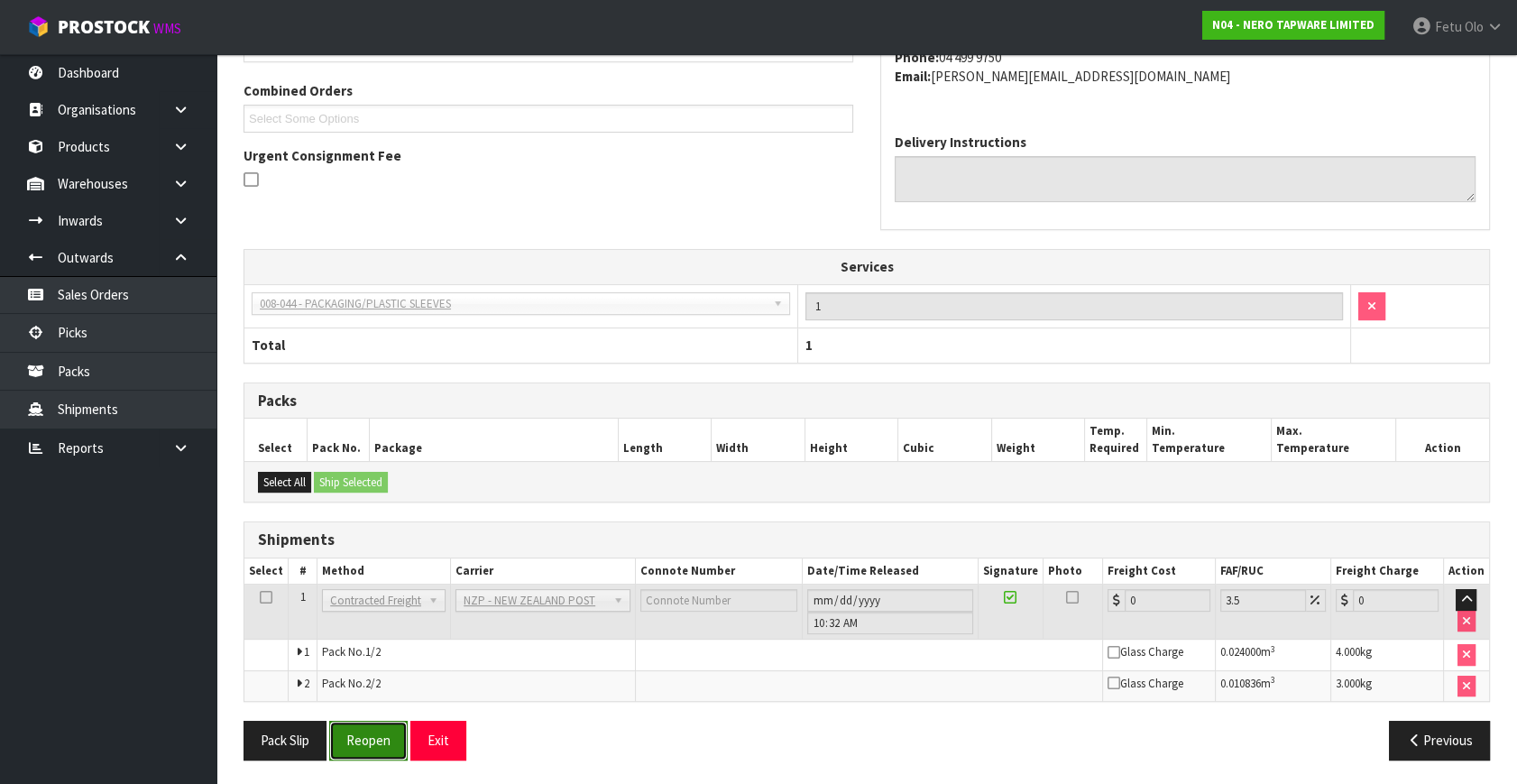
click at [361, 741] on button "Reopen" at bounding box center [368, 740] width 78 height 39
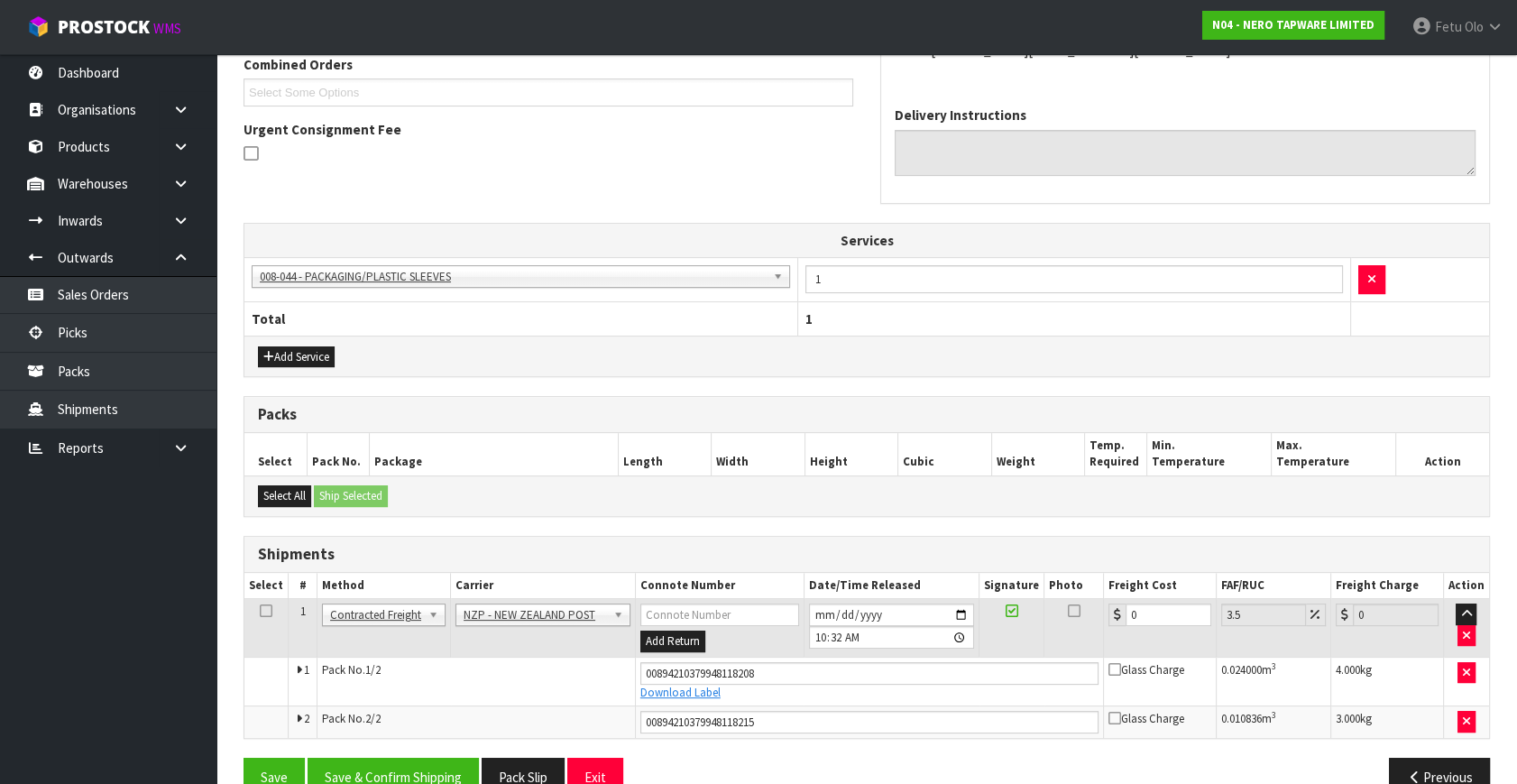
scroll to position [514, 0]
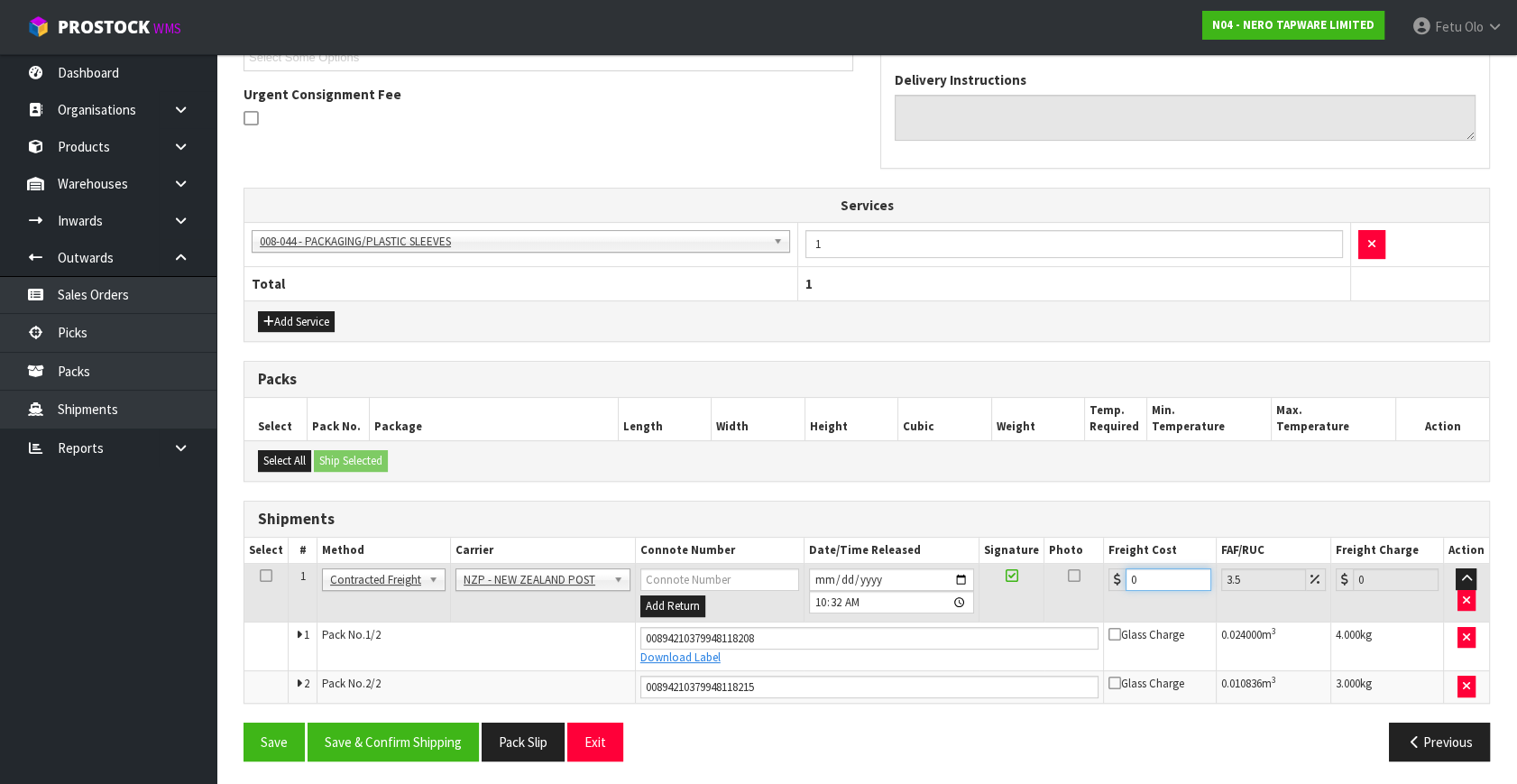
drag, startPoint x: 777, startPoint y: 606, endPoint x: 48, endPoint y: 595, distance: 729.1
type input "1"
type input "1.03"
type input "16"
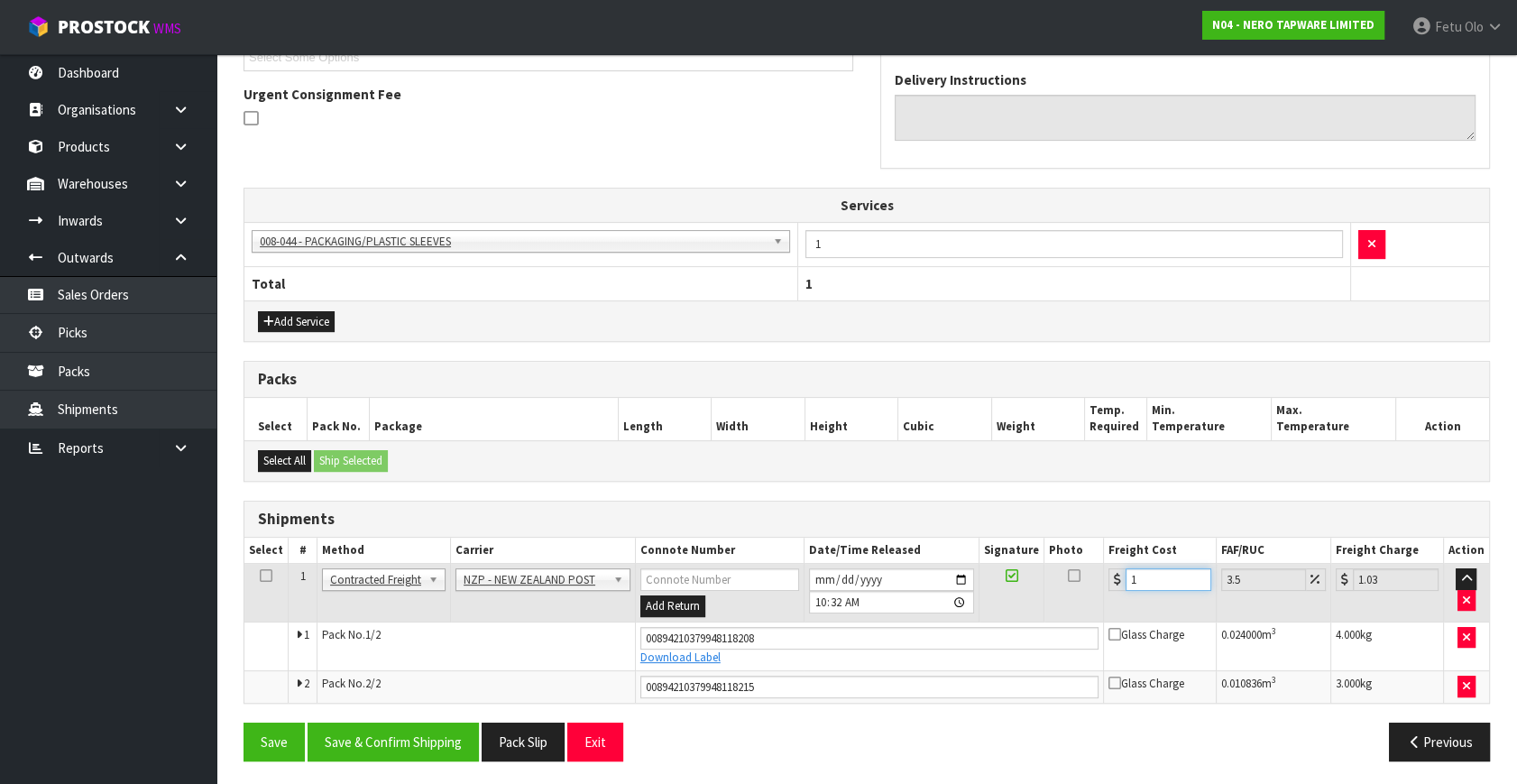
type input "16.56"
type input "16.9"
type input "17.49"
type input "16.90"
click at [440, 744] on button "Save & Confirm Shipping" at bounding box center [393, 742] width 171 height 39
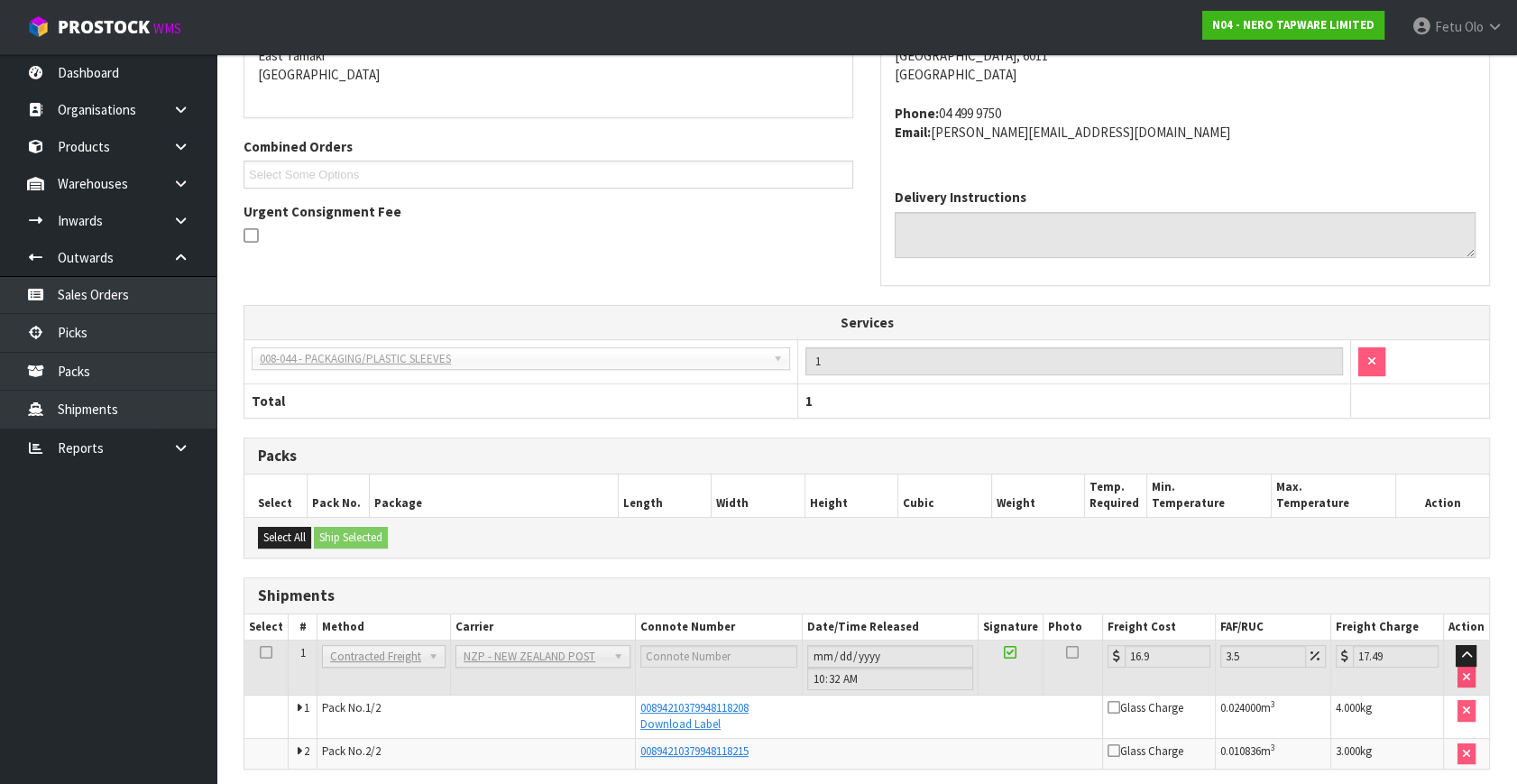
scroll to position [464, 0]
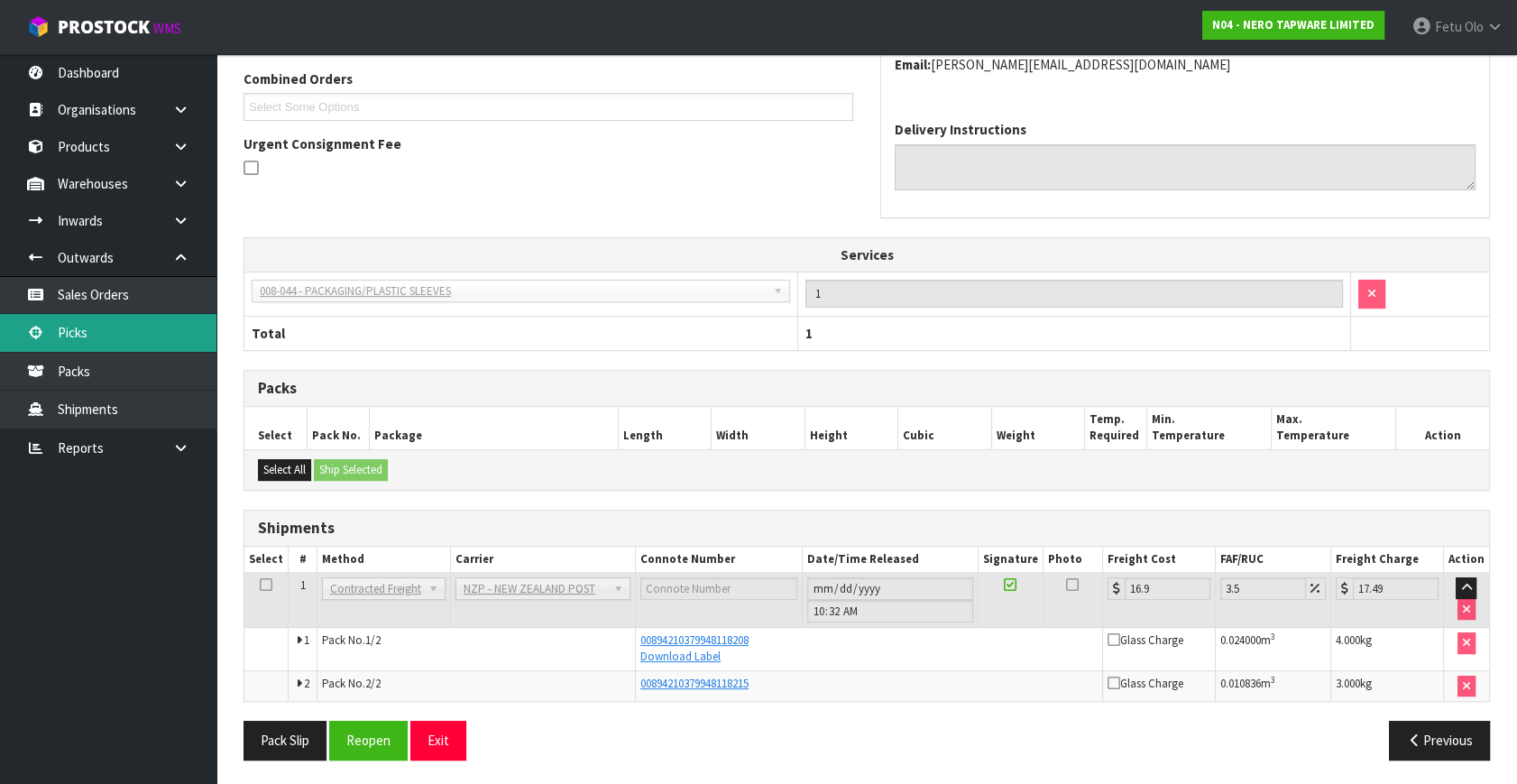
click at [105, 336] on link "Picks" at bounding box center [108, 332] width 217 height 37
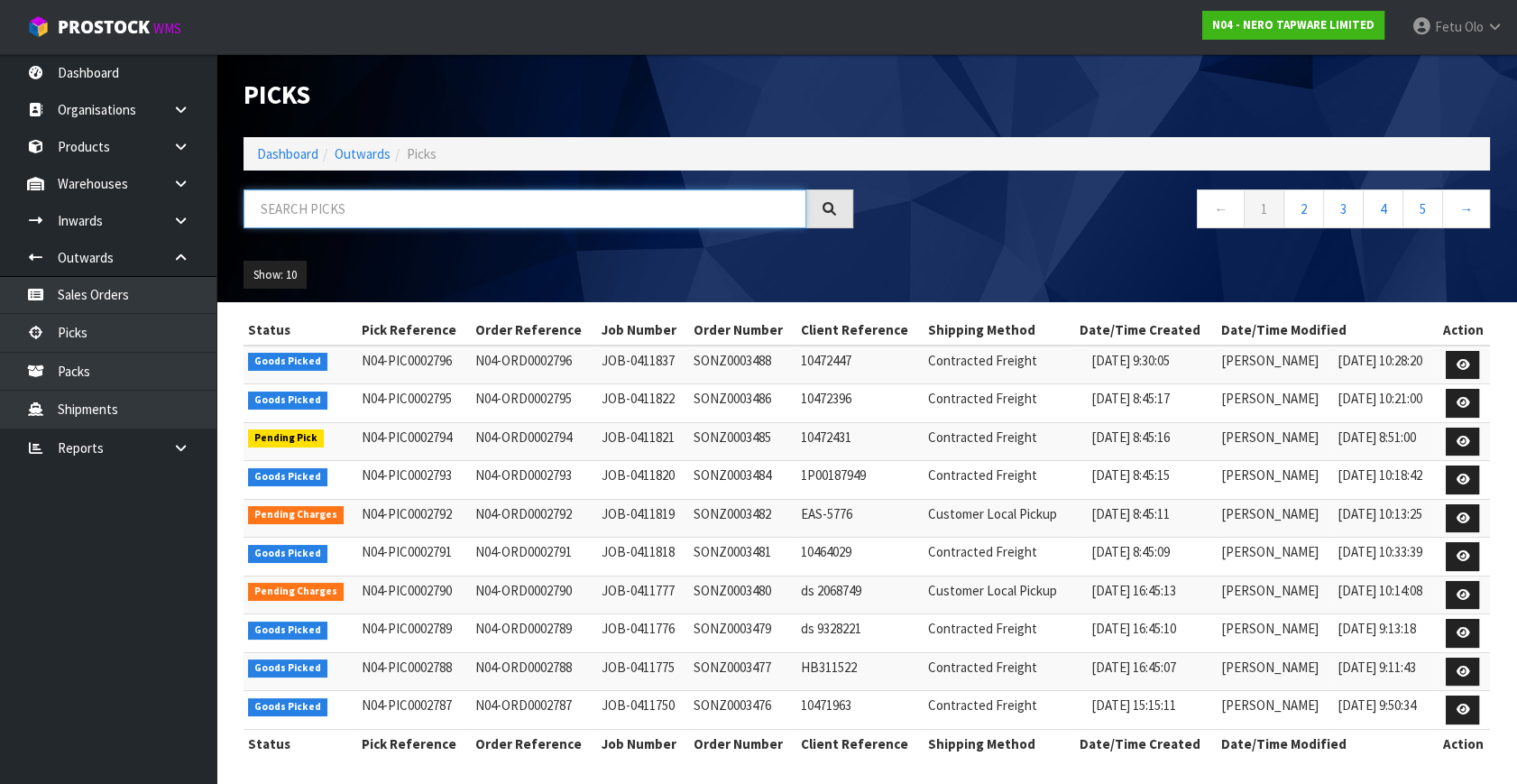
click at [464, 219] on input "text" at bounding box center [525, 209] width 562 height 39
type input "002793"
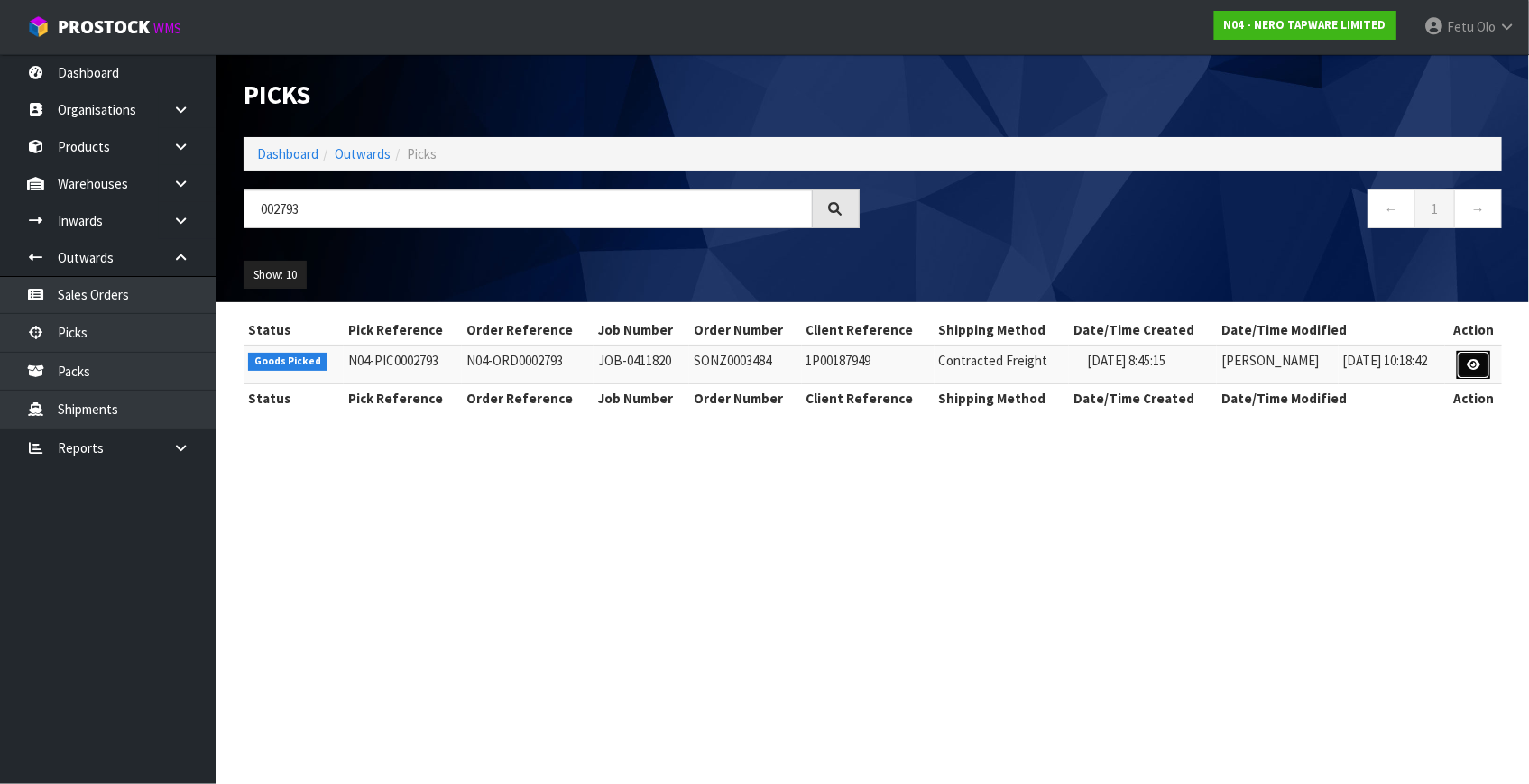
click at [1477, 361] on icon at bounding box center [1473, 365] width 13 height 12
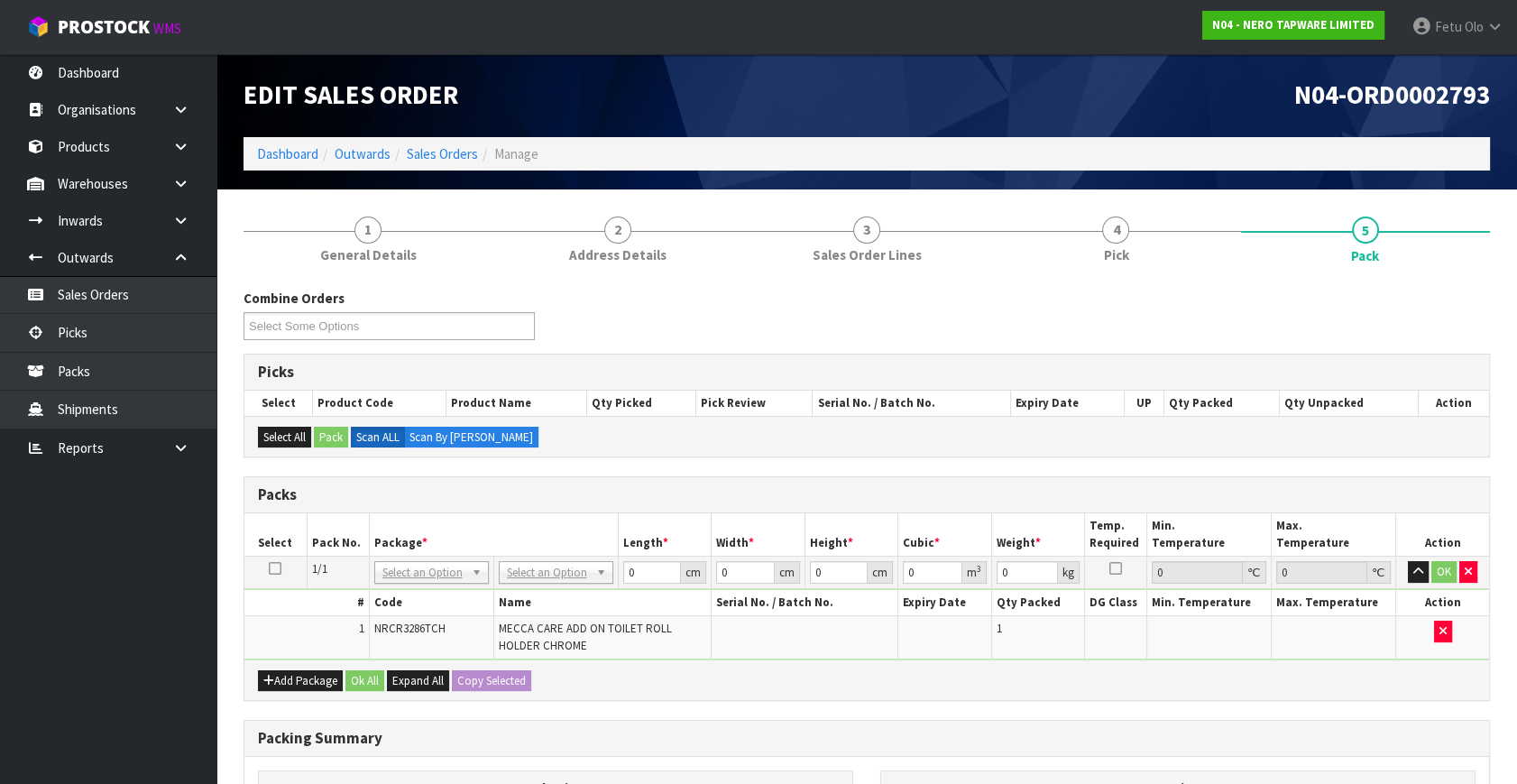
click at [454, 583] on td "NONE 007-001 007-002 007-004 007-009 007-013 007-014 007-015 007-017 007-018 00…" at bounding box center [431, 573] width 124 height 33
click at [450, 590] on input "text" at bounding box center [431, 595] width 106 height 22
type input "011"
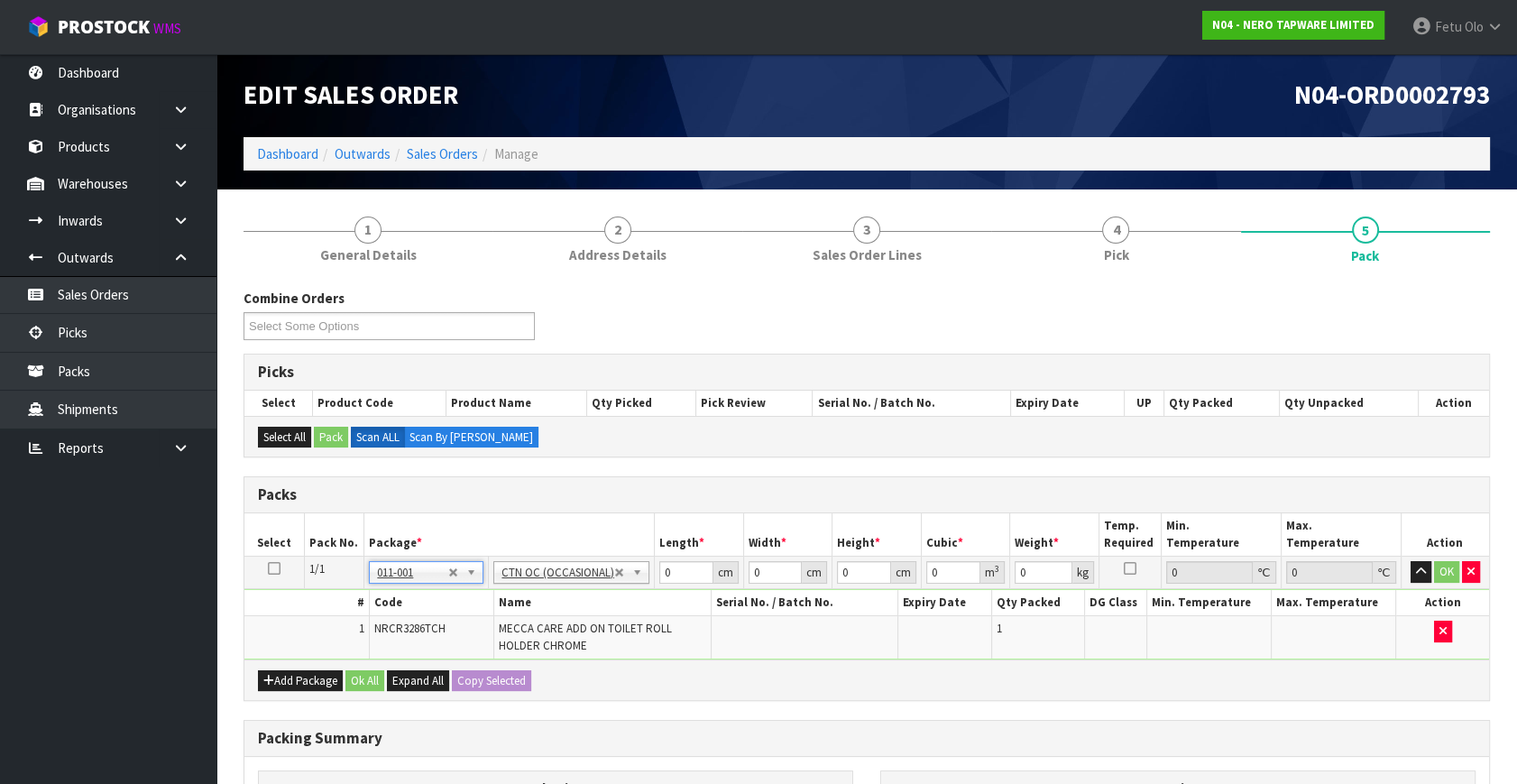
type input "0.36"
drag, startPoint x: 687, startPoint y: 572, endPoint x: 474, endPoint y: 615, distance: 217.3
click at [477, 618] on tbody "1/1 NONE 007-001 007-002 007-004 007-009 007-013 007-014 007-015 007-017 007-01…" at bounding box center [867, 609] width 1244 height 104
type input "21"
type input "14"
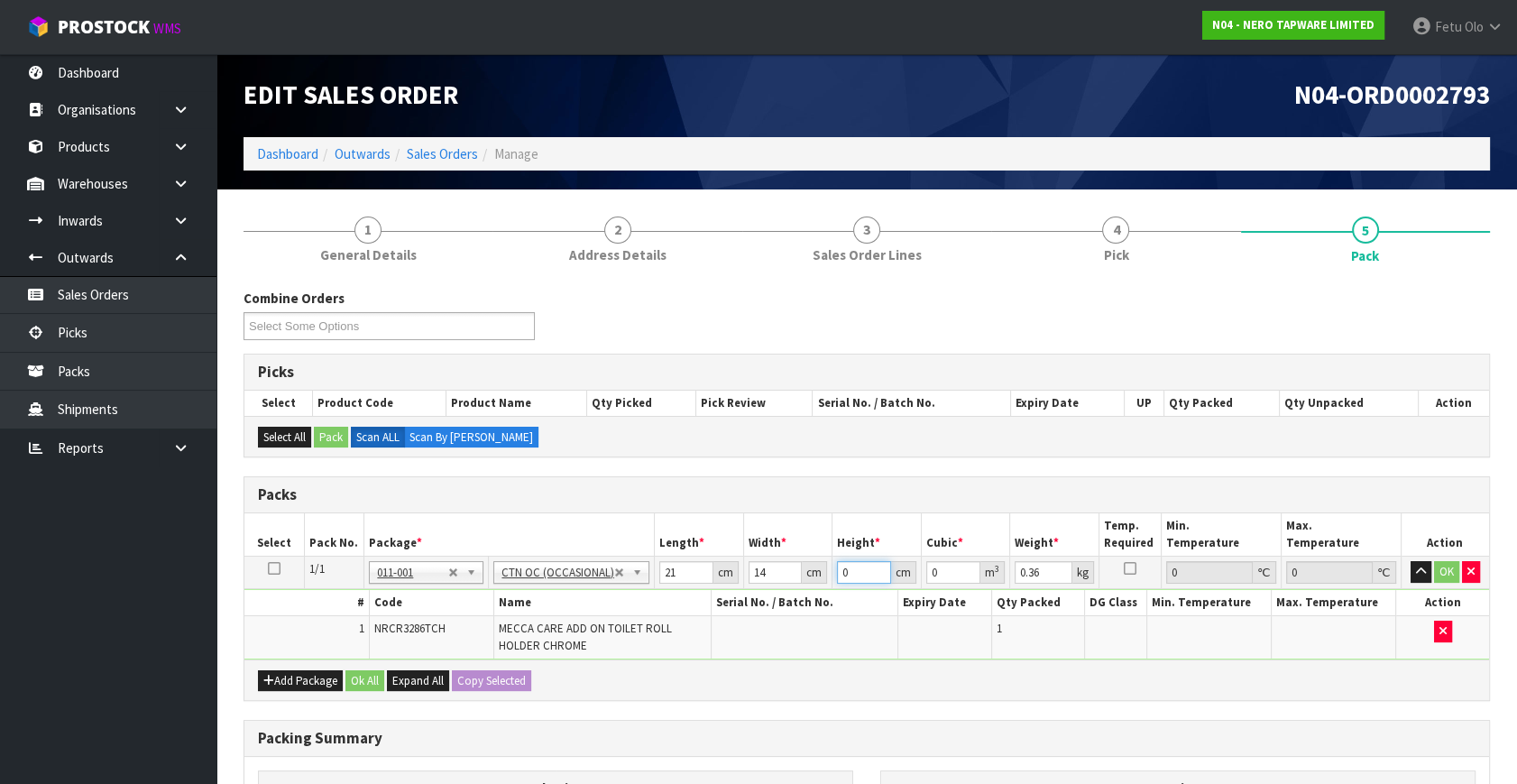
type input "1"
type input "0.000294"
type input "17"
type input "0.004998"
type input "17"
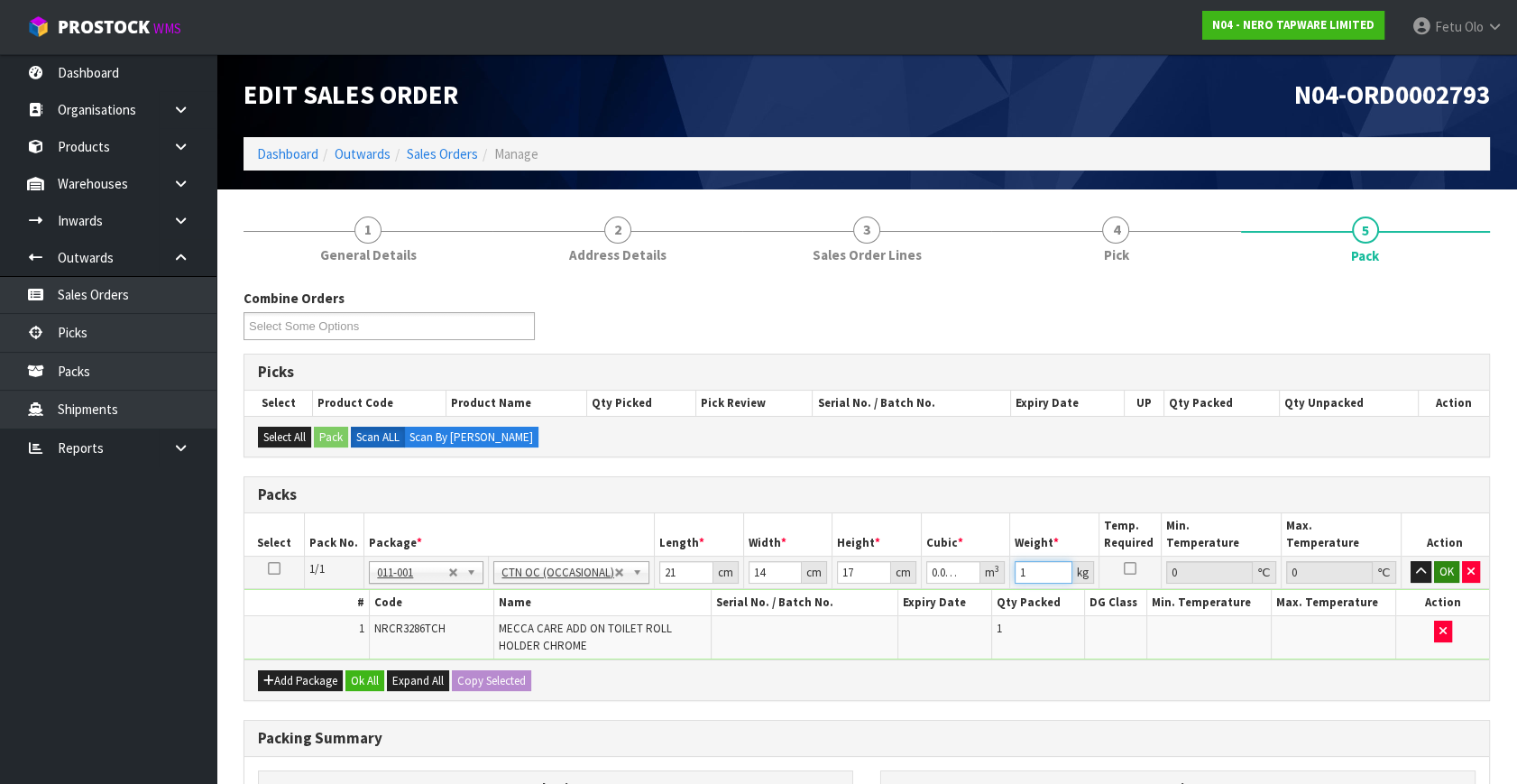
type input "1"
drag, startPoint x: 1452, startPoint y: 568, endPoint x: 1210, endPoint y: 589, distance: 242.9
click at [1452, 568] on button "OK" at bounding box center [1447, 571] width 25 height 21
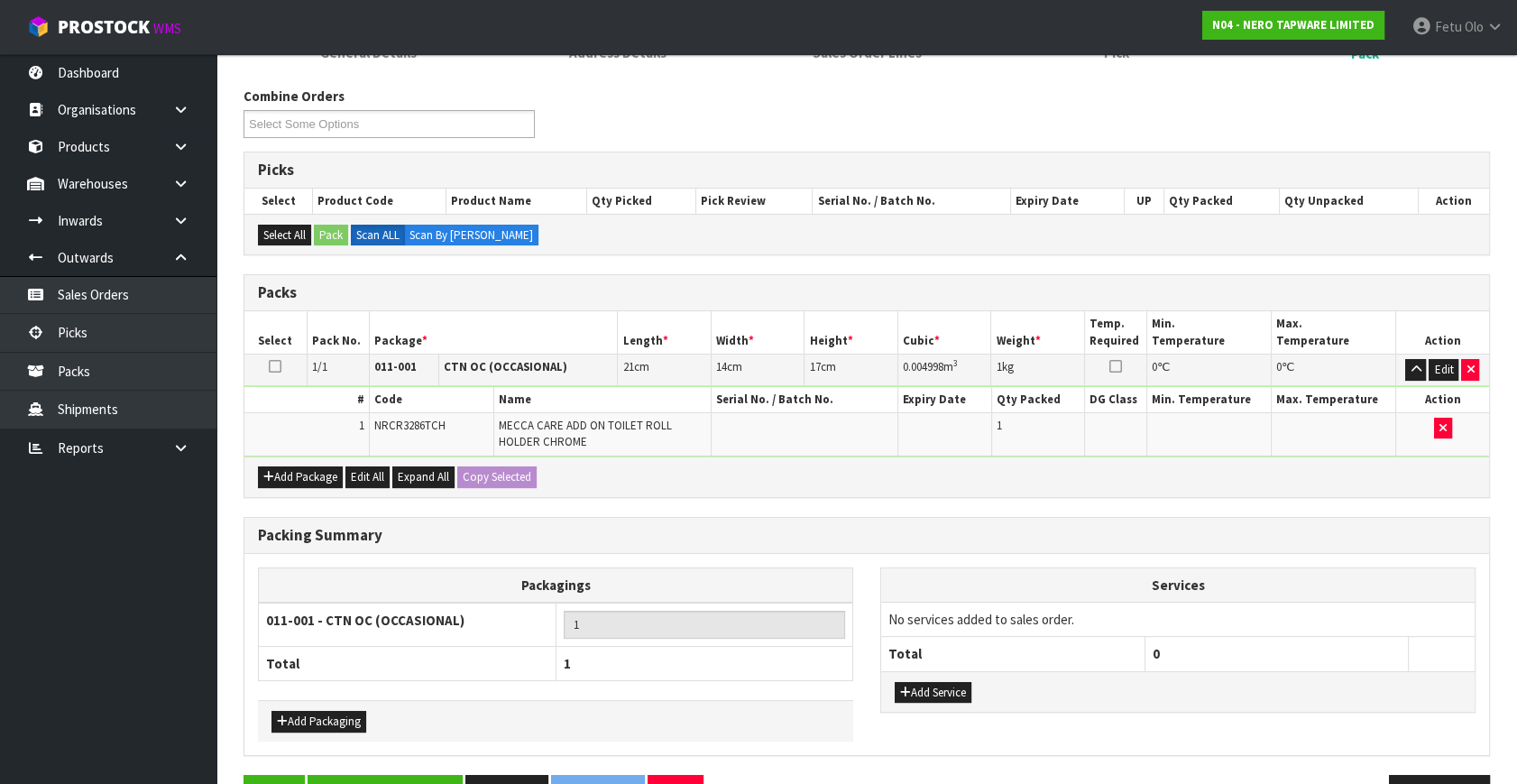
scroll to position [253, 0]
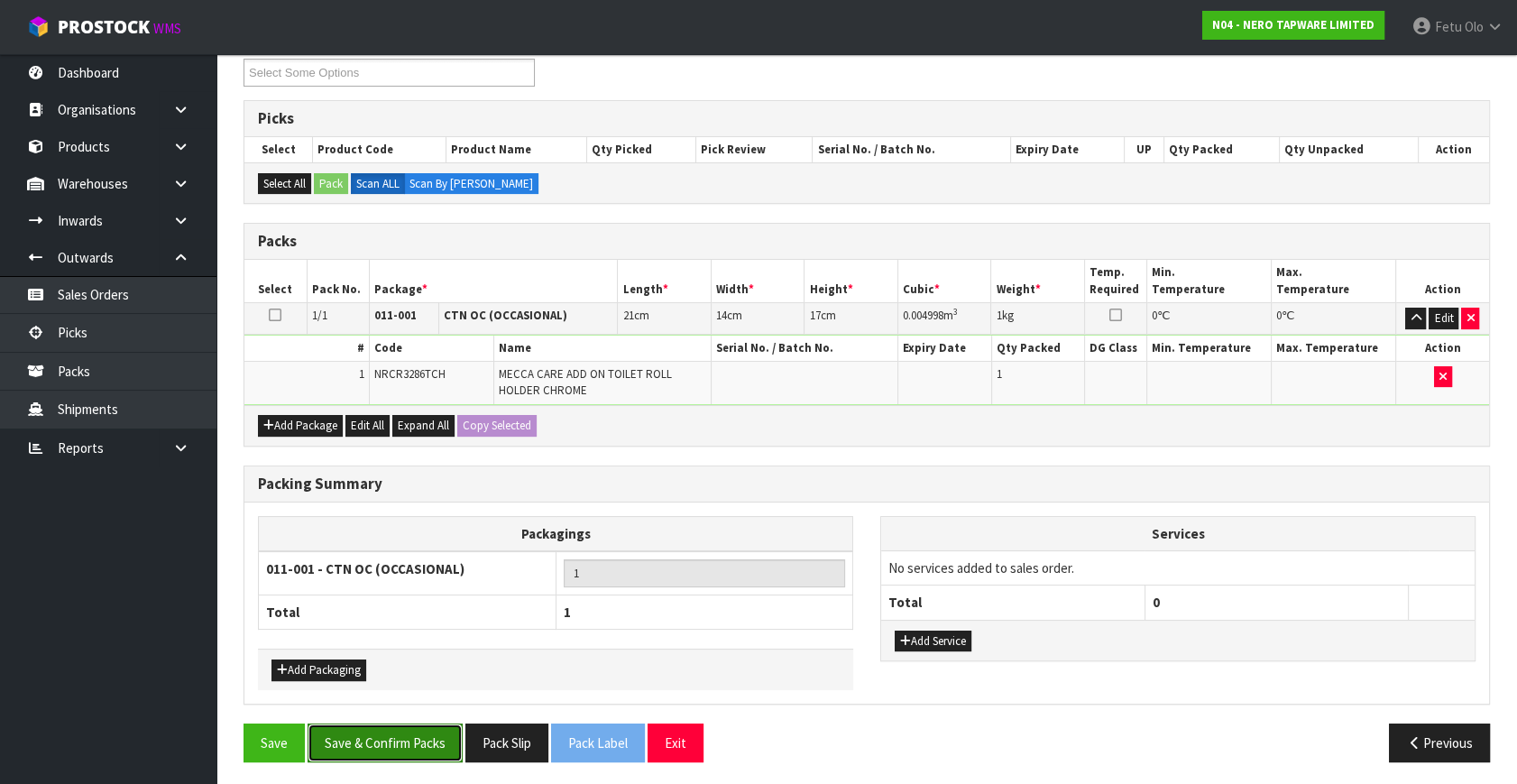
click at [387, 735] on button "Save & Confirm Packs" at bounding box center [384, 743] width 155 height 39
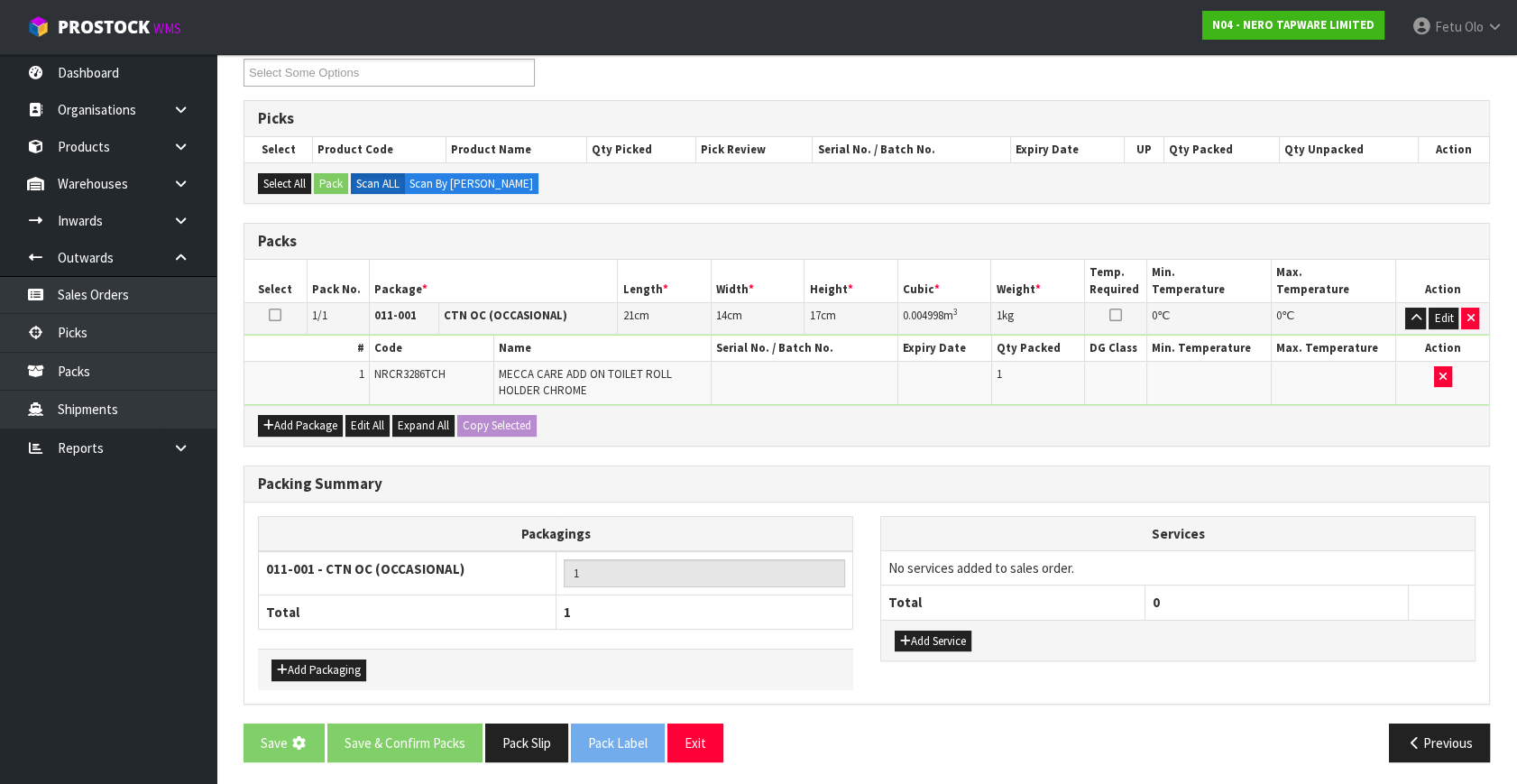
scroll to position [0, 0]
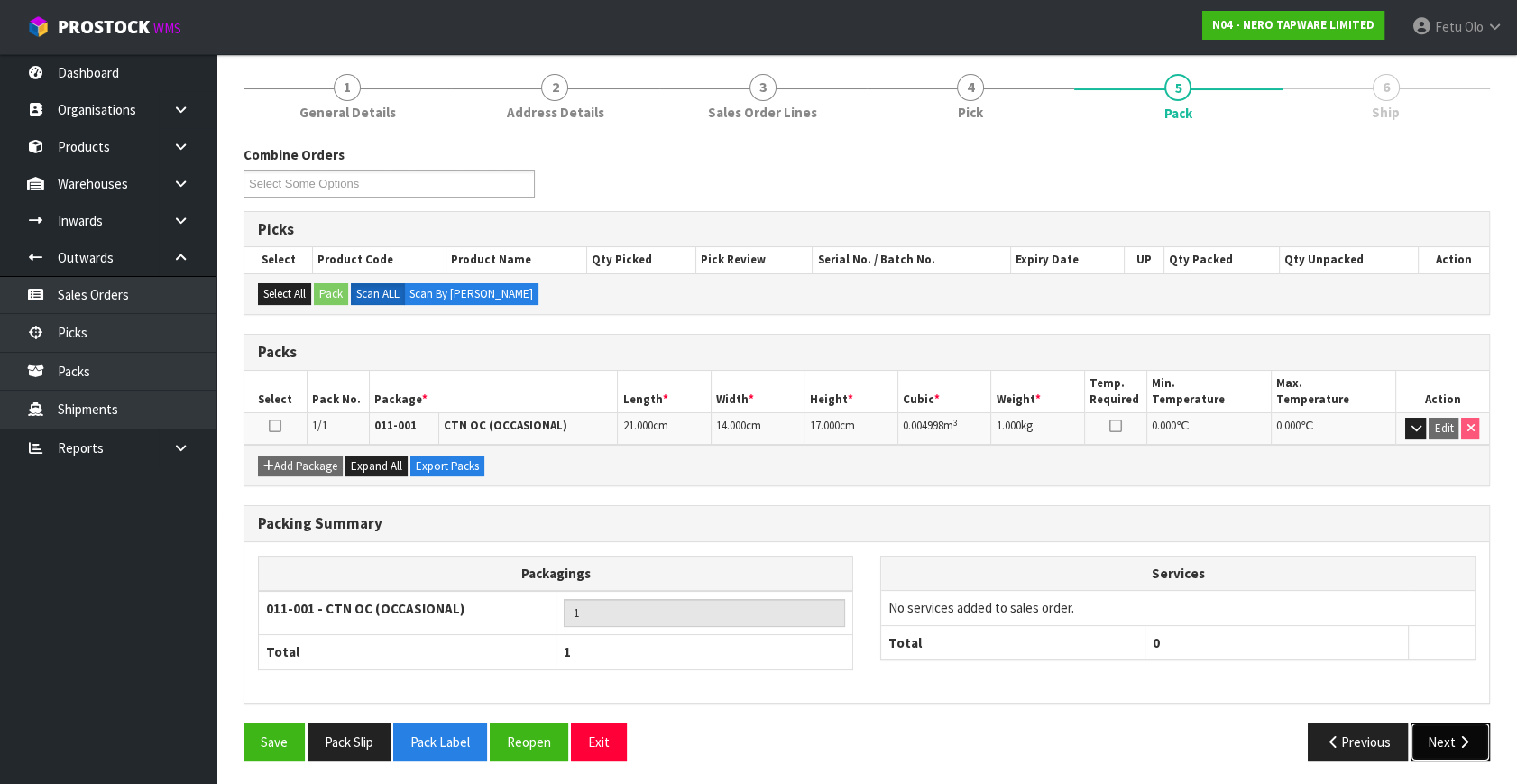
click at [1451, 738] on button "Next" at bounding box center [1450, 742] width 79 height 39
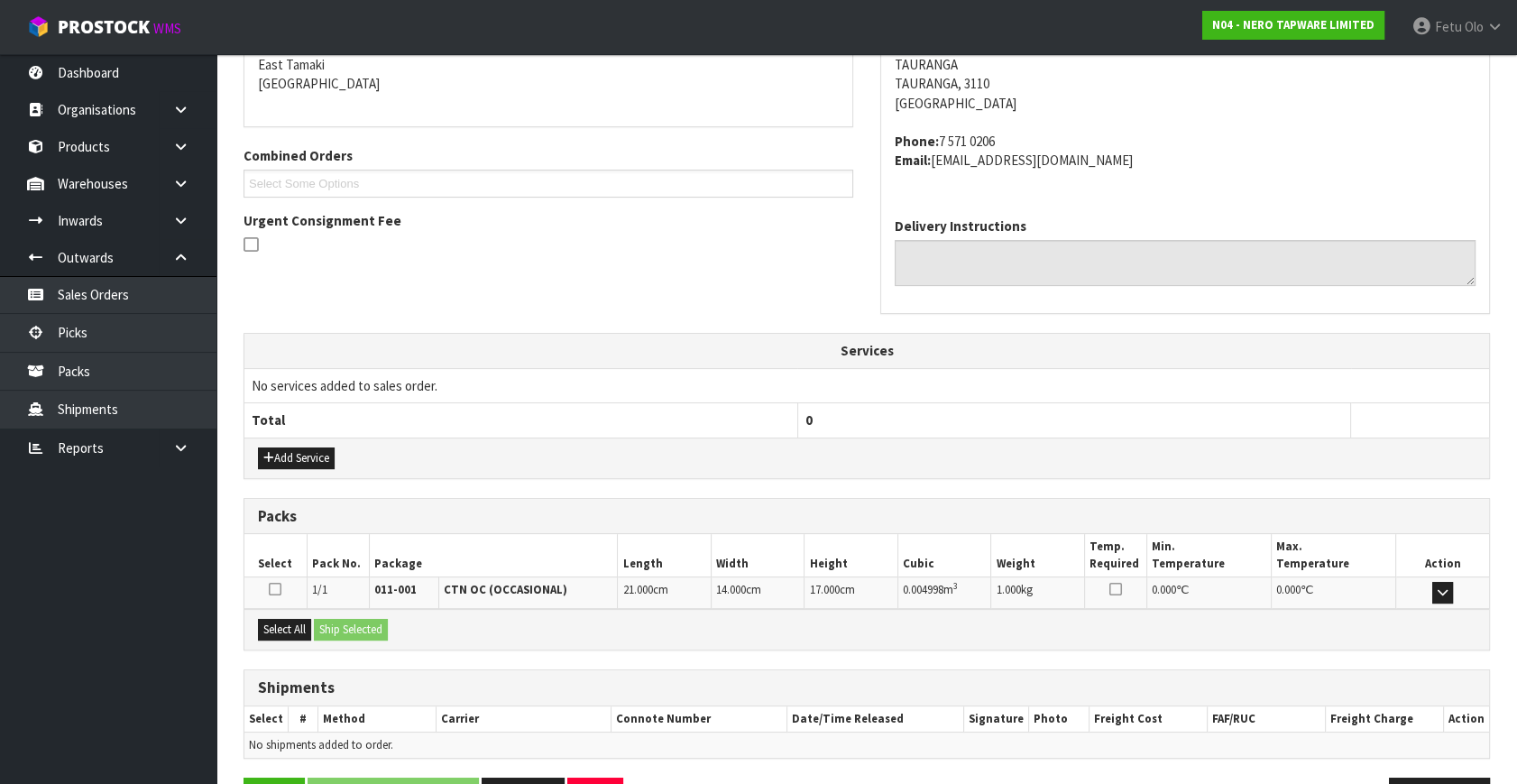
scroll to position [444, 0]
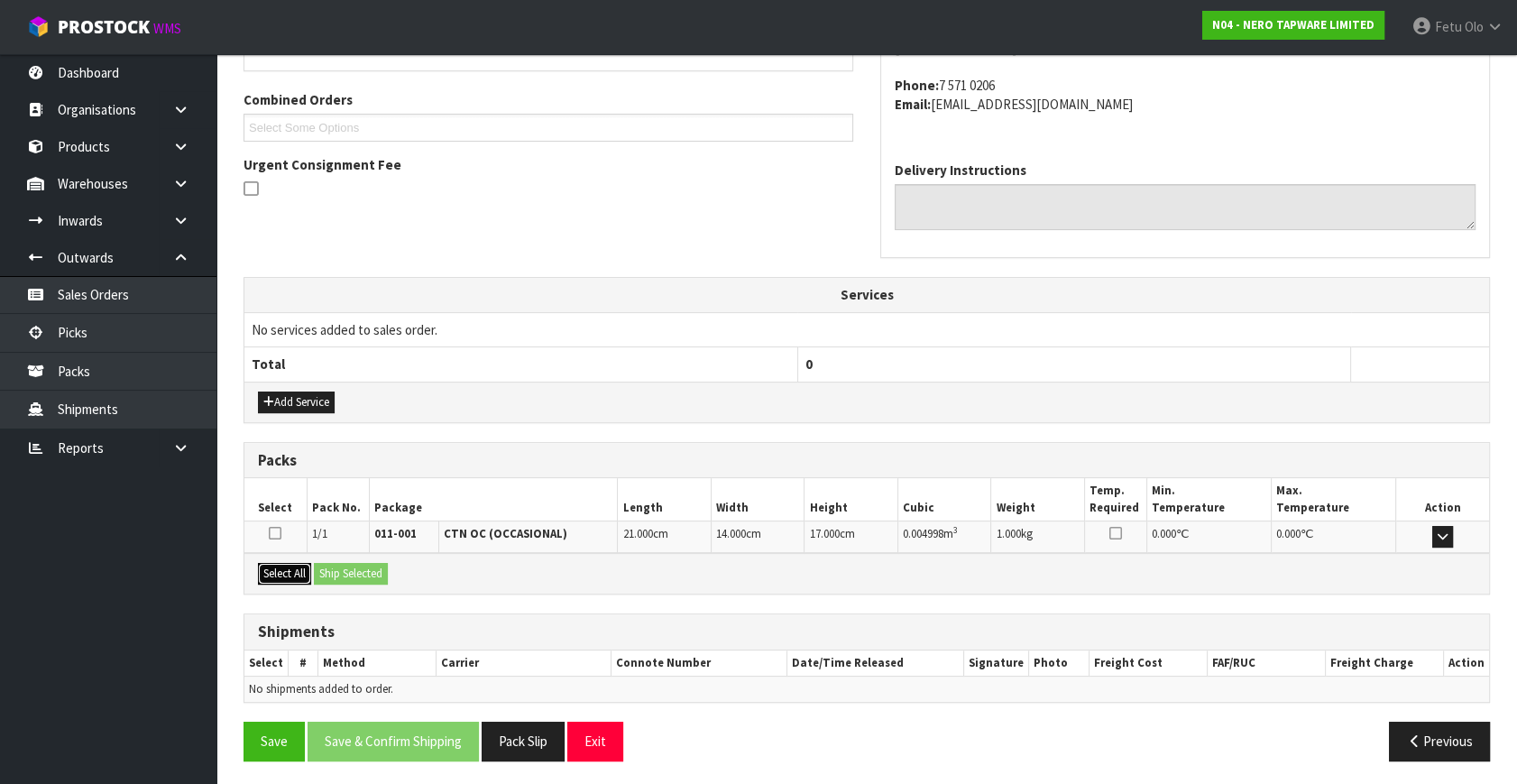
click at [267, 569] on button "Select All" at bounding box center [284, 573] width 53 height 21
click at [320, 562] on button "Ship Selected" at bounding box center [351, 573] width 74 height 21
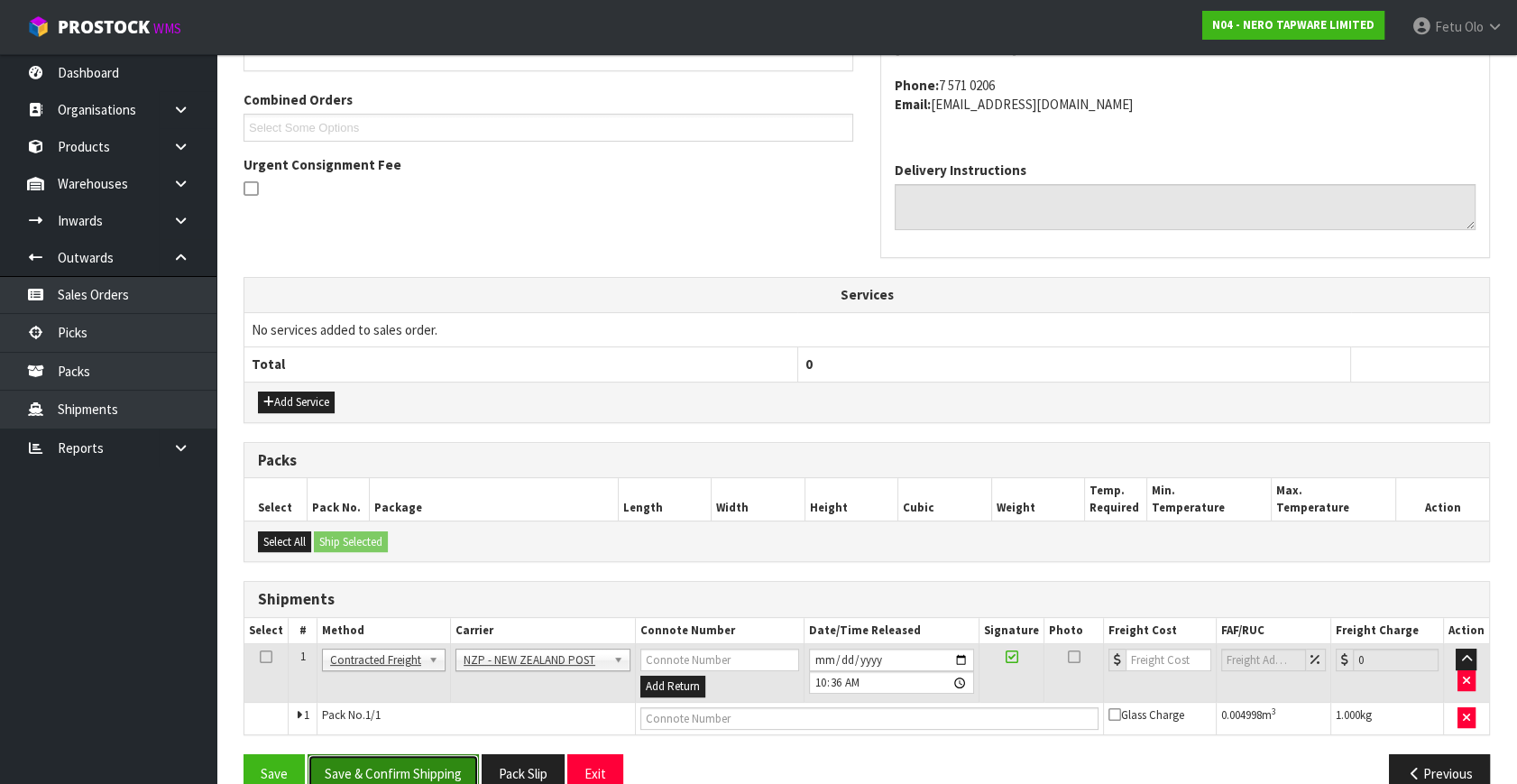
click at [392, 766] on button "Save & Confirm Shipping" at bounding box center [393, 773] width 171 height 39
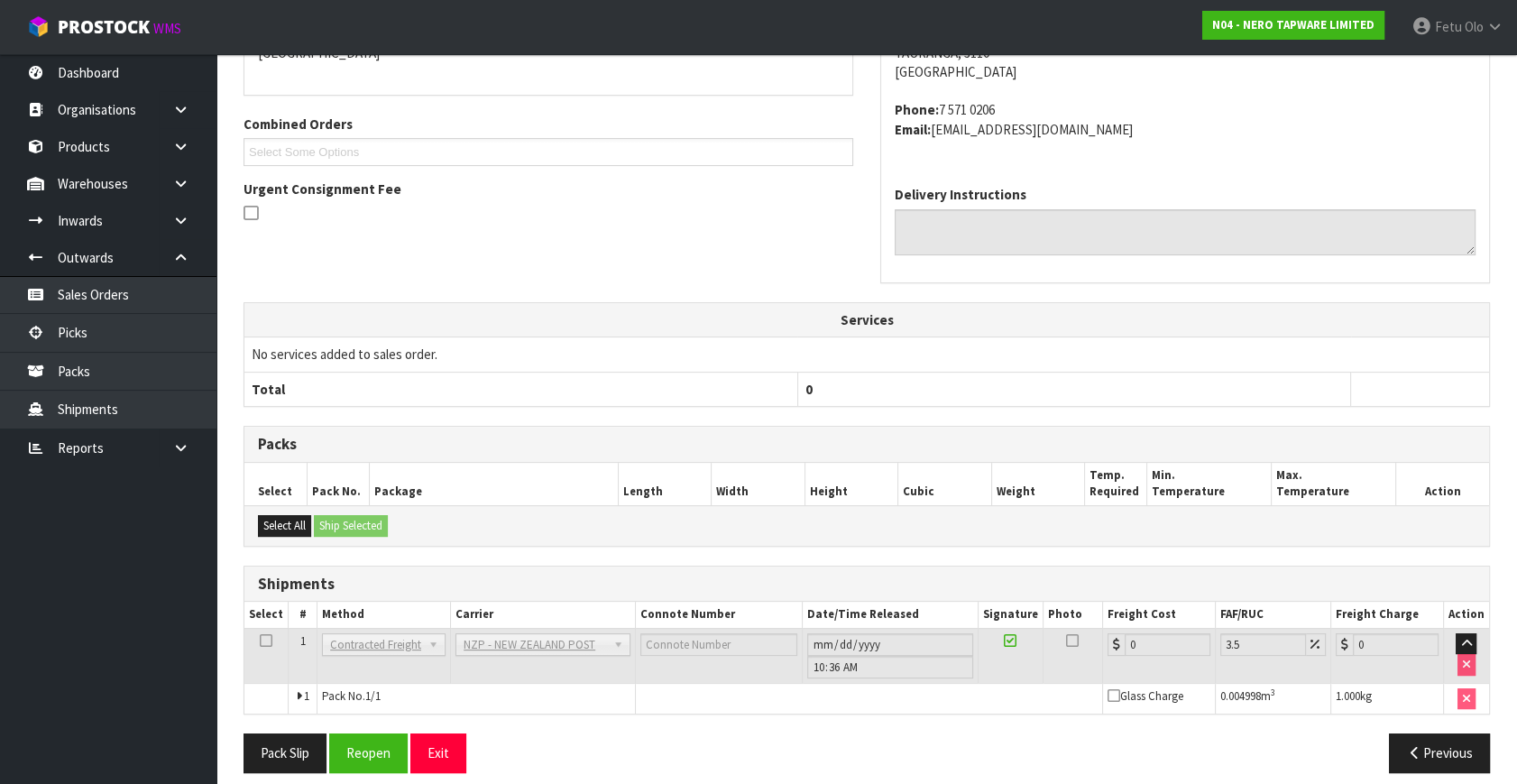
scroll to position [451, 0]
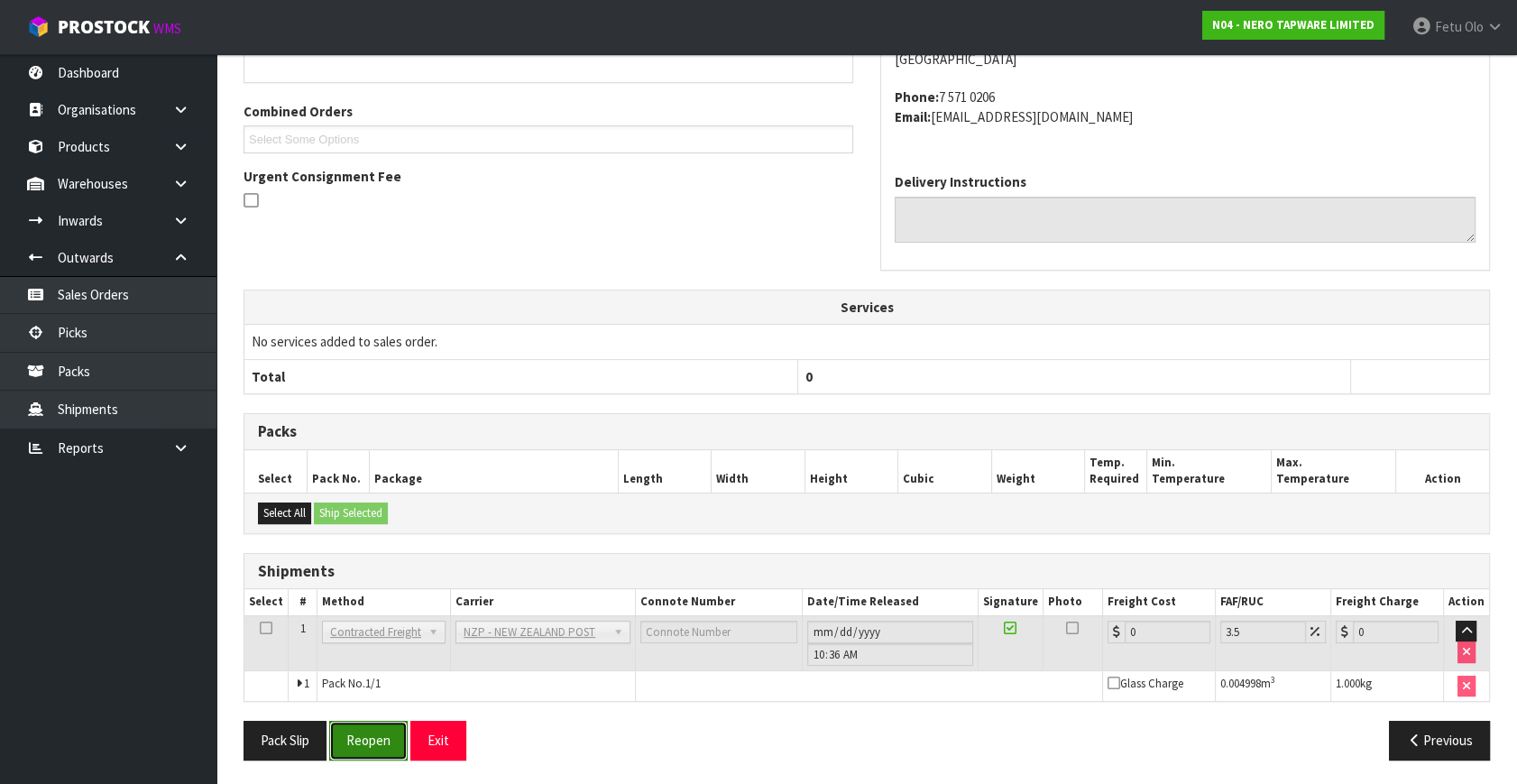
click at [365, 743] on button "Reopen" at bounding box center [368, 740] width 78 height 39
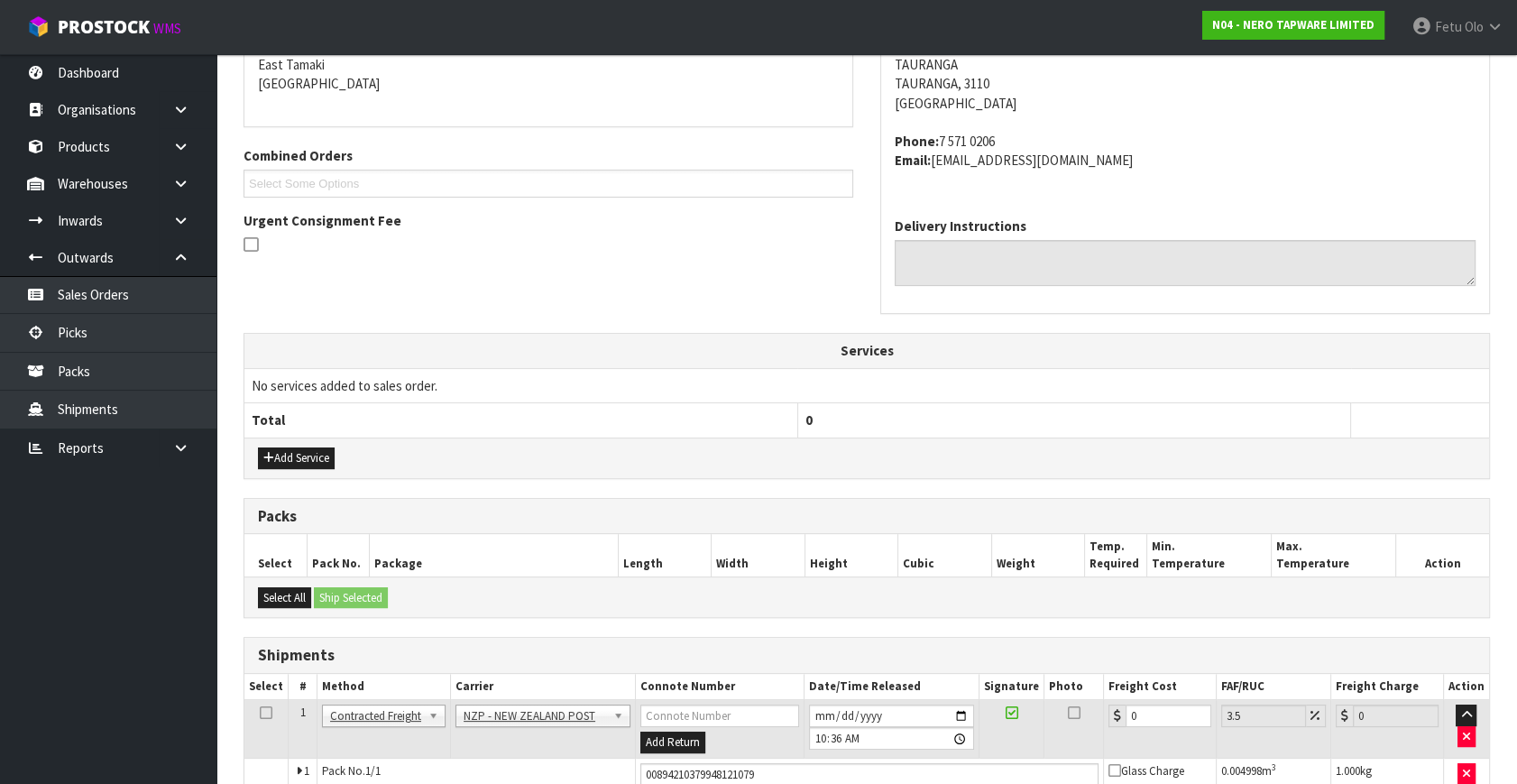
scroll to position [493, 0]
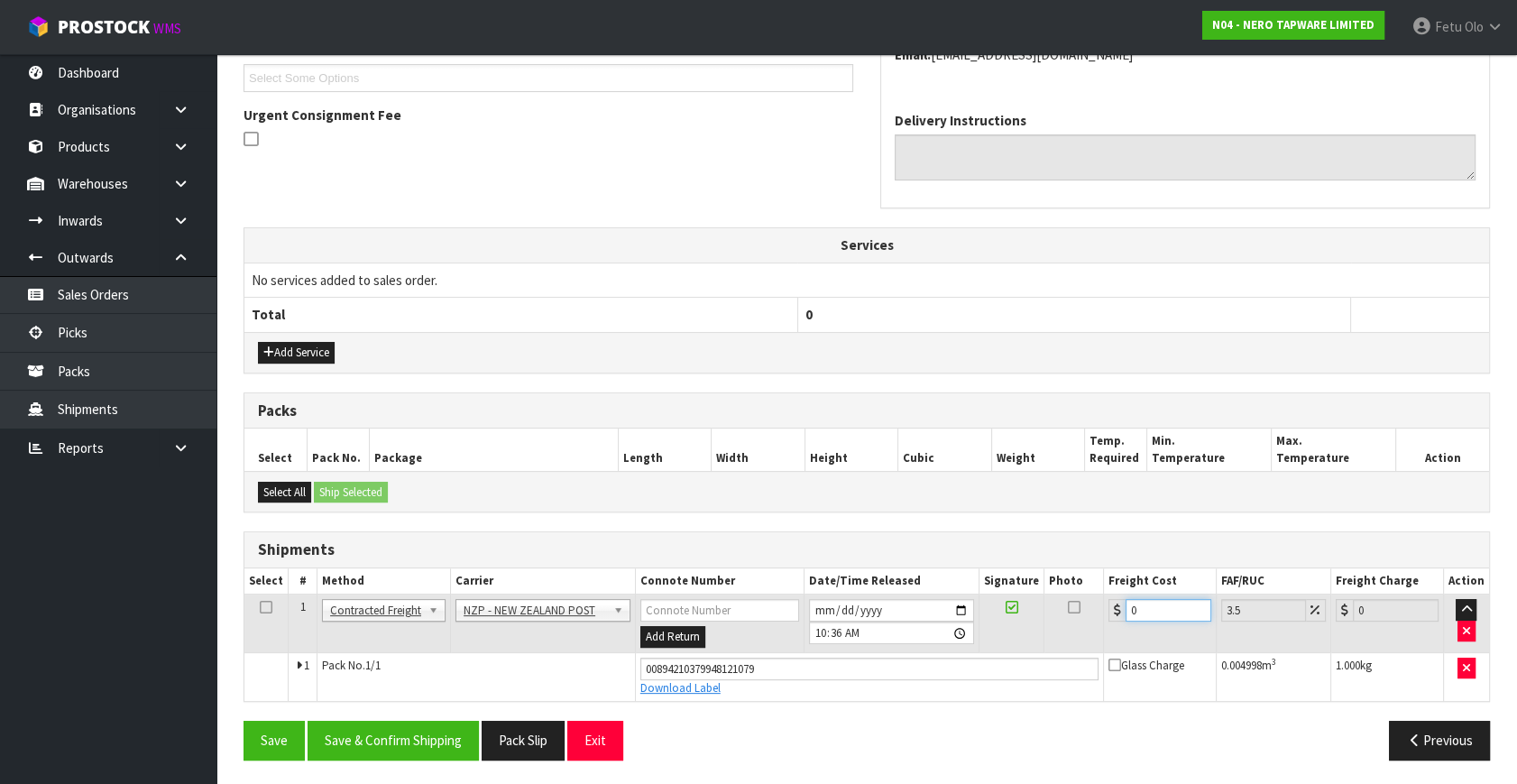
drag, startPoint x: 1154, startPoint y: 613, endPoint x: 623, endPoint y: 672, distance: 534.3
click at [623, 672] on tbody "1 Client Local Pickup Customer Local Pickup Company Freight Contracted Freight …" at bounding box center [867, 647] width 1244 height 106
type input "8"
type input "8.28"
type input "8.4"
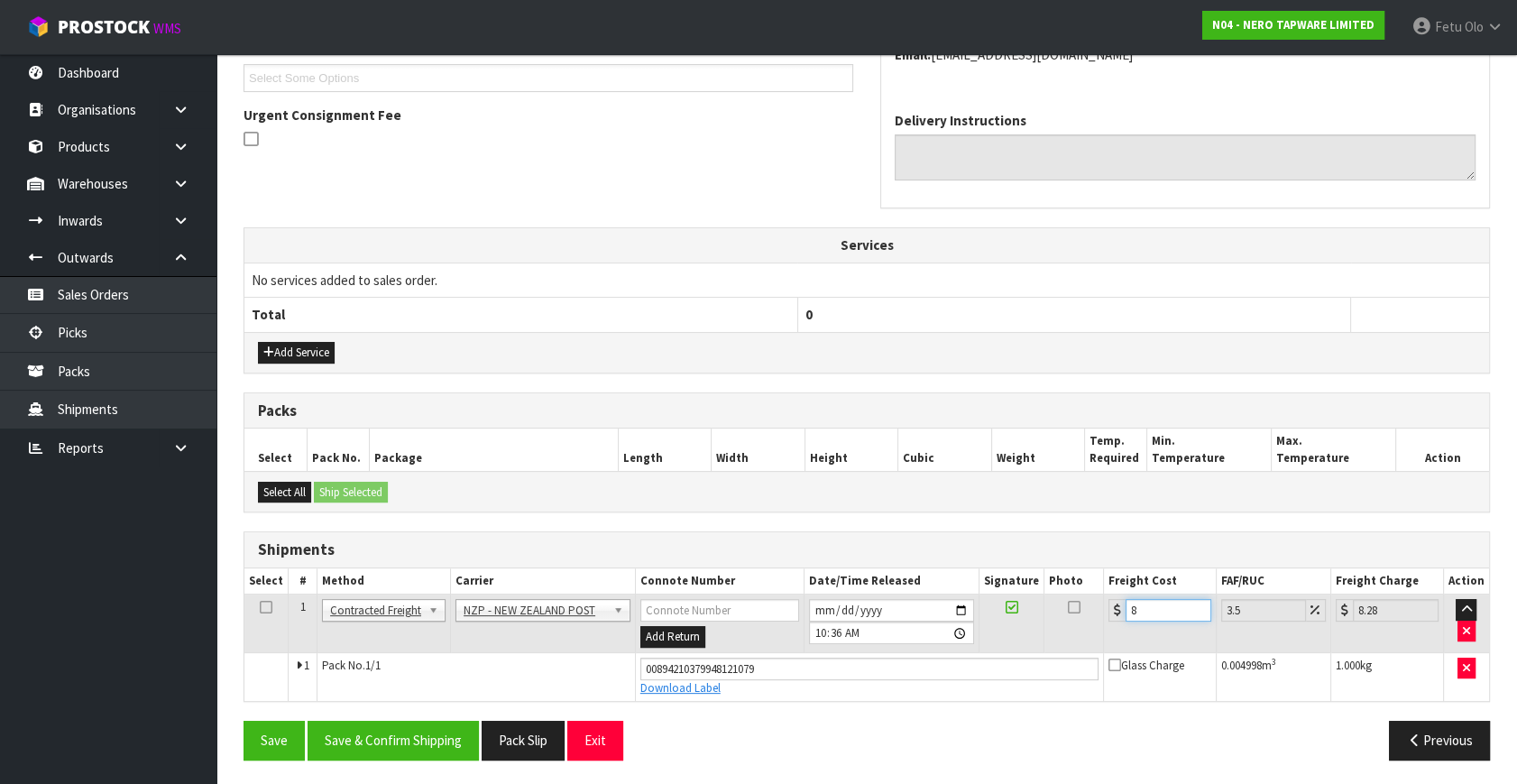
type input "8.69"
type input "8.45"
type input "8.75"
type input "8.45"
click at [440, 730] on button "Save & Confirm Shipping" at bounding box center [393, 740] width 171 height 39
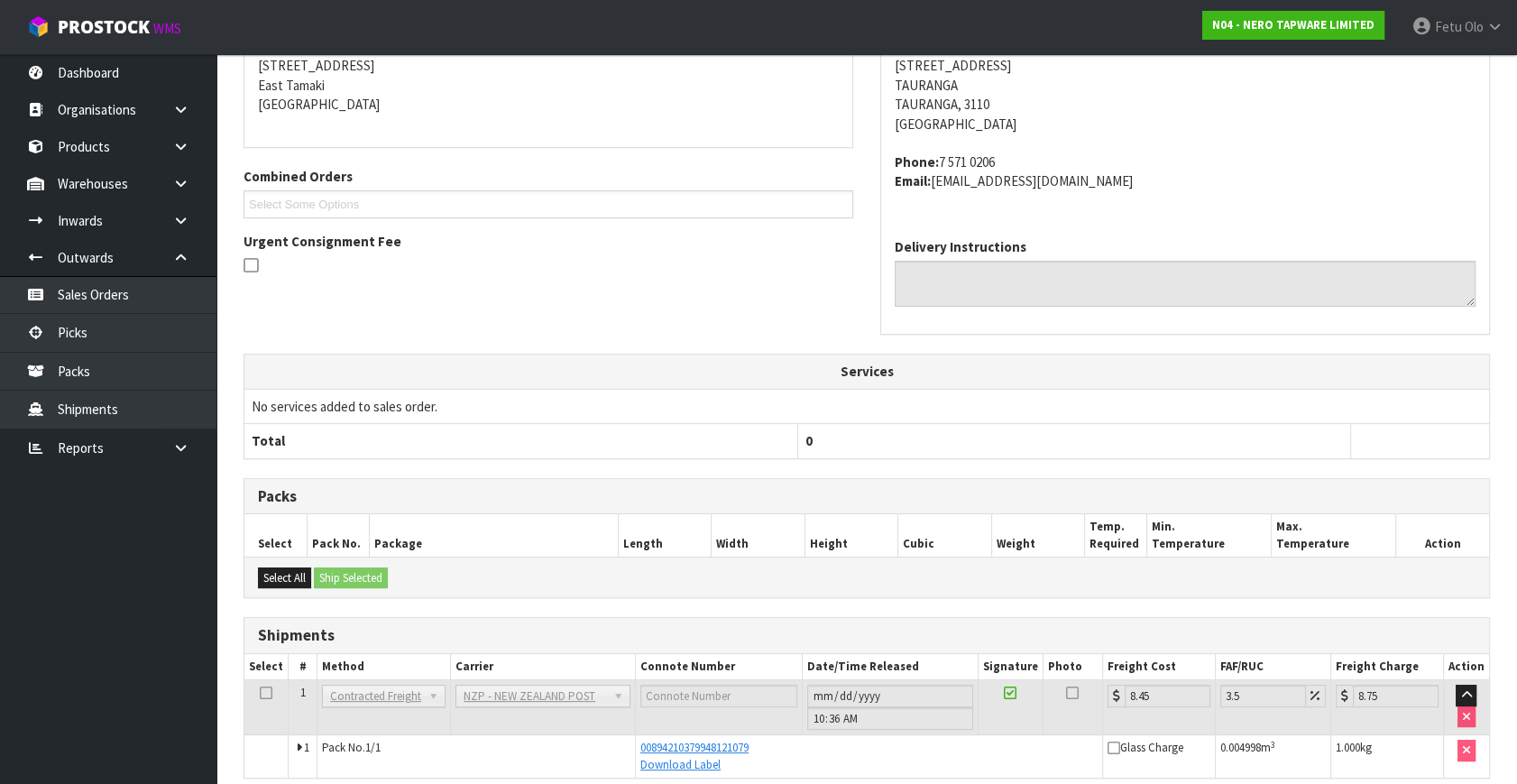
scroll to position [444, 0]
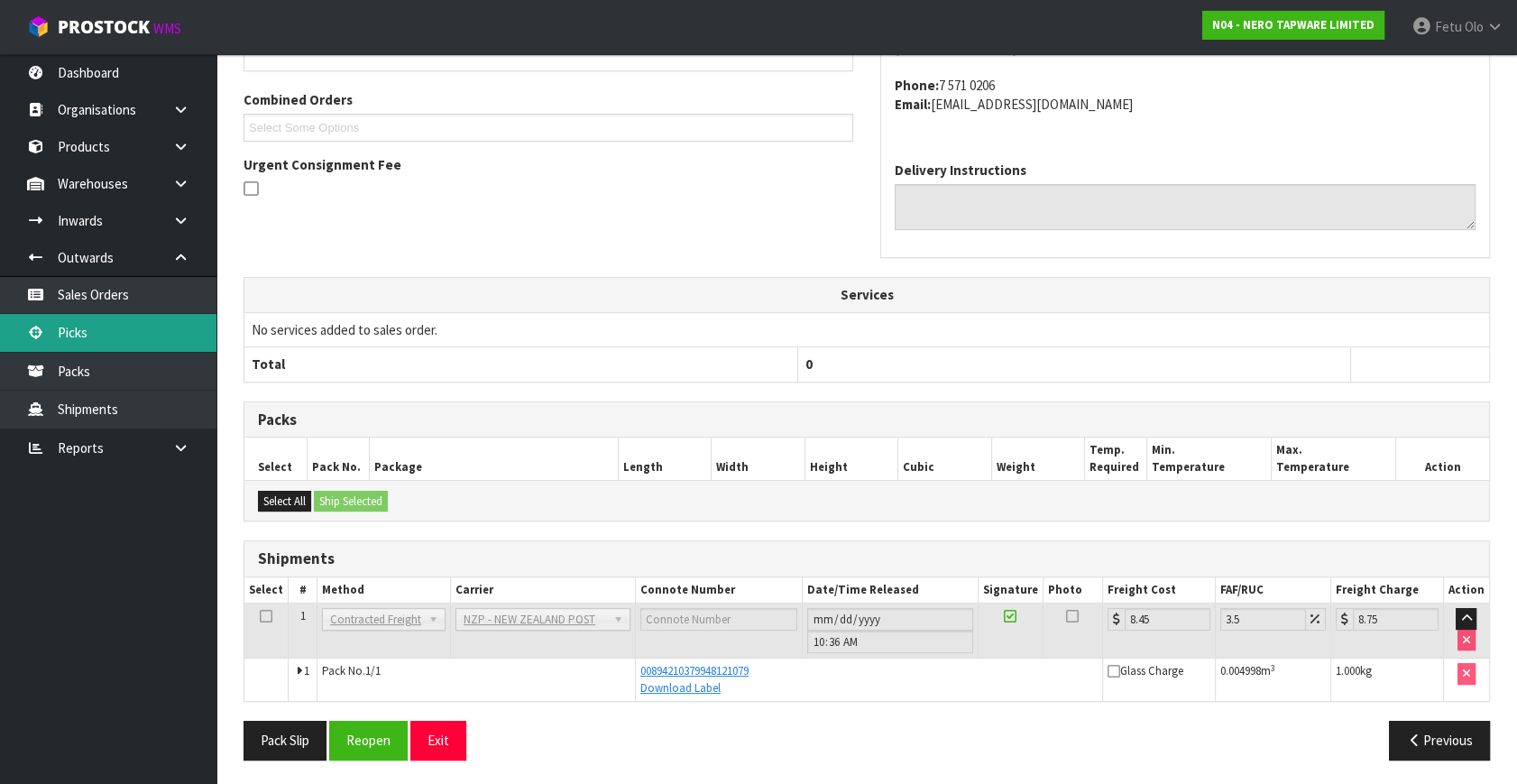
click at [101, 339] on link "Picks" at bounding box center [108, 332] width 217 height 37
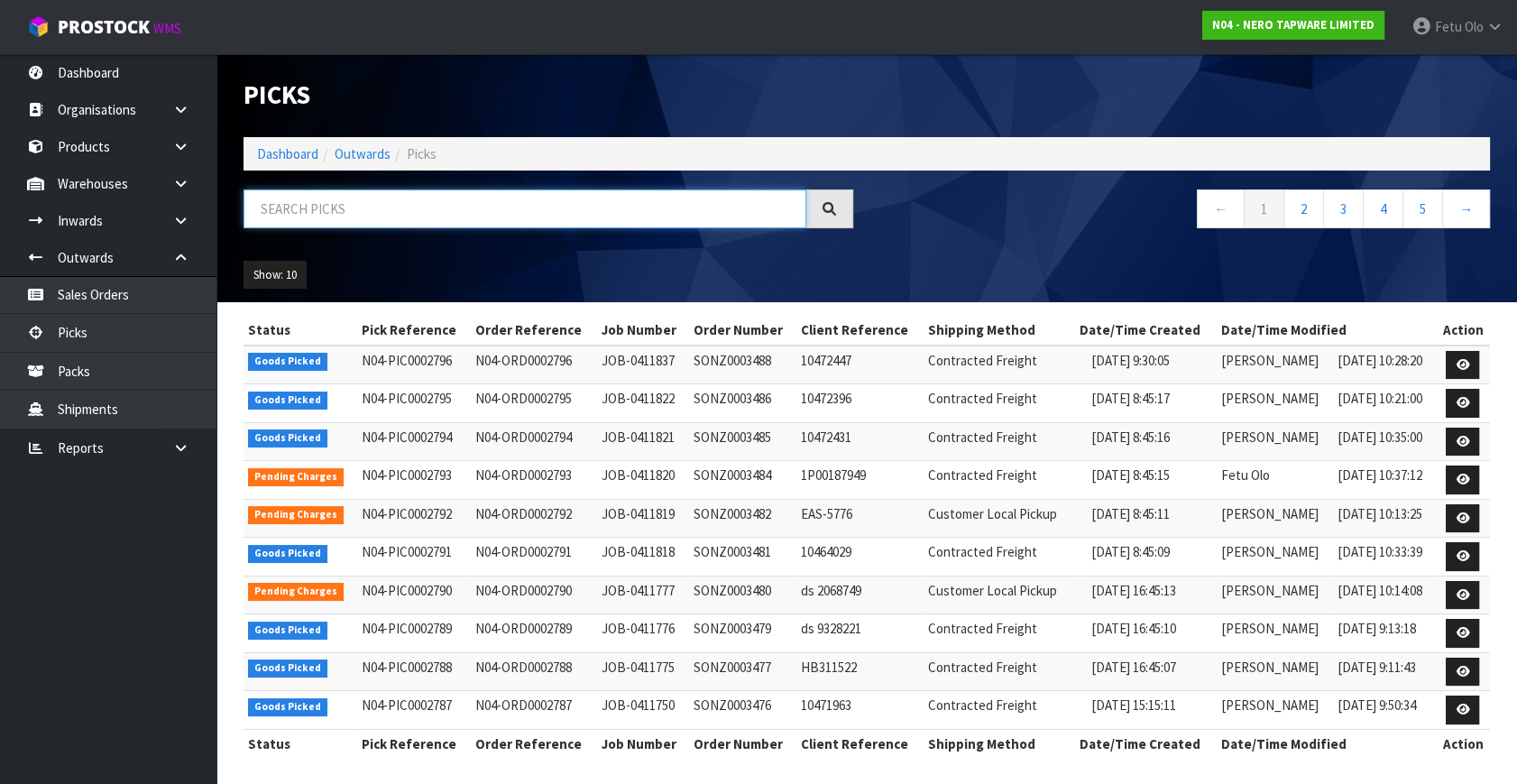
click at [379, 216] on input "text" at bounding box center [525, 209] width 562 height 39
click at [379, 215] on input "text" at bounding box center [525, 209] width 562 height 39
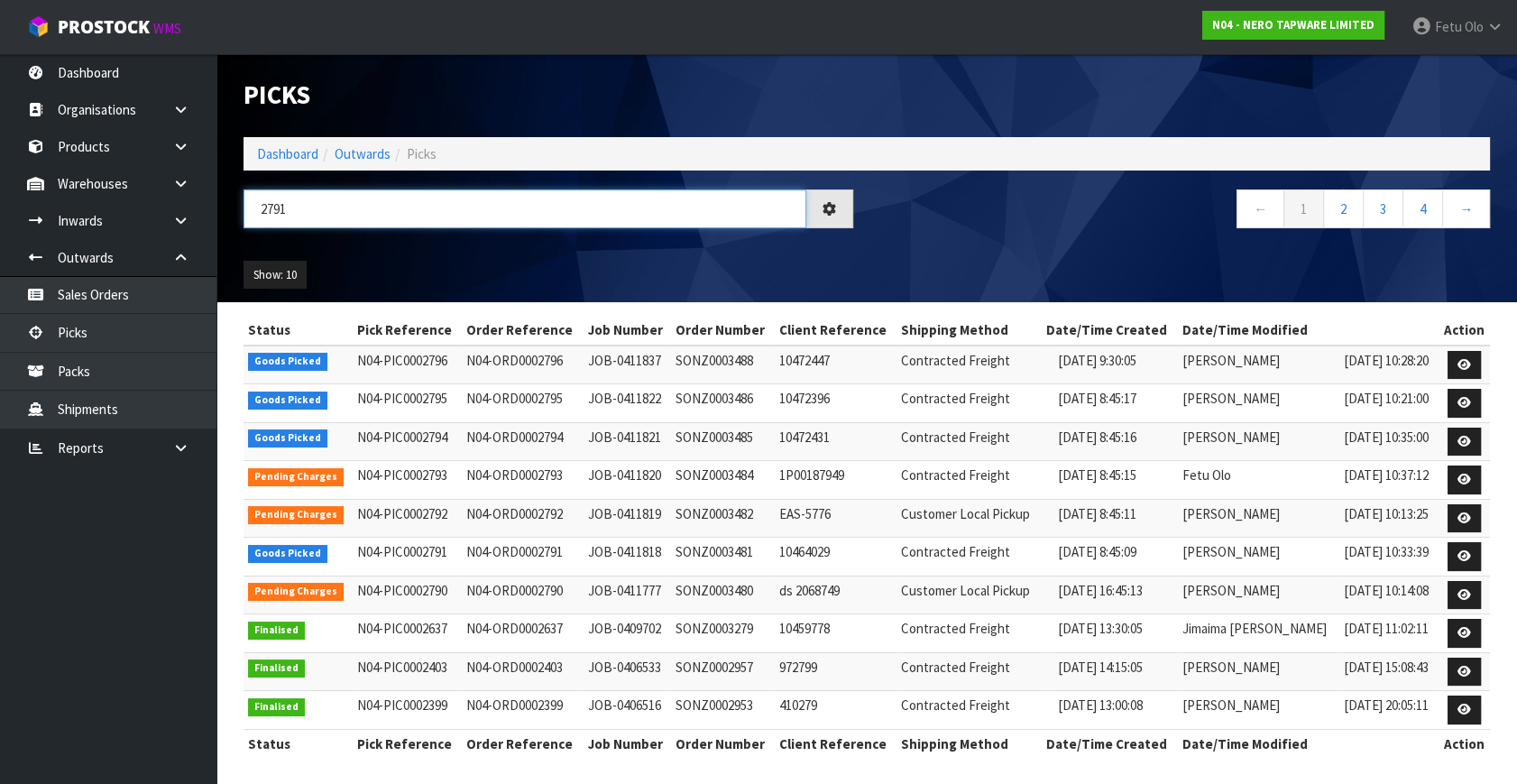
type input "2791"
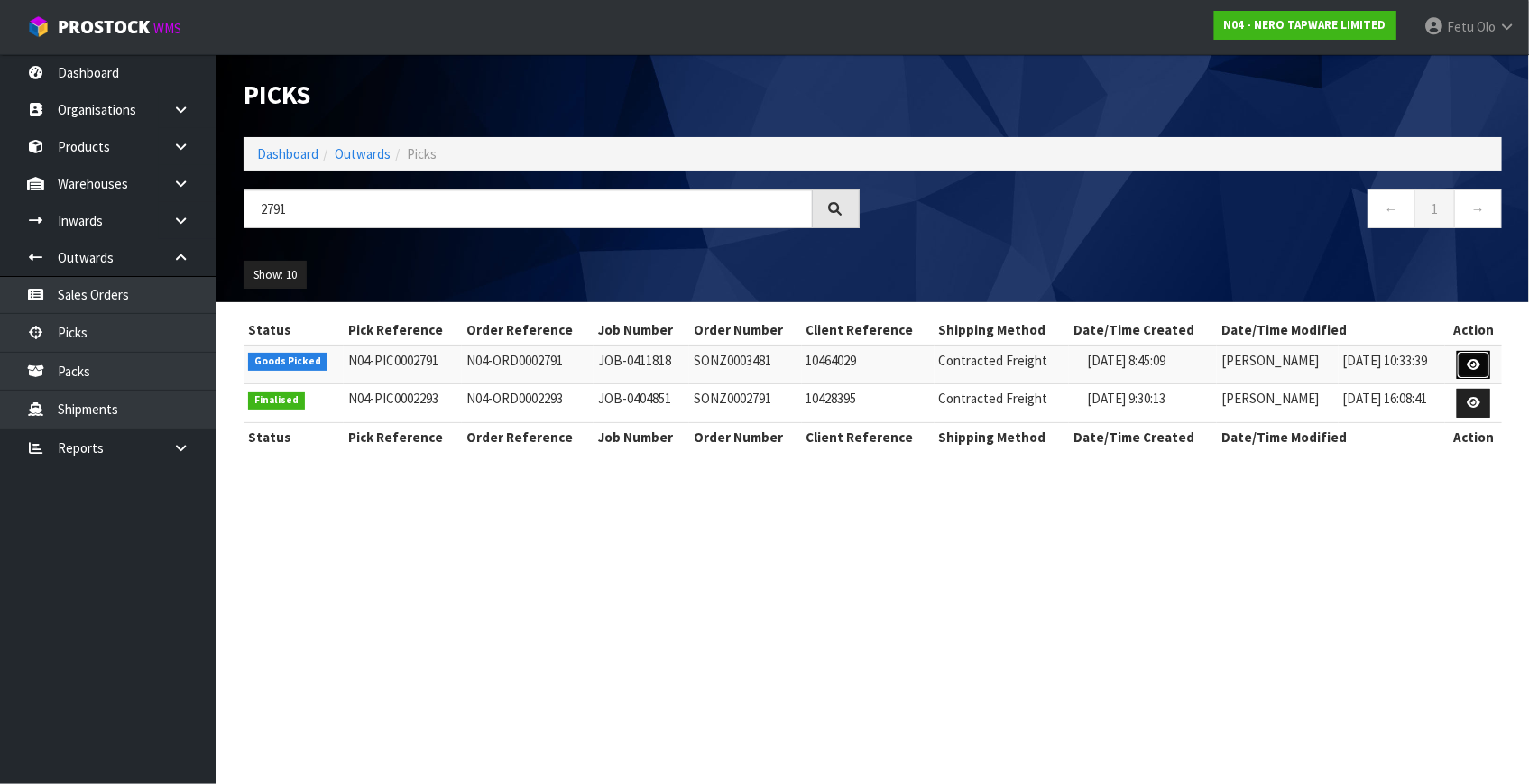
click at [1484, 362] on link at bounding box center [1473, 365] width 34 height 29
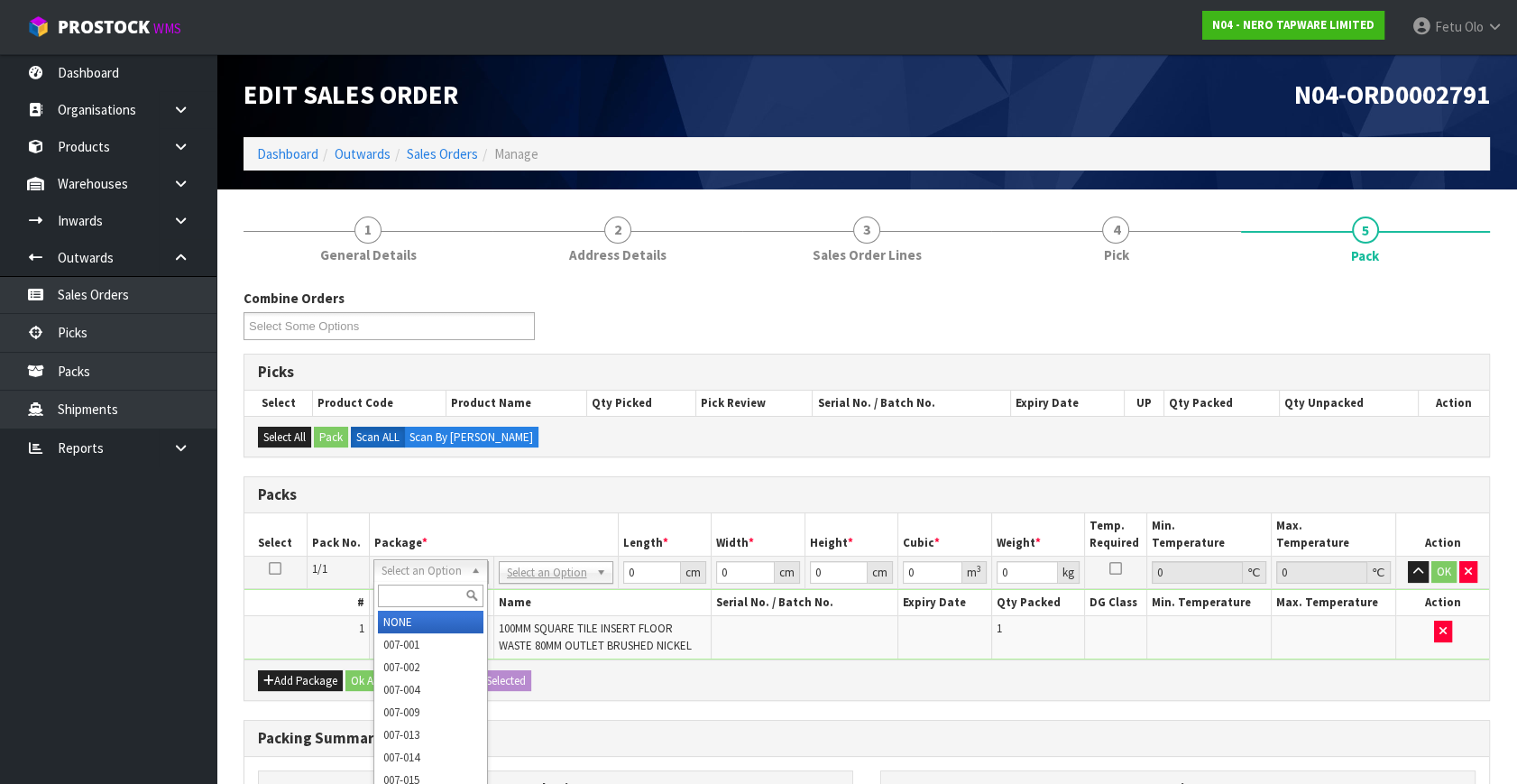
click at [410, 591] on input "text" at bounding box center [431, 595] width 106 height 22
type input "011"
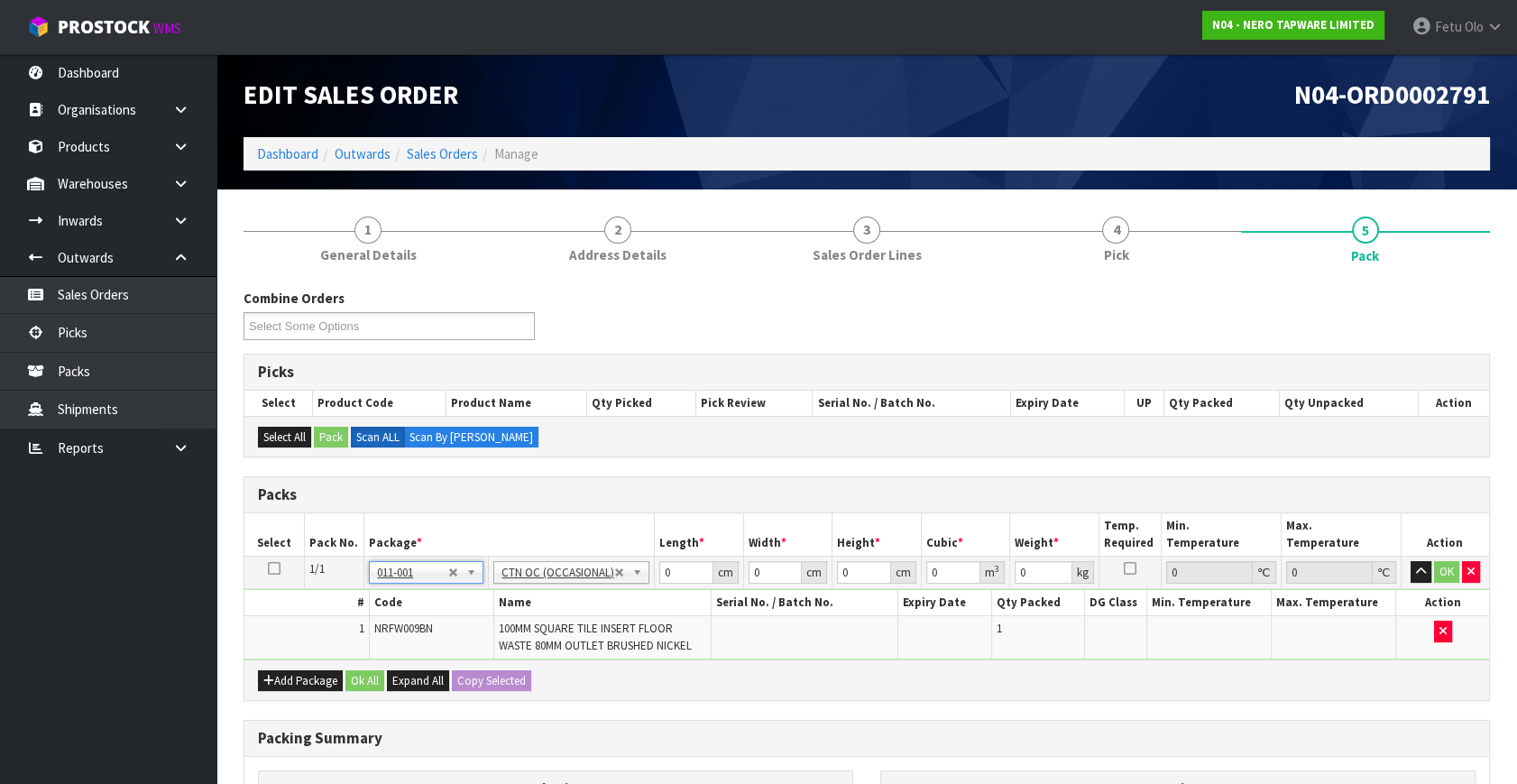
type input "0.5"
drag, startPoint x: 650, startPoint y: 583, endPoint x: 510, endPoint y: 648, distance: 154.4
click at [531, 643] on tbody "1/1 NONE 007-001 007-002 007-004 007-009 007-013 007-014 007-015 007-017 007-01…" at bounding box center [867, 609] width 1244 height 104
type input "60"
type input "40"
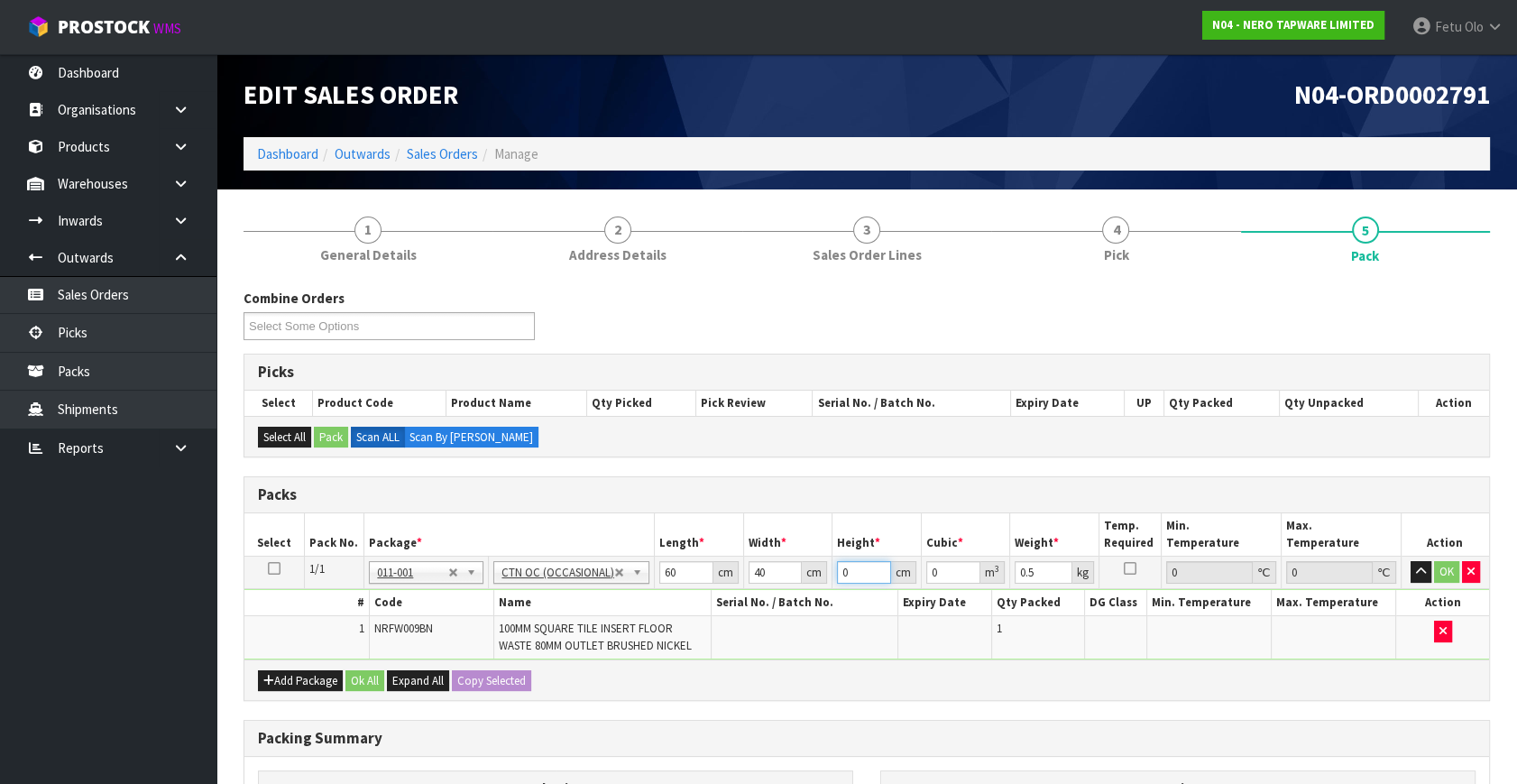
type input "1"
type input "0.0024"
type input "10"
type input "0.024"
type input "10"
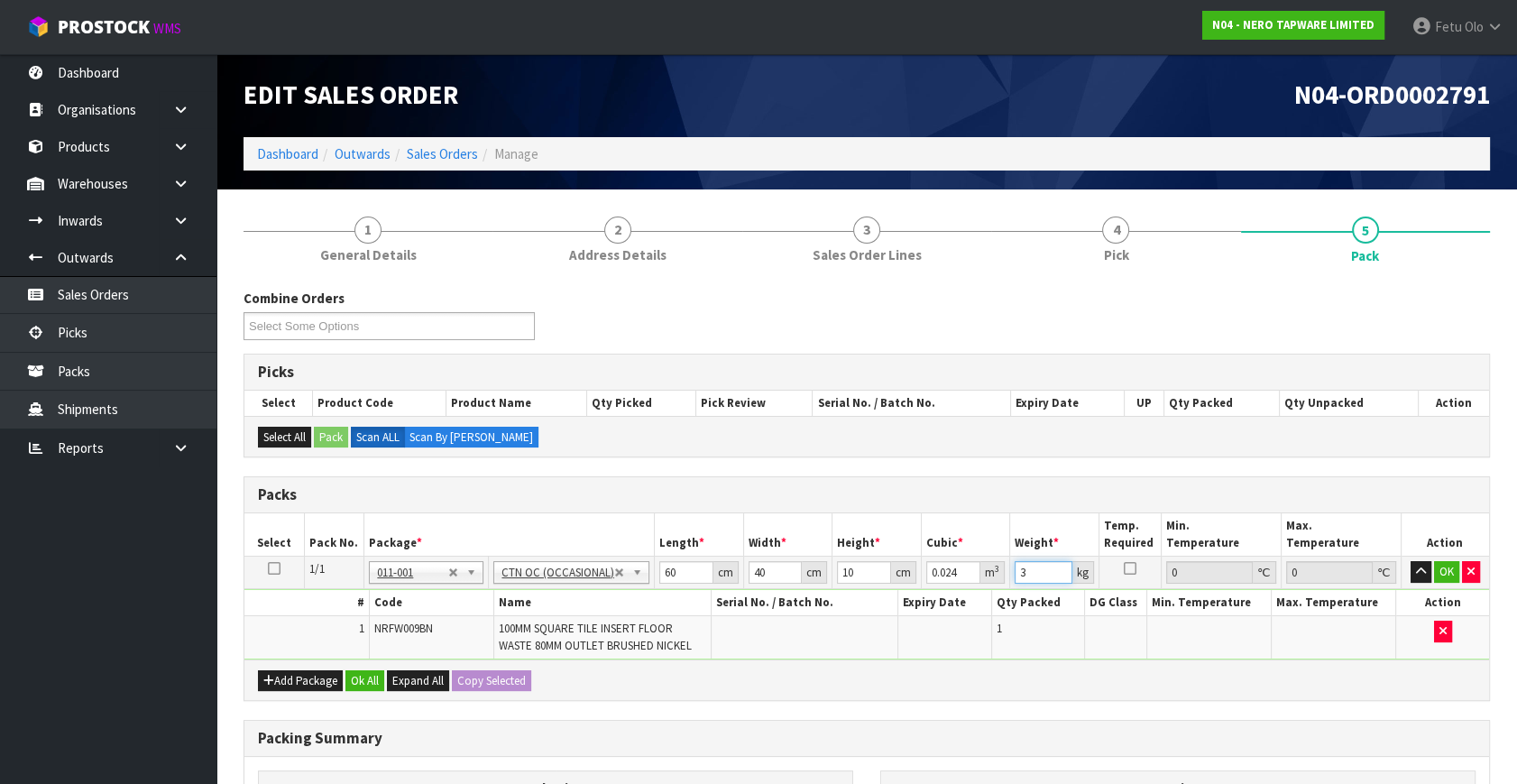
type input "3"
click button "OK" at bounding box center [1447, 571] width 25 height 21
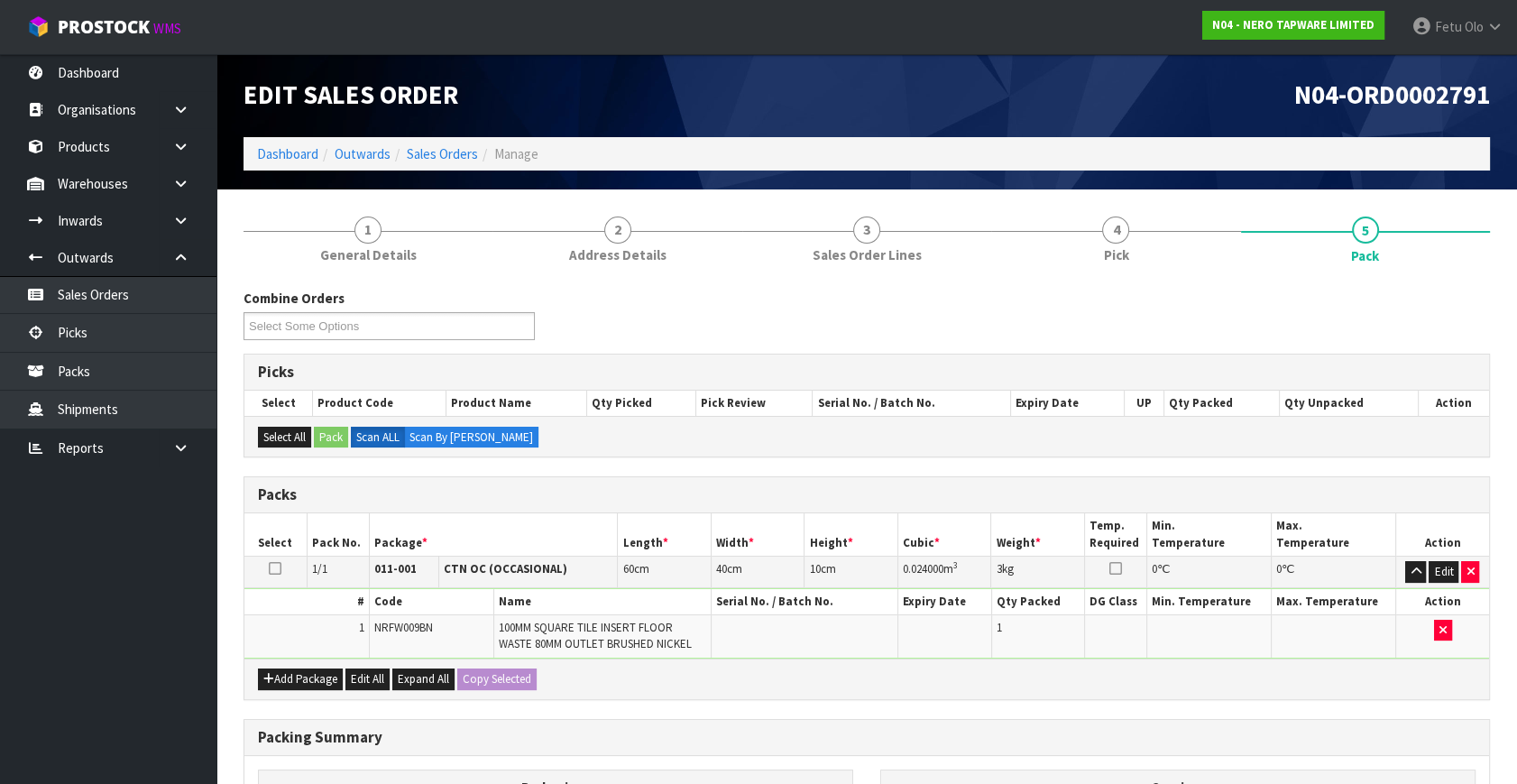
drag, startPoint x: 510, startPoint y: 648, endPoint x: 474, endPoint y: 614, distance: 49.5
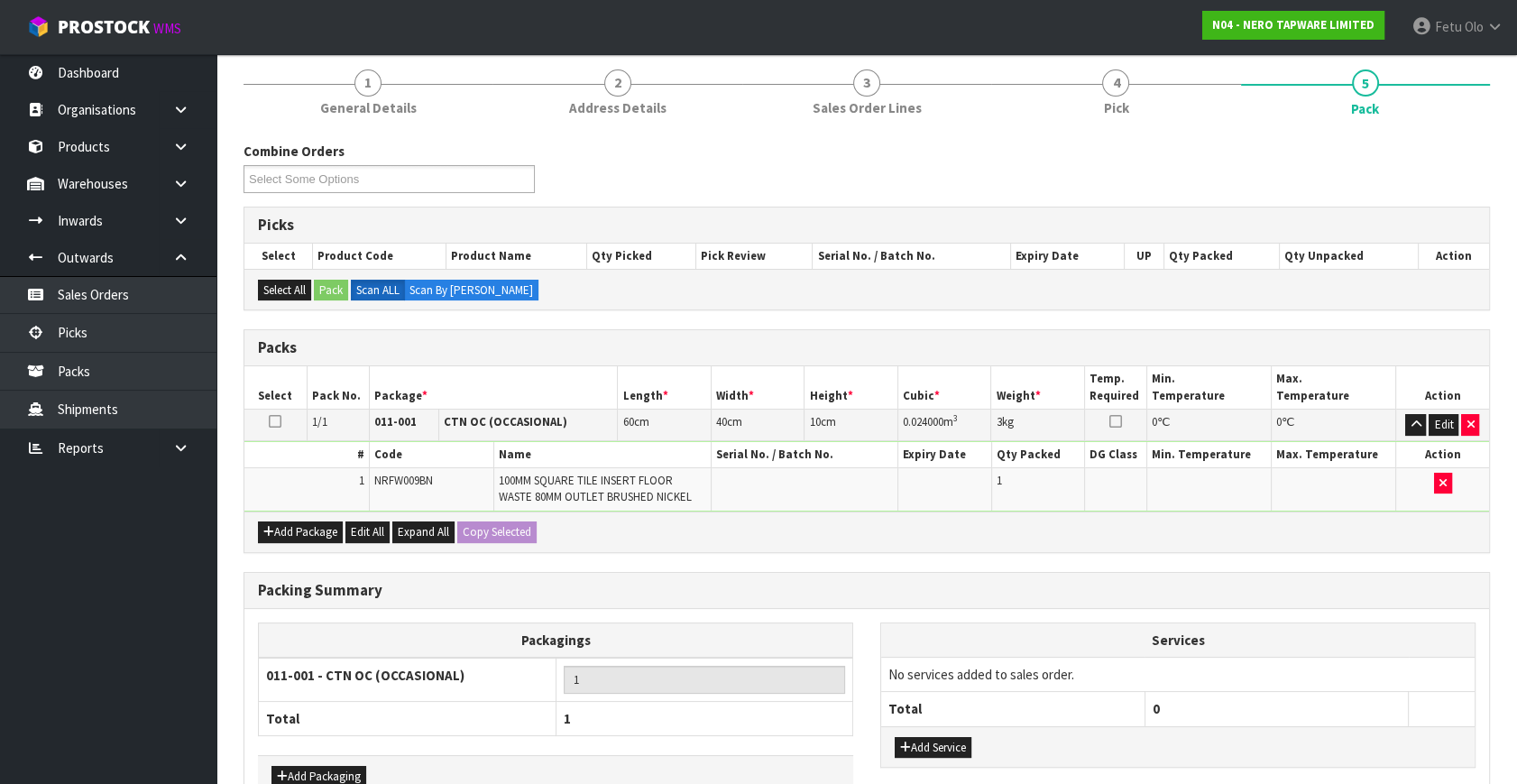
scroll to position [253, 0]
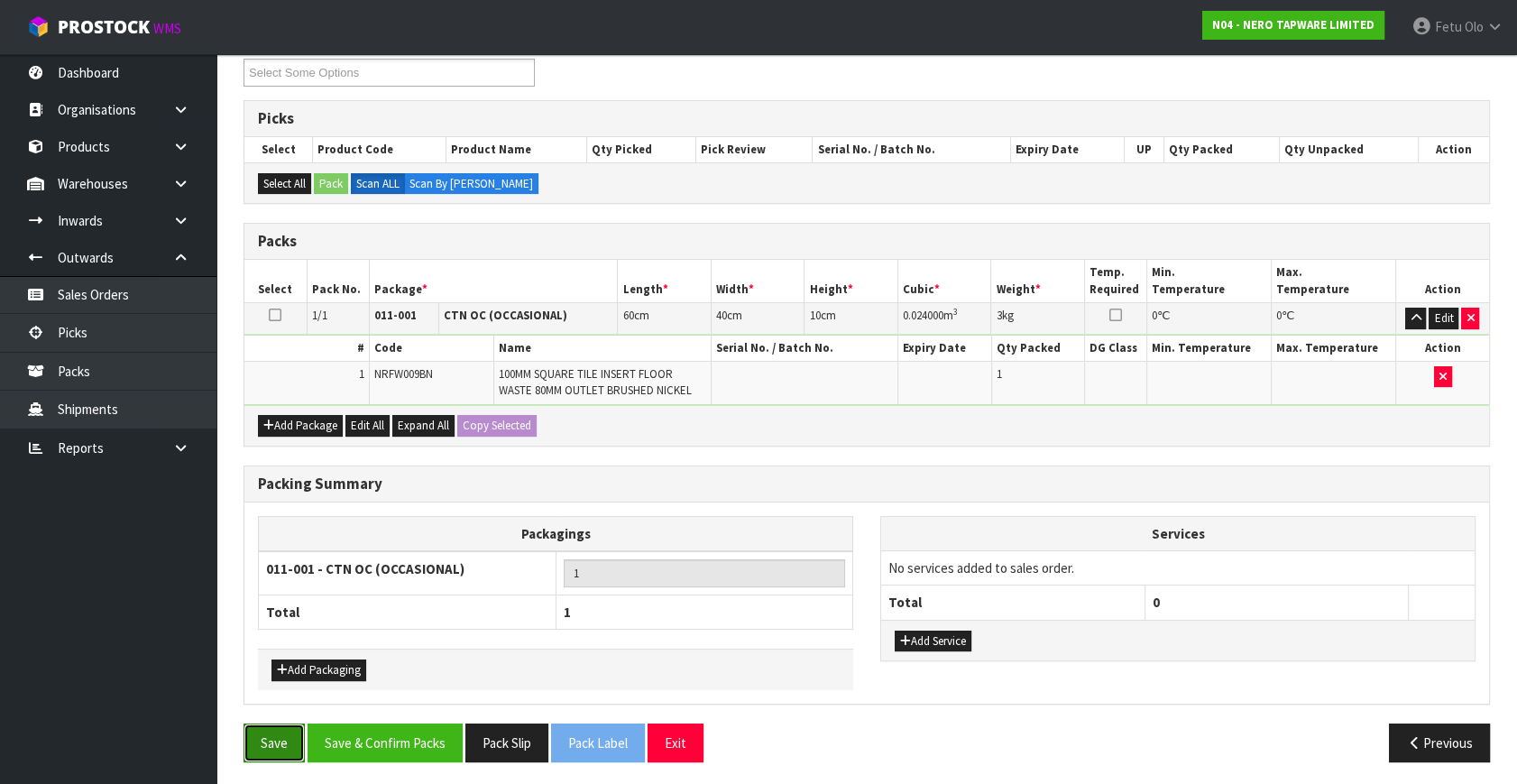
click at [280, 735] on button "Save" at bounding box center [275, 743] width 62 height 39
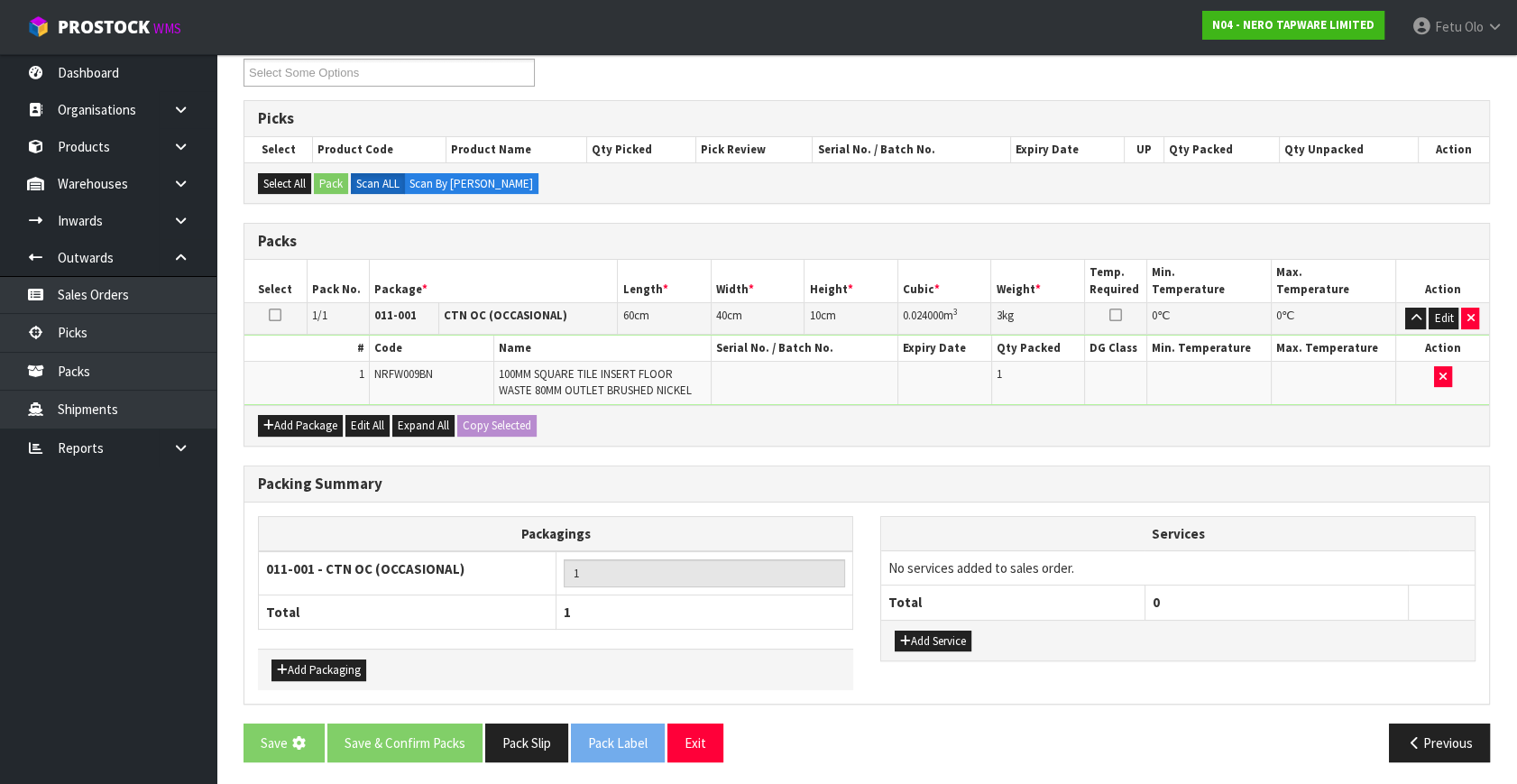
scroll to position [0, 0]
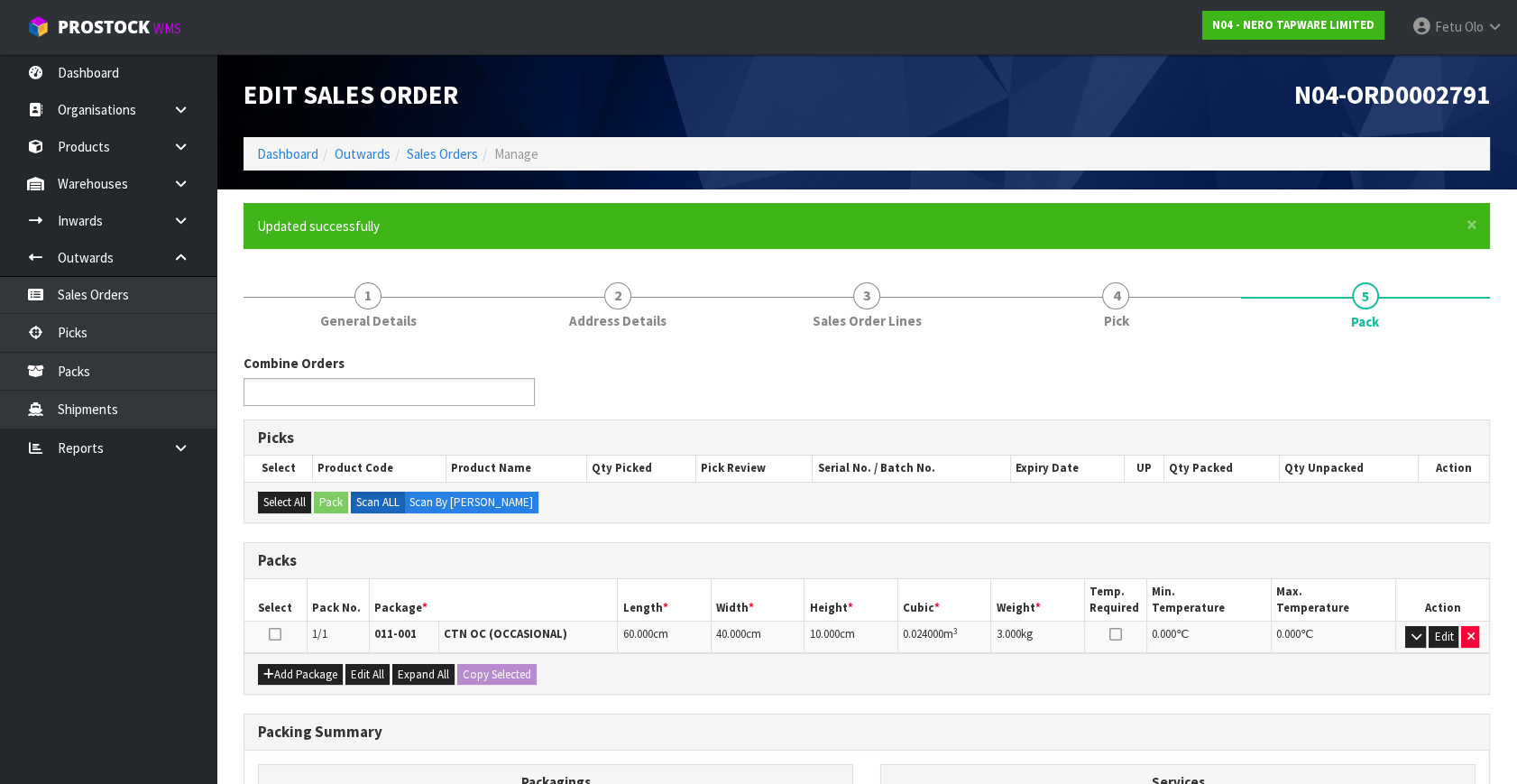
click at [333, 389] on input "text" at bounding box center [315, 391] width 133 height 22
click at [301, 389] on ul "2974" at bounding box center [389, 391] width 291 height 28
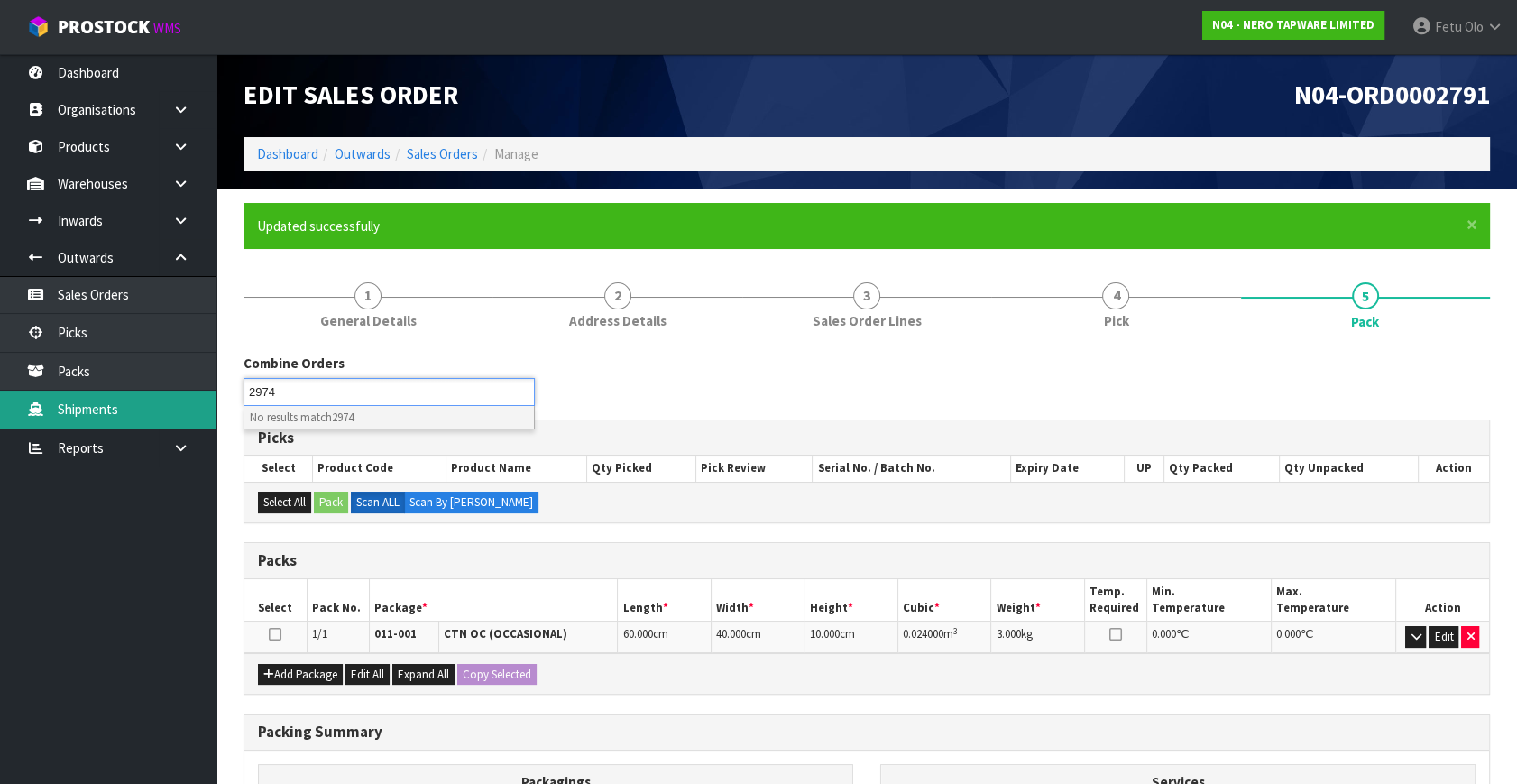
drag, startPoint x: 301, startPoint y: 389, endPoint x: 190, endPoint y: 412, distance: 113.4
click at [190, 412] on body "Toggle navigation ProStock WMS N04 - NERO TAPWARE LIMITED Fetu Olo Logout Dashb…" at bounding box center [758, 392] width 1517 height 784
type input "Select Some Options"
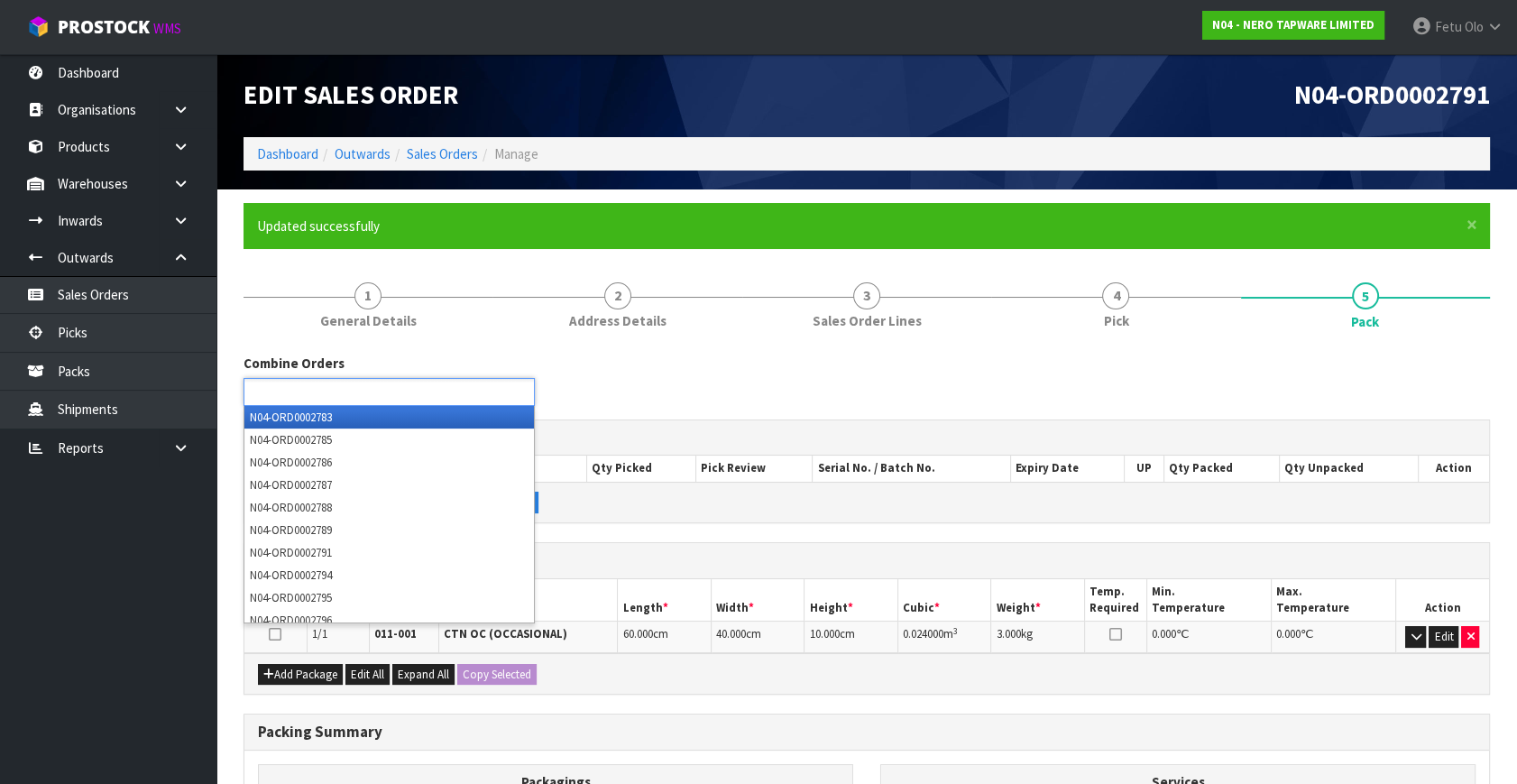
click at [332, 394] on input "text" at bounding box center [315, 391] width 133 height 22
type input "0002794"
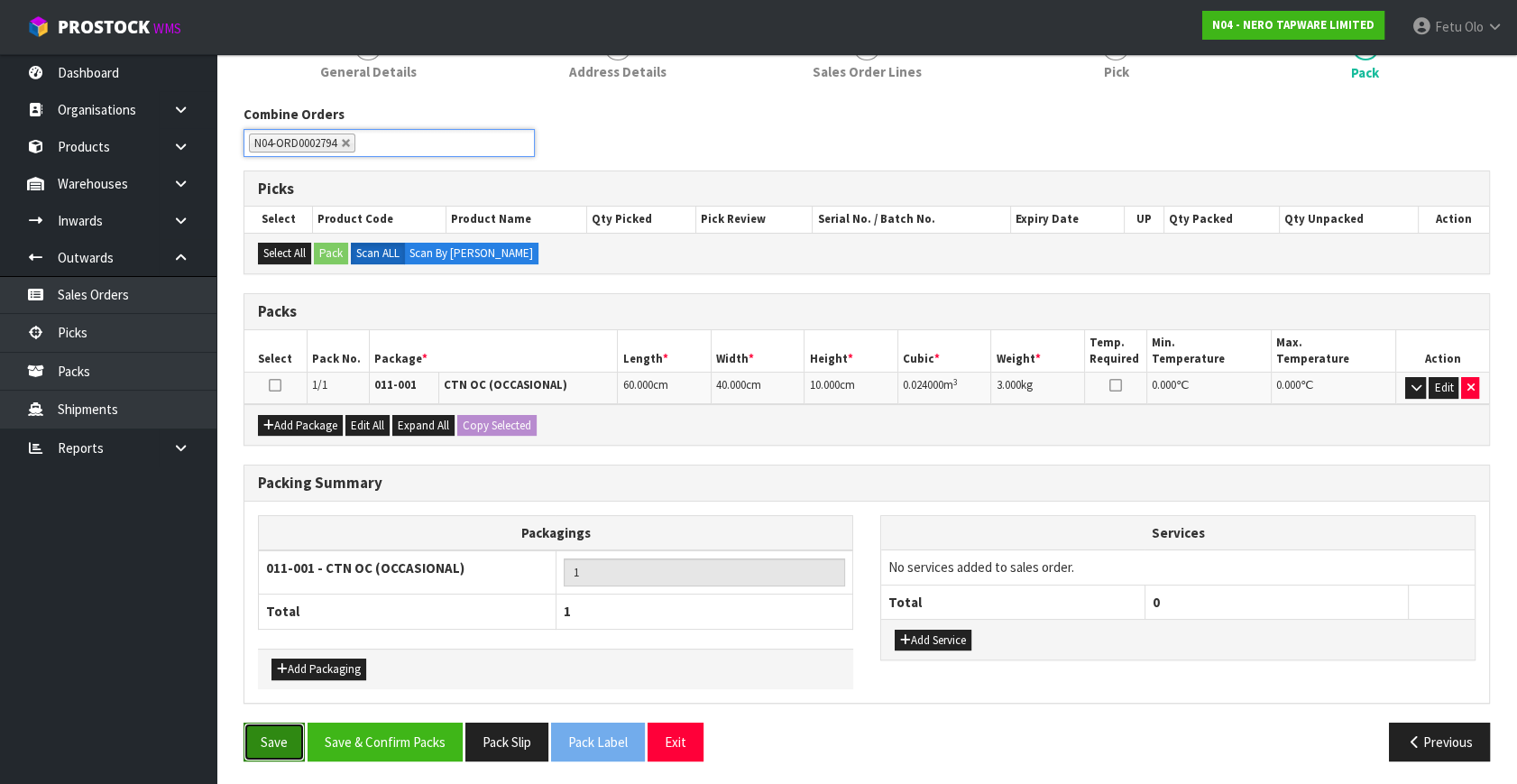
click at [259, 732] on button "Save" at bounding box center [275, 742] width 62 height 39
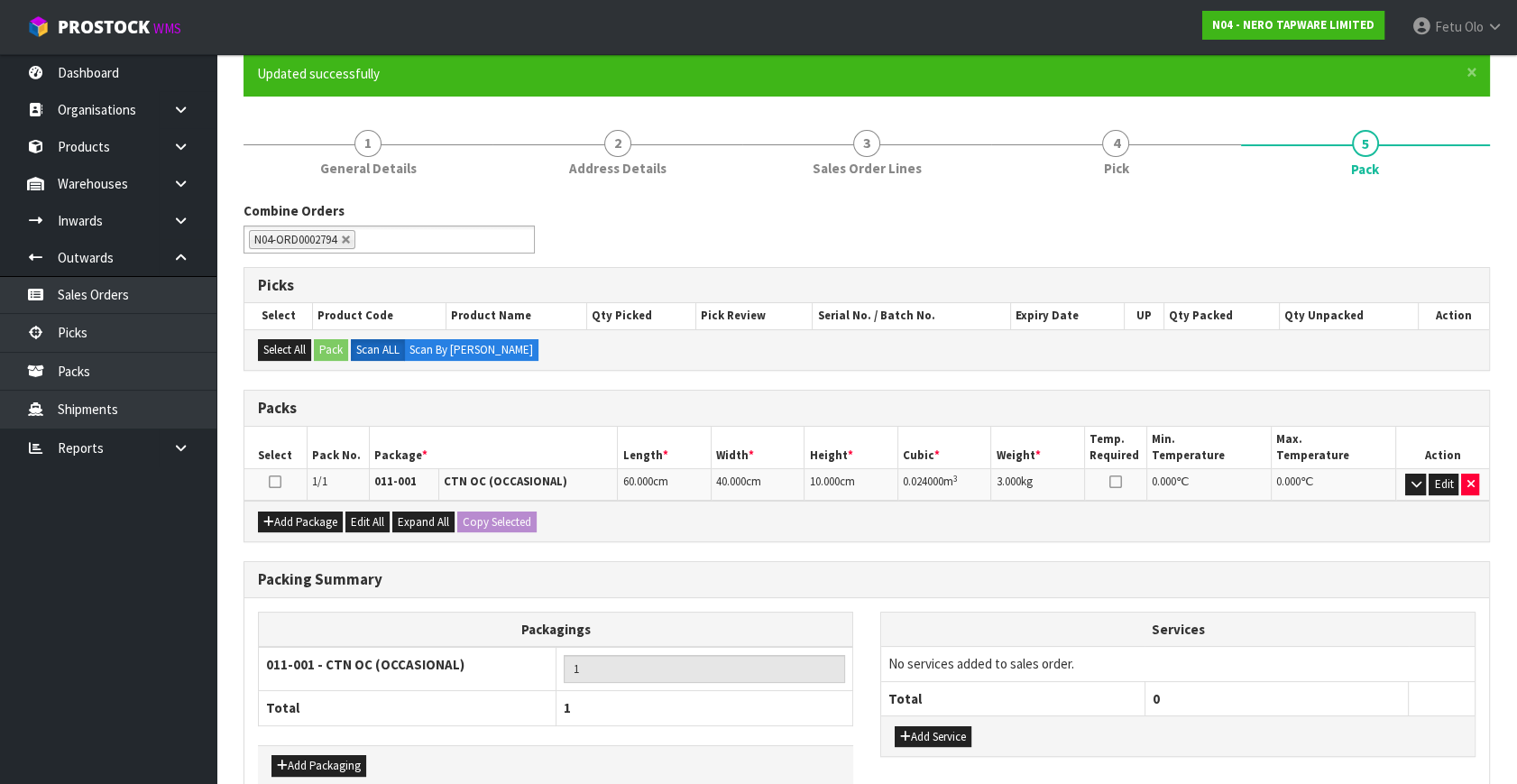
scroll to position [248, 0]
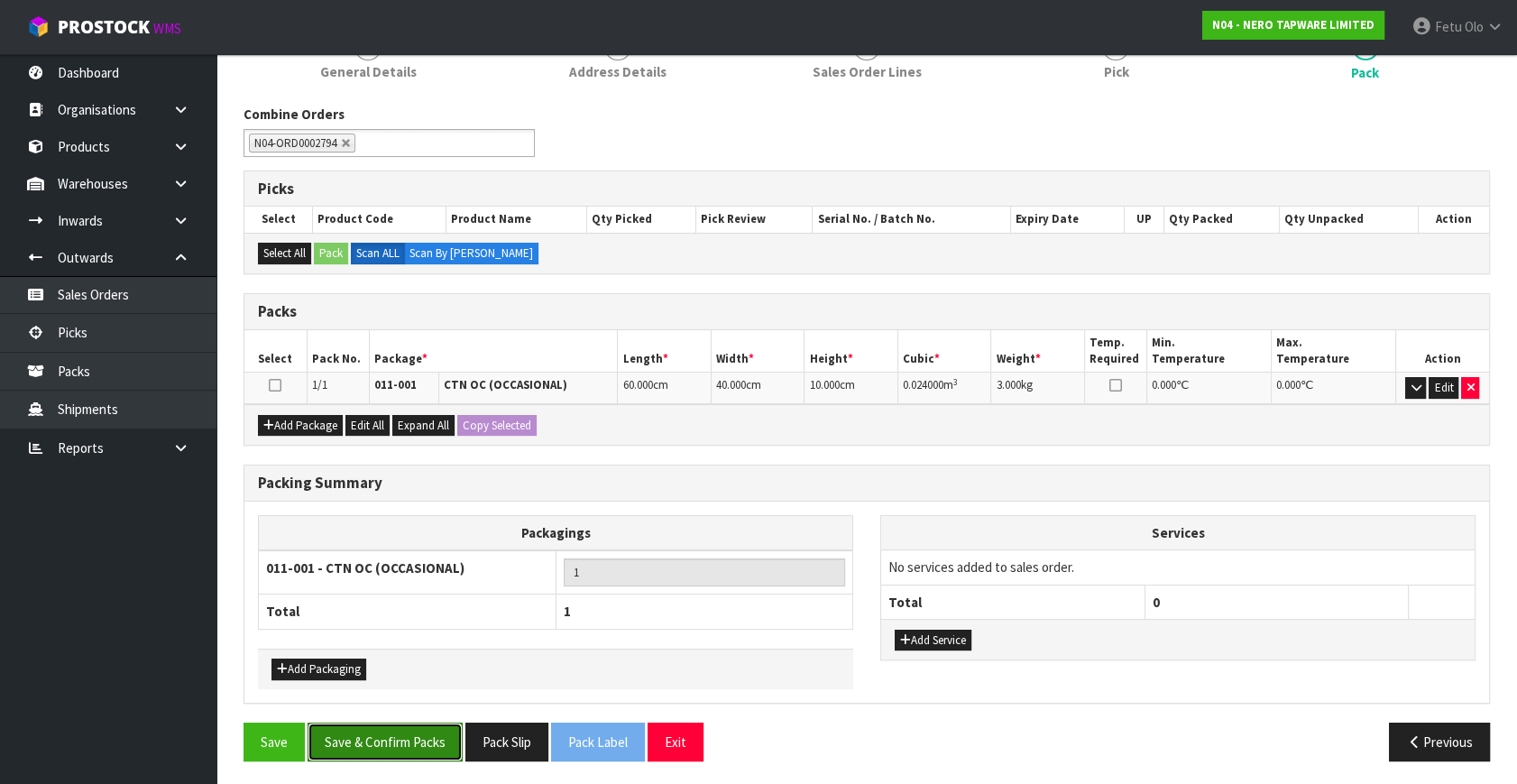
click at [442, 740] on button "Save & Confirm Packs" at bounding box center [384, 742] width 155 height 39
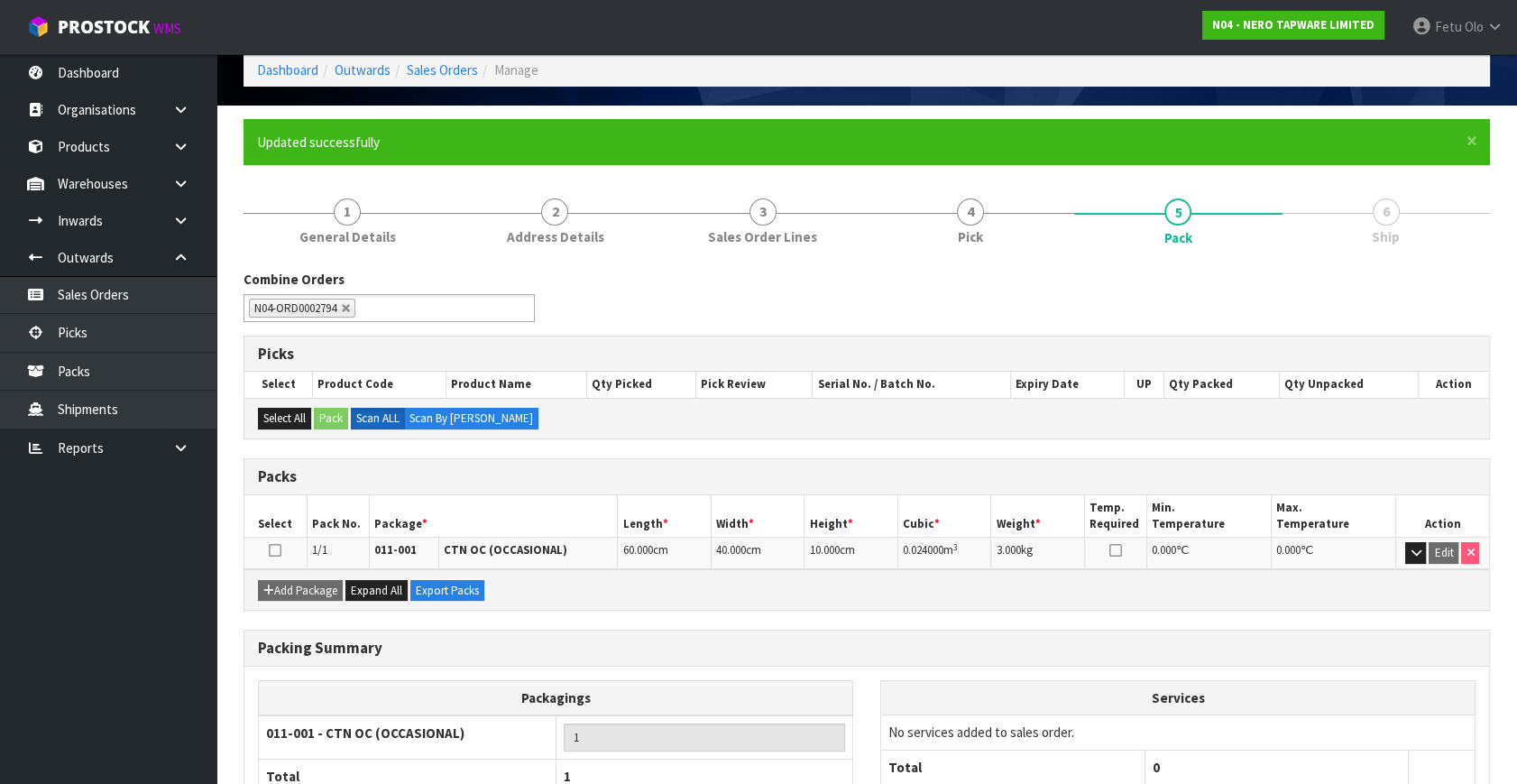
scroll to position [208, 0]
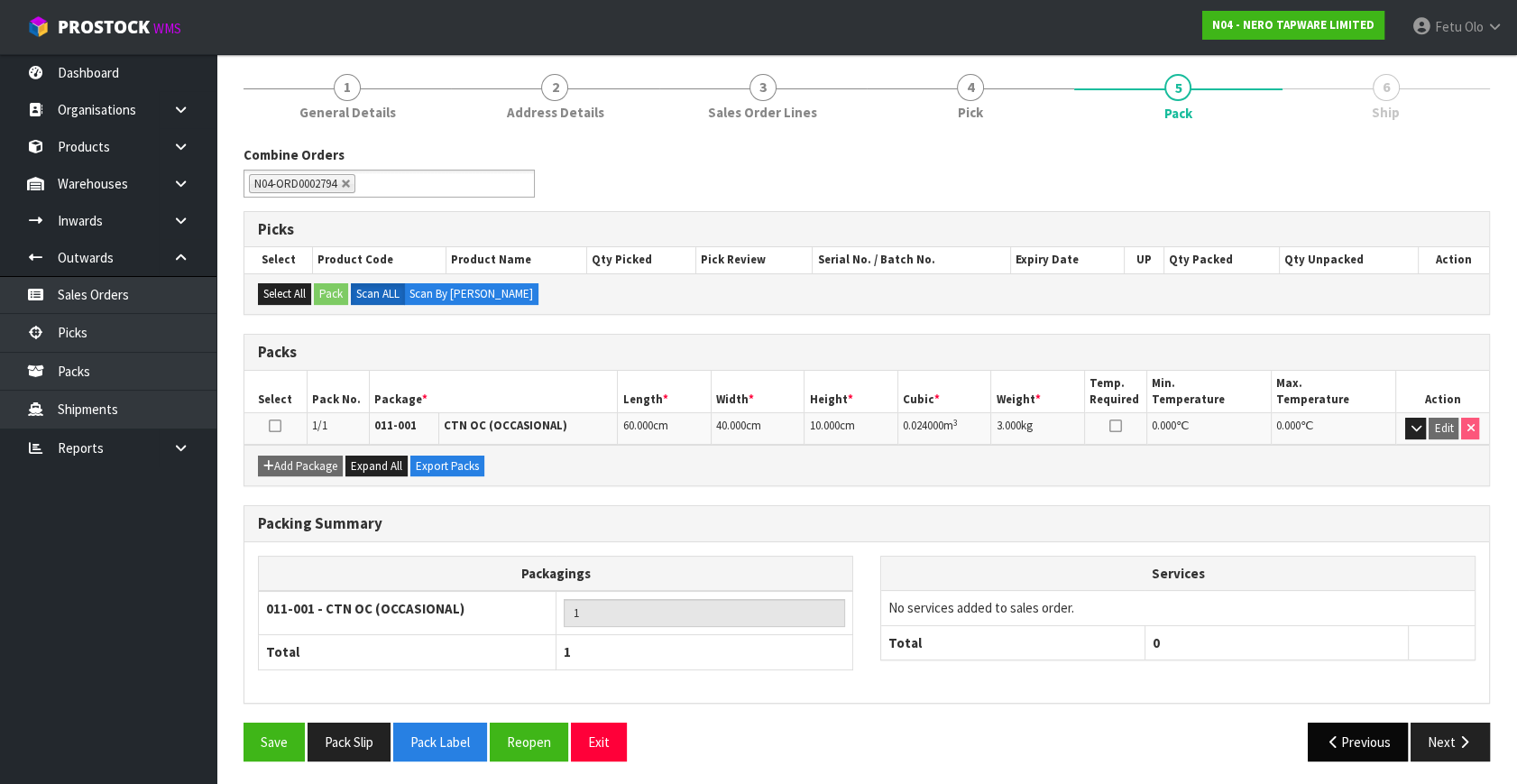
click at [1408, 736] on div "Previous Next" at bounding box center [1185, 742] width 637 height 39
click at [1425, 733] on button "Next" at bounding box center [1450, 742] width 79 height 39
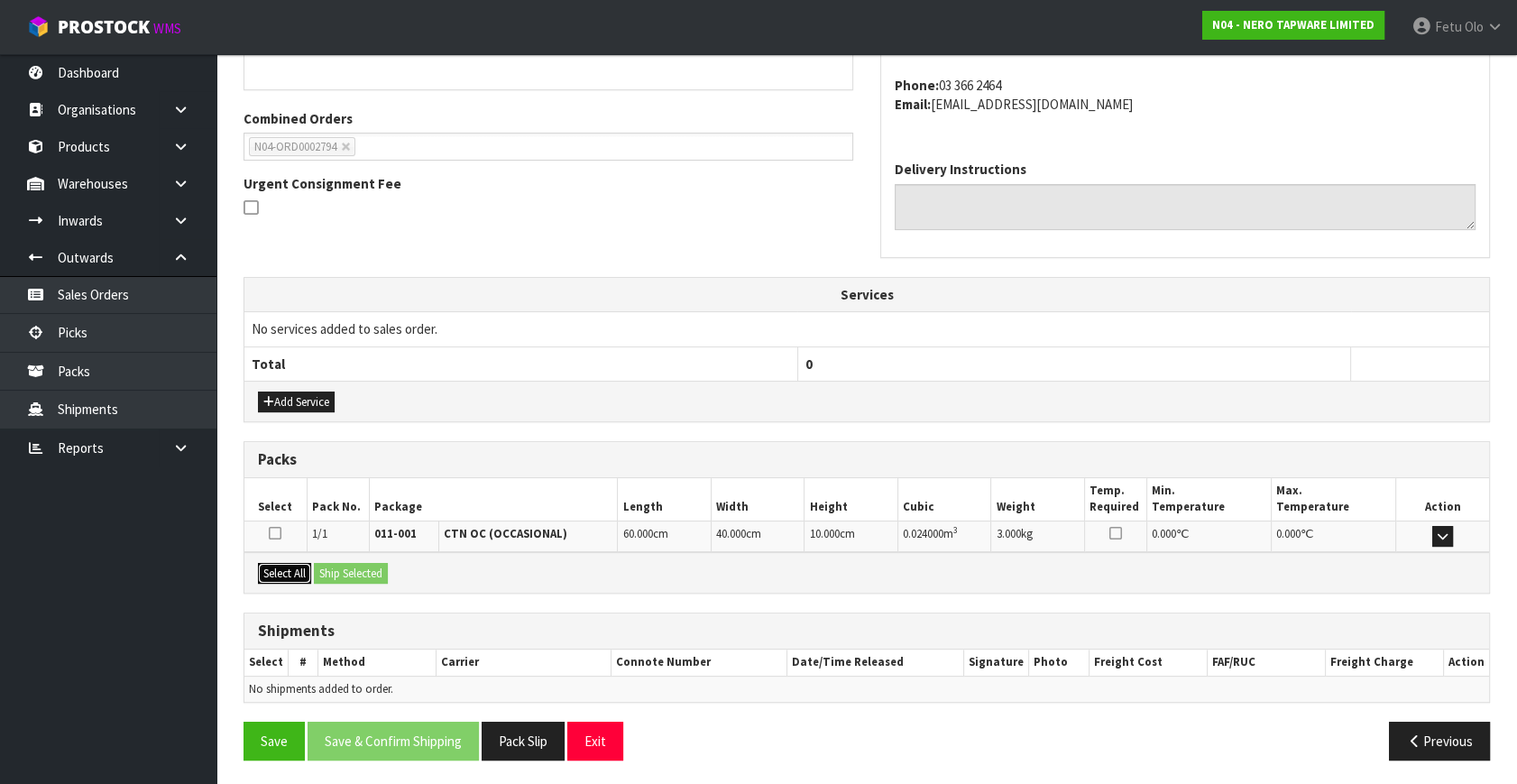
drag, startPoint x: 266, startPoint y: 573, endPoint x: 292, endPoint y: 569, distance: 26.3
click at [273, 571] on button "Select All" at bounding box center [284, 573] width 53 height 21
click at [330, 567] on button "Ship Selected" at bounding box center [351, 573] width 74 height 21
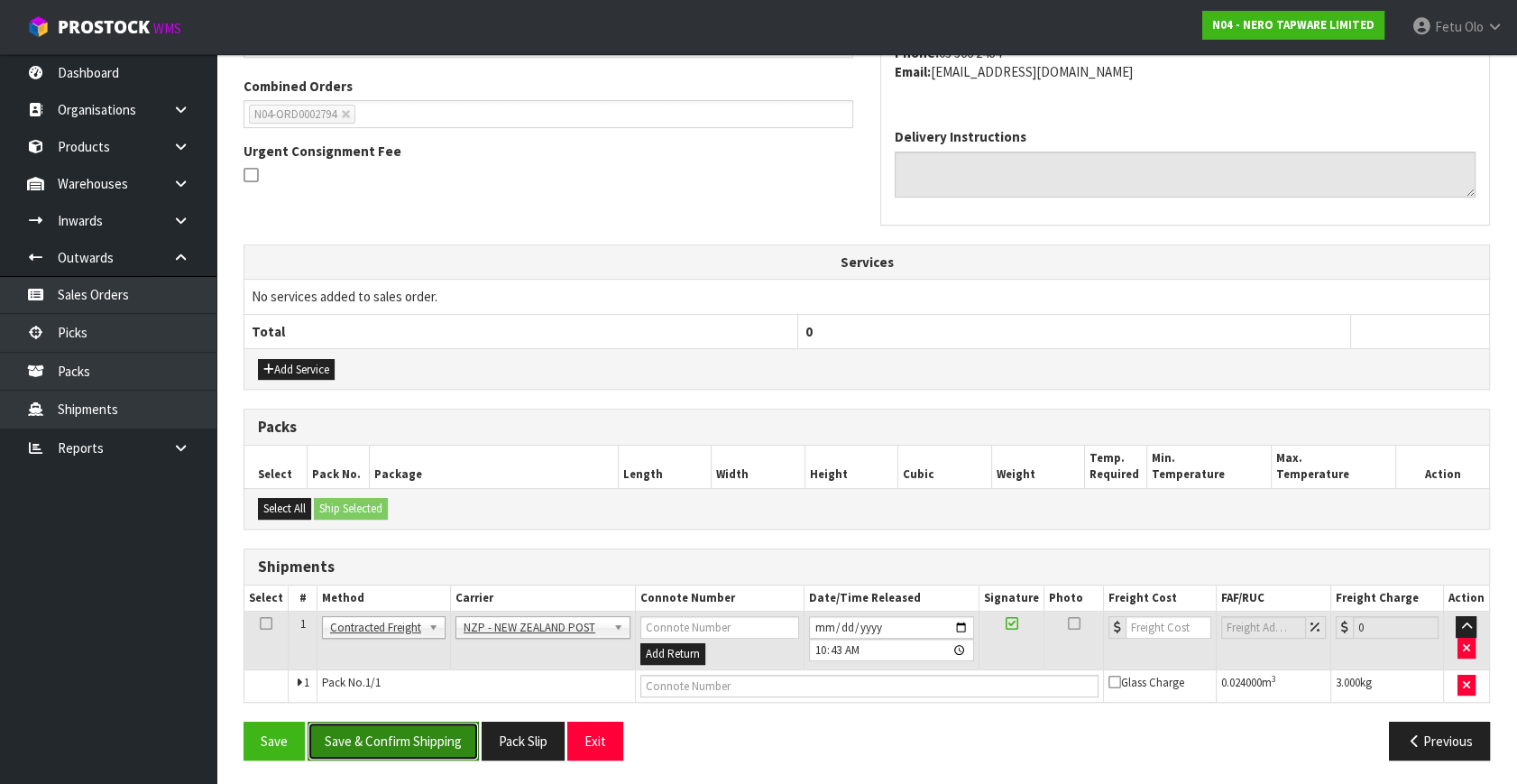
click at [404, 750] on button "Save & Confirm Shipping" at bounding box center [393, 741] width 171 height 39
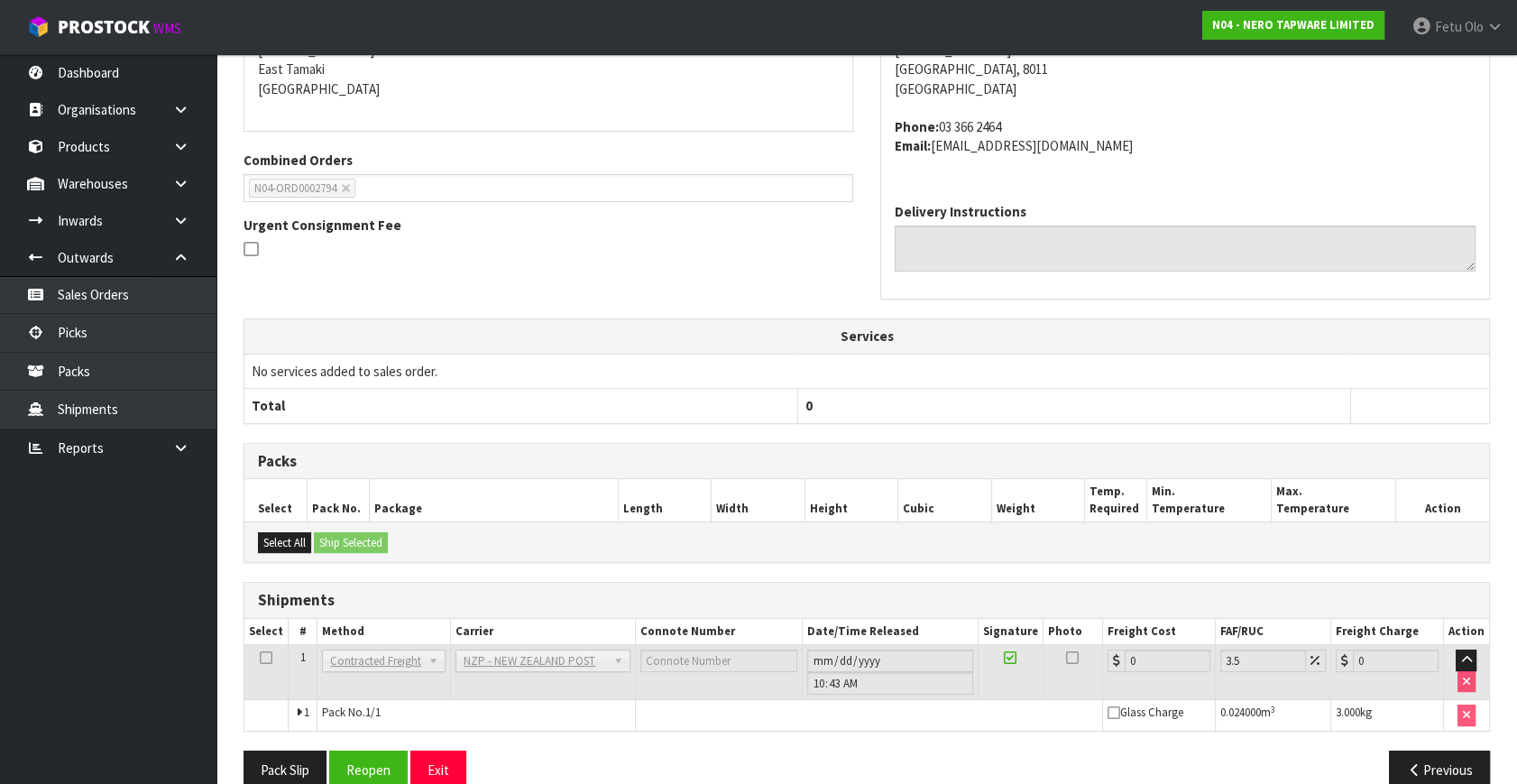
scroll to position [431, 0]
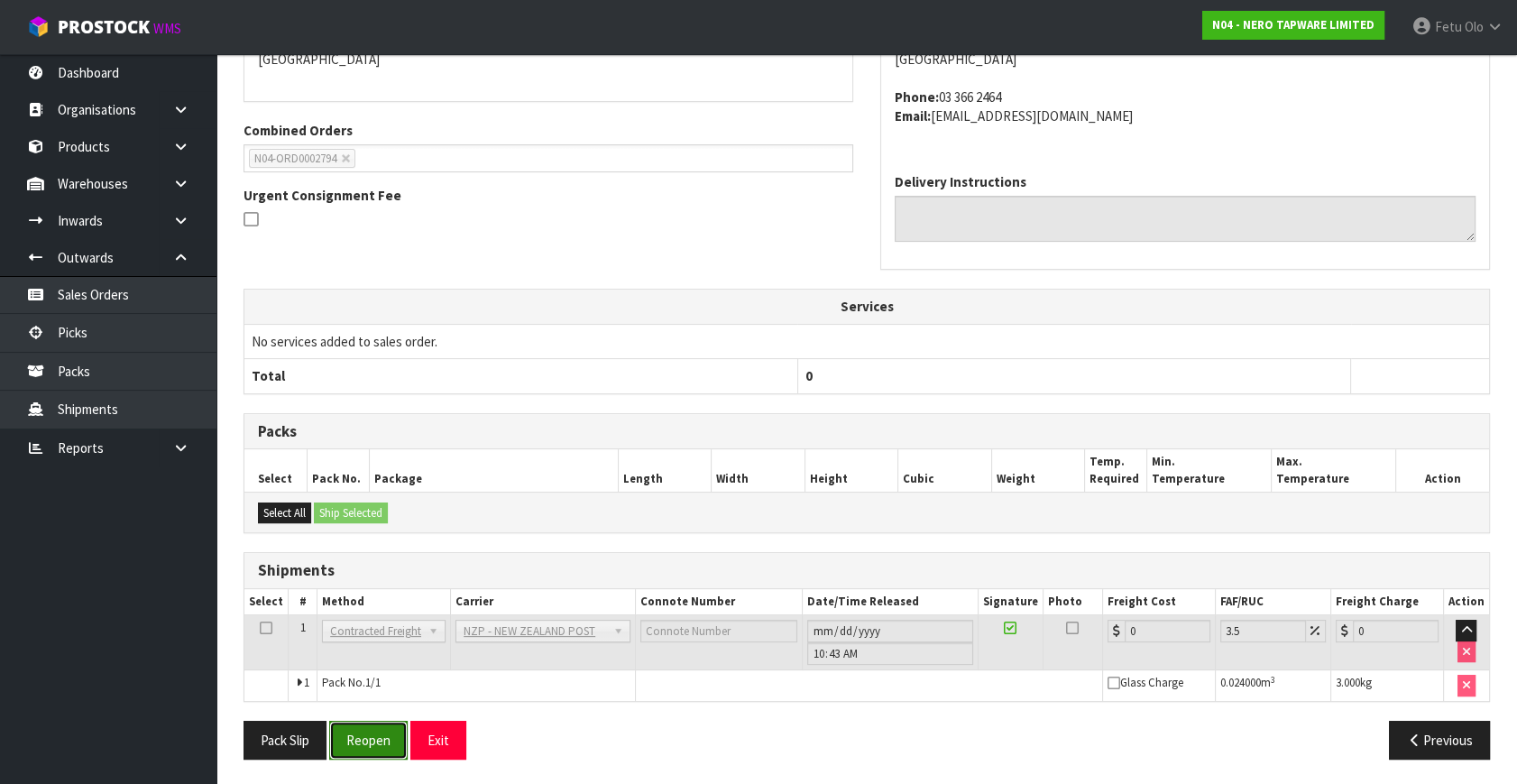
click at [370, 732] on button "Reopen" at bounding box center [368, 740] width 78 height 39
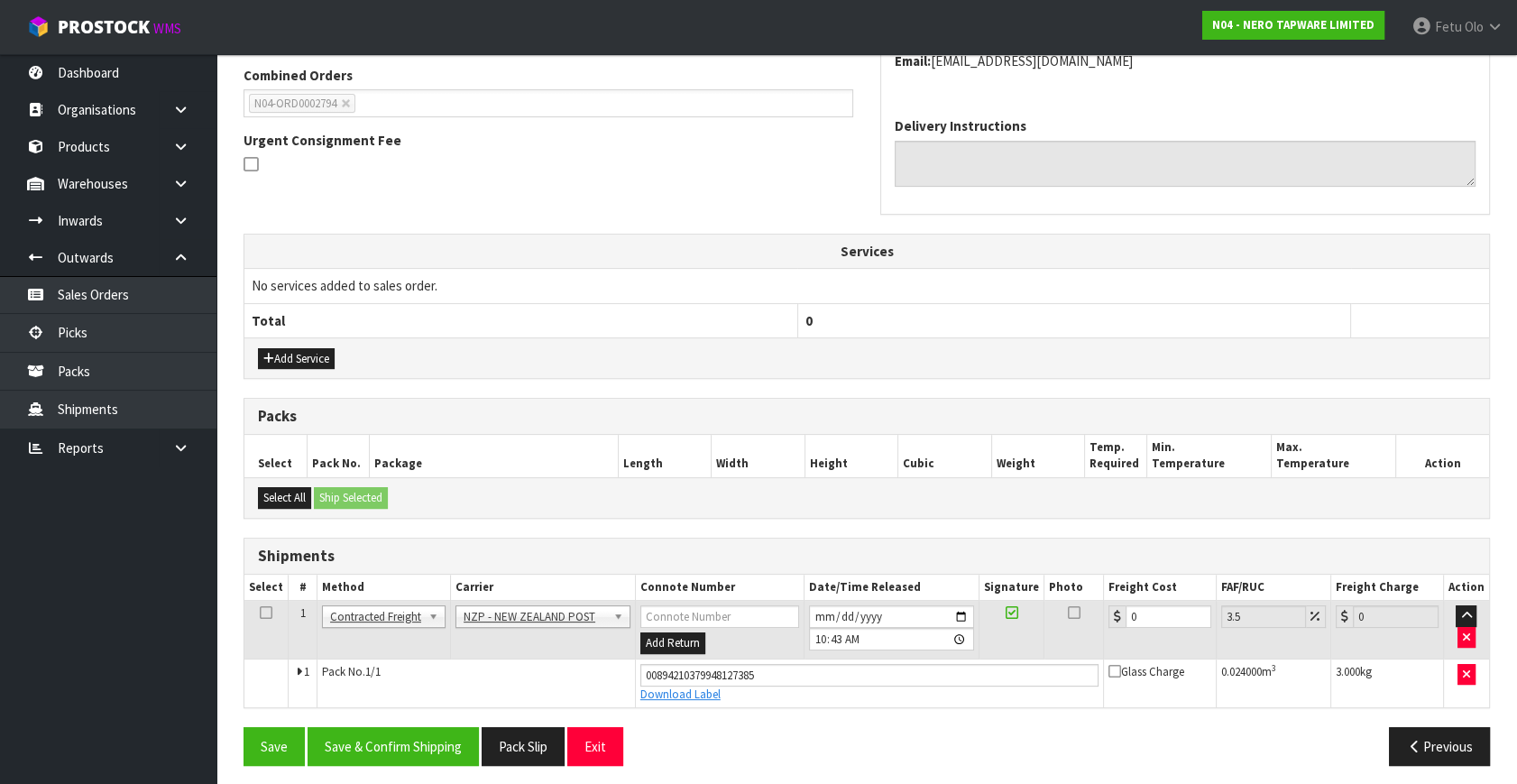
scroll to position [474, 0]
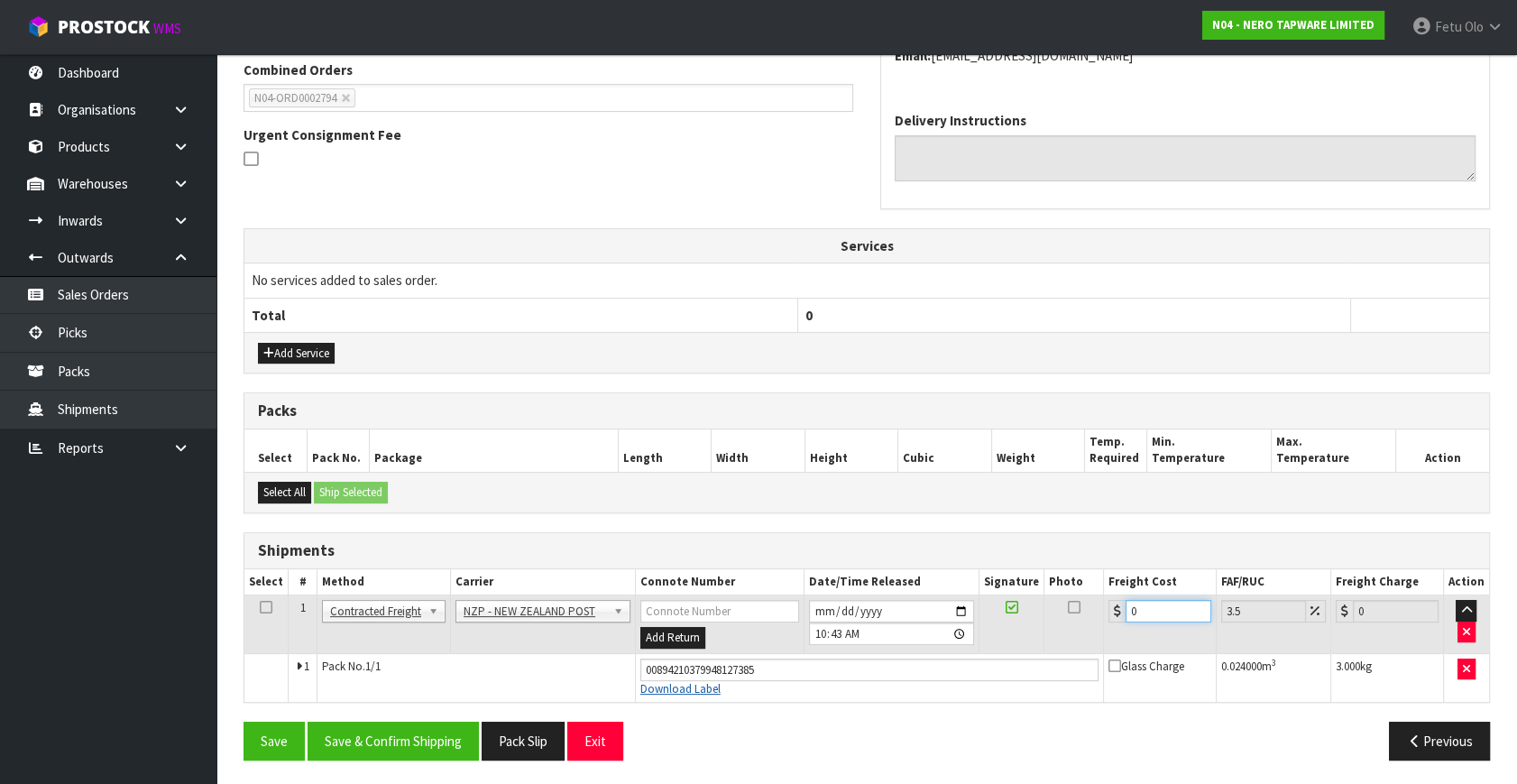
drag, startPoint x: 1146, startPoint y: 610, endPoint x: 654, endPoint y: 676, distance: 496.4
click at [654, 676] on tbody "1 Client Local Pickup Customer Local Pickup Company Freight Contracted Freight …" at bounding box center [867, 648] width 1244 height 106
type input "1"
type input "1.03"
type input "11"
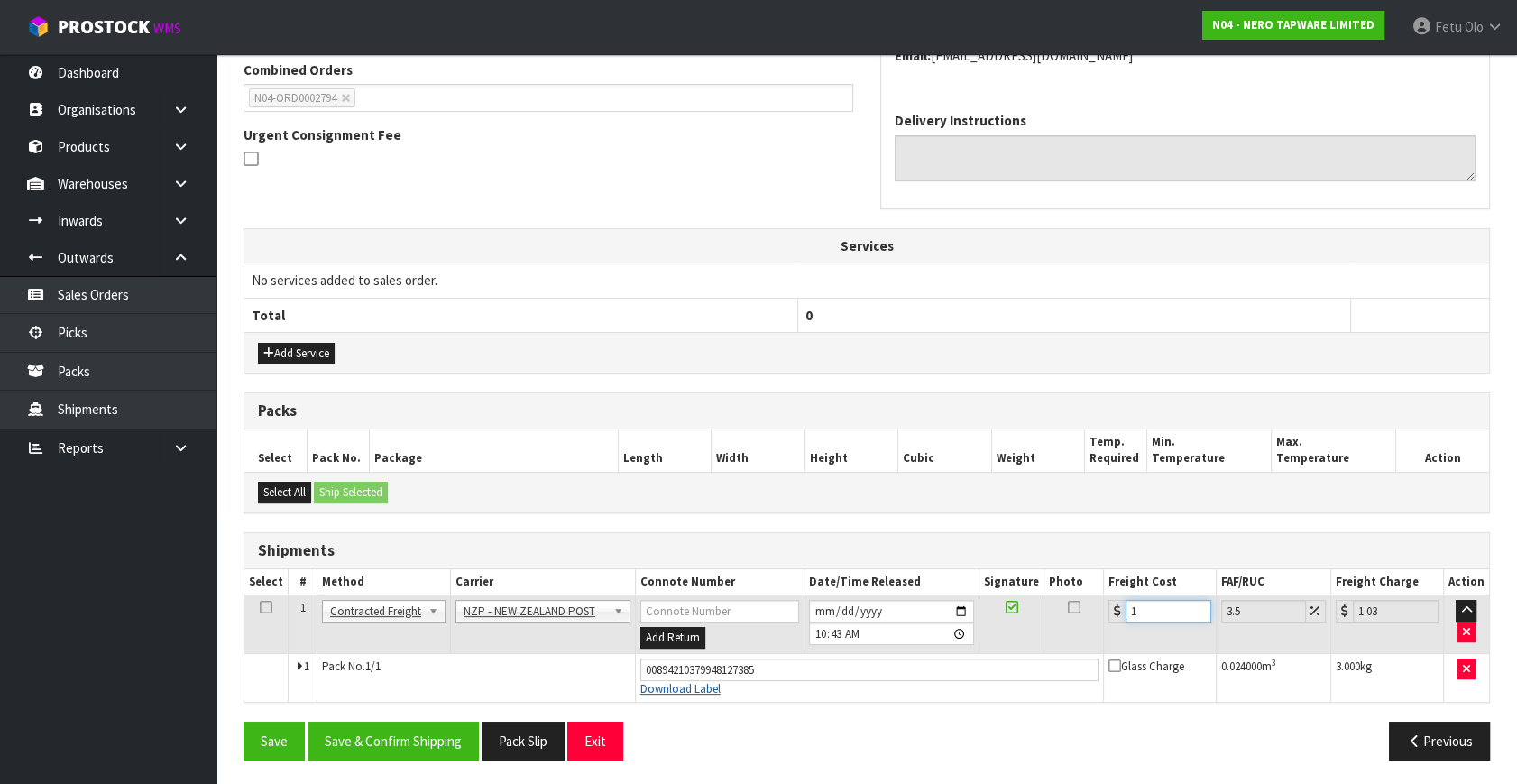
type input "11.38"
type input "11.6"
type input "12.01"
type input "11.61"
type input "12.02"
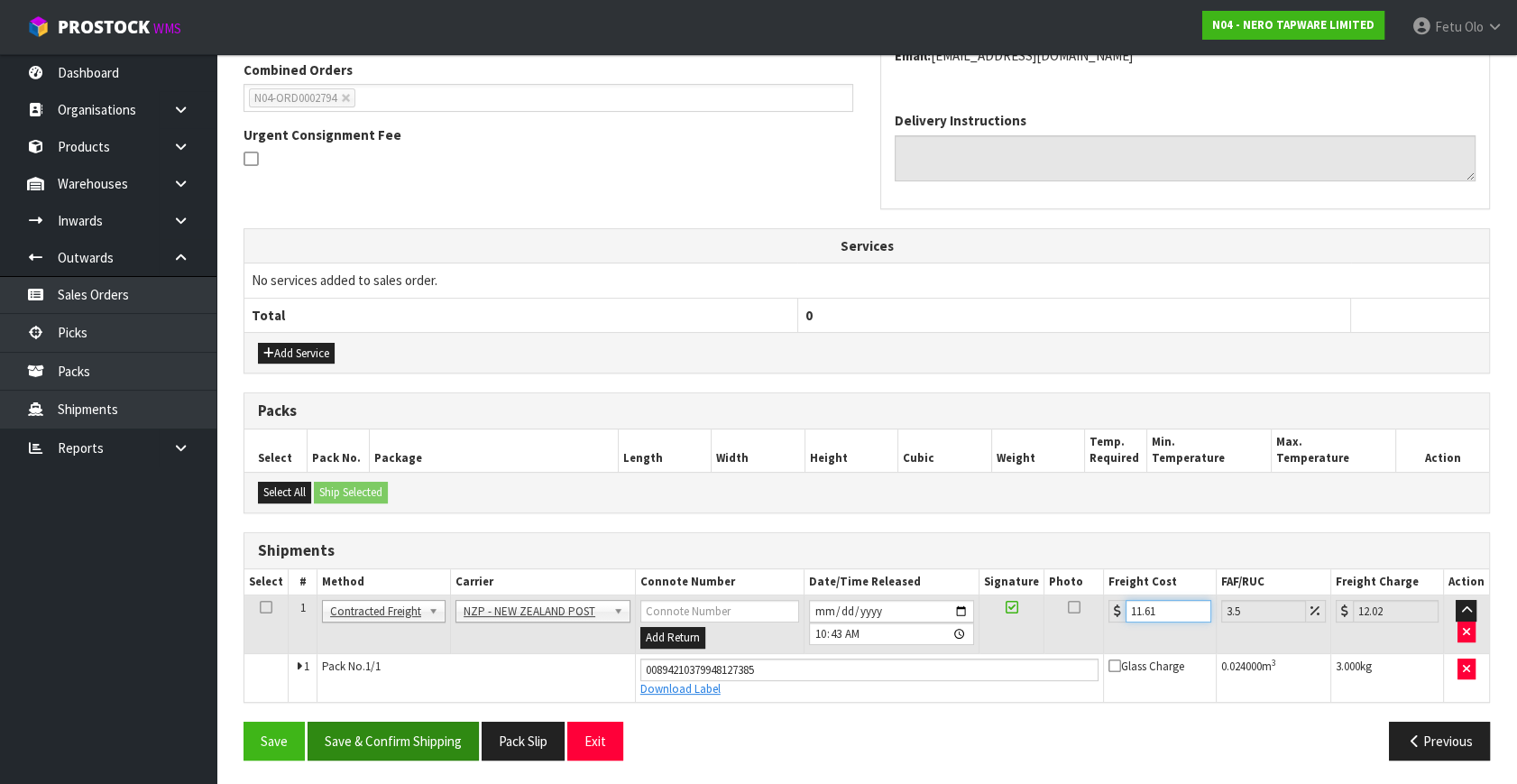
type input "11.61"
click at [394, 730] on button "Save & Confirm Shipping" at bounding box center [393, 741] width 171 height 39
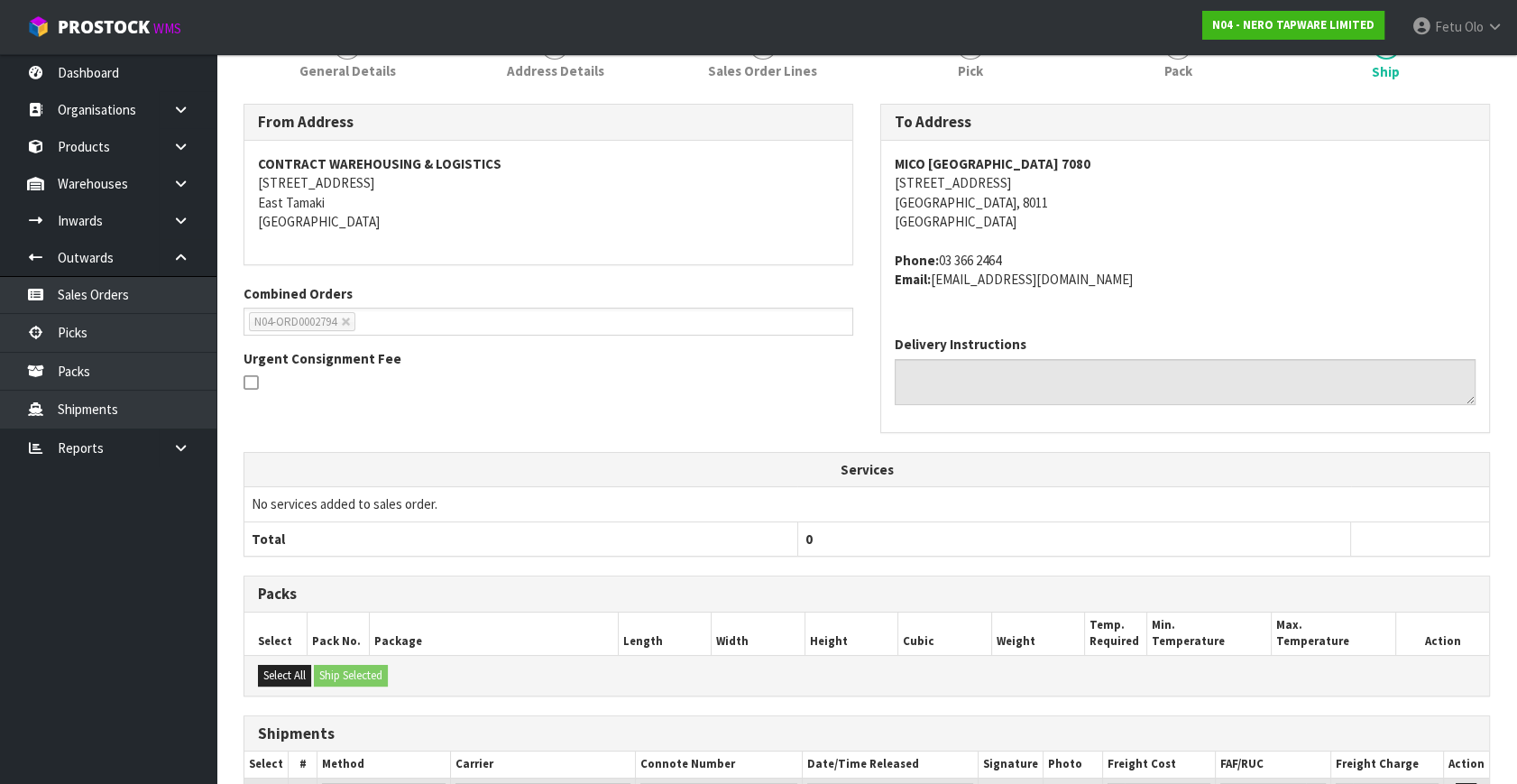
scroll to position [424, 0]
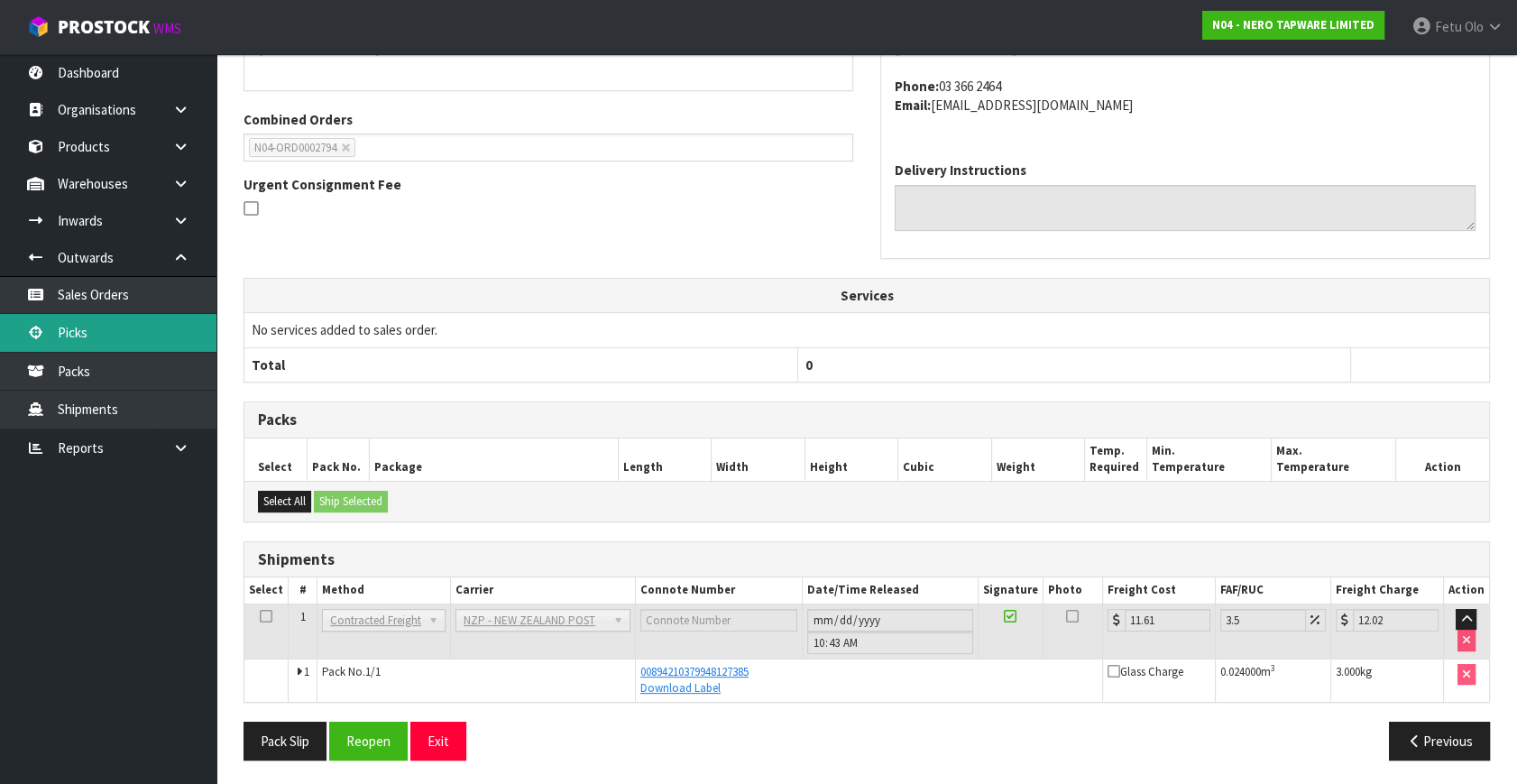
click at [61, 333] on link "Picks" at bounding box center [108, 332] width 217 height 37
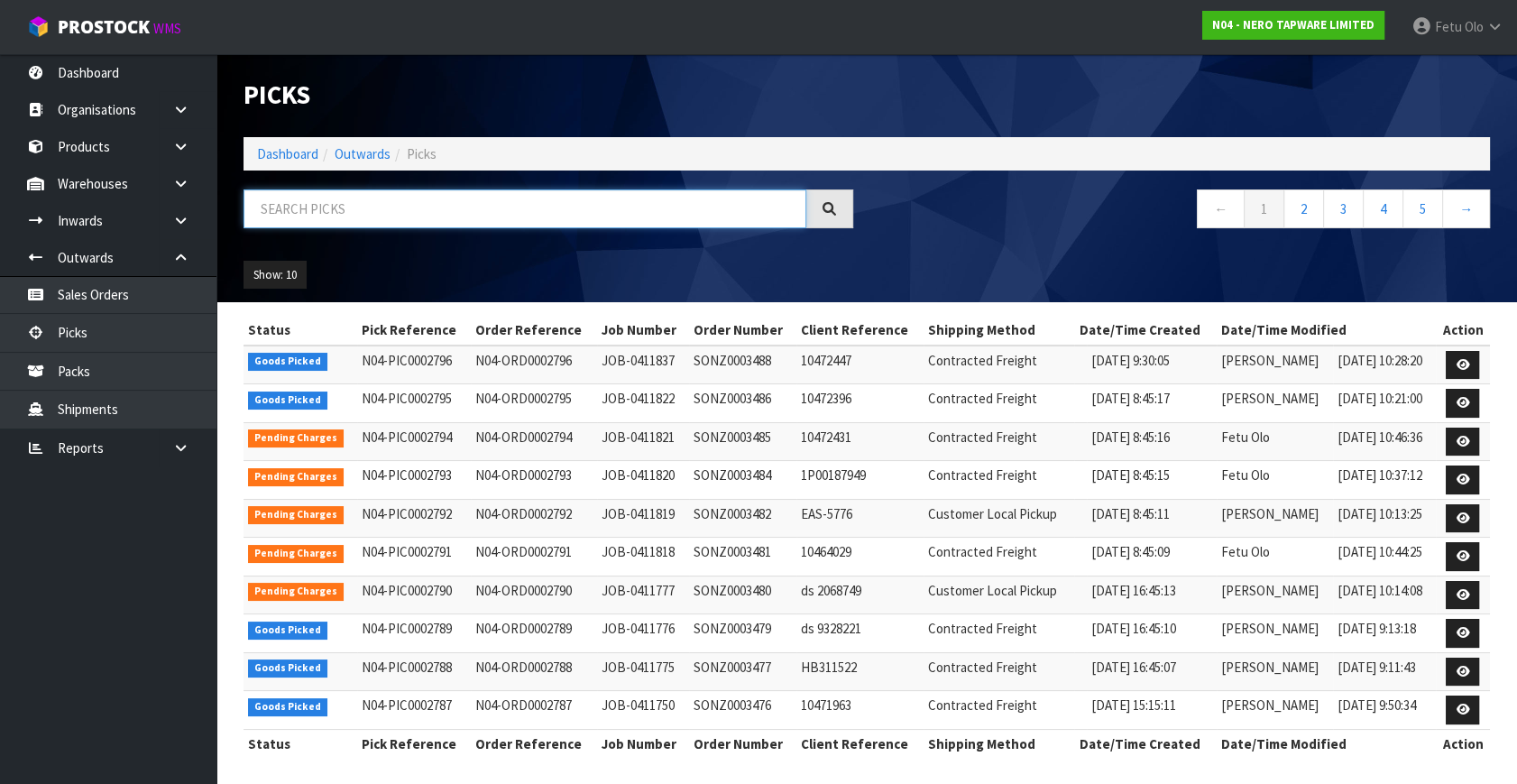
click at [361, 196] on input "text" at bounding box center [525, 209] width 562 height 39
type input "002796"
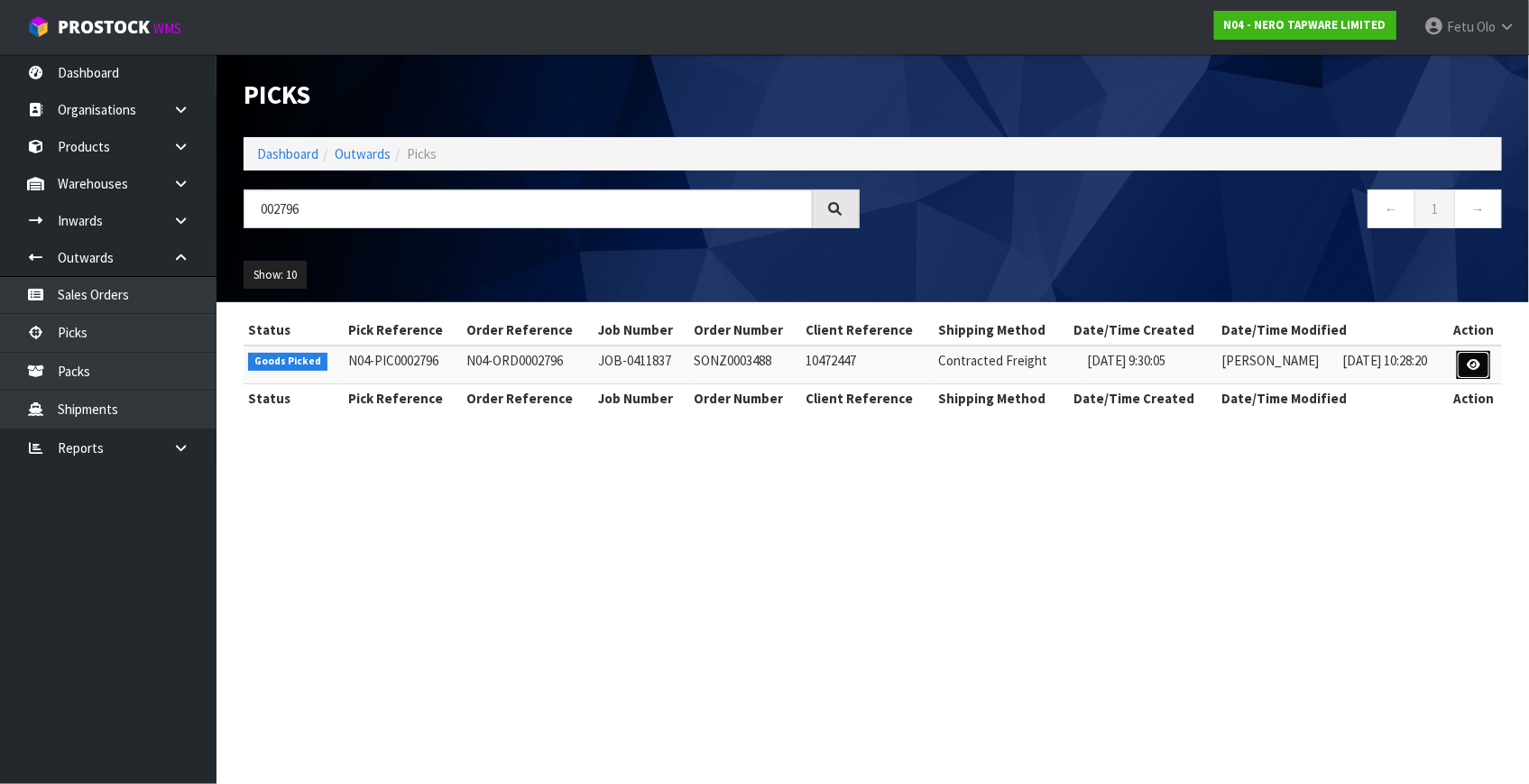
click at [1469, 366] on icon at bounding box center [1473, 365] width 13 height 12
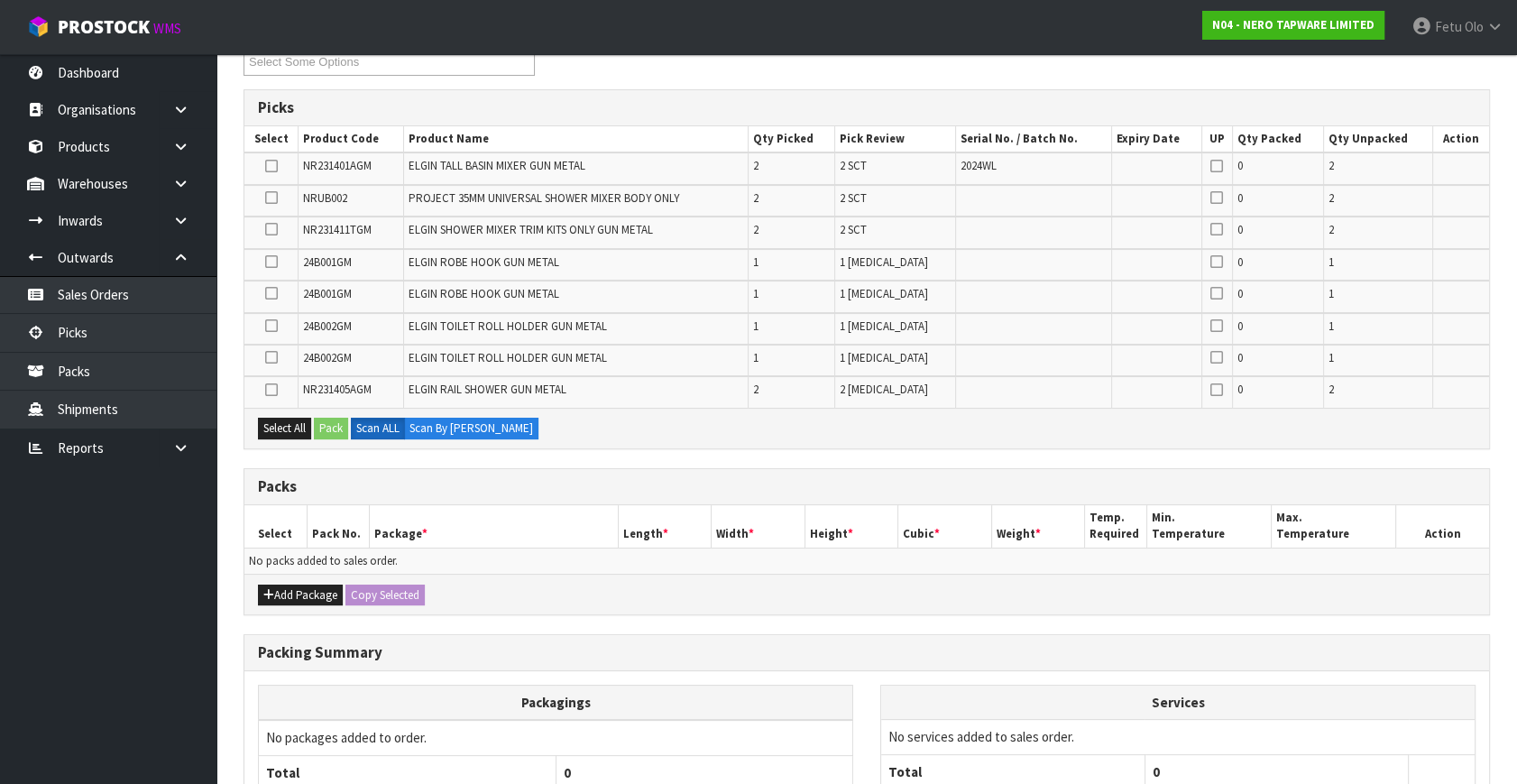
scroll to position [424, 0]
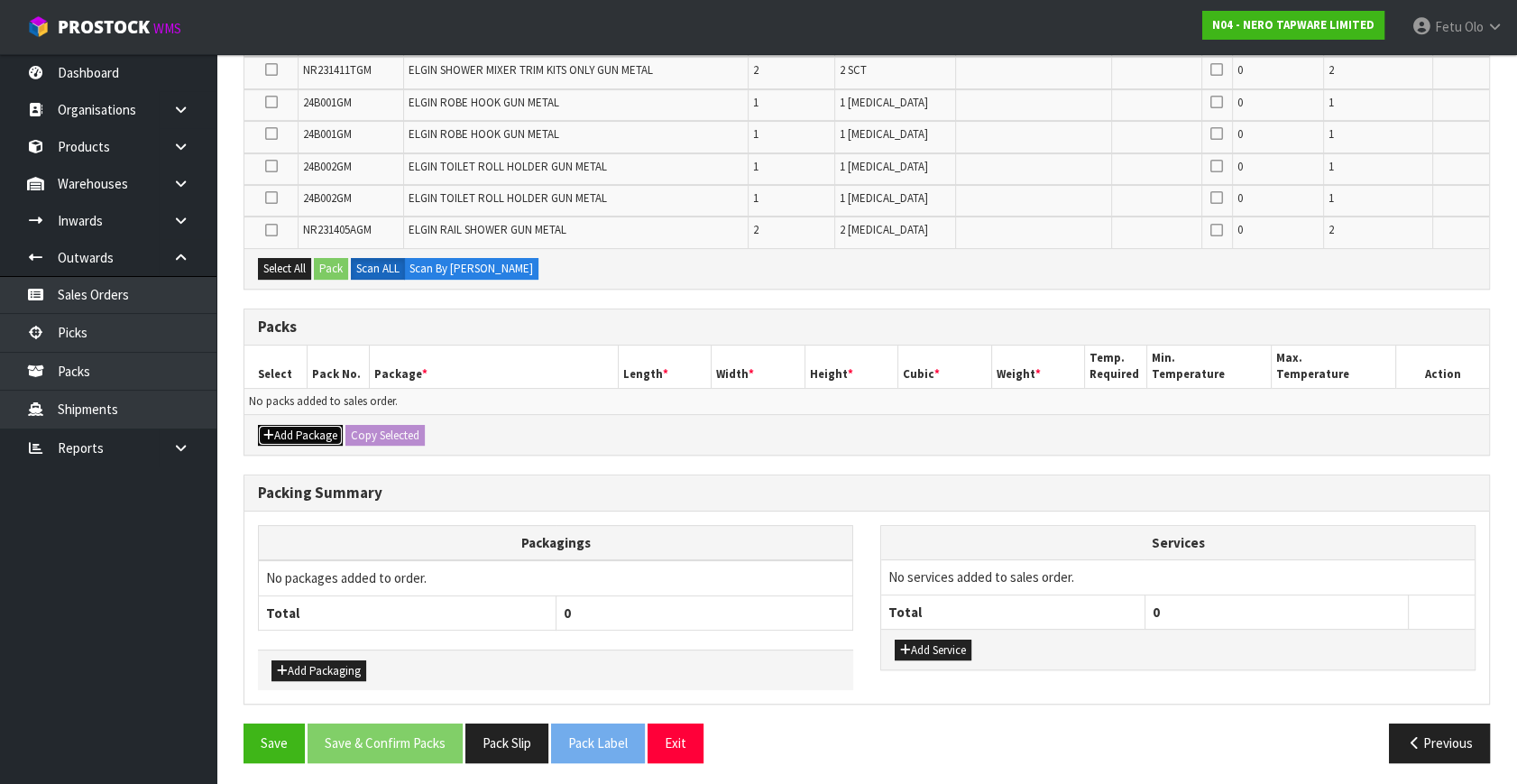
click at [285, 436] on button "Add Package" at bounding box center [301, 435] width 85 height 21
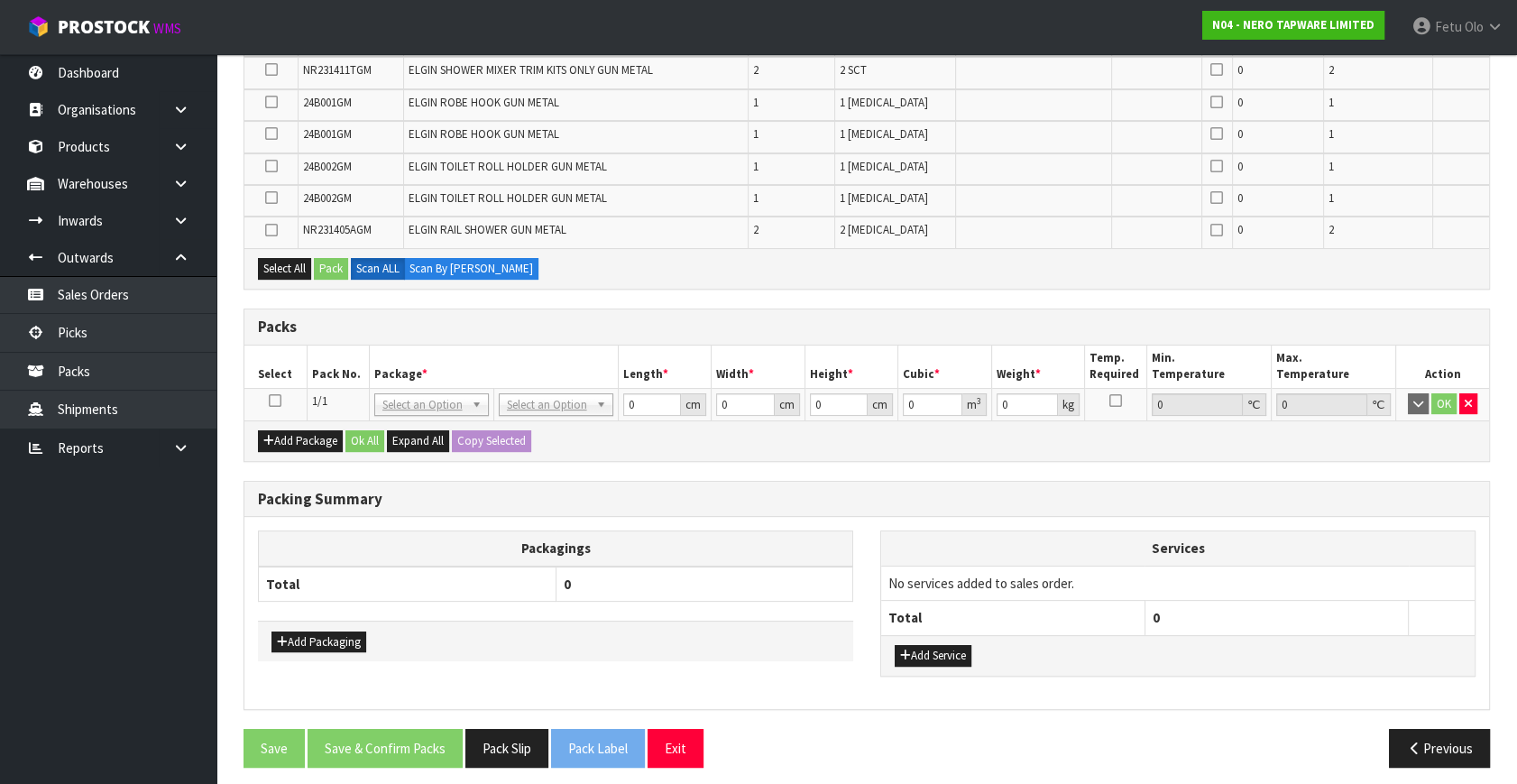
drag, startPoint x: 276, startPoint y: 396, endPoint x: 344, endPoint y: 375, distance: 71.2
click at [276, 401] on icon at bounding box center [275, 401] width 13 height 1
click at [359, 370] on th "Pack No." at bounding box center [337, 367] width 63 height 42
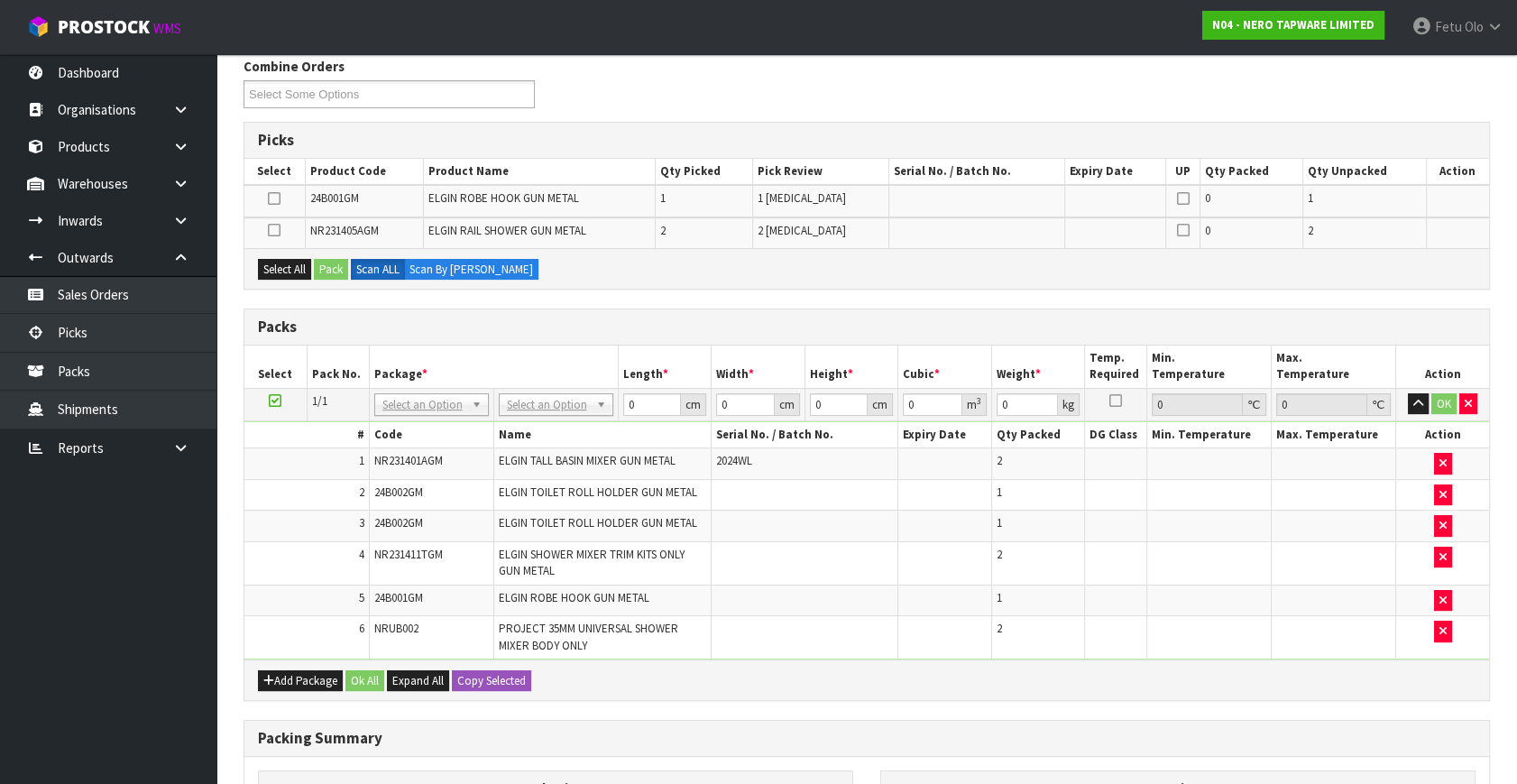
scroll to position [228, 0]
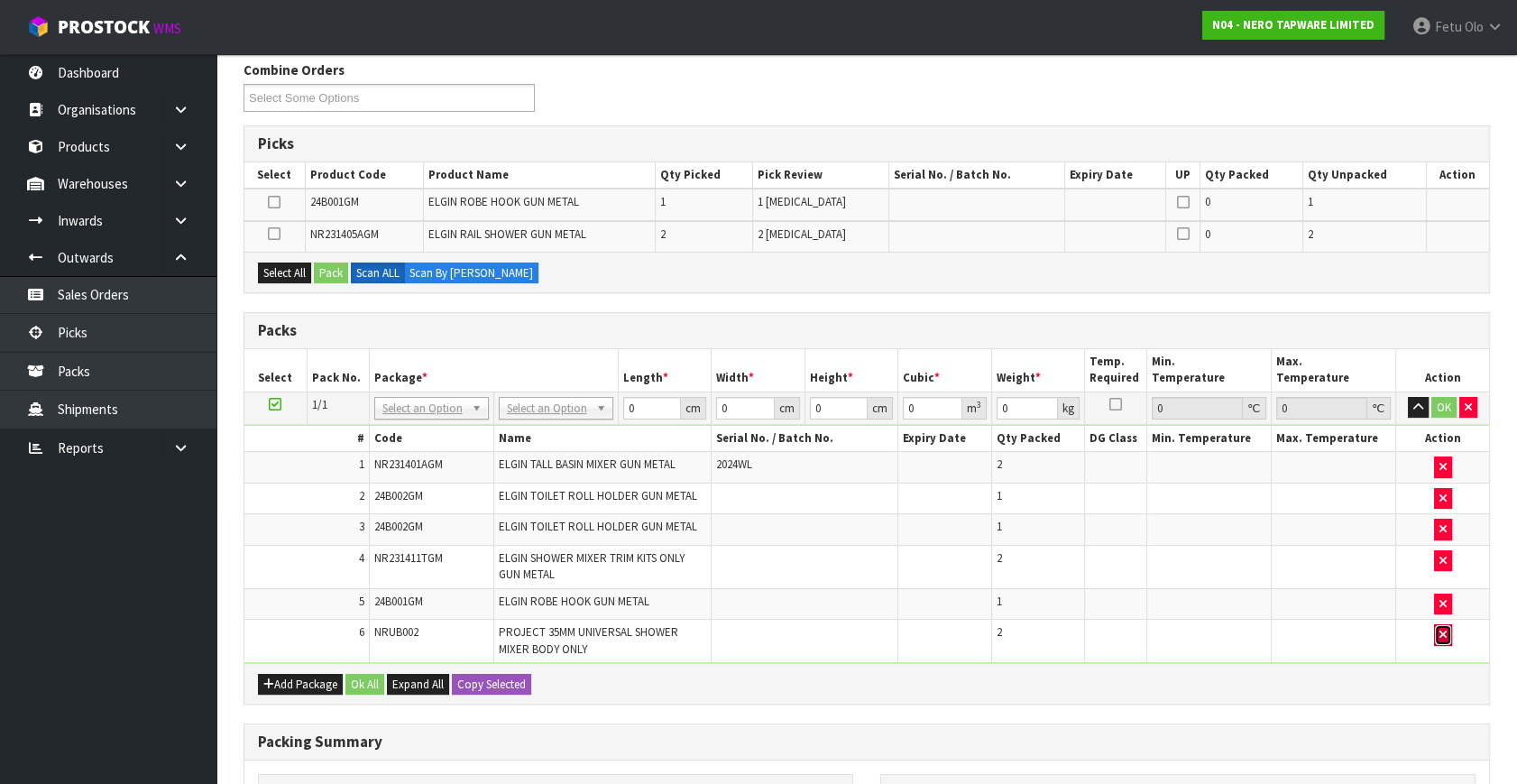
click at [1442, 634] on icon "button" at bounding box center [1442, 635] width 7 height 12
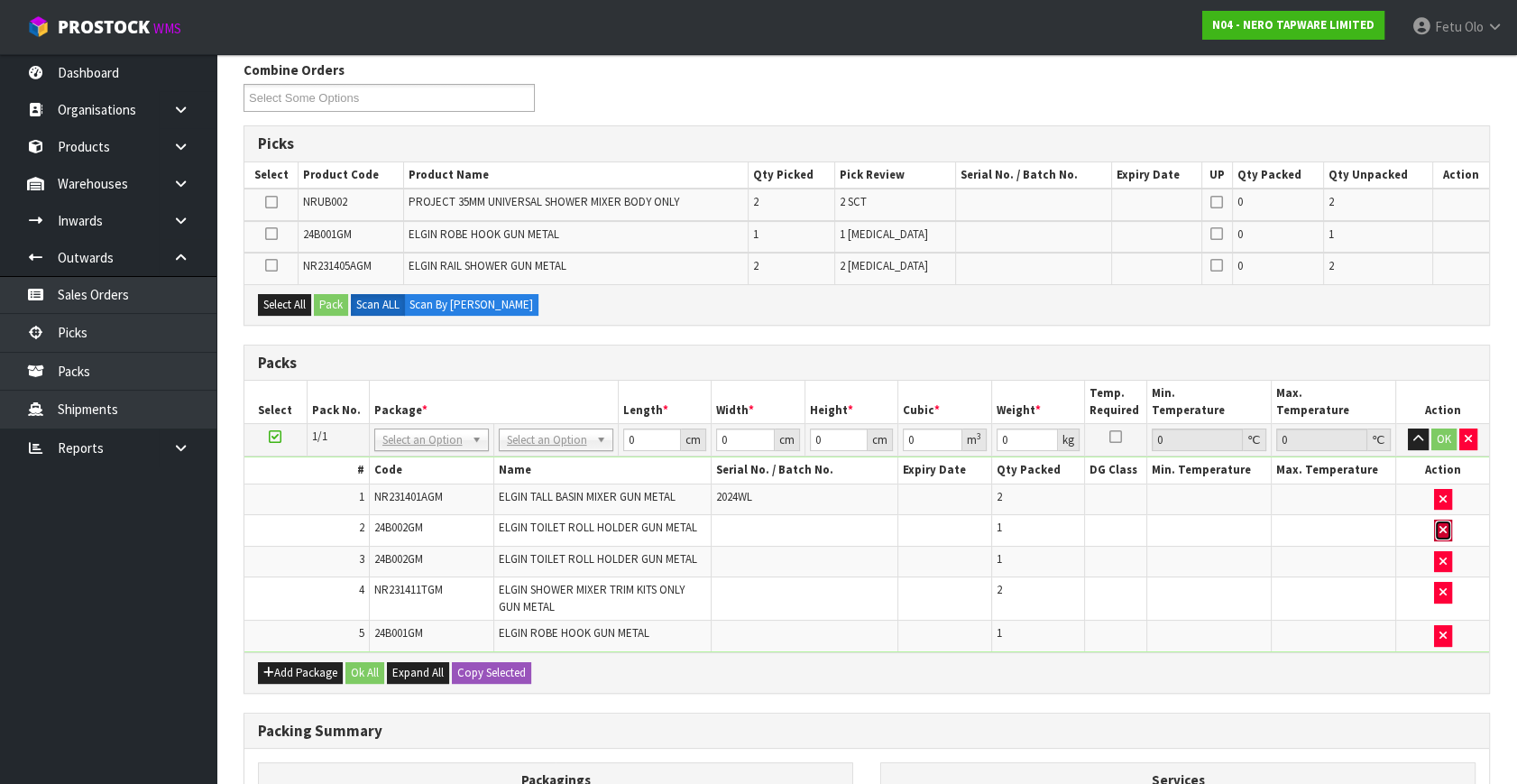
click at [1446, 523] on button "button" at bounding box center [1443, 530] width 18 height 21
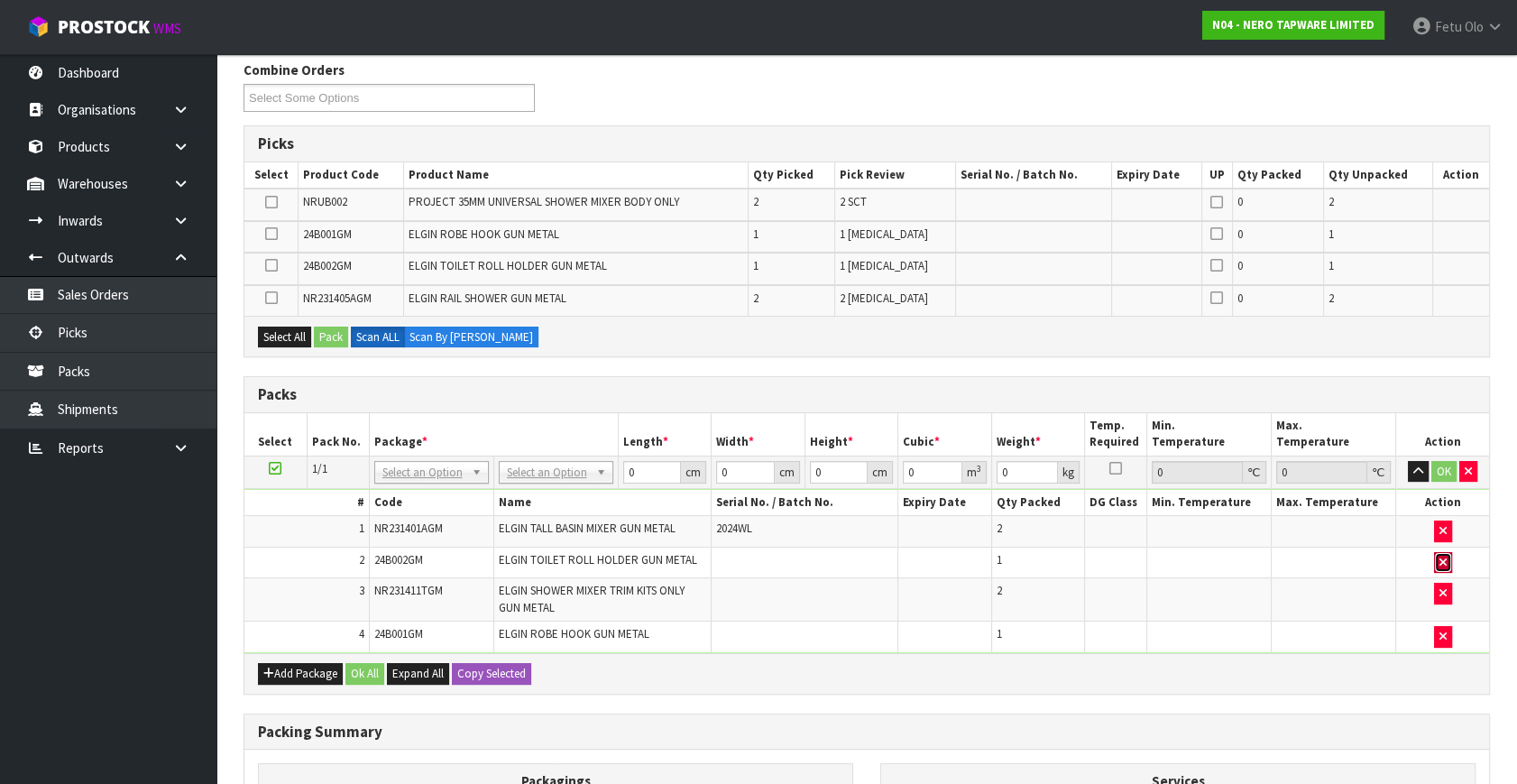
click at [1439, 560] on icon "button" at bounding box center [1442, 562] width 7 height 12
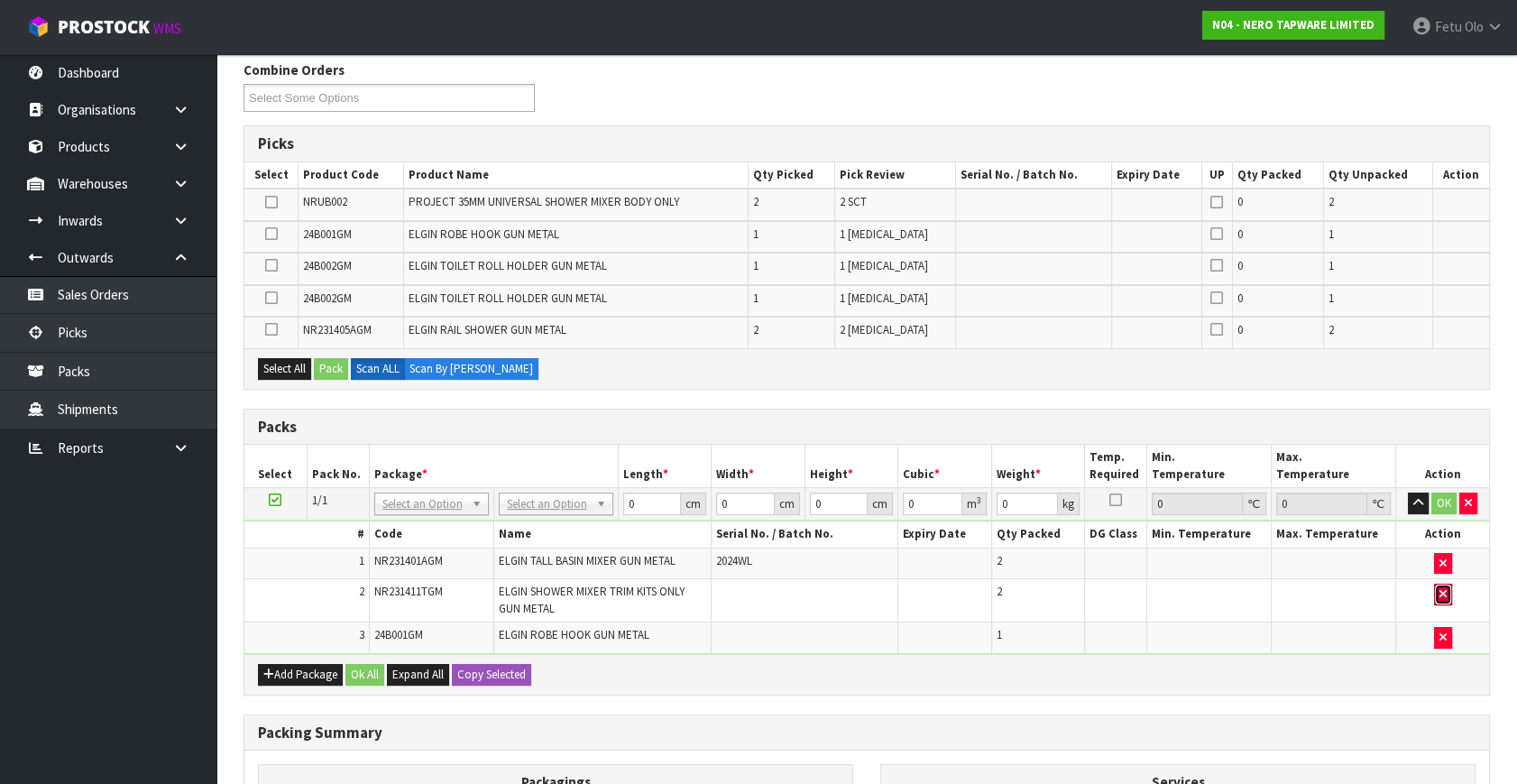
click at [1448, 592] on button "button" at bounding box center [1443, 594] width 18 height 21
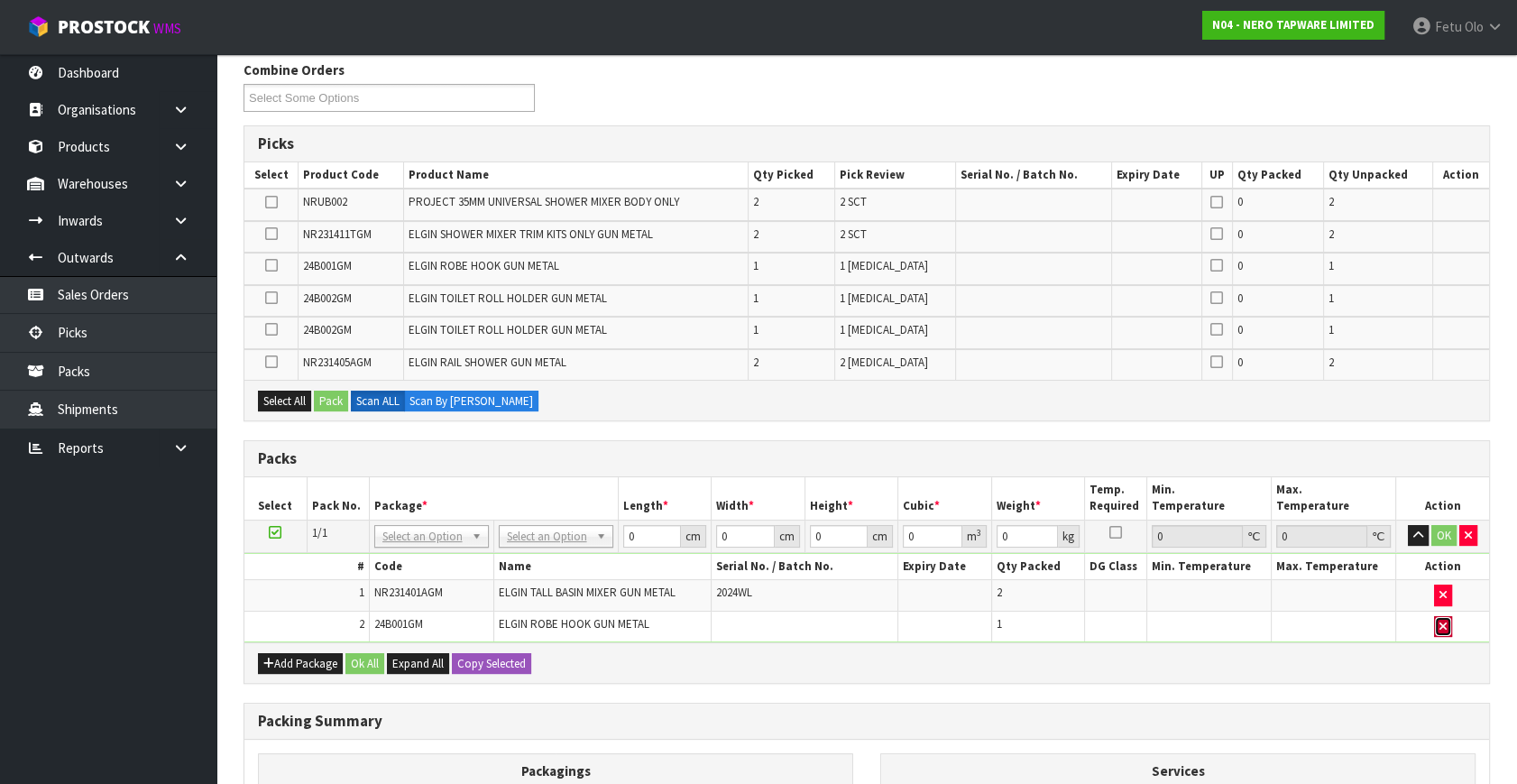
click at [1445, 625] on icon "button" at bounding box center [1442, 626] width 7 height 12
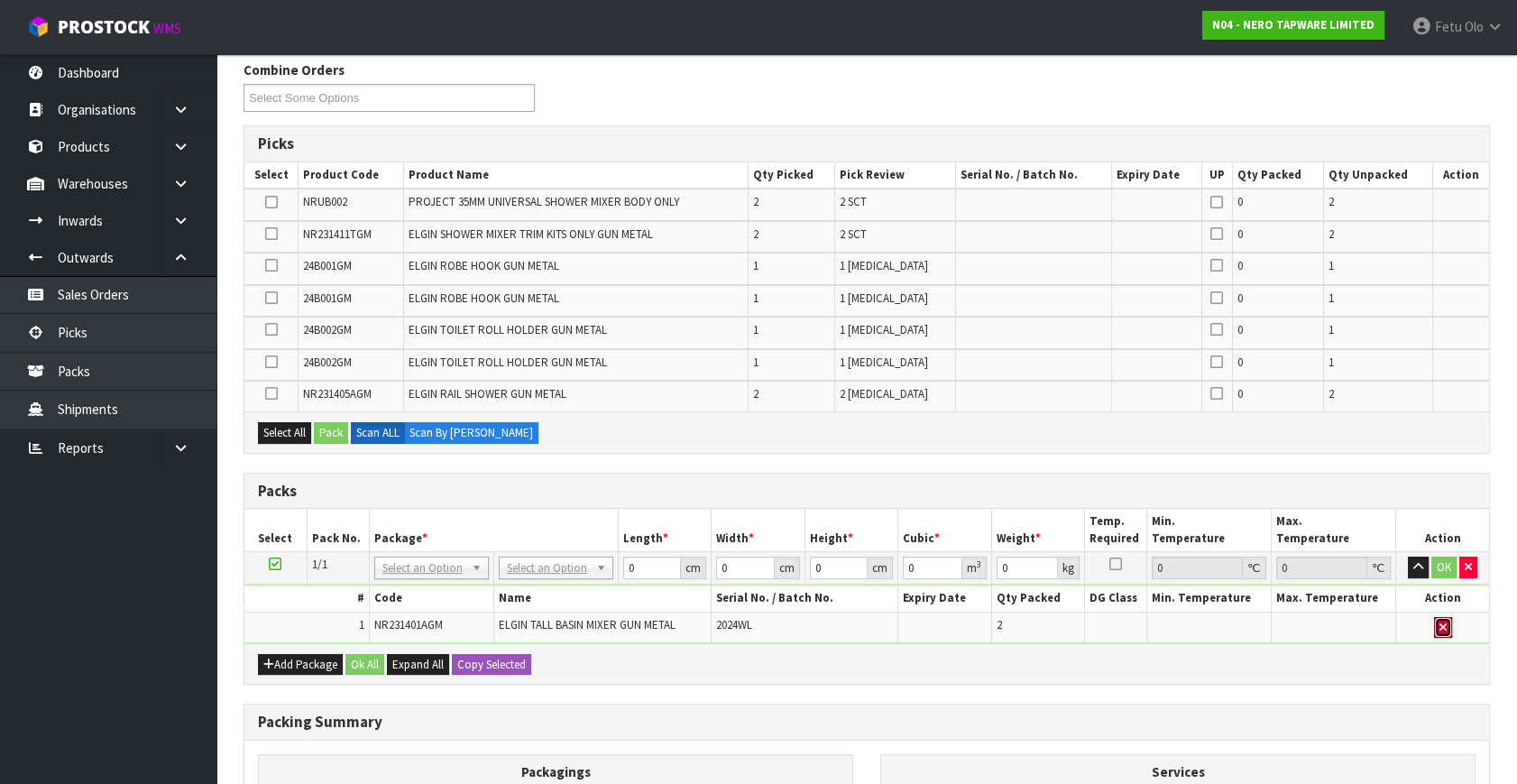
drag, startPoint x: 1445, startPoint y: 622, endPoint x: 1227, endPoint y: 668, distance: 222.8
click at [1445, 621] on icon "button" at bounding box center [1442, 627] width 7 height 12
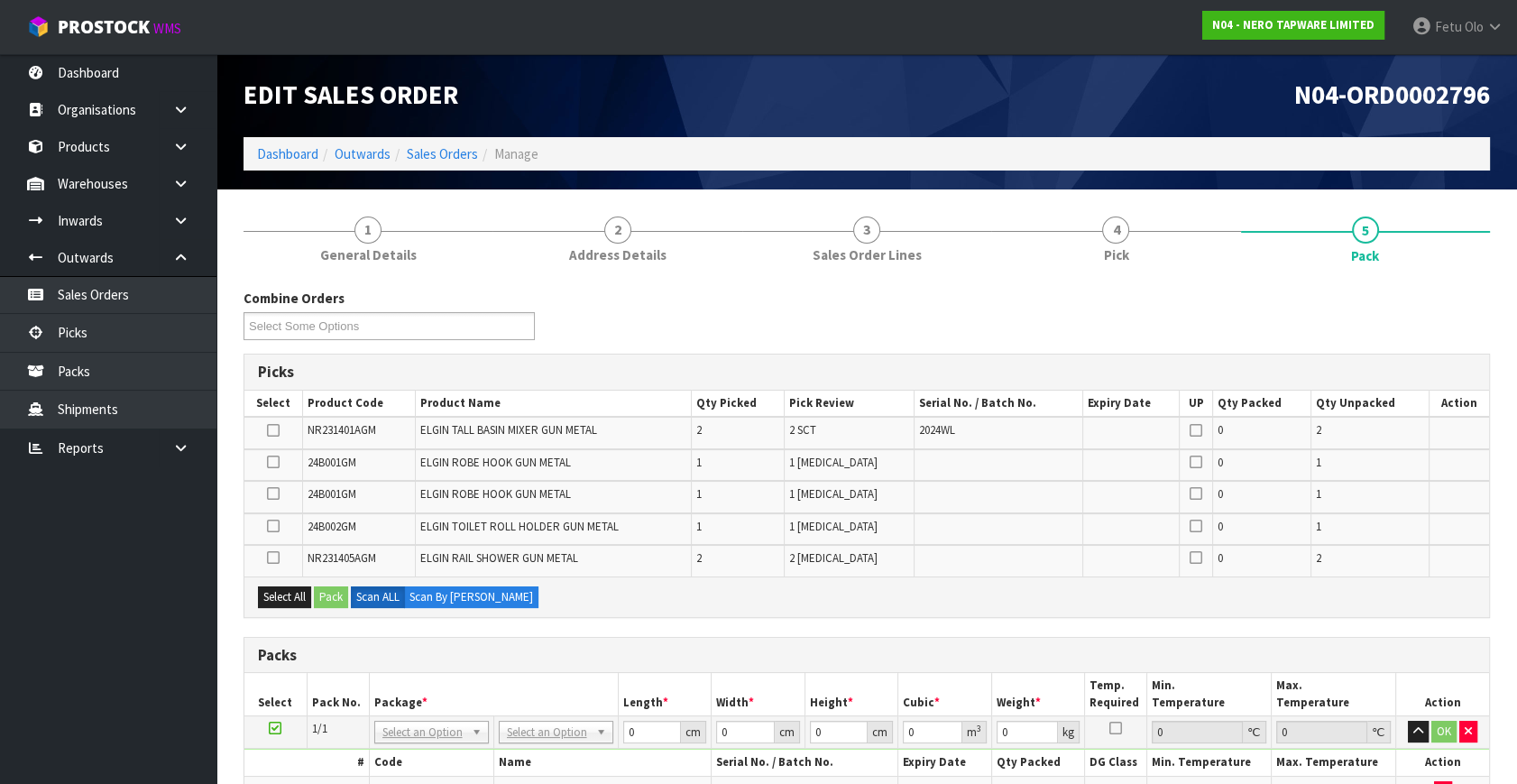
scroll to position [327, 0]
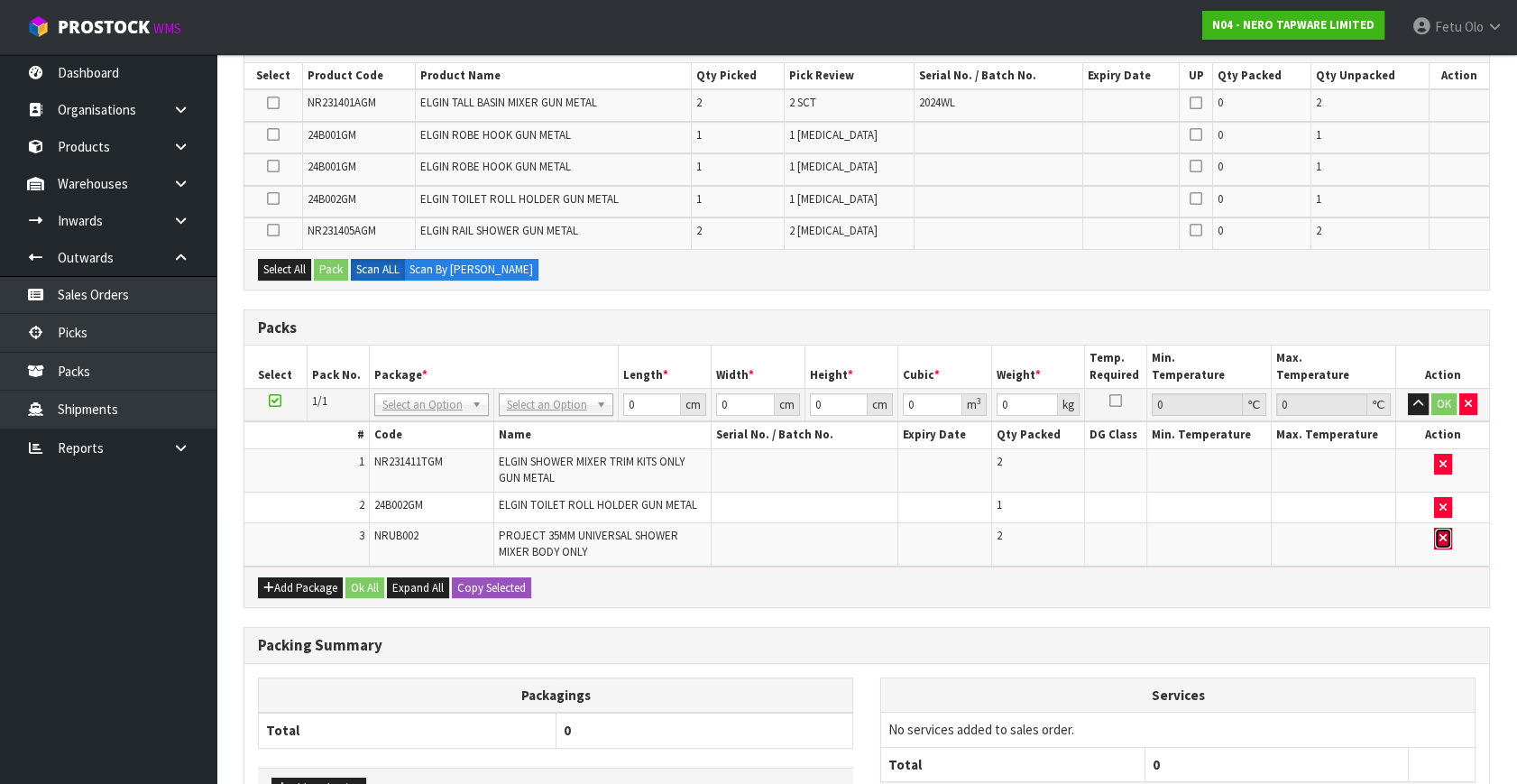
click at [1441, 540] on button "button" at bounding box center [1443, 538] width 18 height 21
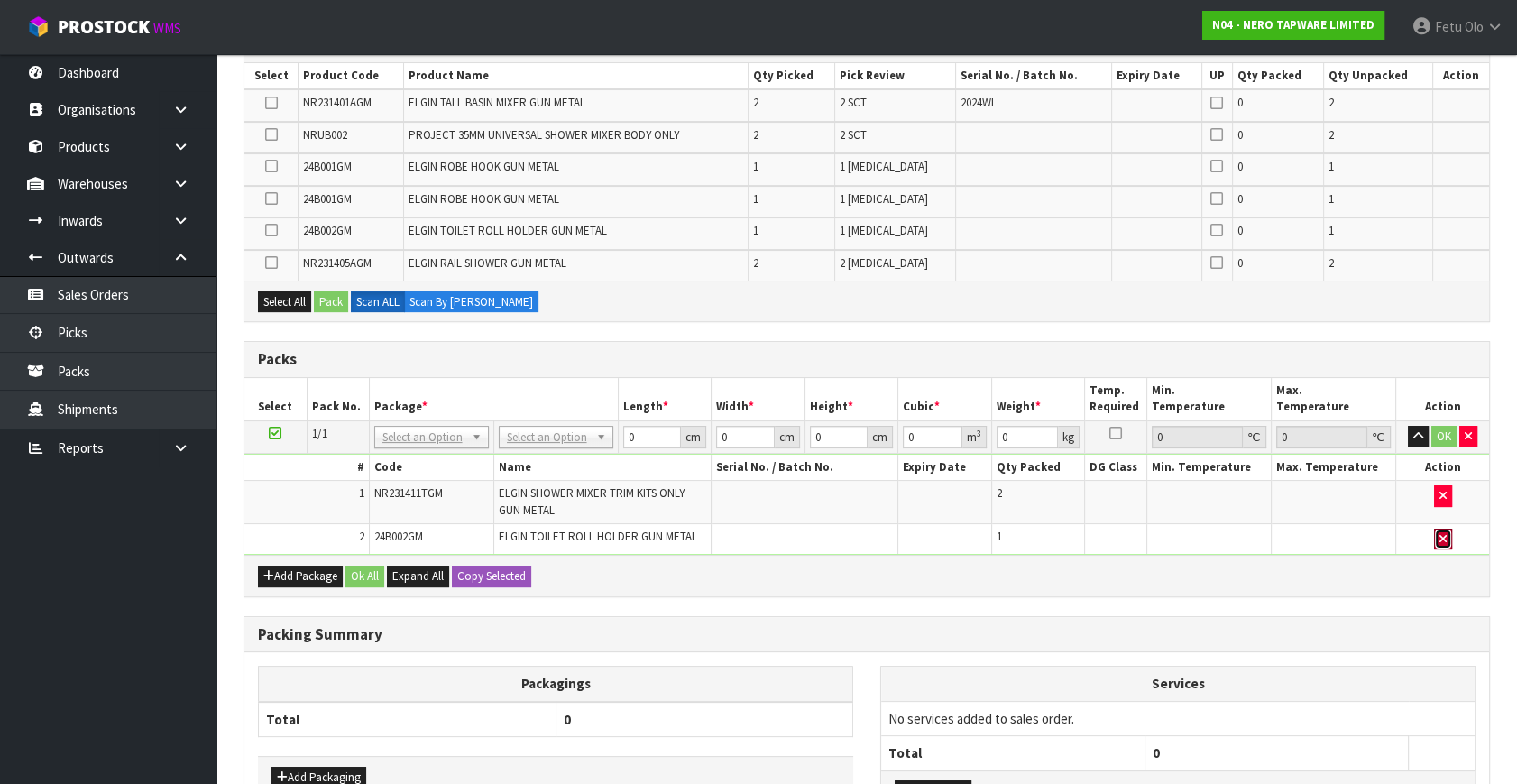
click at [1441, 540] on icon "button" at bounding box center [1442, 538] width 7 height 12
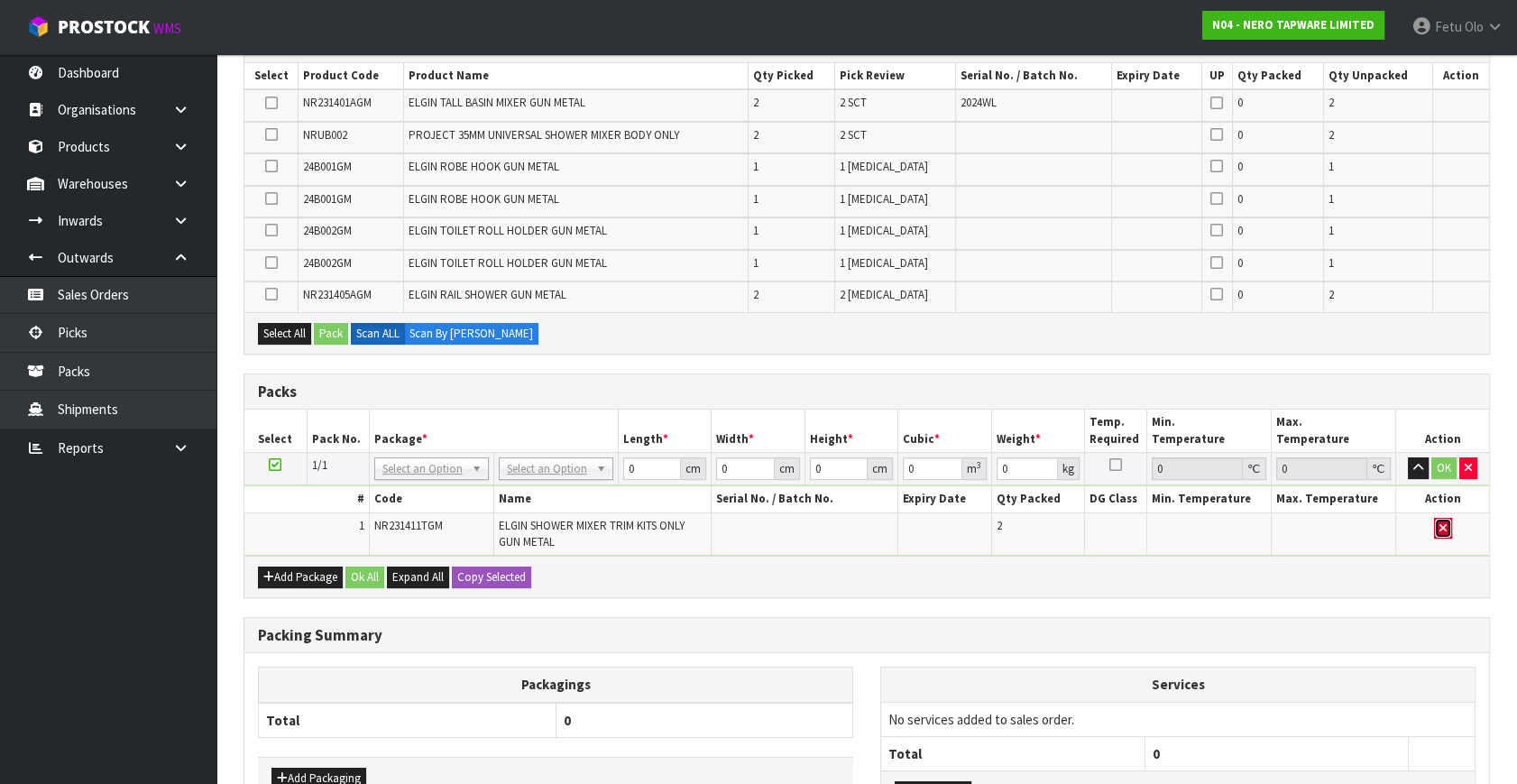
click at [1445, 523] on icon "button" at bounding box center [1442, 528] width 7 height 12
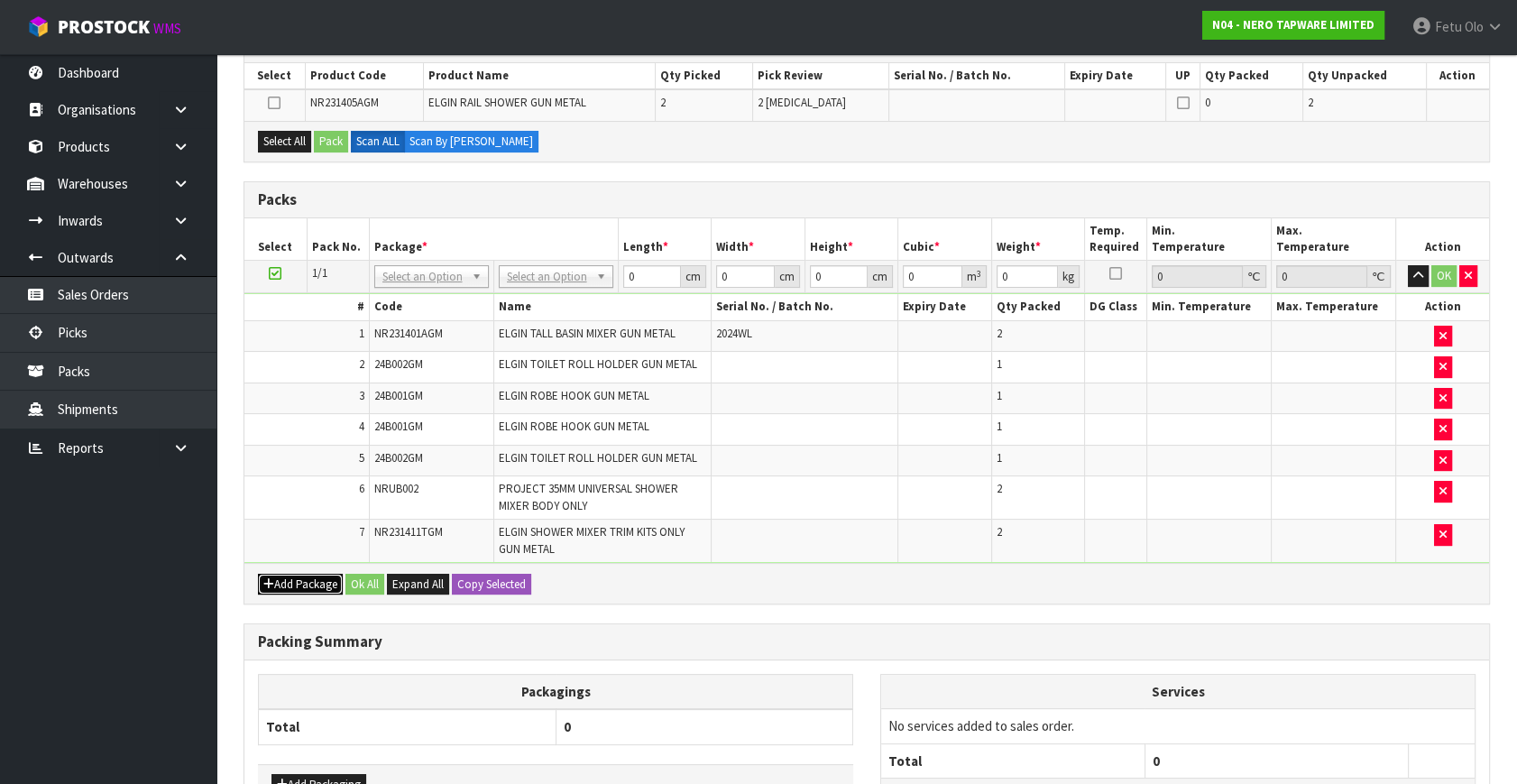
click at [293, 577] on button "Add Package" at bounding box center [301, 584] width 85 height 21
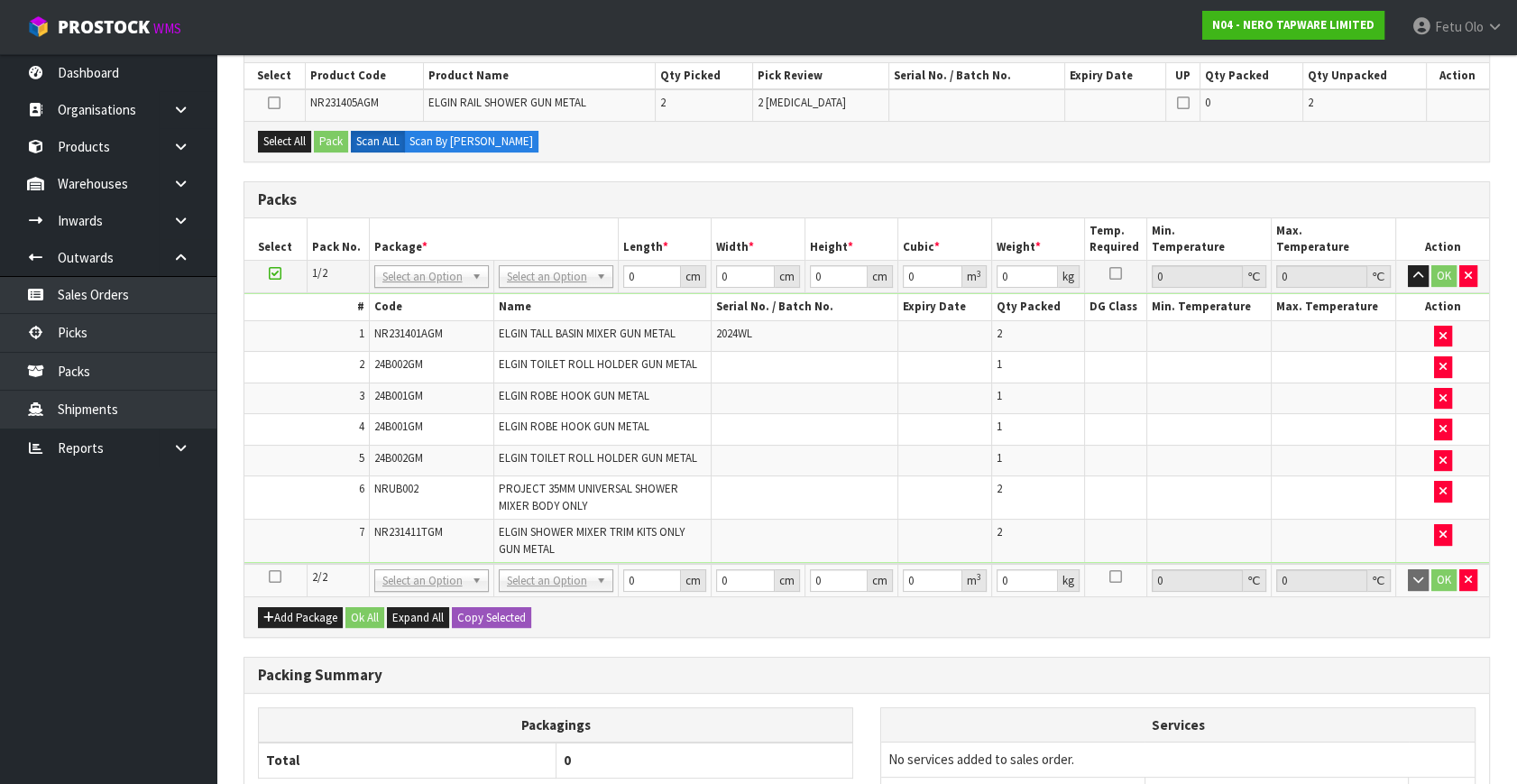
click at [270, 576] on icon at bounding box center [275, 576] width 13 height 1
click at [1, 652] on ul "Dashboard Organisations Clients Consignees Carriers Products Categories Serial …" at bounding box center [108, 418] width 217 height 729
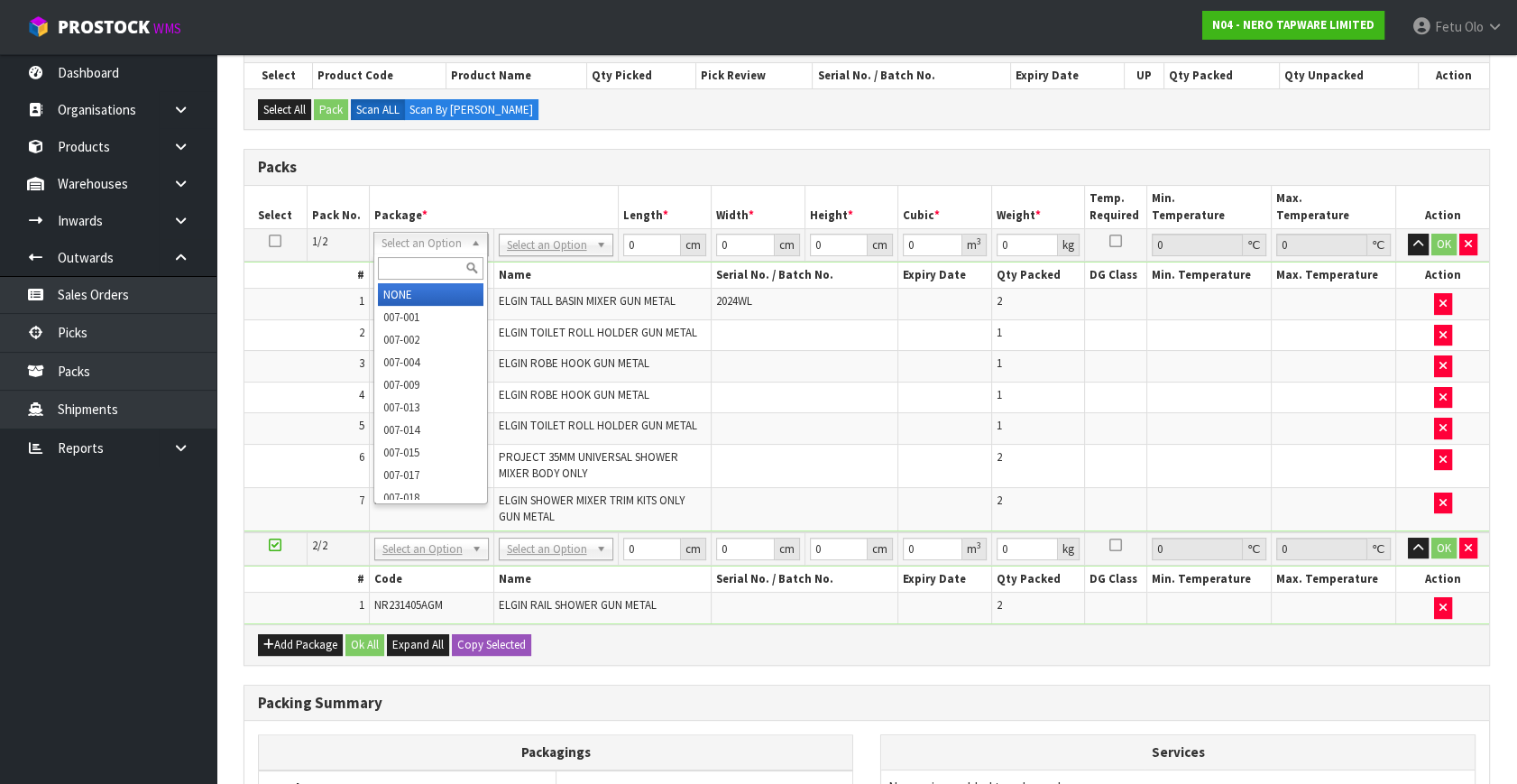
click at [451, 269] on input "text" at bounding box center [431, 268] width 106 height 22
type input "011-084"
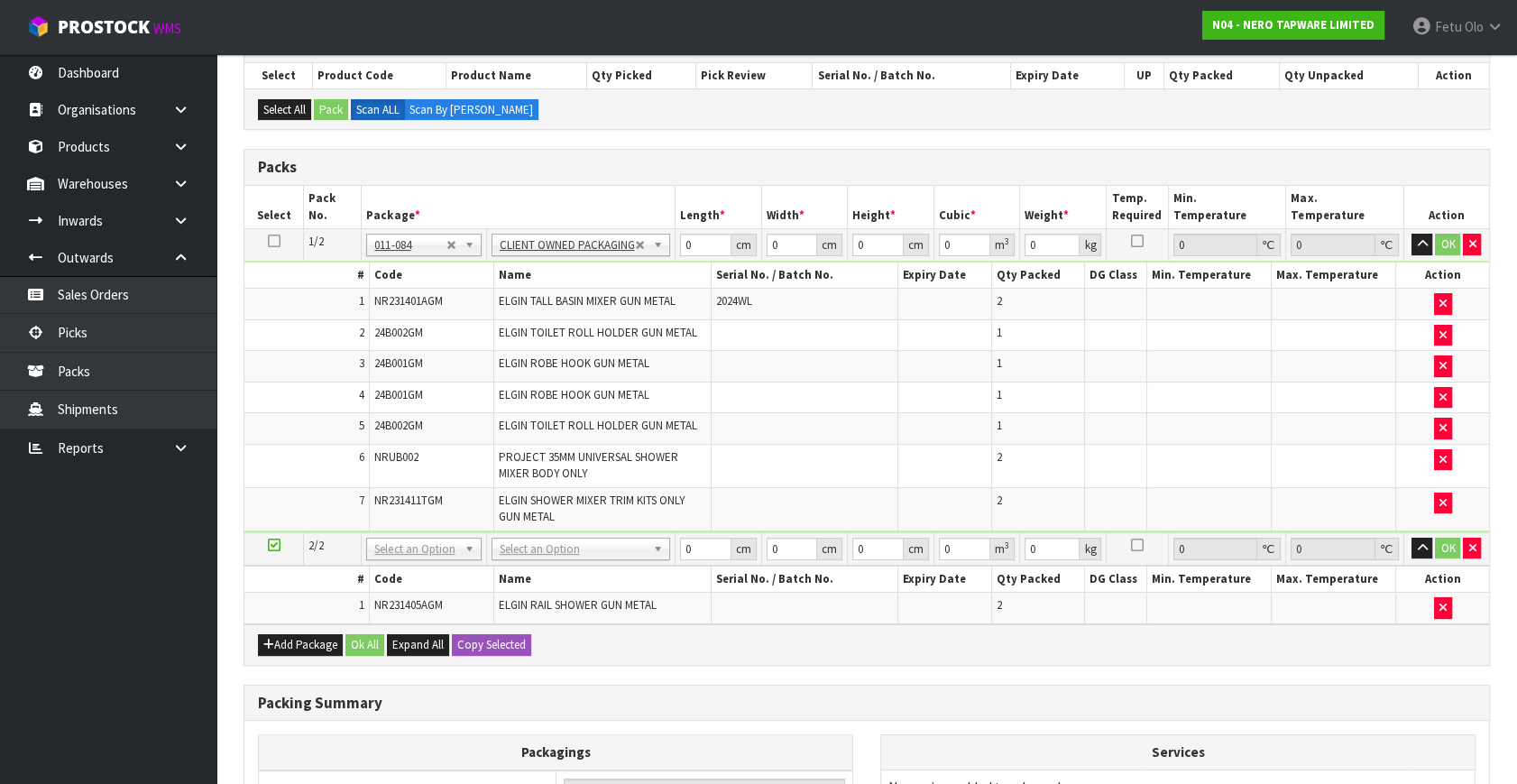
type input "8.42"
drag, startPoint x: 693, startPoint y: 237, endPoint x: 462, endPoint y: 306, distance: 241.1
click at [462, 306] on tbody "1/2 NONE 007-001 007-002 007-004 007-009 007-013 007-014 007-015 007-017 007-01…" at bounding box center [867, 380] width 1244 height 303
type input "53"
type input "38"
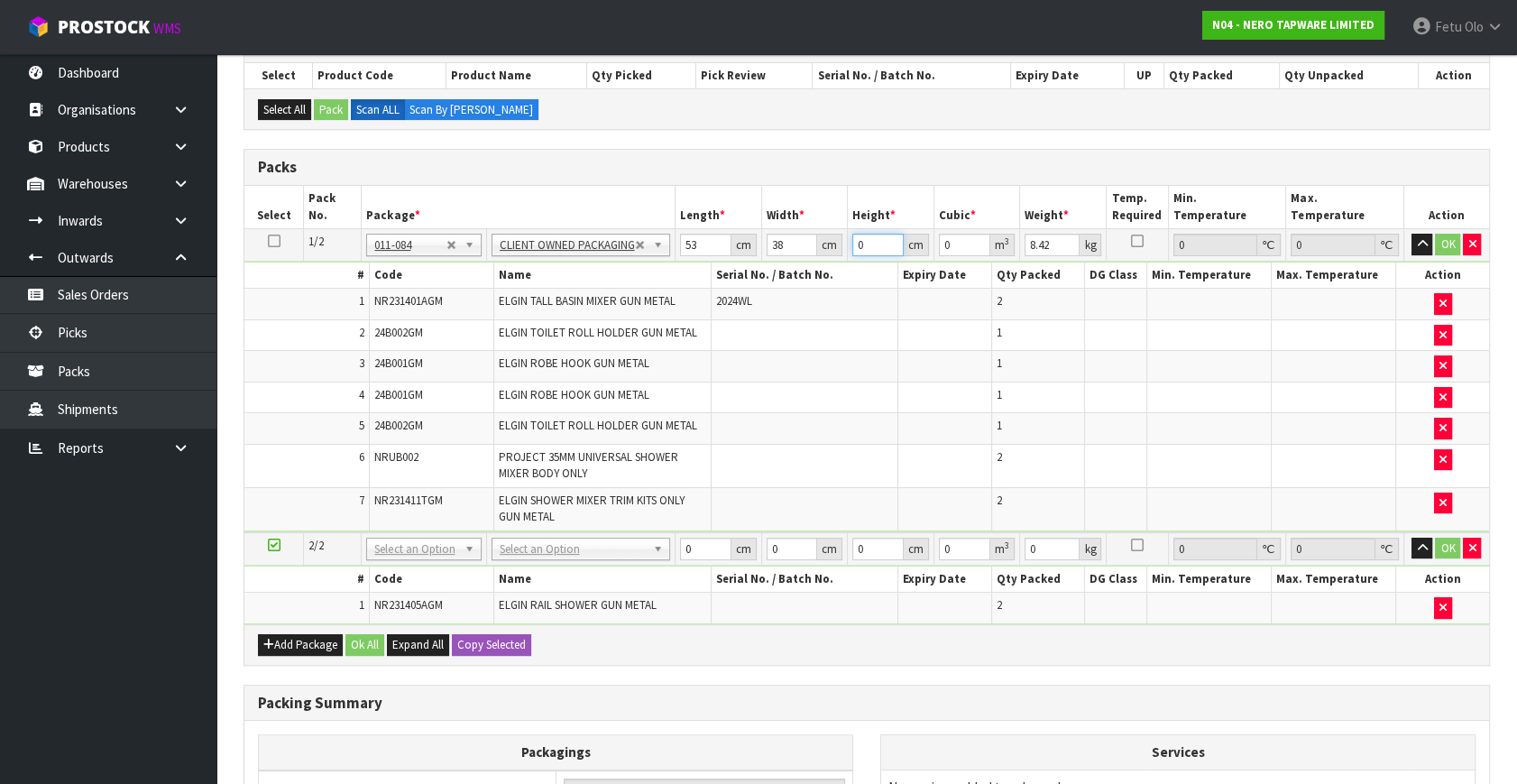
type input "2"
type input "0.004028"
type input "22"
type input "0.044308"
type input "22"
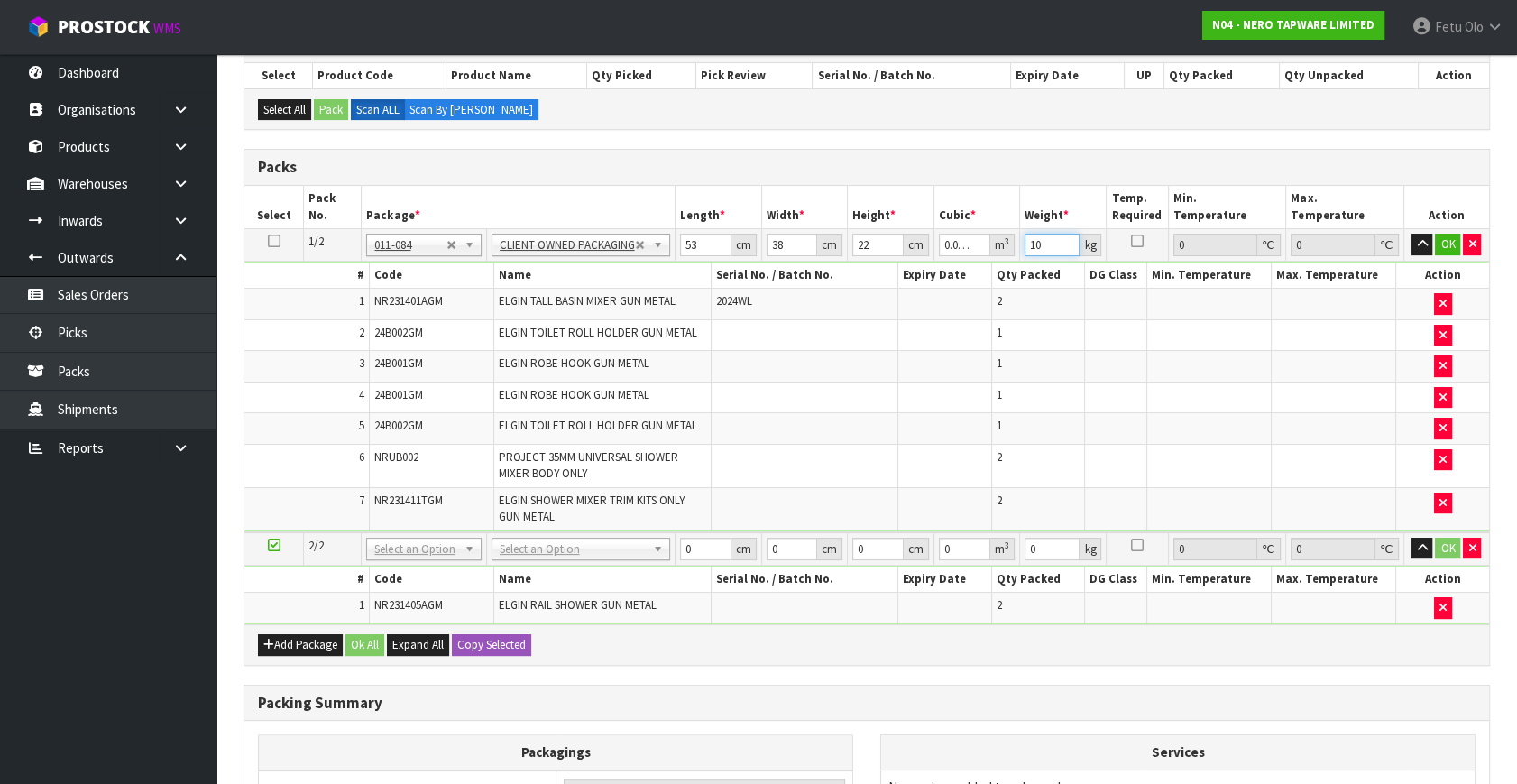
type input "10"
click button "OK" at bounding box center [1448, 245] width 25 height 21
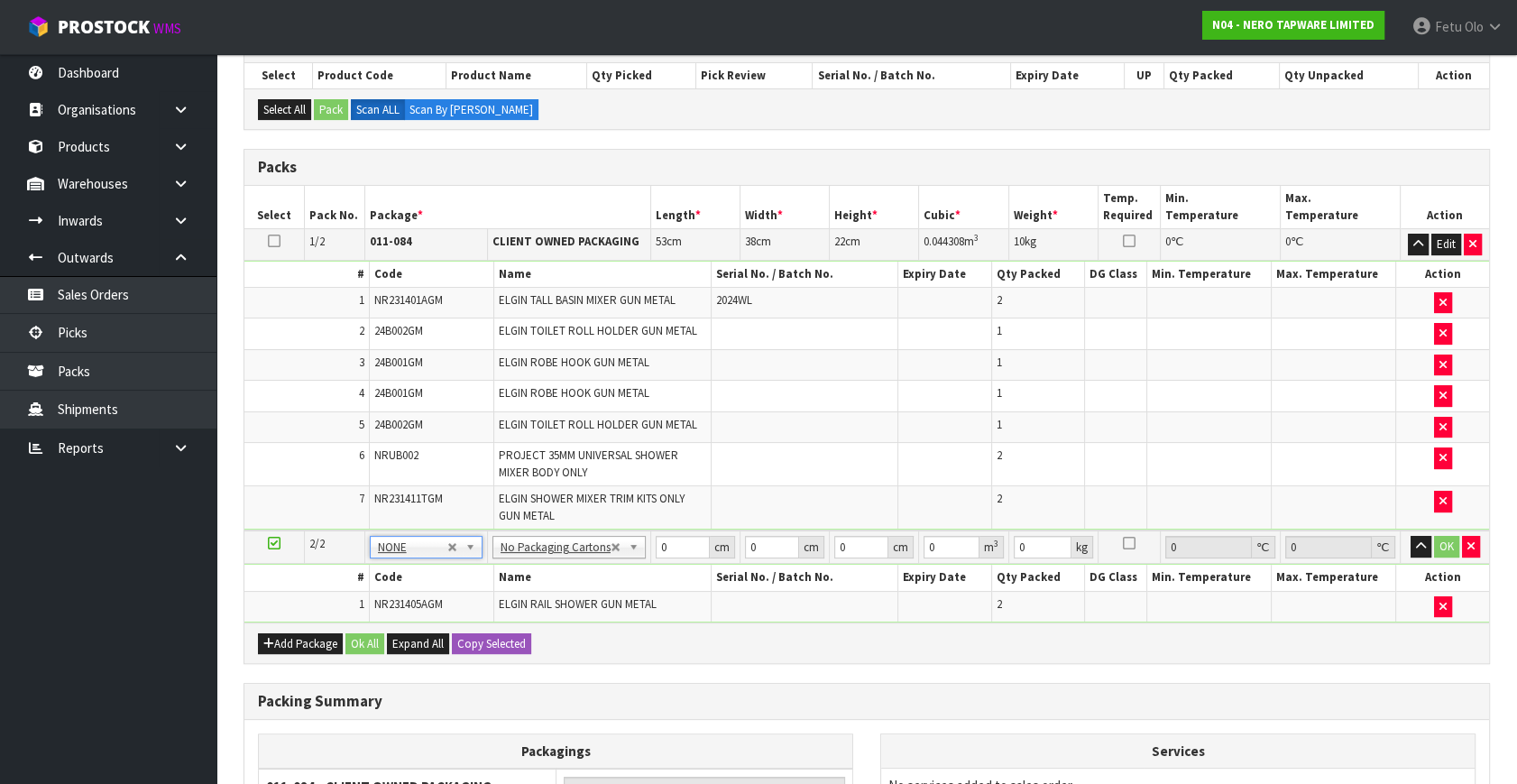
click at [784, 476] on td at bounding box center [805, 464] width 187 height 43
click at [412, 555] on div at bounding box center [426, 568] width 111 height 30
click at [414, 568] on input "text" at bounding box center [427, 568] width 104 height 22
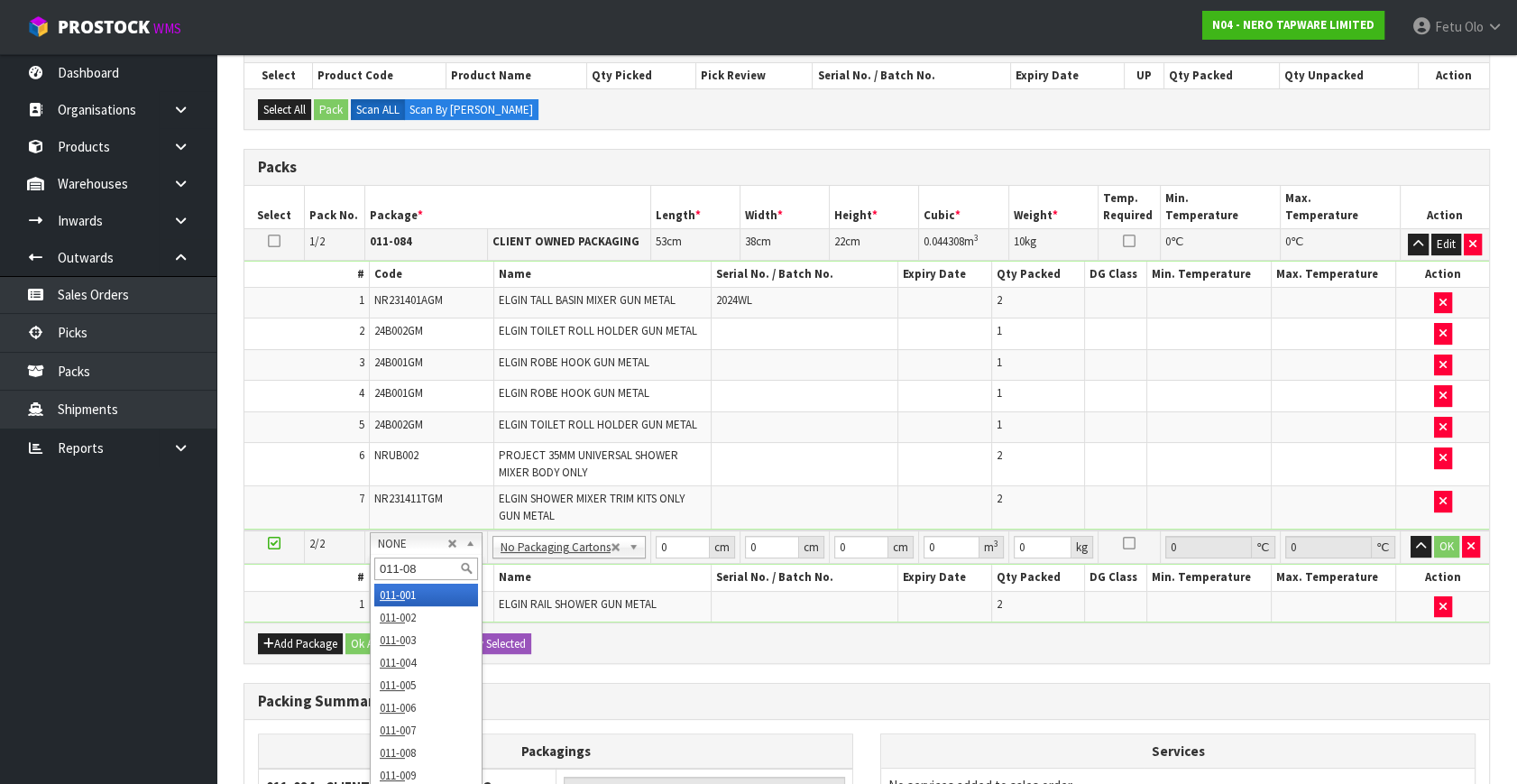
type input "011-084"
type input "2"
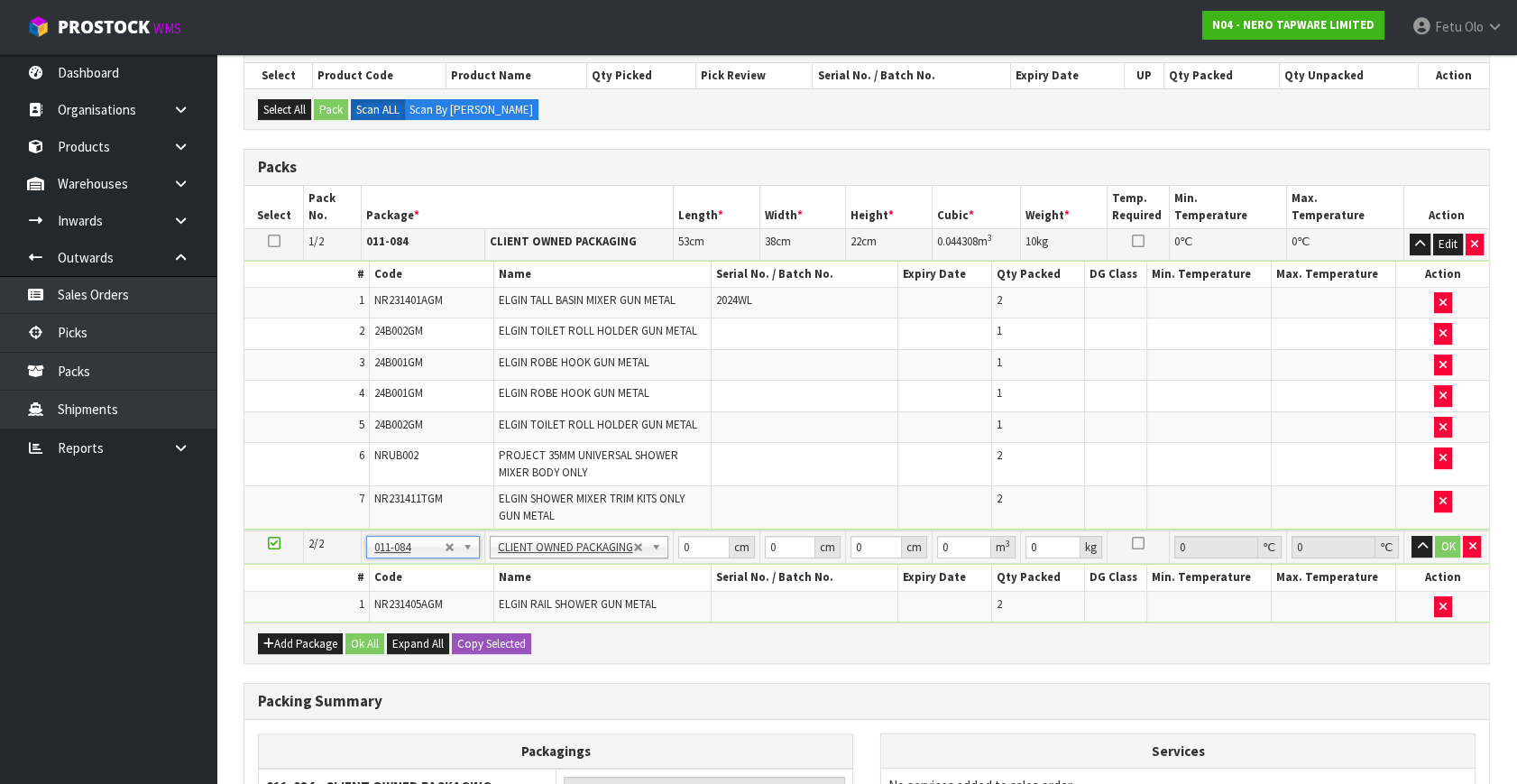
type input "7"
drag, startPoint x: 520, startPoint y: 589, endPoint x: 509, endPoint y: 594, distance: 12.1
click at [678, 559] on input "0.001" at bounding box center [703, 546] width 51 height 22
click at [695, 548] on input "0.001" at bounding box center [703, 546] width 51 height 22
click at [695, 545] on input "0.001" at bounding box center [703, 546] width 51 height 22
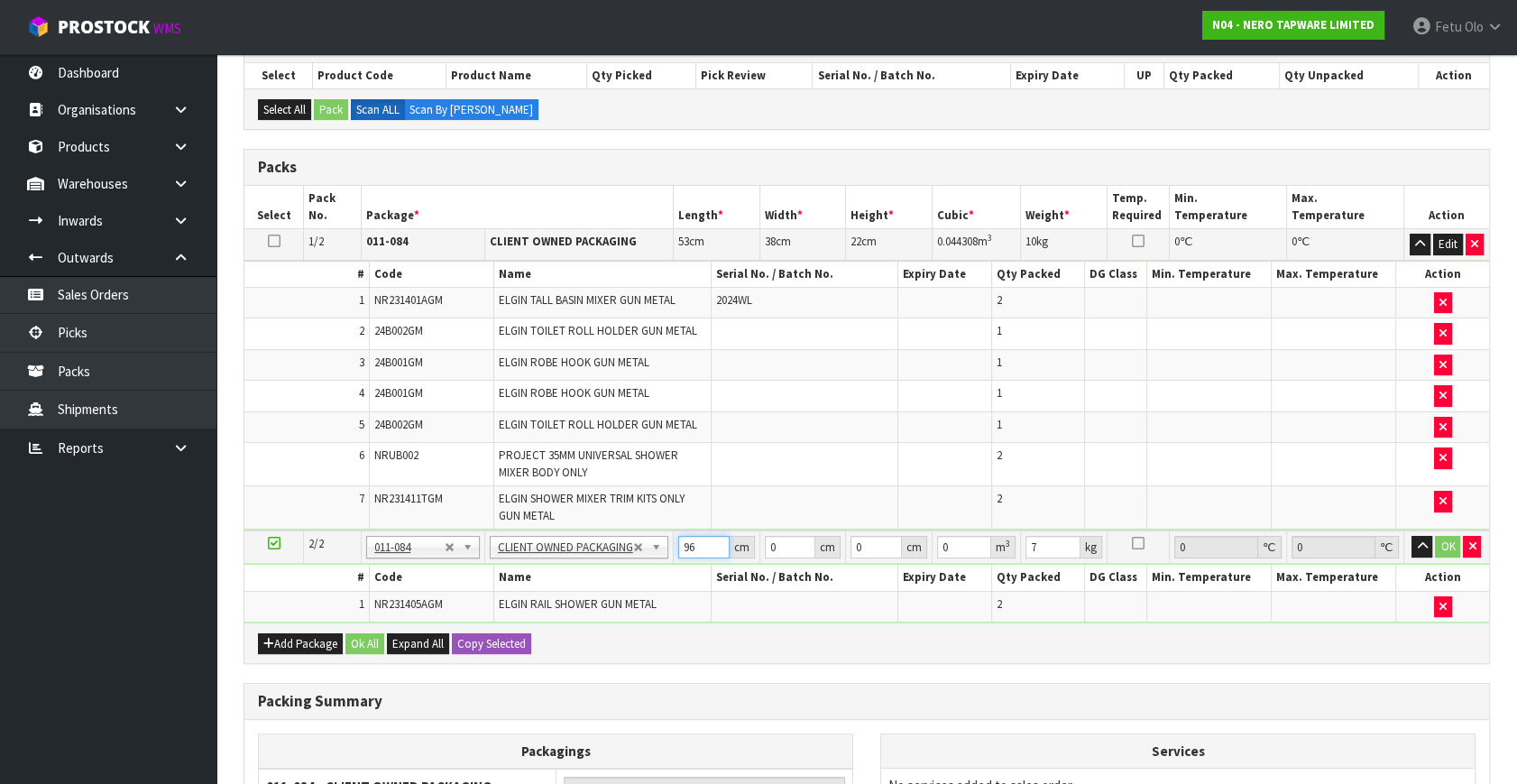
type input "96"
type input "17"
type input "2"
type input "0.003264"
type input "21"
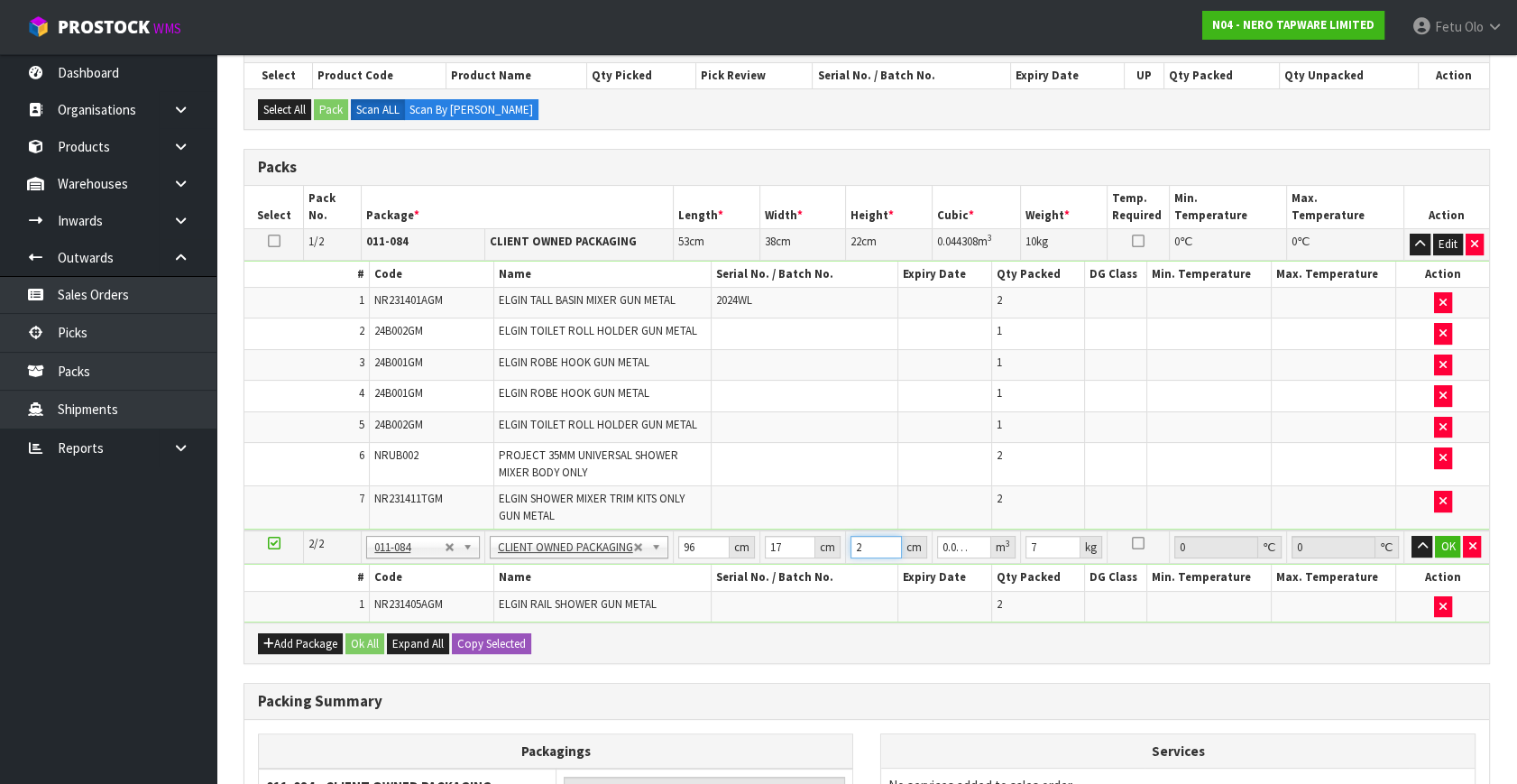
type input "0.034272"
type input "21"
type input "6"
click button "OK" at bounding box center [1448, 546] width 25 height 21
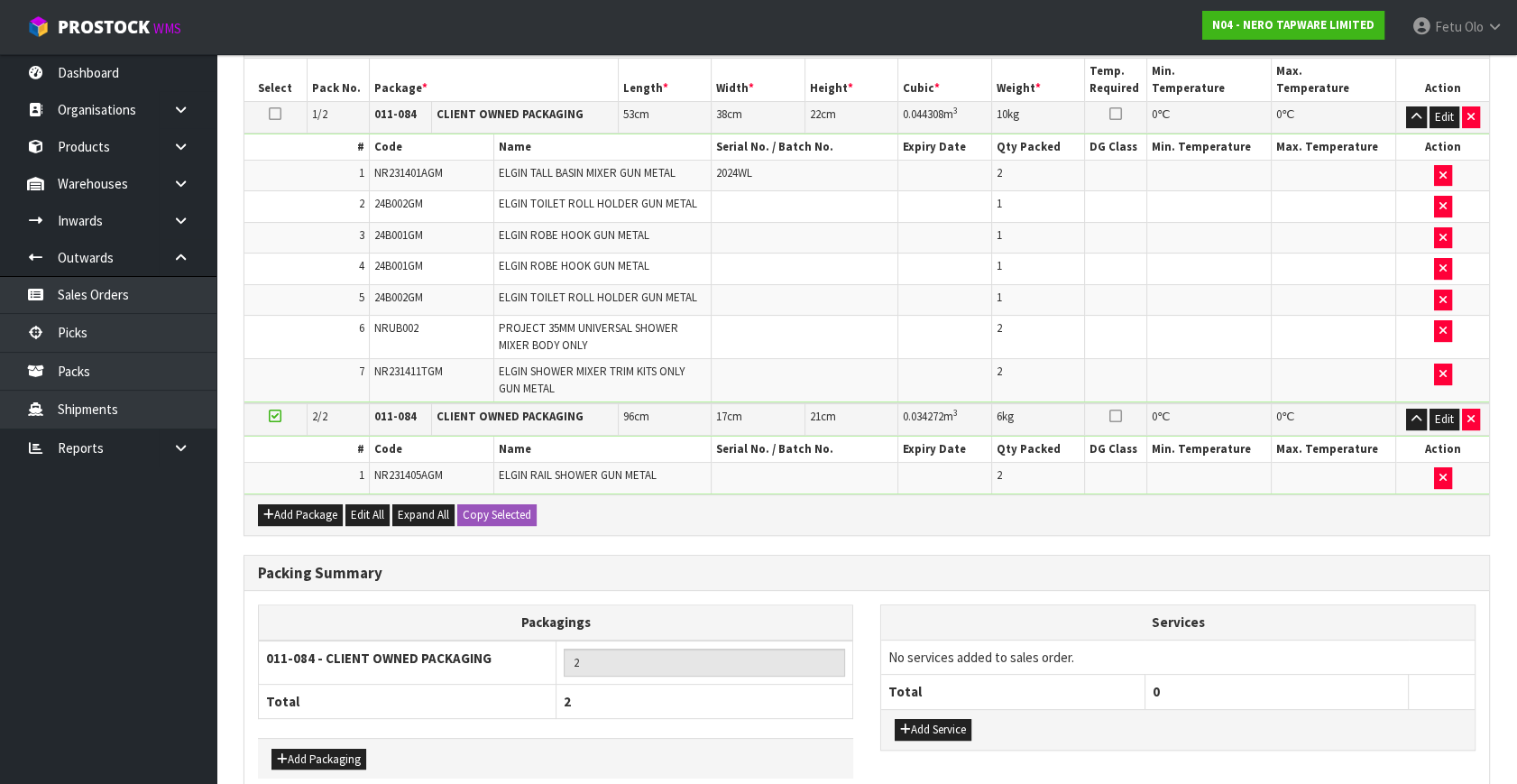
scroll to position [542, 0]
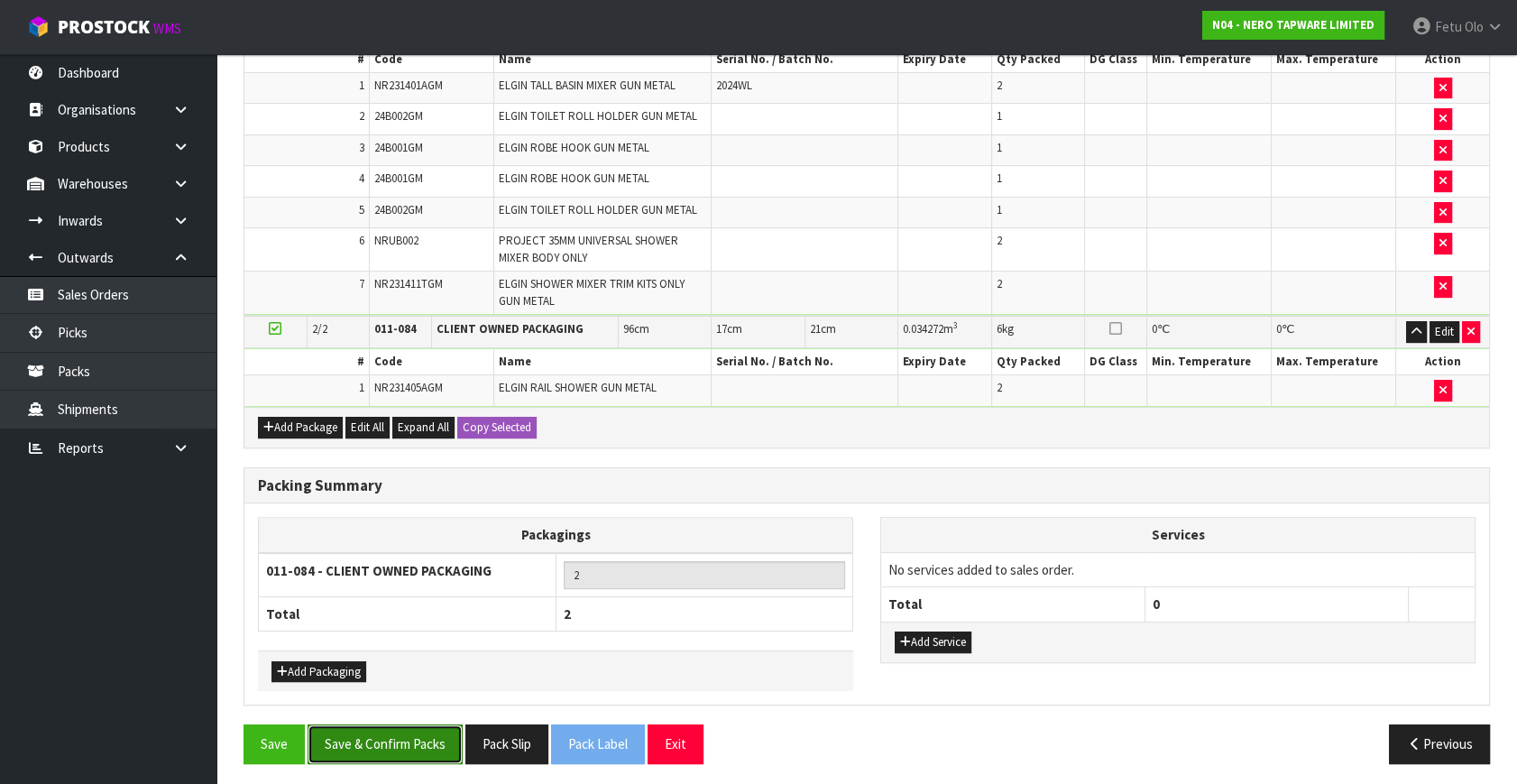
click at [439, 724] on button "Save & Confirm Packs" at bounding box center [384, 744] width 155 height 39
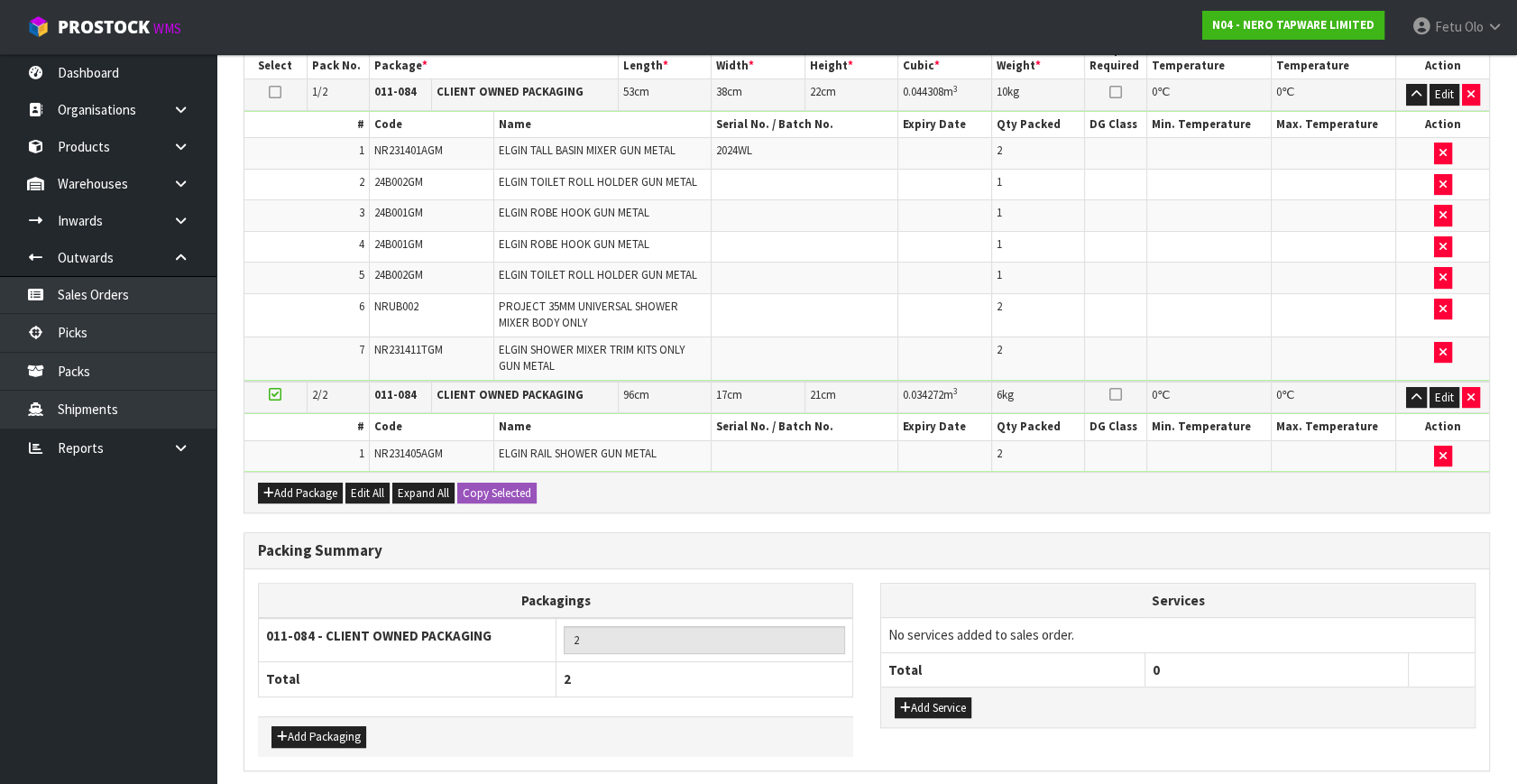
scroll to position [0, 0]
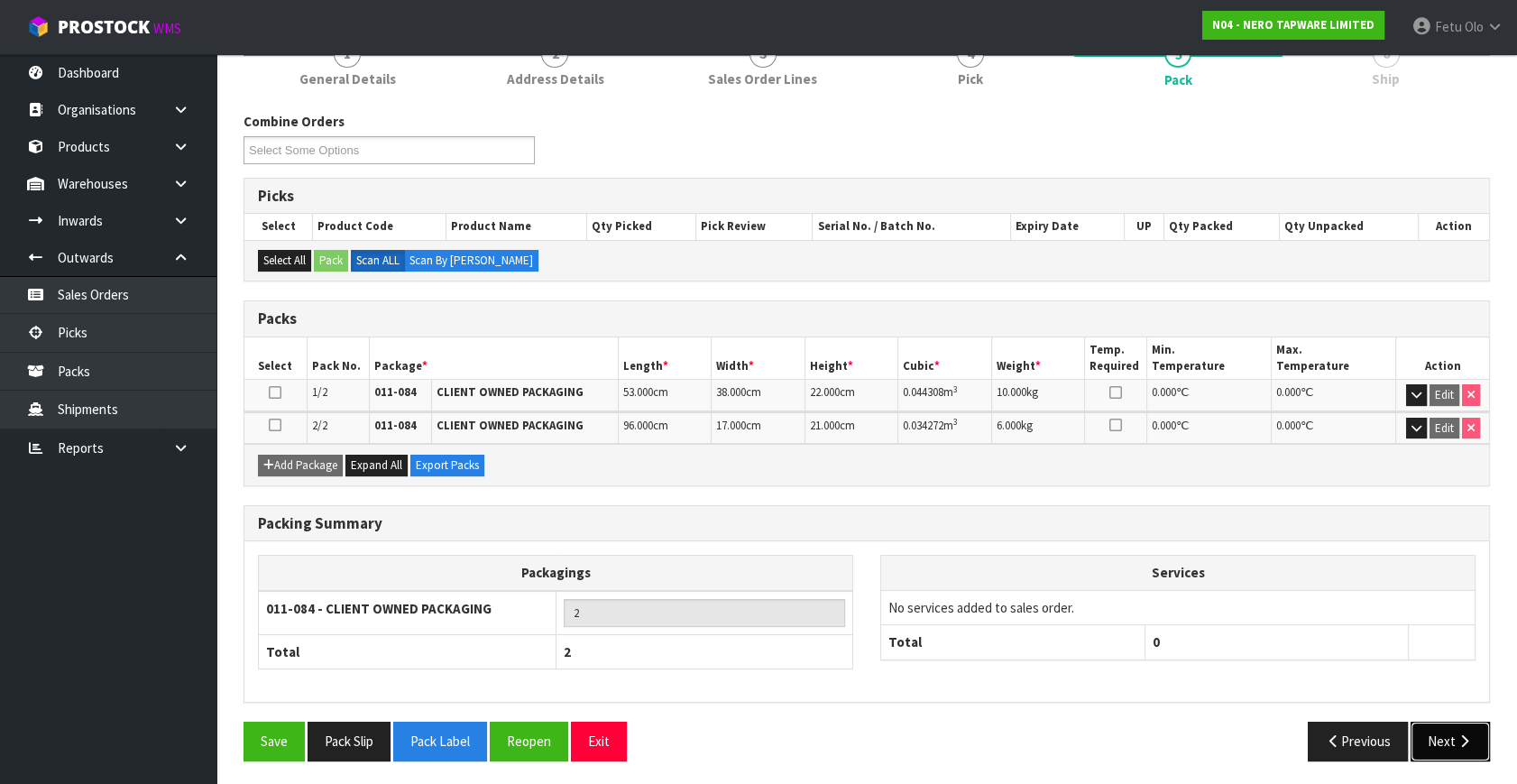
click at [1463, 742] on icon "button" at bounding box center [1464, 741] width 17 height 13
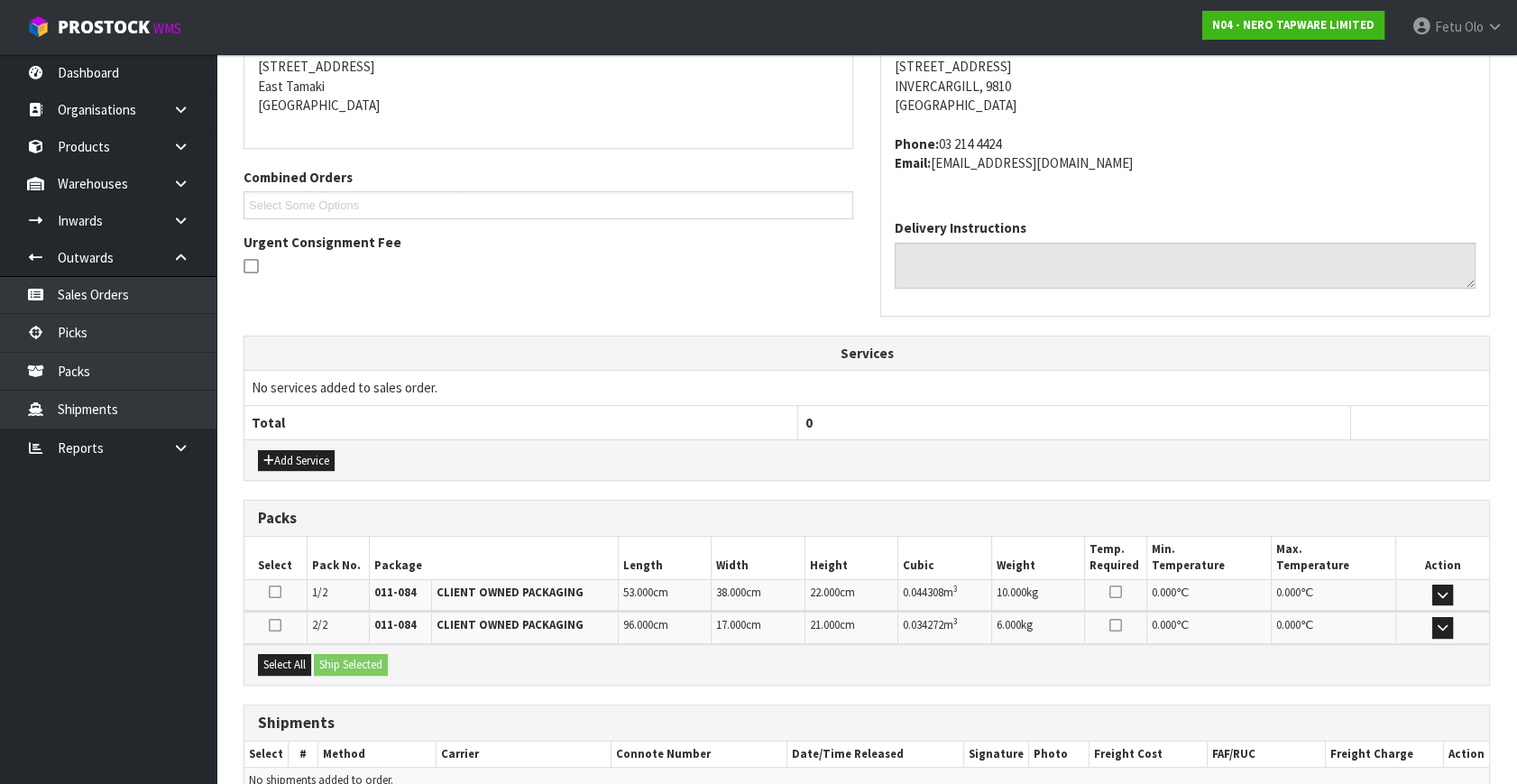
scroll to position [458, 0]
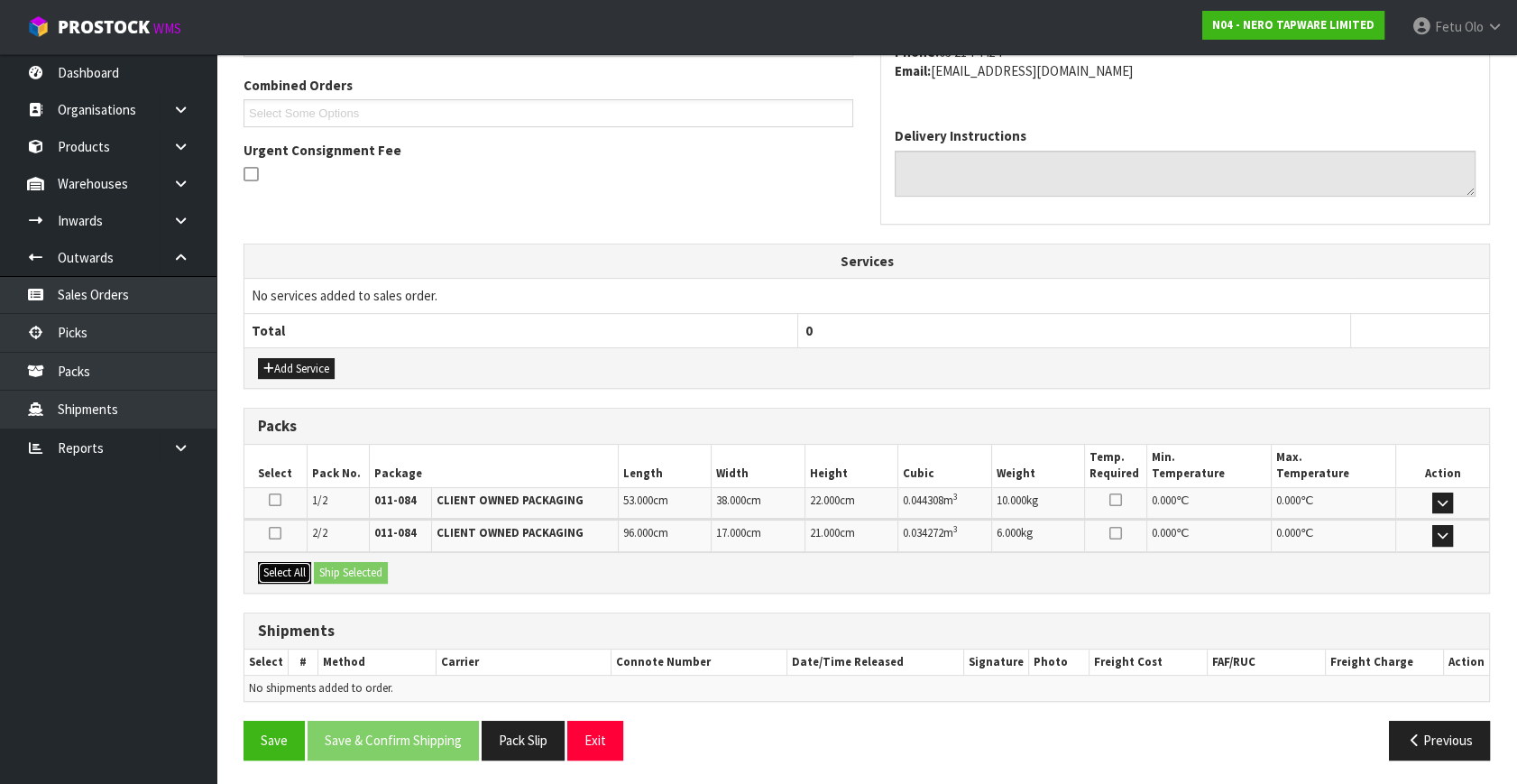
click at [277, 576] on button "Select All" at bounding box center [284, 572] width 53 height 21
click at [330, 562] on button "Ship Selected" at bounding box center [351, 572] width 74 height 21
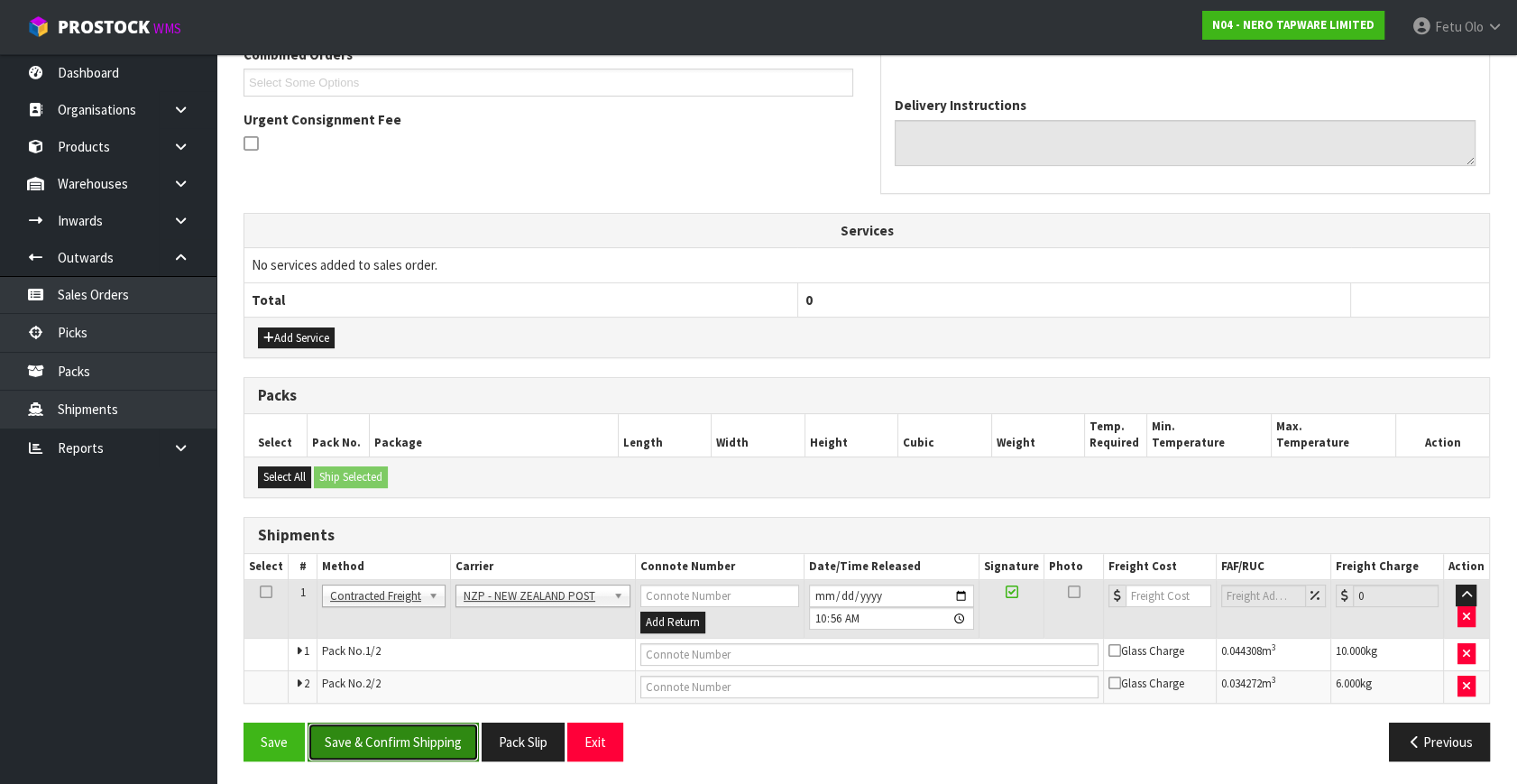
click at [472, 741] on button "Save & Confirm Shipping" at bounding box center [393, 742] width 171 height 39
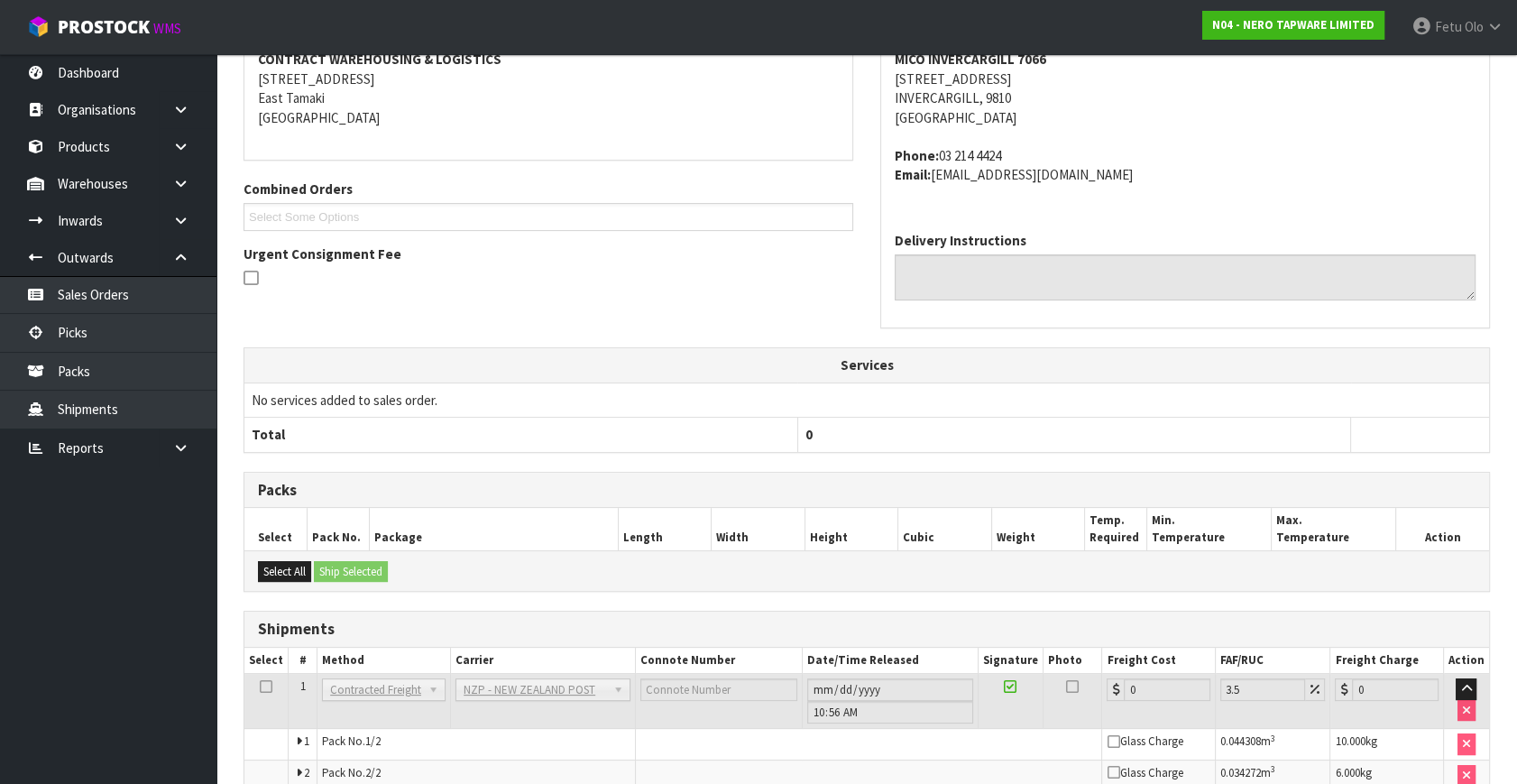
scroll to position [462, 0]
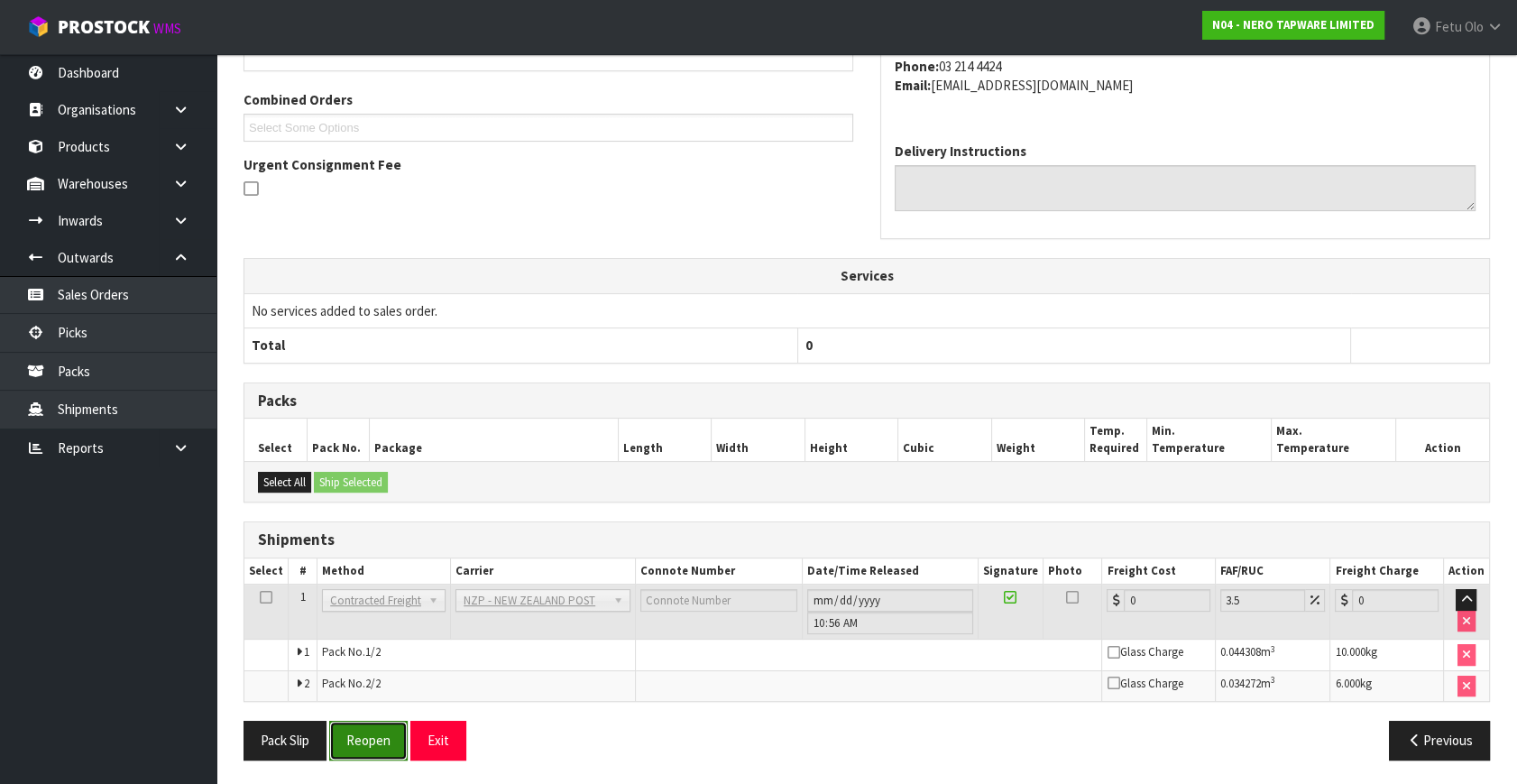
click at [354, 730] on button "Reopen" at bounding box center [368, 740] width 78 height 39
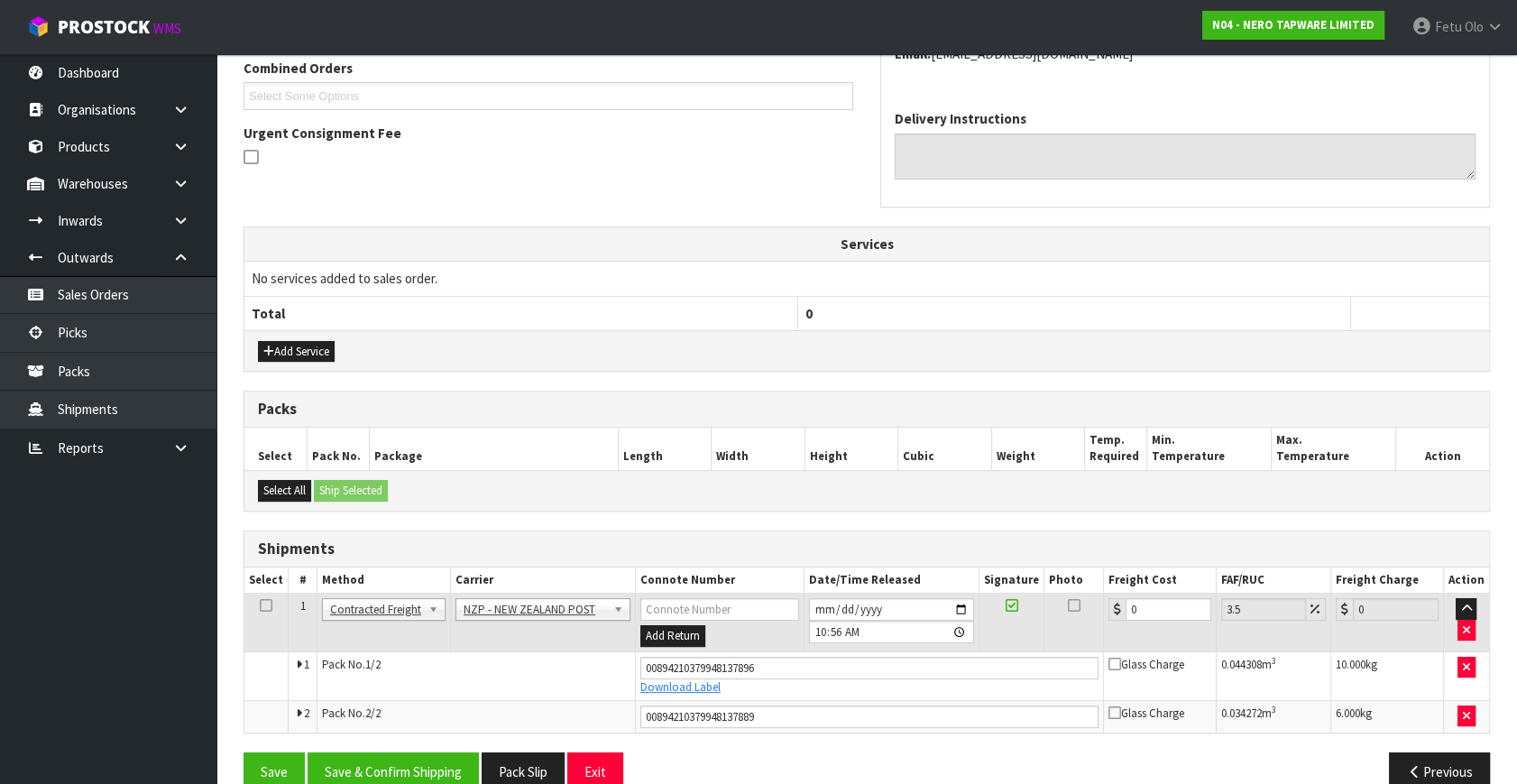
scroll to position [506, 0]
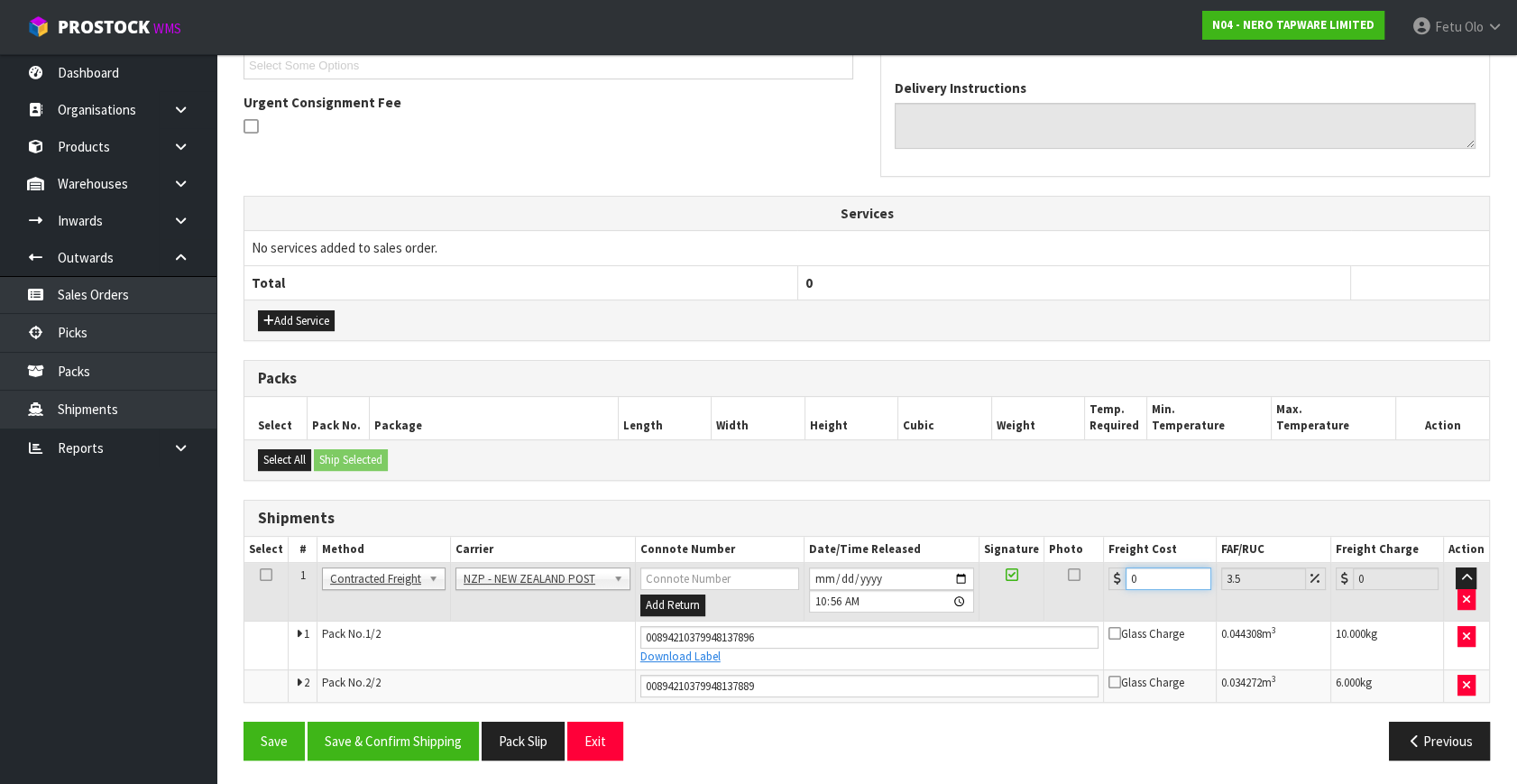
drag, startPoint x: 1150, startPoint y: 575, endPoint x: 746, endPoint y: 687, distance: 419.2
click at [746, 687] on tbody "1 Client Local Pickup Customer Local Pickup Company Freight Contracted Freight …" at bounding box center [867, 632] width 1244 height 139
type input "2"
type input "2.07"
type input "23"
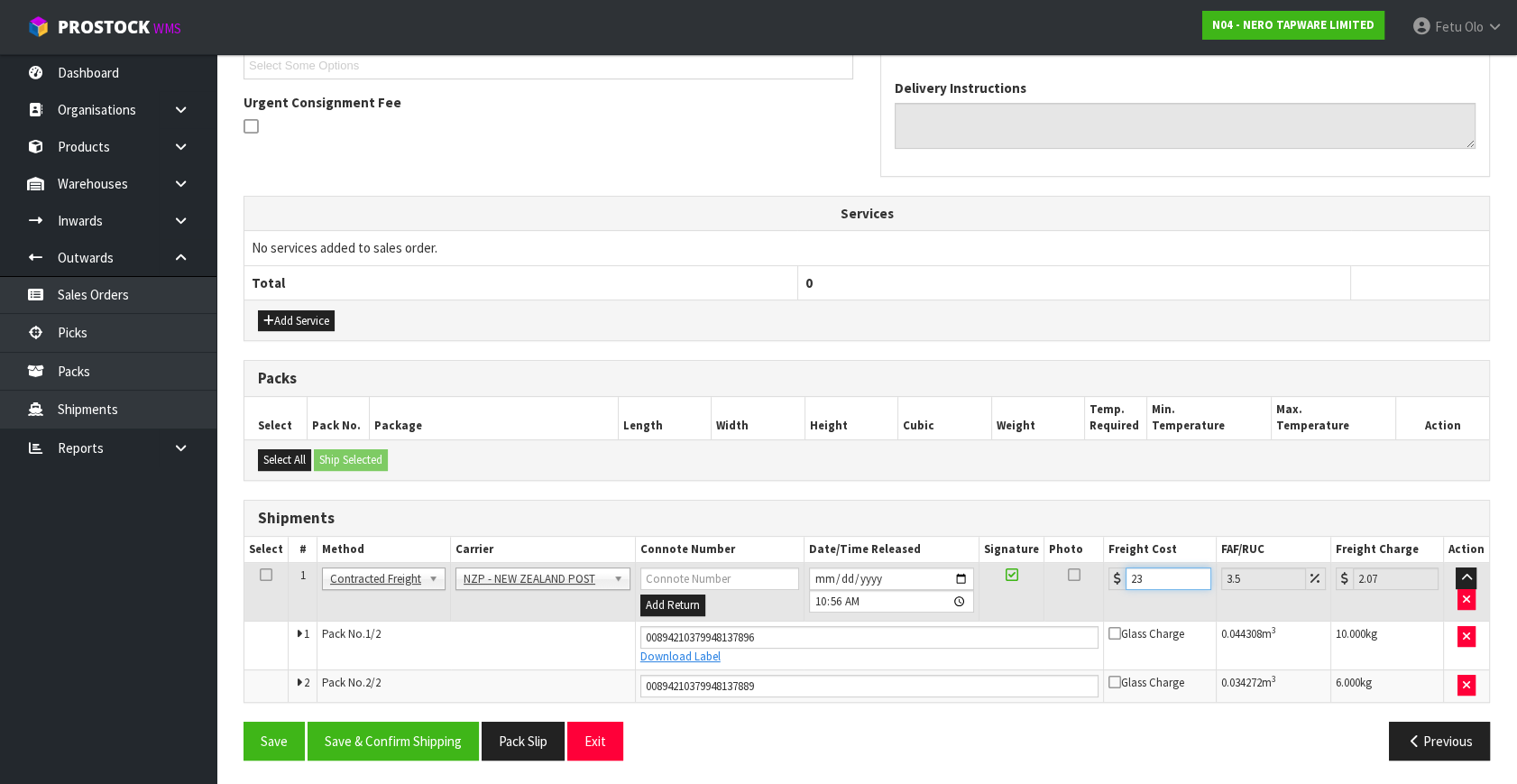
type input "23.8"
type input "23.2"
type input "24.01"
type input "23.22"
type input "24.03"
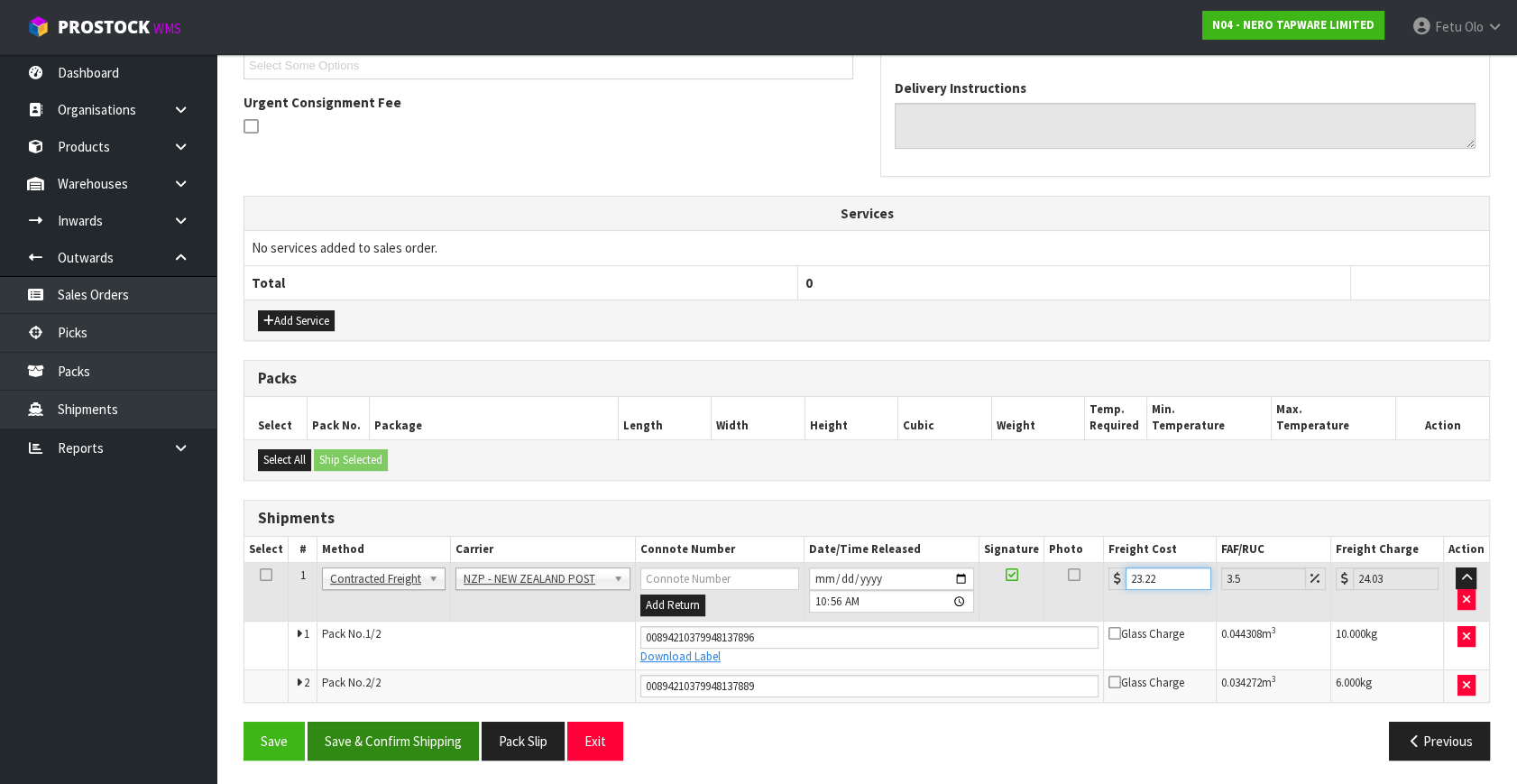
type input "23.22"
click at [412, 744] on button "Save & Confirm Shipping" at bounding box center [393, 741] width 171 height 39
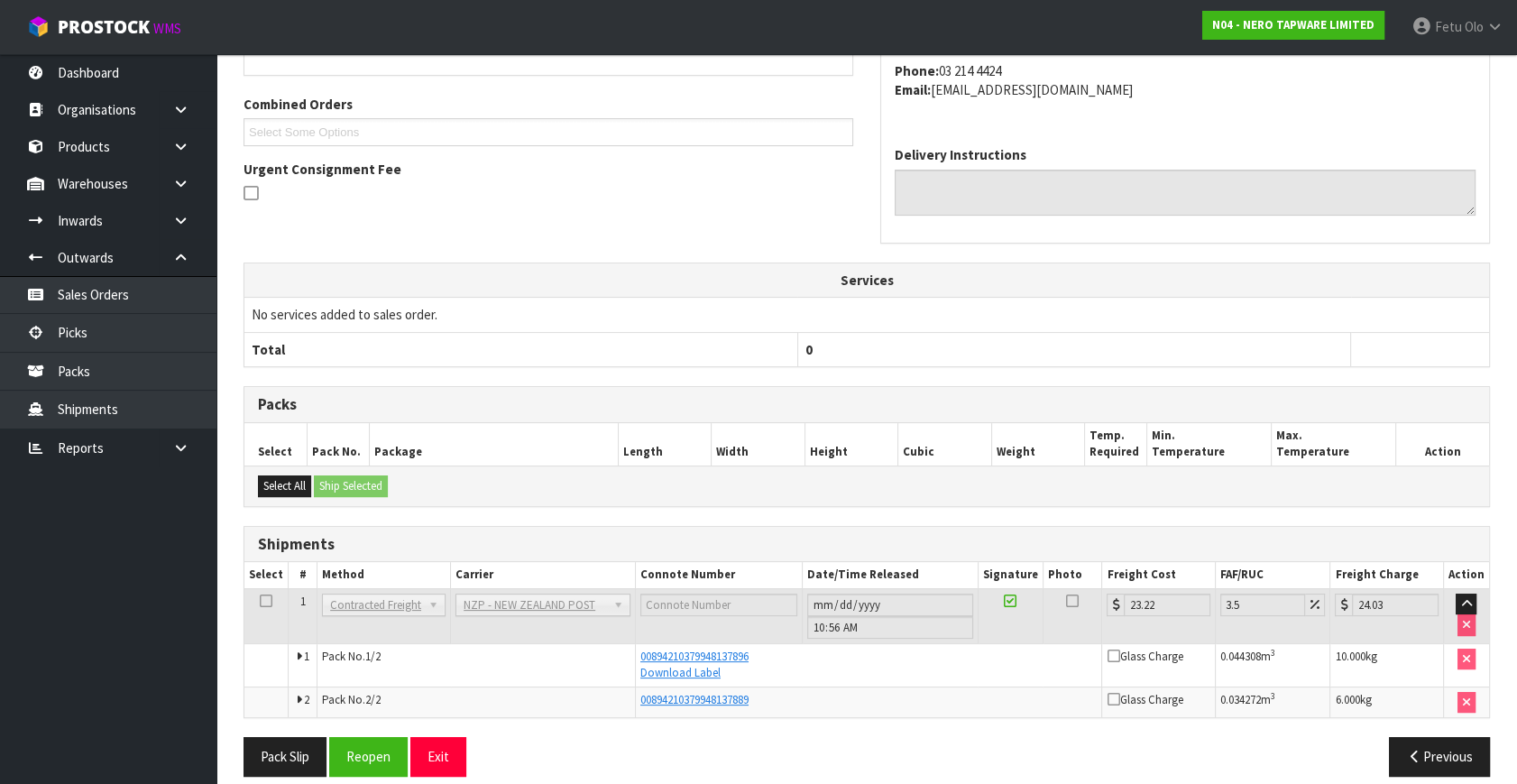
scroll to position [456, 0]
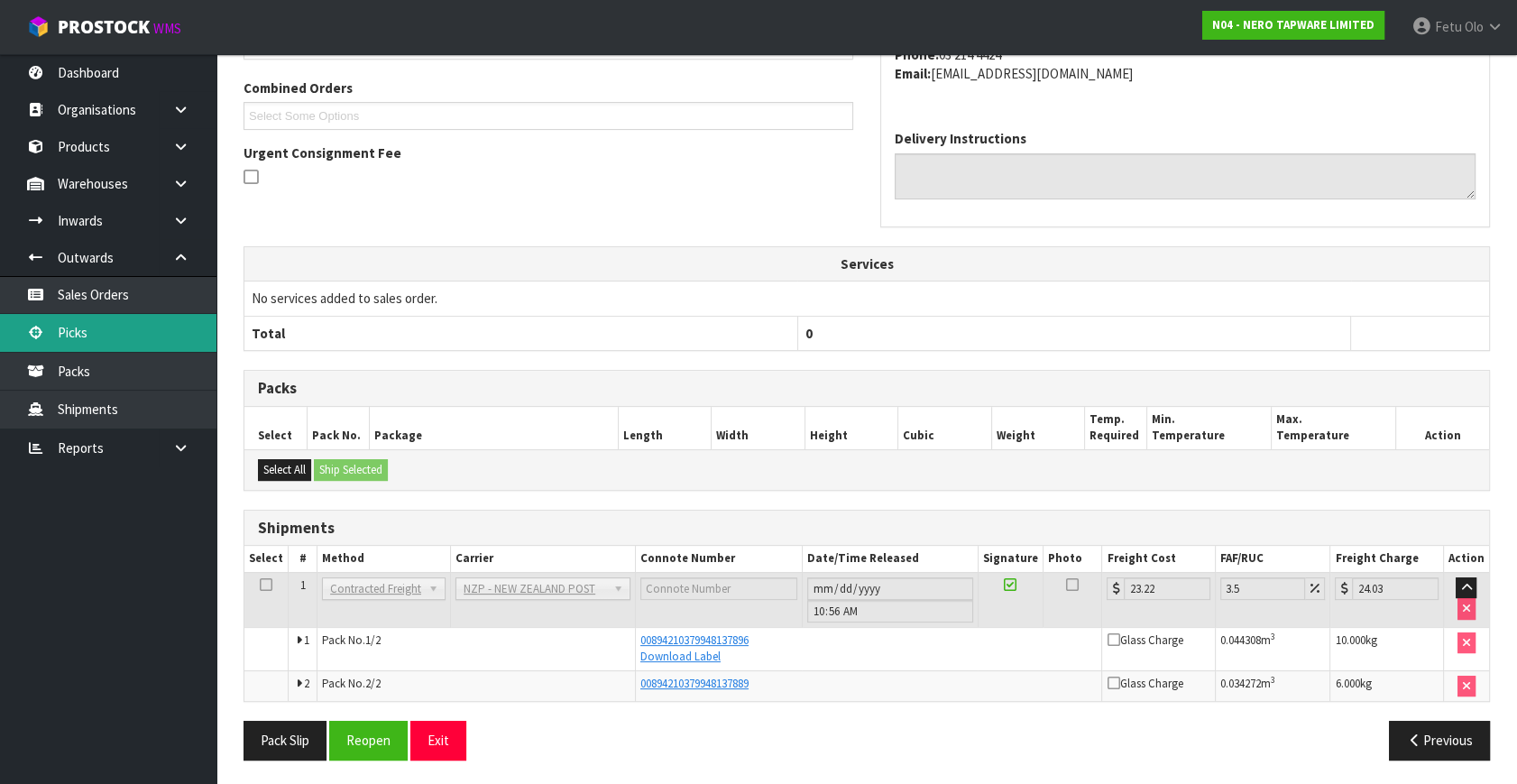
click at [51, 321] on link "Picks" at bounding box center [108, 332] width 217 height 37
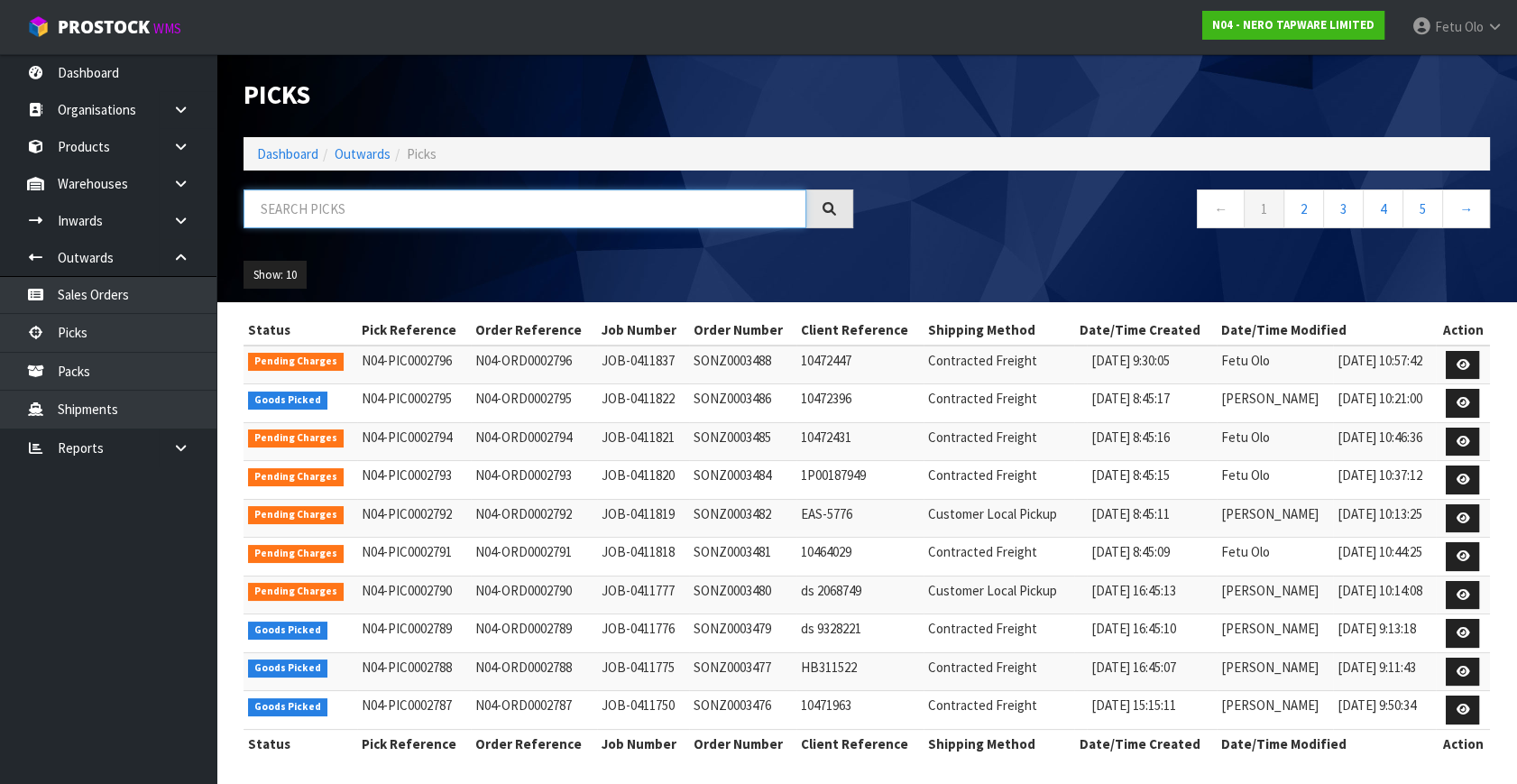
click at [396, 220] on input "text" at bounding box center [525, 209] width 562 height 39
type input "2795"
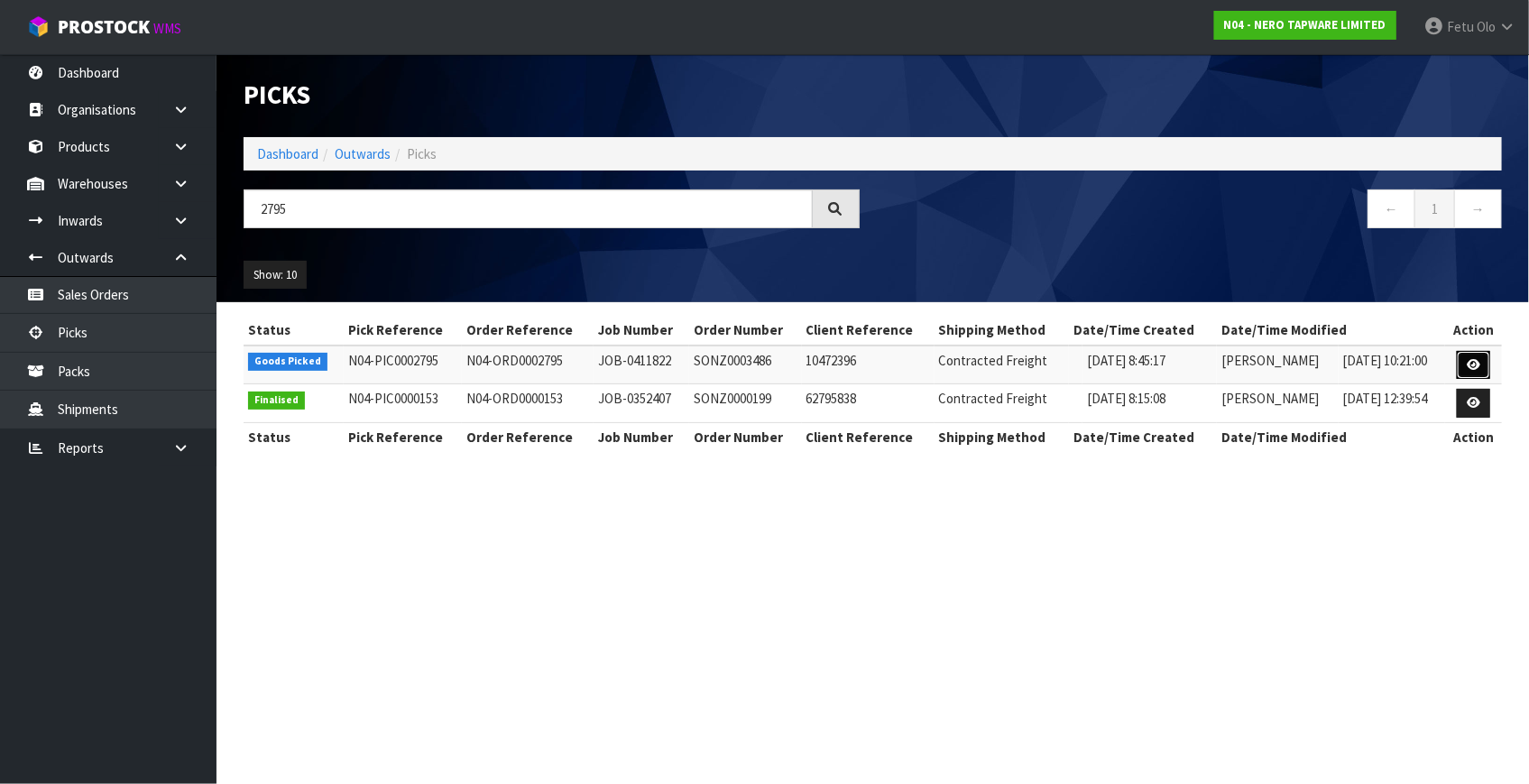
click at [1470, 361] on icon at bounding box center [1473, 365] width 13 height 12
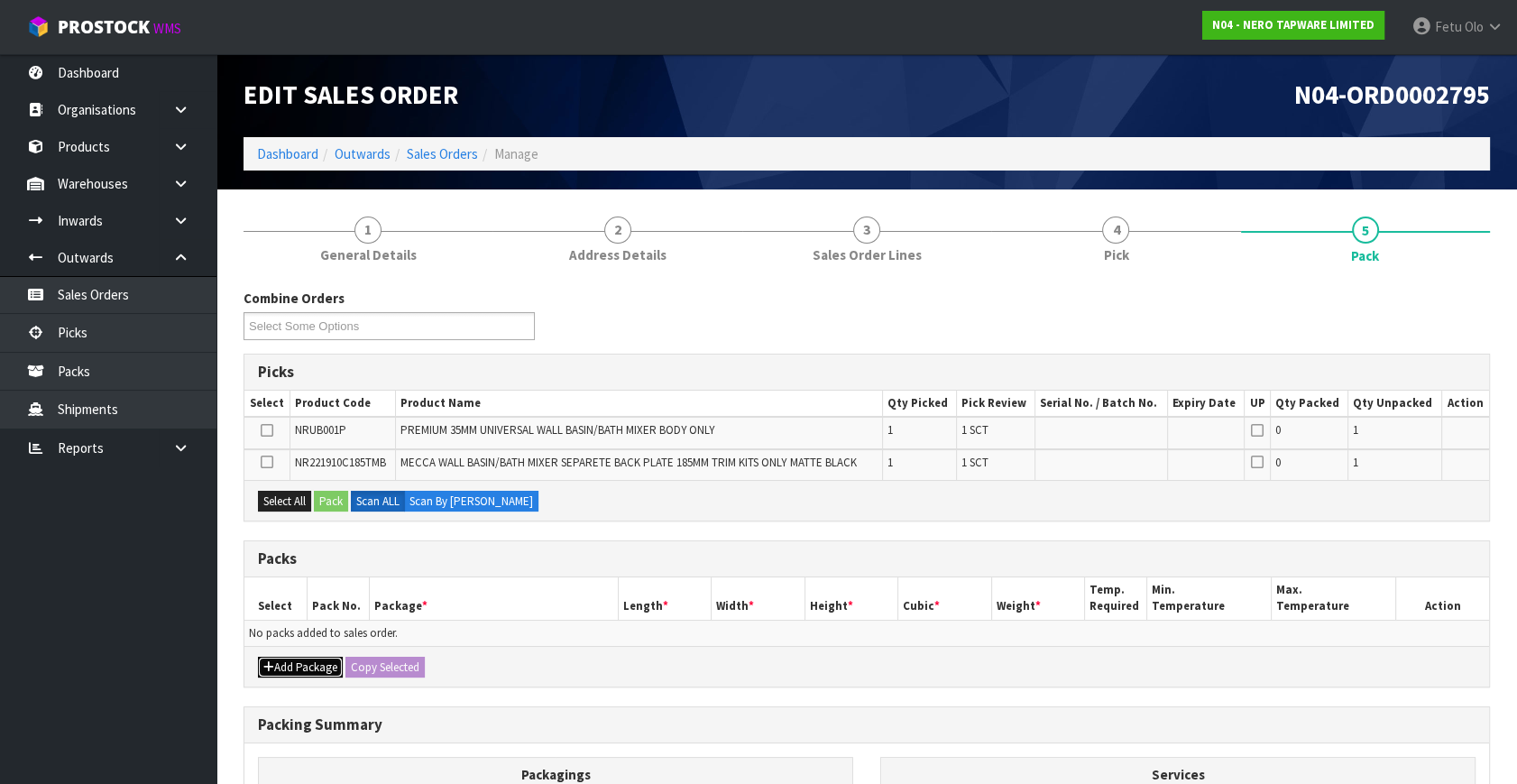
click at [312, 659] on button "Add Package" at bounding box center [301, 667] width 85 height 21
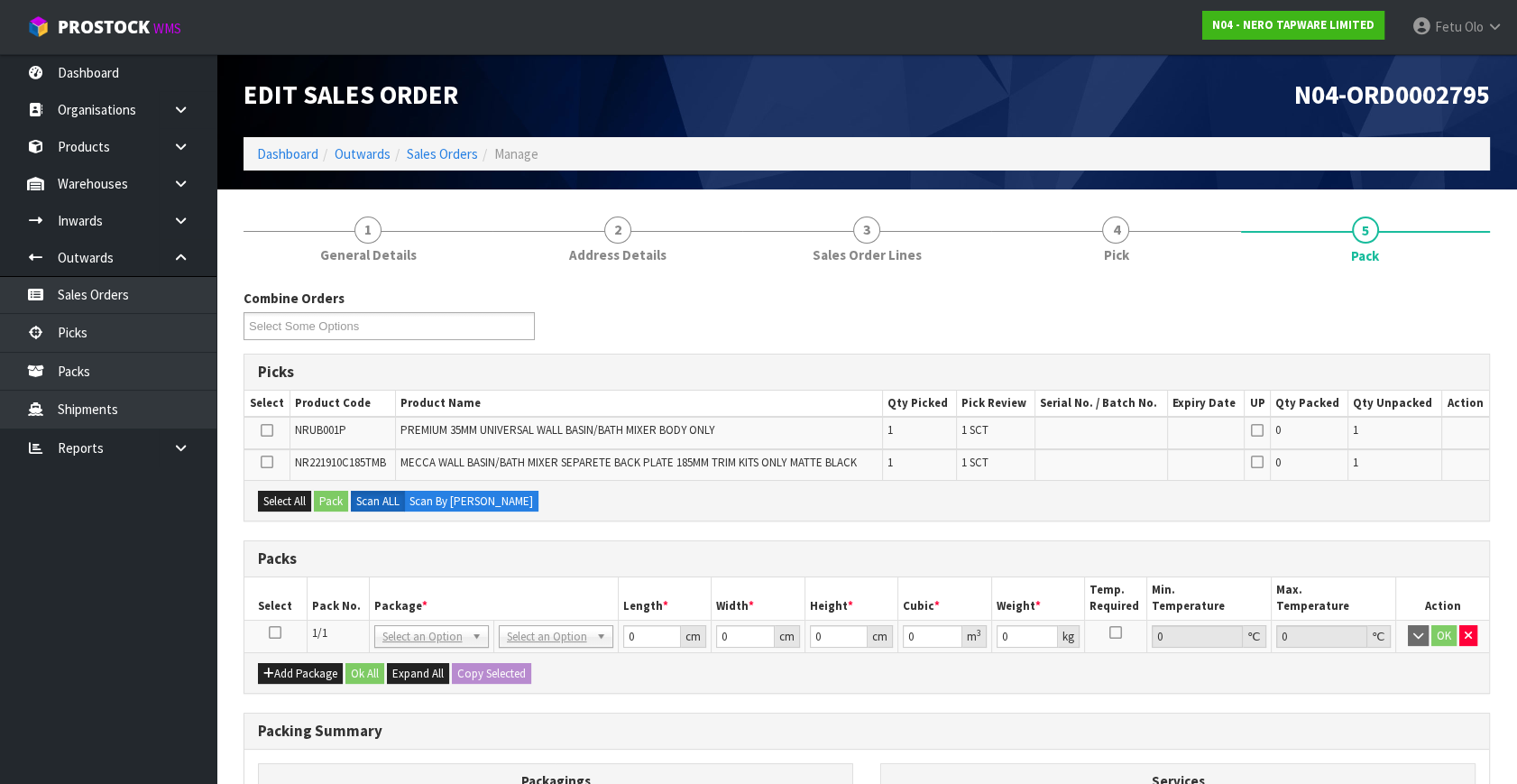
drag, startPoint x: 277, startPoint y: 633, endPoint x: 380, endPoint y: 605, distance: 106.7
click at [280, 633] on td at bounding box center [275, 636] width 63 height 33
click at [380, 605] on th "Package *" at bounding box center [493, 598] width 248 height 42
click at [271, 632] on icon at bounding box center [275, 632] width 13 height 1
click at [439, 601] on th "Package *" at bounding box center [493, 598] width 248 height 42
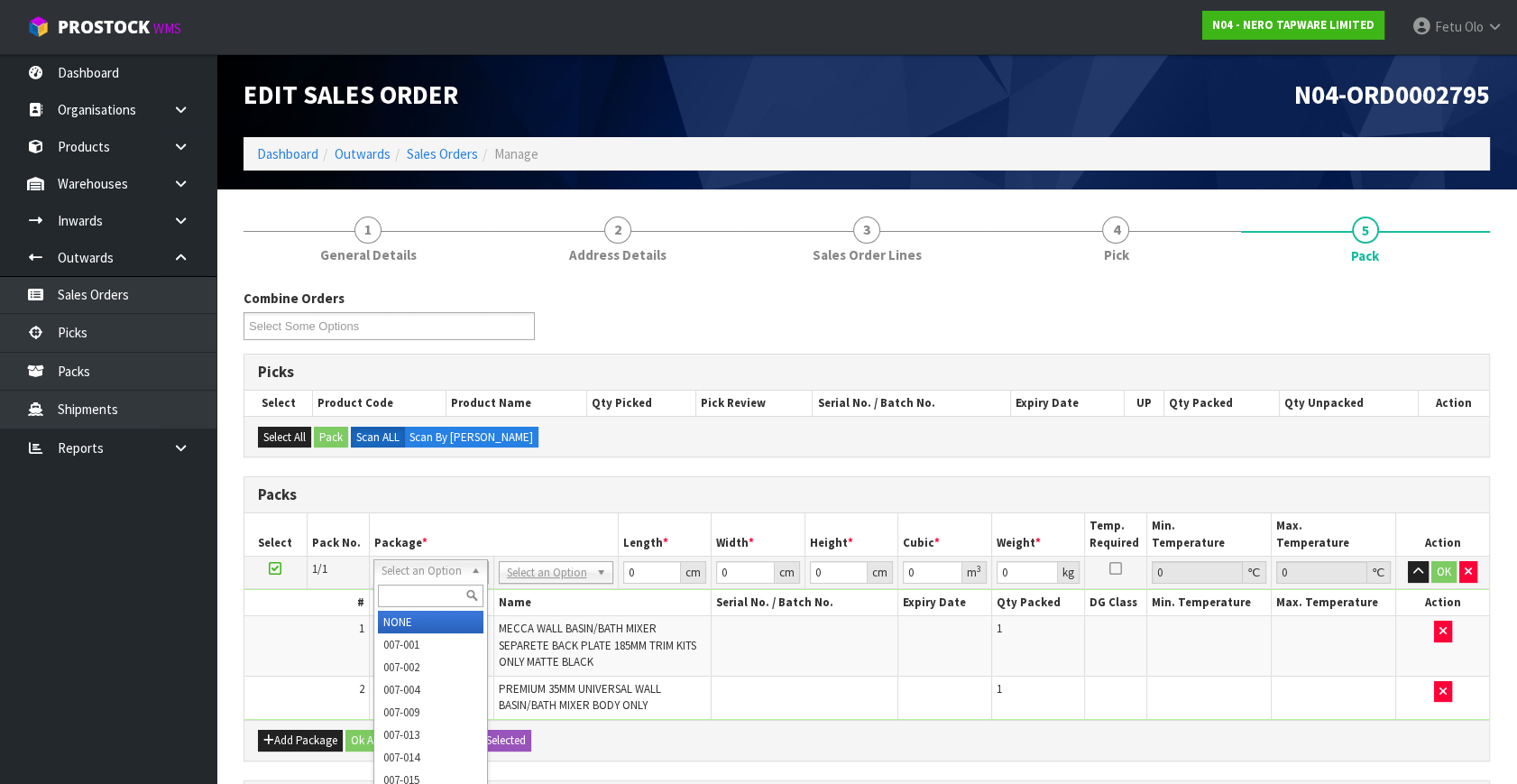
click at [430, 588] on input "text" at bounding box center [431, 595] width 106 height 22
type input "011"
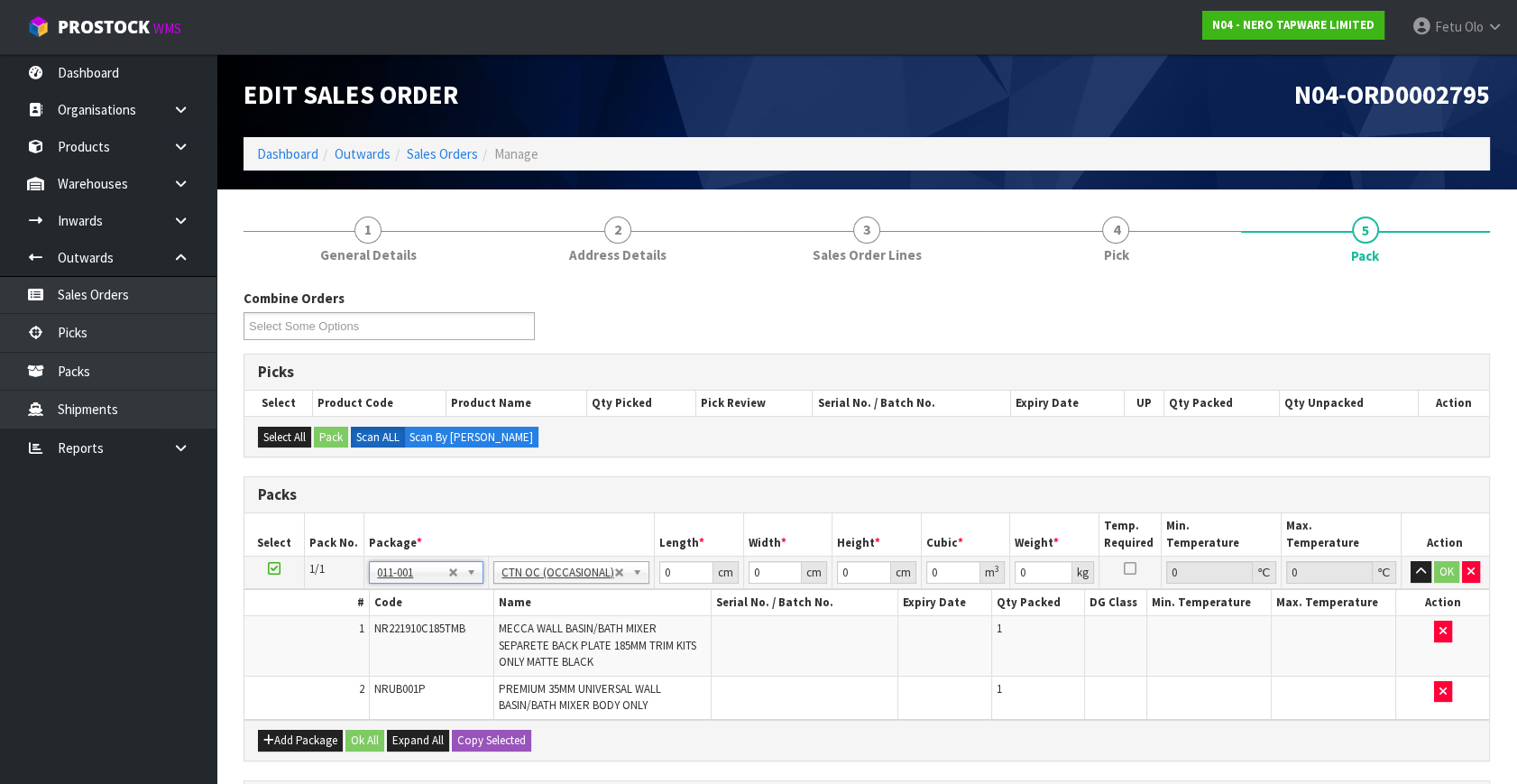
type input "1.66"
drag, startPoint x: 682, startPoint y: 573, endPoint x: 432, endPoint y: 650, distance: 261.6
click at [432, 650] on tbody "1/1 NONE 007-001 007-002 007-004 007-009 007-013 007-014 007-015 007-017 007-01…" at bounding box center [867, 638] width 1244 height 163
type input "30"
type input "24"
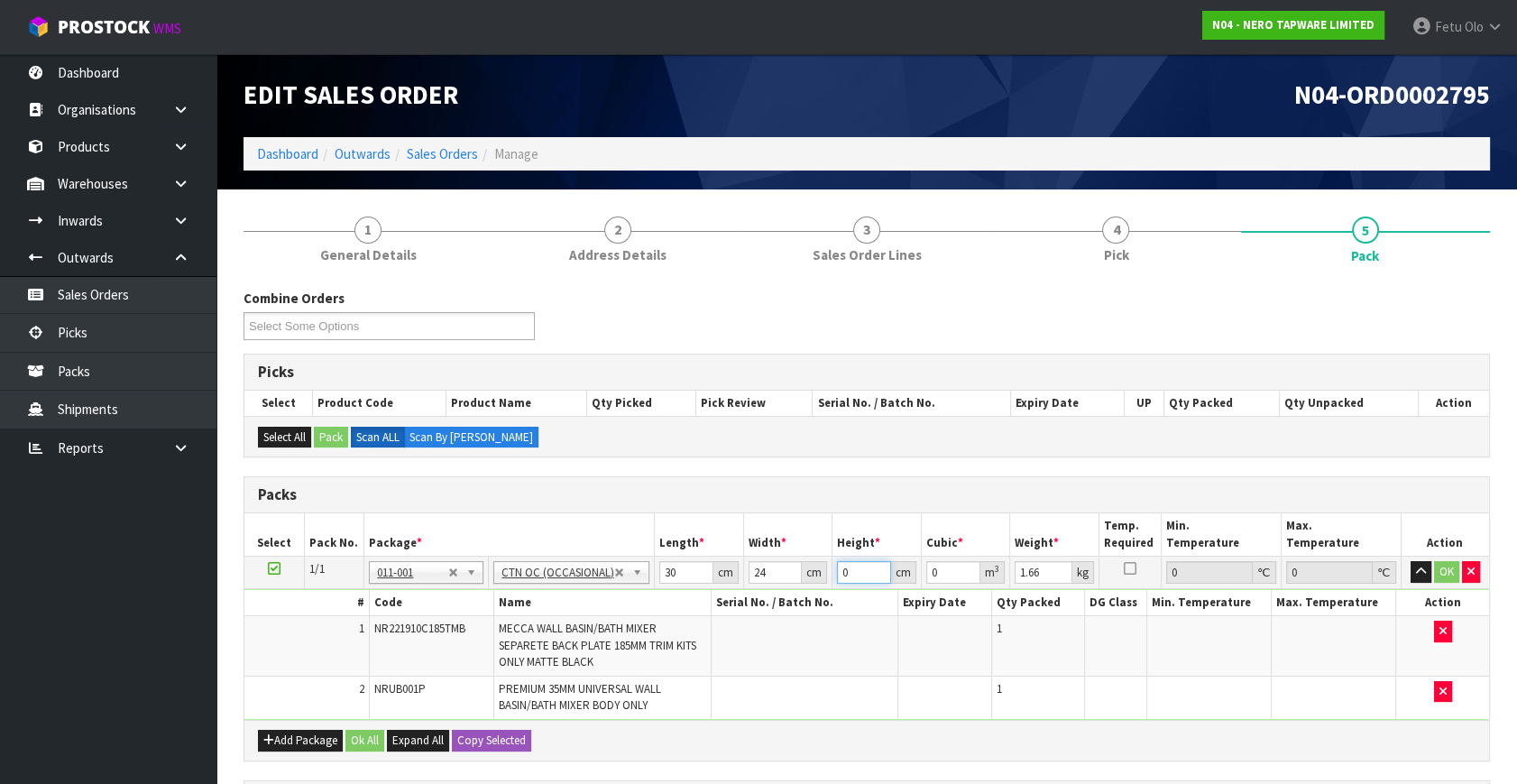
type input "1"
type input "0.00072"
type input "17"
type input "0.01224"
type input "17"
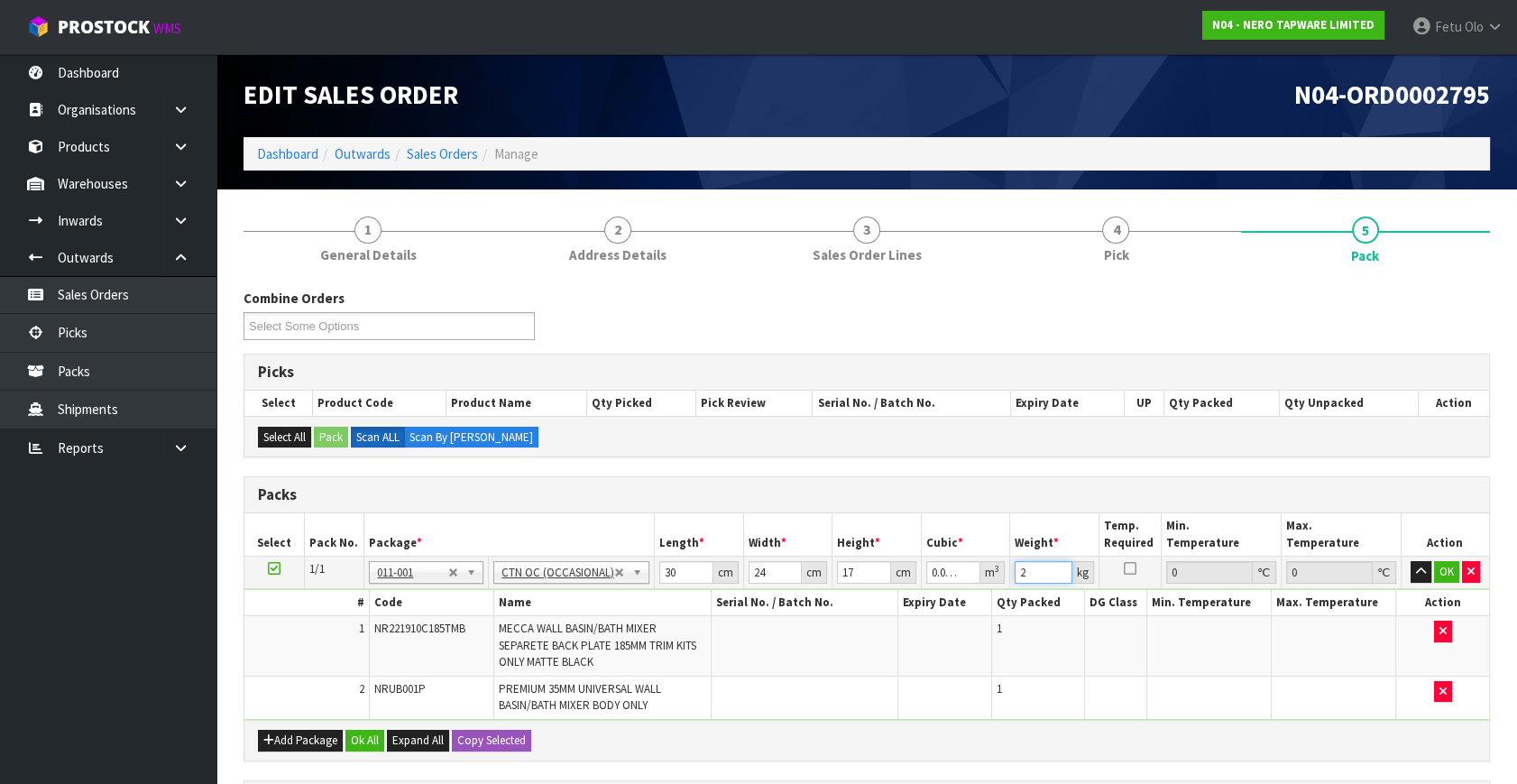
type input "2"
click button "OK" at bounding box center [1447, 571] width 25 height 21
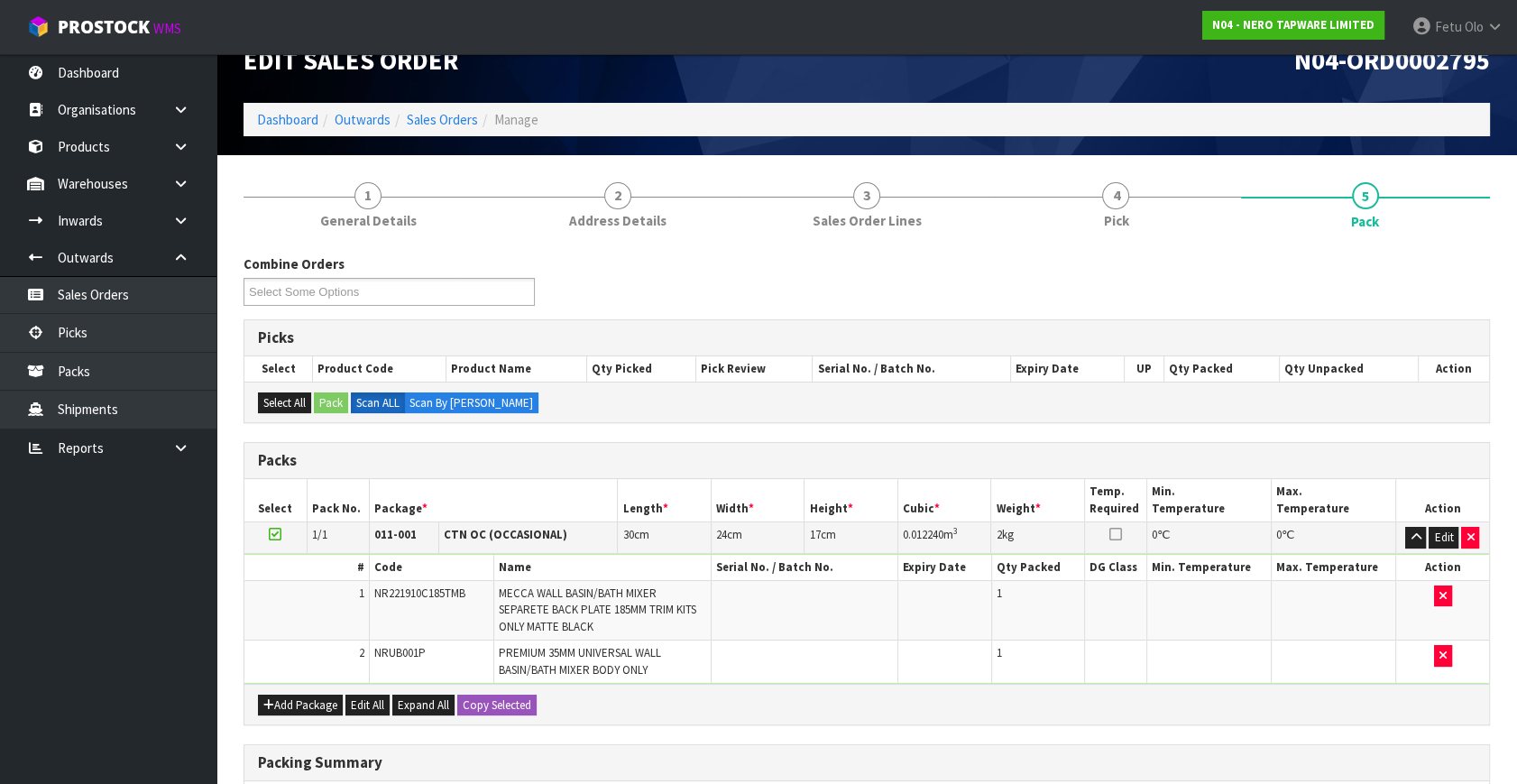
scroll to position [314, 0]
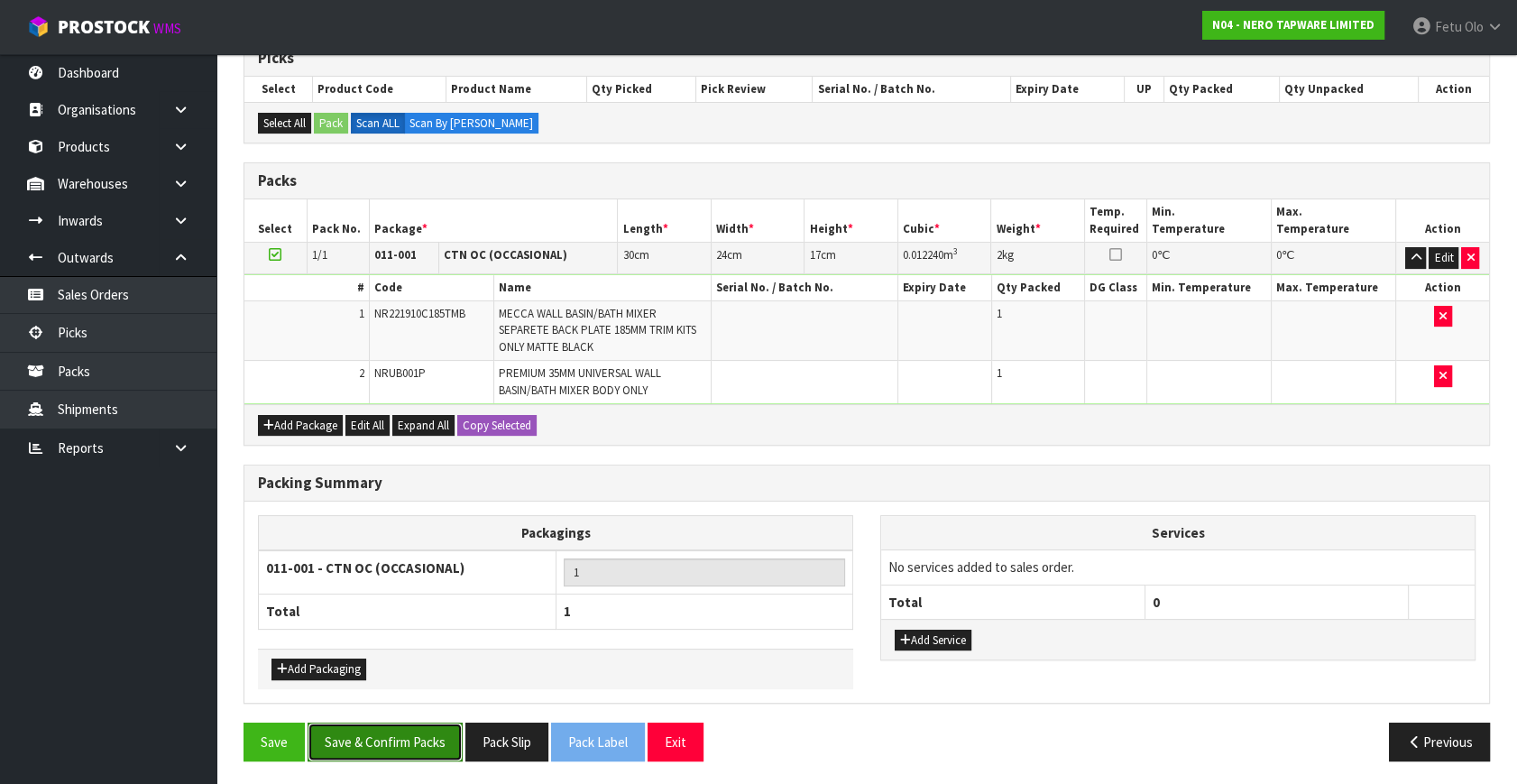
drag, startPoint x: 446, startPoint y: 731, endPoint x: 456, endPoint y: 729, distance: 10.2
click at [450, 730] on button "Save & Confirm Packs" at bounding box center [384, 742] width 155 height 39
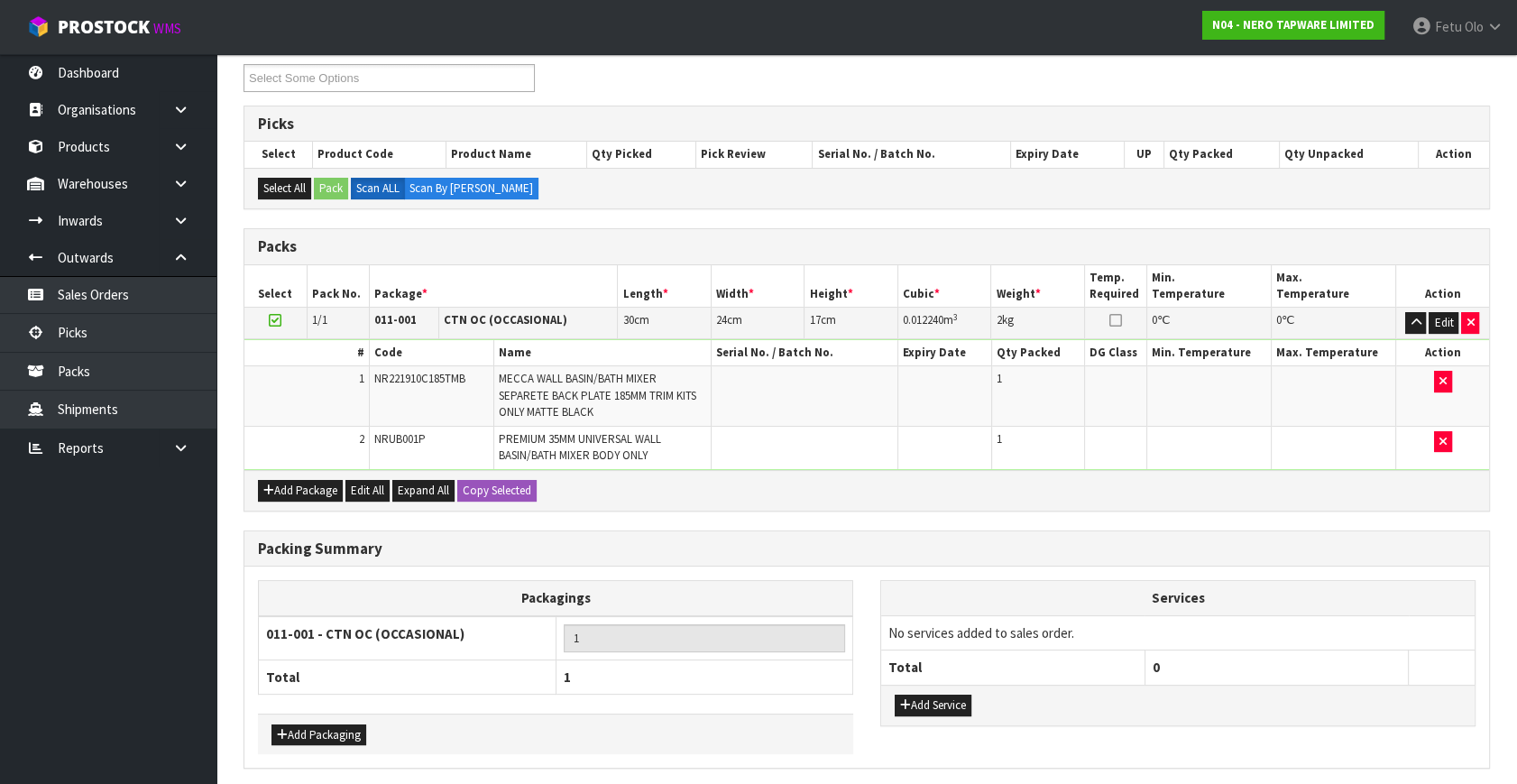
scroll to position [0, 0]
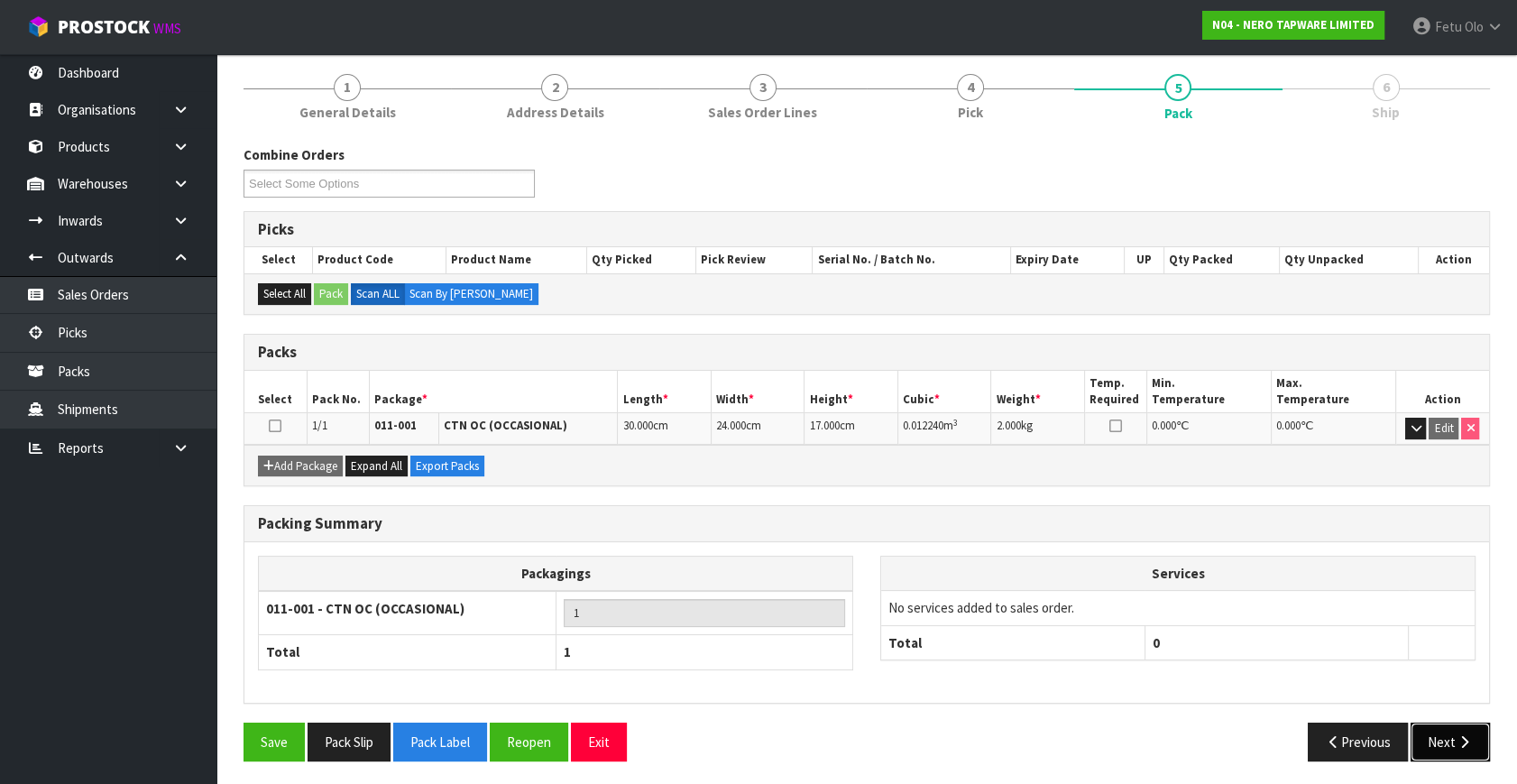
click at [1470, 746] on button "Next" at bounding box center [1450, 742] width 79 height 39
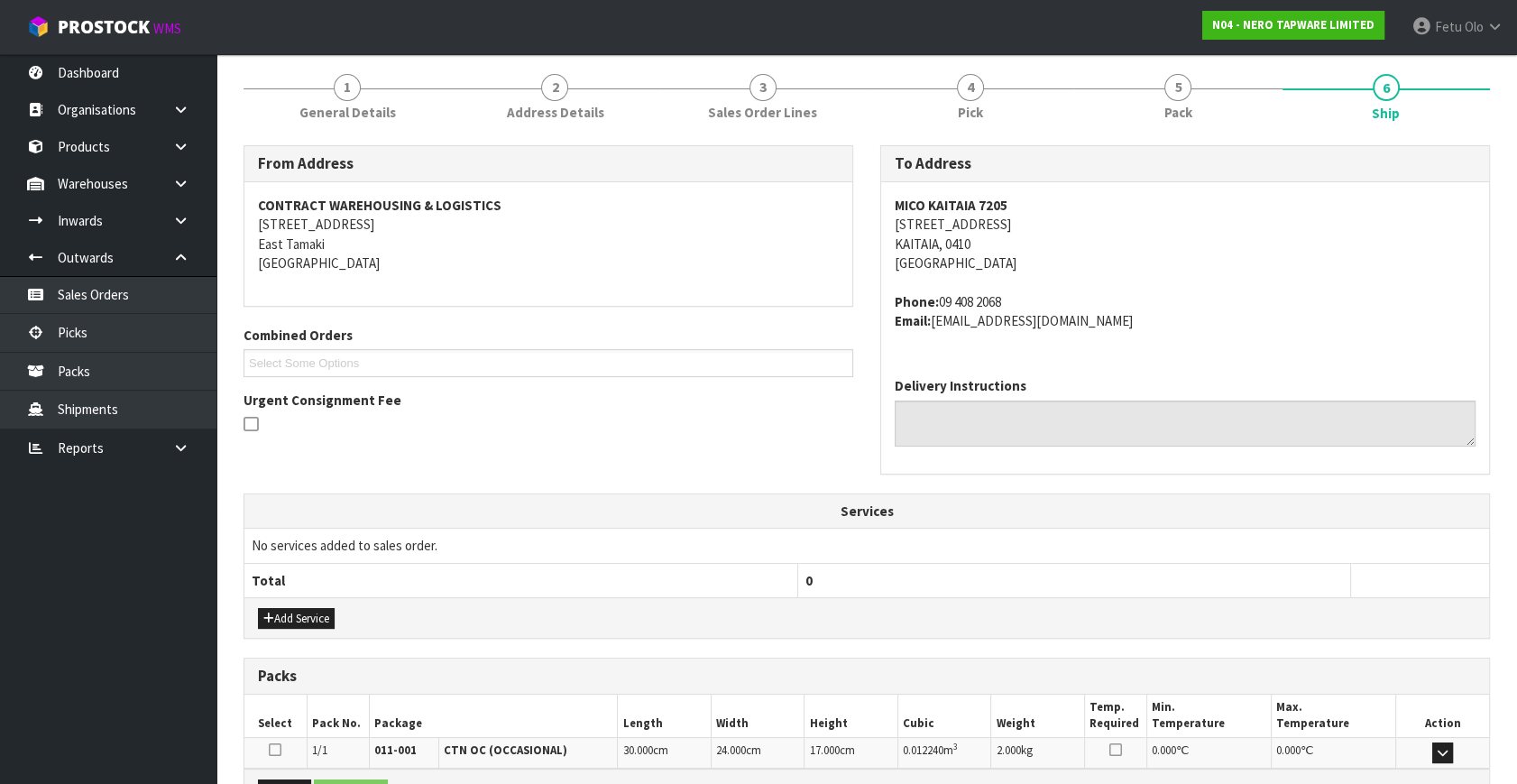
scroll to position [425, 0]
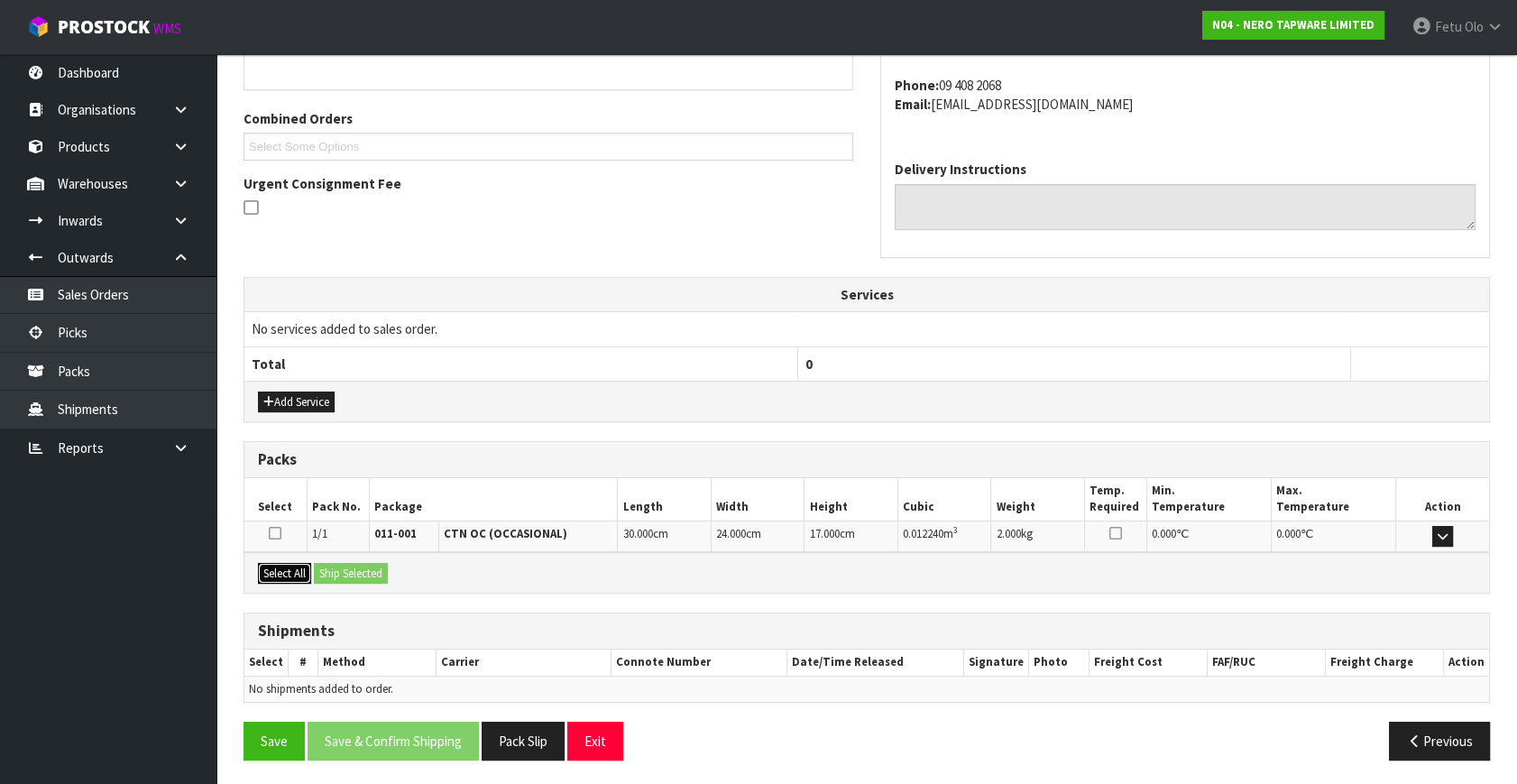
click at [298, 562] on button "Select All" at bounding box center [284, 573] width 53 height 21
click at [330, 562] on button "Ship Selected" at bounding box center [351, 573] width 74 height 21
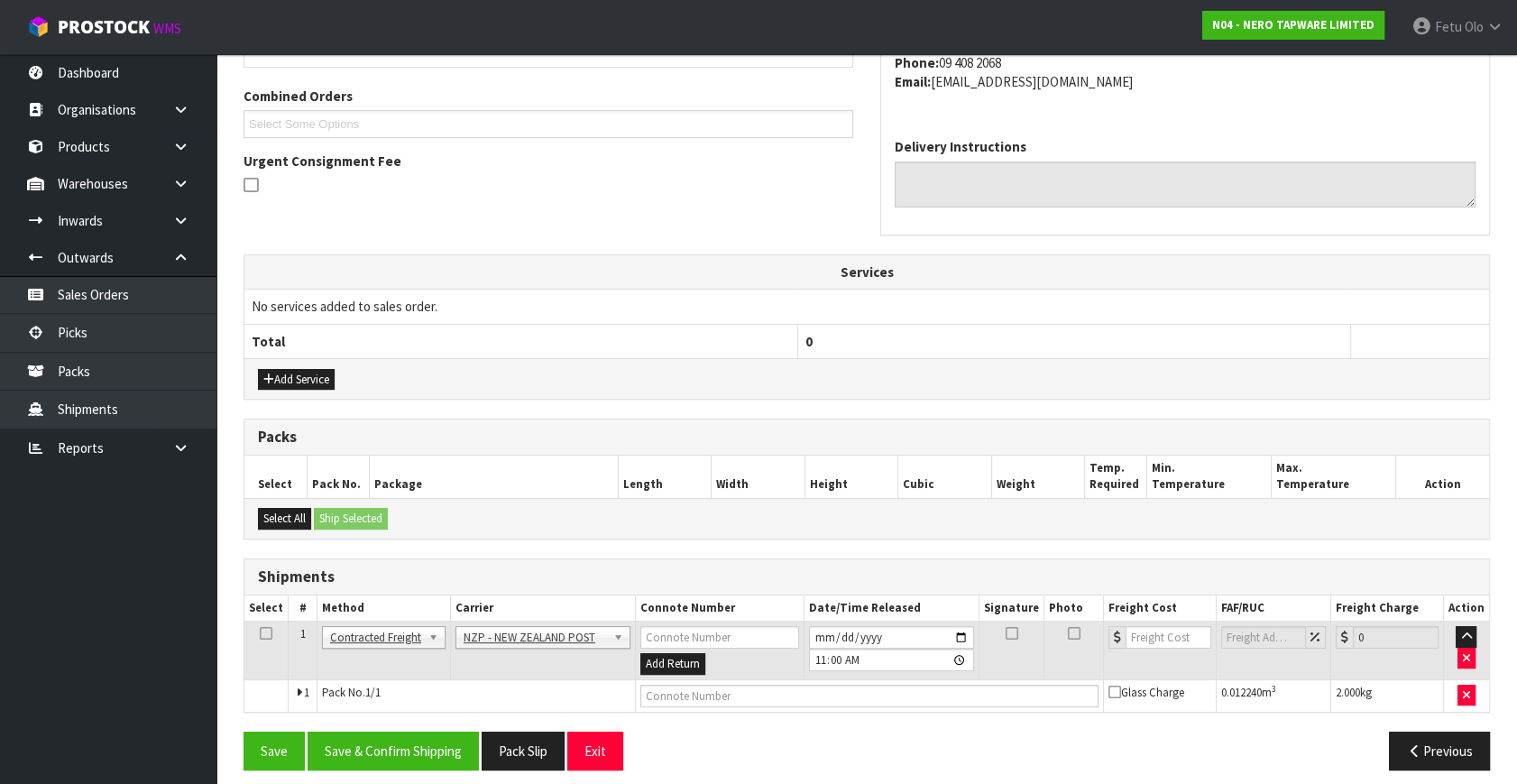
scroll to position [457, 0]
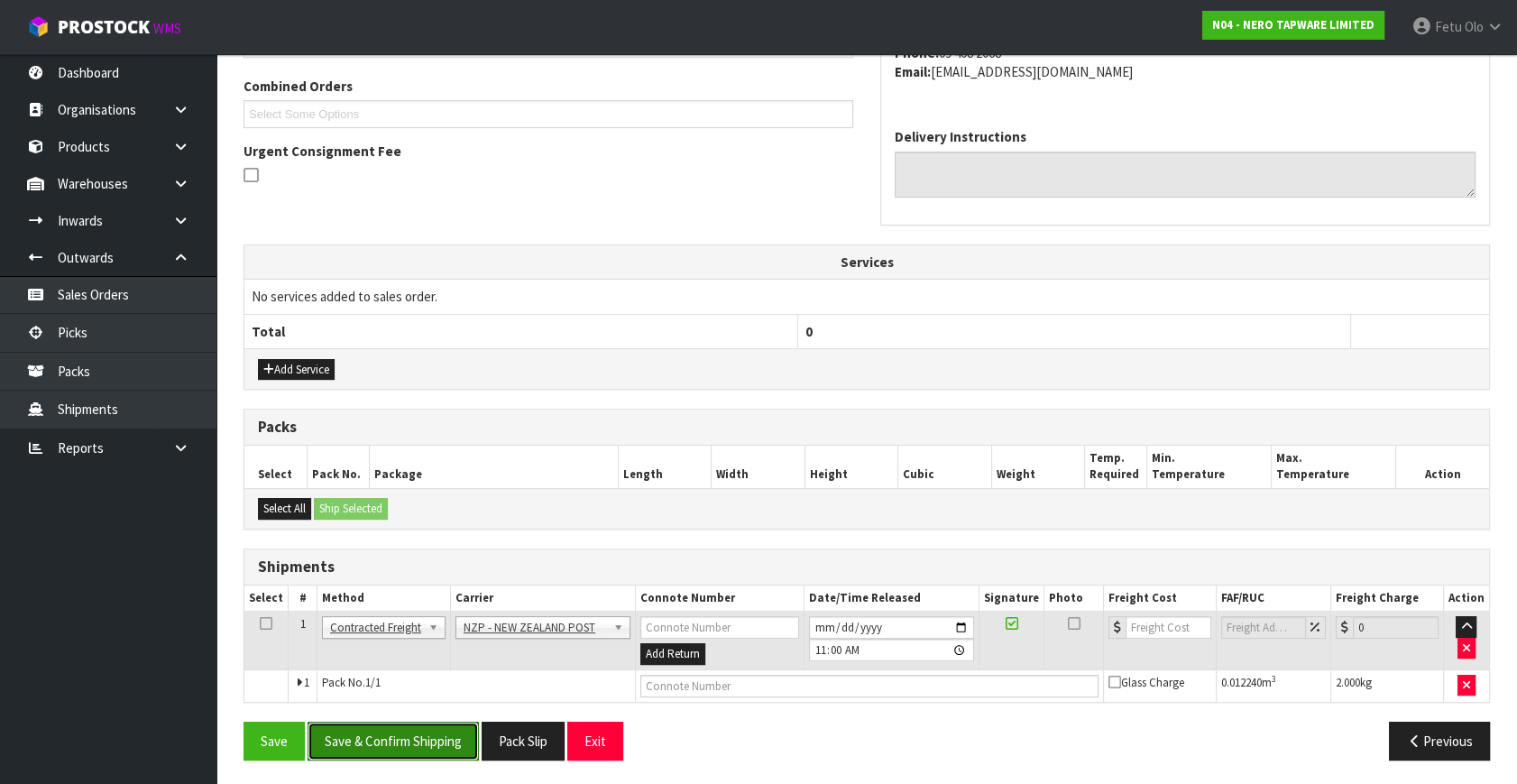
click at [442, 733] on button "Save & Confirm Shipping" at bounding box center [393, 741] width 171 height 39
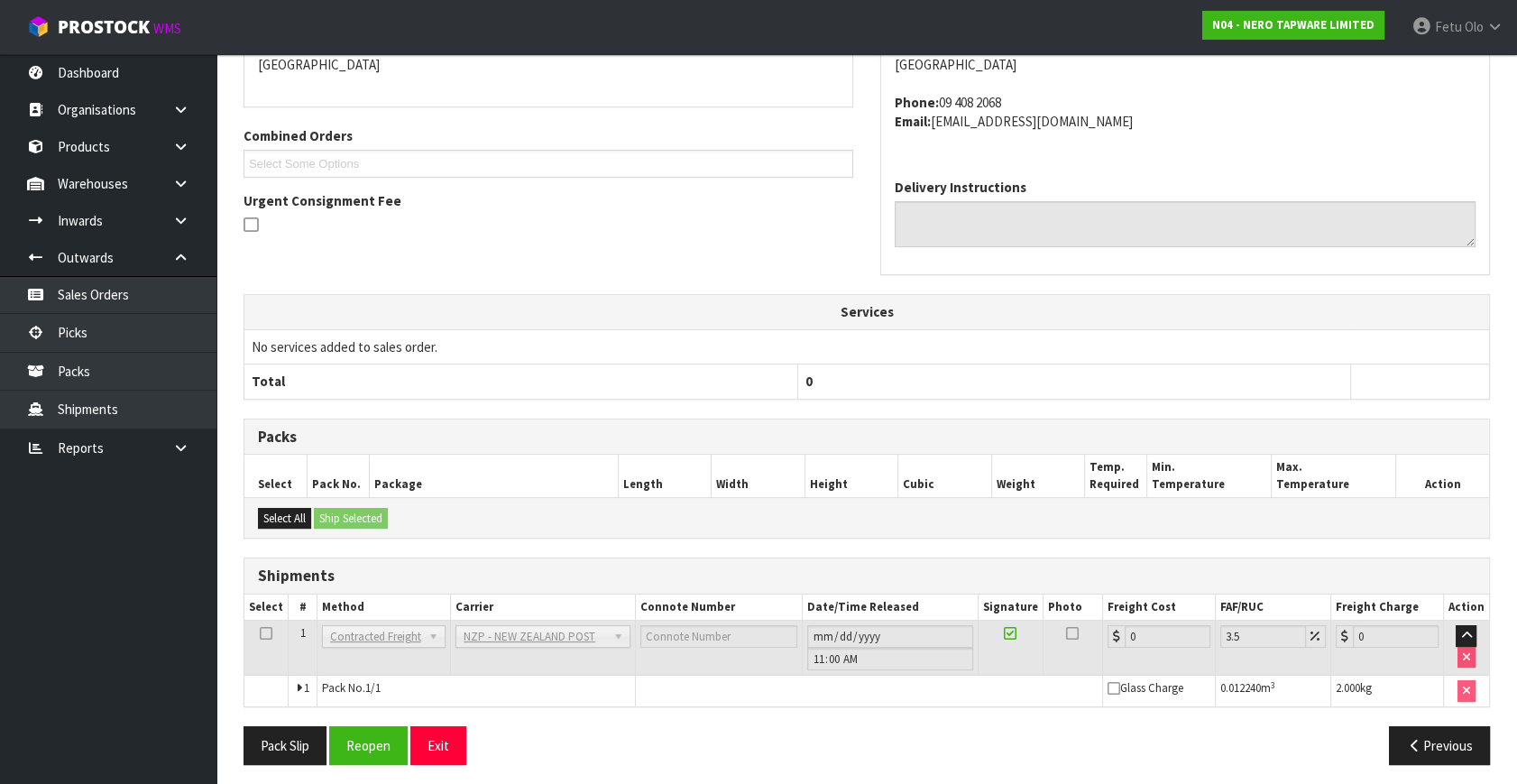
scroll to position [431, 0]
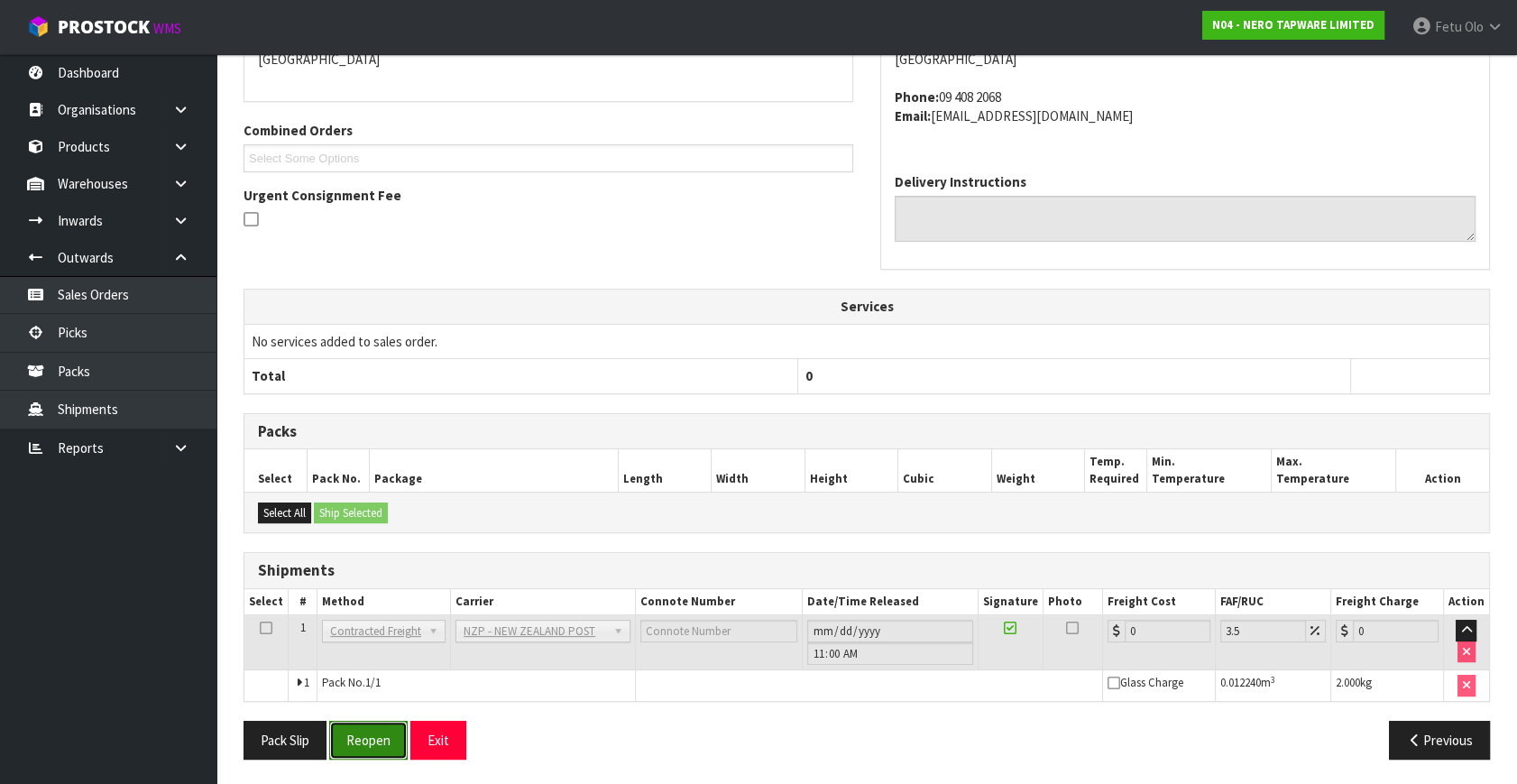
drag, startPoint x: 372, startPoint y: 730, endPoint x: 387, endPoint y: 733, distance: 15.3
click at [372, 730] on button "Reopen" at bounding box center [368, 740] width 78 height 39
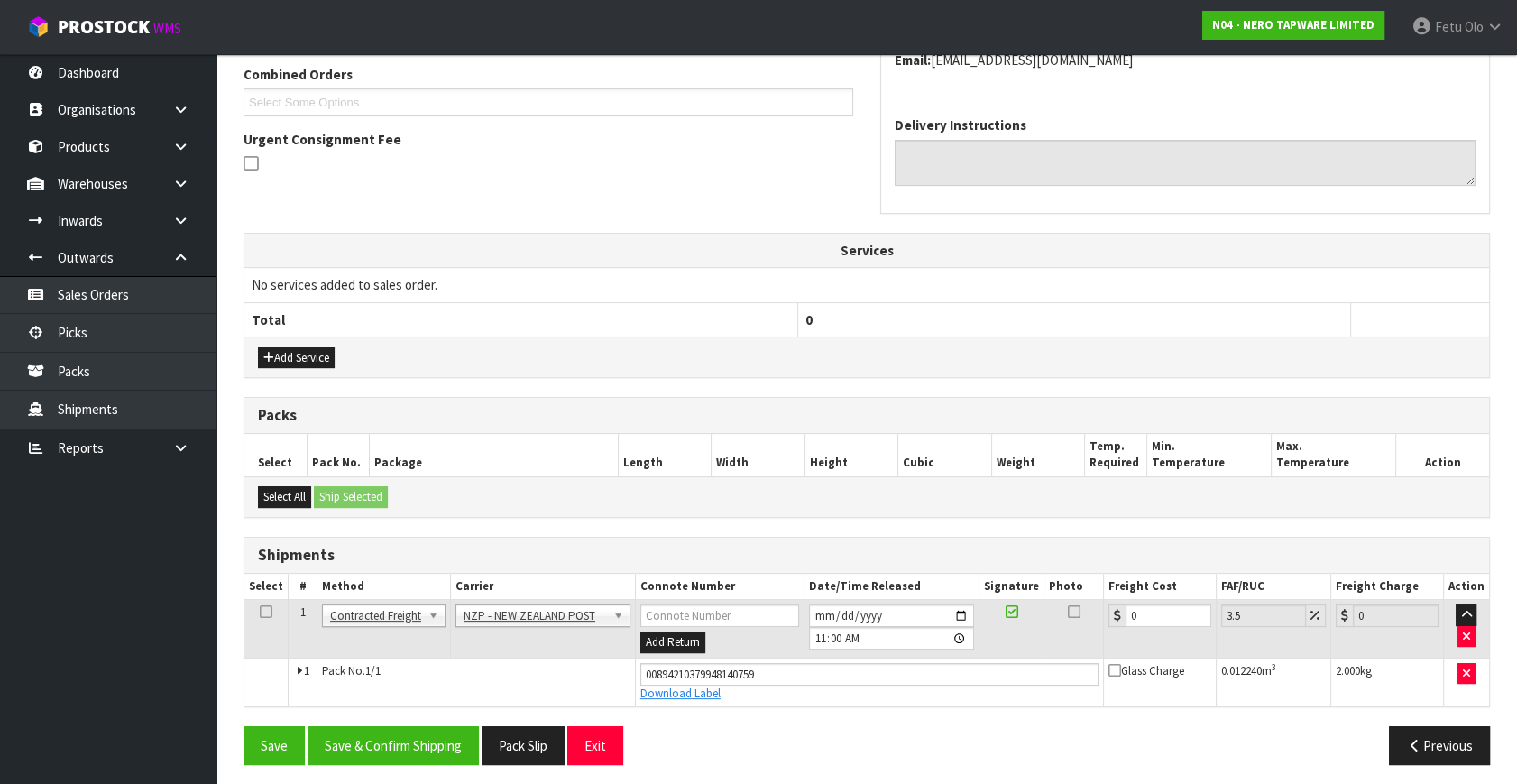
scroll to position [474, 0]
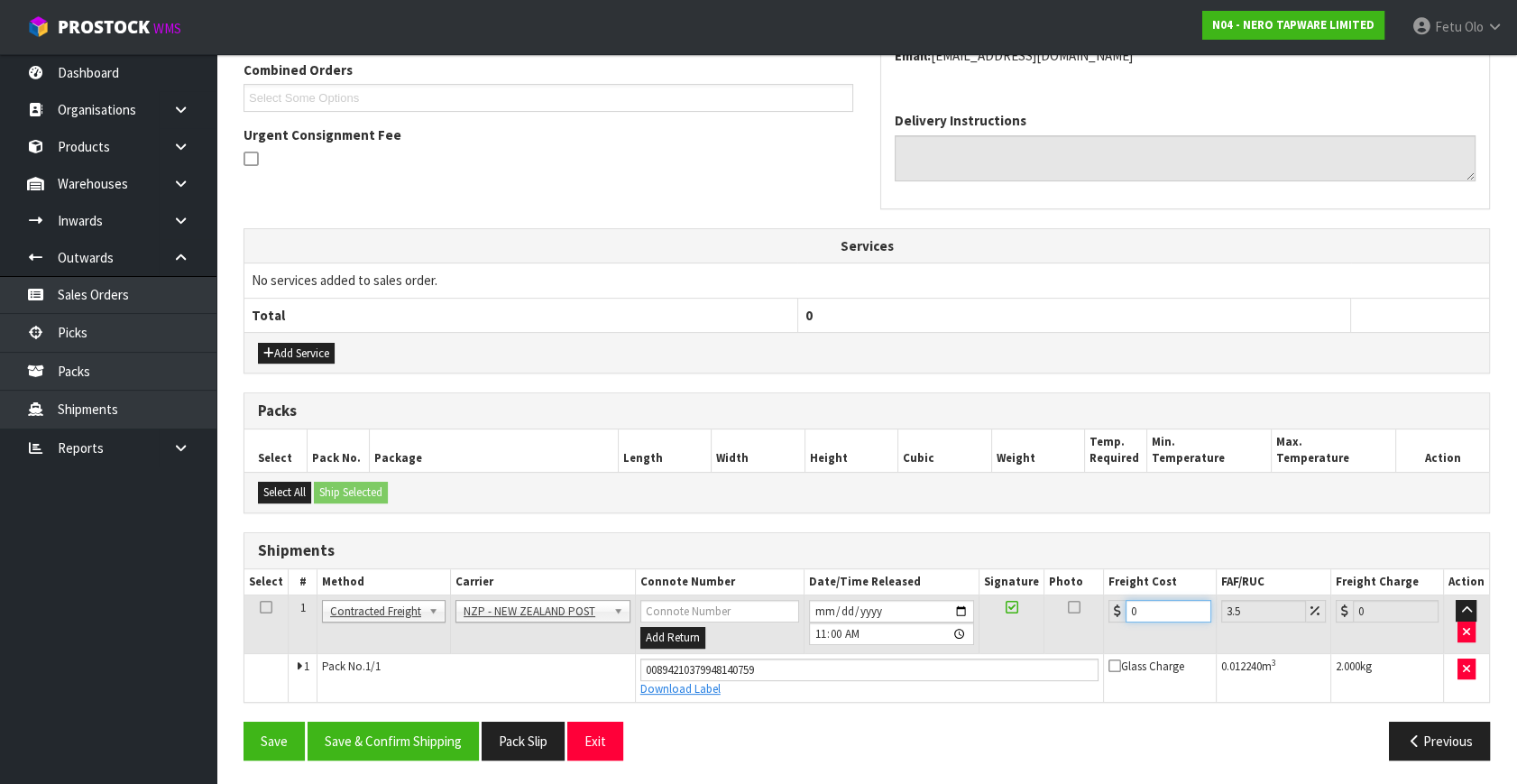
drag, startPoint x: 1150, startPoint y: 611, endPoint x: 751, endPoint y: 666, distance: 402.8
click at [751, 666] on tbody "1 Client Local Pickup Customer Local Pickup Company Freight Contracted Freight …" at bounding box center [867, 648] width 1244 height 106
type input "8"
type input "8.28"
type input "8.4"
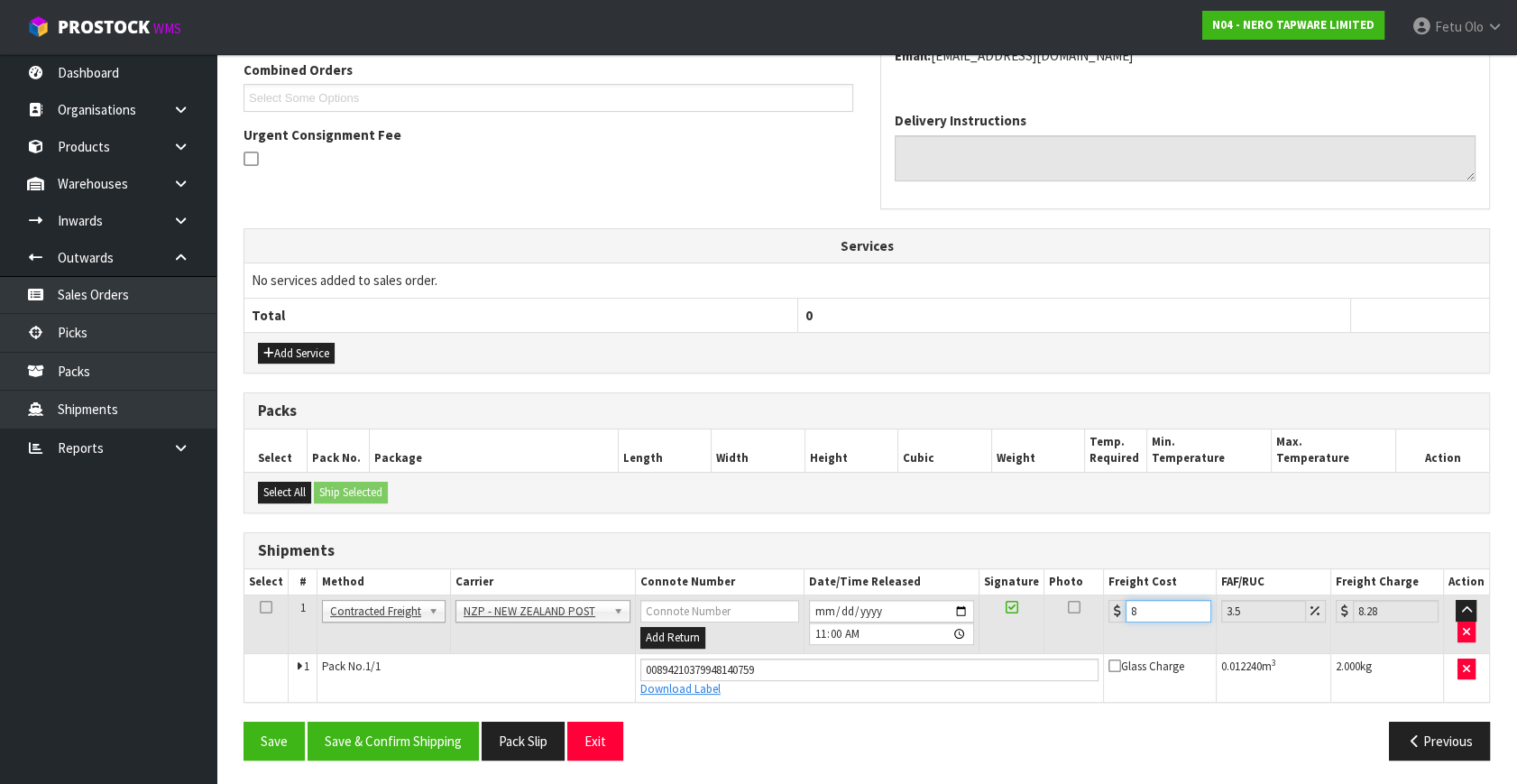
type input "8.69"
type input "8.45"
type input "8.75"
type input "8.45"
click at [448, 733] on button "Save & Confirm Shipping" at bounding box center [393, 741] width 171 height 39
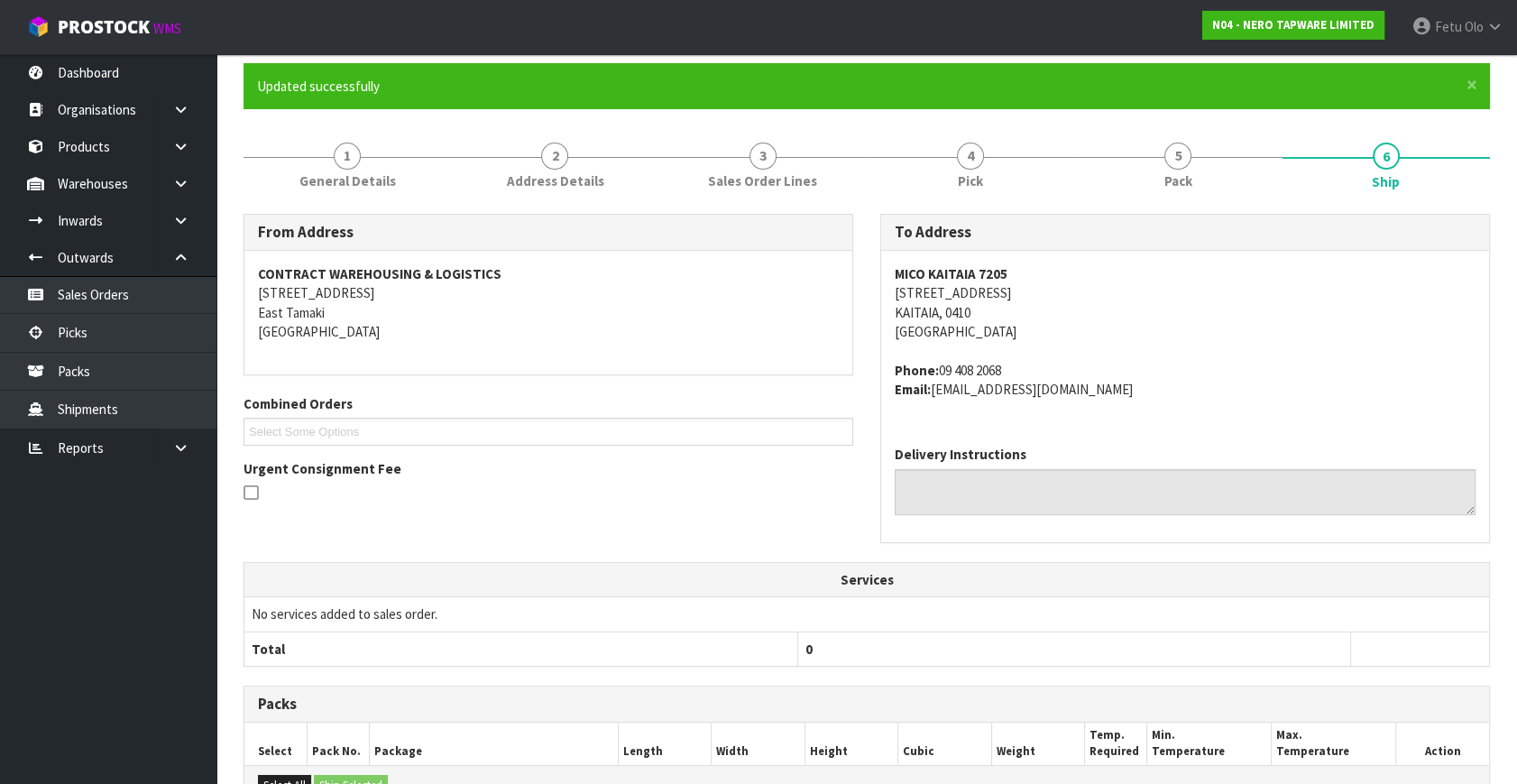
scroll to position [424, 0]
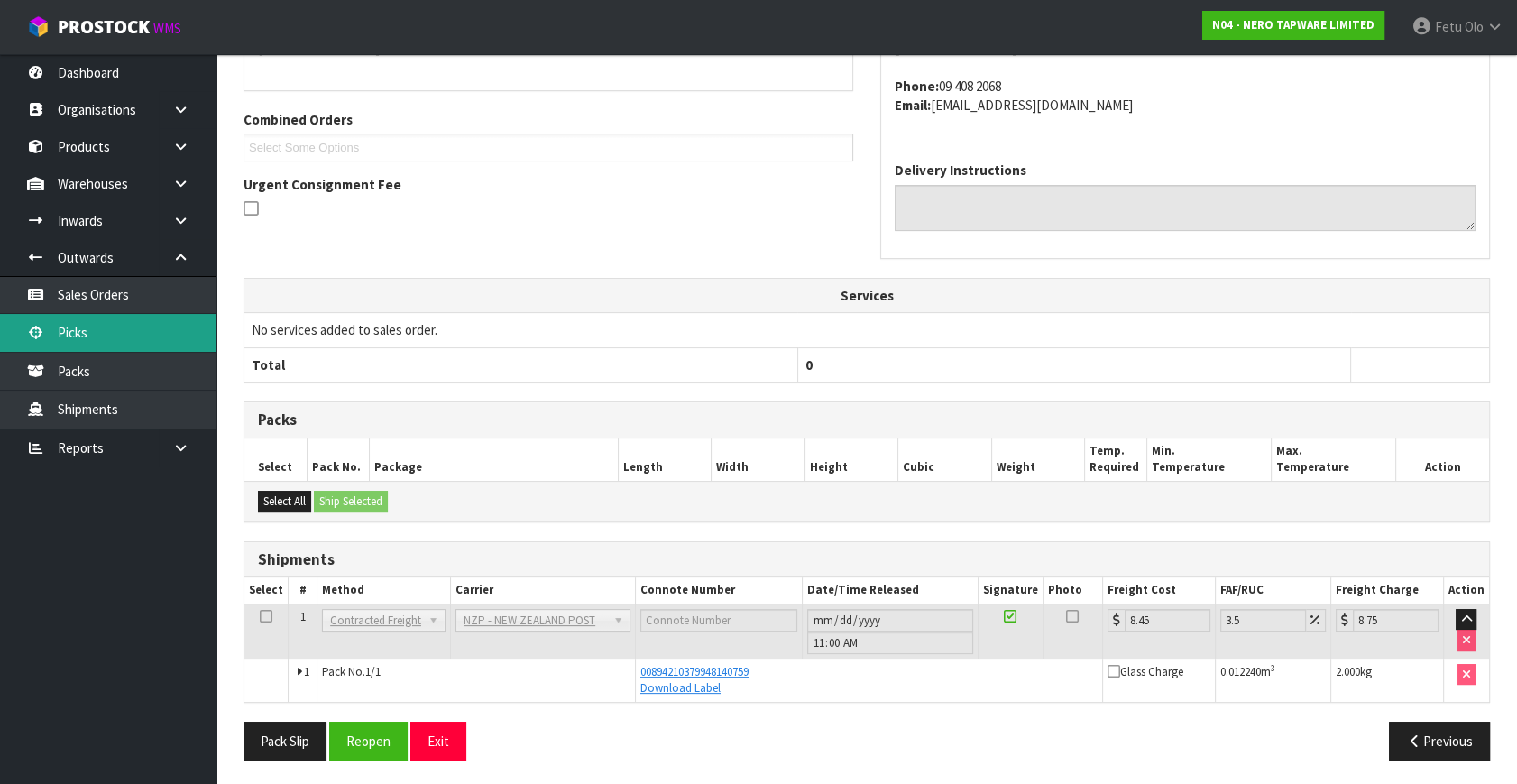
click at [59, 325] on link "Picks" at bounding box center [108, 332] width 217 height 37
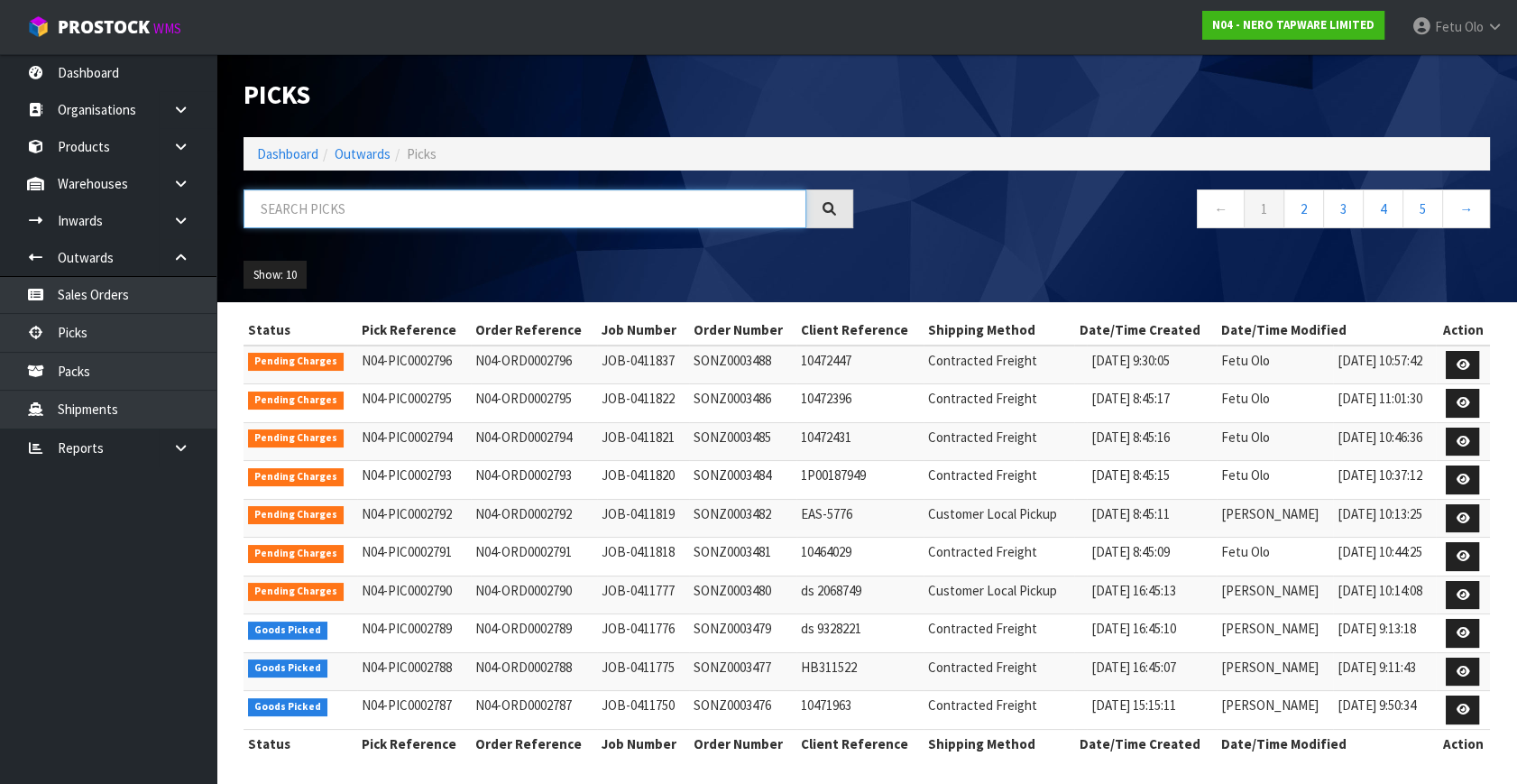
click at [460, 199] on input "text" at bounding box center [525, 209] width 562 height 39
type input "2785"
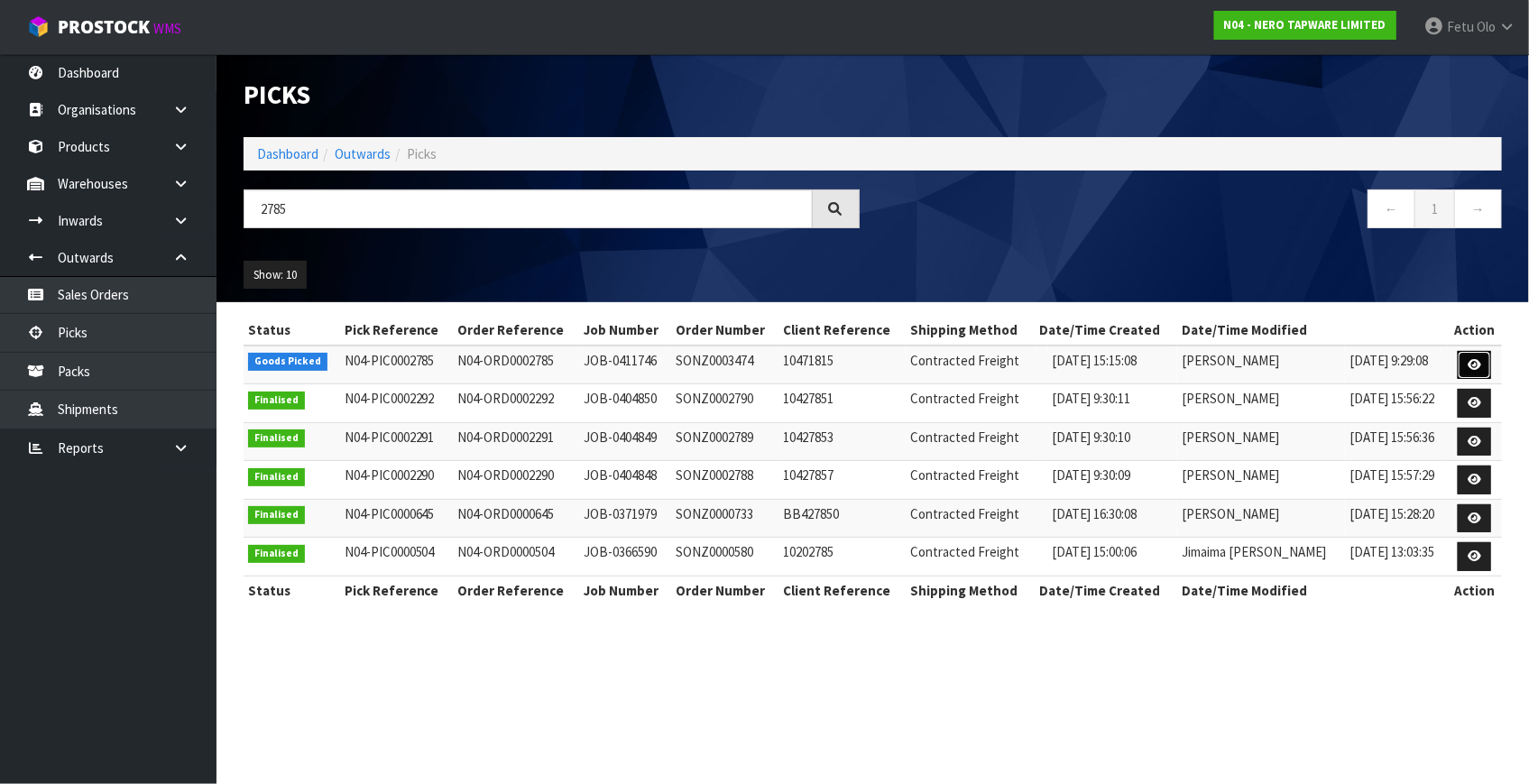
click at [1477, 359] on icon at bounding box center [1474, 365] width 13 height 12
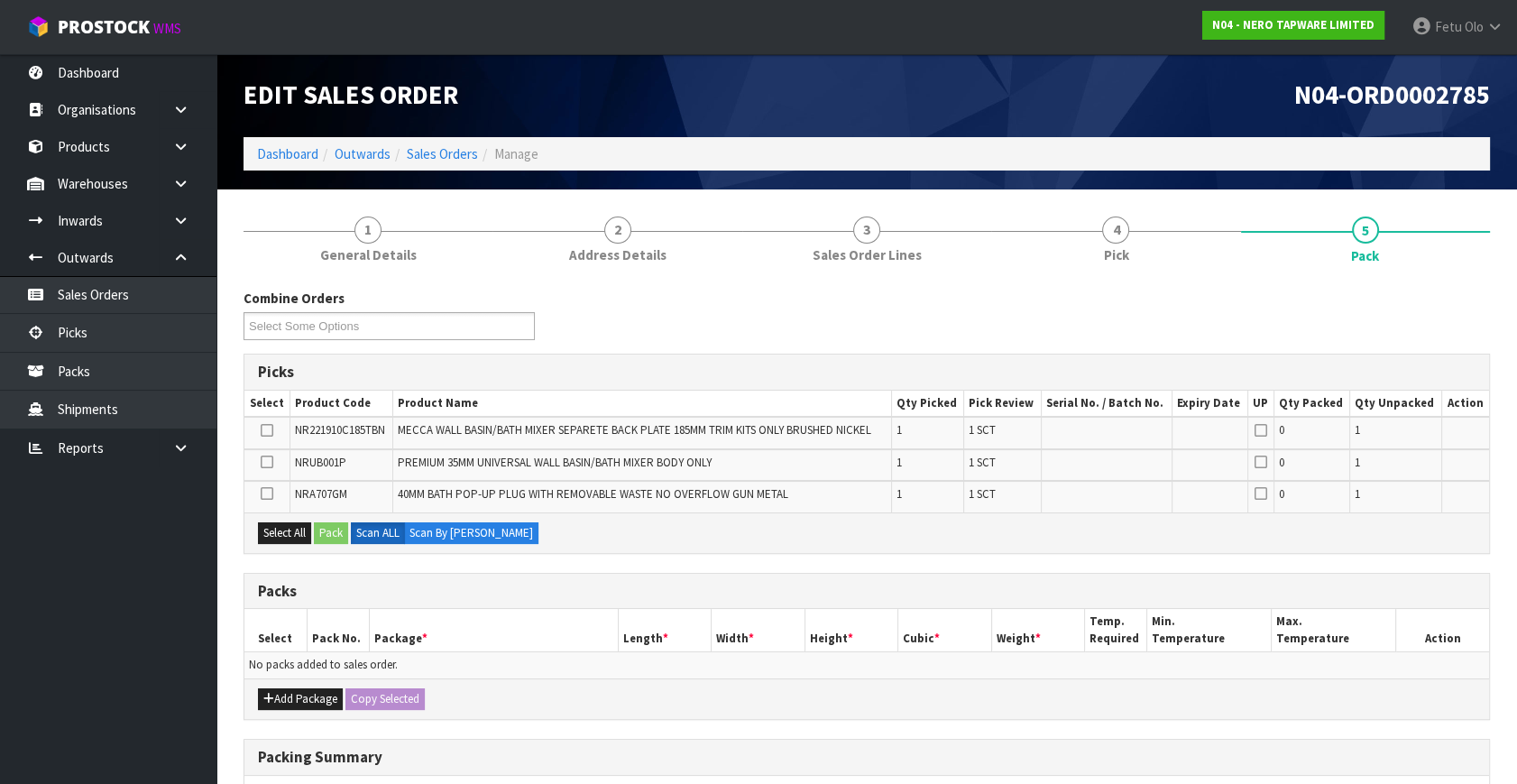
click at [283, 683] on div "Add Package Copy Selected" at bounding box center [867, 698] width 1244 height 40
click at [279, 696] on button "Add Package" at bounding box center [301, 698] width 85 height 21
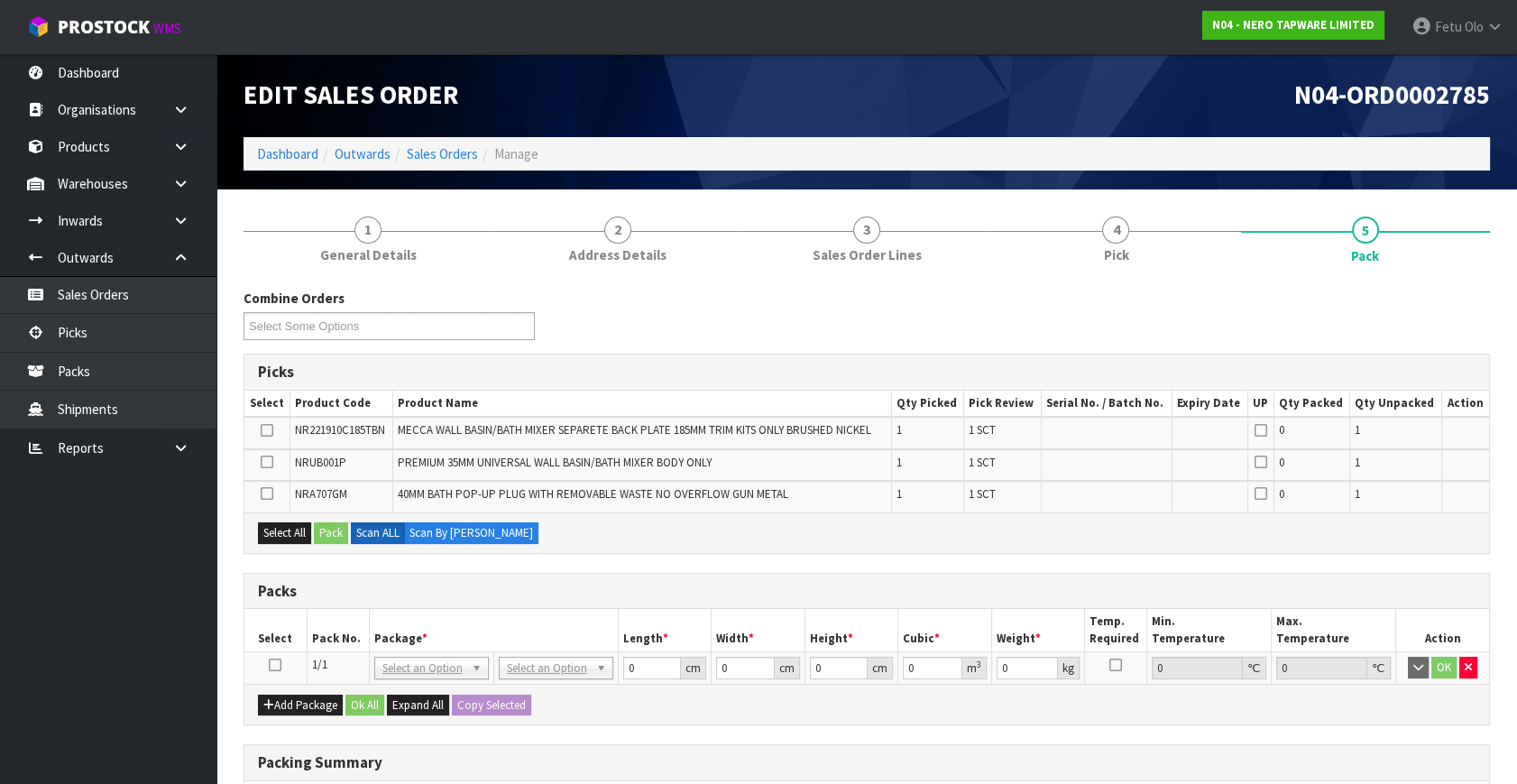
click at [277, 665] on icon at bounding box center [275, 665] width 13 height 1
click at [356, 633] on th "Pack No." at bounding box center [337, 630] width 63 height 42
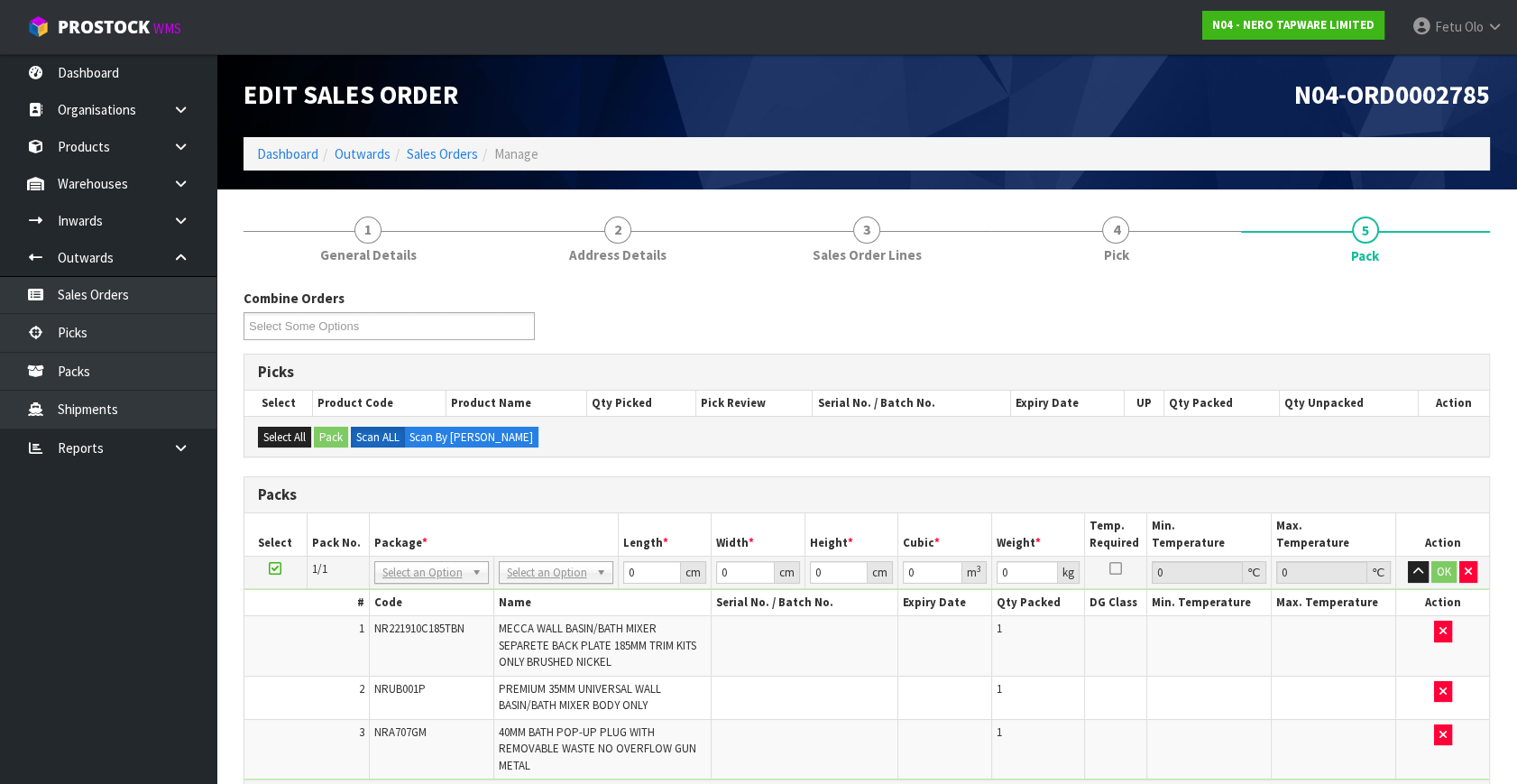
drag, startPoint x: 414, startPoint y: 576, endPoint x: 405, endPoint y: 588, distance: 15.0
click at [405, 598] on input "text" at bounding box center [431, 595] width 106 height 22
type input "011"
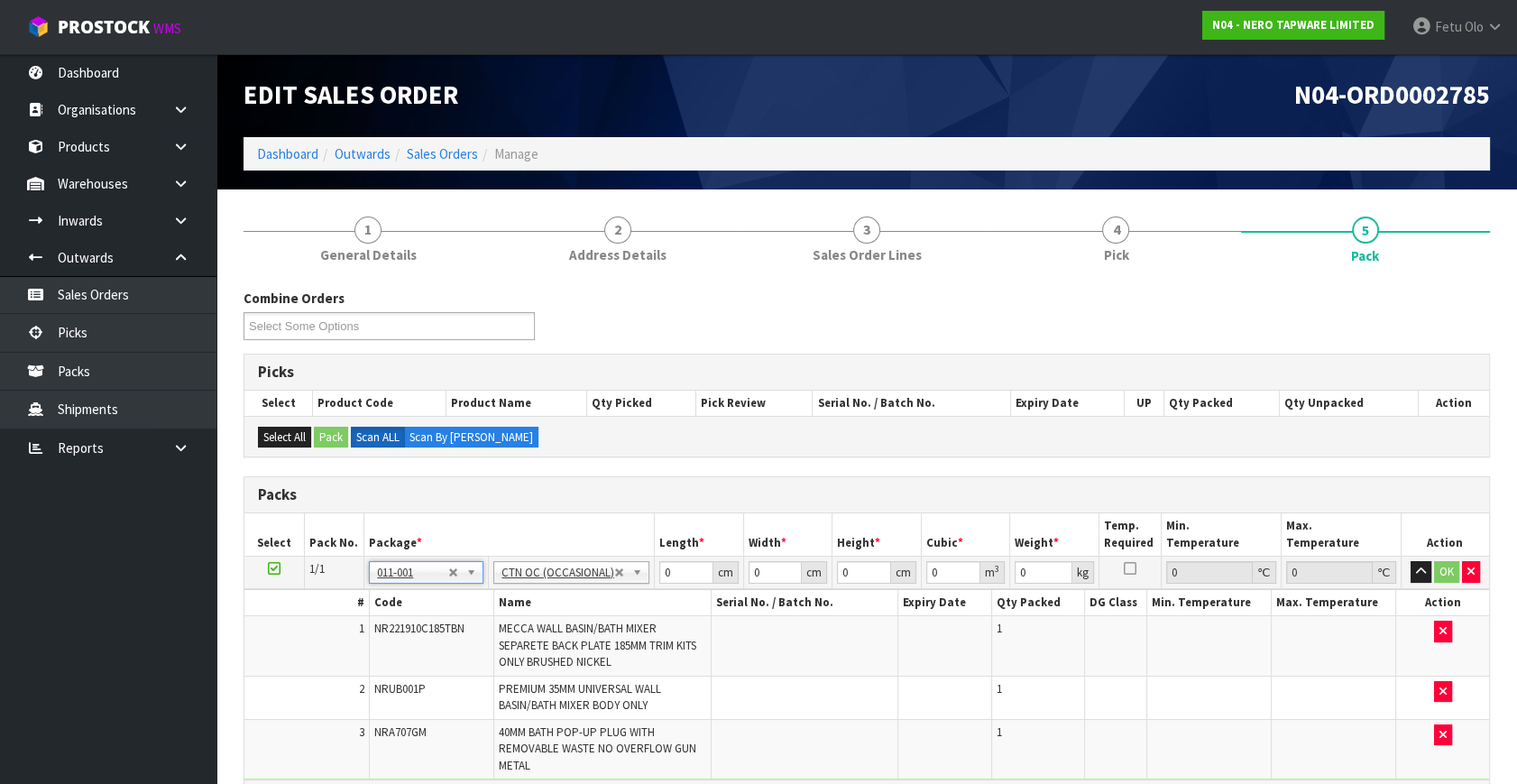
type input "1.98"
drag, startPoint x: 671, startPoint y: 573, endPoint x: 604, endPoint y: 596, distance: 70.8
click at [604, 596] on tbody "1/1 NONE 007-001 007-002 007-004 007-009 007-013 007-014 007-015 007-017 007-01…" at bounding box center [867, 667] width 1244 height 222
type input "31"
type input "24"
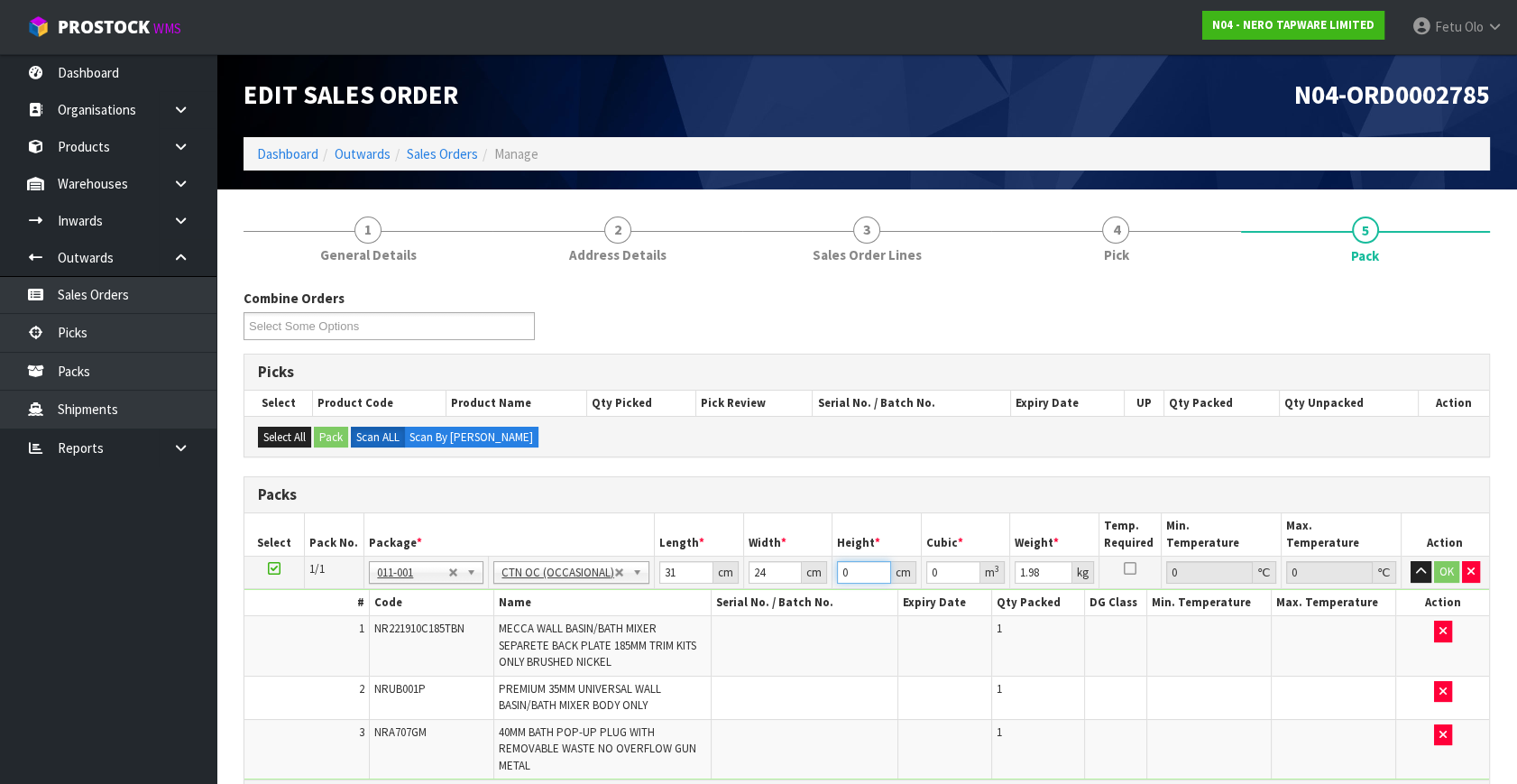
type input "1"
type input "0.000744"
type input "17"
type input "0.012648"
type input "17"
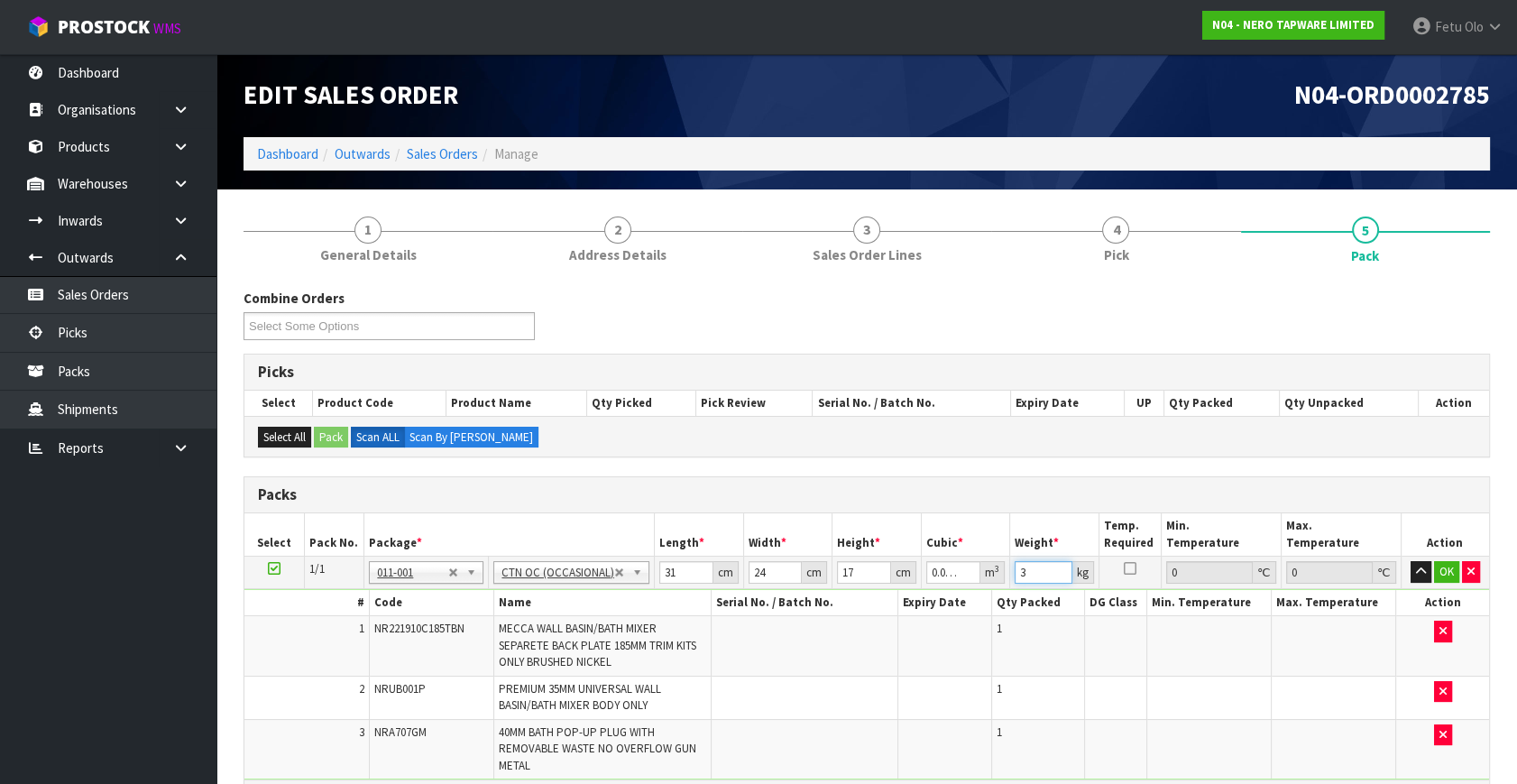
type input "3"
click button "OK" at bounding box center [1447, 571] width 25 height 21
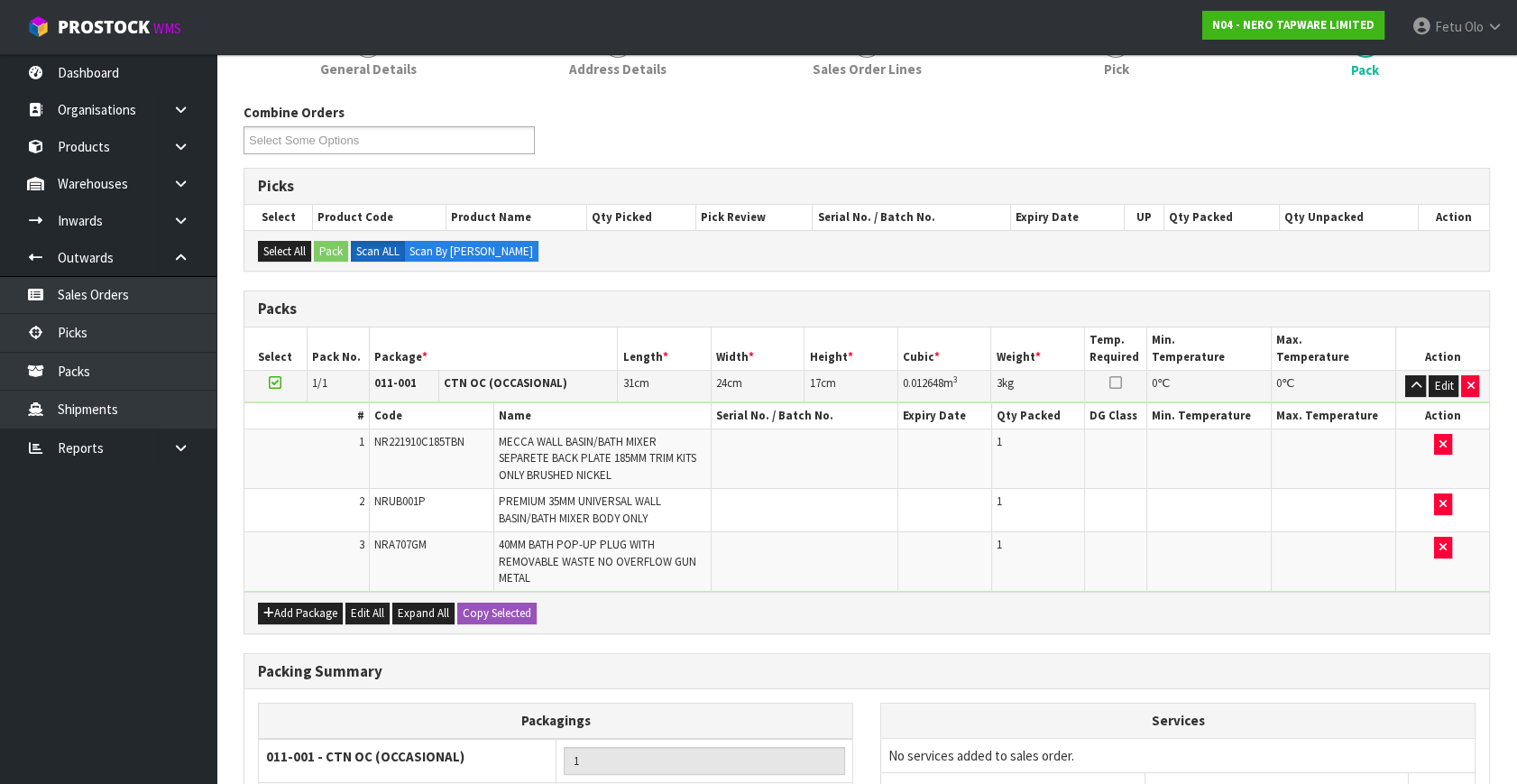
scroll to position [374, 0]
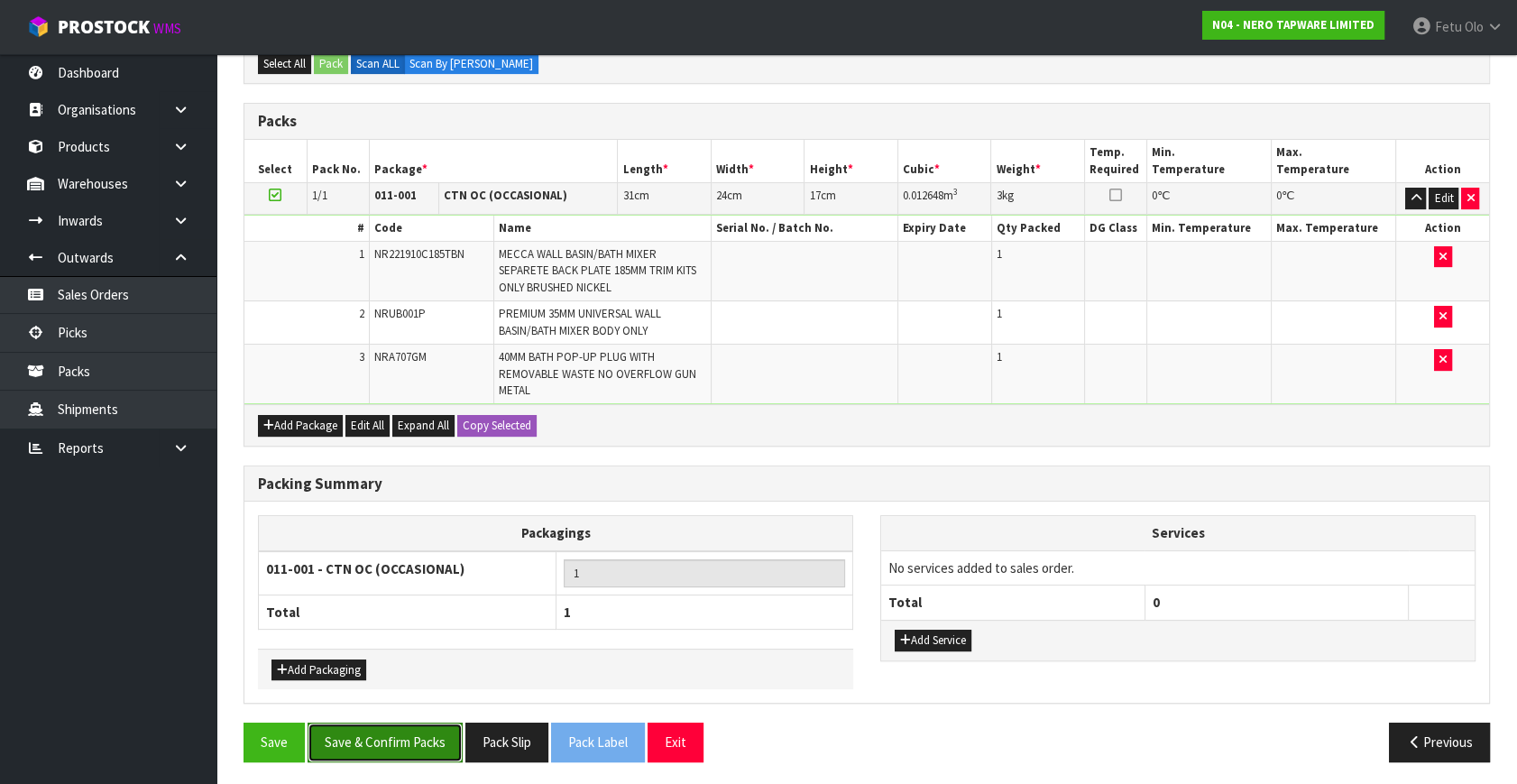
click at [388, 732] on button "Save & Confirm Packs" at bounding box center [384, 742] width 155 height 39
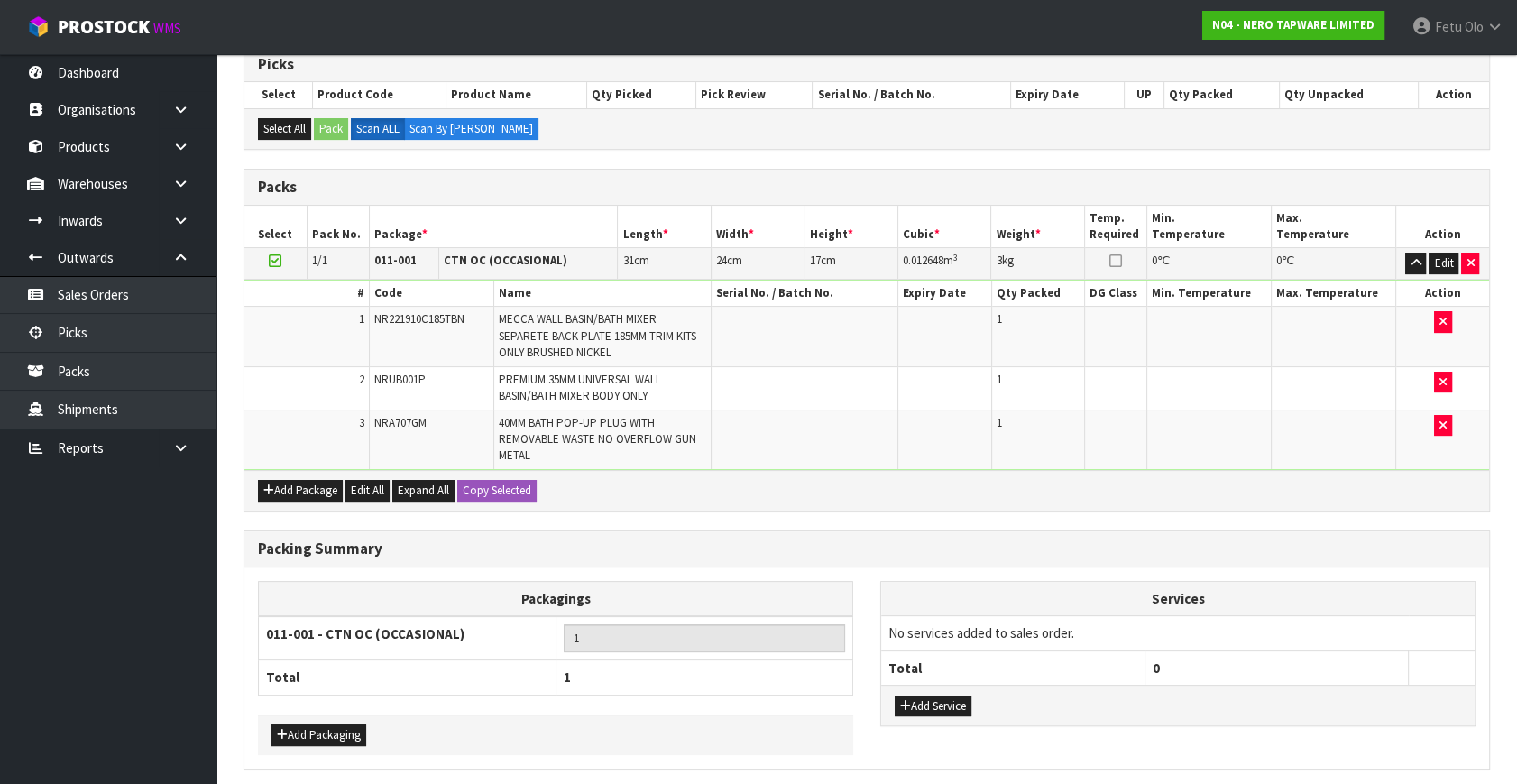
scroll to position [0, 0]
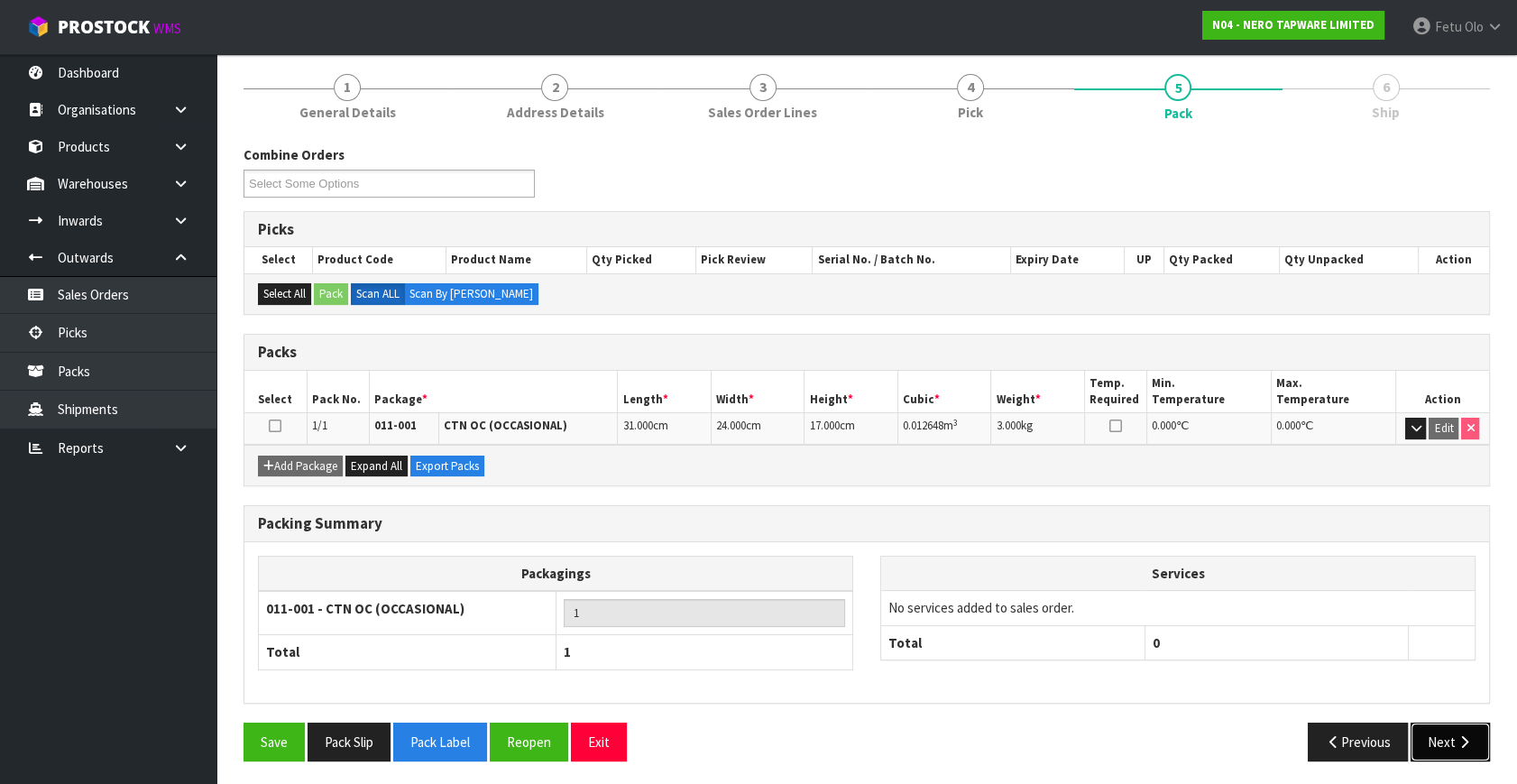
click at [1443, 725] on button "Next" at bounding box center [1450, 742] width 79 height 39
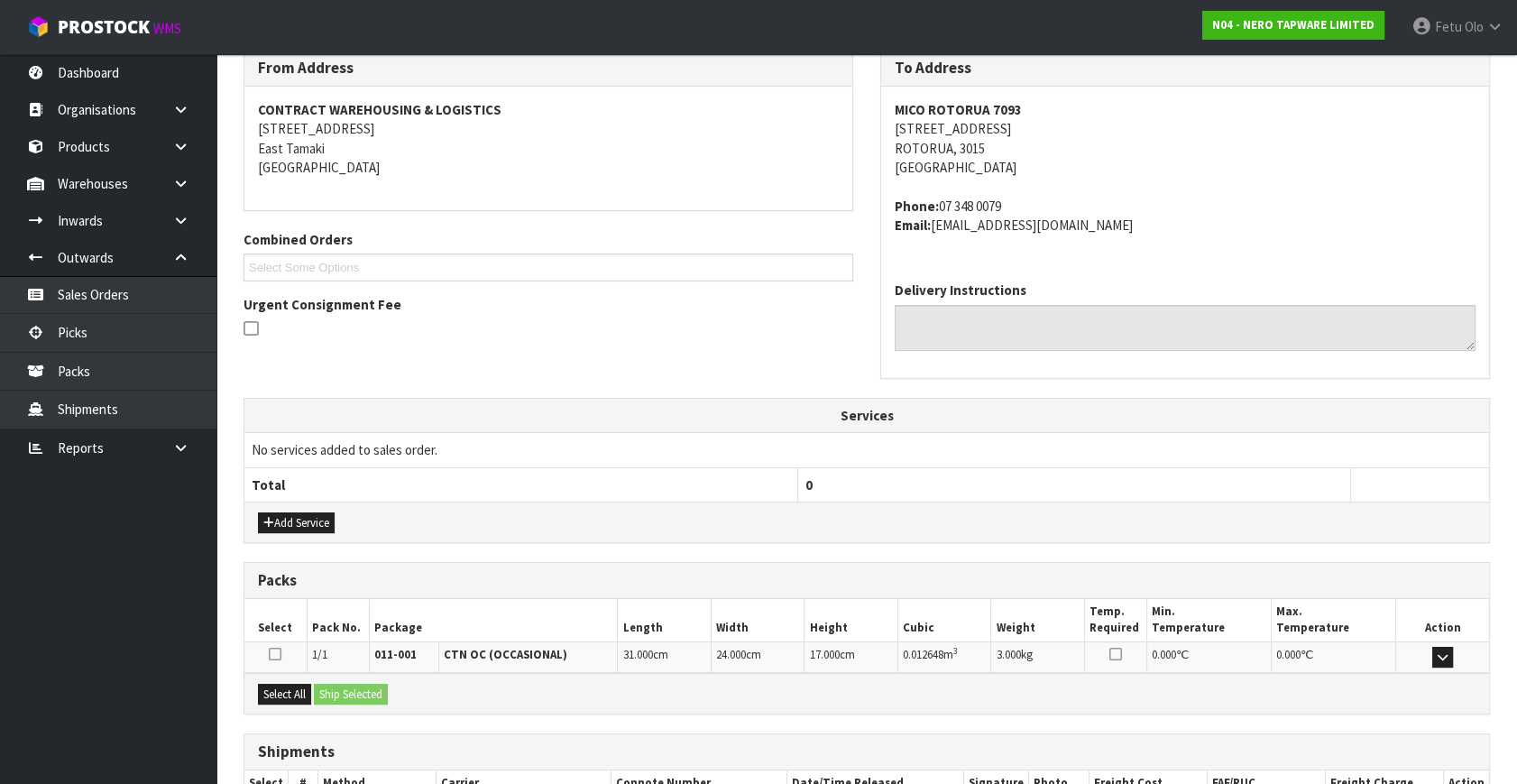
scroll to position [425, 0]
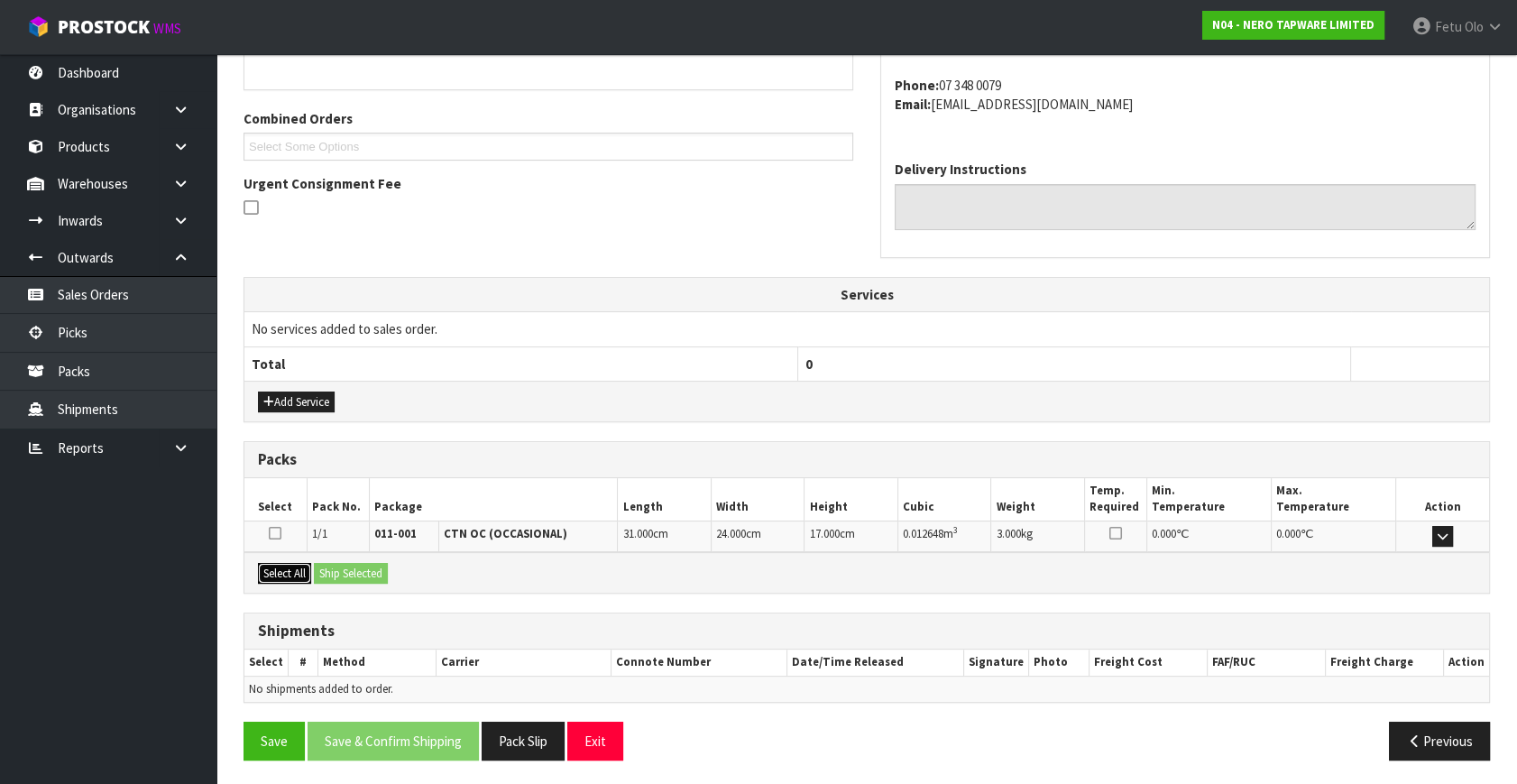
click at [286, 567] on button "Select All" at bounding box center [284, 573] width 53 height 21
click at [341, 566] on button "Ship Selected" at bounding box center [351, 573] width 74 height 21
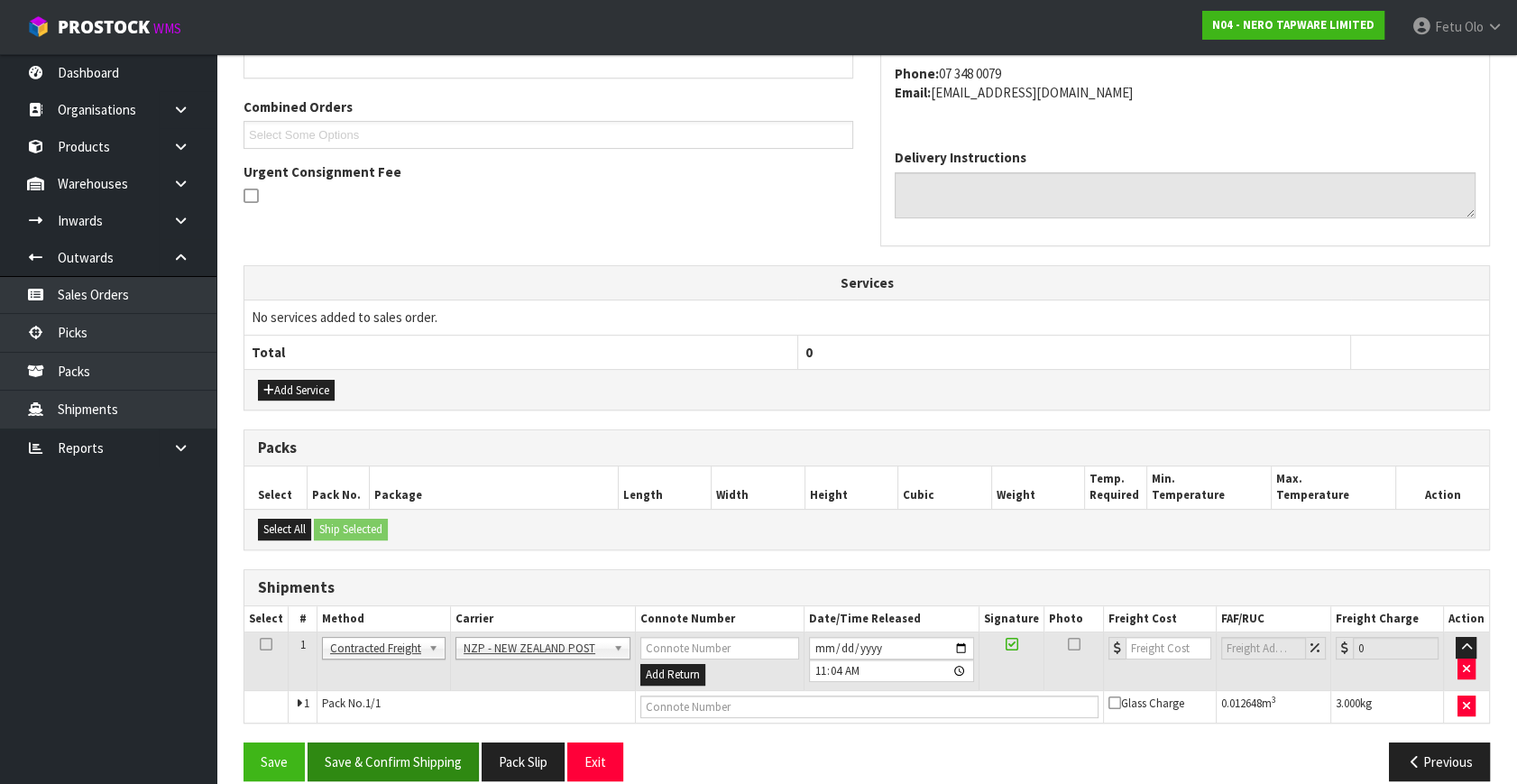
scroll to position [457, 0]
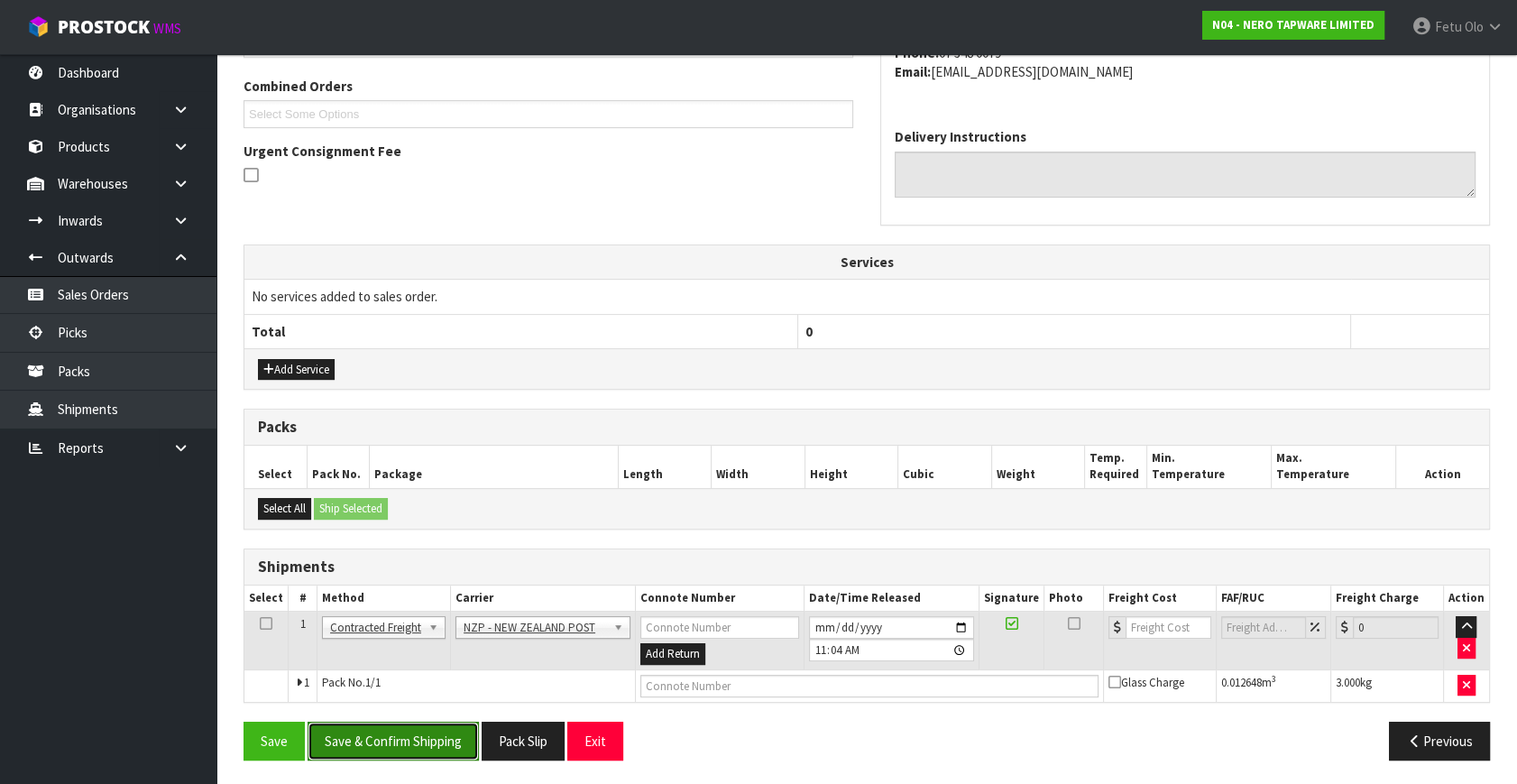
click at [403, 728] on button "Save & Confirm Shipping" at bounding box center [393, 741] width 171 height 39
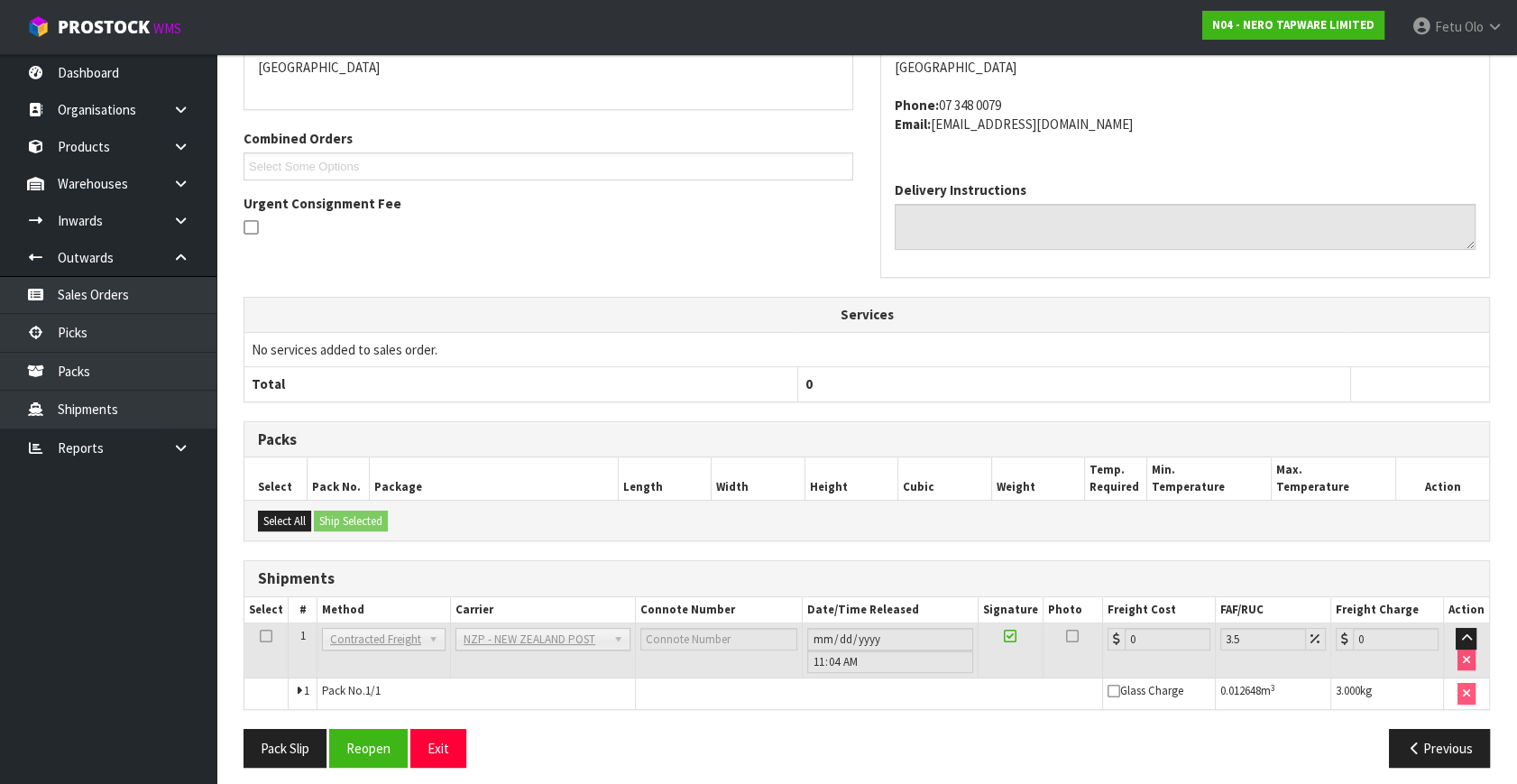
scroll to position [431, 0]
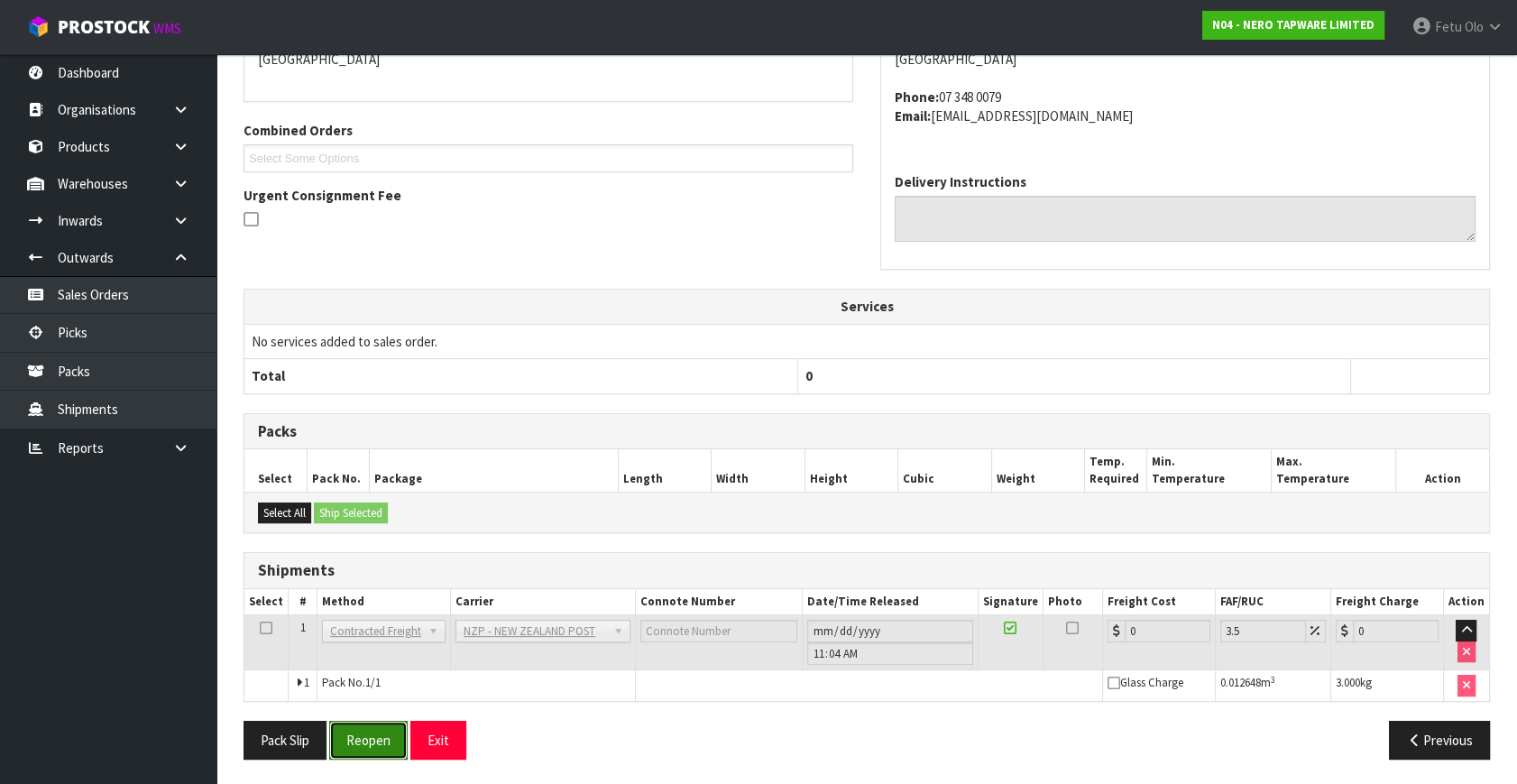
click at [385, 740] on button "Reopen" at bounding box center [368, 740] width 78 height 39
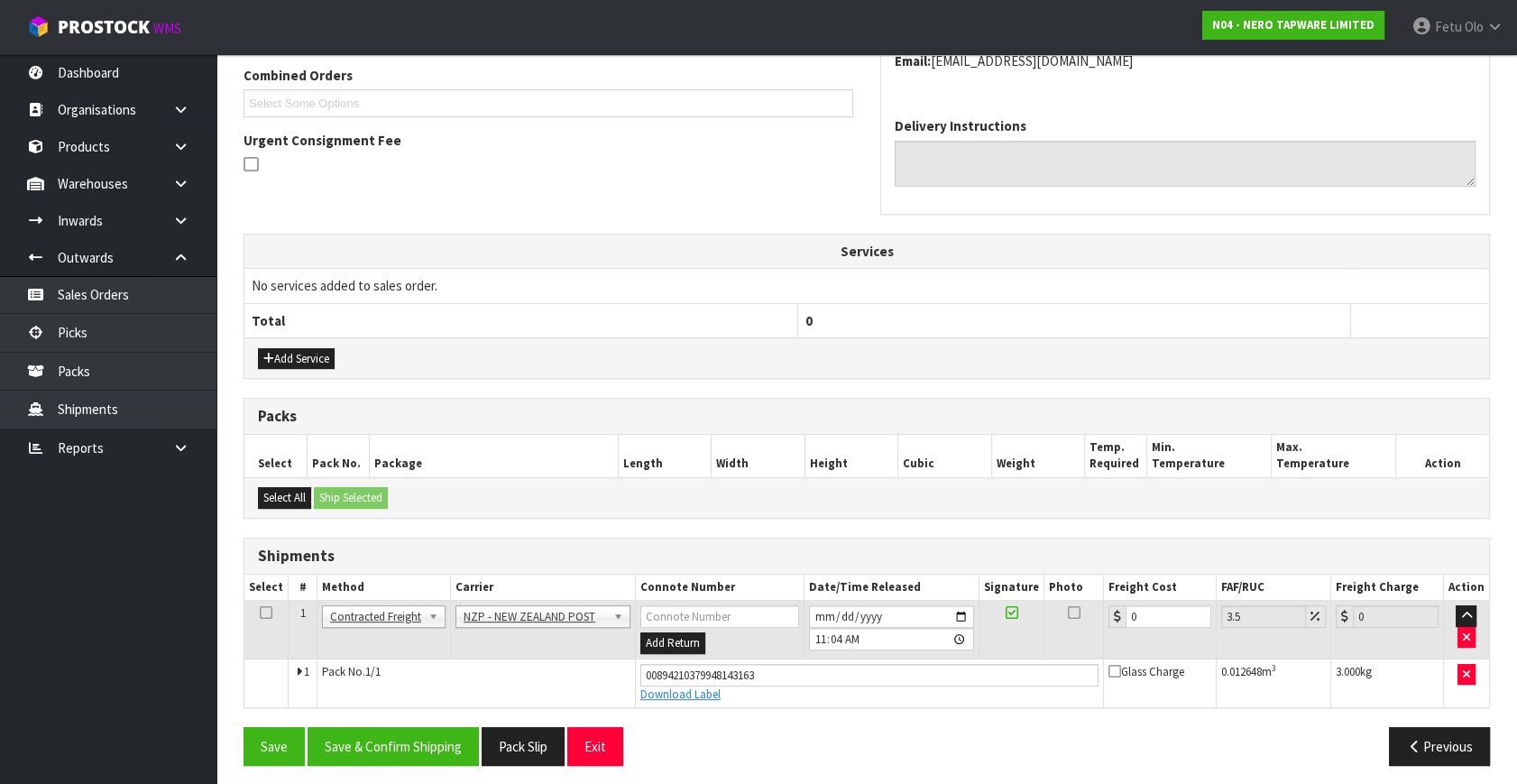
scroll to position [474, 0]
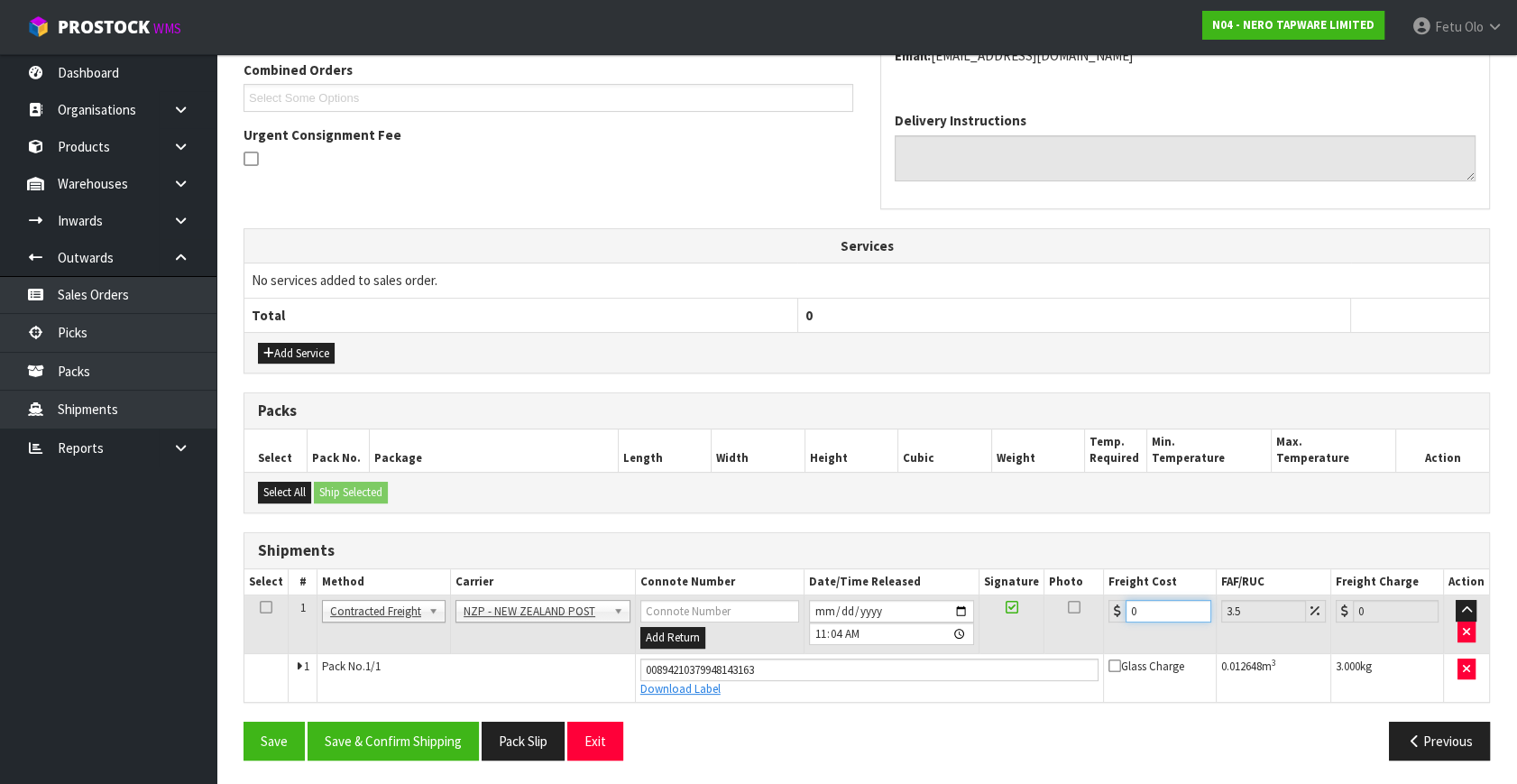
drag, startPoint x: 1155, startPoint y: 610, endPoint x: 764, endPoint y: 744, distance: 413.3
click at [764, 744] on div "From Address CONTRACT WAREHOUSING & LOGISTICS 17 Allens Road East Tamaki Auckla…" at bounding box center [867, 327] width 1246 height 894
type input "8"
type input "8.28"
type input "8.4"
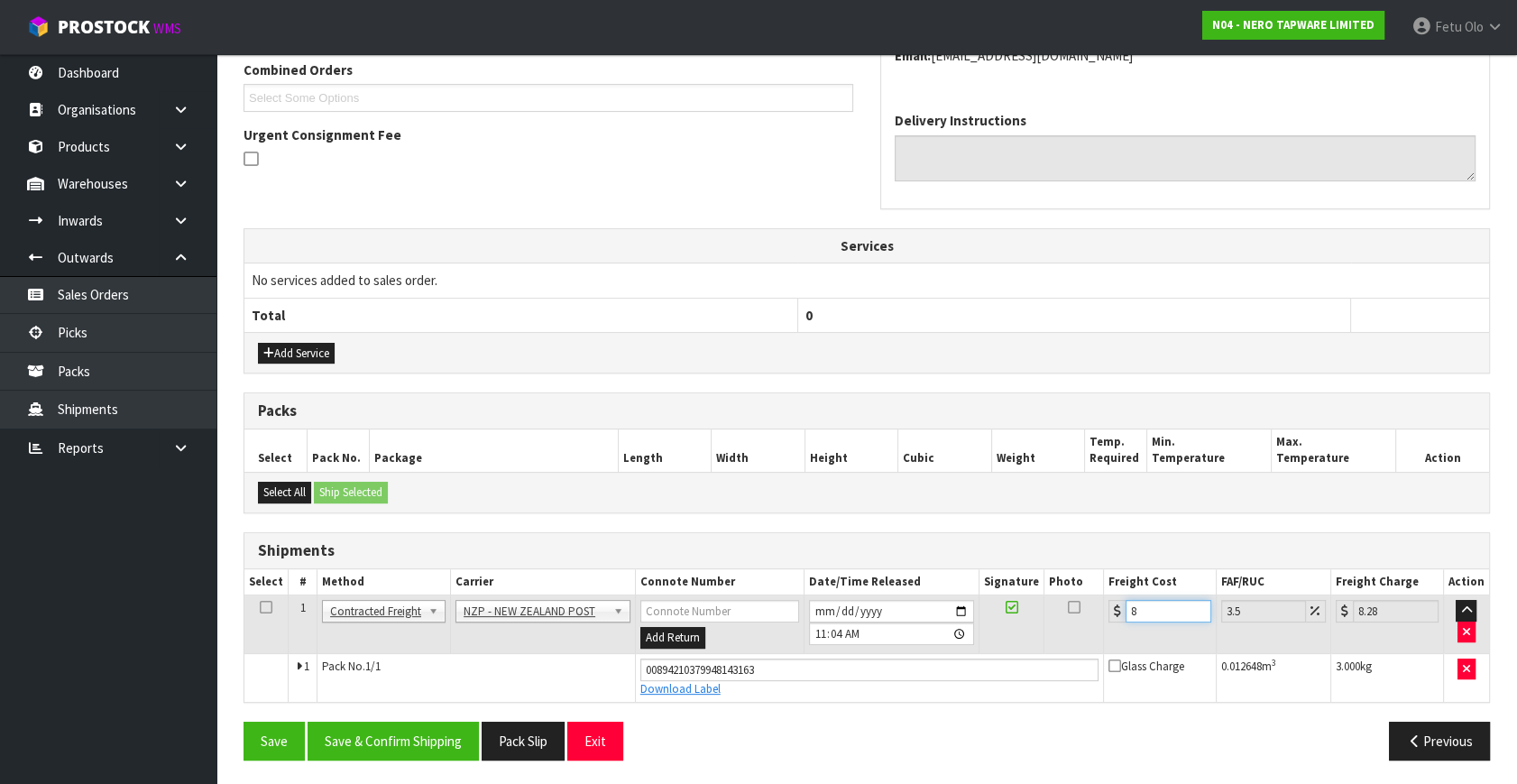
type input "8.69"
type input "8.45"
type input "8.75"
type input "8.45"
click at [458, 730] on button "Save & Confirm Shipping" at bounding box center [393, 741] width 171 height 39
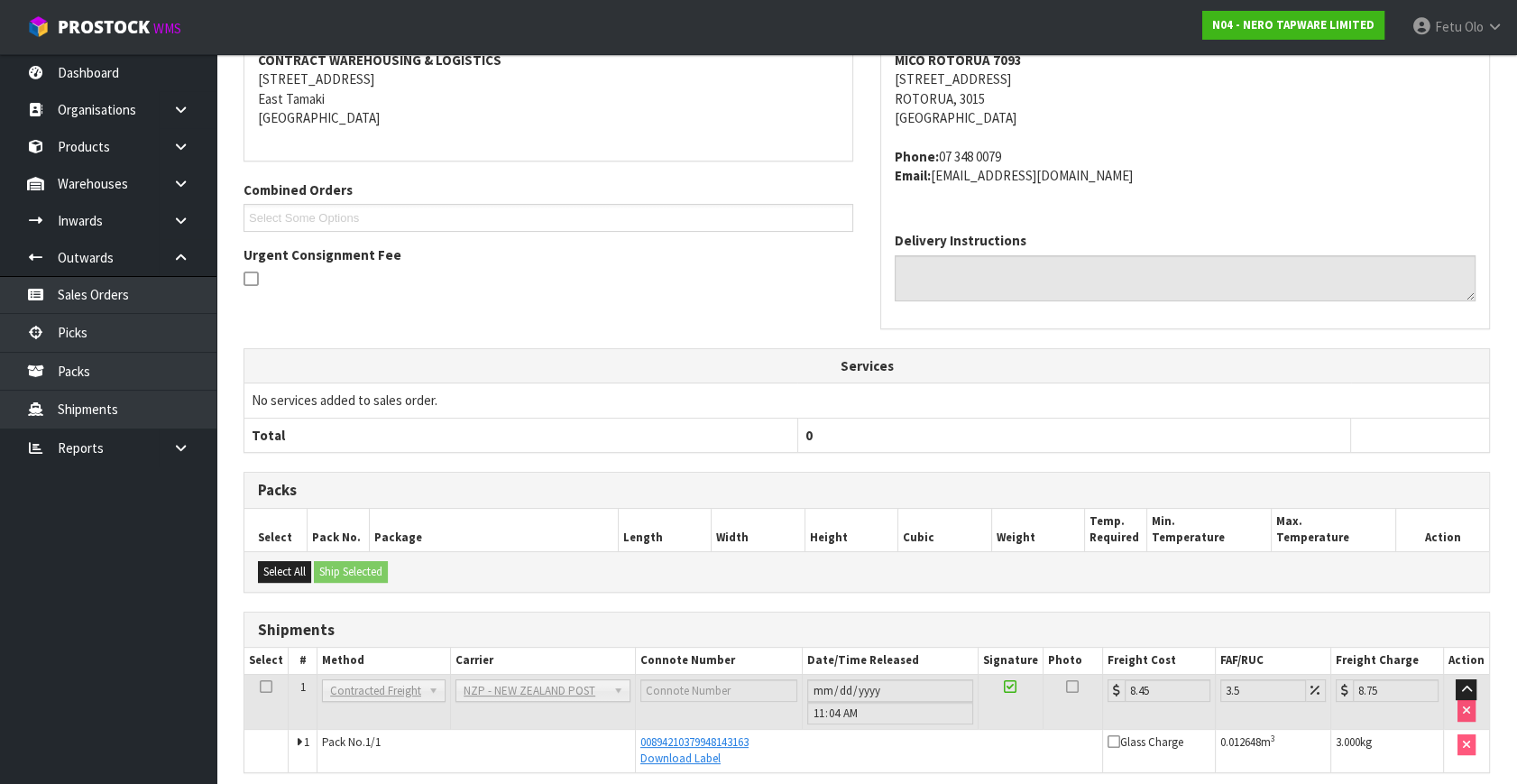
scroll to position [424, 0]
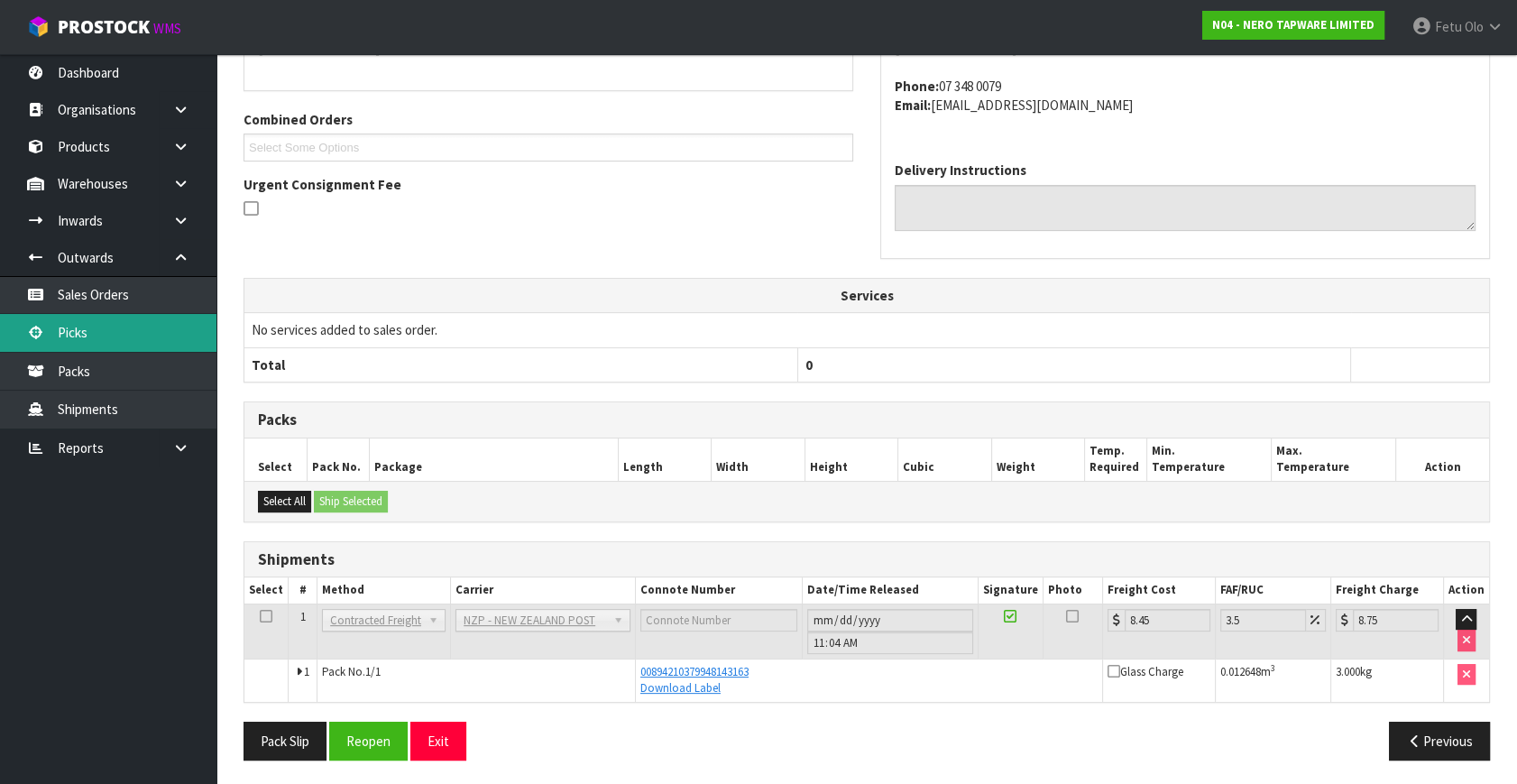
click at [84, 339] on link "Picks" at bounding box center [108, 332] width 217 height 37
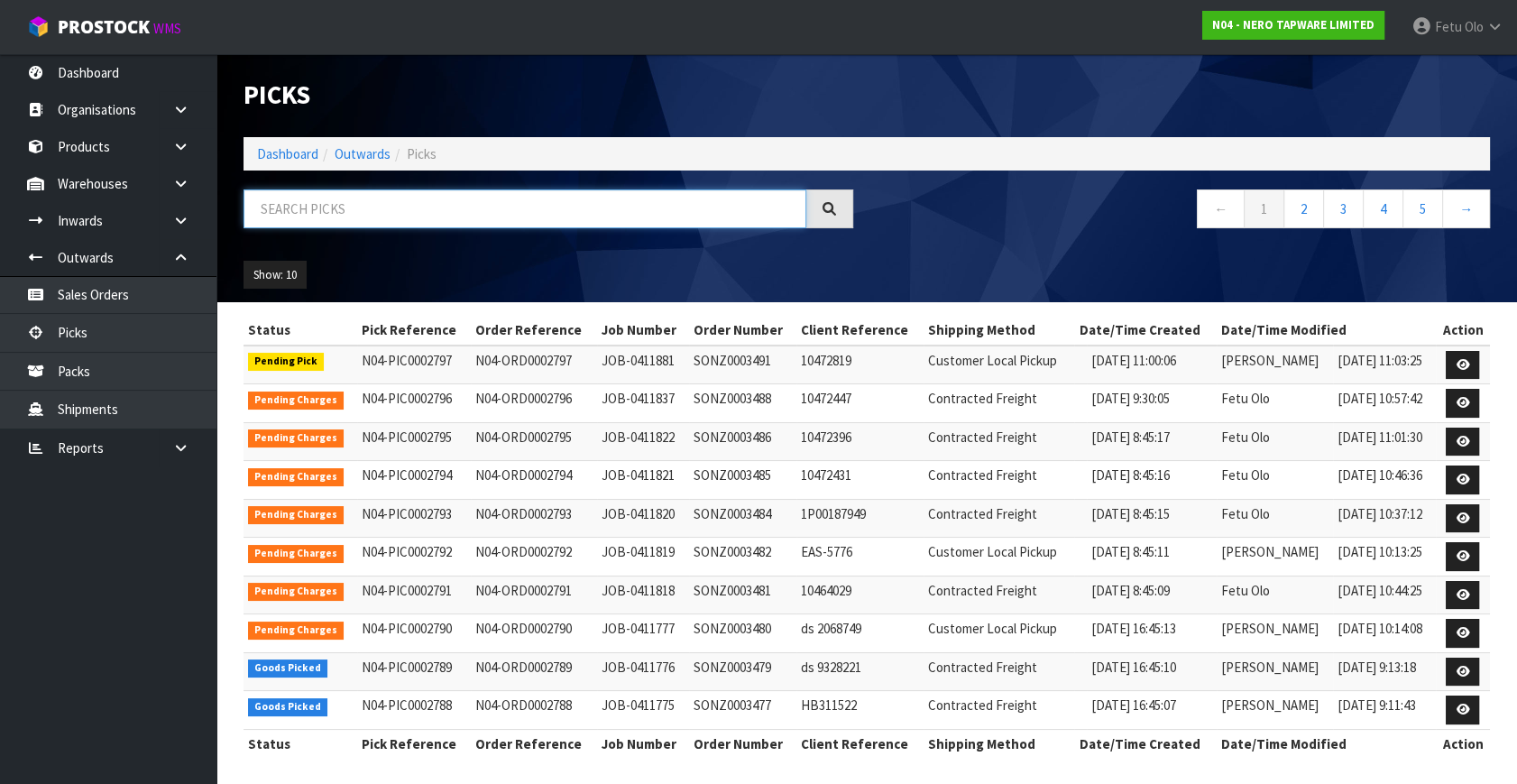
click at [393, 198] on input "text" at bounding box center [525, 209] width 562 height 39
click at [407, 203] on input "text" at bounding box center [525, 209] width 562 height 39
click at [408, 203] on input "text" at bounding box center [525, 209] width 562 height 39
type input "2788"
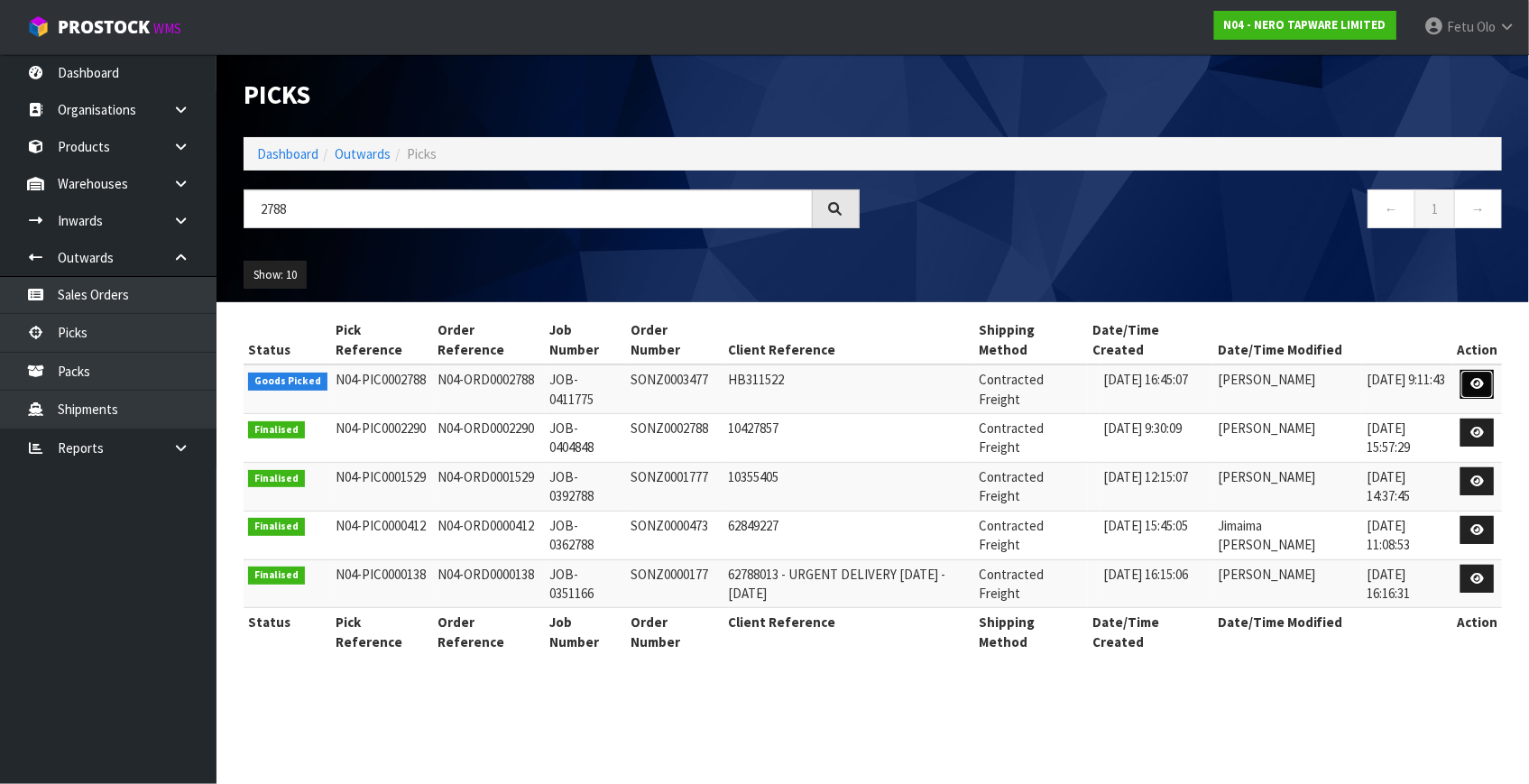
click at [1481, 375] on link at bounding box center [1477, 384] width 34 height 29
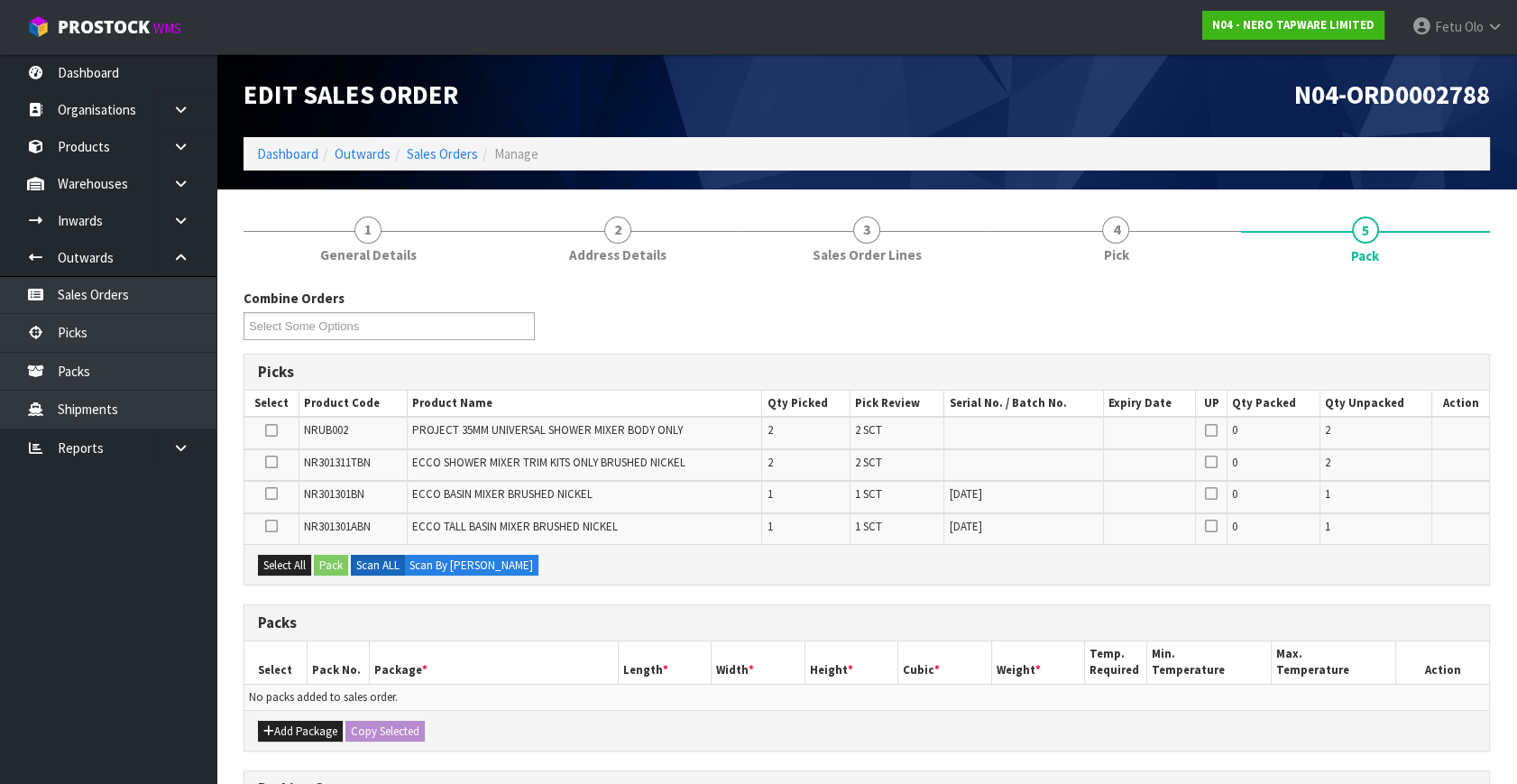
click at [271, 716] on div "Add Package Copy Selected" at bounding box center [867, 730] width 1244 height 40
click at [274, 726] on button "Add Package" at bounding box center [301, 731] width 85 height 21
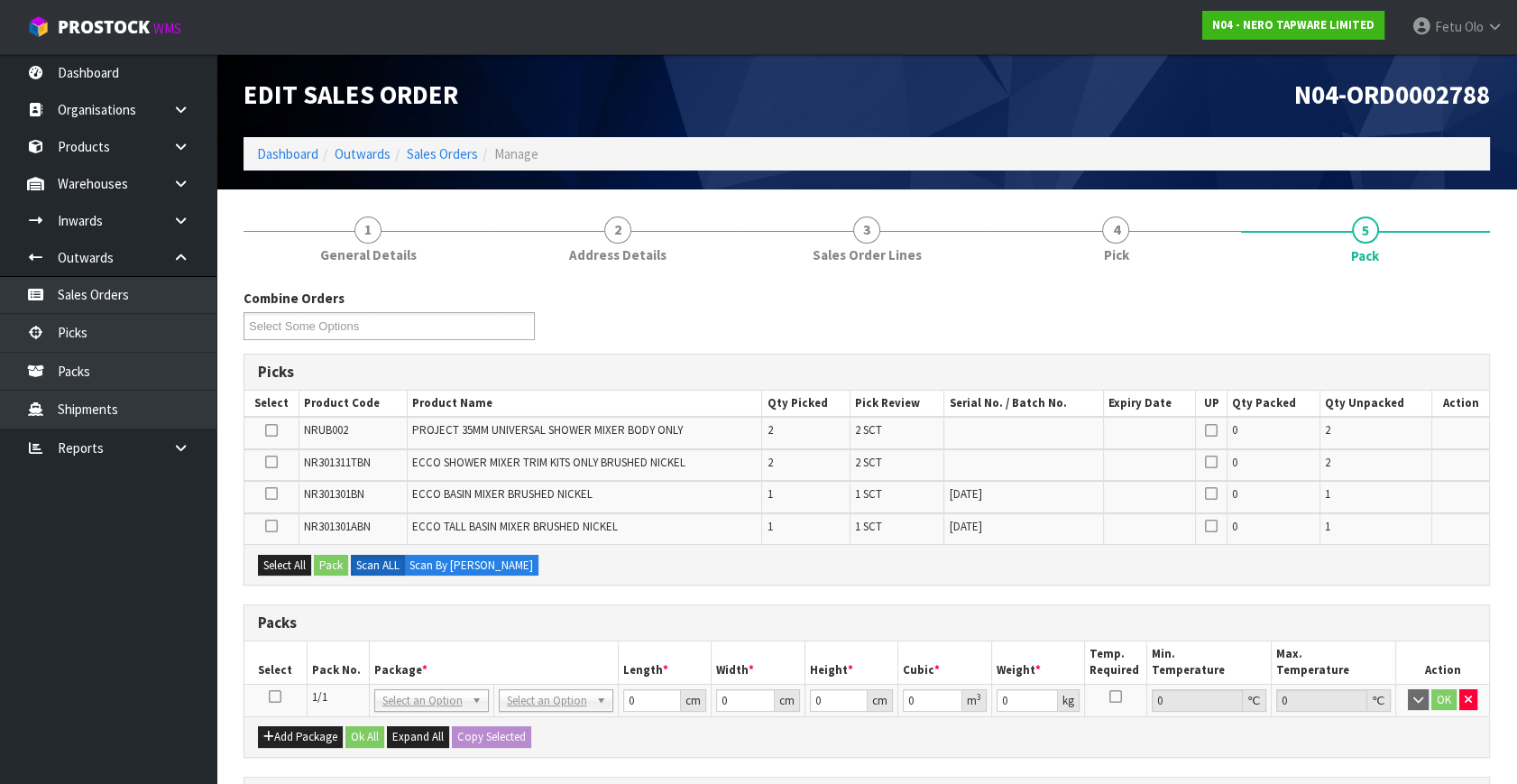
click at [272, 697] on icon at bounding box center [275, 696] width 13 height 1
click at [372, 671] on th "Package *" at bounding box center [493, 663] width 248 height 42
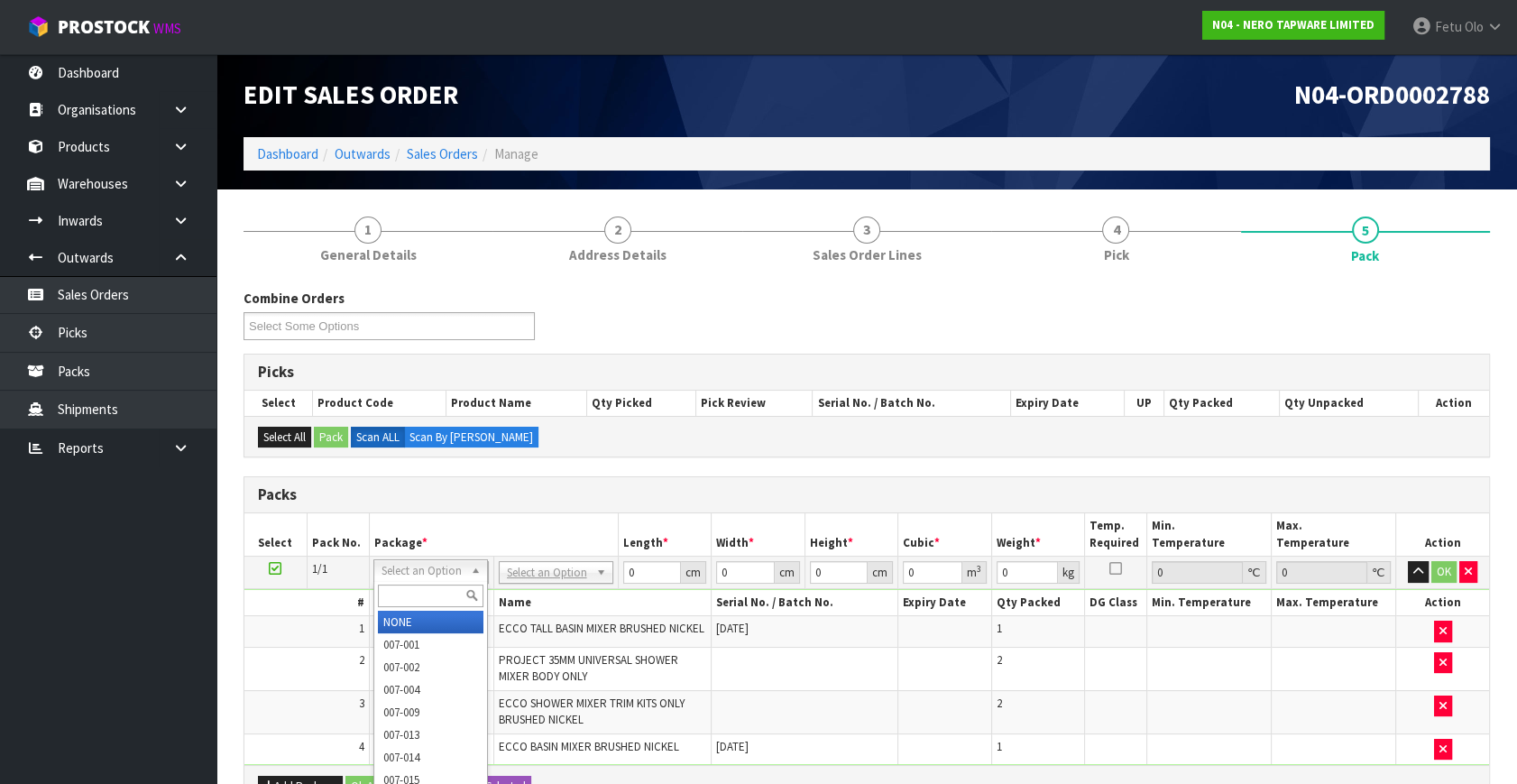
click at [410, 589] on input "text" at bounding box center [431, 595] width 106 height 22
type input "011-084"
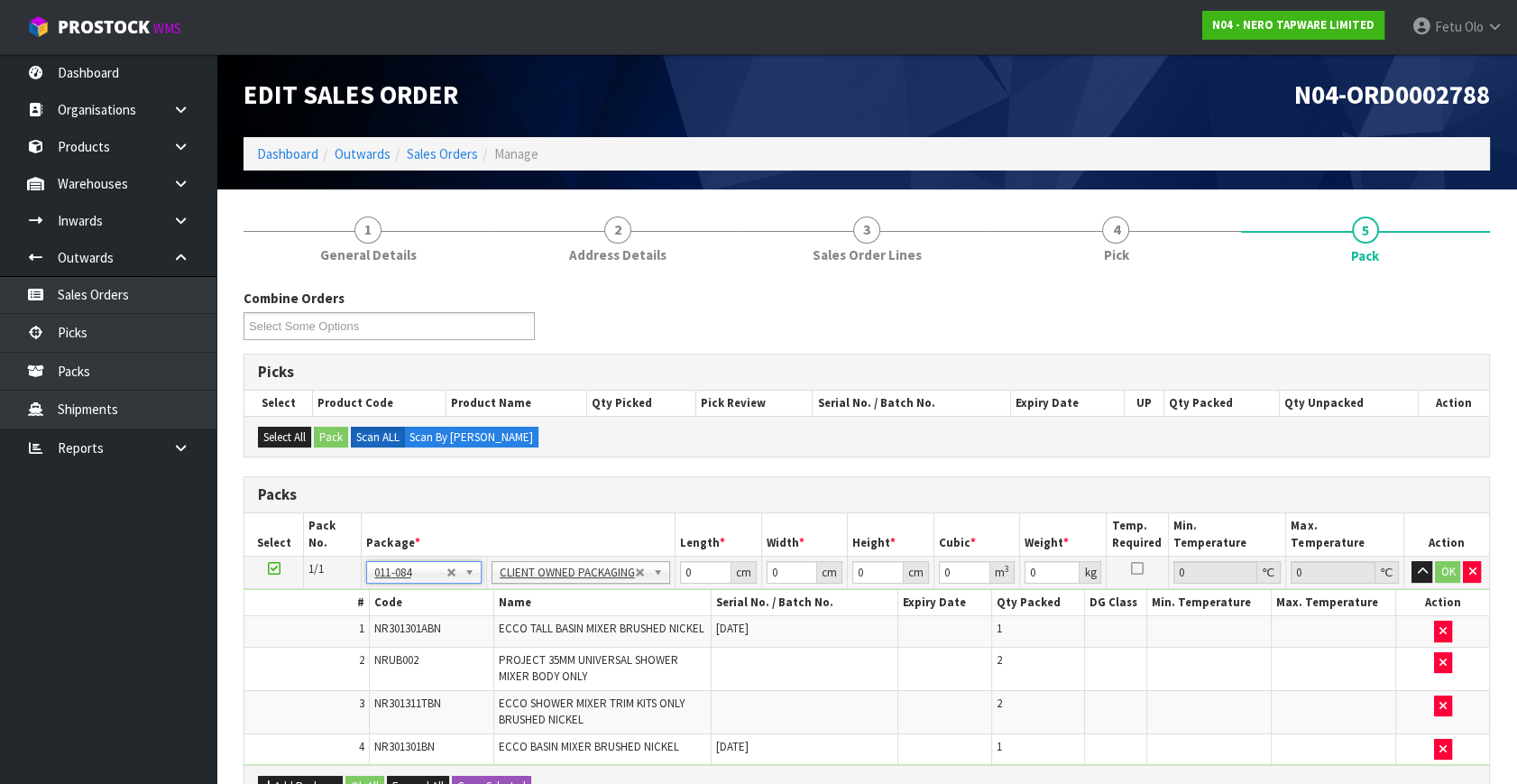
type input "6.1"
drag, startPoint x: 702, startPoint y: 567, endPoint x: 557, endPoint y: 620, distance: 154.4
click at [557, 620] on tbody "1/1 NONE 007-001 007-002 007-004 007-009 007-013 007-014 007-015 007-017 007-01…" at bounding box center [867, 661] width 1244 height 209
type input "53"
click at [690, 573] on input "53" at bounding box center [705, 571] width 51 height 22
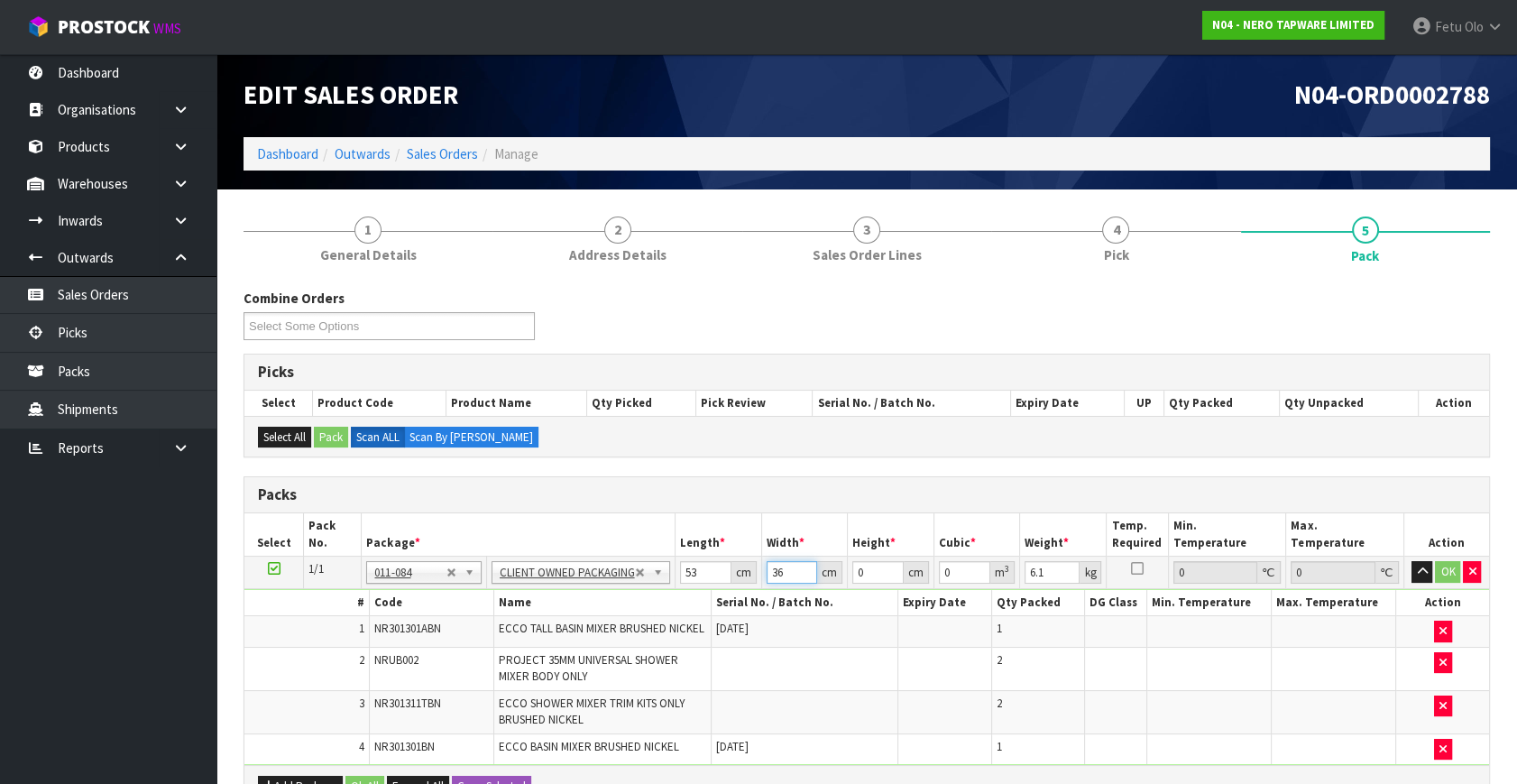
type input "36"
type input "2"
type input "0.003816"
type input "21"
type input "0.040068"
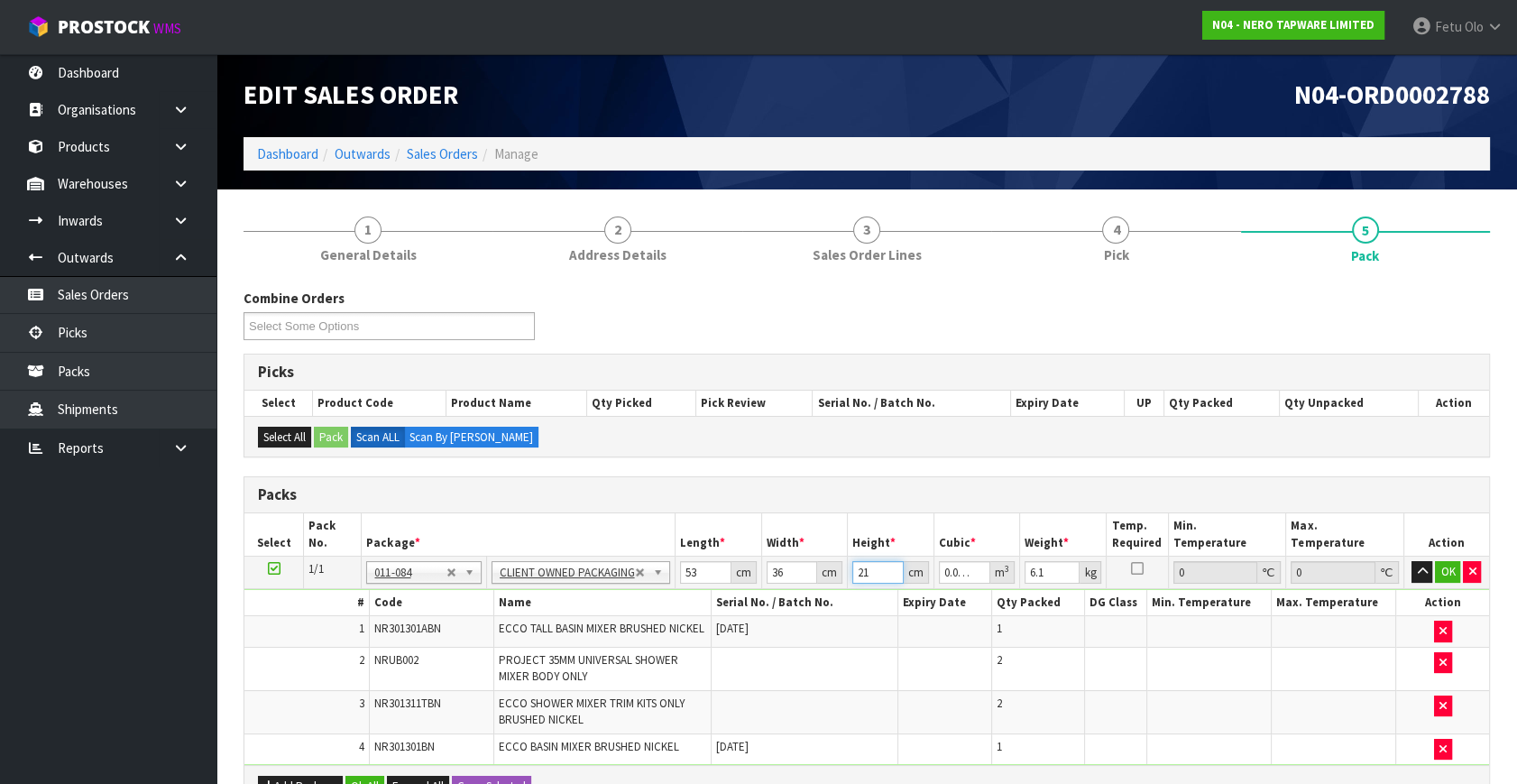
type input "21"
type input "8"
click button "OK" at bounding box center [1448, 571] width 25 height 21
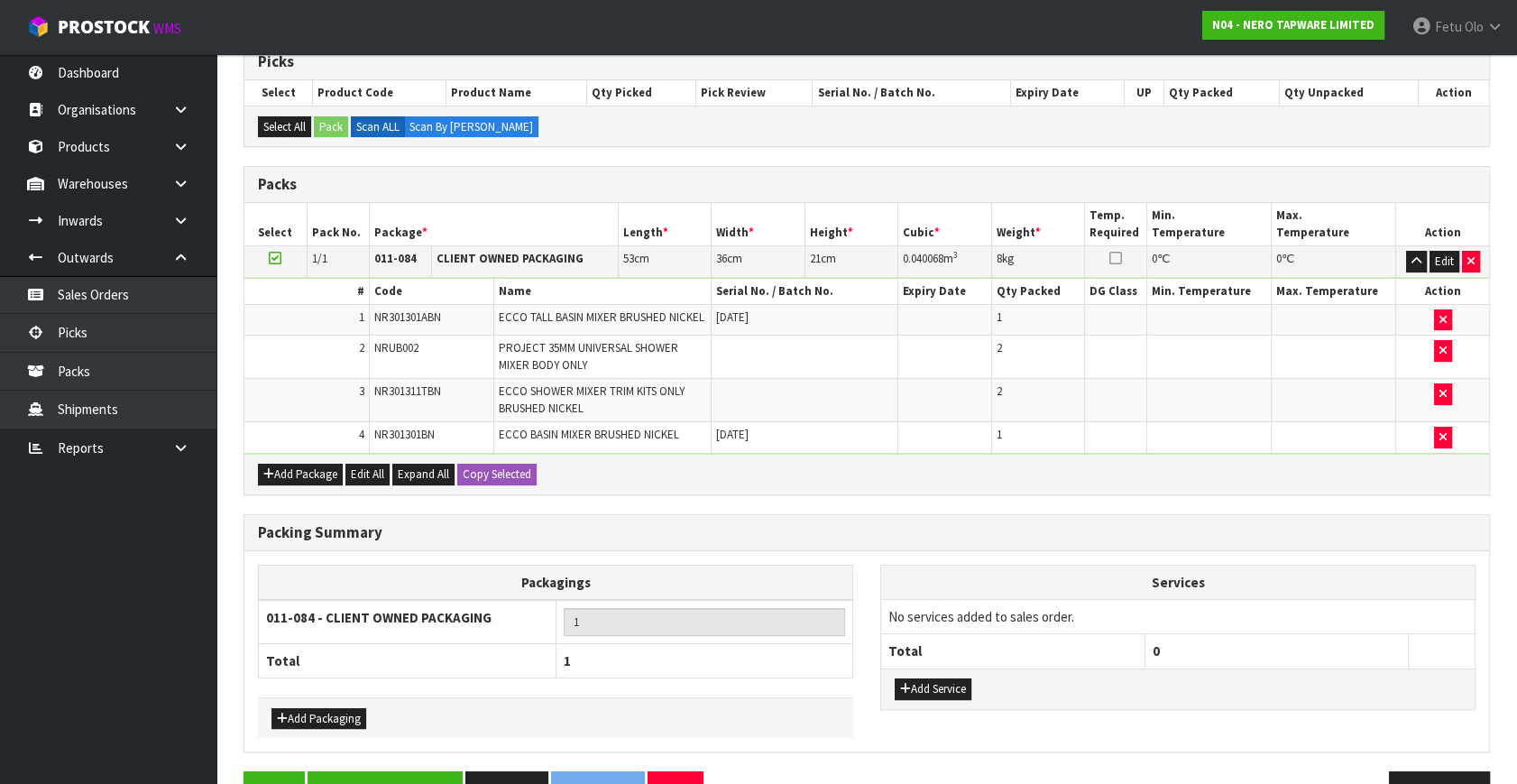
scroll to position [359, 0]
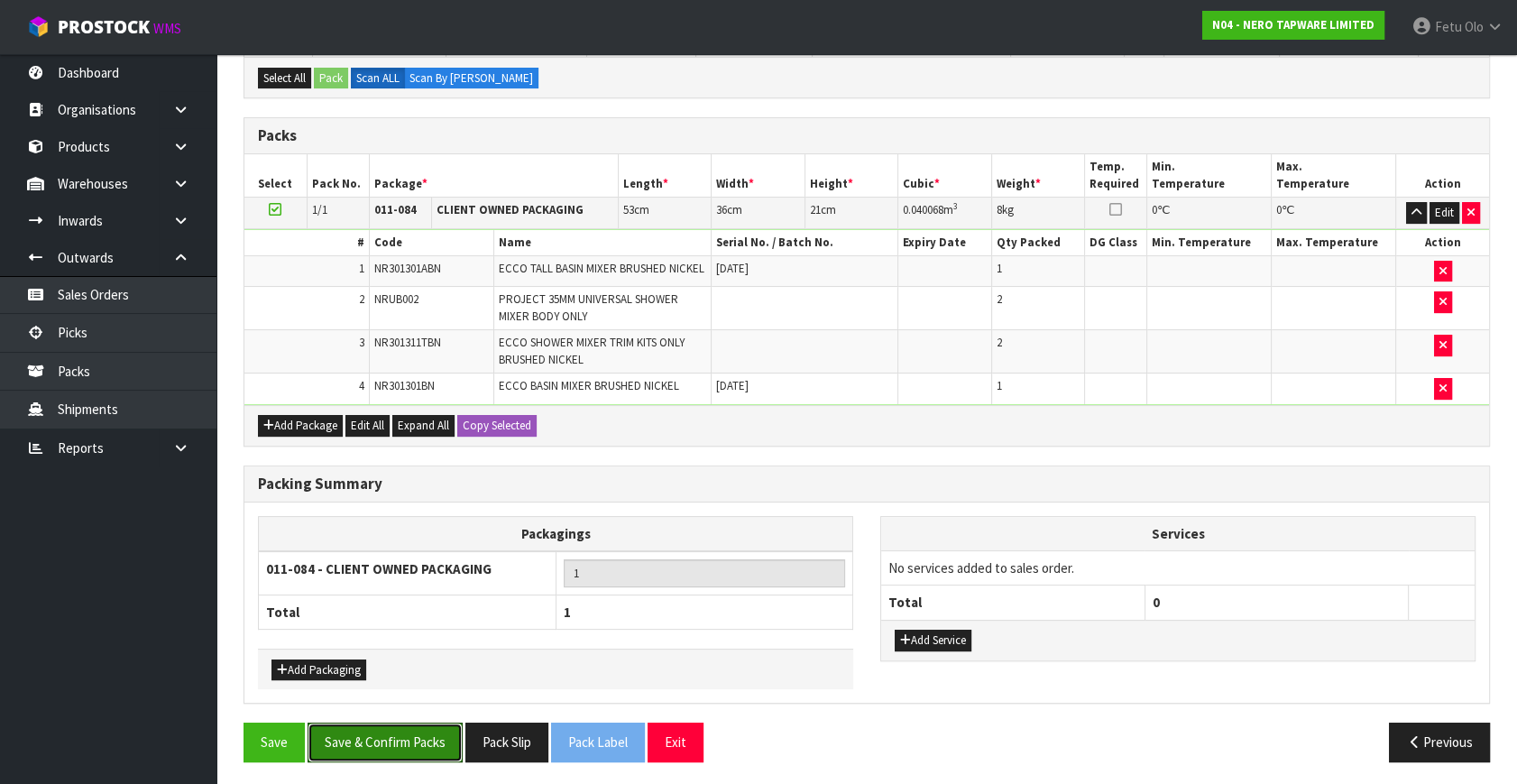
click at [415, 722] on button "Save & Confirm Packs" at bounding box center [384, 742] width 155 height 39
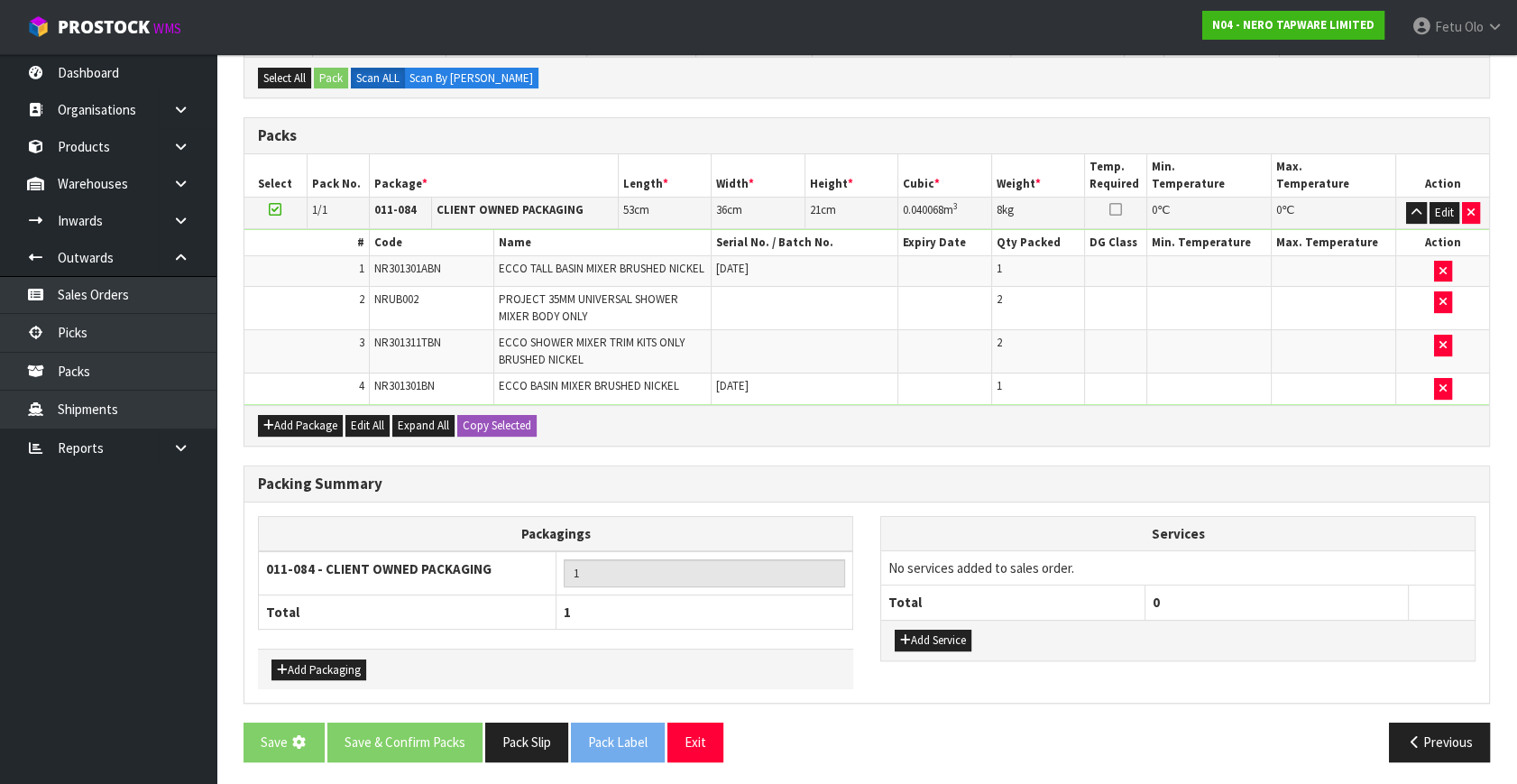
scroll to position [0, 0]
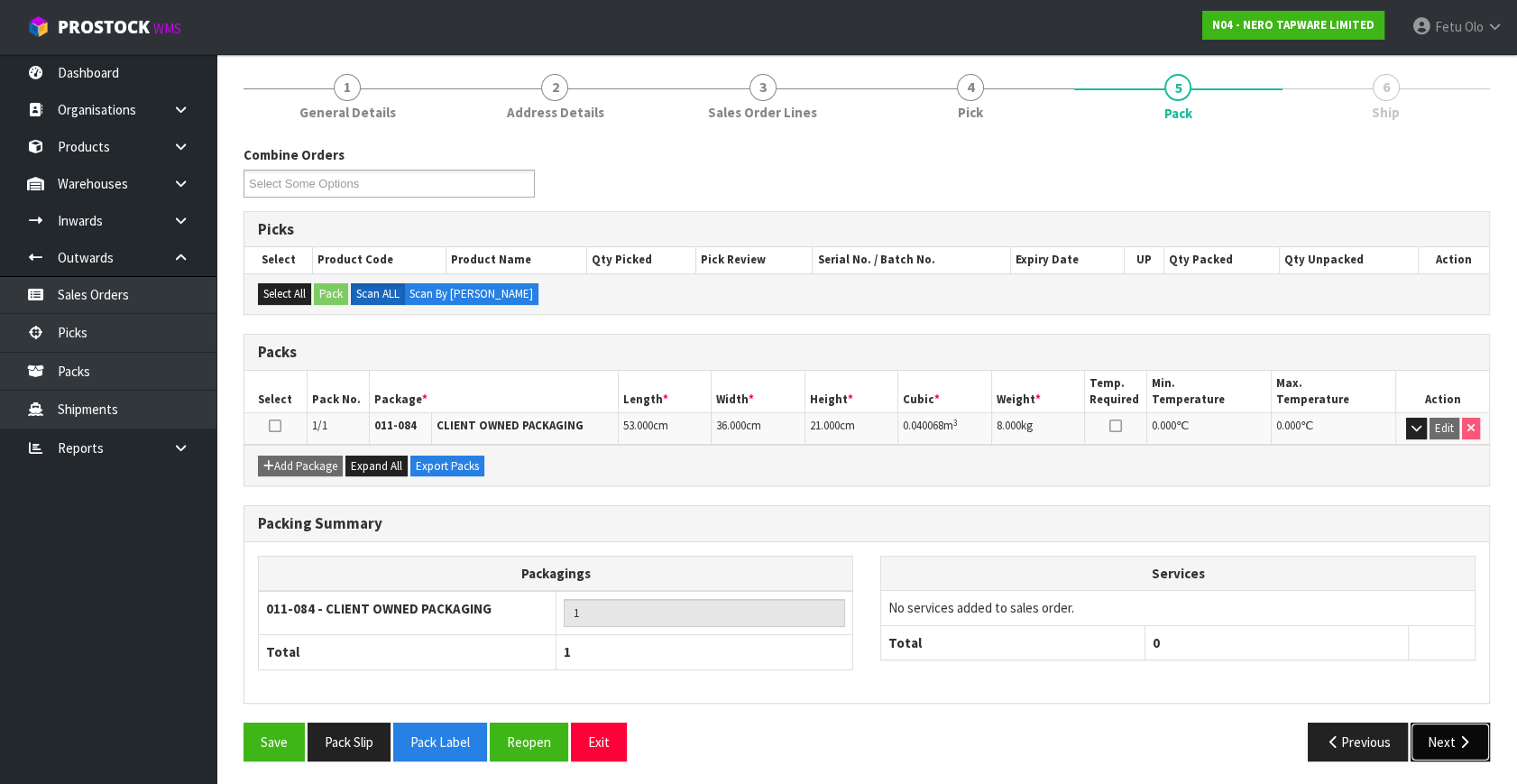
click at [1456, 748] on button "Next" at bounding box center [1450, 742] width 79 height 39
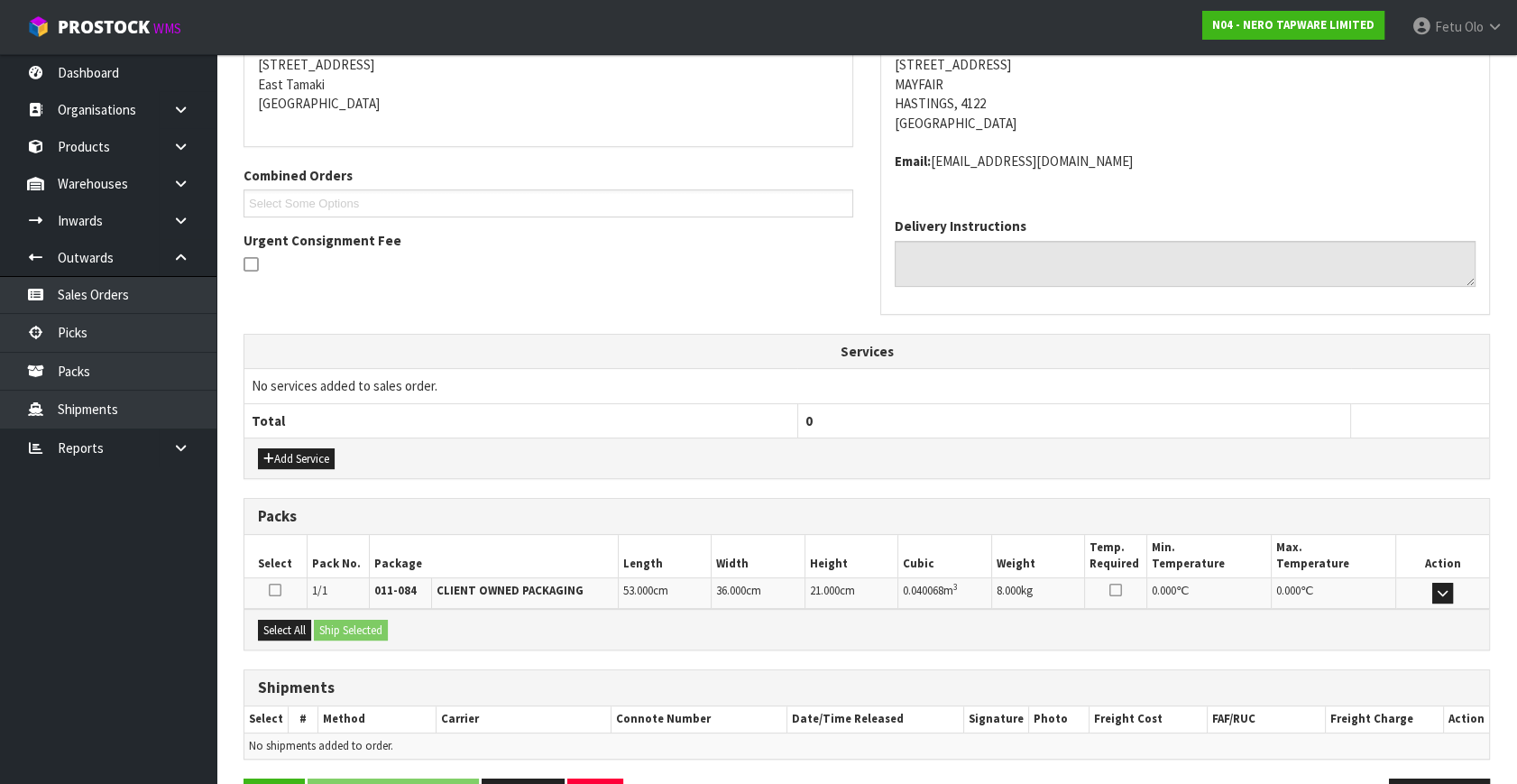
scroll to position [425, 0]
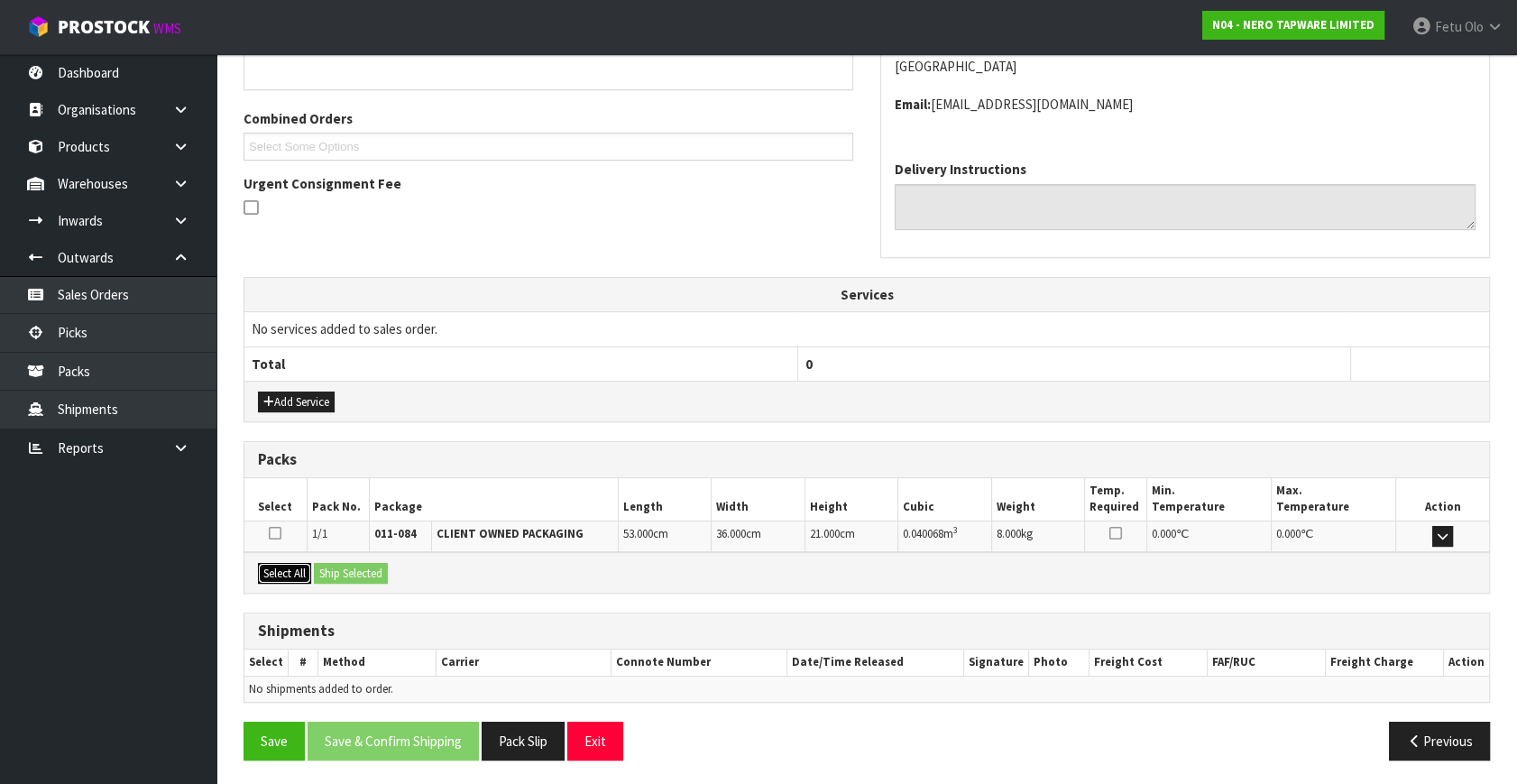
drag, startPoint x: 286, startPoint y: 567, endPoint x: 296, endPoint y: 567, distance: 10.0
click at [287, 567] on button "Select All" at bounding box center [284, 573] width 53 height 21
click at [354, 568] on button "Ship Selected" at bounding box center [351, 573] width 74 height 21
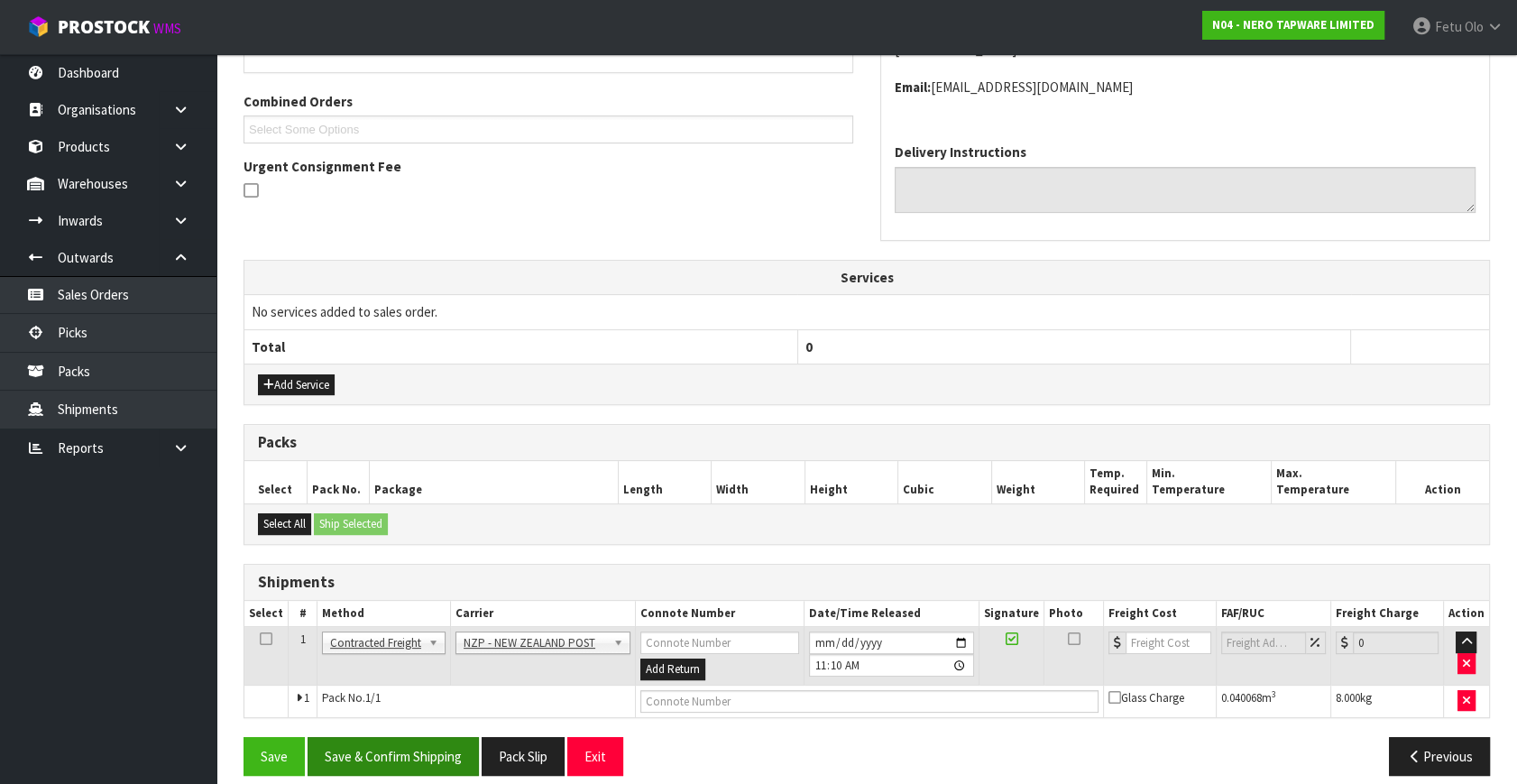
scroll to position [457, 0]
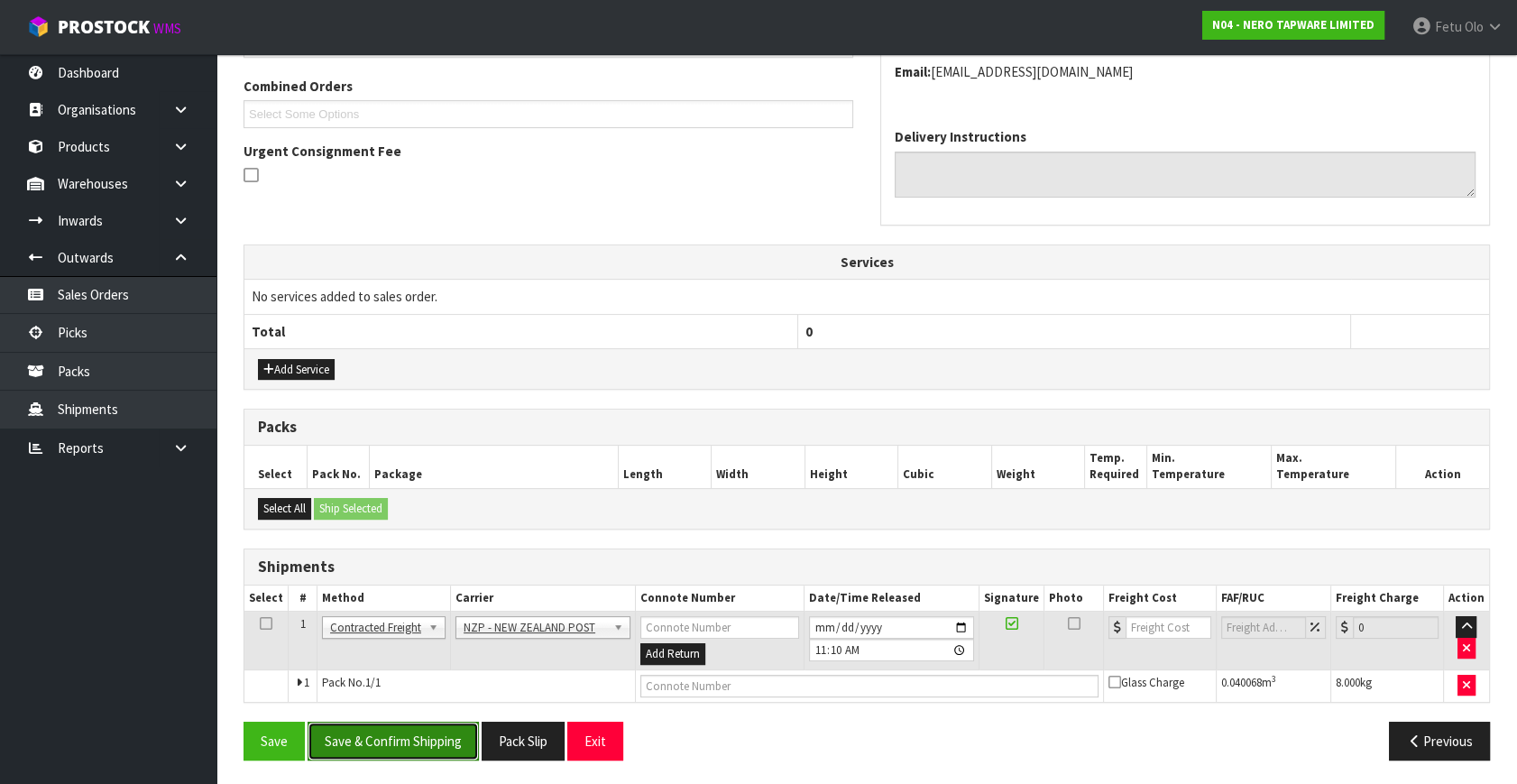
click at [420, 744] on button "Save & Confirm Shipping" at bounding box center [393, 741] width 171 height 39
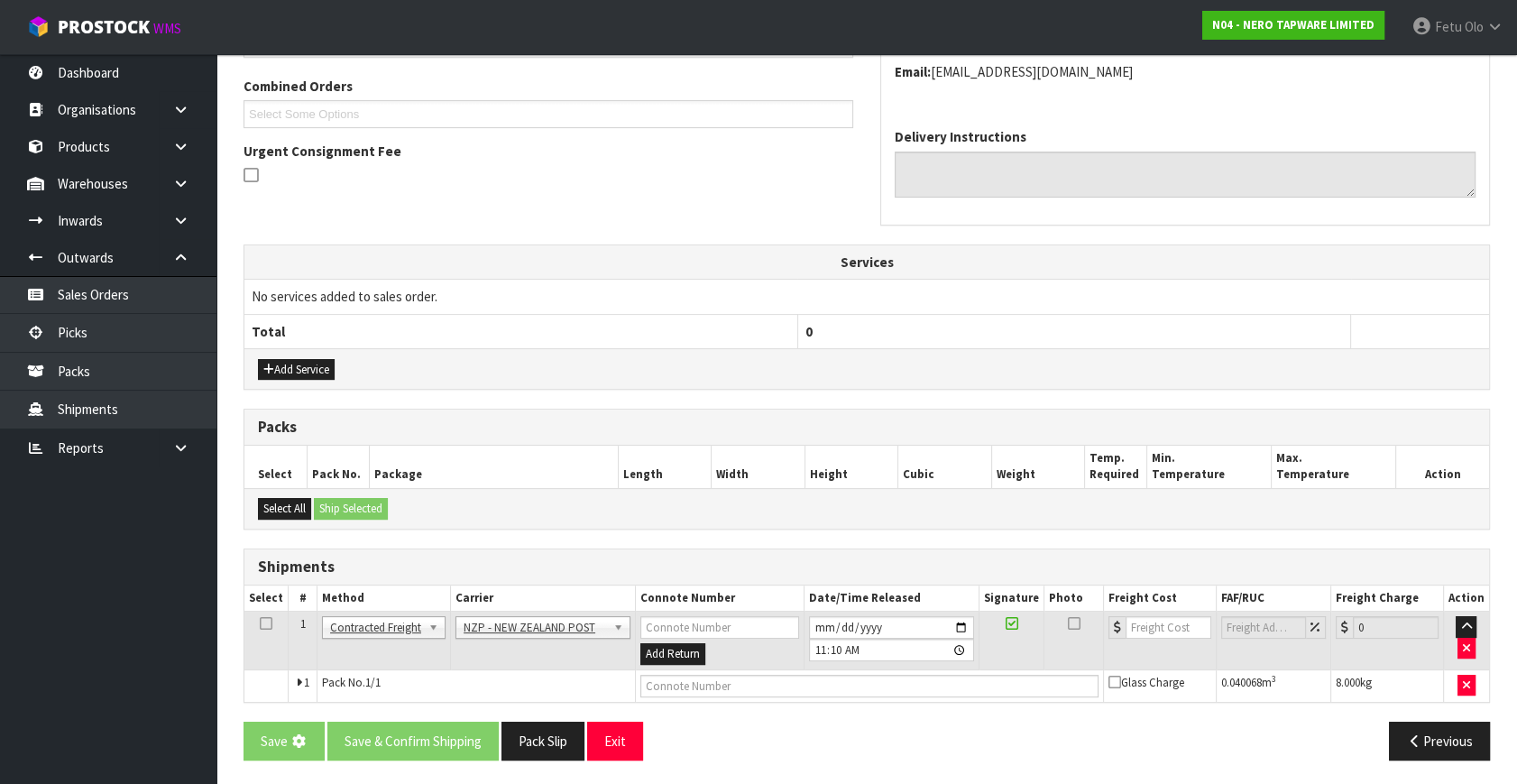
click at [1090, 321] on th "0" at bounding box center [1074, 331] width 553 height 35
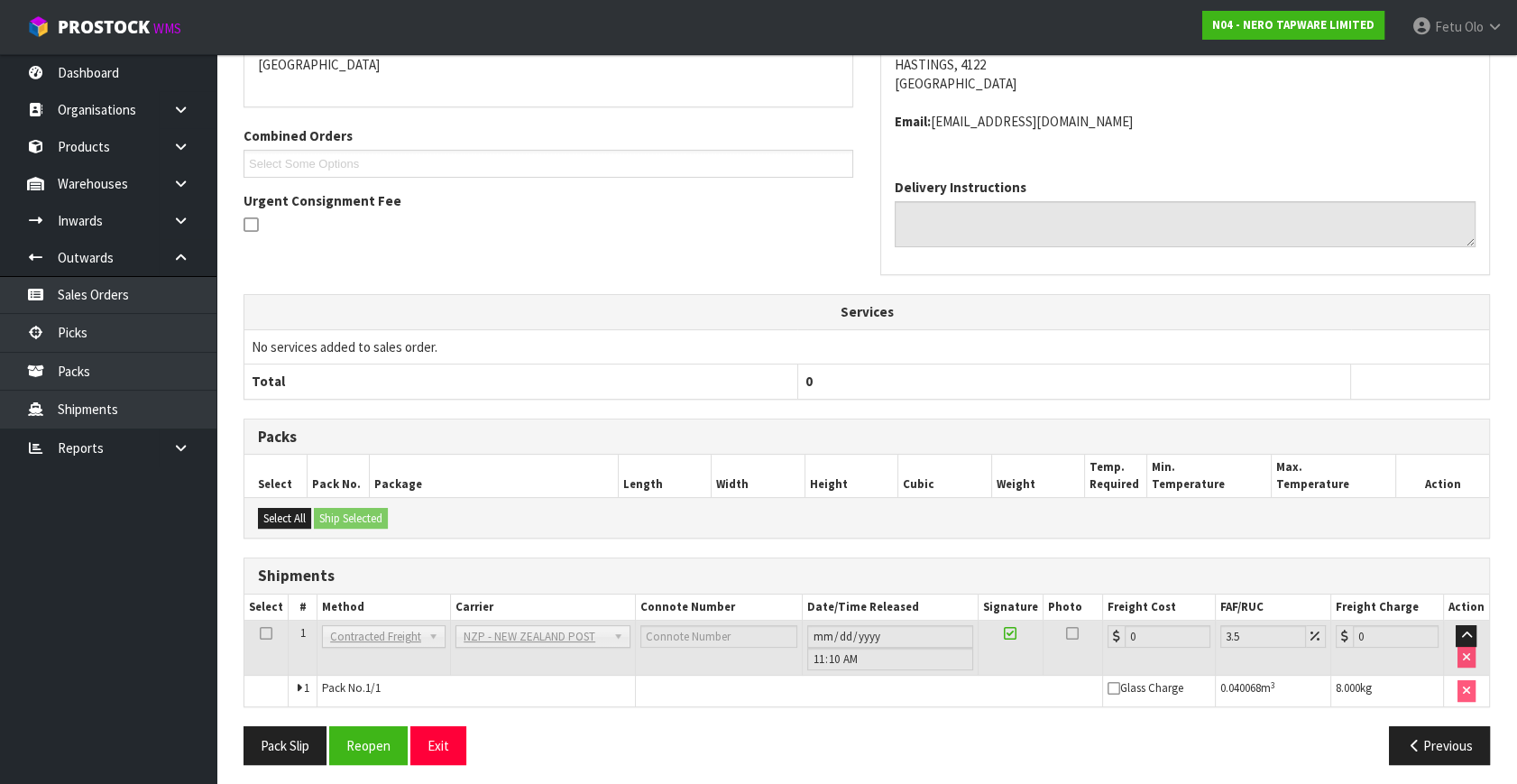
scroll to position [431, 0]
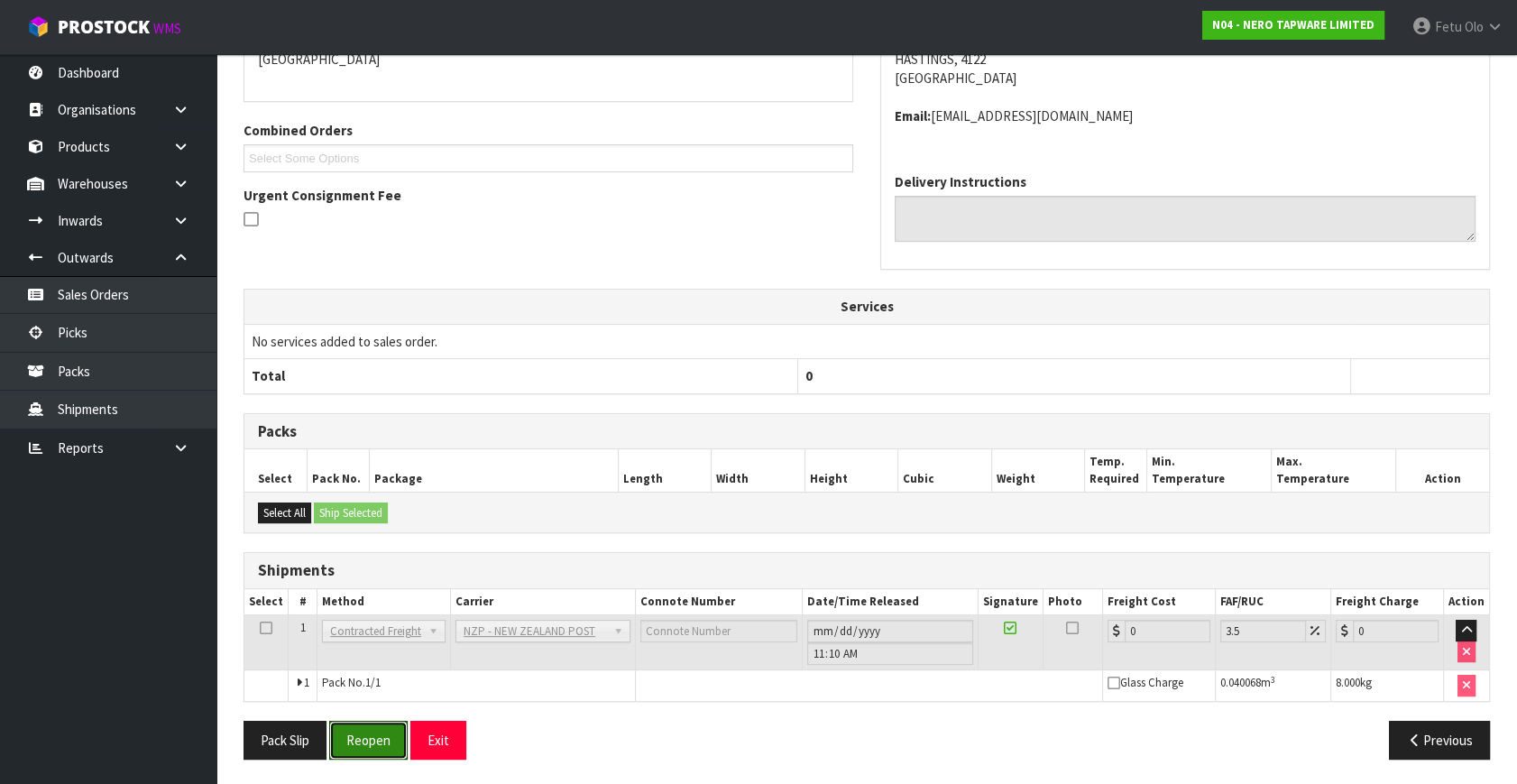
drag, startPoint x: 366, startPoint y: 730, endPoint x: 394, endPoint y: 703, distance: 38.9
click at [369, 729] on button "Reopen" at bounding box center [368, 740] width 78 height 39
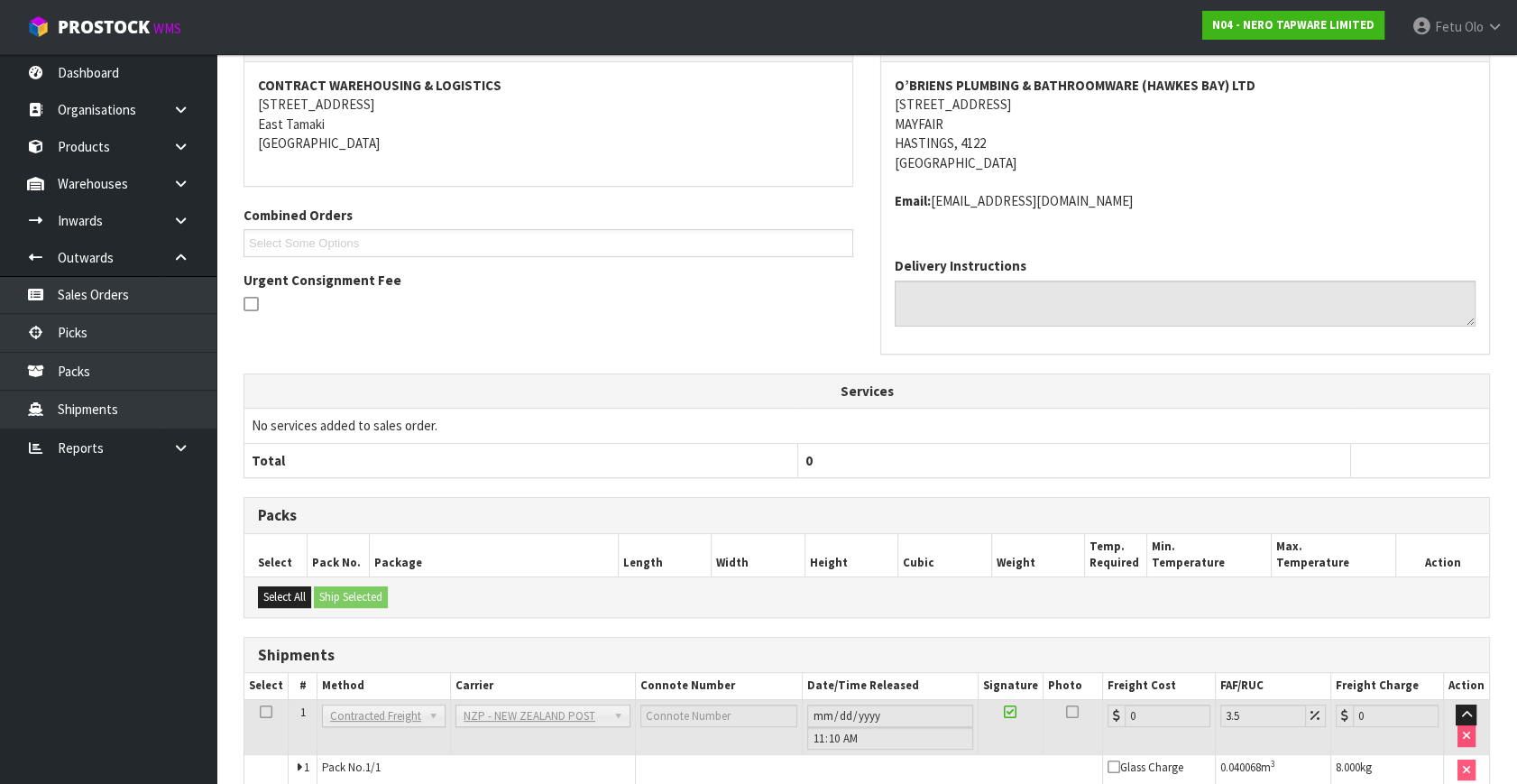
scroll to position [413, 0]
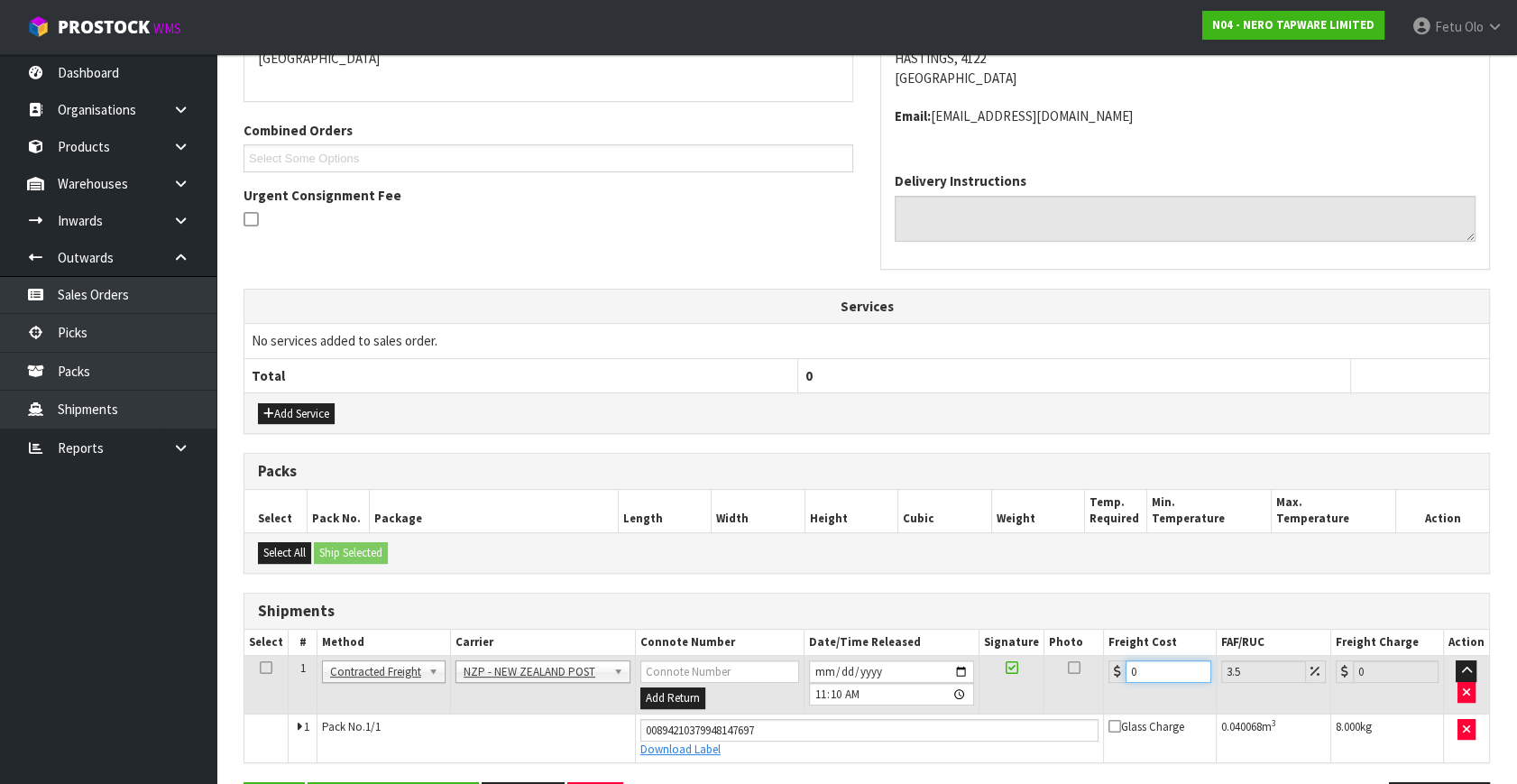
drag, startPoint x: 1037, startPoint y: 722, endPoint x: 873, endPoint y: 740, distance: 165.0
click at [873, 740] on tbody "1 Client Local Pickup Customer Local Pickup Company Freight Contracted Freight …" at bounding box center [867, 709] width 1244 height 106
type input "8"
type input "8.28"
type input "8.4"
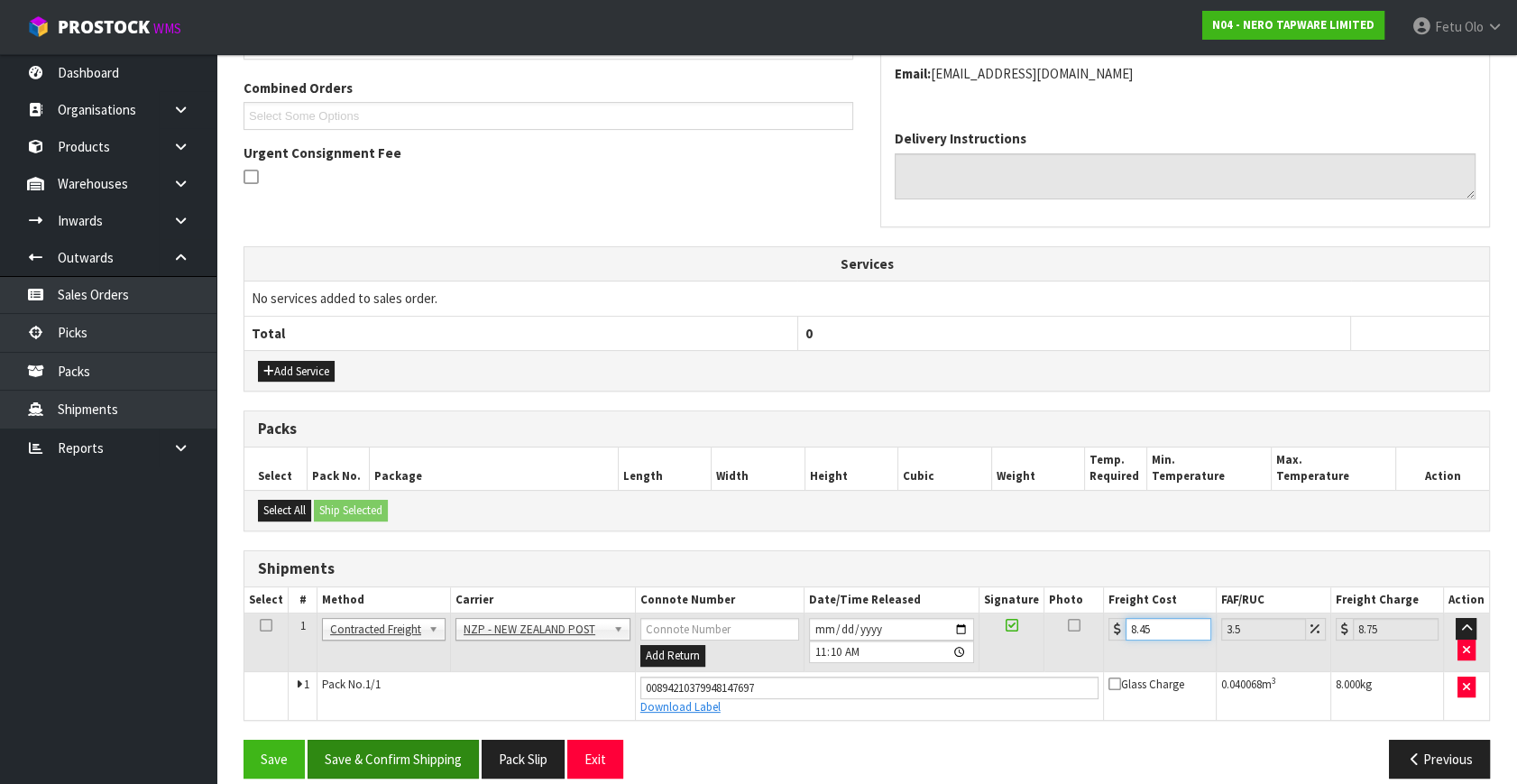
scroll to position [474, 0]
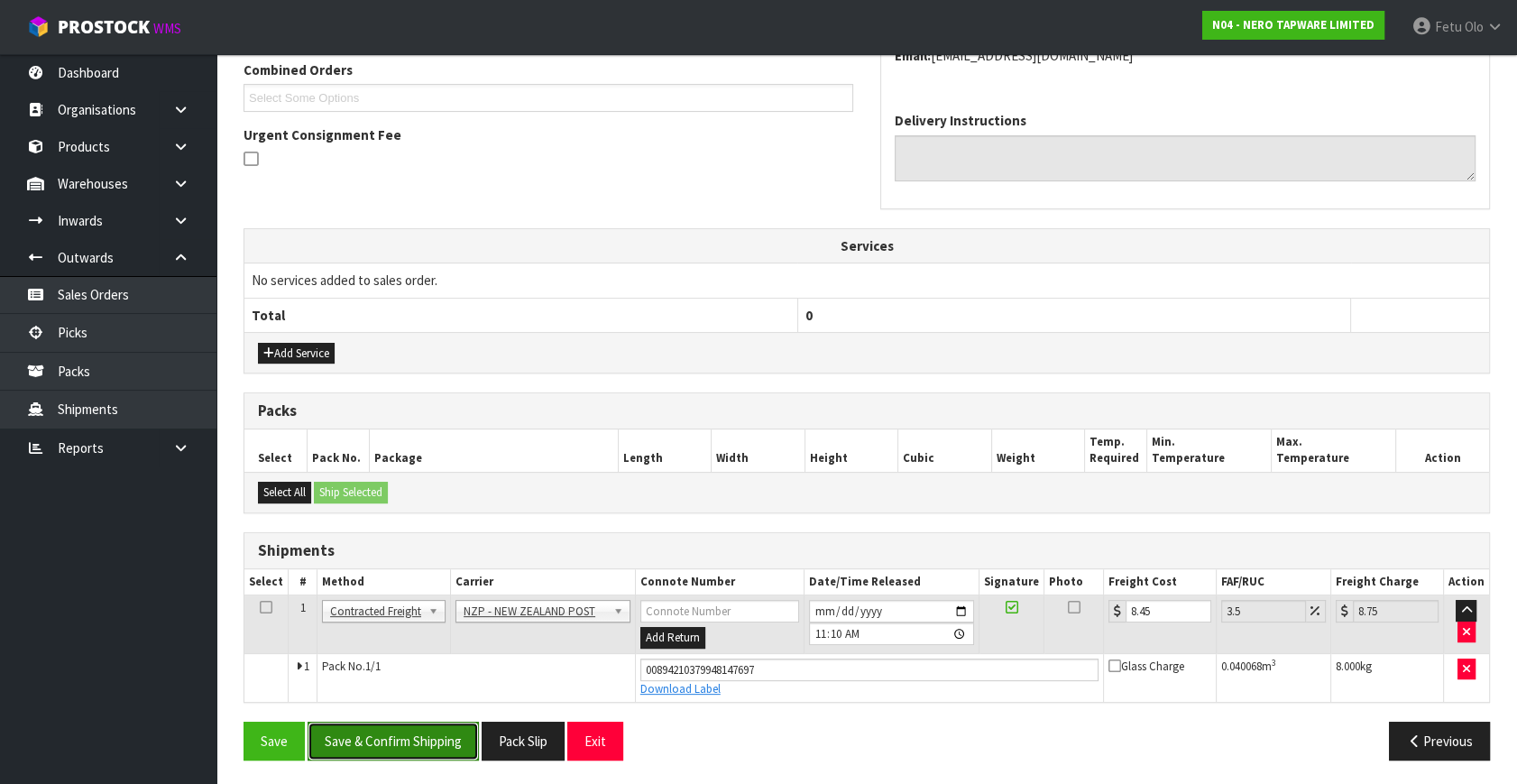
click at [389, 729] on button "Save & Confirm Shipping" at bounding box center [393, 741] width 171 height 39
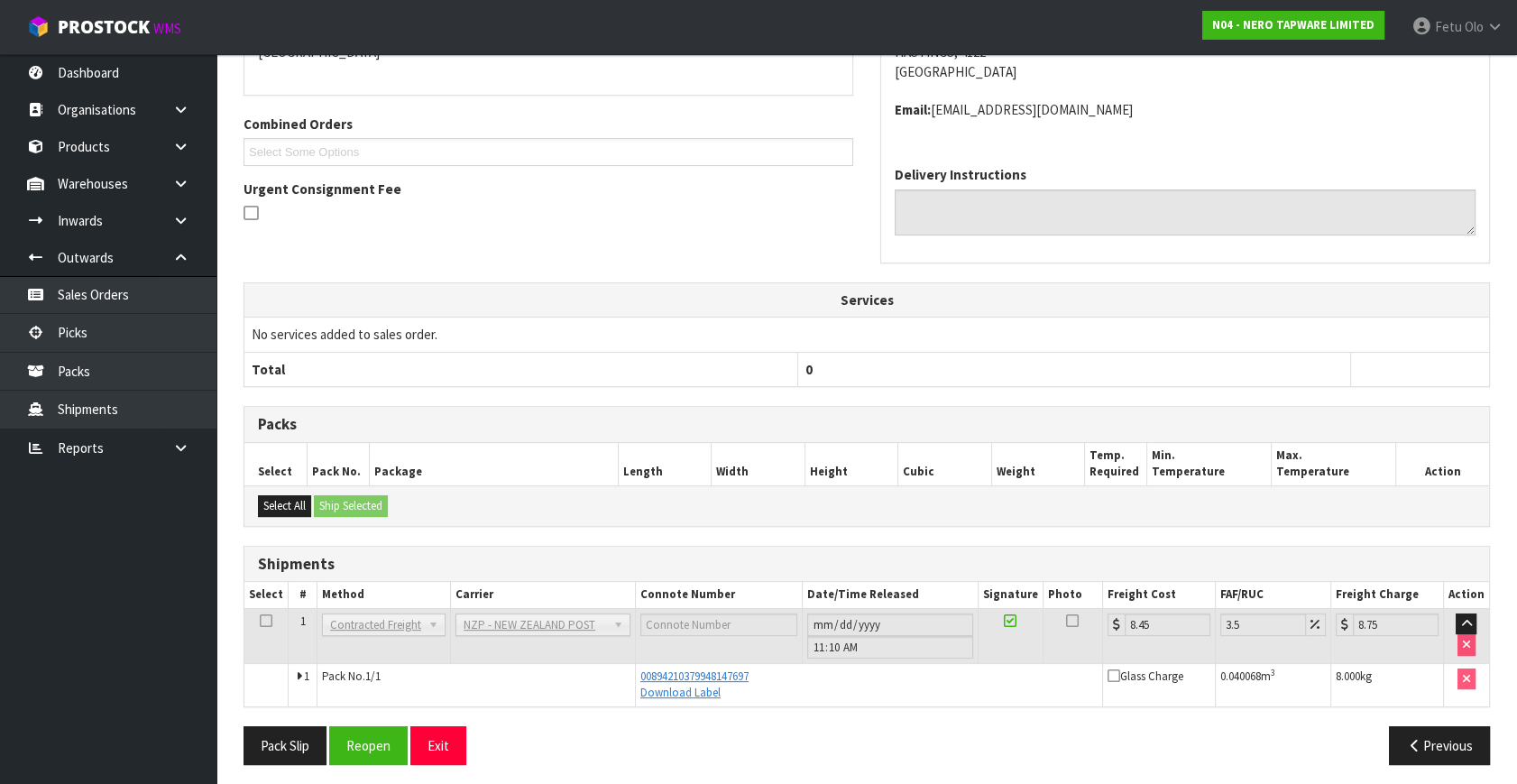
scroll to position [424, 0]
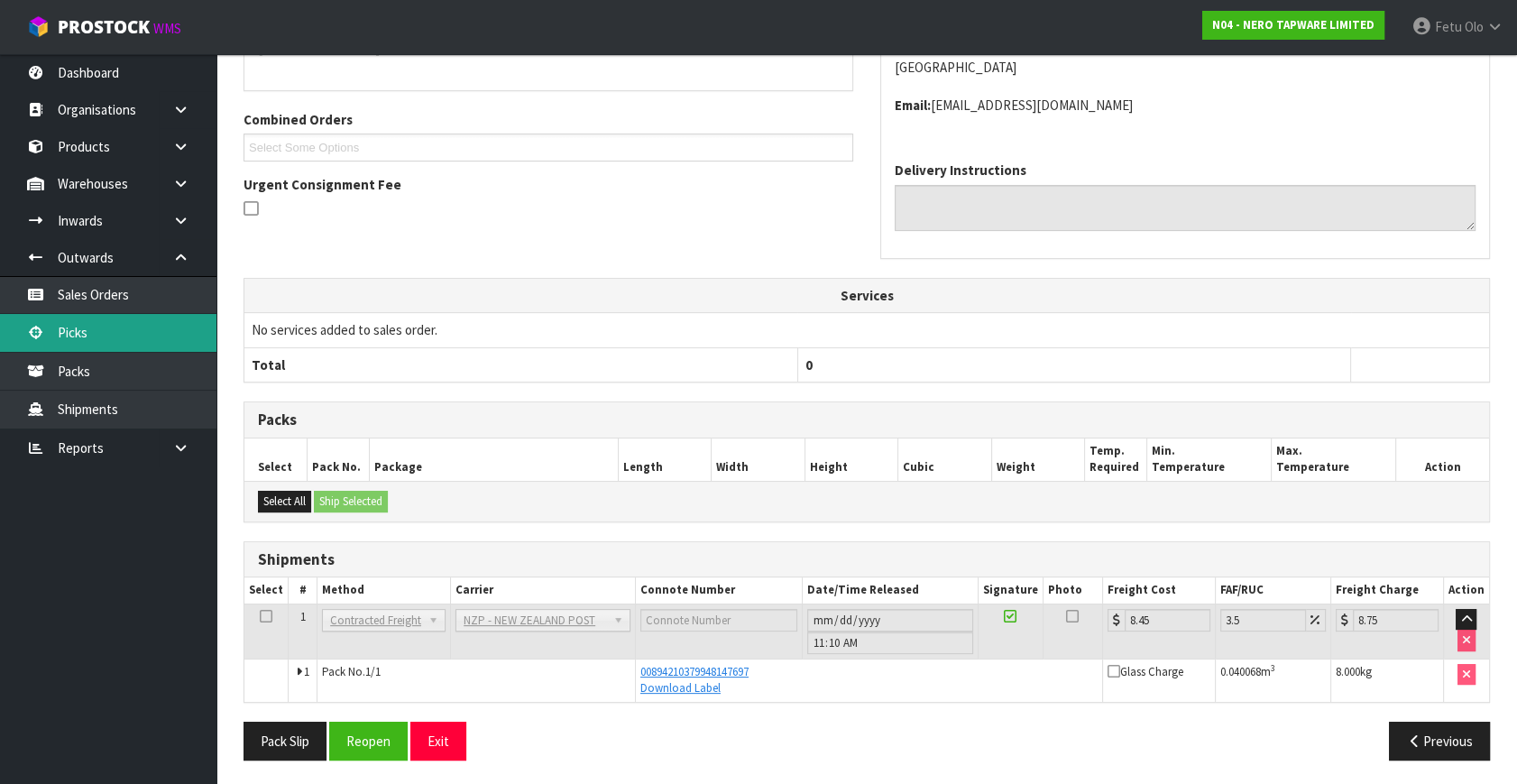
drag, startPoint x: 91, startPoint y: 330, endPoint x: 134, endPoint y: 329, distance: 43.0
click at [91, 330] on link "Picks" at bounding box center [108, 332] width 217 height 37
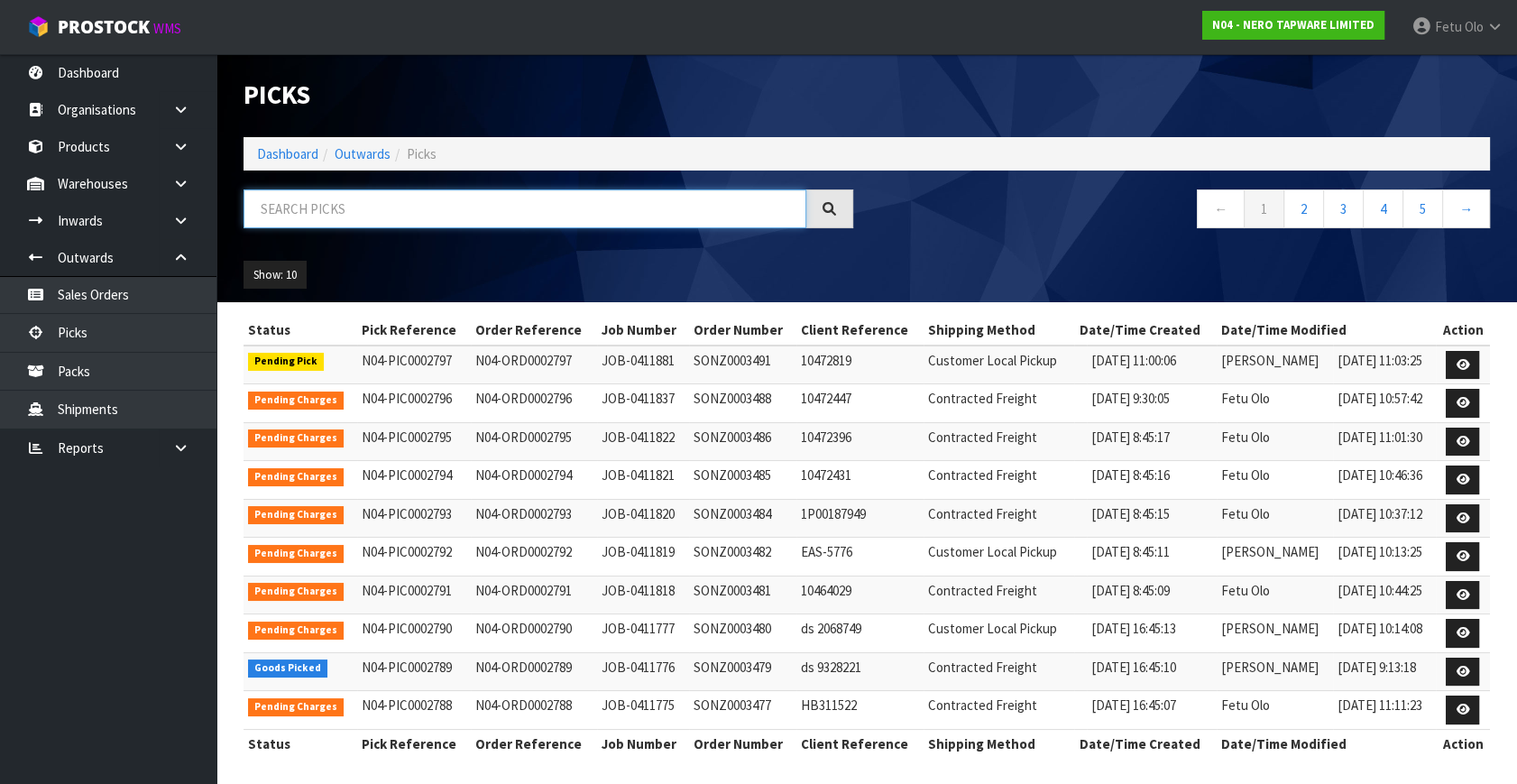
click at [419, 206] on input "text" at bounding box center [525, 209] width 562 height 39
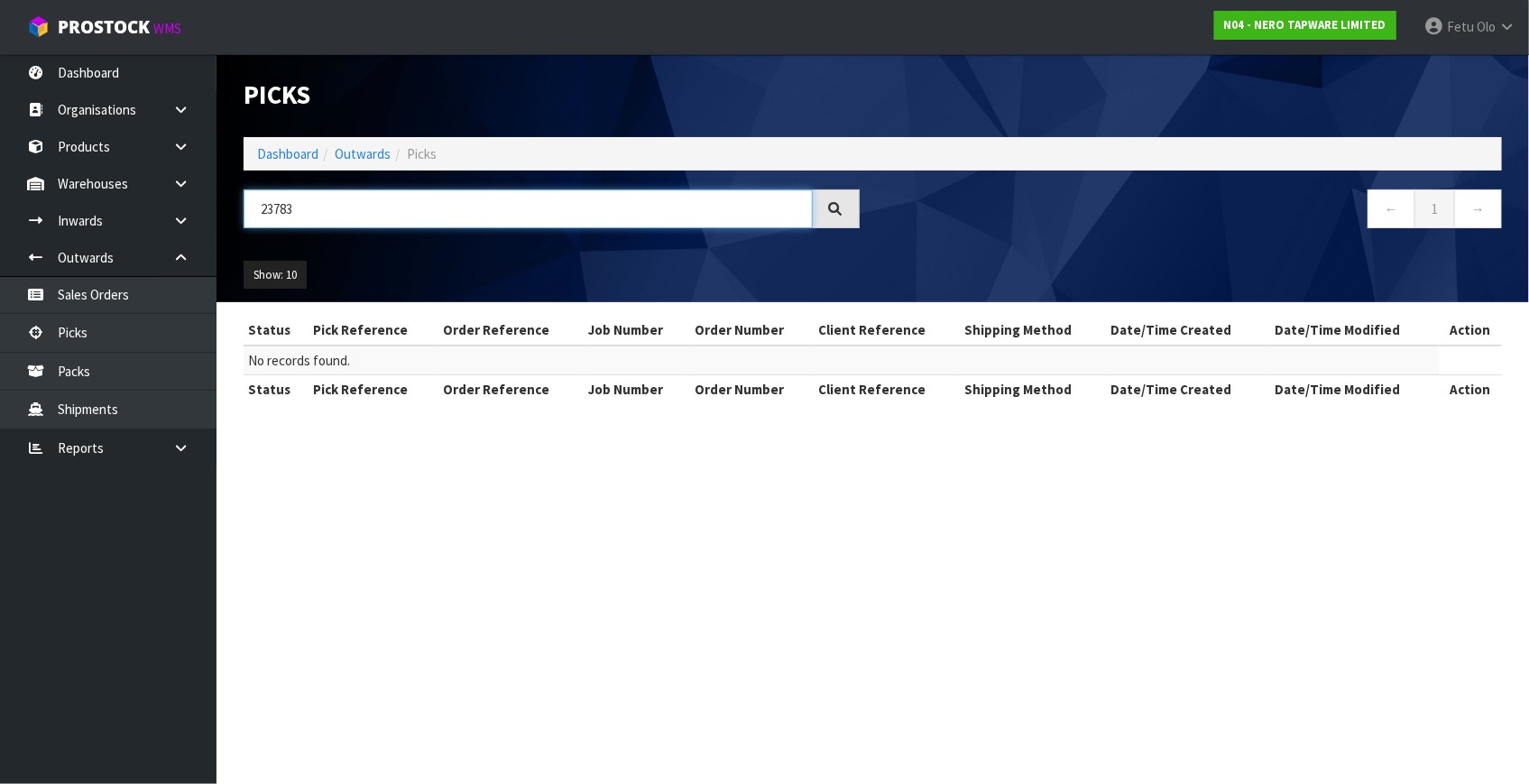
click at [277, 199] on input "23783" at bounding box center [528, 209] width 569 height 39
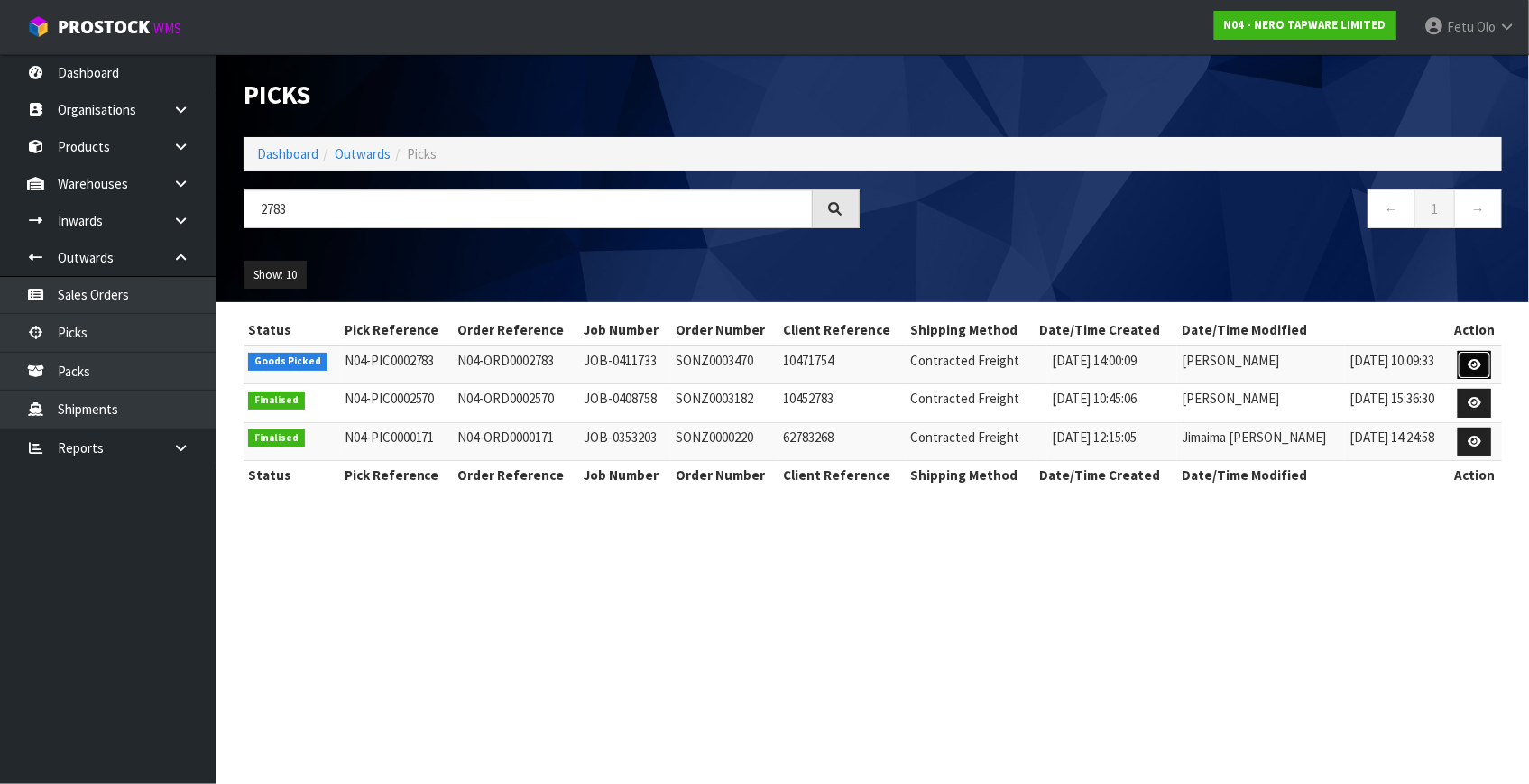
click at [1481, 367] on link at bounding box center [1474, 365] width 34 height 29
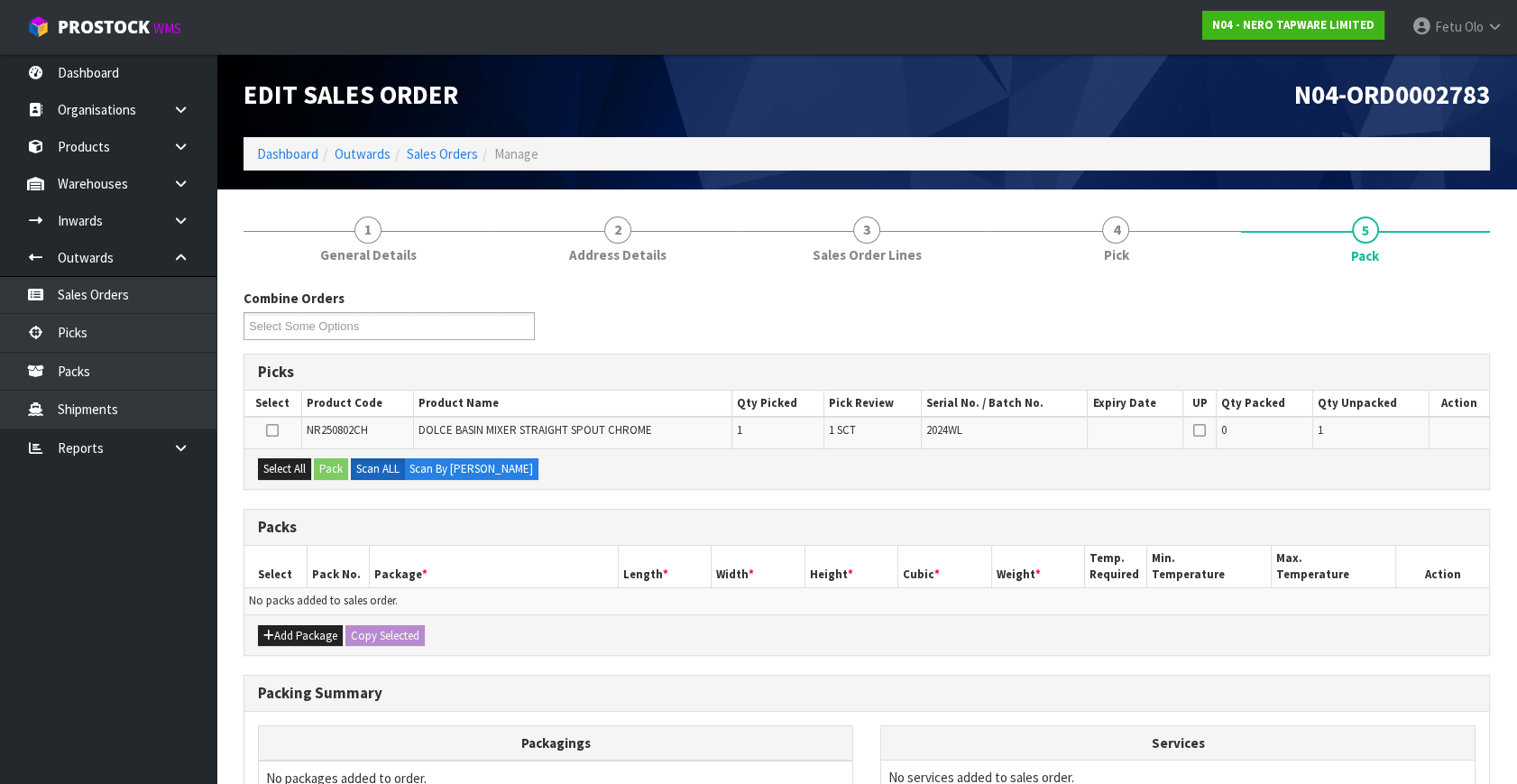
click at [169, 658] on ul "Dashboard Organisations Clients Consignees Carriers Products Categories Serial …" at bounding box center [108, 418] width 217 height 729
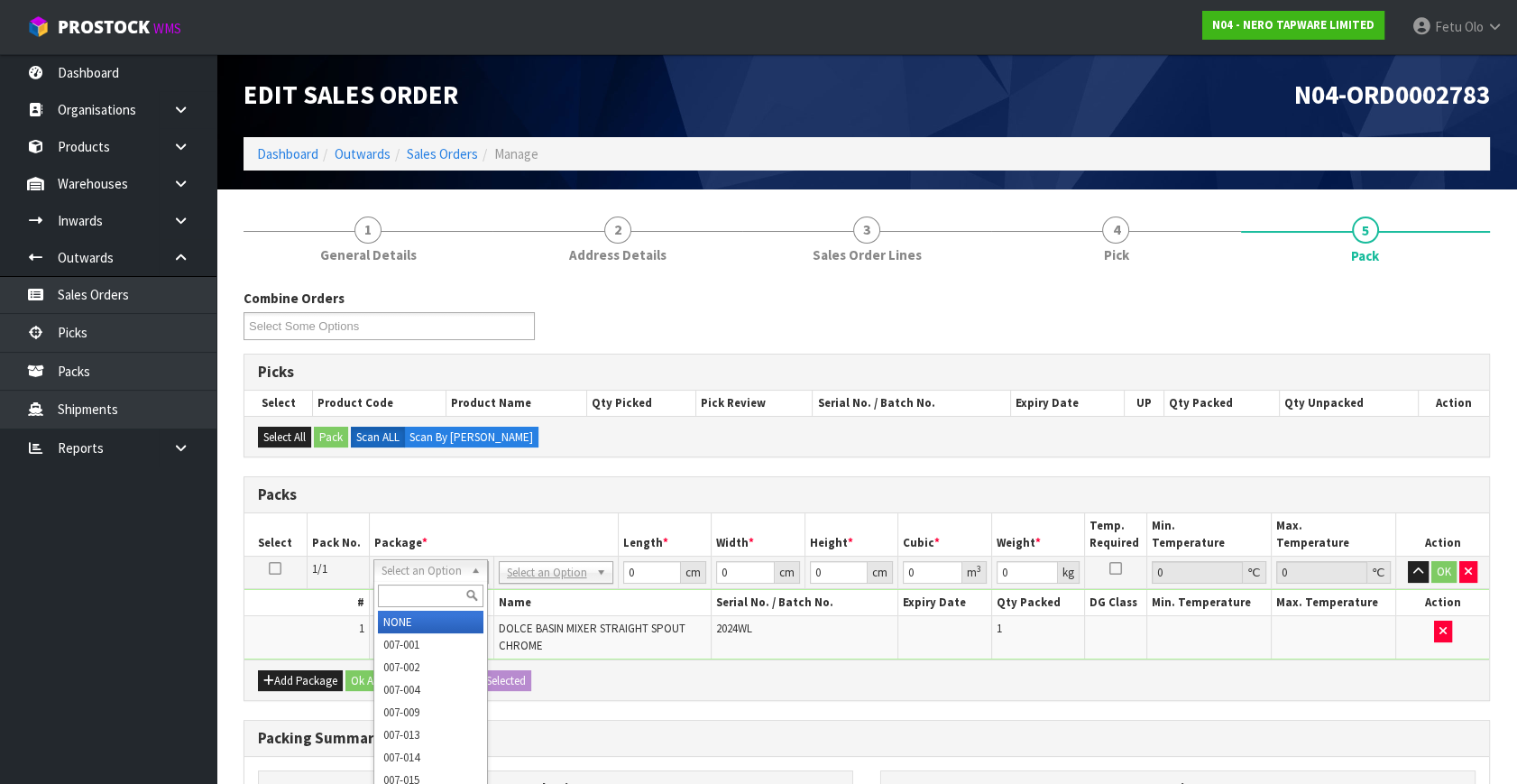
click at [418, 594] on input "text" at bounding box center [431, 595] width 106 height 22
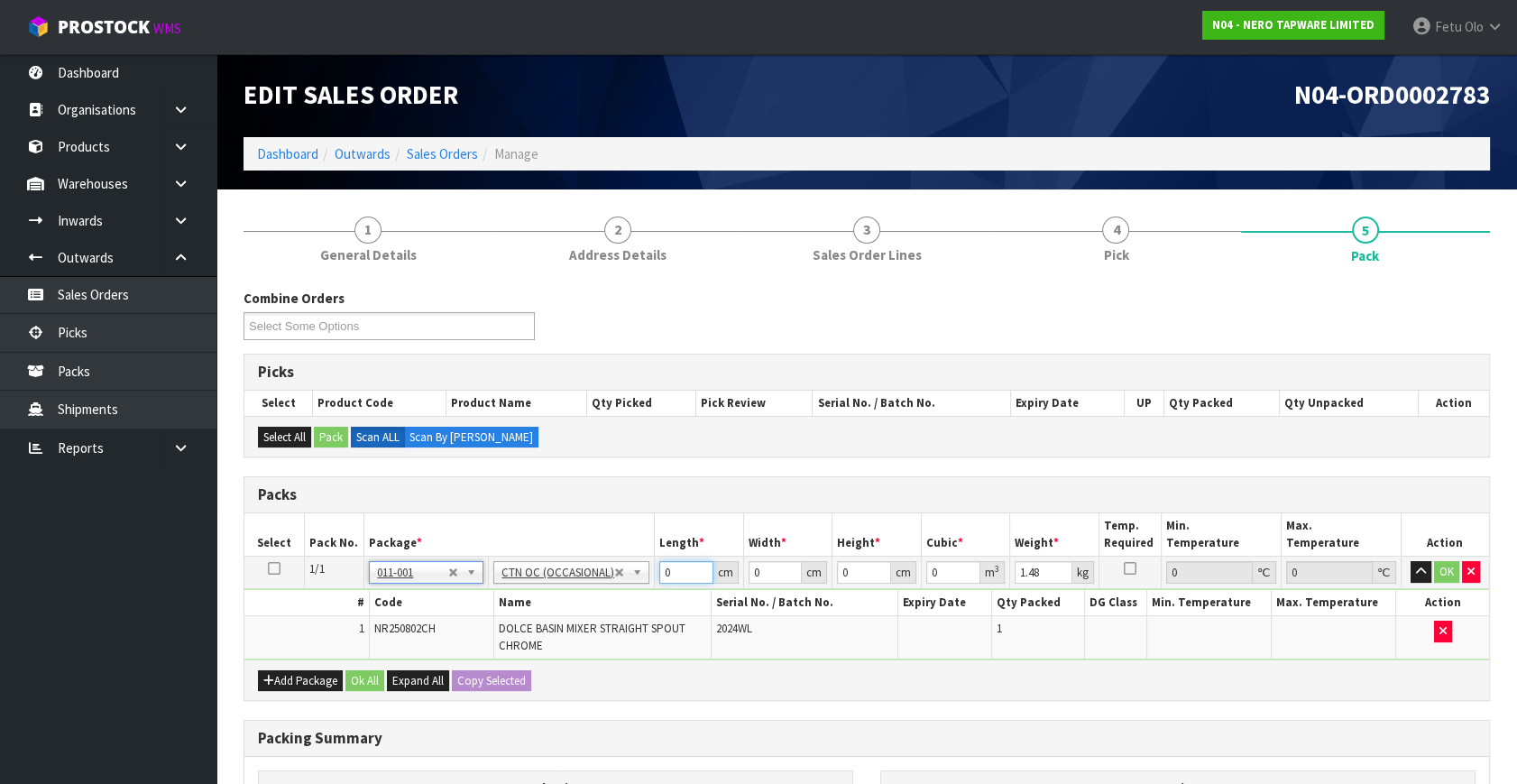
drag, startPoint x: 675, startPoint y: 573, endPoint x: 475, endPoint y: 631, distance: 208.2
click at [476, 631] on tbody "1/1 NONE 007-001 007-002 007-004 007-009 007-013 007-014 007-015 007-017 007-01…" at bounding box center [867, 609] width 1244 height 104
click at [559, 627] on tbody "1/1 NONE 007-001 007-002 007-004 007-009 007-013 007-014 007-015 007-017 007-01…" at bounding box center [867, 609] width 1244 height 104
click button "OK" at bounding box center [1447, 571] width 25 height 21
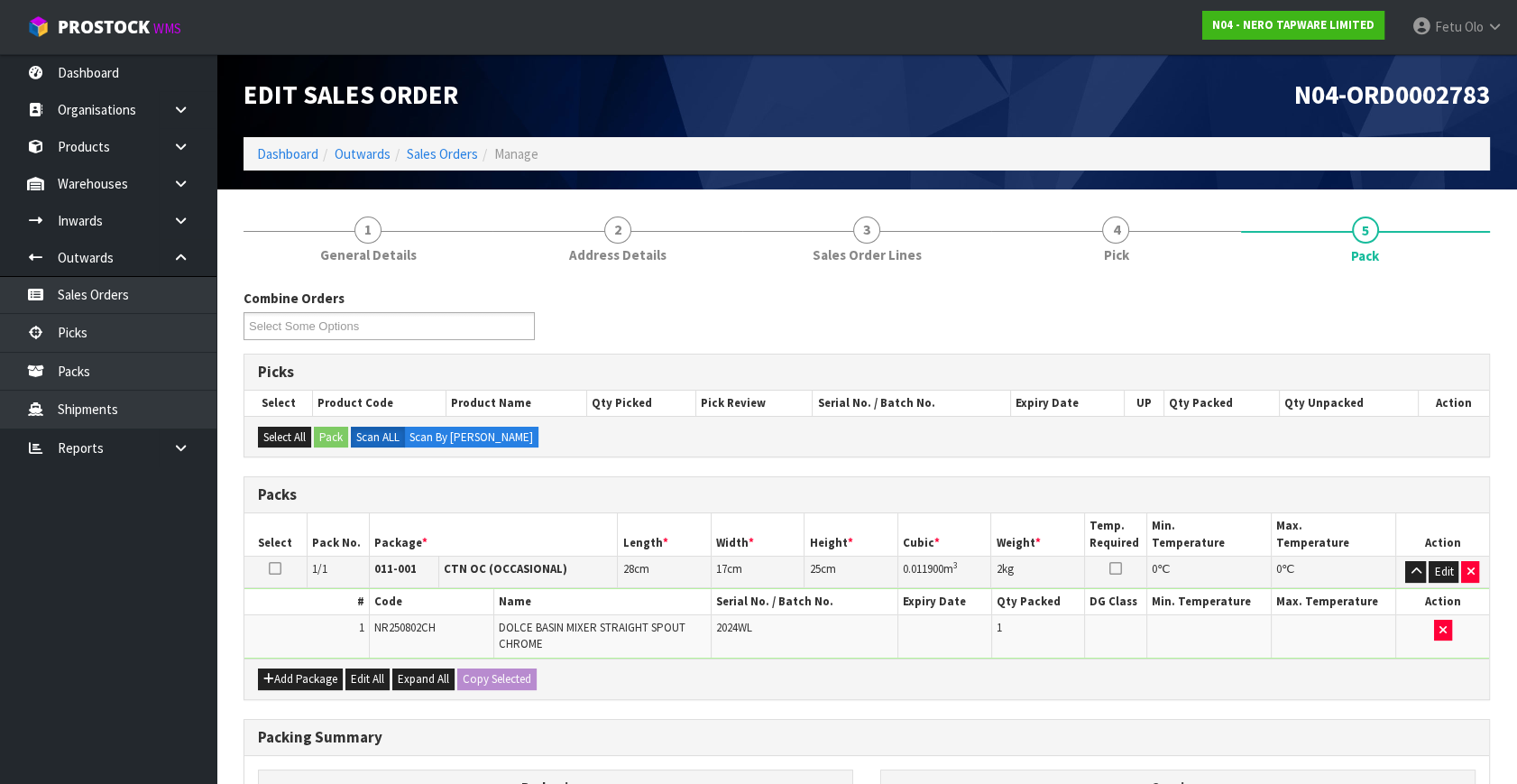
scroll to position [253, 0]
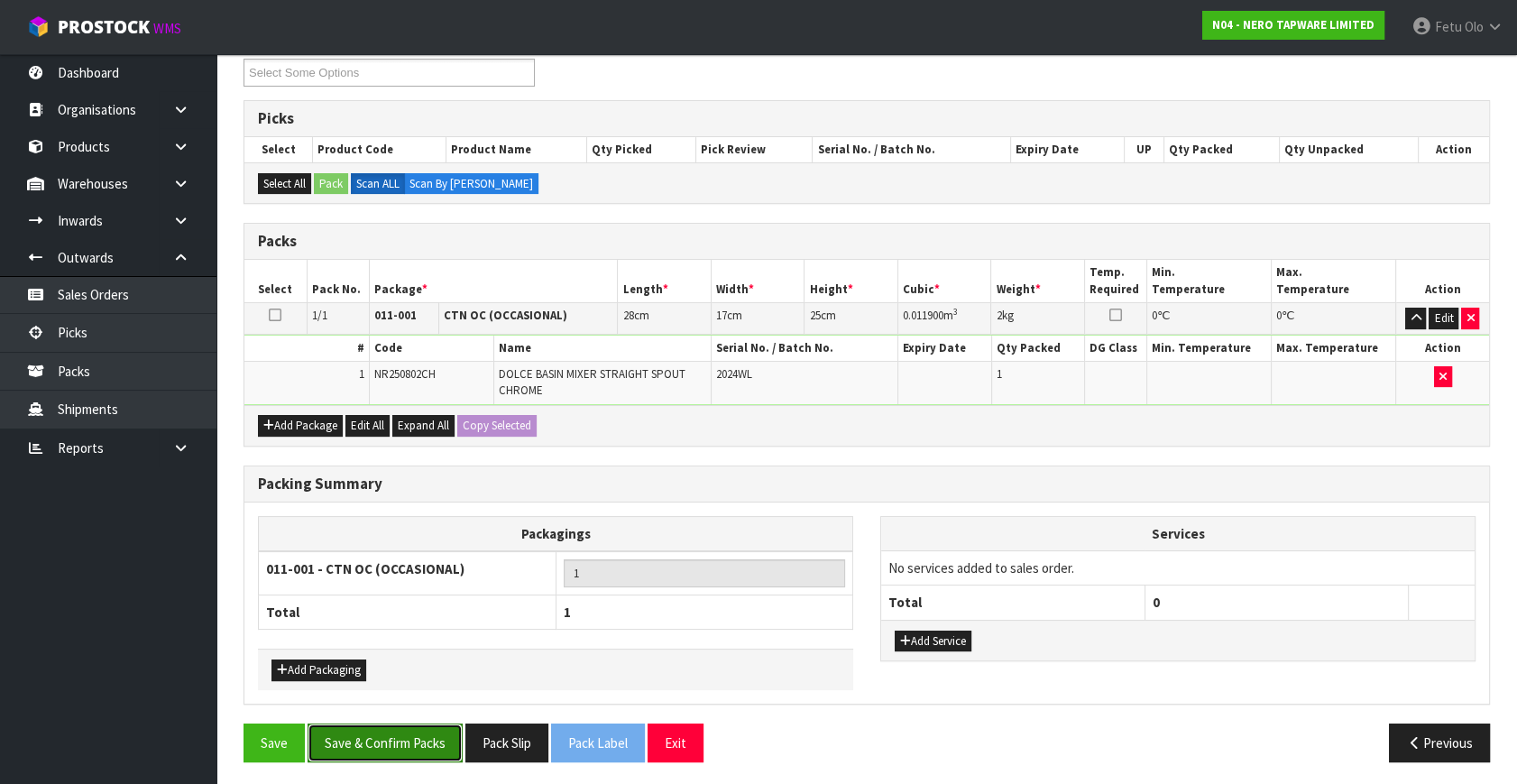
click at [388, 736] on button "Save & Confirm Packs" at bounding box center [384, 743] width 155 height 39
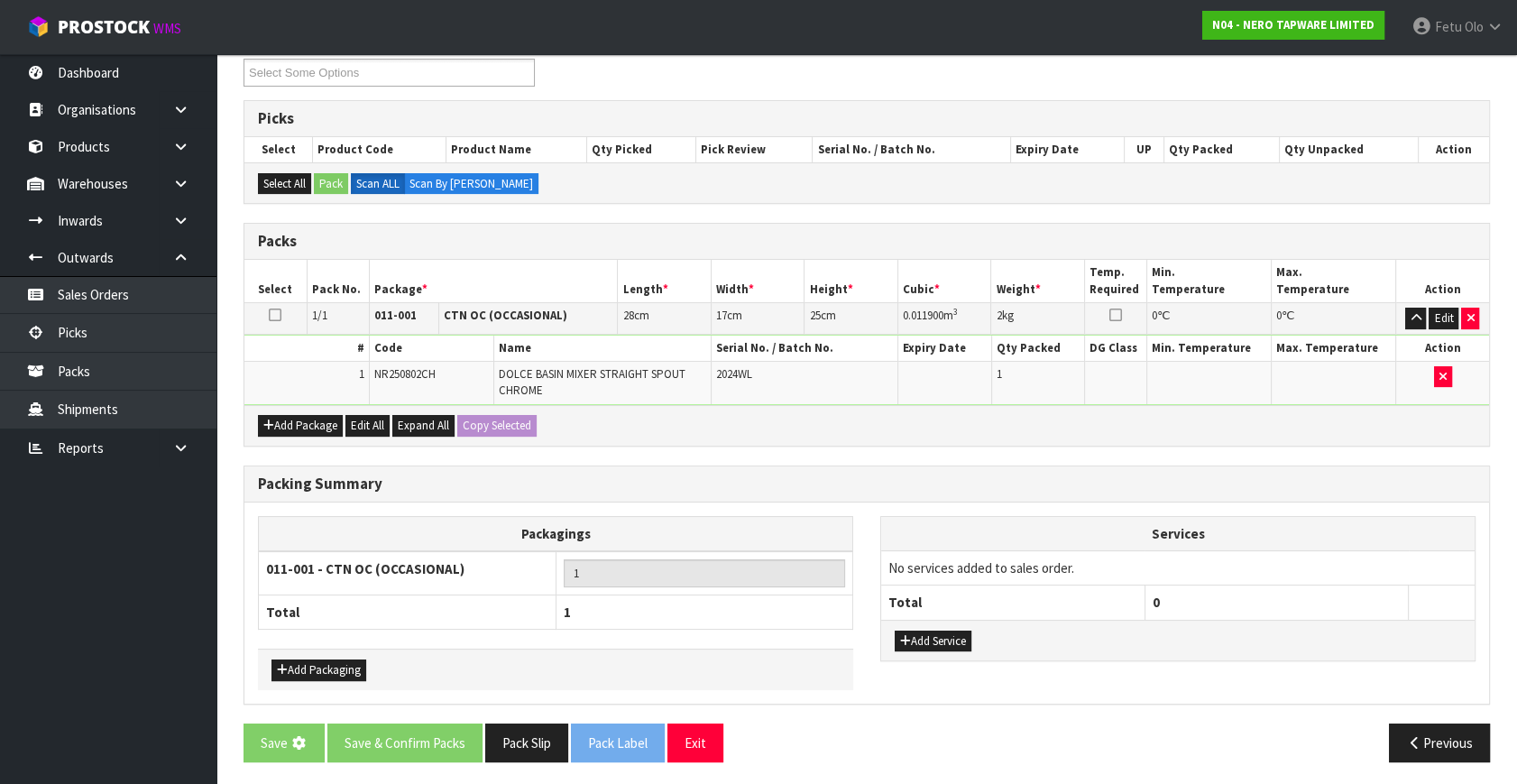
scroll to position [0, 0]
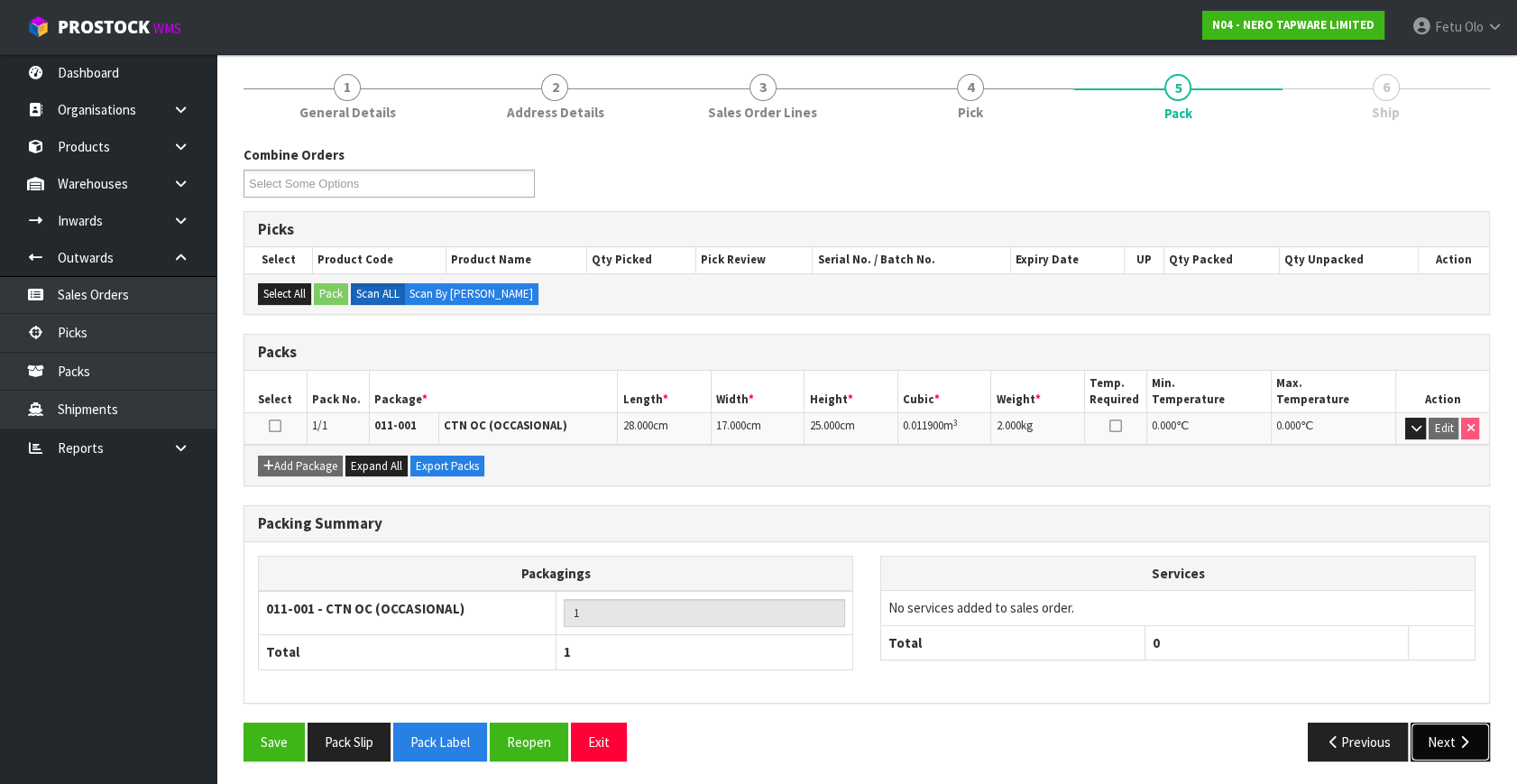
click at [1466, 742] on icon "button" at bounding box center [1464, 742] width 17 height 13
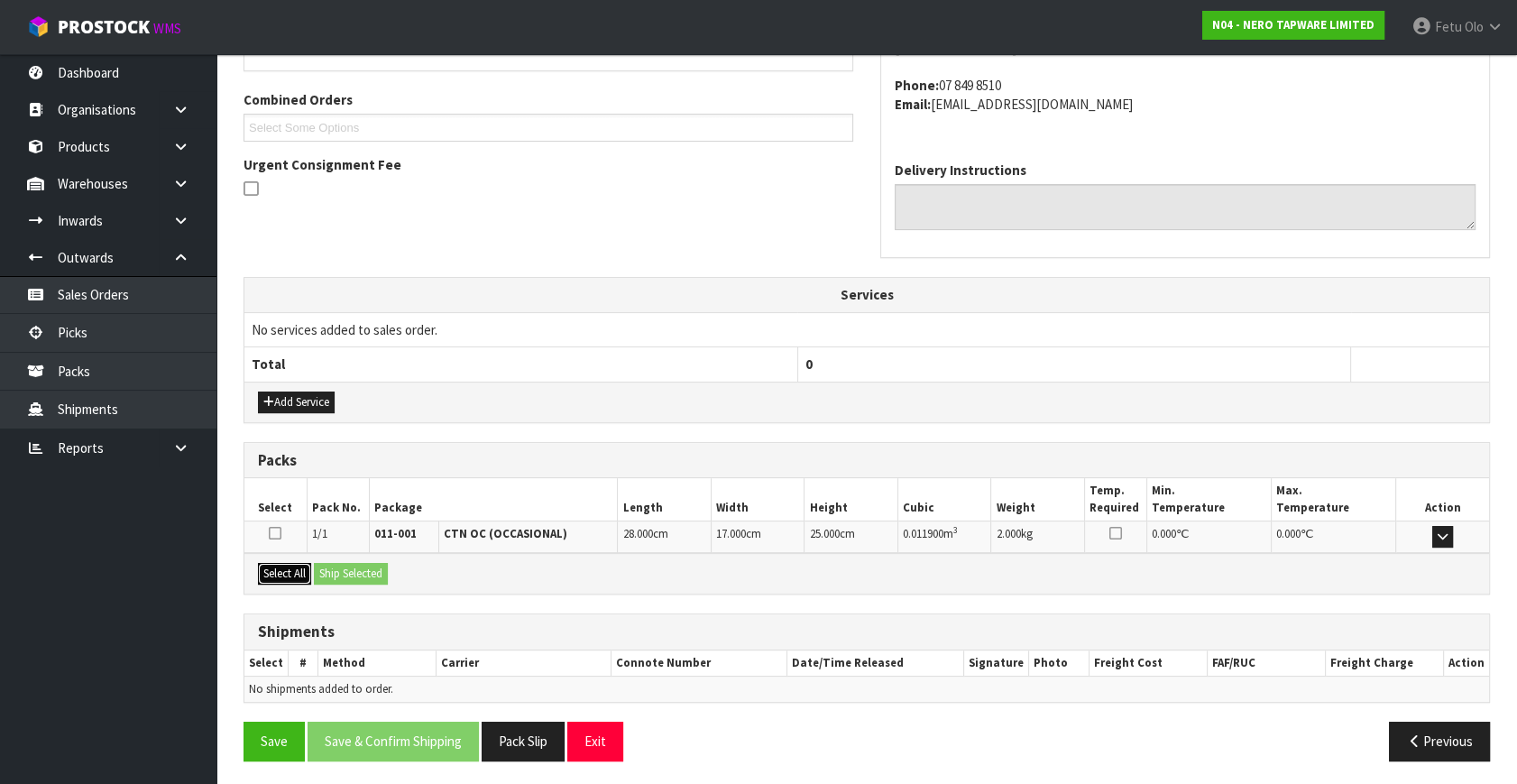
click at [306, 573] on button "Select All" at bounding box center [284, 573] width 53 height 21
click at [349, 563] on button "Ship Selected" at bounding box center [351, 573] width 74 height 21
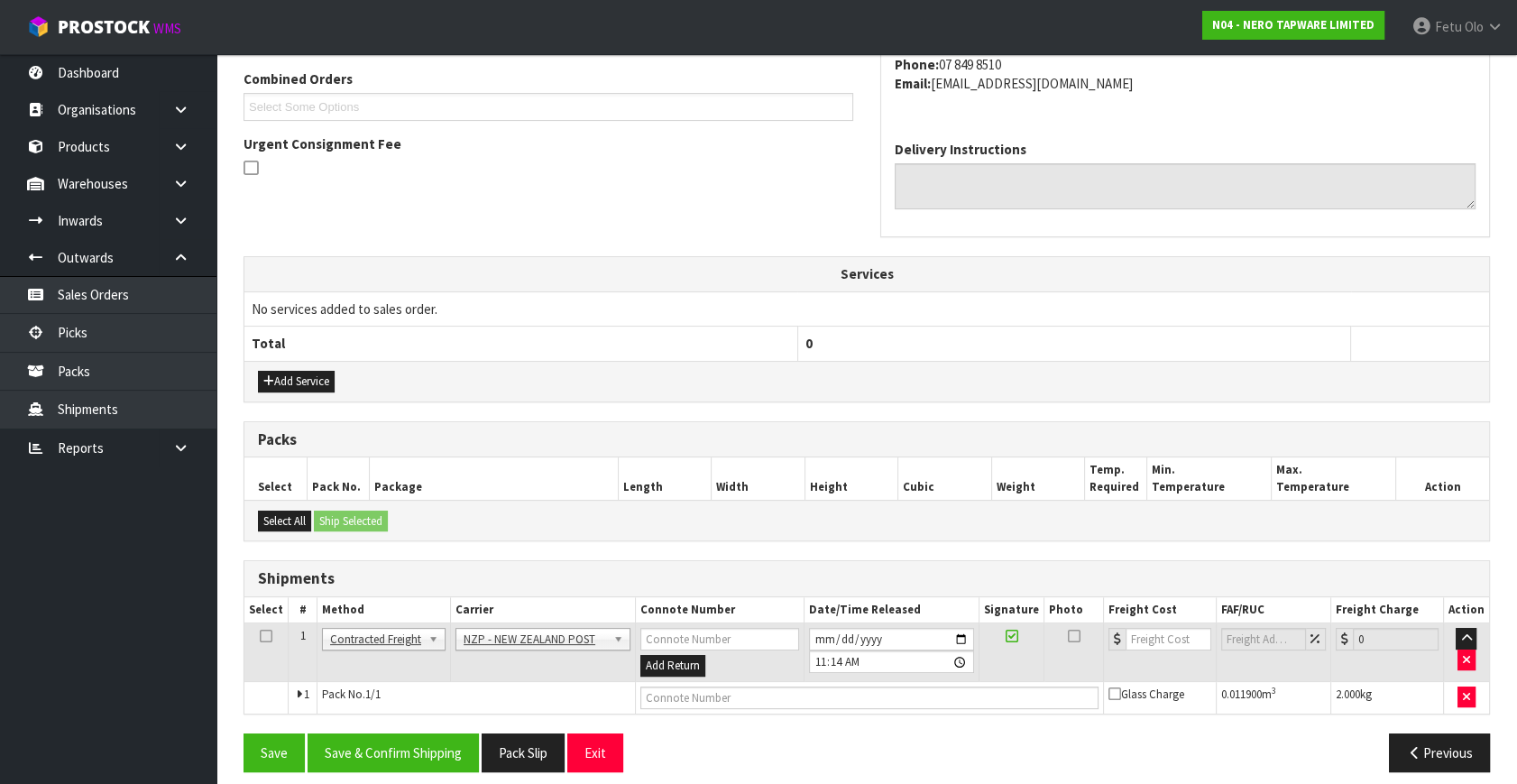
scroll to position [476, 0]
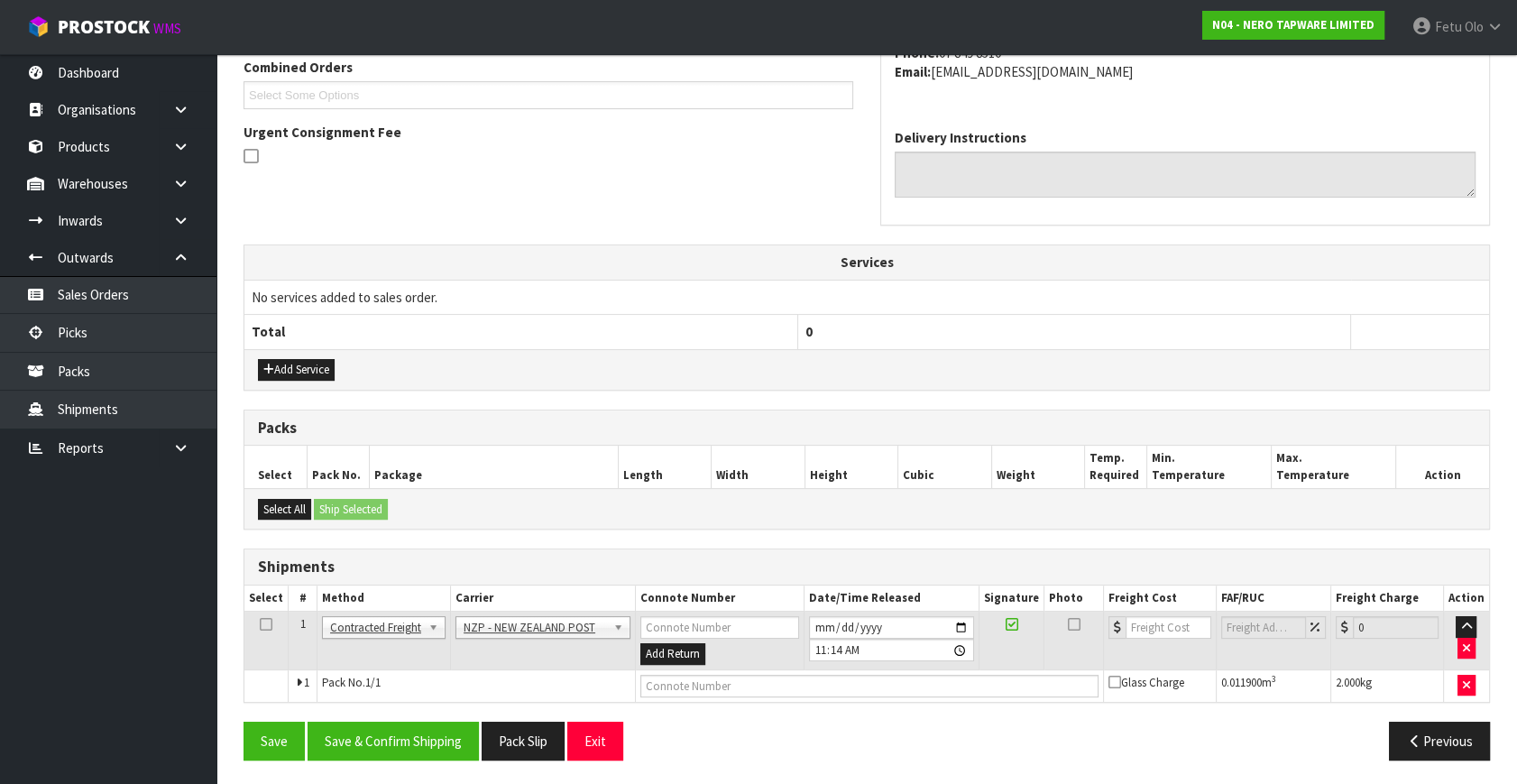
click at [416, 758] on div "Save Save & Confirm Shipping Pack Slip Exit Previous" at bounding box center [867, 747] width 1273 height 52
click at [433, 732] on button "Save & Confirm Shipping" at bounding box center [393, 741] width 171 height 39
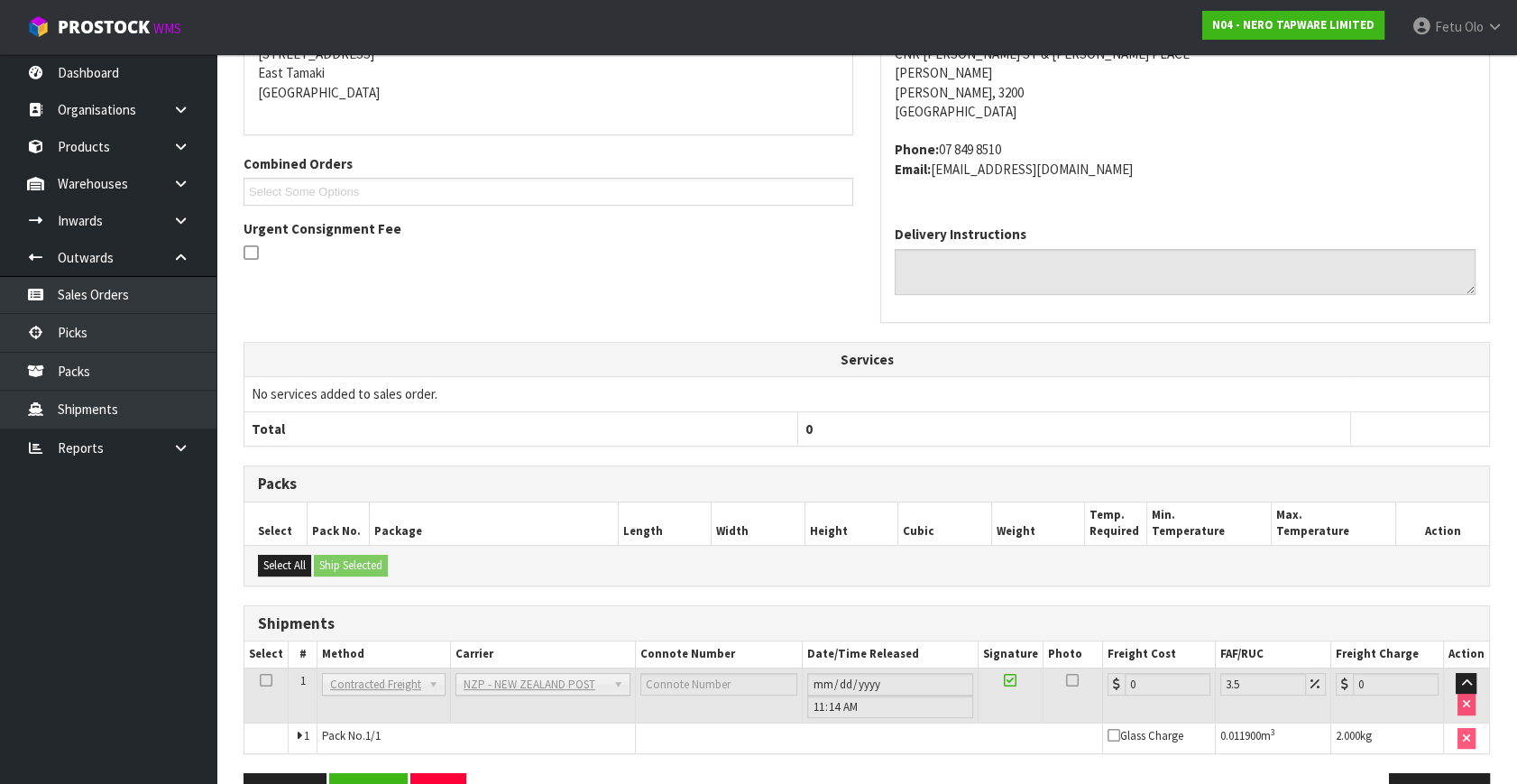
scroll to position [451, 0]
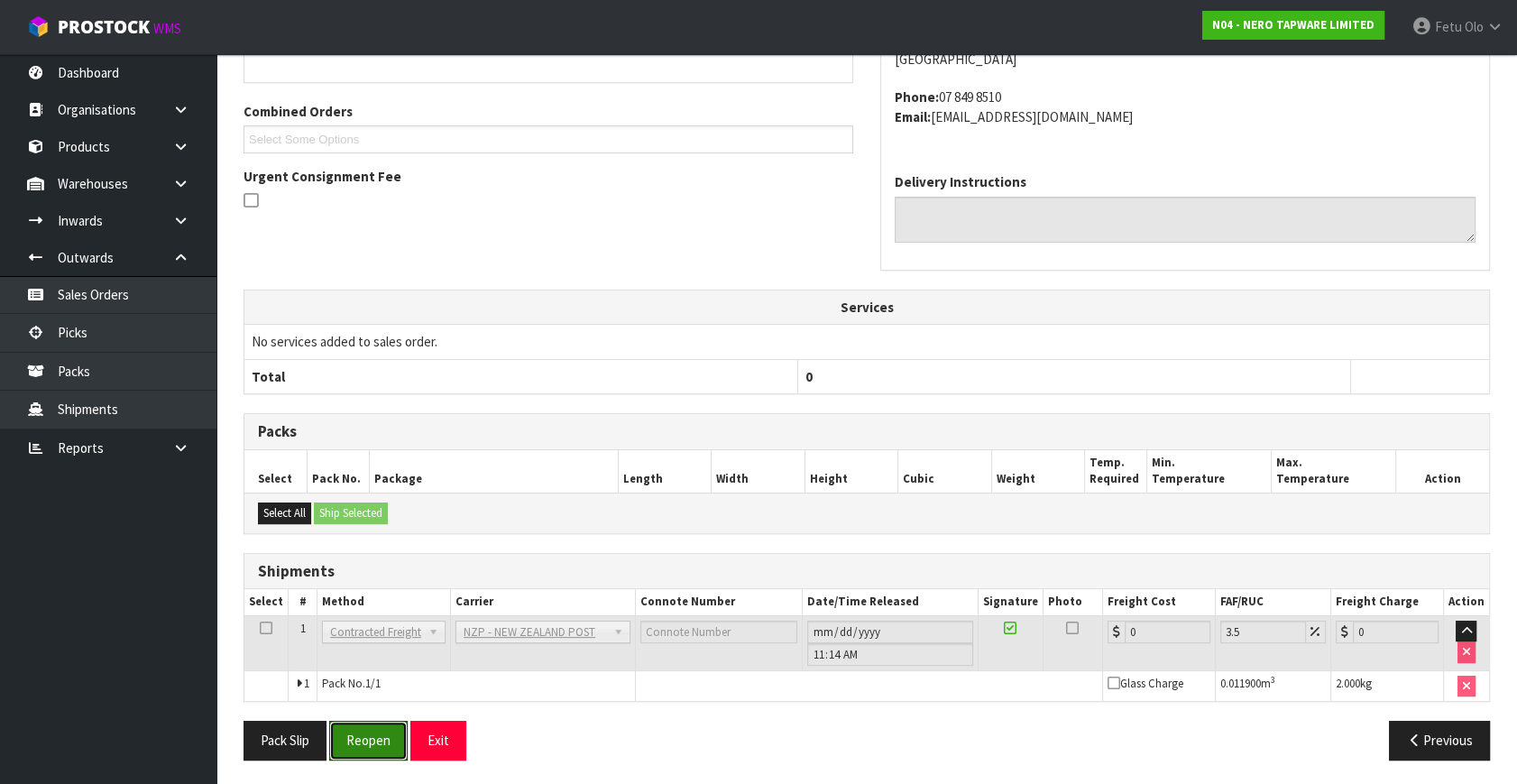
drag, startPoint x: 375, startPoint y: 746, endPoint x: 492, endPoint y: 706, distance: 123.6
click at [375, 746] on button "Reopen" at bounding box center [368, 740] width 78 height 39
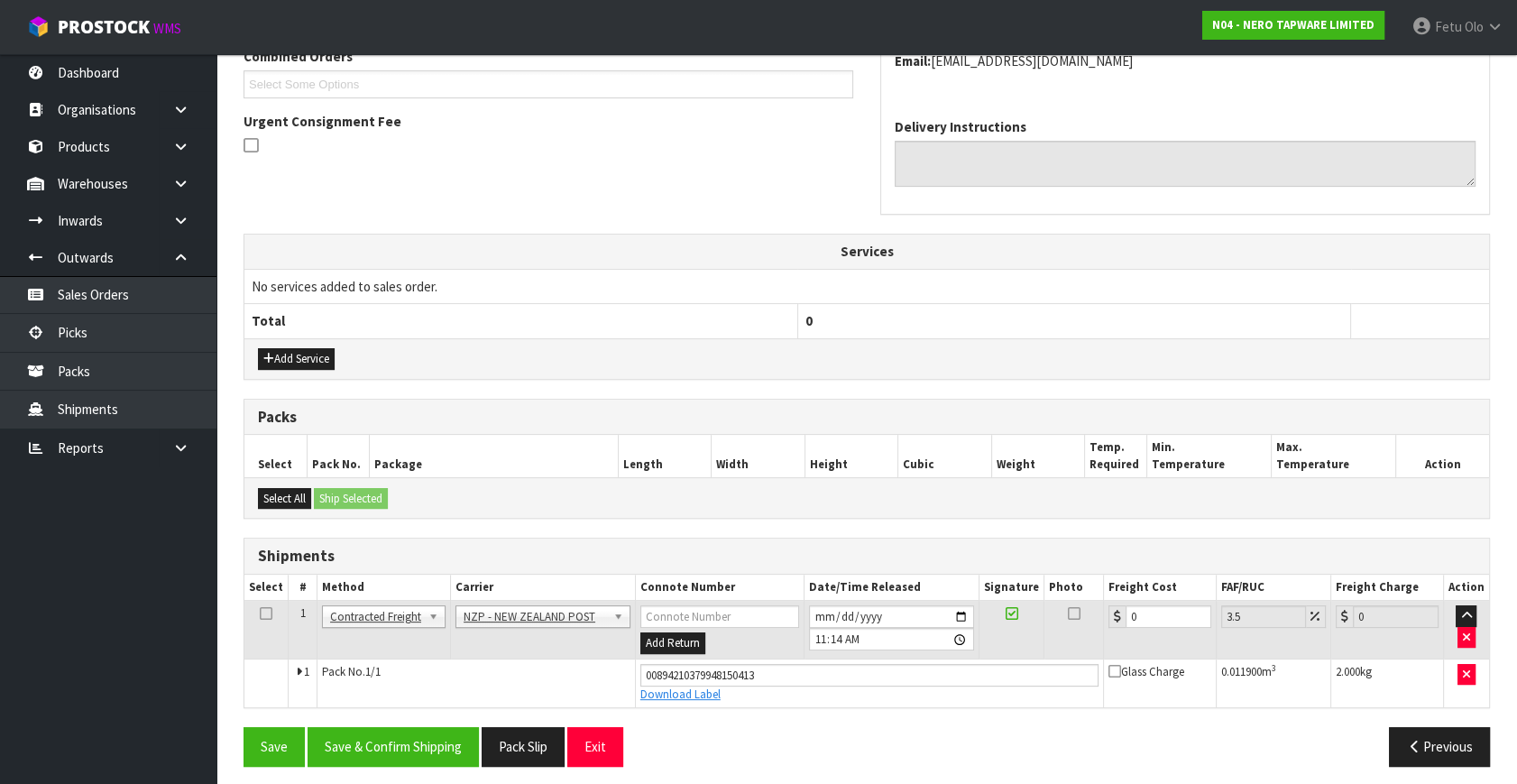
scroll to position [493, 0]
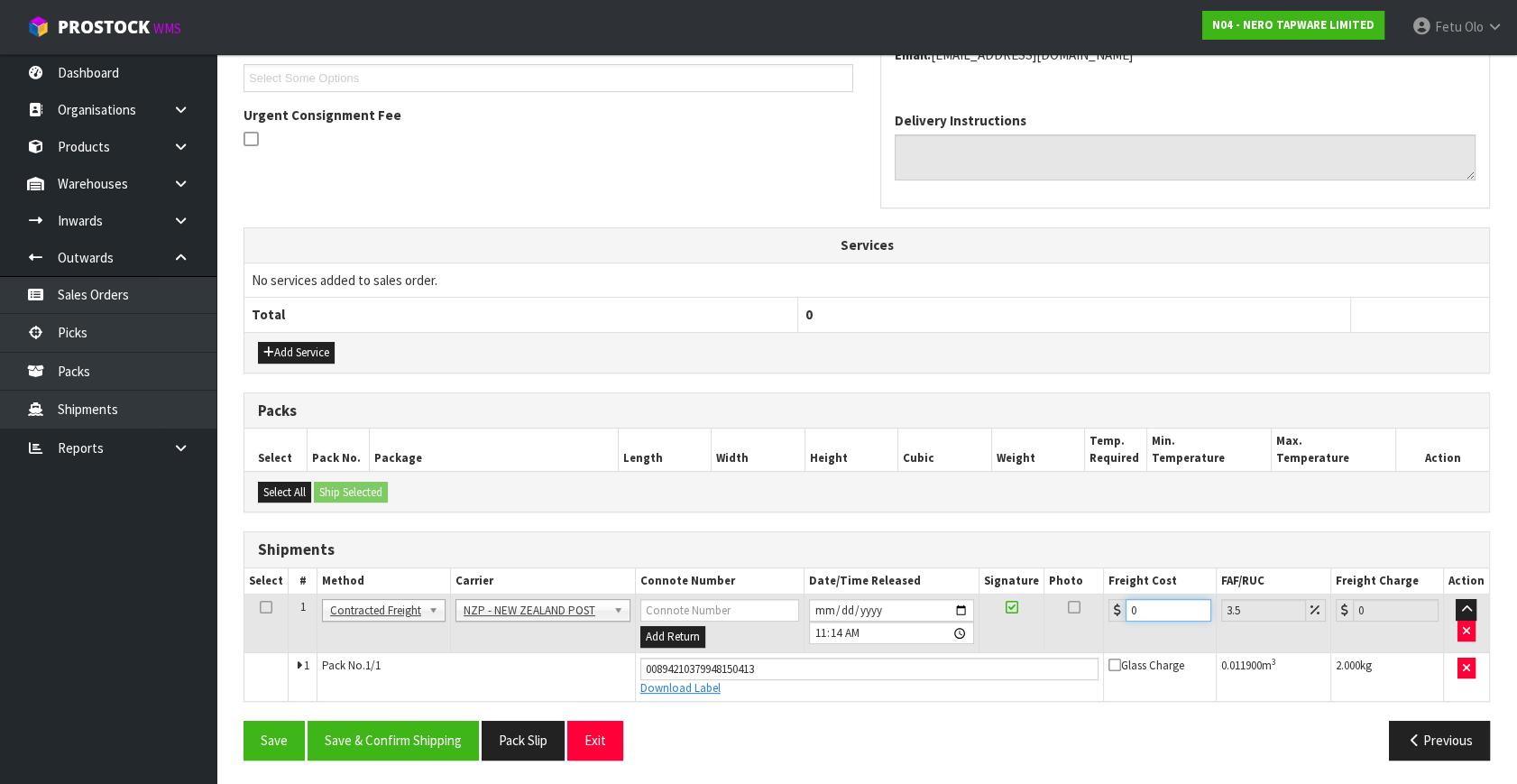
drag, startPoint x: 1157, startPoint y: 608, endPoint x: 475, endPoint y: 622, distance: 682.1
click at [484, 621] on tr "1 Client Local Pickup Customer Local Pickup Company Freight Contracted Freight …" at bounding box center [867, 623] width 1244 height 59
click at [399, 745] on button "Save & Confirm Shipping" at bounding box center [393, 740] width 171 height 39
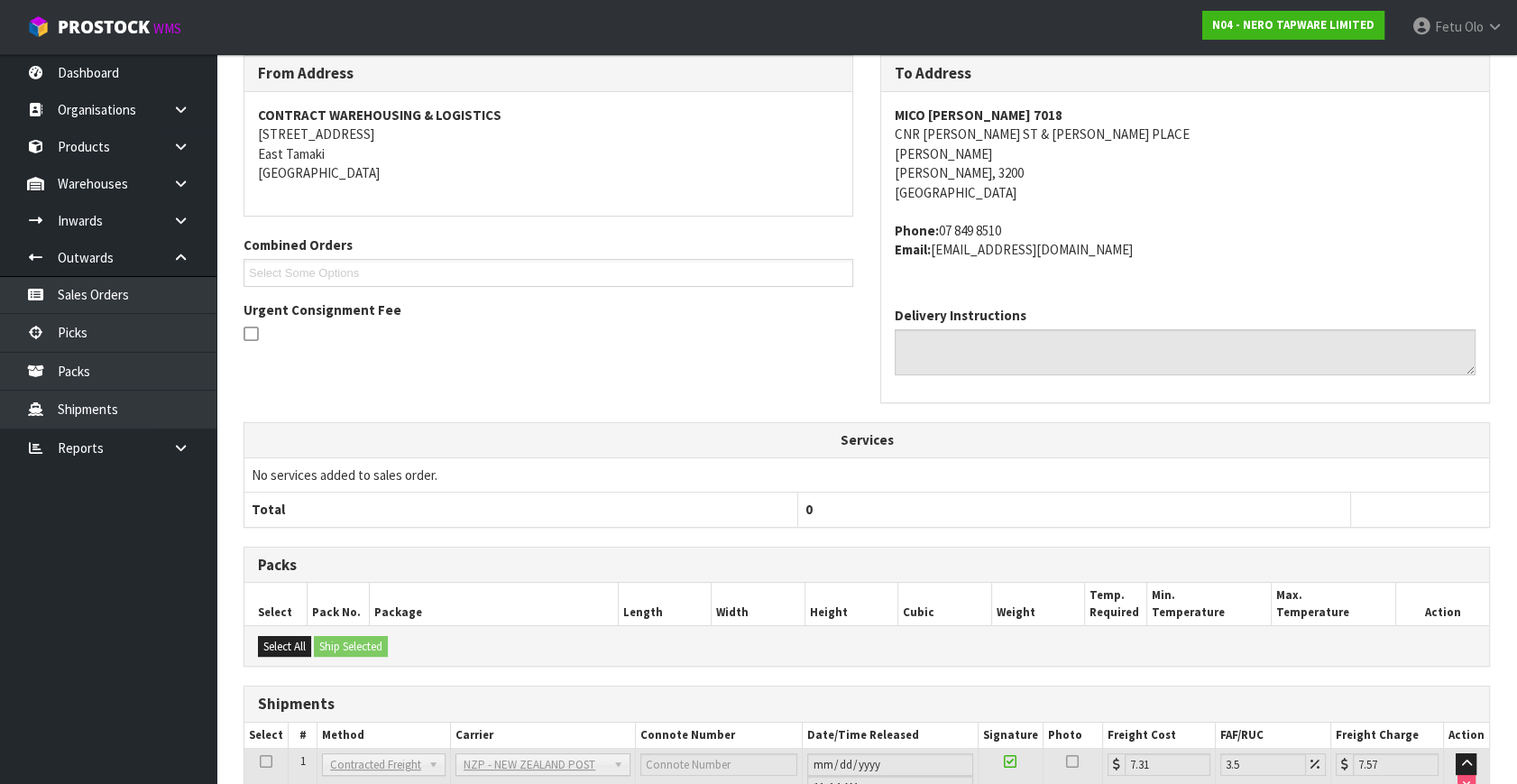
scroll to position [444, 0]
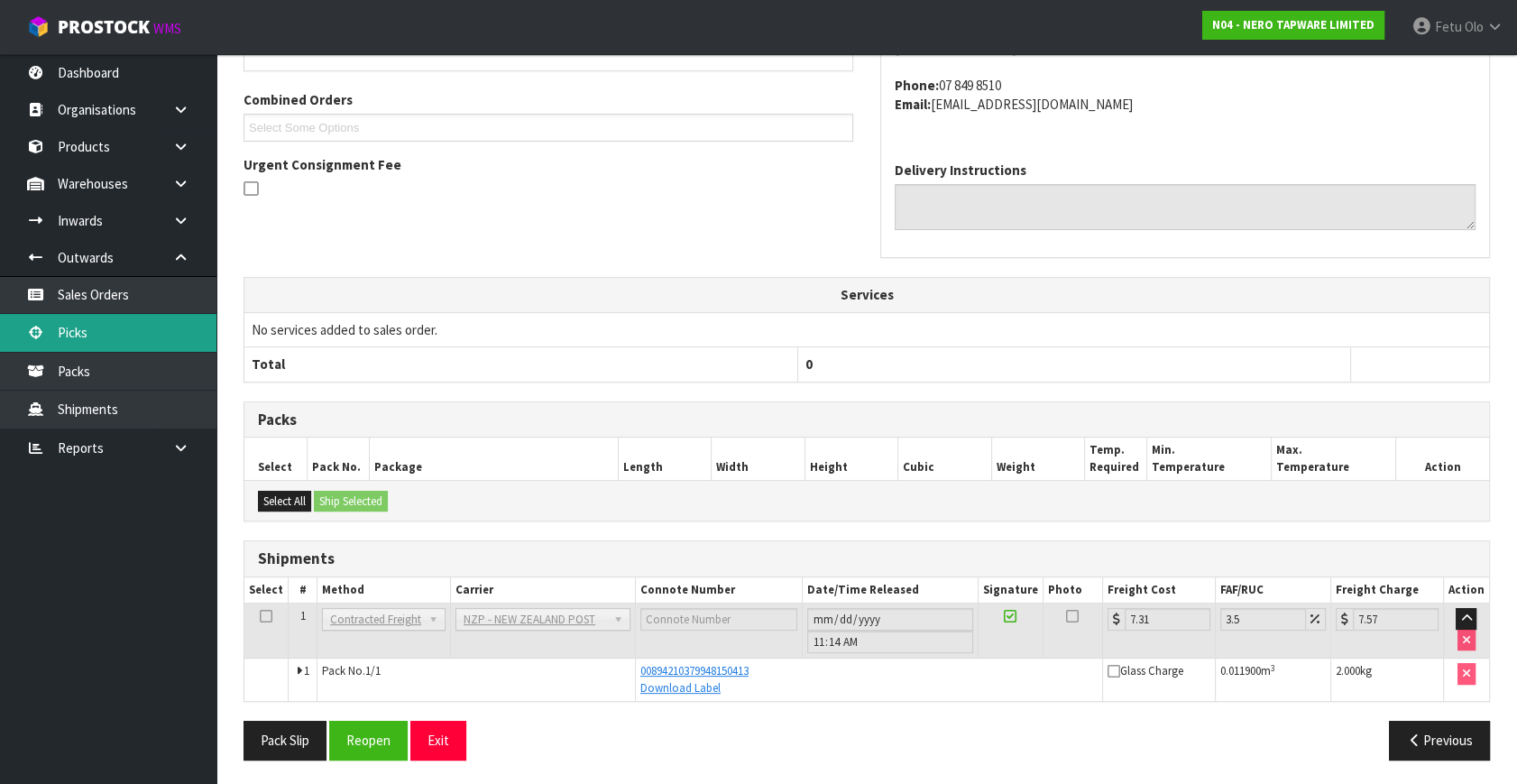
click at [107, 337] on link "Picks" at bounding box center [108, 332] width 217 height 37
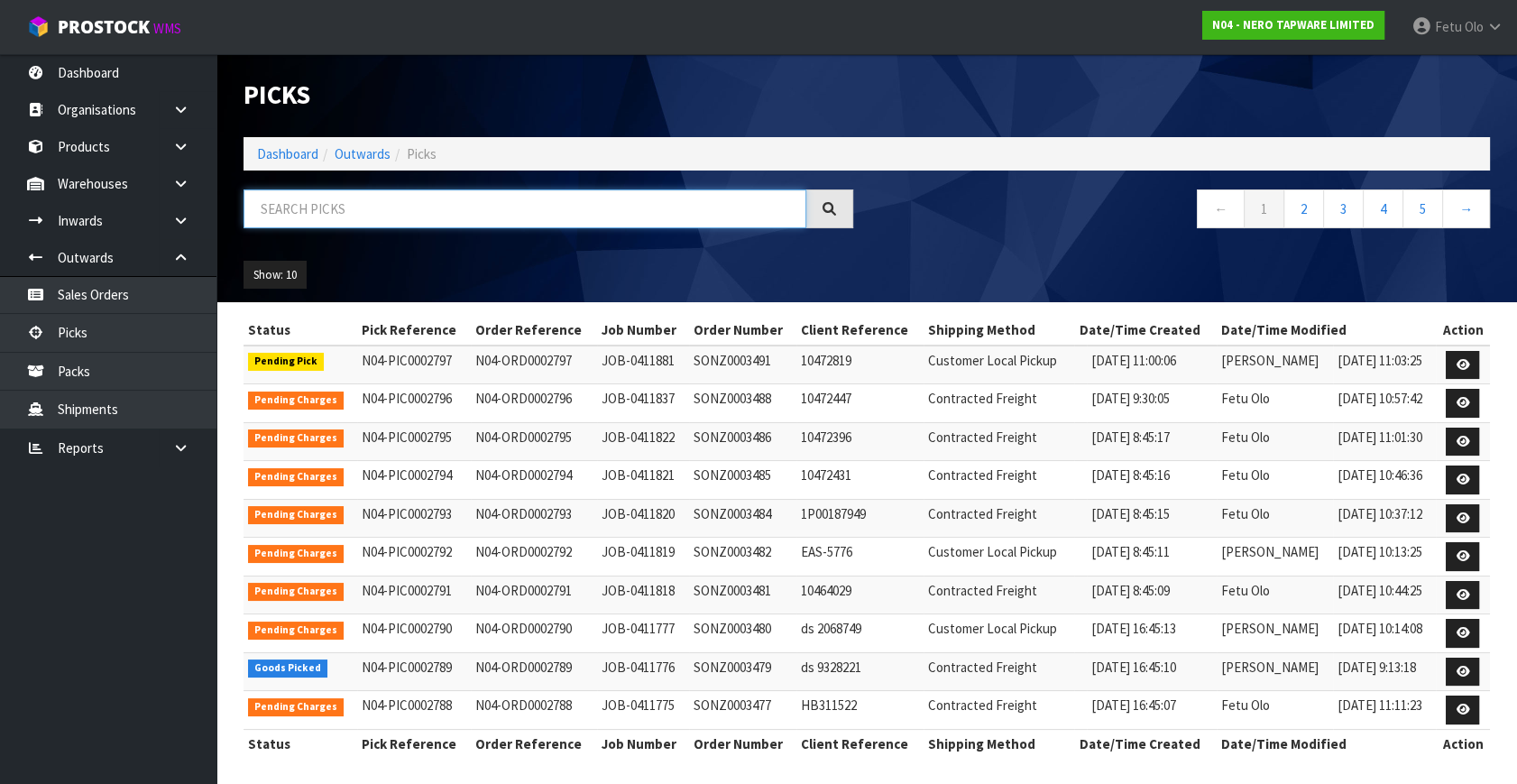
click at [484, 215] on input "text" at bounding box center [525, 209] width 562 height 39
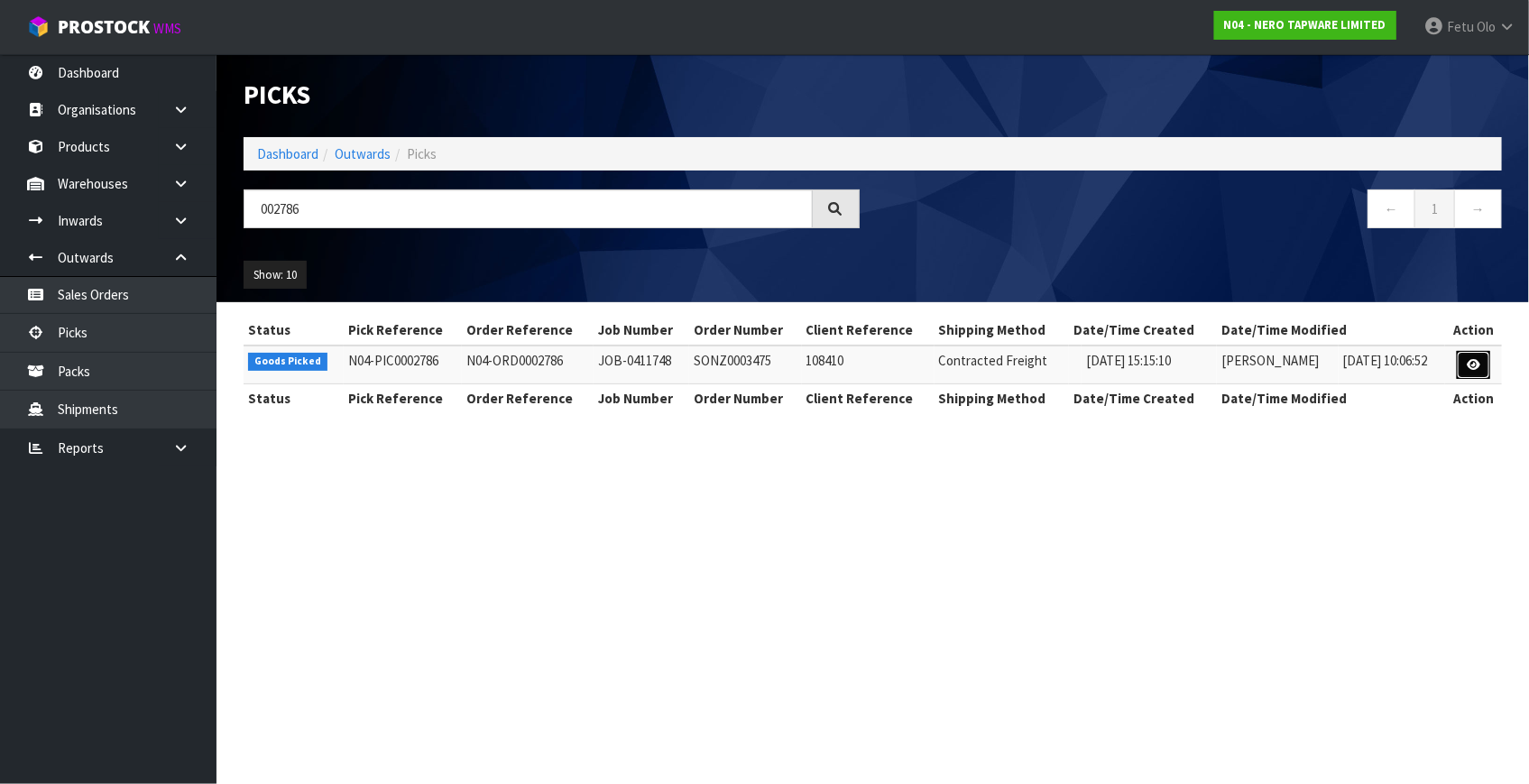
click at [1470, 370] on link at bounding box center [1473, 365] width 34 height 29
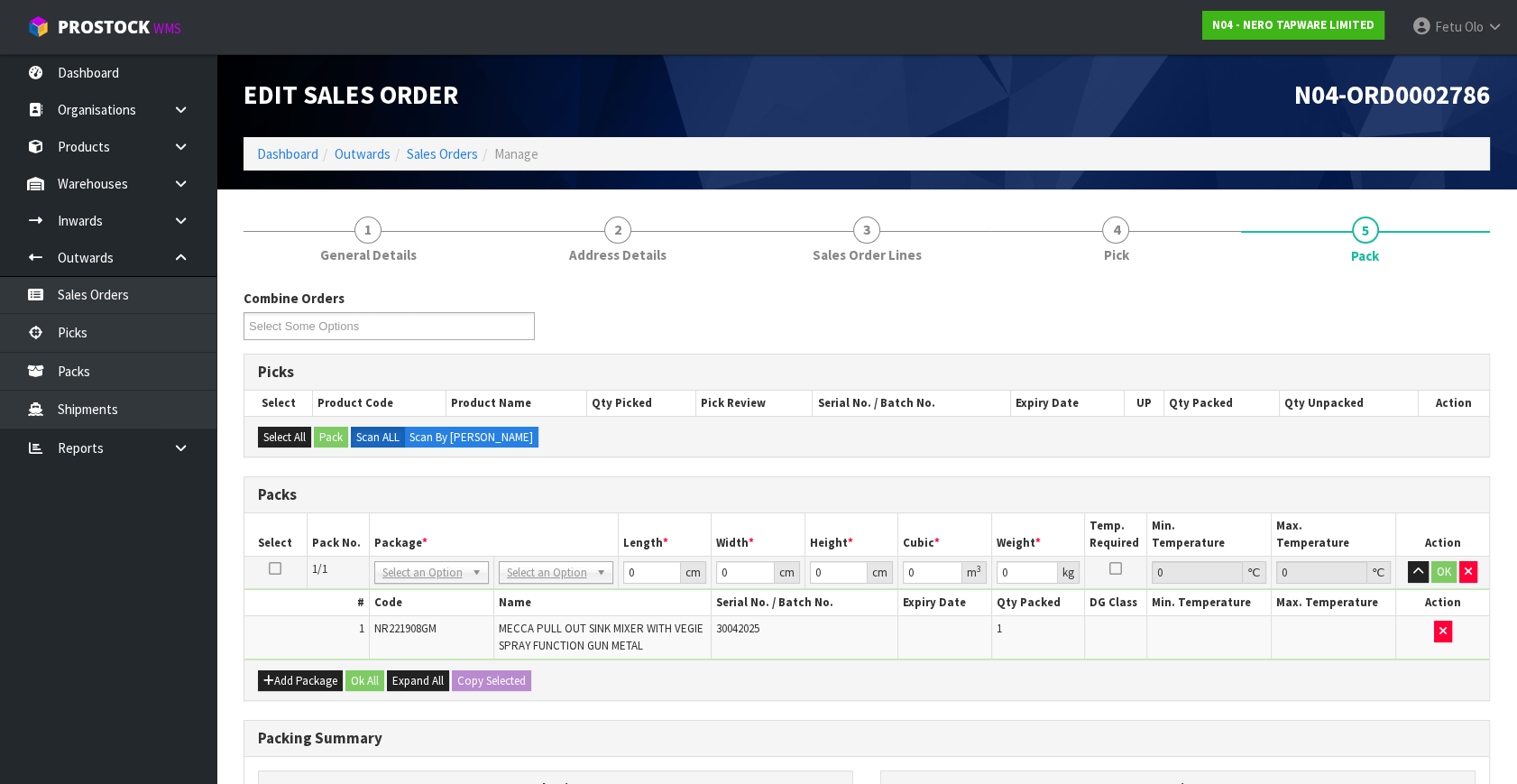
drag, startPoint x: 657, startPoint y: 707, endPoint x: 575, endPoint y: 628, distance: 113.9
click at [649, 691] on div "Combine Orders N04-ORD0002786 N04-ORD0002787 N04-ORD0002789 N04-ORD0002797 Sele…" at bounding box center [867, 655] width 1246 height 732
click at [648, 682] on div "Add Package Ok All Expand All Copy Selected" at bounding box center [867, 679] width 1244 height 40
drag, startPoint x: 553, startPoint y: 573, endPoint x: 550, endPoint y: 595, distance: 22.2
drag, startPoint x: 550, startPoint y: 608, endPoint x: 587, endPoint y: 593, distance: 39.9
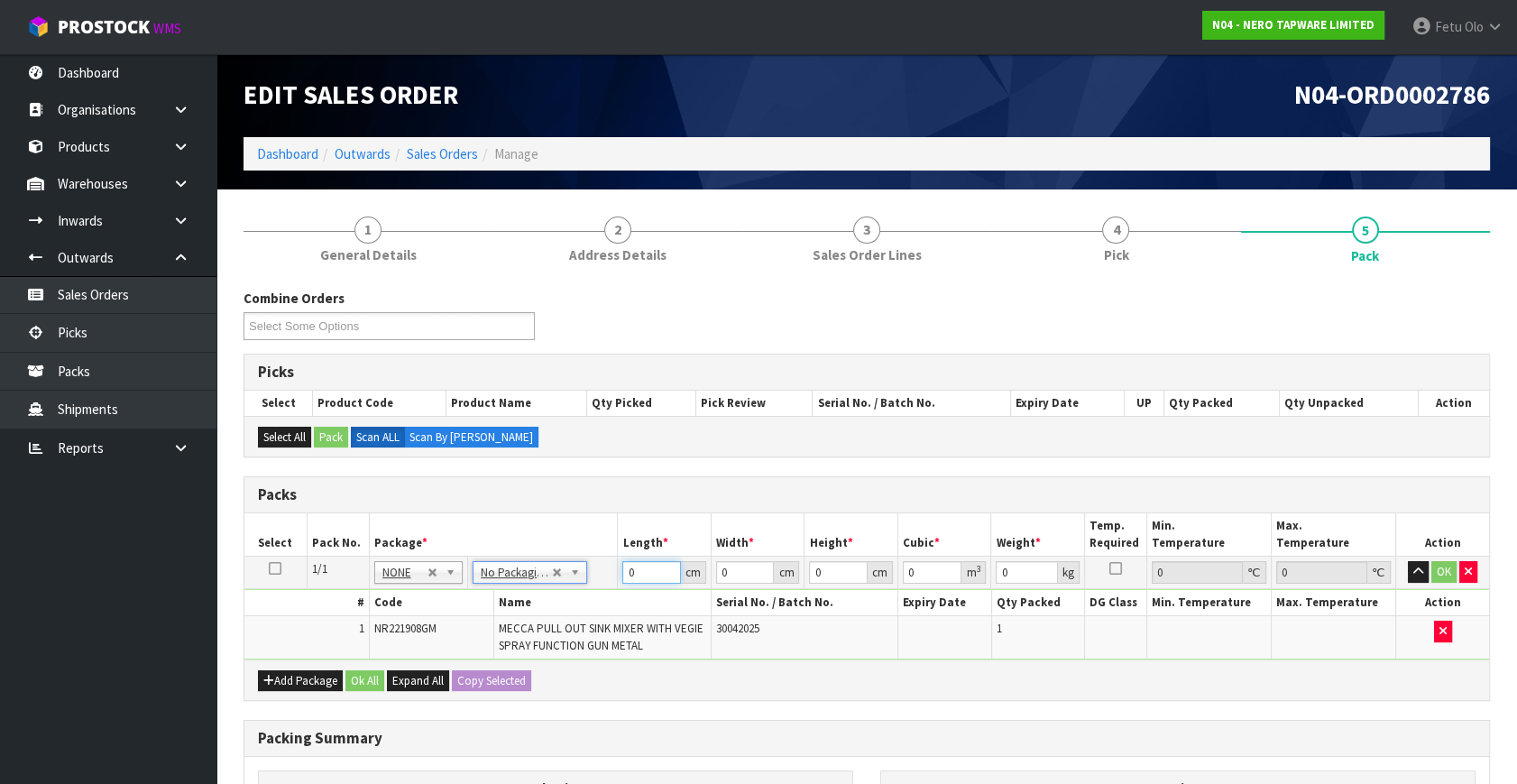
drag, startPoint x: 637, startPoint y: 567, endPoint x: 503, endPoint y: 639, distance: 152.1
click at [503, 639] on tbody "1/1 NONE 007-001 007-002 007-004 007-009 007-013 007-014 007-015 007-017 007-01…" at bounding box center [867, 609] width 1244 height 104
click button "OK" at bounding box center [1444, 571] width 25 height 21
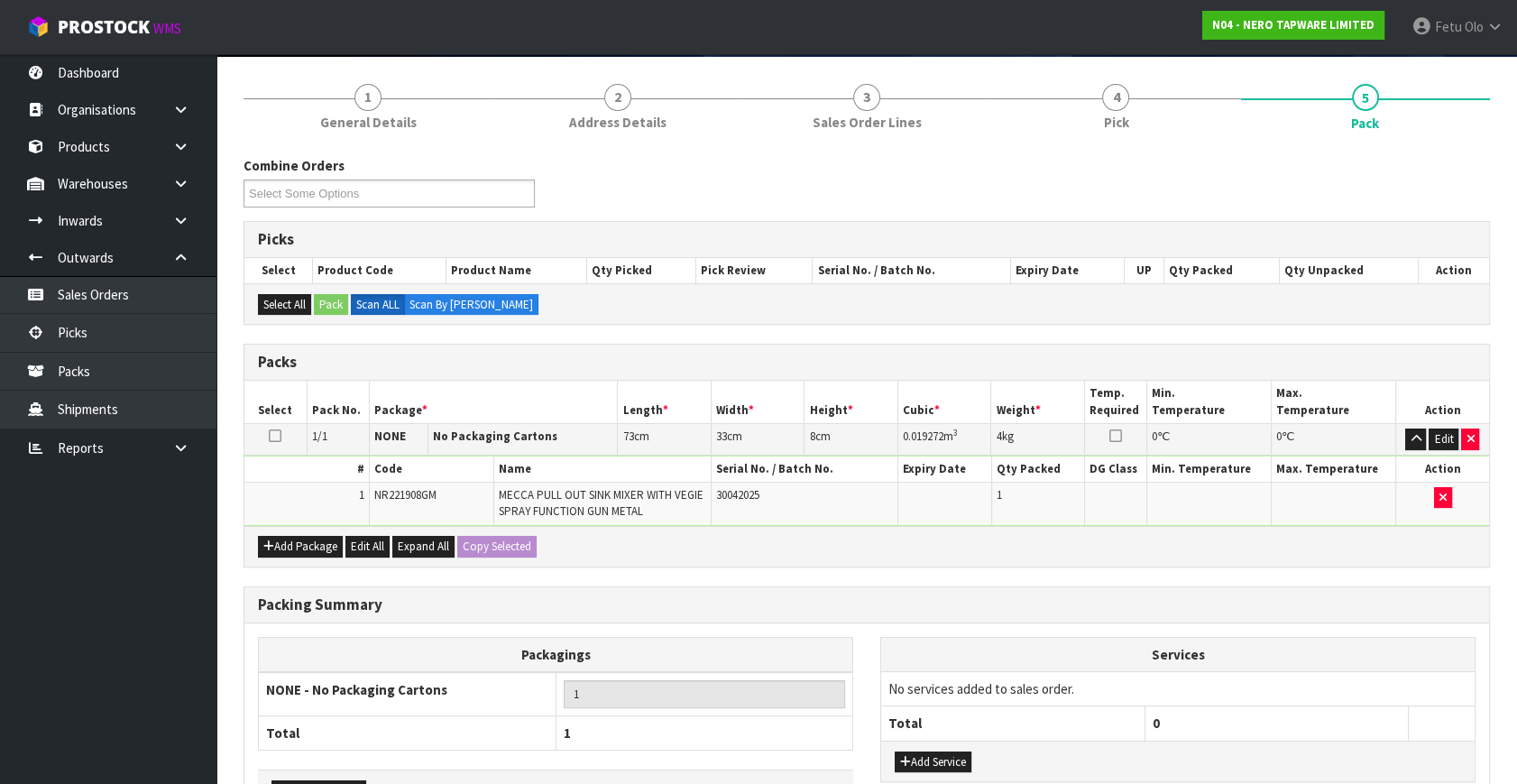
scroll to position [253, 0]
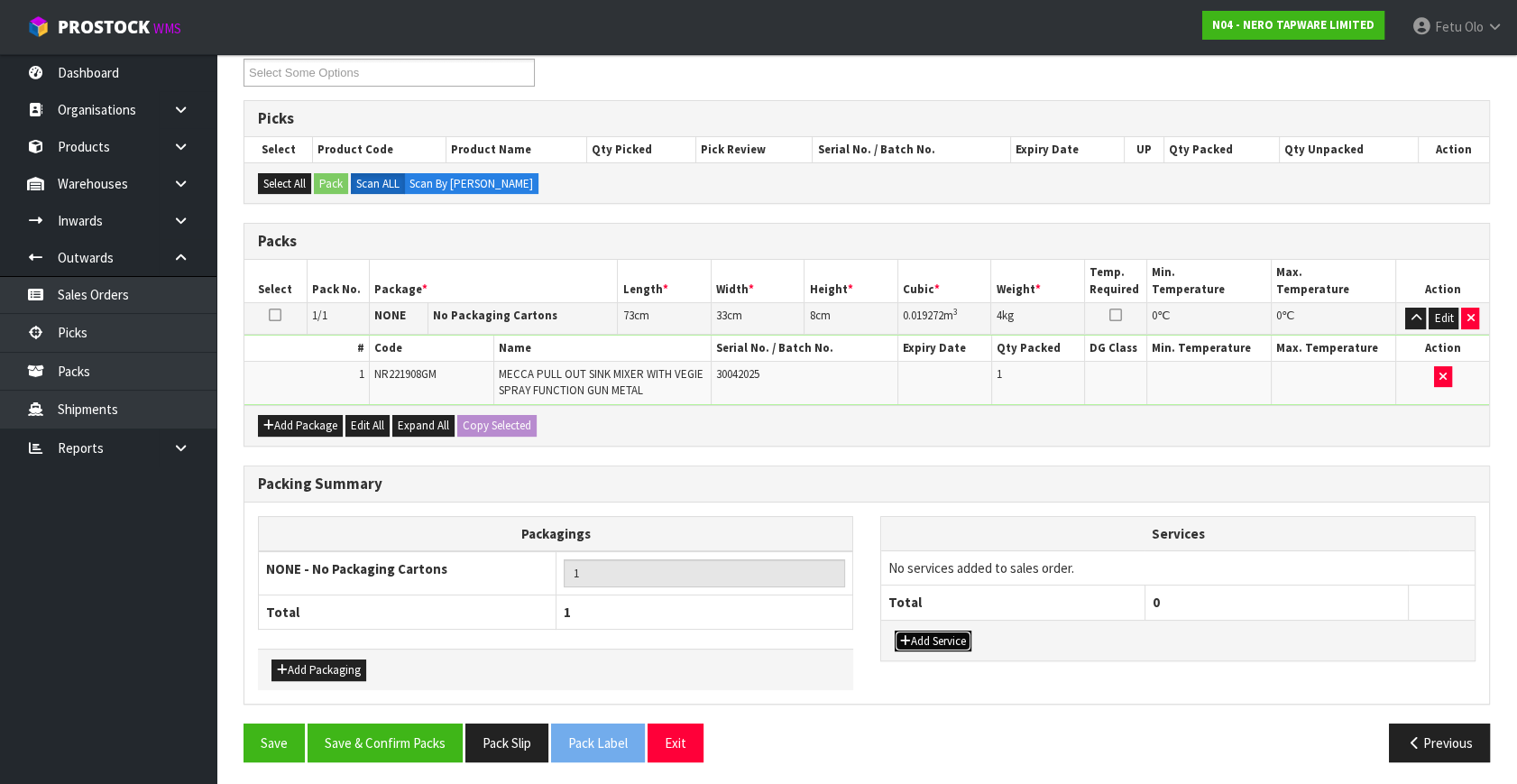
click at [909, 635] on icon "button" at bounding box center [904, 640] width 11 height 12
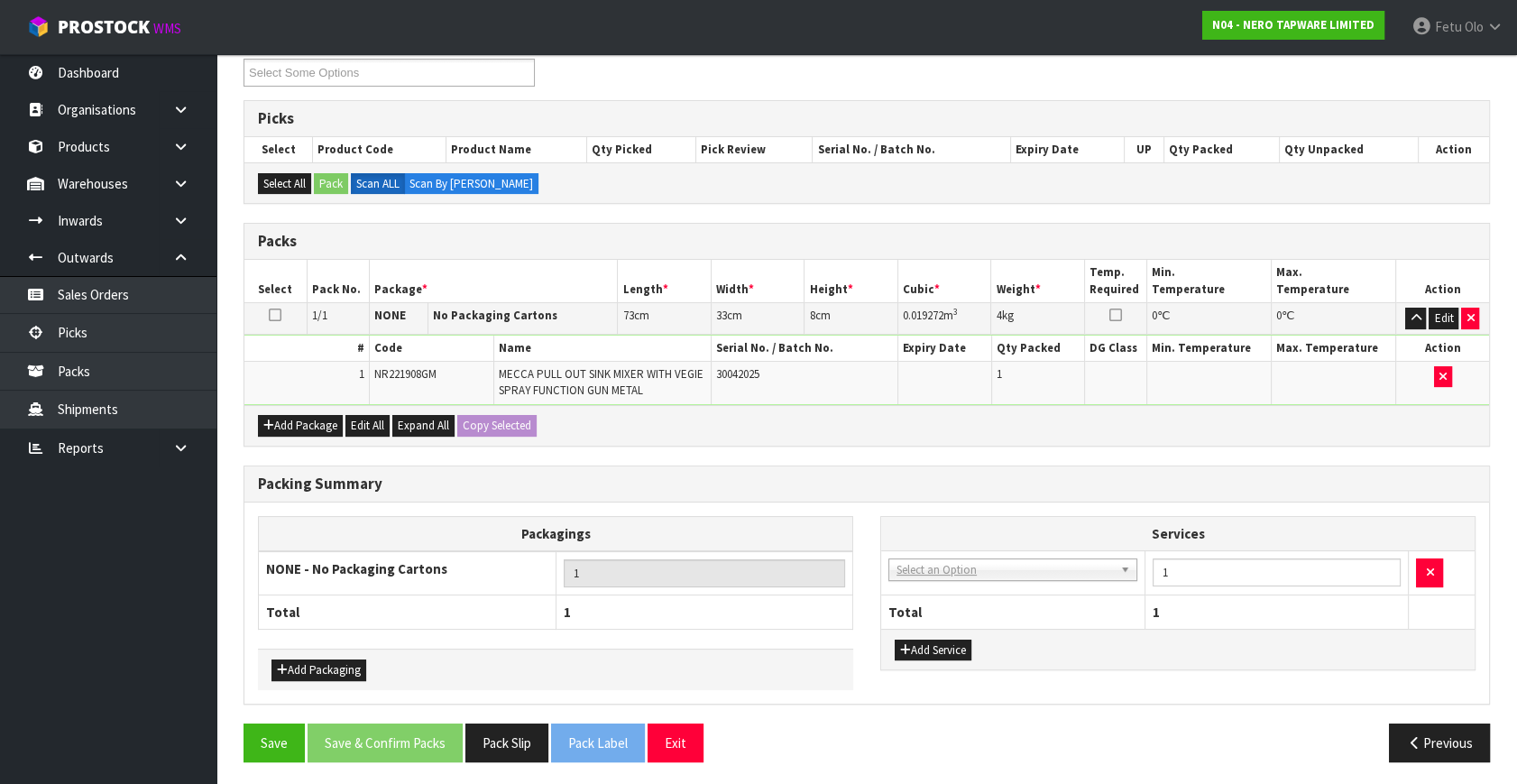
click at [945, 577] on td "003-036 - EXTERNAL PLANT HIRE 008-035 - OUTWARD HDLG+/HOIST LIFT ON/OFF 008-036…" at bounding box center [1012, 573] width 263 height 44
click at [926, 588] on td "003-036 - EXTERNAL PLANT HIRE 008-035 - OUTWARD HDLG+/HOIST LIFT ON/OFF 008-036…" at bounding box center [1012, 573] width 263 height 44
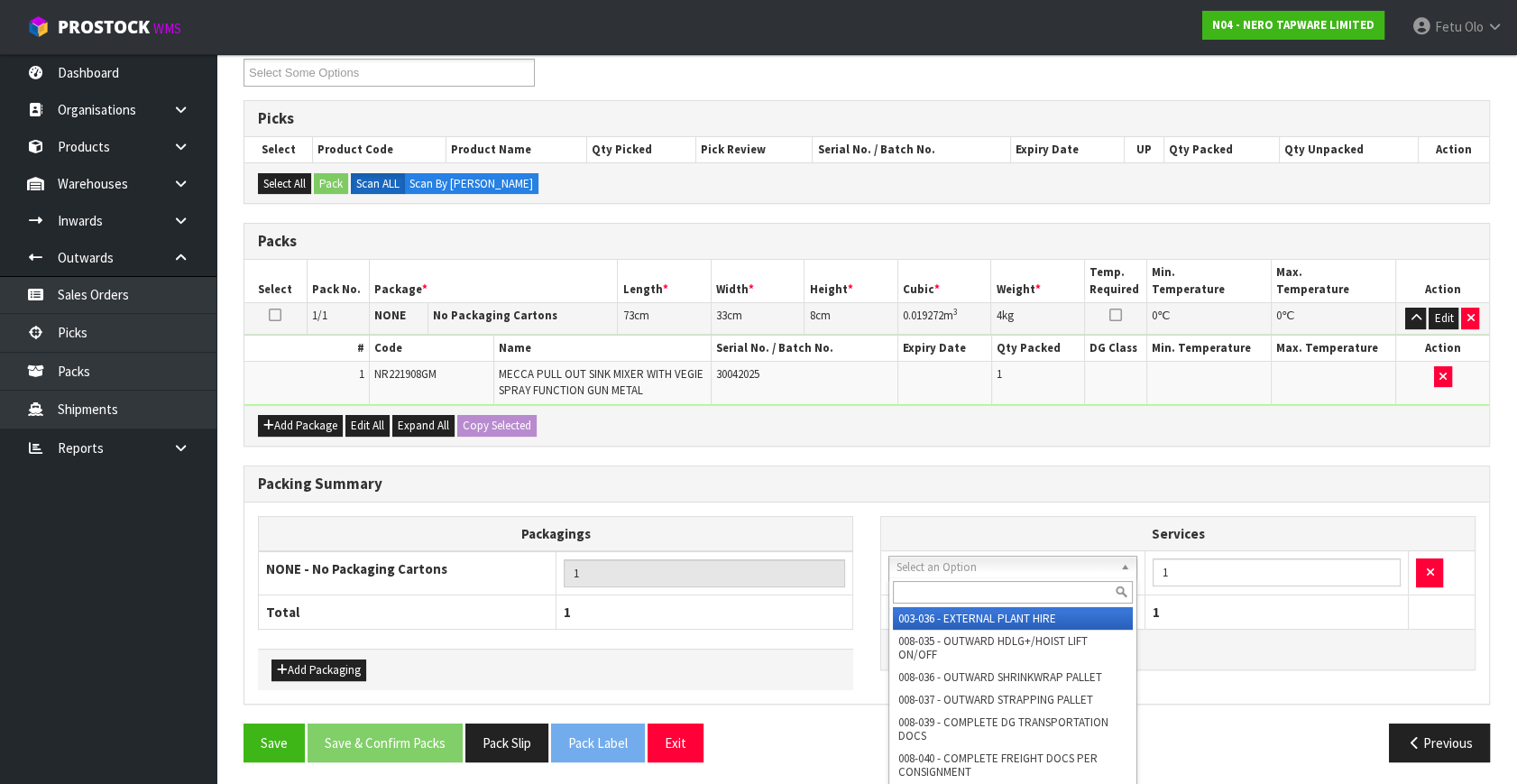
click at [928, 582] on input "text" at bounding box center [1012, 591] width 240 height 22
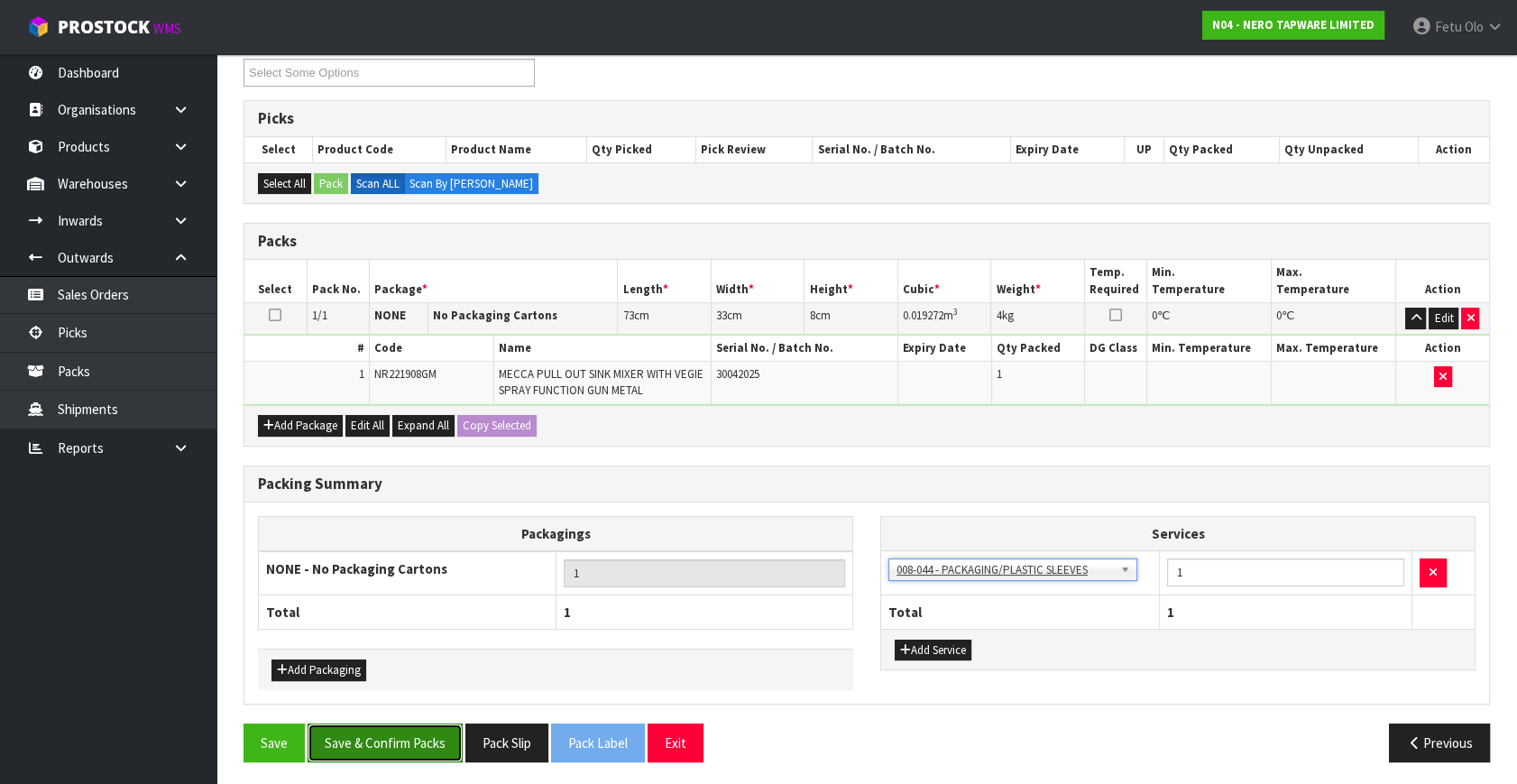
click at [397, 729] on button "Save & Confirm Packs" at bounding box center [384, 743] width 155 height 39
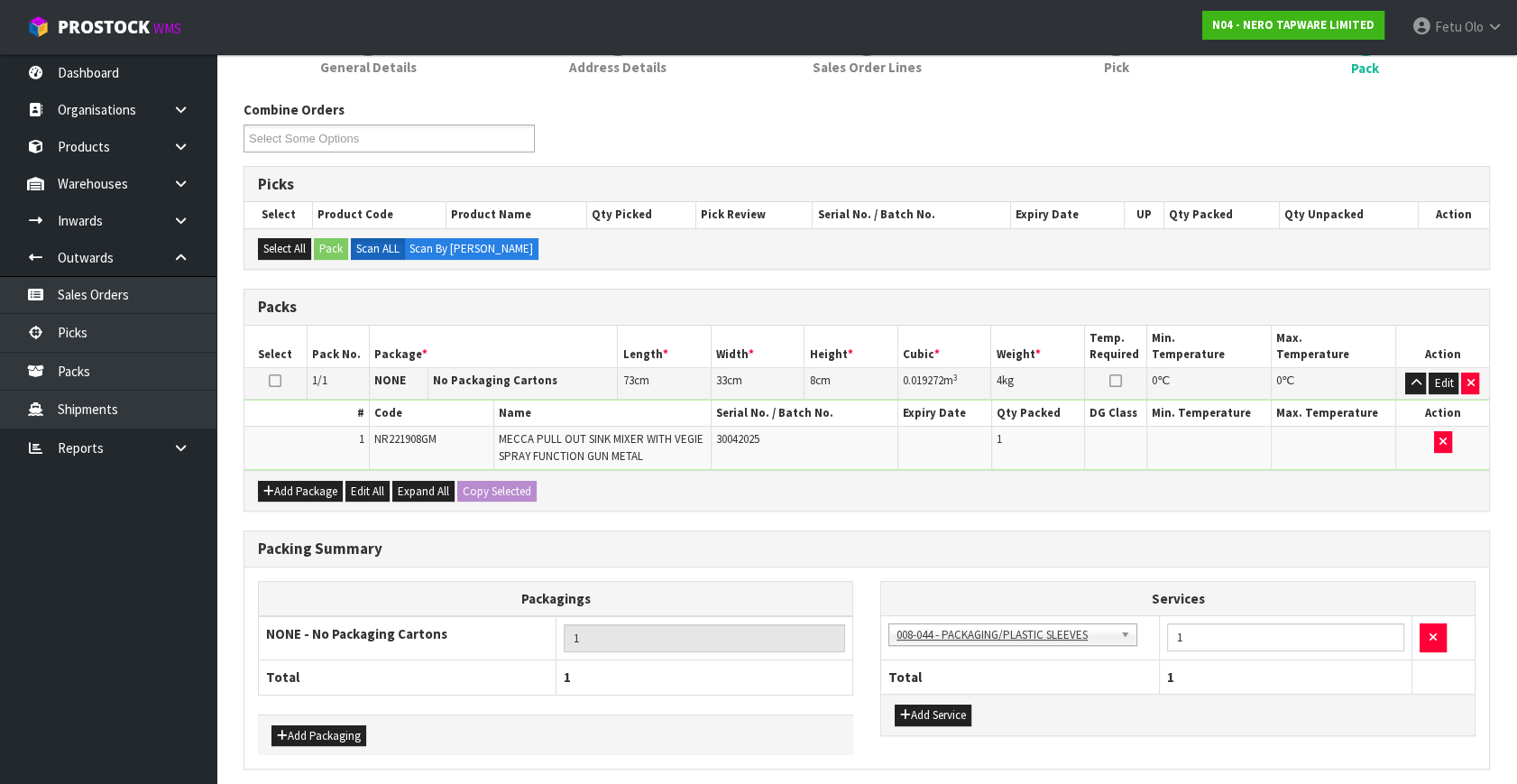
scroll to position [0, 0]
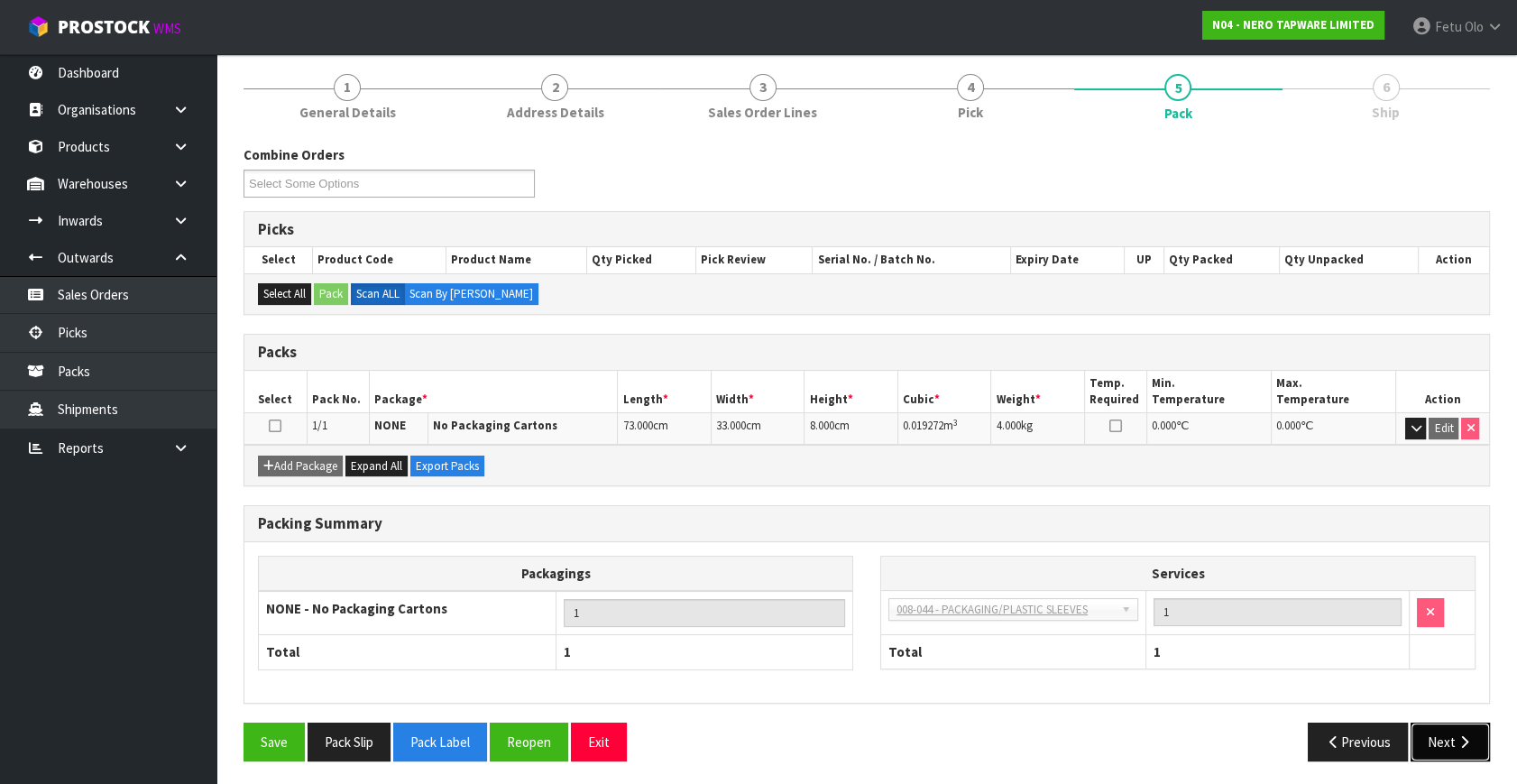
click at [1443, 743] on button "Next" at bounding box center [1450, 742] width 79 height 39
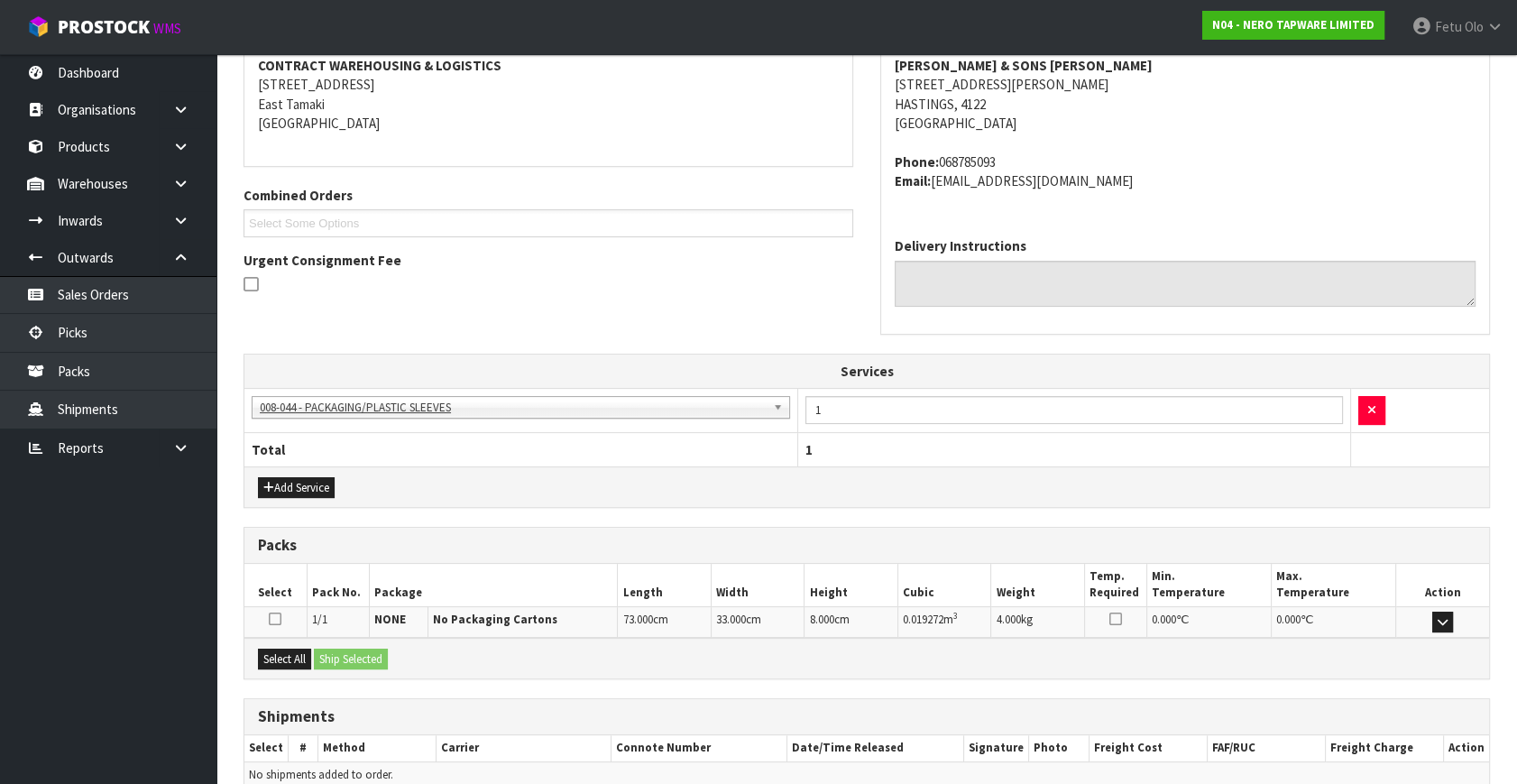
scroll to position [433, 0]
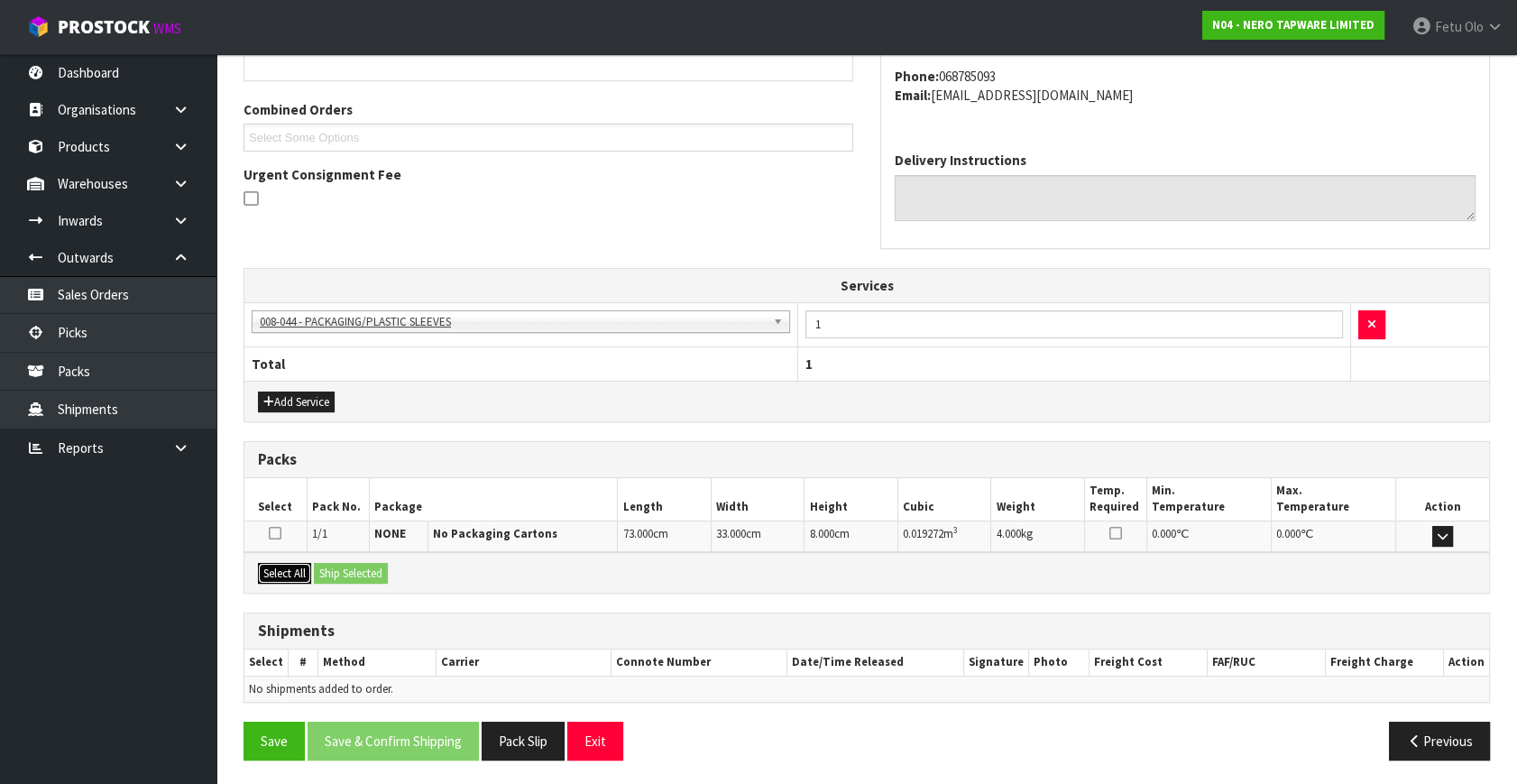
drag, startPoint x: 305, startPoint y: 570, endPoint x: 341, endPoint y: 570, distance: 36.0
click at [313, 570] on div "Select All Ship Selected" at bounding box center [867, 572] width 1244 height 40
click at [308, 568] on button "Select All" at bounding box center [284, 573] width 53 height 21
click at [362, 567] on button "Ship Selected" at bounding box center [351, 573] width 74 height 21
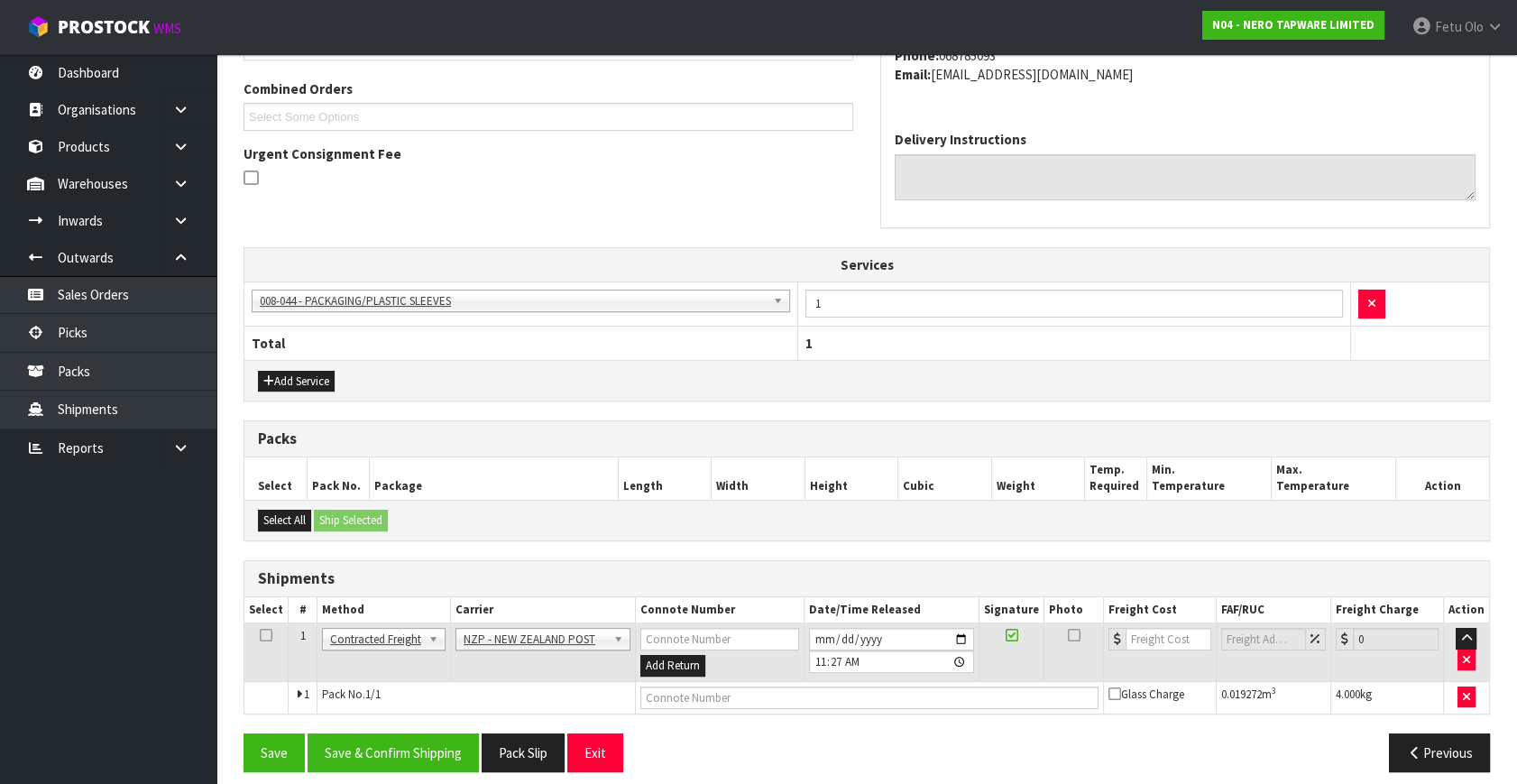
scroll to position [466, 0]
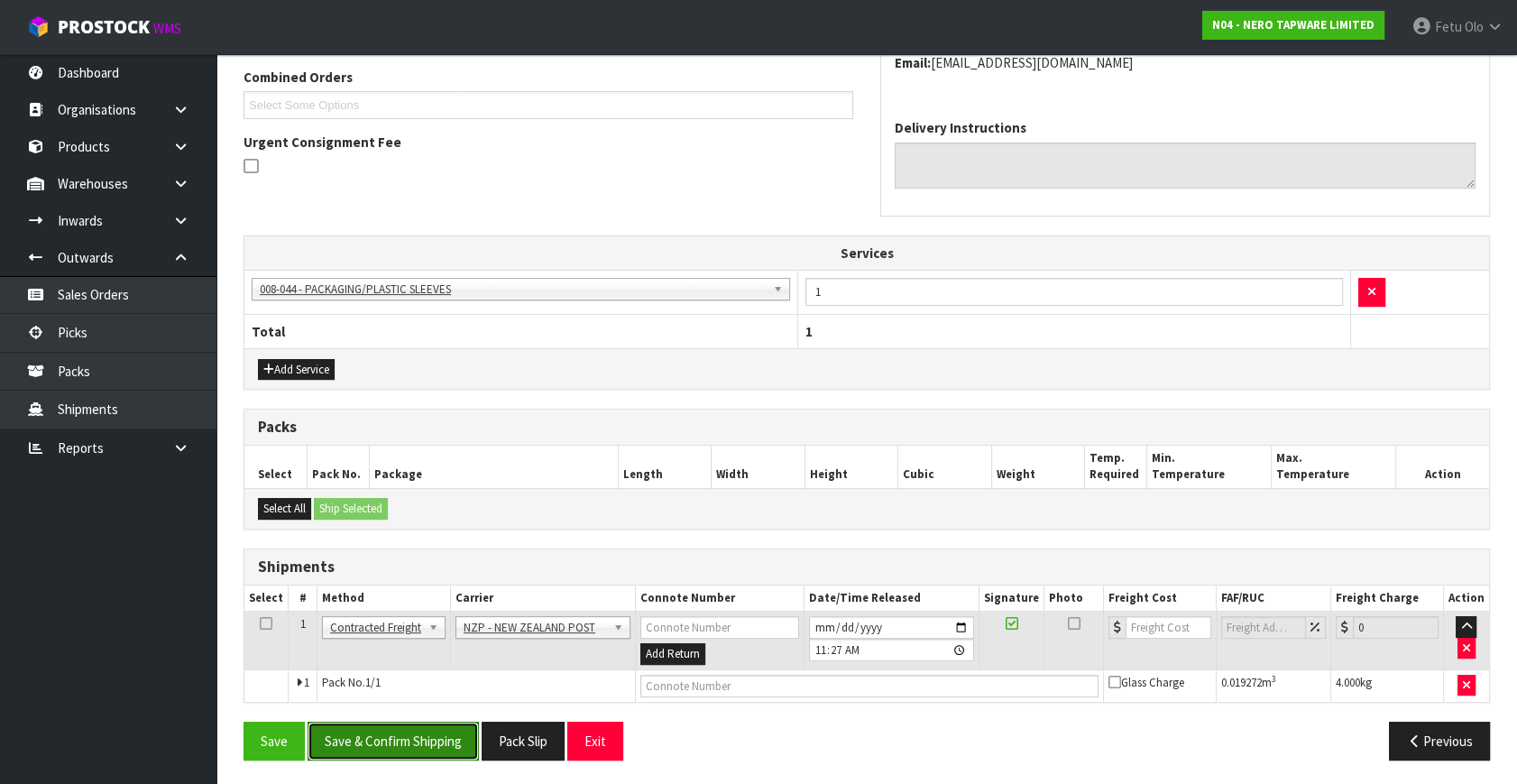
drag, startPoint x: 424, startPoint y: 738, endPoint x: 404, endPoint y: 749, distance: 22.8
click at [424, 737] on button "Save & Confirm Shipping" at bounding box center [393, 741] width 171 height 39
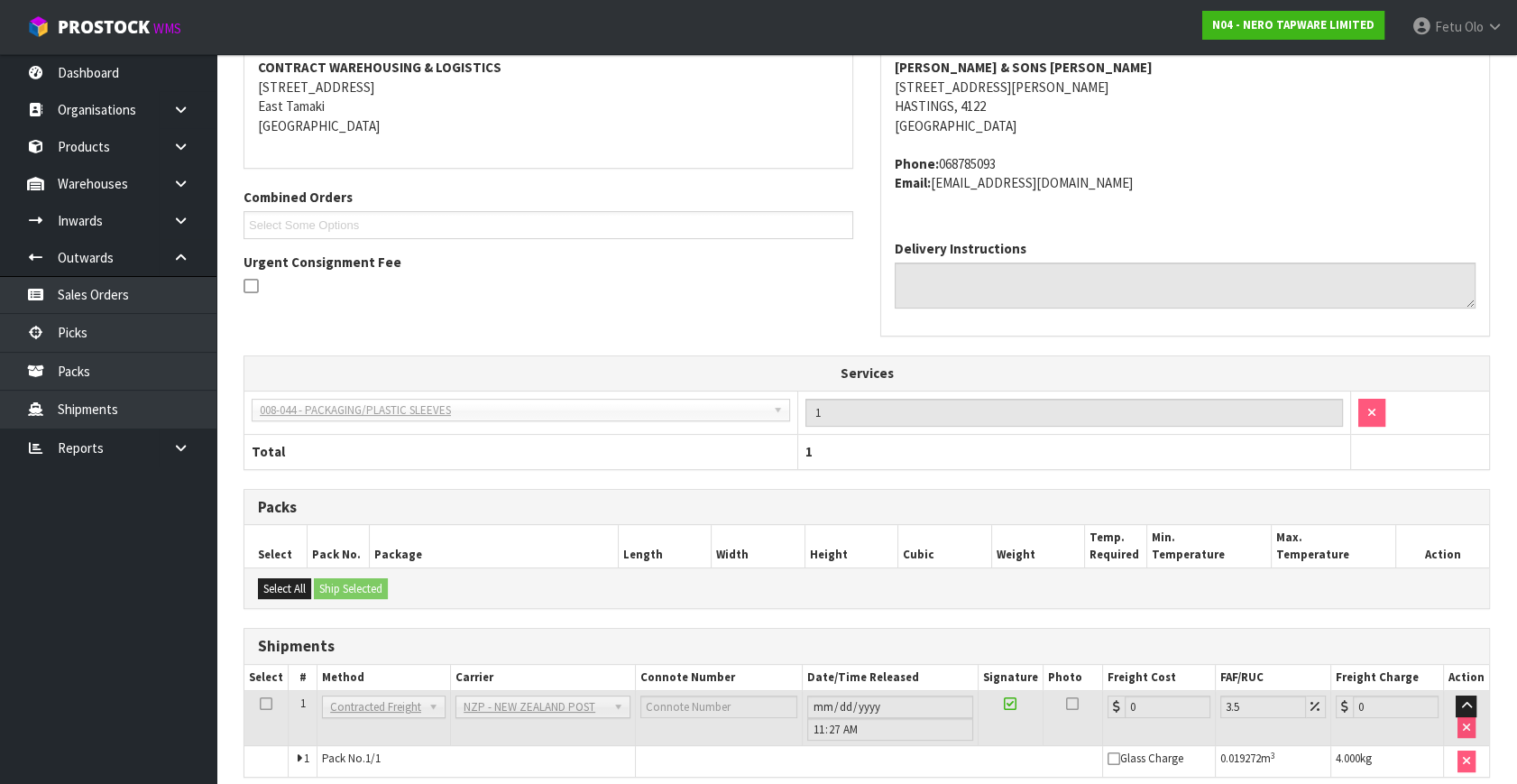
scroll to position [441, 0]
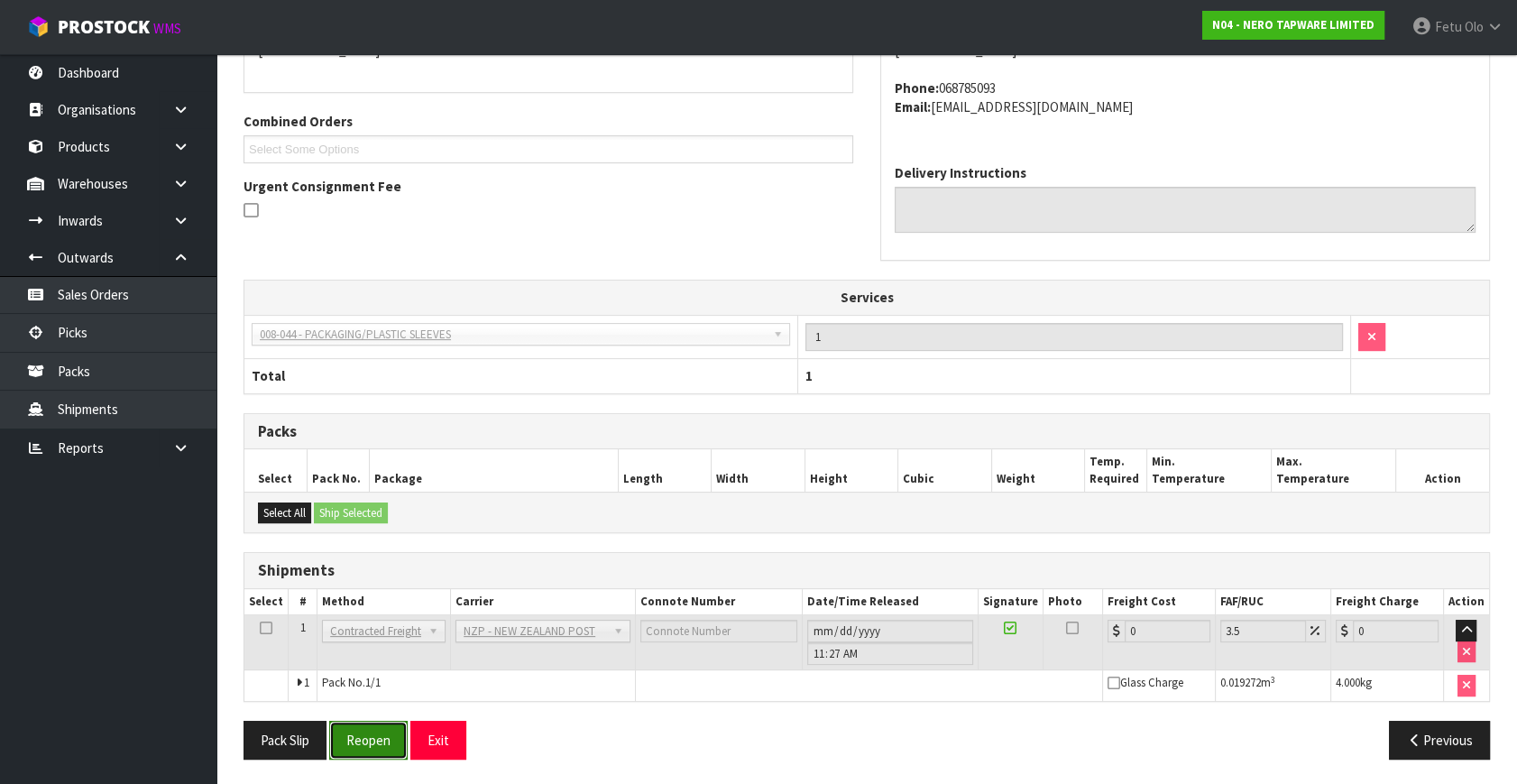
click at [361, 746] on button "Reopen" at bounding box center [368, 740] width 78 height 39
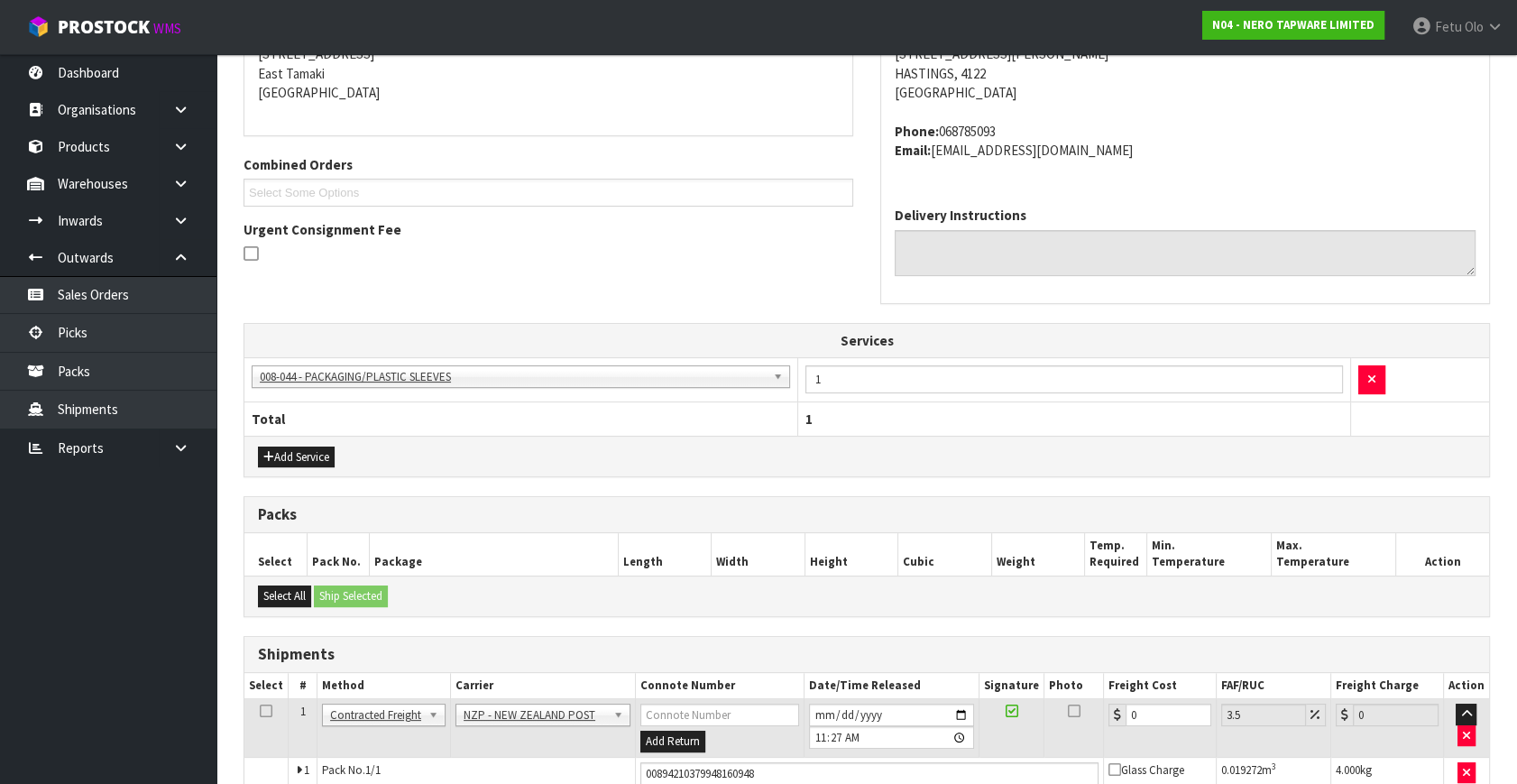
scroll to position [483, 0]
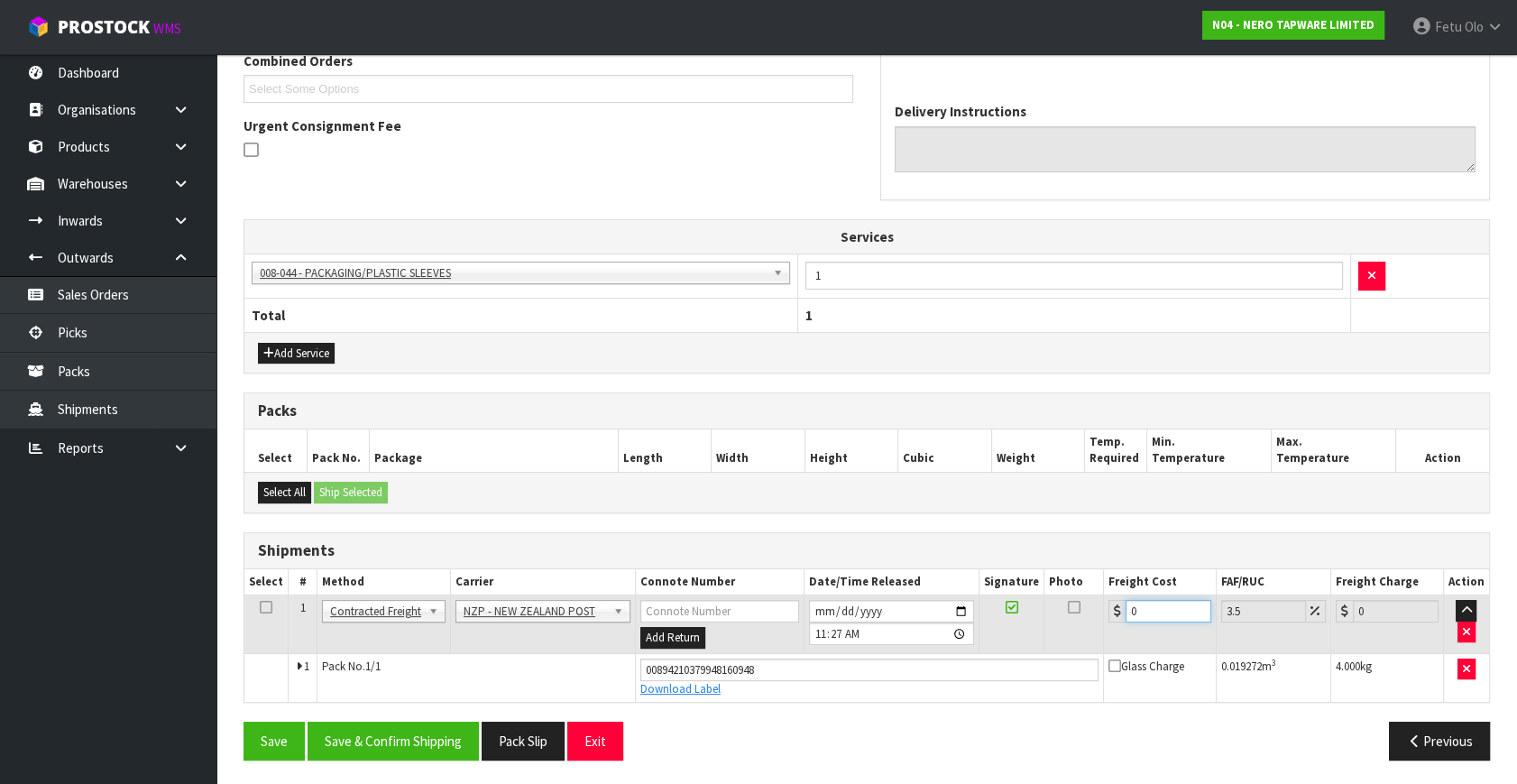
drag, startPoint x: 1138, startPoint y: 603, endPoint x: 542, endPoint y: 688, distance: 602.0
click at [542, 688] on tbody "1 Client Local Pickup Customer Local Pickup Company Freight Contracted Freight …" at bounding box center [867, 648] width 1244 height 106
click at [372, 721] on button "Save & Confirm Shipping" at bounding box center [393, 741] width 171 height 39
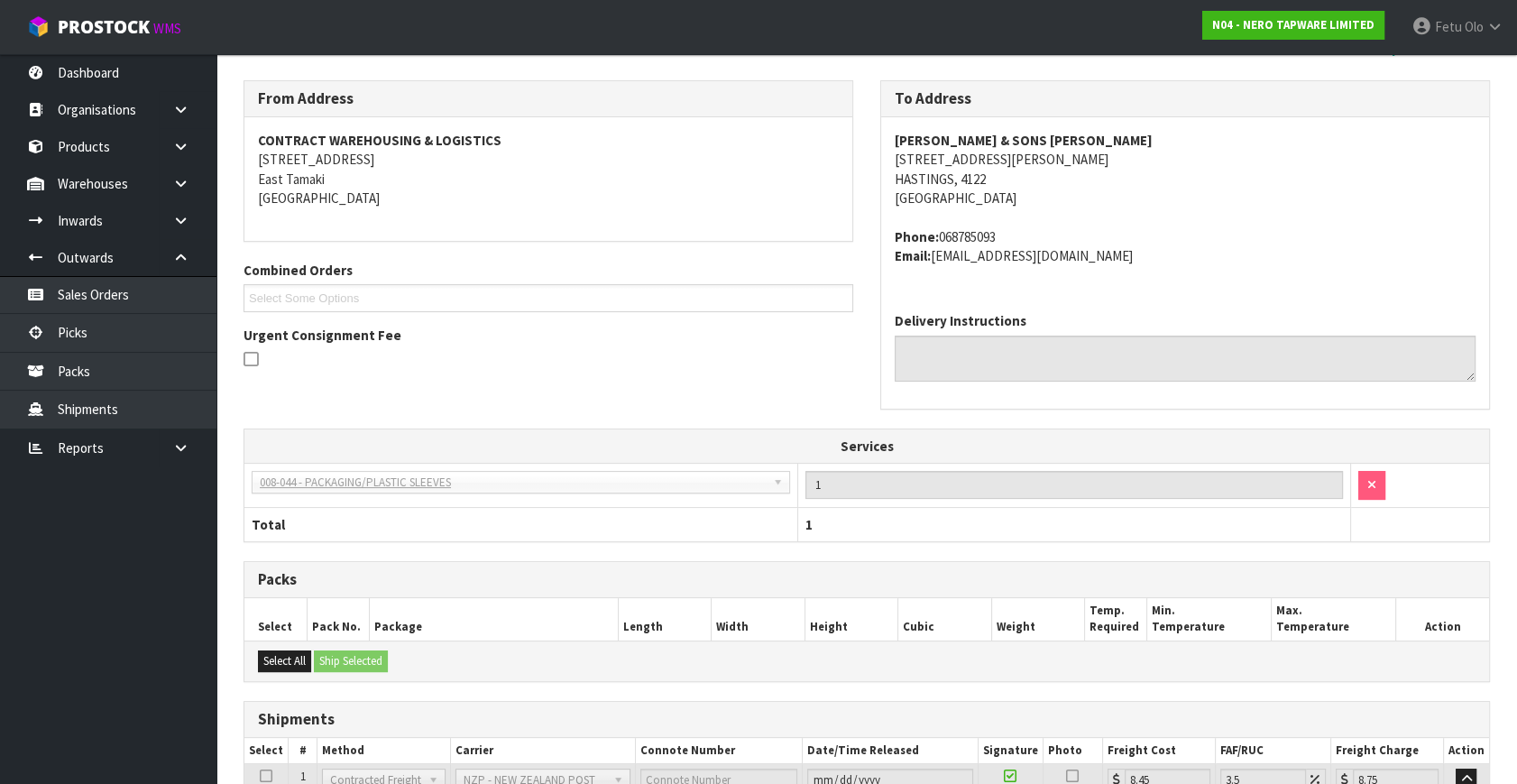
scroll to position [432, 0]
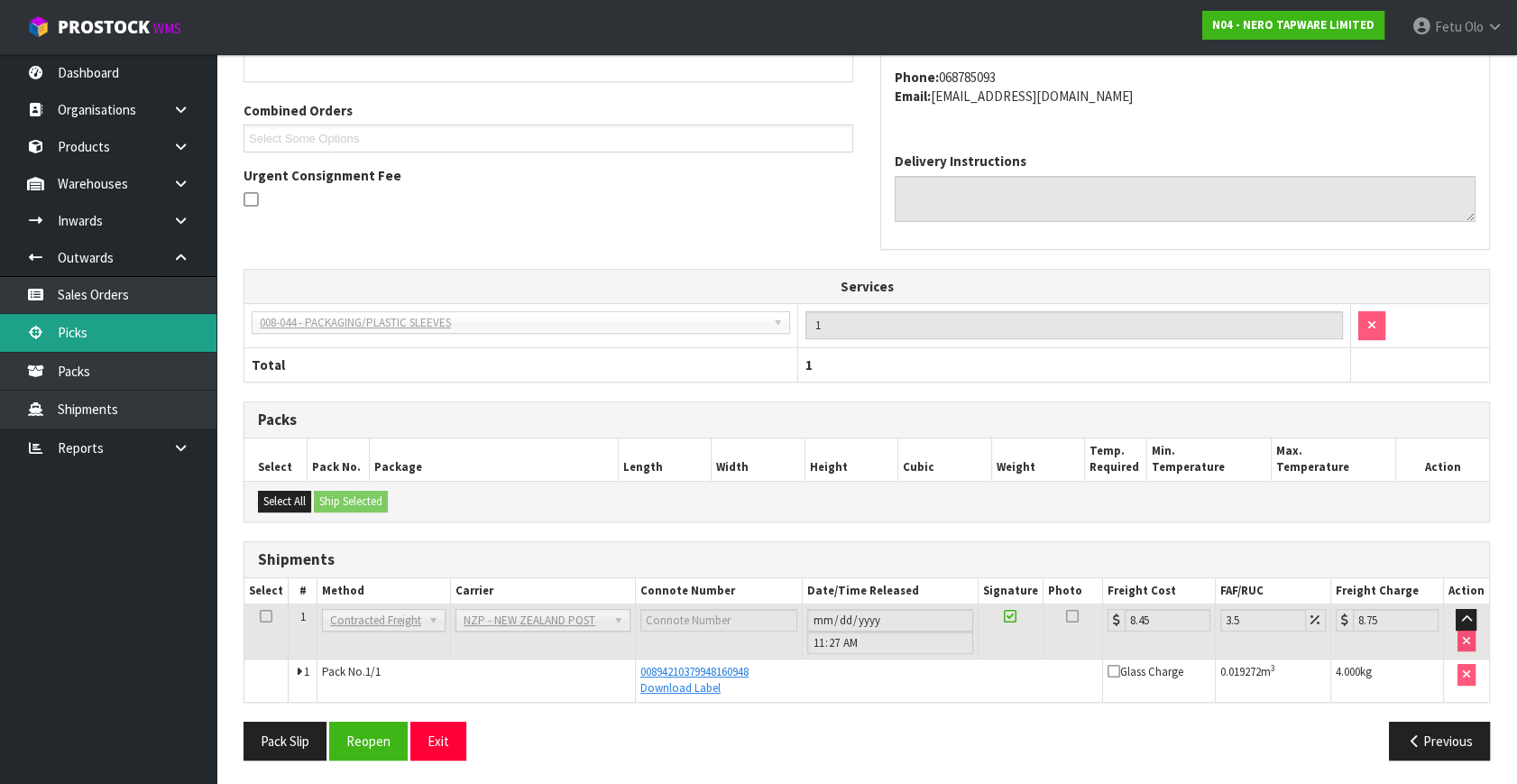
drag, startPoint x: 69, startPoint y: 339, endPoint x: 99, endPoint y: 347, distance: 31.0
click at [69, 339] on link "Picks" at bounding box center [108, 332] width 217 height 37
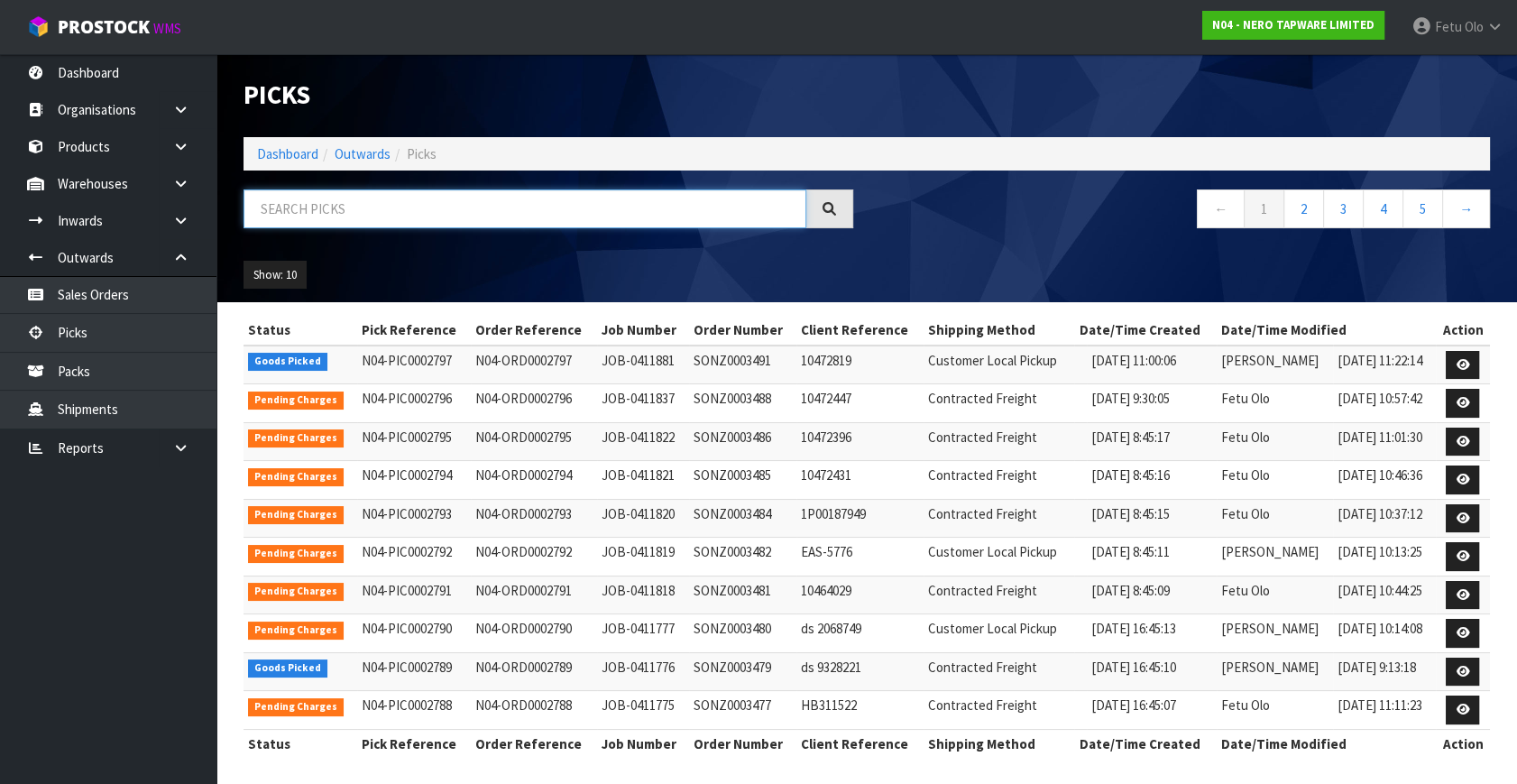
click at [336, 220] on input "text" at bounding box center [525, 209] width 562 height 39
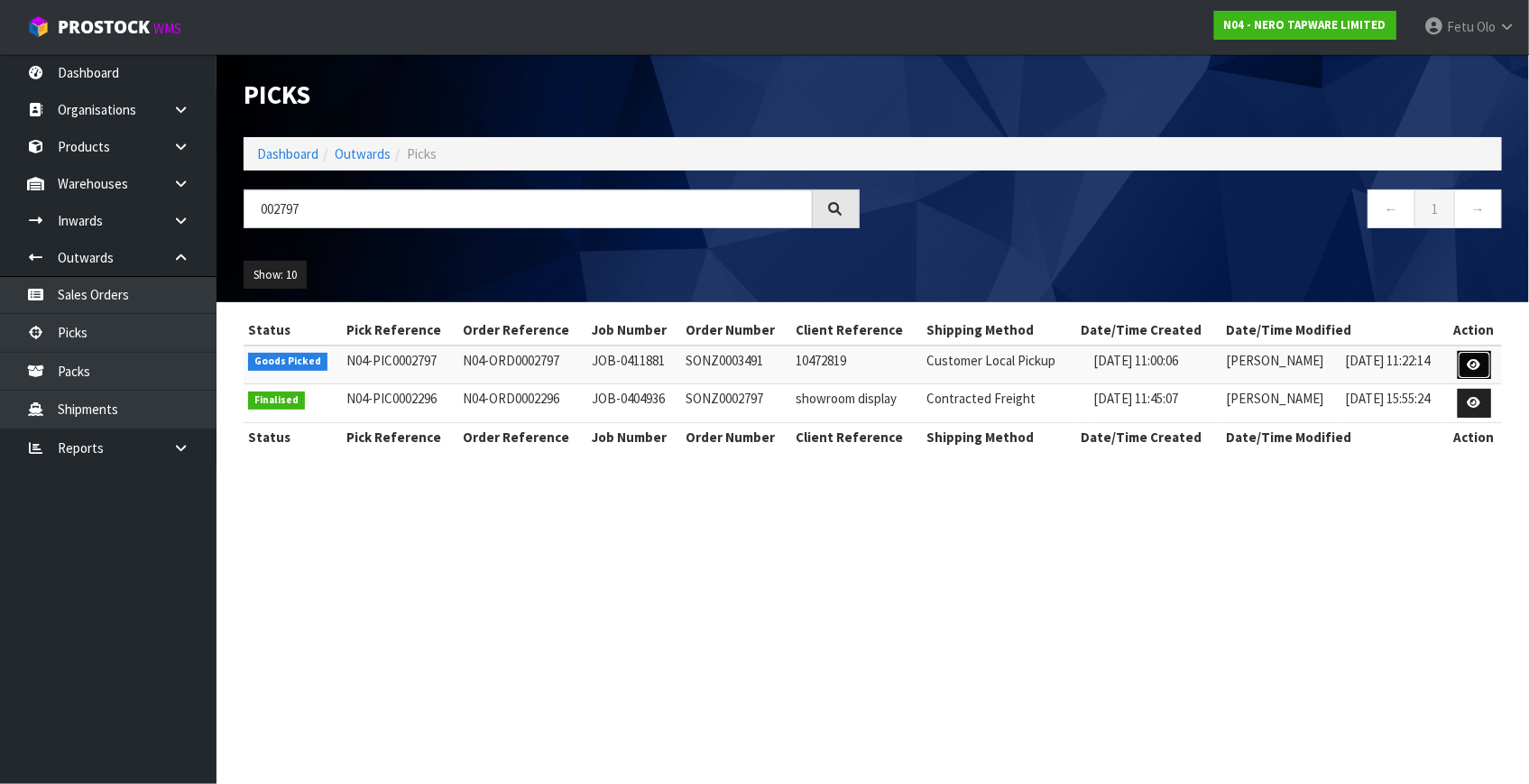
click at [1481, 359] on icon at bounding box center [1474, 365] width 13 height 12
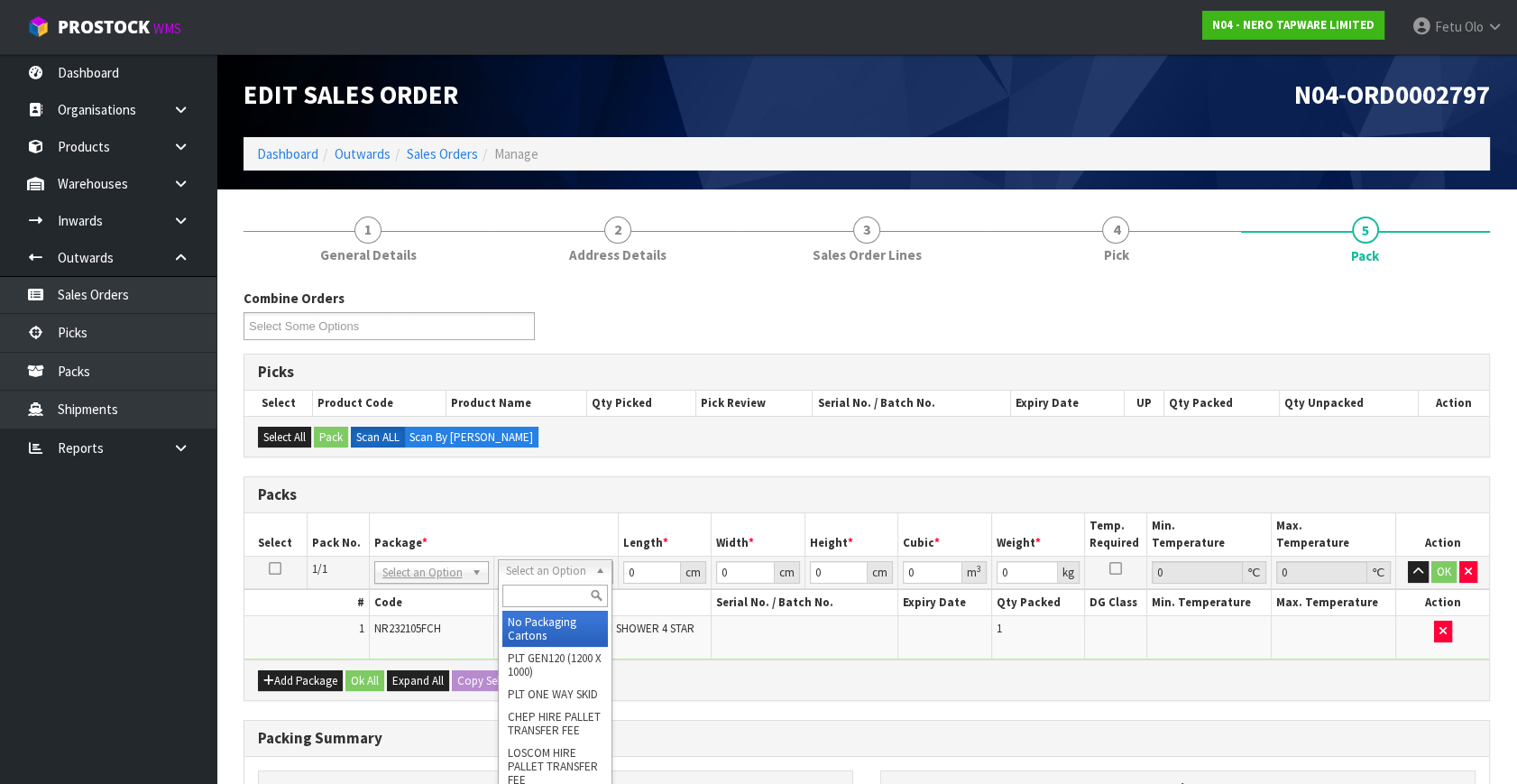
drag, startPoint x: 534, startPoint y: 564, endPoint x: 545, endPoint y: 630, distance: 66.9
drag, startPoint x: 545, startPoint y: 630, endPoint x: 663, endPoint y: 588, distance: 125.3
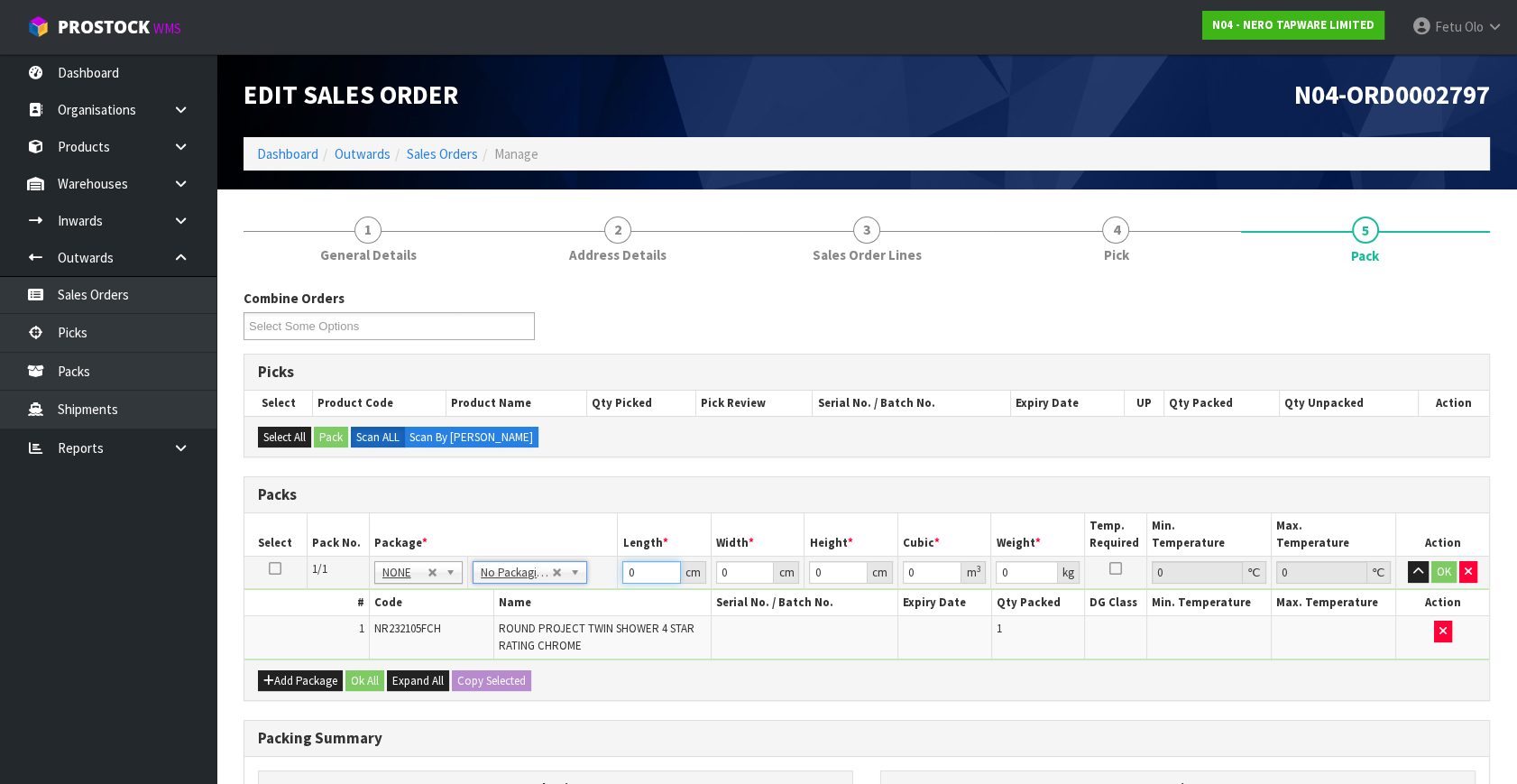
drag, startPoint x: 646, startPoint y: 572, endPoint x: 402, endPoint y: 587, distance: 244.5
click at [402, 587] on tbody "1/1 NONE 007-001 007-002 007-004 007-009 007-013 007-014 007-015 007-017 007-01…" at bounding box center [867, 609] width 1244 height 104
drag, startPoint x: 832, startPoint y: 562, endPoint x: 752, endPoint y: 612, distance: 94.3
click at [745, 612] on tbody "1/1 NONE 007-001 007-002 007-004 007-009 007-013 007-014 007-015 007-017 007-01…" at bounding box center [867, 609] width 1244 height 104
click button "OK" at bounding box center [1444, 571] width 25 height 21
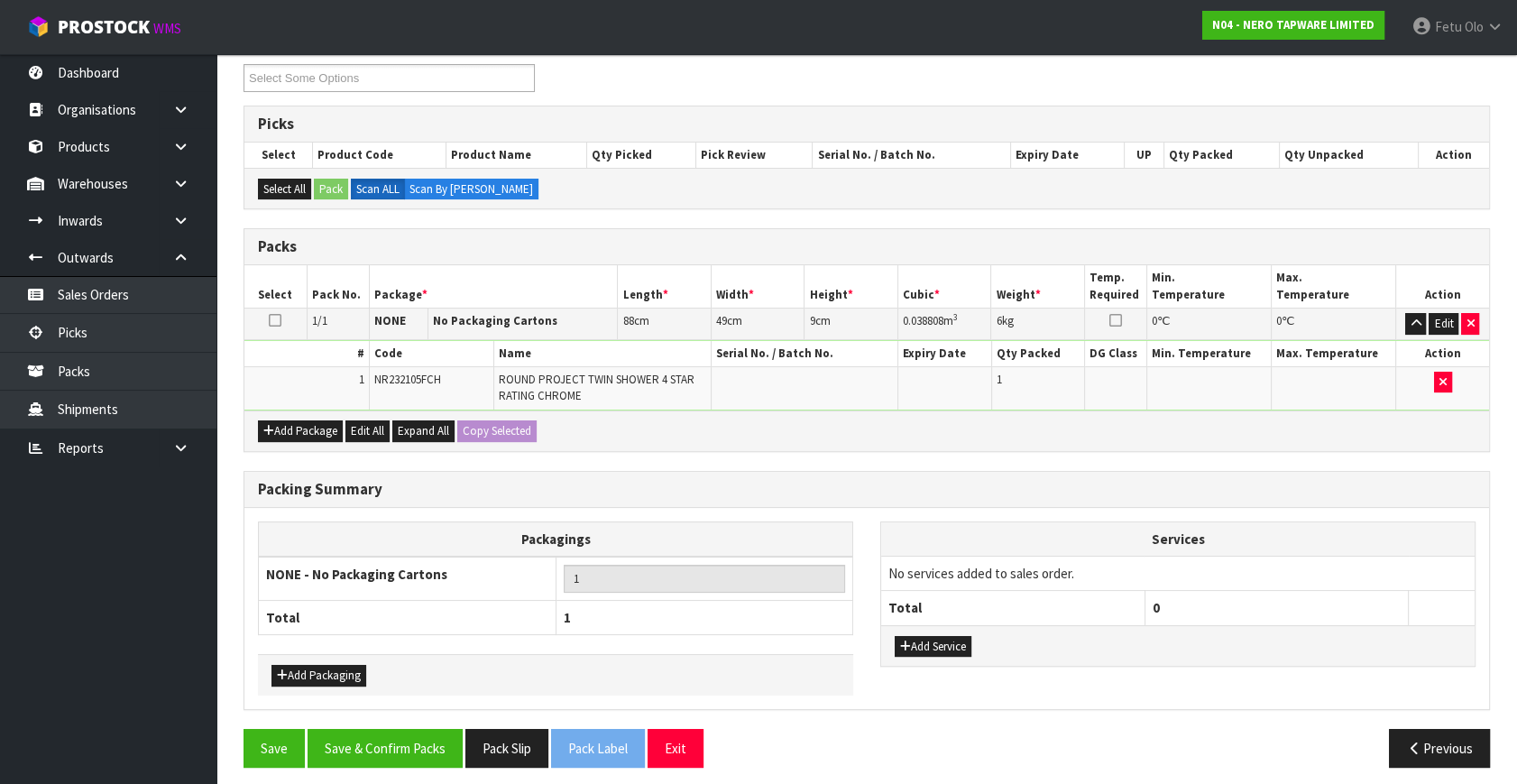
scroll to position [253, 0]
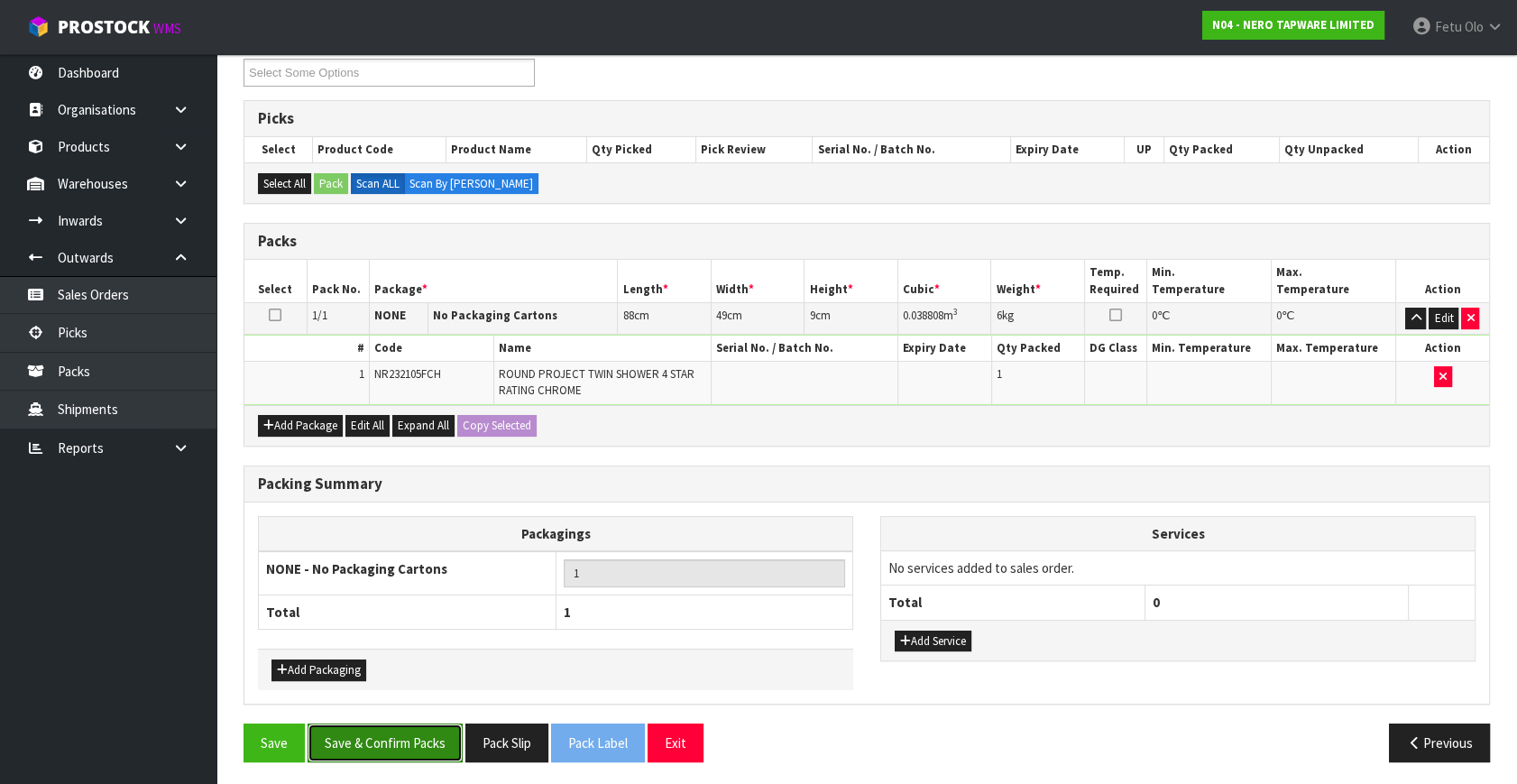
click at [392, 723] on button "Save & Confirm Packs" at bounding box center [384, 743] width 155 height 39
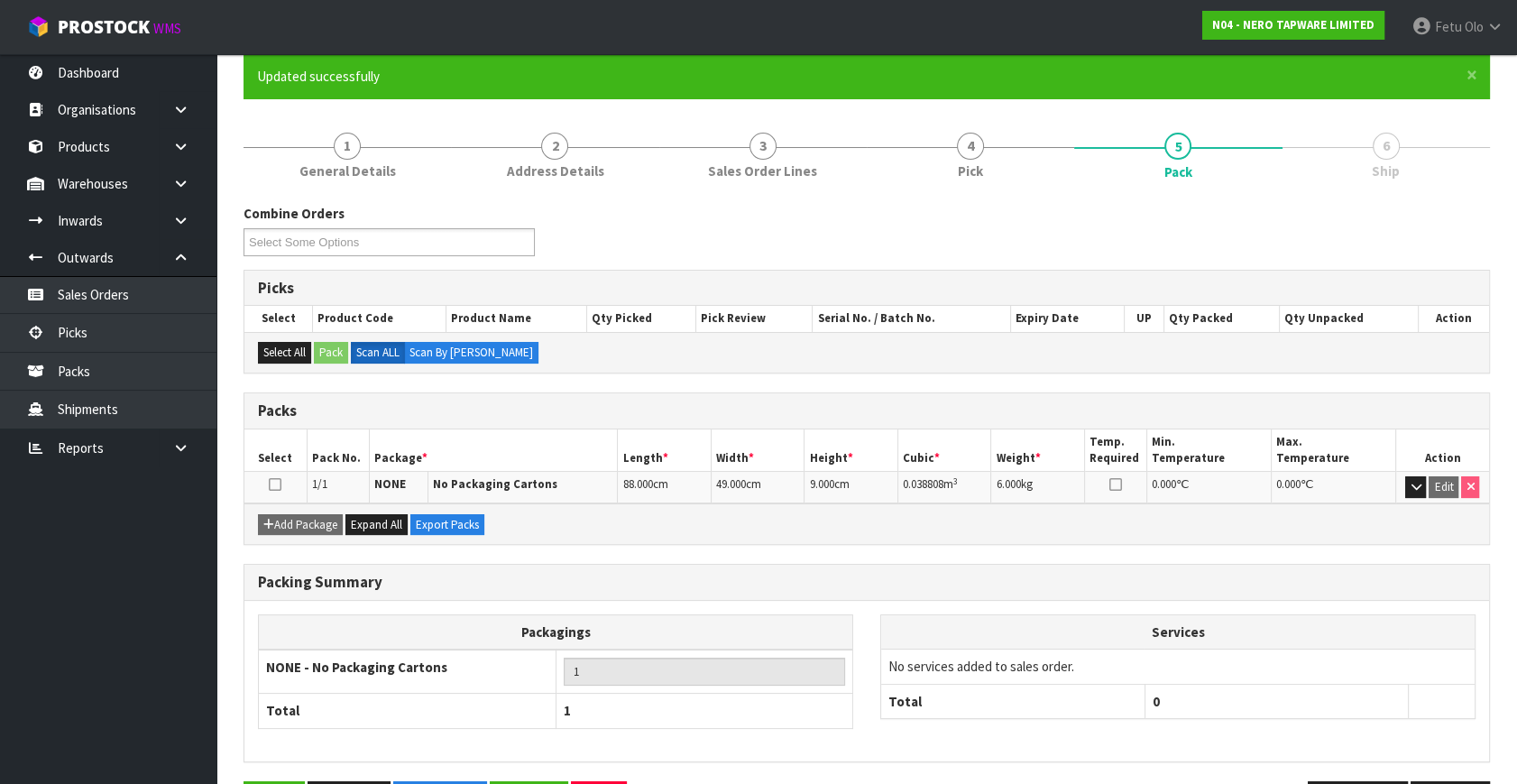
scroll to position [208, 0]
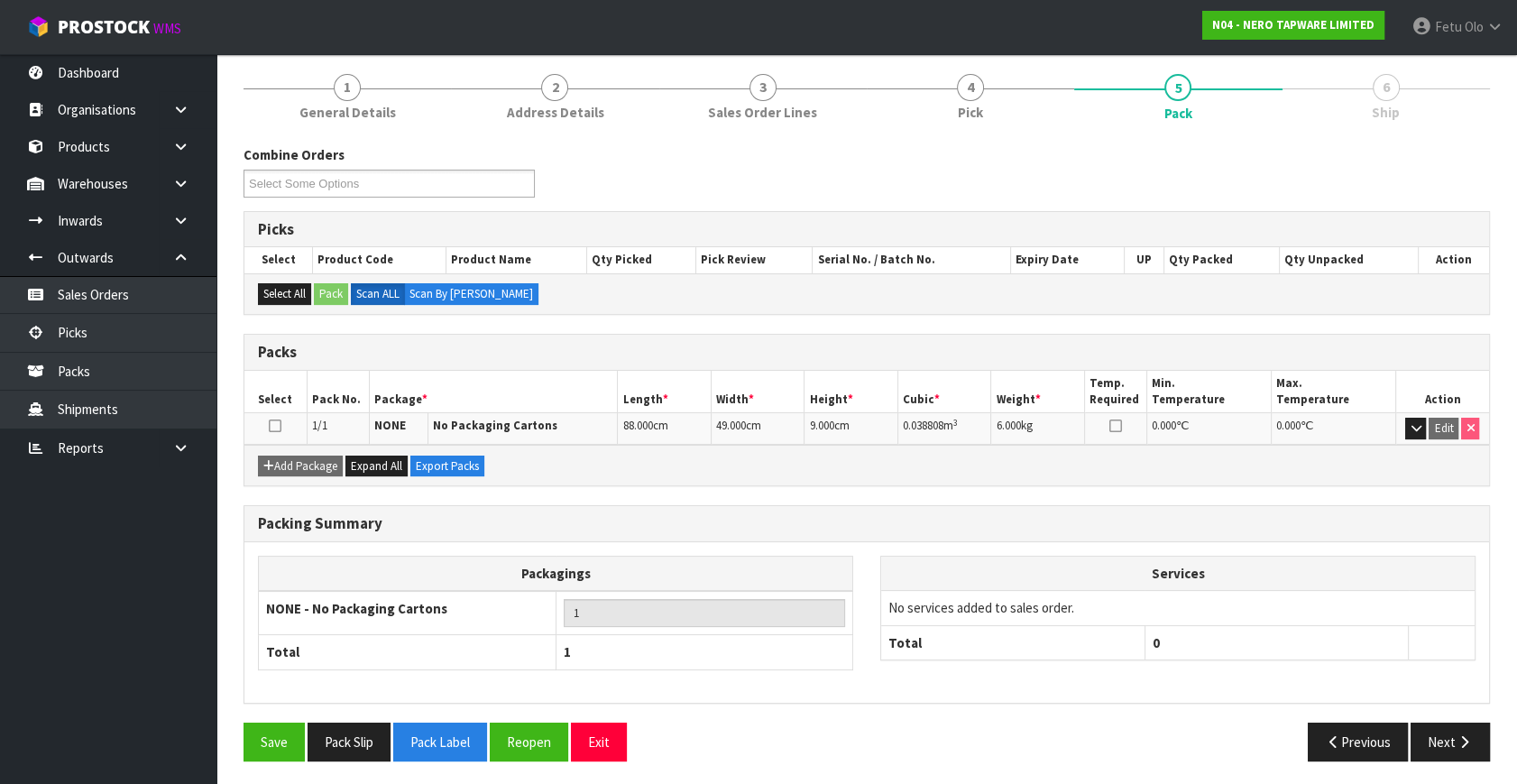
click at [747, 752] on div "Save Pack Slip Pack Label Reopen Exit" at bounding box center [548, 742] width 637 height 39
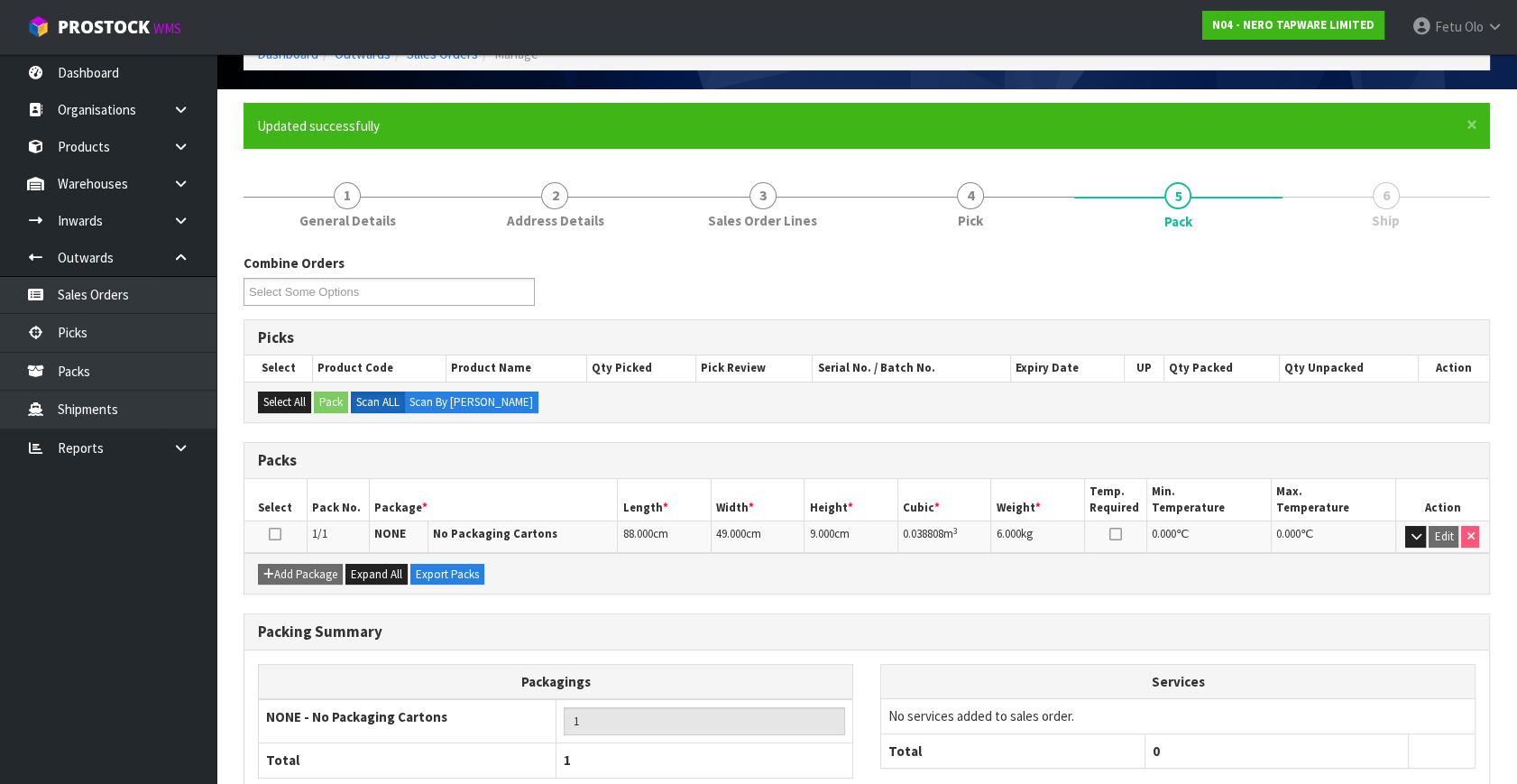
scroll to position [0, 0]
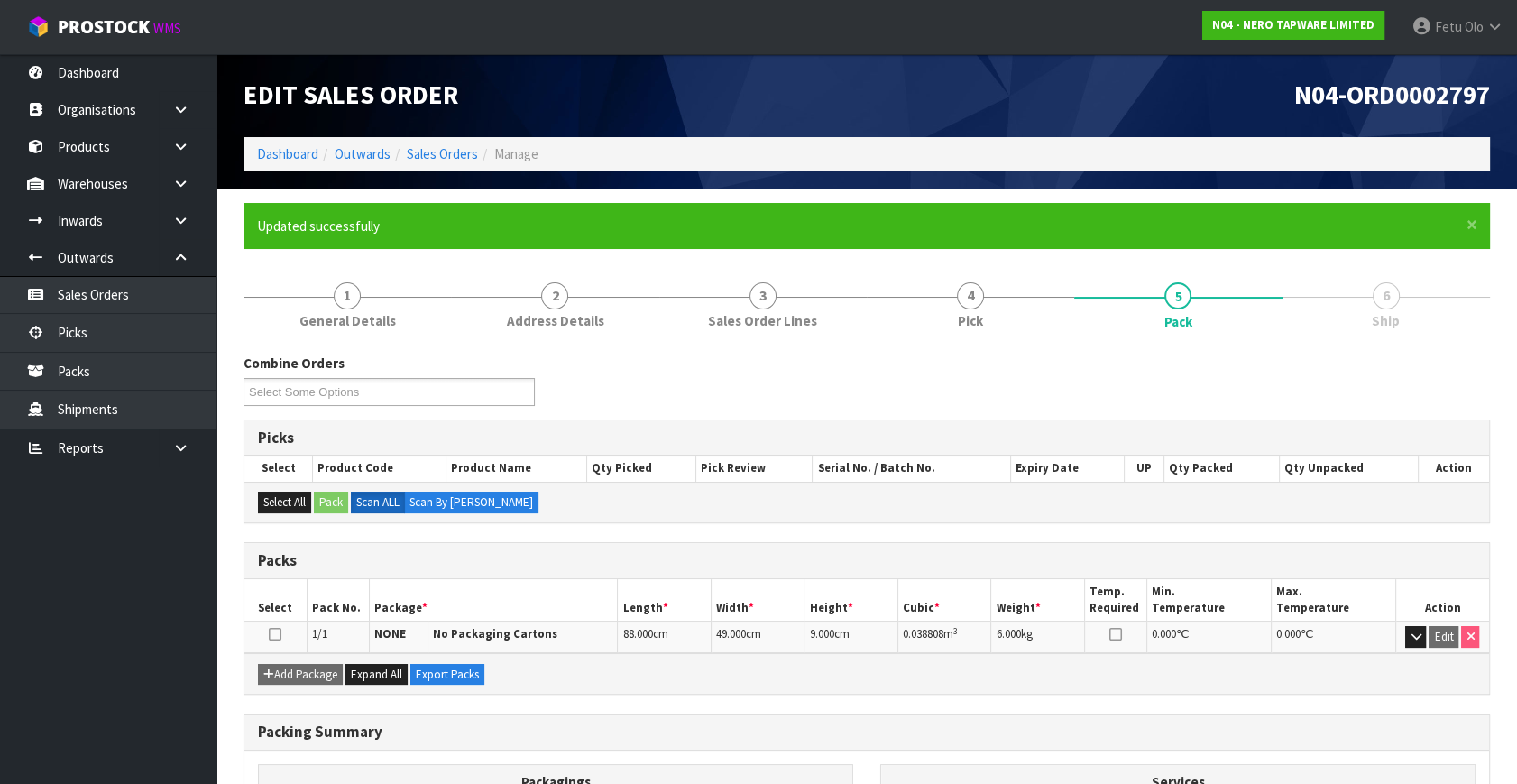
drag, startPoint x: 1468, startPoint y: 38, endPoint x: 1468, endPoint y: 76, distance: 38.0
click at [1468, 37] on link "Fetu Olo" at bounding box center [1457, 27] width 119 height 54
click at [1428, 68] on link "Logout" at bounding box center [1445, 71] width 143 height 24
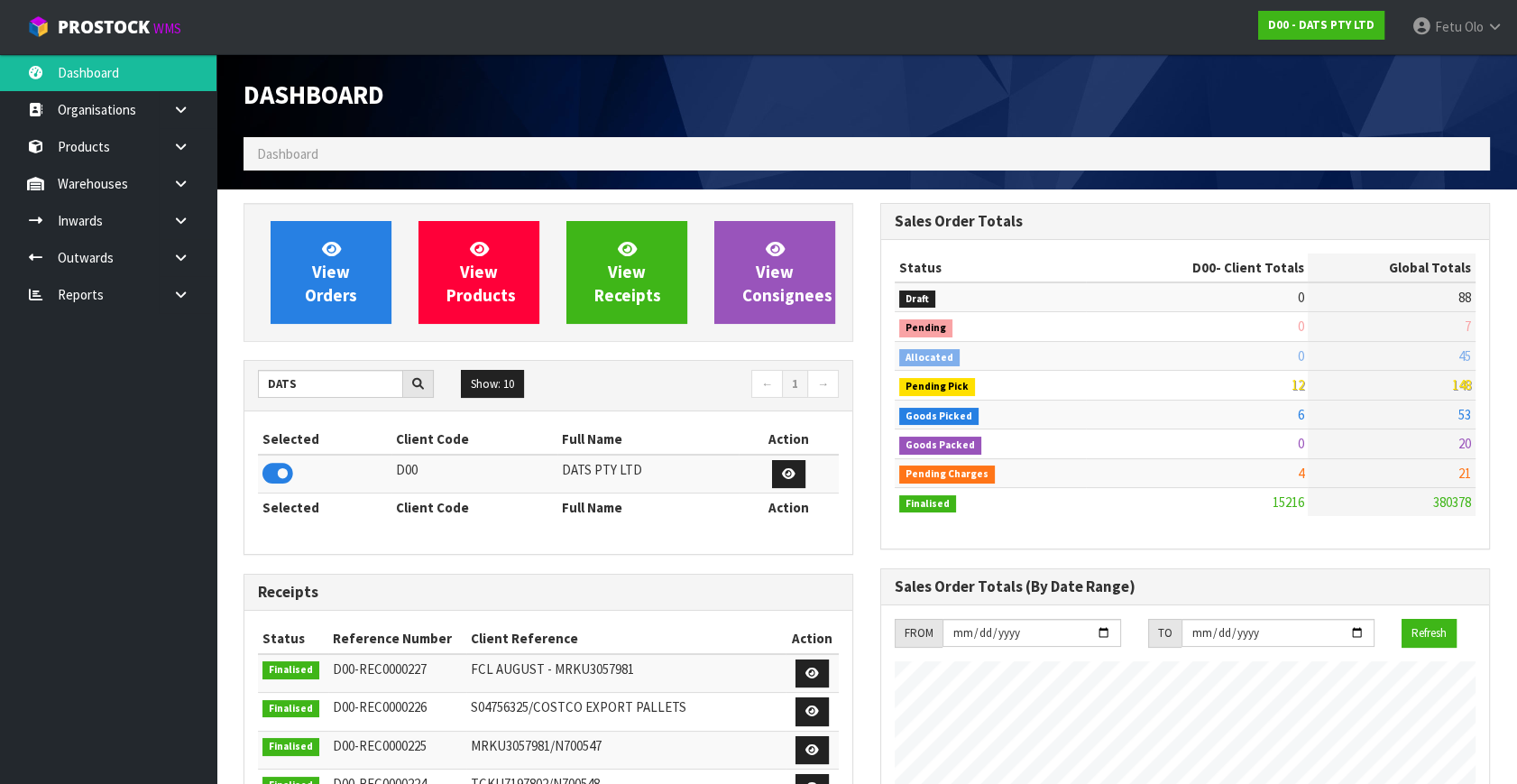
scroll to position [1364, 636]
drag, startPoint x: 318, startPoint y: 383, endPoint x: 176, endPoint y: 394, distance: 142.4
click at [157, 392] on body "Toggle navigation ProStock WMS D00 - DATS PTY LTD Fetu Olo Logout Dashboard Org…" at bounding box center [758, 392] width 1517 height 784
type input "K01"
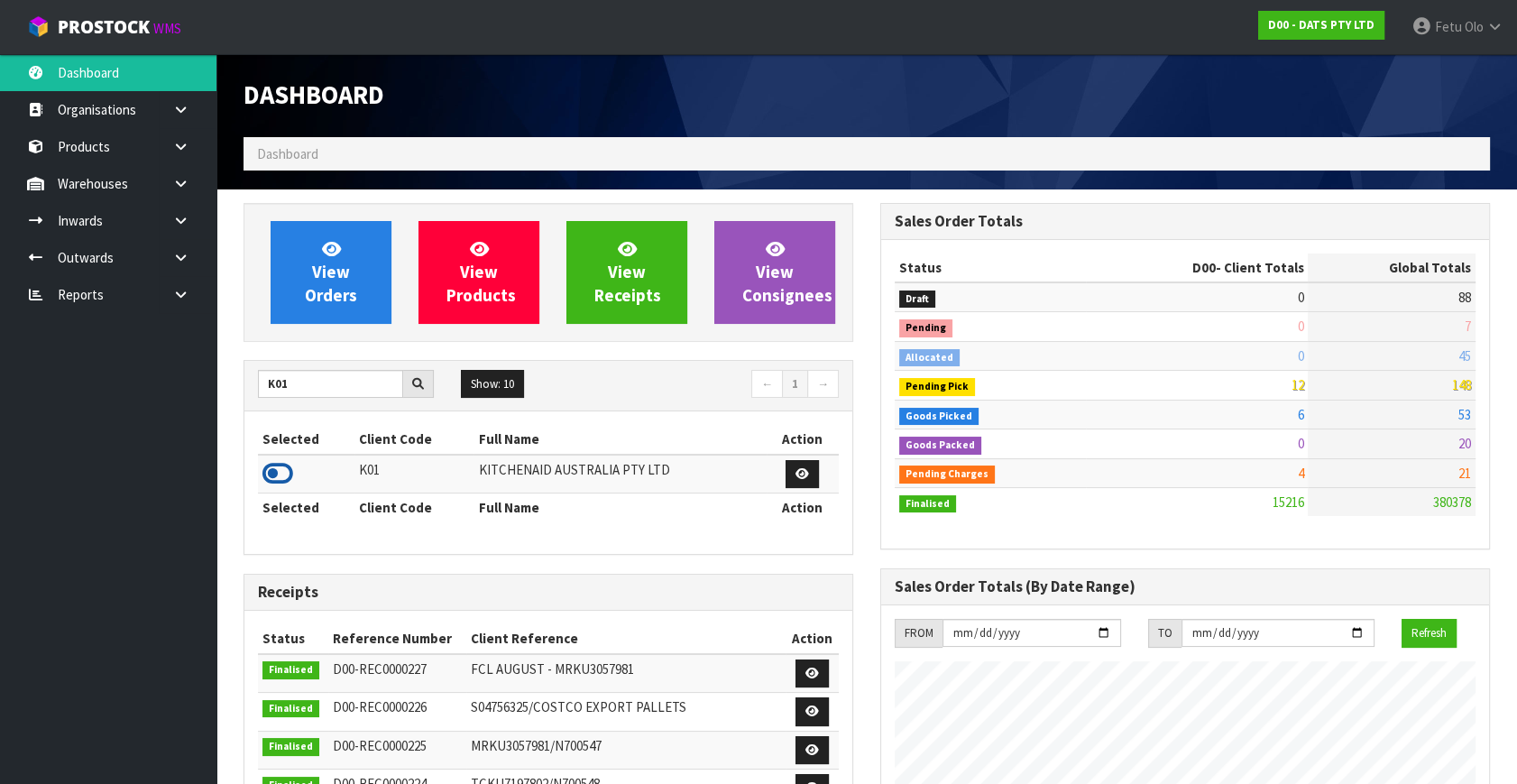
click at [271, 471] on icon at bounding box center [277, 474] width 31 height 27
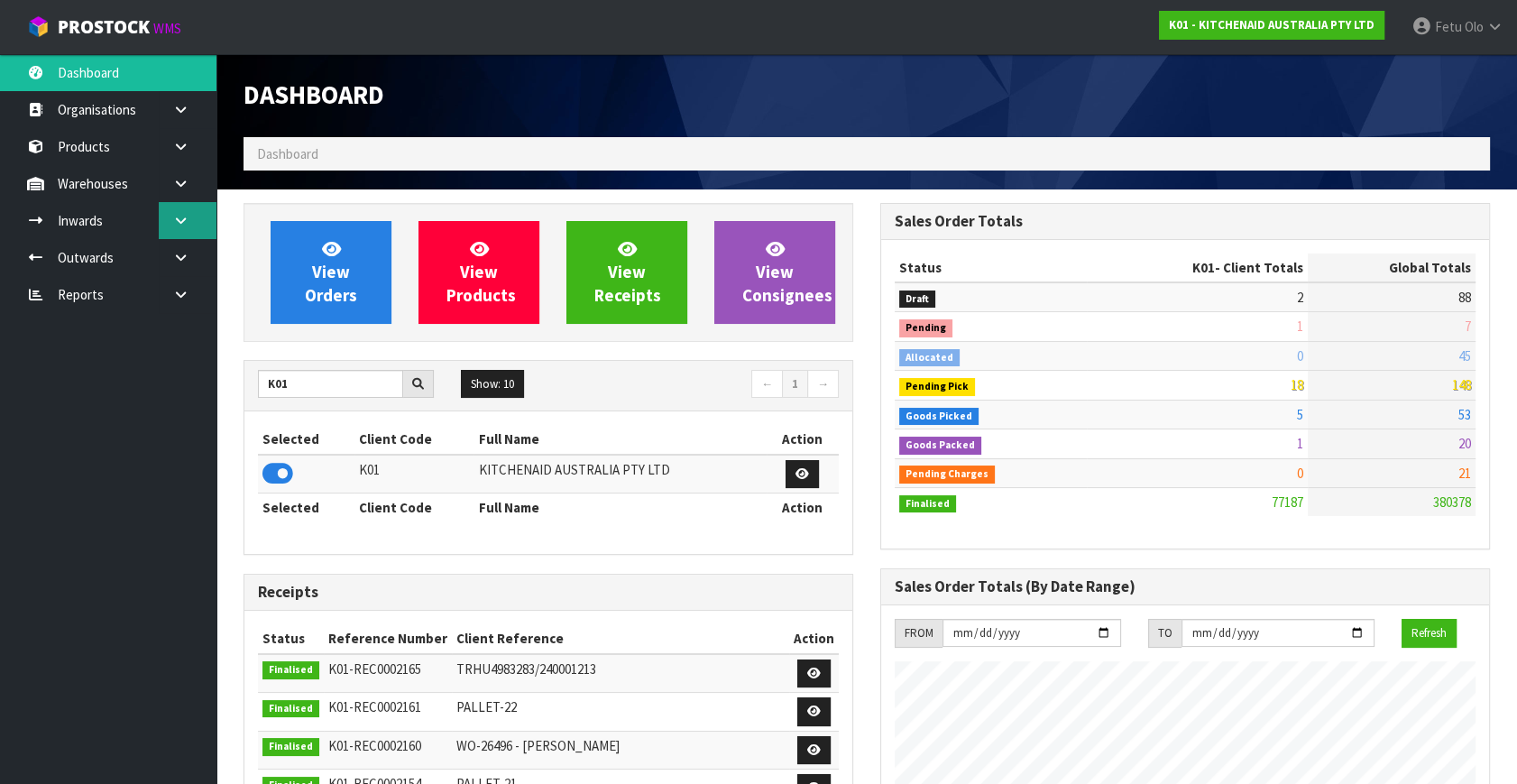
click at [177, 220] on icon at bounding box center [181, 221] width 17 height 13
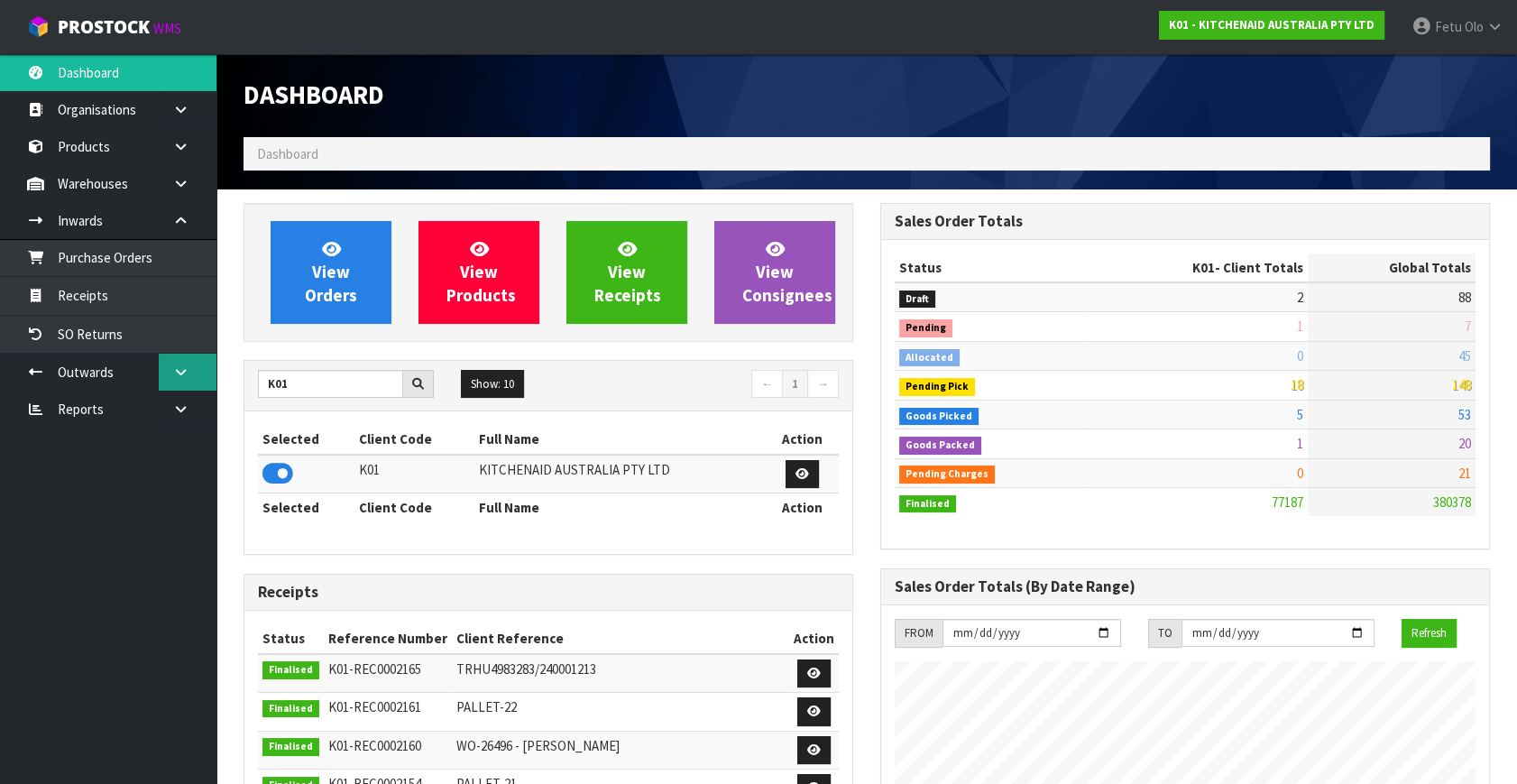
click at [180, 363] on link at bounding box center [188, 372] width 58 height 37
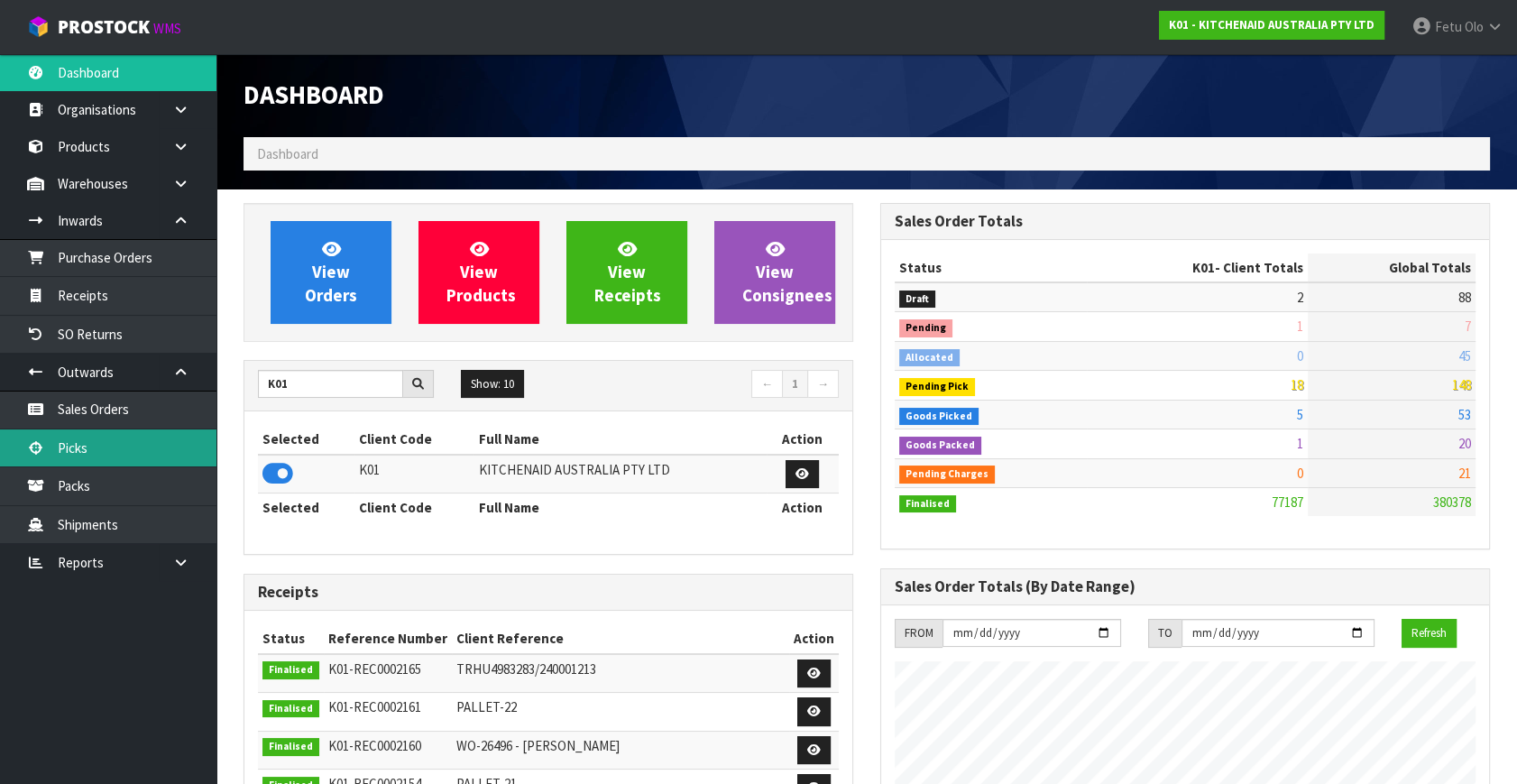
click at [116, 450] on link "Picks" at bounding box center [108, 448] width 217 height 37
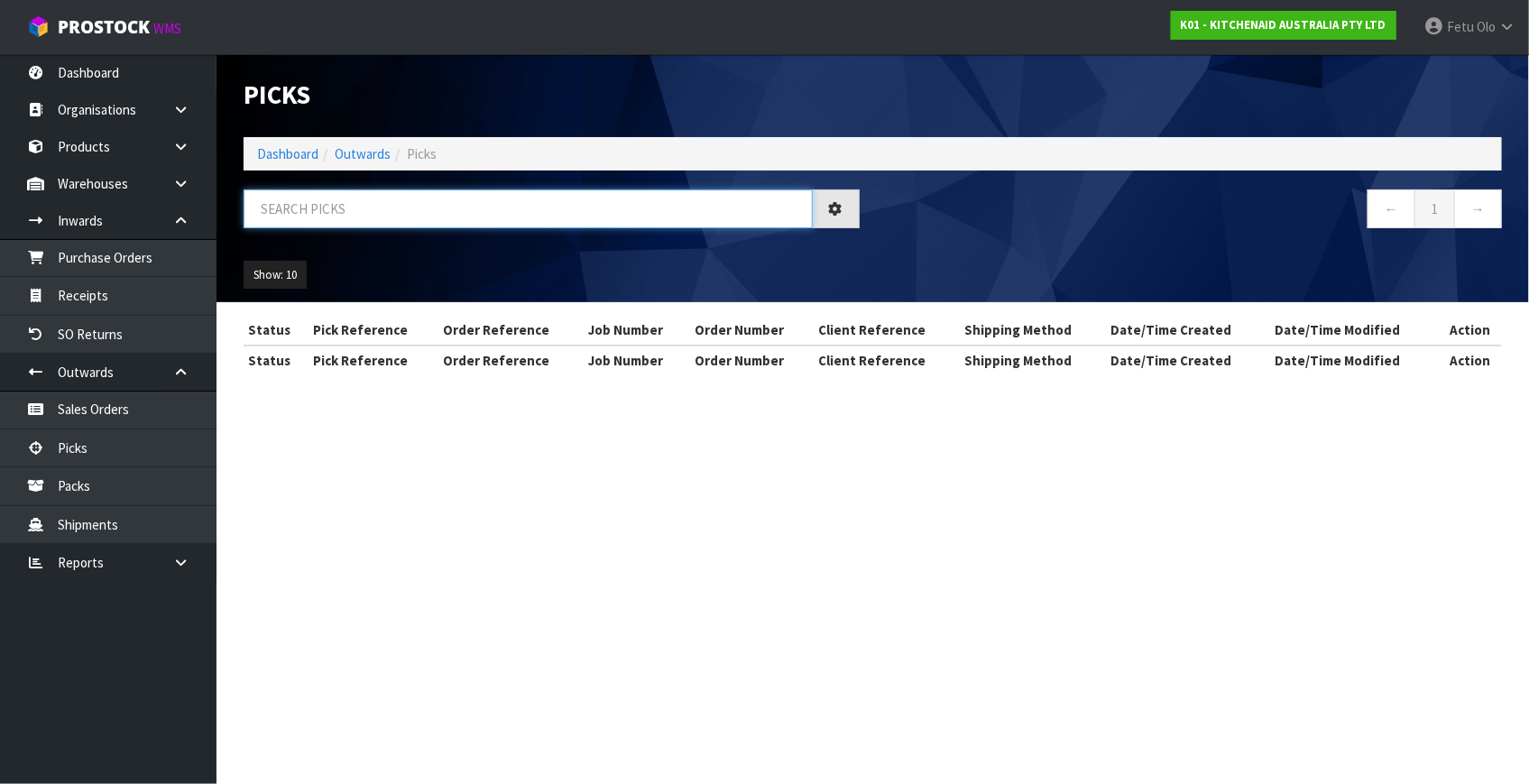
click at [430, 204] on input "text" at bounding box center [528, 209] width 569 height 39
type input "78948"
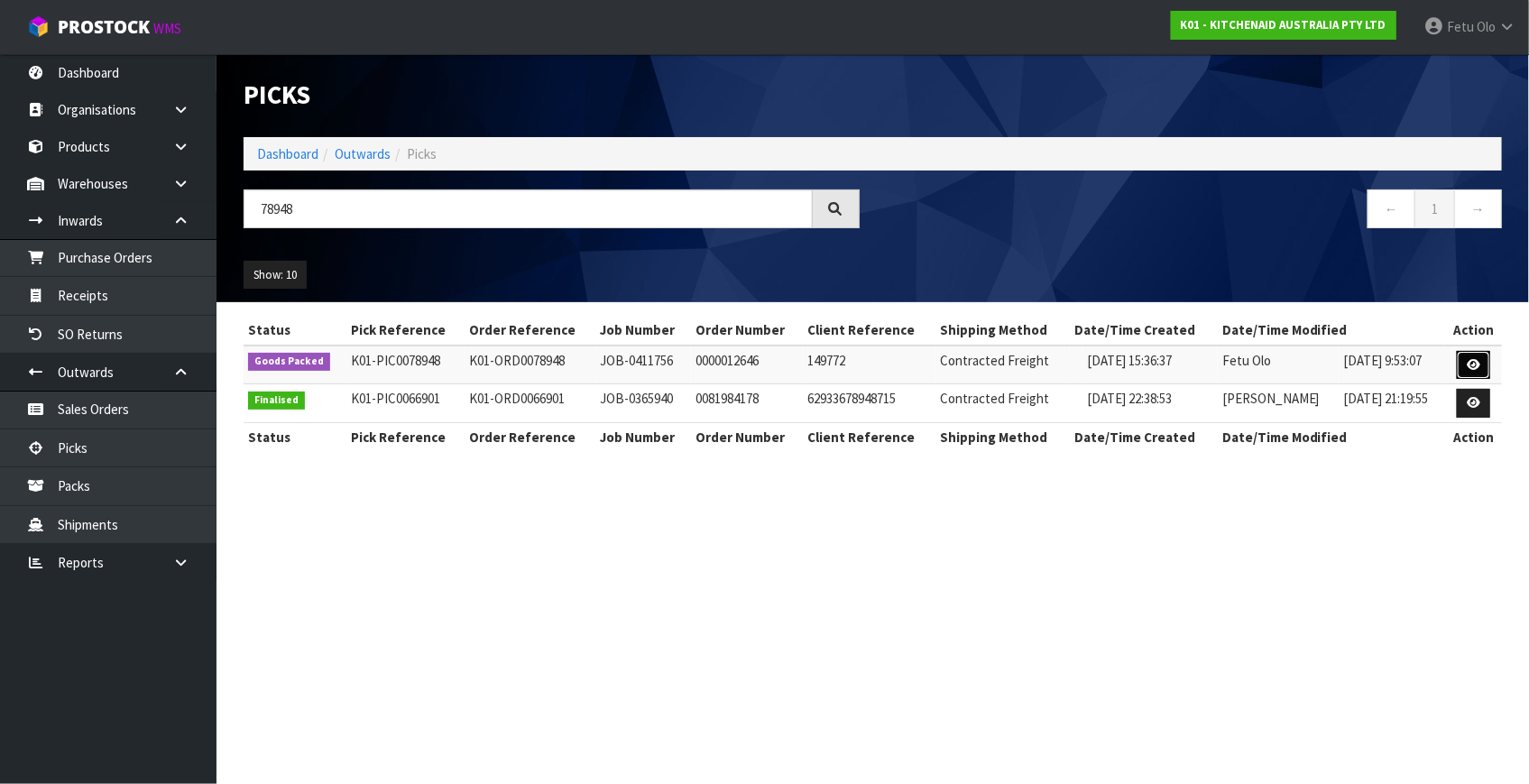
click at [1469, 363] on icon at bounding box center [1473, 365] width 13 height 12
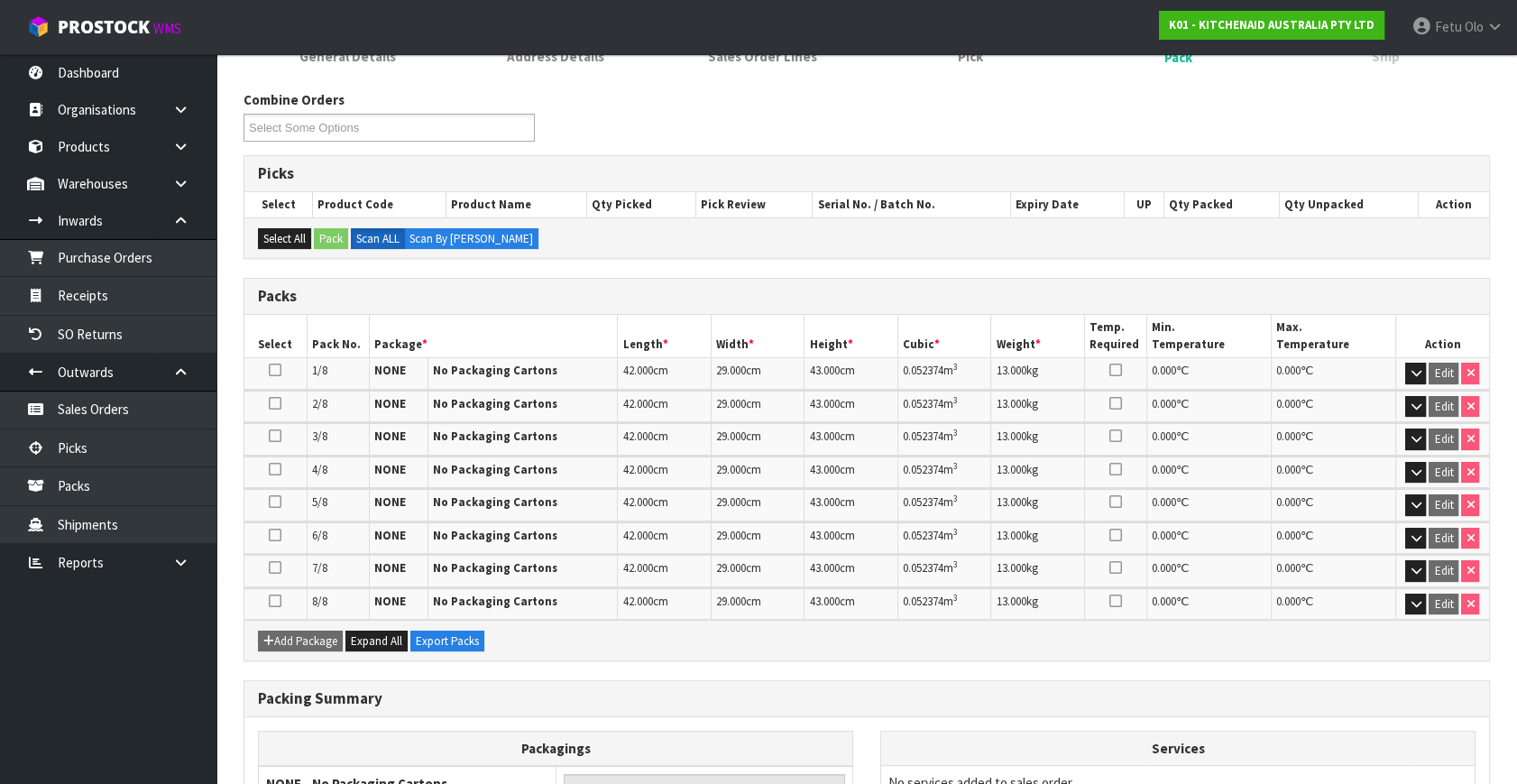
scroll to position [372, 0]
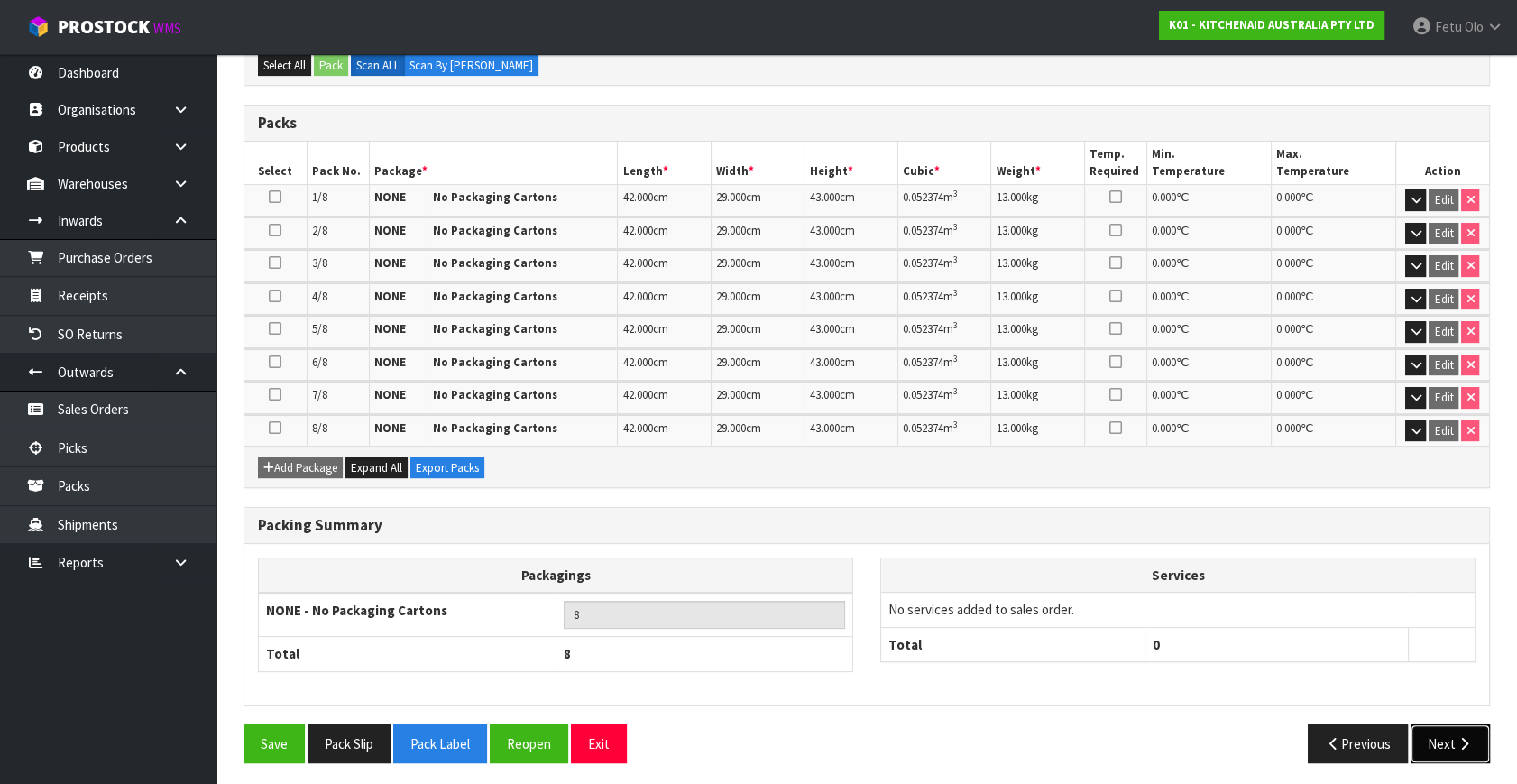
click at [1453, 727] on button "Next" at bounding box center [1450, 744] width 79 height 39
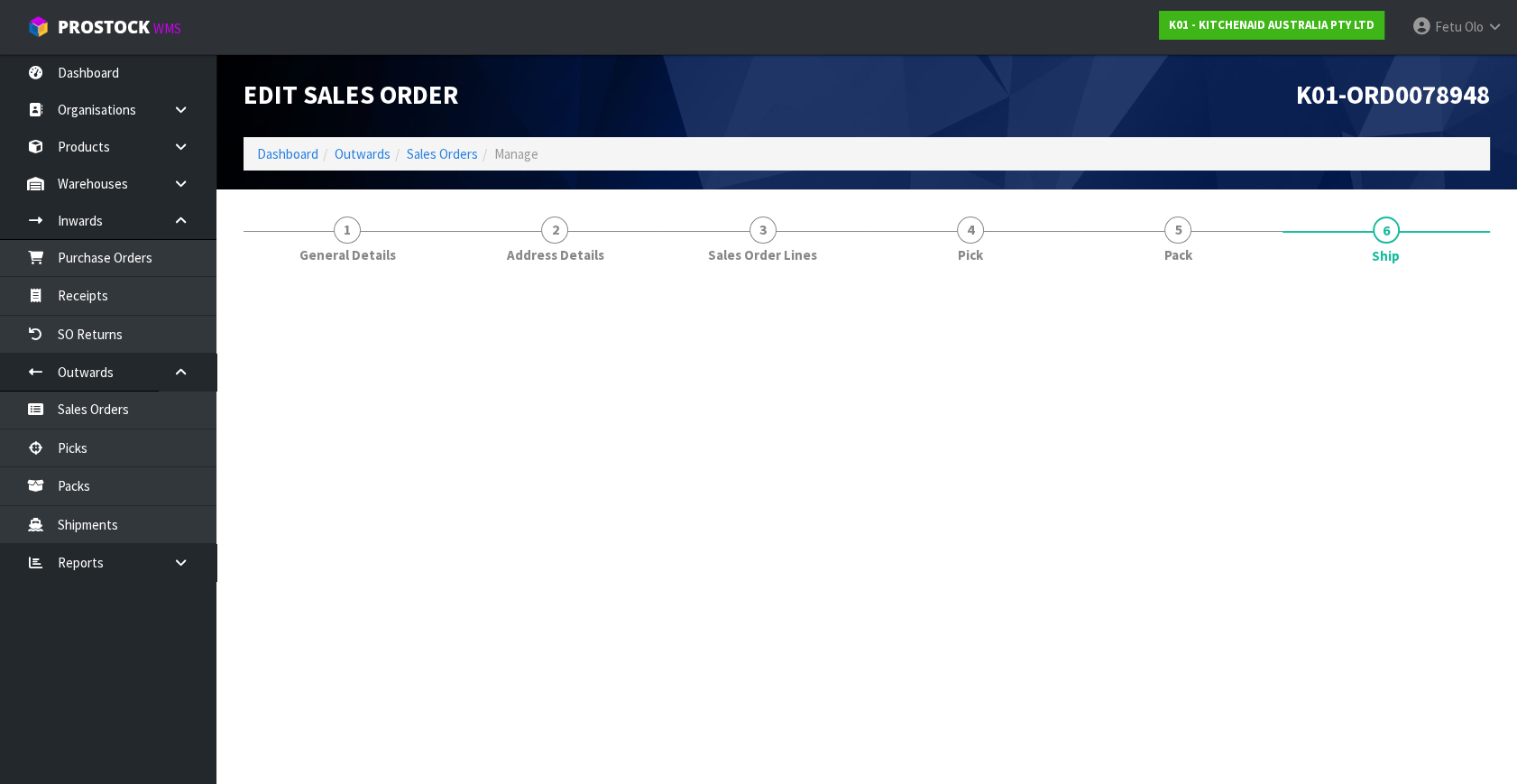
scroll to position [0, 0]
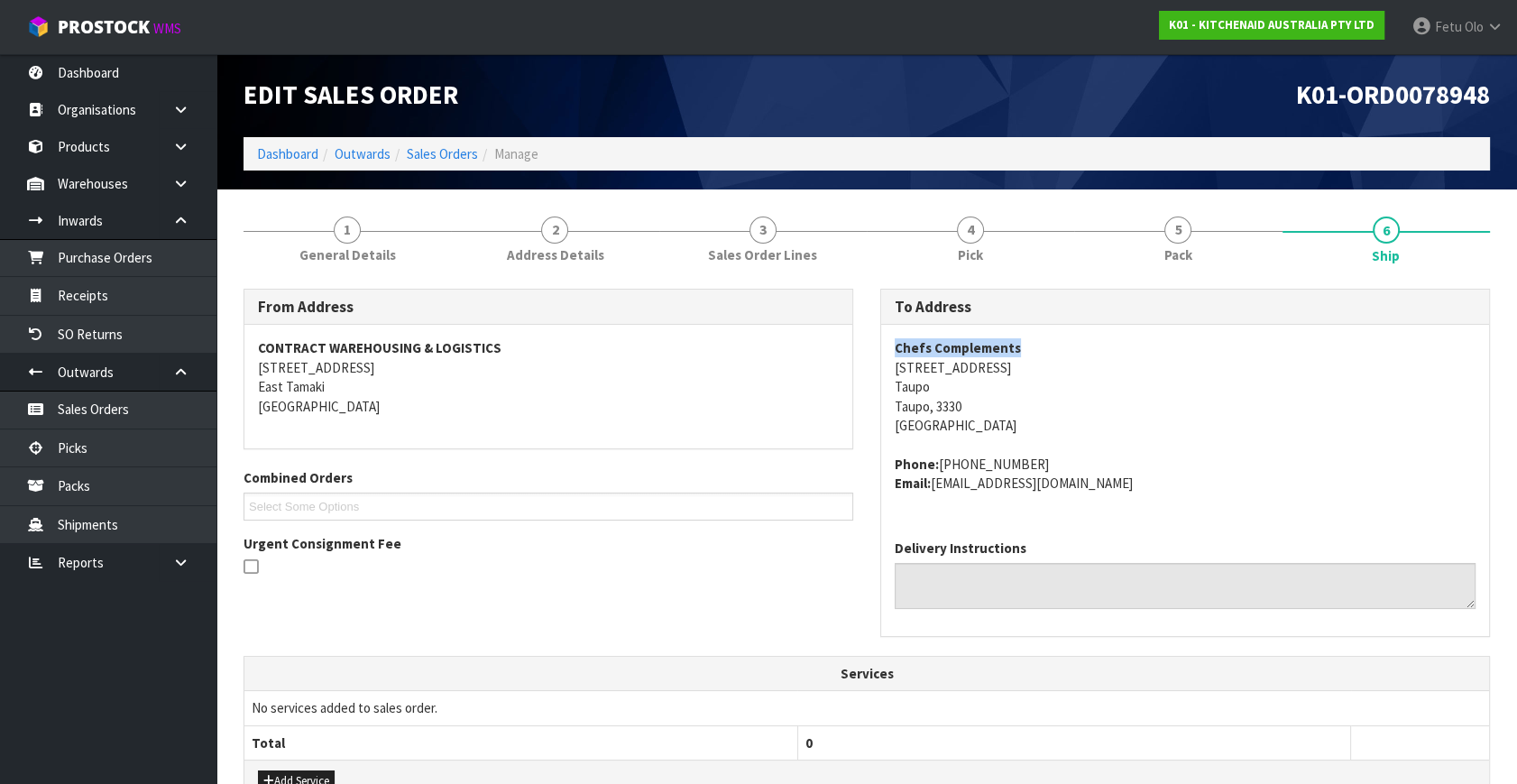
drag, startPoint x: 883, startPoint y: 341, endPoint x: 1052, endPoint y: 338, distance: 169.0
click at [1052, 338] on div "Chefs Complements 11 Gascoigne Street Taupo Taupo, 3330 New Zealand Phone: 64 (…" at bounding box center [1185, 425] width 608 height 200
copy strong "Chefs Complements"
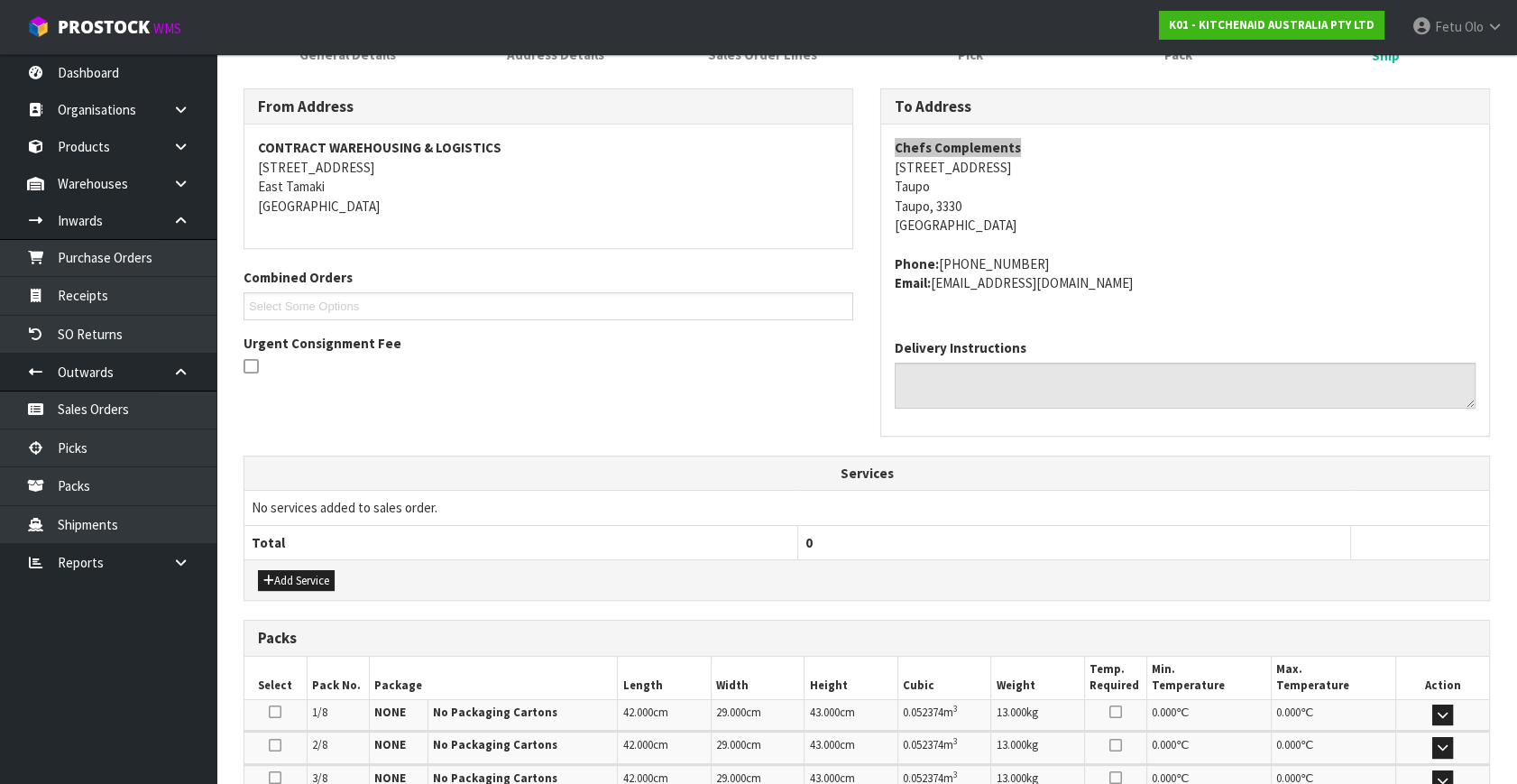
scroll to position [163, 0]
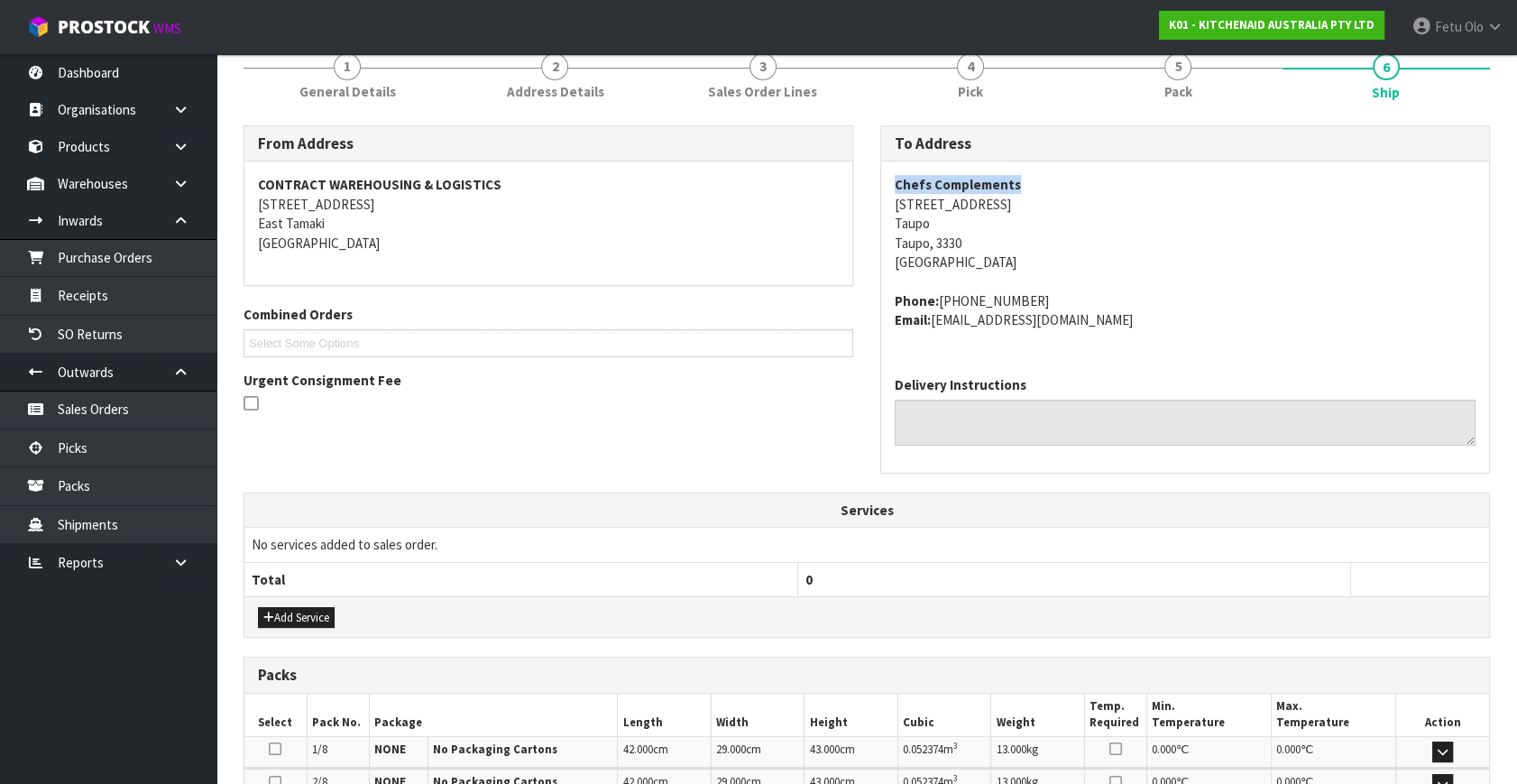
drag, startPoint x: 955, startPoint y: 302, endPoint x: 1062, endPoint y: 289, distance: 107.8
click at [1062, 291] on address "Phone: 64 (07) 377 4455 Email: claims@kitchenaid.com.au" at bounding box center [1185, 310] width 581 height 39
copy address "(07) 377 4455"
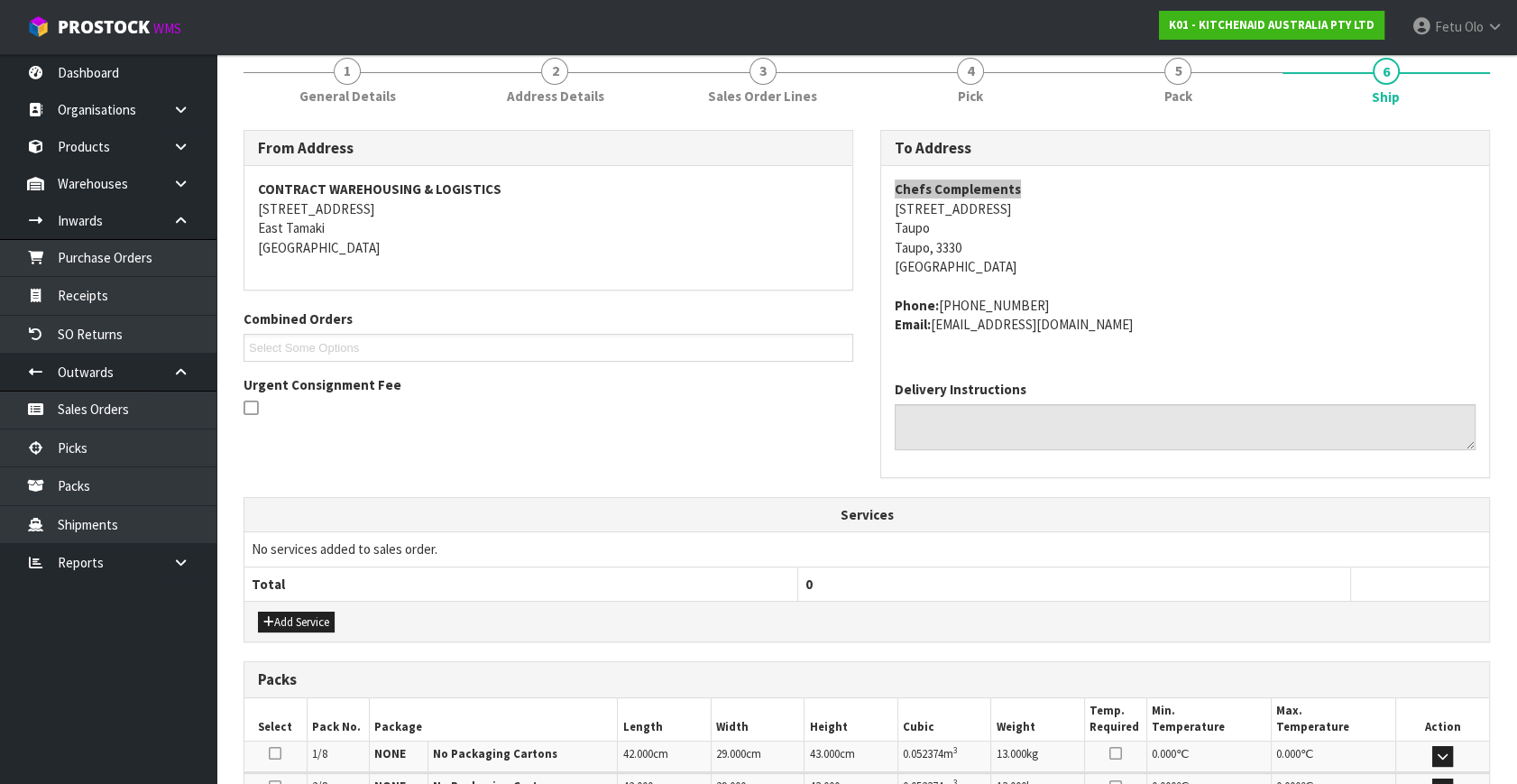
scroll to position [0, 0]
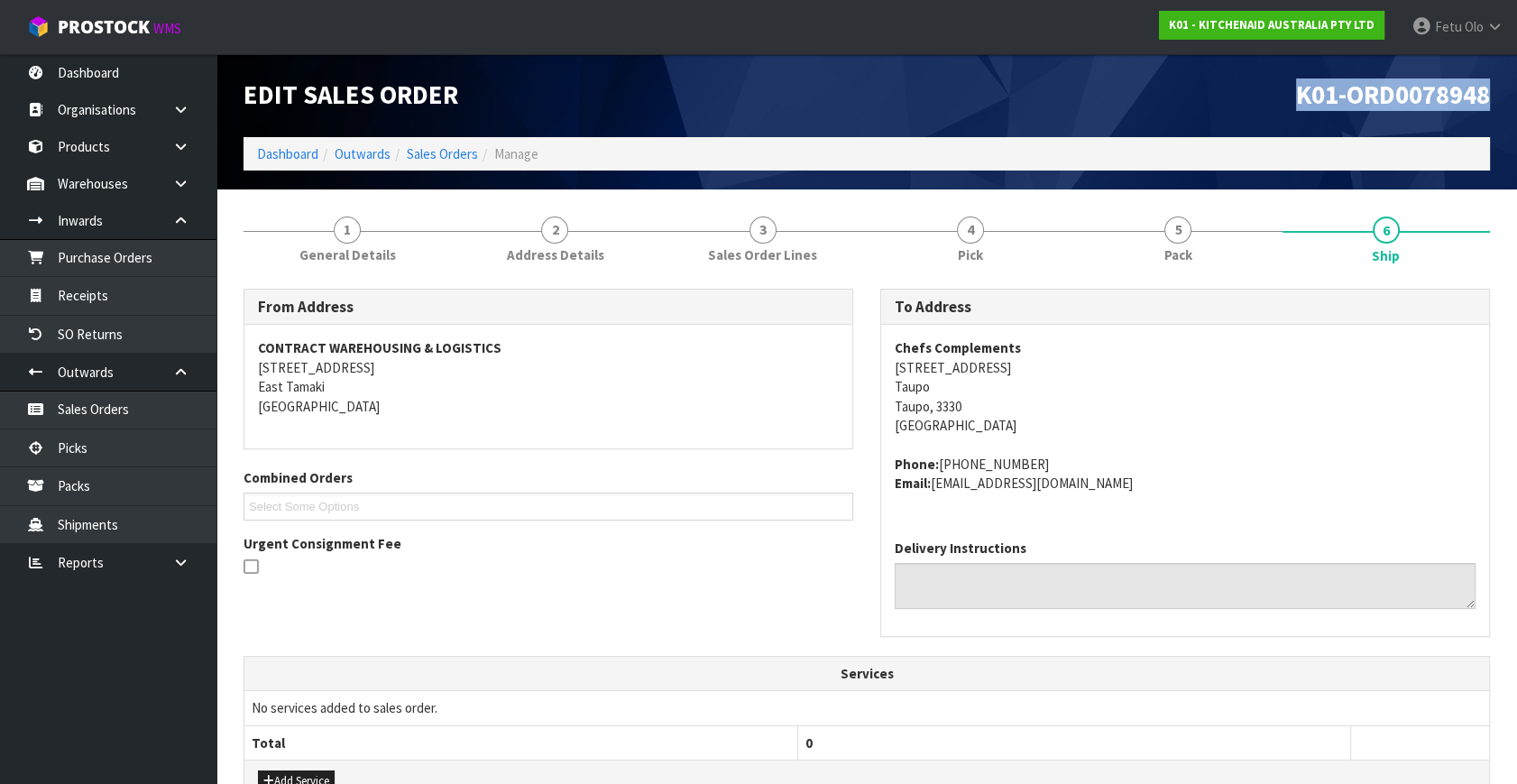
drag, startPoint x: 1247, startPoint y: 119, endPoint x: 1546, endPoint y: 81, distance: 301.4
click at [1516, 81] on html "Toggle navigation ProStock WMS K01 - KITCHENAID AUSTRALIA PTY LTD Fetu Olo Logo…" at bounding box center [758, 392] width 1517 height 784
copy span "K01-ORD0078948"
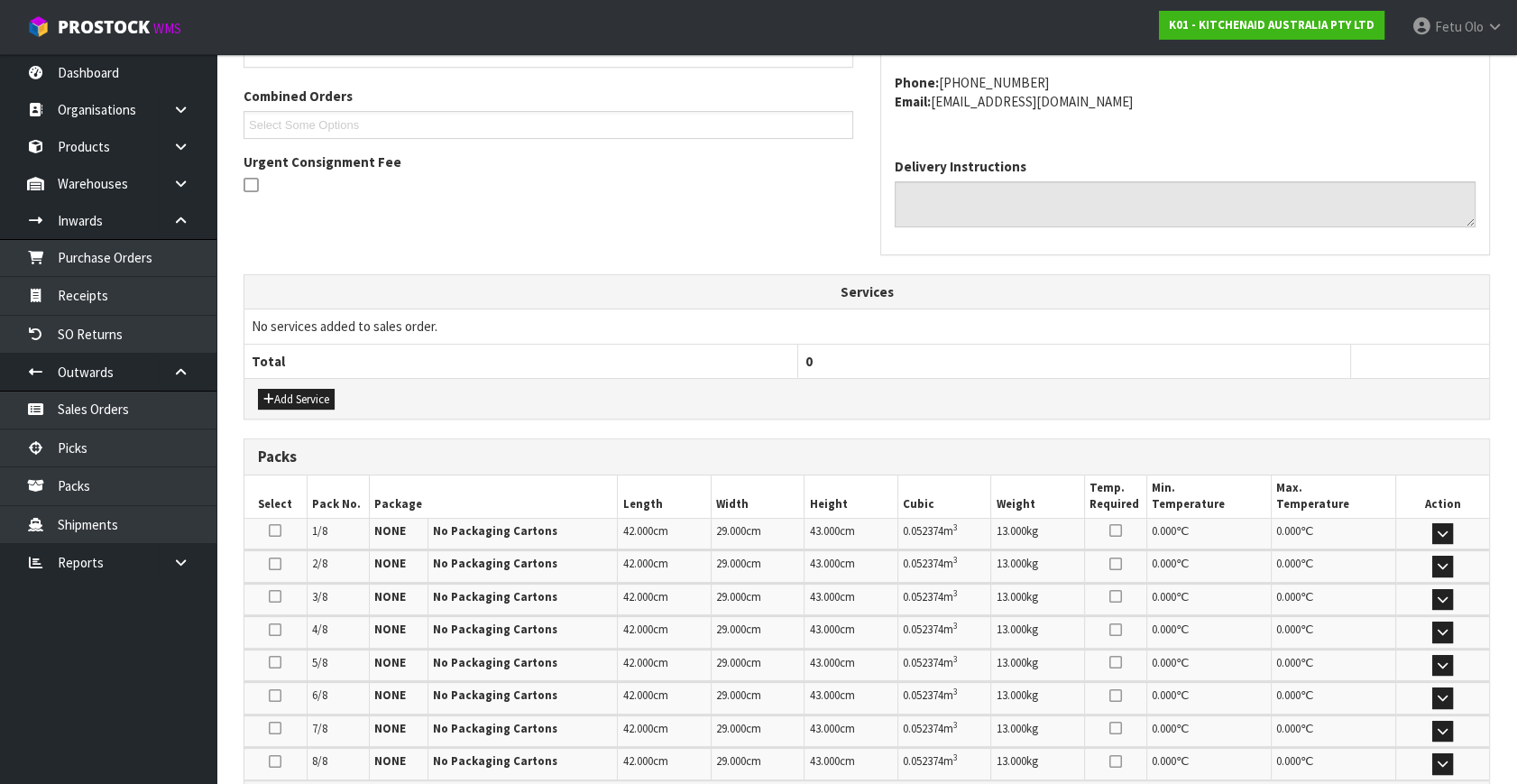
scroll to position [409, 0]
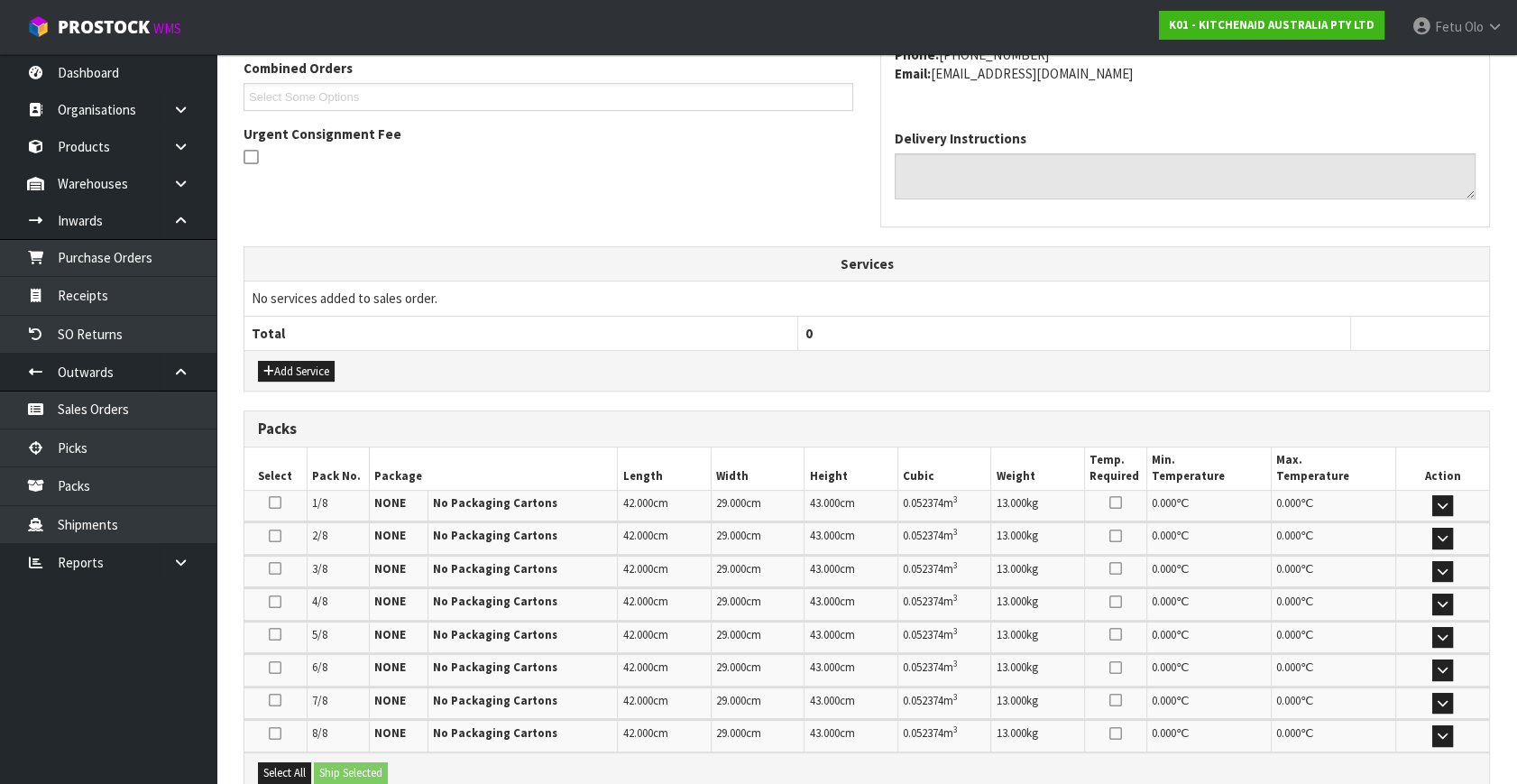
click at [1263, 304] on td "No services added to sales order." at bounding box center [867, 299] width 1244 height 35
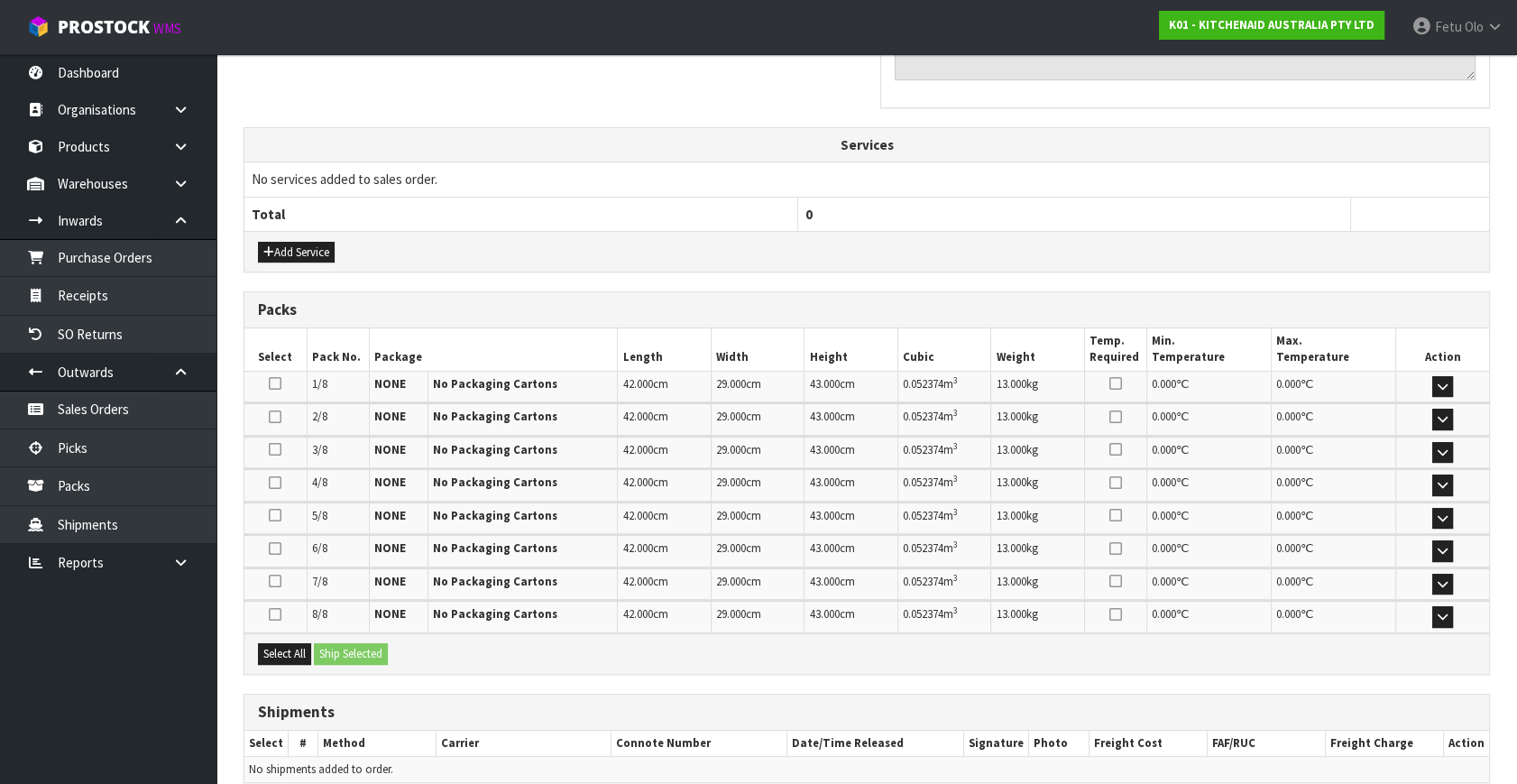
scroll to position [607, 0]
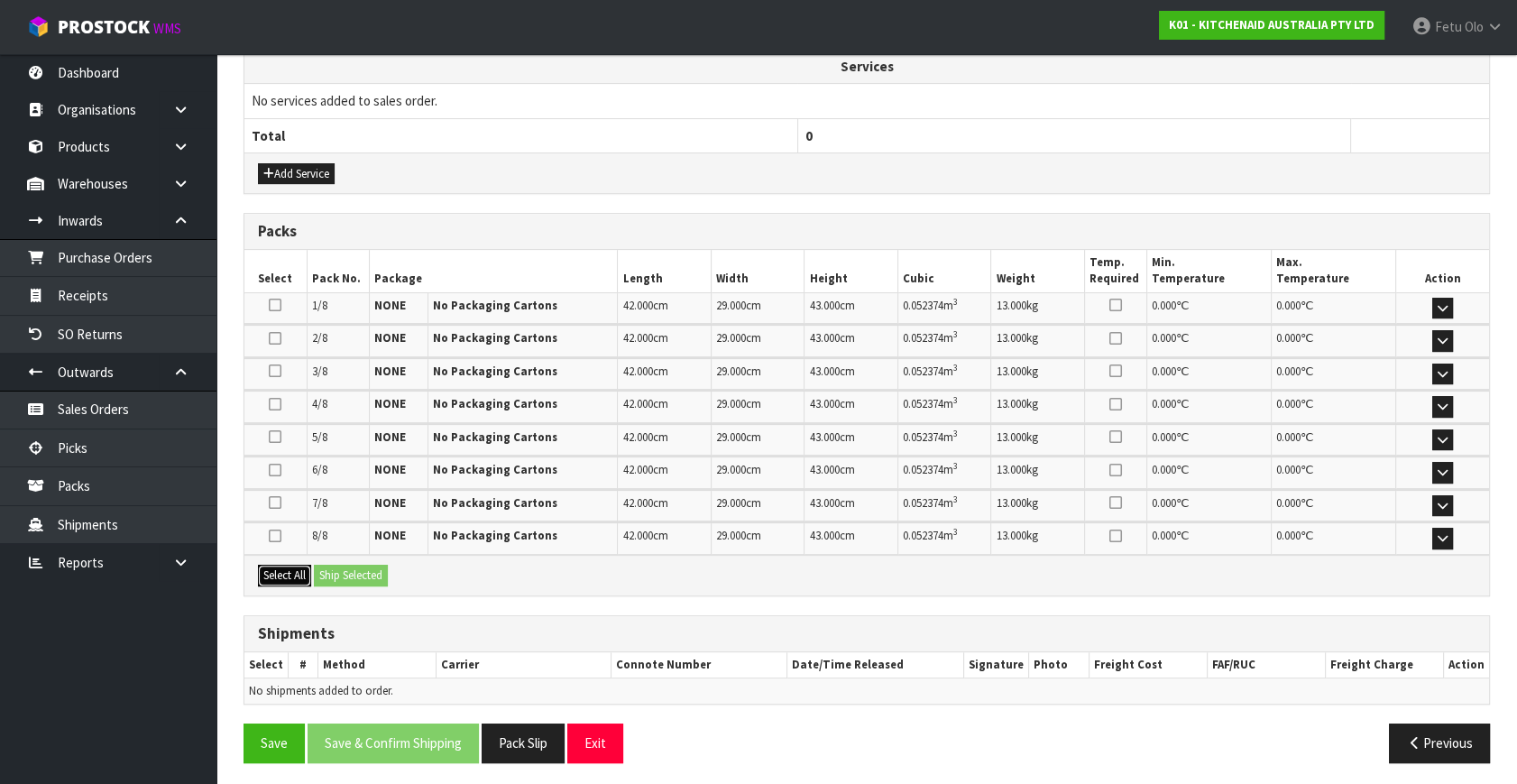
click at [290, 564] on button "Select All" at bounding box center [284, 575] width 53 height 21
click at [337, 567] on button "Ship Selected" at bounding box center [351, 575] width 74 height 21
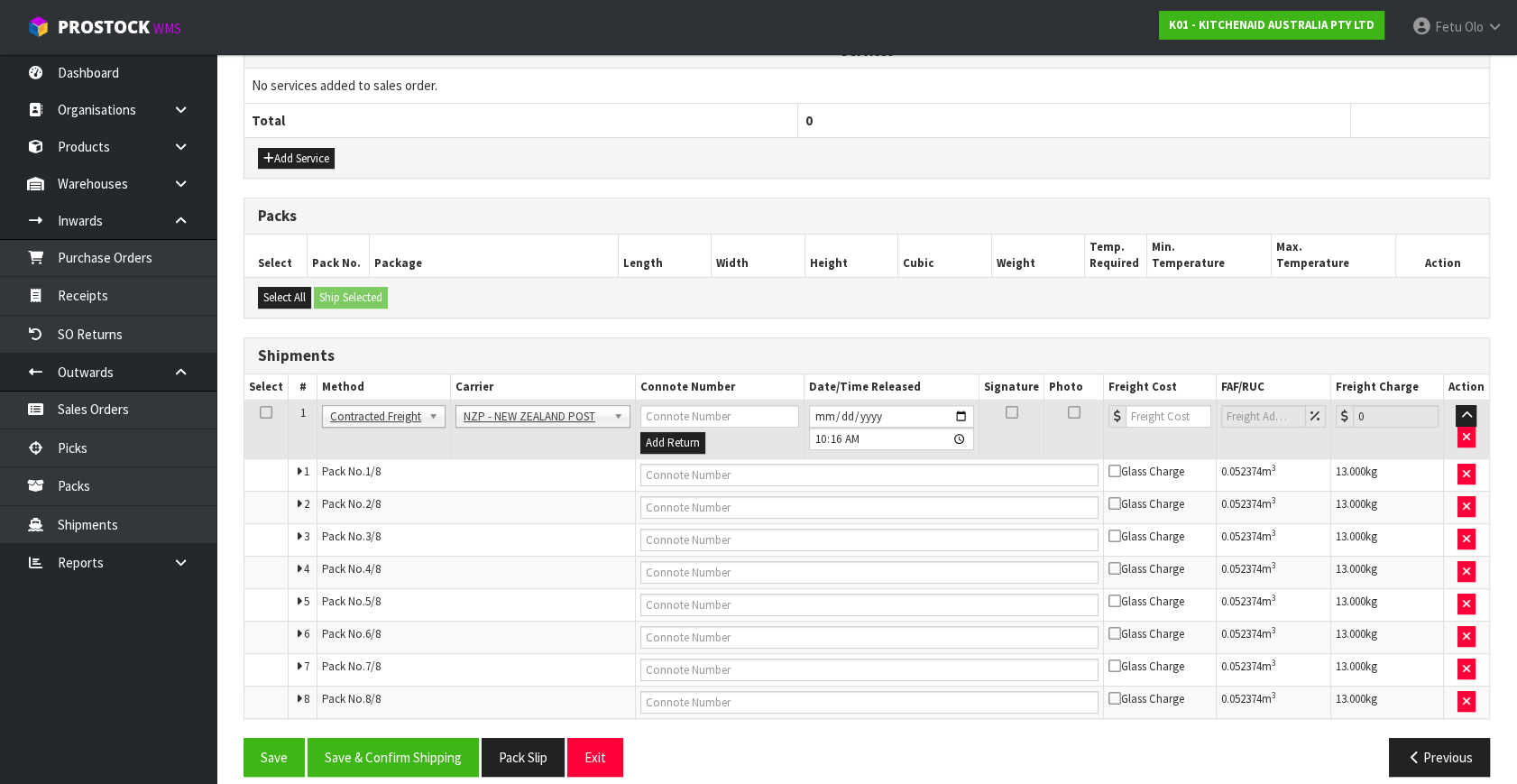
scroll to position [638, 0]
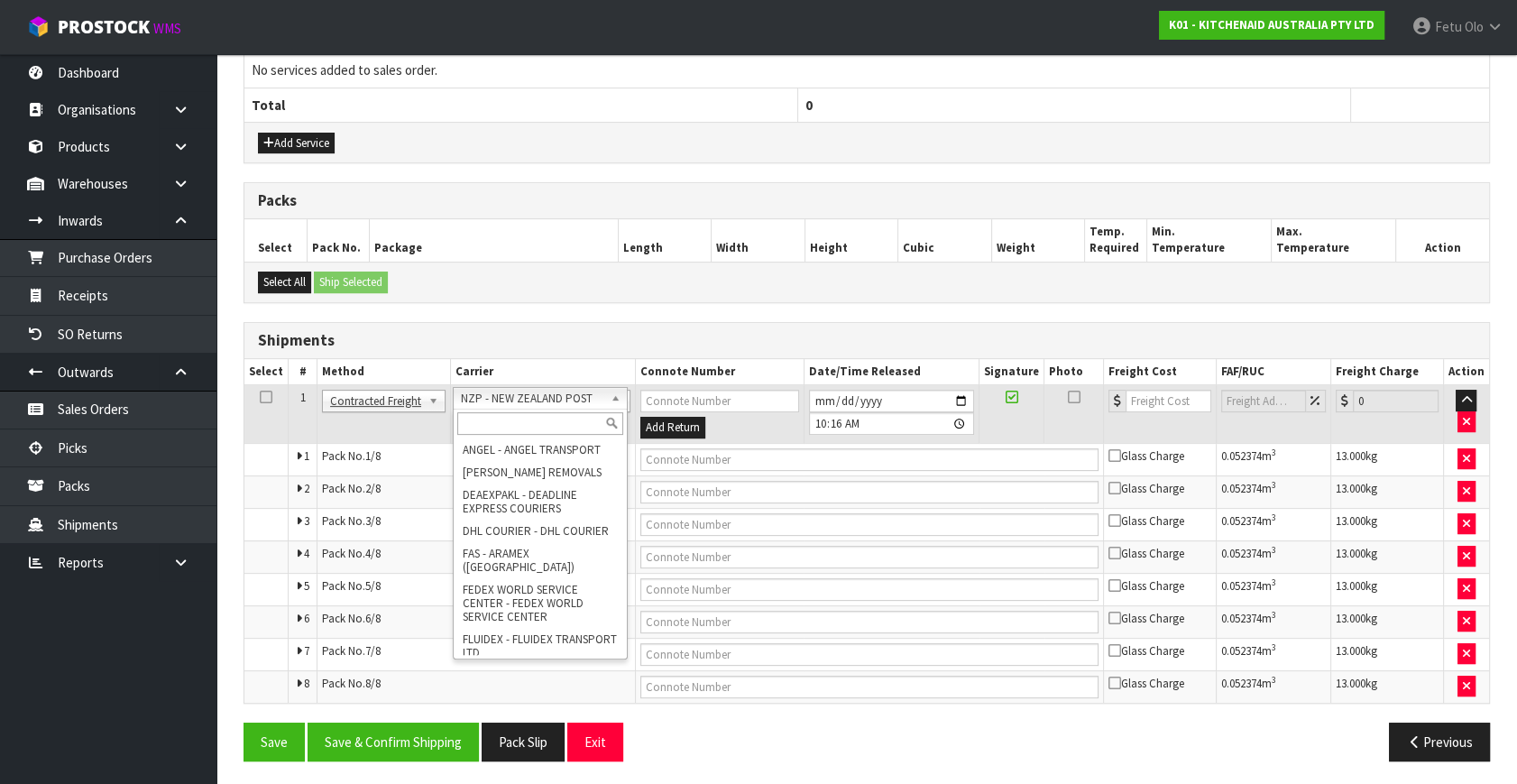
drag, startPoint x: 533, startPoint y: 405, endPoint x: 510, endPoint y: 421, distance: 28.0
click at [510, 421] on input "text" at bounding box center [540, 423] width 166 height 22
type input "MF"
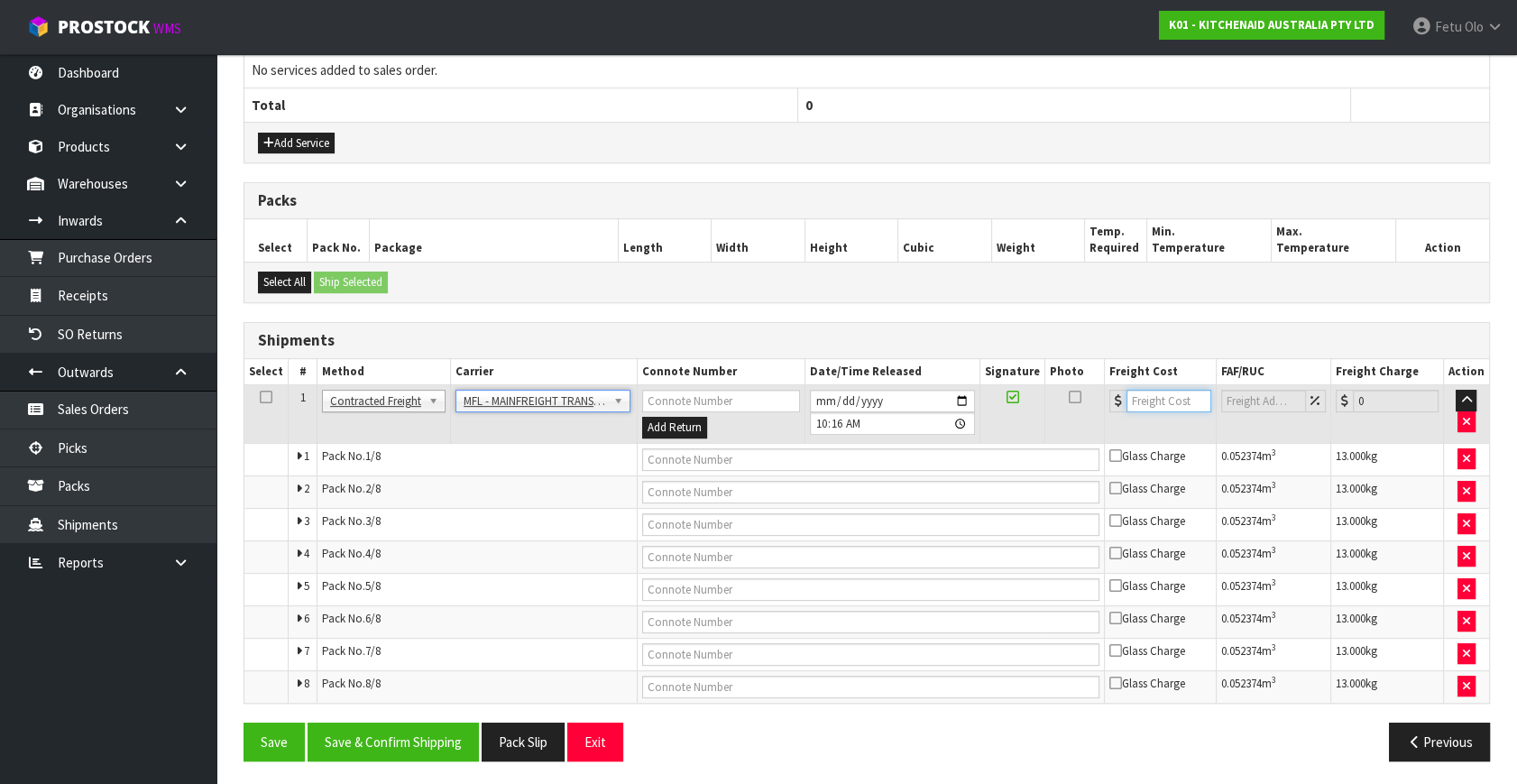
click at [1166, 401] on input "number" at bounding box center [1168, 400] width 85 height 22
type input "46.00"
click at [919, 443] on td at bounding box center [870, 459] width 467 height 33
click at [930, 460] on input "text" at bounding box center [871, 458] width 458 height 22
type input "FWM58620079"
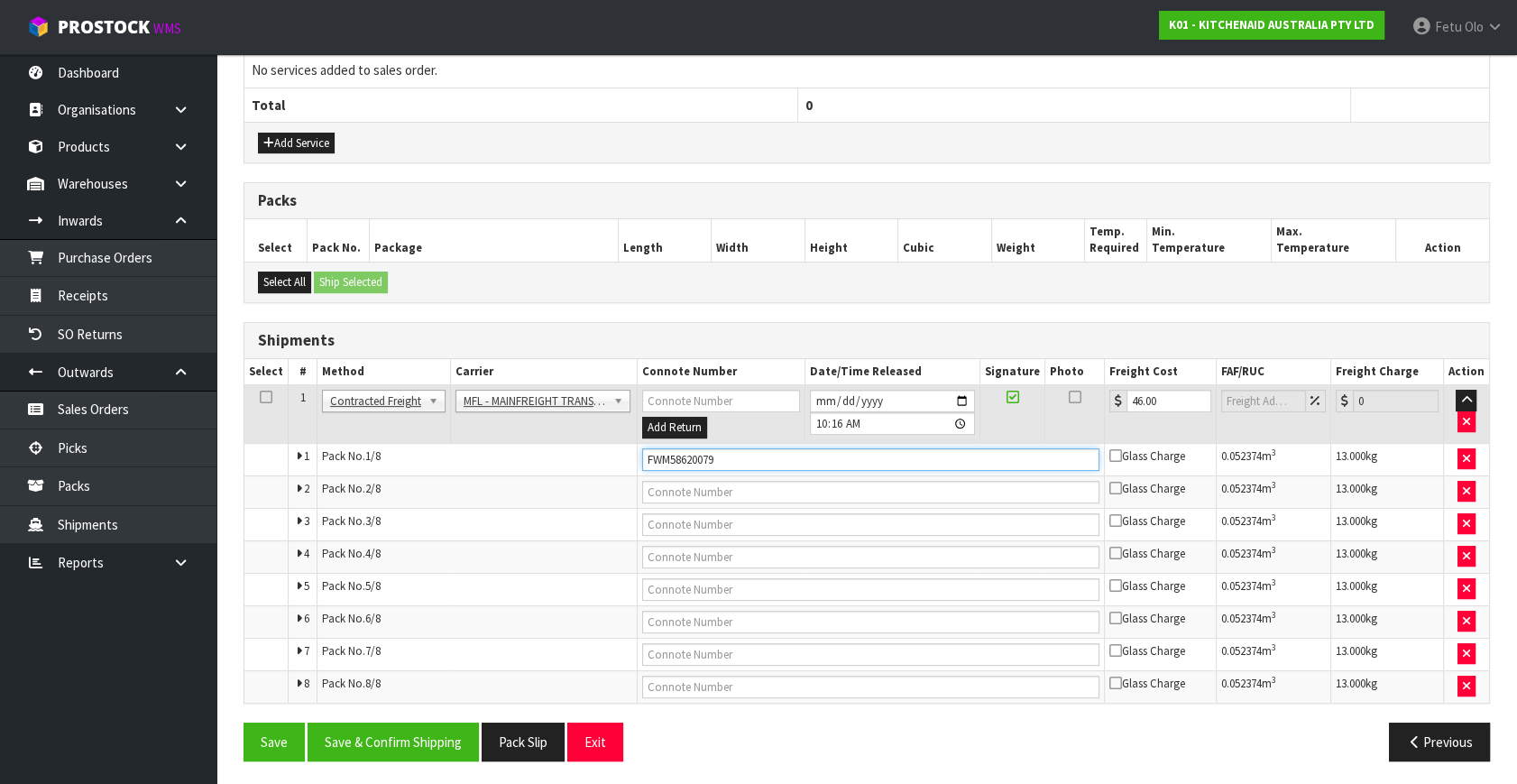
click at [244, 722] on button "Save" at bounding box center [275, 742] width 62 height 39
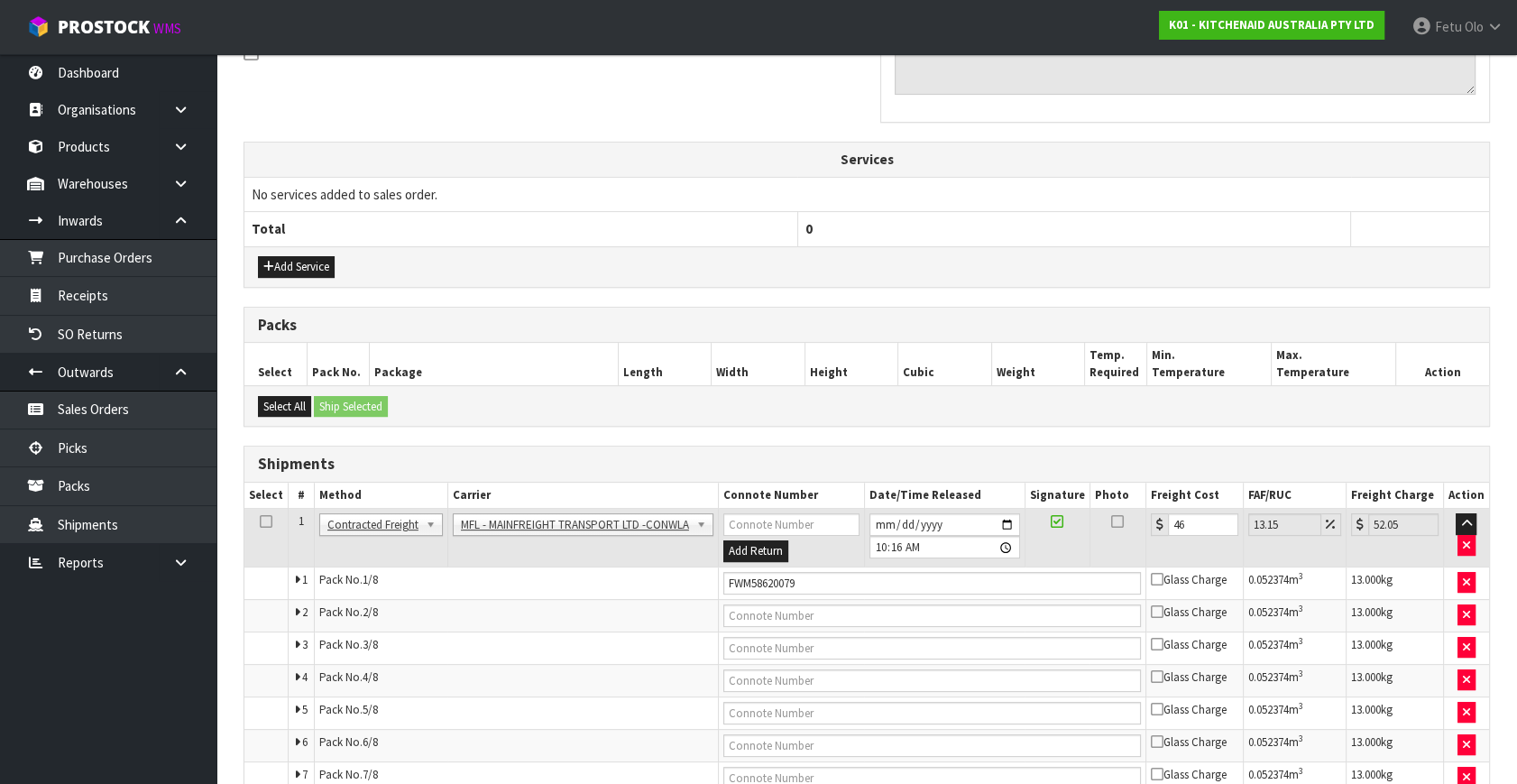
scroll to position [703, 0]
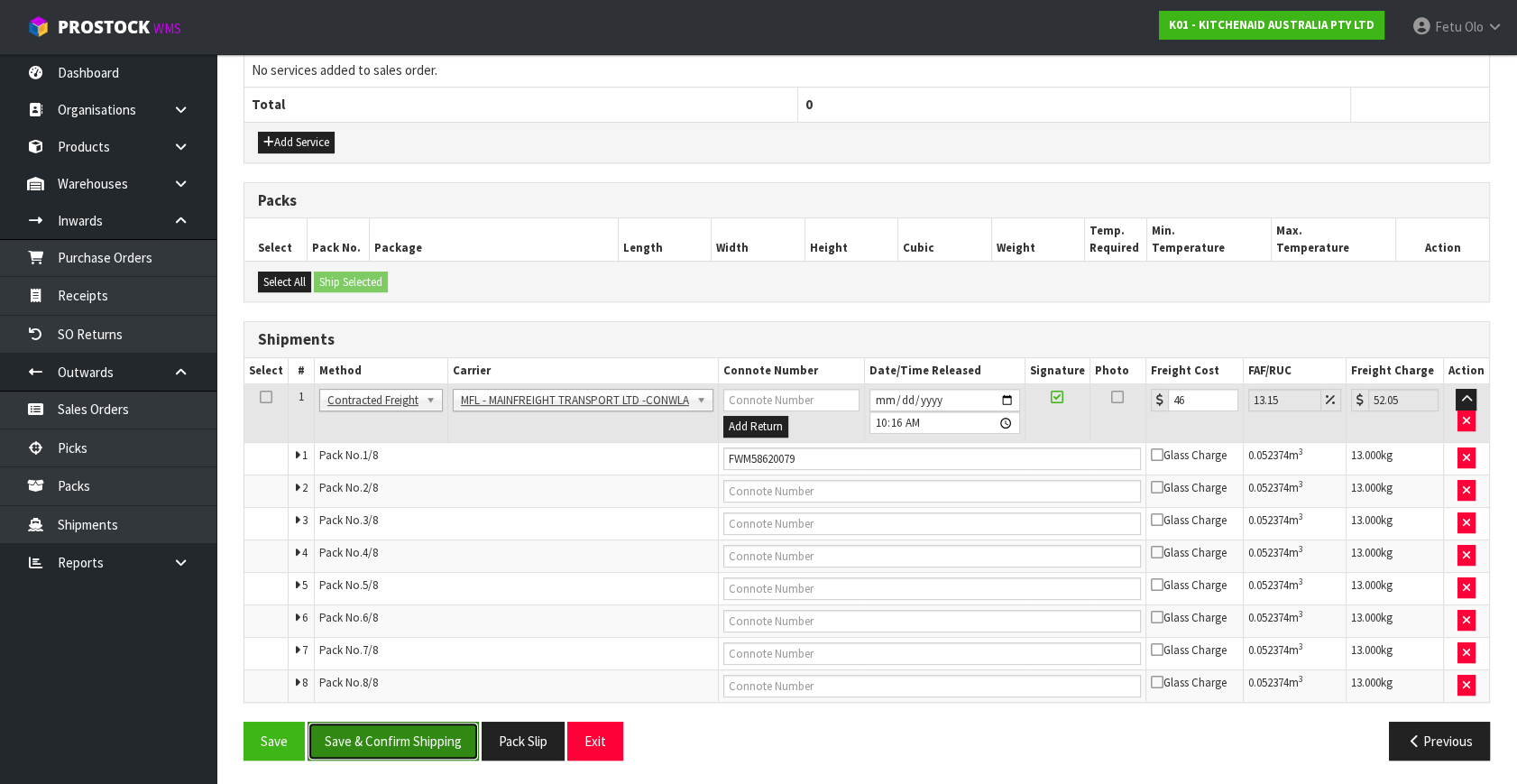
drag, startPoint x: 387, startPoint y: 748, endPoint x: 404, endPoint y: 735, distance: 21.4
click at [387, 748] on button "Save & Confirm Shipping" at bounding box center [393, 741] width 171 height 39
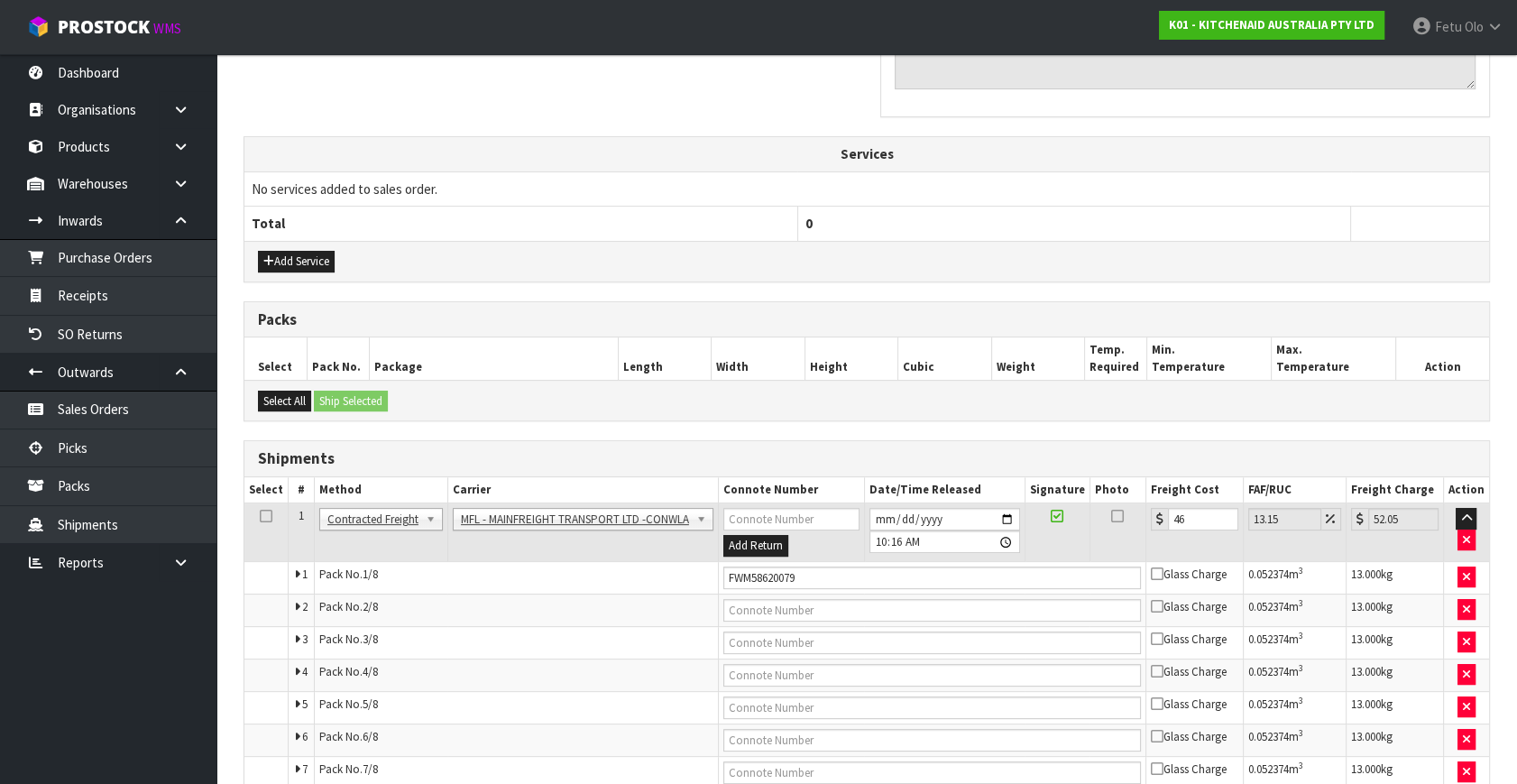
drag, startPoint x: 409, startPoint y: 693, endPoint x: 452, endPoint y: 92, distance: 602.5
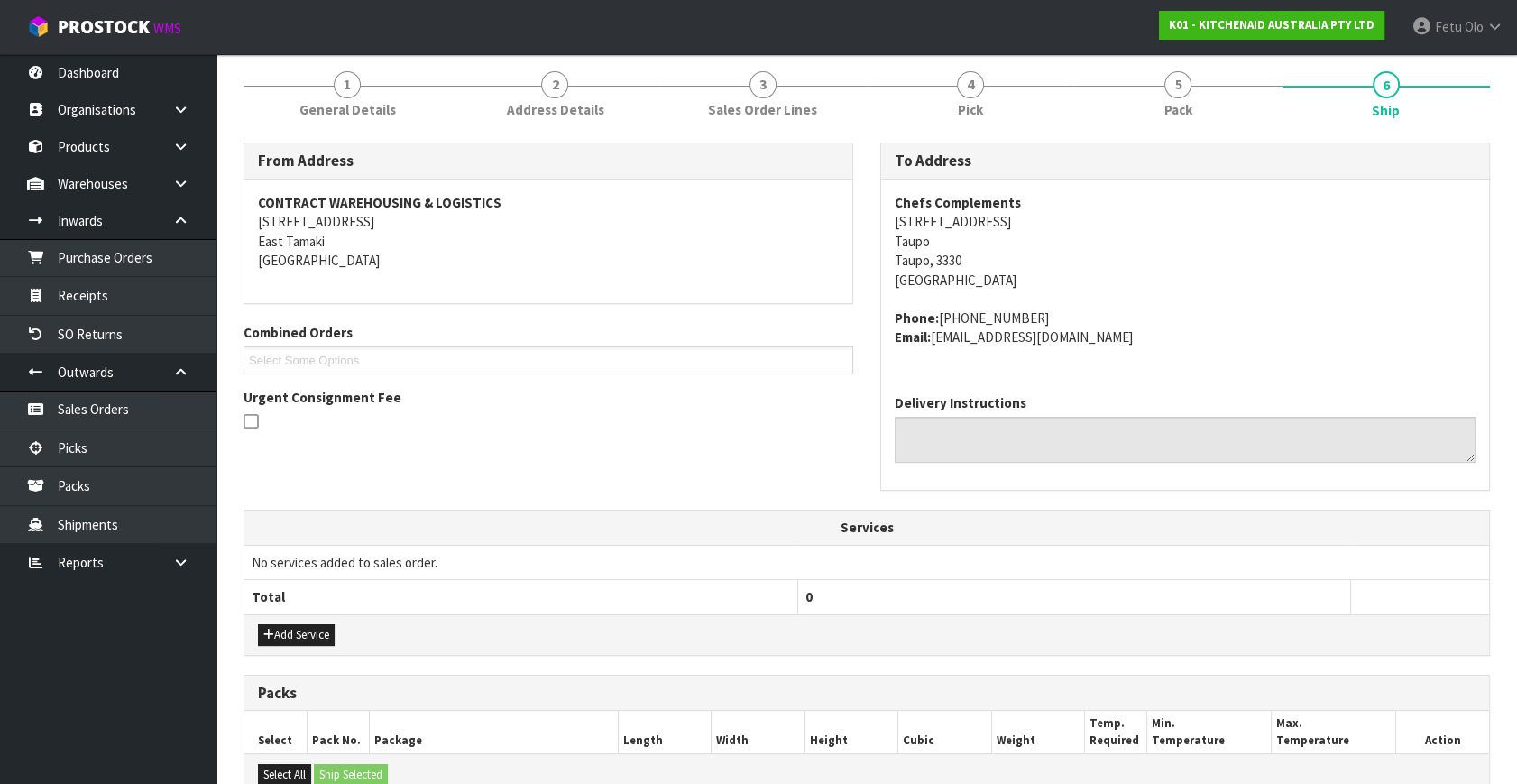
scroll to position [0, 0]
